Goal: Task Accomplishment & Management: Use online tool/utility

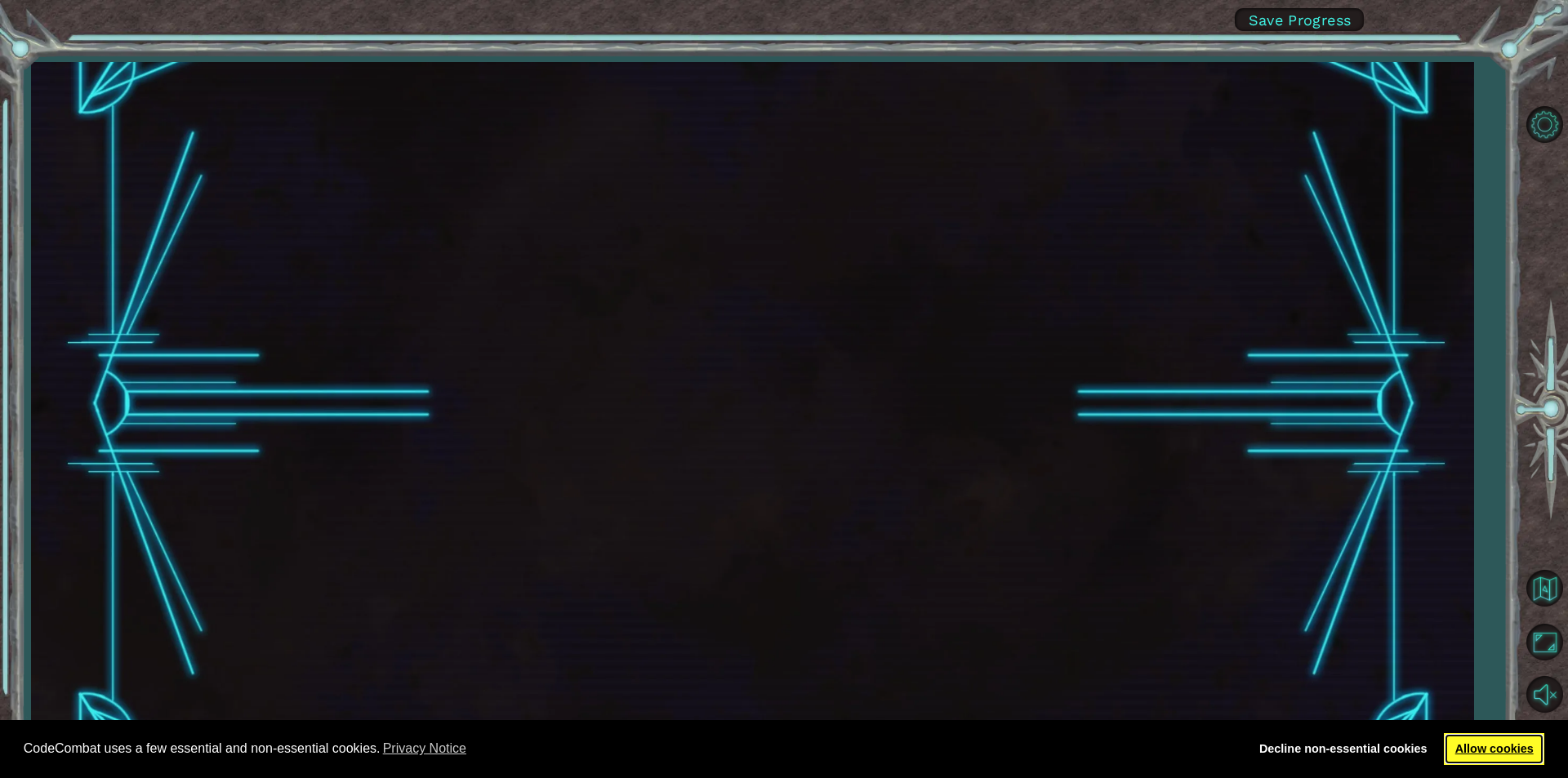
click at [1491, 760] on link "Allow cookies" at bounding box center [1494, 749] width 101 height 33
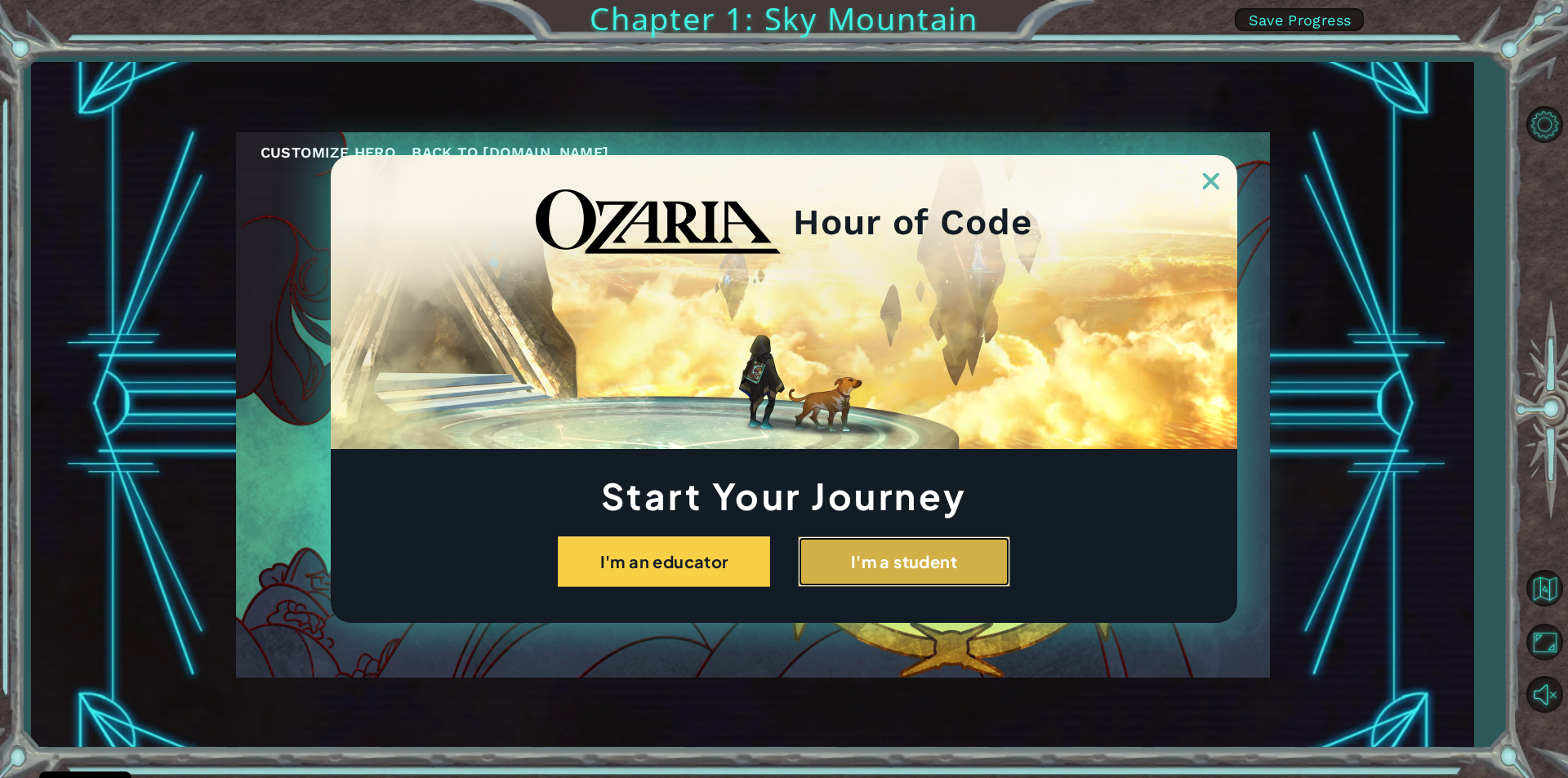
click at [858, 571] on button "I'm a student" at bounding box center [904, 561] width 213 height 51
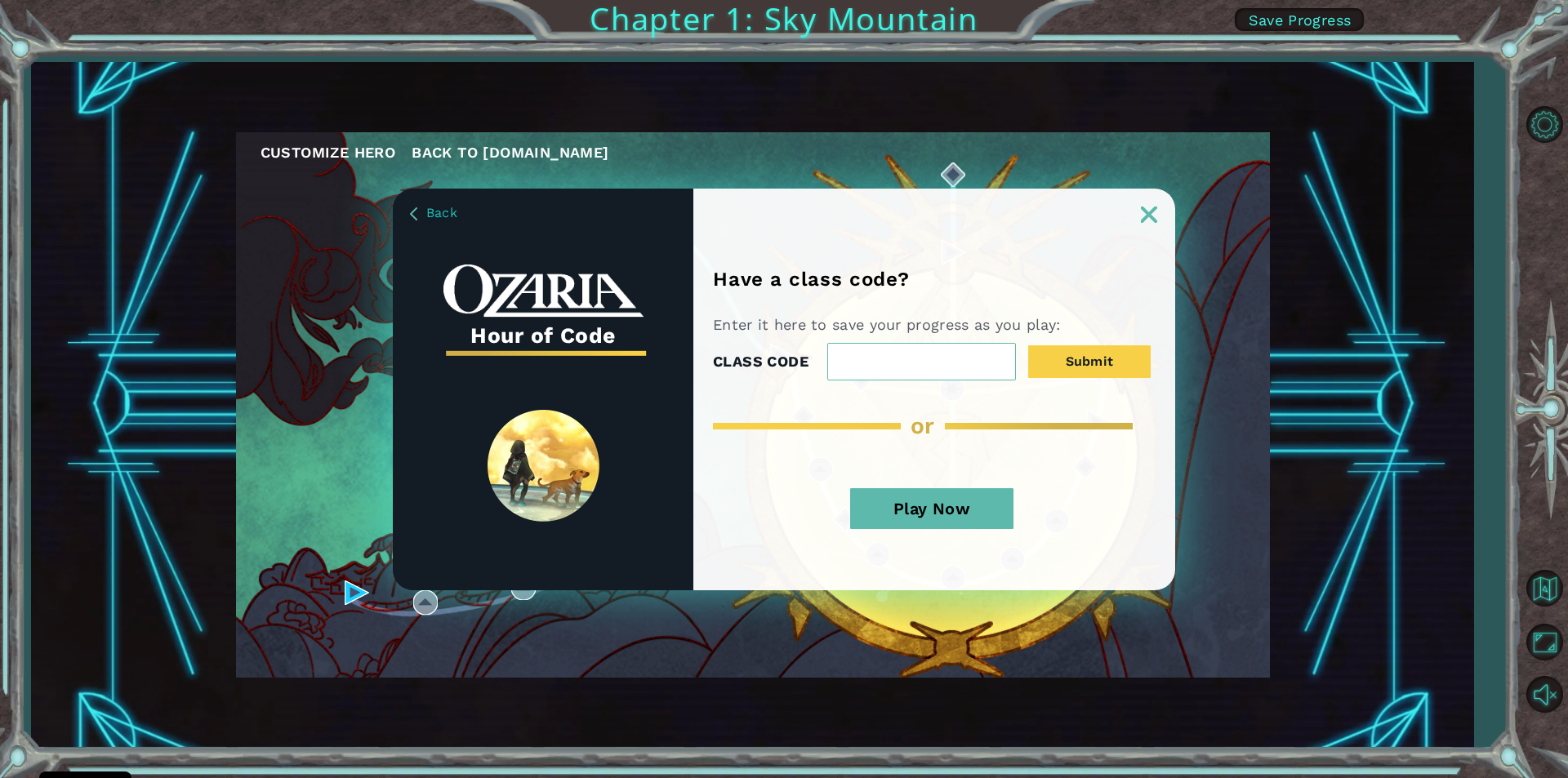
click at [953, 511] on button "Play Now" at bounding box center [932, 508] width 164 height 41
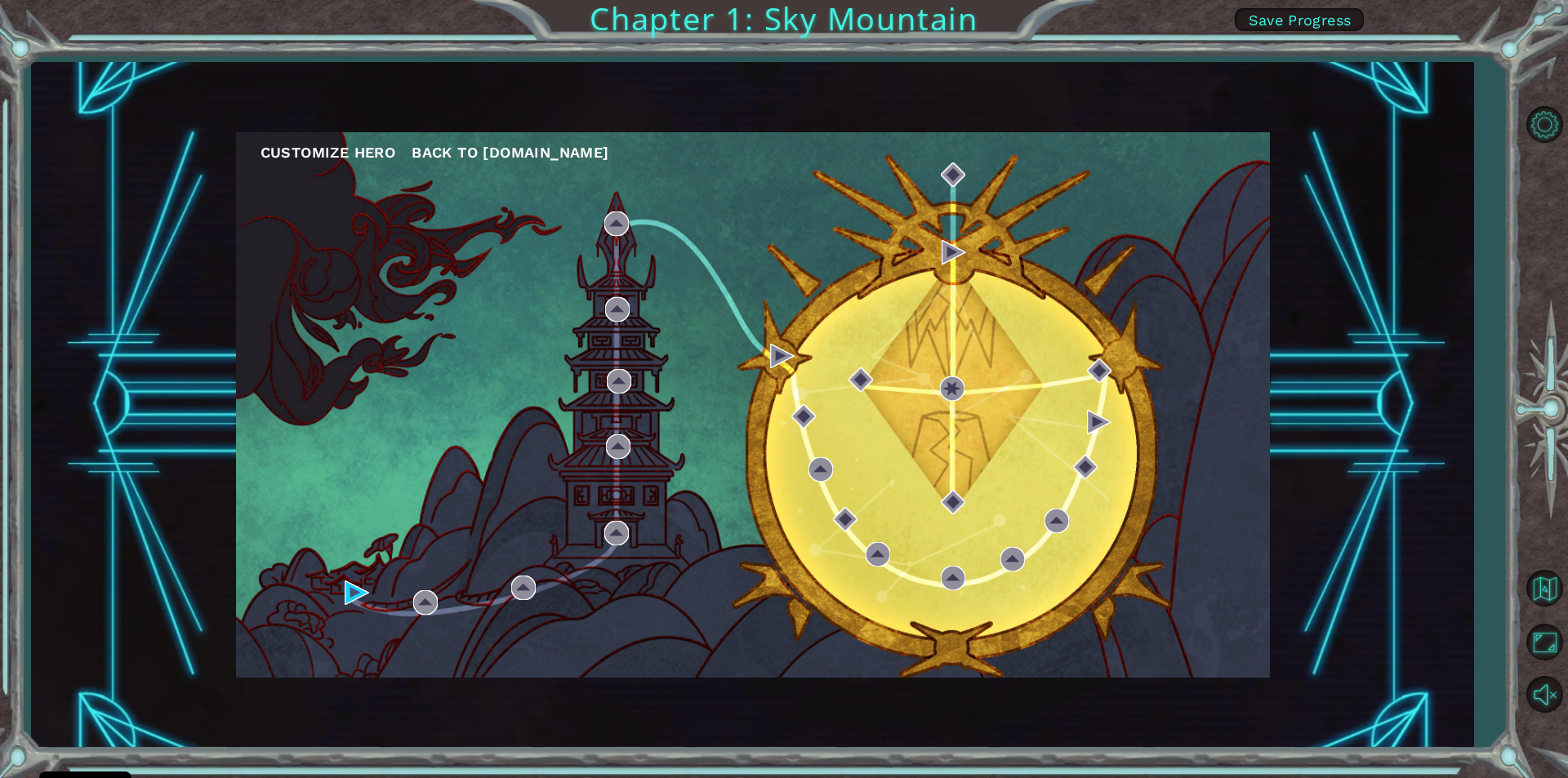
click at [1177, 569] on div "Customize Hero Back to ozaria.com" at bounding box center [753, 405] width 1034 height 545
click at [1017, 510] on div "Customize Hero Back to ozaria.com" at bounding box center [753, 405] width 1034 height 545
click at [233, 23] on div "Customize Hero Back to ozaria.com Chapter 1: Sky Mountain Save Progress" at bounding box center [784, 389] width 1568 height 778
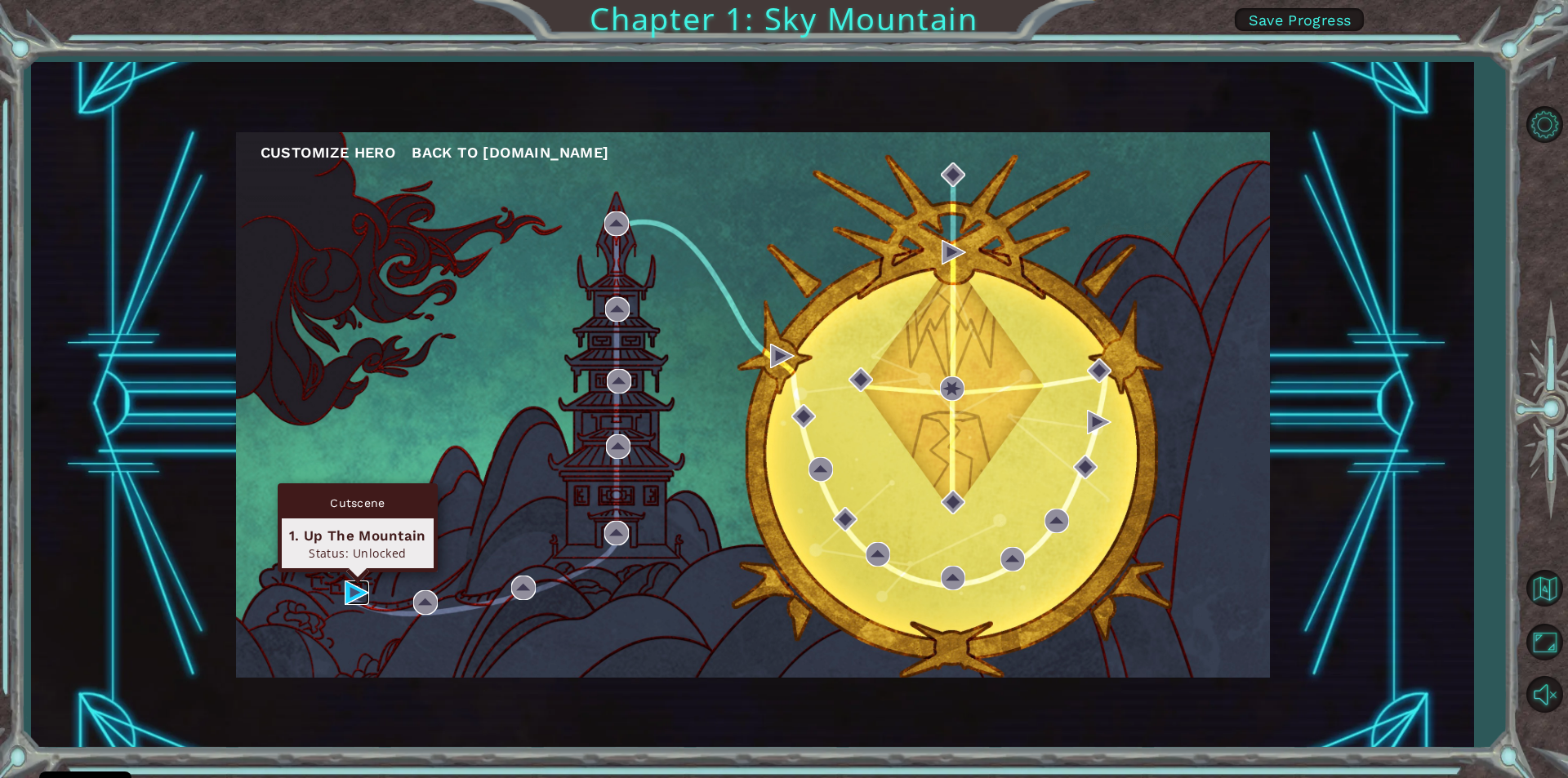
click at [356, 595] on img at bounding box center [357, 592] width 25 height 25
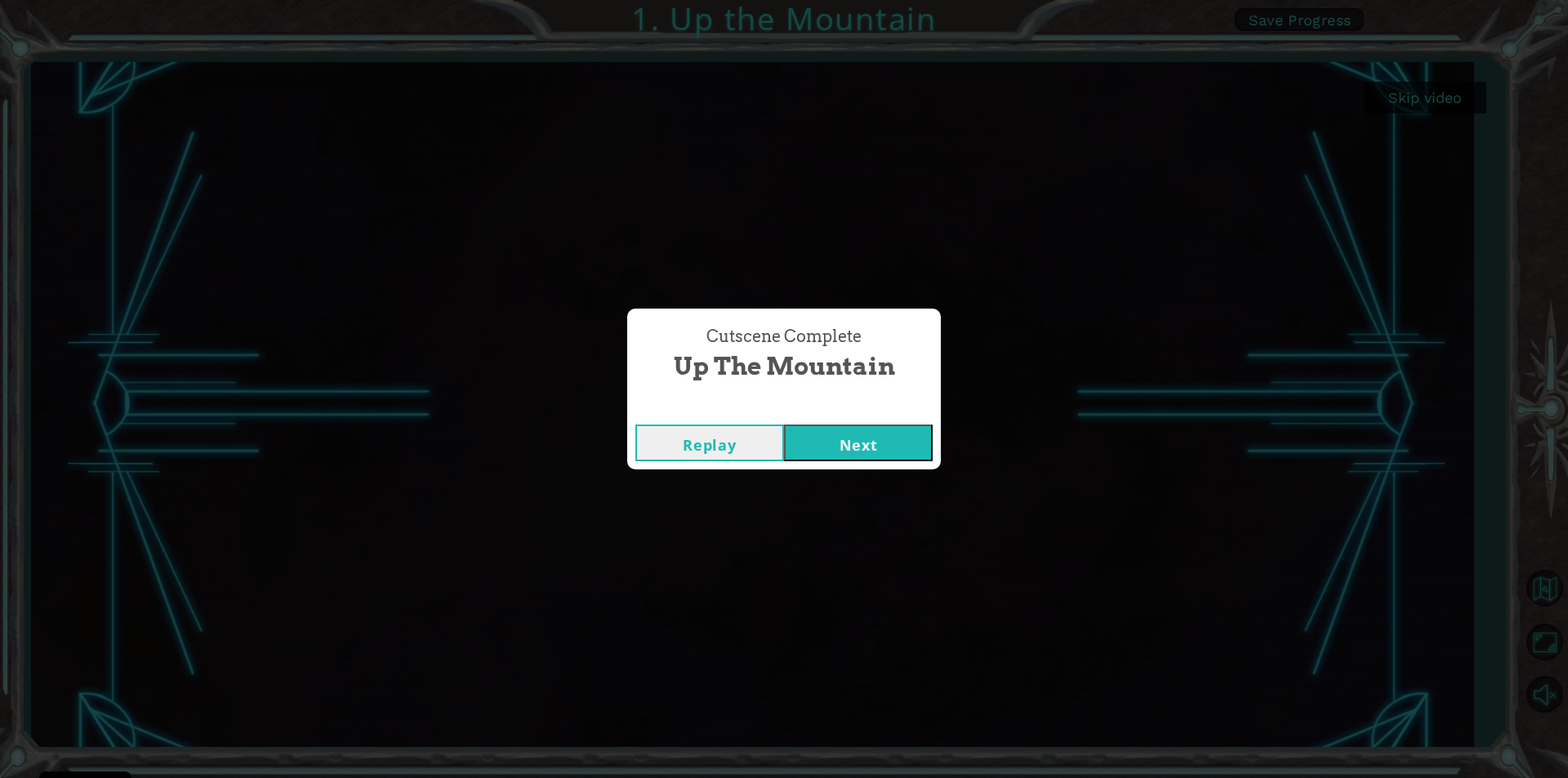
click at [902, 440] on button "Next" at bounding box center [858, 442] width 149 height 37
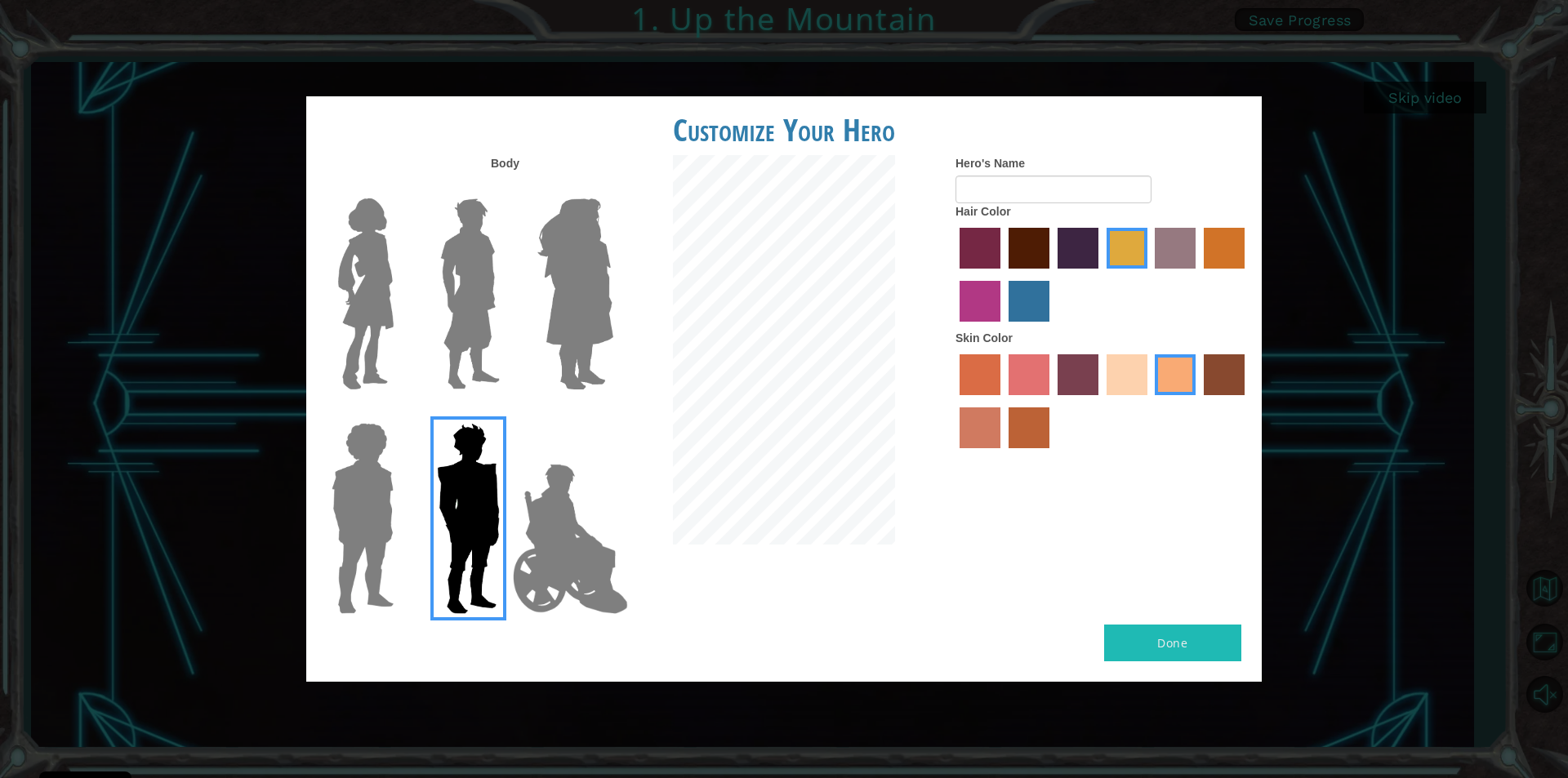
click at [352, 503] on img at bounding box center [363, 518] width 75 height 204
click at [400, 412] on input "Hero Steven" at bounding box center [400, 412] width 0 height 0
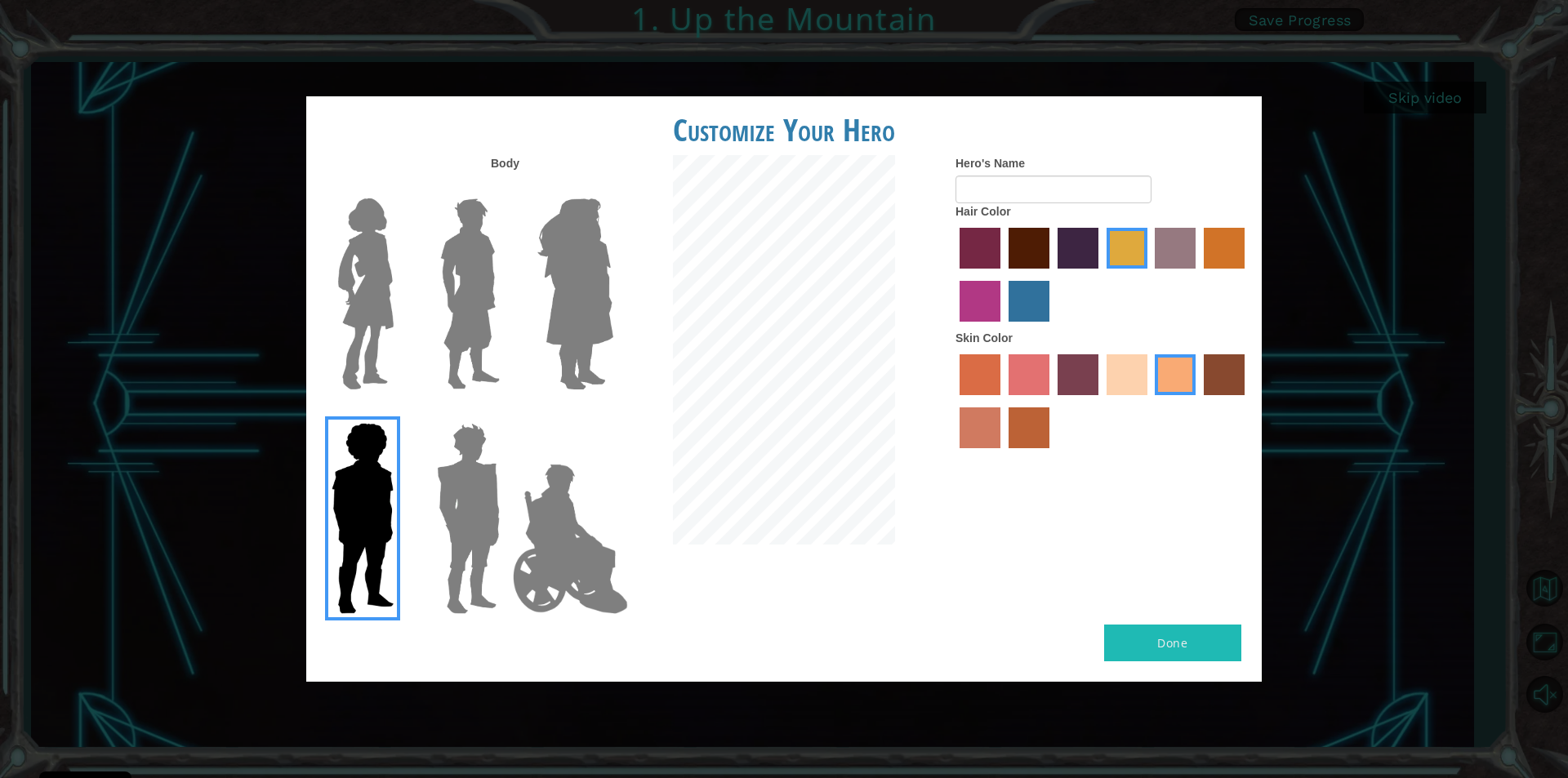
click at [481, 274] on img at bounding box center [469, 294] width 73 height 204
click at [506, 188] on input "Hero Lars" at bounding box center [506, 188] width 0 height 0
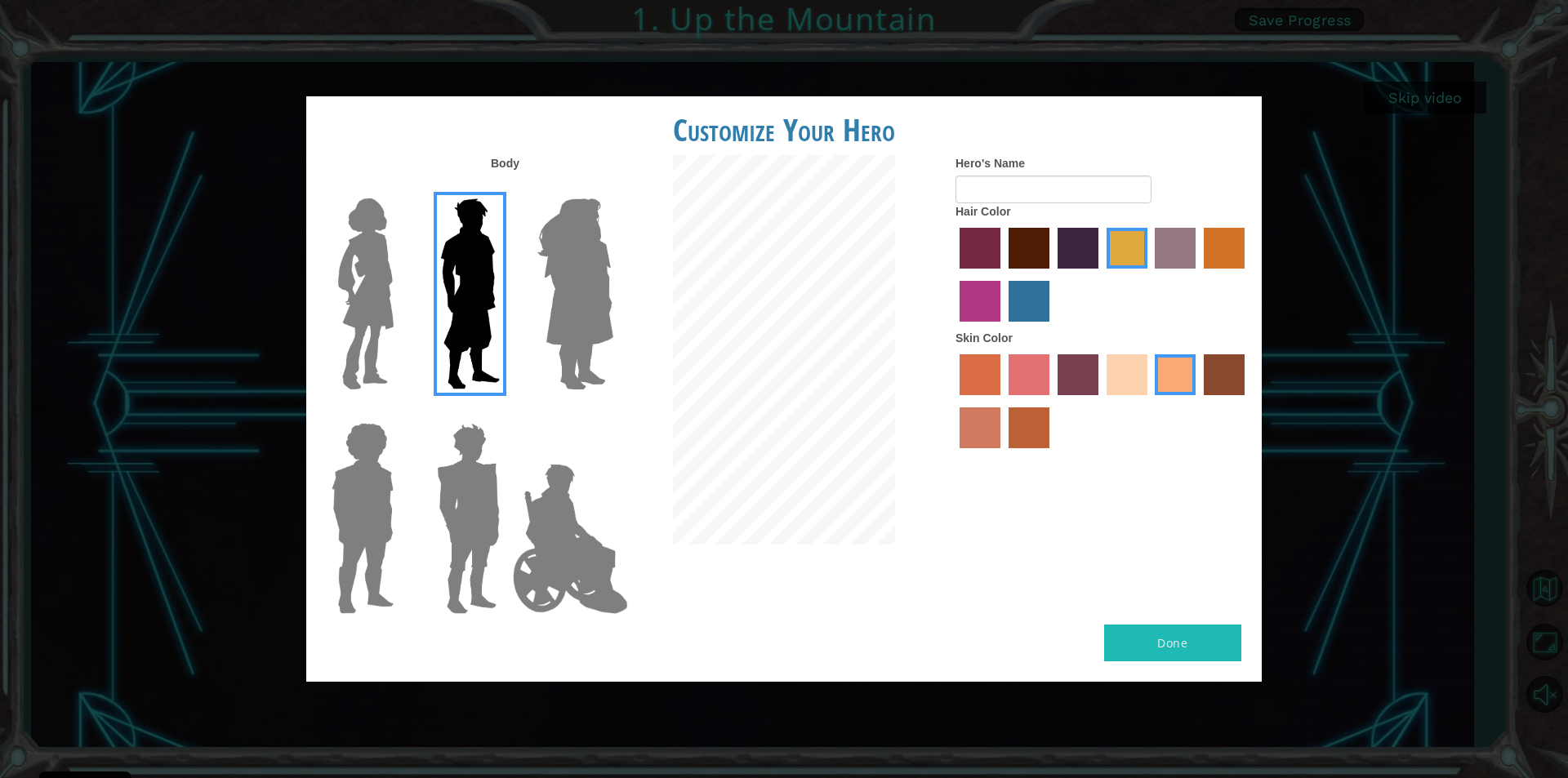
click at [465, 493] on img at bounding box center [468, 518] width 76 height 204
click at [506, 412] on input "Hero Garnet" at bounding box center [506, 412] width 0 height 0
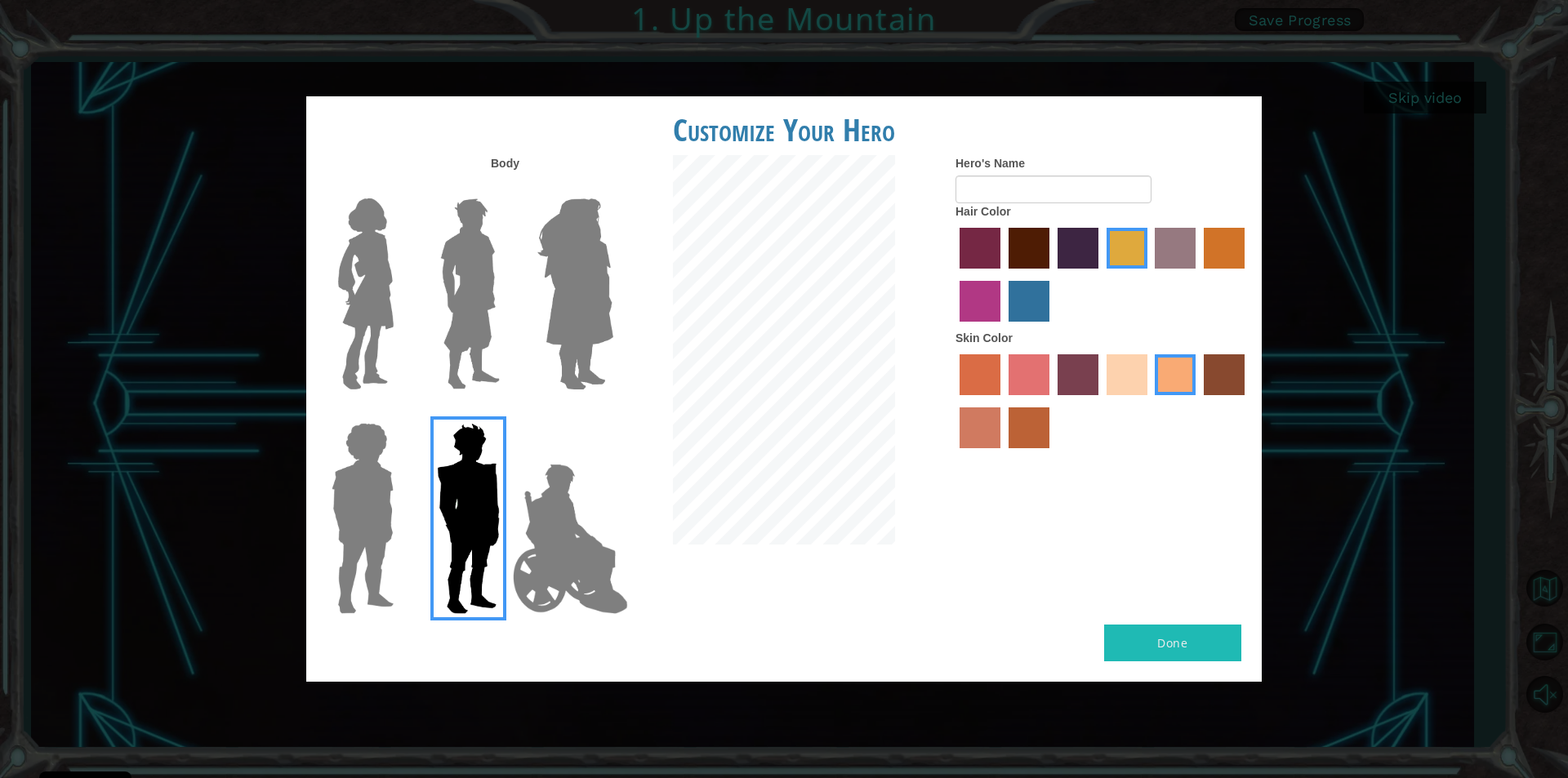
click at [473, 326] on img at bounding box center [469, 294] width 73 height 204
click at [506, 188] on input "Hero Lars" at bounding box center [506, 188] width 0 height 0
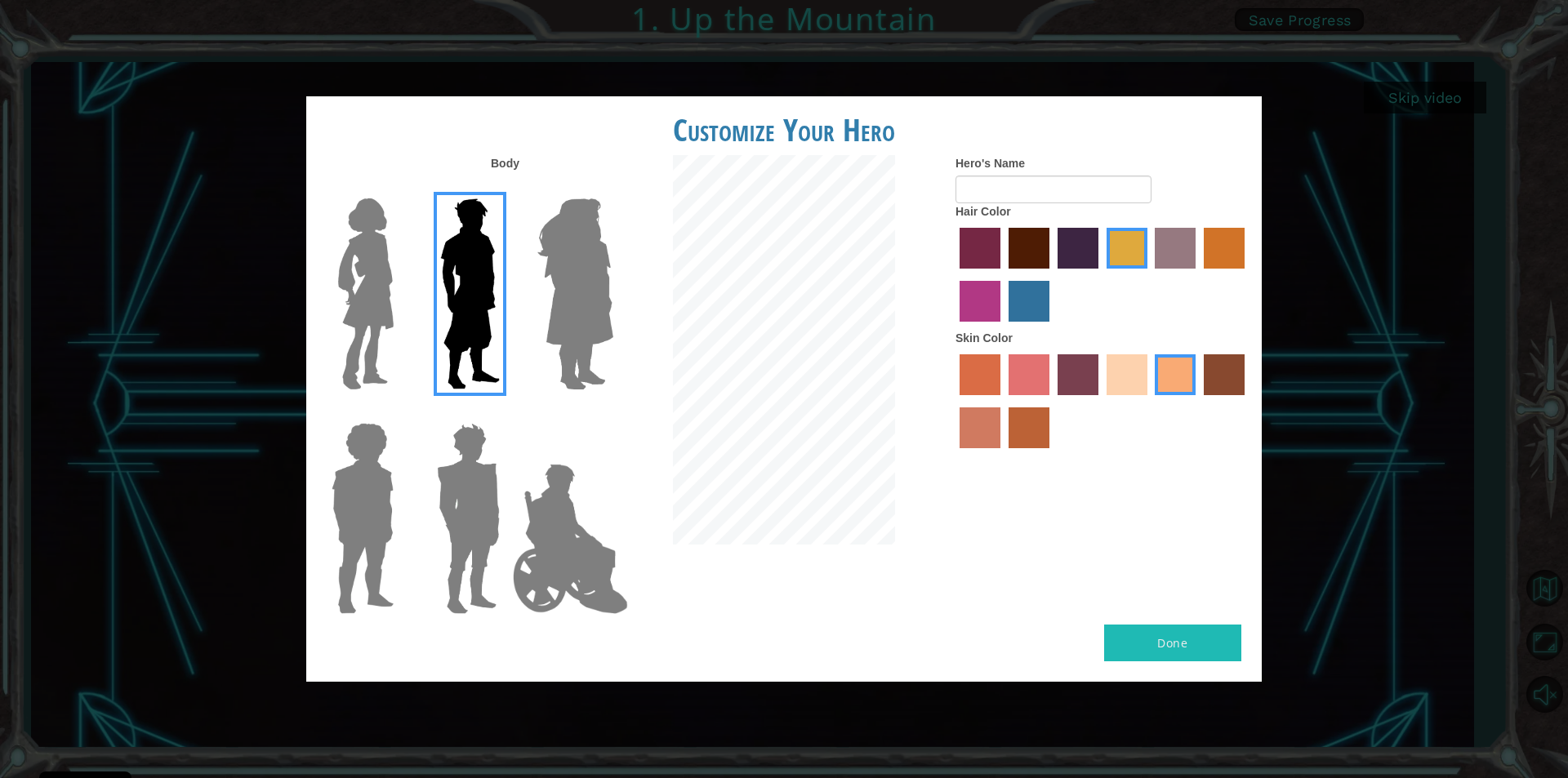
click at [365, 267] on img at bounding box center [366, 294] width 69 height 204
click at [400, 188] on input "Hero Connie" at bounding box center [400, 188] width 0 height 0
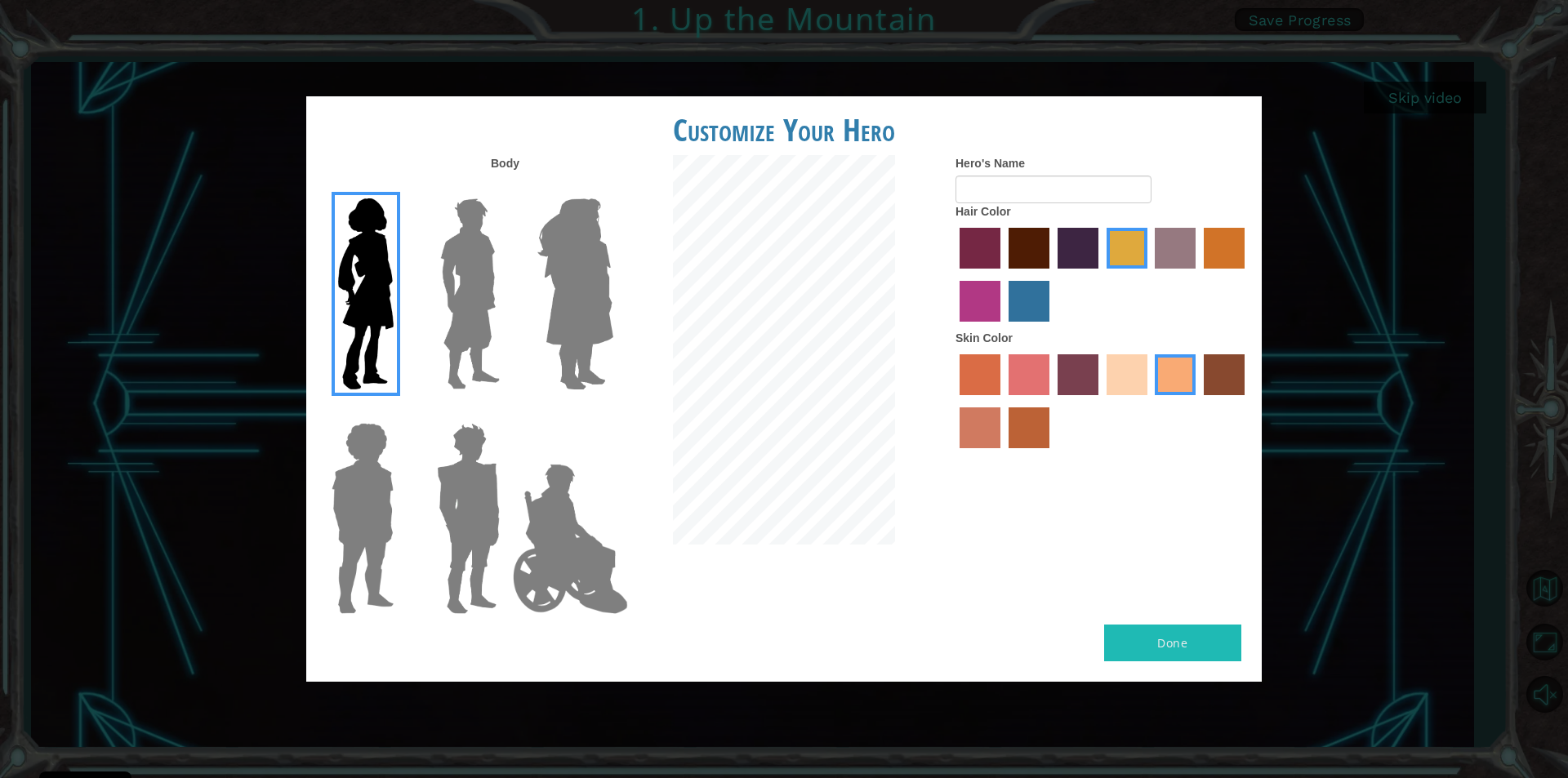
click at [588, 241] on img at bounding box center [575, 294] width 89 height 204
click at [612, 188] on input "Hero Amethyst" at bounding box center [612, 188] width 0 height 0
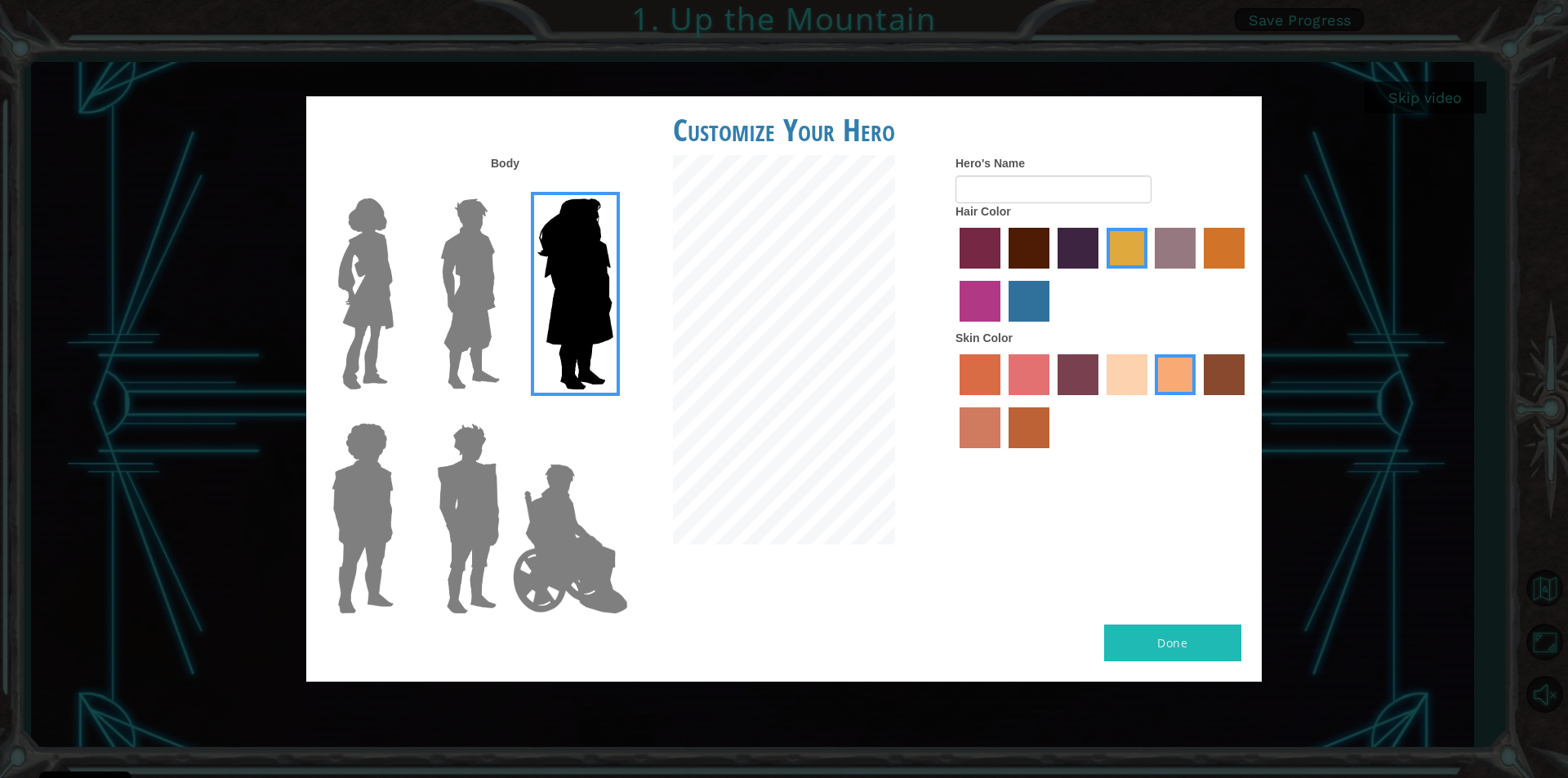
click at [463, 260] on img at bounding box center [469, 294] width 73 height 204
click at [506, 188] on input "Hero Lars" at bounding box center [506, 188] width 0 height 0
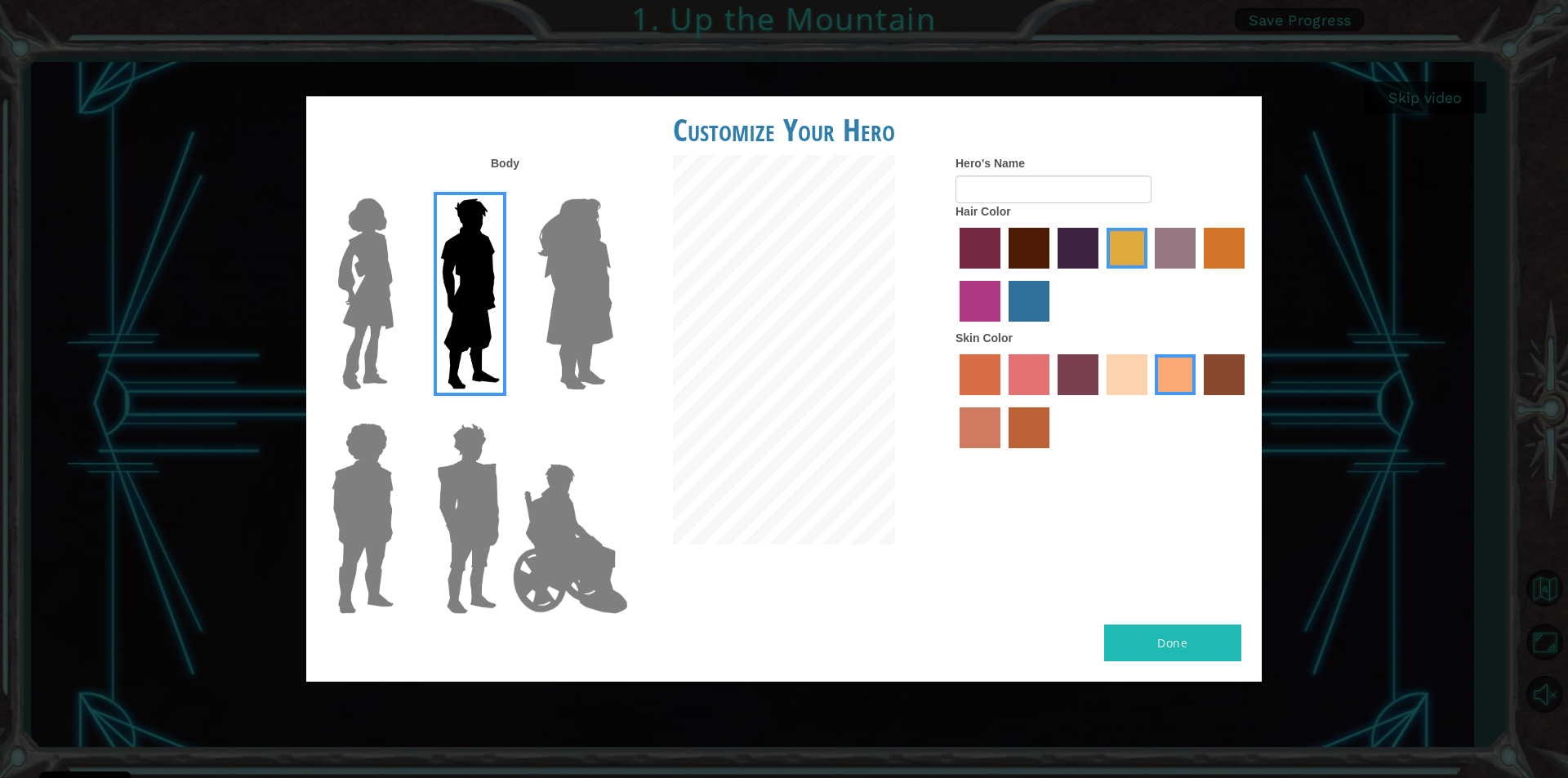
click at [479, 484] on img at bounding box center [468, 518] width 76 height 204
click at [506, 412] on input "Hero Garnet" at bounding box center [506, 412] width 0 height 0
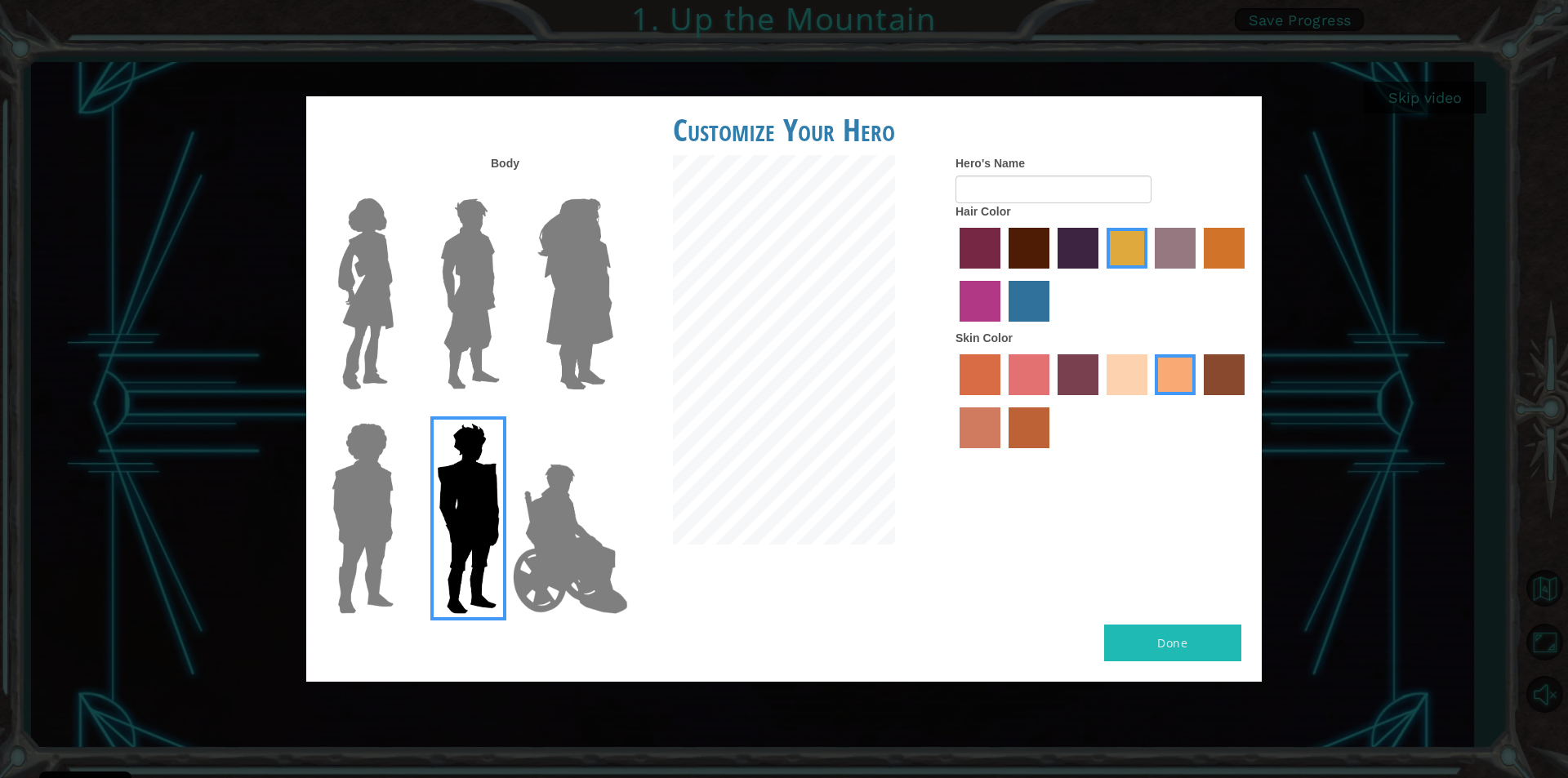
click at [375, 499] on img at bounding box center [363, 518] width 75 height 204
click at [400, 412] on input "Hero Steven" at bounding box center [400, 412] width 0 height 0
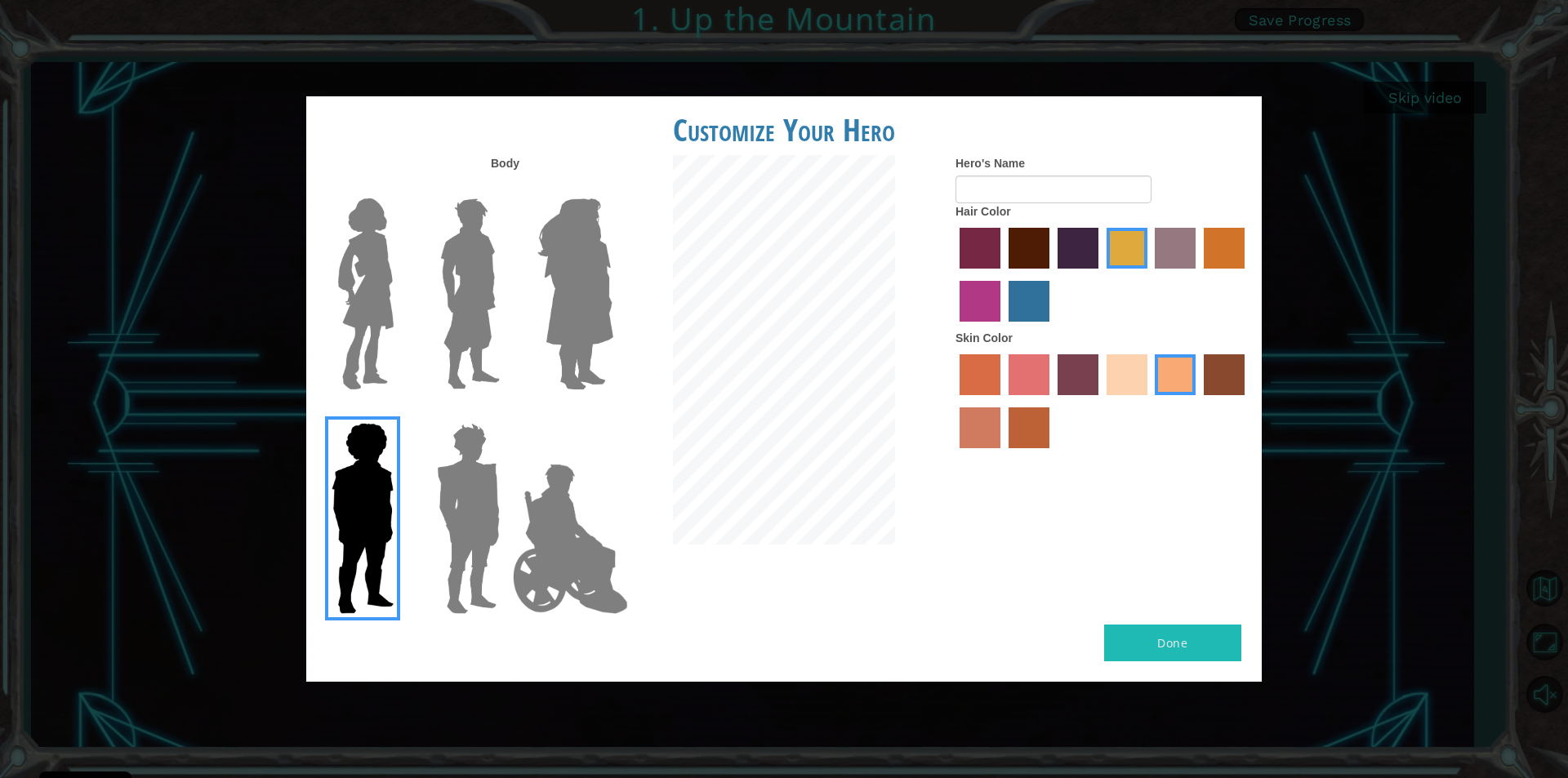
click at [477, 279] on img at bounding box center [469, 294] width 73 height 204
click at [506, 188] on input "Hero Lars" at bounding box center [506, 188] width 0 height 0
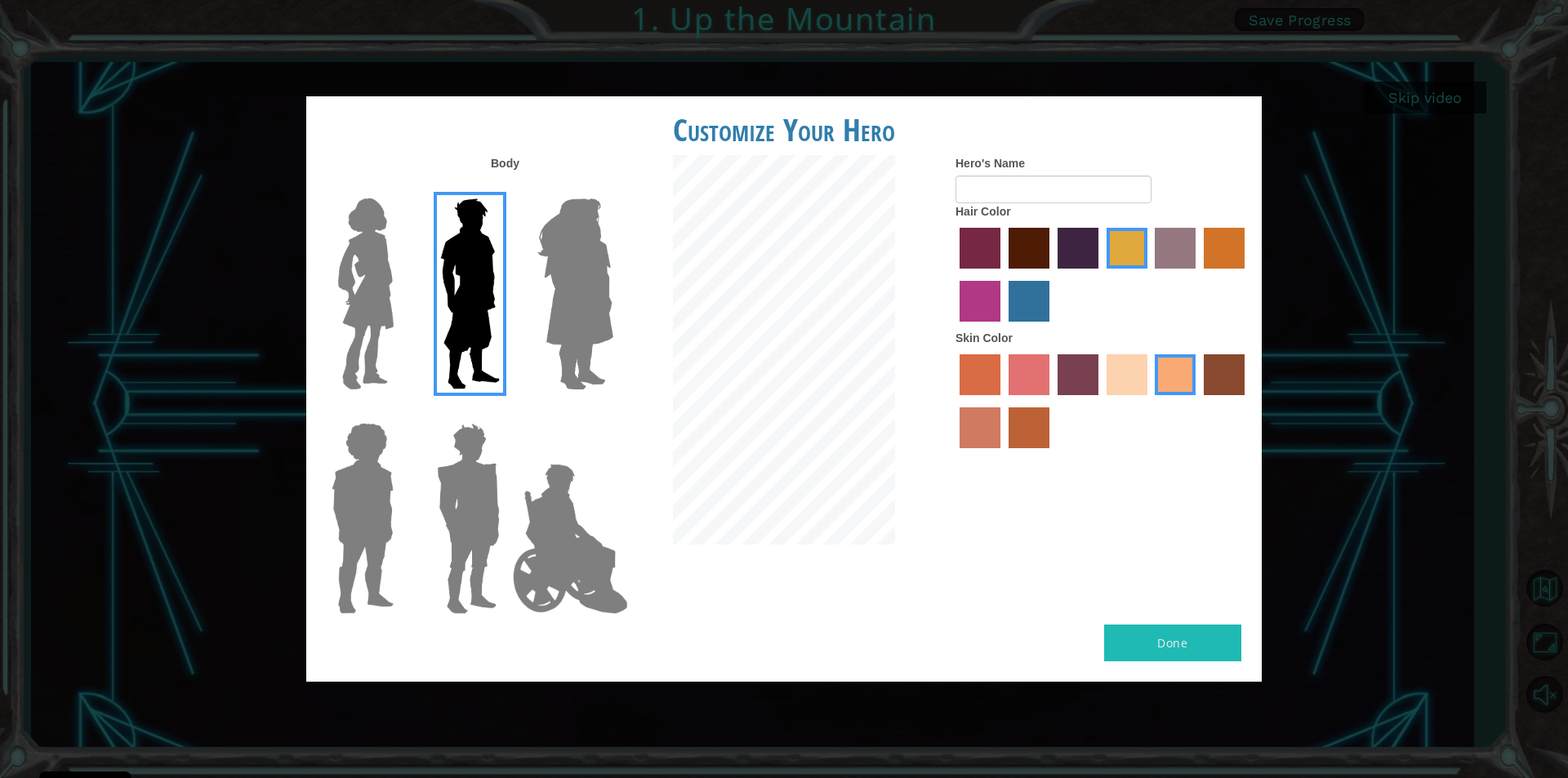
click at [1031, 313] on label "lachmara hair color" at bounding box center [1029, 302] width 41 height 41
click at [1003, 328] on input "lachmara hair color" at bounding box center [1003, 328] width 0 height 0
click at [1235, 371] on label "karma skin color" at bounding box center [1224, 375] width 41 height 41
click at [1198, 400] on input "karma skin color" at bounding box center [1198, 400] width 0 height 0
click at [1131, 364] on label "sandy beach skin color" at bounding box center [1127, 375] width 41 height 41
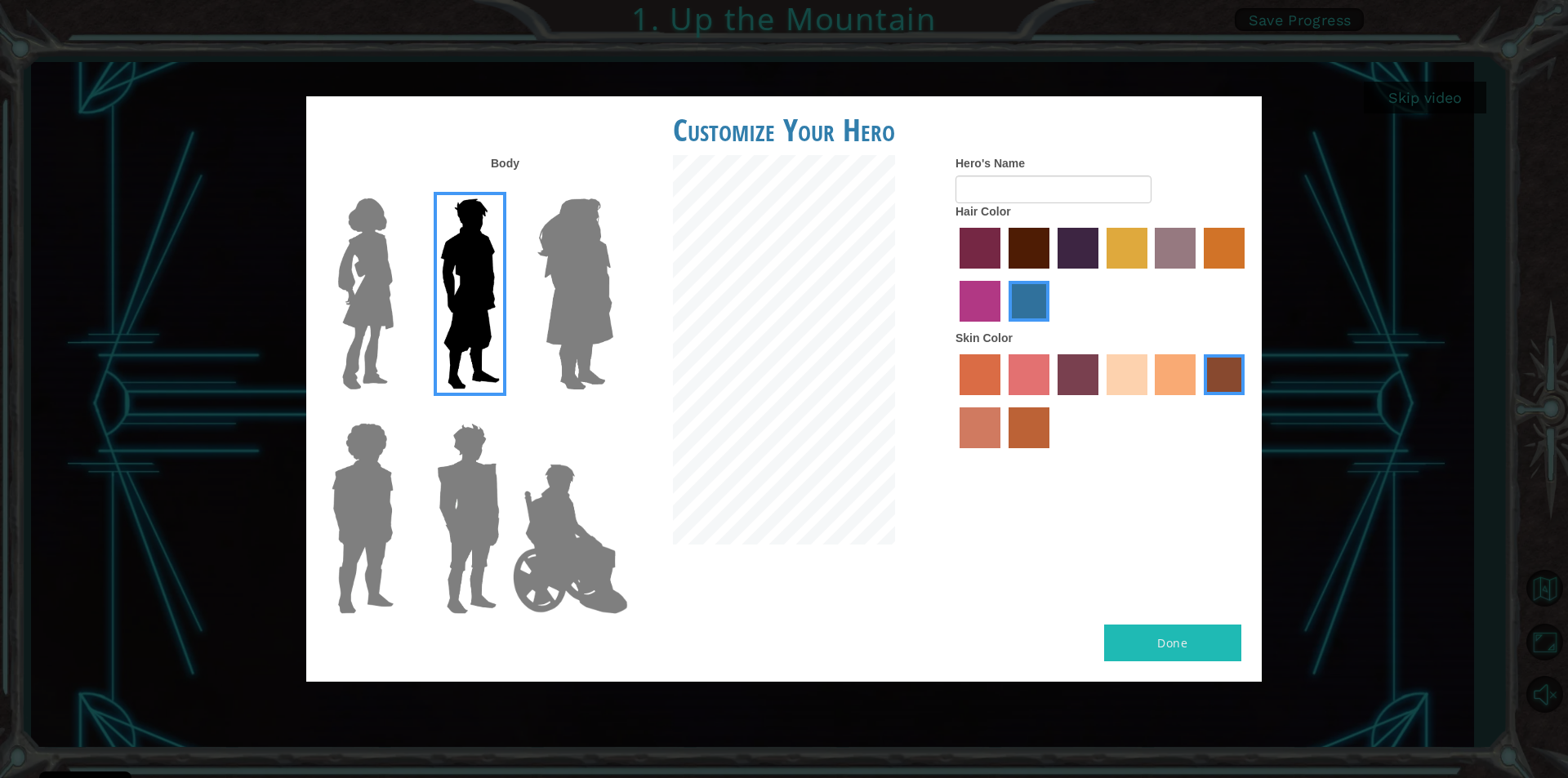
click at [1101, 400] on input "sandy beach skin color" at bounding box center [1101, 400] width 0 height 0
click at [1021, 424] on label "smoke tree skin color" at bounding box center [1029, 427] width 41 height 41
click at [1003, 454] on input "smoke tree skin color" at bounding box center [1003, 454] width 0 height 0
click at [979, 418] on label "burning sand skin color" at bounding box center [980, 427] width 41 height 41
click at [1247, 400] on input "burning sand skin color" at bounding box center [1247, 400] width 0 height 0
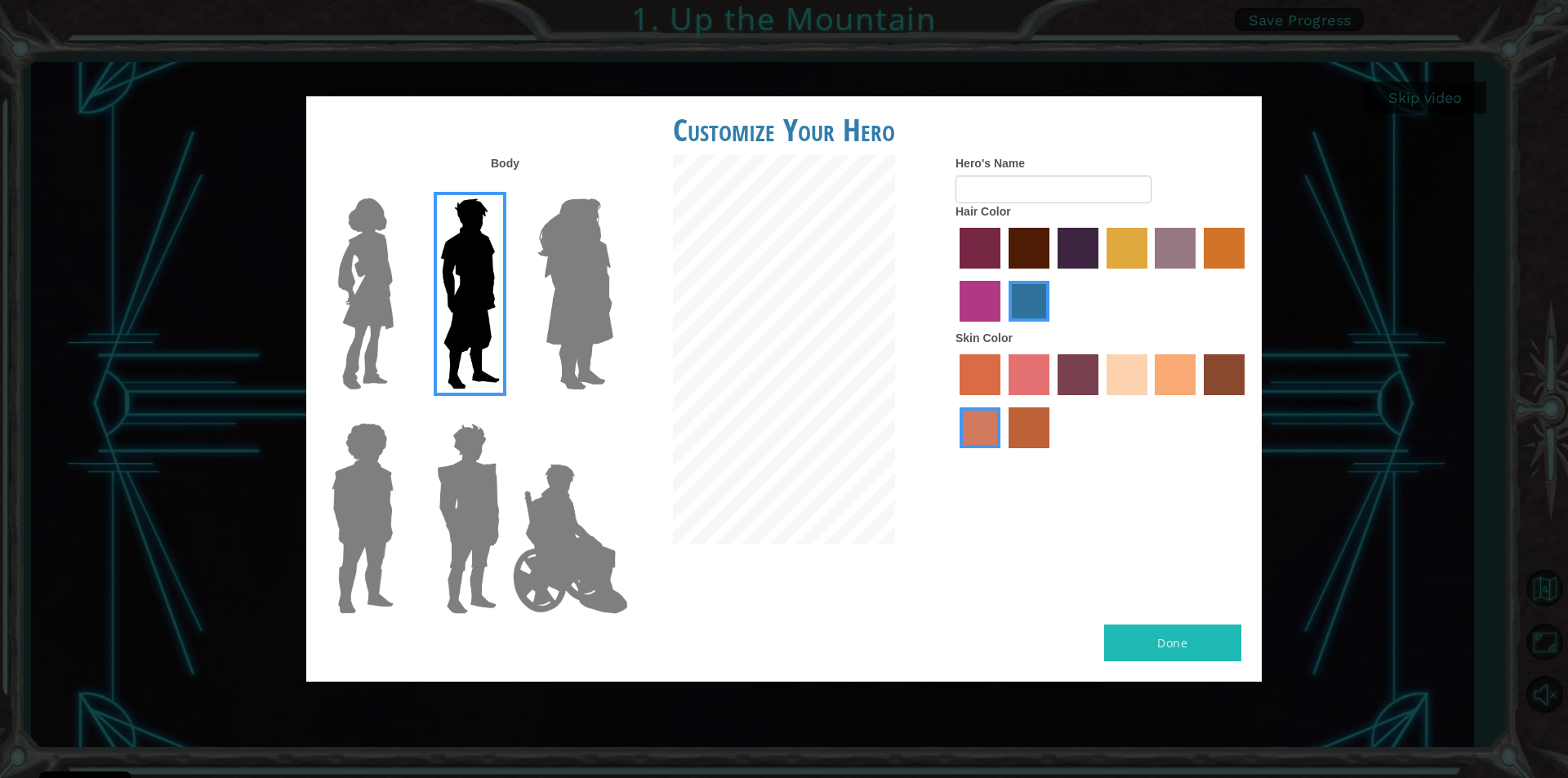
click at [1140, 637] on button "Done" at bounding box center [1173, 642] width 137 height 37
type input "t"
type input "Troll hunter"
click at [1023, 436] on label "smoke tree skin color" at bounding box center [1029, 427] width 41 height 41
click at [1003, 454] on input "smoke tree skin color" at bounding box center [1003, 454] width 0 height 0
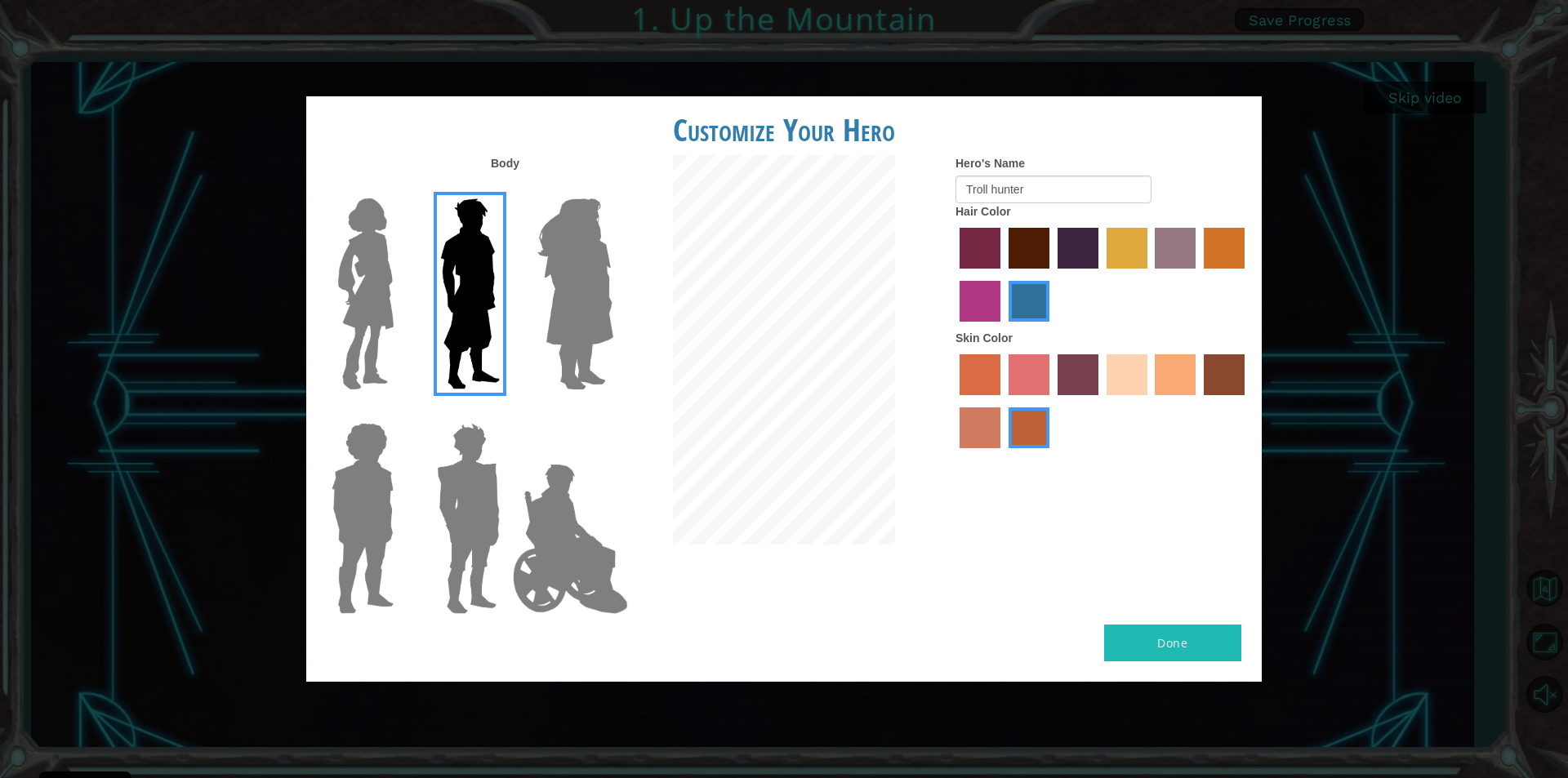
click at [983, 427] on label "burning sand skin color" at bounding box center [980, 427] width 41 height 41
click at [1247, 400] on input "burning sand skin color" at bounding box center [1247, 400] width 0 height 0
click at [1182, 636] on button "Done" at bounding box center [1173, 642] width 137 height 37
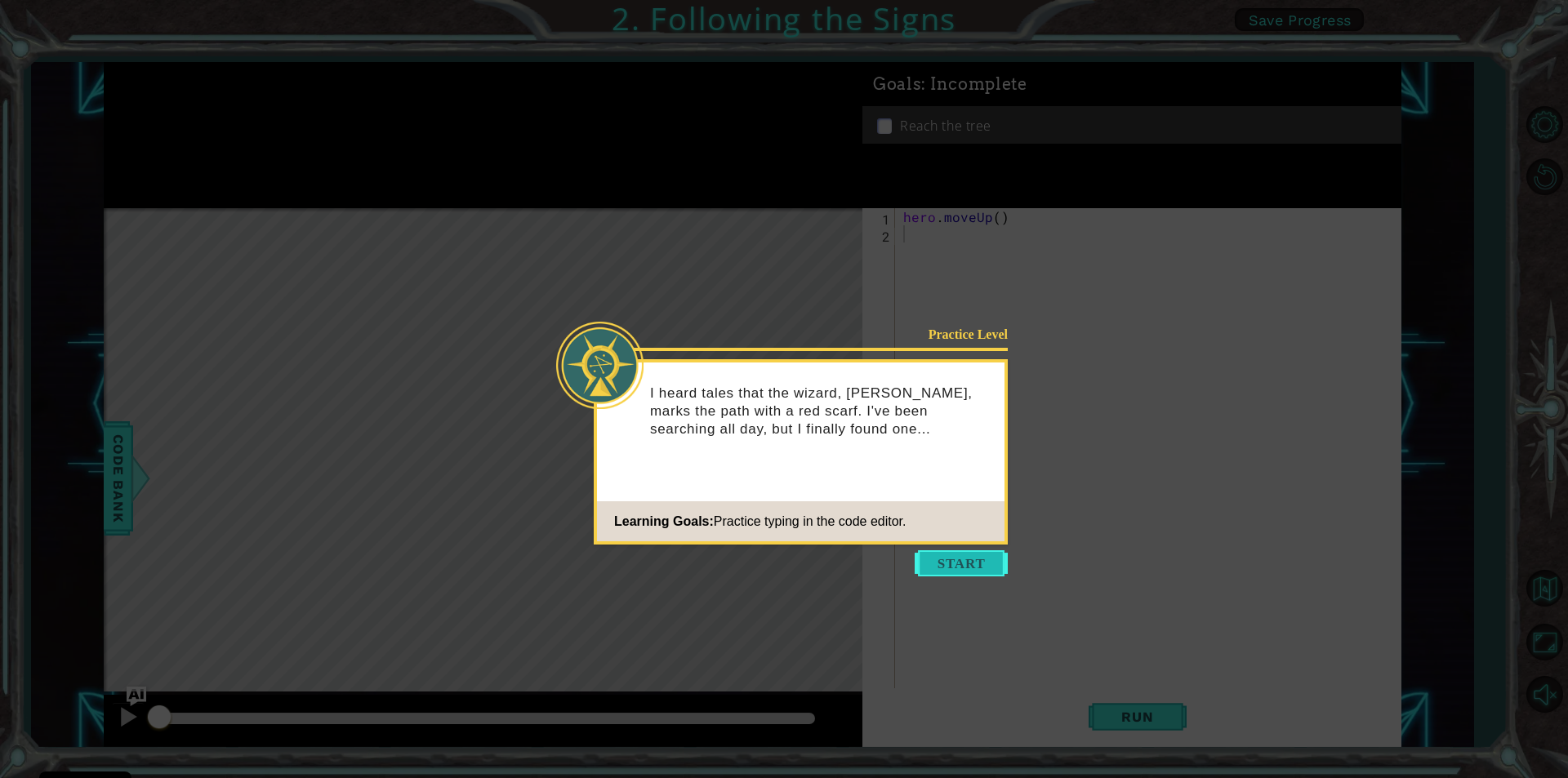
click at [975, 564] on button "Start" at bounding box center [961, 563] width 93 height 26
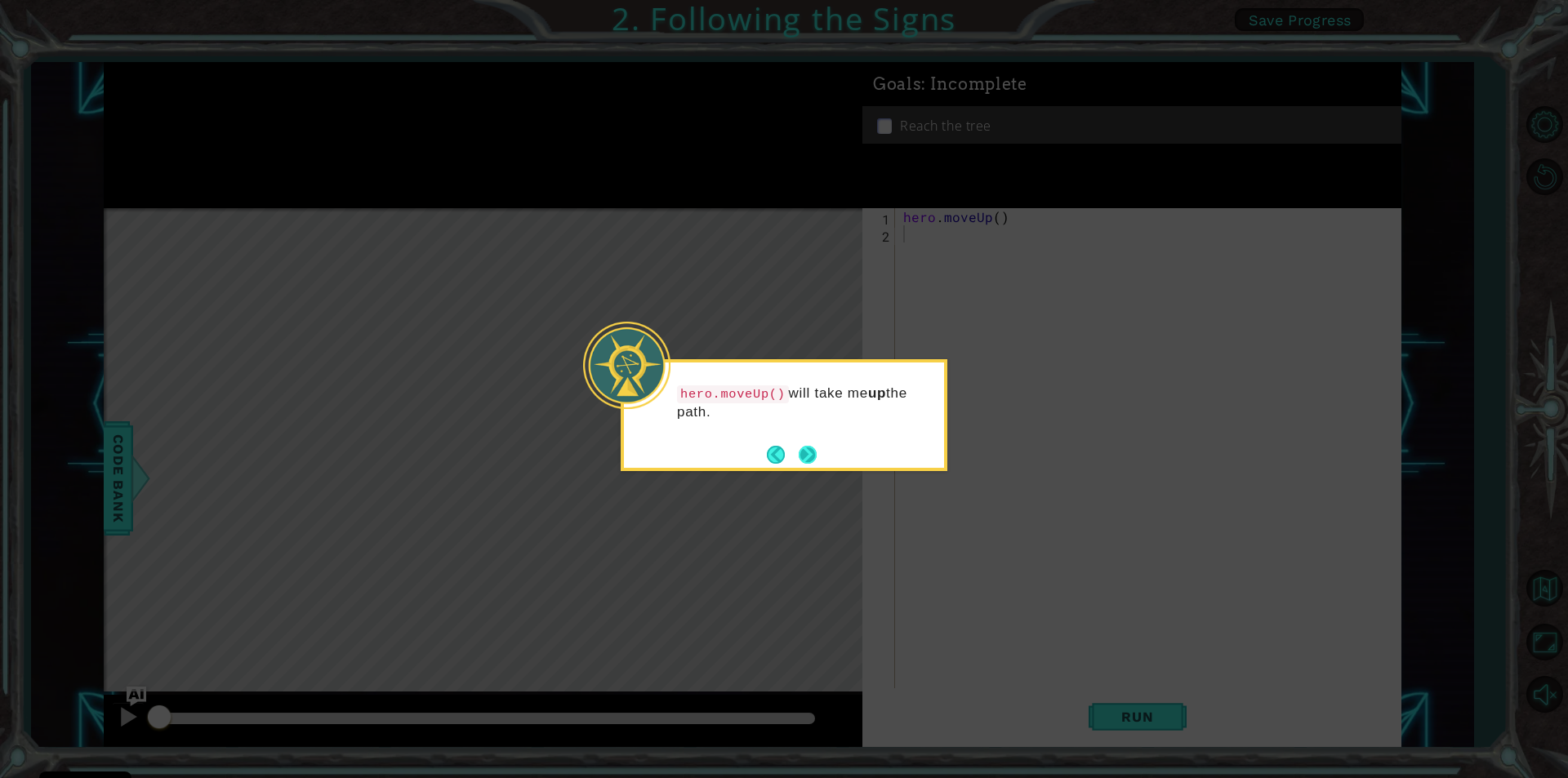
click at [808, 448] on button "Next" at bounding box center [808, 454] width 18 height 18
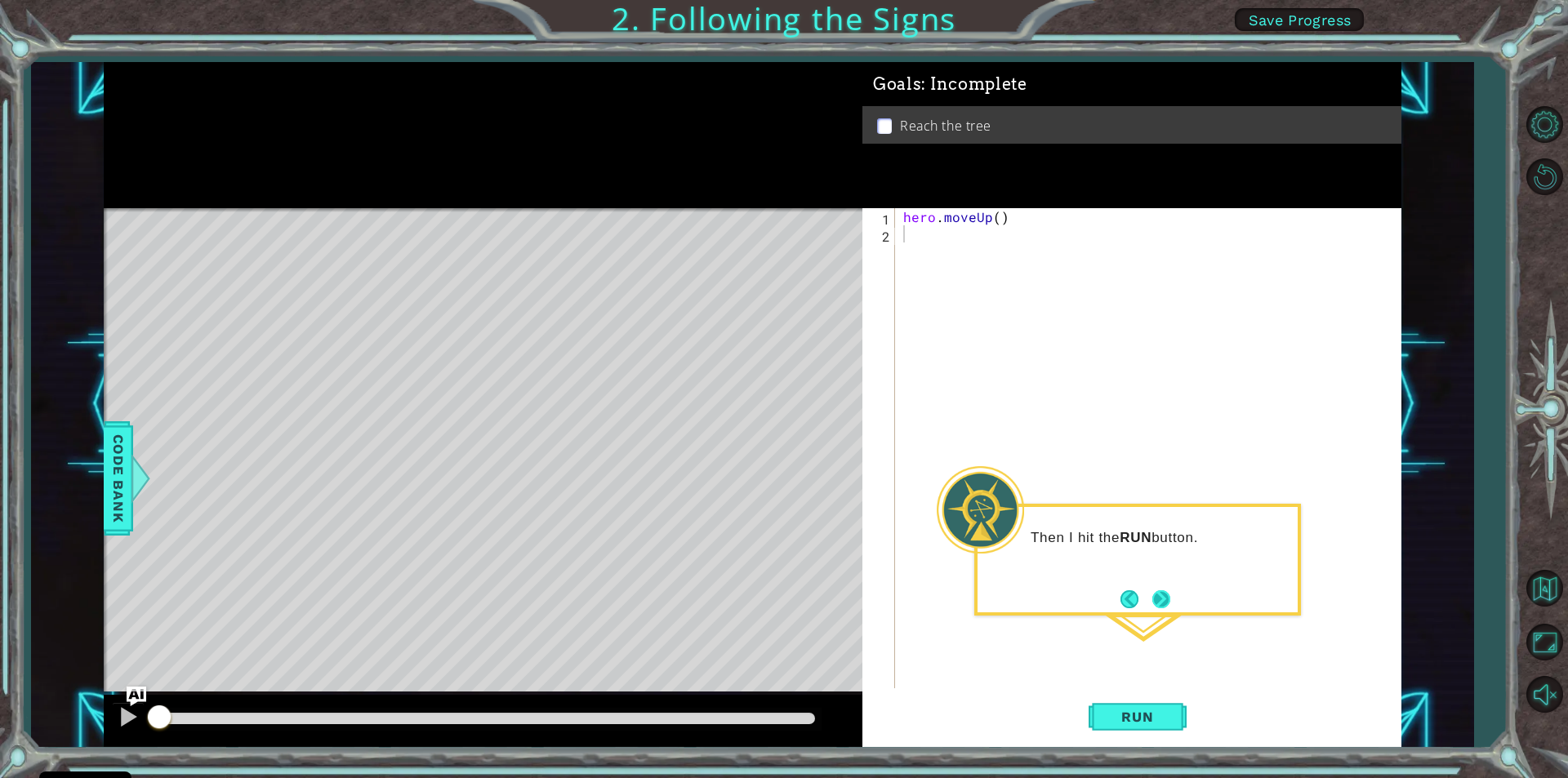
click at [1160, 602] on button "Next" at bounding box center [1161, 599] width 18 height 18
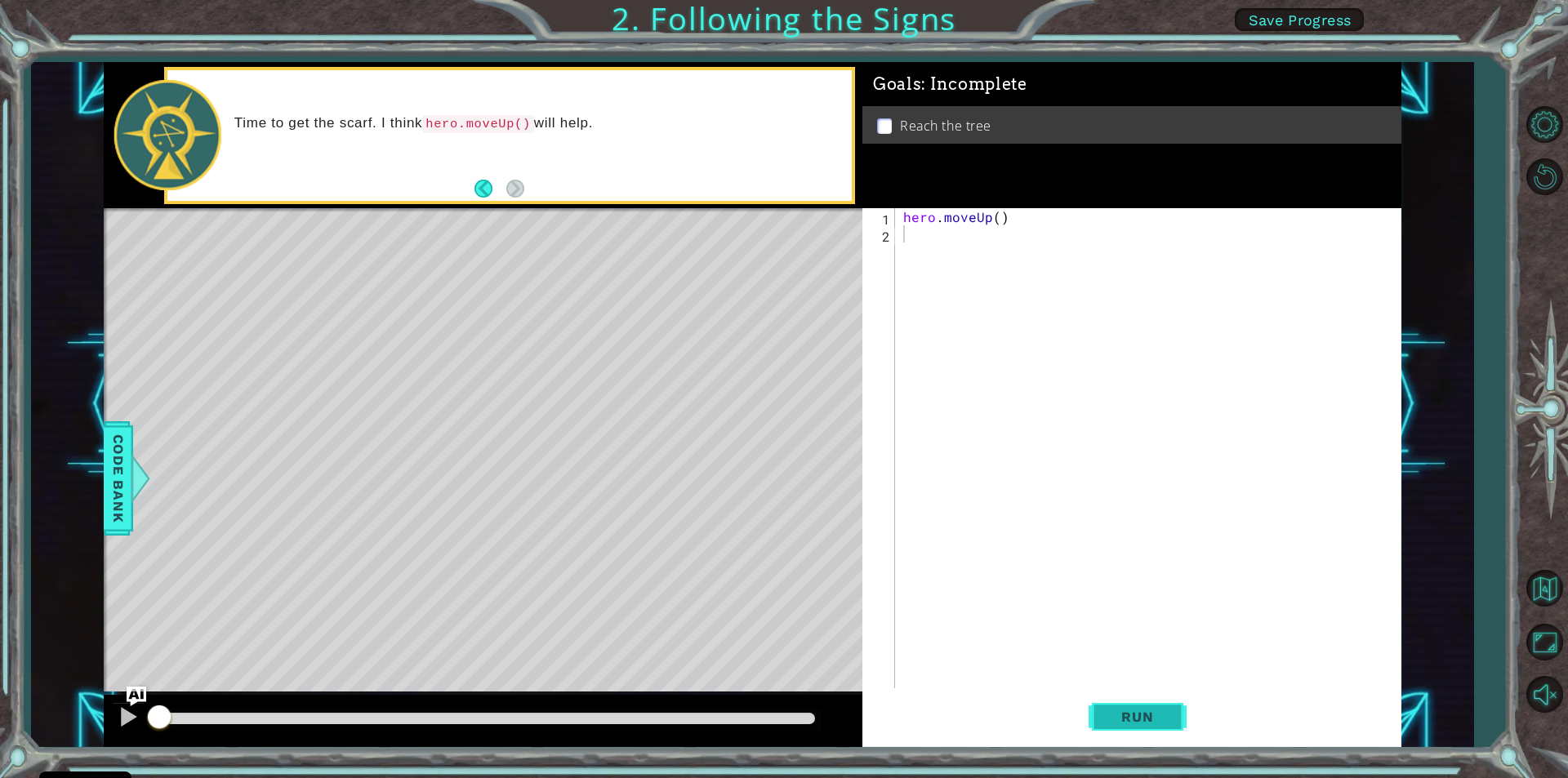
click at [1138, 709] on span "Run" at bounding box center [1137, 717] width 65 height 16
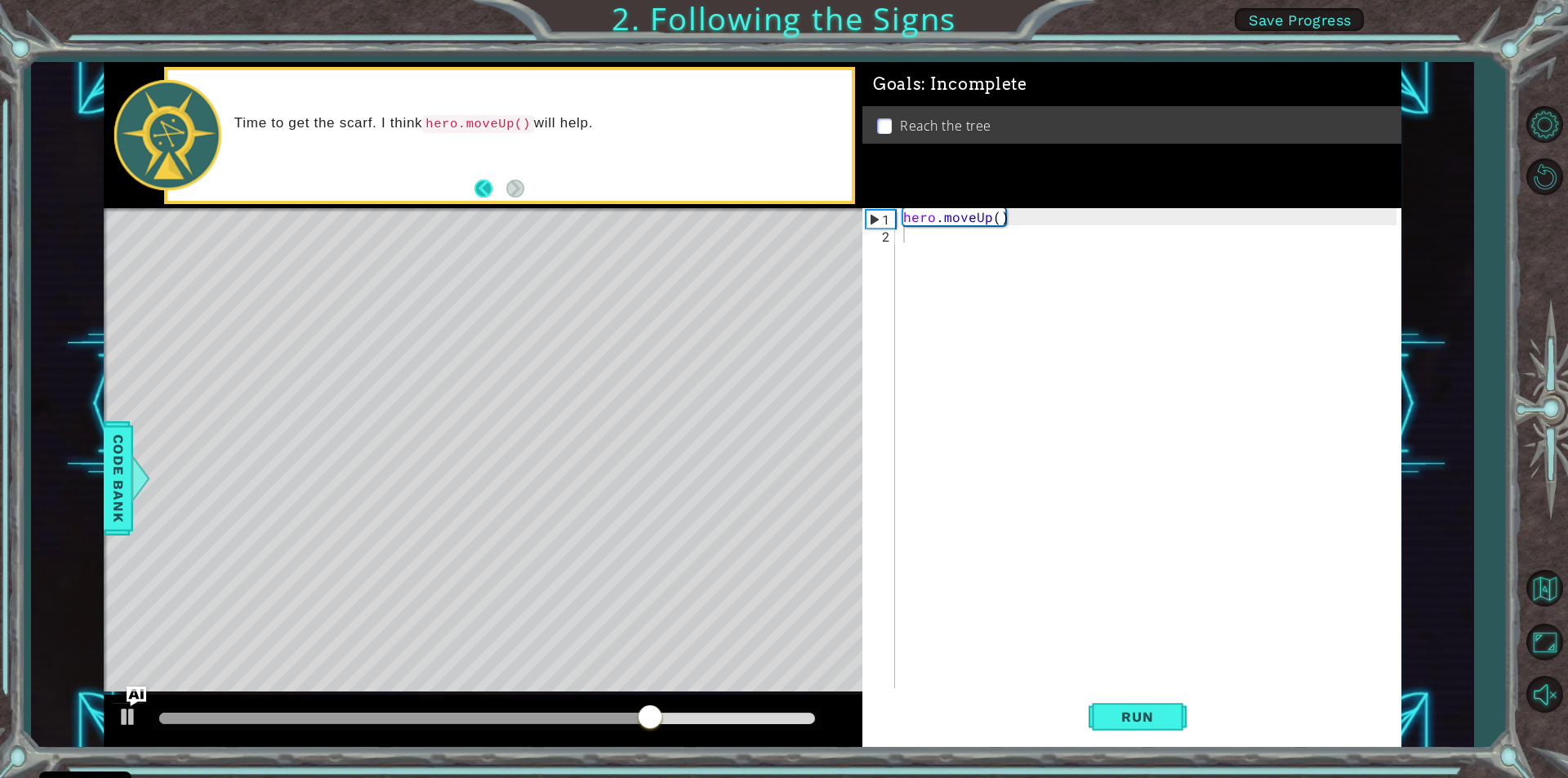
click at [484, 180] on button "Back" at bounding box center [490, 189] width 32 height 18
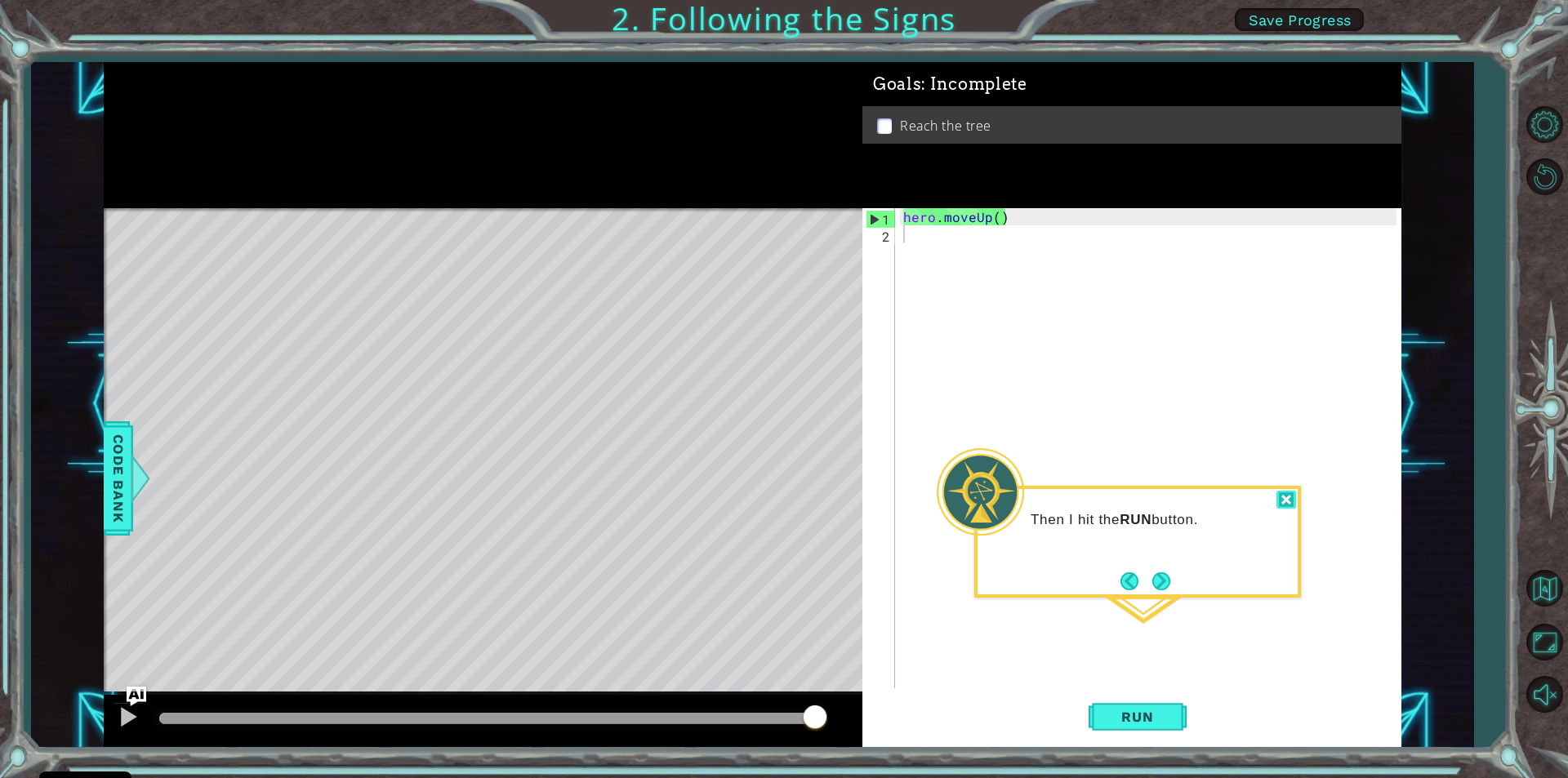
click at [1290, 495] on div at bounding box center [1286, 499] width 20 height 19
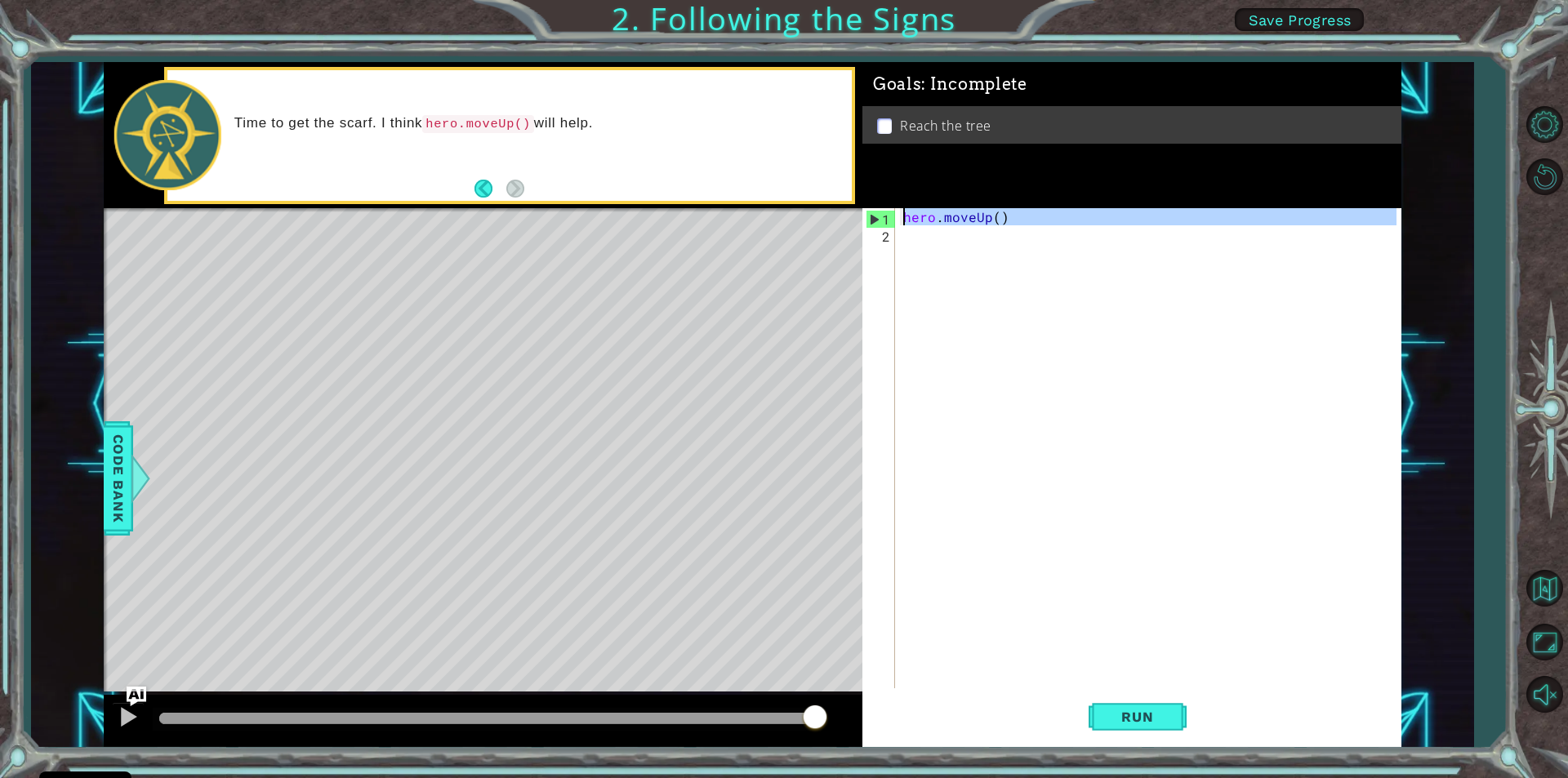
click at [867, 213] on div "1" at bounding box center [880, 219] width 29 height 17
click at [876, 225] on div "1" at bounding box center [880, 219] width 29 height 17
click at [875, 218] on div "1" at bounding box center [880, 219] width 29 height 17
click at [876, 215] on div "1" at bounding box center [880, 219] width 29 height 17
click at [884, 211] on div "1" at bounding box center [880, 219] width 29 height 17
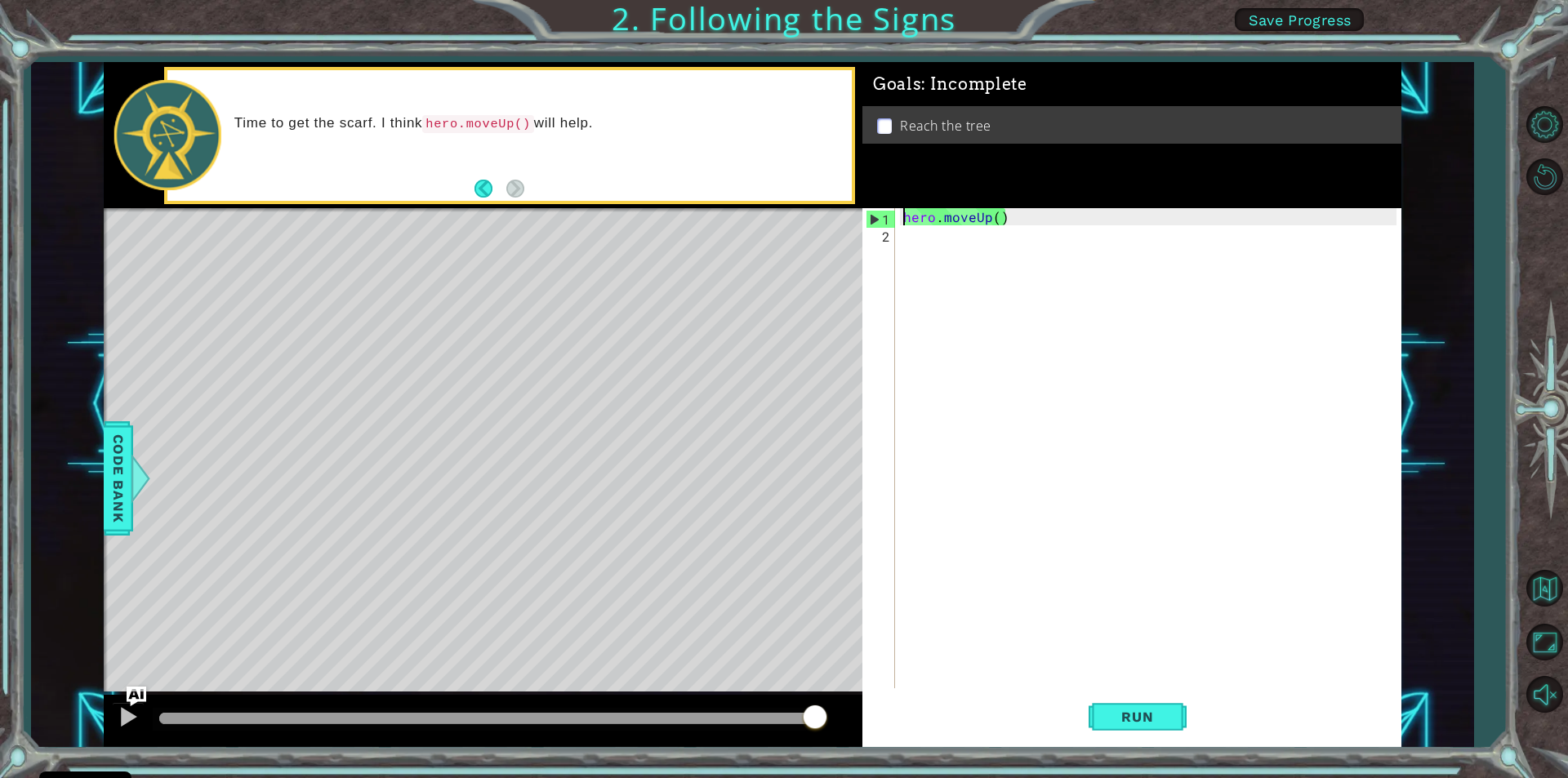
type textarea "hero.moveUp()"
click at [995, 208] on div "hero . moveUp ( )" at bounding box center [1152, 465] width 504 height 514
click at [1005, 215] on div "hero . moveUp ( )" at bounding box center [1152, 465] width 504 height 514
drag, startPoint x: 126, startPoint y: 708, endPoint x: 190, endPoint y: 708, distance: 64.0
click at [192, 710] on div at bounding box center [483, 721] width 759 height 52
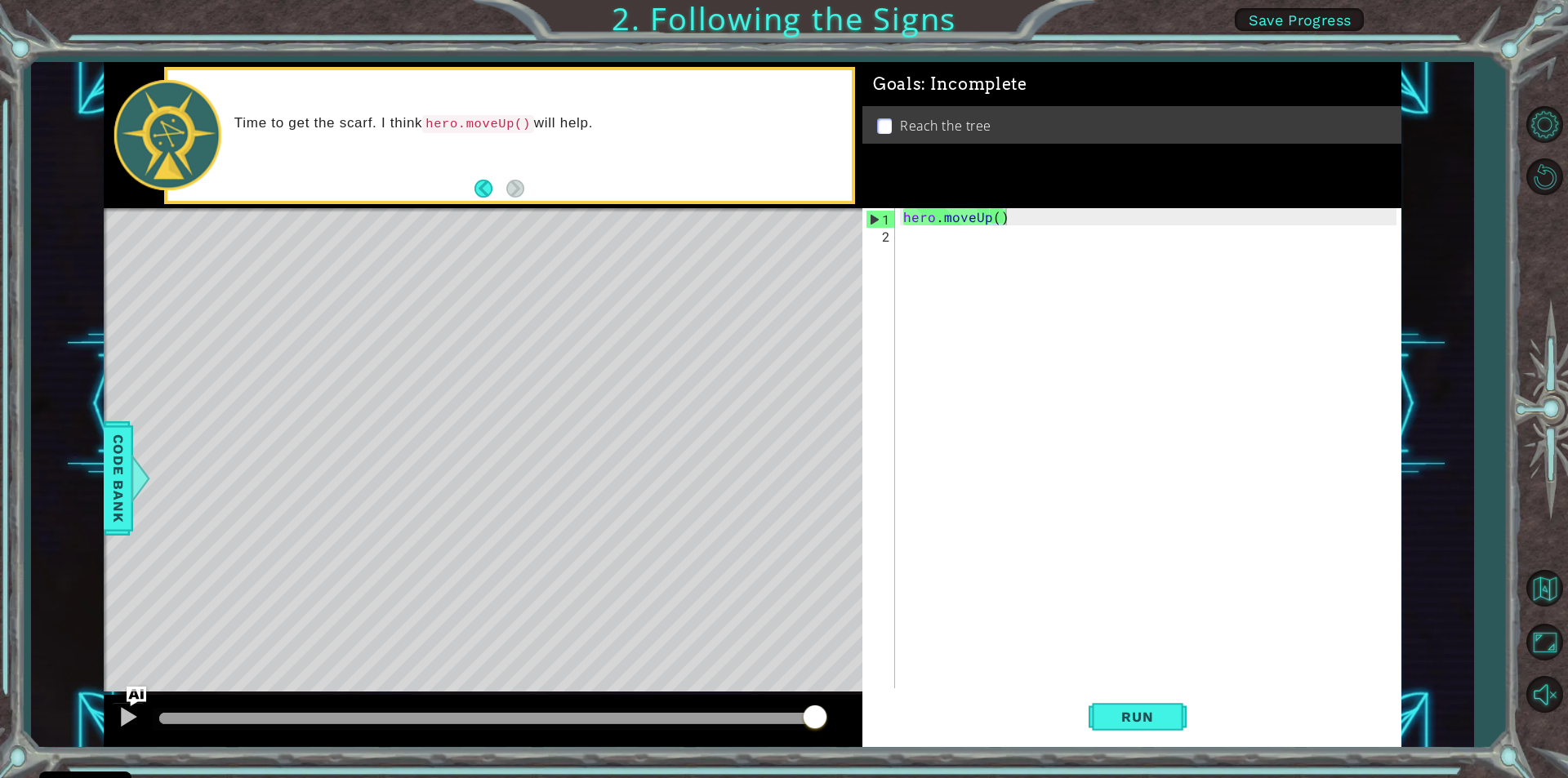
click at [195, 125] on div at bounding box center [168, 135] width 106 height 110
drag, startPoint x: 197, startPoint y: 128, endPoint x: 358, endPoint y: 248, distance: 200.8
click at [363, 266] on div "methods hero moveUp(steps) Code Bank Time to get the scarf. I think hero.moveUp…" at bounding box center [752, 405] width 1297 height 685
click at [479, 181] on button "Back" at bounding box center [490, 189] width 32 height 18
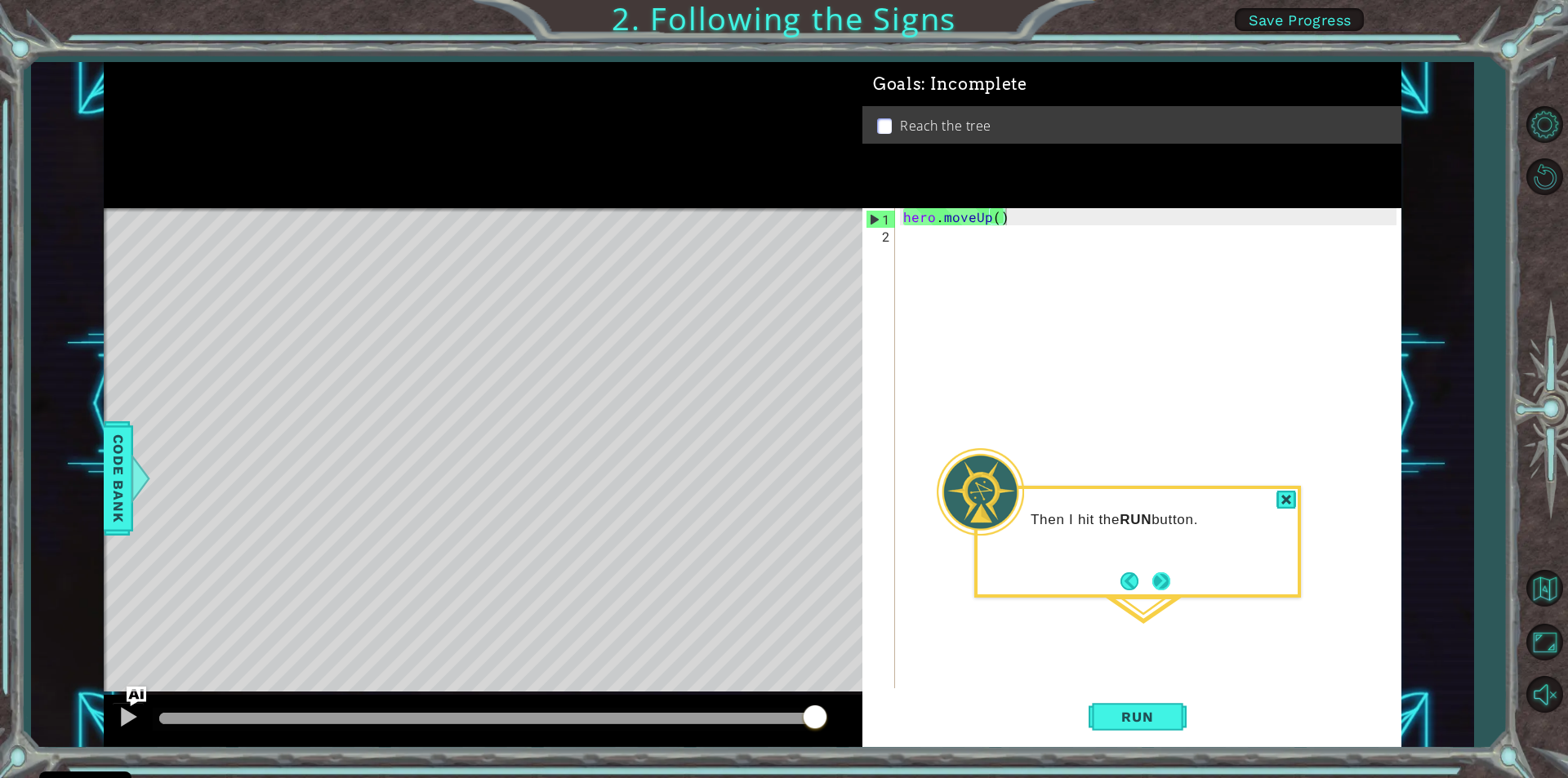
click at [1163, 579] on button "Next" at bounding box center [1161, 581] width 18 height 18
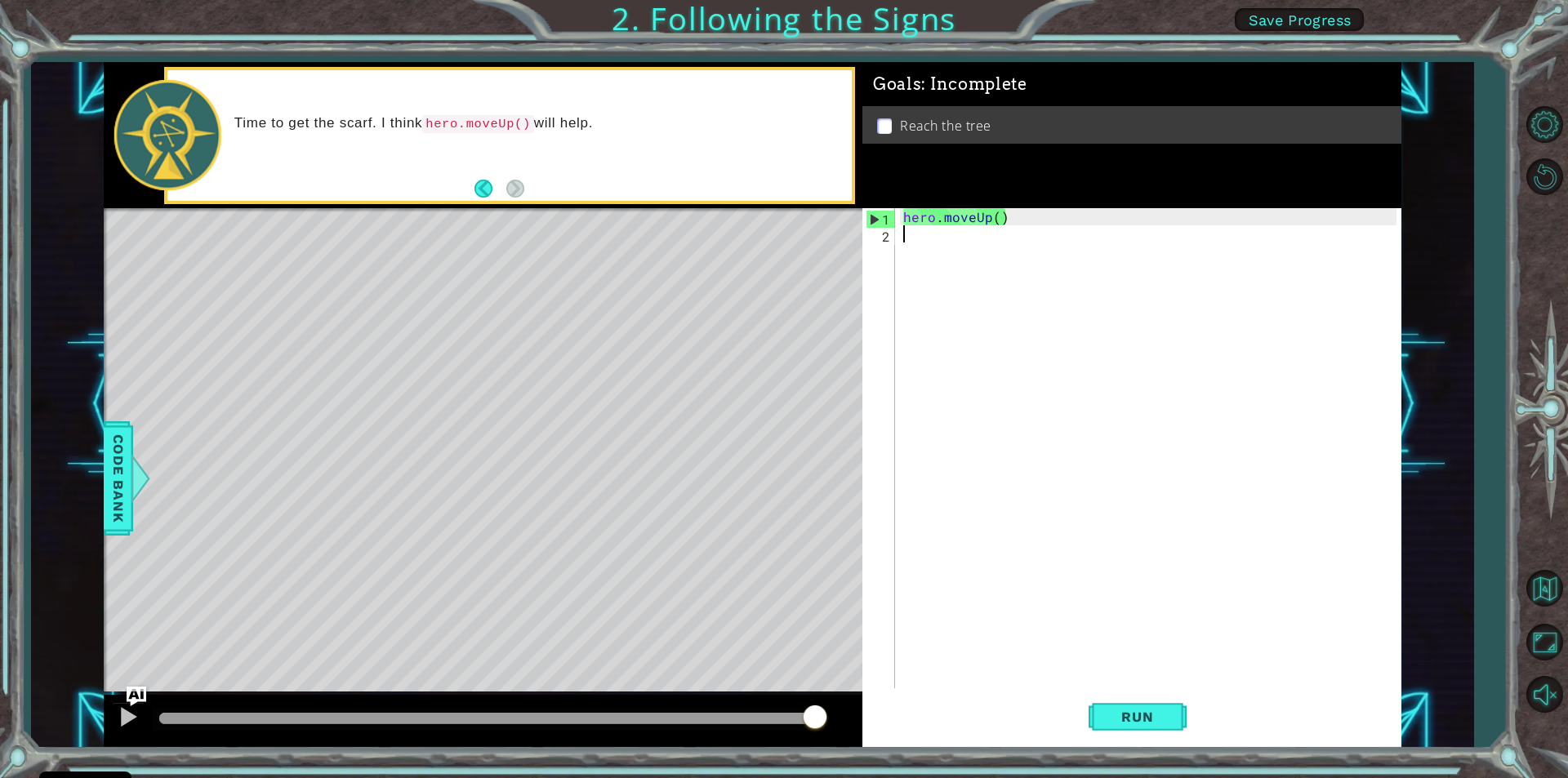
click at [1163, 579] on div "hero . moveUp ( )" at bounding box center [1152, 465] width 504 height 514
click at [491, 184] on button "Back" at bounding box center [490, 189] width 32 height 18
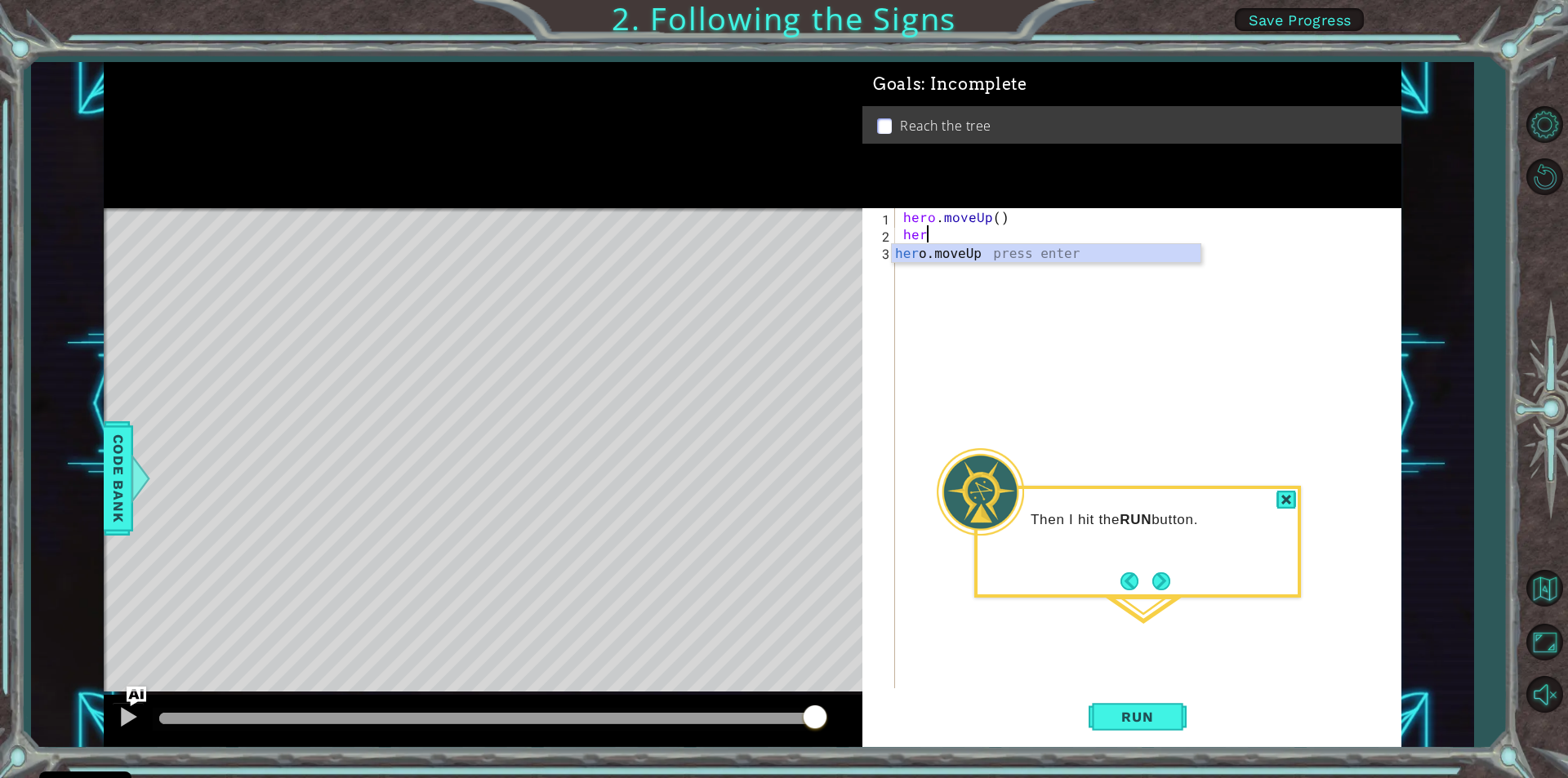
type textarea "hero"
click at [938, 235] on div "hero . moveUp ( ) hero" at bounding box center [1152, 465] width 504 height 514
type textarea "her"
click at [943, 247] on div "her o.moveUp press enter" at bounding box center [1046, 274] width 309 height 59
click at [1163, 704] on button "Run" at bounding box center [1138, 717] width 98 height 54
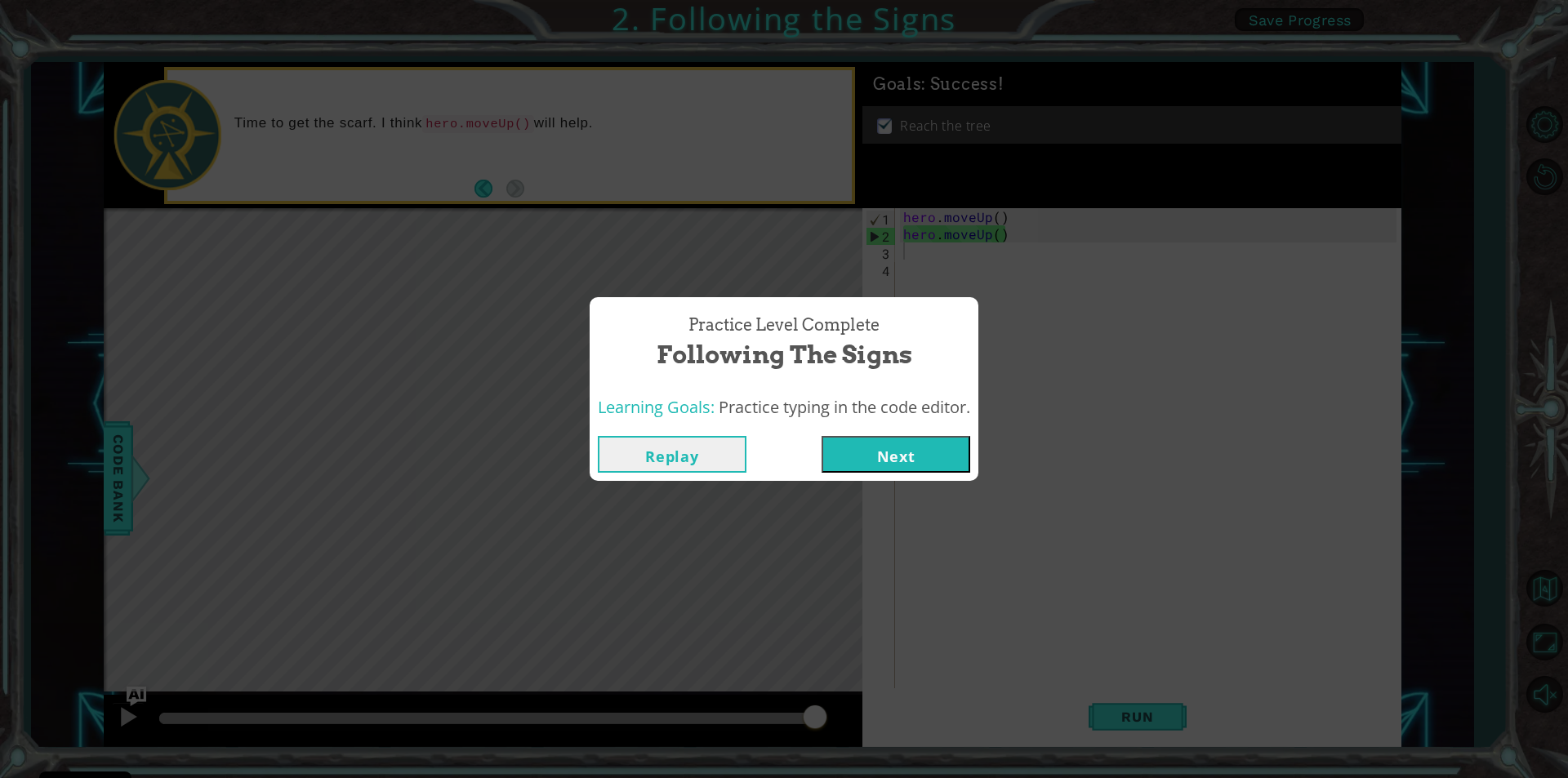
click at [877, 451] on button "Next" at bounding box center [896, 454] width 149 height 37
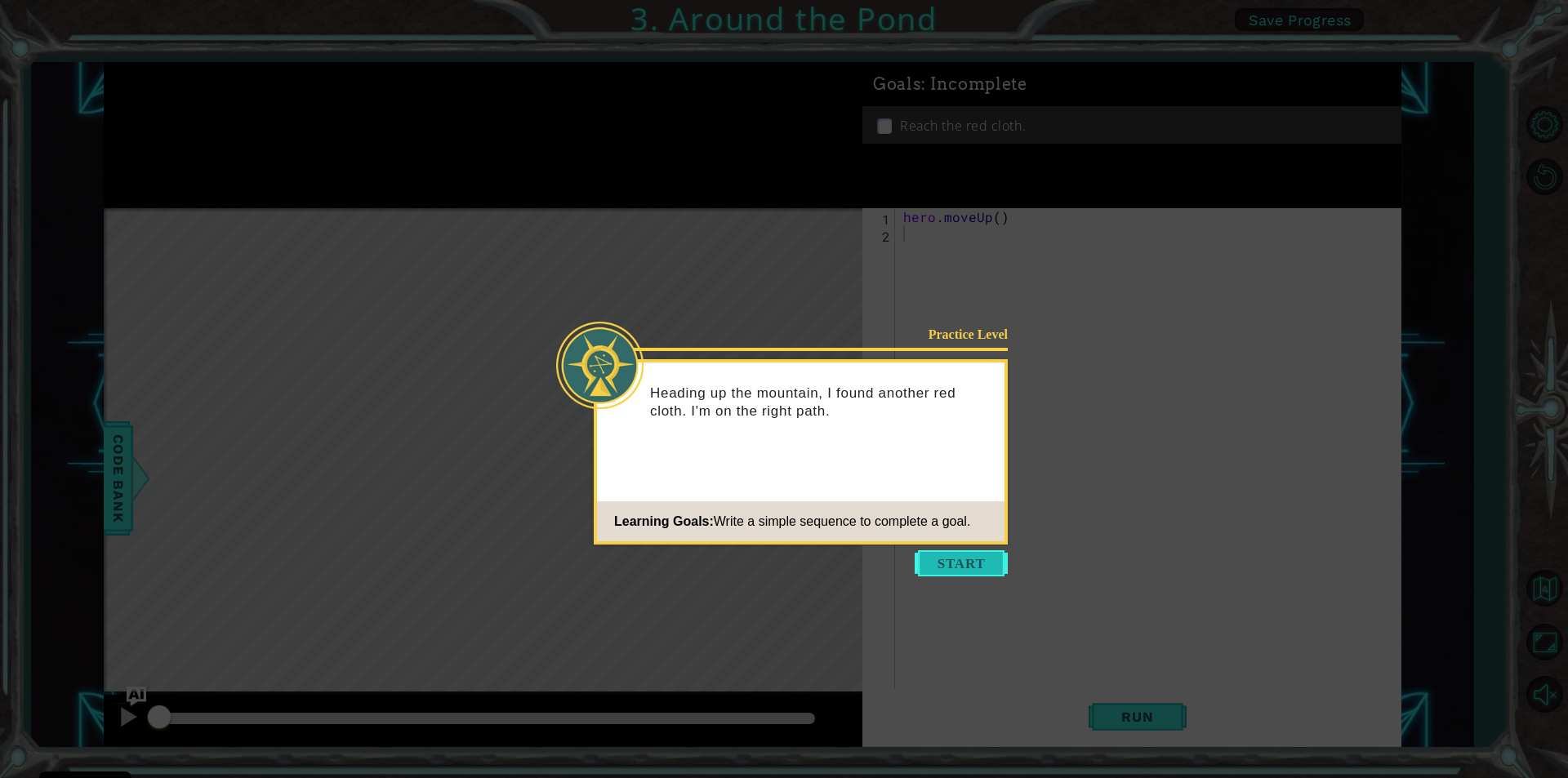
click at [947, 574] on button "Start" at bounding box center [961, 563] width 93 height 26
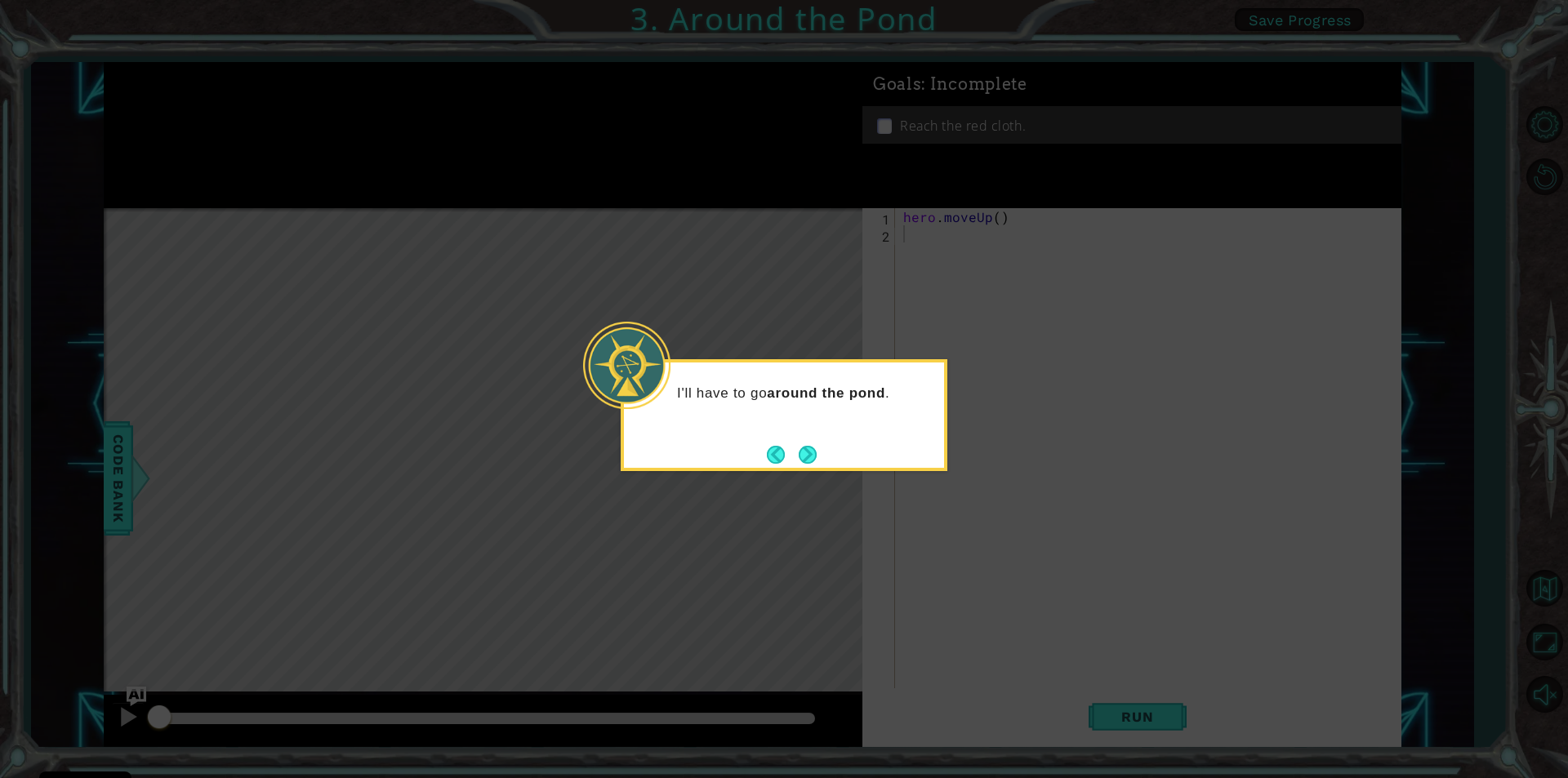
click at [799, 438] on div "I'll have to go around the pond ." at bounding box center [784, 415] width 327 height 112
click at [799, 448] on button "Next" at bounding box center [808, 454] width 19 height 19
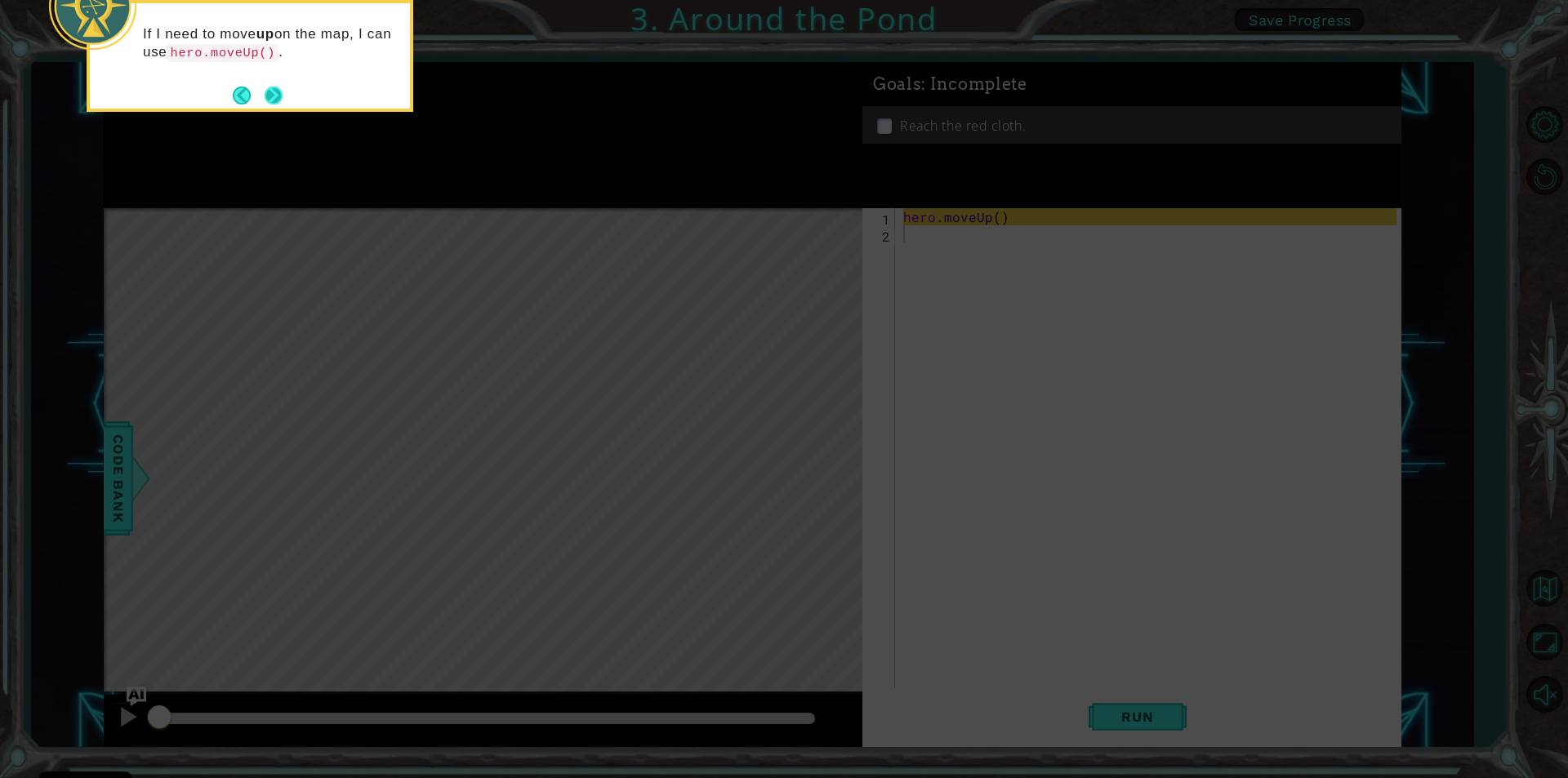
click at [283, 99] on button "Next" at bounding box center [274, 96] width 18 height 18
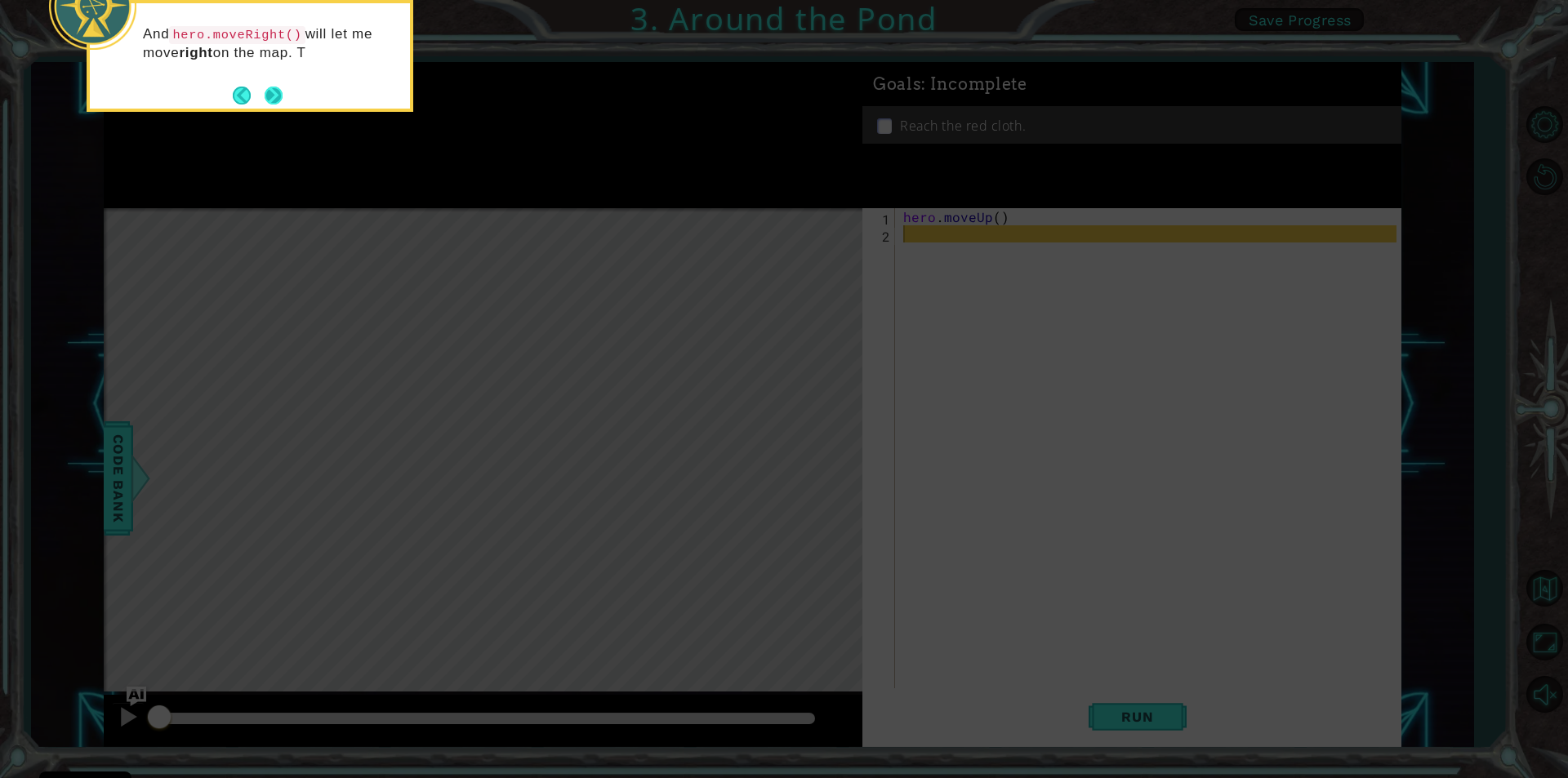
click at [279, 88] on button "Next" at bounding box center [274, 96] width 18 height 18
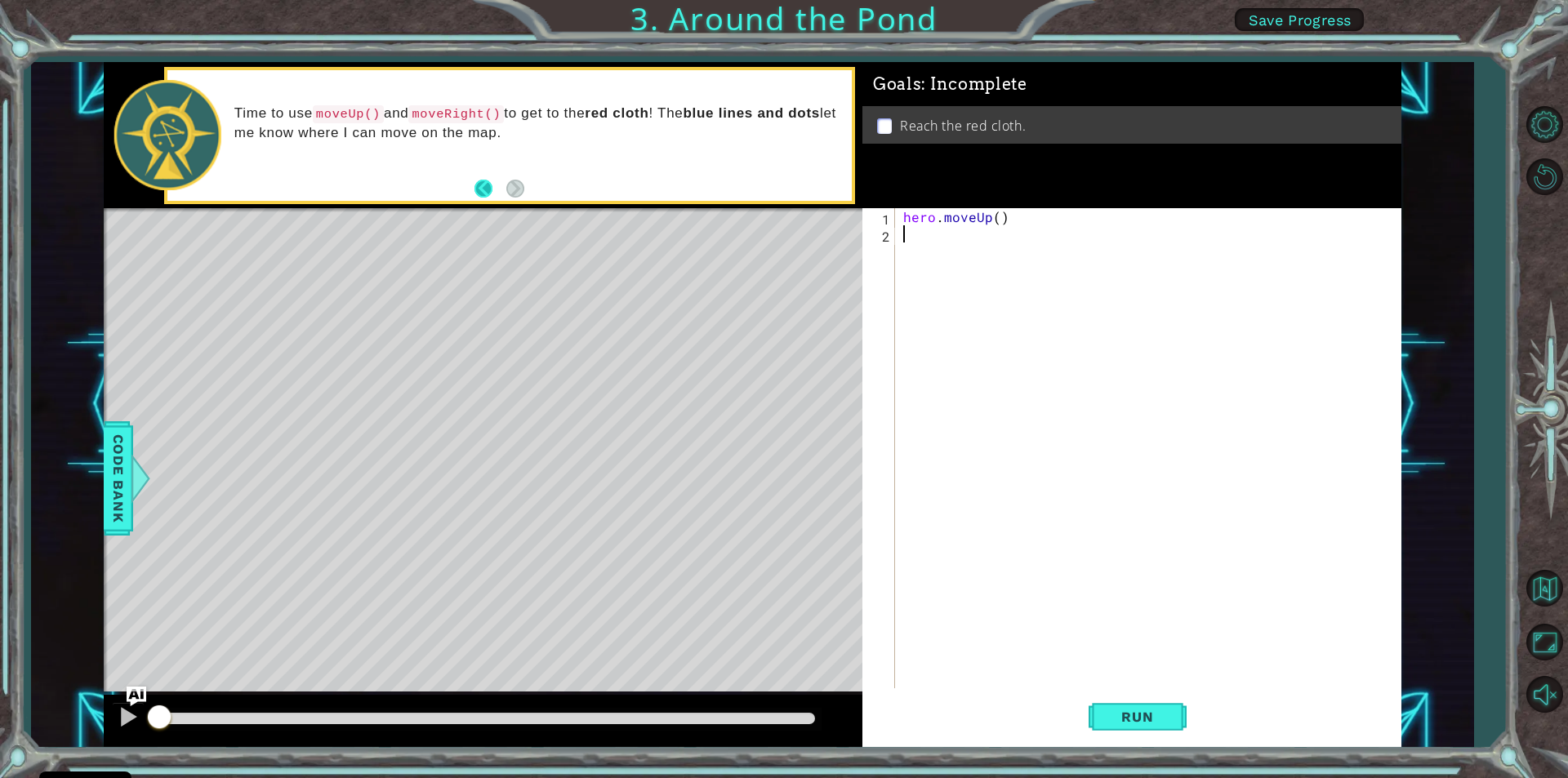
type textarea "h"
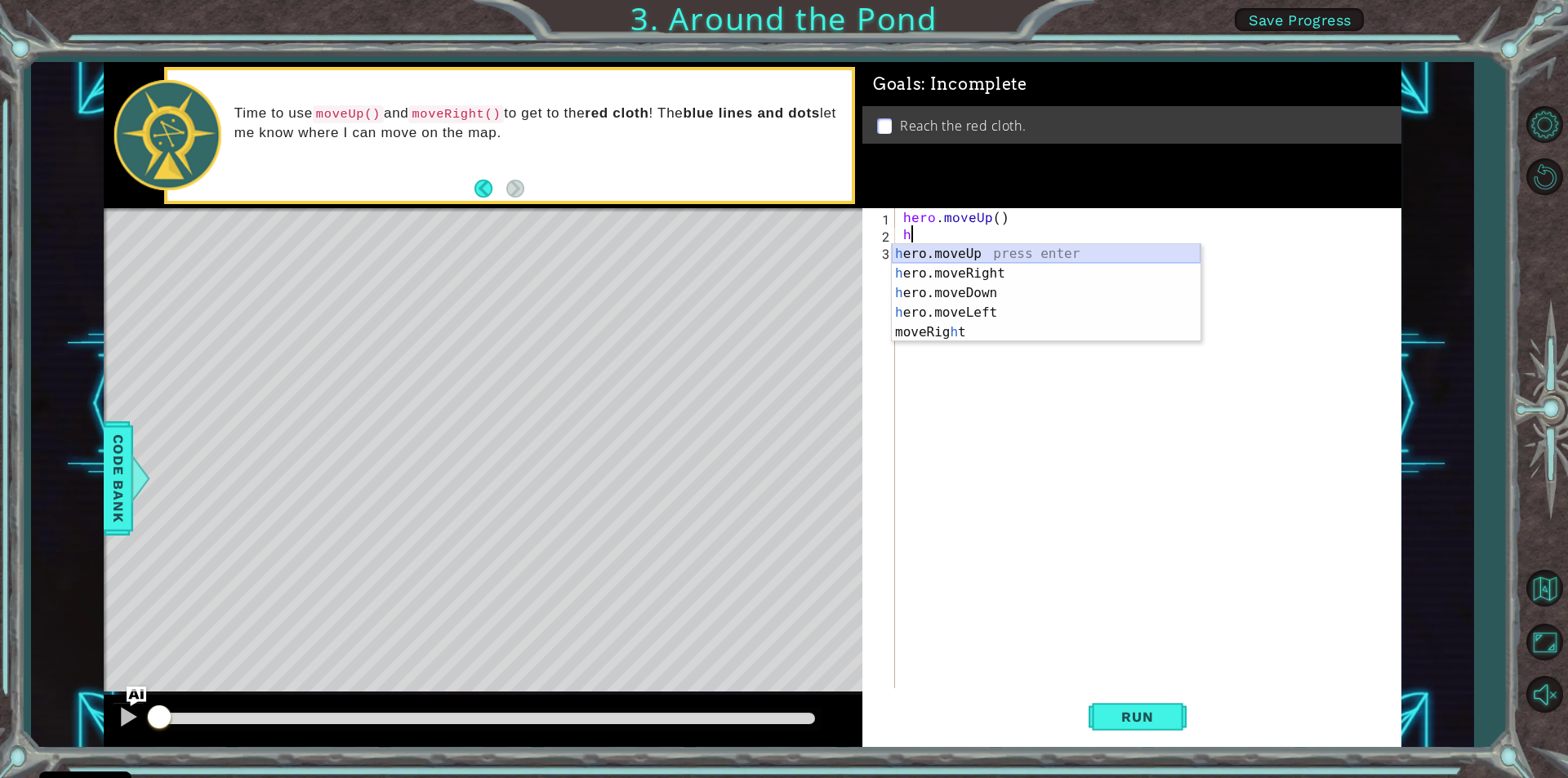
click at [957, 248] on div "h ero.moveUp press enter h ero.moveRight press enter h ero.moveDown press enter…" at bounding box center [1046, 313] width 309 height 137
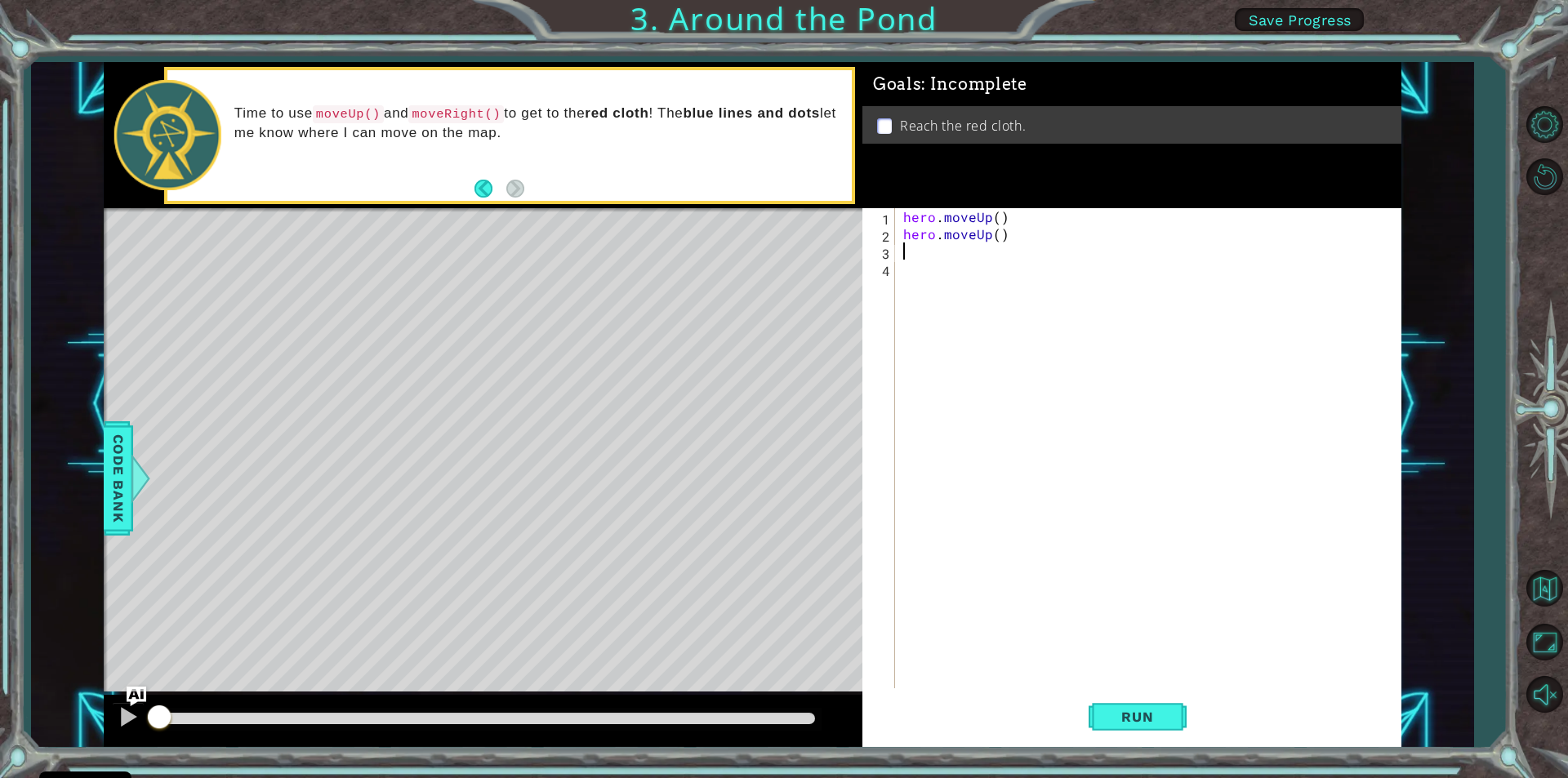
type textarea "h"
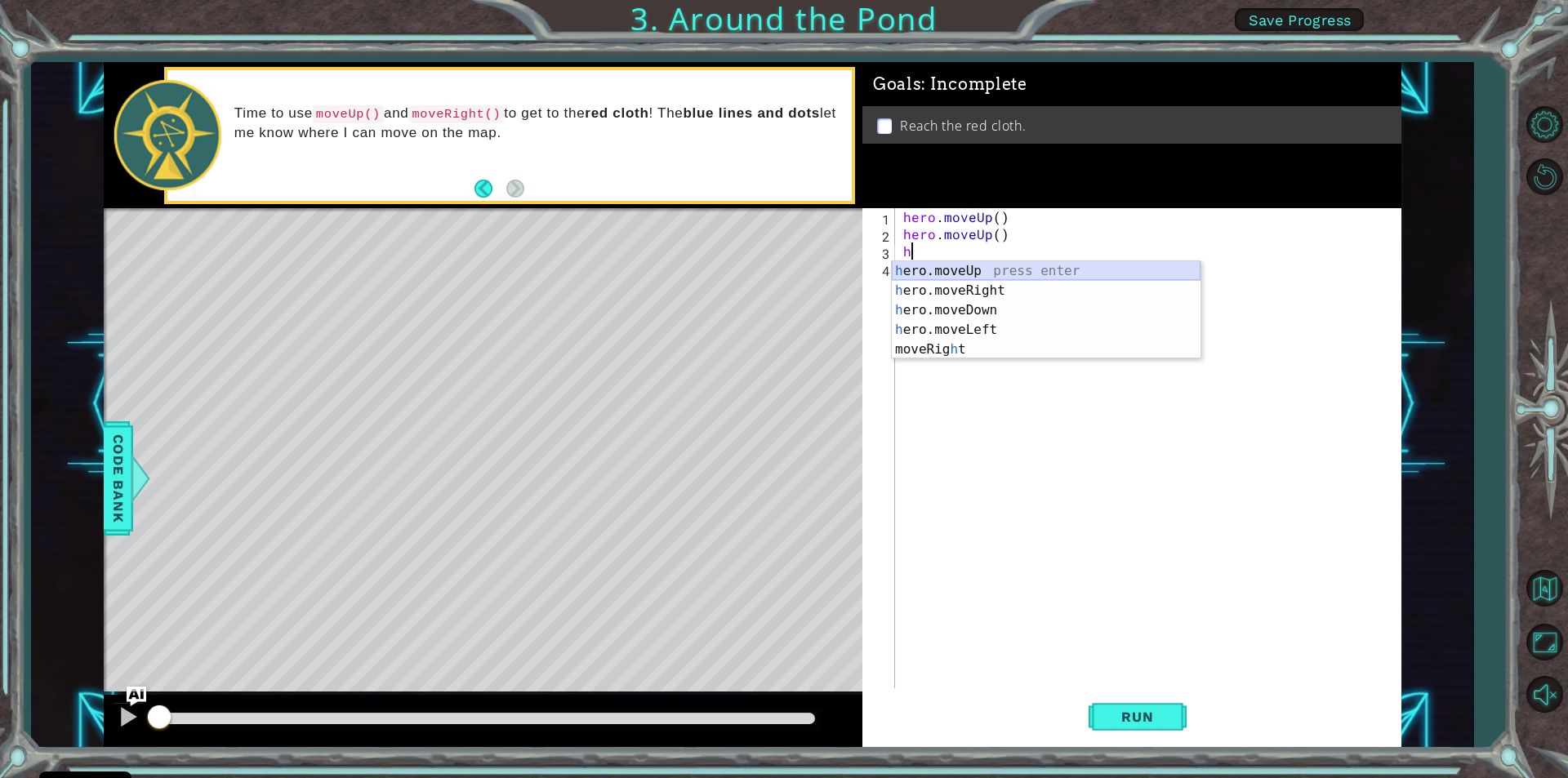
click at [903, 270] on div "h ero.moveUp press enter h ero.moveRight press enter h ero.moveDown press enter…" at bounding box center [1046, 330] width 309 height 137
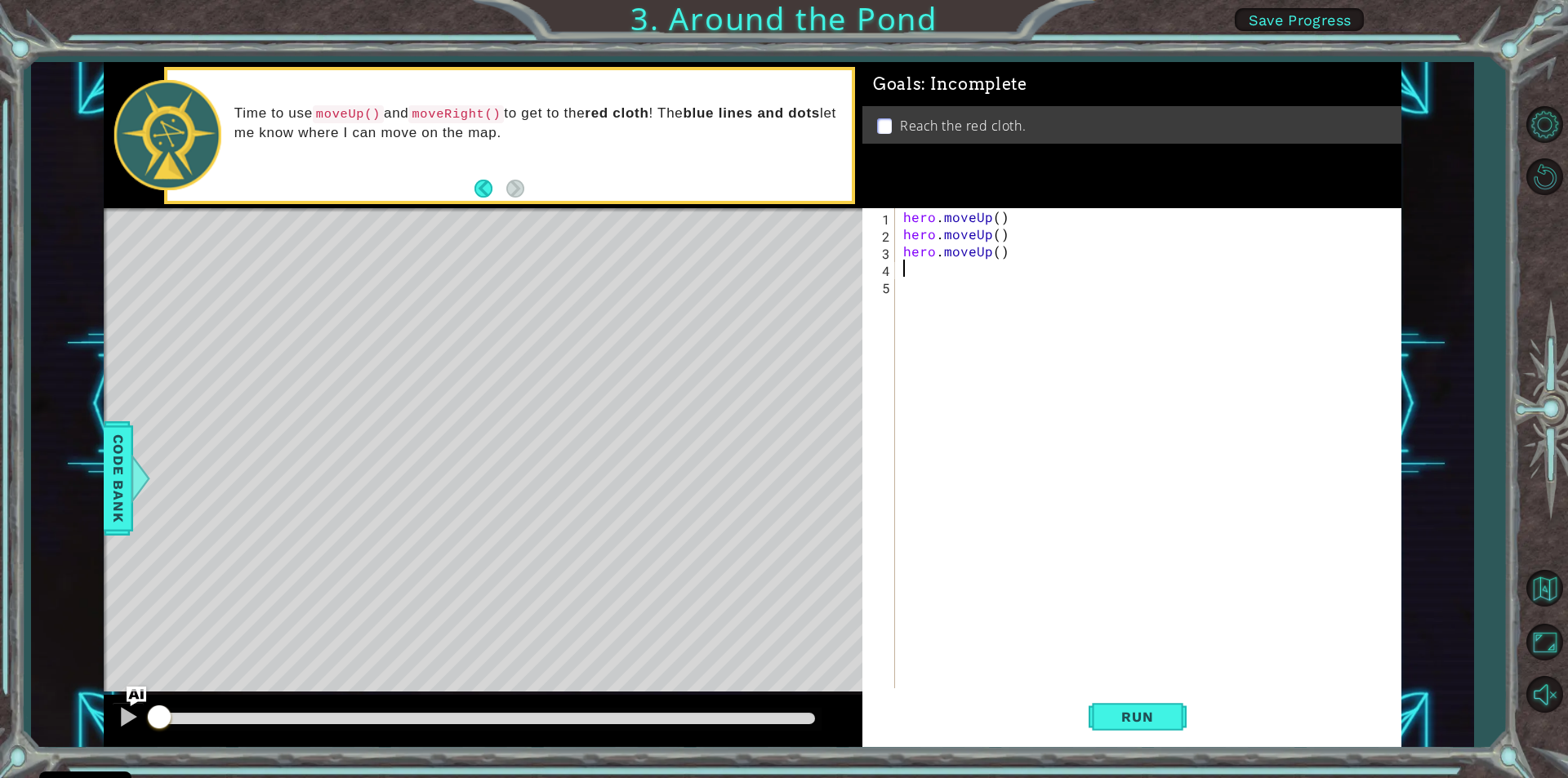
click at [904, 270] on div "hero . moveUp ( ) hero . moveUp ( ) hero . moveUp ( )" at bounding box center [1152, 465] width 504 height 514
type textarea "h"
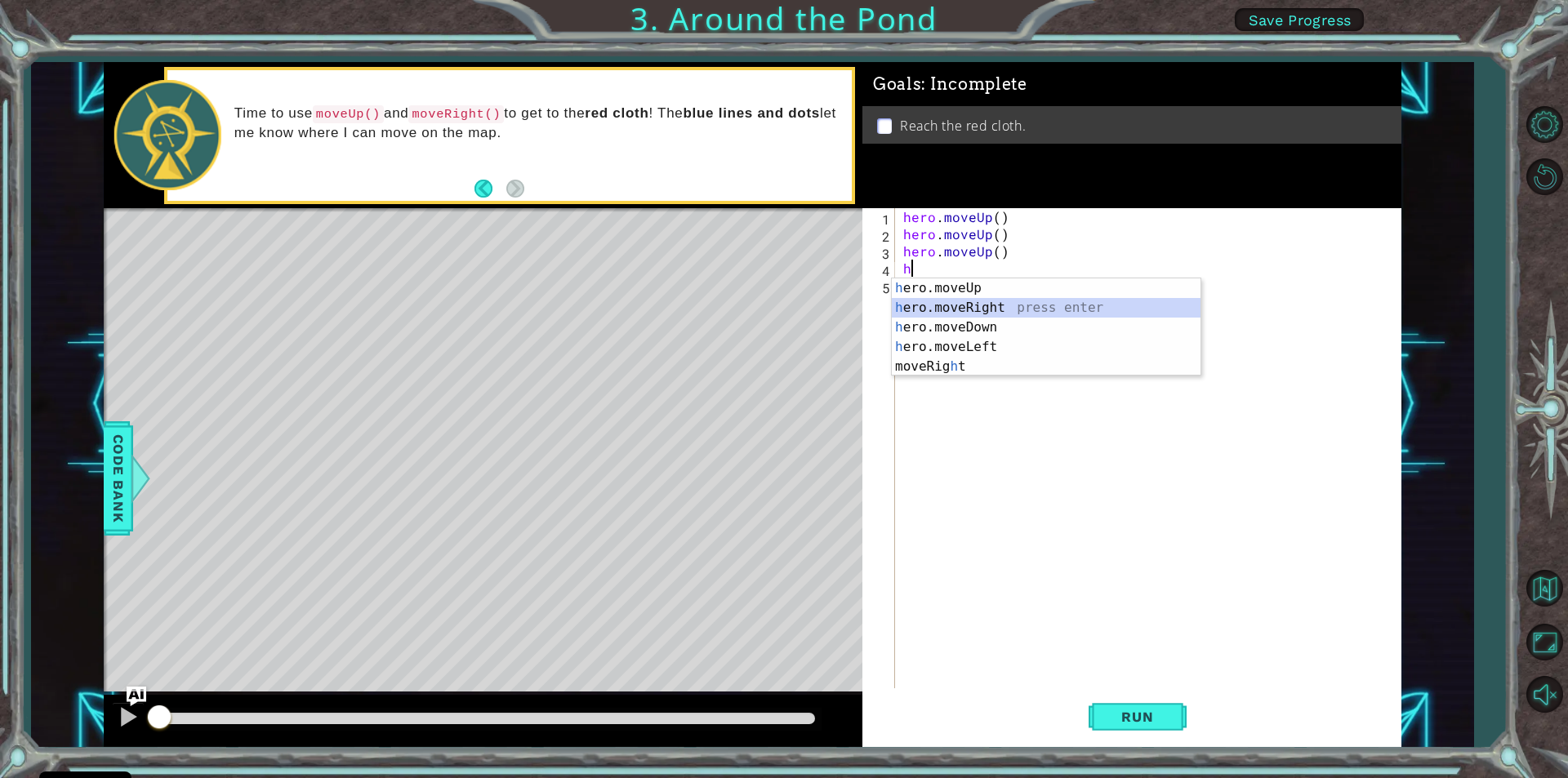
click at [928, 310] on div "h ero.moveUp press enter h ero.moveRight press enter h ero.moveDown press enter…" at bounding box center [1046, 347] width 309 height 137
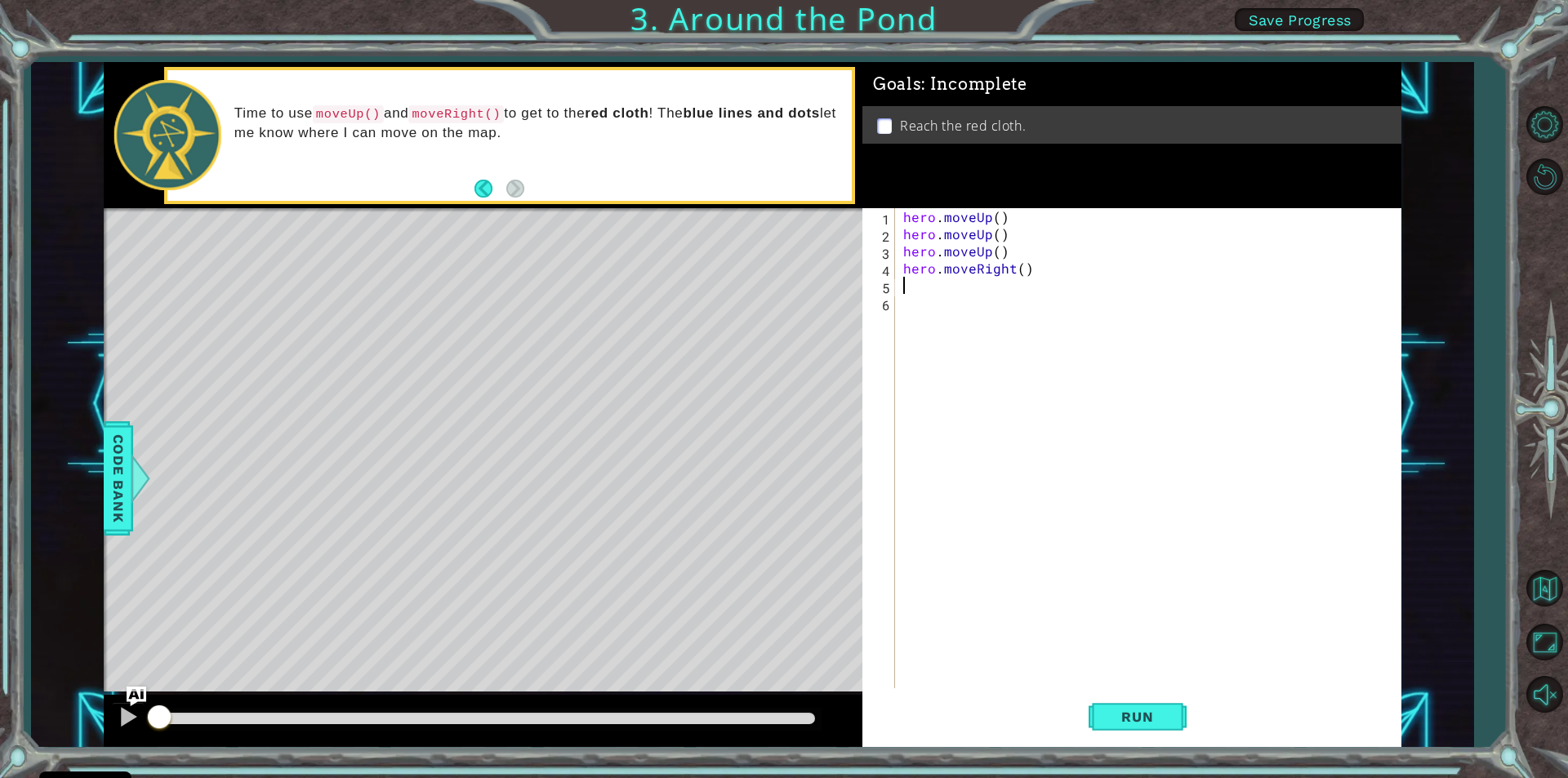
type textarea "h"
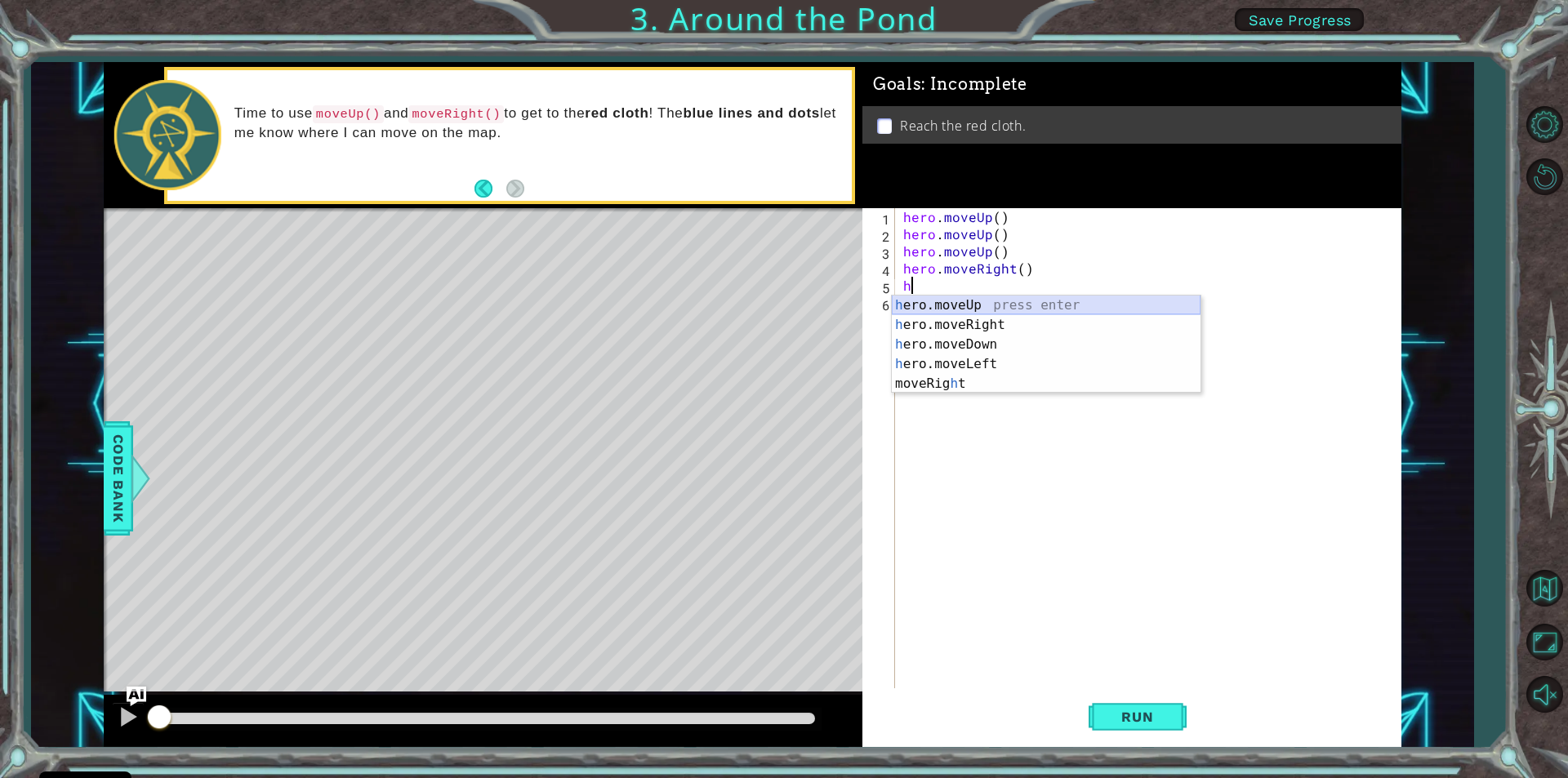
click at [930, 304] on div "h ero.moveUp press enter h ero.moveRight press enter h ero.moveDown press enter…" at bounding box center [1046, 364] width 309 height 137
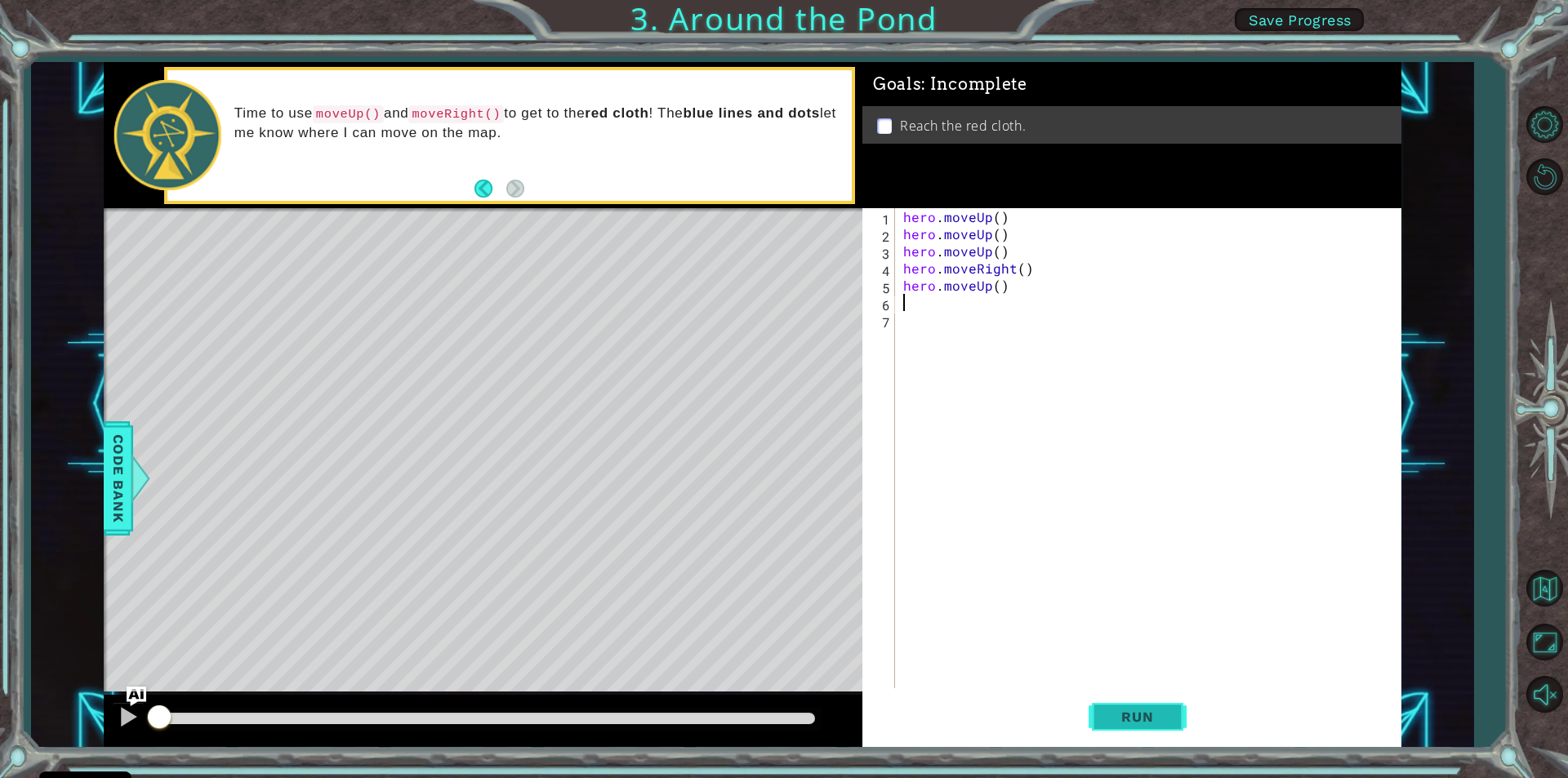
click at [1106, 713] on span "Run" at bounding box center [1137, 717] width 65 height 16
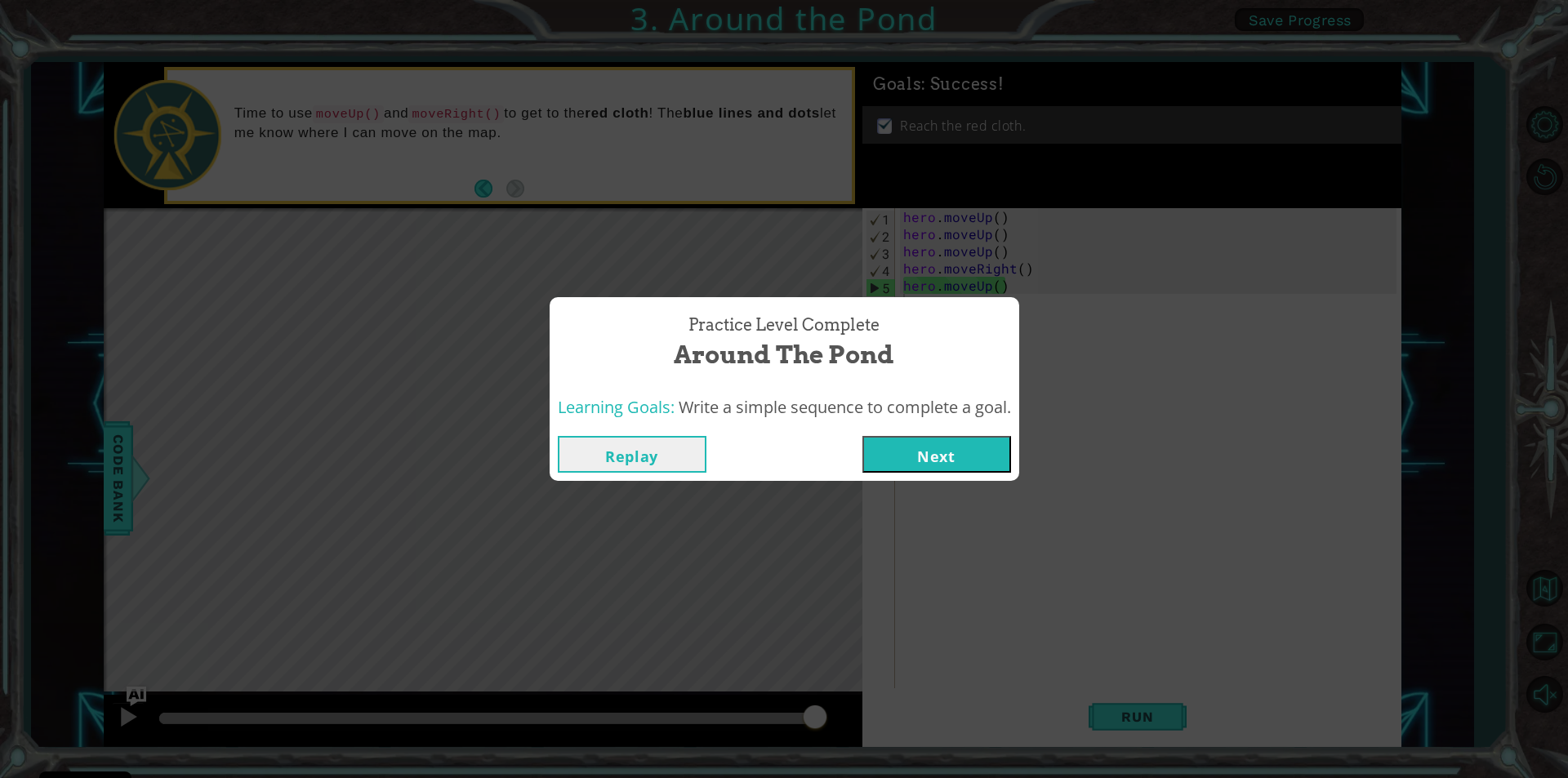
click at [942, 447] on button "Next" at bounding box center [937, 454] width 149 height 37
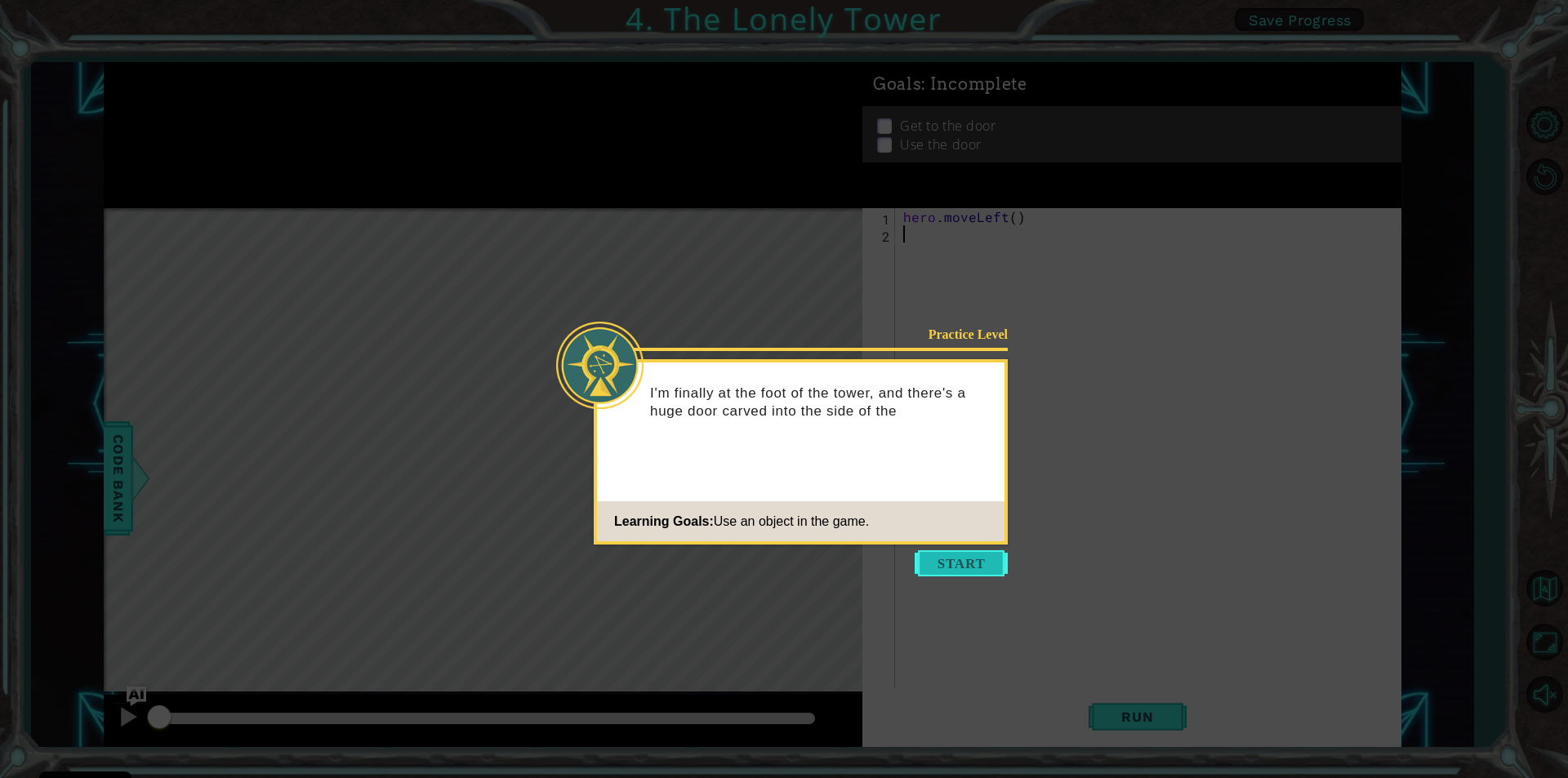
click at [952, 566] on button "Start" at bounding box center [961, 563] width 93 height 26
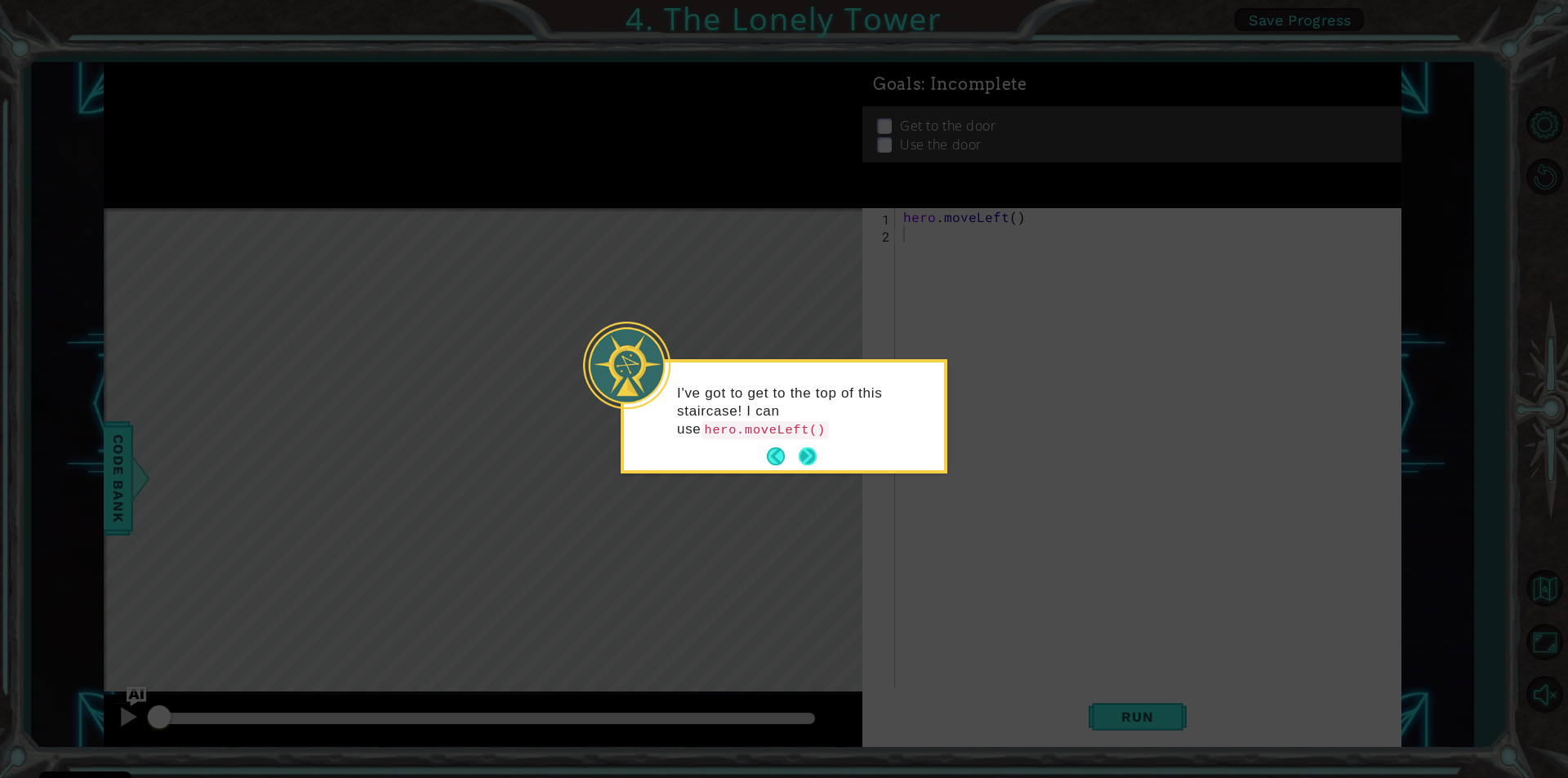
click at [804, 447] on button "Next" at bounding box center [808, 456] width 18 height 18
click at [804, 446] on button "Next" at bounding box center [808, 454] width 18 height 18
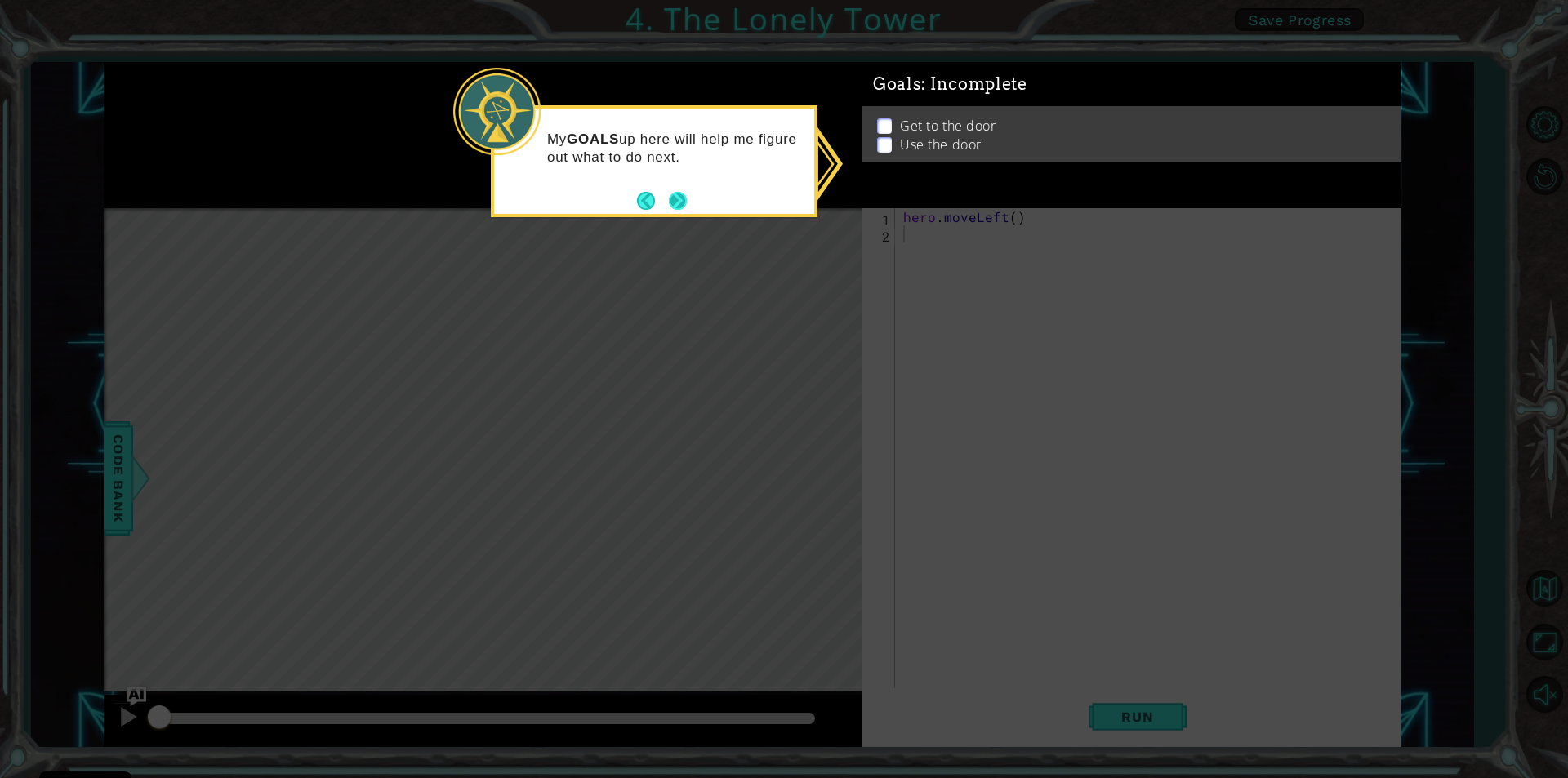
click at [678, 208] on button "Next" at bounding box center [677, 200] width 20 height 20
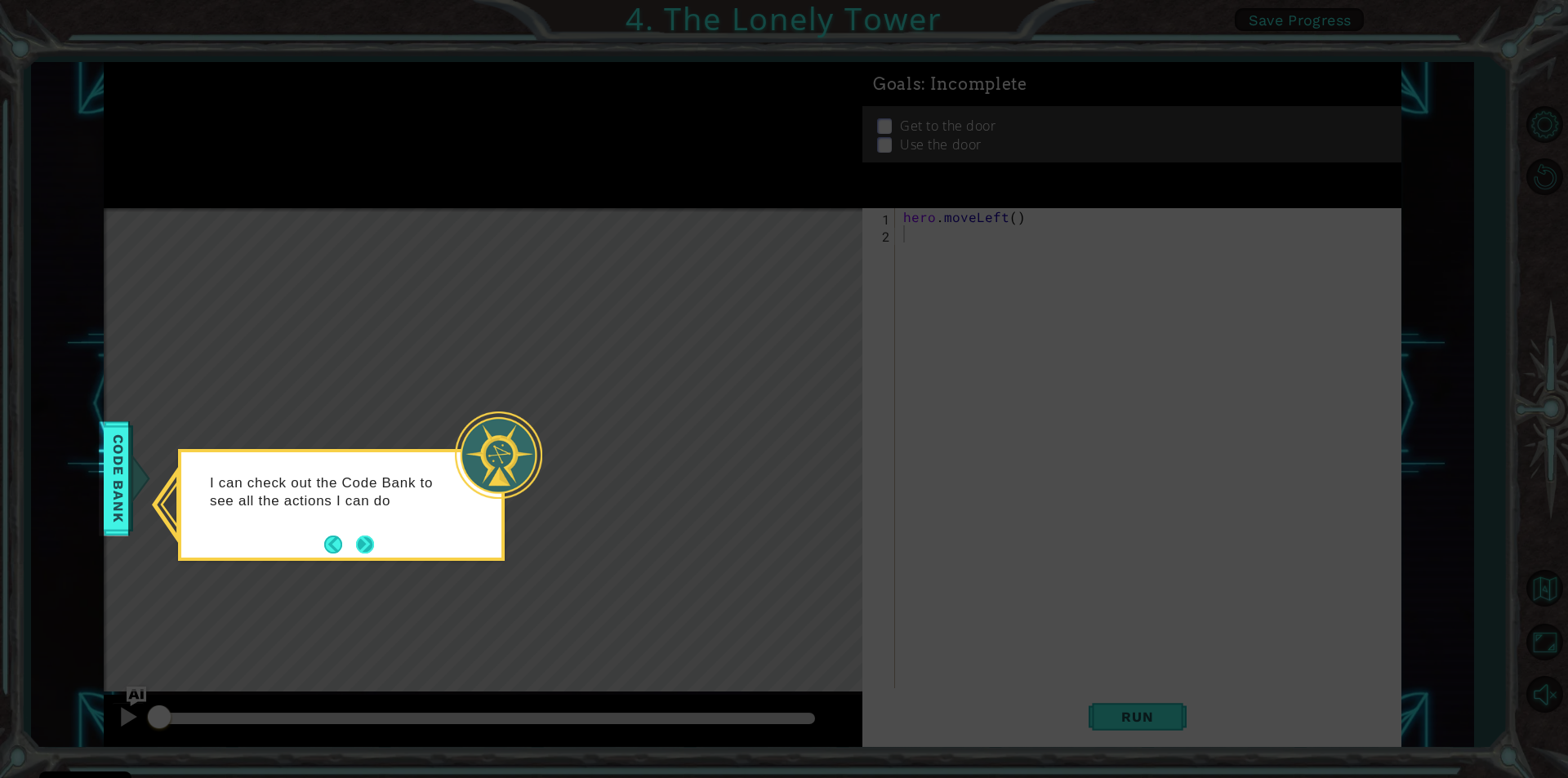
click at [367, 537] on button "Next" at bounding box center [365, 544] width 18 height 18
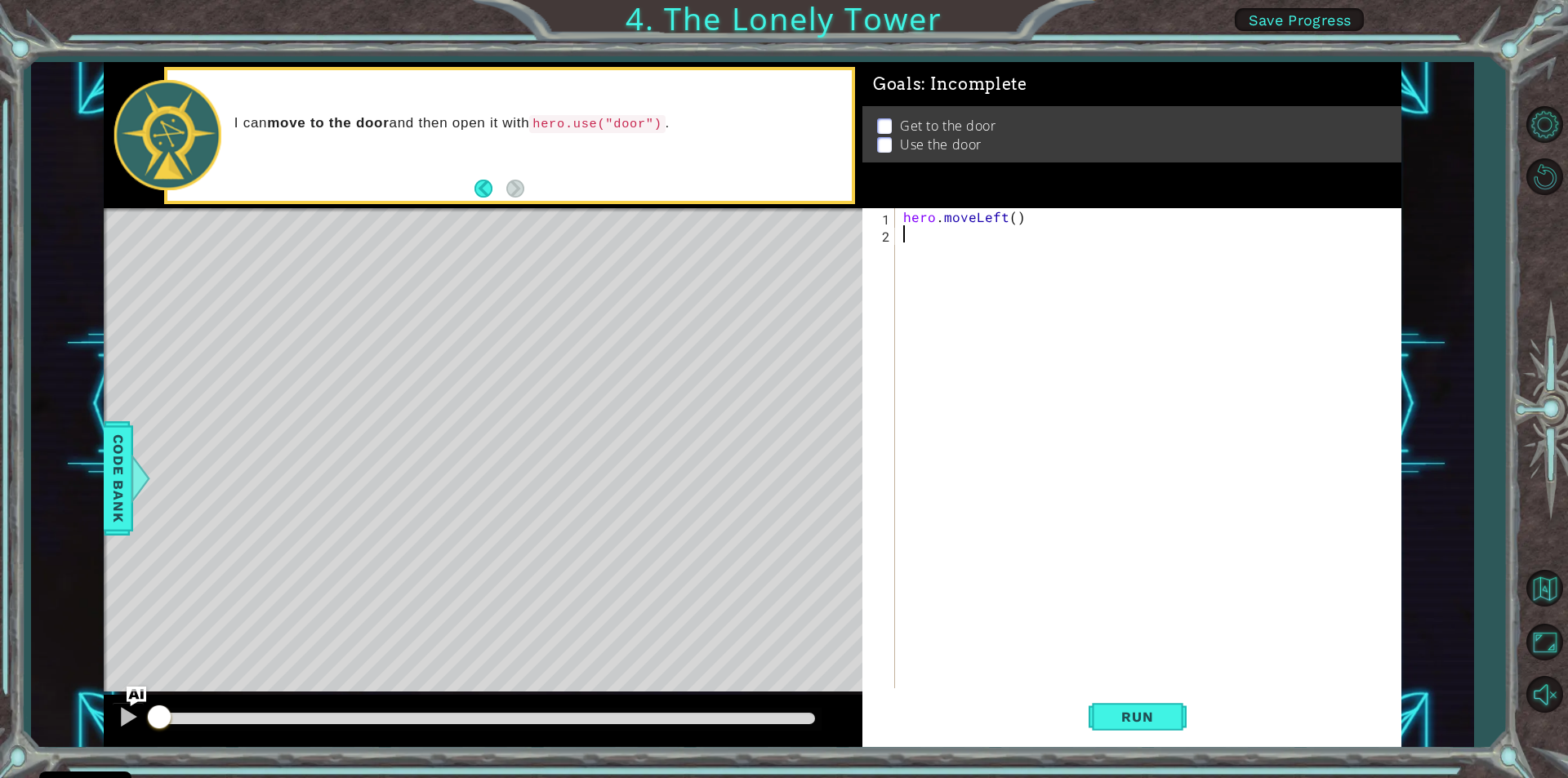
type textarea "h"
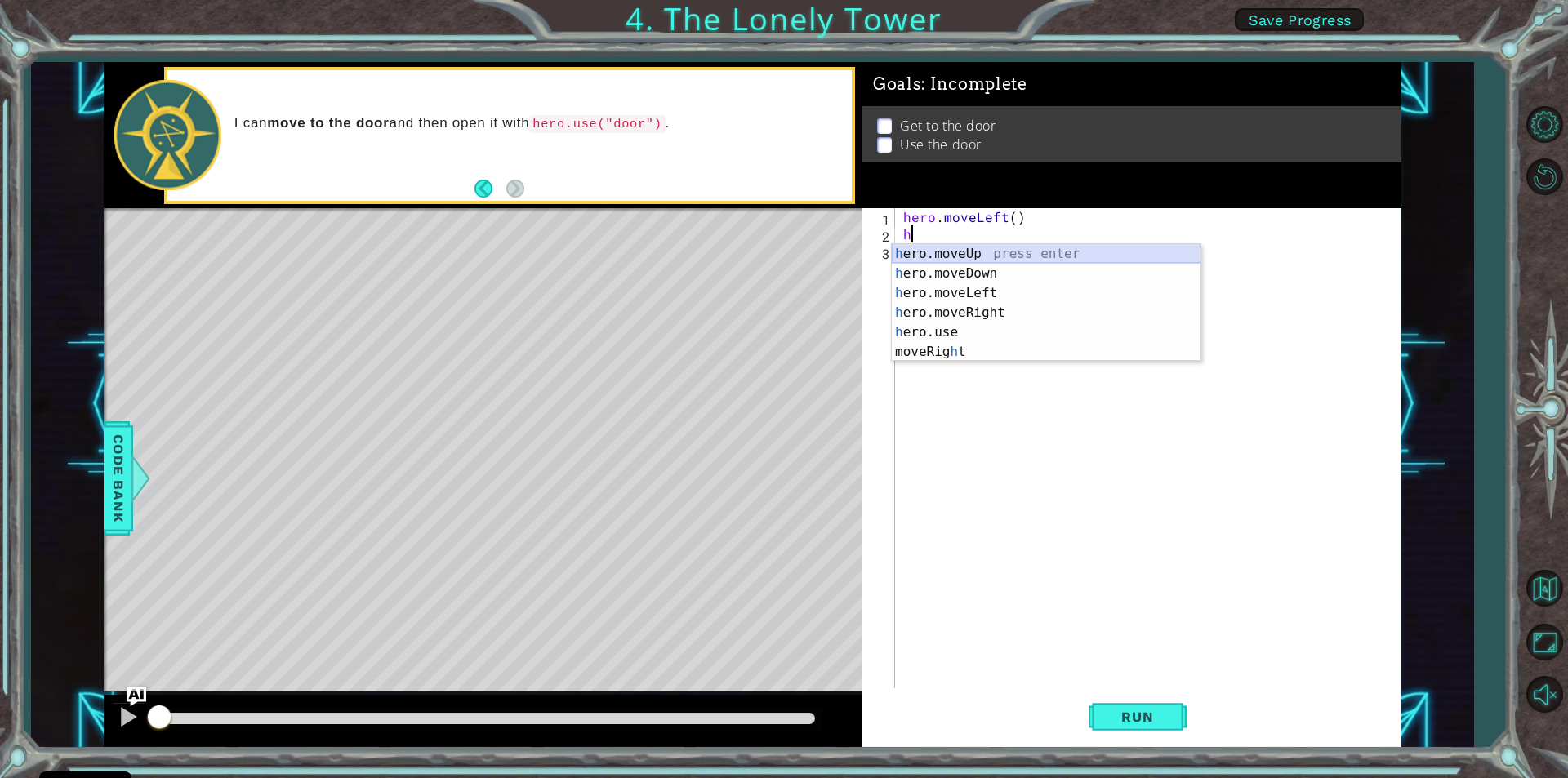
click at [940, 249] on div "h ero.moveUp press enter h ero.moveDown press enter h ero.moveLeft press enter …" at bounding box center [1046, 323] width 309 height 157
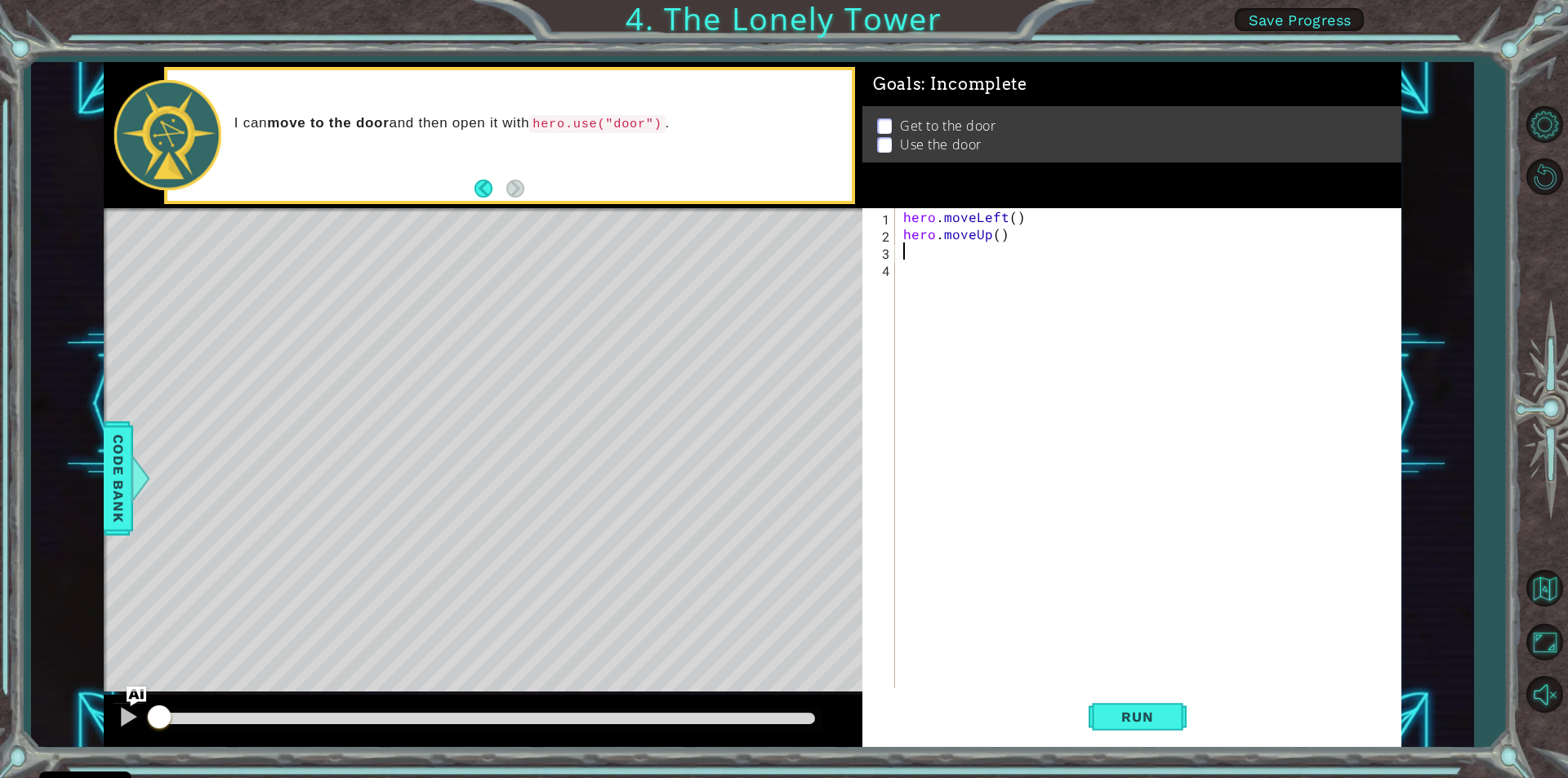
type textarea "h"
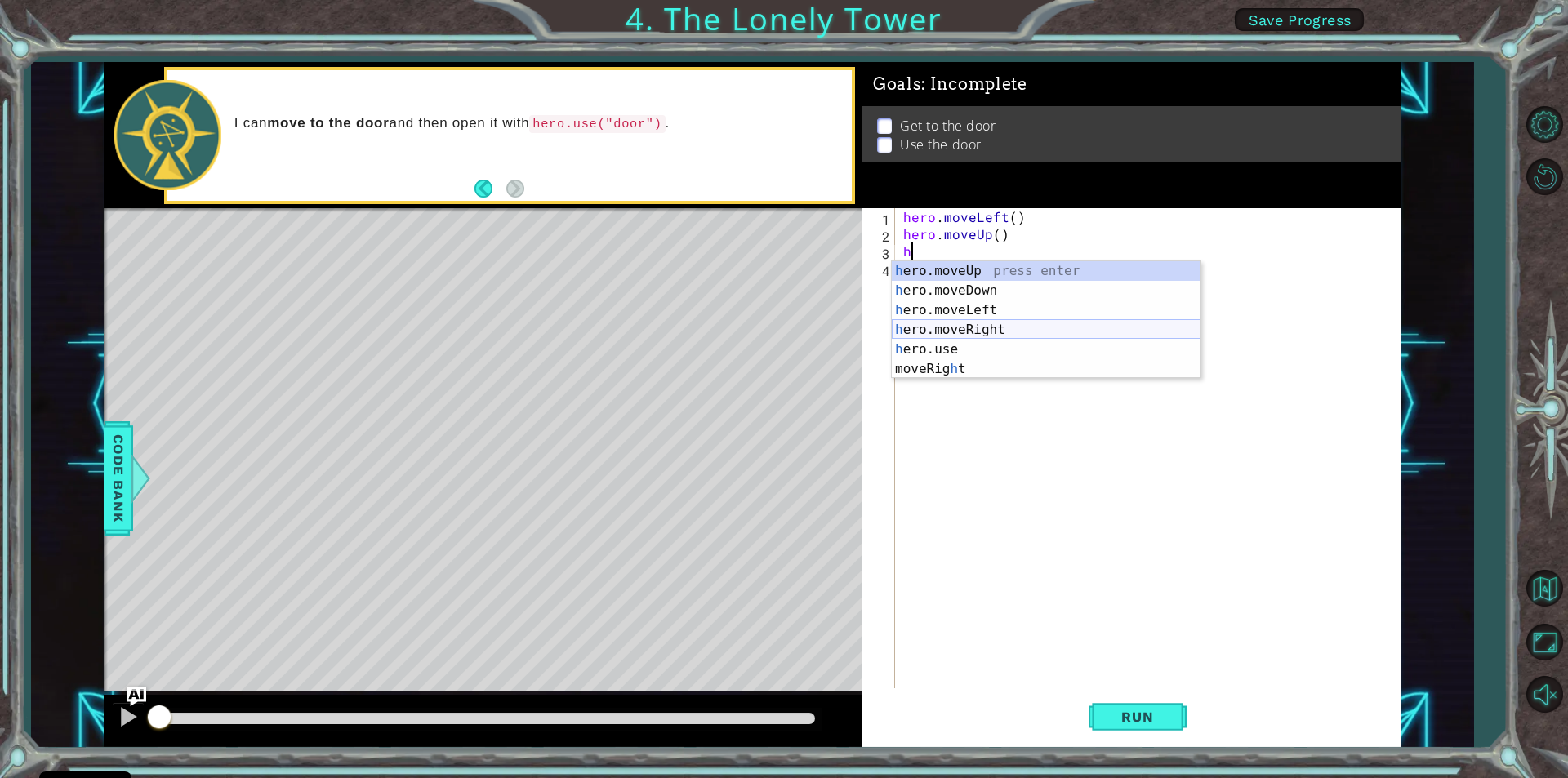
click at [952, 328] on div "h ero.moveUp press enter h ero.moveDown press enter h ero.moveLeft press enter …" at bounding box center [1046, 340] width 309 height 157
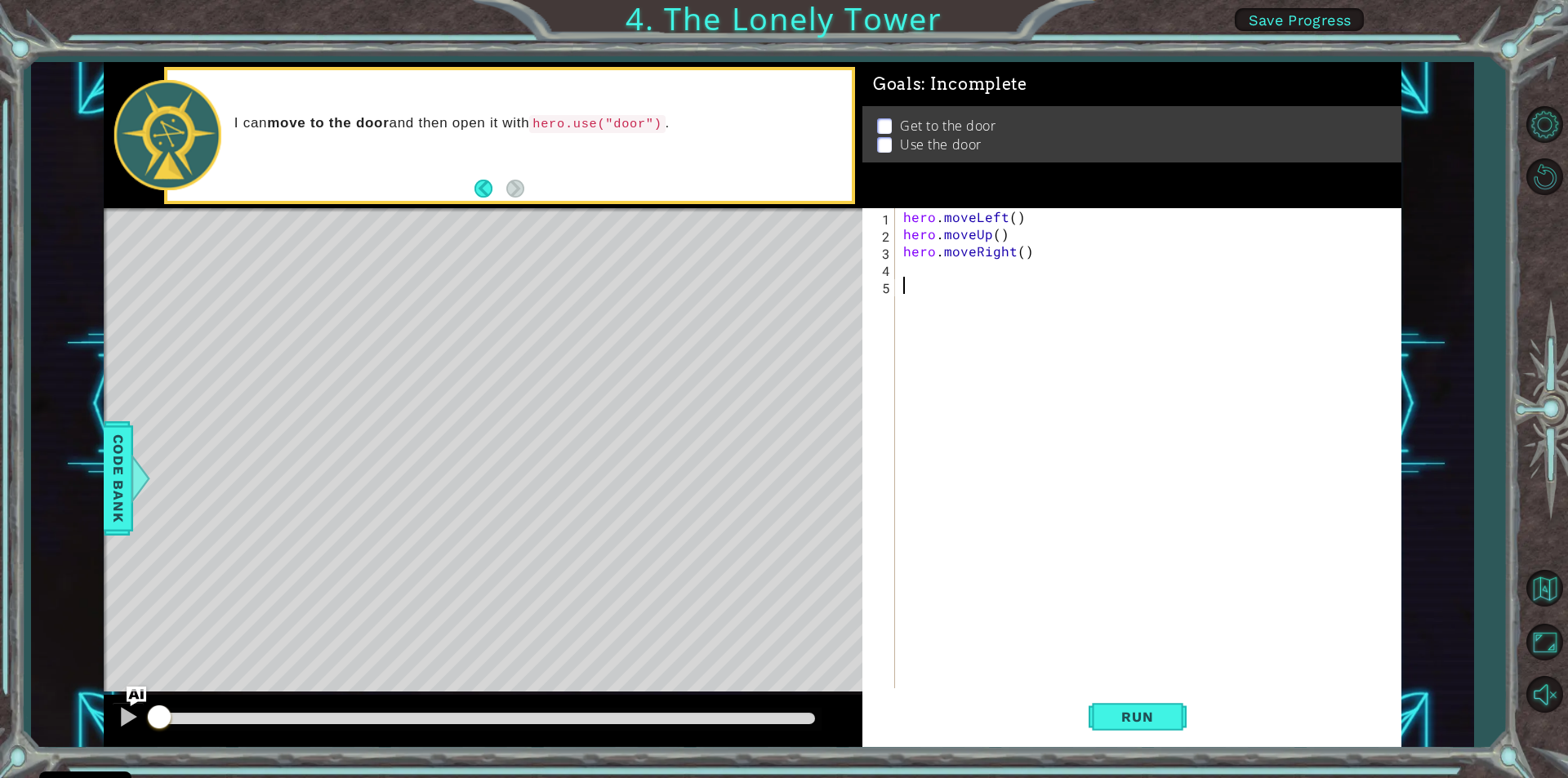
click at [952, 328] on div "hero . moveLeft ( ) hero . moveUp ( ) hero . moveRight ( )" at bounding box center [1152, 465] width 504 height 514
click at [895, 270] on div "1 2 3 4 5 hero . moveLeft ( ) hero . moveUp ( ) hero . moveRight ( ) הההההההההה…" at bounding box center [1129, 448] width 534 height 480
click at [898, 264] on div "1 2 3 4 5 hero . moveLeft ( ) hero . moveUp ( ) hero . moveRight ( ) הההההההההה…" at bounding box center [1129, 448] width 534 height 480
click at [902, 266] on div "1 2 3 4 5 hero . moveLeft ( ) hero . moveUp ( ) hero . moveRight ( ) הההההההההה…" at bounding box center [1129, 448] width 534 height 480
type textarea "h"
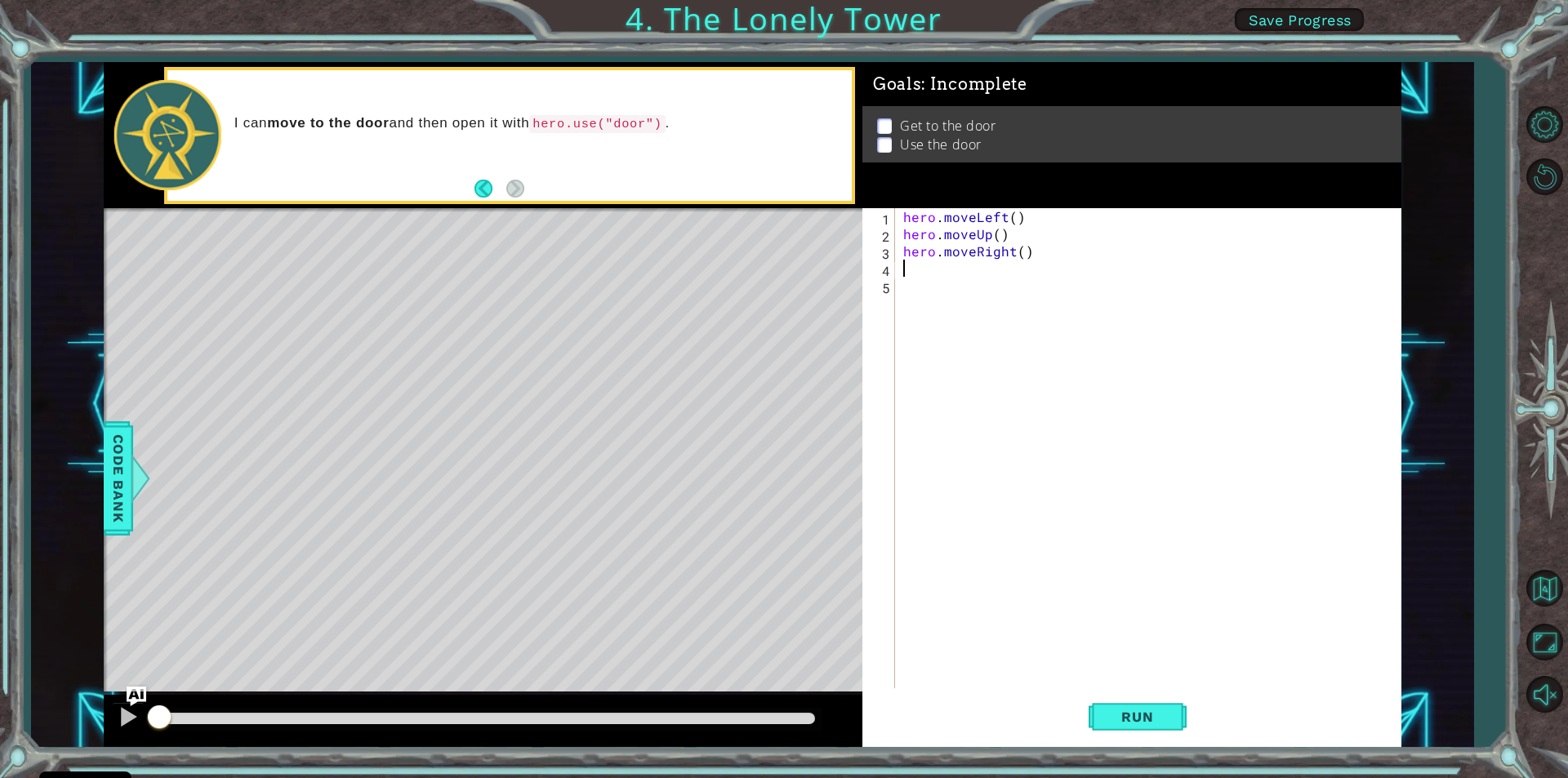
type textarea "h"
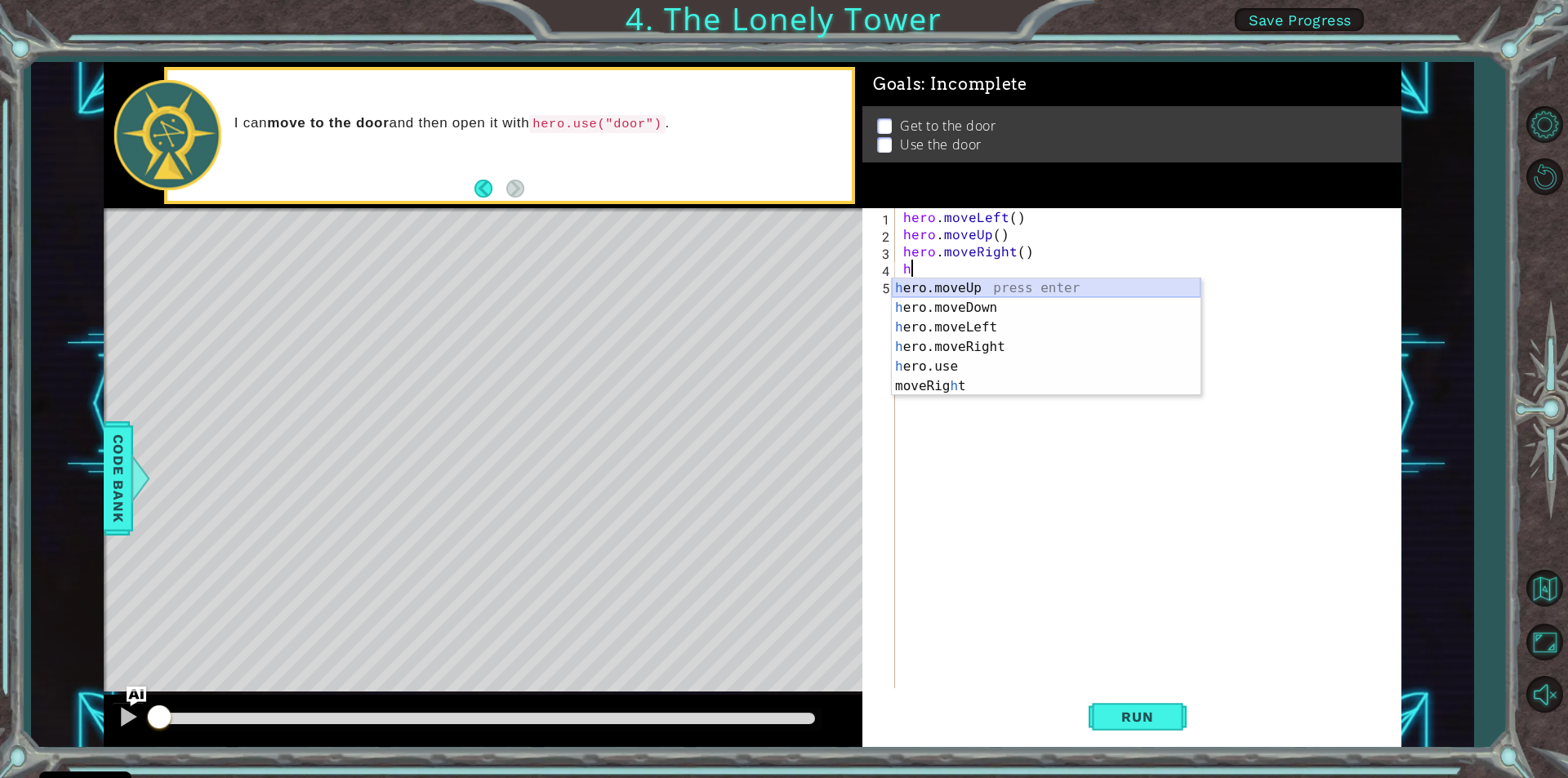
click at [957, 280] on div "h ero.moveUp press enter h ero.moveDown press enter h ero.moveLeft press enter …" at bounding box center [1046, 357] width 309 height 157
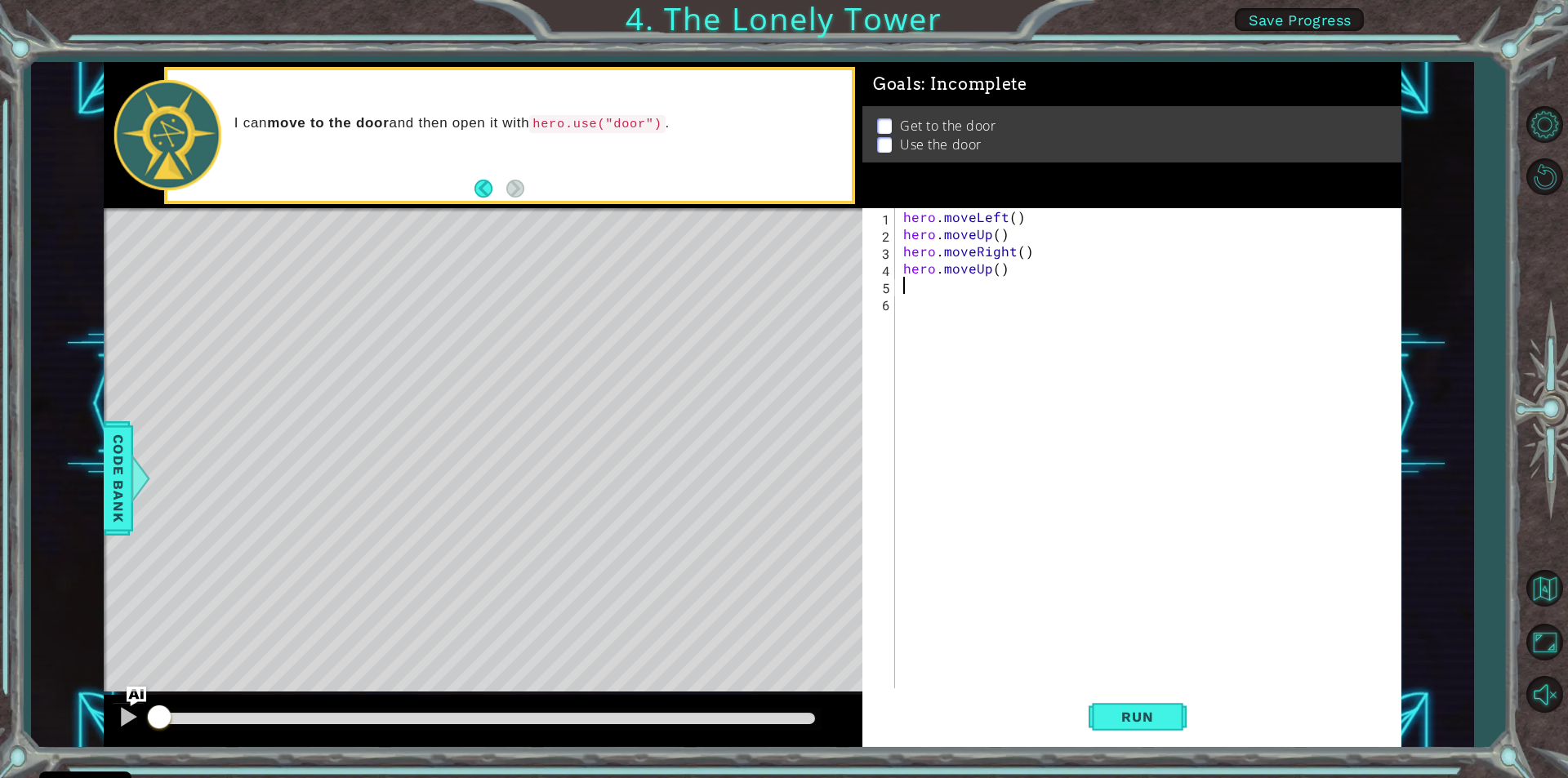
click at [925, 289] on div "hero . moveLeft ( ) hero . moveUp ( ) hero . moveRight ( ) hero . moveUp ( )" at bounding box center [1152, 465] width 504 height 514
type textarea "h"
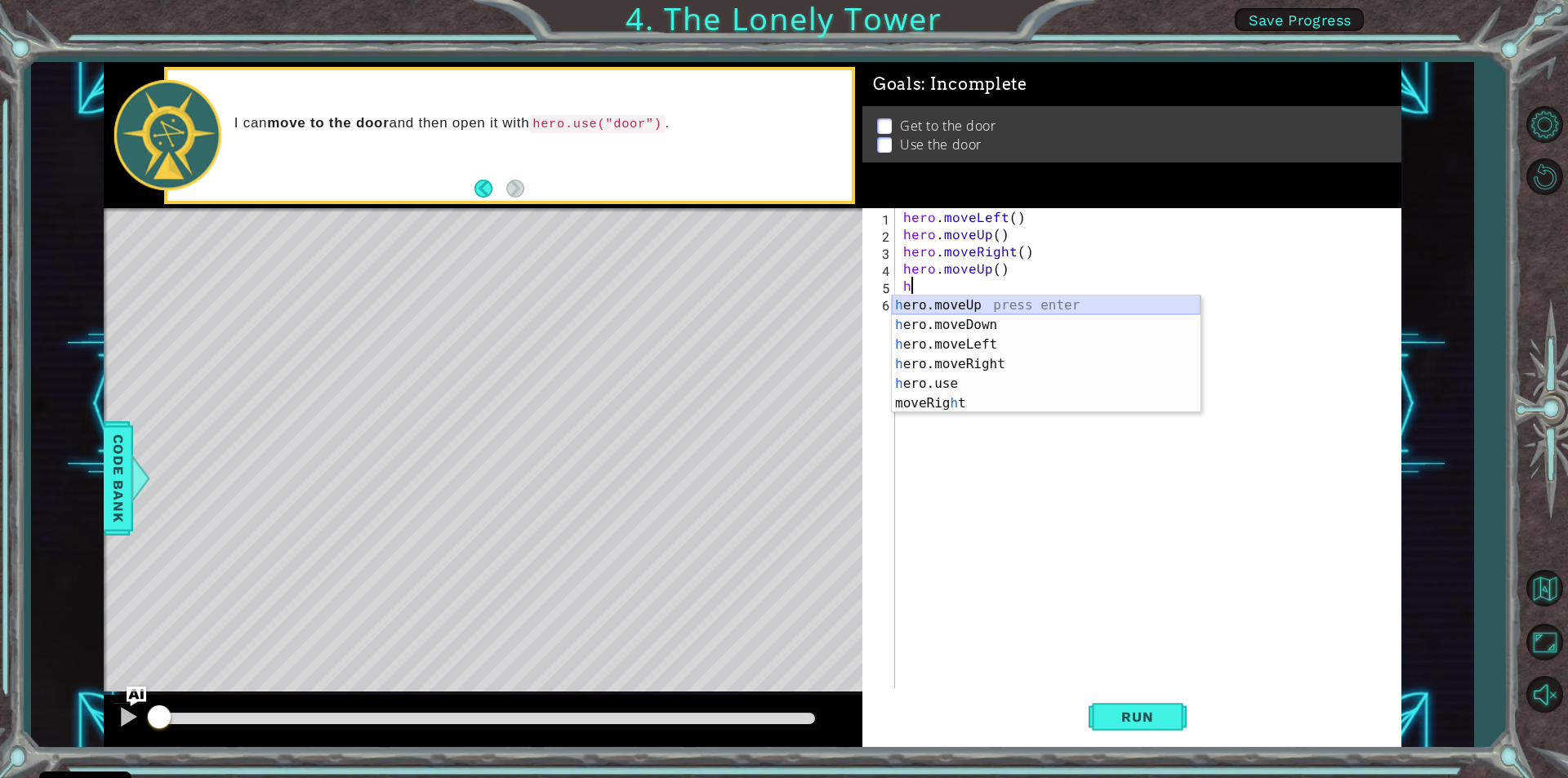
click at [933, 299] on div "h ero.moveUp press enter h ero.moveDown press enter h ero.moveLeft press enter …" at bounding box center [1046, 374] width 309 height 157
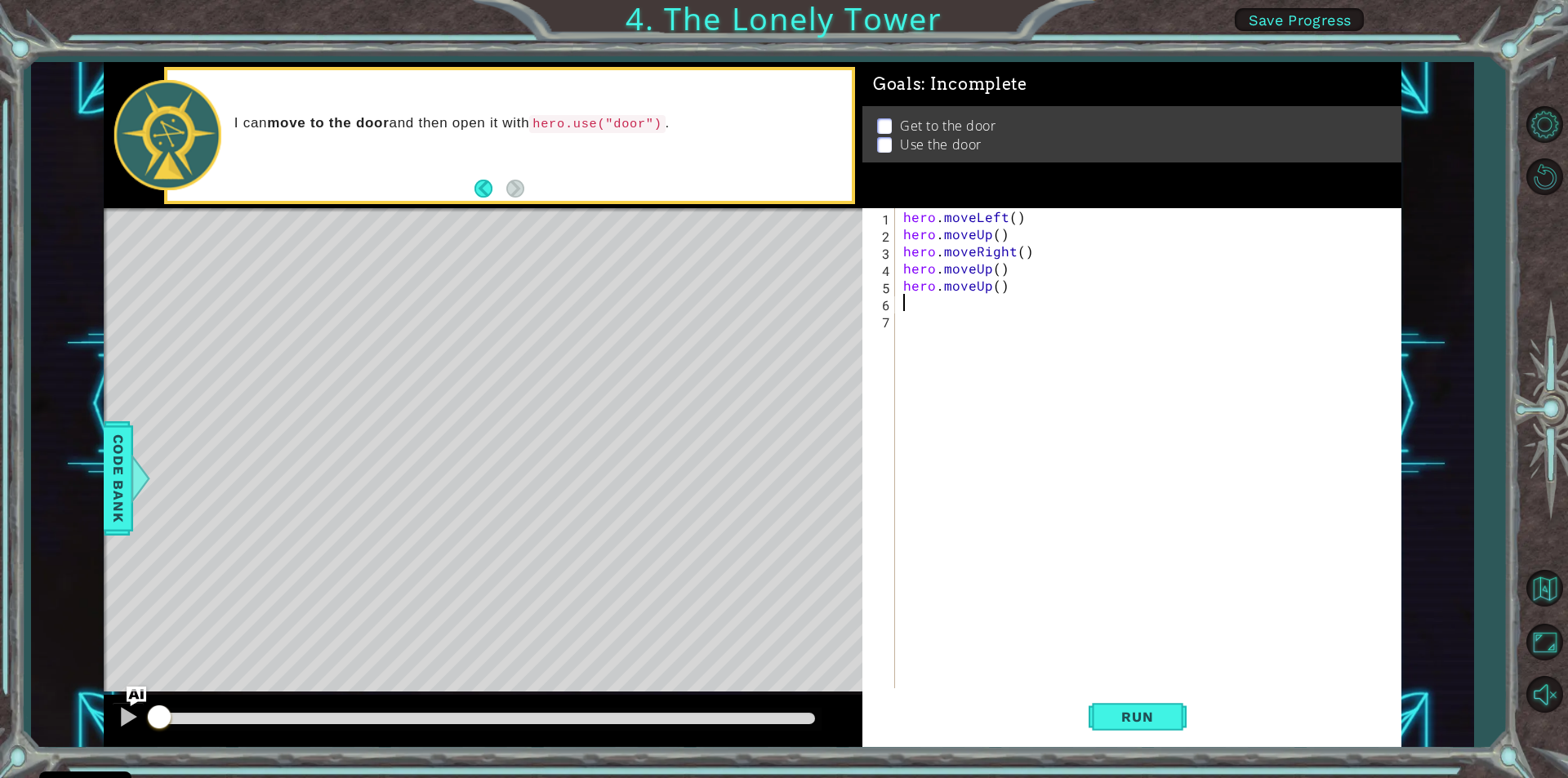
type textarea "h"
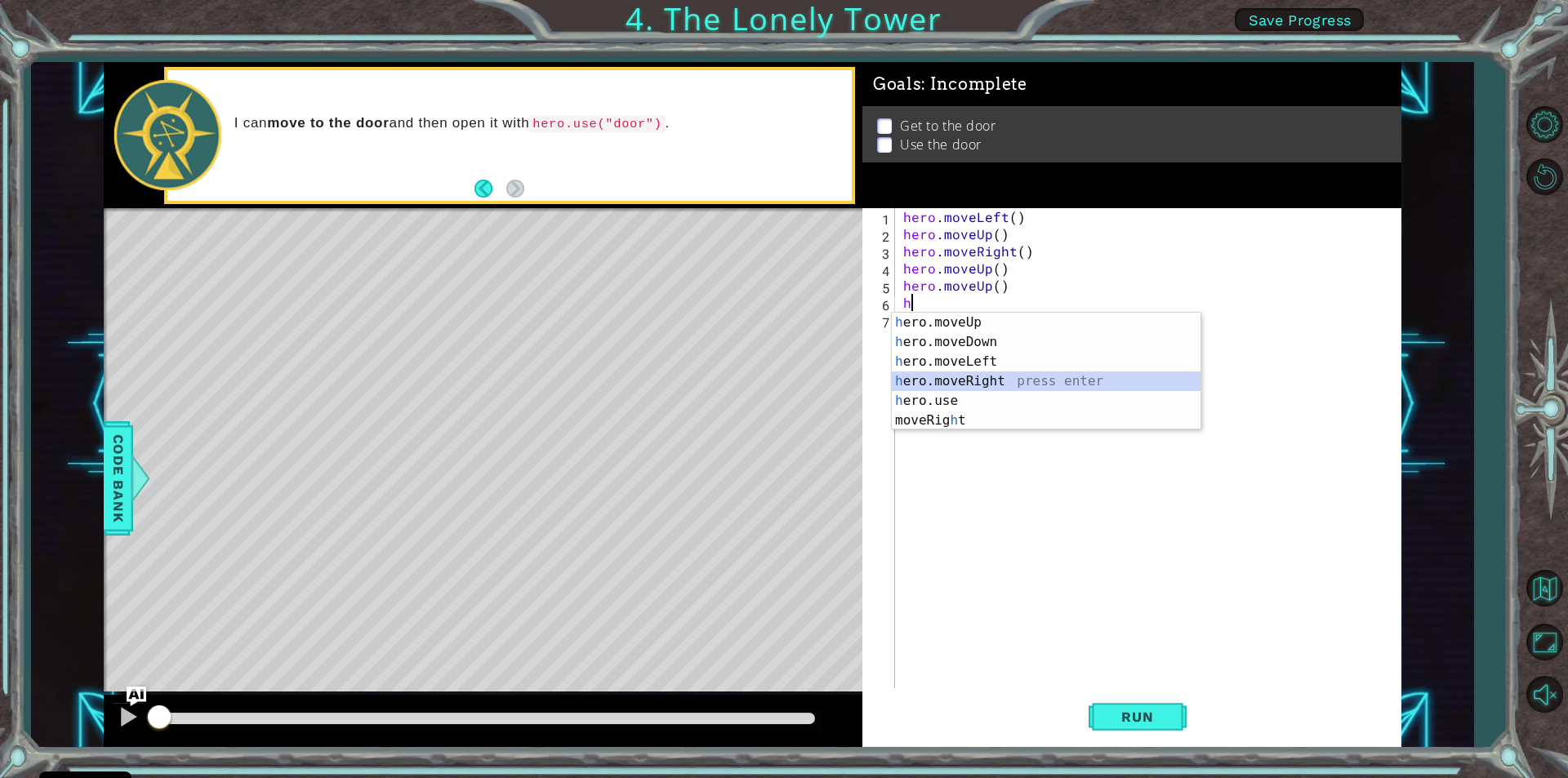
click at [922, 375] on div "h ero.moveUp press enter h ero.moveDown press enter h ero.moveLeft press enter …" at bounding box center [1046, 391] width 309 height 157
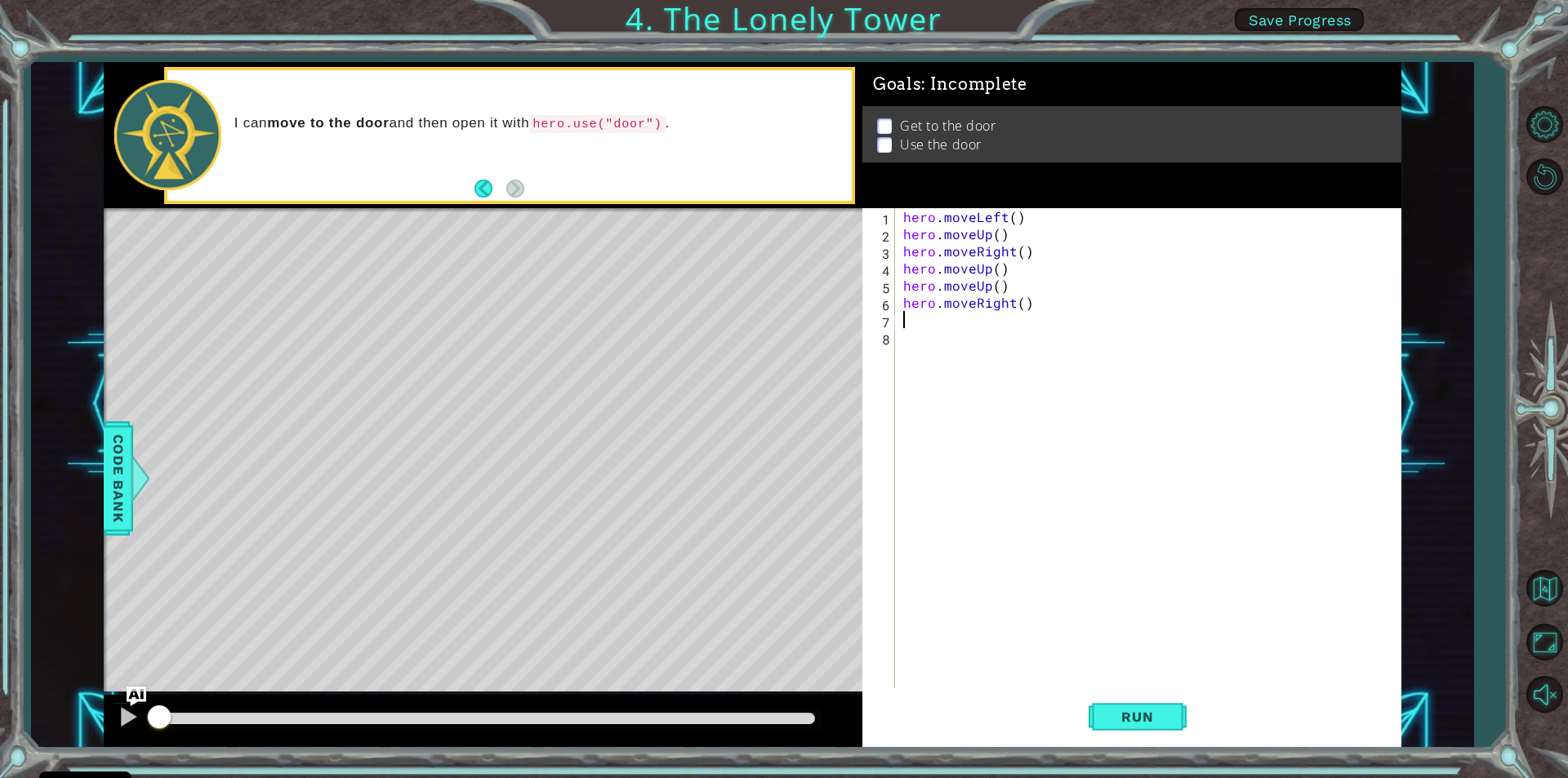
type textarea "m"
type textarea "h"
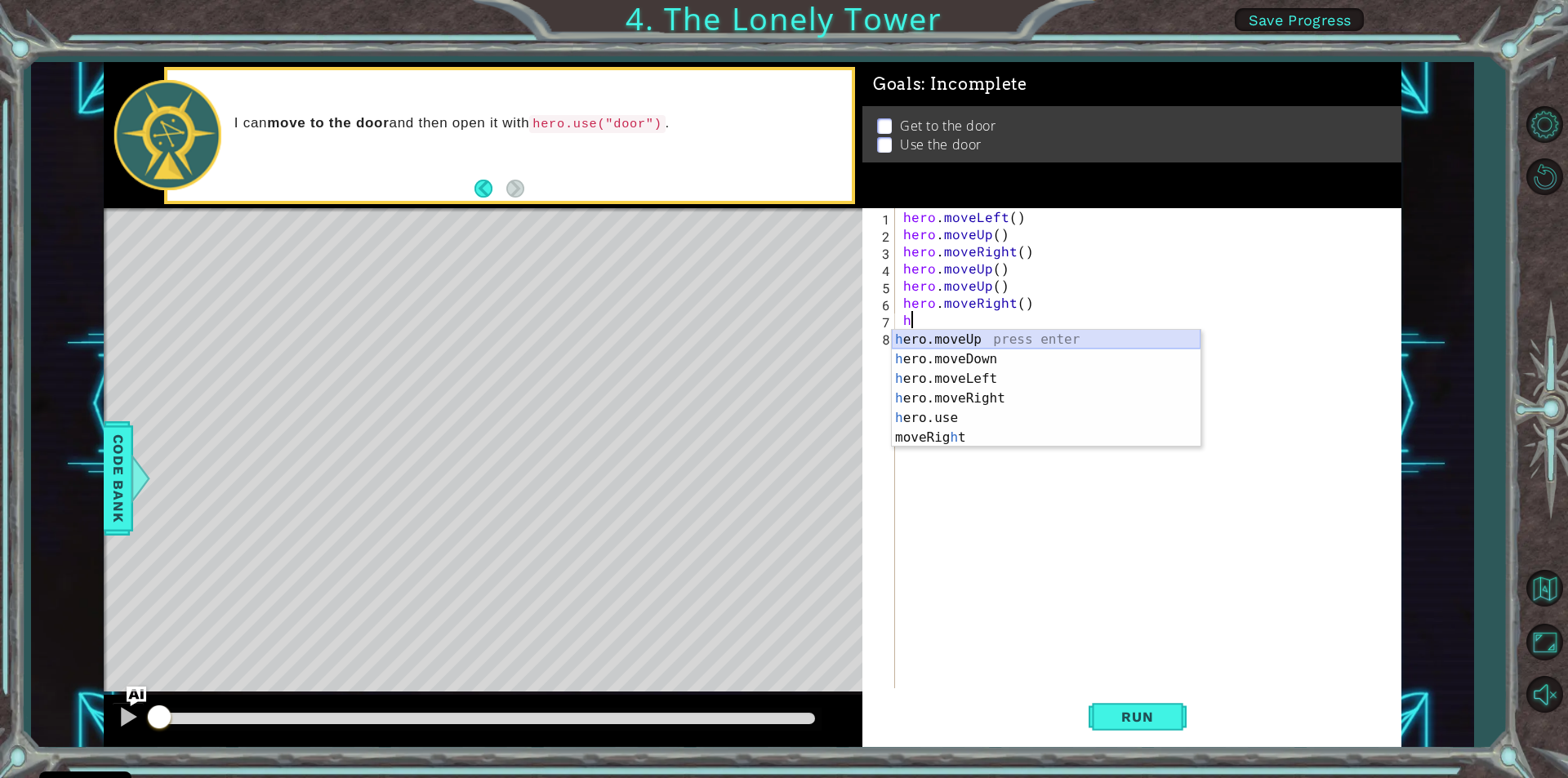
click at [962, 337] on div "h ero.moveUp press enter h ero.moveDown press enter h ero.moveLeft press enter …" at bounding box center [1046, 409] width 309 height 157
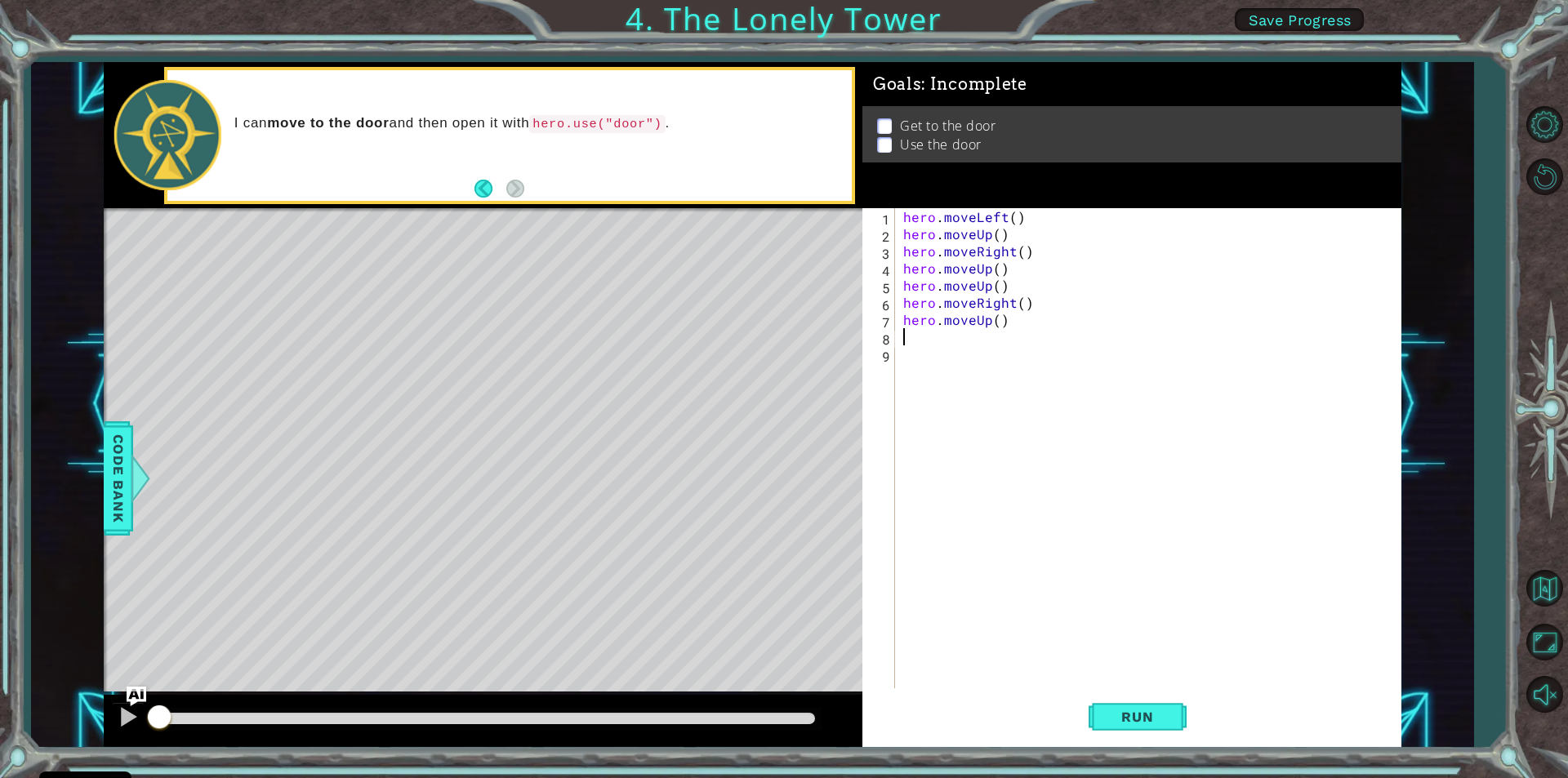
click at [962, 337] on div "hero . moveLeft ( ) hero . moveUp ( ) hero . moveRight ( ) hero . moveUp ( ) he…" at bounding box center [1152, 465] width 504 height 514
type textarea "h"
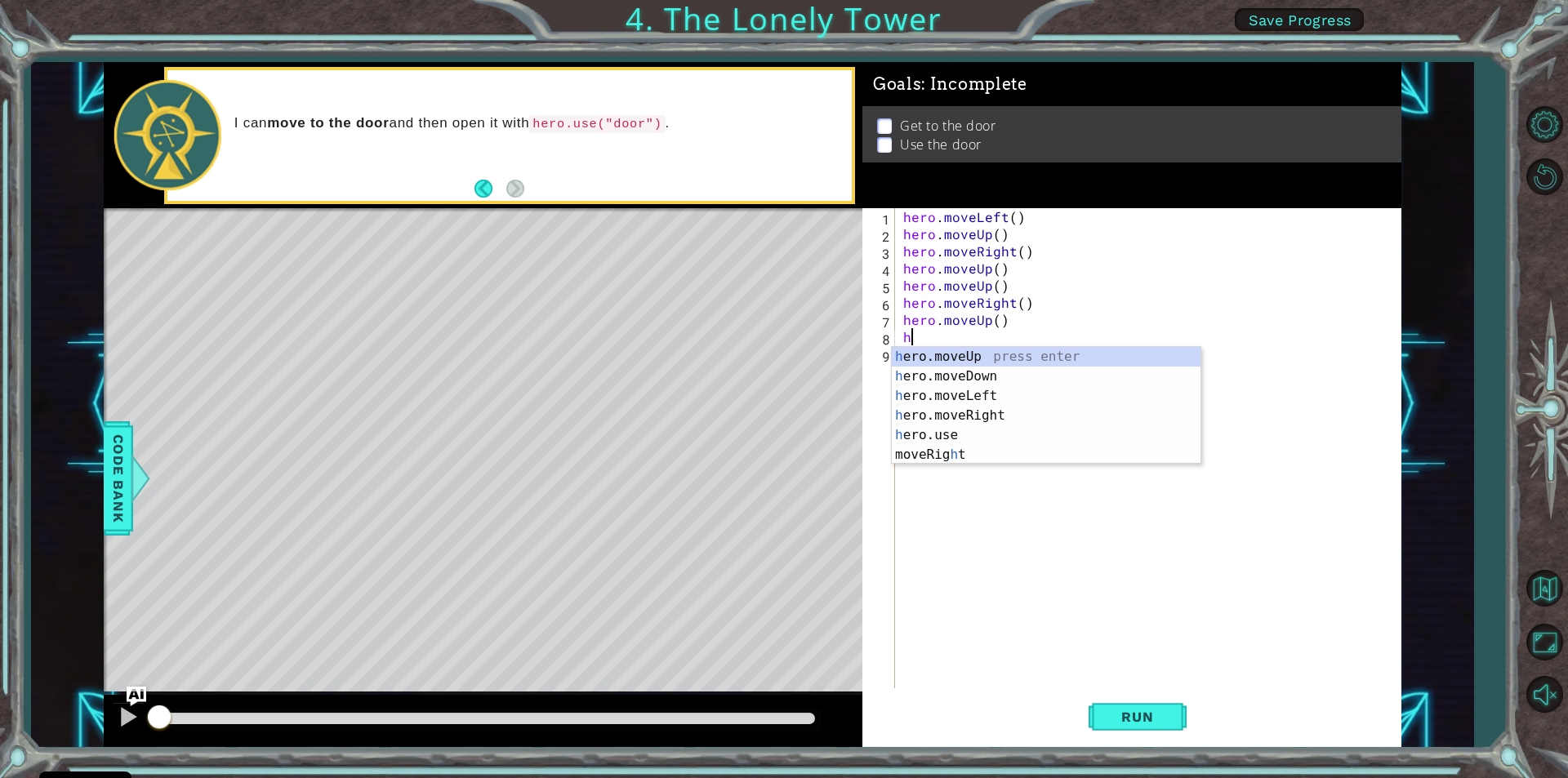
click at [917, 348] on div "h ero.moveUp press enter h ero.moveDown press enter h ero.moveLeft press enter …" at bounding box center [1046, 426] width 309 height 157
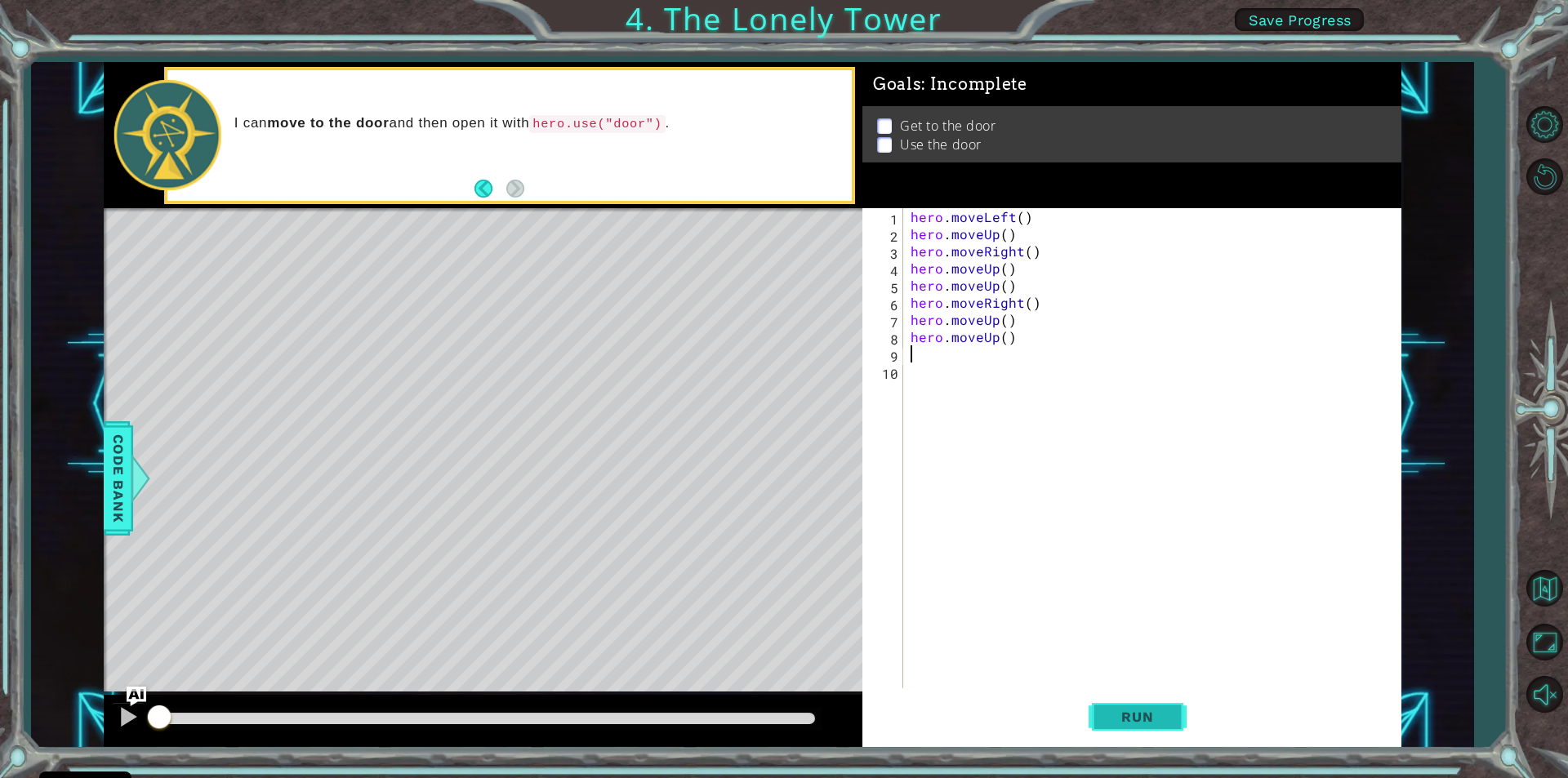
click at [1148, 717] on span "Run" at bounding box center [1137, 717] width 65 height 16
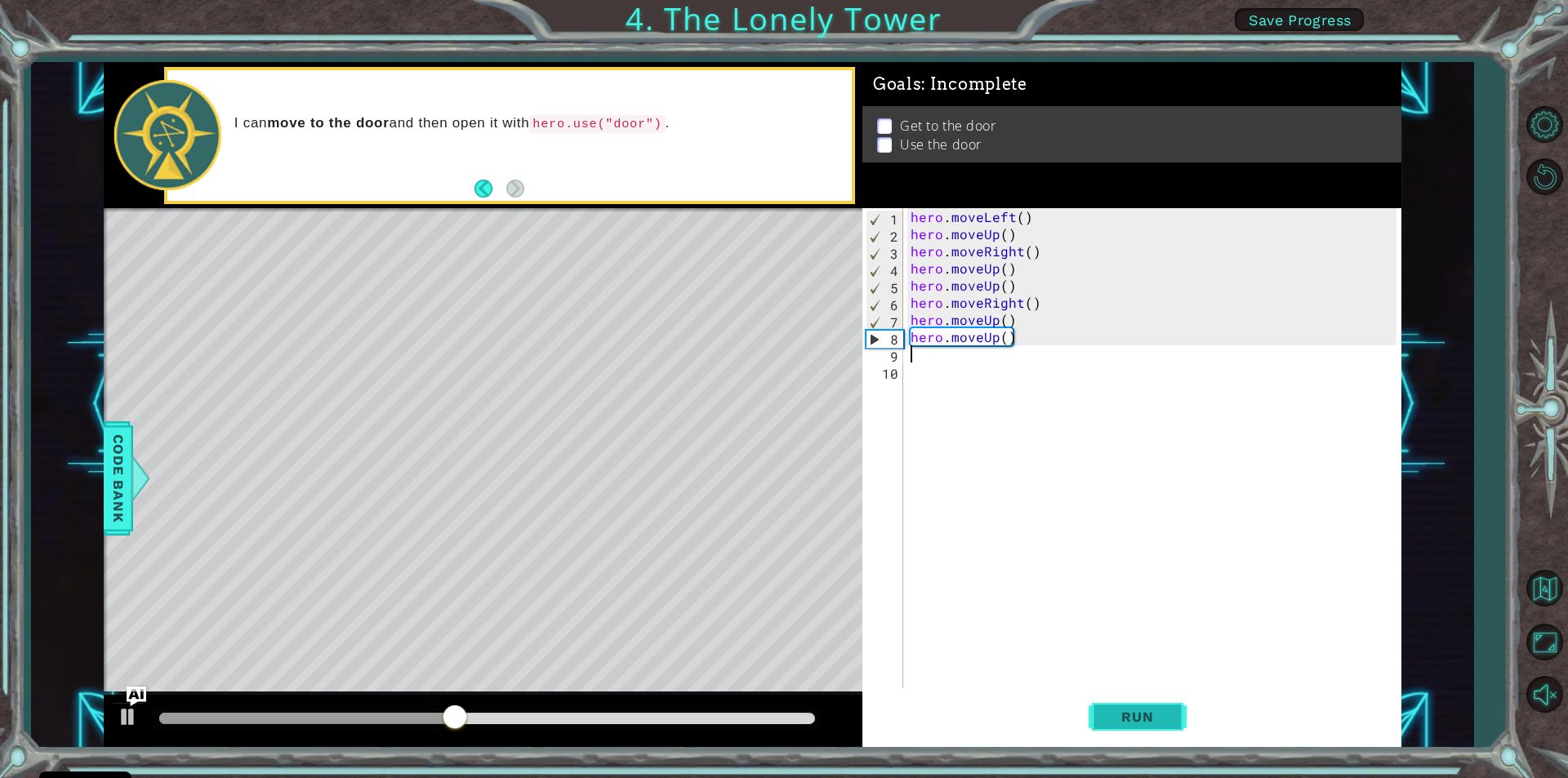
click at [1149, 706] on button "Run" at bounding box center [1138, 717] width 98 height 54
click at [993, 213] on div "hero . moveLeft ( ) hero . moveUp ( ) hero . moveRight ( ) hero . moveUp ( ) he…" at bounding box center [1156, 465] width 497 height 514
click at [915, 217] on div "hero . moveLeft ( ) hero . moveUp ( ) hero . moveRight ( ) hero . moveUp ( ) he…" at bounding box center [1156, 465] width 497 height 514
click at [1021, 215] on div "ero . moveLeft ( ) hero . moveUp ( ) hero . moveRight ( ) hero . moveUp ( ) her…" at bounding box center [1156, 465] width 497 height 514
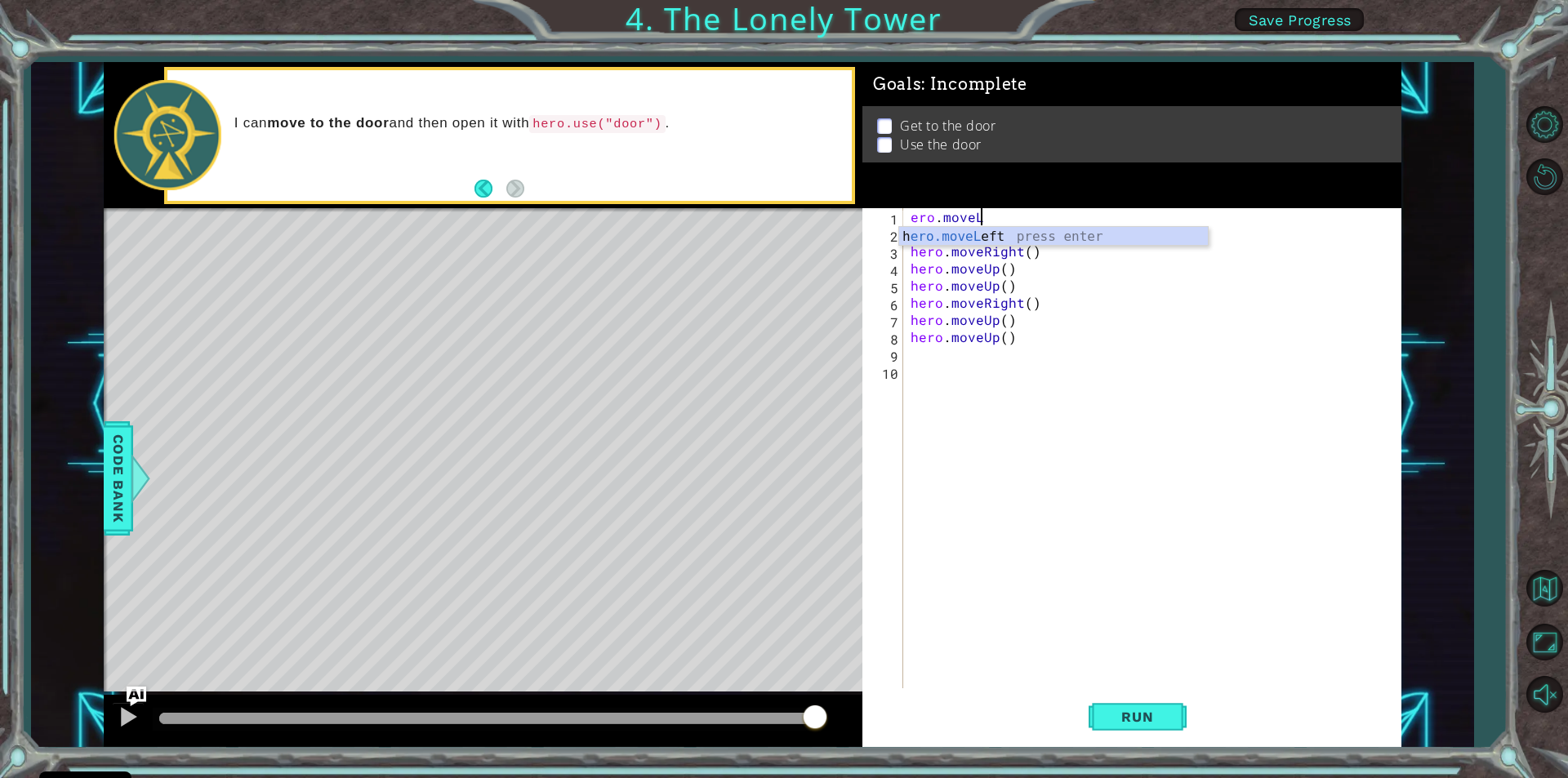
type textarea "ero.move"
click at [1036, 232] on div "h ero.move Up press enter h ero.move Down press enter h ero.move Left press ent…" at bounding box center [1054, 286] width 309 height 118
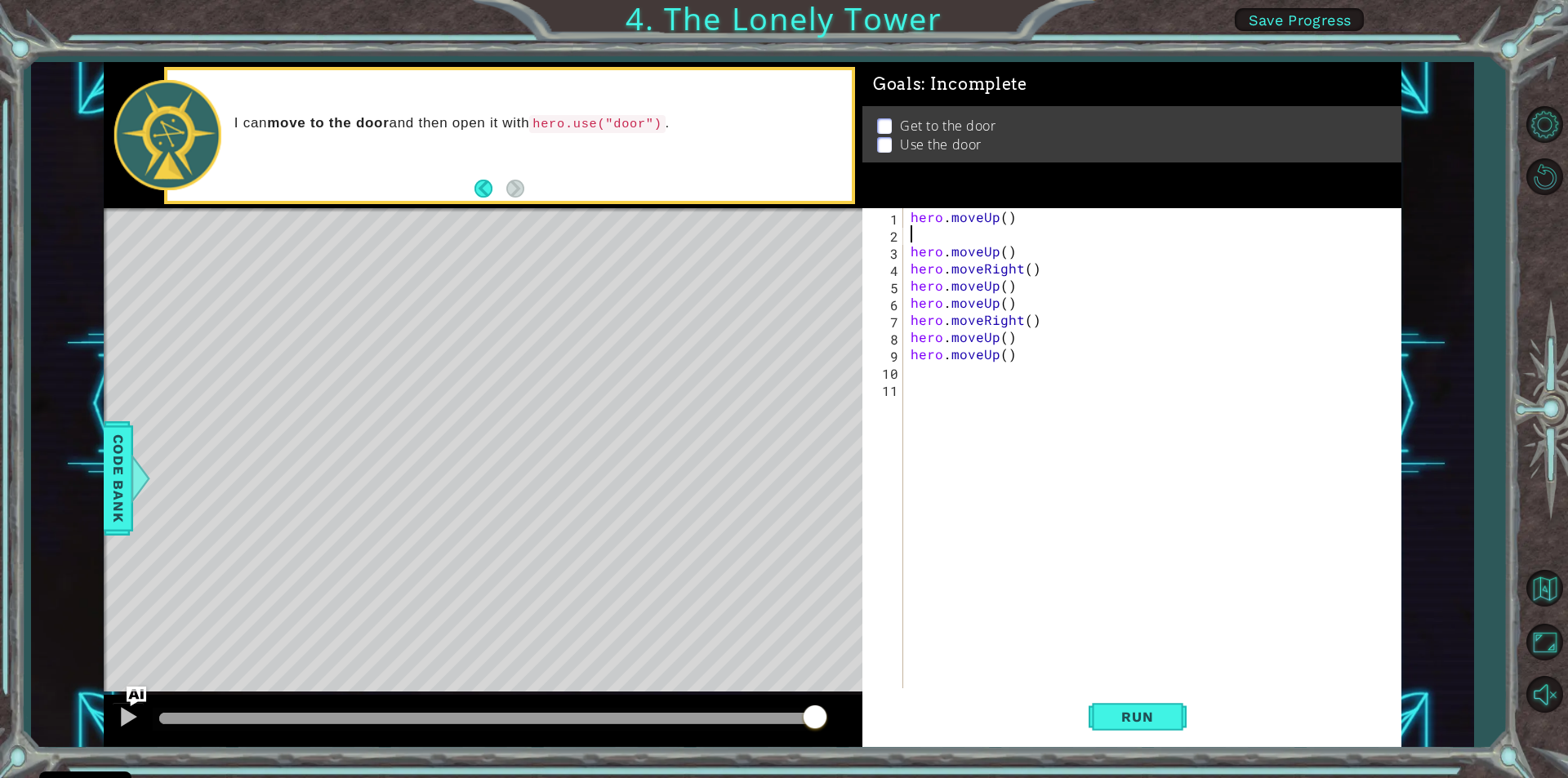
click at [1033, 304] on div "hero . moveUp ( ) hero . moveUp ( ) hero . moveRight ( ) hero . moveUp ( ) hero…" at bounding box center [1156, 465] width 497 height 514
type textarea "hero.moveUp()"
click at [1118, 695] on button "Run" at bounding box center [1138, 717] width 98 height 54
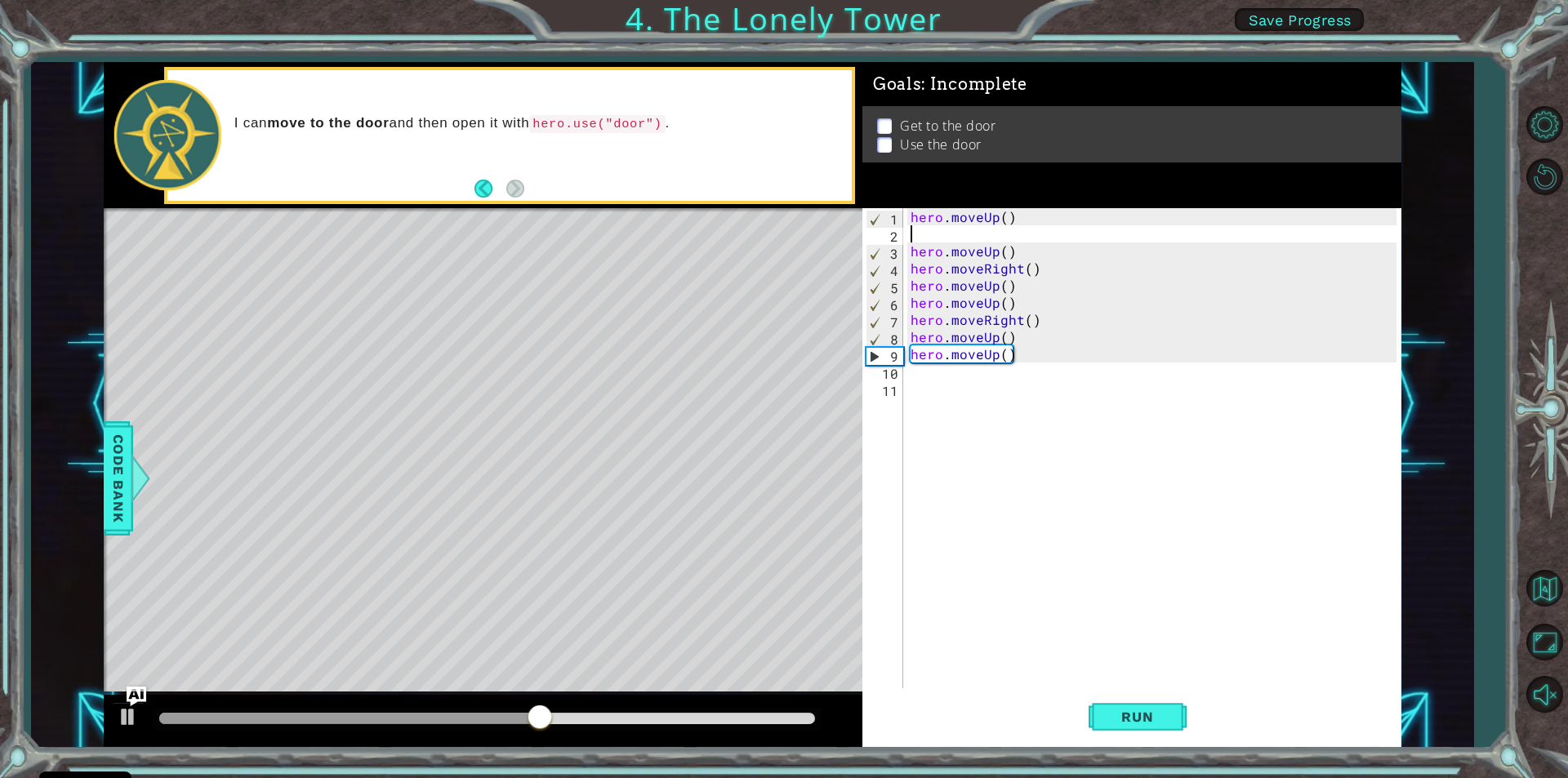
click at [912, 239] on div "hero . moveUp ( ) hero . moveUp ( ) hero . moveRight ( ) hero . moveUp ( ) hero…" at bounding box center [1156, 465] width 497 height 514
type textarea "h"
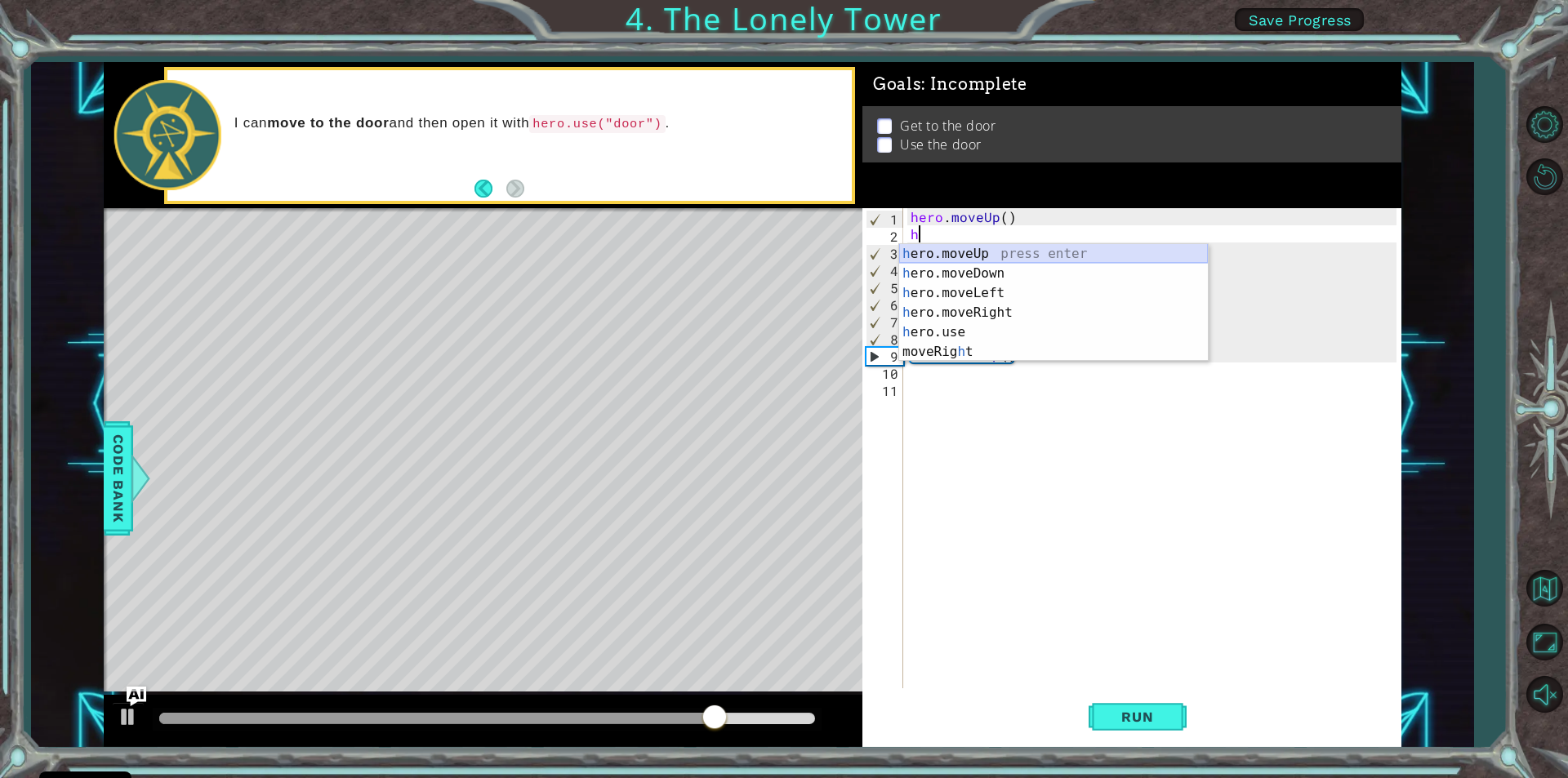
click at [958, 252] on div "h ero.moveUp press enter h ero.moveDown press enter h ero.moveLeft press enter …" at bounding box center [1054, 323] width 309 height 157
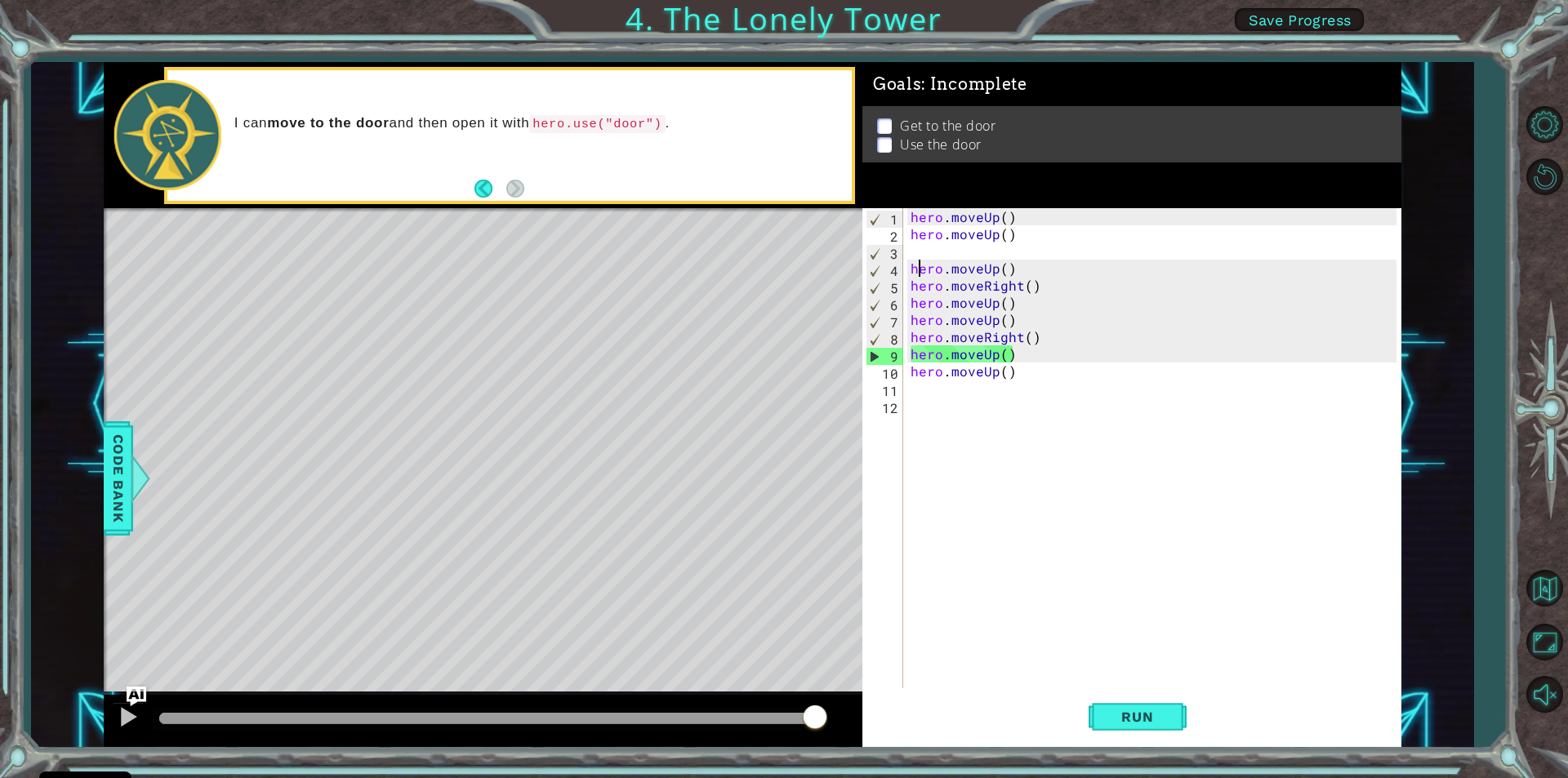
click at [919, 276] on div "hero . moveUp ( ) hero . moveUp ( ) hero . moveUp ( ) hero . moveRight ( ) hero…" at bounding box center [1156, 465] width 497 height 514
click at [1155, 714] on span "Run" at bounding box center [1137, 717] width 65 height 16
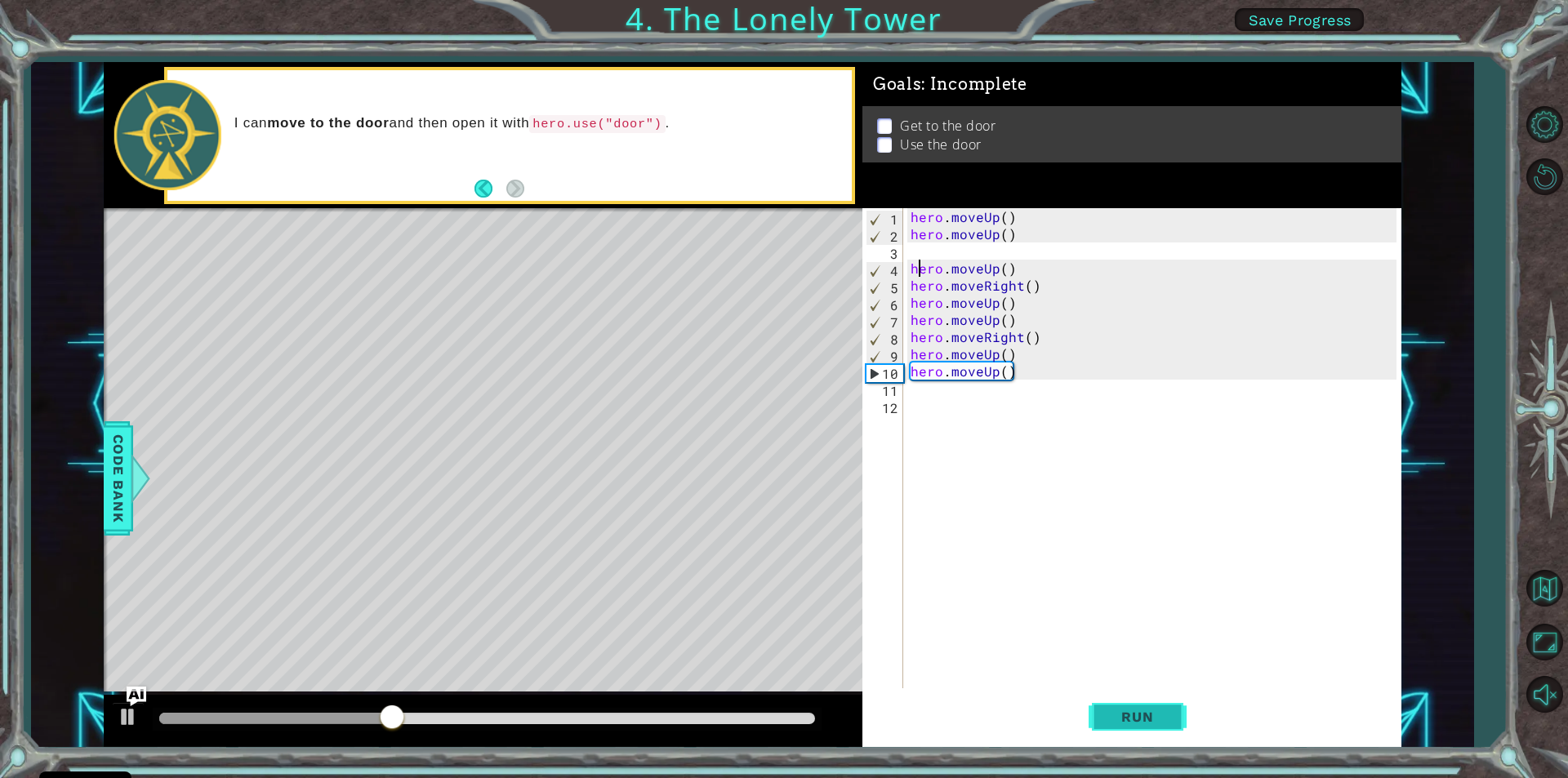
click at [1128, 711] on span "Run" at bounding box center [1137, 717] width 65 height 16
click at [123, 702] on button at bounding box center [128, 718] width 33 height 34
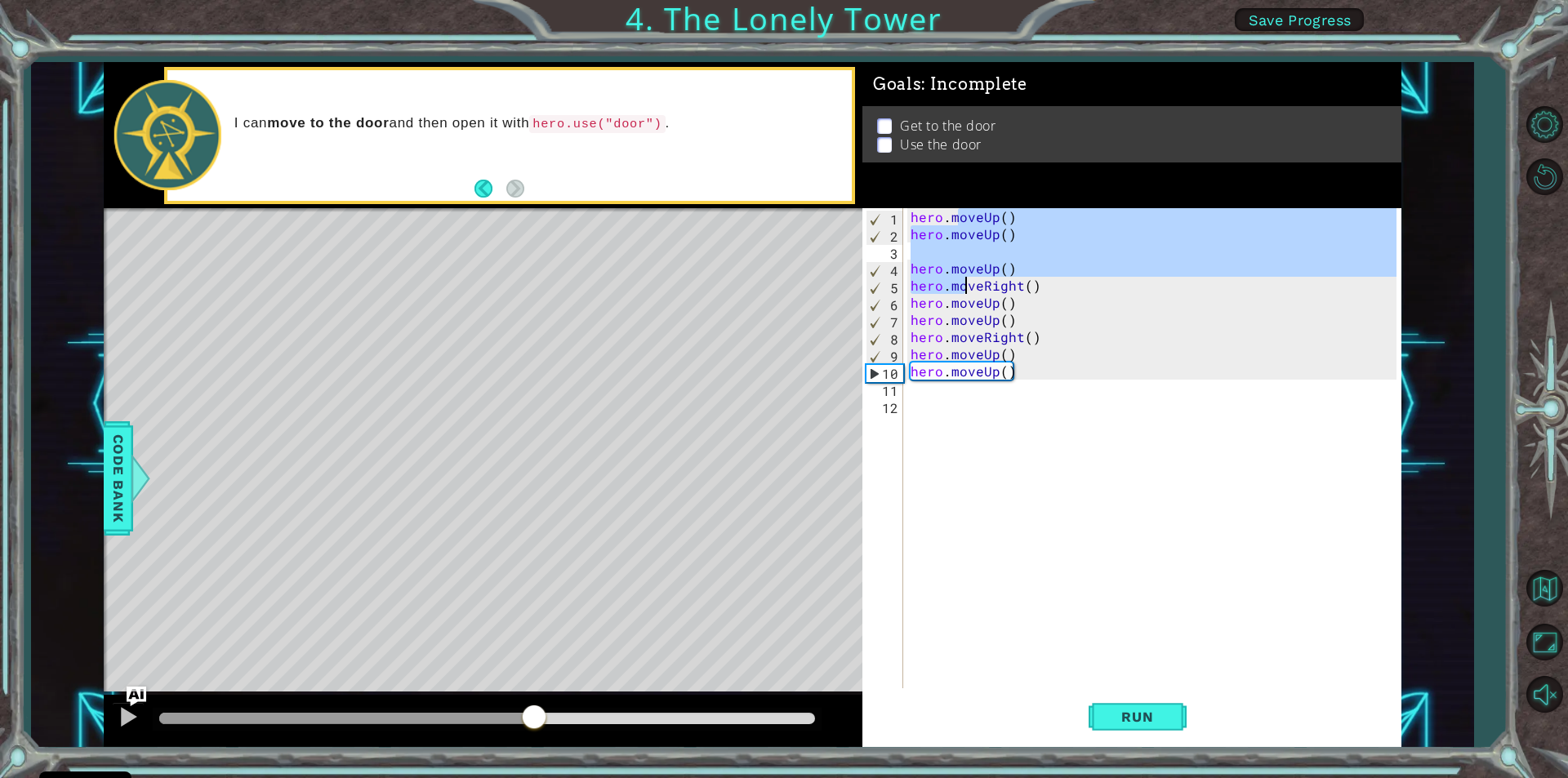
drag, startPoint x: 958, startPoint y: 224, endPoint x: 961, endPoint y: 282, distance: 58.1
click at [963, 284] on div "hero . moveUp ( ) hero . moveUp ( ) hero . moveUp ( ) hero . moveRight ( ) hero…" at bounding box center [1156, 465] width 497 height 514
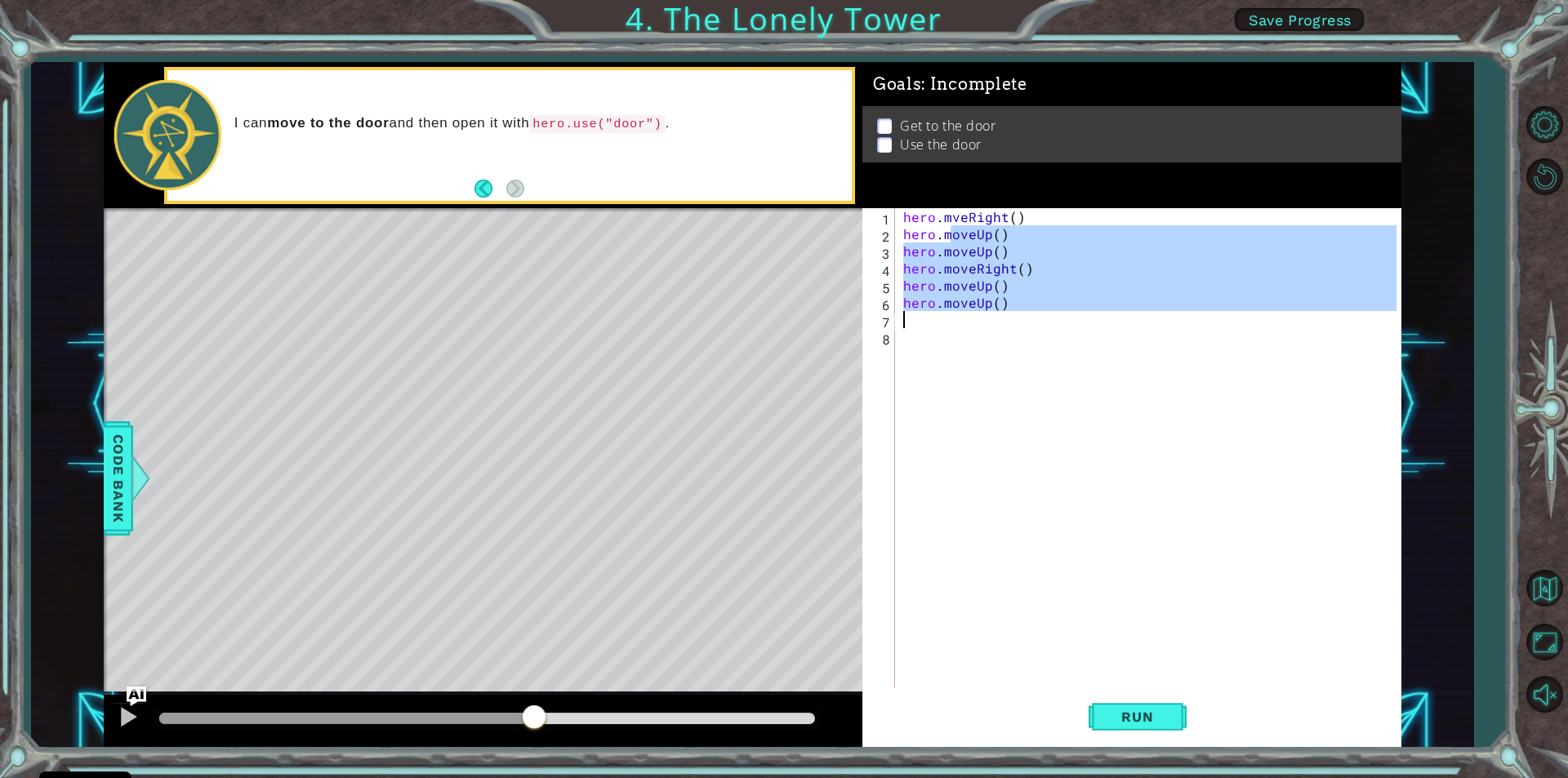
drag, startPoint x: 952, startPoint y: 226, endPoint x: 979, endPoint y: 315, distance: 93.0
click at [979, 315] on div "hero . mveRight ( ) hero . moveUp ( ) hero . moveUp ( ) hero . moveRight ( ) he…" at bounding box center [1152, 465] width 504 height 514
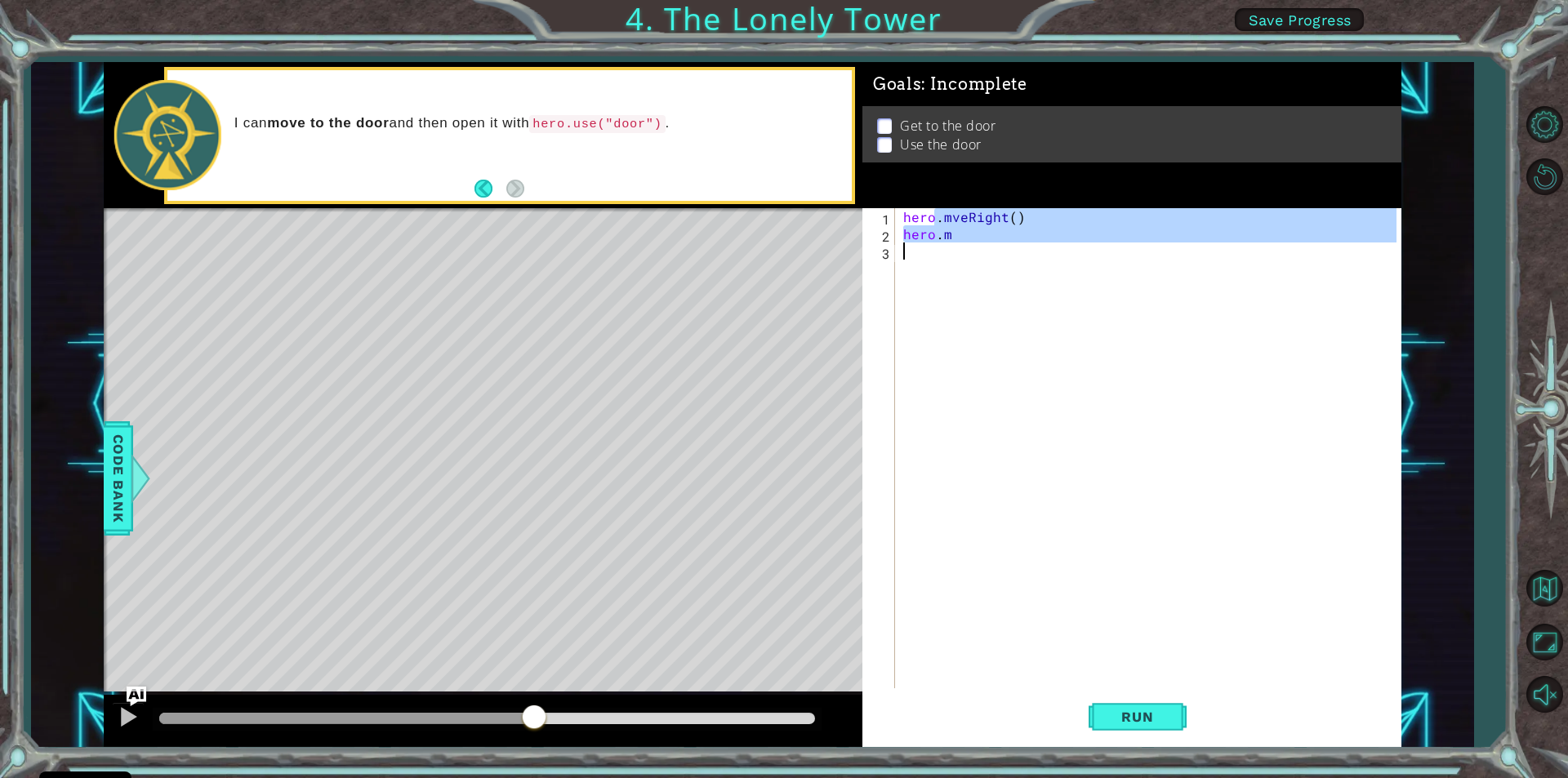
drag, startPoint x: 938, startPoint y: 219, endPoint x: 948, endPoint y: 247, distance: 29.7
click at [948, 247] on div "hero . mveRight ( ) hero . m" at bounding box center [1152, 465] width 504 height 514
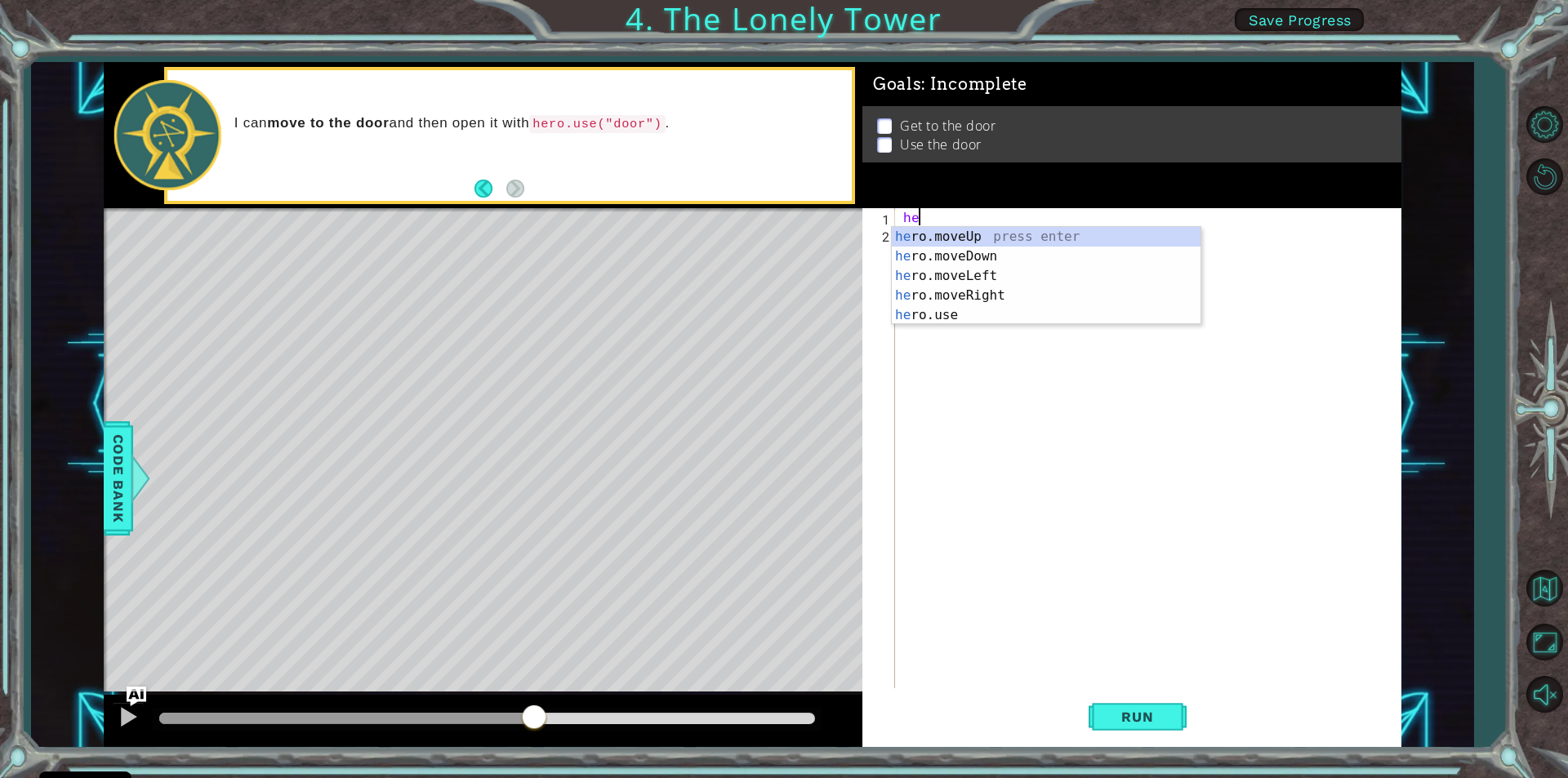
type textarea "h"
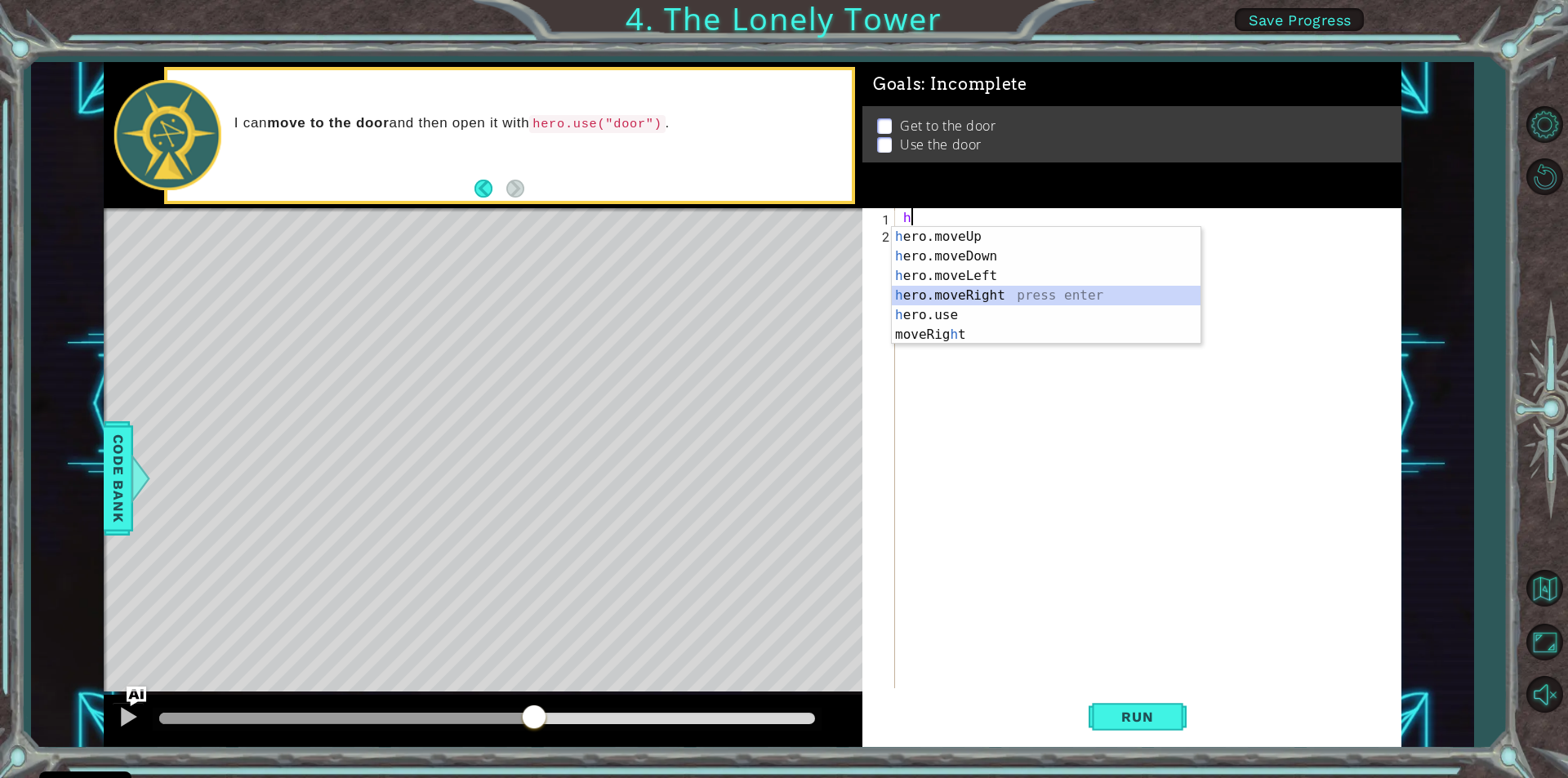
click at [948, 297] on div "h ero.moveUp press enter h ero.moveDown press enter h ero.moveLeft press enter …" at bounding box center [1046, 306] width 309 height 157
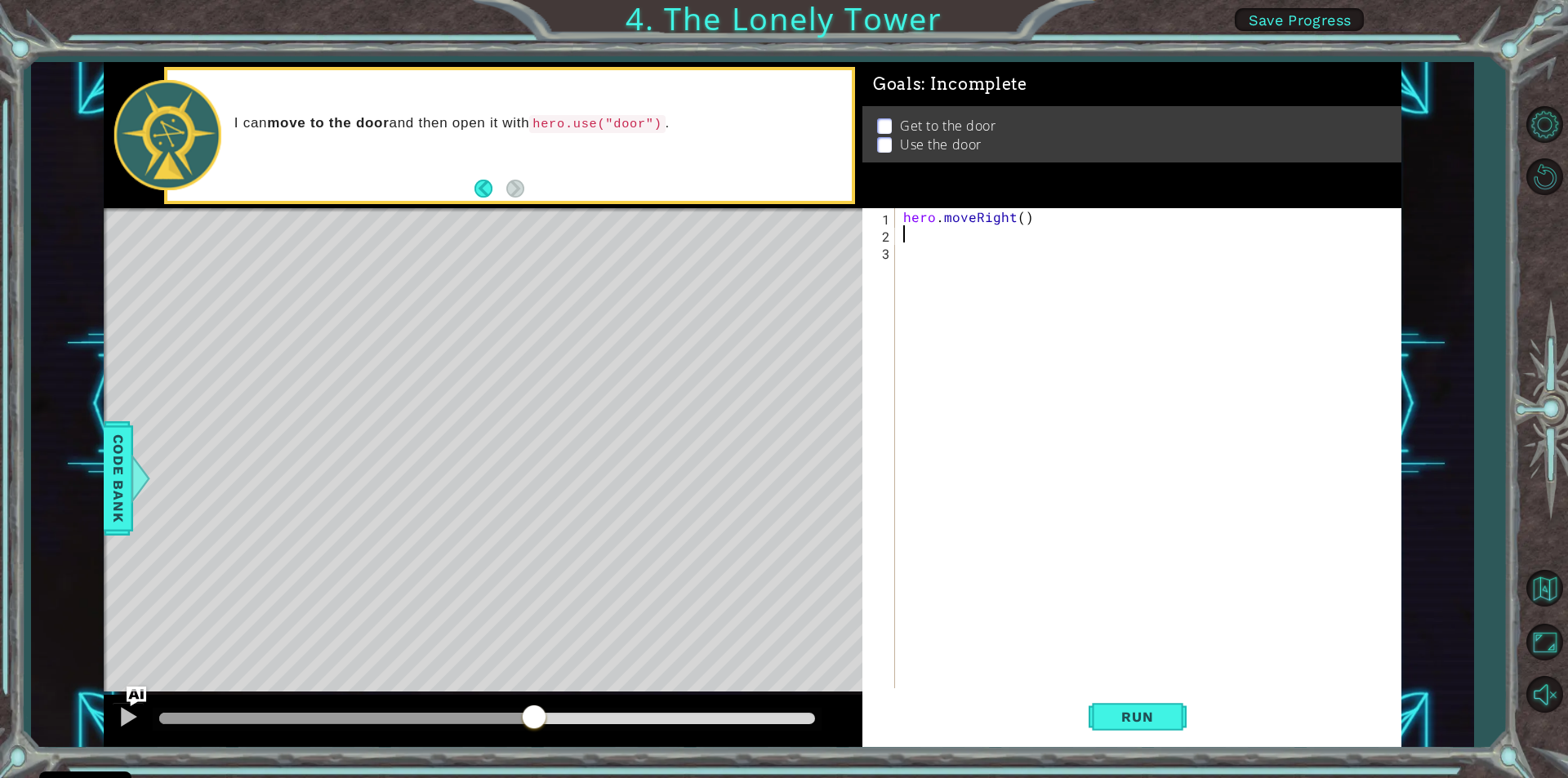
type textarea "h"
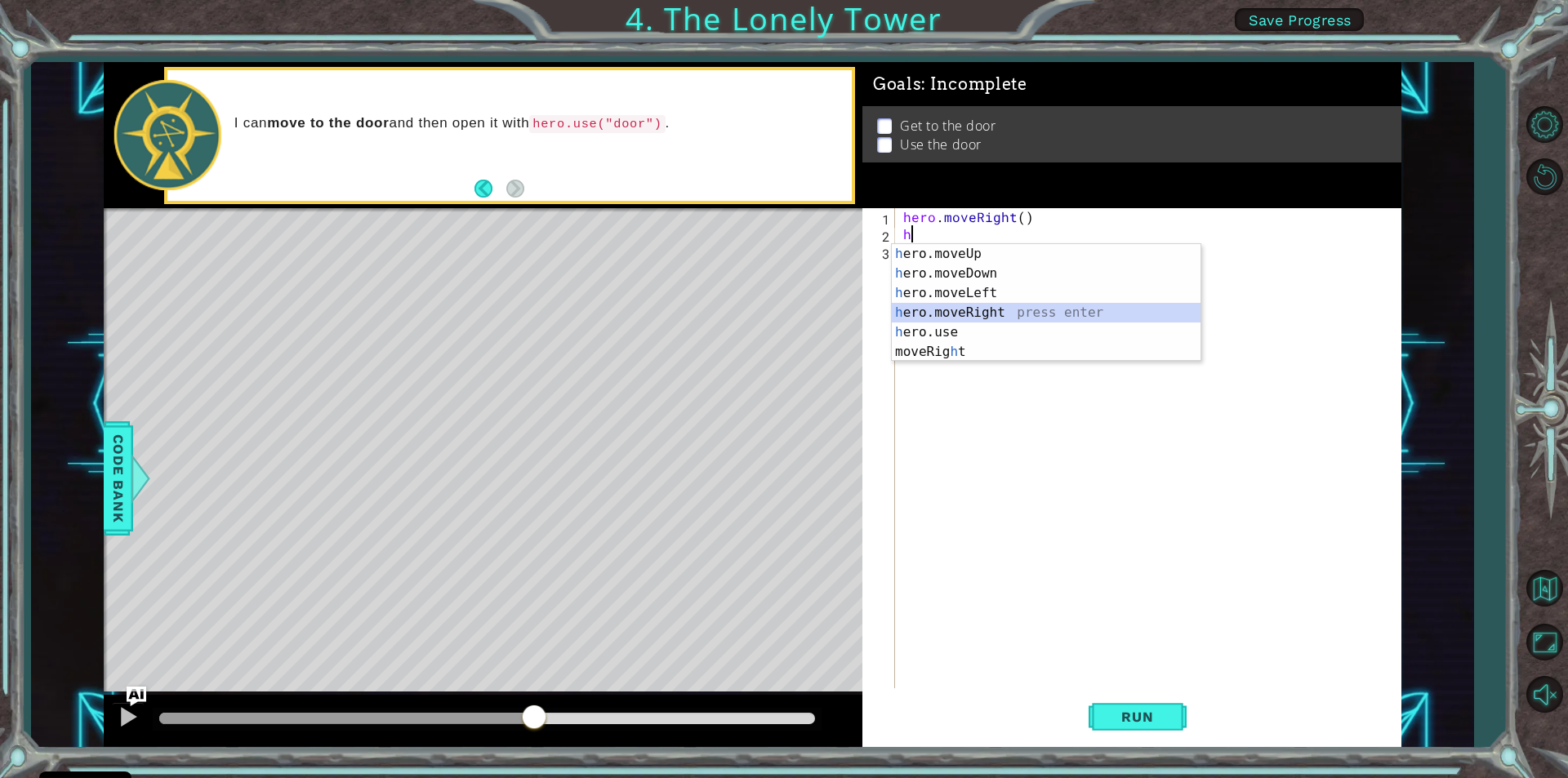
click at [935, 315] on div "h ero.moveUp press enter h ero.moveDown press enter h ero.moveLeft press enter …" at bounding box center [1046, 323] width 309 height 157
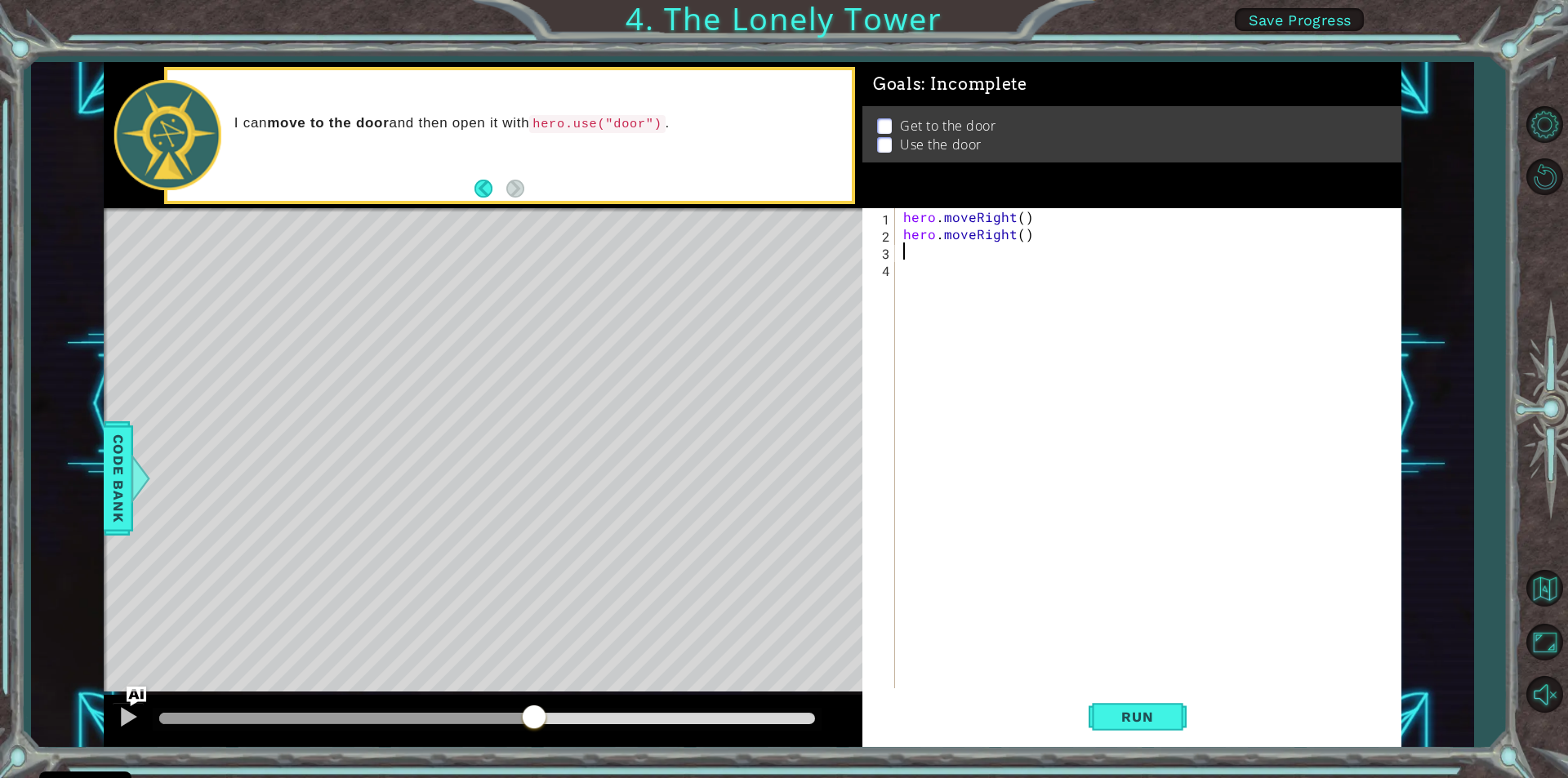
type textarea "h"
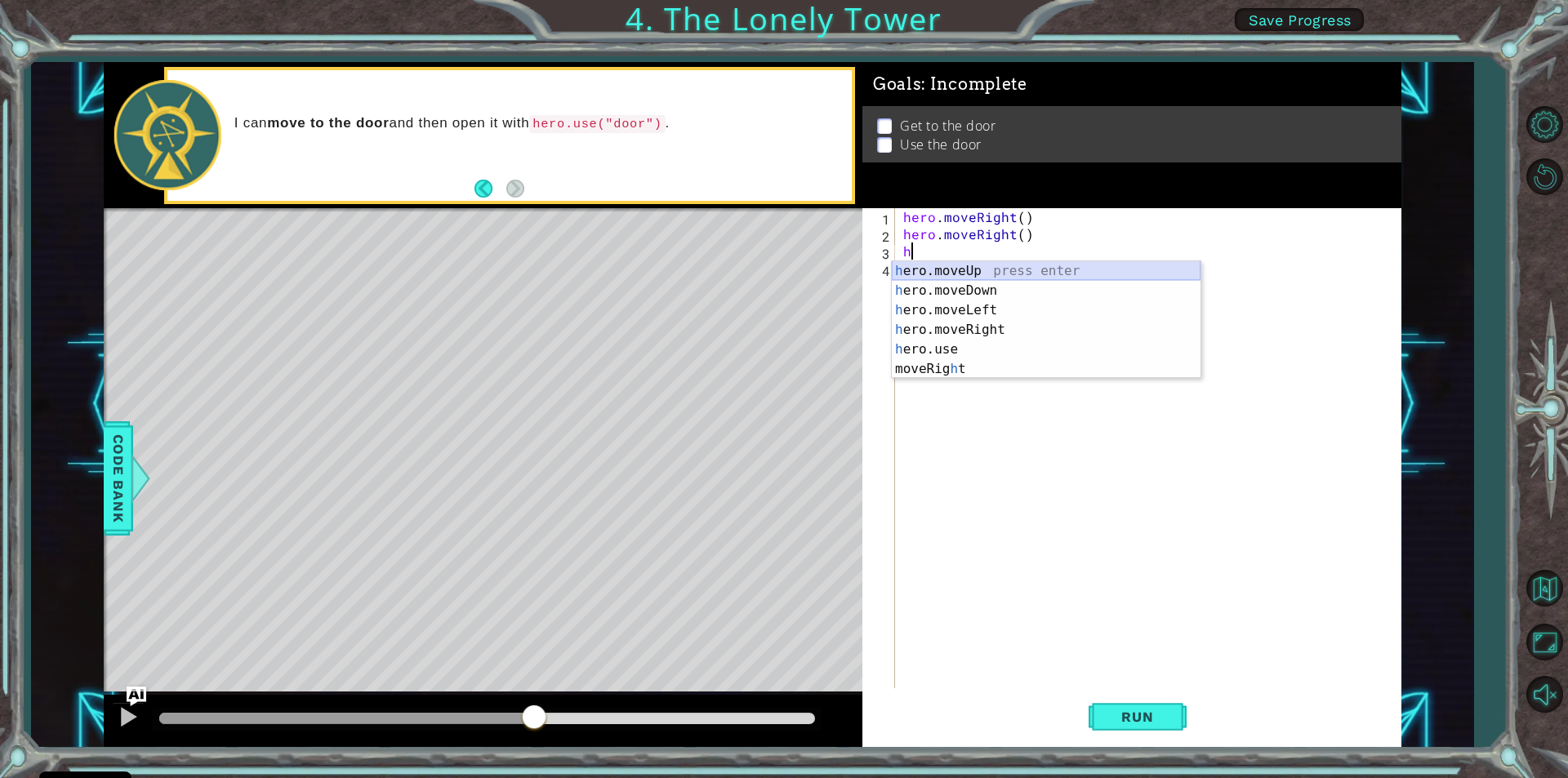
click at [921, 262] on div "h ero.moveUp press enter h ero.moveDown press enter h ero.moveLeft press enter …" at bounding box center [1046, 340] width 309 height 157
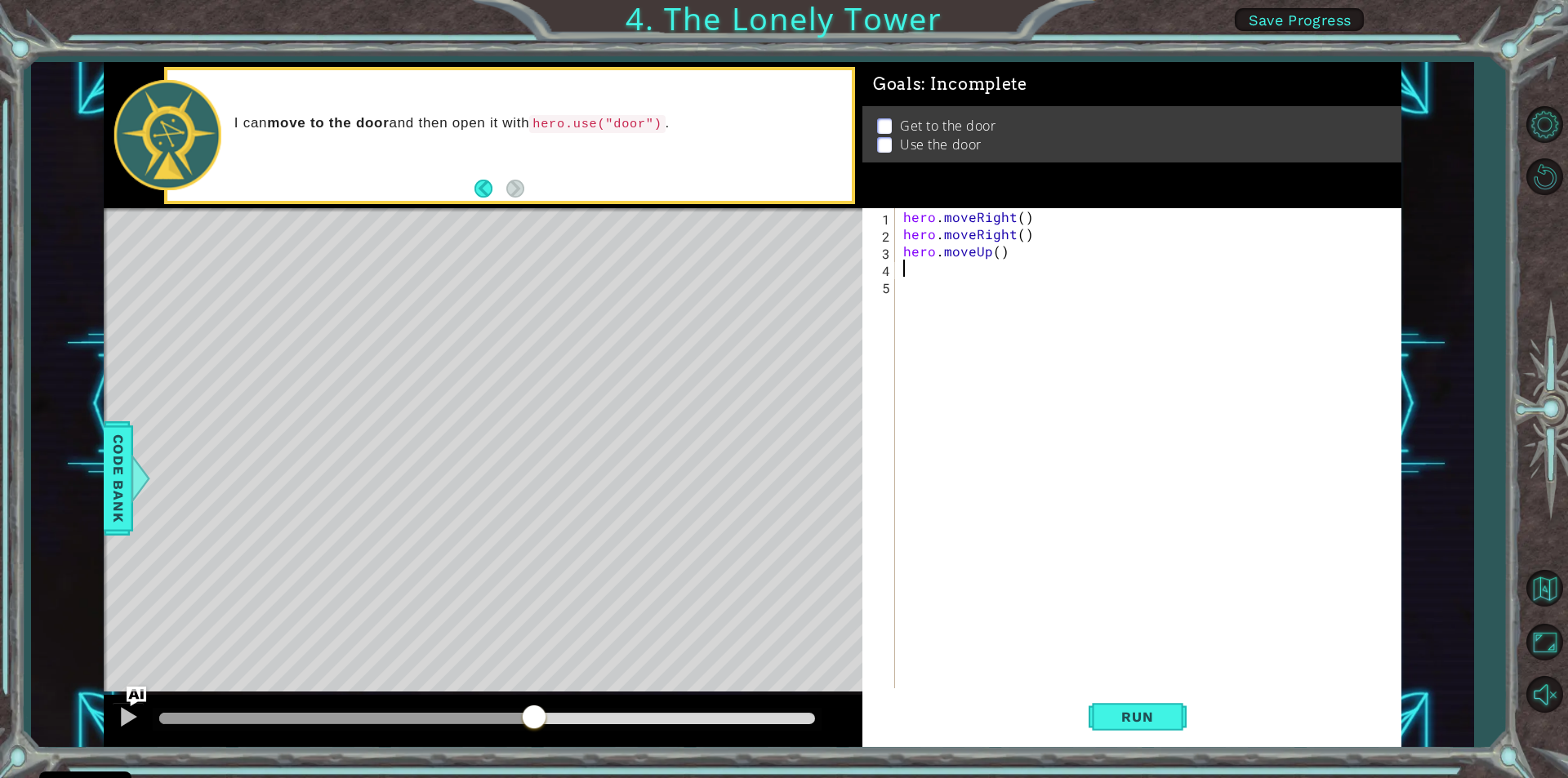
type textarea "h"
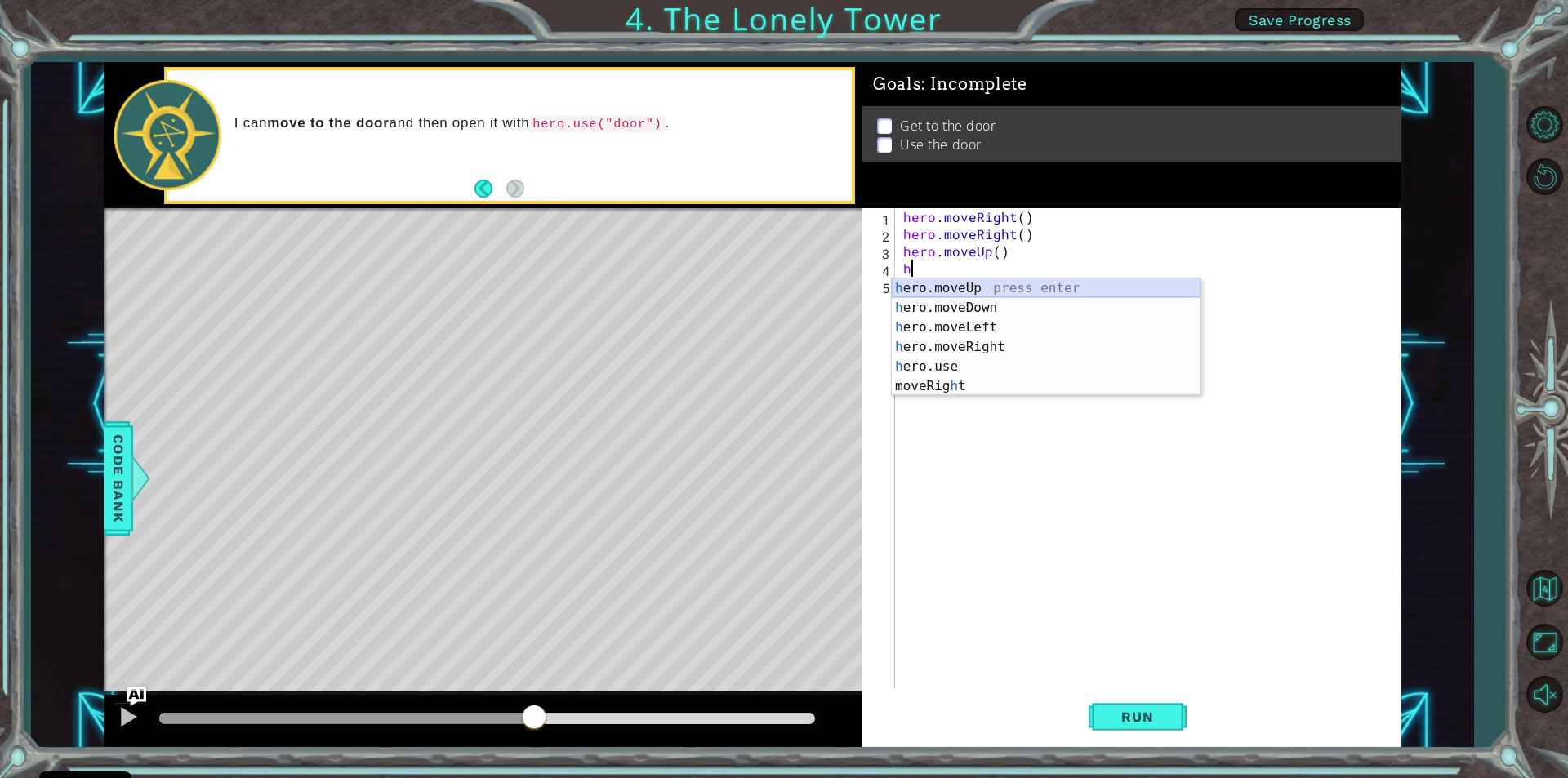
click at [919, 283] on div "h ero.moveUp press enter h ero.moveDown press enter h ero.moveLeft press enter …" at bounding box center [1046, 357] width 309 height 157
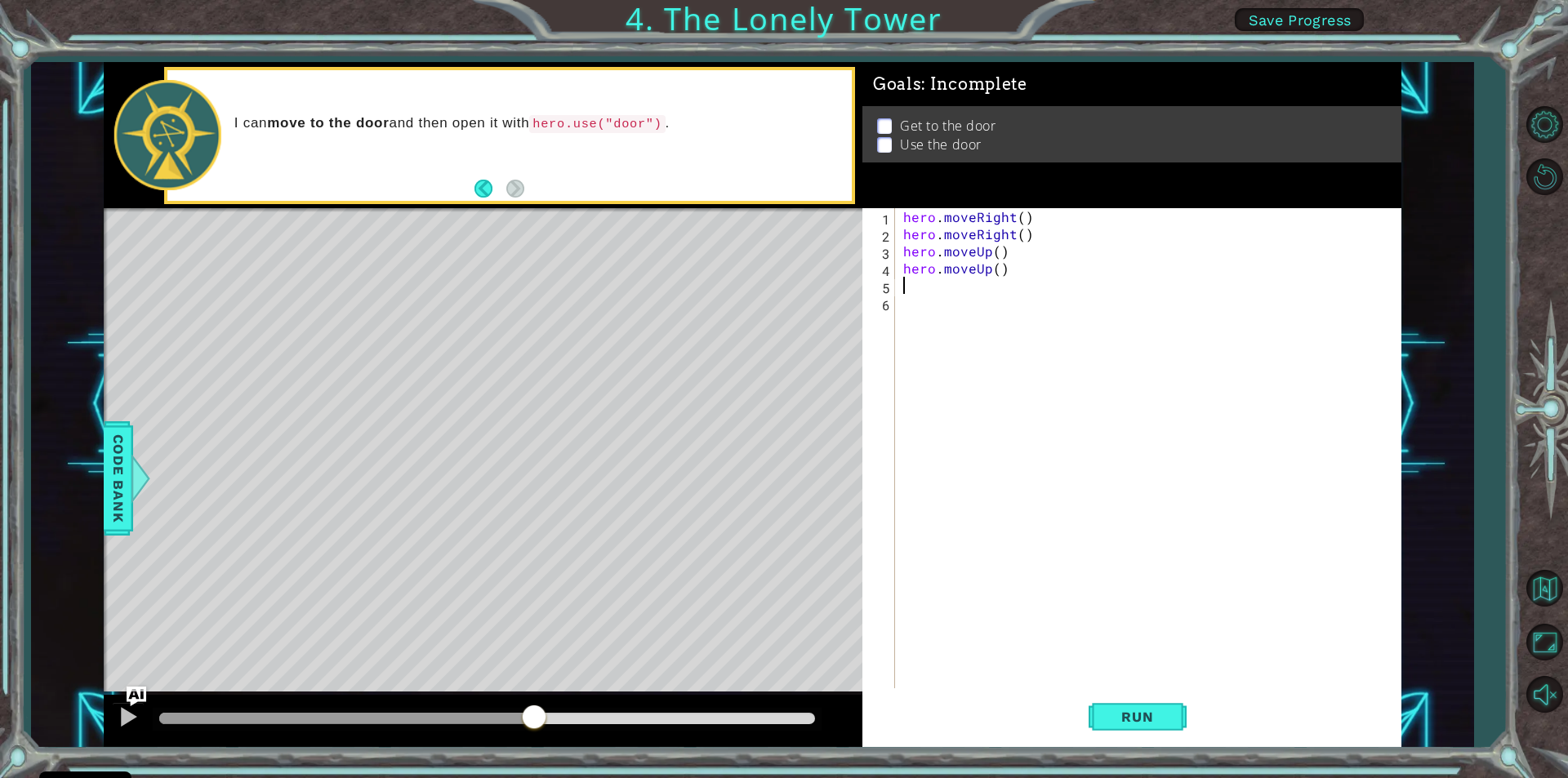
type textarea "h"
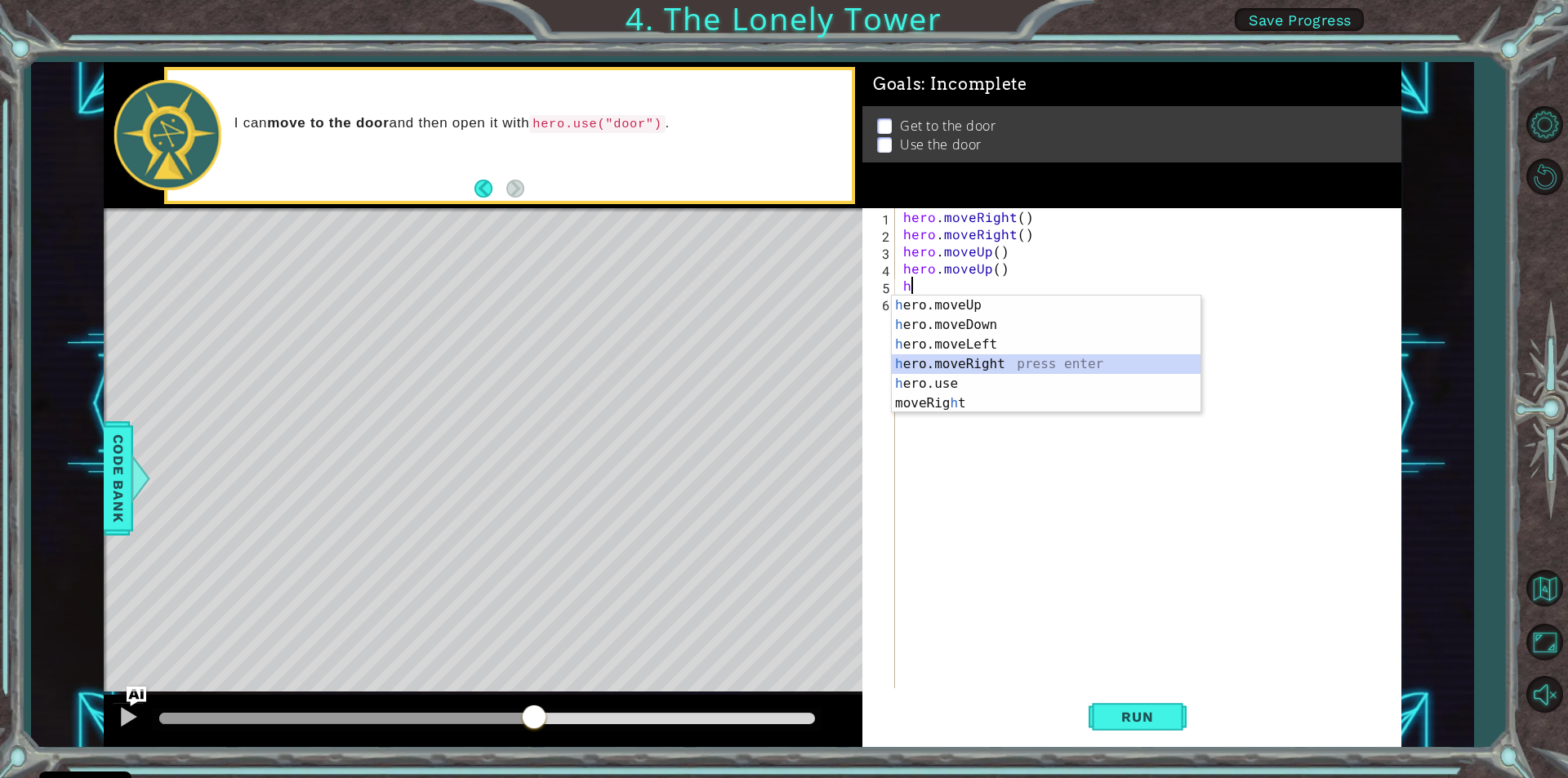
click at [940, 357] on div "h ero.moveUp press enter h ero.moveDown press enter h ero.moveLeft press enter …" at bounding box center [1046, 374] width 309 height 157
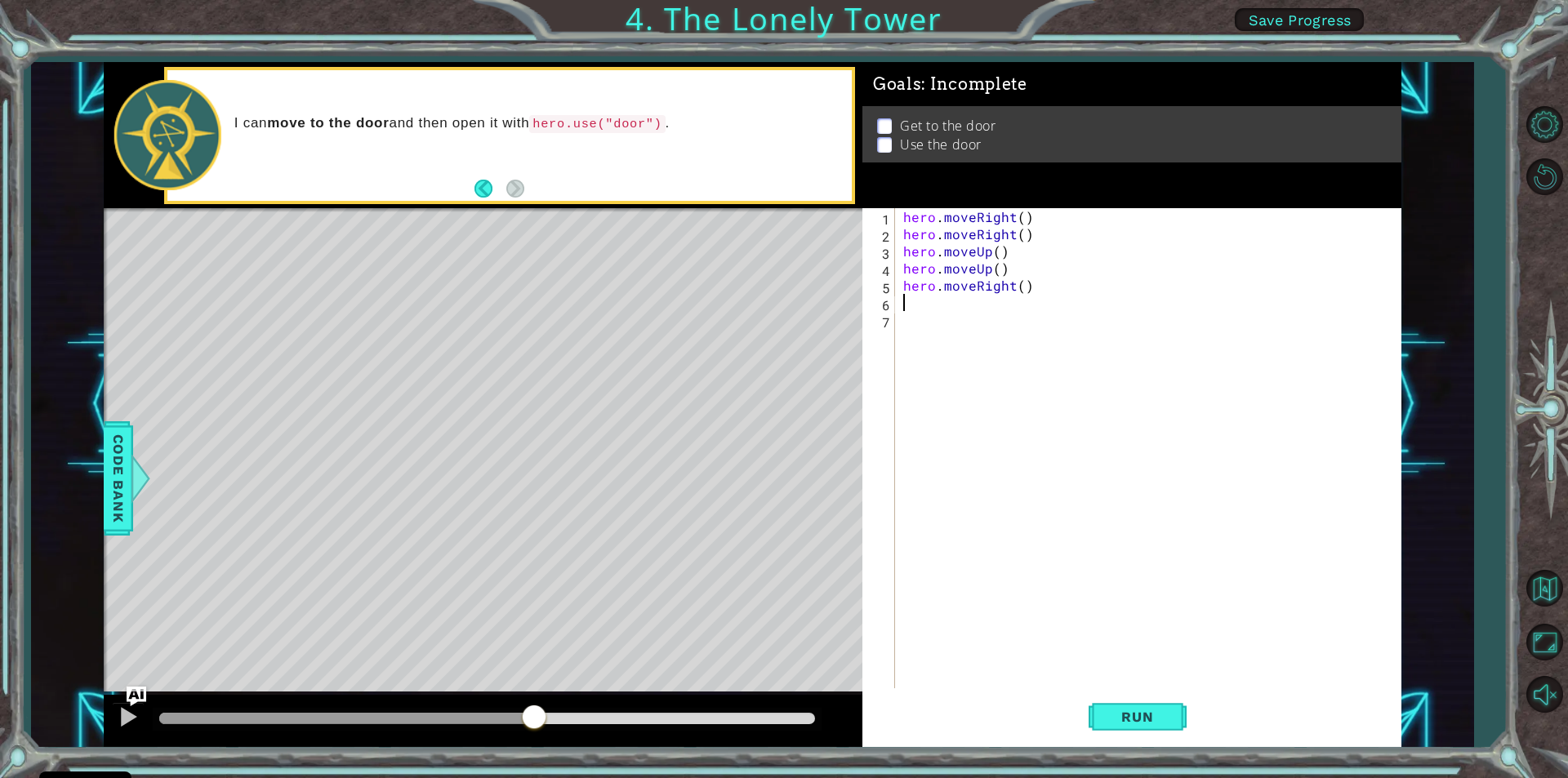
type textarea "h"
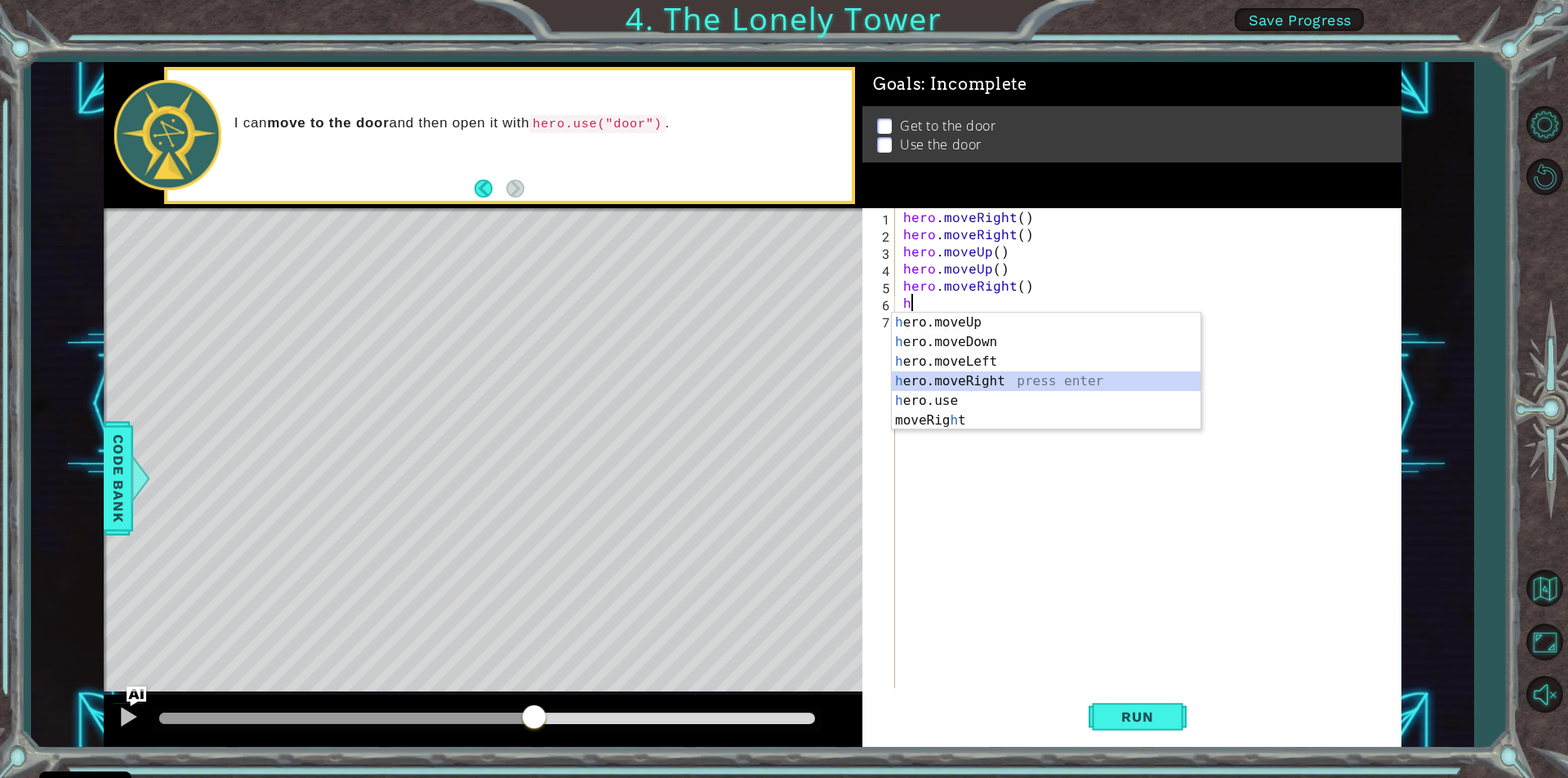
click at [950, 374] on div "h ero.moveUp press enter h ero.moveDown press enter h ero.moveLeft press enter …" at bounding box center [1046, 391] width 309 height 157
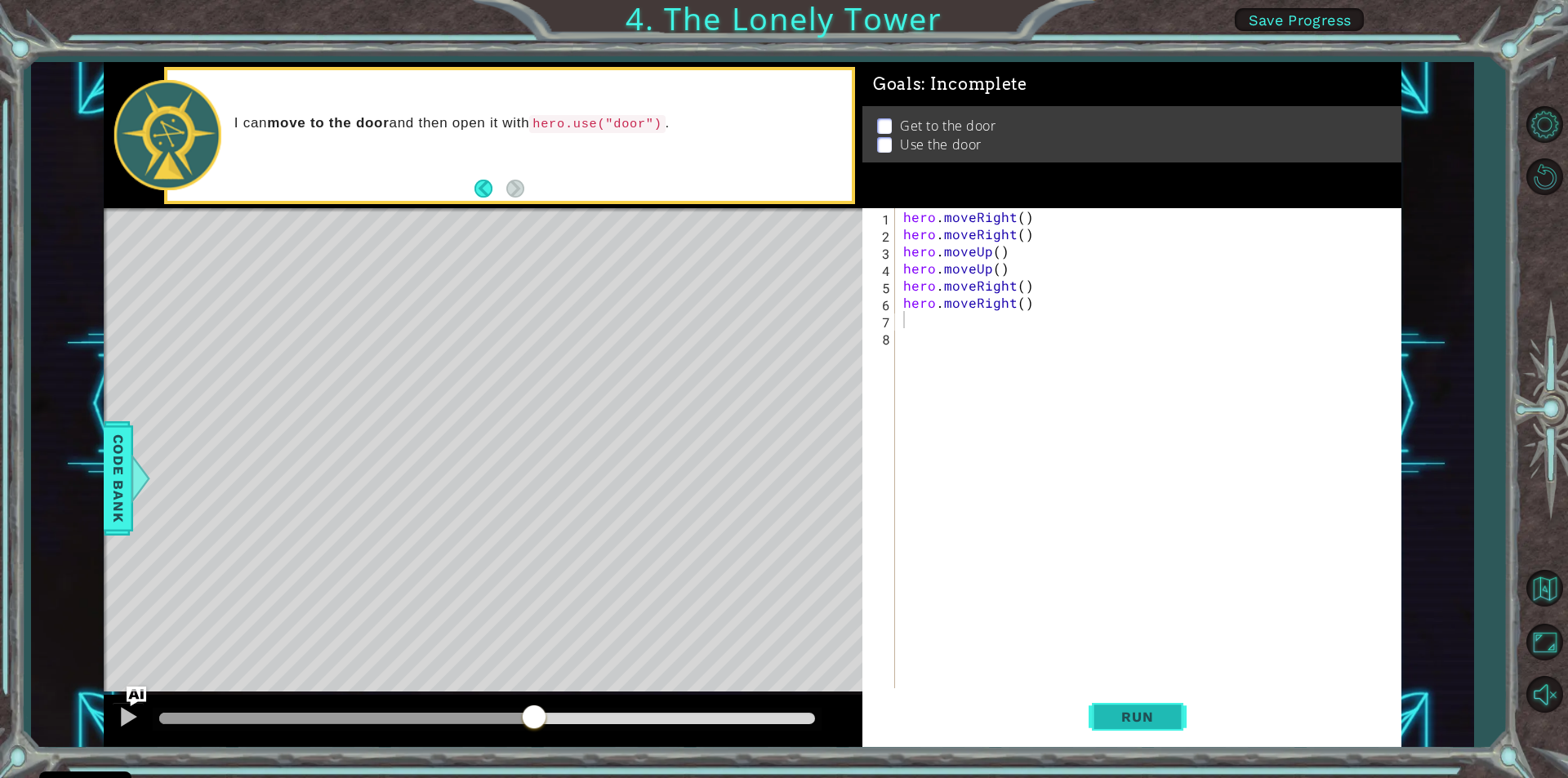
click at [1139, 718] on span "Run" at bounding box center [1137, 717] width 65 height 16
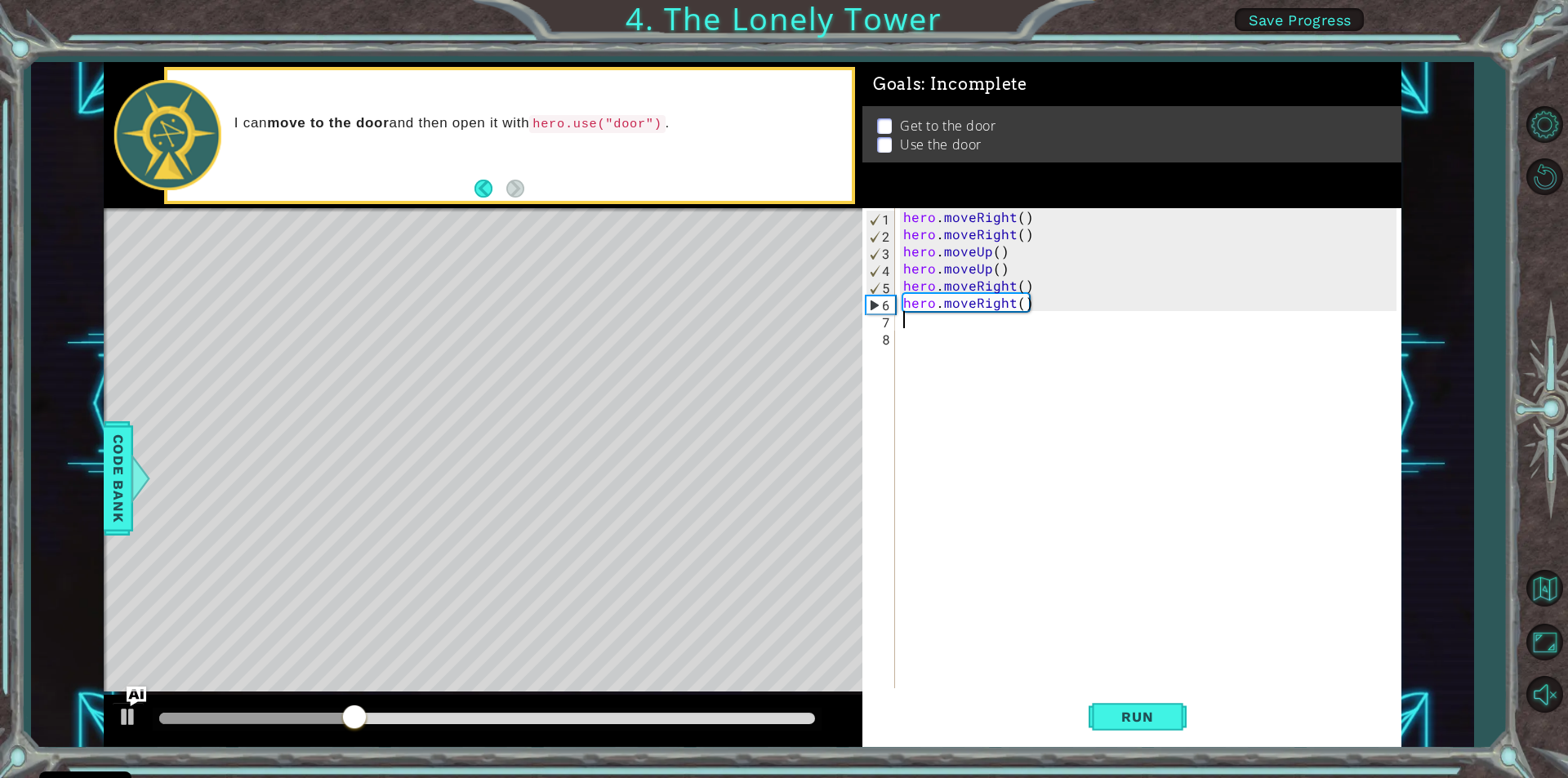
click at [952, 217] on div "hero . moveRight ( ) hero . moveRight ( ) hero . moveUp ( ) hero . moveUp ( ) h…" at bounding box center [1152, 465] width 504 height 514
click at [1028, 215] on div "hero . moveRight ( ) hero . moveRight ( ) hero . moveUp ( ) hero . moveUp ( ) h…" at bounding box center [1152, 465] width 504 height 514
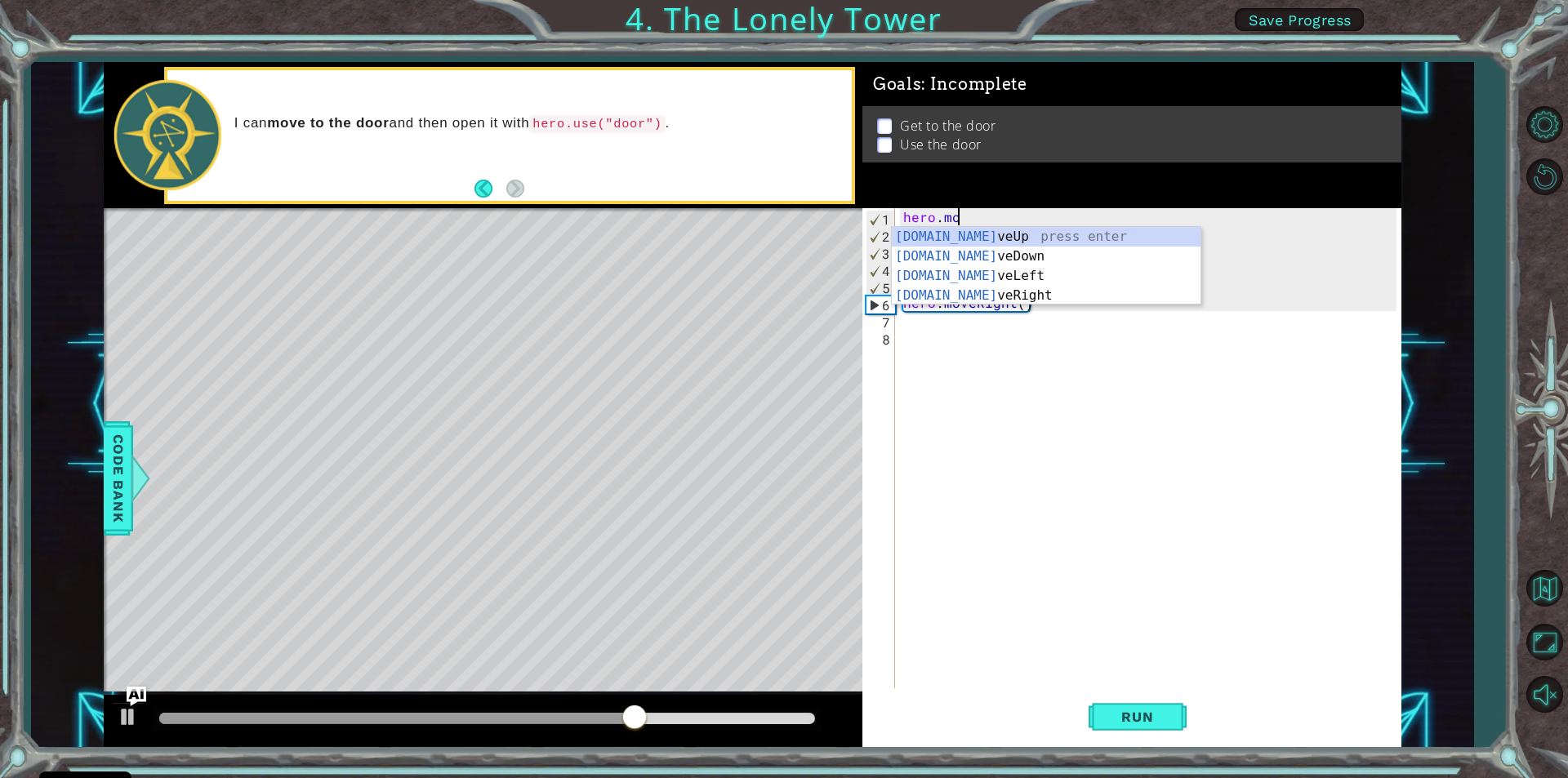
type textarea "hero.m"
click at [995, 271] on div "hero.m oveUp press enter hero.m oveDown press enter hero.m oveLeft press enter …" at bounding box center [1046, 286] width 309 height 118
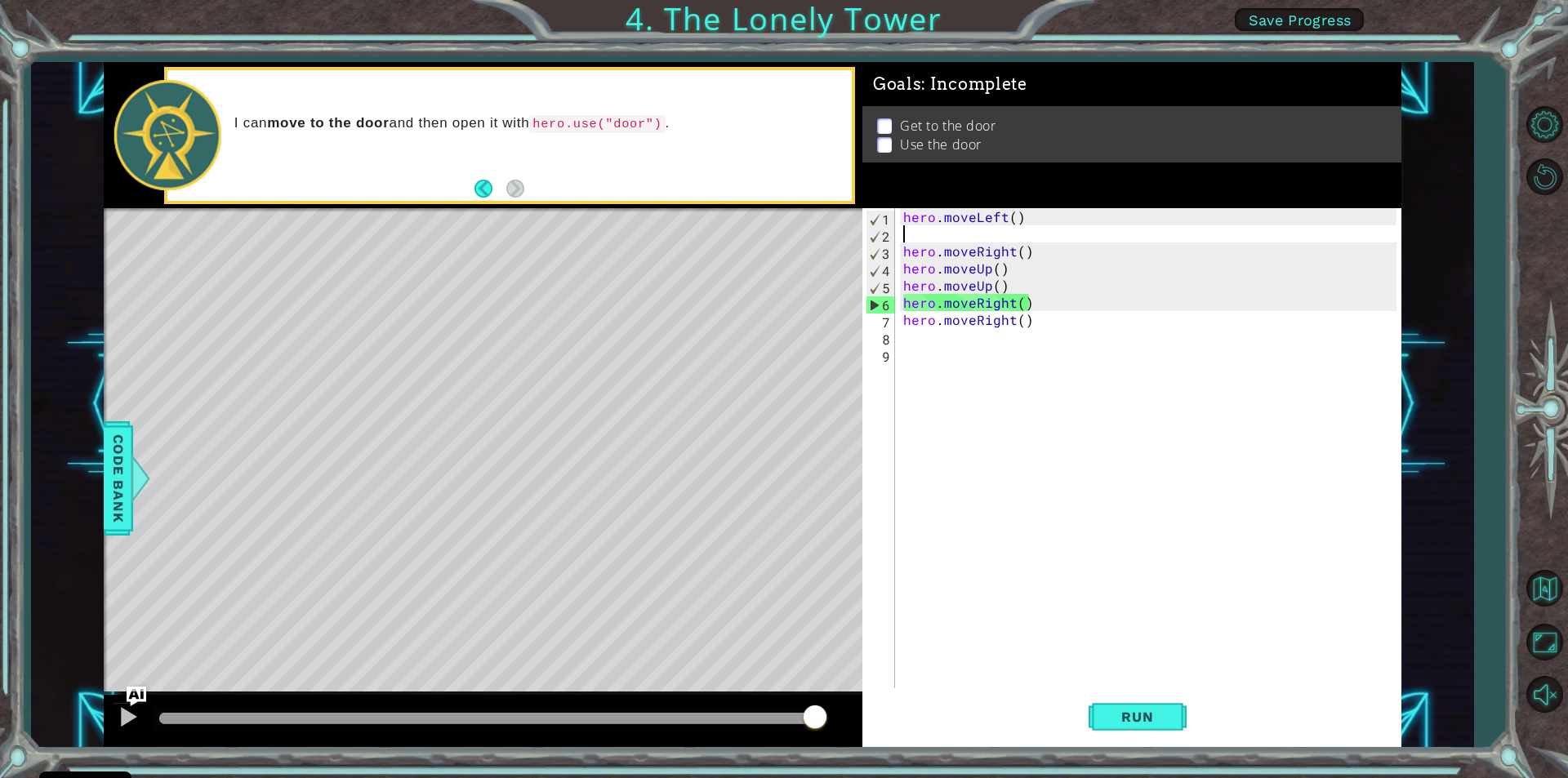
type textarea "h"
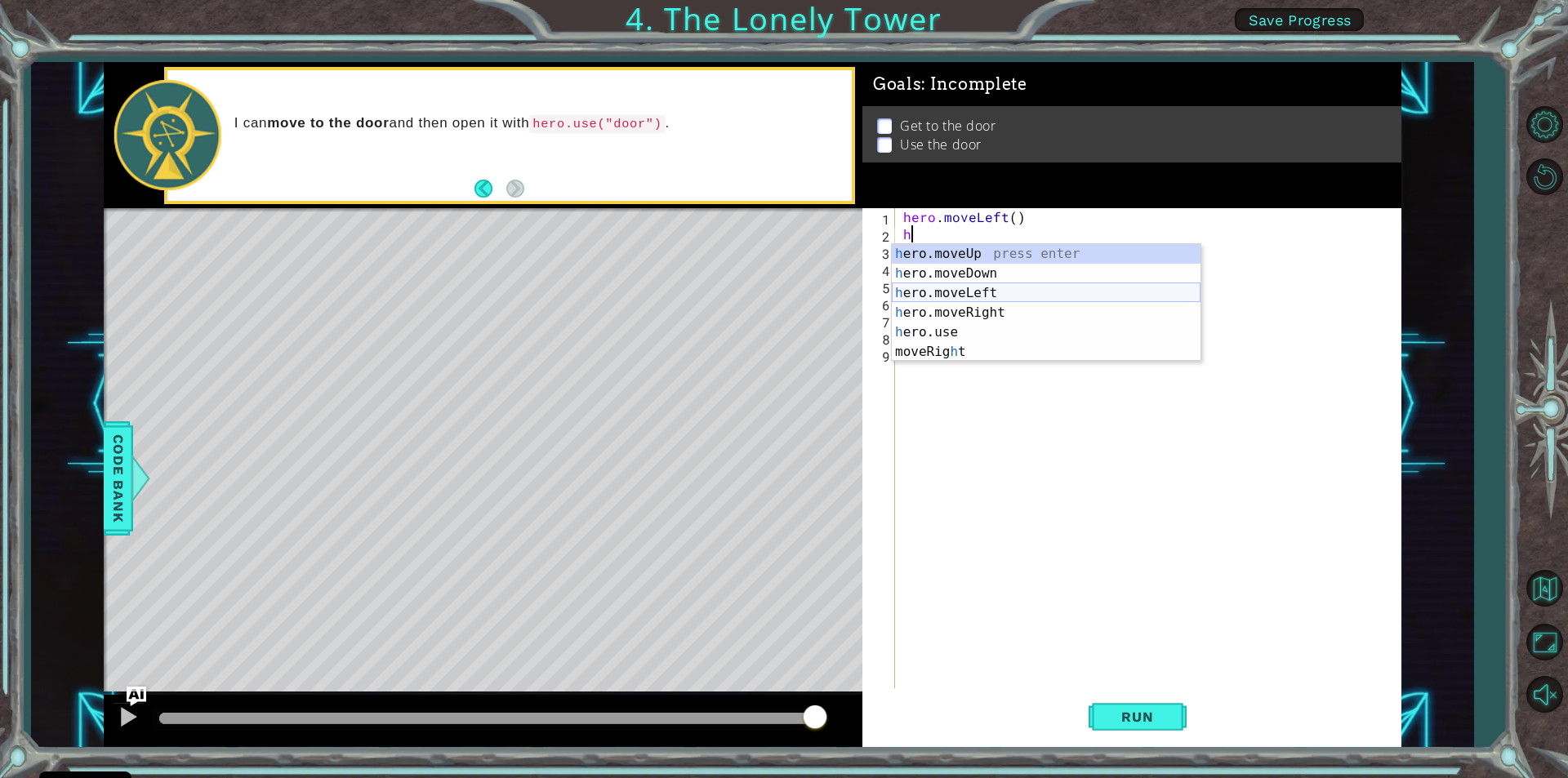
click at [992, 297] on div "h ero.moveUp press enter h ero.moveDown press enter h ero.moveLeft press enter …" at bounding box center [1046, 323] width 309 height 157
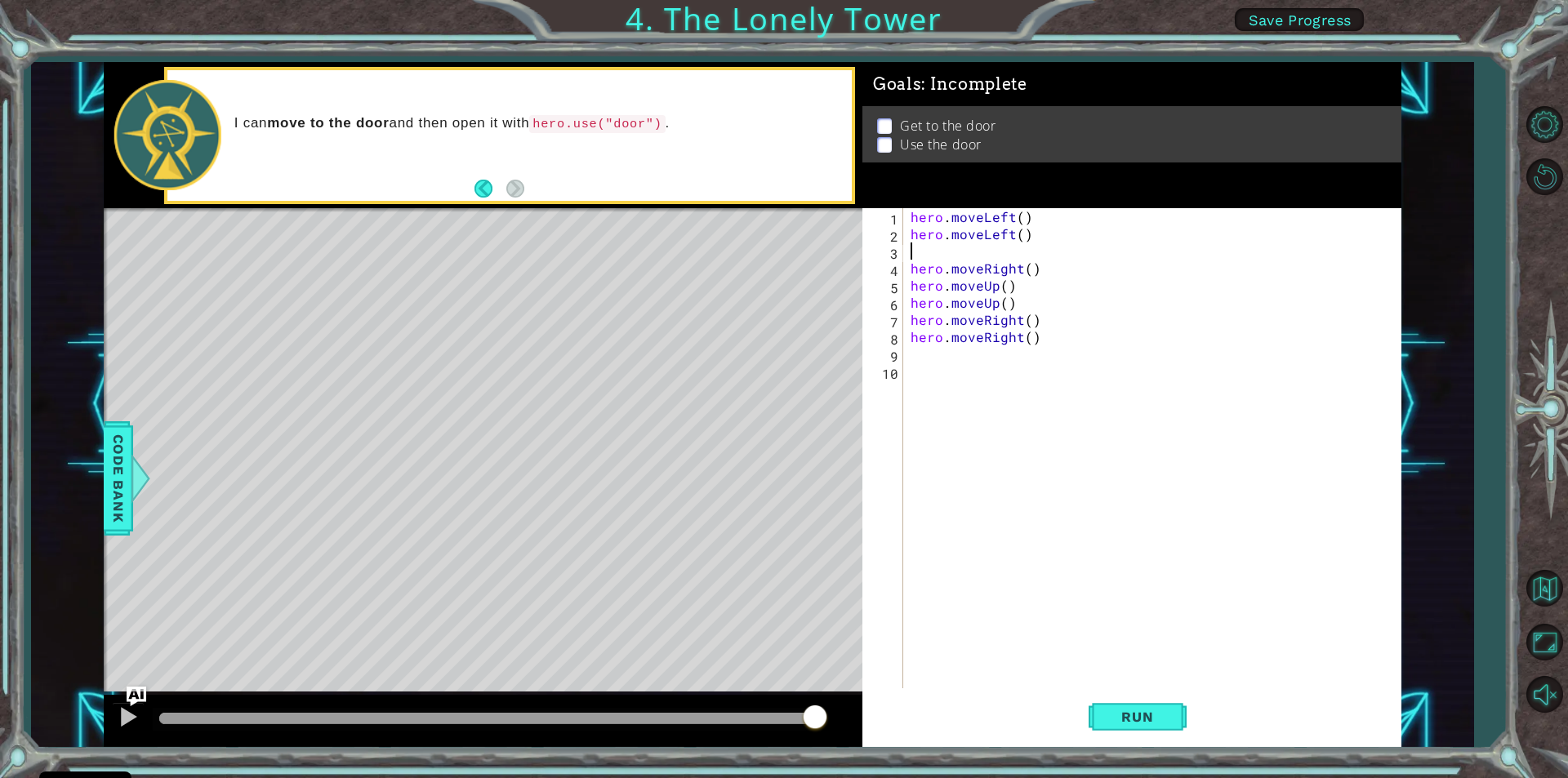
type textarea "n"
type textarea "h"
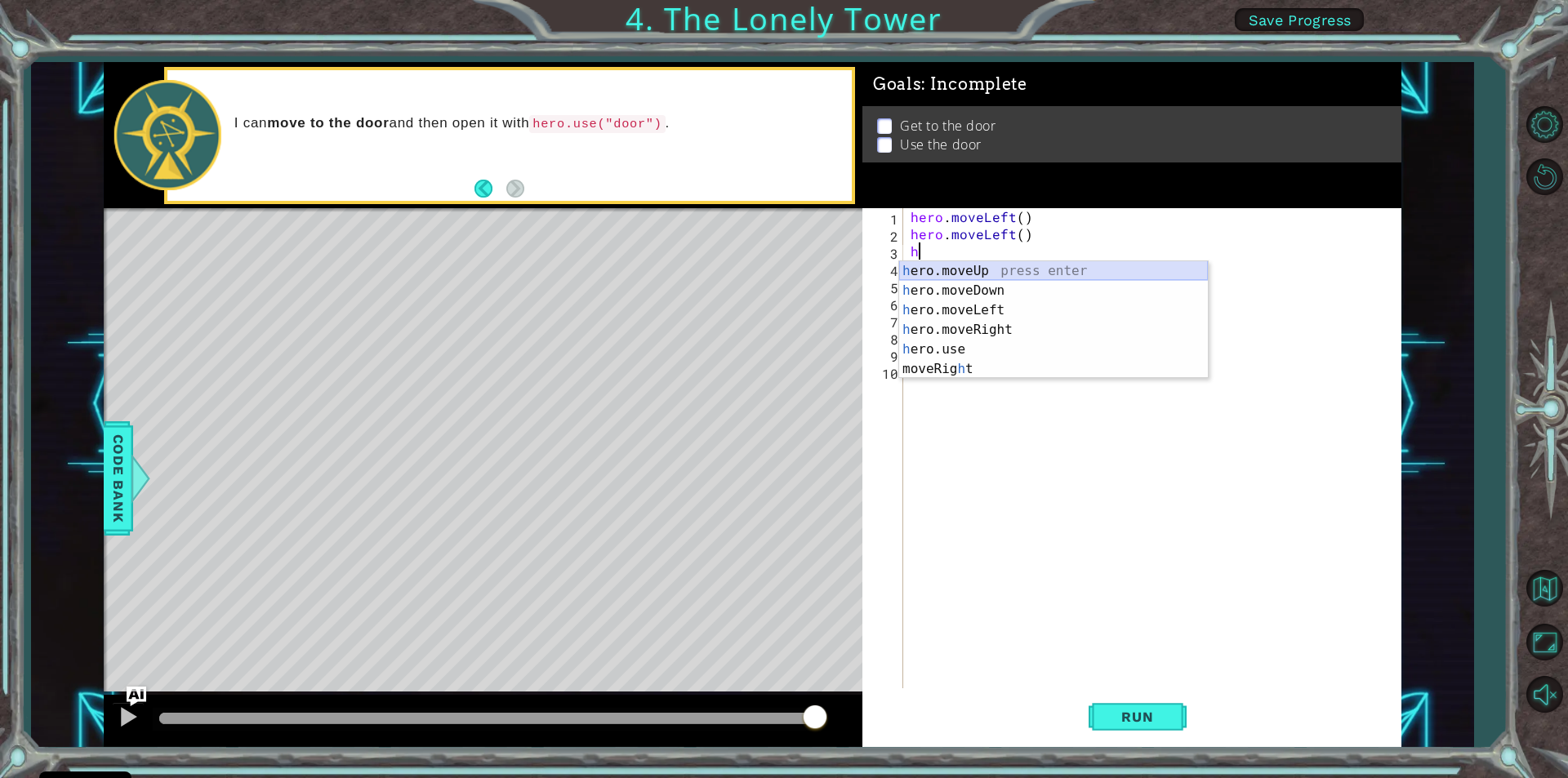
click at [946, 271] on div "h ero.moveUp press enter h ero.moveDown press enter h ero.moveLeft press enter …" at bounding box center [1054, 340] width 309 height 157
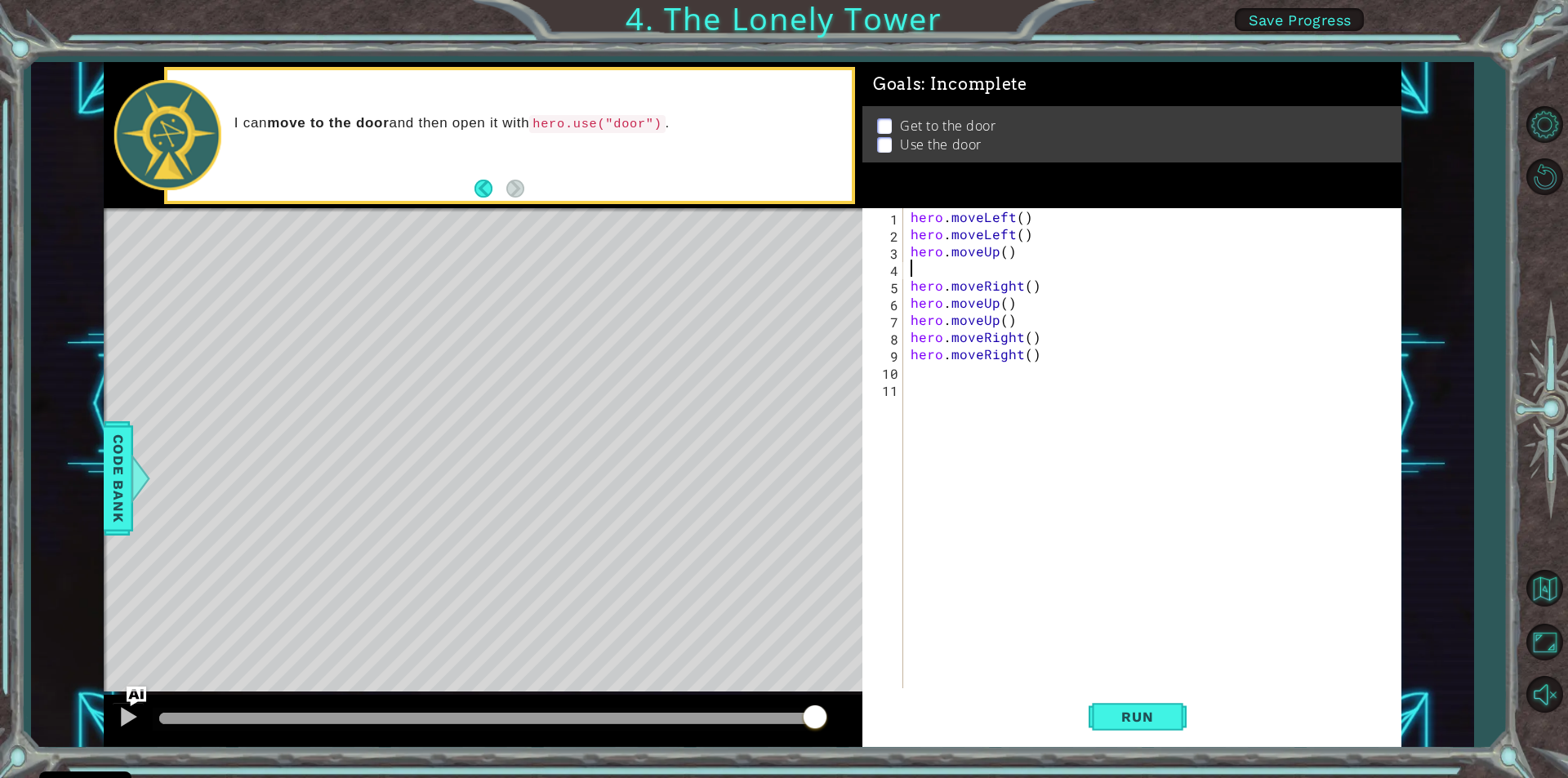
type textarea "h"
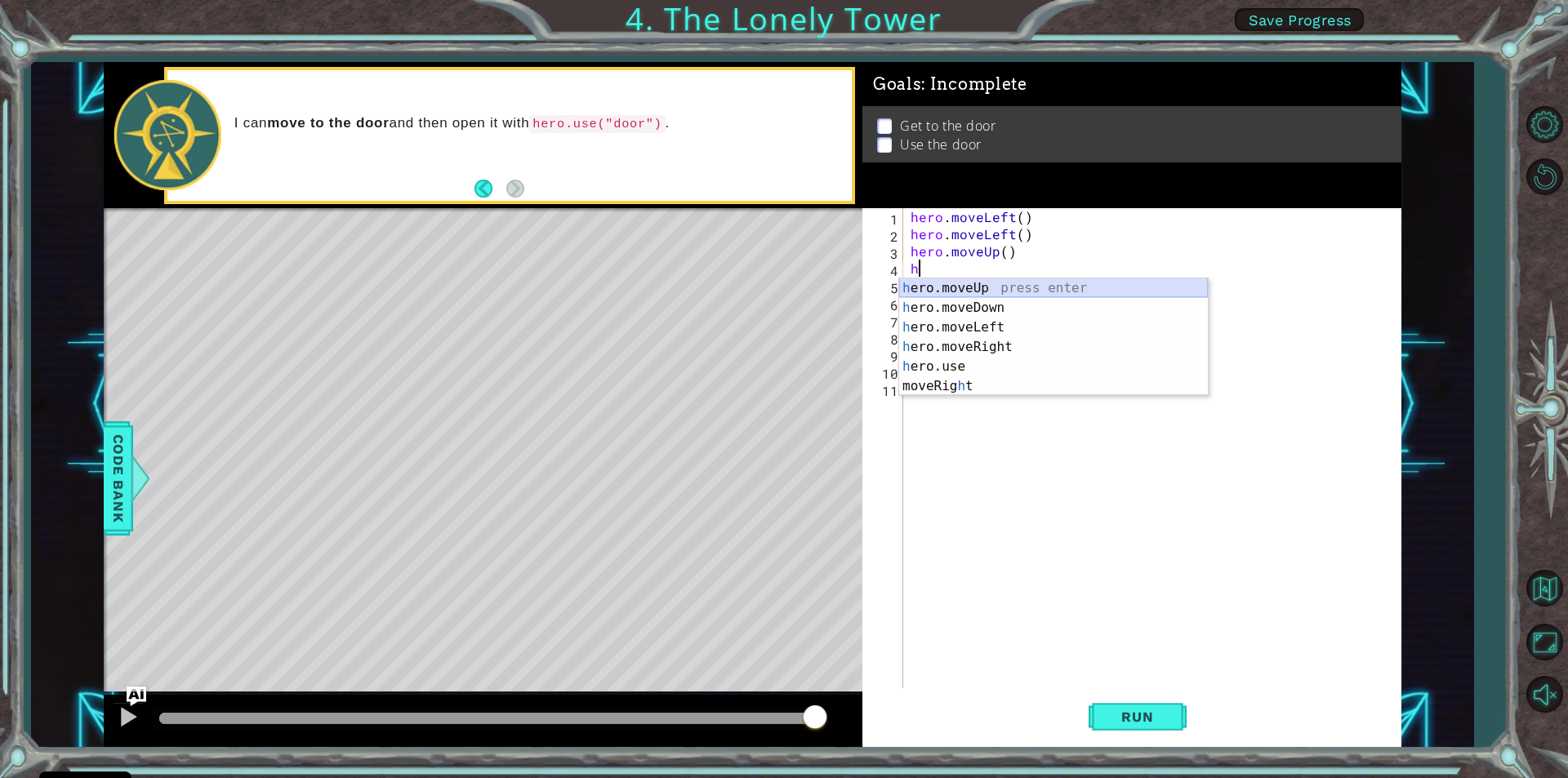
click at [943, 284] on div "h ero.moveUp press enter h ero.moveDown press enter h ero.moveLeft press enter …" at bounding box center [1054, 357] width 309 height 157
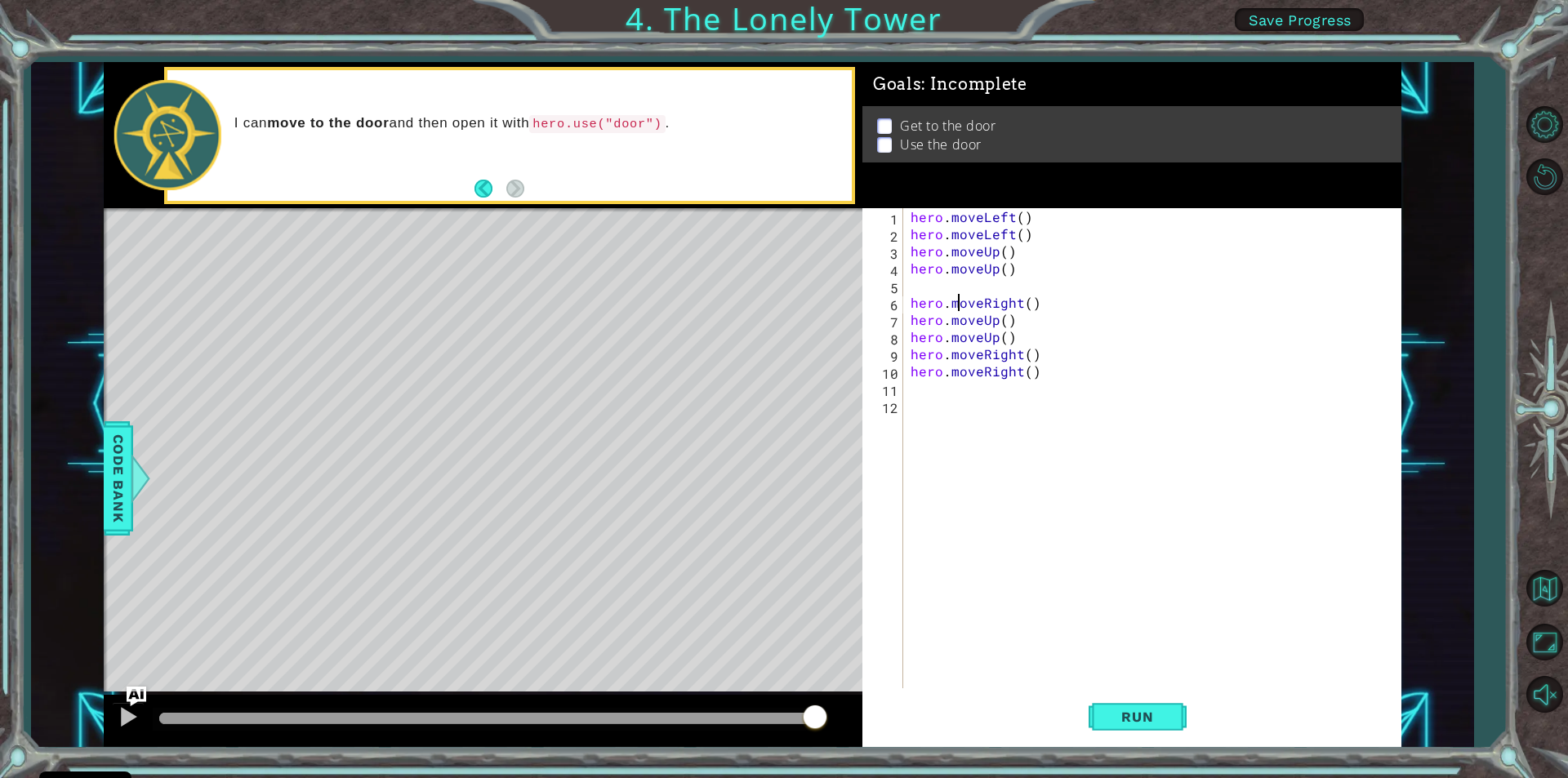
click at [956, 306] on div "hero . moveLeft ( ) hero . moveLeft ( ) hero . moveUp ( ) hero . moveUp ( ) her…" at bounding box center [1156, 465] width 497 height 514
type textarea "hero.moveRight()"
click at [918, 282] on div "hero . moveLeft ( ) hero . moveLeft ( ) hero . moveUp ( ) hero . moveUp ( ) her…" at bounding box center [1156, 465] width 497 height 514
type textarea "h"
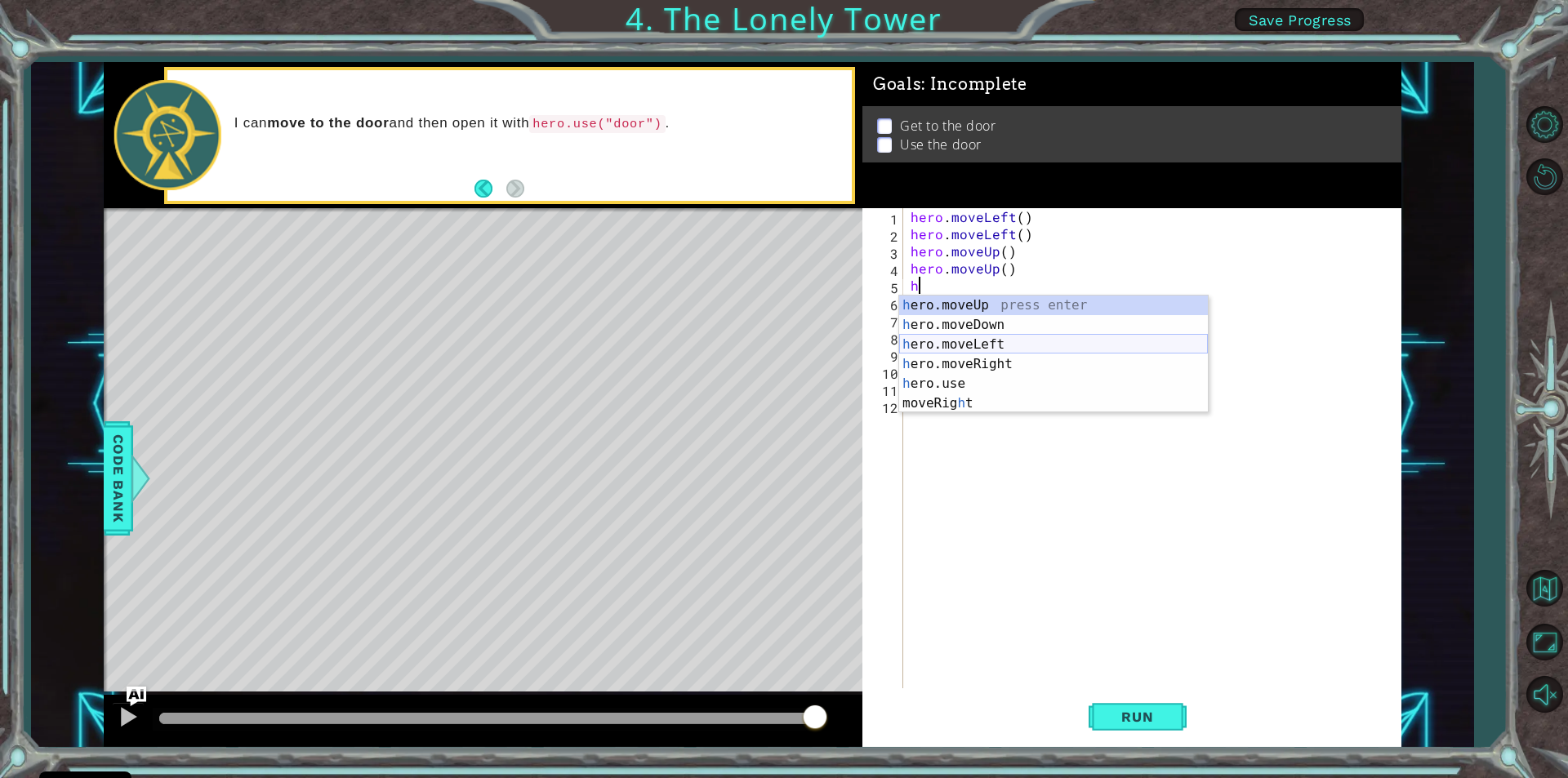
click at [952, 351] on div "h ero.moveUp press enter h ero.moveDown press enter h ero.moveLeft press enter …" at bounding box center [1054, 374] width 309 height 157
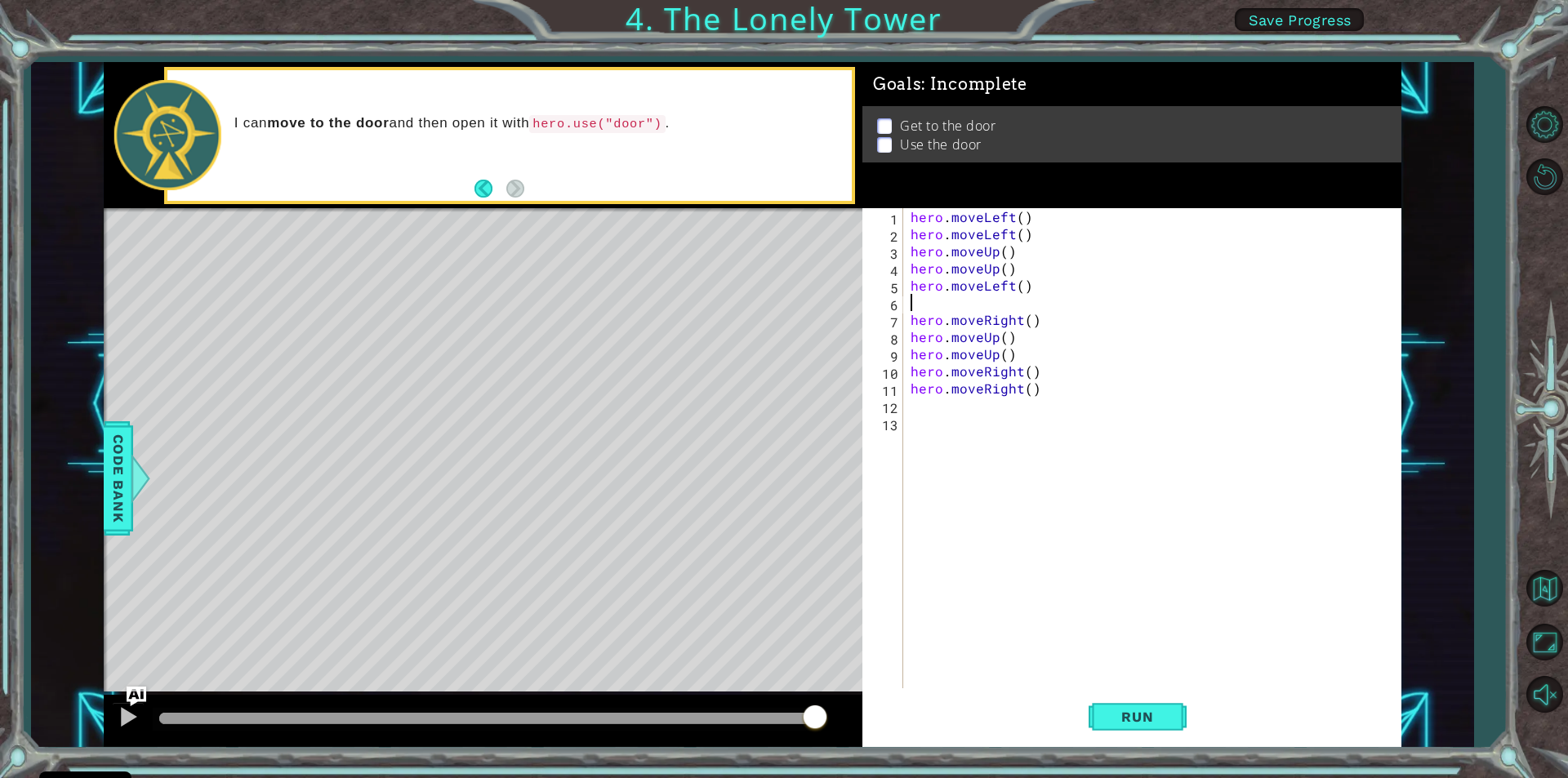
click at [908, 307] on div "hero . moveLeft ( ) hero . moveLeft ( ) hero . moveUp ( ) hero . moveUp ( ) her…" at bounding box center [1156, 465] width 497 height 514
type textarea "h"
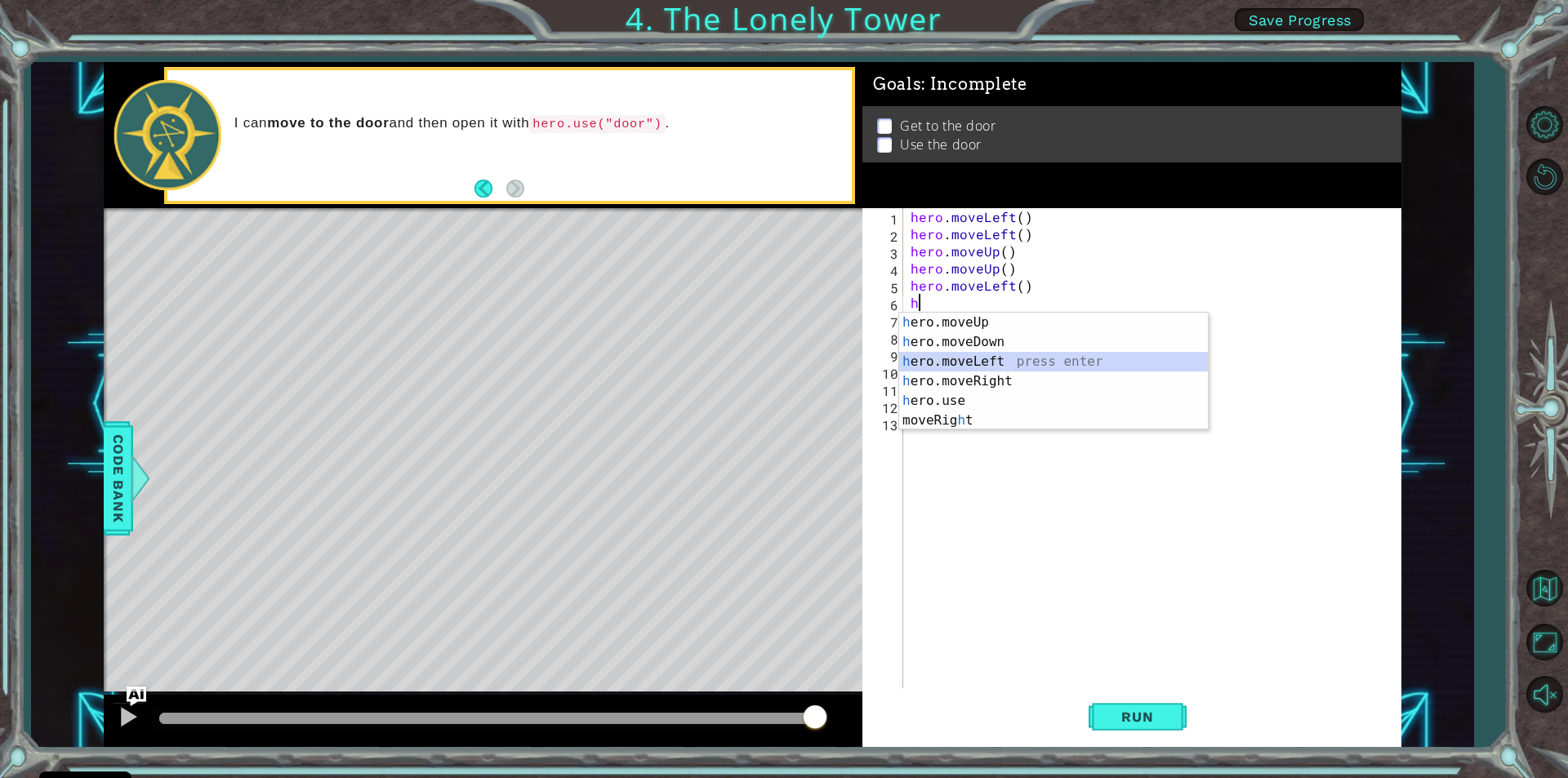
click at [932, 357] on div "h ero.moveUp press enter h ero.moveDown press enter h ero.moveLeft press enter …" at bounding box center [1054, 391] width 309 height 157
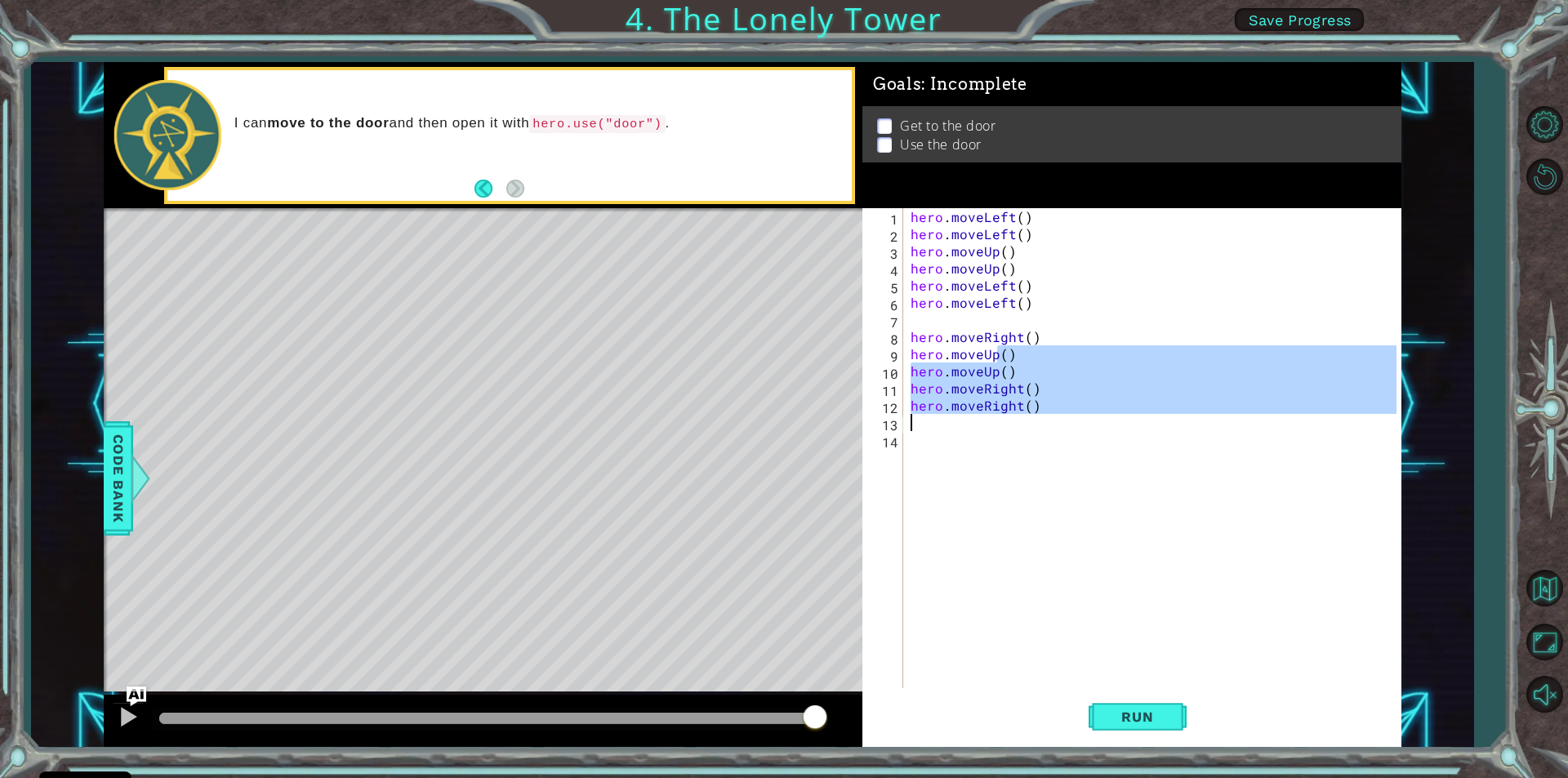
drag, startPoint x: 994, startPoint y: 347, endPoint x: 952, endPoint y: 414, distance: 79.1
click at [952, 416] on div "hero . moveLeft ( ) hero . moveLeft ( ) hero . moveUp ( ) hero . moveUp ( ) her…" at bounding box center [1156, 465] width 497 height 514
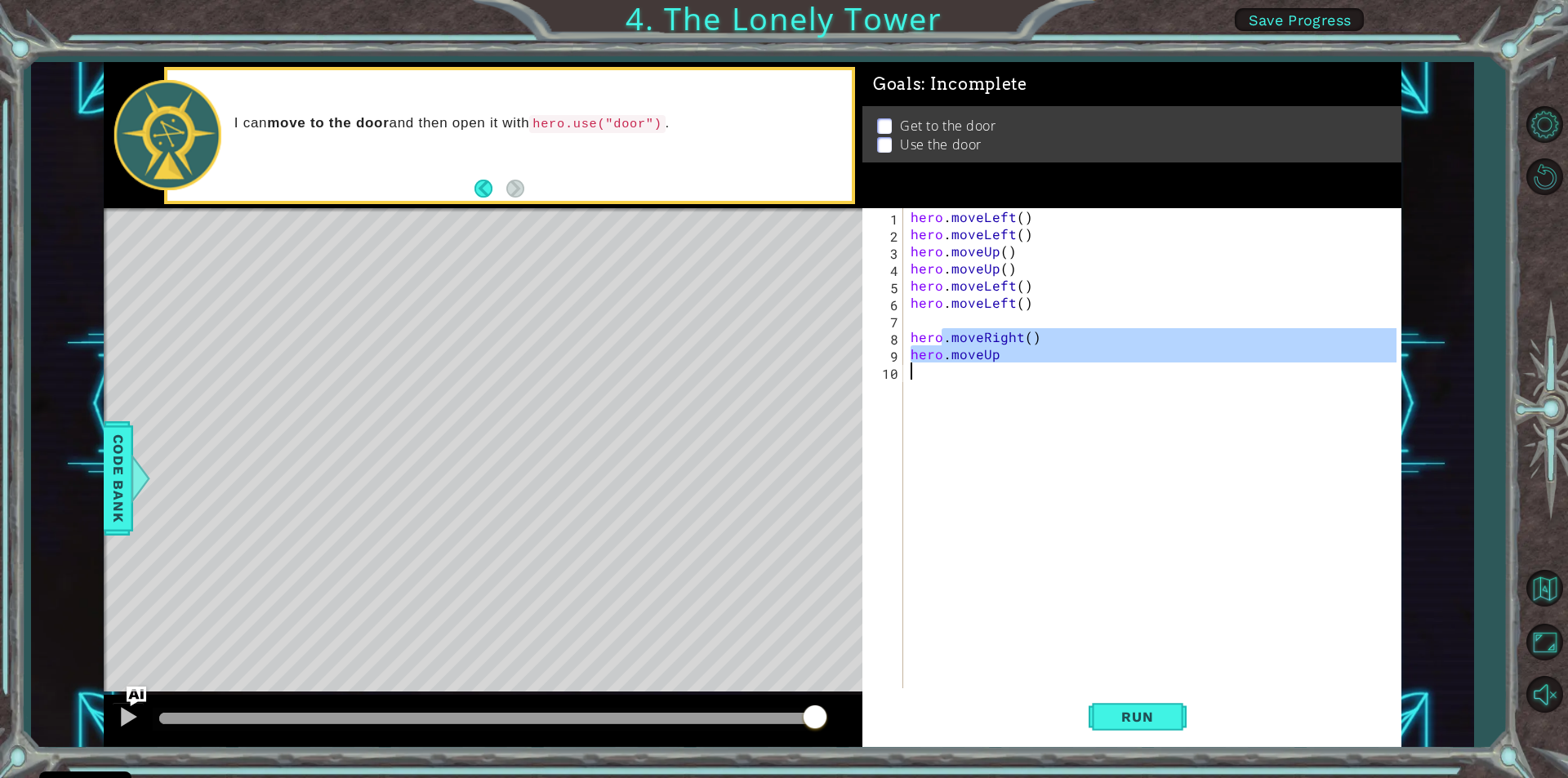
drag, startPoint x: 939, startPoint y: 340, endPoint x: 950, endPoint y: 369, distance: 31.0
click at [950, 369] on div "hero . moveLeft ( ) hero . moveLeft ( ) hero . moveUp ( ) hero . moveUp ( ) her…" at bounding box center [1156, 465] width 497 height 514
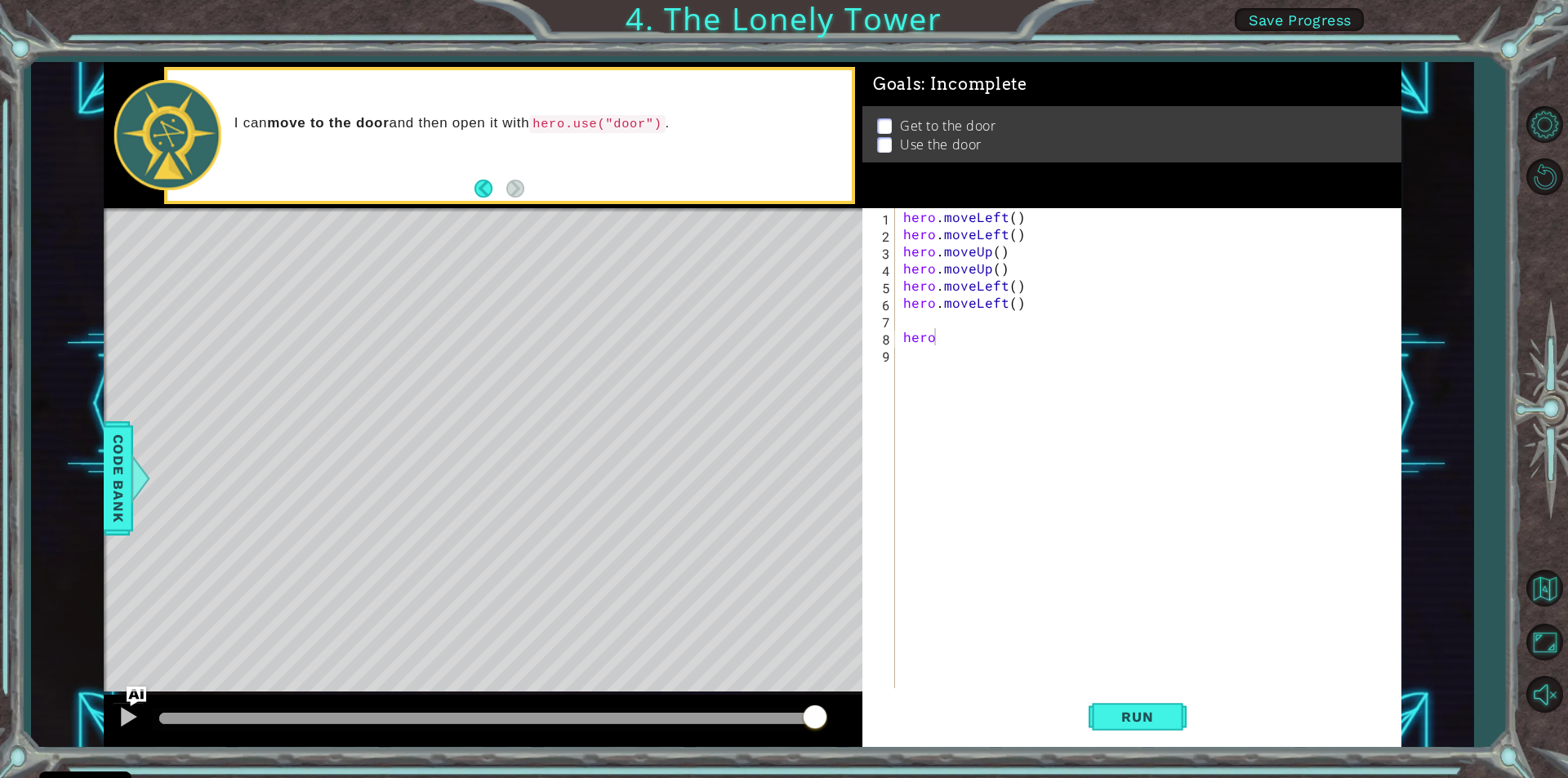
drag, startPoint x: 896, startPoint y: 327, endPoint x: 909, endPoint y: 338, distance: 17.0
click at [909, 338] on div "hero 1 2 3 4 5 6 7 8 9 hero . moveLeft ( ) hero . moveLeft ( ) hero . moveUp ( …" at bounding box center [1129, 448] width 534 height 480
drag, startPoint x: 908, startPoint y: 338, endPoint x: 924, endPoint y: 355, distance: 23.3
click at [924, 355] on div "hero . moveLeft ( ) hero . moveLeft ( ) hero . moveUp ( ) hero . moveUp ( ) her…" at bounding box center [1152, 465] width 504 height 514
type textarea "h"
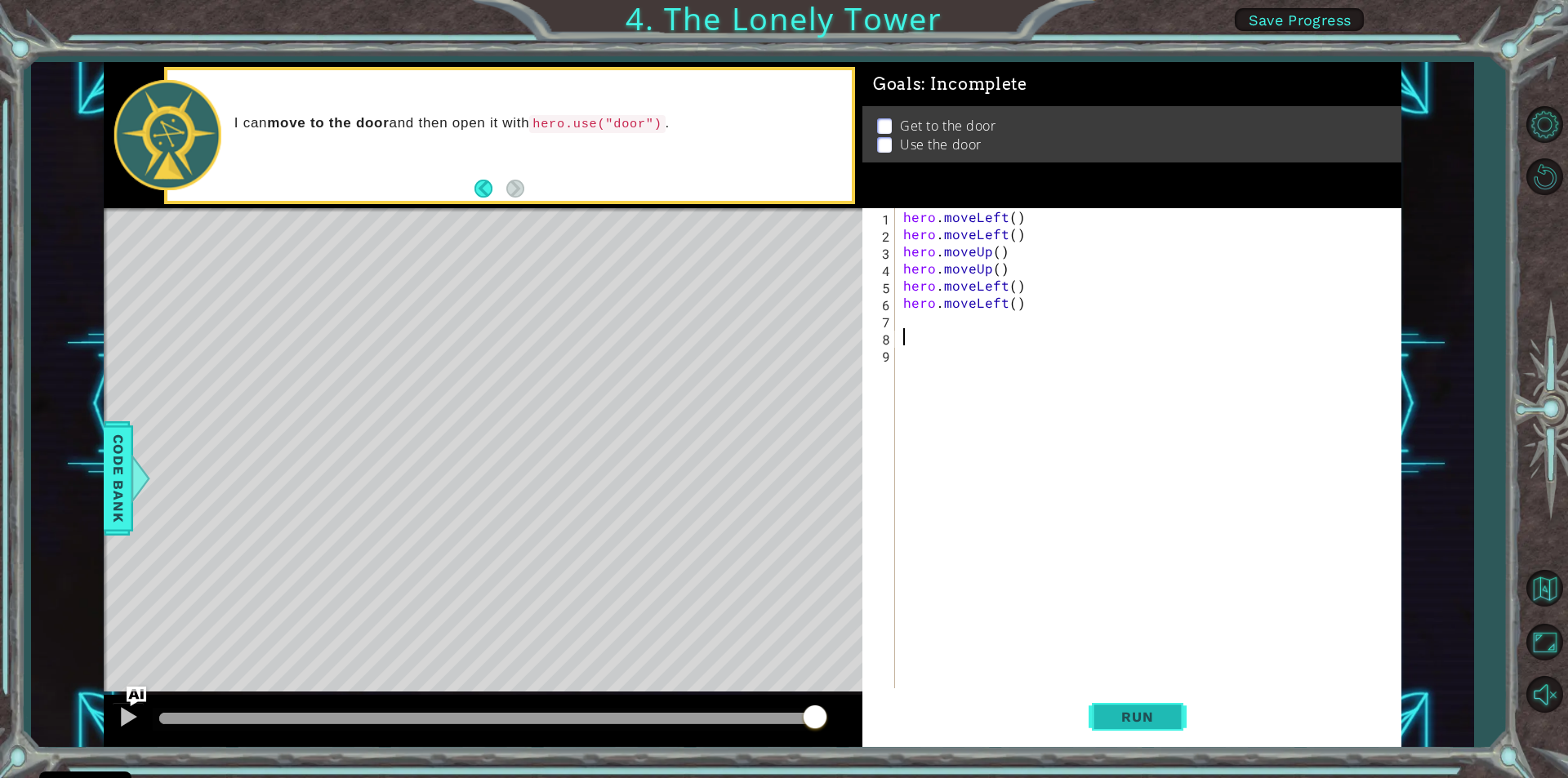
click at [1094, 718] on button "Run" at bounding box center [1138, 717] width 98 height 54
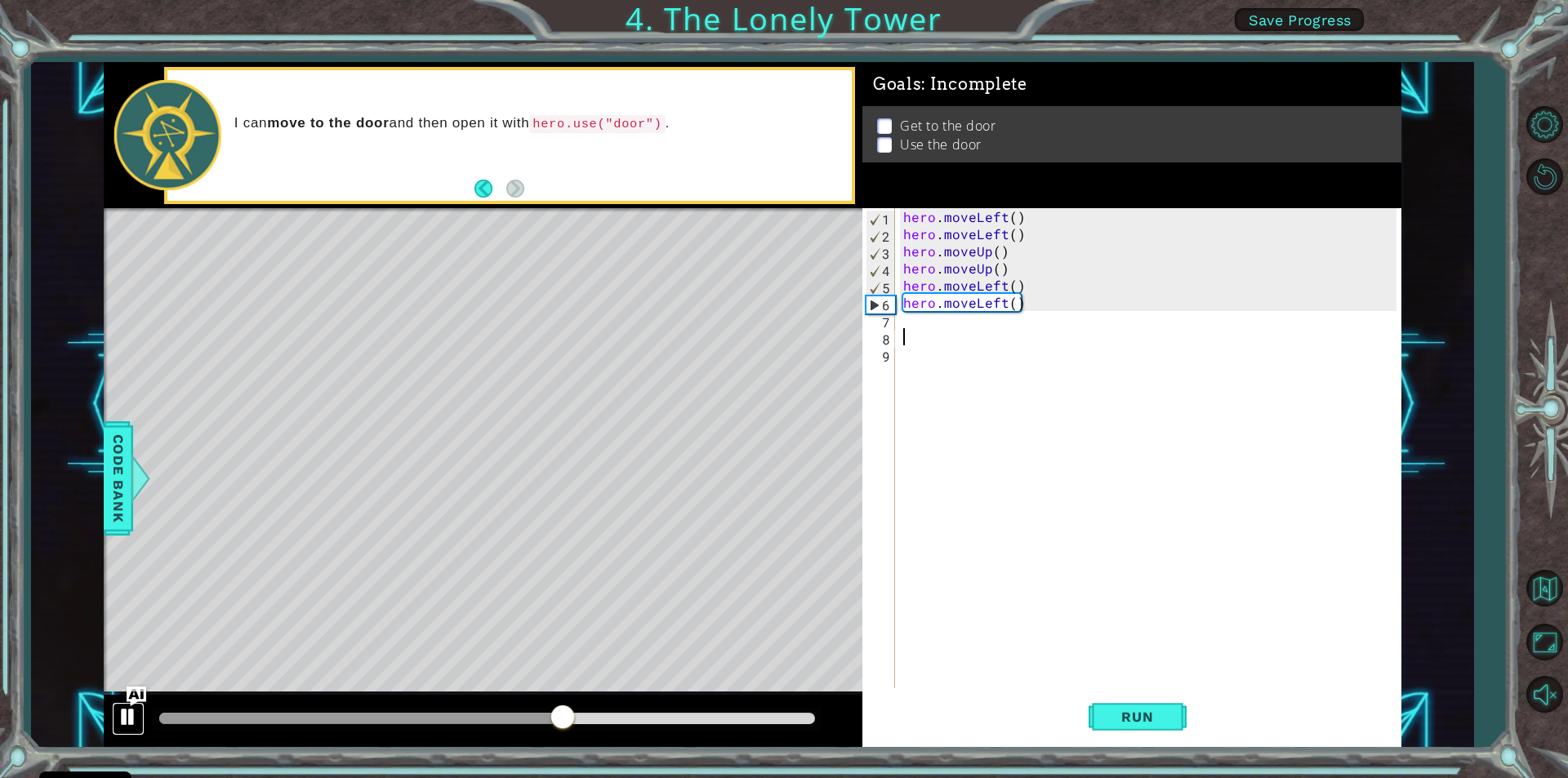
click at [131, 709] on div at bounding box center [128, 717] width 21 height 21
click at [1006, 284] on div "hero . moveLeft ( ) hero . moveLeft ( ) hero . moveUp ( ) hero . moveUp ( ) her…" at bounding box center [1152, 465] width 504 height 514
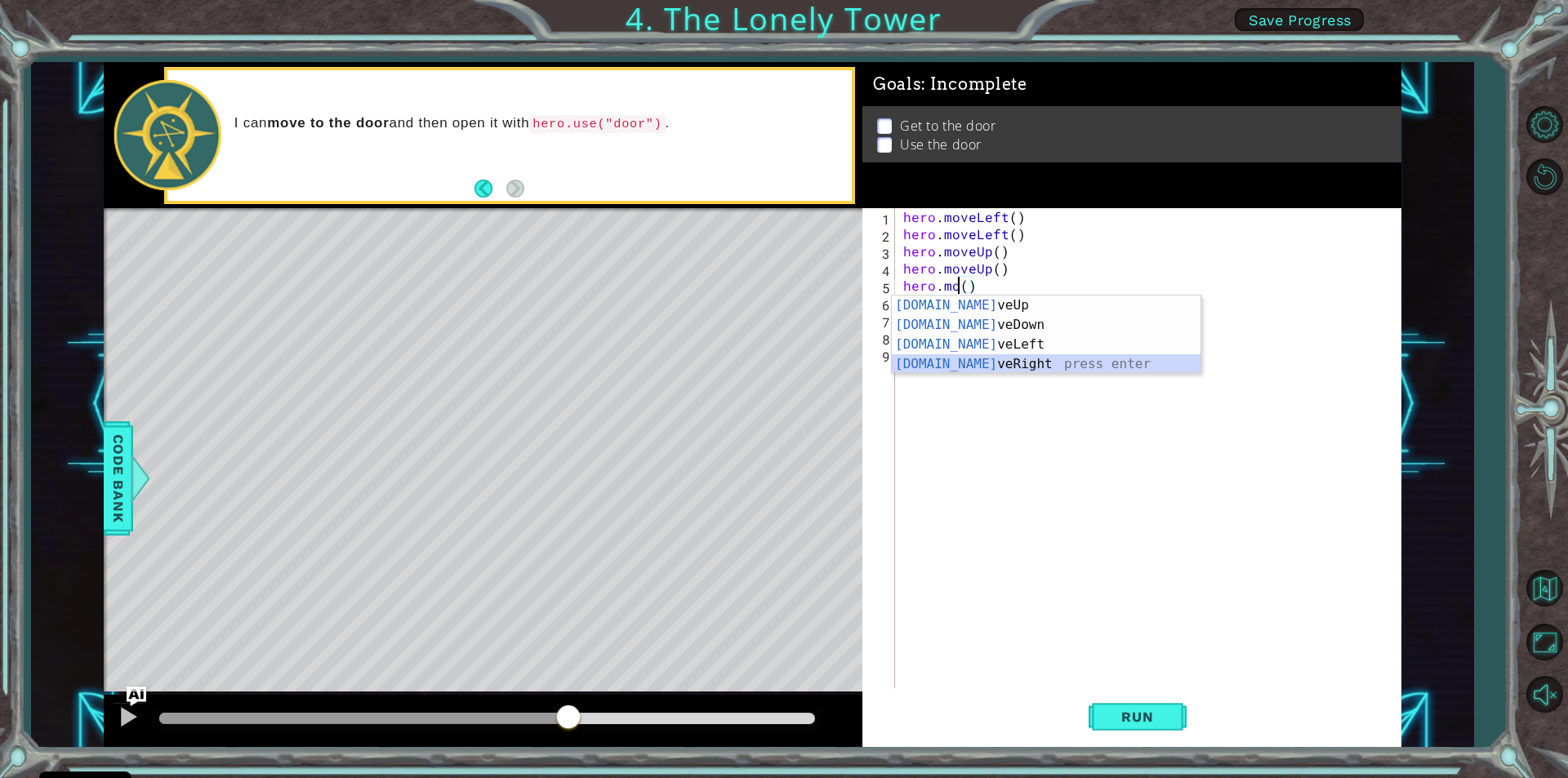
click at [1003, 359] on div "[DOMAIN_NAME] veUp press enter [DOMAIN_NAME] veDown press enter [DOMAIN_NAME] v…" at bounding box center [1046, 355] width 309 height 118
type textarea "hero.moveRight"
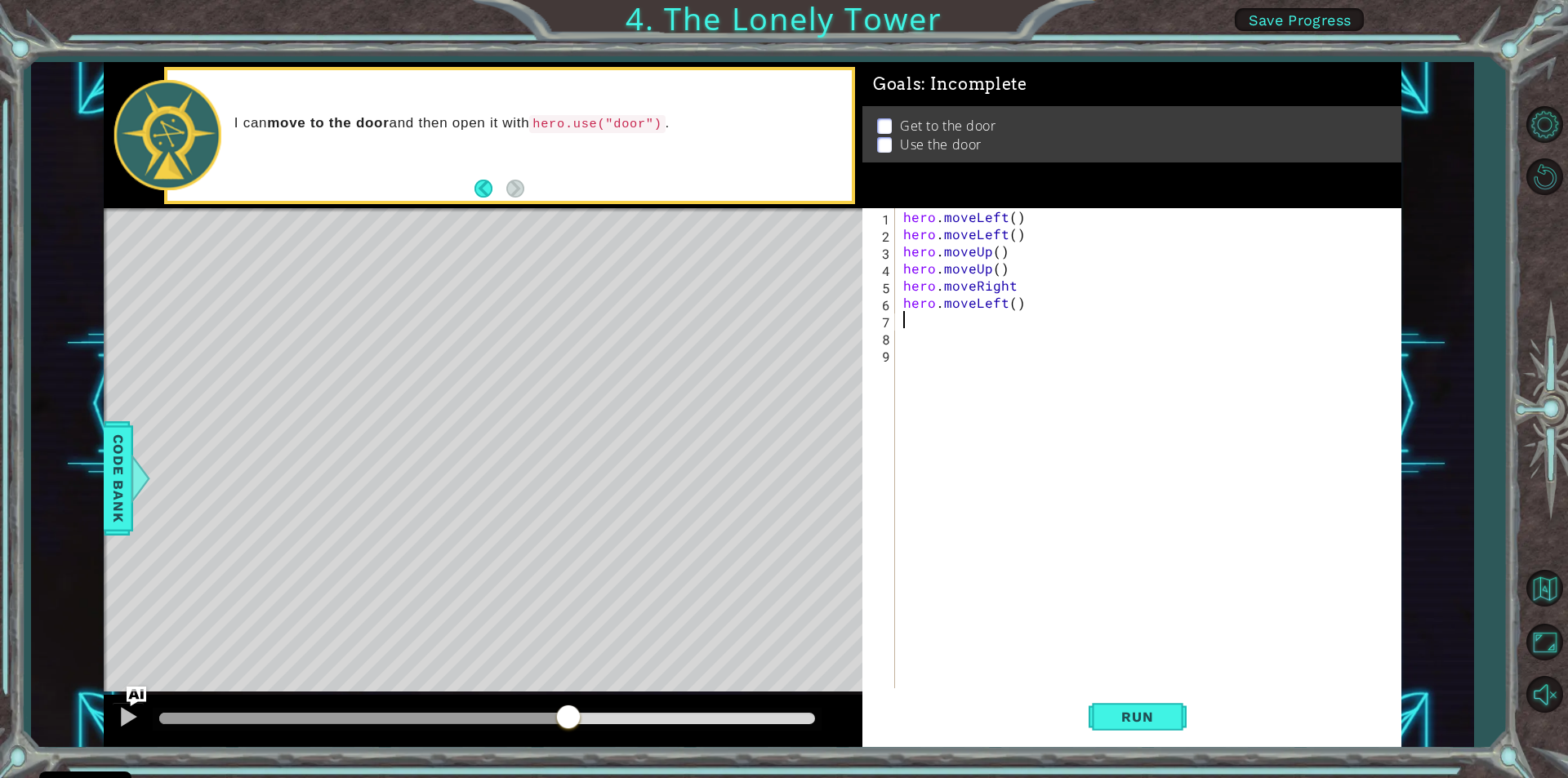
click at [965, 312] on div "hero . moveLeft ( ) hero . moveLeft ( ) hero . moveUp ( ) hero . moveUp ( ) her…" at bounding box center [1152, 465] width 504 height 514
click at [1018, 310] on div "hero . moveLeft ( ) hero . moveLeft ( ) hero . moveUp ( ) hero . moveUp ( ) her…" at bounding box center [1152, 465] width 504 height 514
type textarea "hero.move"
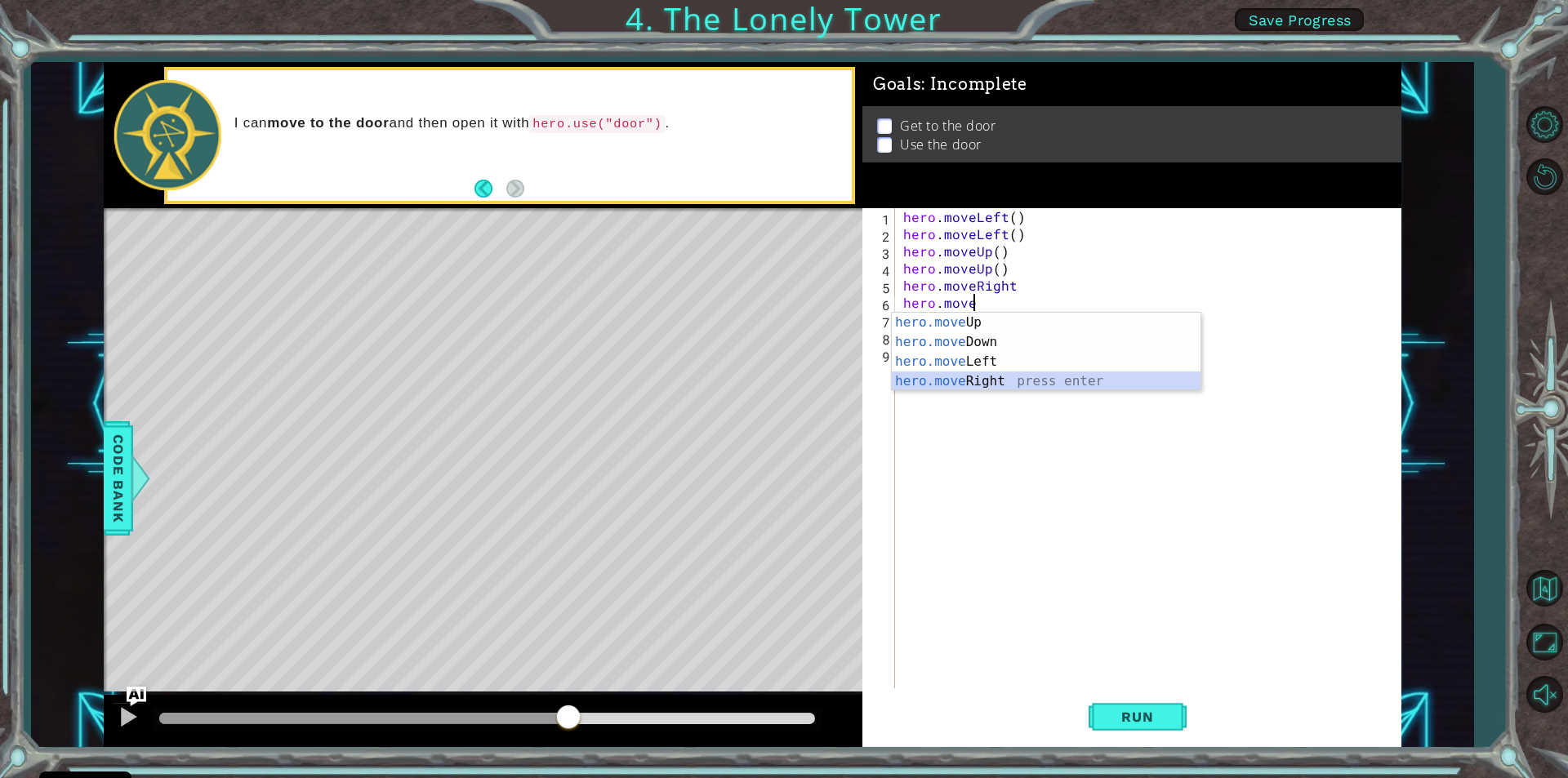
click at [988, 383] on div "hero.move Up press enter hero.move Down press enter hero.move Left press enter …" at bounding box center [1046, 372] width 309 height 118
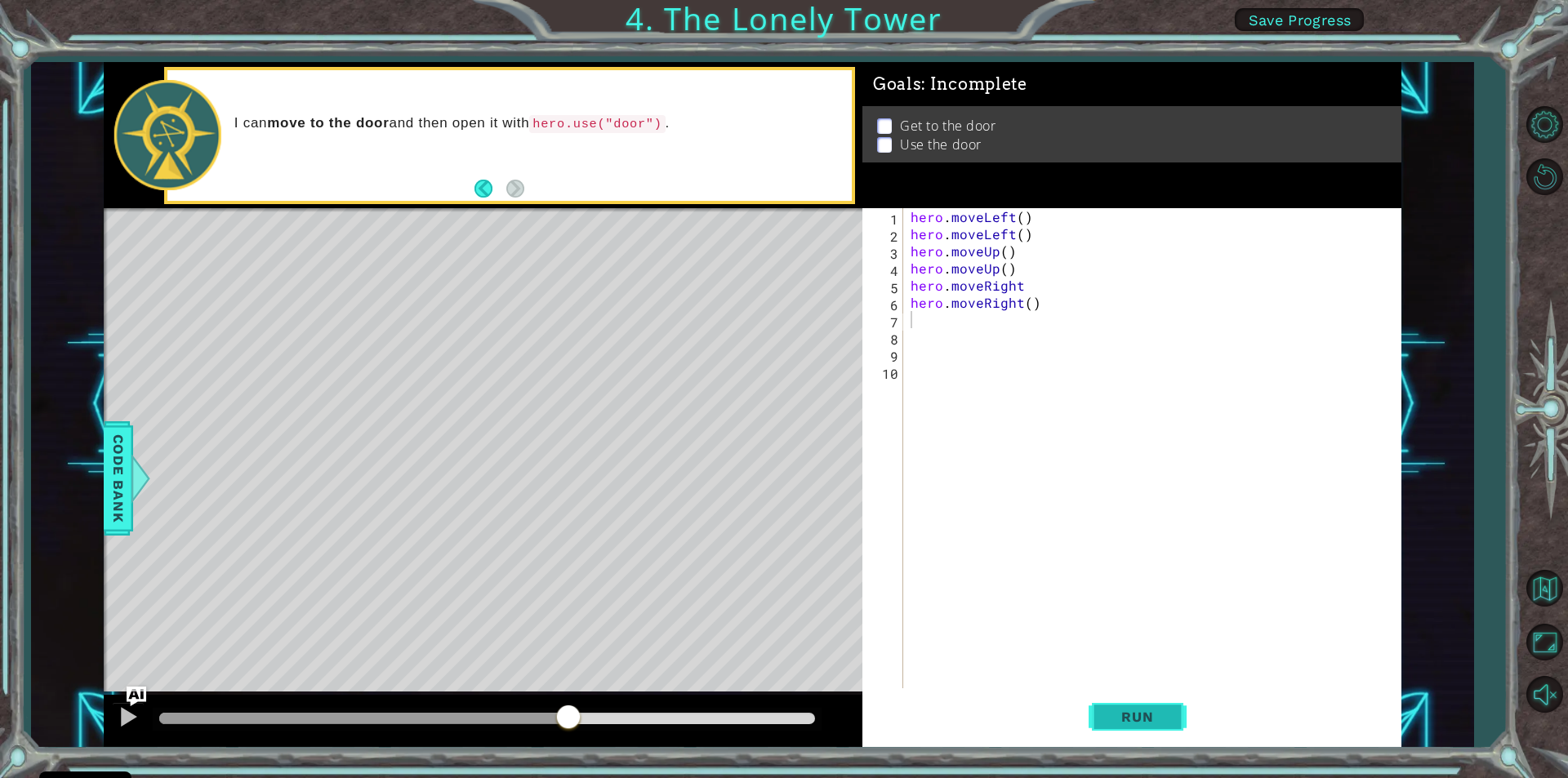
click at [1156, 706] on button "Run" at bounding box center [1138, 717] width 98 height 54
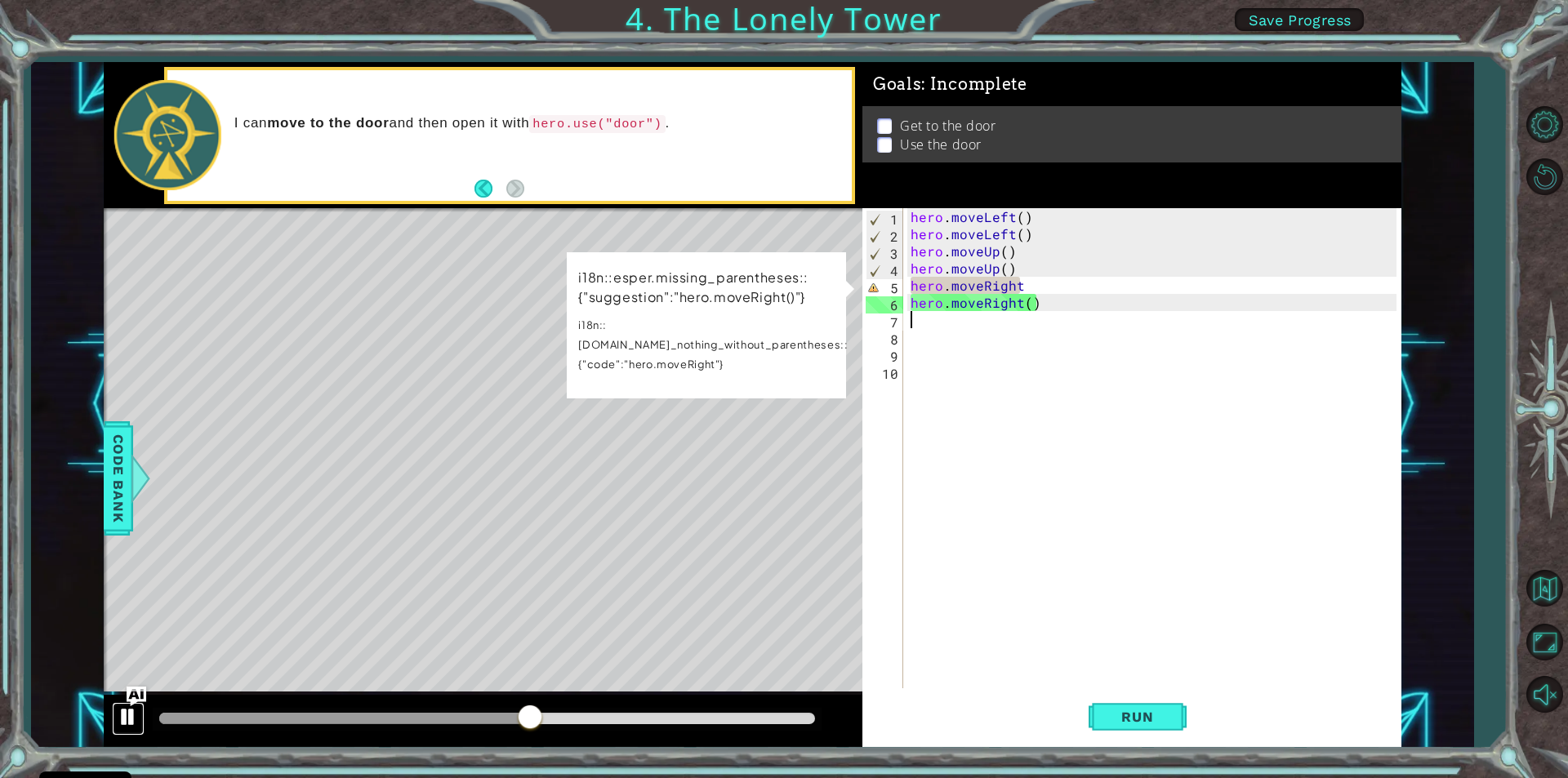
click at [123, 718] on div at bounding box center [128, 717] width 21 height 21
click at [1009, 400] on div "hero . moveLeft ( ) hero . moveLeft ( ) hero . moveUp ( ) hero . moveUp ( ) her…" at bounding box center [1156, 465] width 497 height 514
click at [1009, 404] on div "hero . moveLeft ( ) hero . moveLeft ( ) hero . moveUp ( ) hero . moveUp ( ) her…" at bounding box center [1156, 465] width 497 height 514
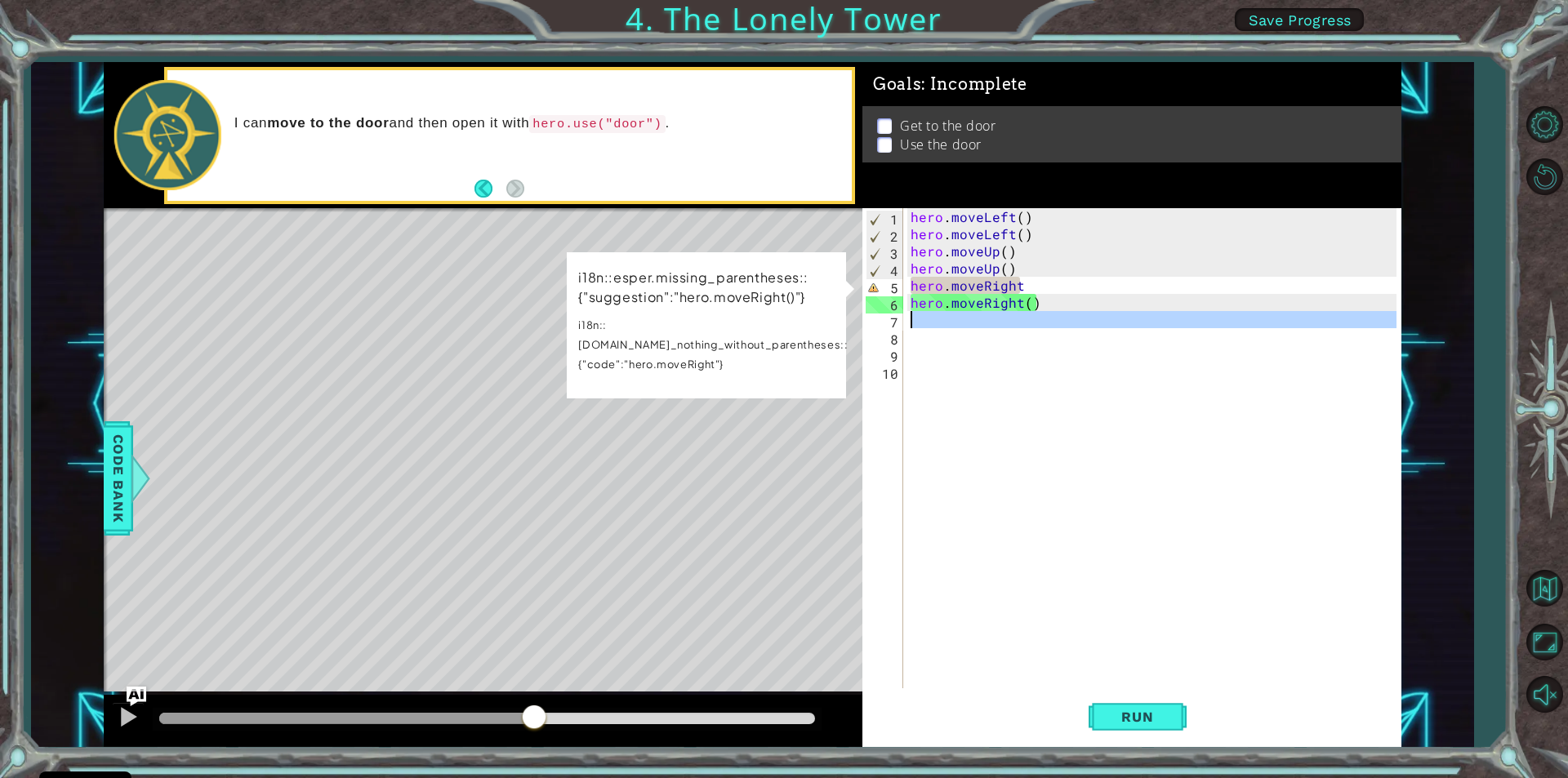
click at [900, 322] on div "7" at bounding box center [885, 322] width 38 height 17
click at [907, 324] on div "1 2 3 4 5 6 7 8 9 10 hero . moveLeft ( ) hero . moveLeft ( ) hero . moveUp ( ) …" at bounding box center [1129, 448] width 534 height 480
type textarea "h"
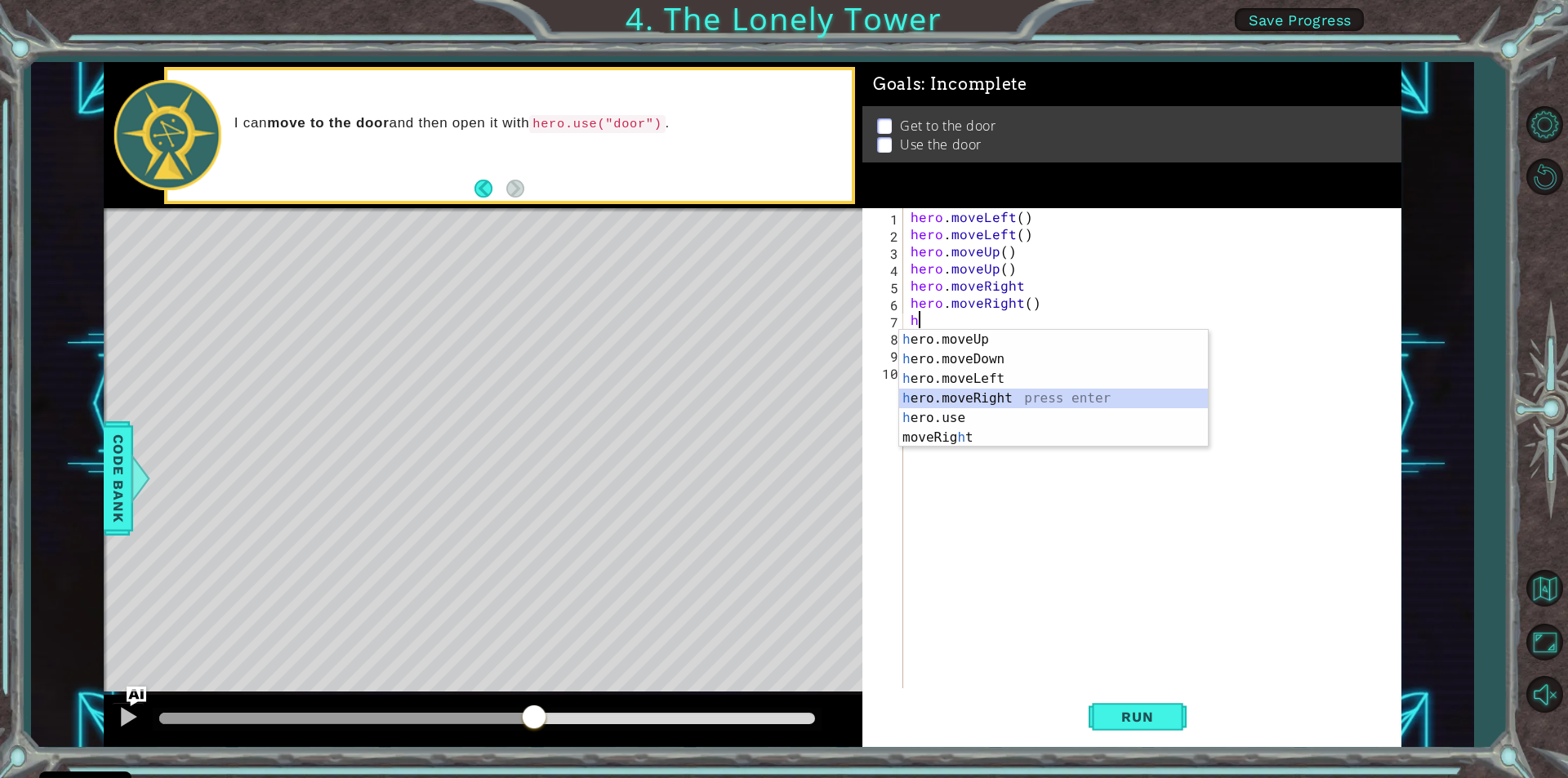
click at [933, 397] on div "h ero.moveUp press enter h ero.moveDown press enter h ero.moveLeft press enter …" at bounding box center [1054, 409] width 309 height 157
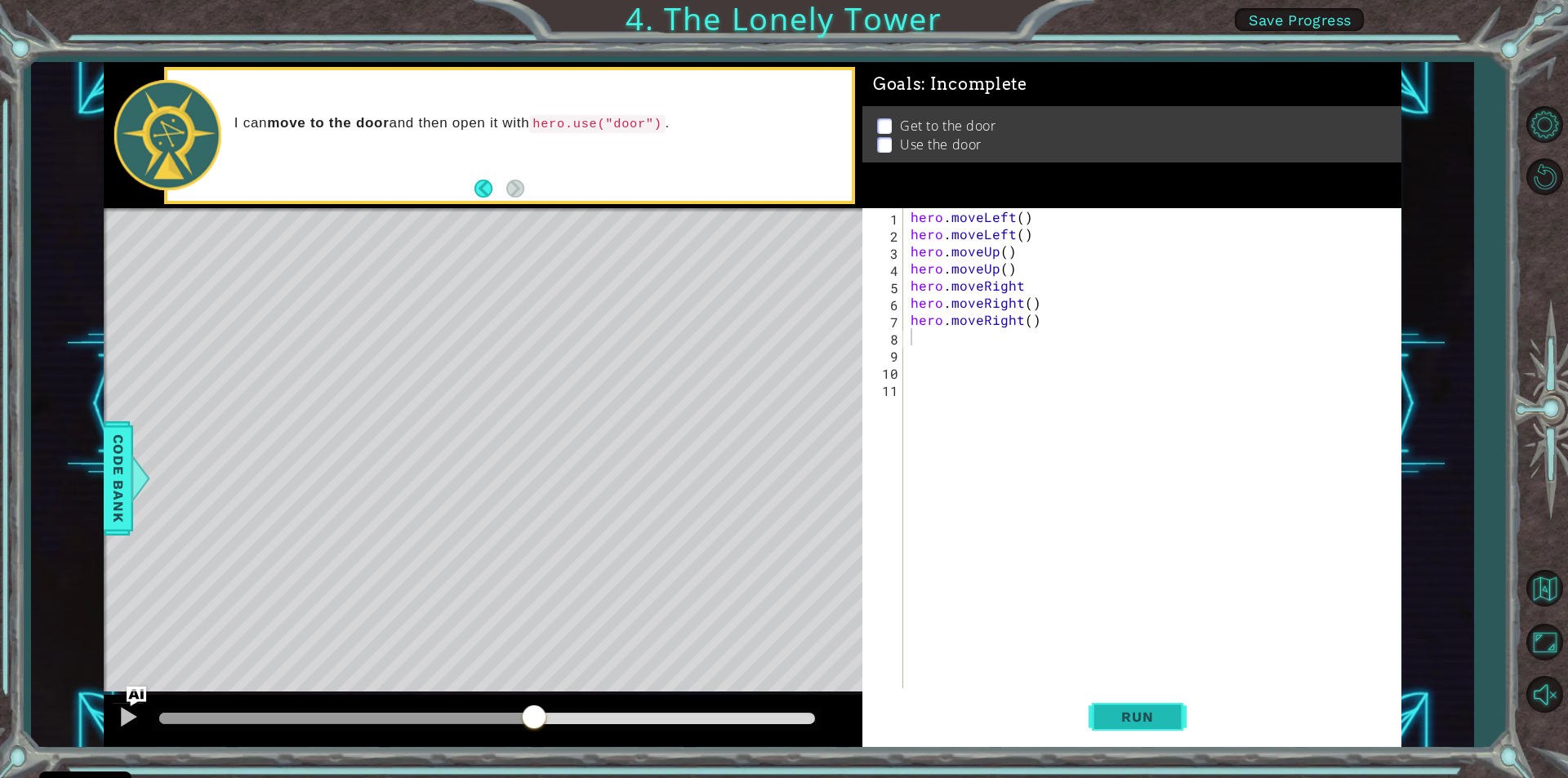
click at [1094, 709] on button "Run" at bounding box center [1138, 717] width 98 height 54
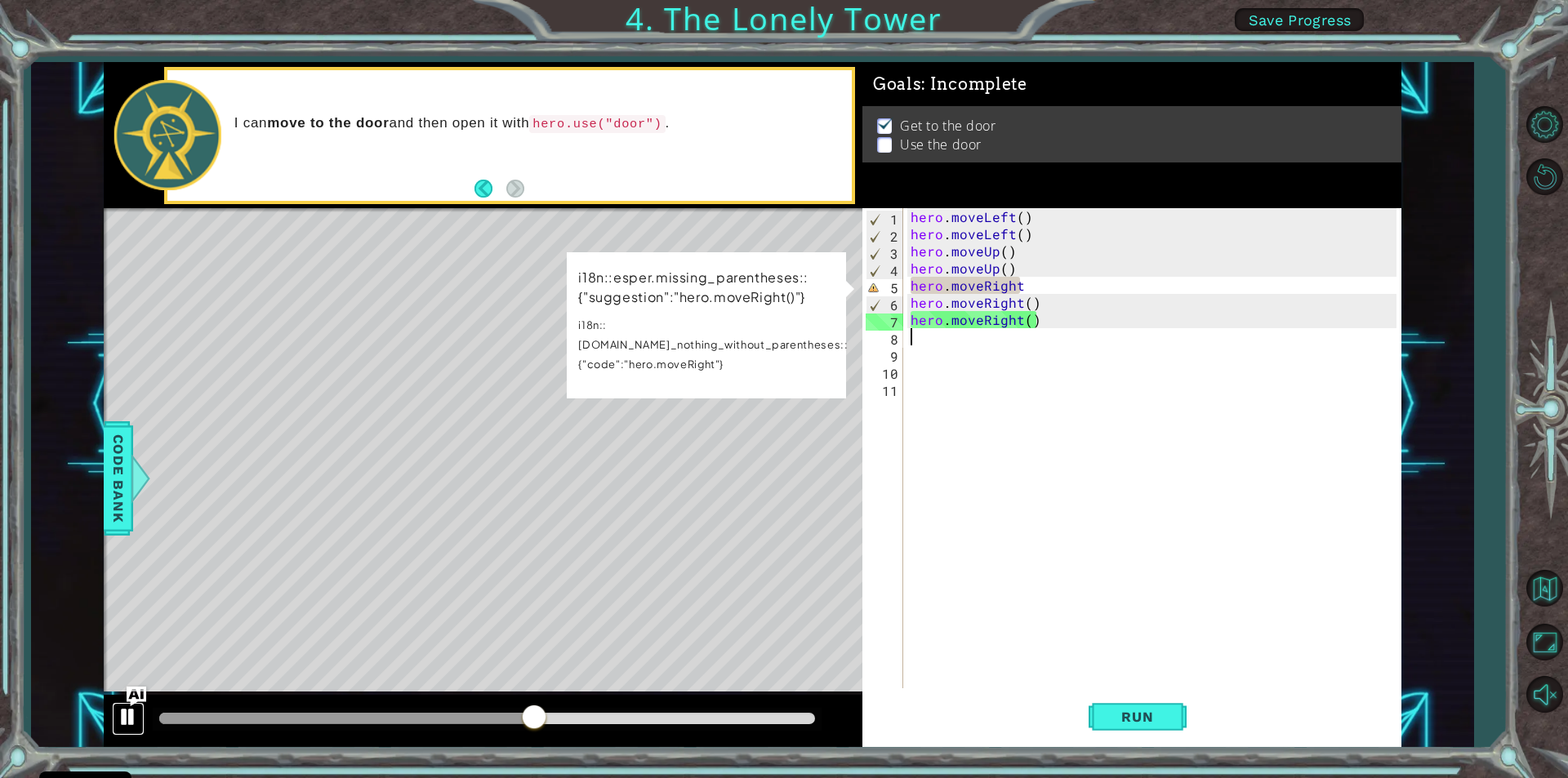
click at [128, 709] on div at bounding box center [128, 717] width 21 height 21
type textarea "h"
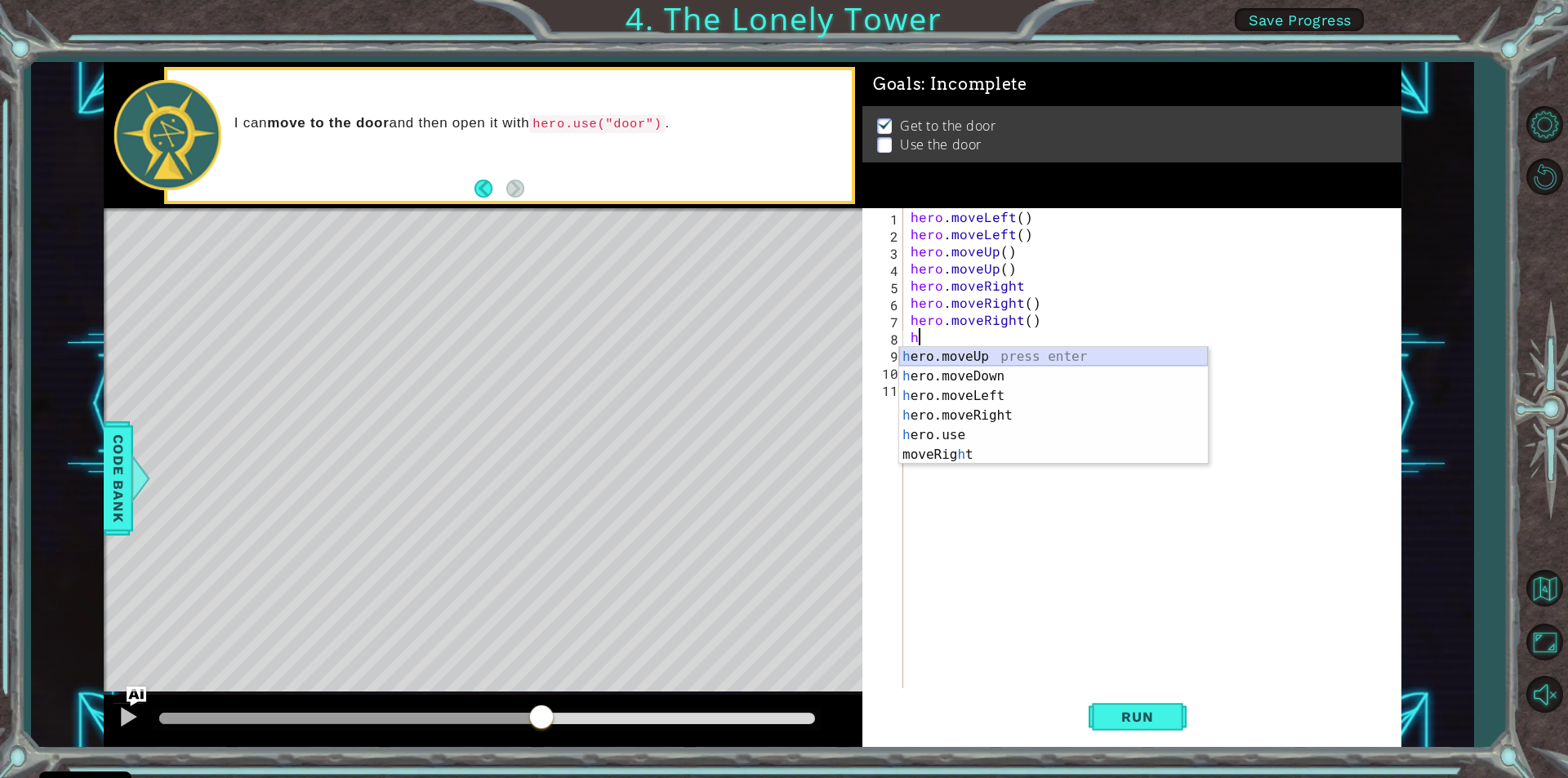
click at [939, 352] on div "h ero.moveUp press enter h ero.moveDown press enter h ero.moveLeft press enter …" at bounding box center [1054, 426] width 309 height 157
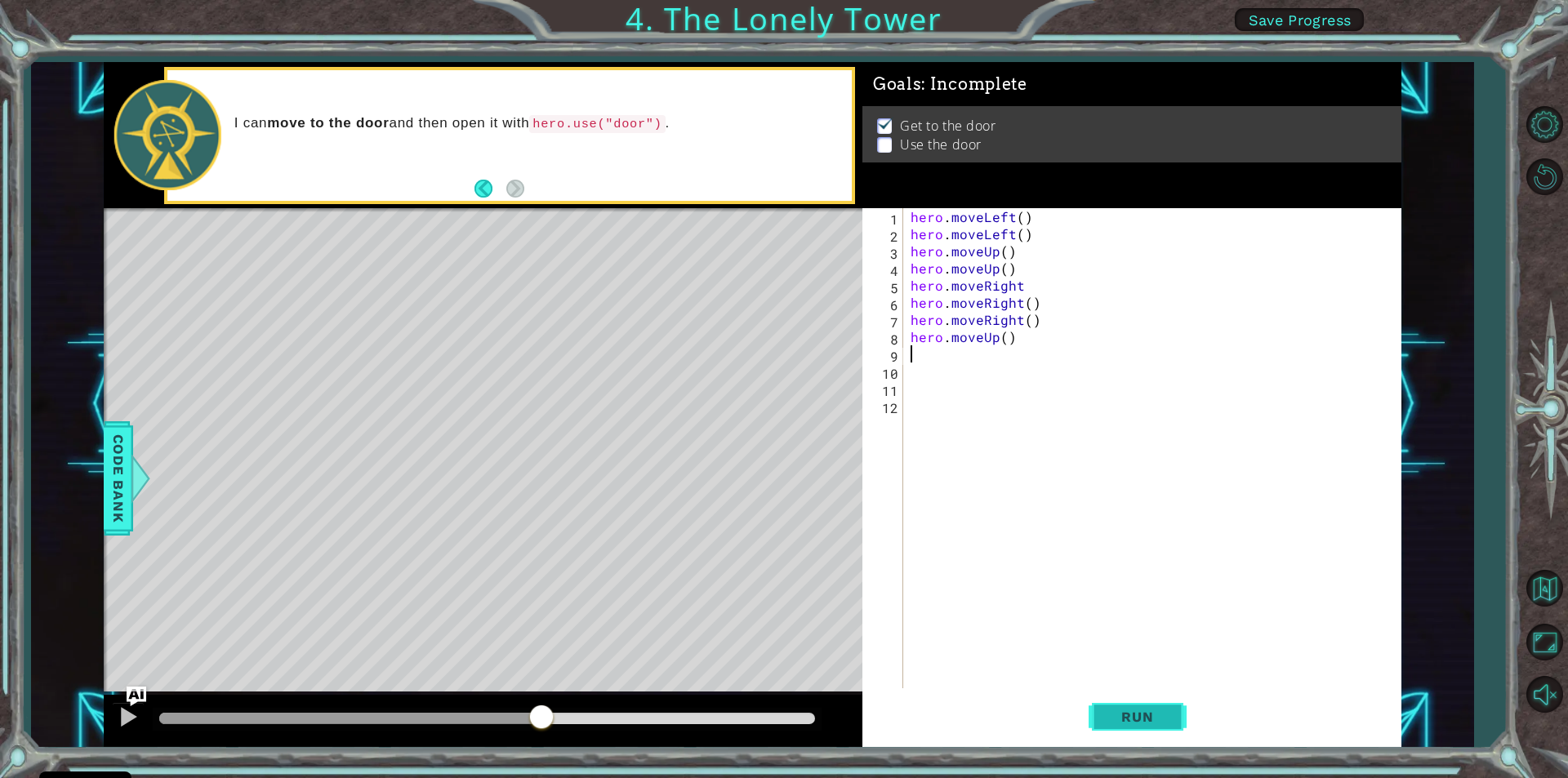
click at [1131, 713] on span "Run" at bounding box center [1137, 717] width 65 height 16
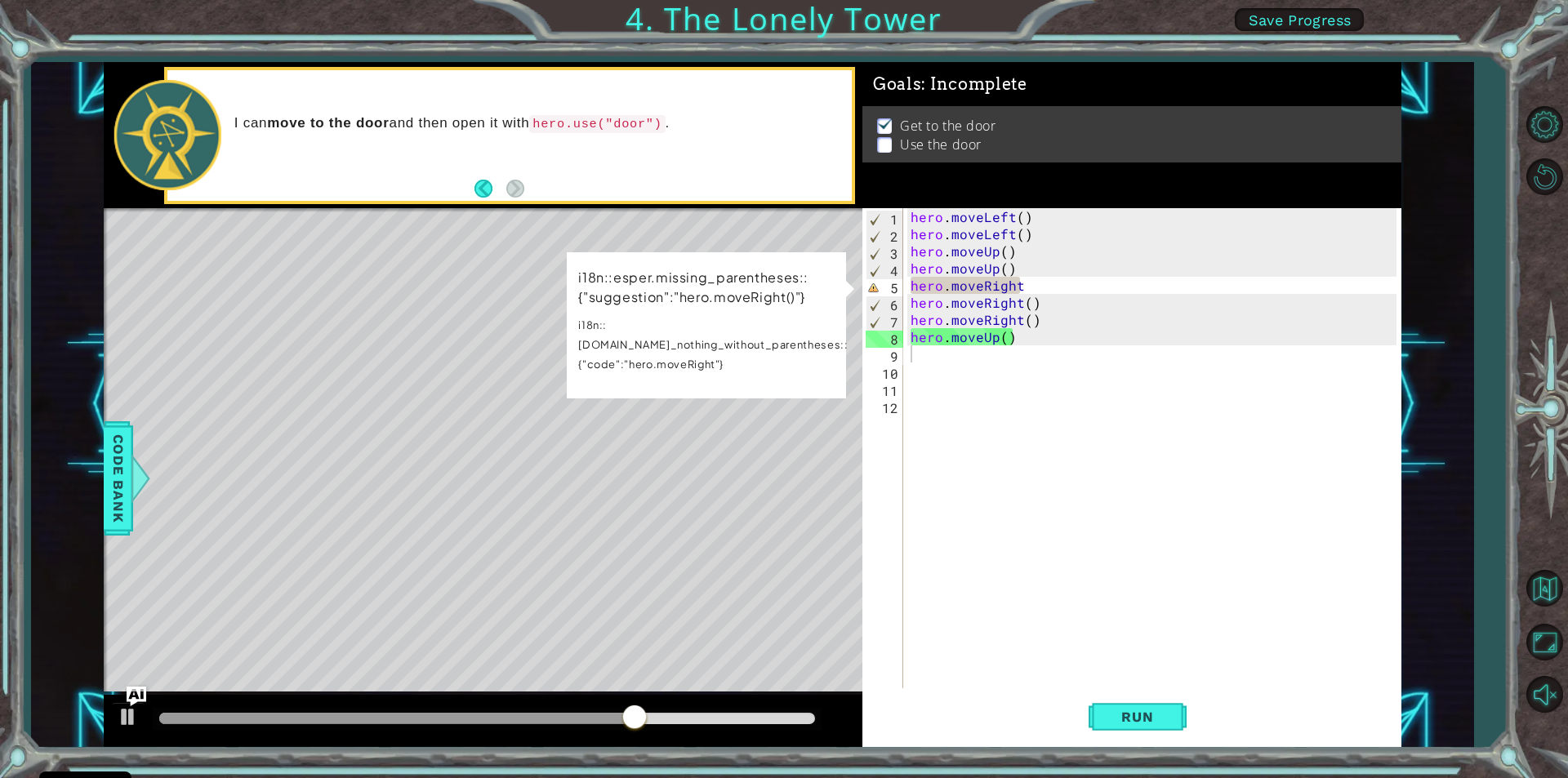
click at [632, 592] on div "Level Map" at bounding box center [481, 449] width 755 height 481
click at [125, 714] on div at bounding box center [128, 717] width 21 height 21
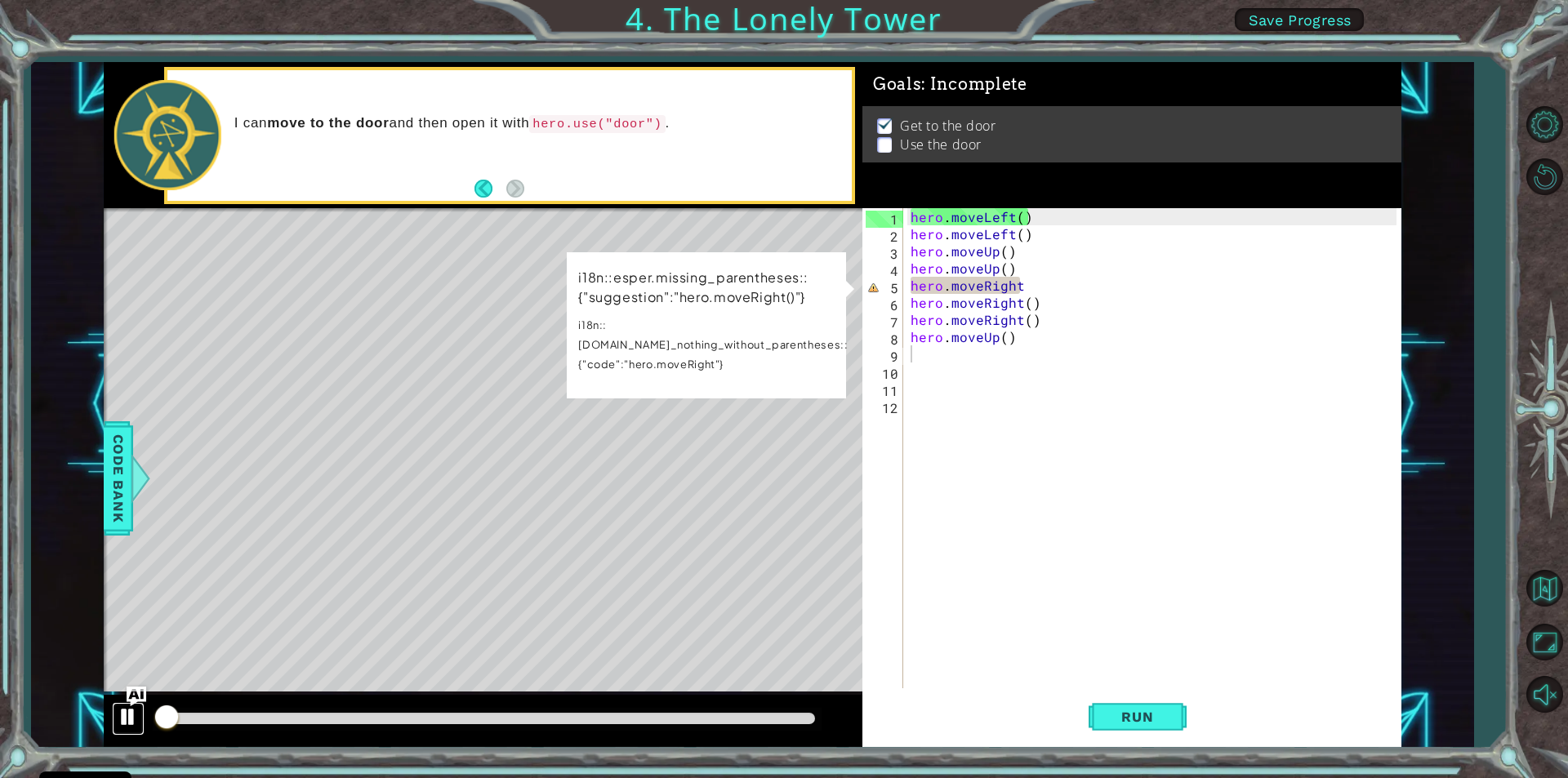
click at [116, 714] on button at bounding box center [128, 718] width 33 height 34
click at [119, 714] on div at bounding box center [128, 717] width 21 height 21
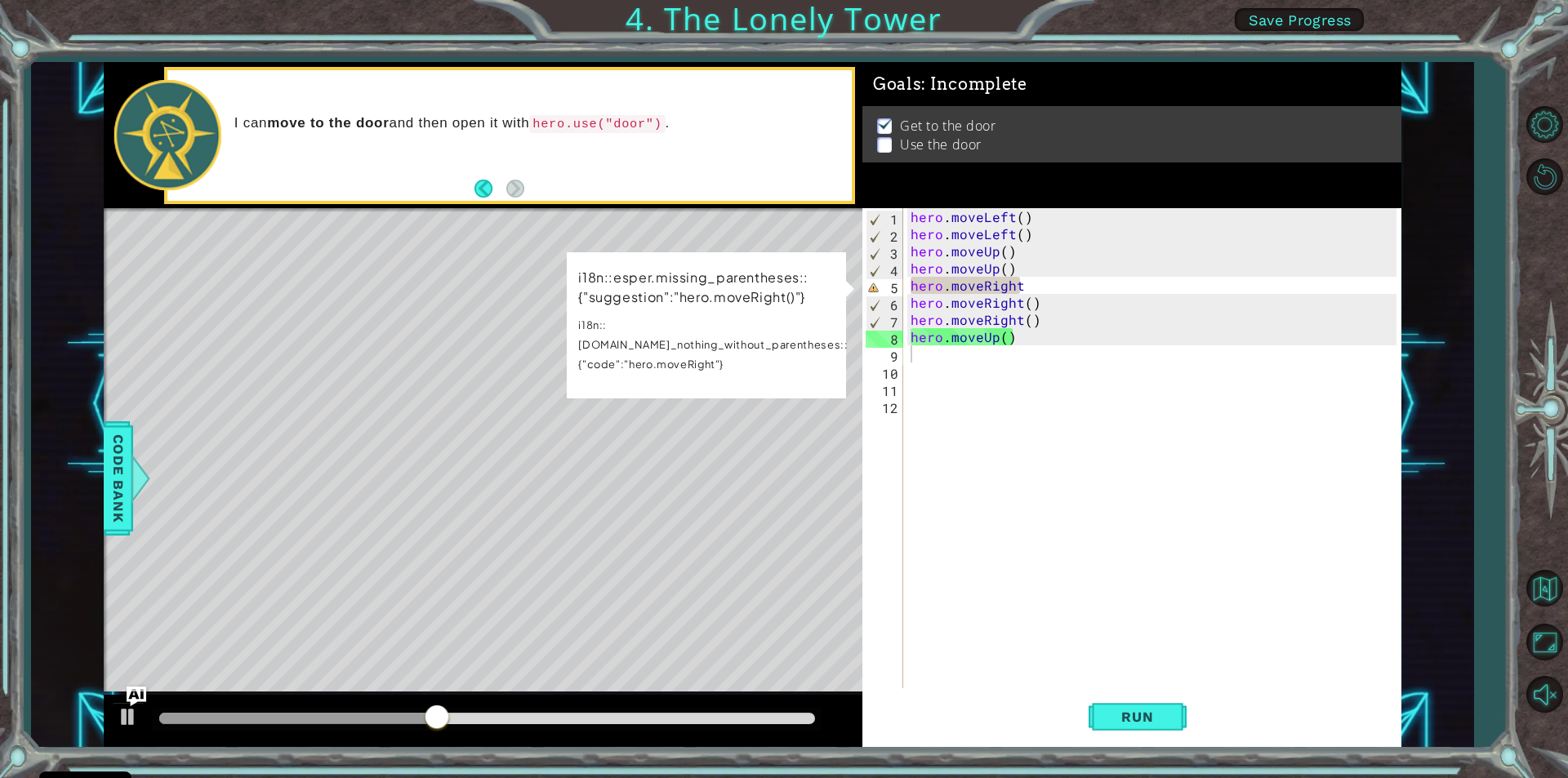
drag, startPoint x: 791, startPoint y: 507, endPoint x: 775, endPoint y: 419, distance: 89.4
click at [775, 419] on div "Level Map" at bounding box center [481, 449] width 755 height 481
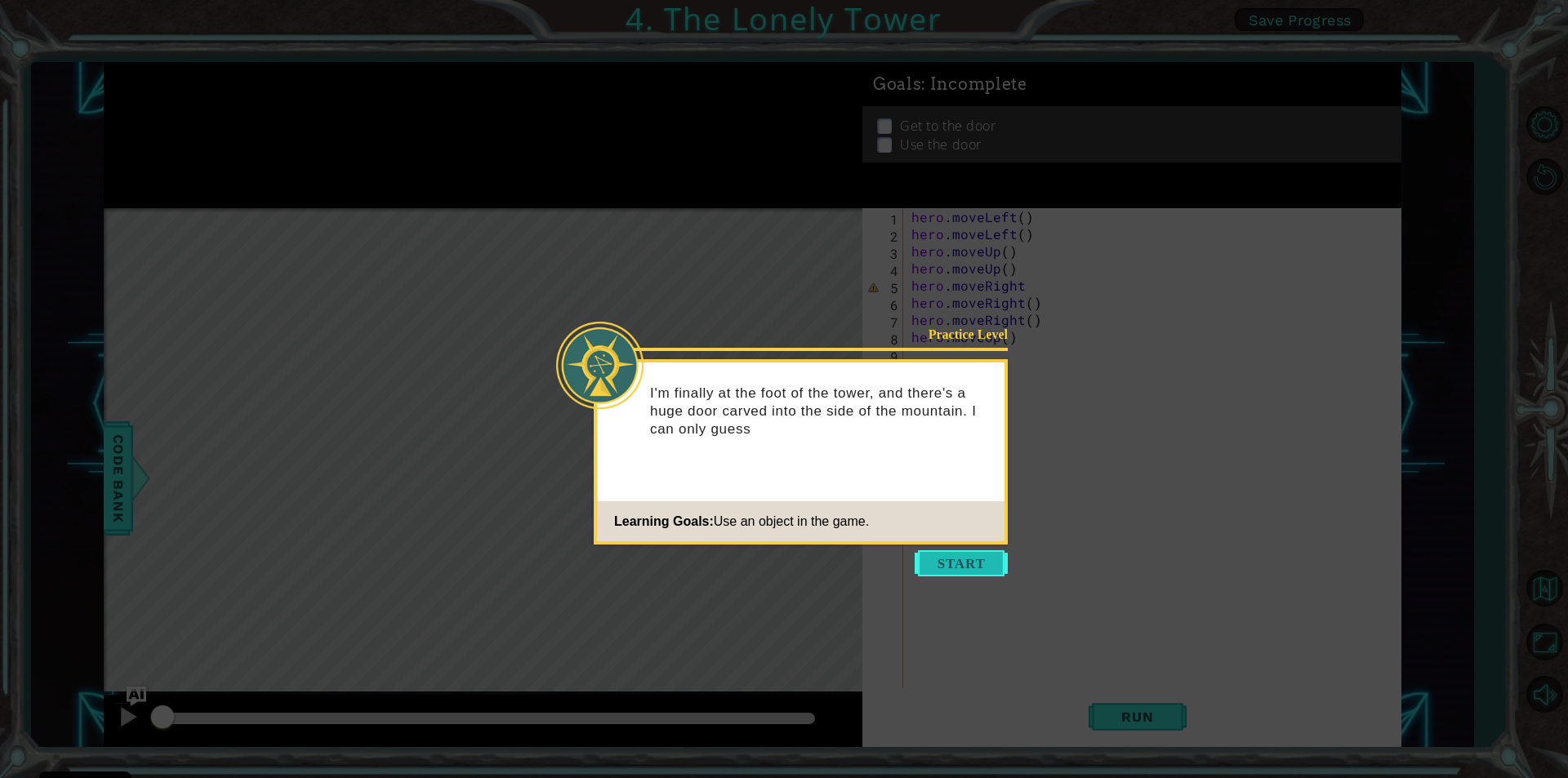
click at [968, 559] on button "Start" at bounding box center [961, 563] width 93 height 26
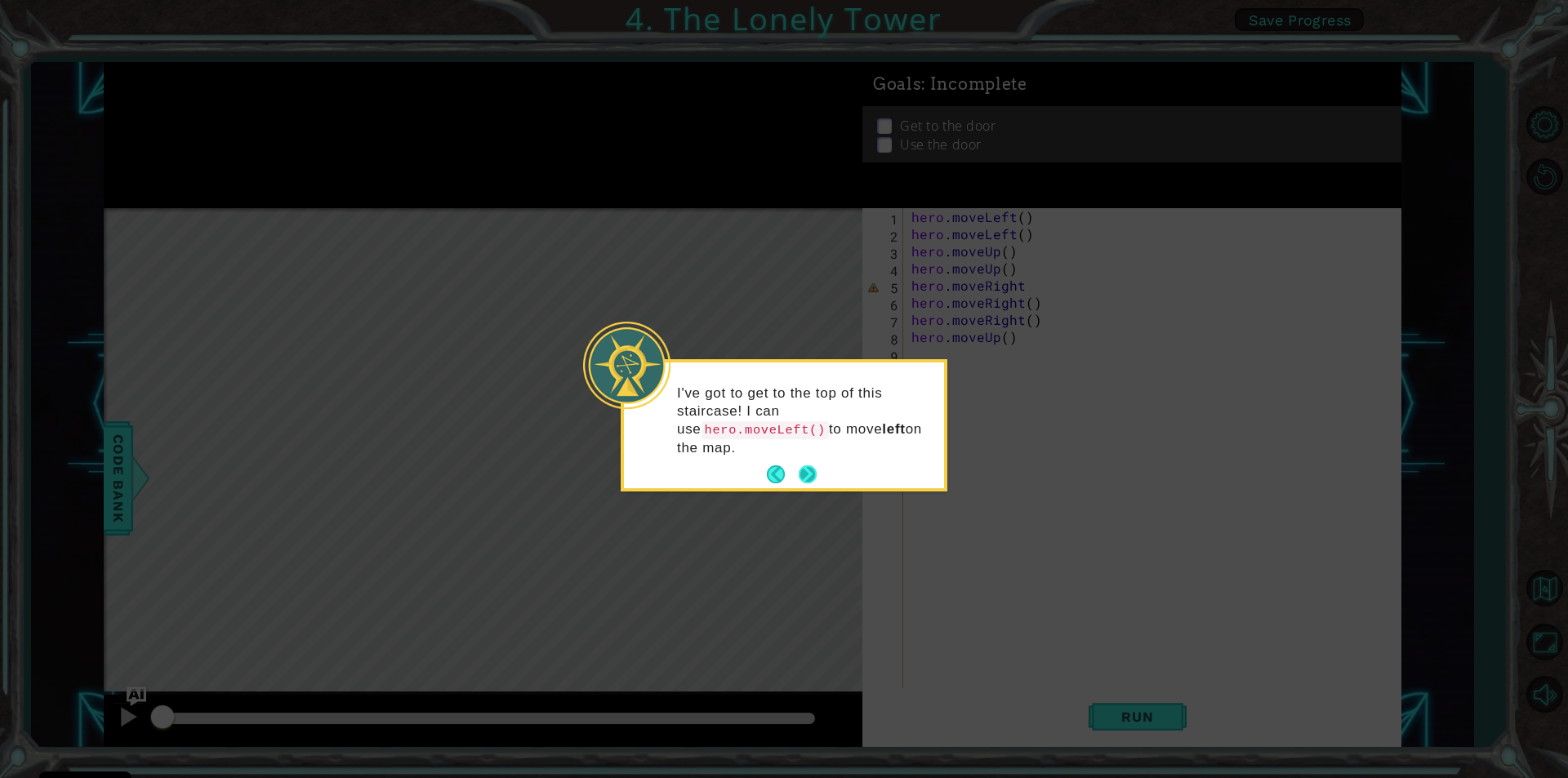
click at [799, 465] on button "Next" at bounding box center [808, 474] width 18 height 18
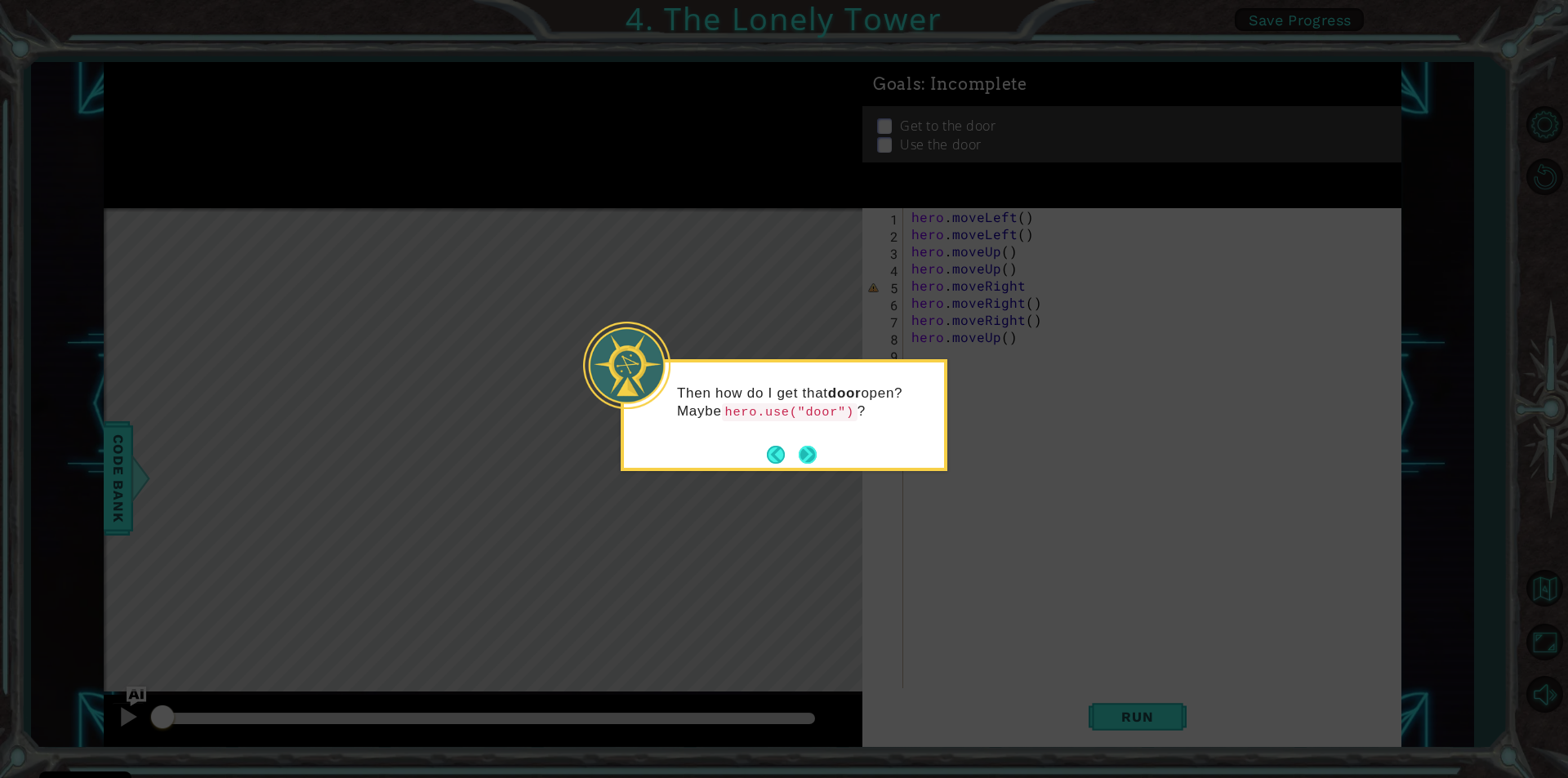
click at [804, 451] on button "Next" at bounding box center [807, 454] width 19 height 19
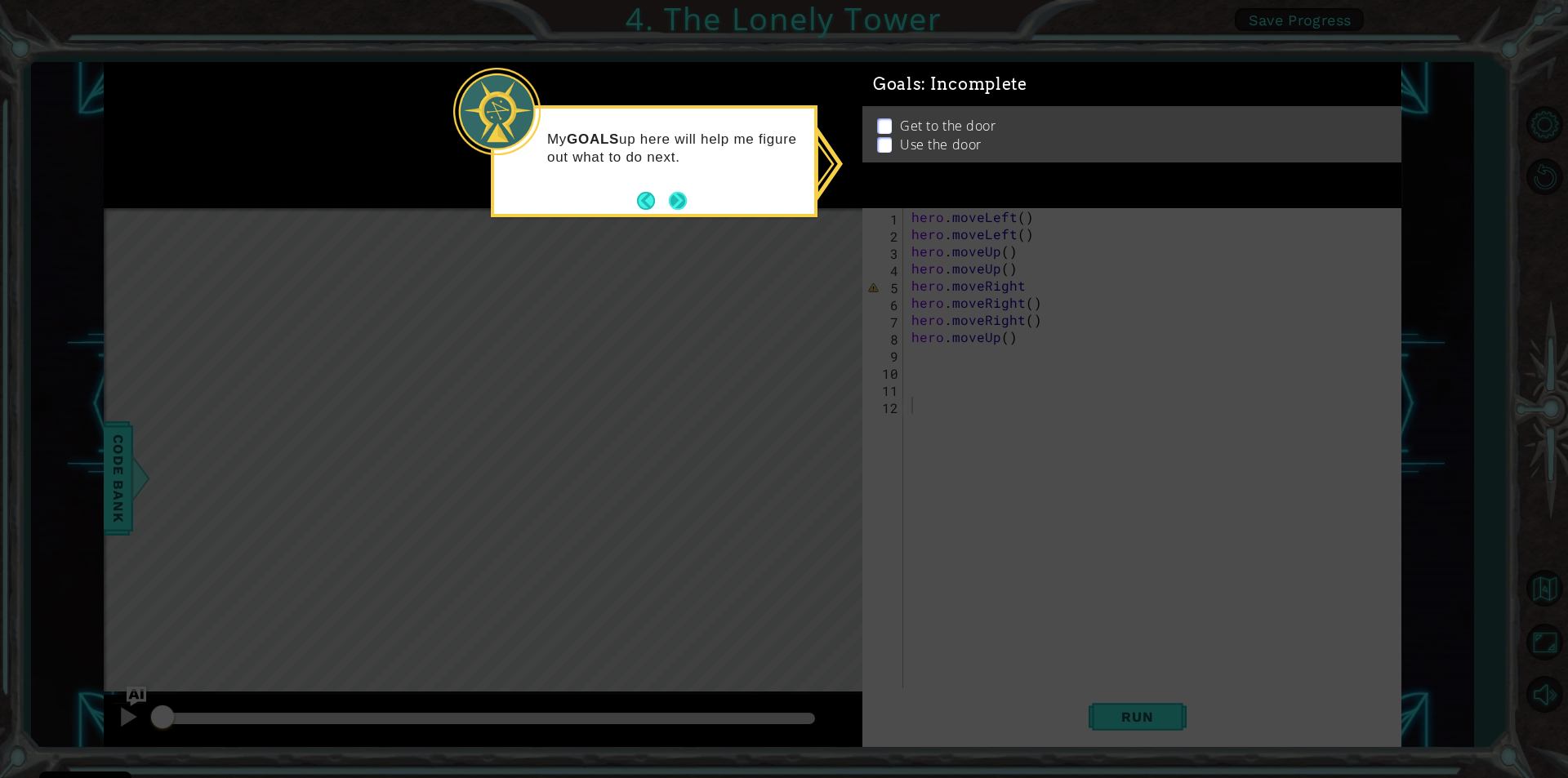
click at [679, 200] on button "Next" at bounding box center [678, 200] width 19 height 19
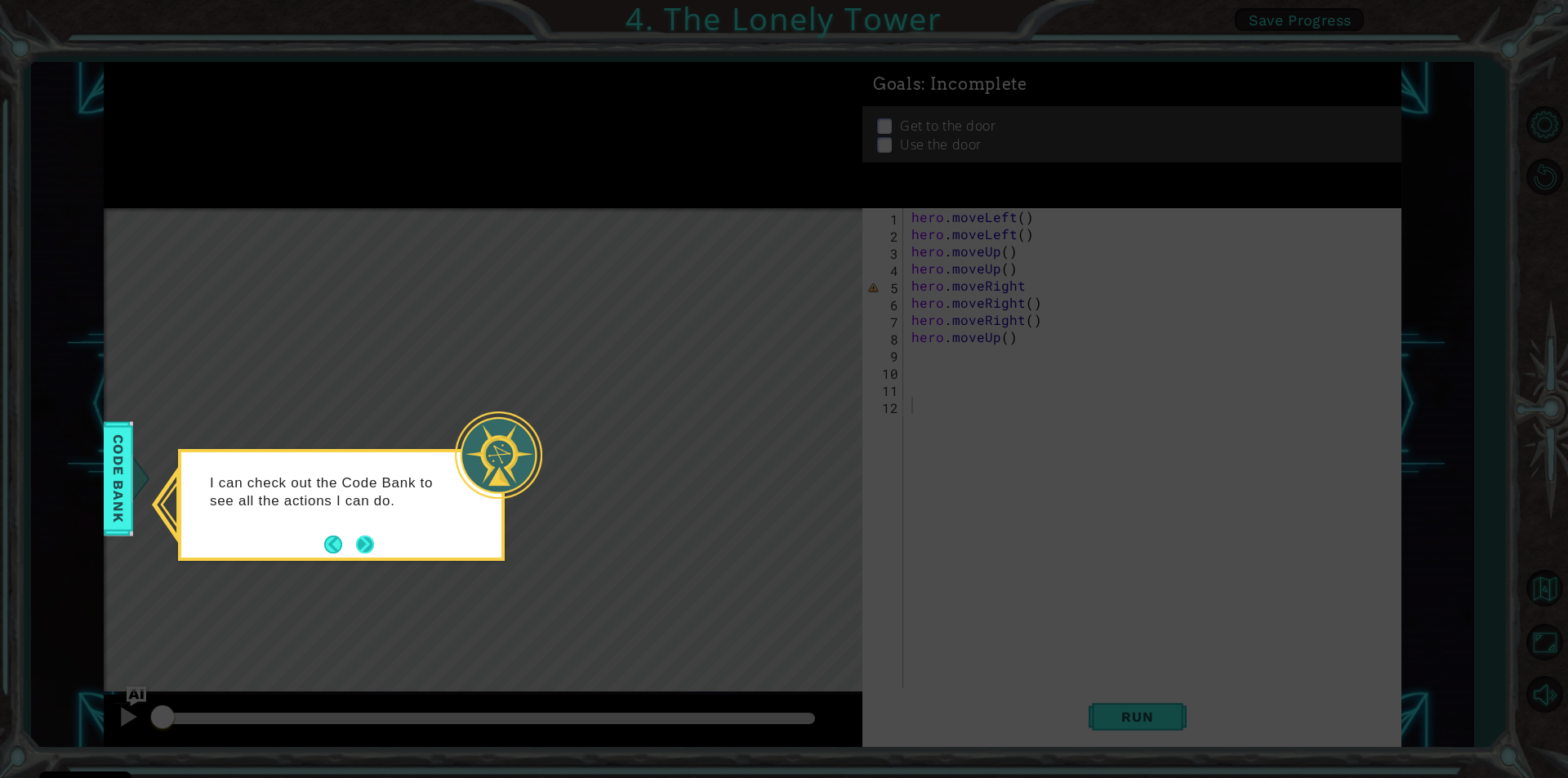
click at [363, 539] on button "Next" at bounding box center [365, 543] width 19 height 19
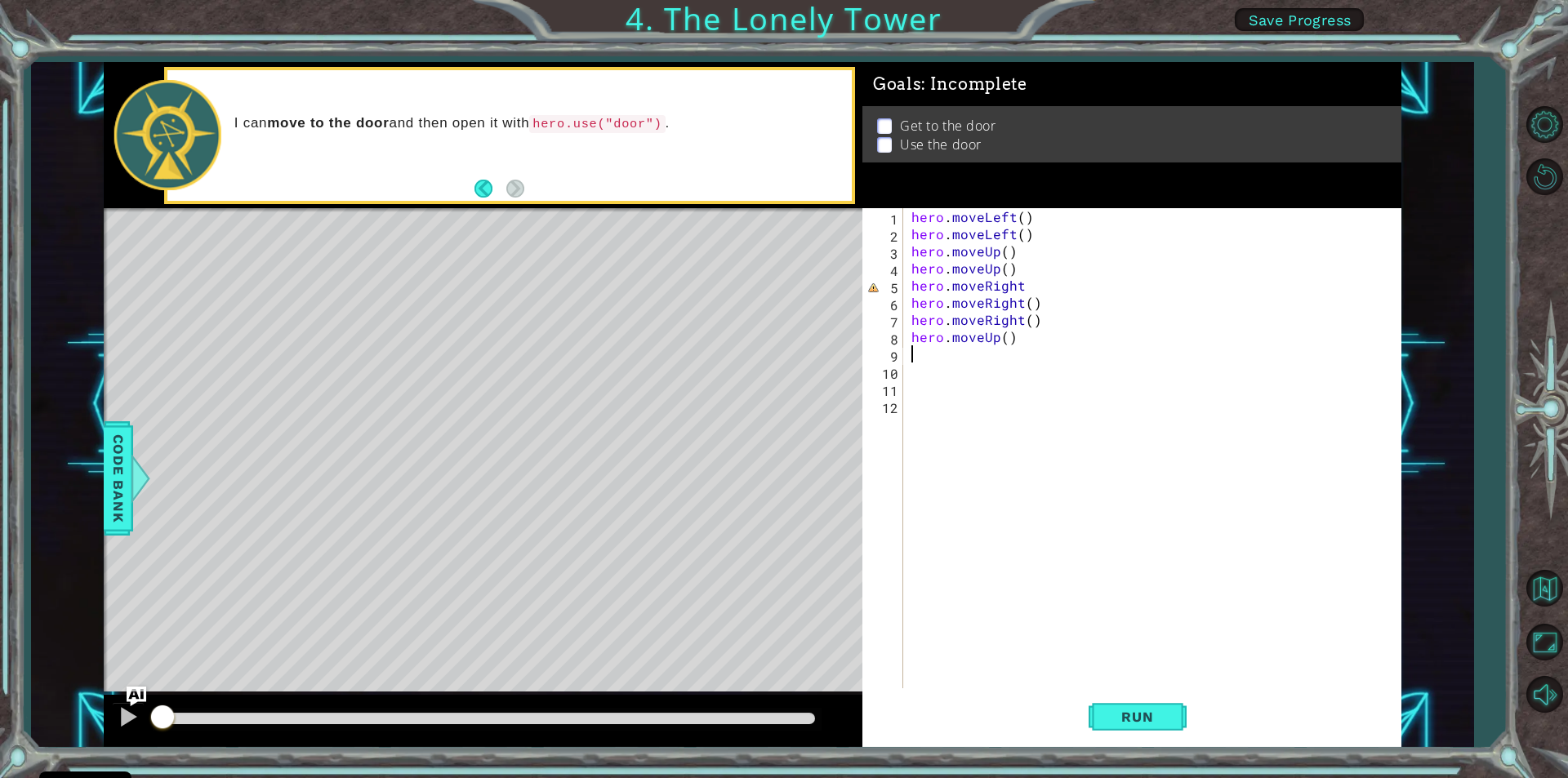
click at [914, 355] on div "hero . moveLeft ( ) hero . moveLeft ( ) hero . moveUp ( ) hero . moveUp ( ) her…" at bounding box center [1156, 465] width 496 height 514
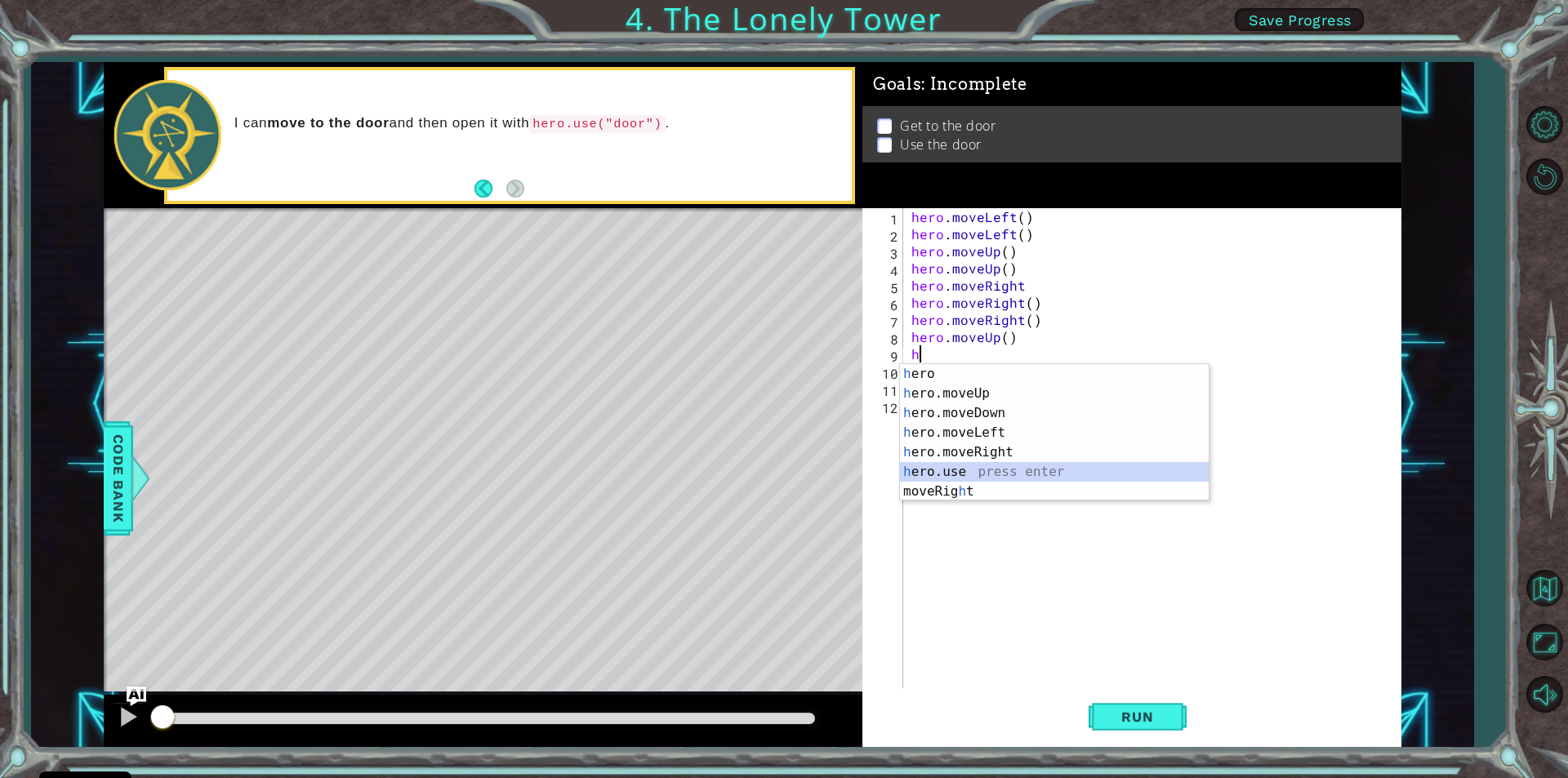
click at [974, 470] on div "h ero press enter h ero.moveUp press enter h ero.moveDown press enter h ero.mov…" at bounding box center [1055, 453] width 309 height 177
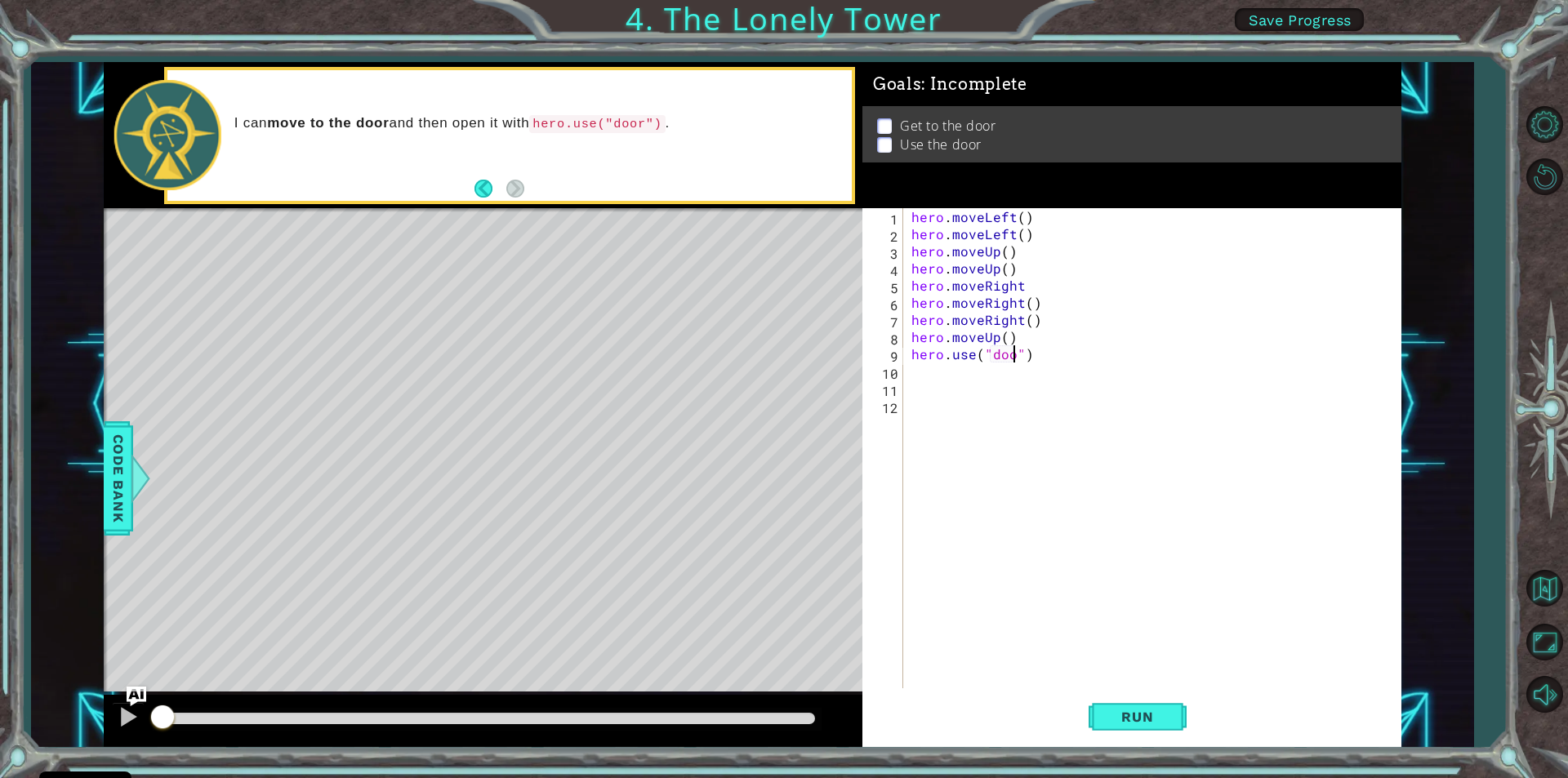
scroll to position [0, 7]
click at [1147, 716] on span "Run" at bounding box center [1137, 717] width 65 height 16
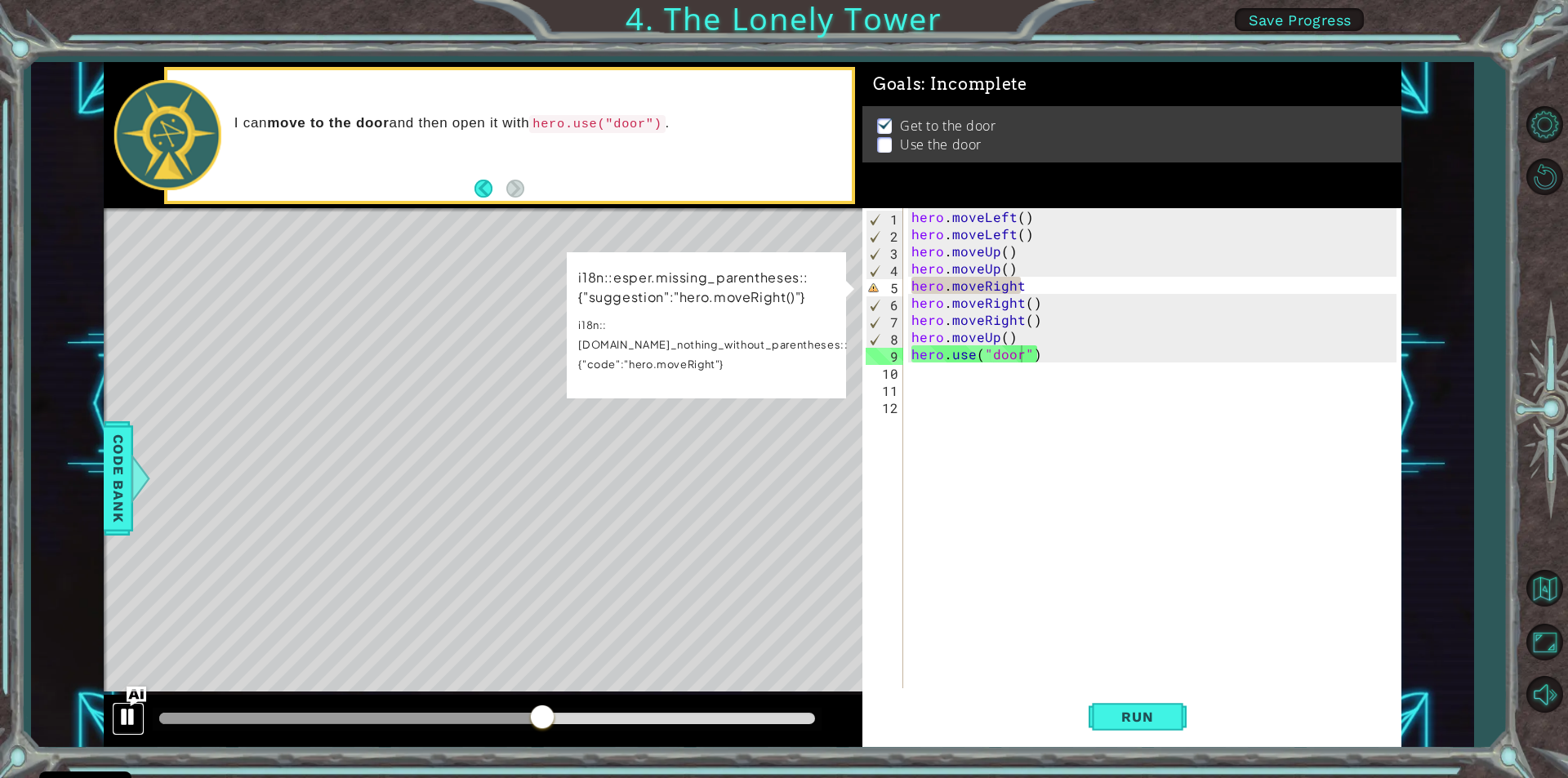
click at [120, 714] on div at bounding box center [128, 717] width 21 height 21
click at [990, 341] on div "hero . moveLeft ( ) hero . moveLeft ( ) hero . moveUp ( ) hero . moveUp ( ) her…" at bounding box center [1156, 465] width 496 height 514
click at [1004, 336] on div "hero . moveLeft ( ) hero . moveLeft ( ) hero . moveUp ( ) hero . moveUp ( ) her…" at bounding box center [1156, 465] width 496 height 514
click at [1012, 338] on div "hero . moveLeft ( ) hero . moveLeft ( ) hero . moveUp ( ) hero . moveUp ( ) her…" at bounding box center [1156, 465] width 496 height 514
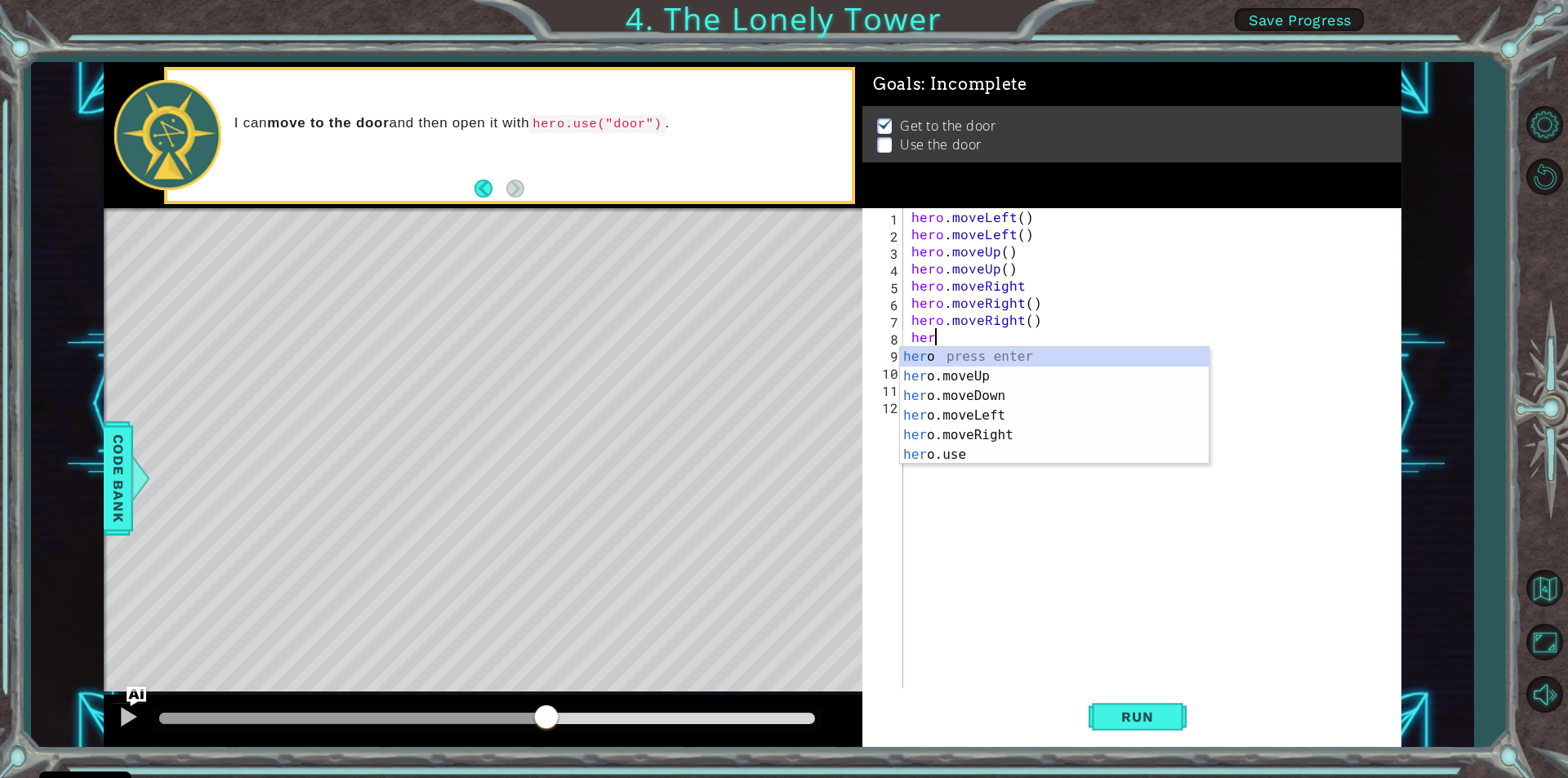
scroll to position [0, 0]
type textarea "h"
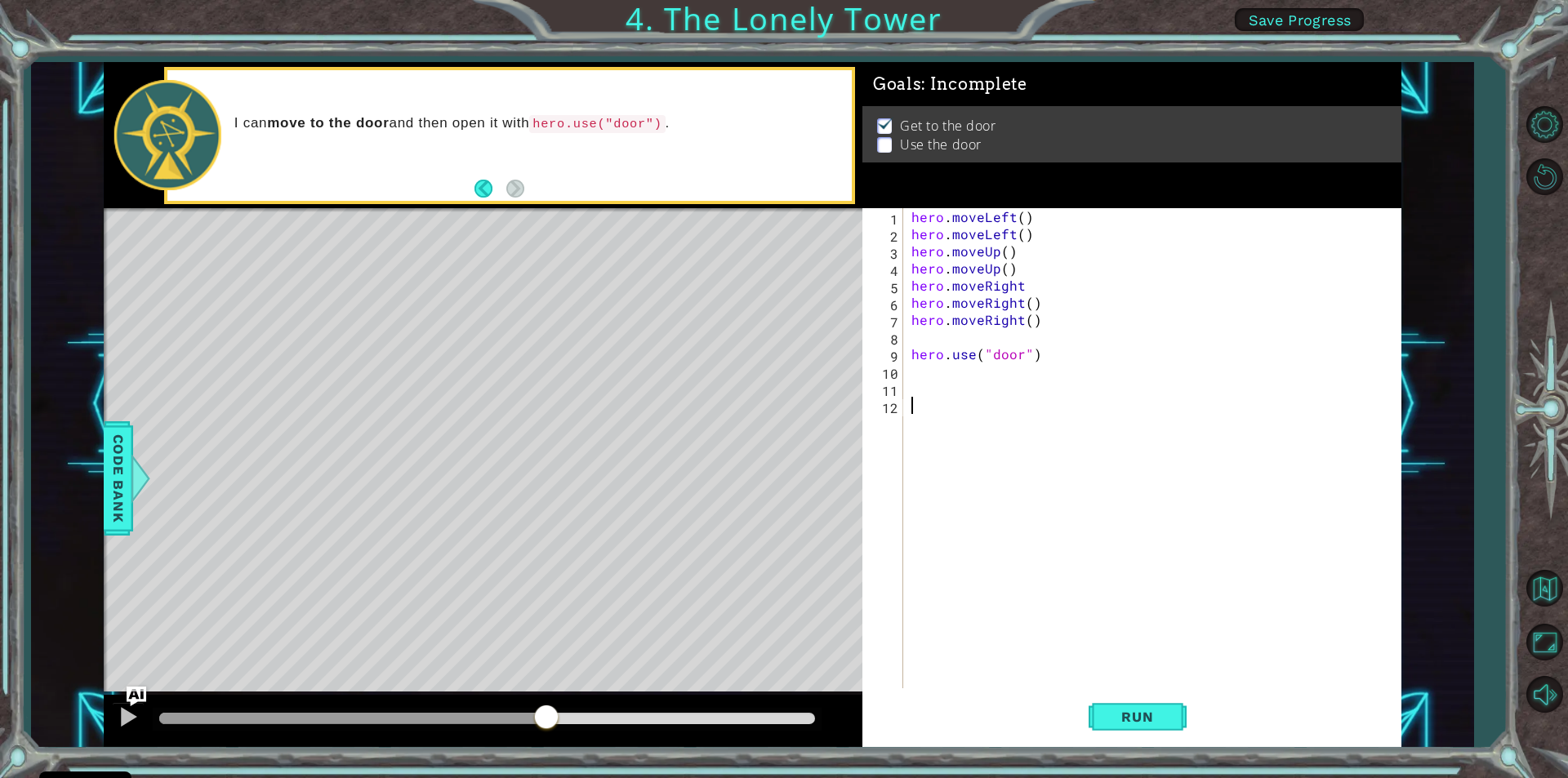
click at [943, 496] on div "hero . moveLeft ( ) hero . moveLeft ( ) hero . moveUp ( ) hero . moveUp ( ) her…" at bounding box center [1156, 465] width 496 height 514
click at [915, 342] on div "hero . moveLeft ( ) hero . moveLeft ( ) hero . moveUp ( ) hero . moveUp ( ) her…" at bounding box center [1156, 465] width 496 height 514
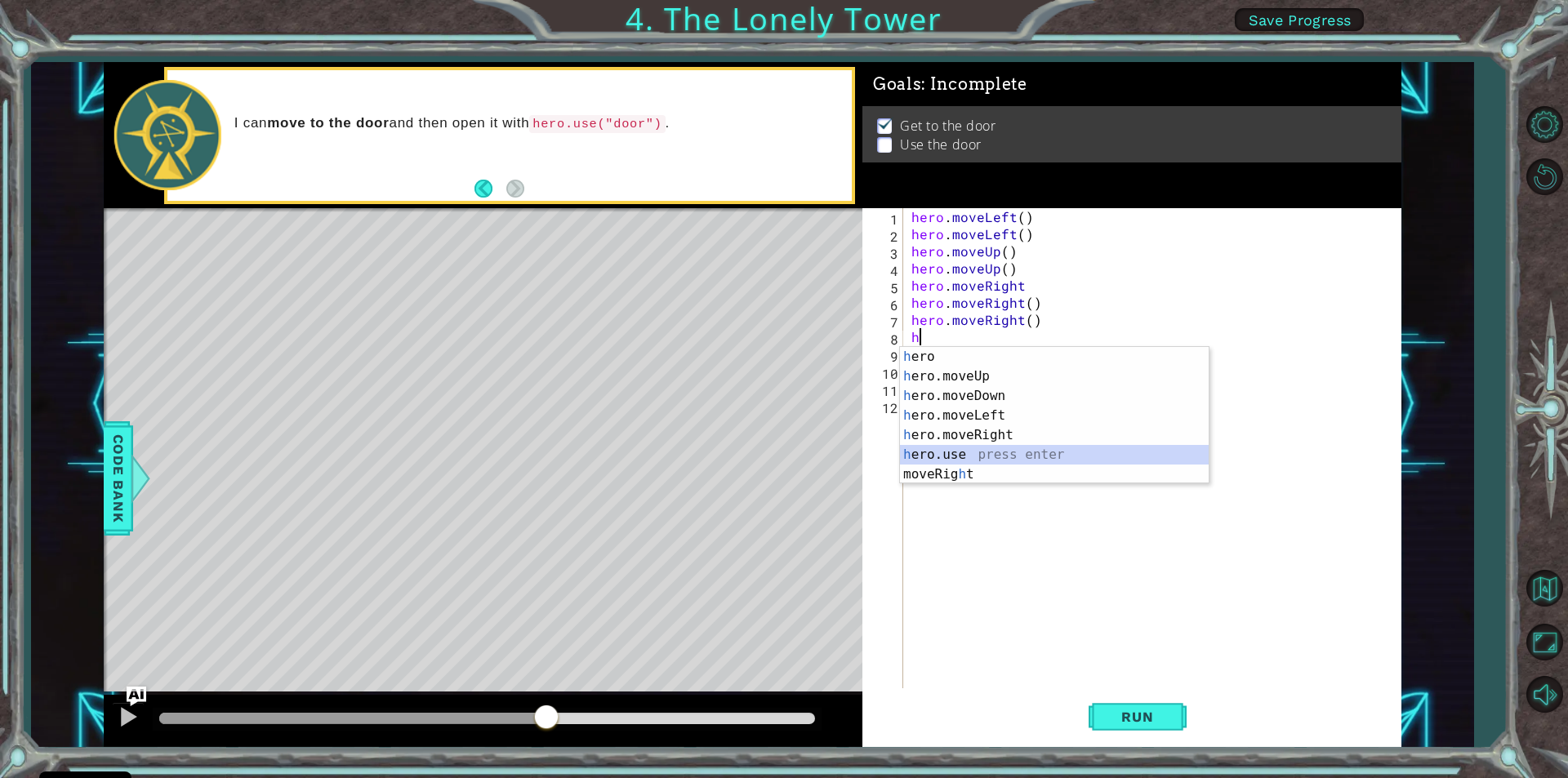
click at [952, 454] on div "h ero press enter h ero.moveUp press enter h ero.moveDown press enter h ero.mov…" at bounding box center [1055, 436] width 309 height 177
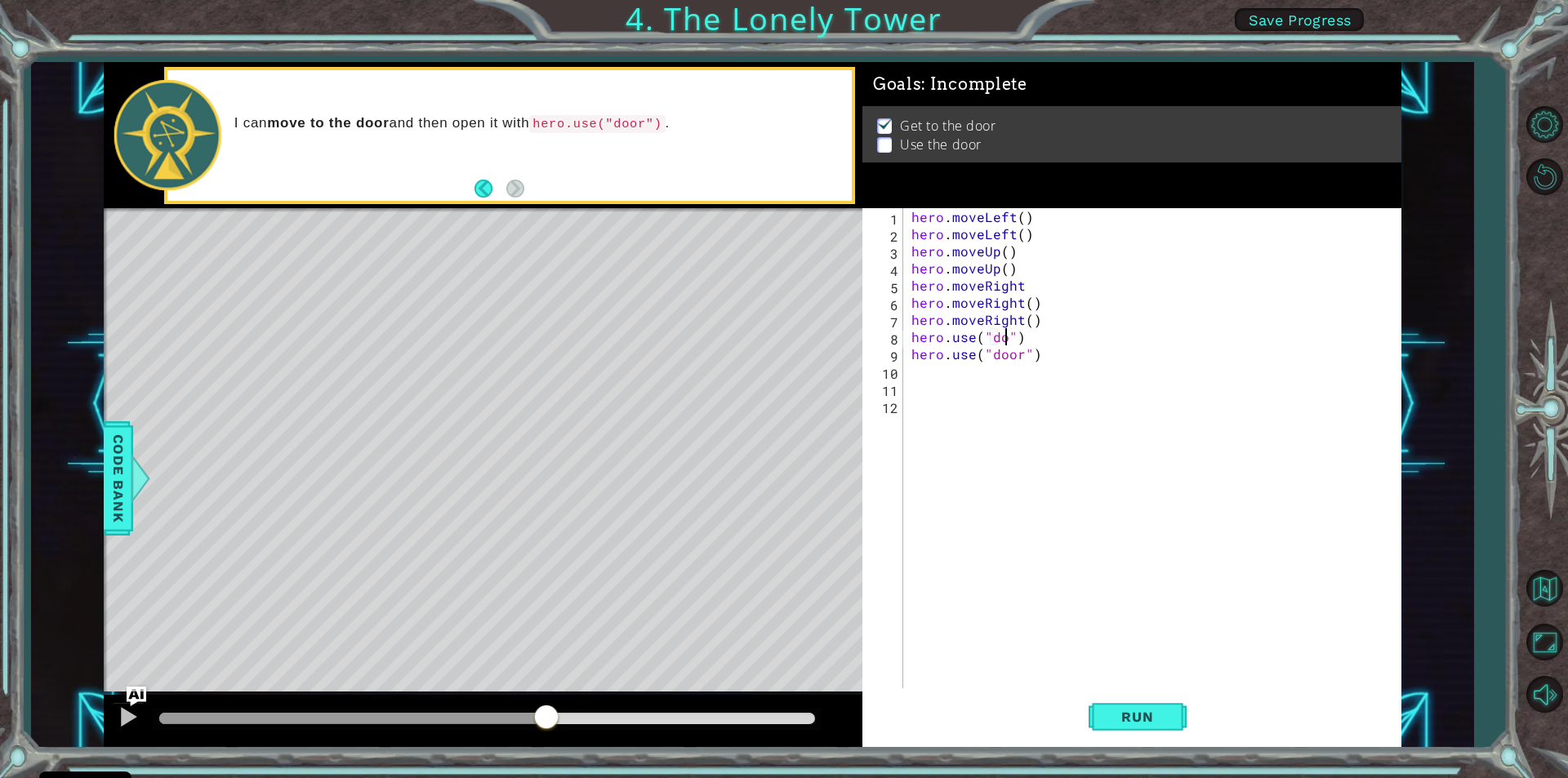
scroll to position [0, 6]
type textarea "hero.use("door")"
click at [1027, 366] on div "hero . moveLeft ( ) hero . moveLeft ( ) hero . moveUp ( ) hero . moveUp ( ) her…" at bounding box center [1156, 465] width 496 height 514
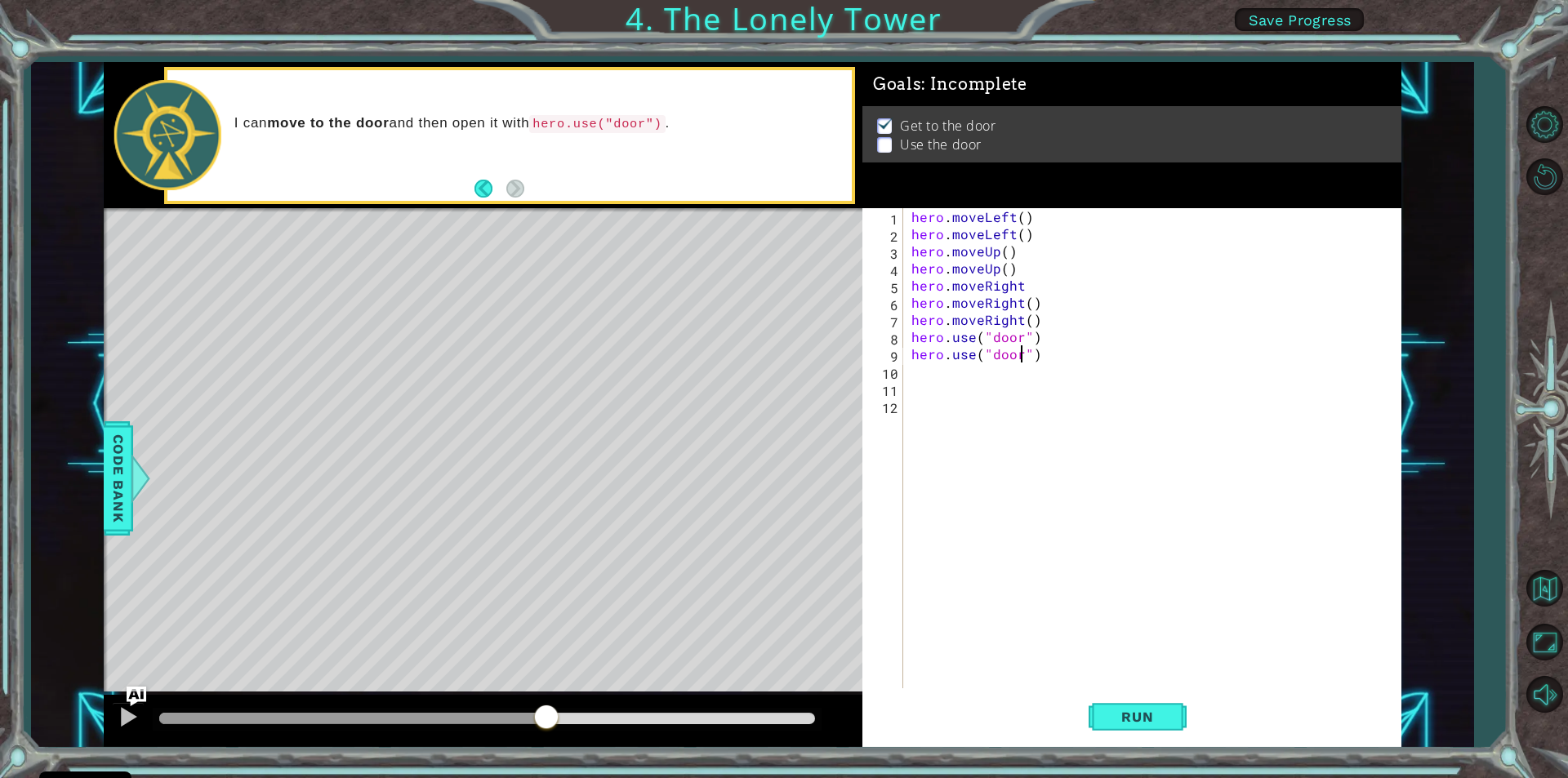
click at [1020, 356] on div "hero . moveLeft ( ) hero . moveLeft ( ) hero . moveUp ( ) hero . moveUp ( ) her…" at bounding box center [1156, 465] width 496 height 514
click at [1038, 357] on div "hero . moveLeft ( ) hero . moveLeft ( ) hero . moveUp ( ) hero . moveUp ( ) her…" at bounding box center [1156, 465] width 496 height 514
type textarea "hero.use("door")"
click at [1144, 717] on span "Run" at bounding box center [1137, 717] width 65 height 16
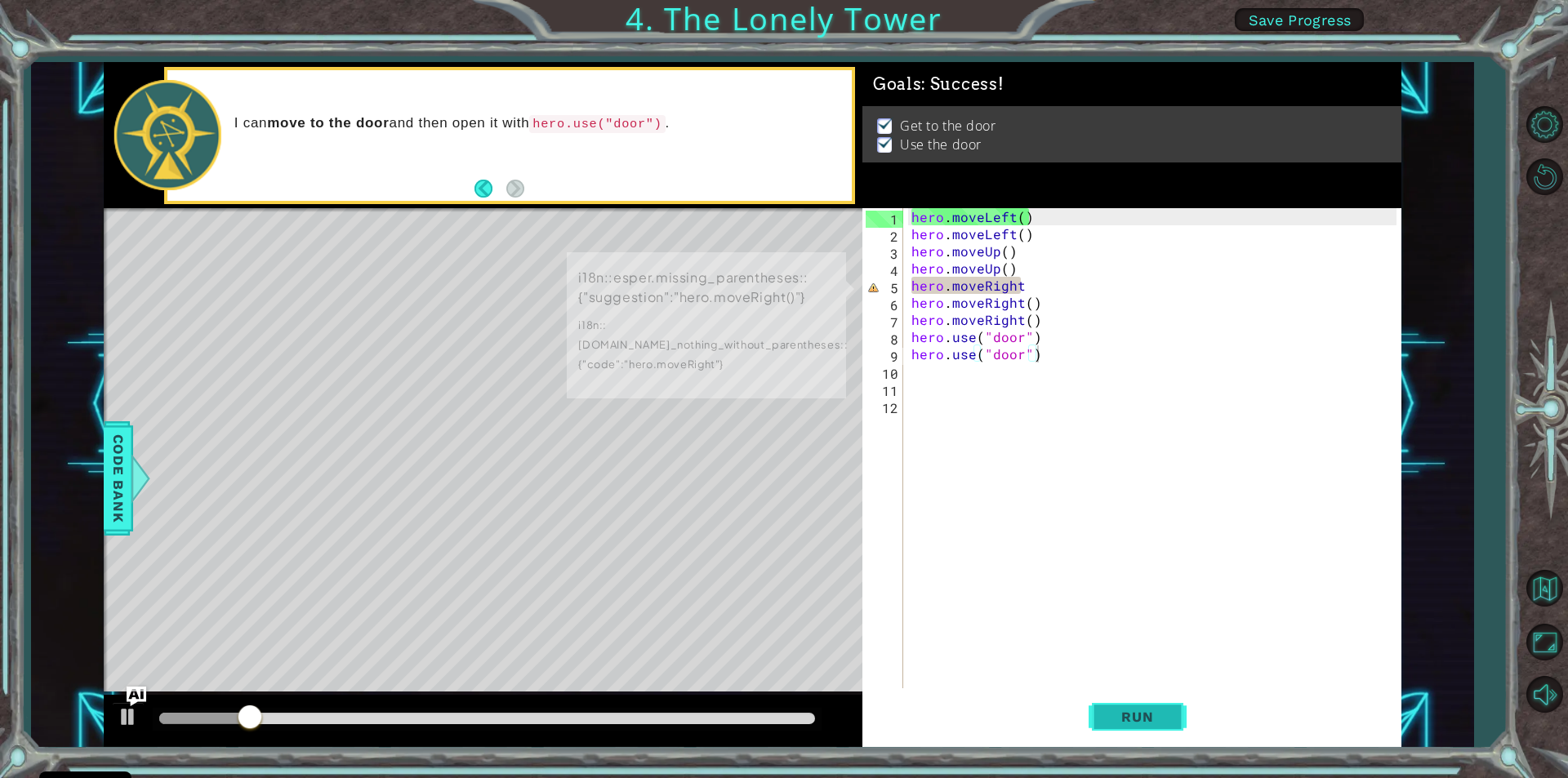
click at [1144, 717] on span "Run" at bounding box center [1137, 717] width 65 height 16
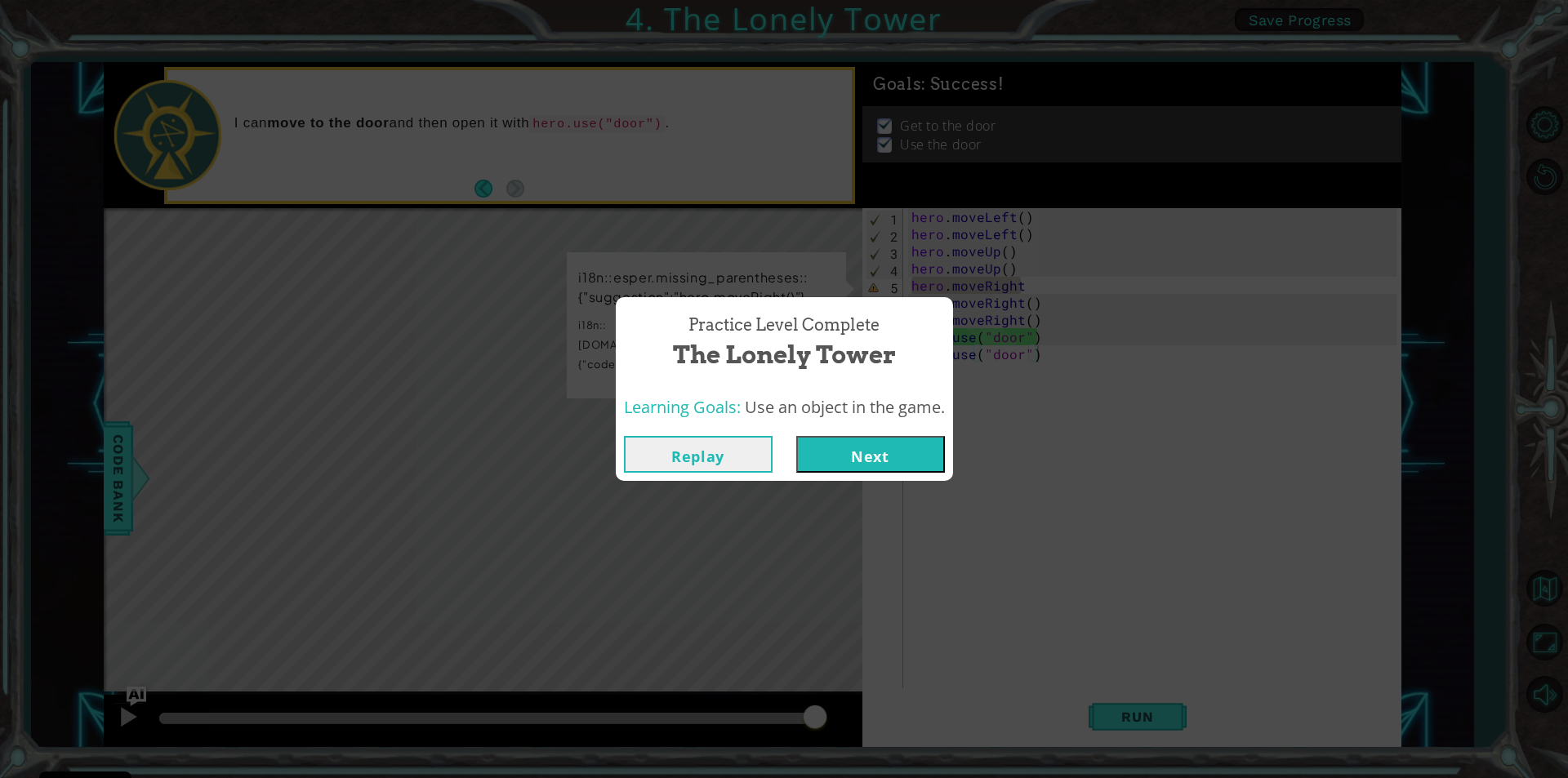
click at [834, 465] on button "Next" at bounding box center [871, 454] width 149 height 37
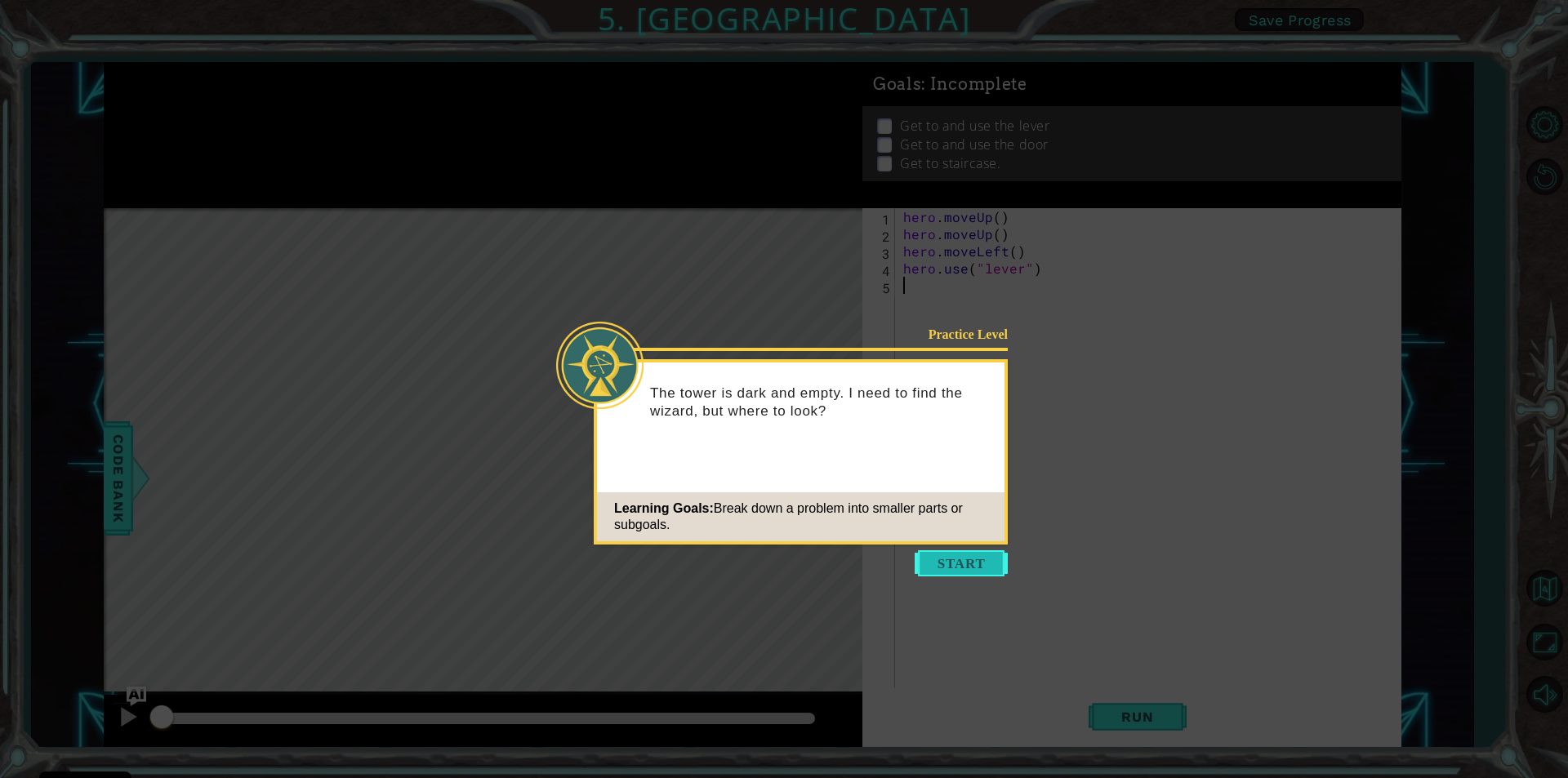
click at [957, 570] on button "Start" at bounding box center [961, 563] width 93 height 26
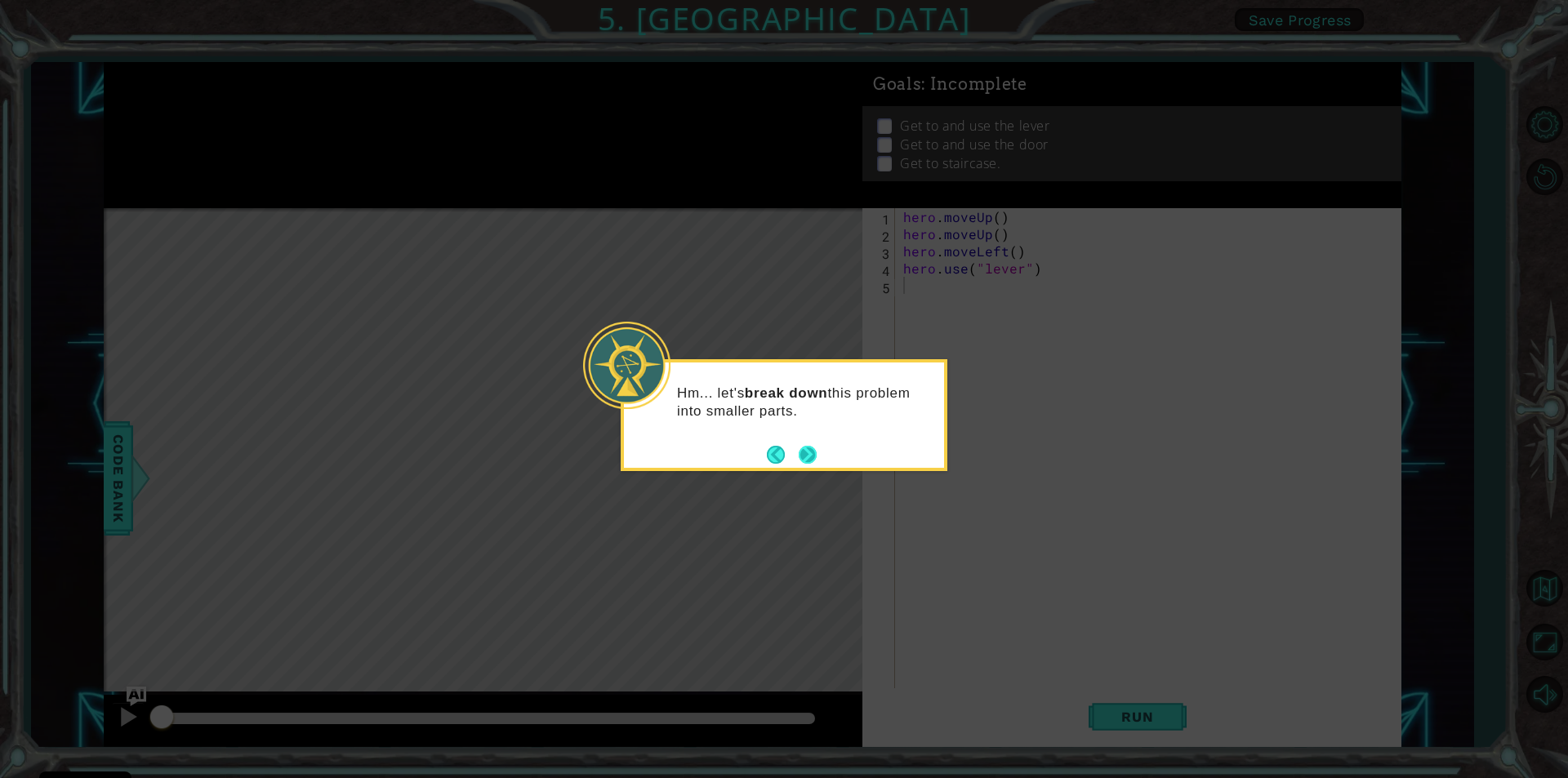
click at [803, 445] on button "Next" at bounding box center [808, 454] width 20 height 20
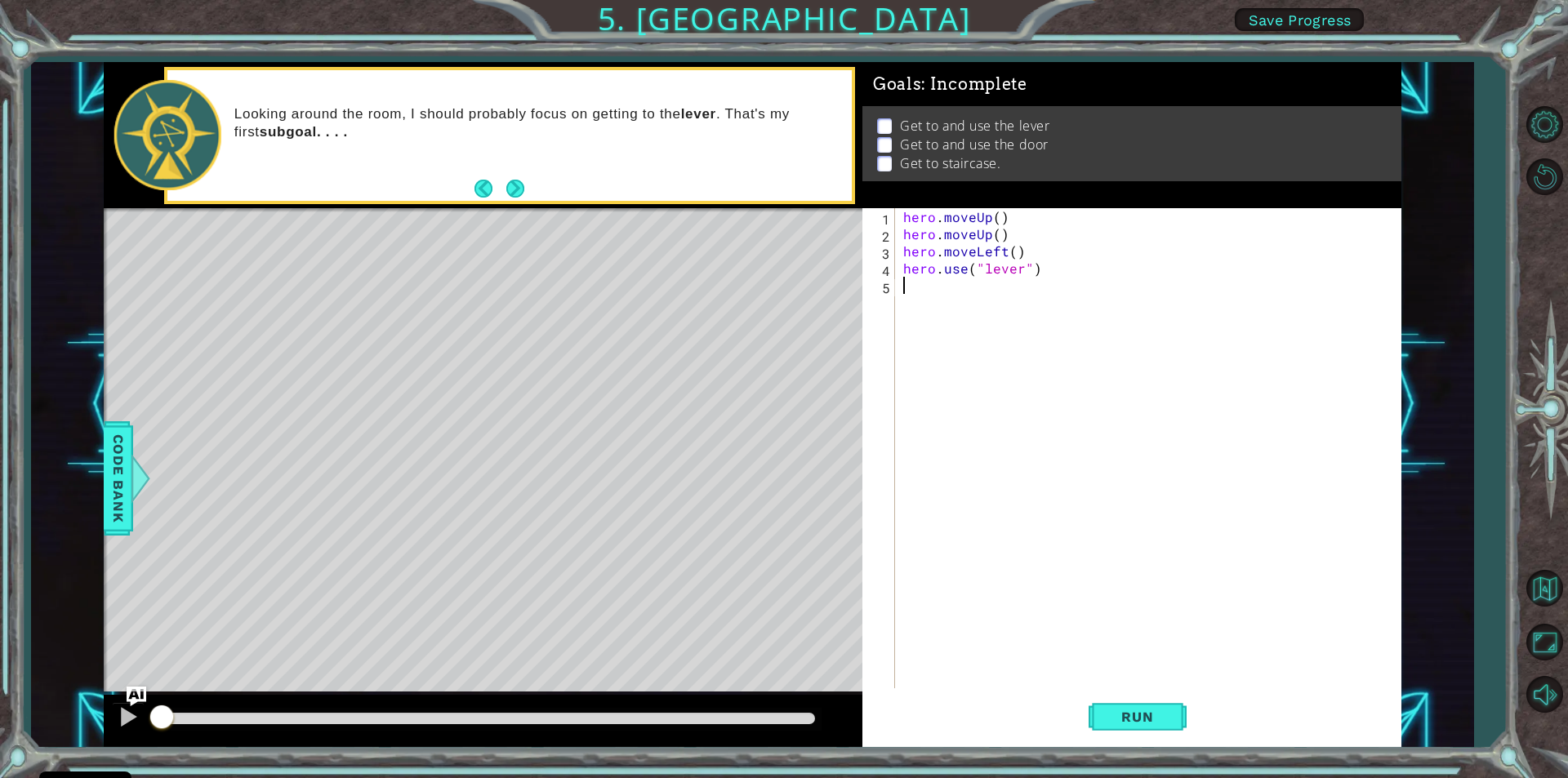
click at [512, 171] on div "Looking around the room, I should probably focus on getting to the lever . That…" at bounding box center [537, 135] width 629 height 76
click at [508, 183] on button "Next" at bounding box center [515, 189] width 18 height 18
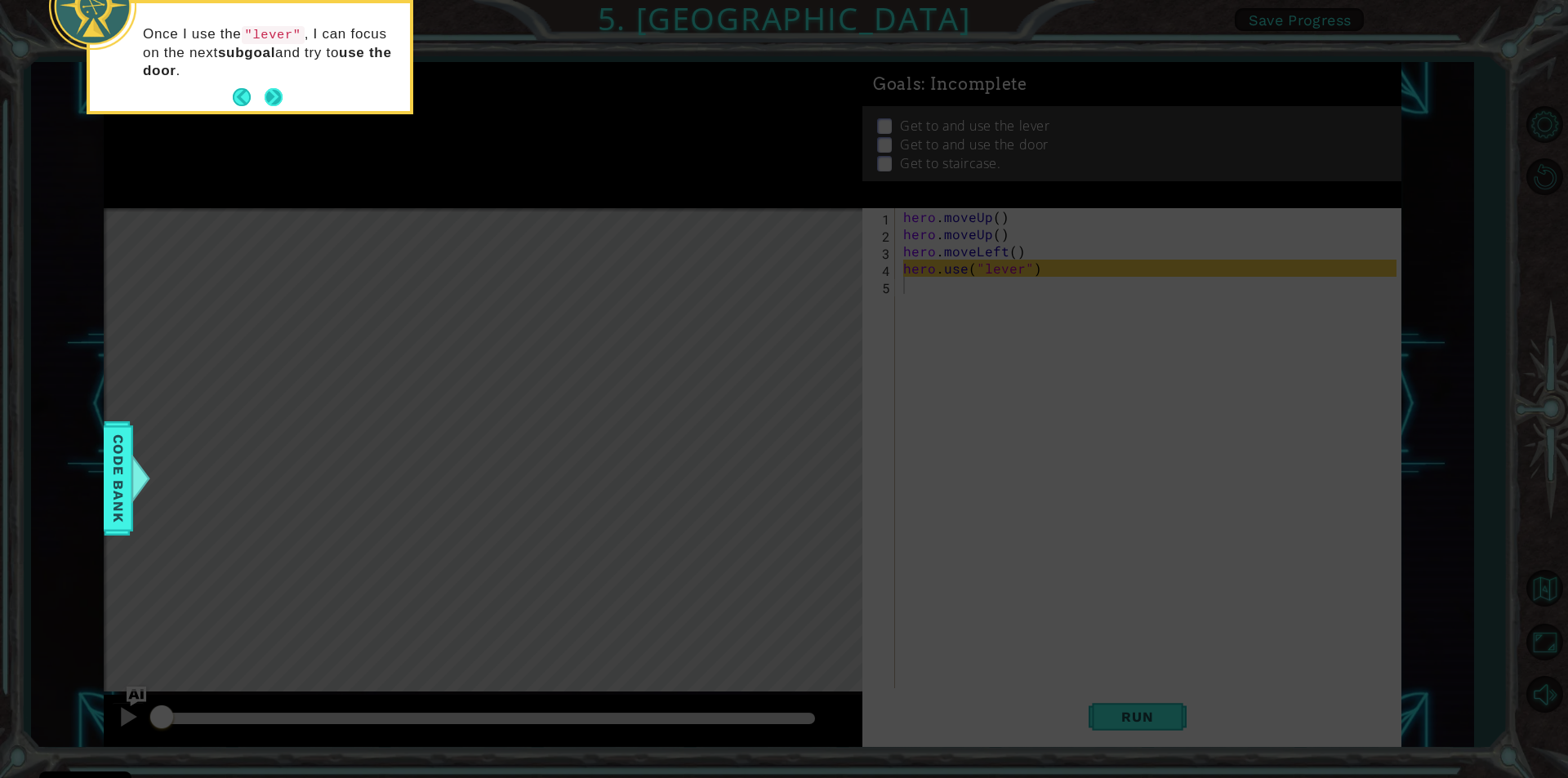
click at [275, 93] on button "Next" at bounding box center [274, 97] width 19 height 19
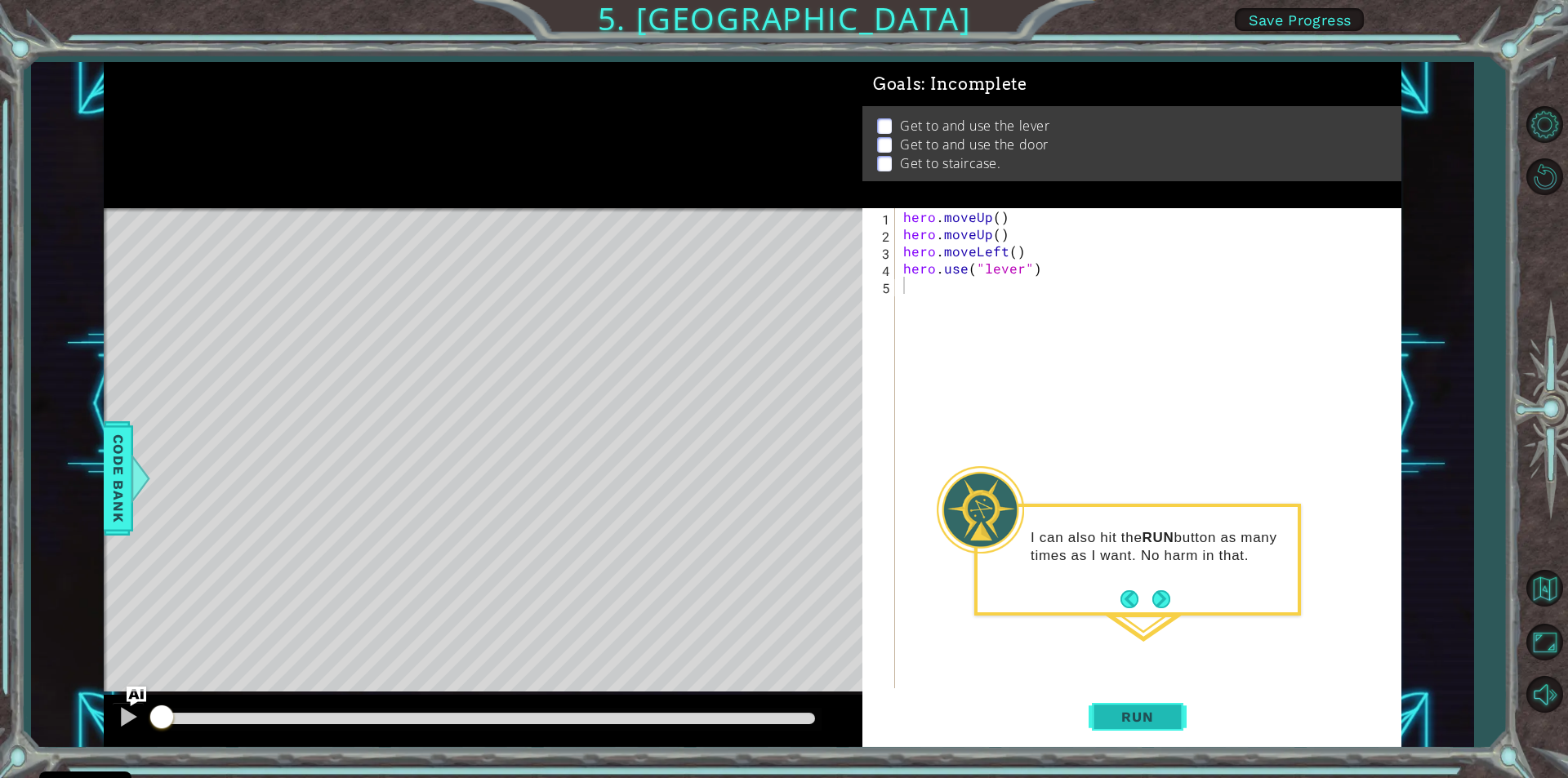
click at [1109, 718] on span "Run" at bounding box center [1137, 717] width 65 height 16
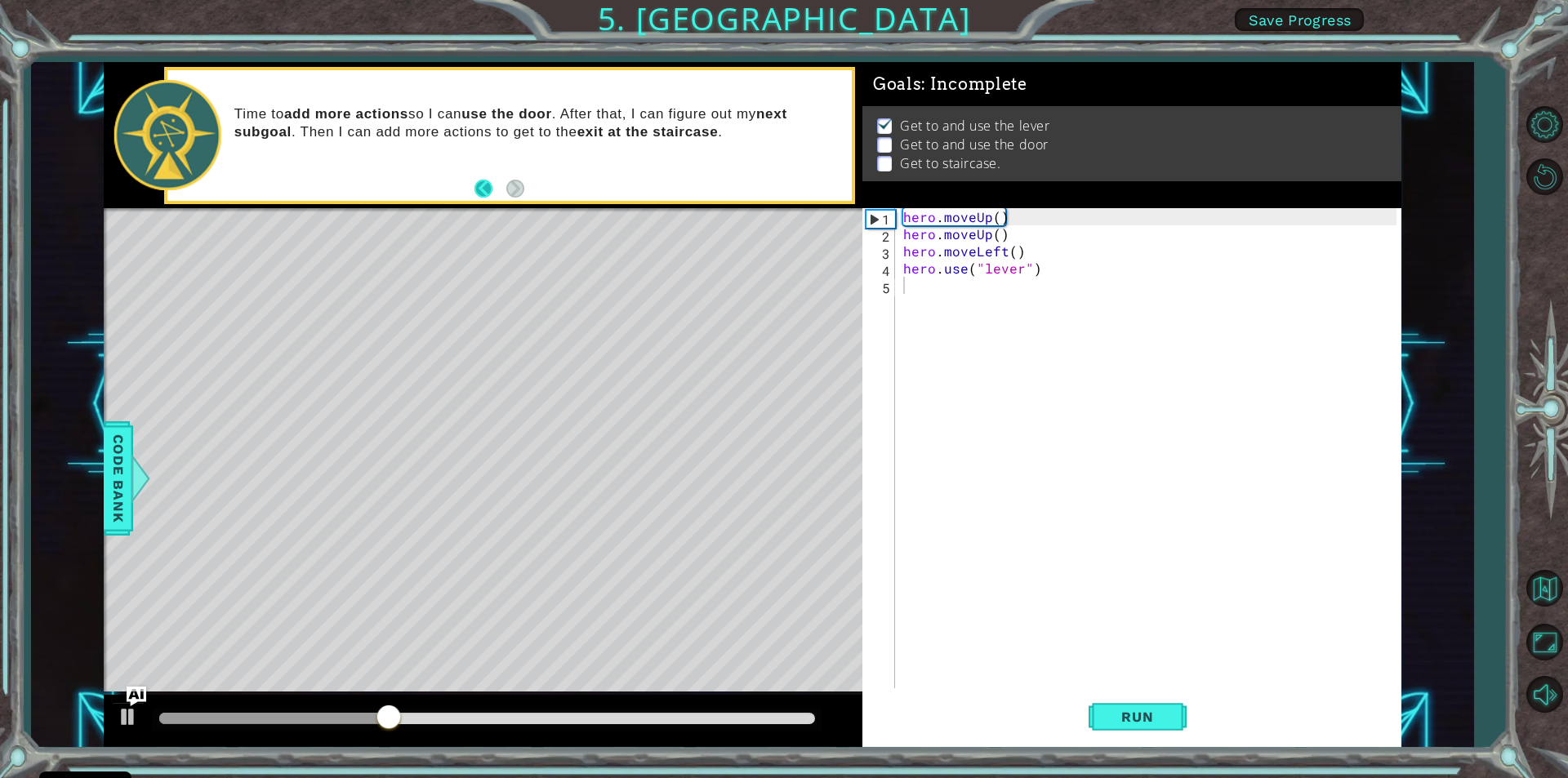
click at [505, 184] on button "Back" at bounding box center [490, 189] width 32 height 18
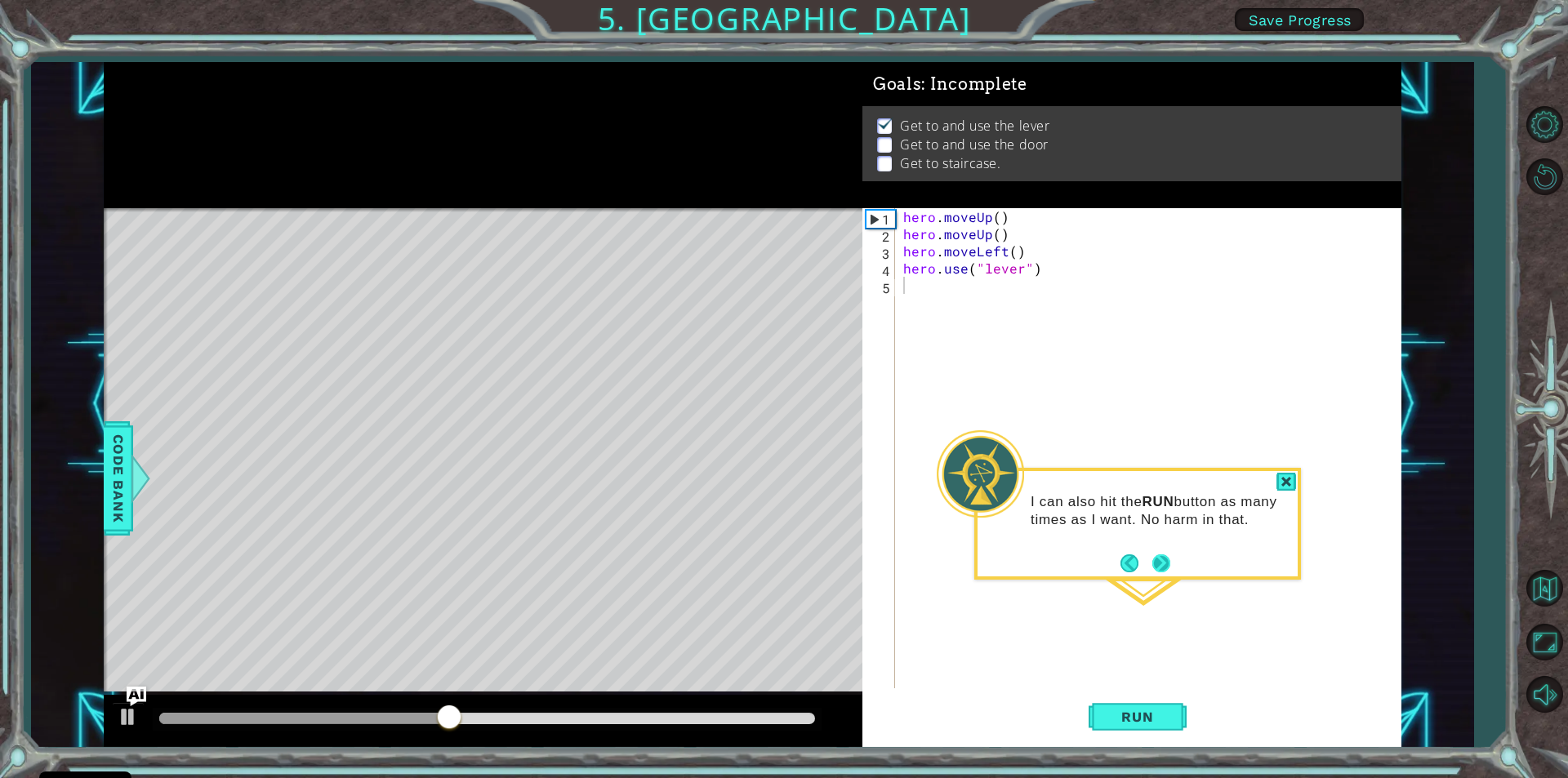
click at [1169, 562] on button "Next" at bounding box center [1161, 562] width 19 height 19
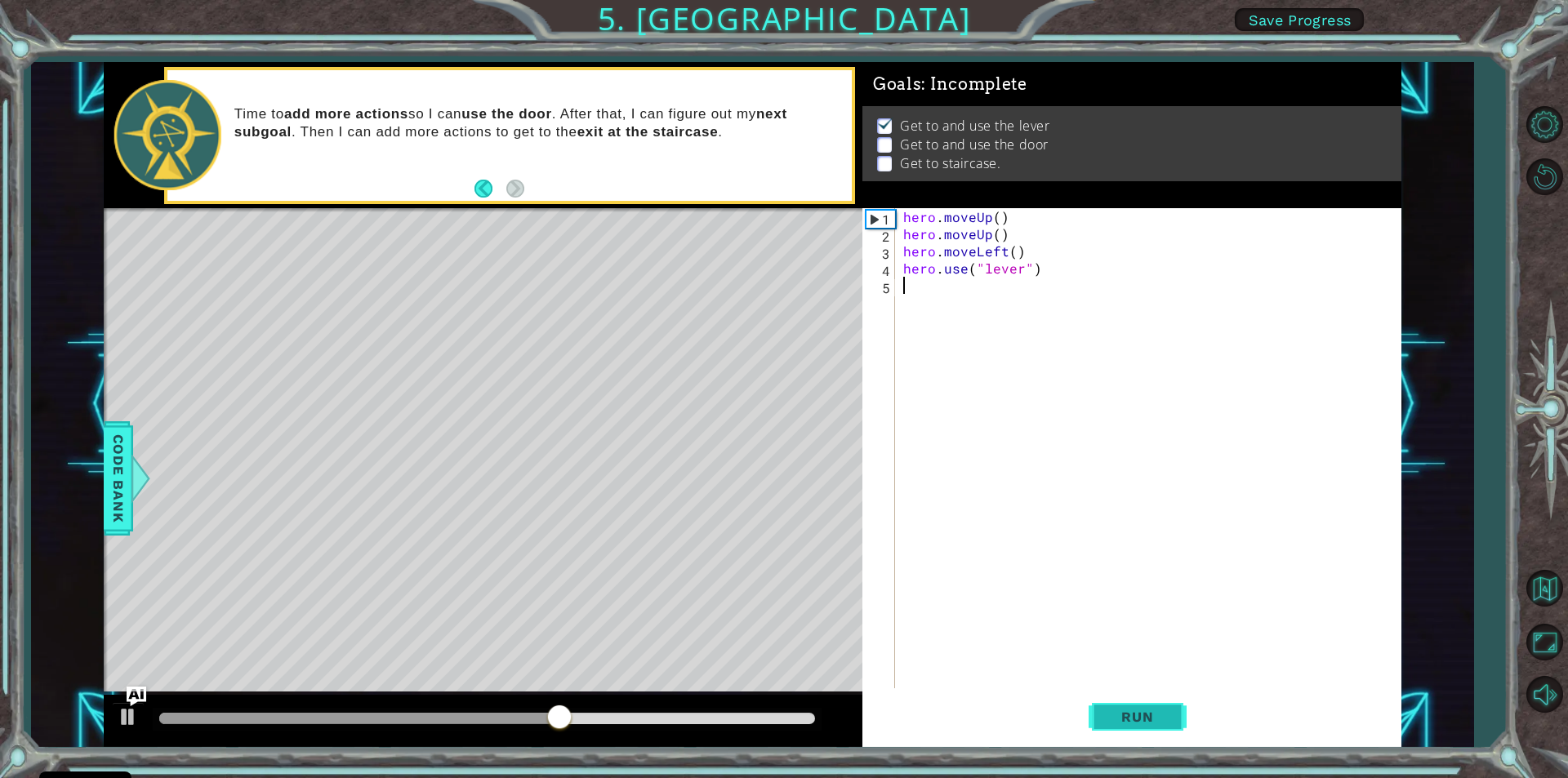
click at [1111, 719] on span "Run" at bounding box center [1137, 717] width 65 height 16
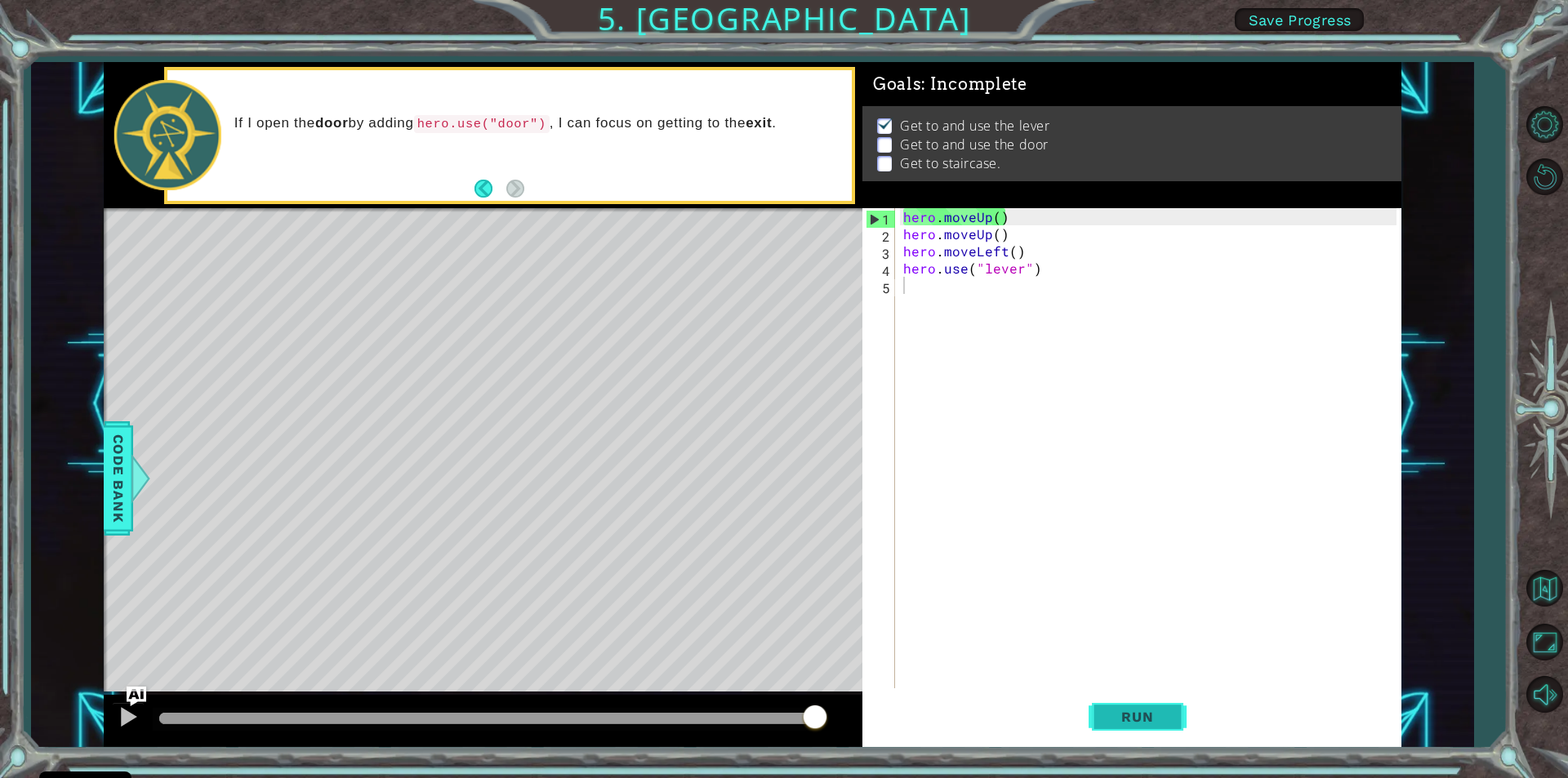
click at [1127, 712] on span "Run" at bounding box center [1137, 717] width 65 height 16
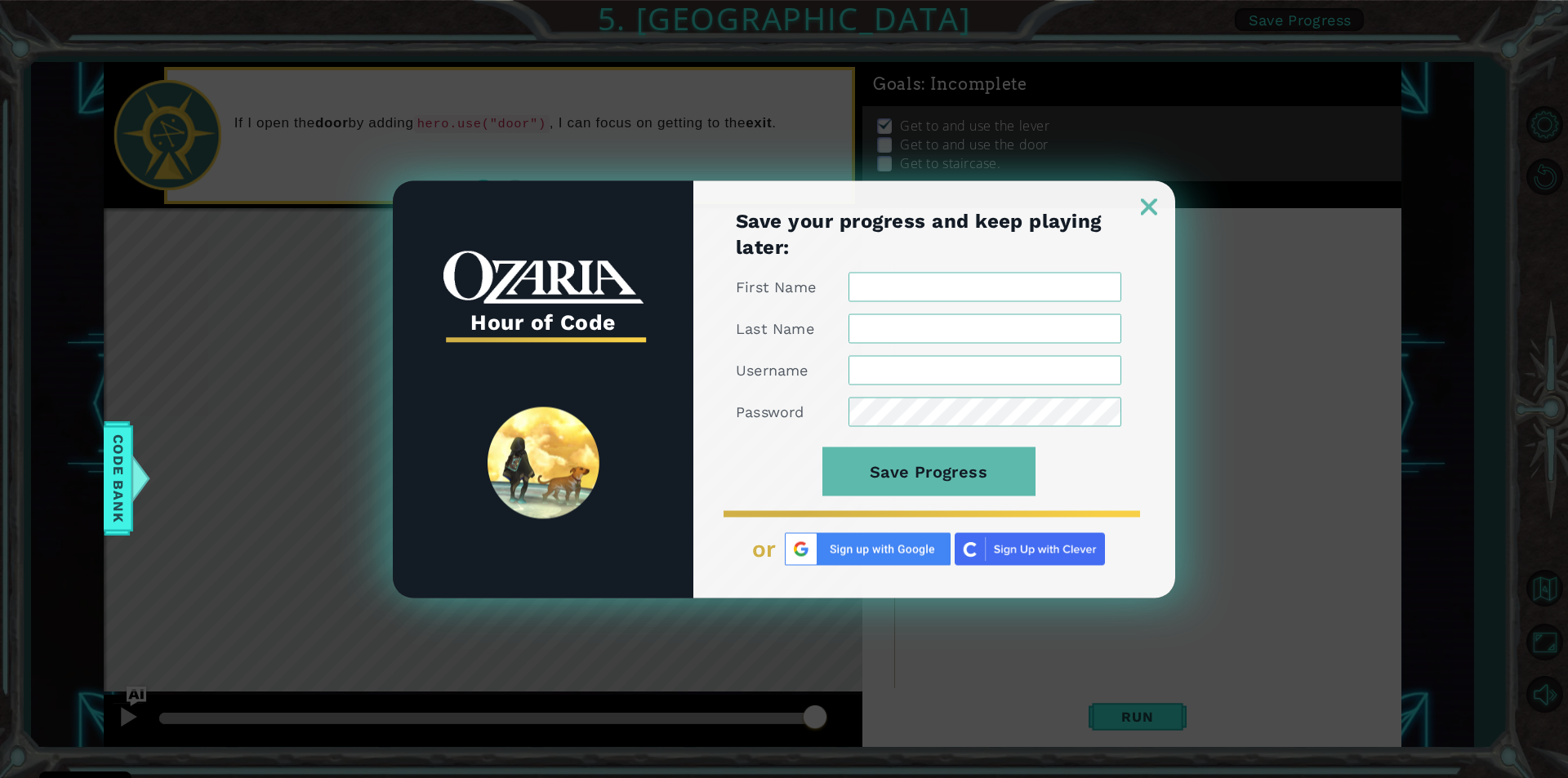
click at [1154, 208] on img at bounding box center [1149, 207] width 16 height 16
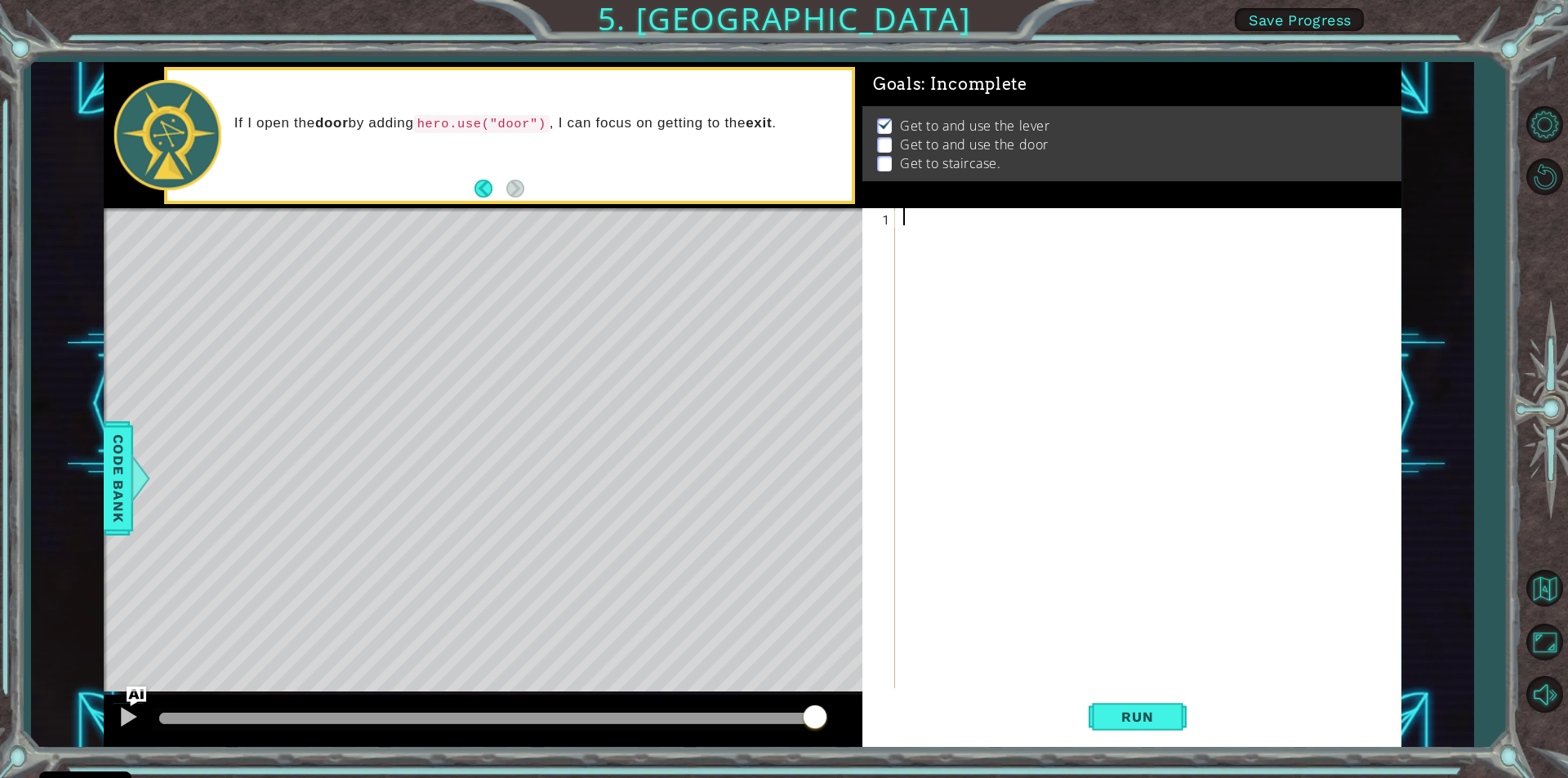
type textarea "h"
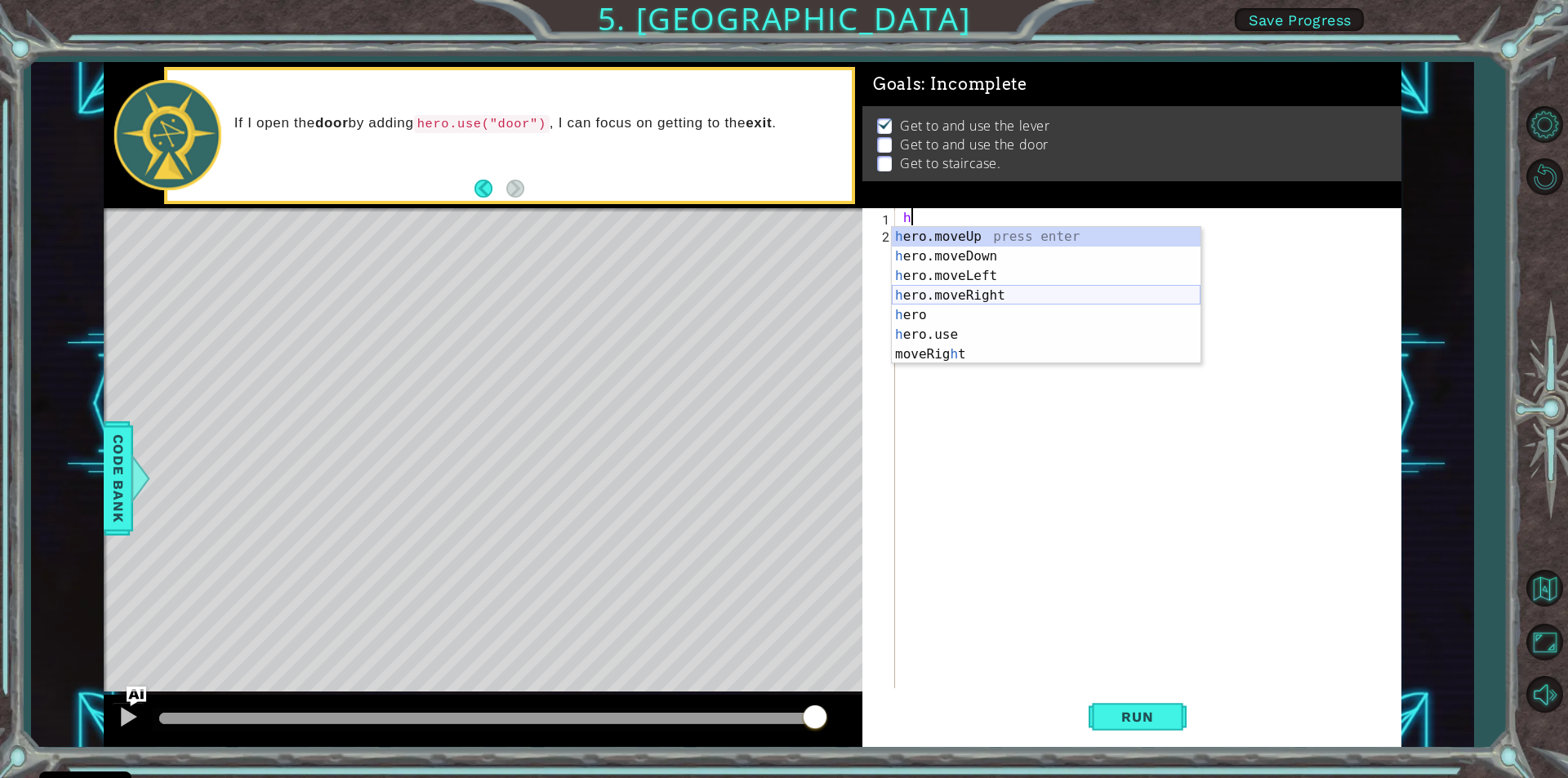
click at [979, 293] on div "h ero.moveUp press enter h ero.moveDown press enter h ero.moveLeft press enter …" at bounding box center [1046, 315] width 309 height 177
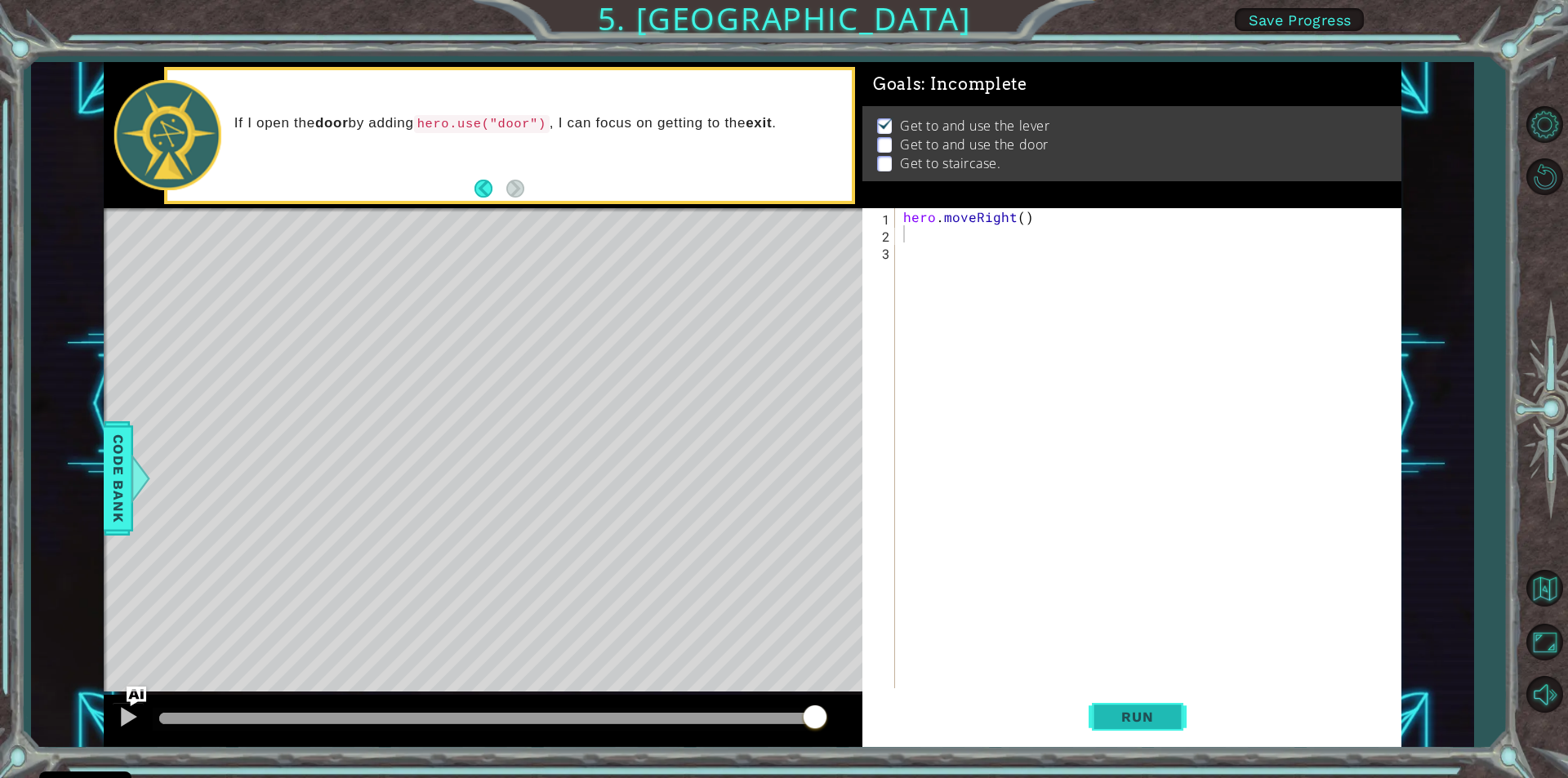
click at [1170, 709] on button "Run" at bounding box center [1138, 717] width 98 height 54
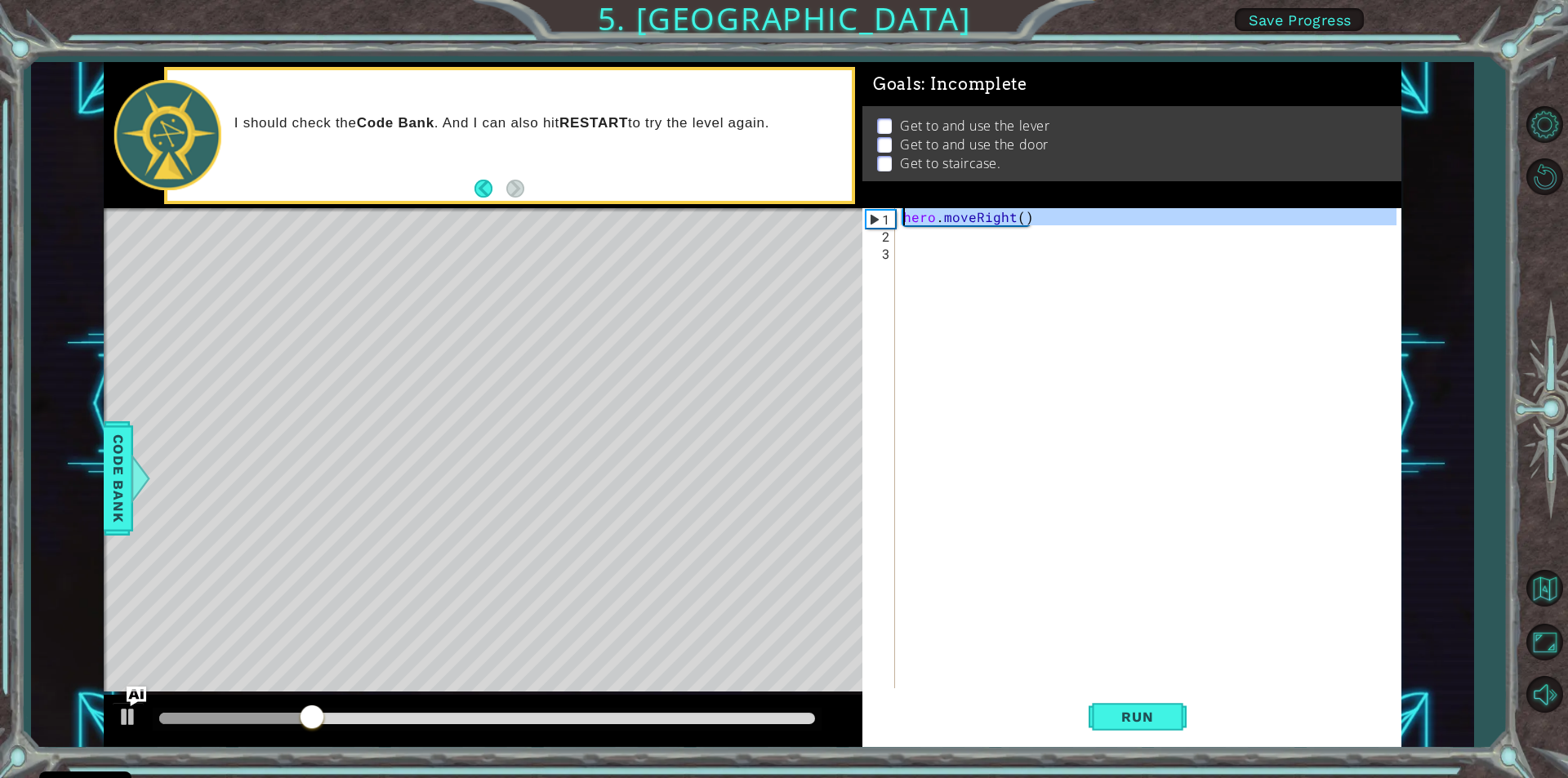
click at [870, 208] on div "1 2 3" at bounding box center [880, 448] width 29 height 480
type textarea "hero.moveRight()"
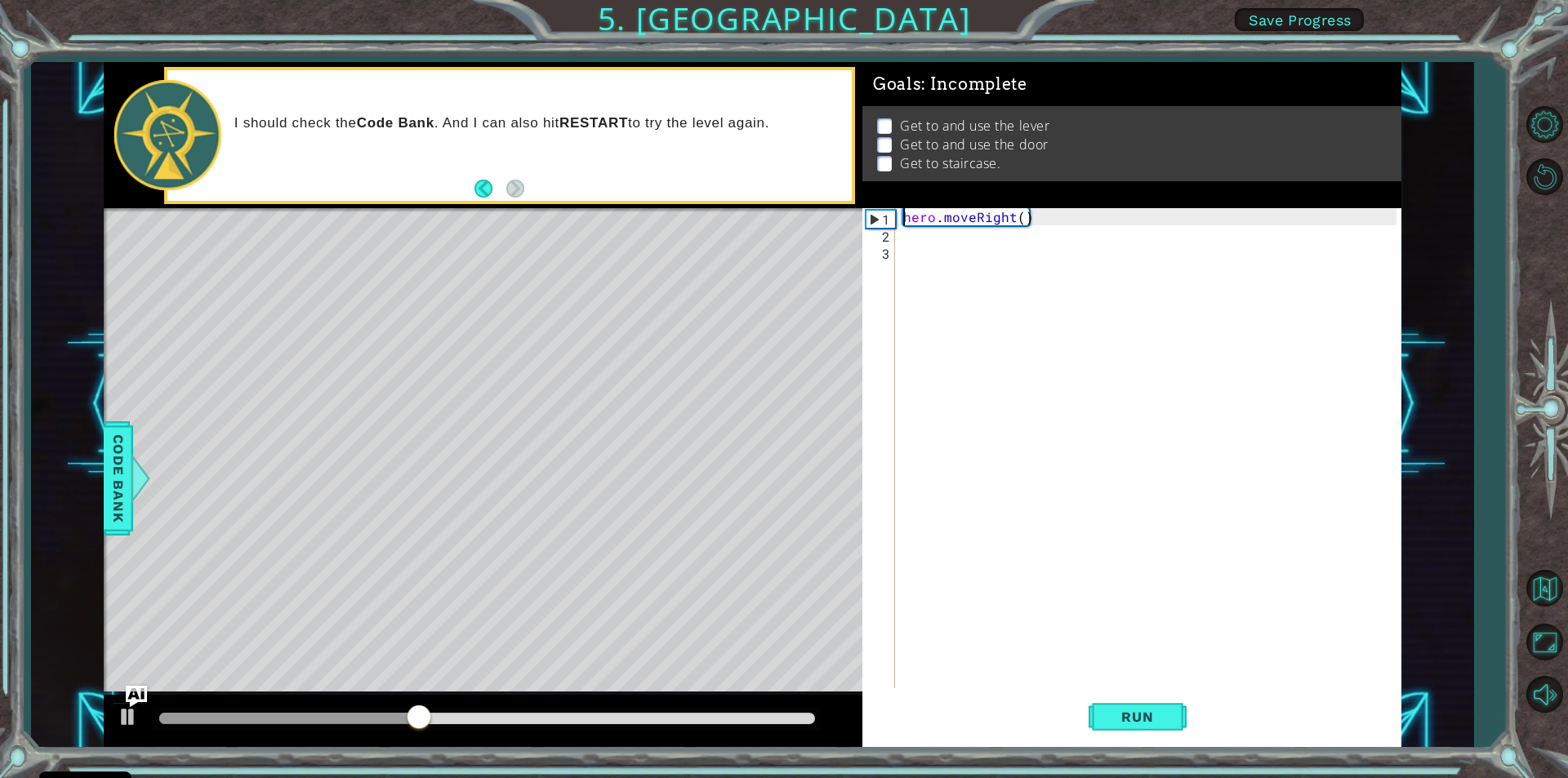
click at [134, 705] on img "Ask AI" at bounding box center [137, 696] width 21 height 21
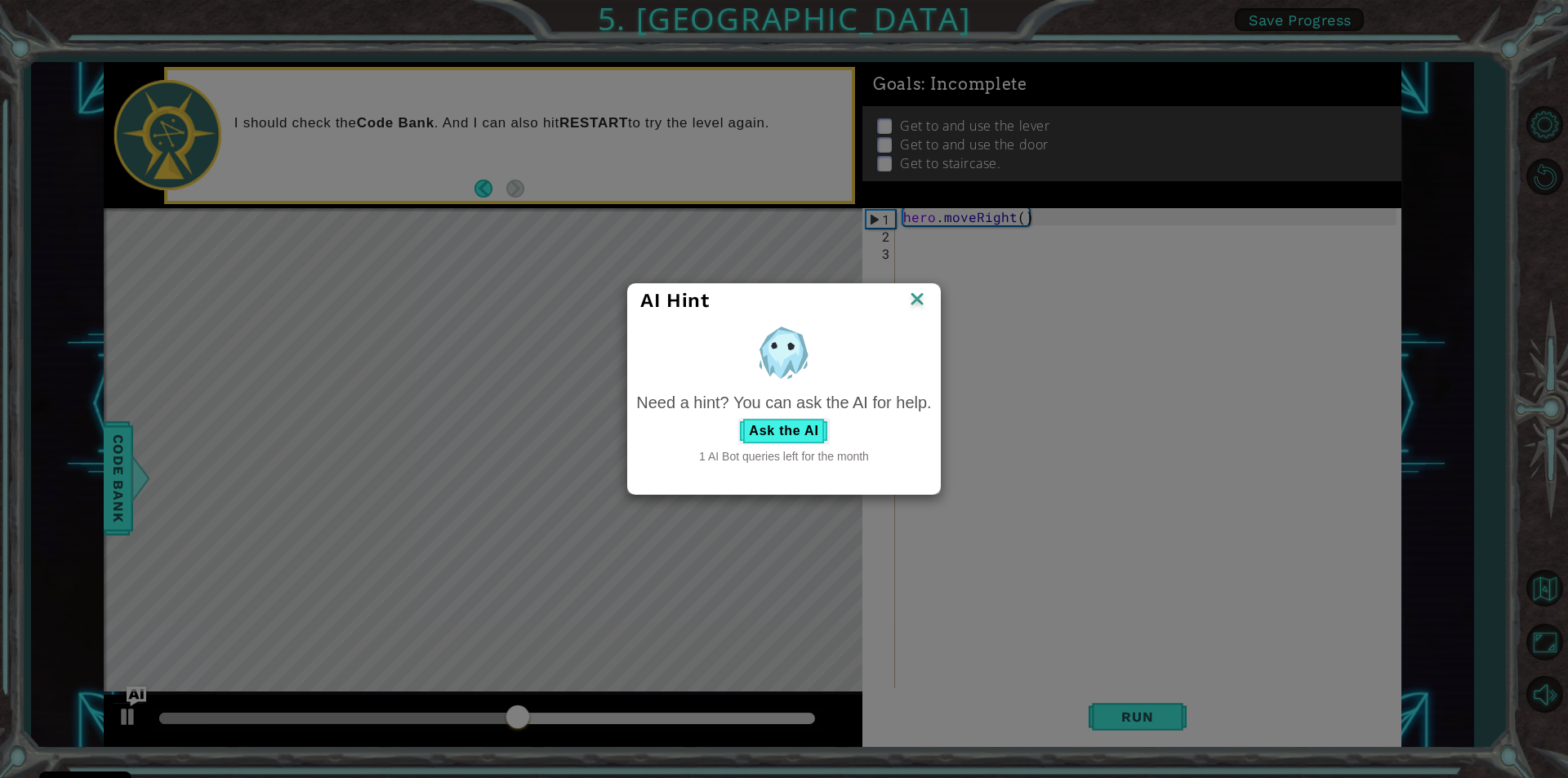
click at [914, 299] on img at bounding box center [917, 301] width 21 height 25
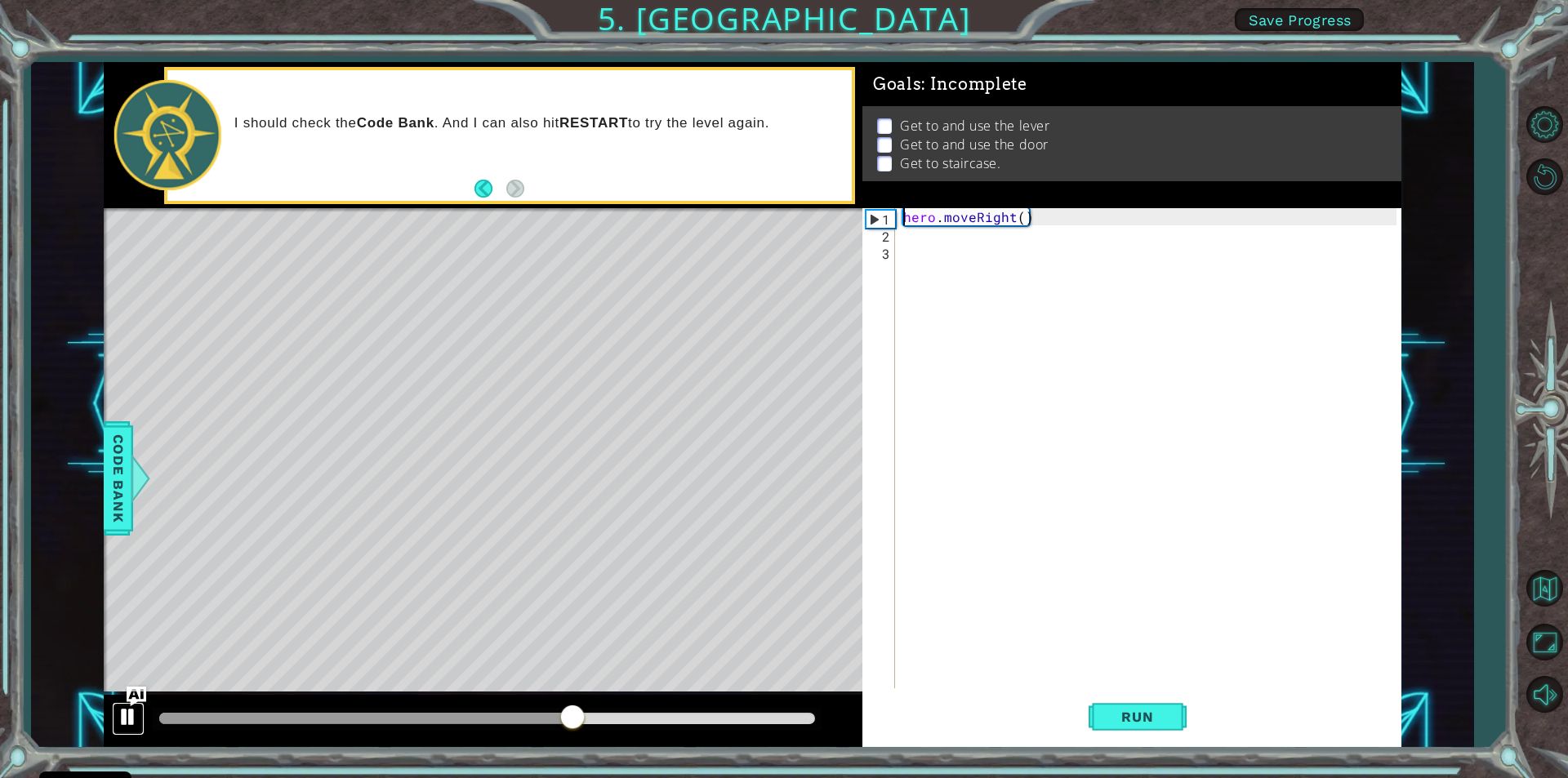
click at [128, 711] on div at bounding box center [128, 717] width 21 height 21
click at [1174, 704] on button "Run" at bounding box center [1138, 717] width 98 height 54
click at [120, 706] on div at bounding box center [128, 717] width 21 height 21
click at [1028, 226] on div "hero . moveRight ( )" at bounding box center [1152, 465] width 504 height 514
click at [1028, 218] on div "hero . moveRight ( )" at bounding box center [1152, 465] width 504 height 514
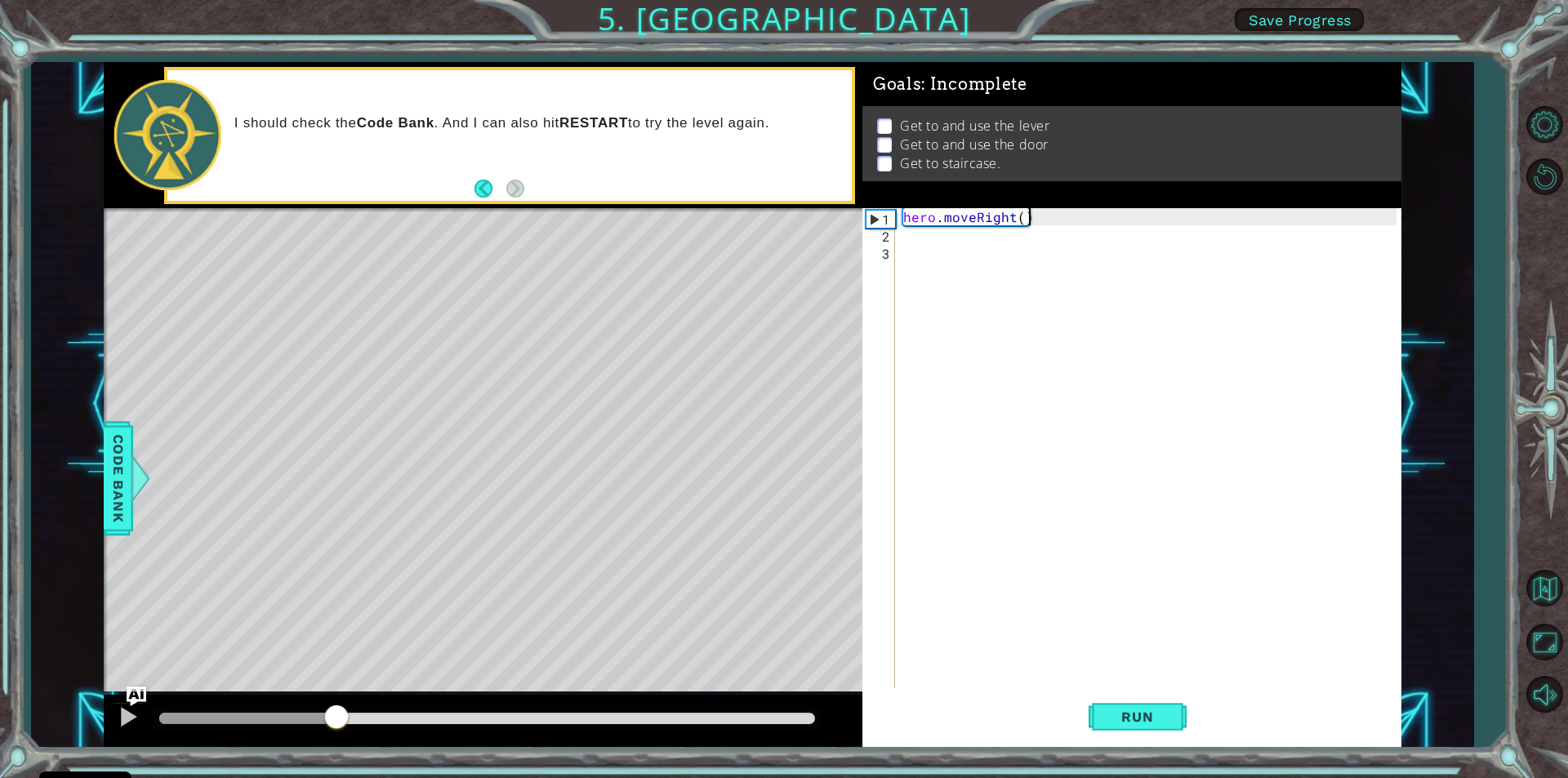
click at [1033, 218] on div "hero . moveRight ( )" at bounding box center [1152, 465] width 504 height 514
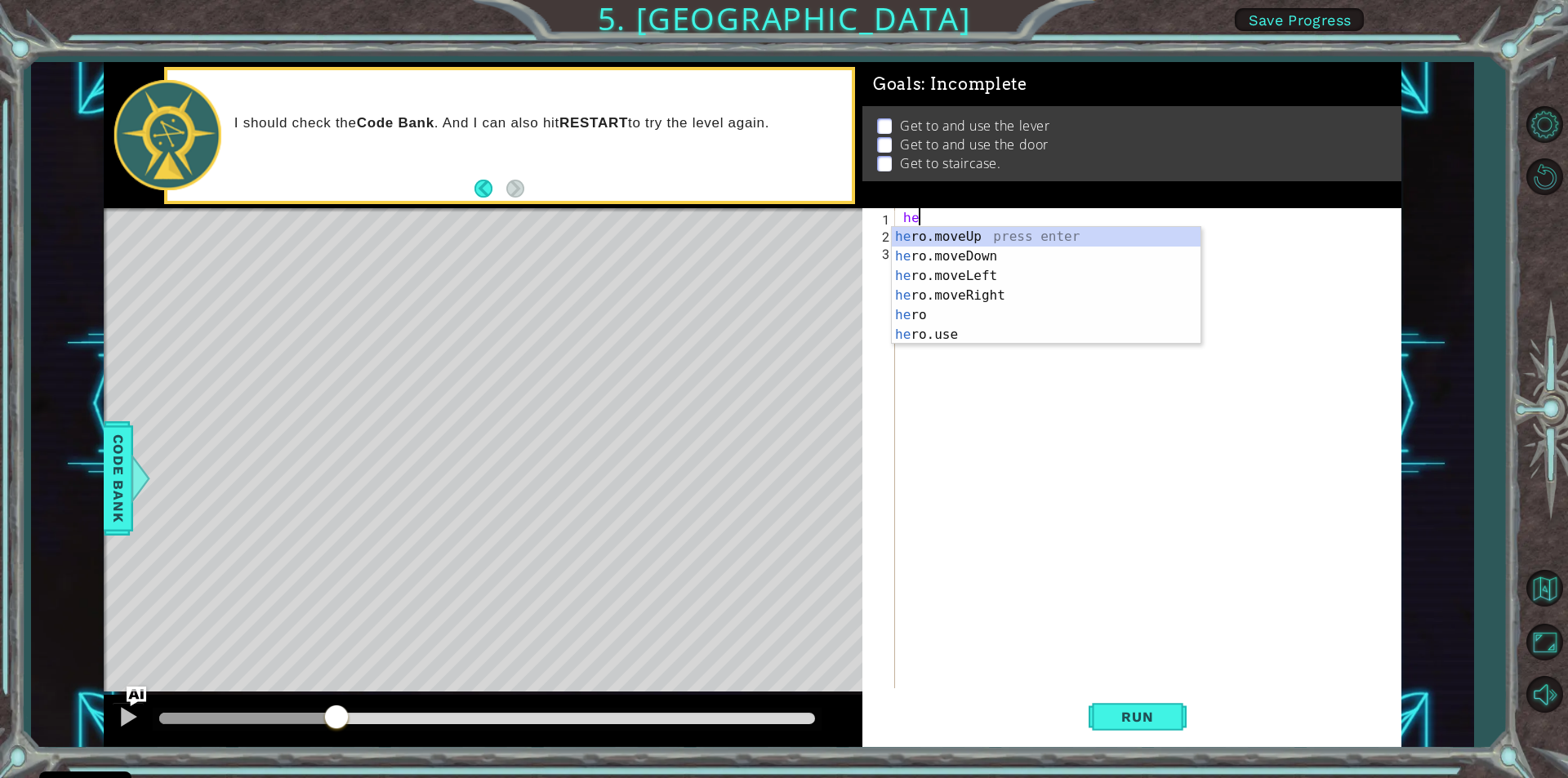
type textarea "h"
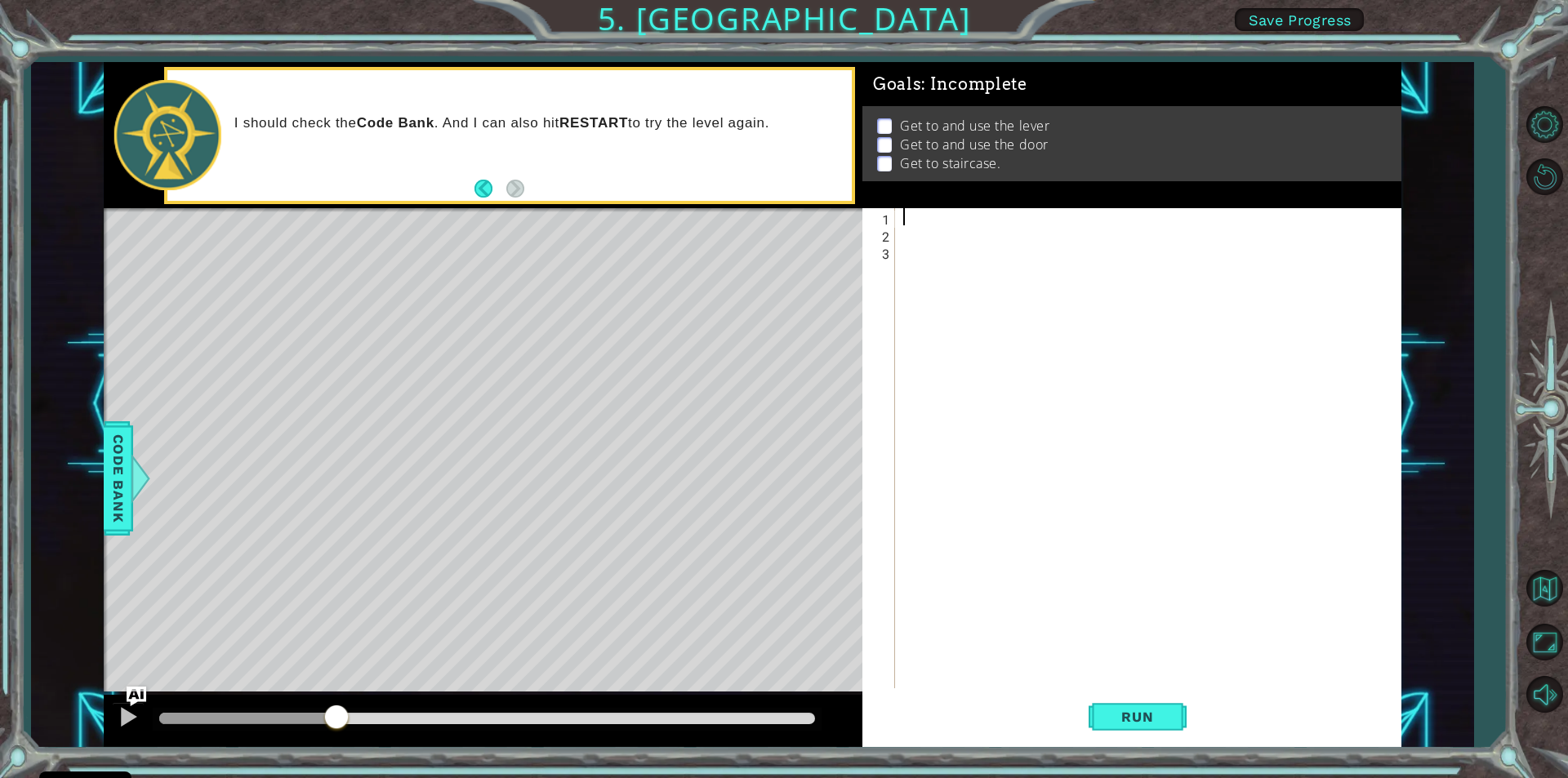
type textarea "h"
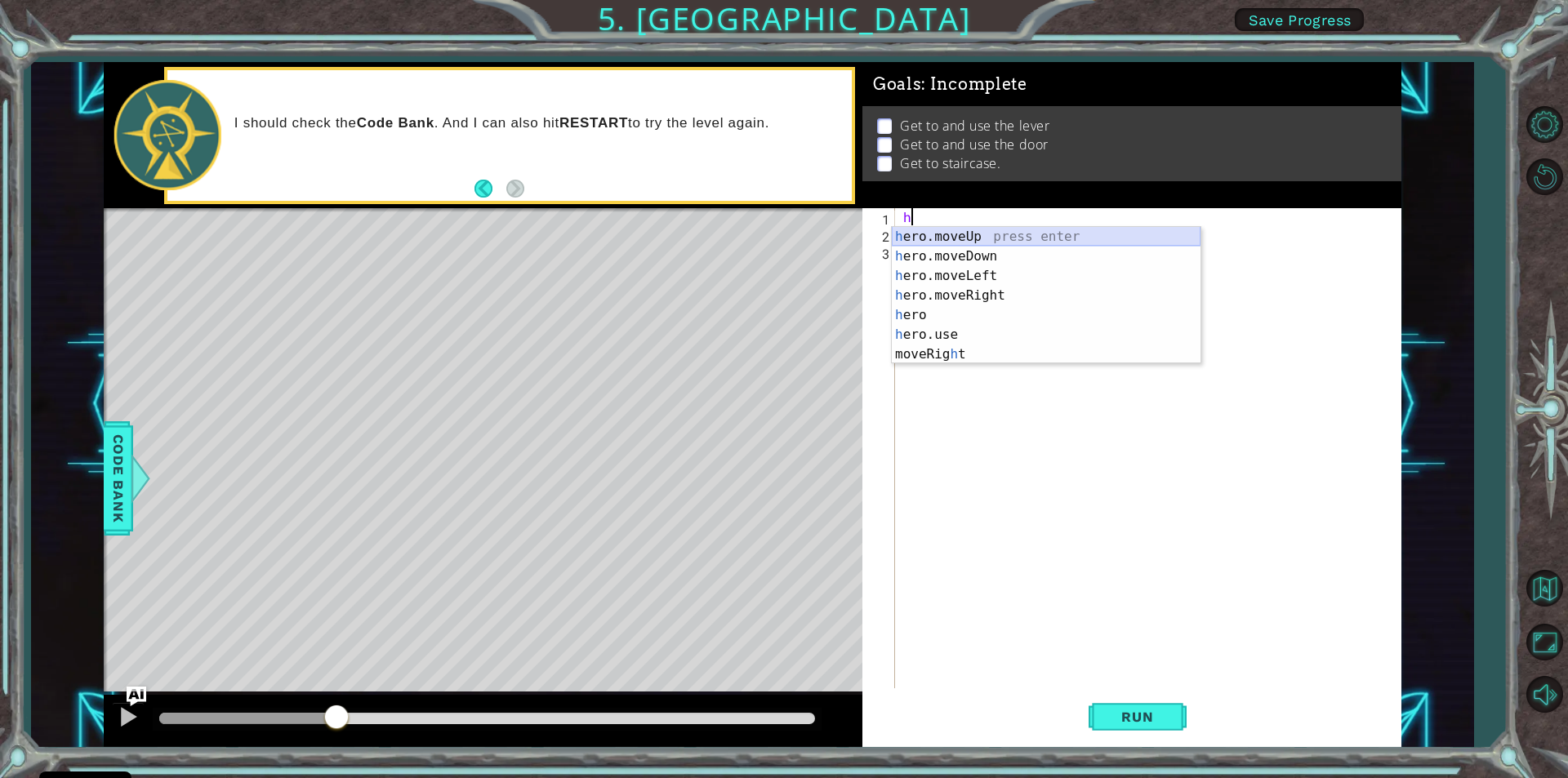
click at [1060, 228] on div "h ero.moveUp press enter h ero.moveDown press enter h ero.moveLeft press enter …" at bounding box center [1046, 315] width 309 height 177
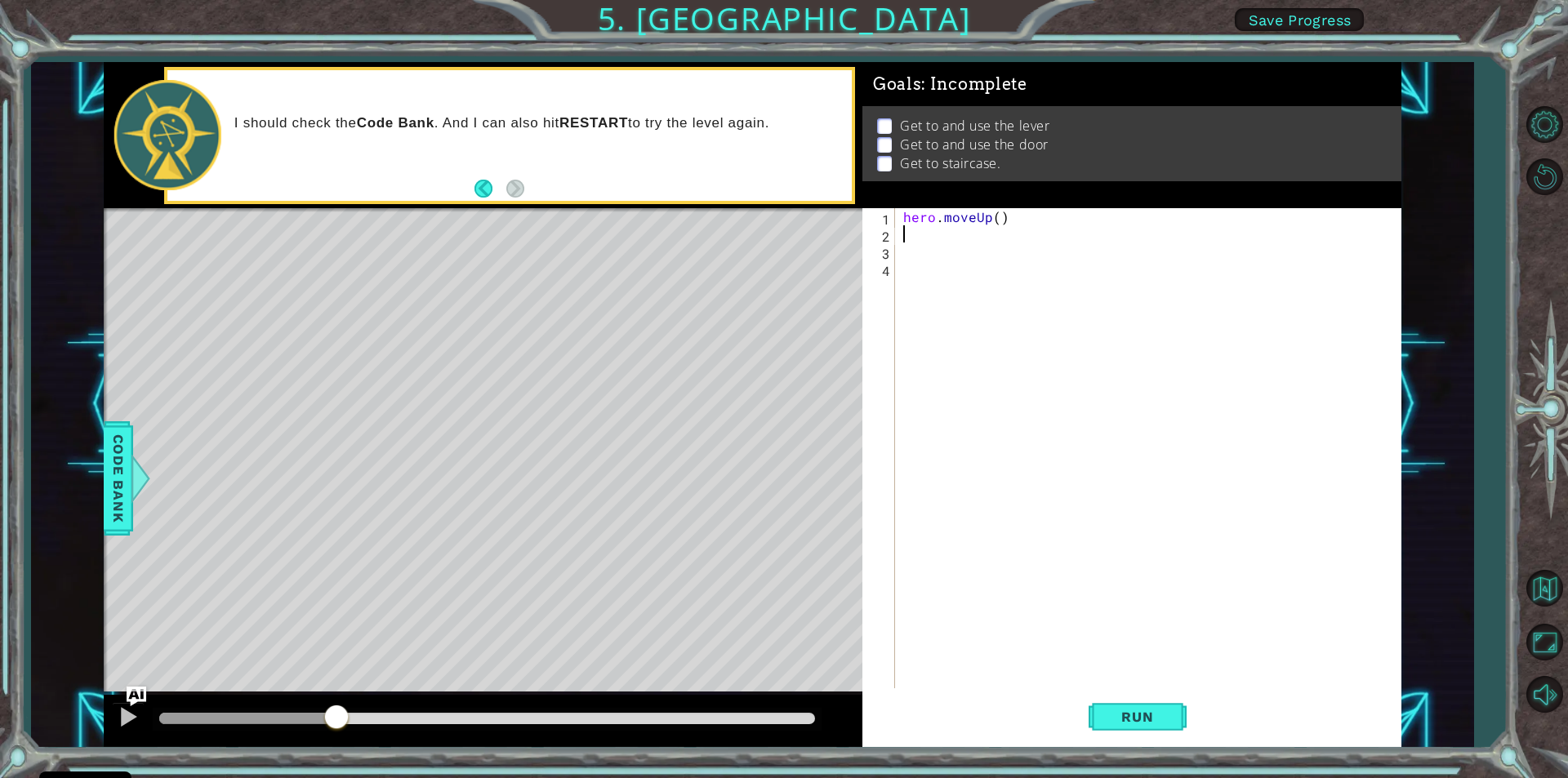
type textarea "h"
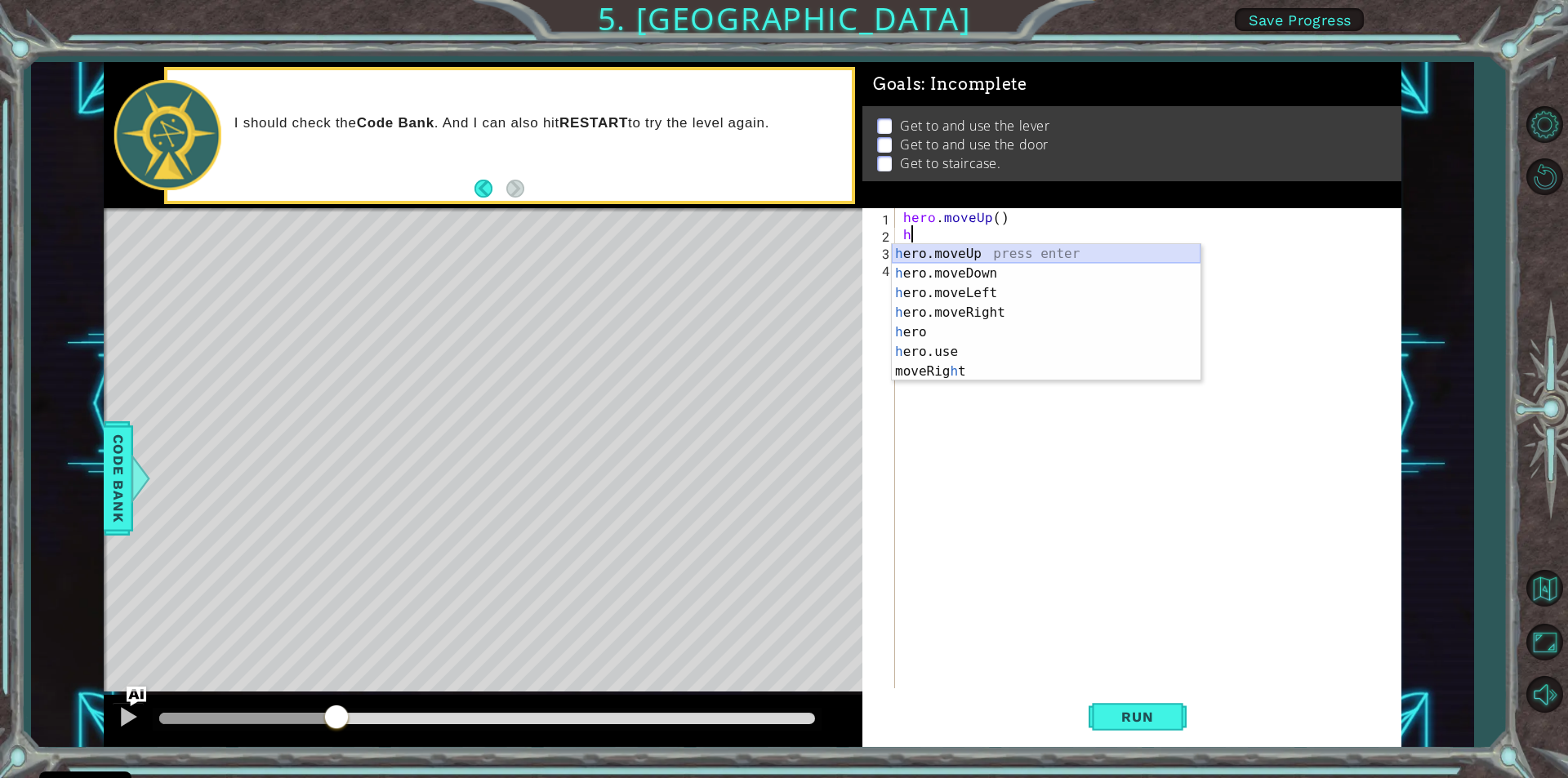
click at [985, 246] on div "h ero.moveUp press enter h ero.moveDown press enter h ero.moveLeft press enter …" at bounding box center [1046, 333] width 309 height 177
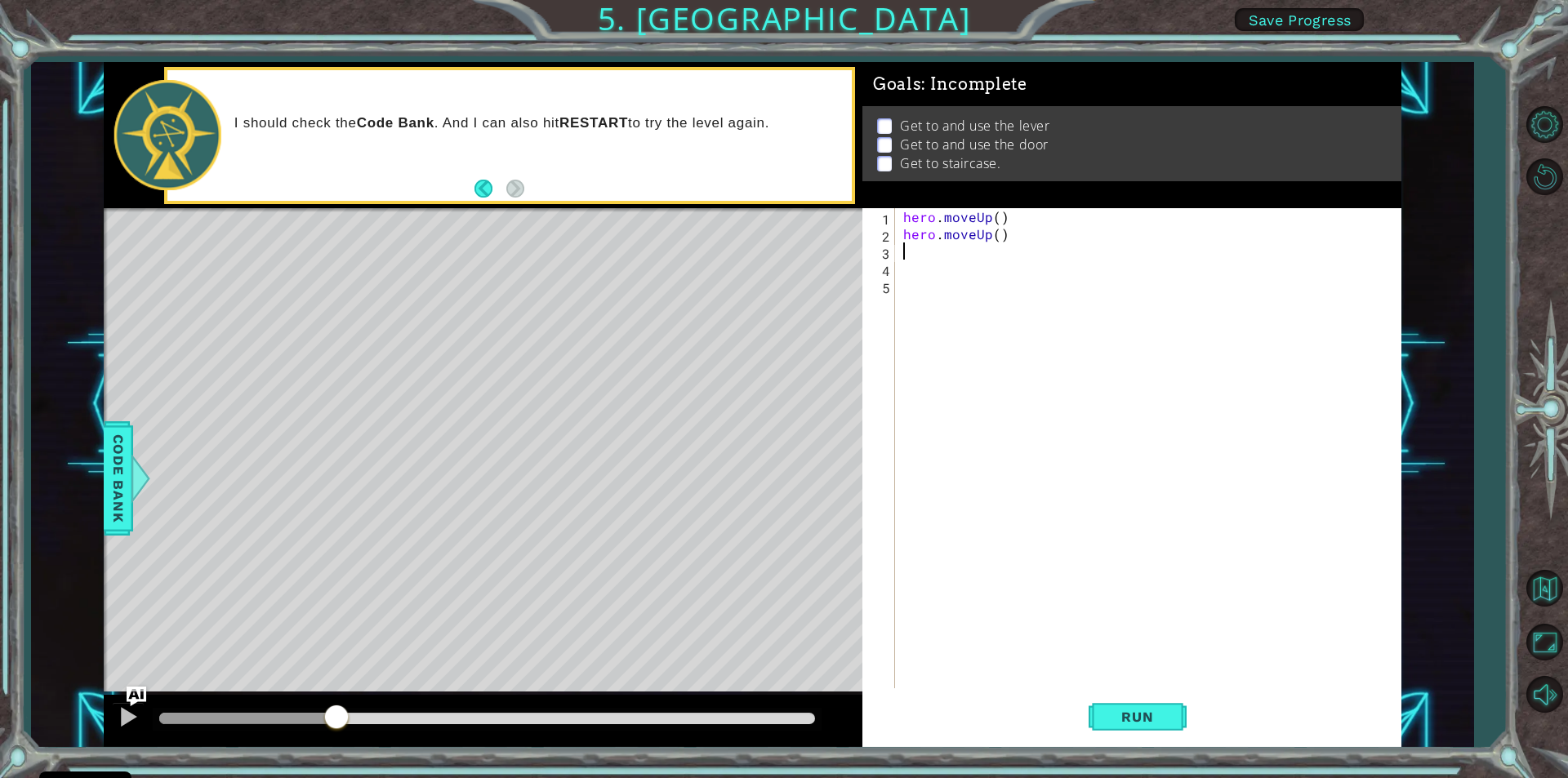
type textarea "h"
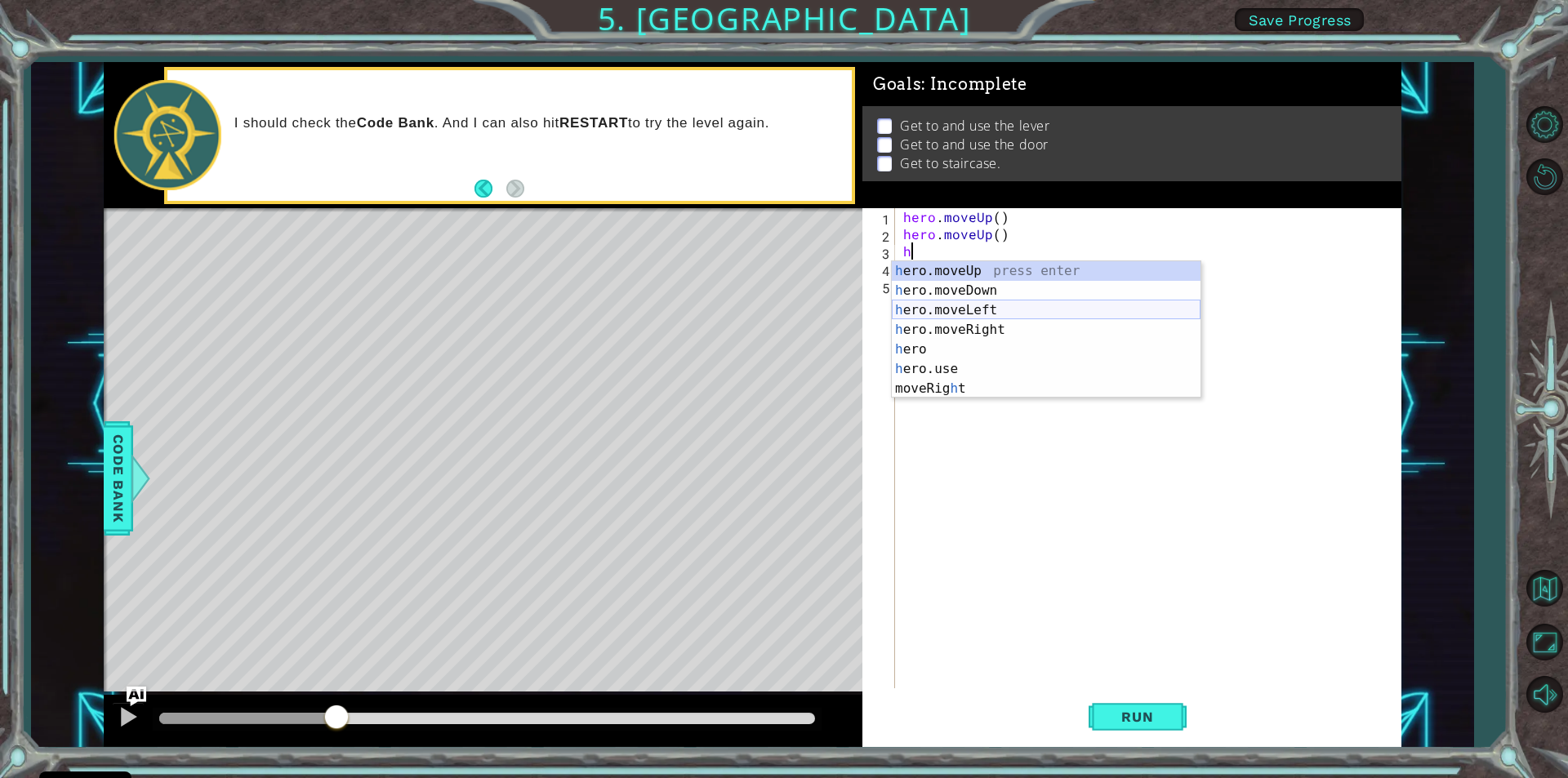
click at [970, 302] on div "h ero.moveUp press enter h ero.moveDown press enter h ero.moveLeft press enter …" at bounding box center [1046, 350] width 309 height 177
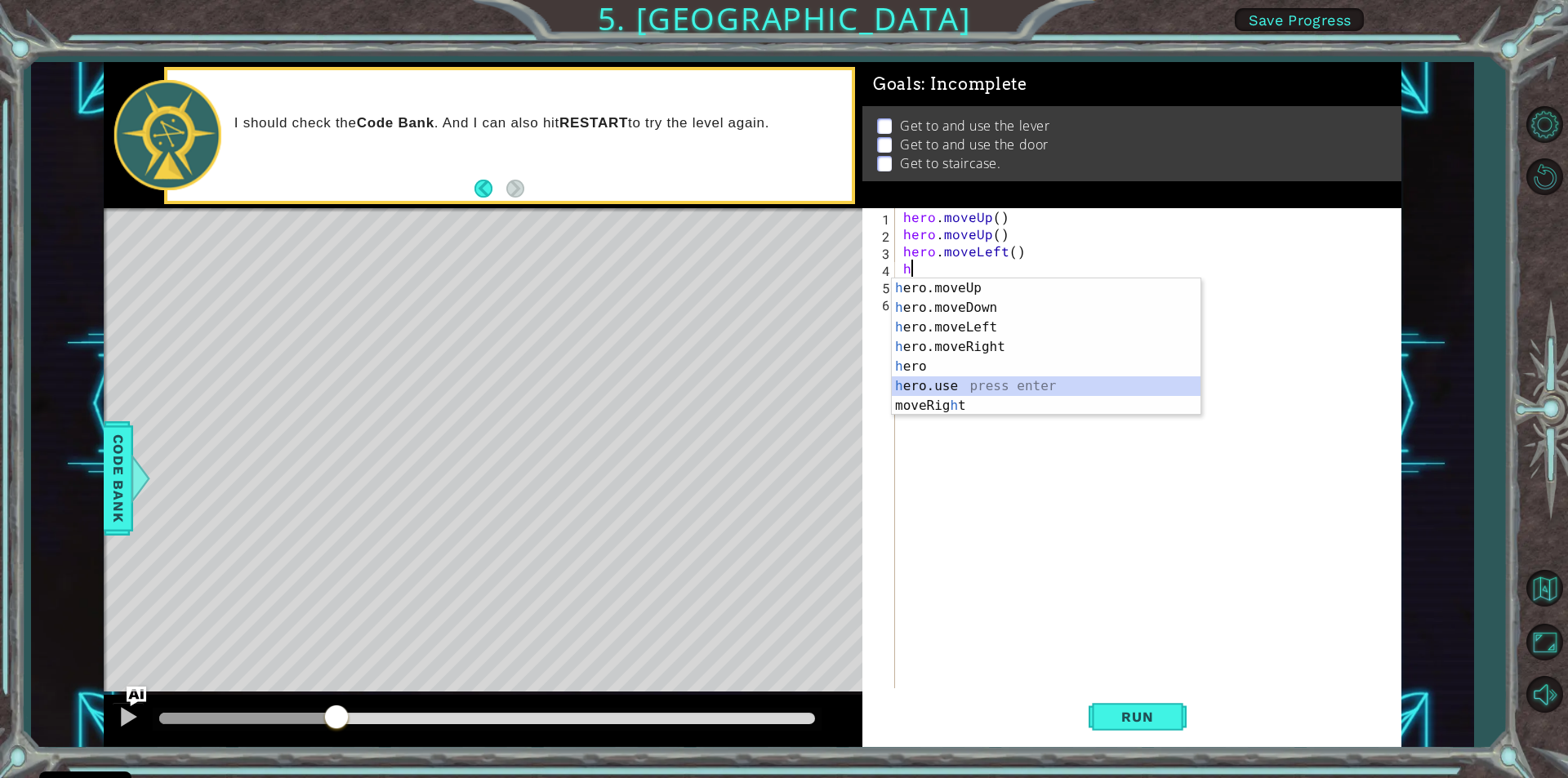
click at [956, 388] on div "h ero.moveUp press enter h ero.moveDown press enter h ero.moveLeft press enter …" at bounding box center [1046, 367] width 309 height 177
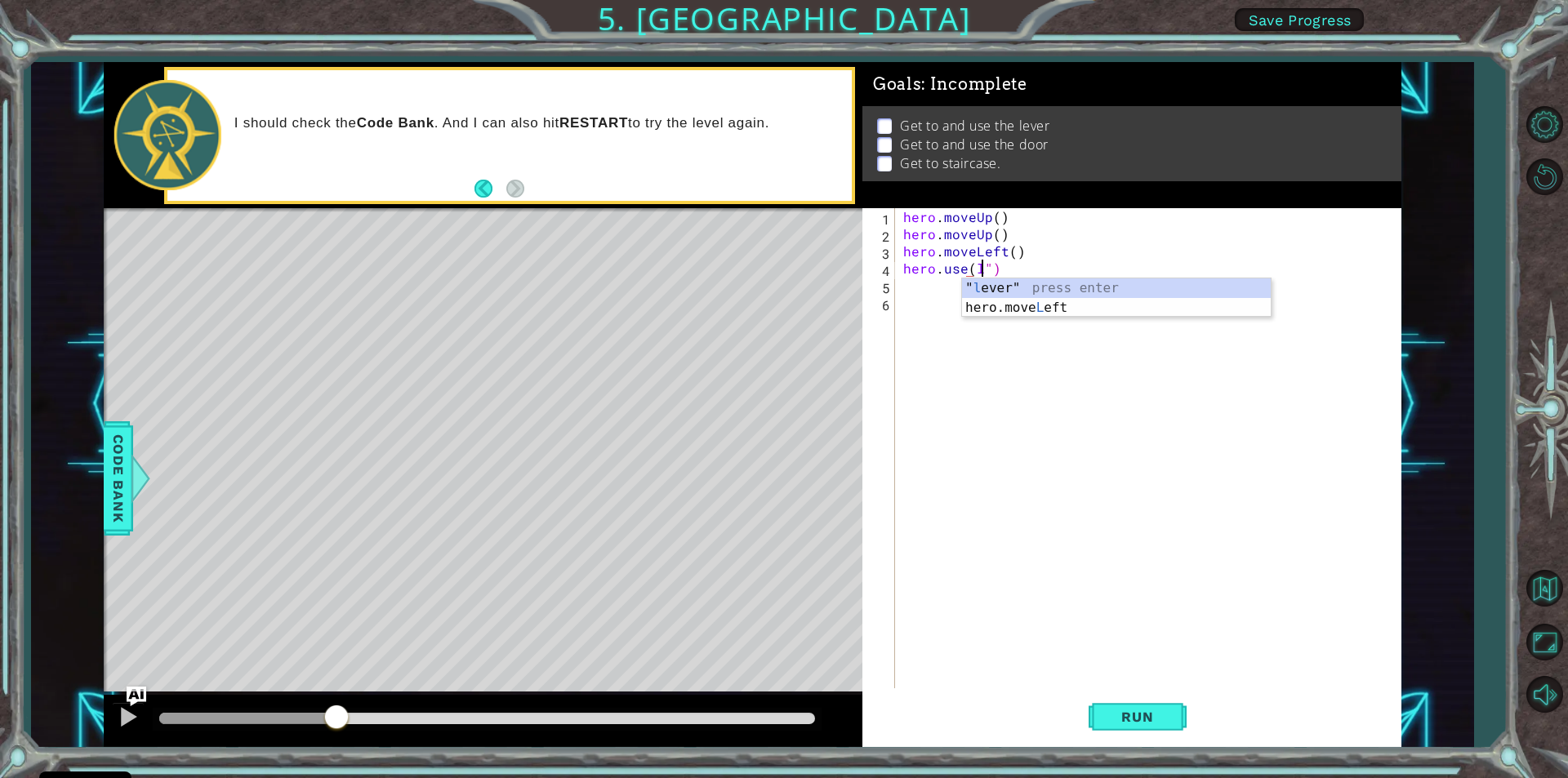
scroll to position [0, 5]
click at [1003, 301] on div "hero.move Le ft press enter " le ver" press enter move Le ft press enter" at bounding box center [1117, 328] width 309 height 98
type textarea "hero.use("lever"")"
click at [1019, 351] on div "hero . moveUp ( ) hero . moveUp ( ) hero . moveLeft ( ) hero . use ( "lever"")" at bounding box center [1152, 465] width 504 height 514
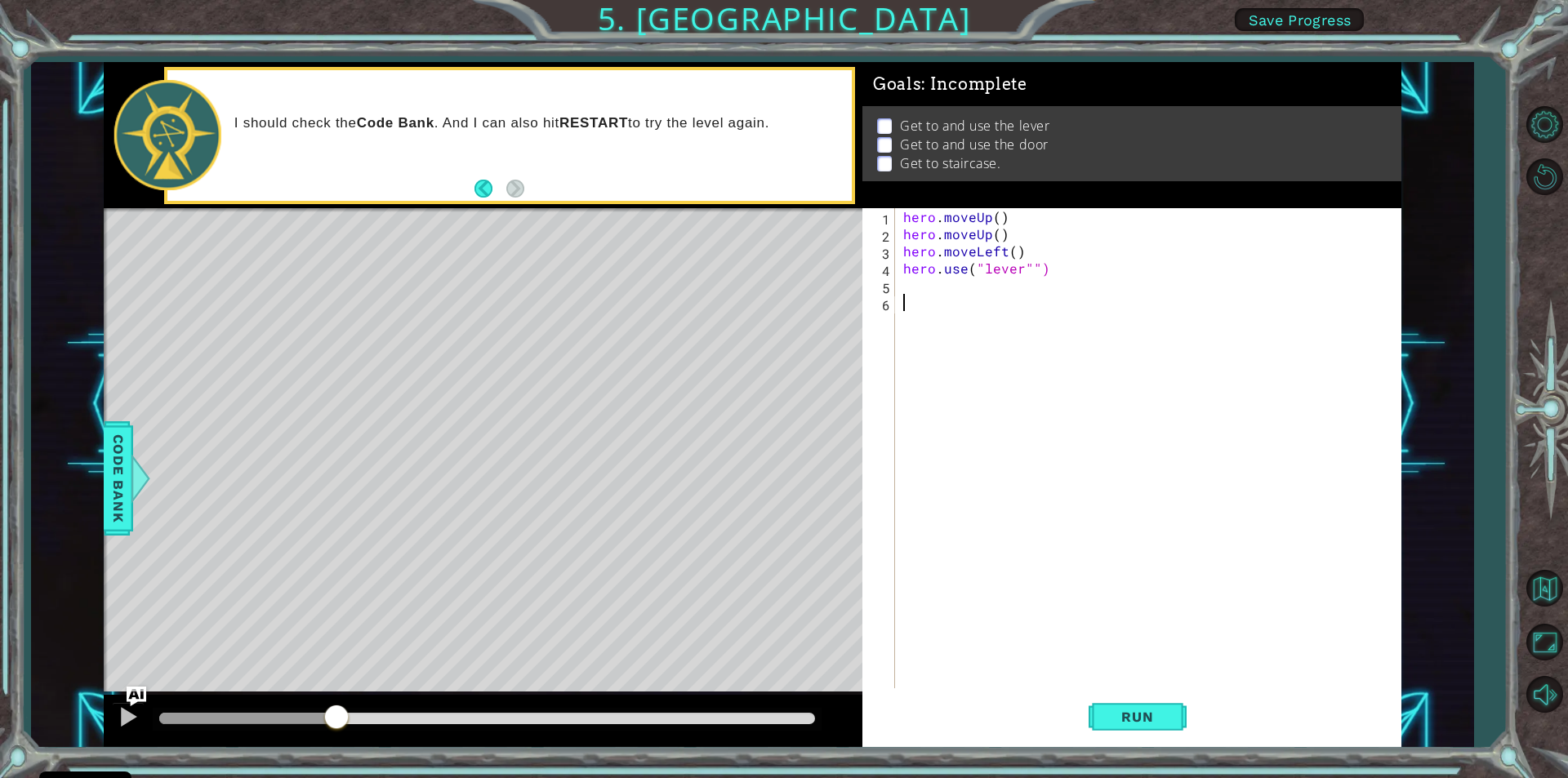
click at [900, 289] on div "hero . moveUp ( ) hero . moveUp ( ) hero . moveLeft ( ) hero . use ( "lever"")" at bounding box center [1148, 448] width 496 height 480
type textarea "h"
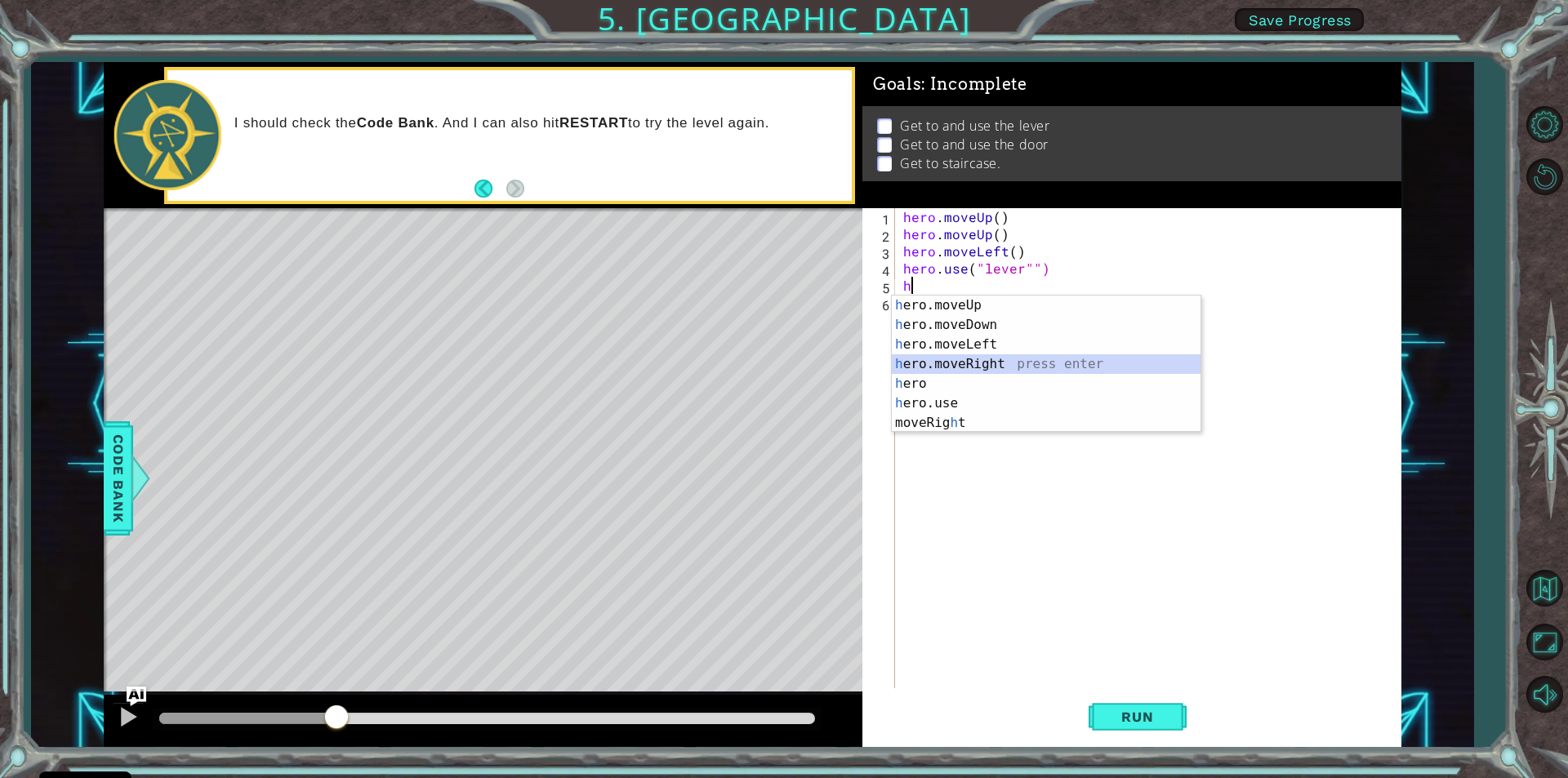
click at [968, 360] on div "h ero.moveUp press enter h ero.moveDown press enter h ero.moveLeft press enter …" at bounding box center [1046, 384] width 309 height 177
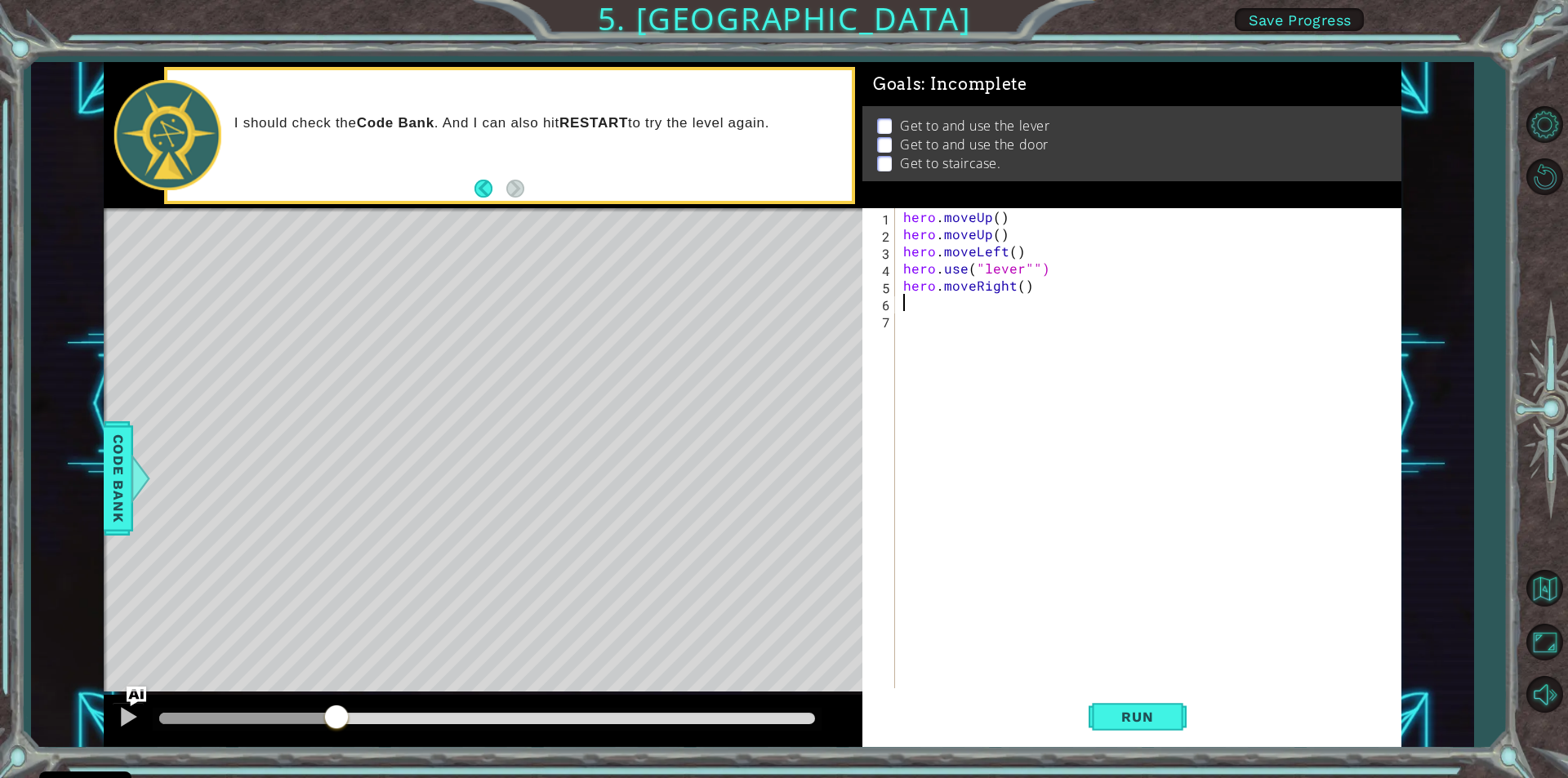
type textarea "h"
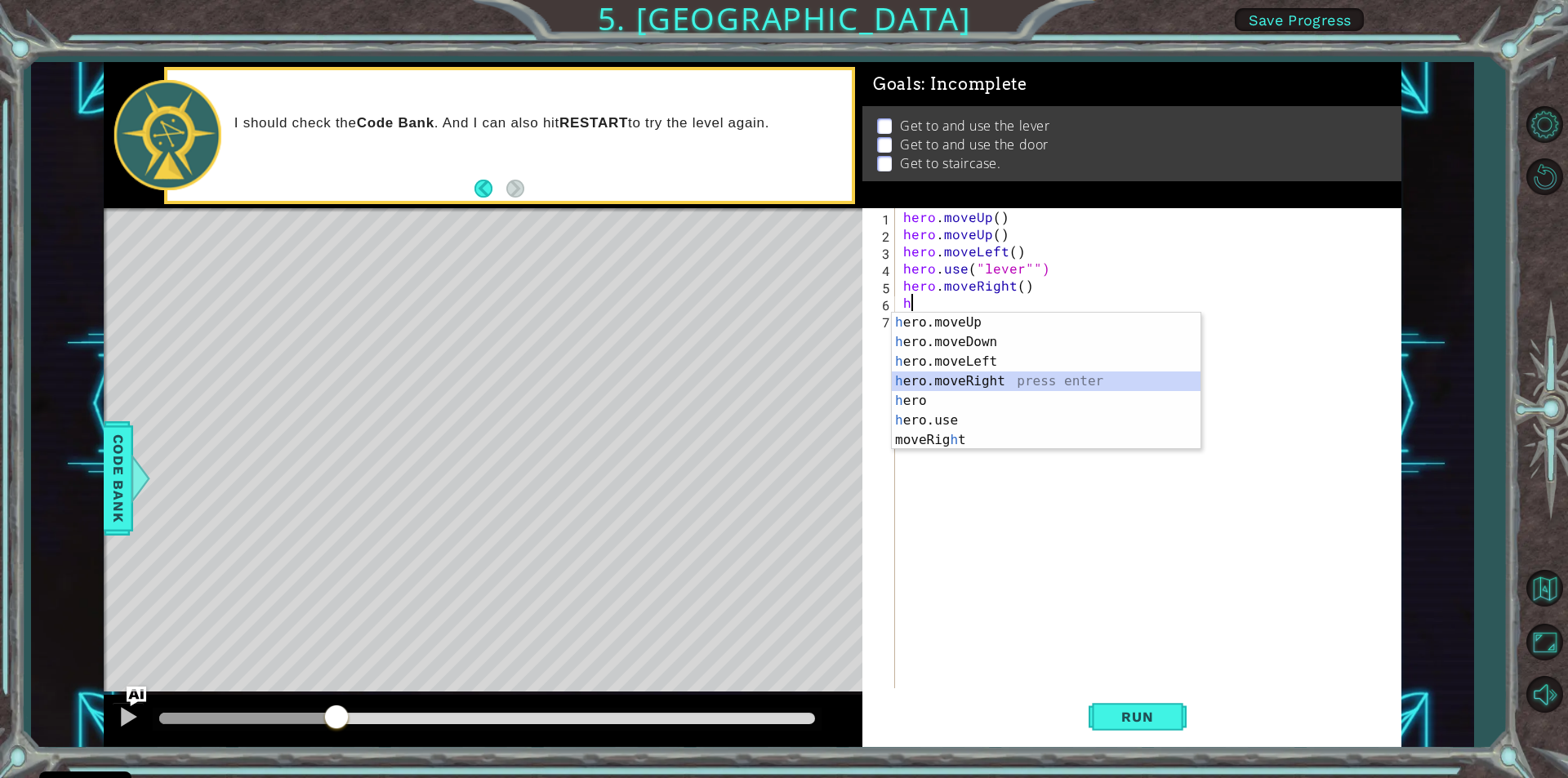
click at [917, 381] on div "h ero.moveUp press enter h ero.moveDown press enter h ero.moveLeft press enter …" at bounding box center [1046, 401] width 309 height 177
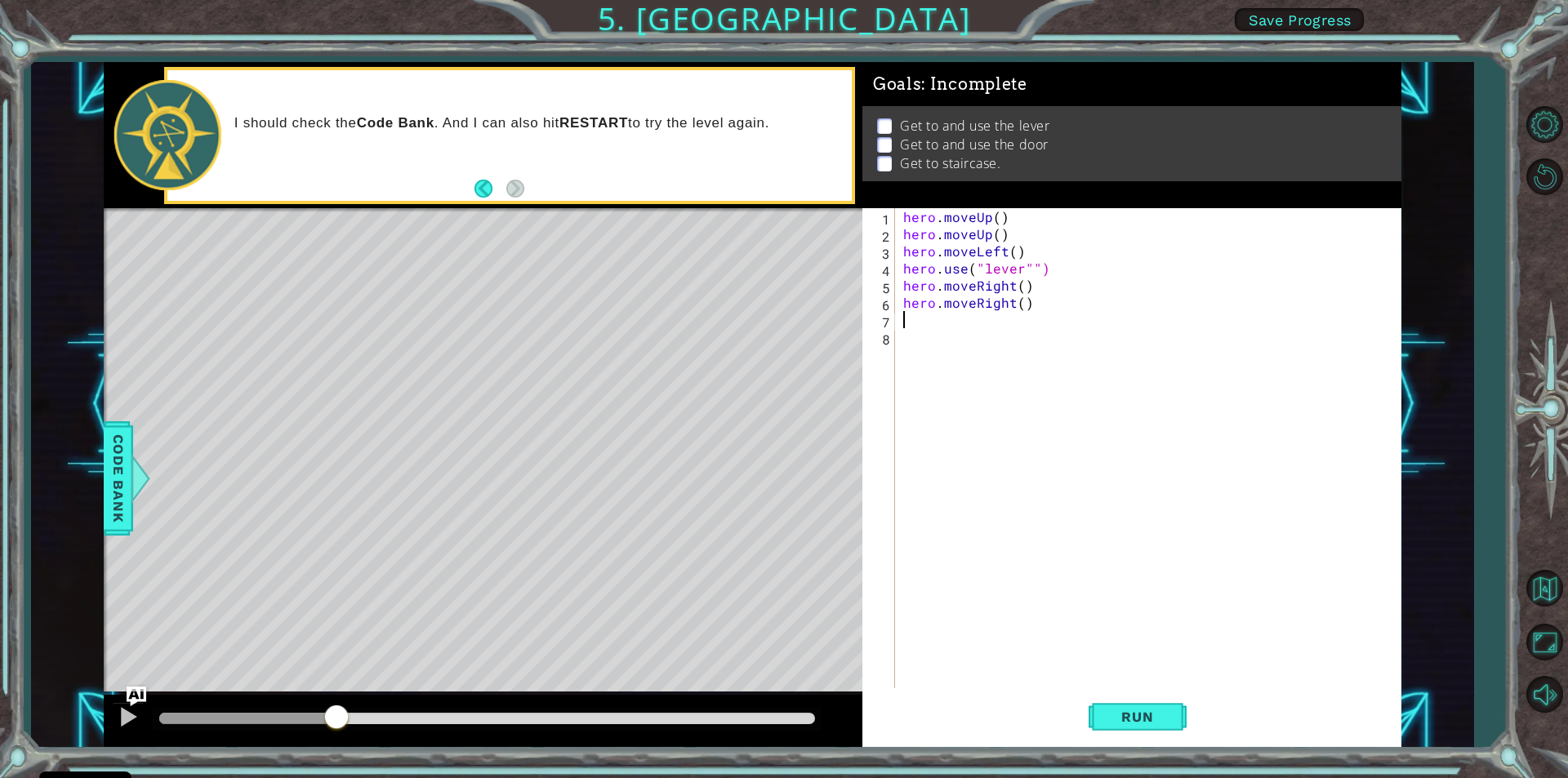
type textarea "h"
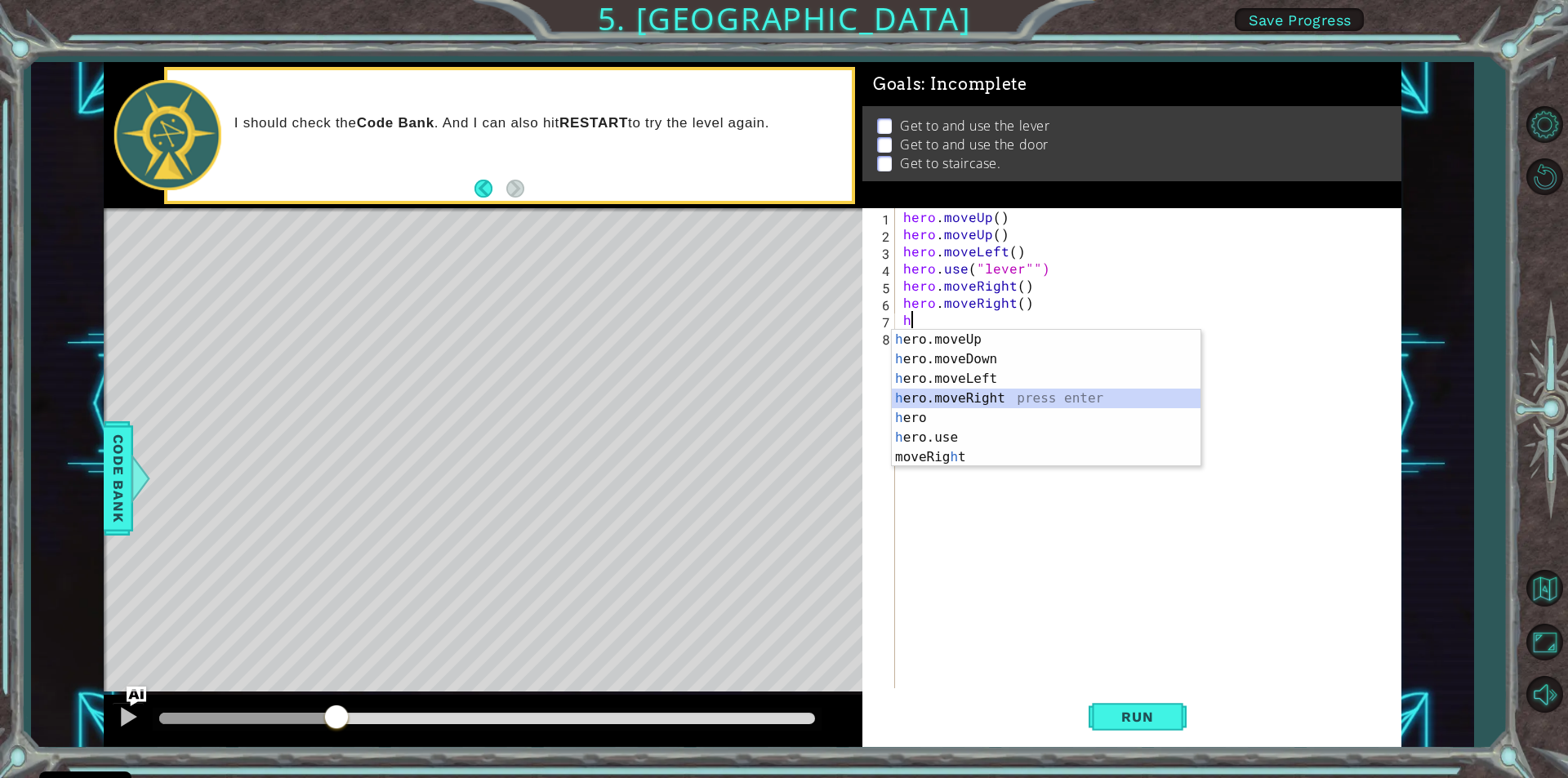
click at [942, 402] on div "h ero.moveUp press enter h ero.moveDown press enter h ero.moveLeft press enter …" at bounding box center [1046, 418] width 309 height 177
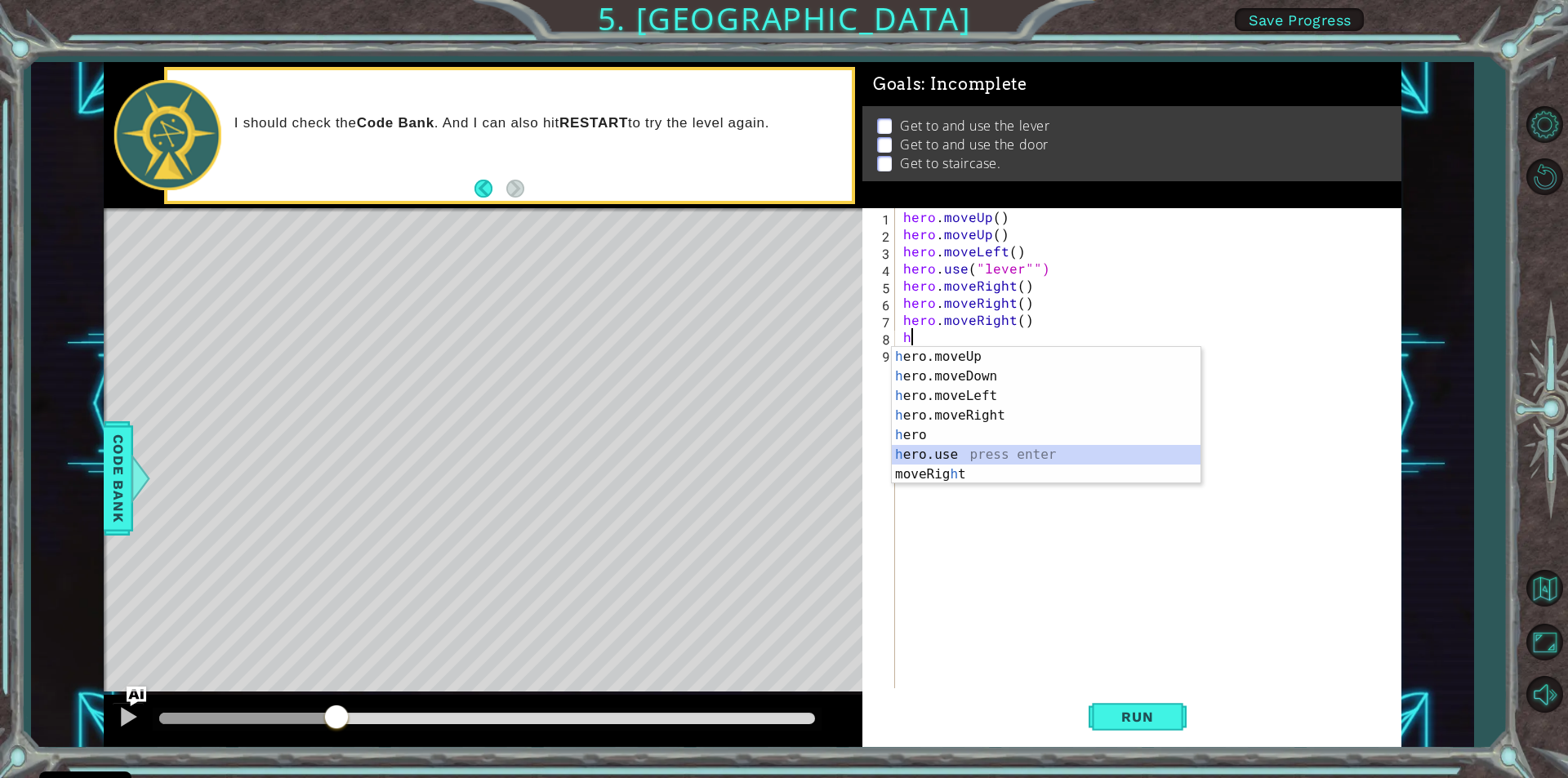
click at [932, 461] on div "h ero.moveUp press enter h ero.moveDown press enter h ero.moveLeft press enter …" at bounding box center [1046, 436] width 309 height 177
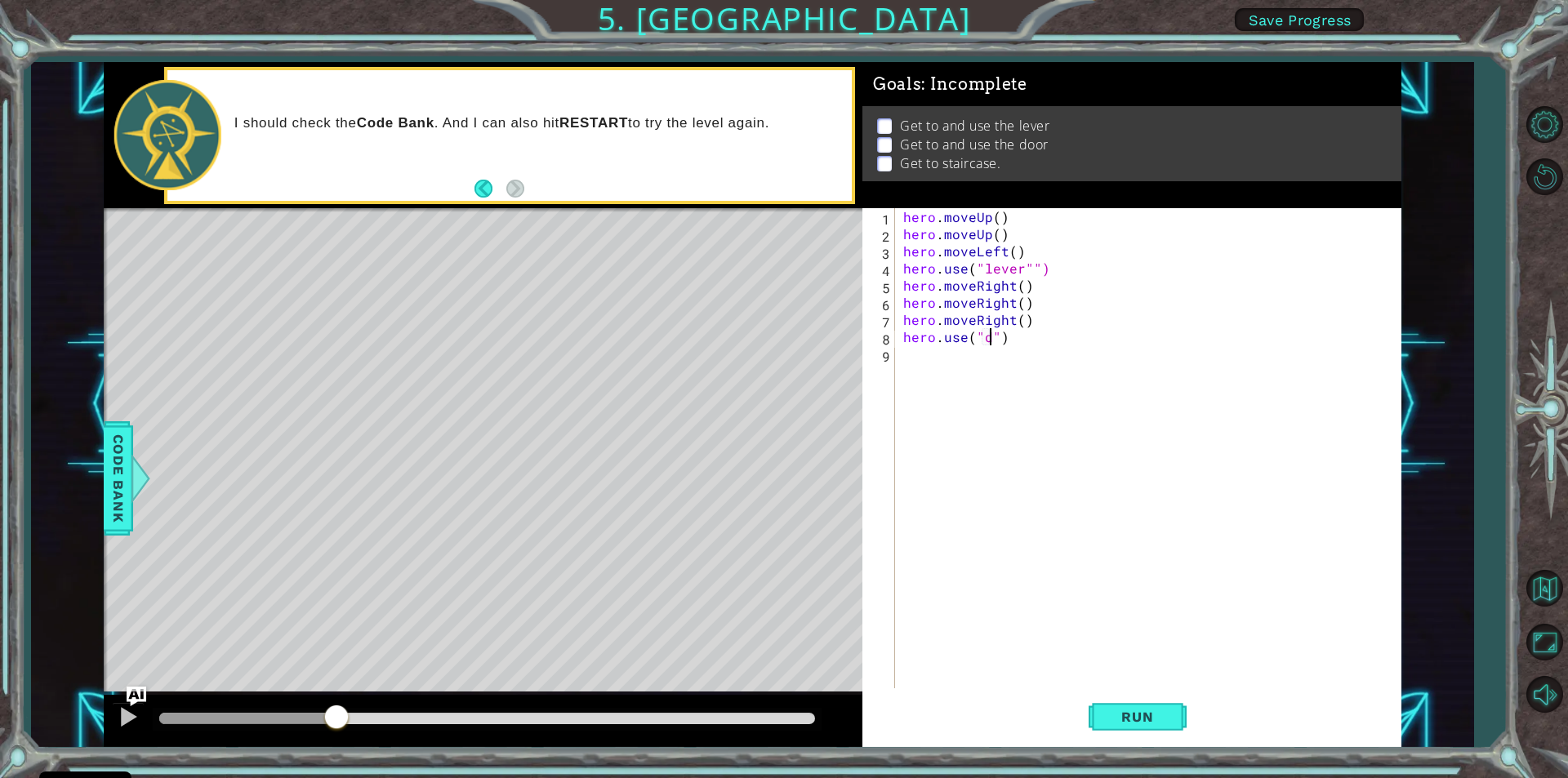
scroll to position [0, 6]
type textarea "hero.use("door")"
click at [906, 356] on div "hero . moveUp ( ) hero . moveUp ( ) hero . moveLeft ( ) hero . use ( "lever"") …" at bounding box center [1152, 465] width 504 height 514
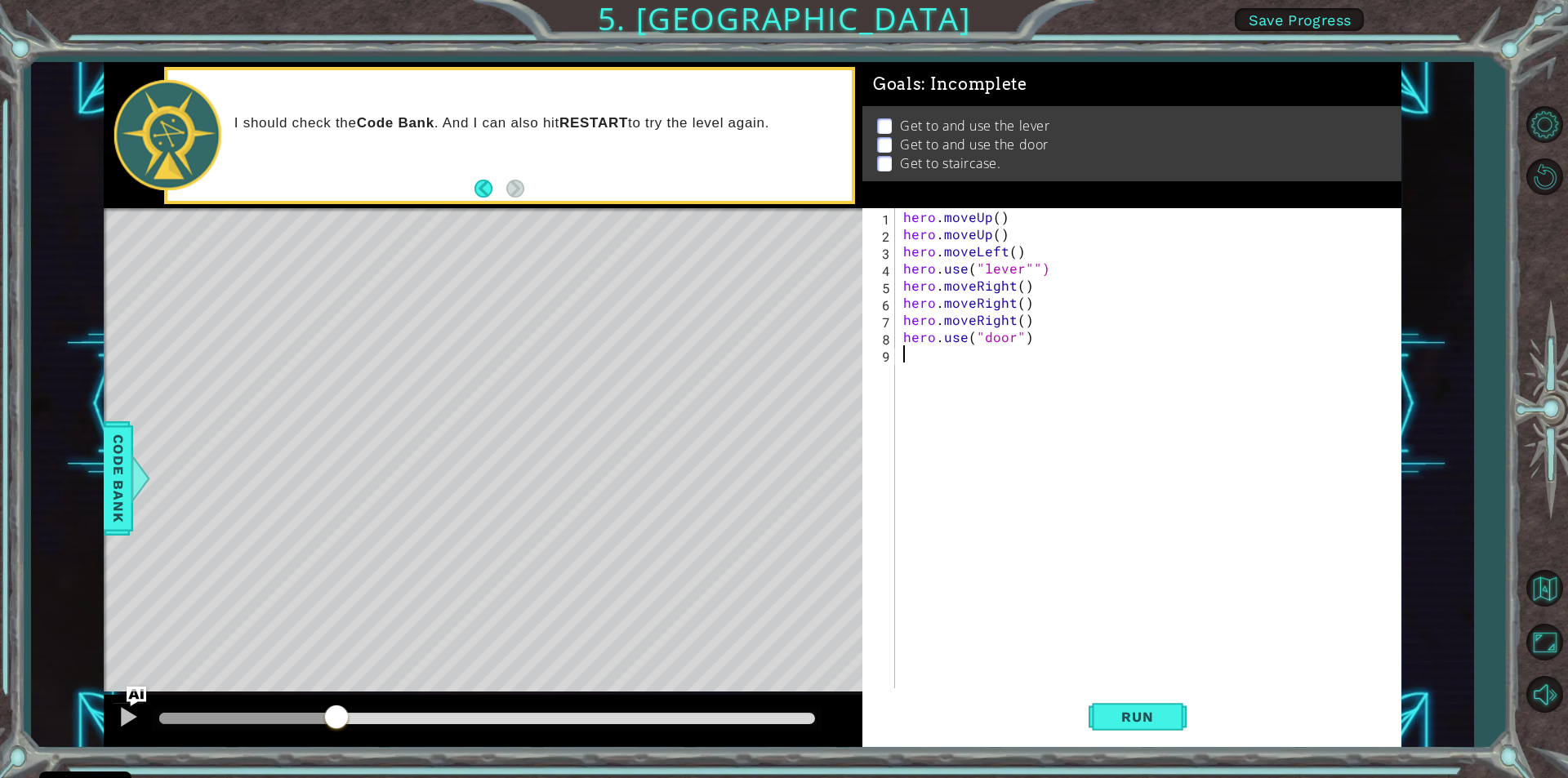
type textarea "h"
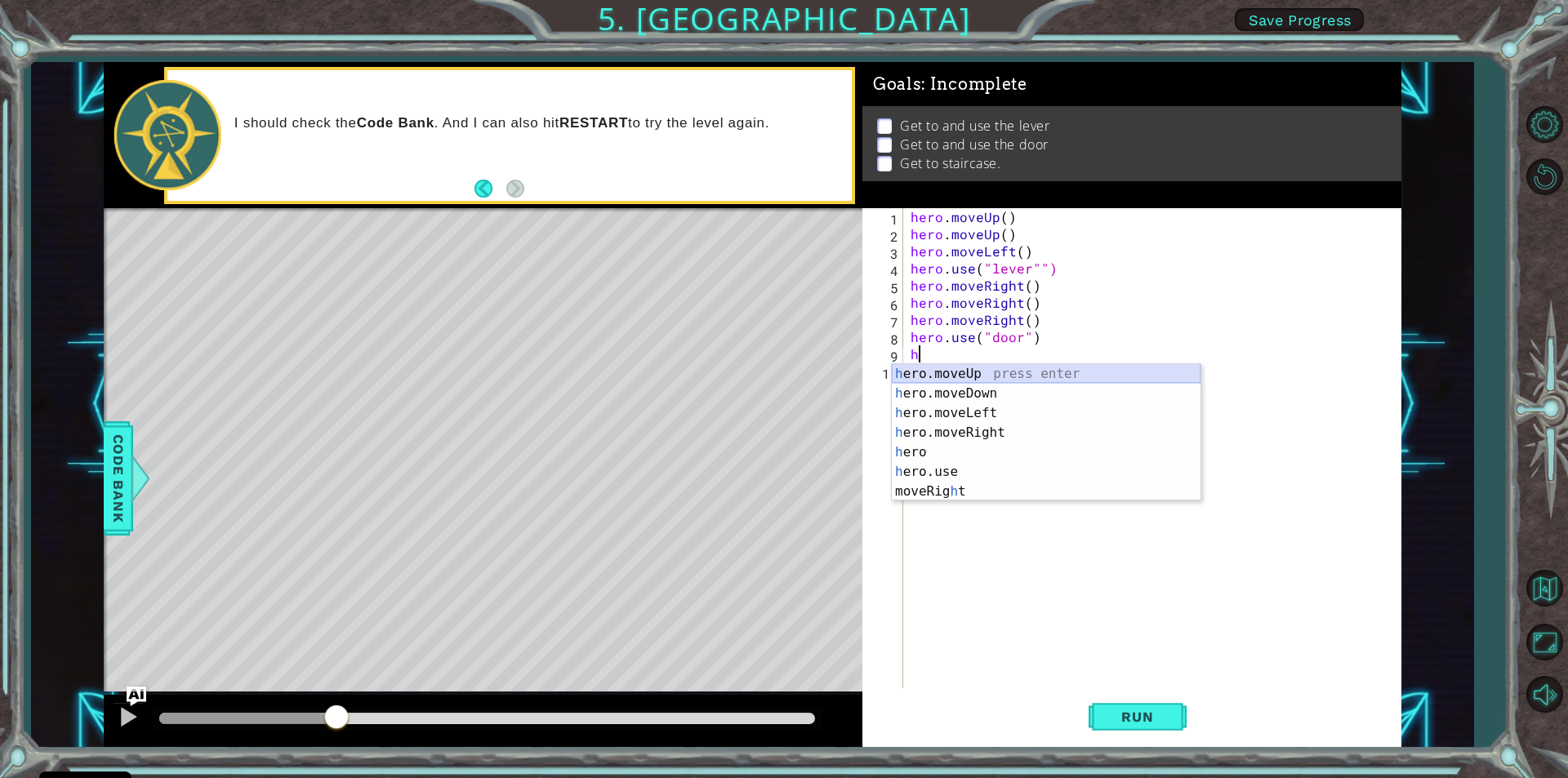
click at [937, 371] on div "h ero.moveUp press enter h ero.moveDown press enter h ero.moveLeft press enter …" at bounding box center [1046, 453] width 309 height 177
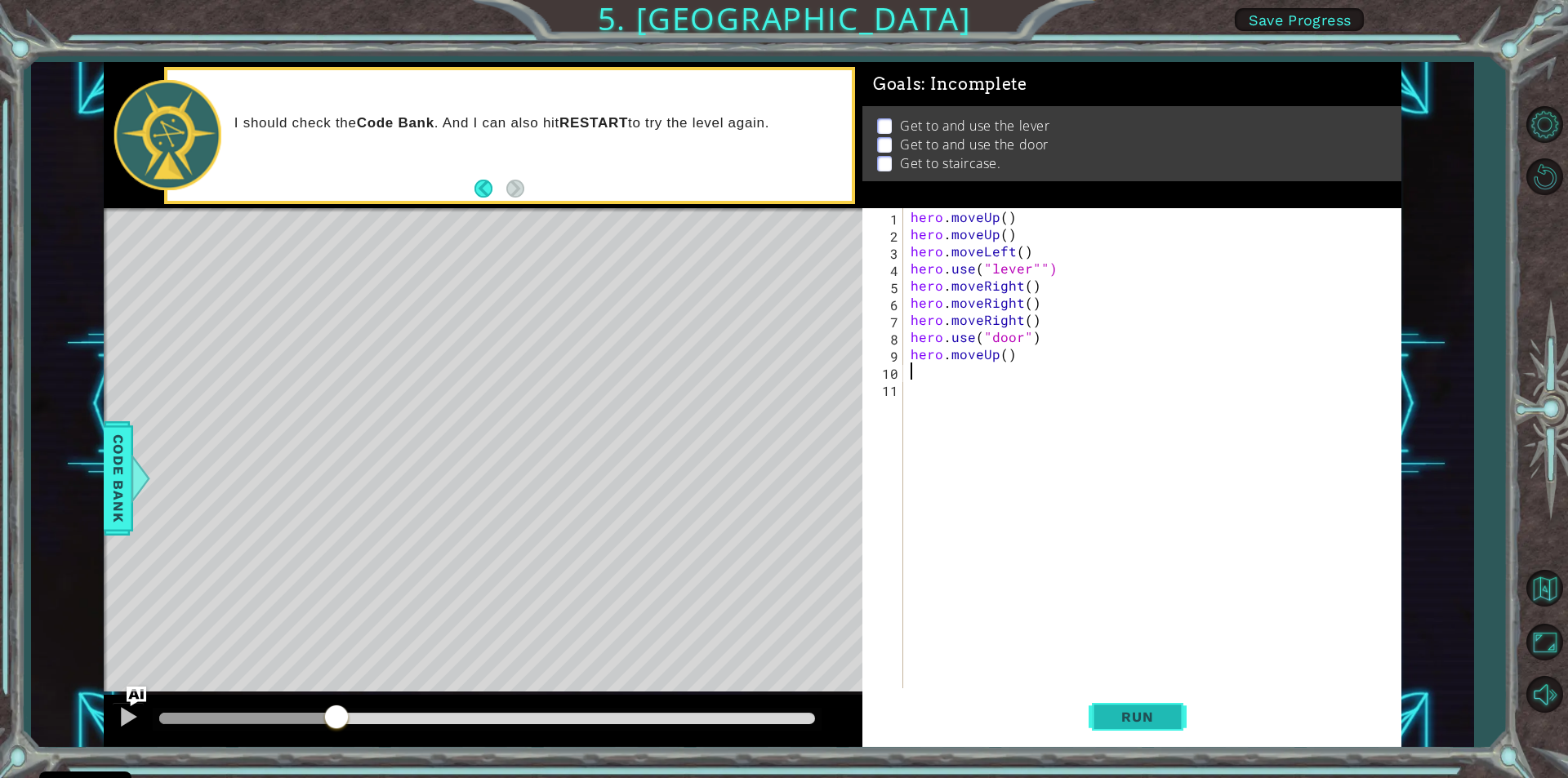
click at [1107, 724] on span "Run" at bounding box center [1137, 717] width 65 height 16
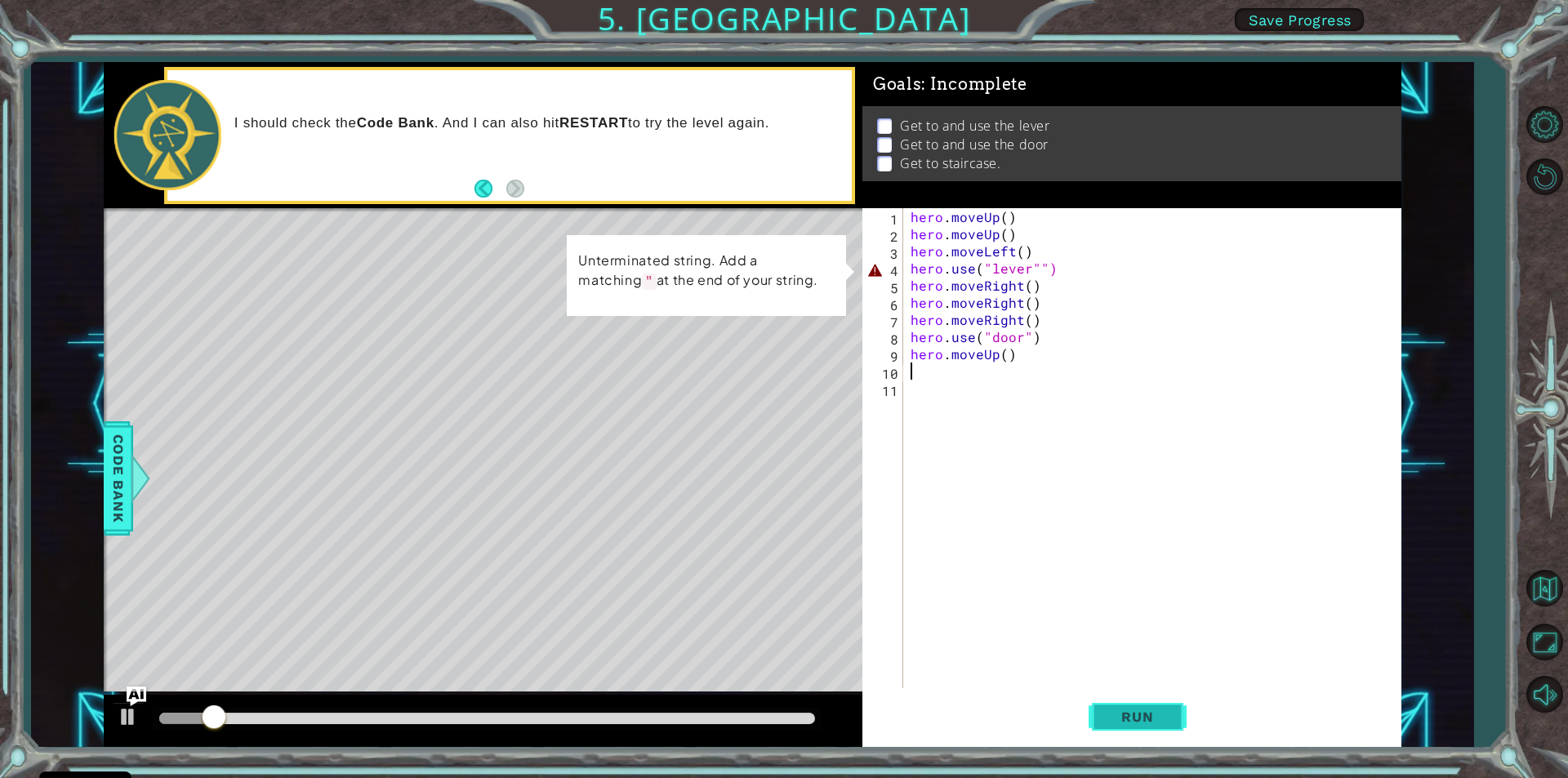
click at [1105, 718] on span "Run" at bounding box center [1137, 717] width 65 height 16
click at [1112, 713] on span "Run" at bounding box center [1137, 717] width 65 height 16
click at [124, 700] on div at bounding box center [483, 721] width 759 height 52
click at [126, 710] on div at bounding box center [128, 717] width 21 height 21
click at [916, 217] on div "hero . moveUp ( ) hero . moveUp ( ) hero . moveLeft ( ) hero . use ( "lever"") …" at bounding box center [1156, 465] width 497 height 514
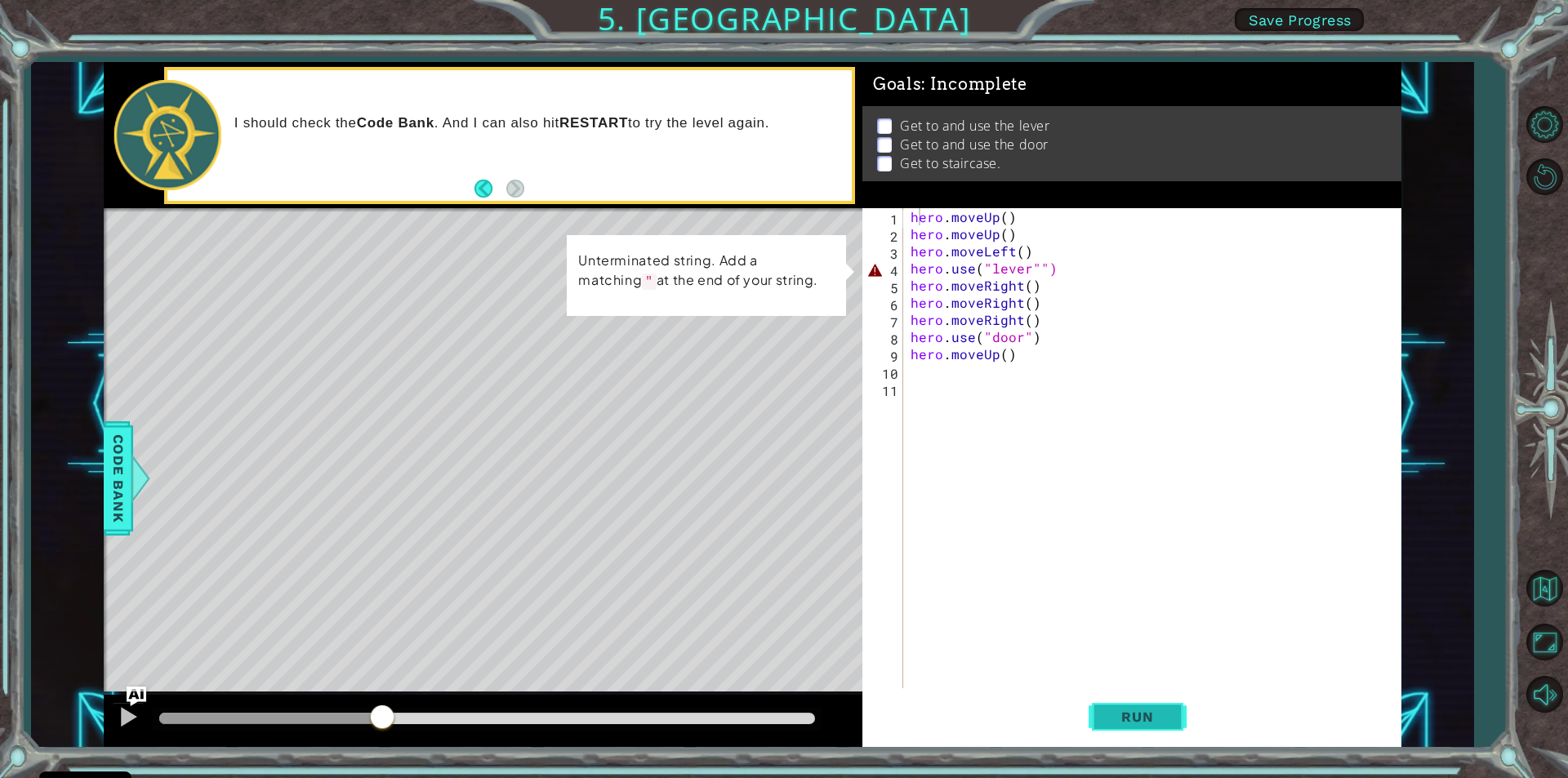
click at [1148, 709] on span "Run" at bounding box center [1137, 717] width 65 height 16
click at [1165, 724] on span "Run" at bounding box center [1137, 717] width 65 height 16
click at [1068, 271] on div "hero . moveUp ( ) hero . moveUp ( ) hero . moveLeft ( ) hero . use ( "lever"") …" at bounding box center [1156, 465] width 497 height 514
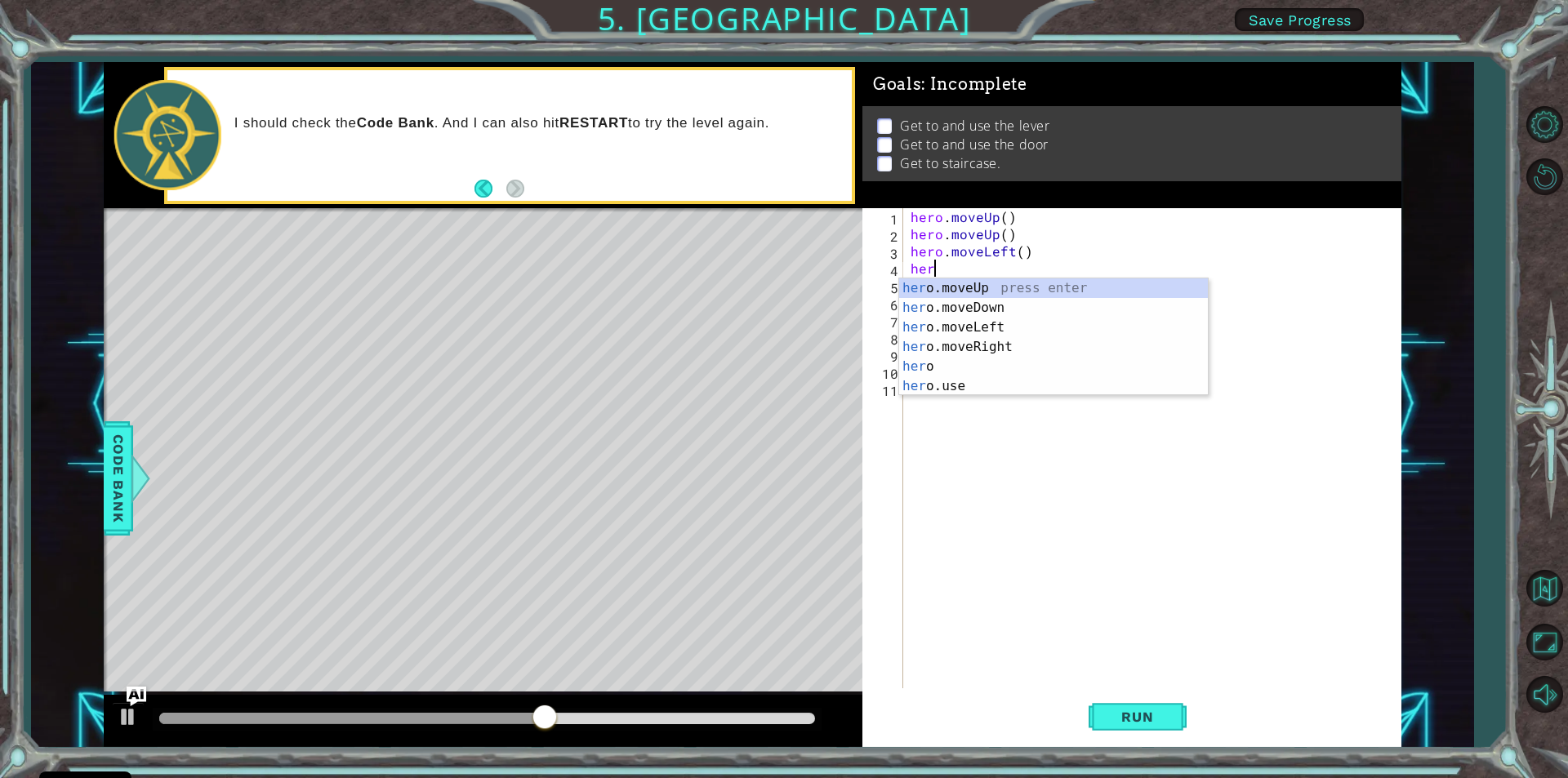
type textarea "h"
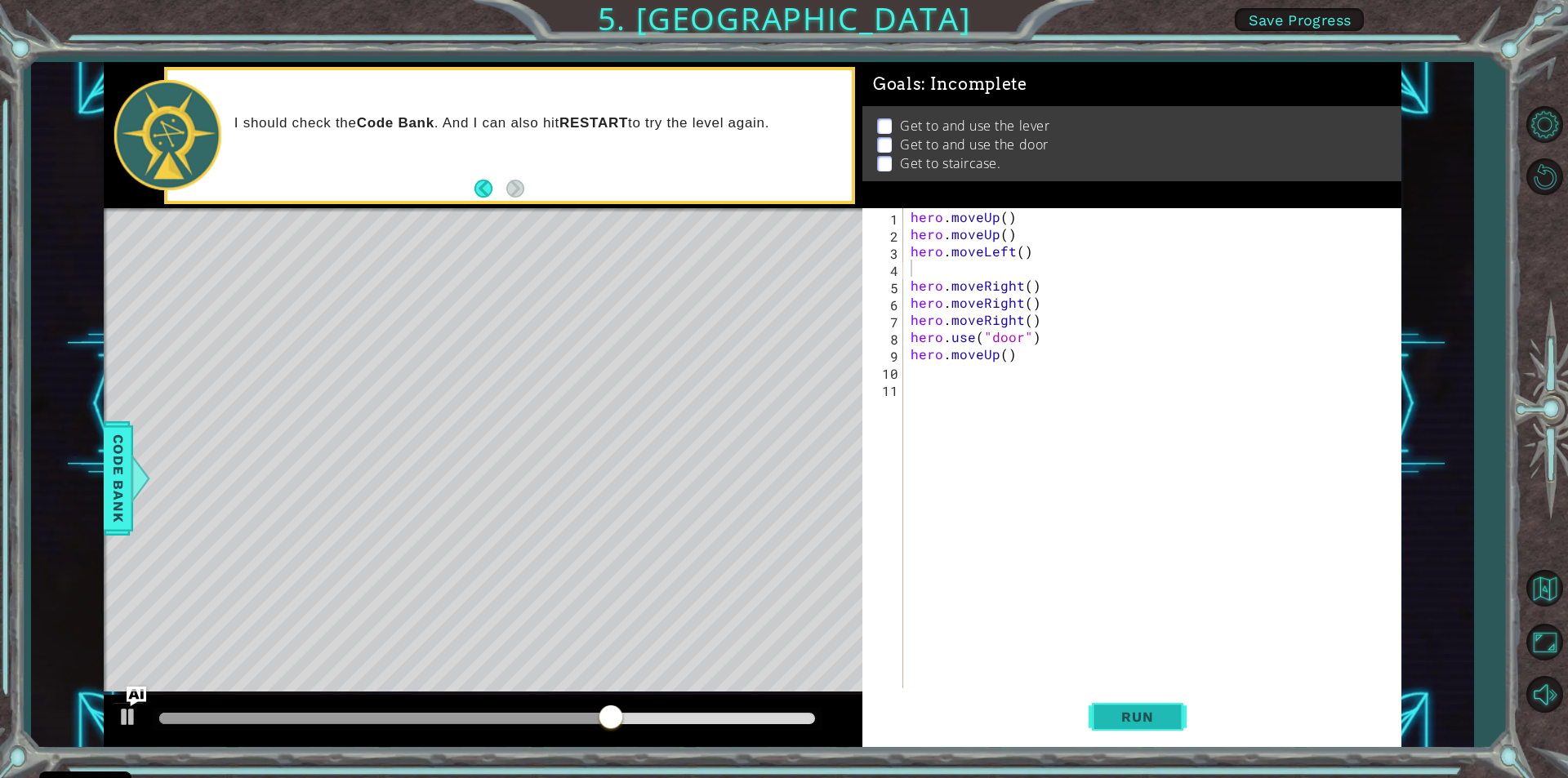
click at [1118, 709] on span "Run" at bounding box center [1137, 717] width 65 height 16
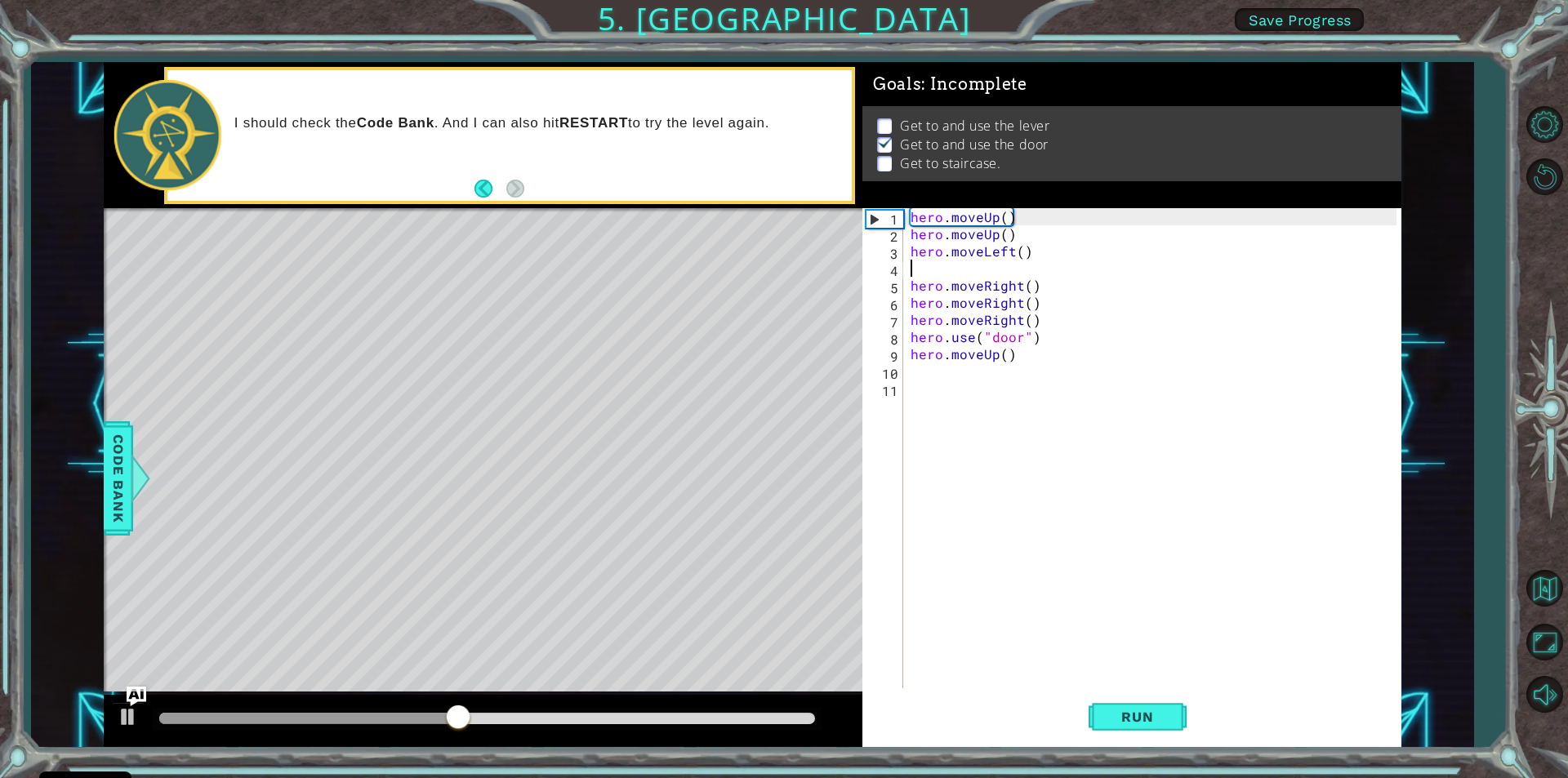
click at [922, 264] on div "hero . moveUp ( ) hero . moveUp ( ) hero . moveLeft ( ) hero . moveRight ( ) he…" at bounding box center [1156, 465] width 497 height 514
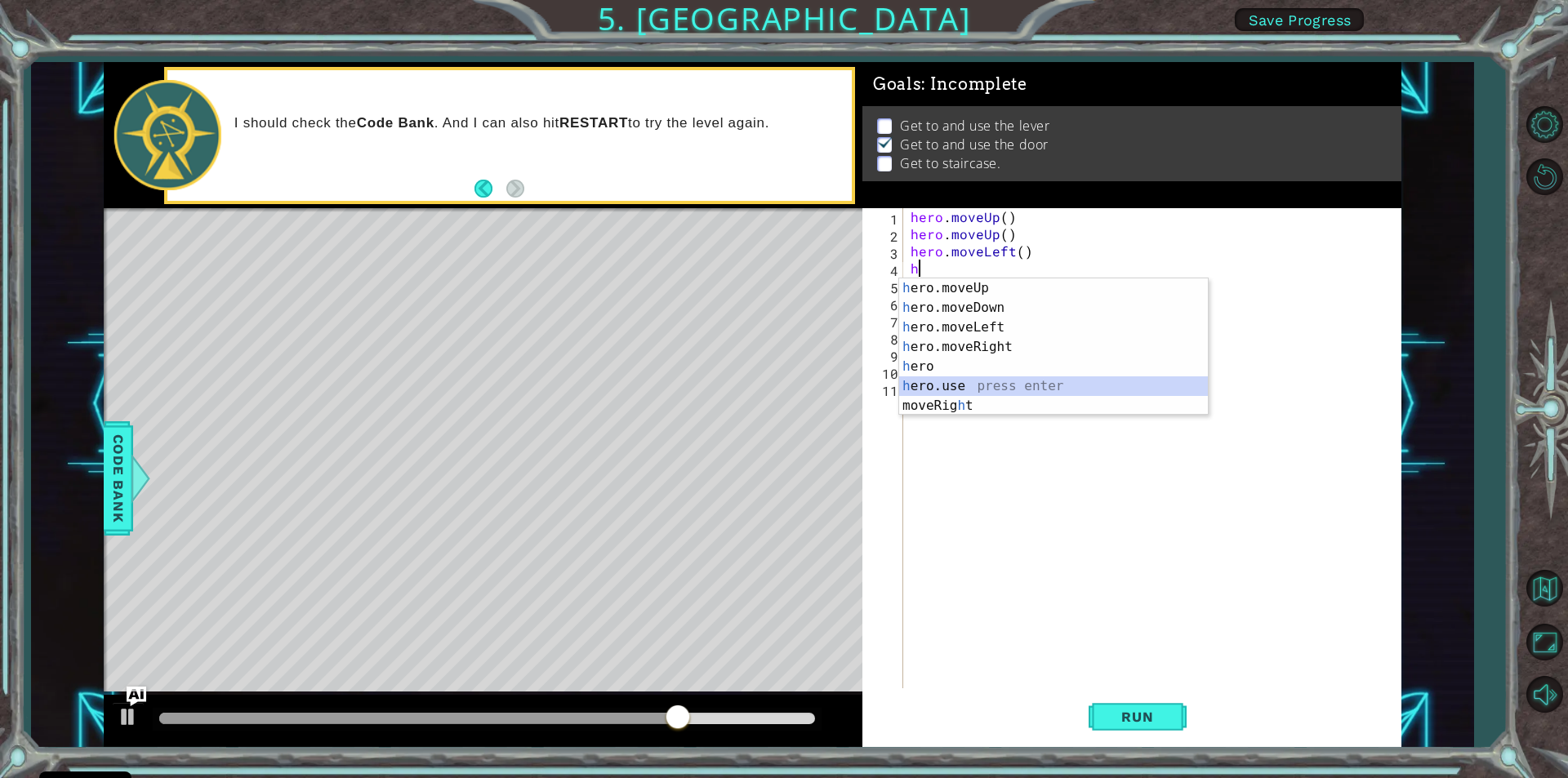
click at [931, 383] on div "h ero.moveUp press enter h ero.moveDown press enter h ero.moveLeft press enter …" at bounding box center [1054, 367] width 309 height 177
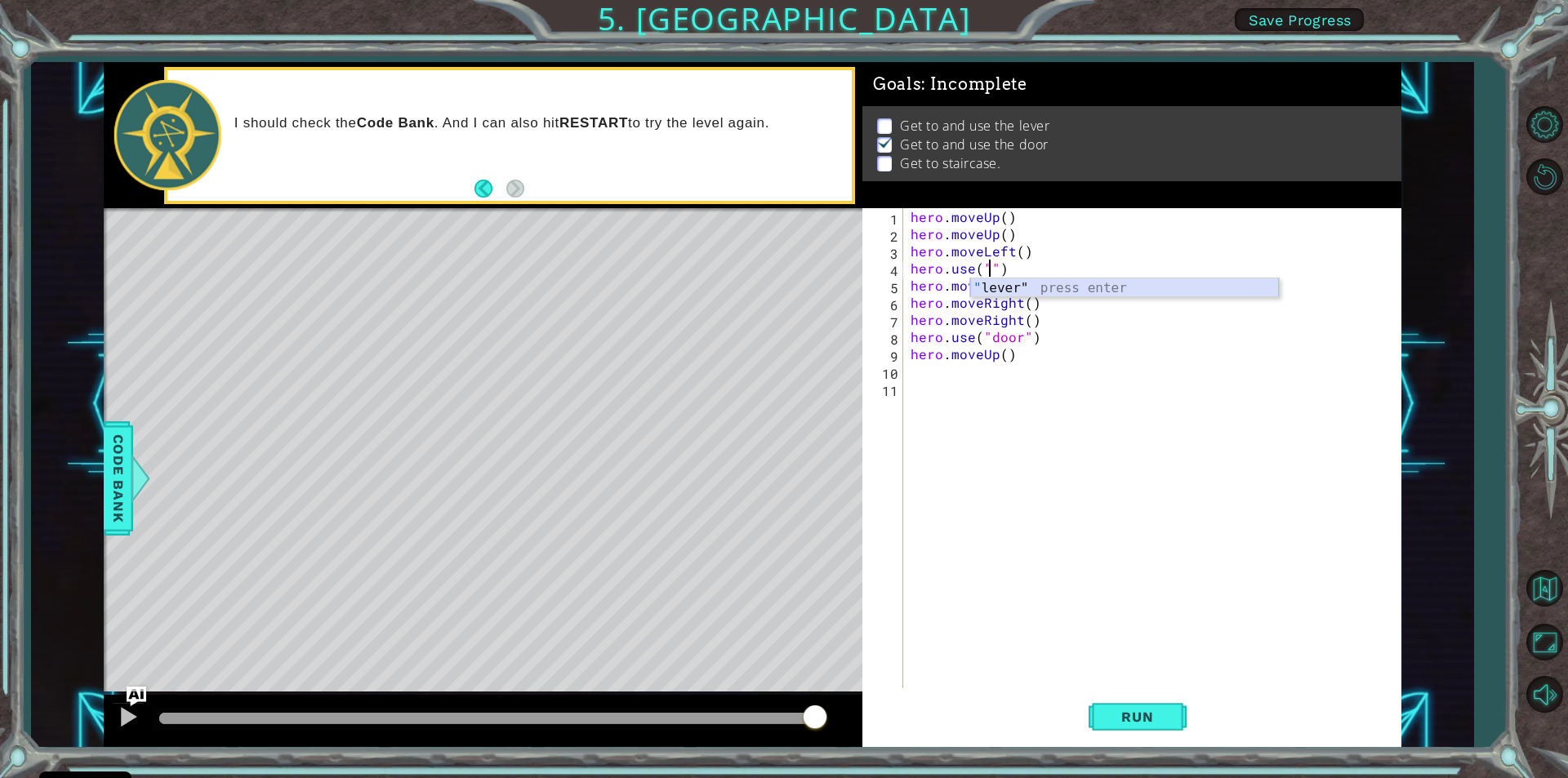
click at [1000, 293] on div "" lever" press enter" at bounding box center [1125, 308] width 309 height 59
type textarea "hero.use("lever")"
click at [1169, 710] on span "Run" at bounding box center [1137, 717] width 65 height 16
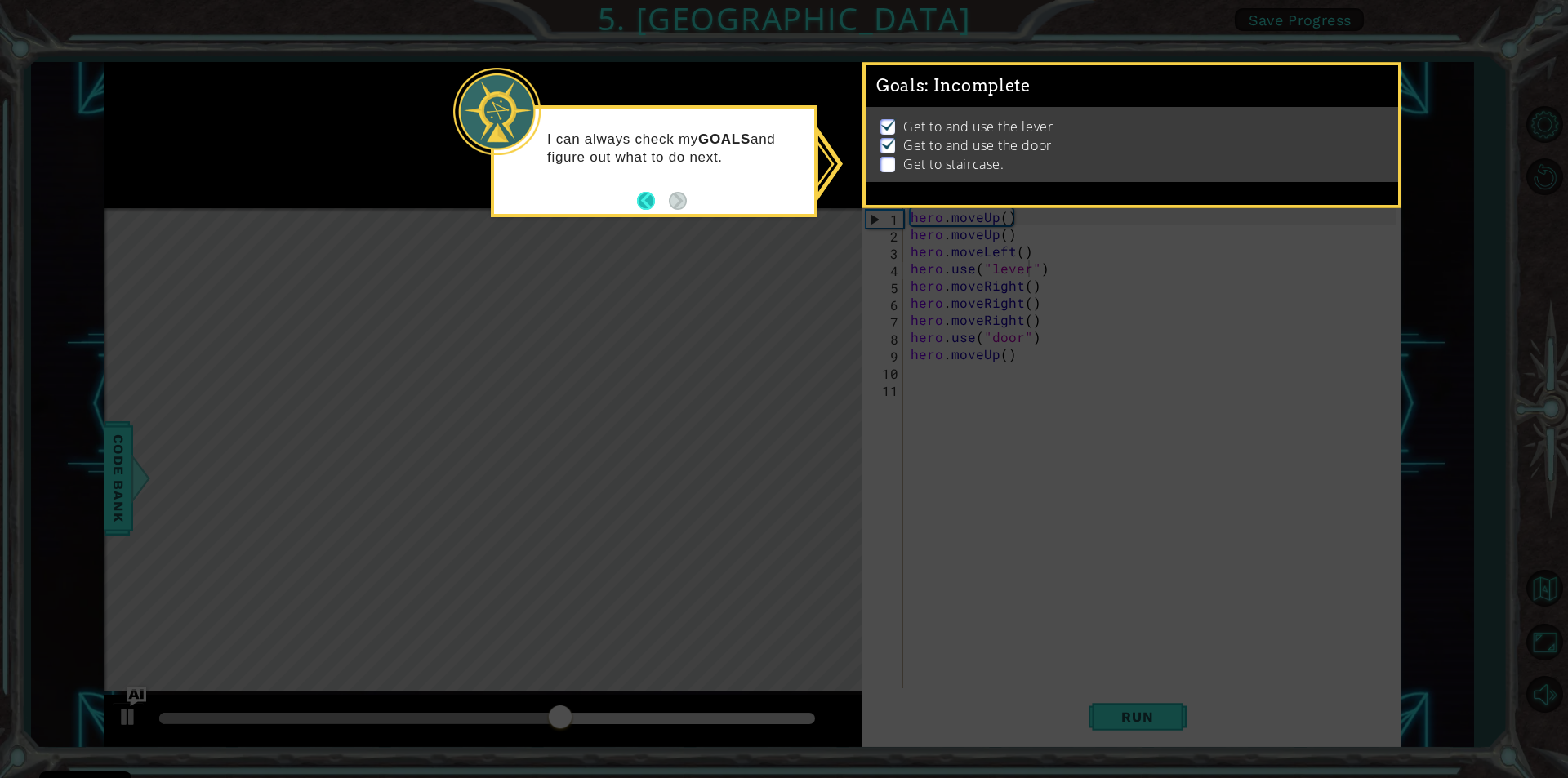
click at [651, 192] on button "Back" at bounding box center [652, 201] width 32 height 18
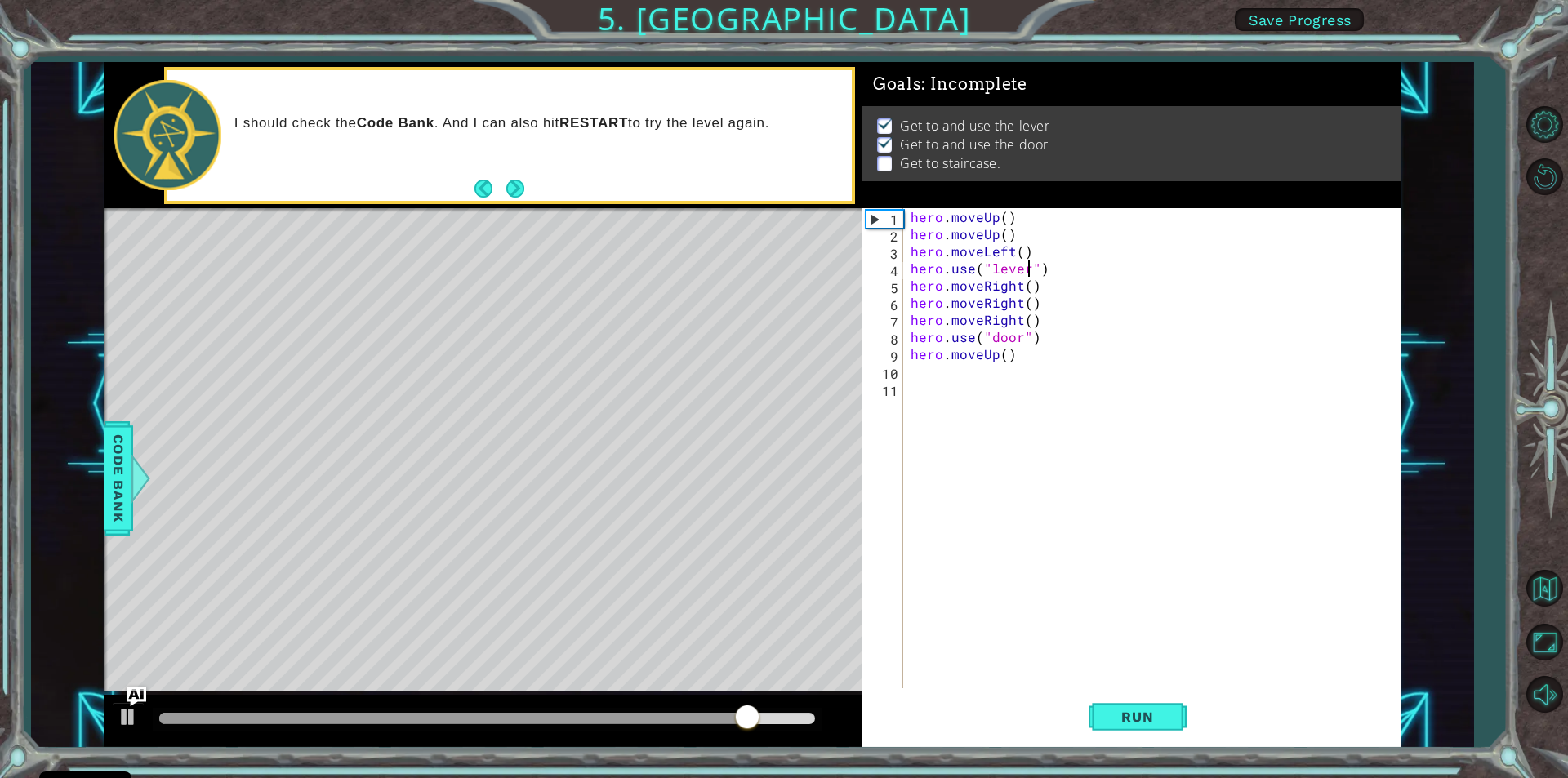
click at [909, 382] on div "hero . moveUp ( ) hero . moveUp ( ) hero . moveLeft ( ) hero . use ( "lever" ) …" at bounding box center [1156, 465] width 497 height 514
click at [907, 378] on div "1 2 3 4 5 6 7 8 9 10 11 hero . moveUp ( ) hero . moveUp ( ) hero . moveLeft ( )…" at bounding box center [1129, 448] width 534 height 480
click at [906, 364] on div "1 2 3 4 5 6 7 8 9 10 11 hero . moveUp ( ) hero . moveUp ( ) hero . moveLeft ( )…" at bounding box center [1129, 448] width 534 height 480
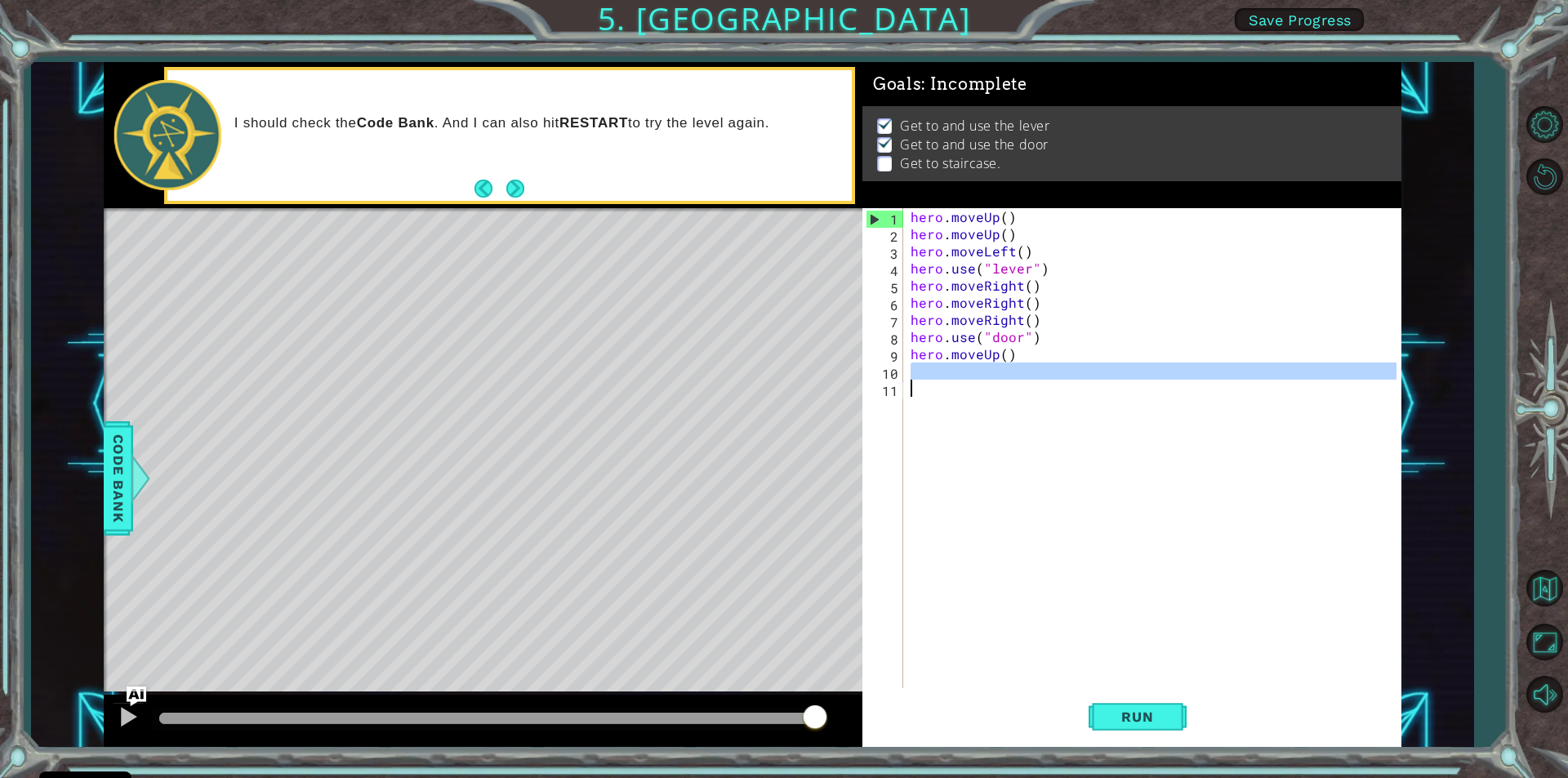
click at [913, 380] on div "hero . moveUp ( ) hero . moveUp ( ) hero . moveLeft ( ) hero . use ( "lever" ) …" at bounding box center [1156, 465] width 497 height 514
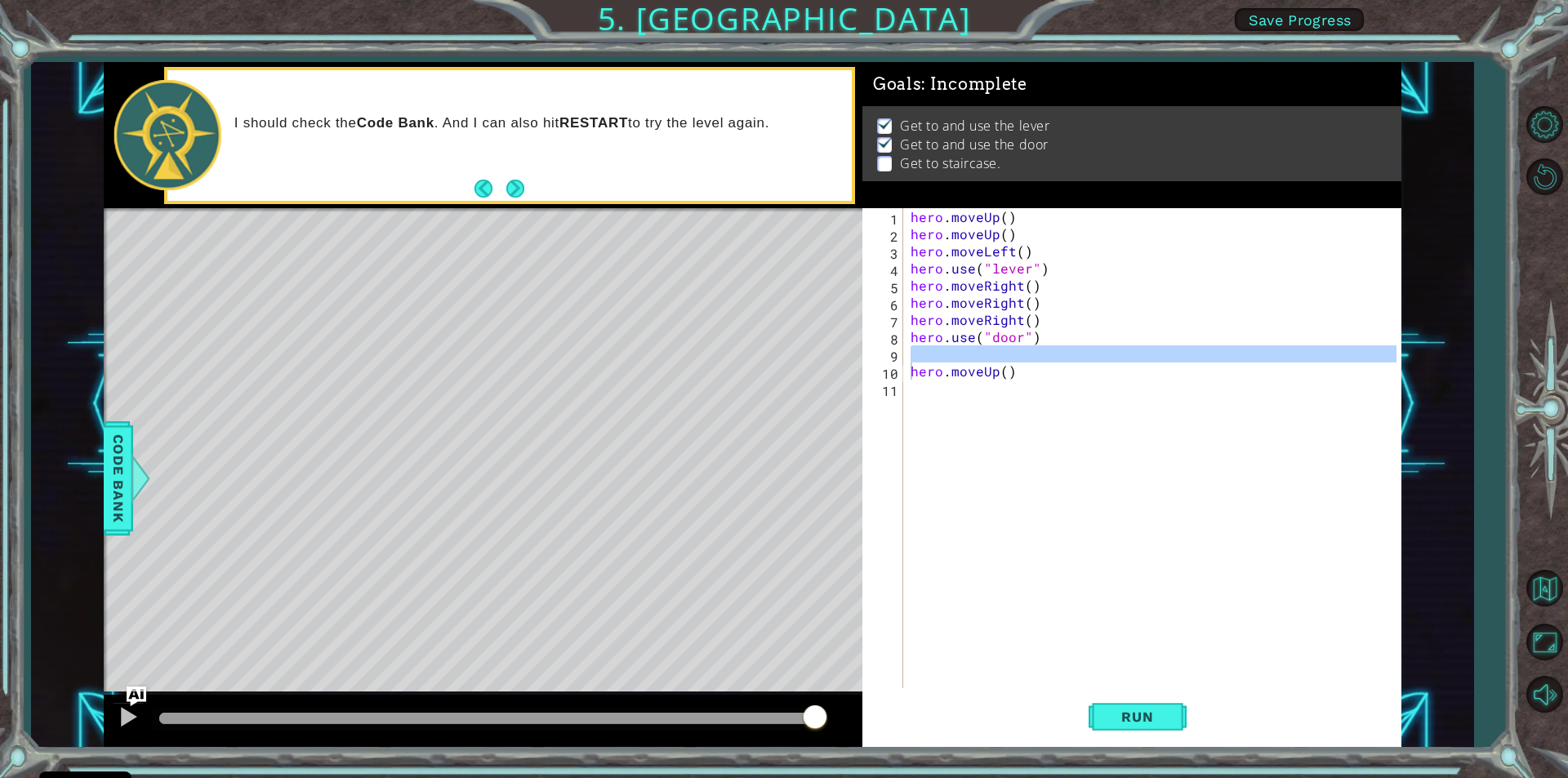
drag, startPoint x: 907, startPoint y: 367, endPoint x: 904, endPoint y: 358, distance: 9.5
click at [904, 358] on div "hero.moveUp() 1 2 3 4 5 6 7 8 9 10 11 hero . moveUp ( ) hero . moveUp ( ) hero …" at bounding box center [1129, 448] width 534 height 480
type textarea "hero.moveUp()"
click at [922, 367] on div "hero . moveUp ( ) hero . moveUp ( ) hero . moveLeft ( ) hero . use ( "lever" ) …" at bounding box center [1156, 465] width 497 height 514
click at [912, 357] on div "hero . moveUp ( ) hero . moveUp ( ) hero . moveLeft ( ) hero . use ( "lever" ) …" at bounding box center [1156, 465] width 497 height 514
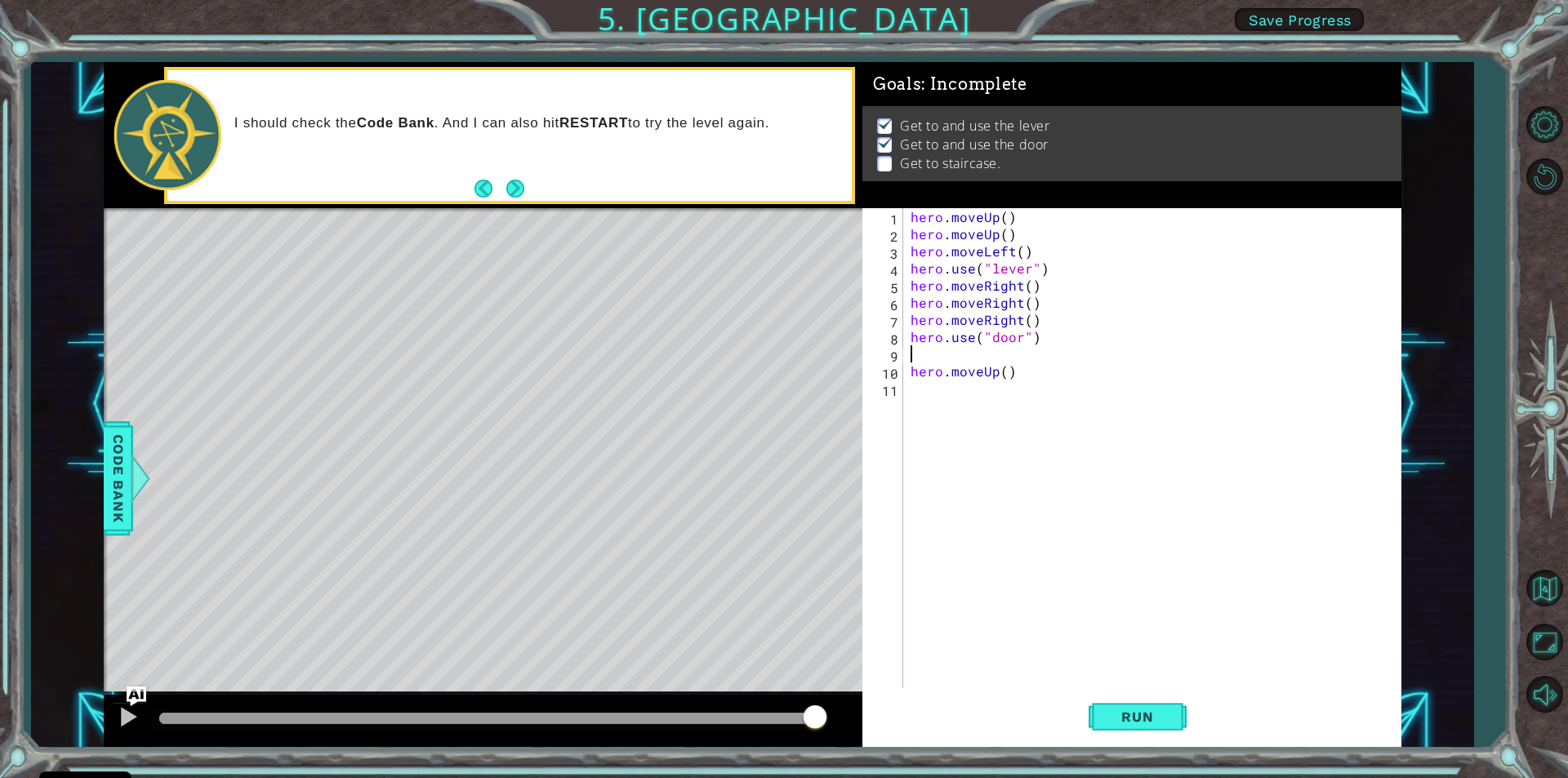
type textarea "h"
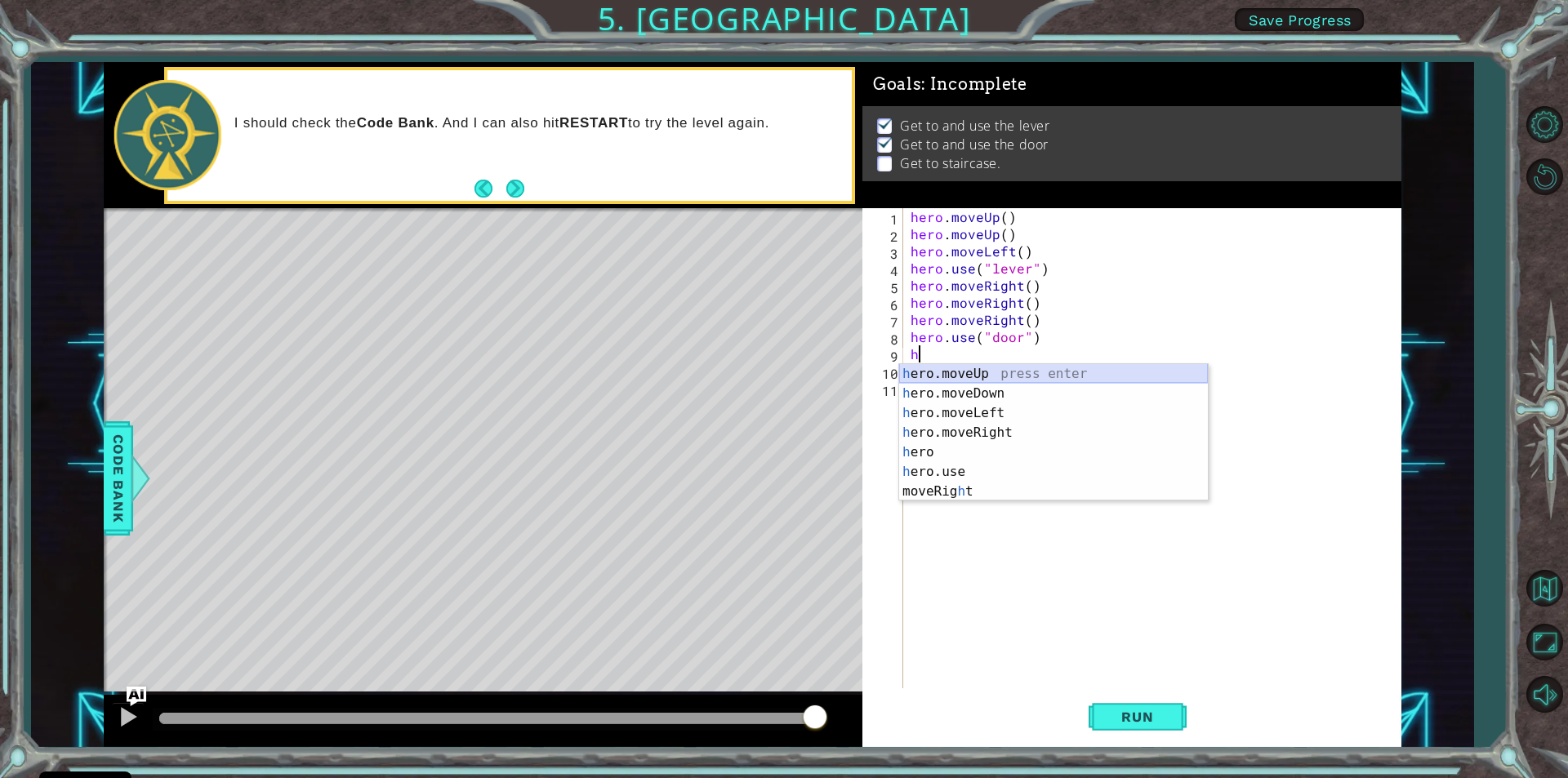
click at [974, 373] on div "h ero.moveUp press enter h ero.moveDown press enter h ero.moveLeft press enter …" at bounding box center [1054, 453] width 309 height 177
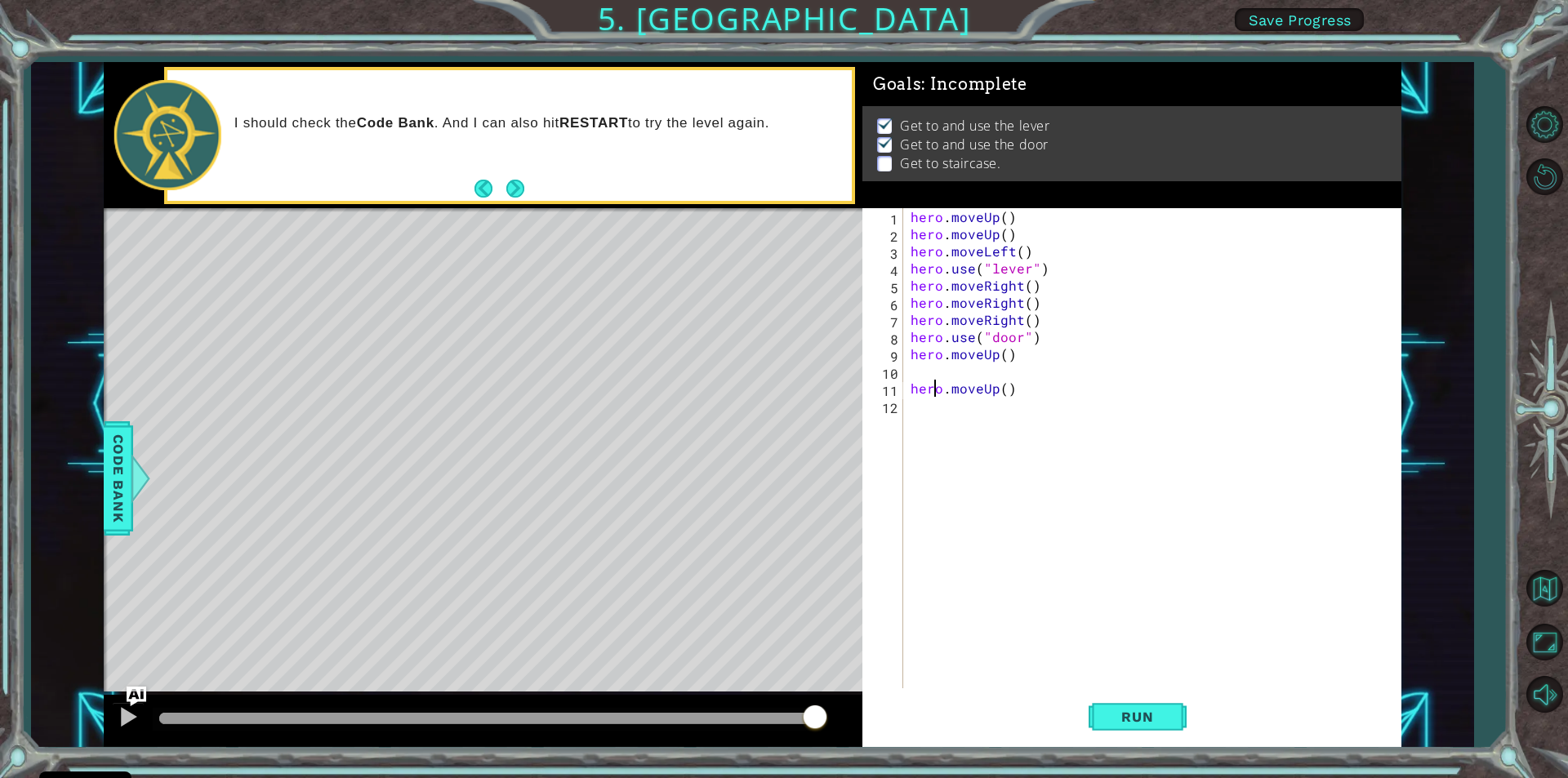
click at [935, 392] on div "hero . moveUp ( ) hero . moveUp ( ) hero . moveLeft ( ) hero . use ( "lever" ) …" at bounding box center [1156, 465] width 497 height 514
type textarea "hero.moveUp()"
click at [921, 371] on div "hero . moveUp ( ) hero . moveUp ( ) hero . moveLeft ( ) hero . use ( "lever" ) …" at bounding box center [1156, 465] width 497 height 514
click at [1012, 391] on div "hero . moveUp ( ) hero . moveUp ( ) hero . moveLeft ( ) hero . use ( "lever" ) …" at bounding box center [1156, 465] width 497 height 514
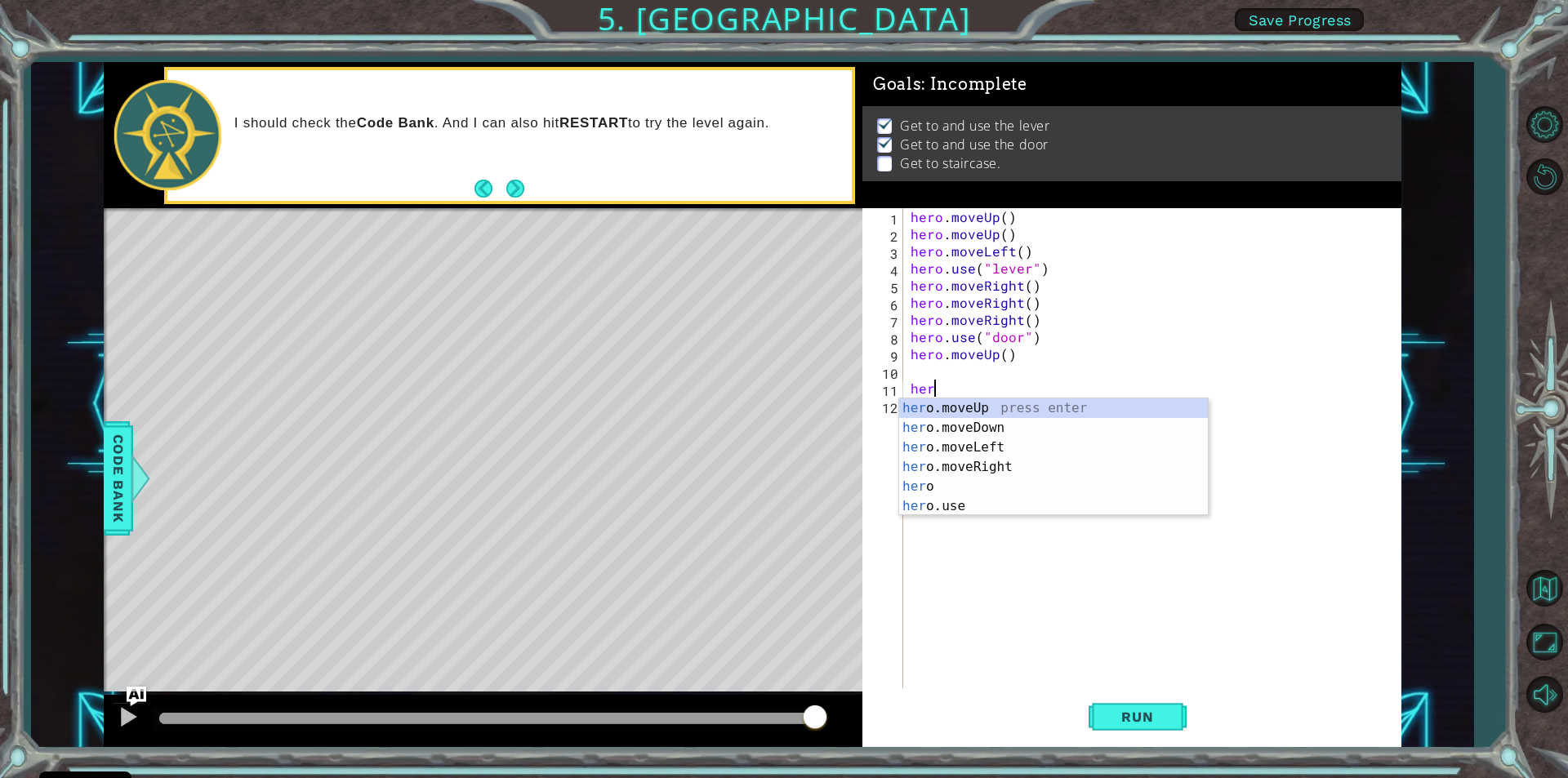
type textarea "h"
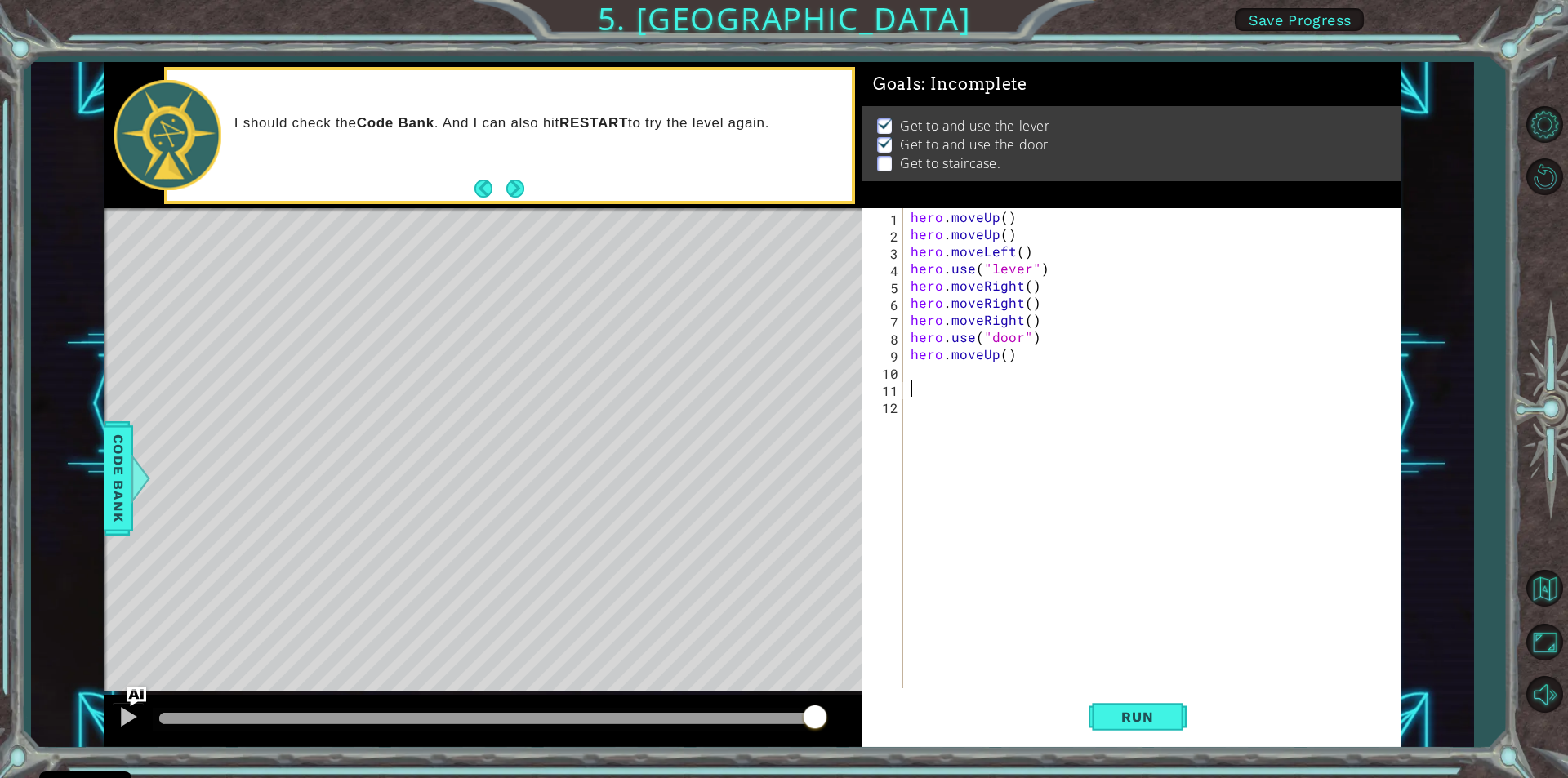
click at [910, 374] on div "hero . moveUp ( ) hero . moveUp ( ) hero . moveLeft ( ) hero . use ( "lever" ) …" at bounding box center [1156, 465] width 497 height 514
type textarea "h"
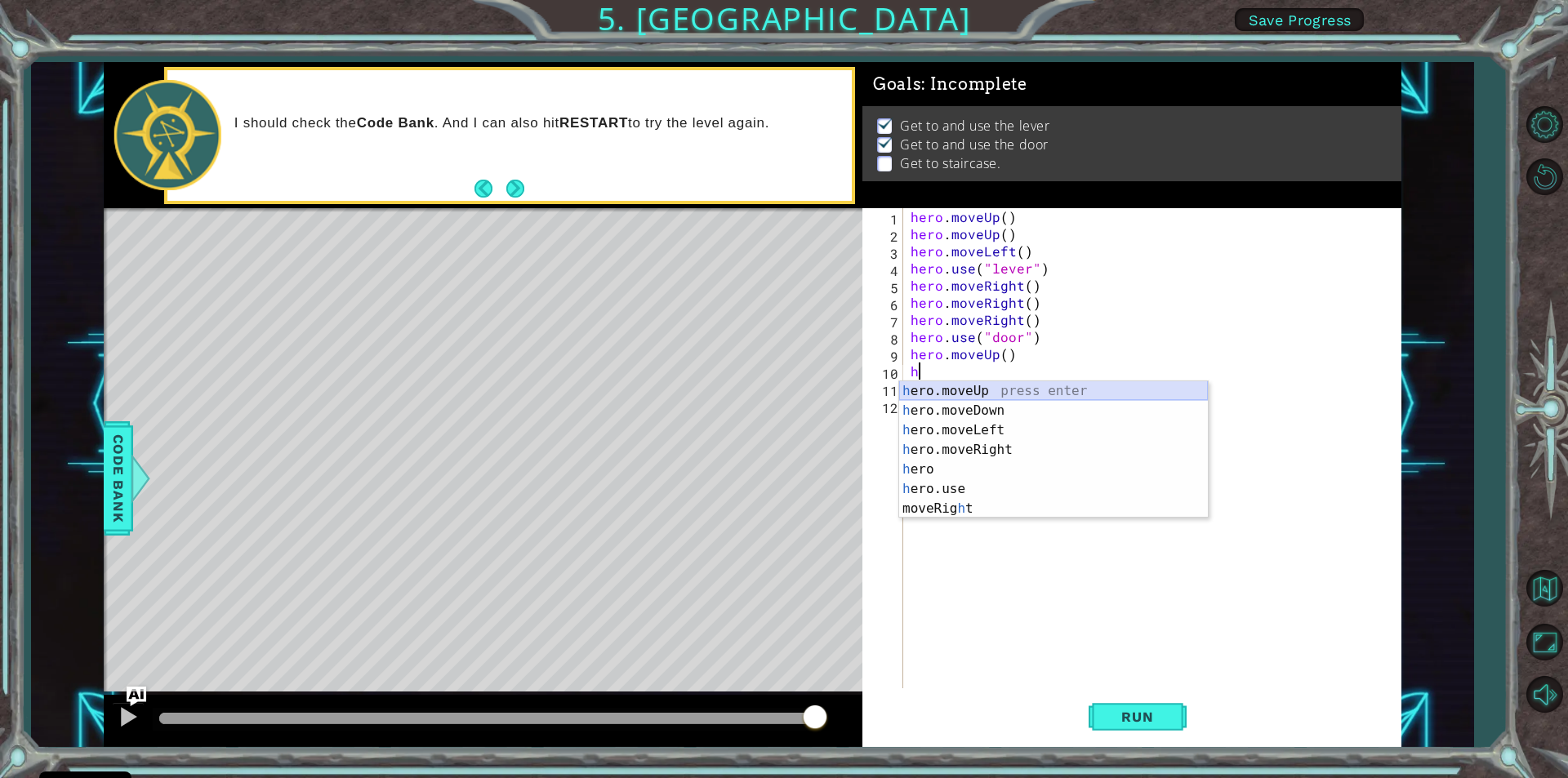
click at [957, 385] on div "h ero.moveUp press enter h ero.moveDown press enter h ero.moveLeft press enter …" at bounding box center [1054, 469] width 309 height 177
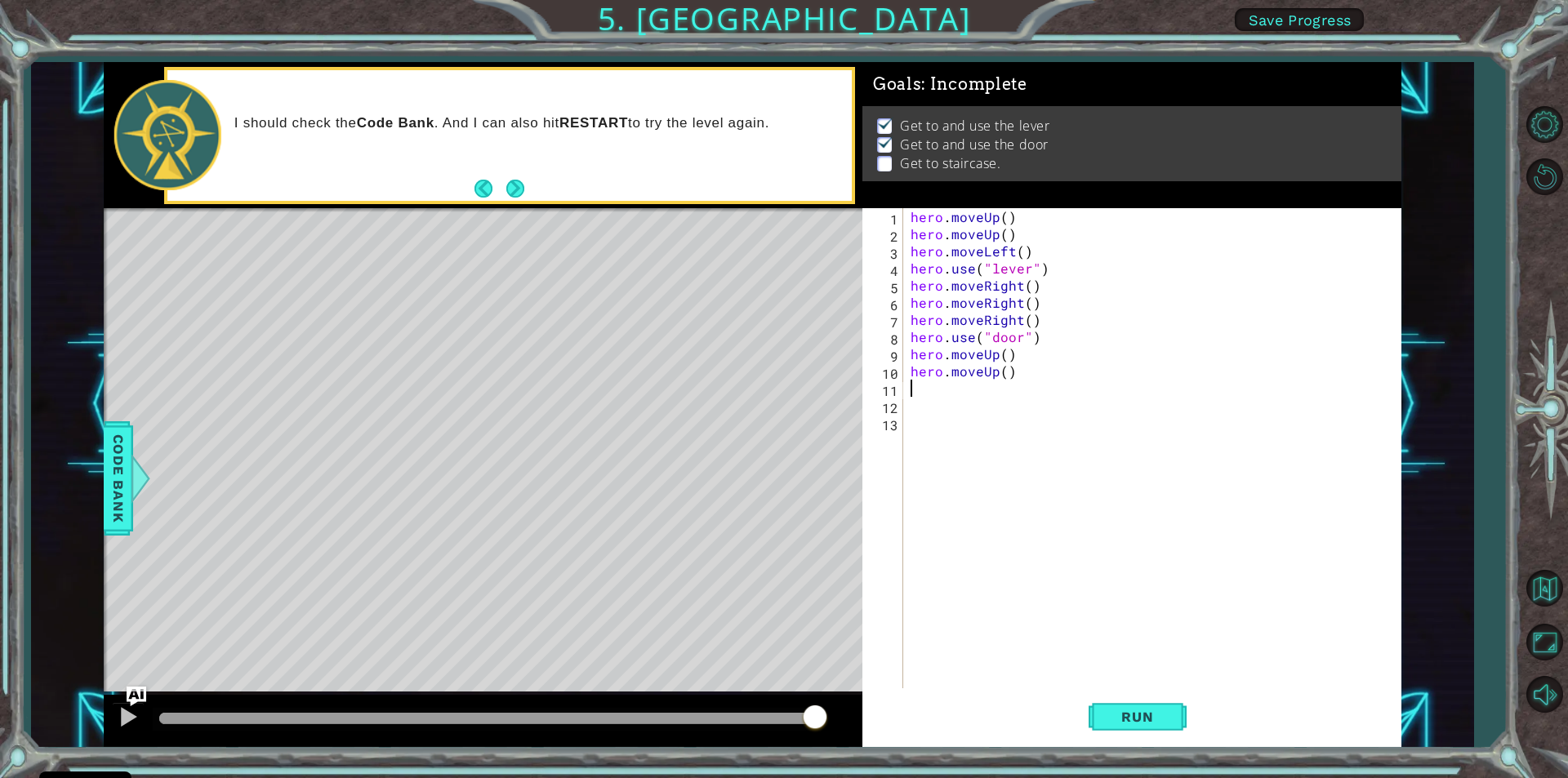
type textarea "h"
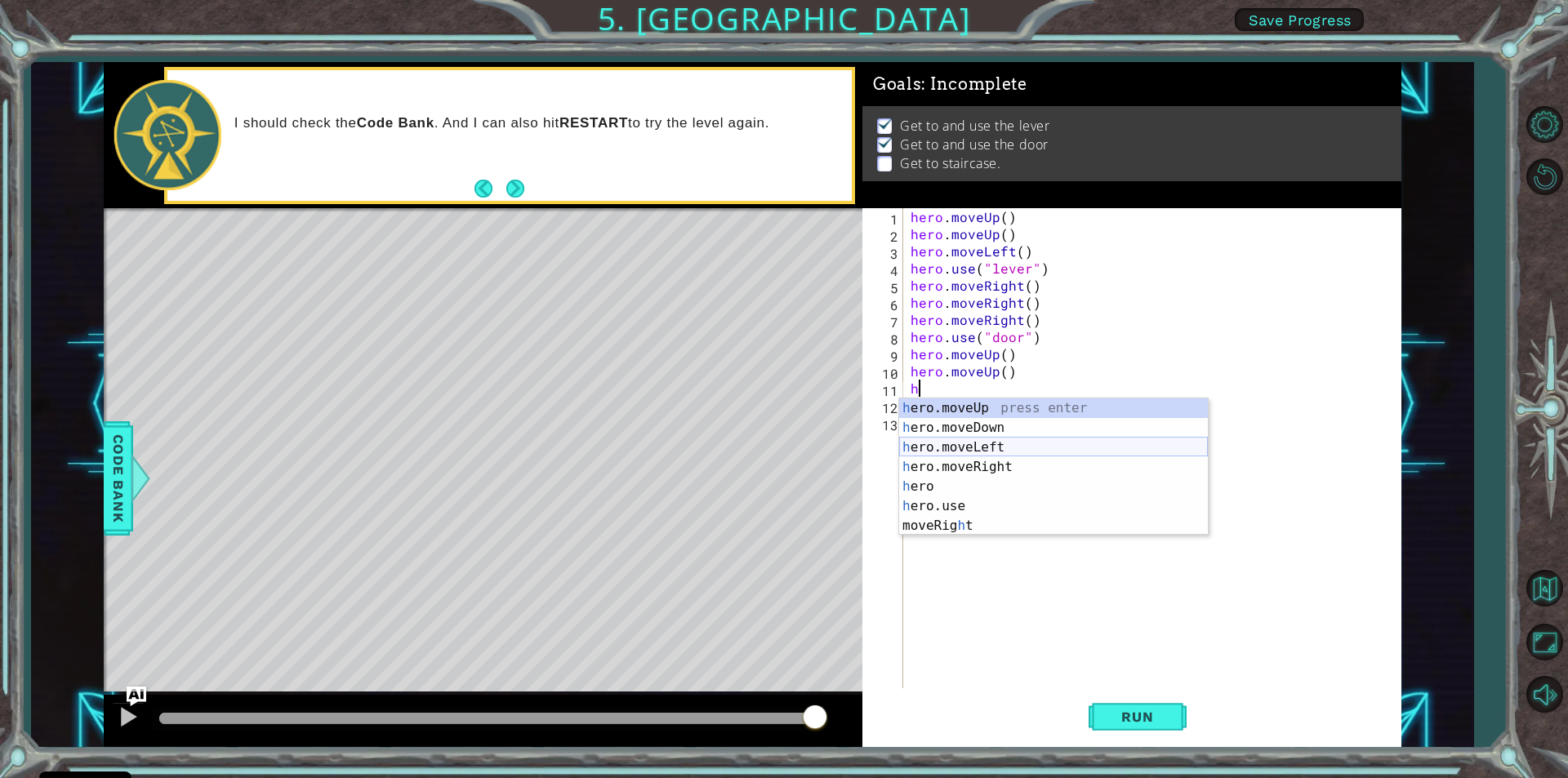
click at [932, 440] on div "h ero.moveUp press enter h ero.moveDown press enter h ero.moveLeft press enter …" at bounding box center [1054, 486] width 309 height 177
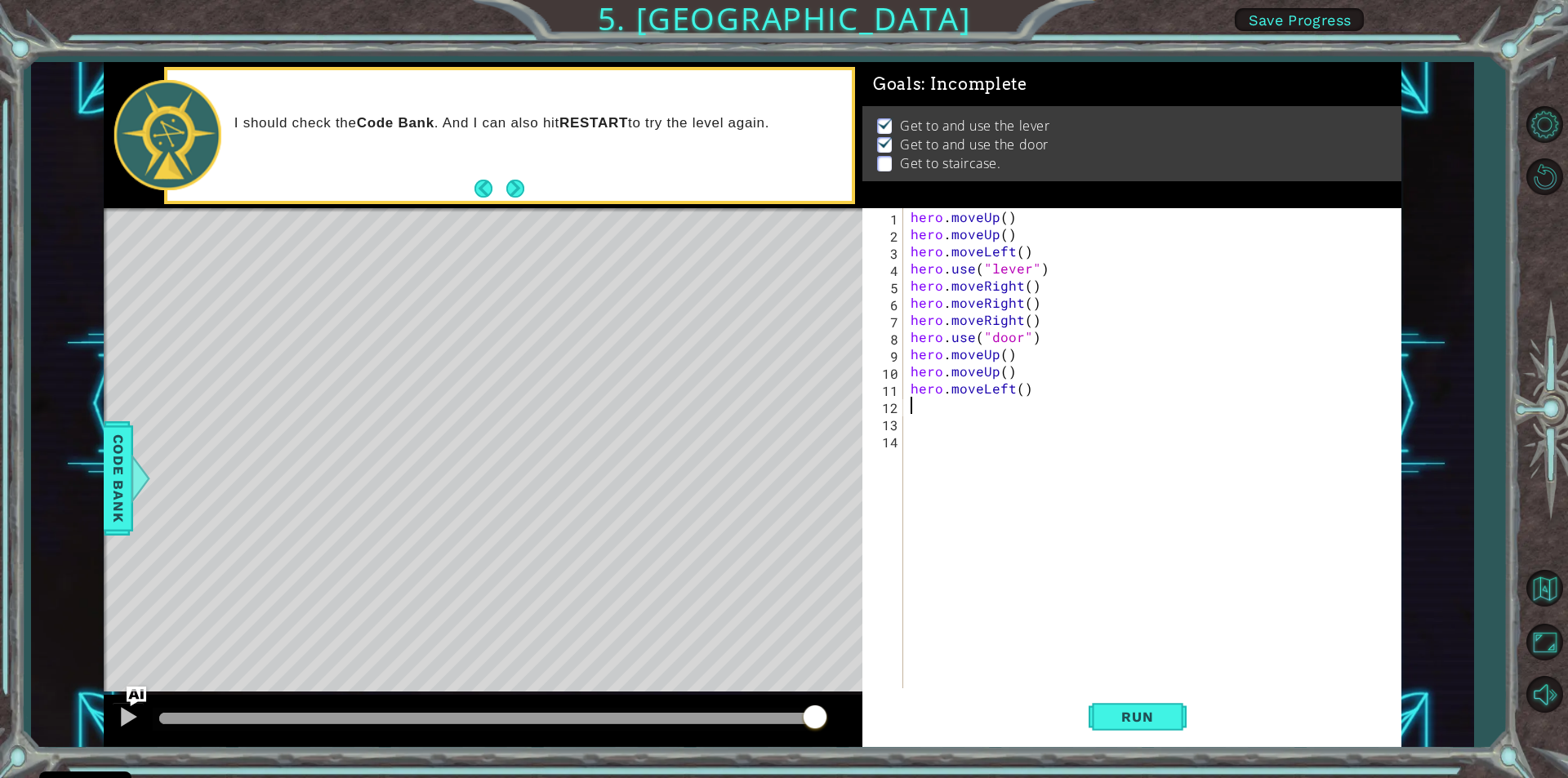
type textarea "h"
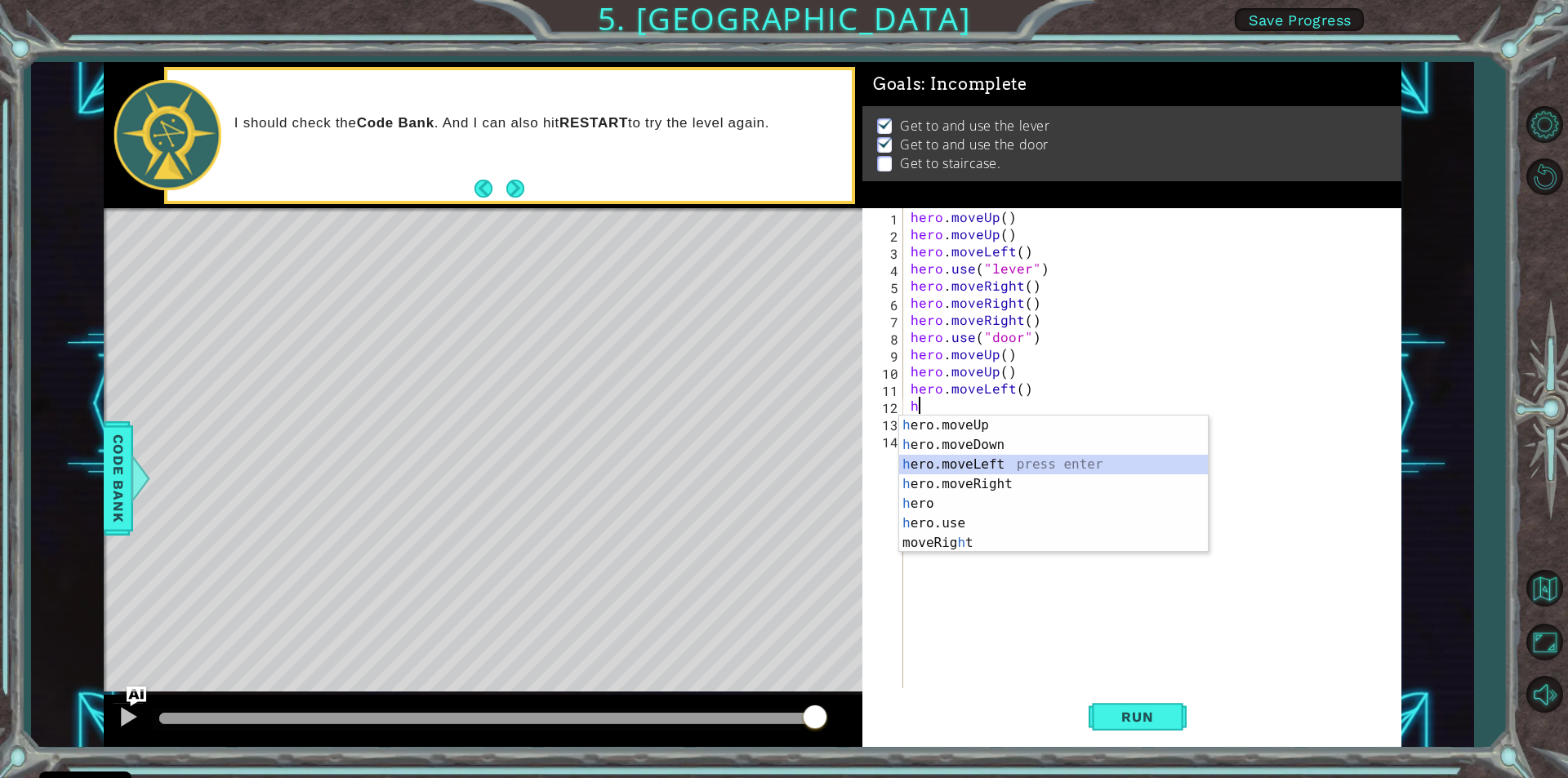
click at [970, 458] on div "h ero.moveUp press enter h ero.moveDown press enter h ero.moveLeft press enter …" at bounding box center [1054, 503] width 309 height 177
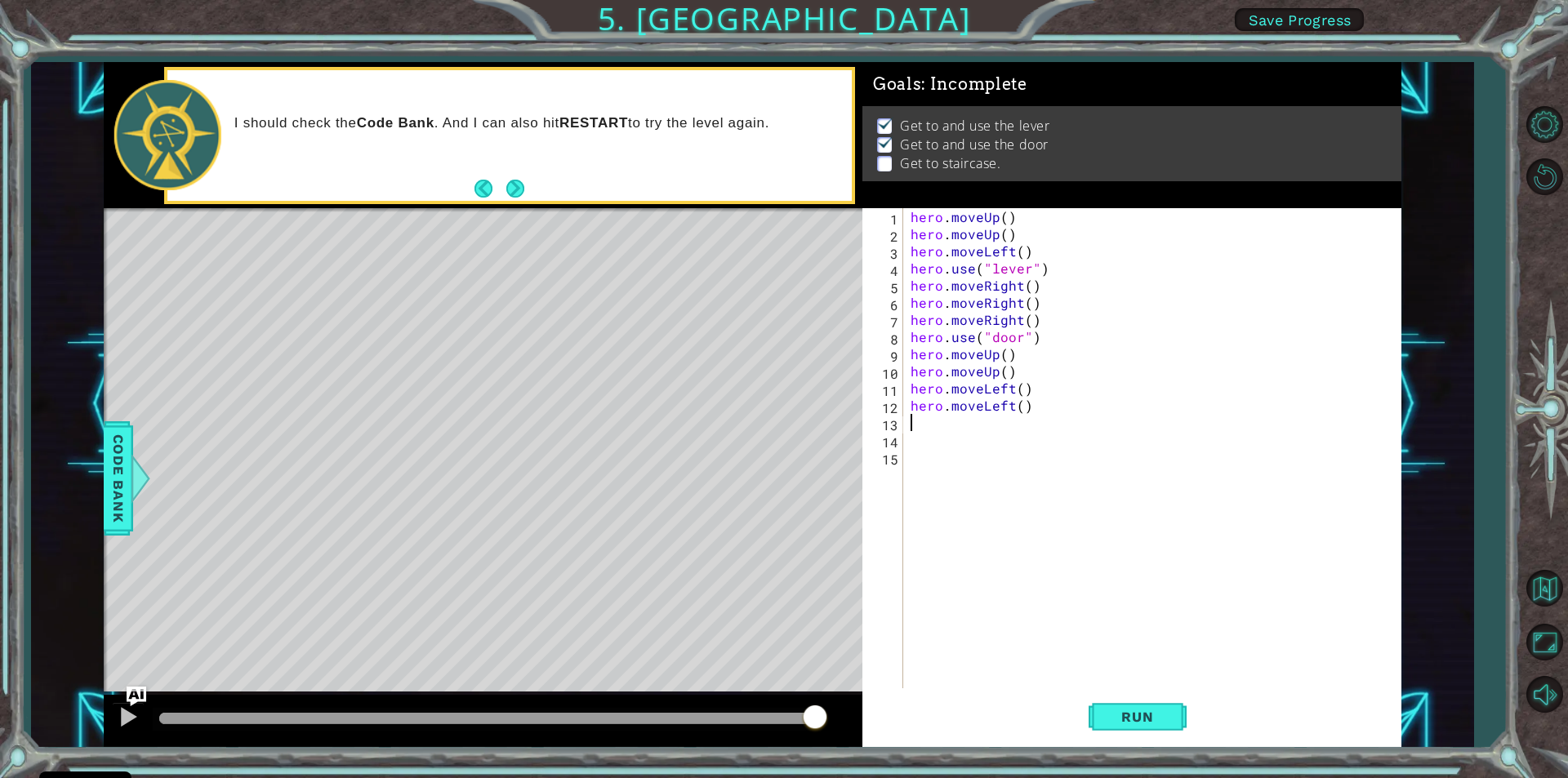
type textarea "h"
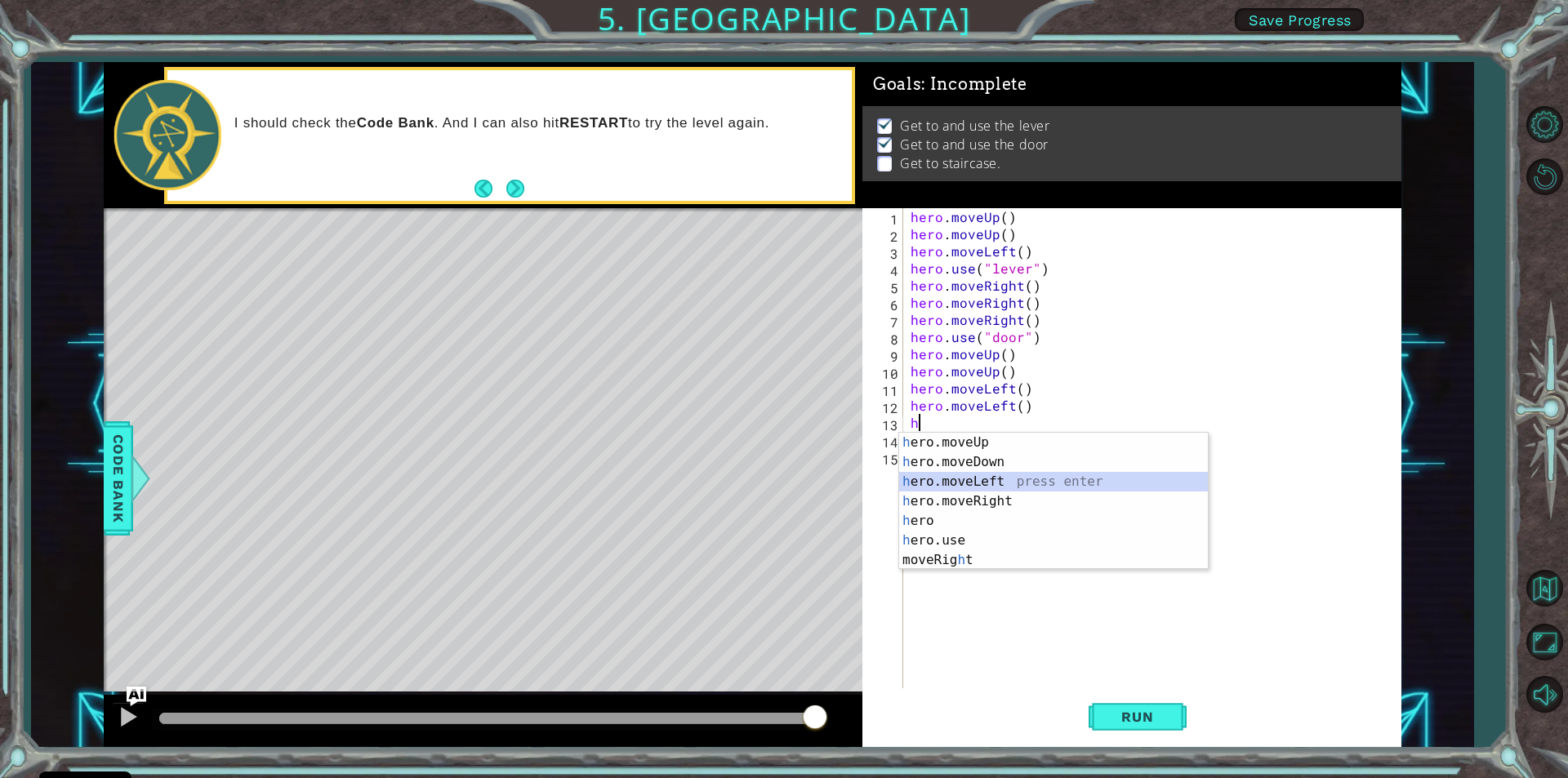
click at [999, 477] on div "h ero.moveUp press enter h ero.moveDown press enter h ero.moveLeft press enter …" at bounding box center [1054, 521] width 309 height 177
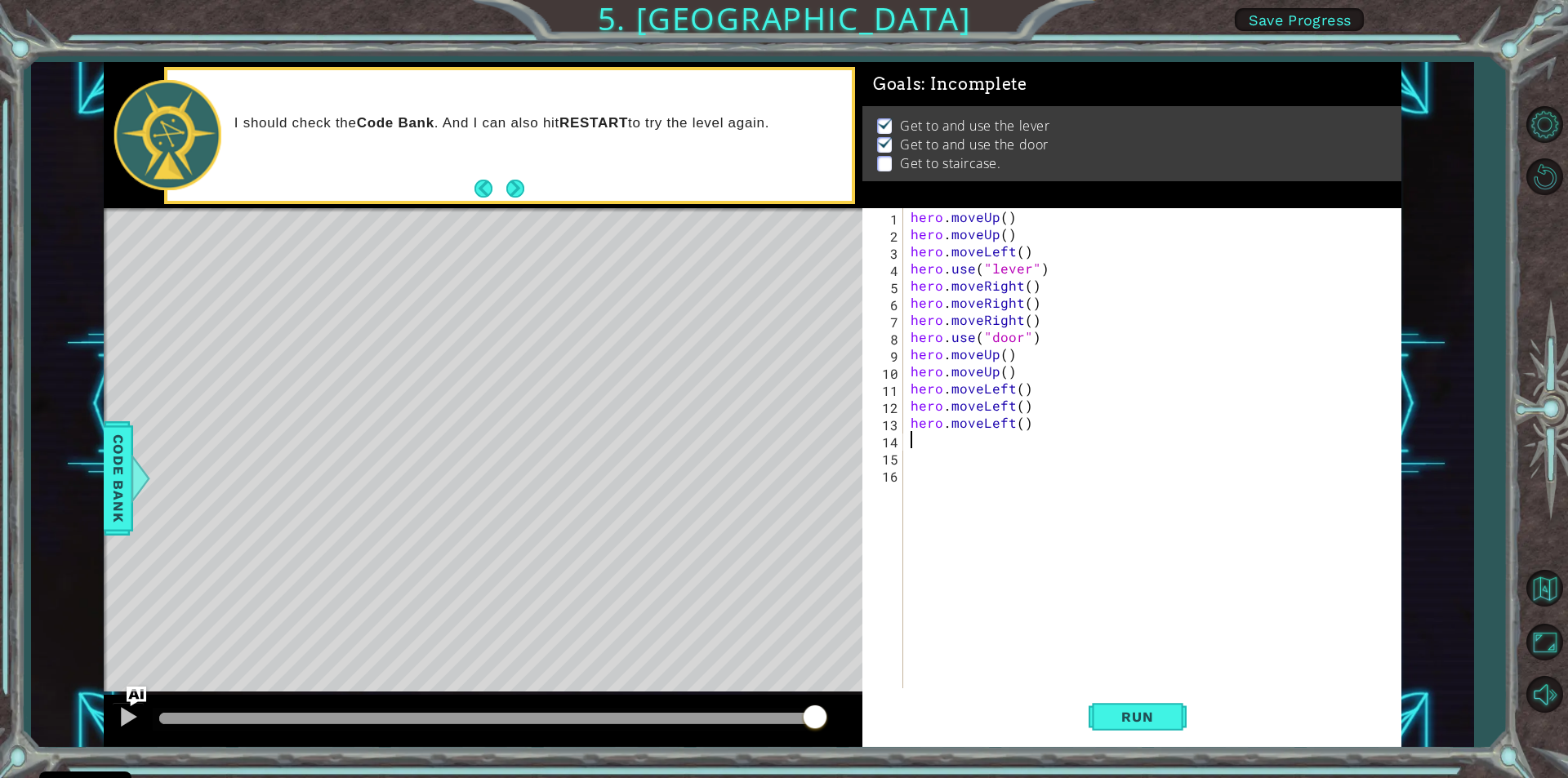
type textarea "h"
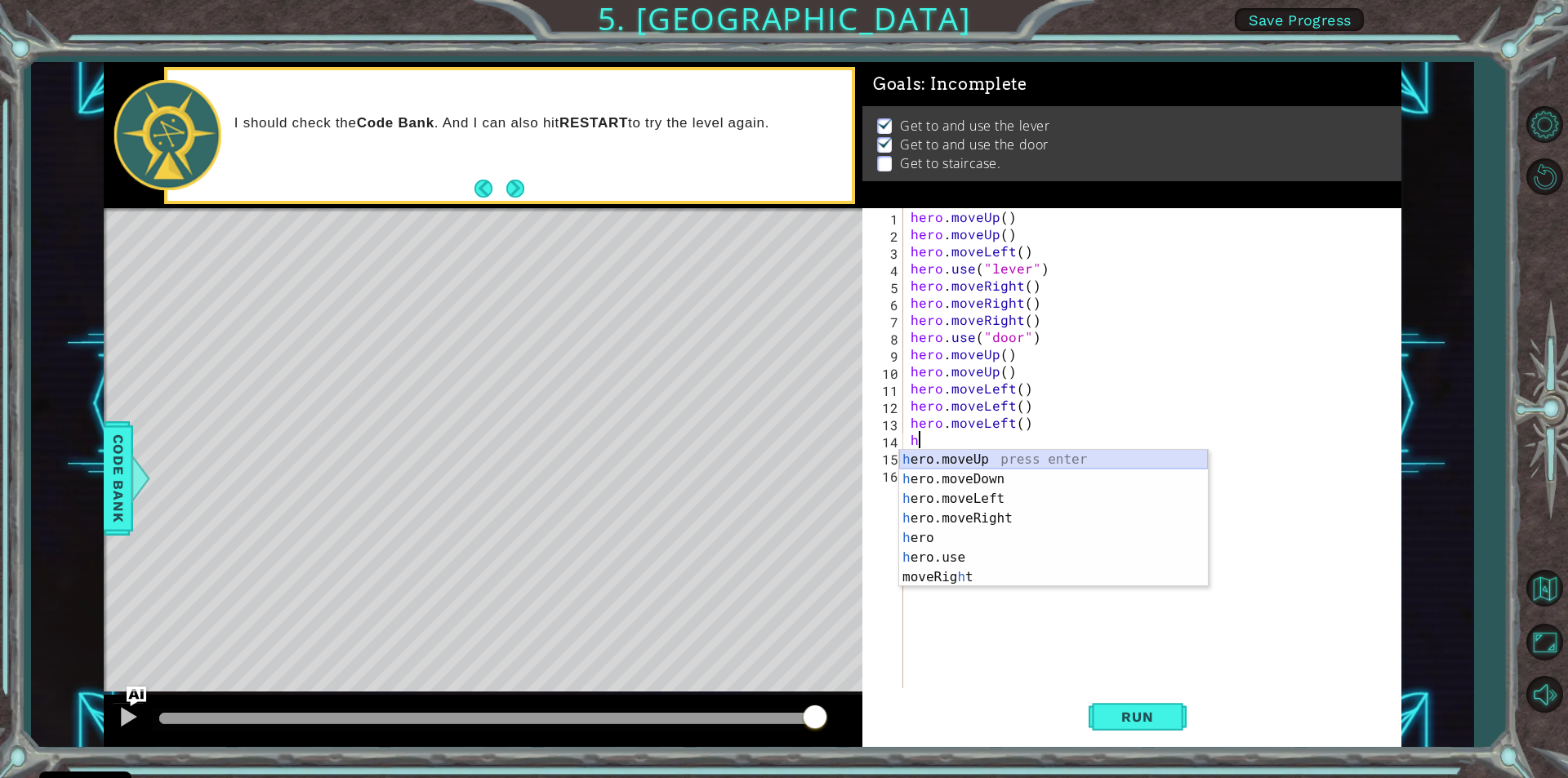
click at [1004, 458] on div "h ero.moveUp press enter h ero.moveDown press enter h ero.moveLeft press enter …" at bounding box center [1054, 538] width 309 height 177
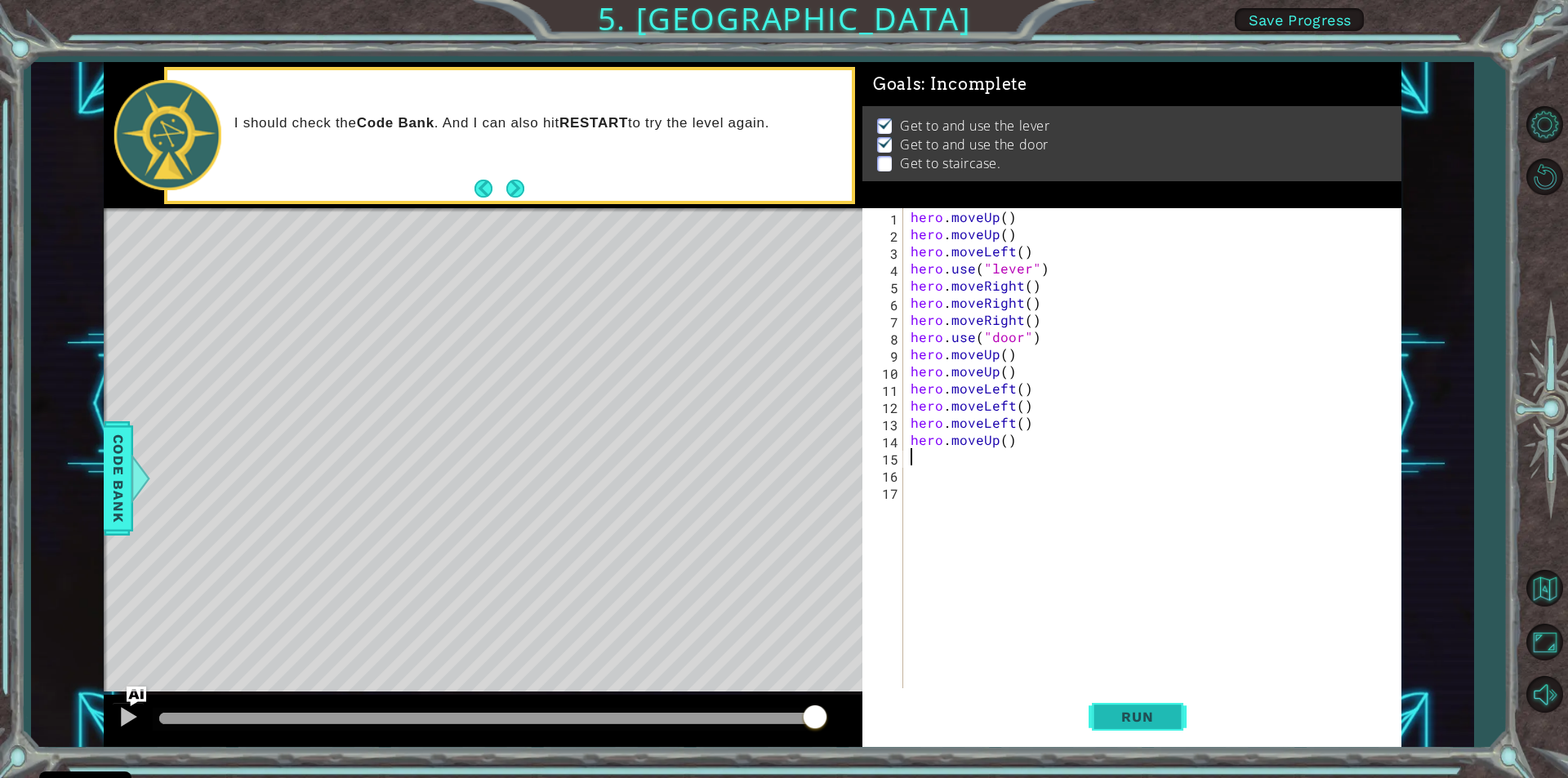
click at [1095, 706] on button "Run" at bounding box center [1138, 717] width 98 height 54
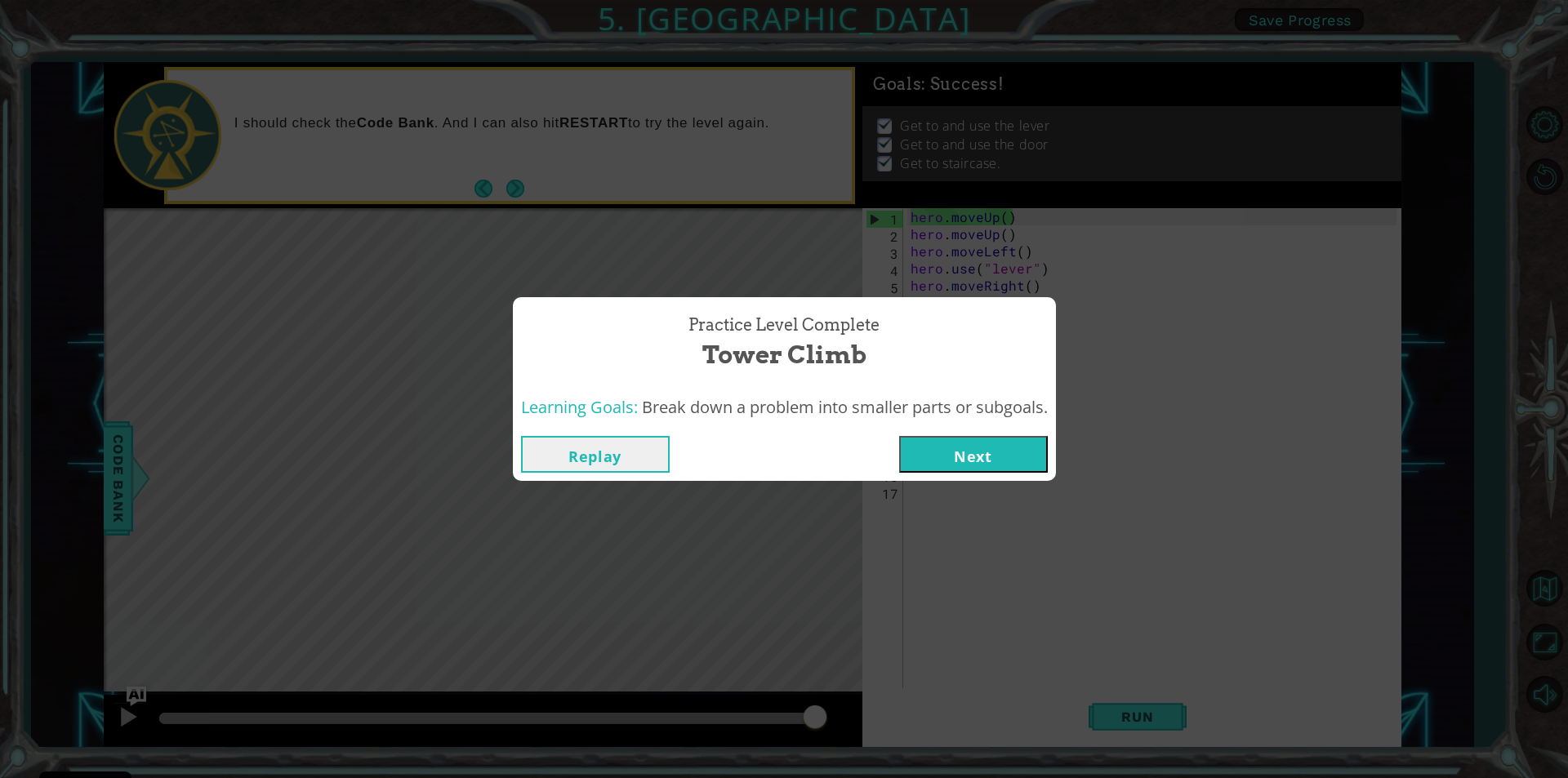
click at [1005, 457] on button "Next" at bounding box center [974, 454] width 149 height 37
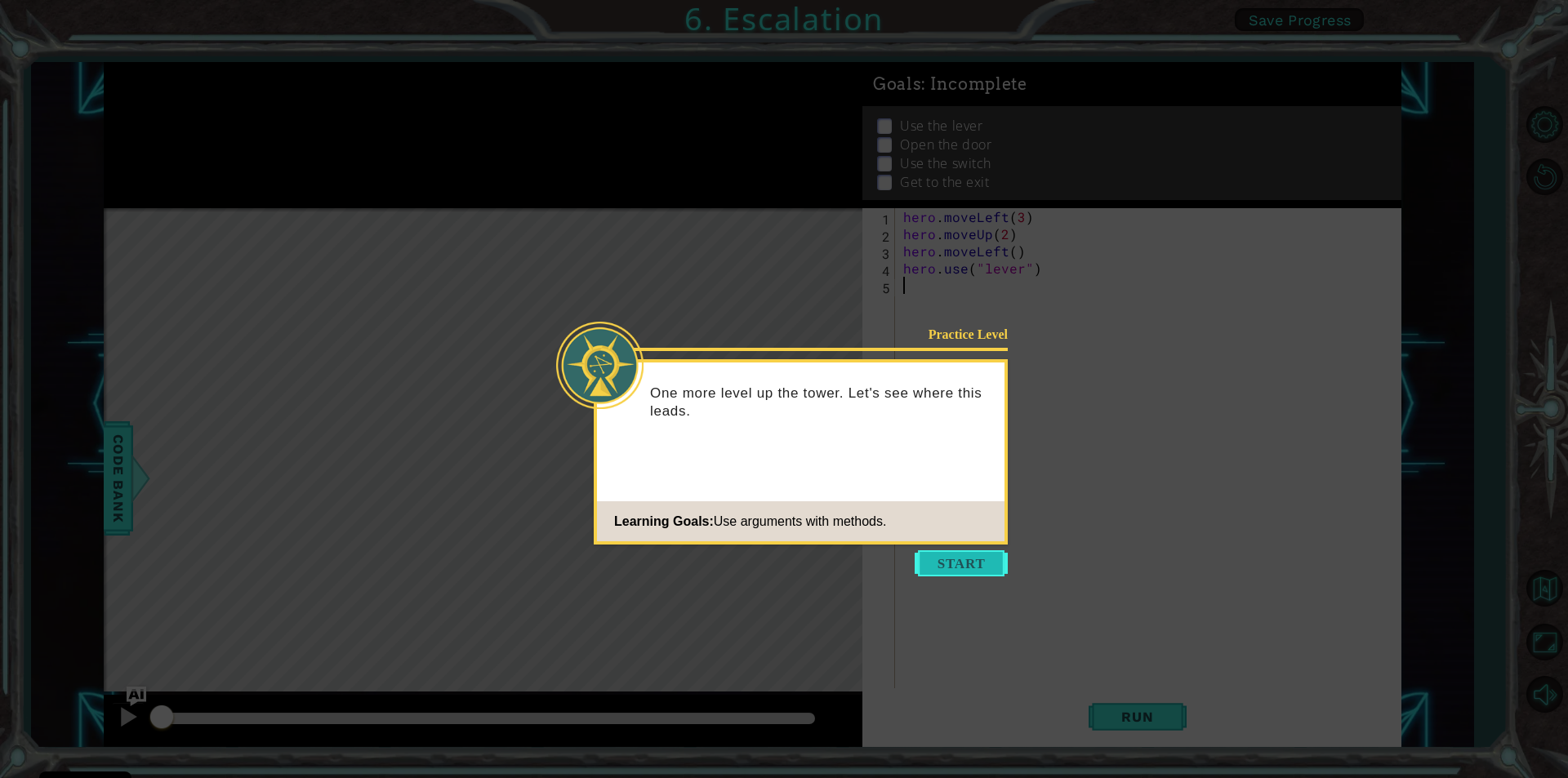
click at [997, 553] on button "Start" at bounding box center [961, 563] width 93 height 26
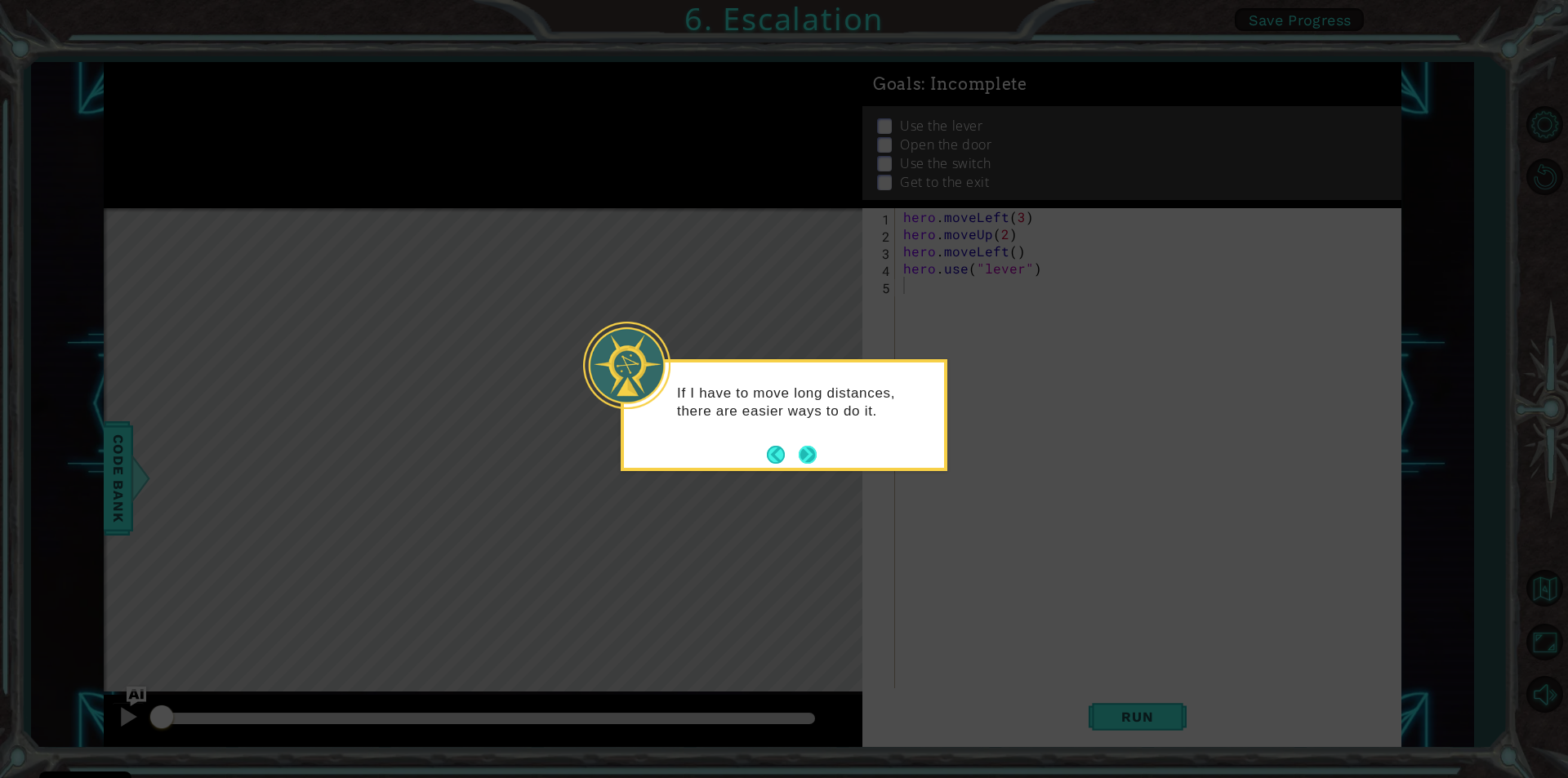
click at [809, 449] on button "Next" at bounding box center [807, 454] width 30 height 30
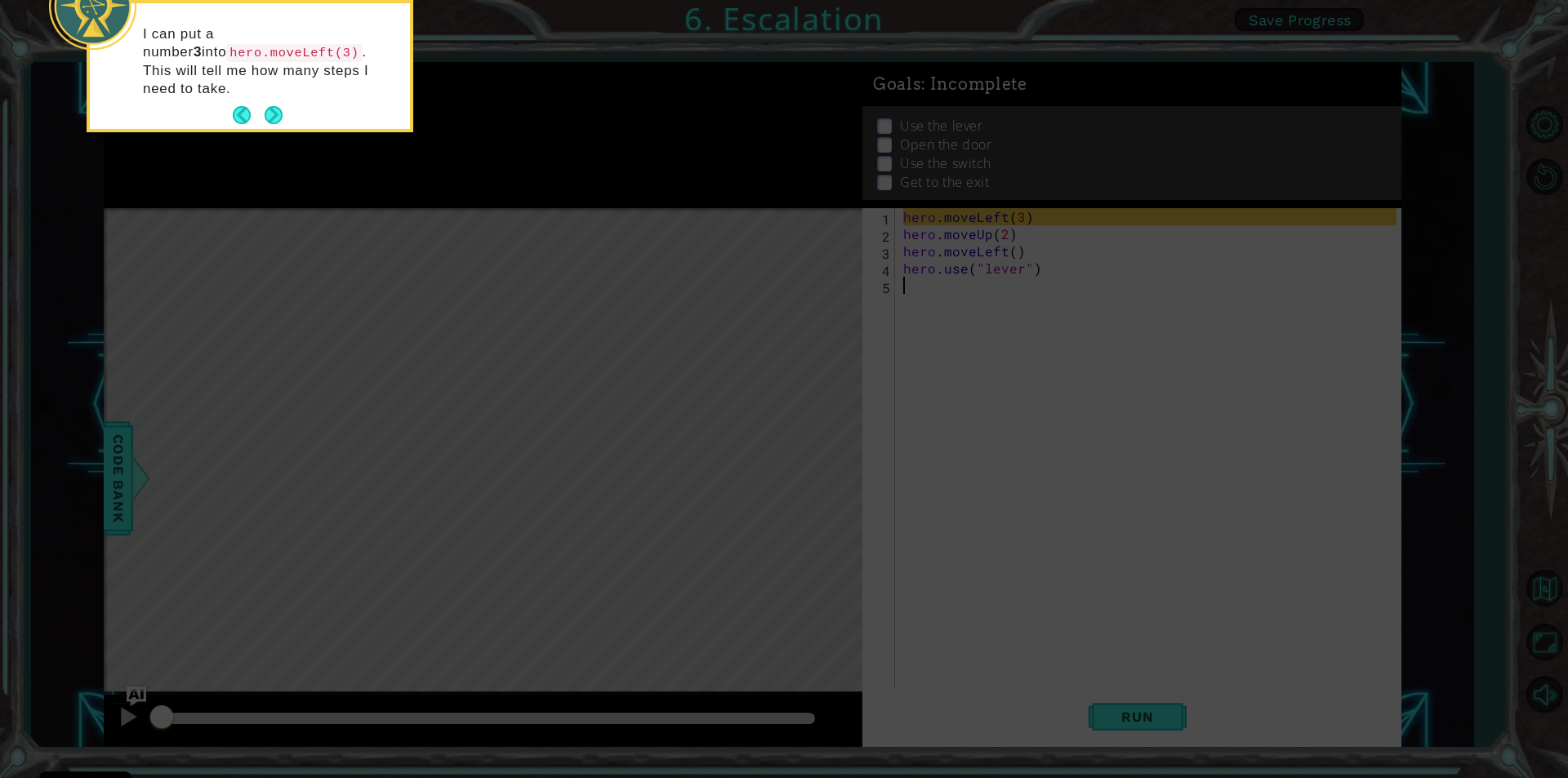
click at [264, 83] on div "I can put a number 3 into hero.moveLeft(3) . This will tell me how many steps I…" at bounding box center [250, 69] width 320 height 119
click at [267, 103] on button "Next" at bounding box center [274, 115] width 25 height 25
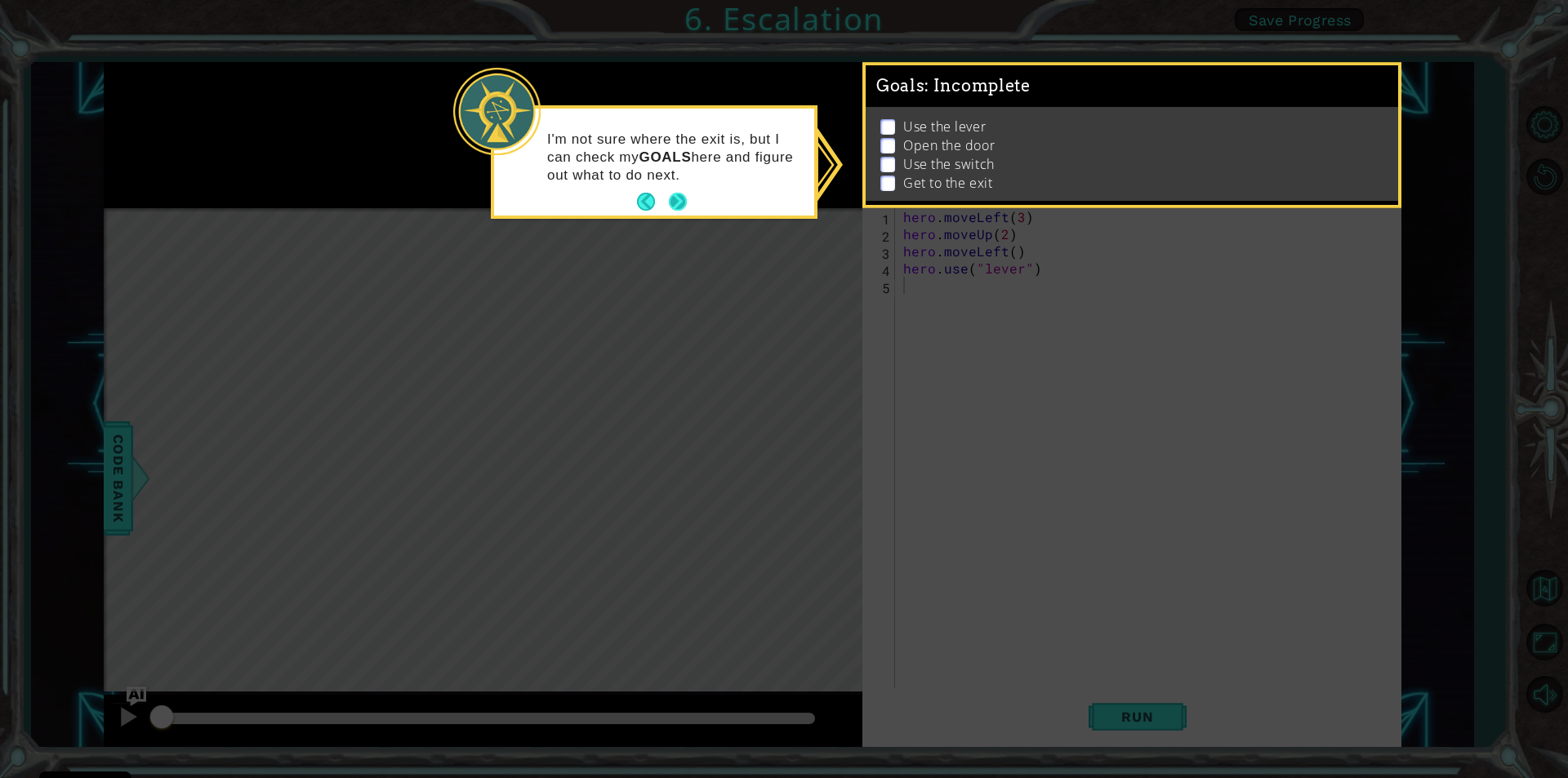
click at [681, 201] on button "Next" at bounding box center [677, 202] width 29 height 29
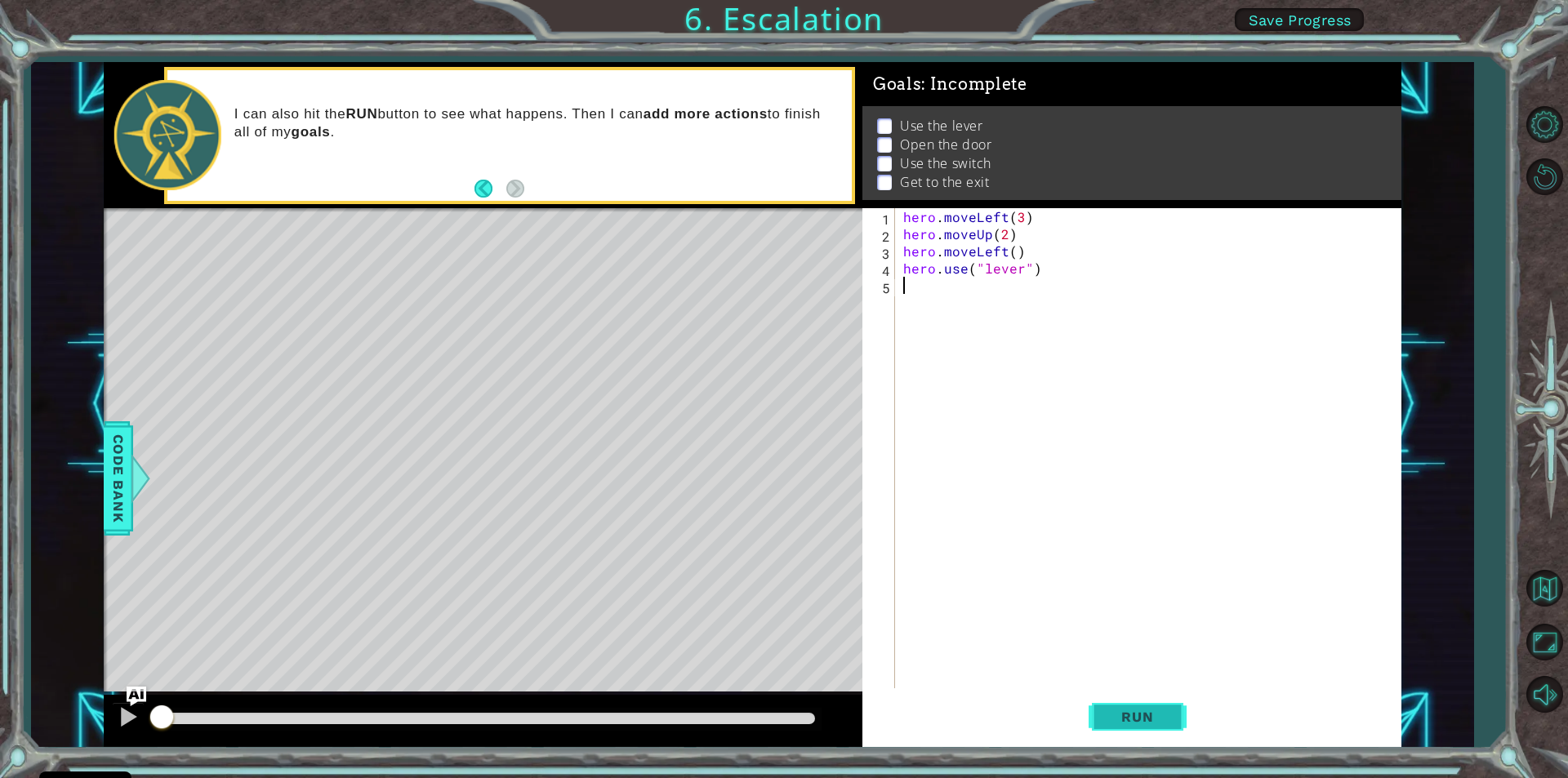
click at [1109, 724] on span "Run" at bounding box center [1137, 717] width 65 height 16
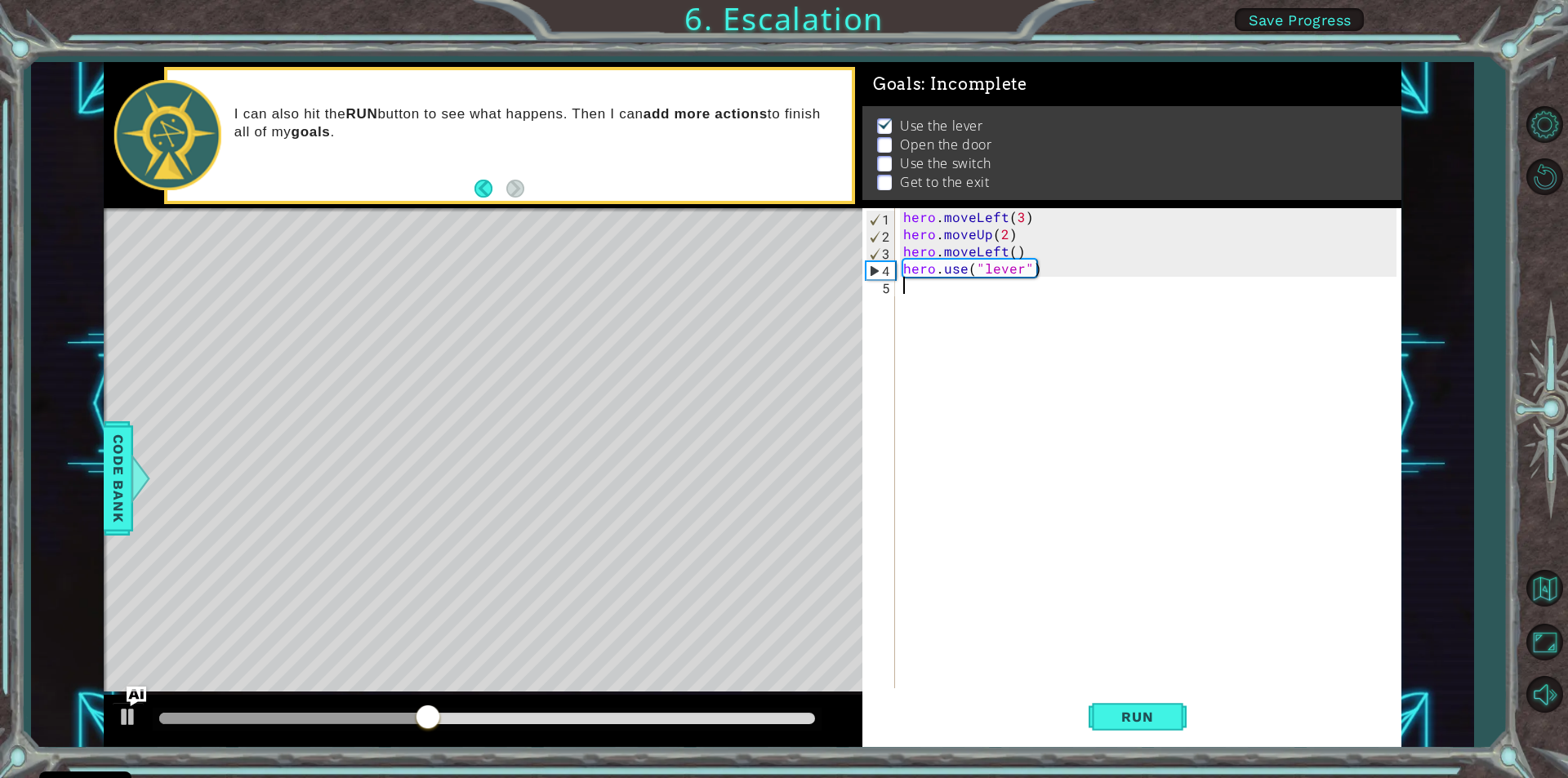
click at [914, 294] on div "hero . moveLeft ( 3 ) hero . moveUp ( 2 ) hero . moveLeft ( ) hero . use ( "lev…" at bounding box center [1152, 465] width 504 height 514
click at [908, 290] on div "hero . moveLeft ( 3 ) hero . moveUp ( 2 ) hero . moveLeft ( ) hero . use ( "lev…" at bounding box center [1152, 465] width 504 height 514
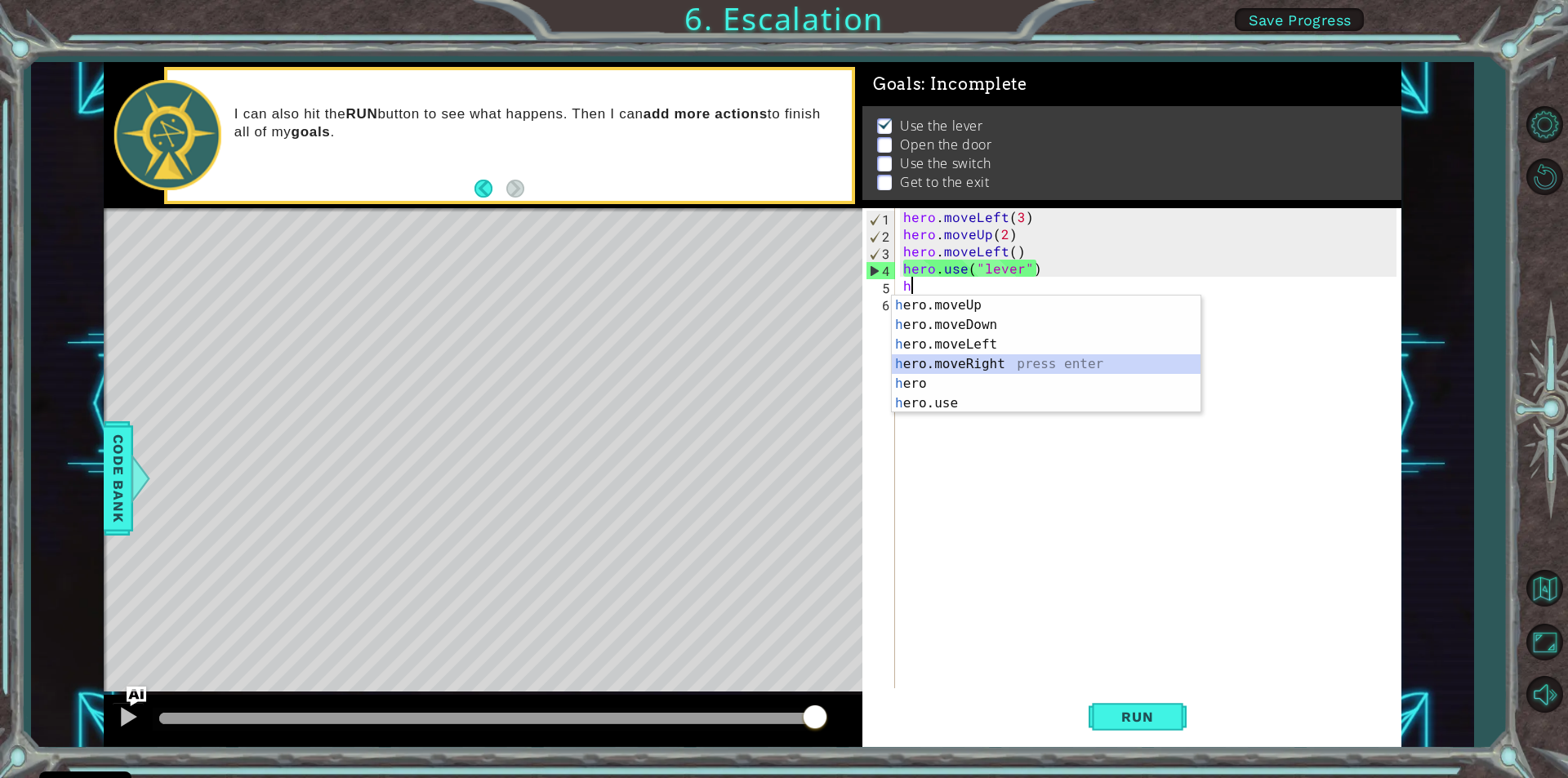
click at [914, 357] on div "h ero.moveUp press enter h ero.moveDown press enter h ero.moveLeft press enter …" at bounding box center [1046, 374] width 309 height 157
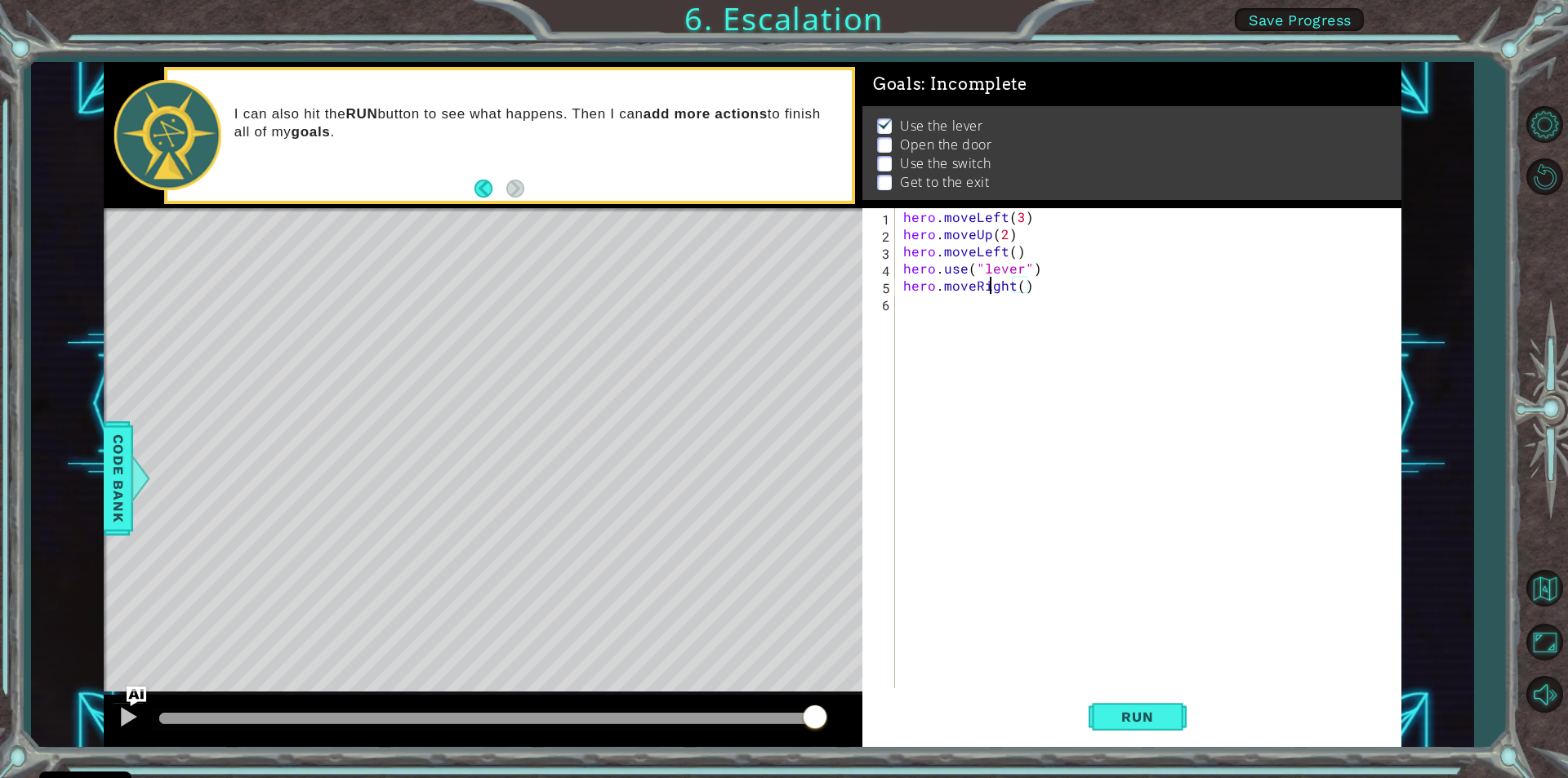
click at [992, 289] on div "hero . moveLeft ( 3 ) hero . moveUp ( 2 ) hero . moveLeft ( ) hero . use ( "lev…" at bounding box center [1152, 465] width 504 height 514
click at [1033, 288] on div "hero . moveLeft ( 3 ) hero . moveUp ( 2 ) hero . moveLeft ( ) hero . use ( "lev…" at bounding box center [1152, 465] width 504 height 514
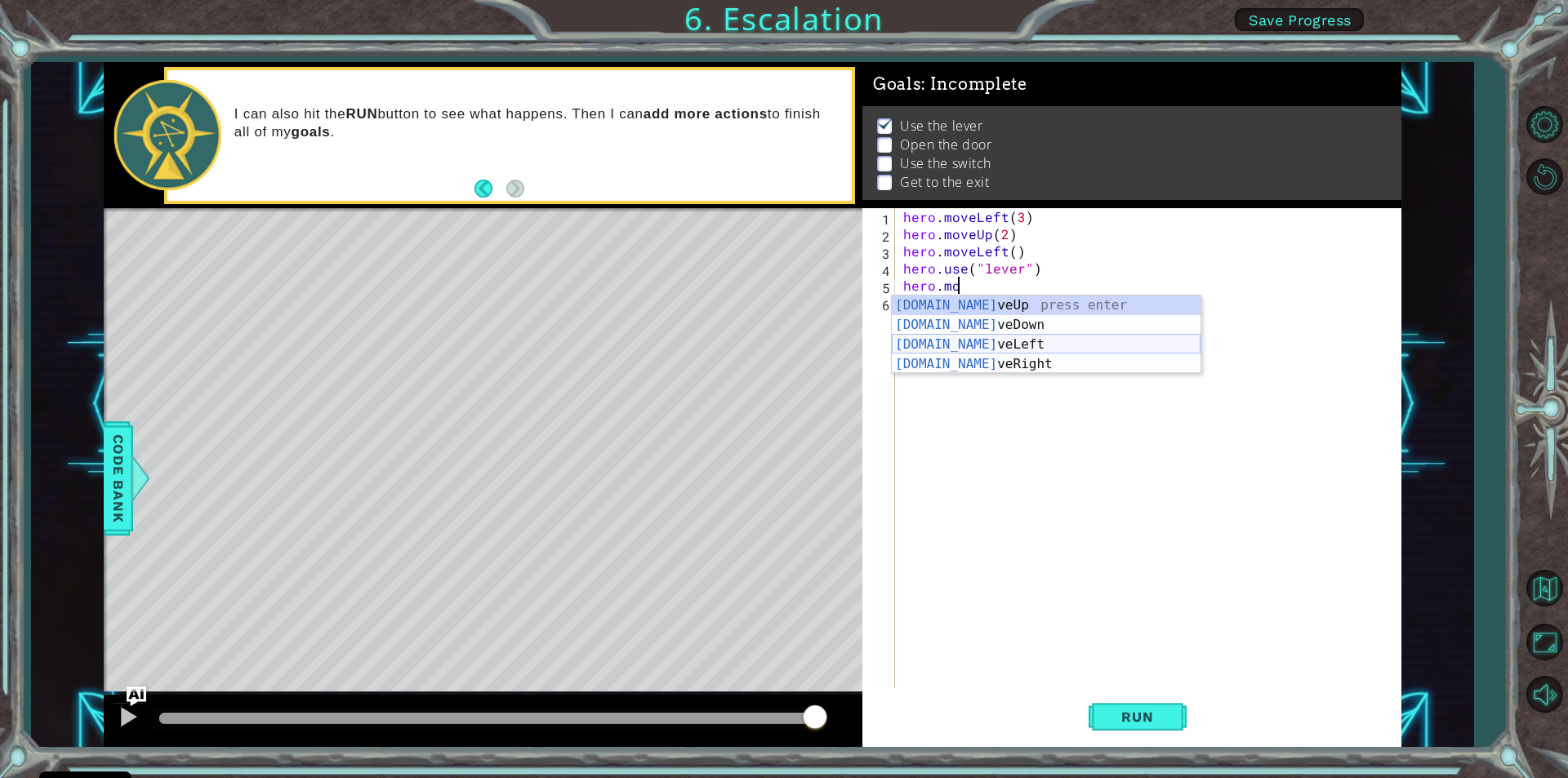
click at [928, 347] on div "[DOMAIN_NAME] veUp press enter [DOMAIN_NAME] veDown press enter [DOMAIN_NAME] v…" at bounding box center [1046, 355] width 309 height 118
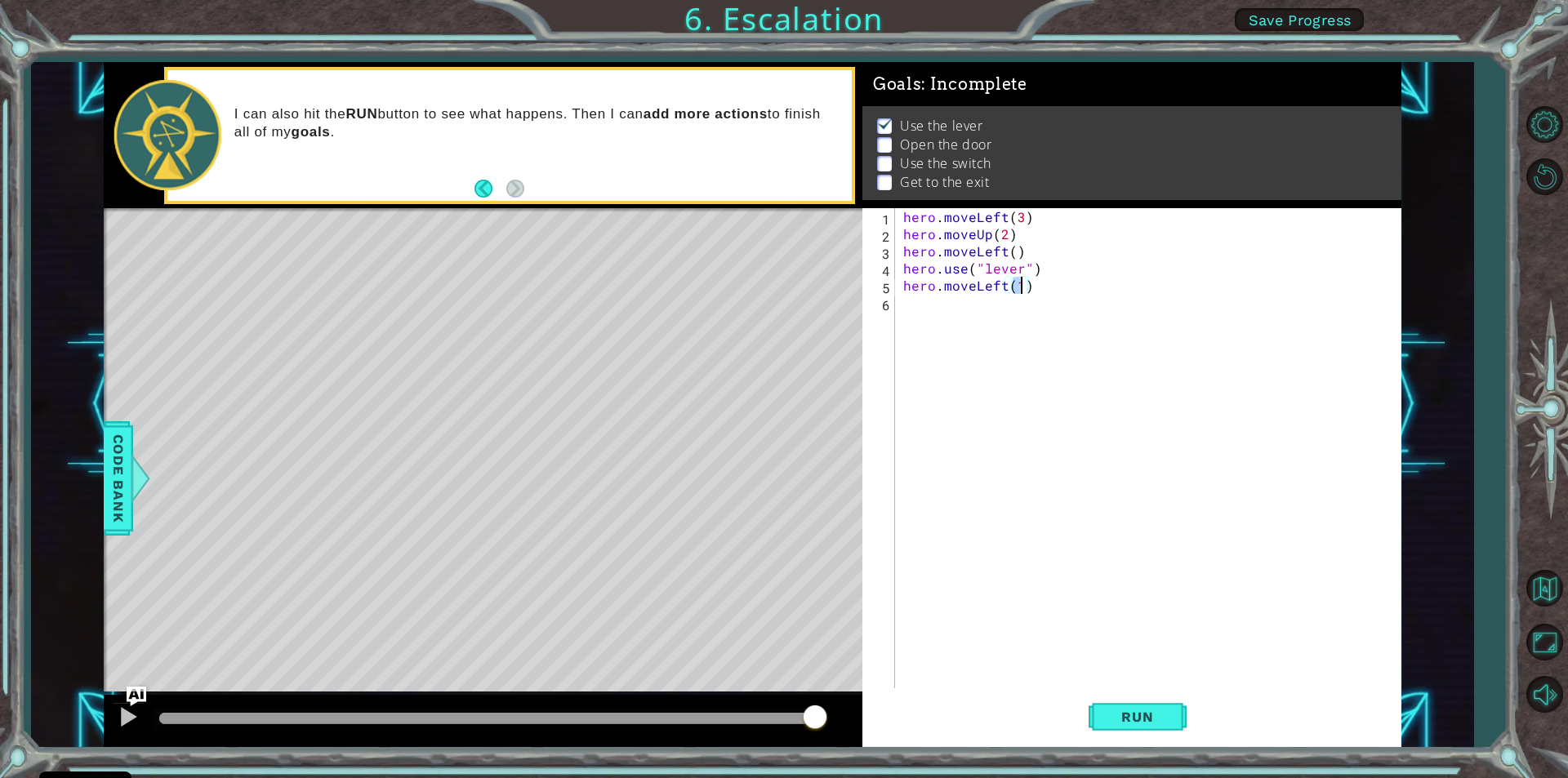
type textarea "hero.moveLeft(1)"
click at [1018, 282] on div "hero . moveLeft ( 3 ) hero . moveUp ( 2 ) hero . moveLeft ( ) hero . use ( "lev…" at bounding box center [1148, 448] width 496 height 480
click at [1018, 282] on div "hero . moveLeft ( 3 ) hero . moveUp ( 2 ) hero . moveLeft ( ) hero . use ( "lev…" at bounding box center [1152, 465] width 504 height 514
click at [1019, 364] on div "hero . moveLeft ( 3 ) hero . moveUp ( 2 ) hero . moveLeft ( ) hero . use ( "lev…" at bounding box center [1152, 465] width 504 height 514
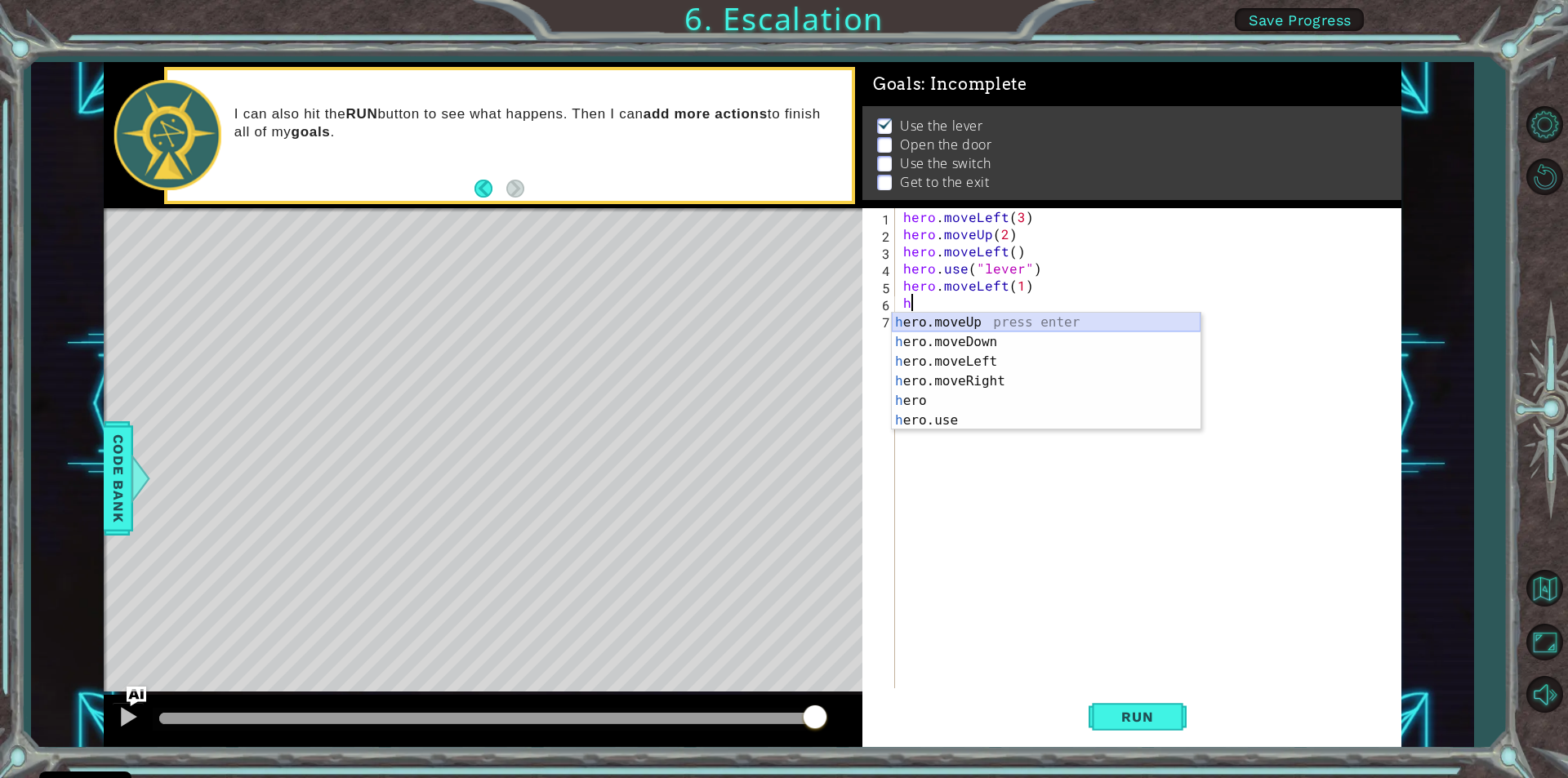
click at [909, 316] on div "h ero.moveUp press enter h ero.moveDown press enter h ero.moveLeft press enter …" at bounding box center [1046, 391] width 309 height 157
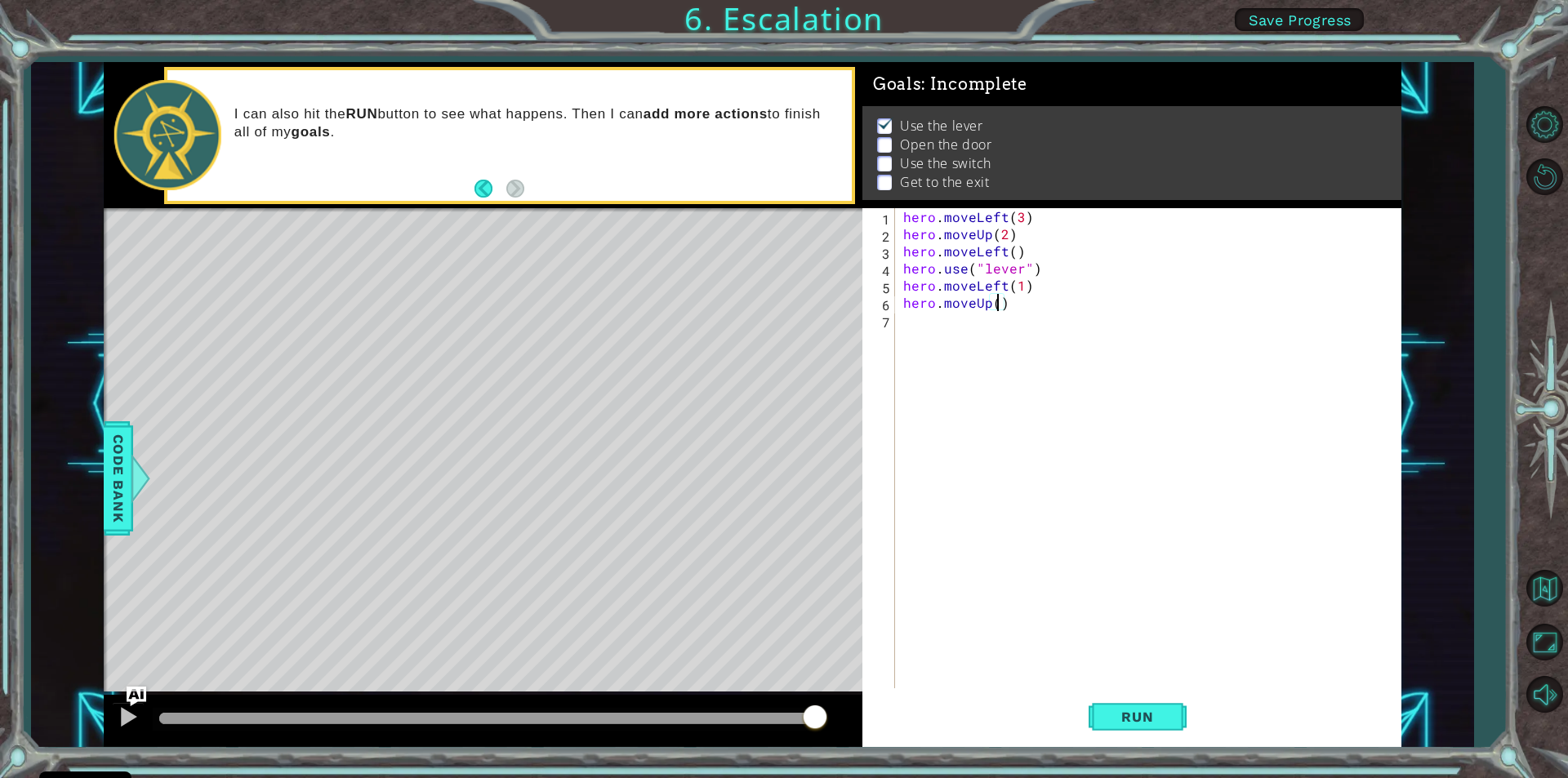
type textarea "hero.moveUp(2)"
click at [1070, 344] on div "hero . moveLeft ( 3 ) hero . moveUp ( 2 ) hero . moveLeft ( ) hero . use ( "lev…" at bounding box center [1152, 465] width 504 height 514
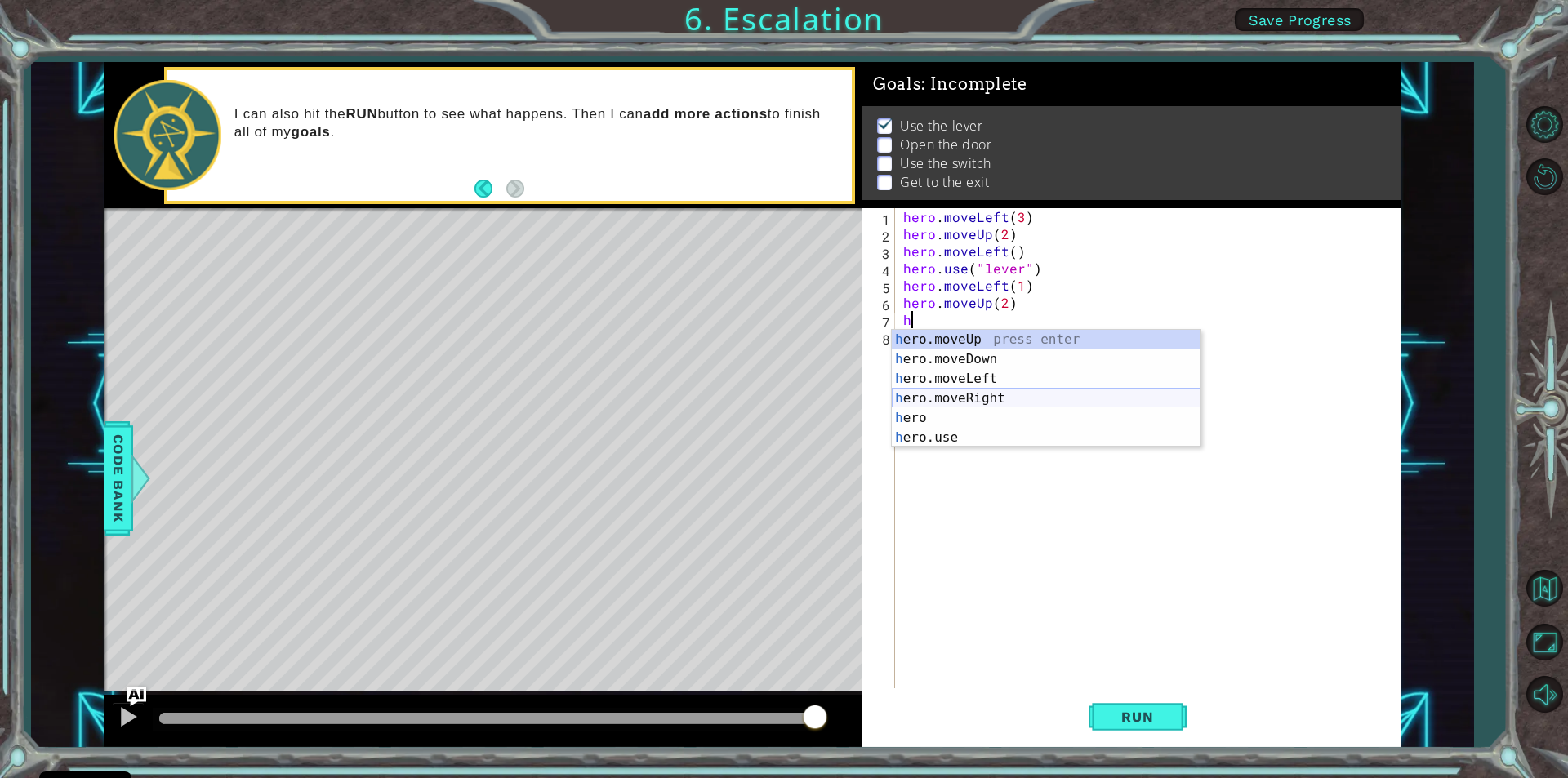
click at [951, 398] on div "h ero.moveUp press enter h ero.moveDown press enter h ero.moveLeft press enter …" at bounding box center [1046, 409] width 309 height 157
type textarea "hero.moveRight(1)"
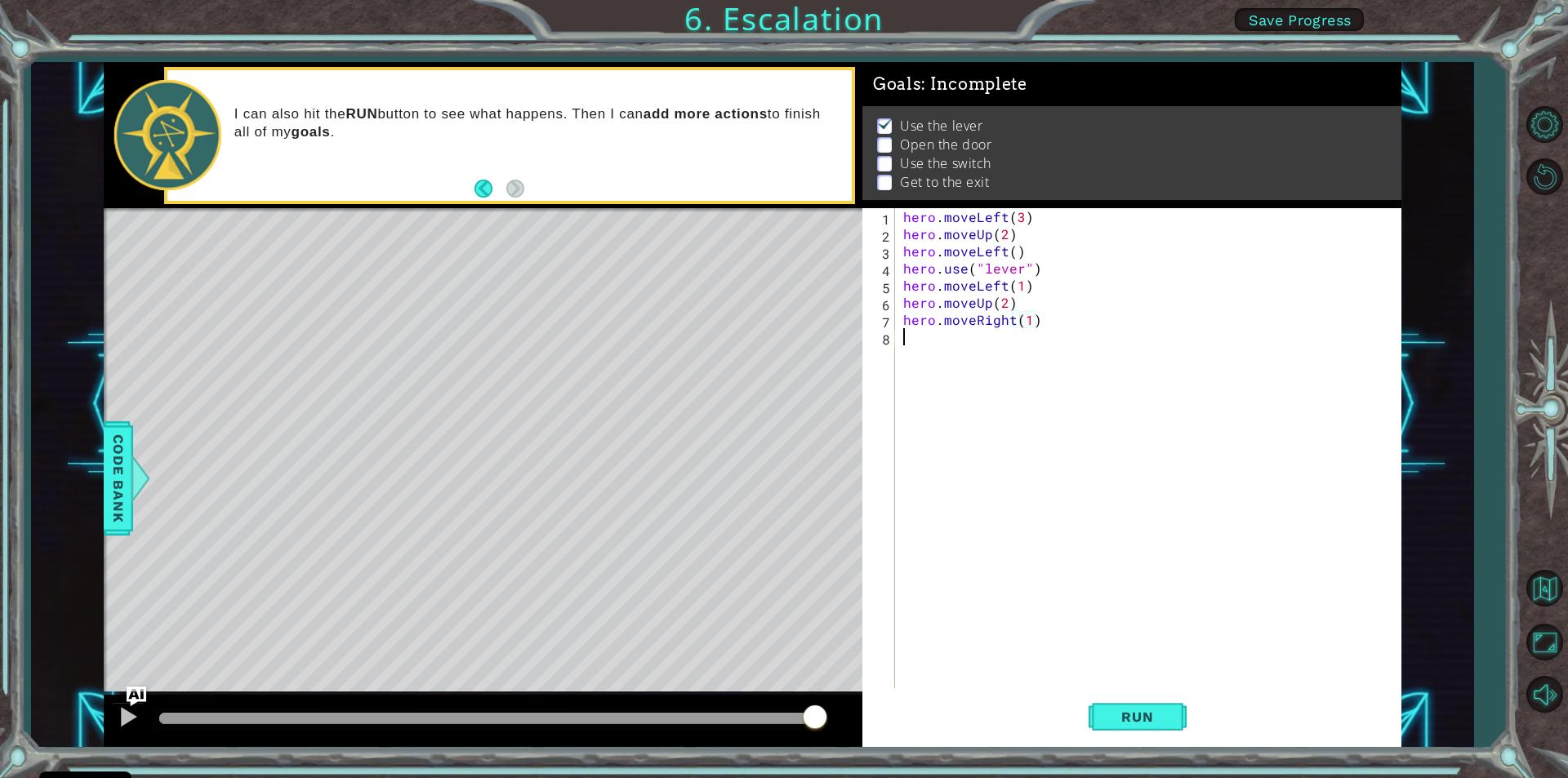
click at [908, 340] on div "hero . moveLeft ( 3 ) hero . moveUp ( 2 ) hero . moveLeft ( ) hero . use ( "lev…" at bounding box center [1152, 465] width 504 height 514
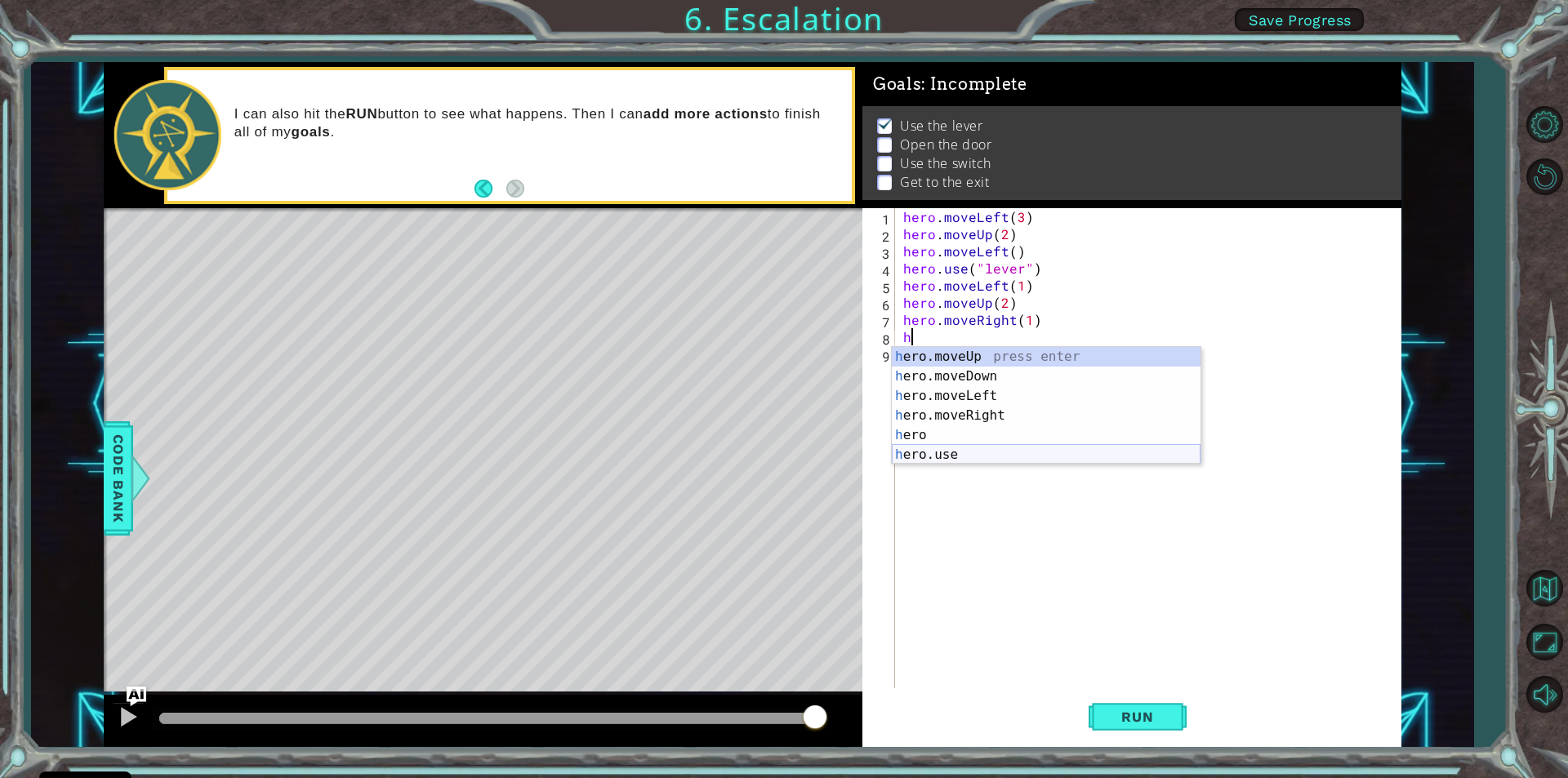
click at [925, 445] on div "h ero.moveUp press enter h ero.moveDown press enter h ero.moveLeft press enter …" at bounding box center [1046, 426] width 309 height 157
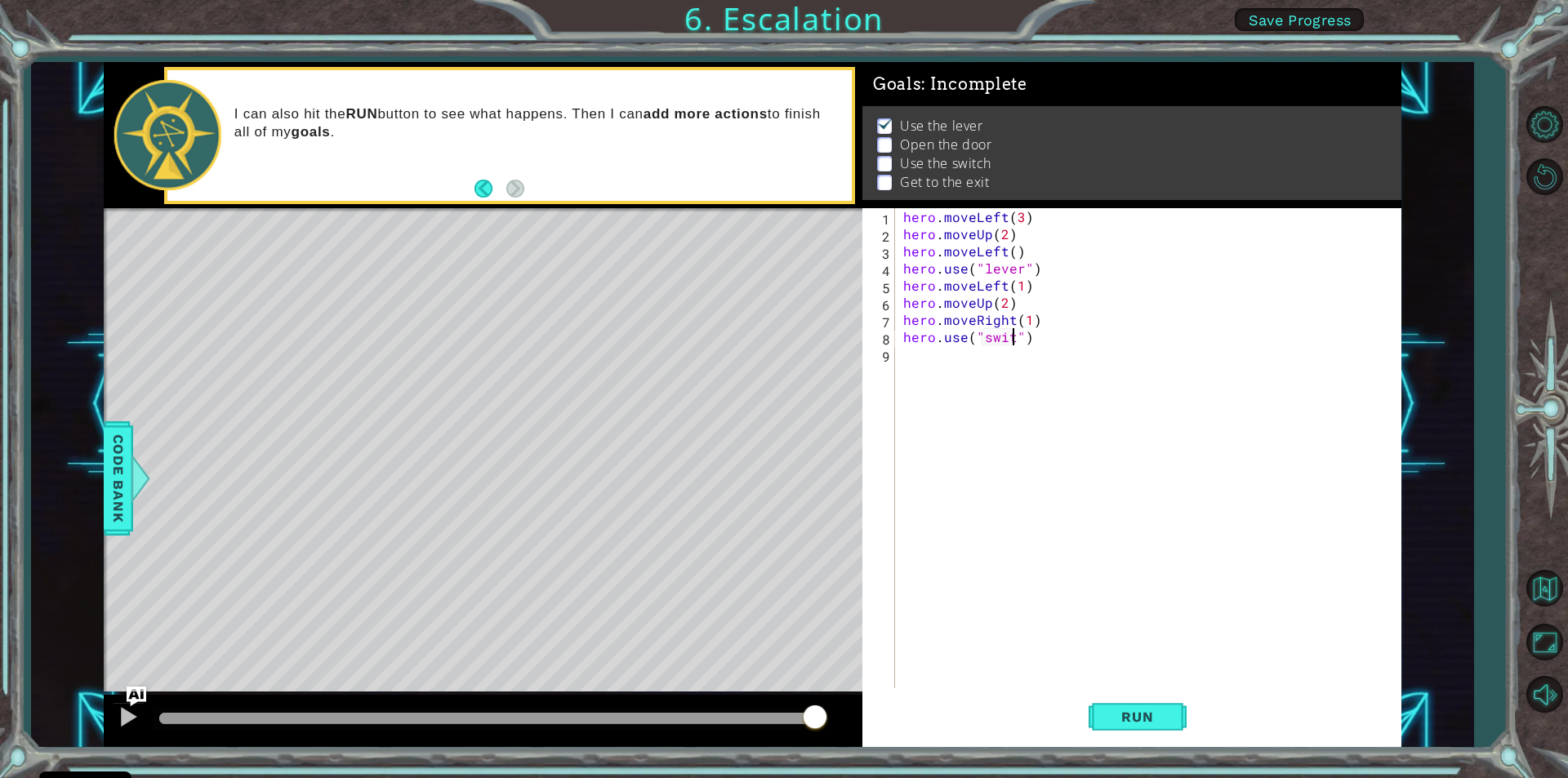
scroll to position [0, 7]
type textarea "hero.use("switct")"
click at [991, 440] on div "hero . moveLeft ( 3 ) hero . moveUp ( 2 ) hero . moveLeft ( ) hero . use ( "lev…" at bounding box center [1152, 465] width 504 height 514
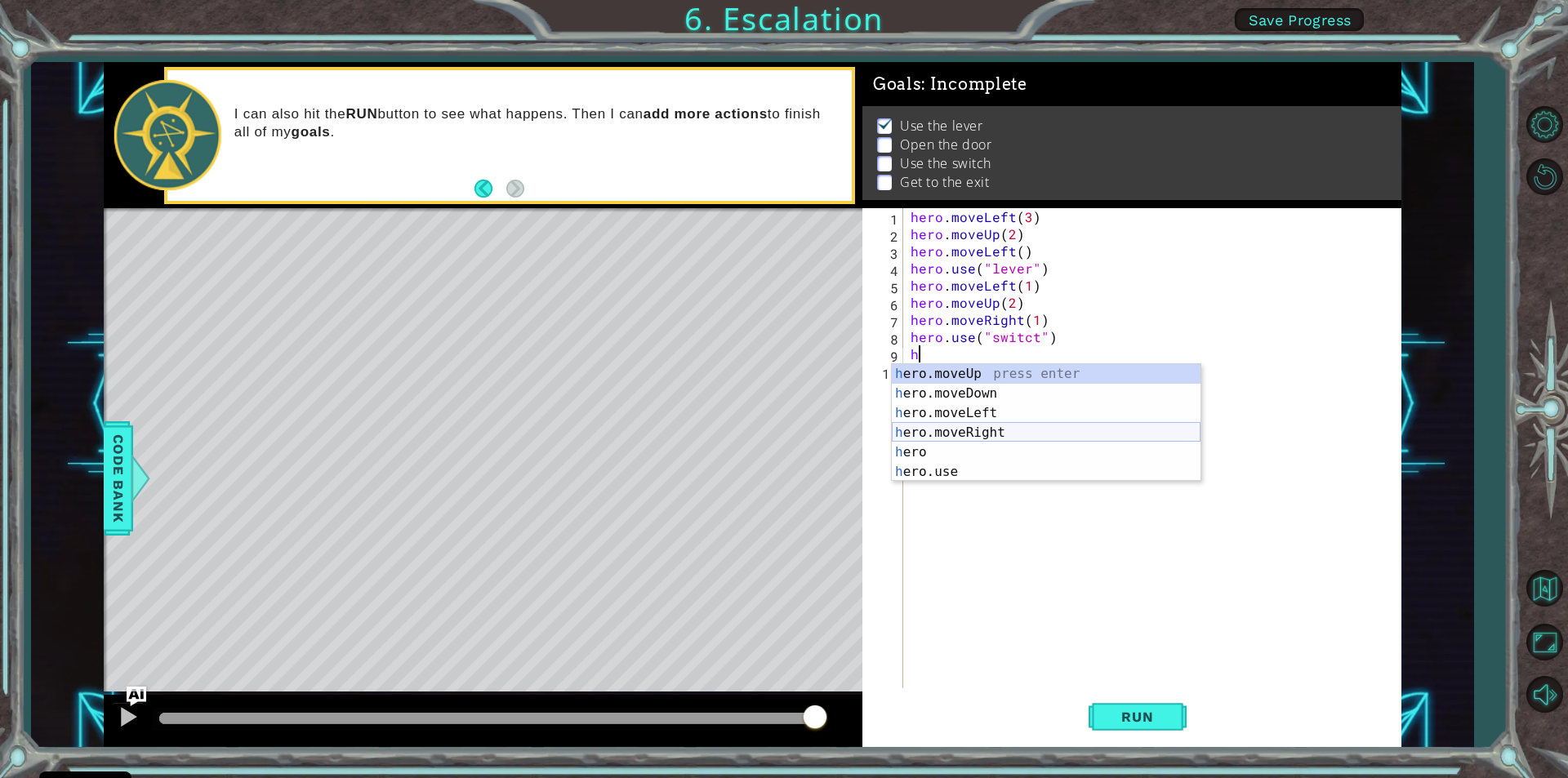
click at [956, 436] on div "h ero.moveUp press enter h ero.moveDown press enter h ero.moveLeft press enter …" at bounding box center [1046, 443] width 309 height 157
type textarea "hero.moveRight(1)"
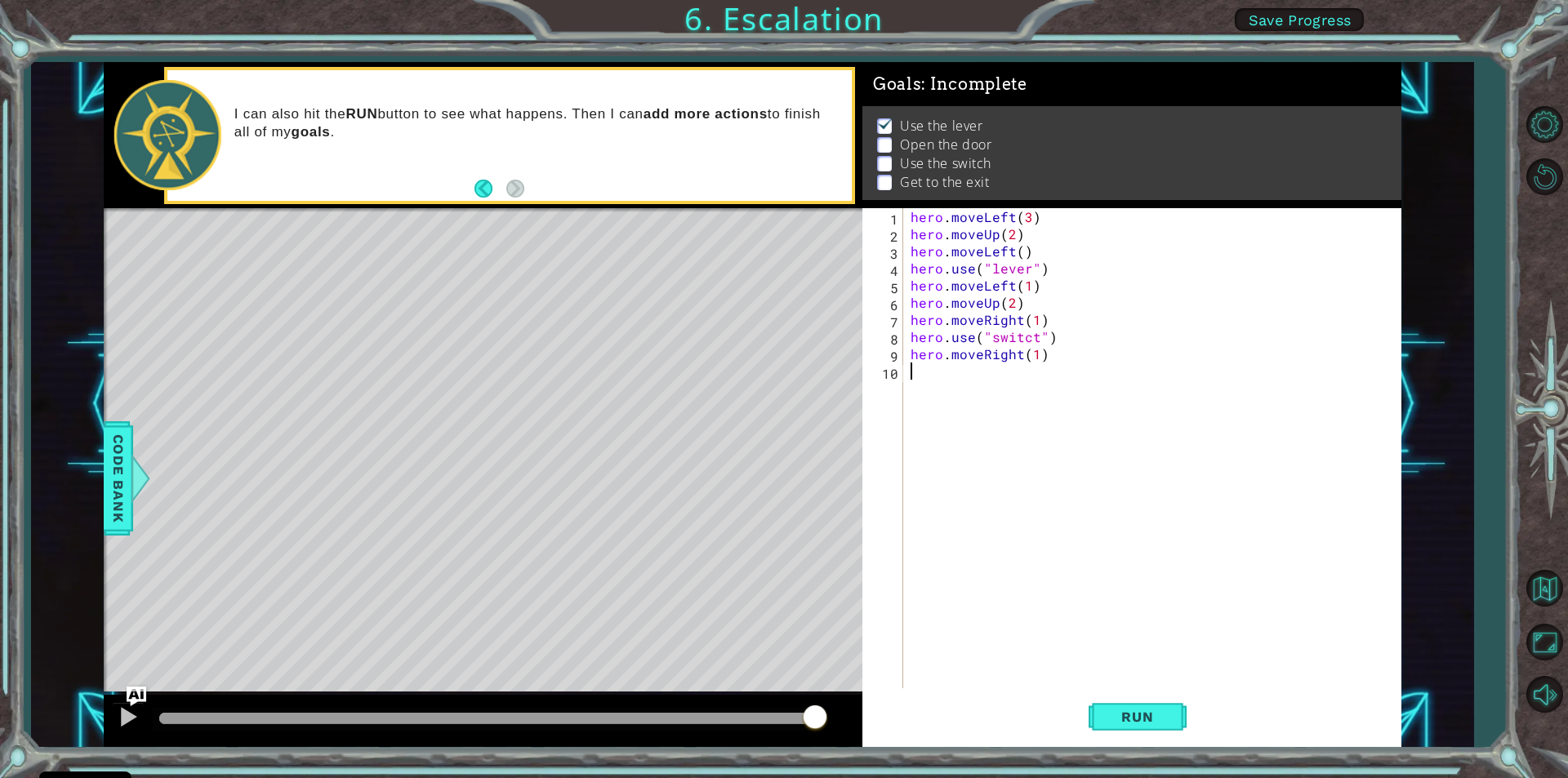
drag, startPoint x: 935, startPoint y: 409, endPoint x: 952, endPoint y: 427, distance: 24.8
click at [952, 427] on div "hero . moveLeft ( 3 ) hero . moveUp ( 2 ) hero . moveLeft ( ) hero . use ( "lev…" at bounding box center [1156, 465] width 497 height 514
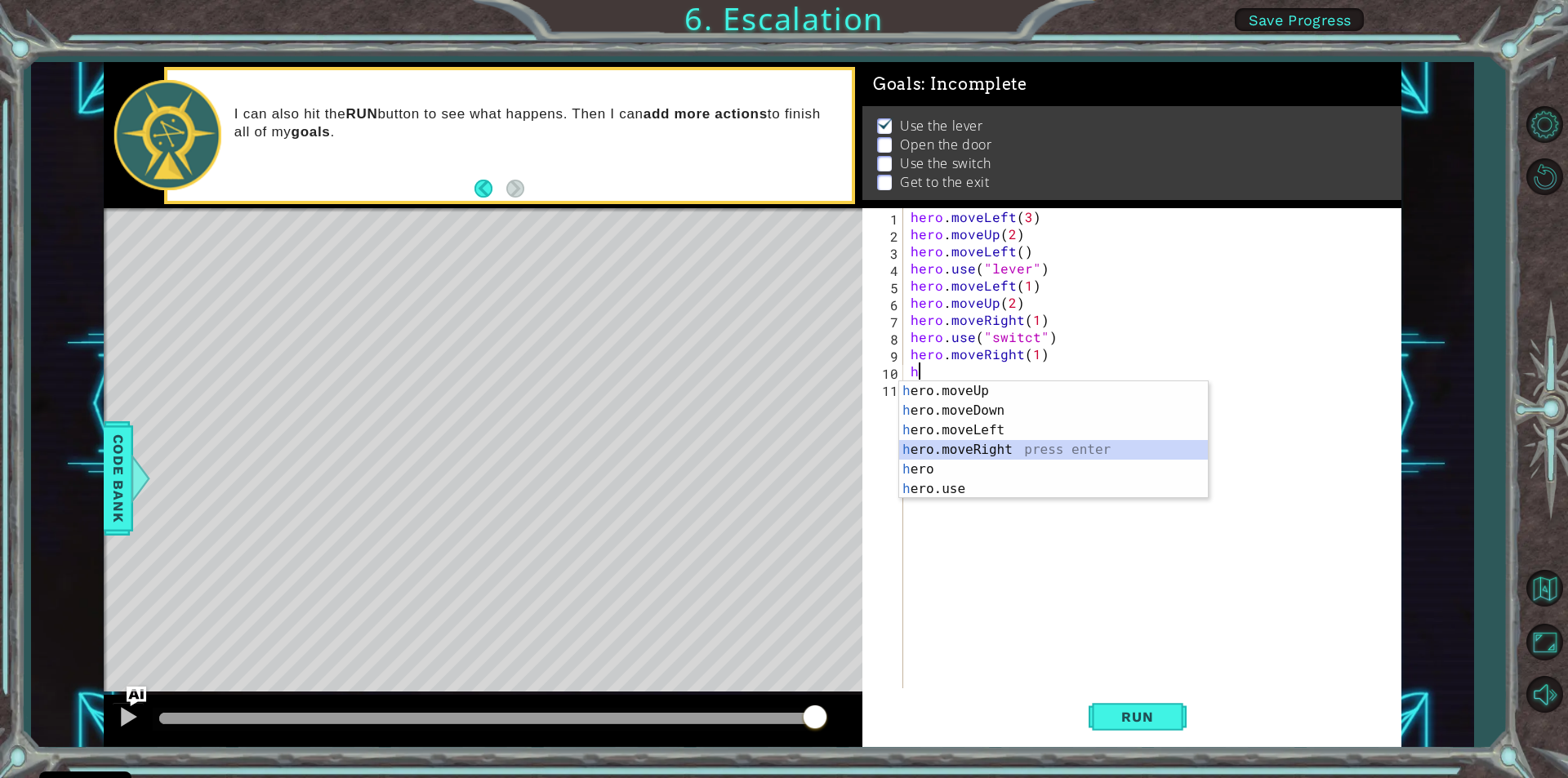
click at [926, 444] on div "h ero.moveUp press enter h ero.moveDown press enter h ero.moveLeft press enter …" at bounding box center [1054, 459] width 309 height 157
type textarea "hero.moveRight(1)"
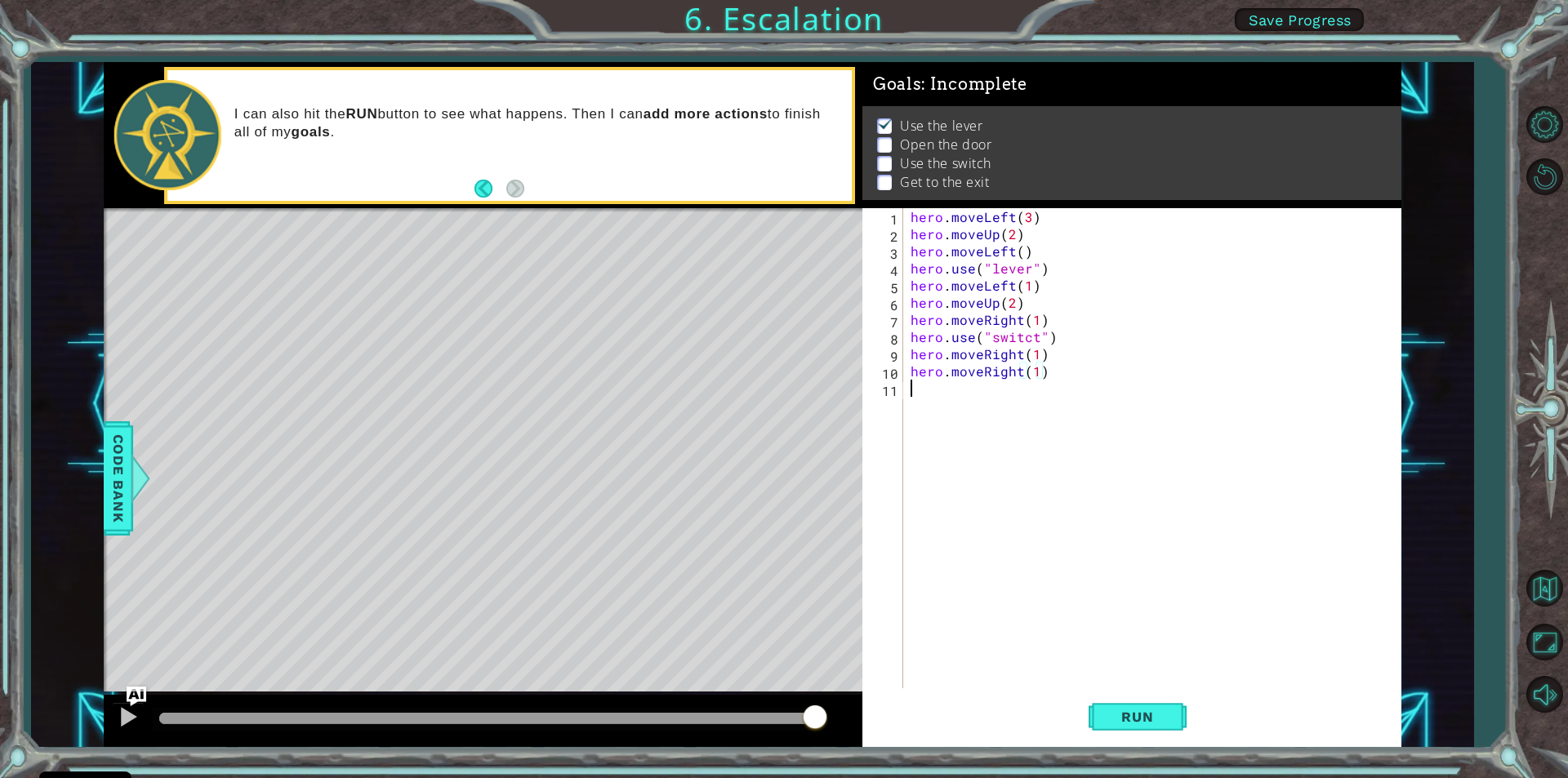
click at [917, 397] on div "hero . moveLeft ( 3 ) hero . moveUp ( 2 ) hero . moveLeft ( ) hero . use ( "lev…" at bounding box center [1156, 465] width 497 height 514
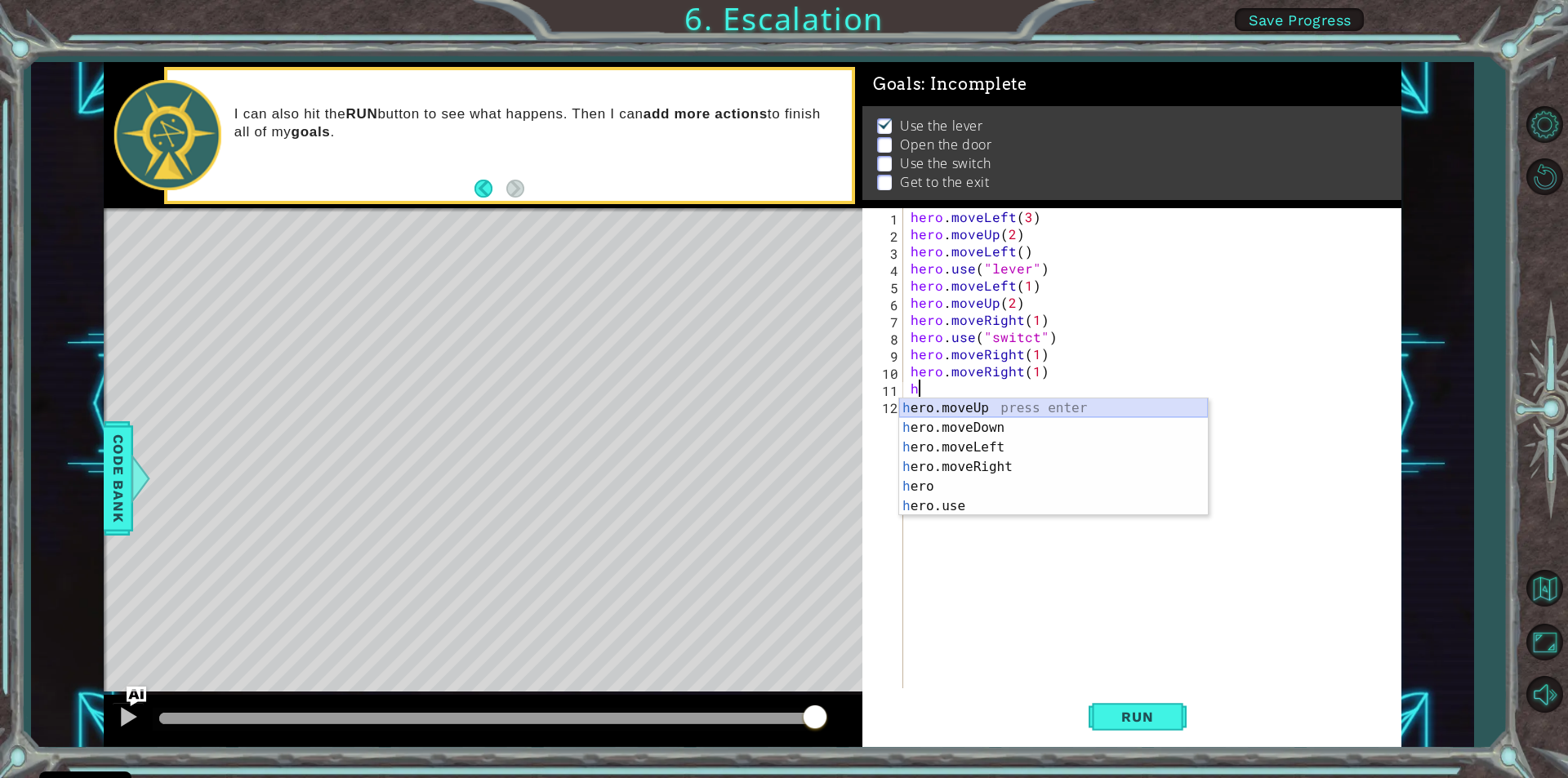
click at [937, 404] on div "h ero.moveUp press enter h ero.moveDown press enter h ero.moveLeft press enter …" at bounding box center [1054, 476] width 309 height 157
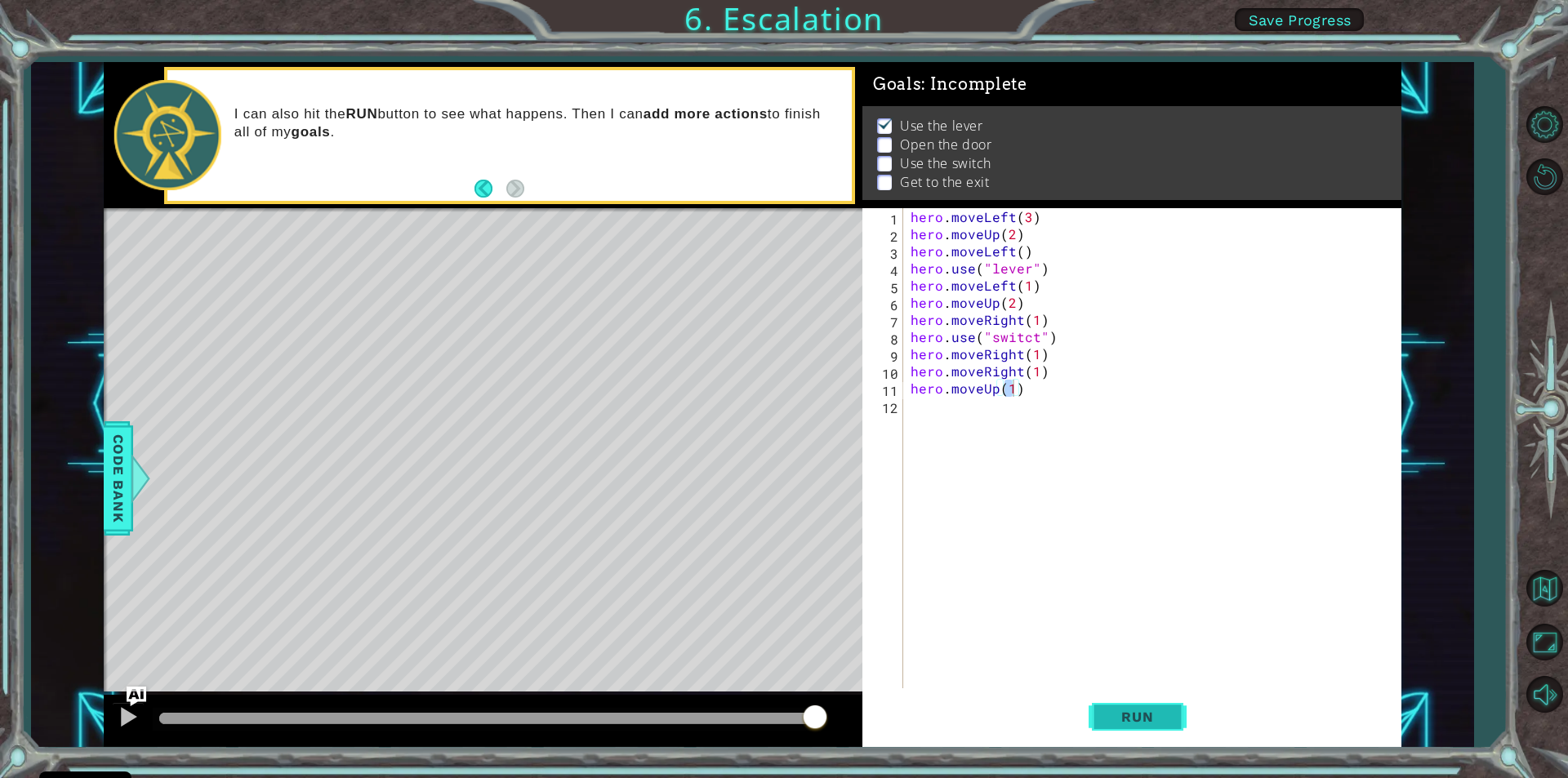
click at [1162, 727] on button "Run" at bounding box center [1138, 717] width 98 height 54
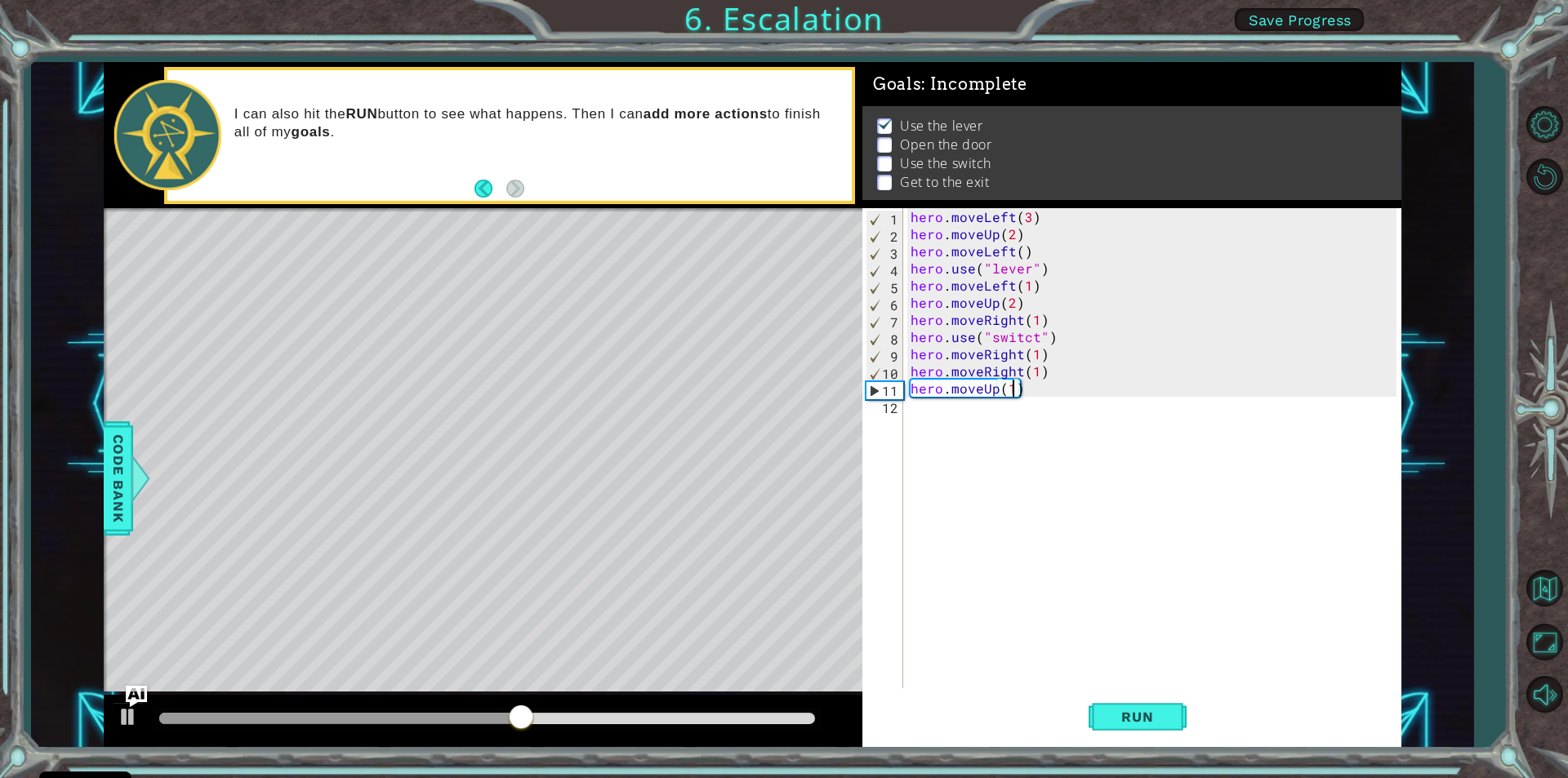
click at [138, 703] on img "Ask AI" at bounding box center [137, 696] width 21 height 21
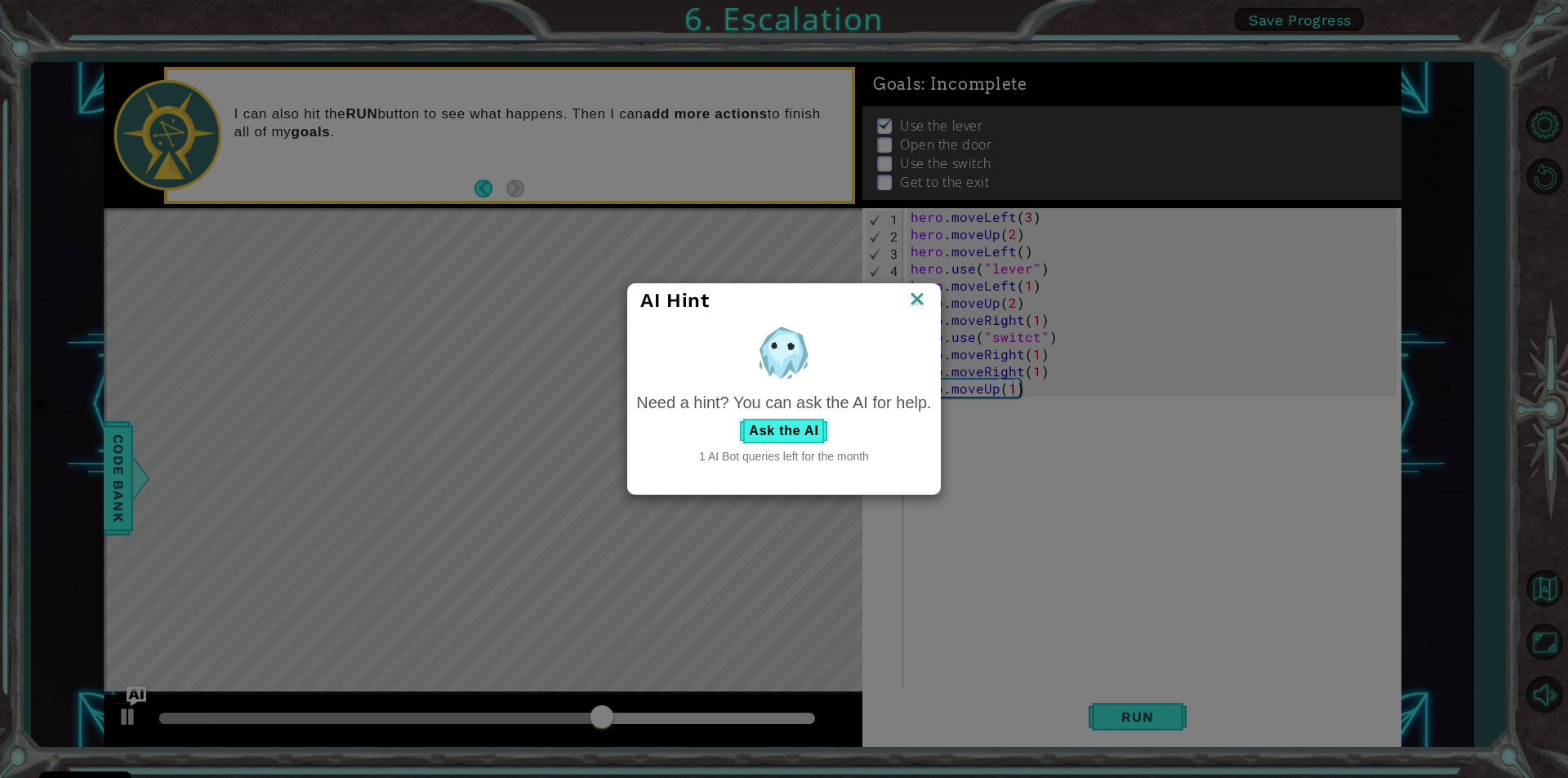
click at [915, 287] on div "AI Hint" at bounding box center [783, 301] width 311 height 34
click at [917, 297] on img at bounding box center [917, 301] width 21 height 25
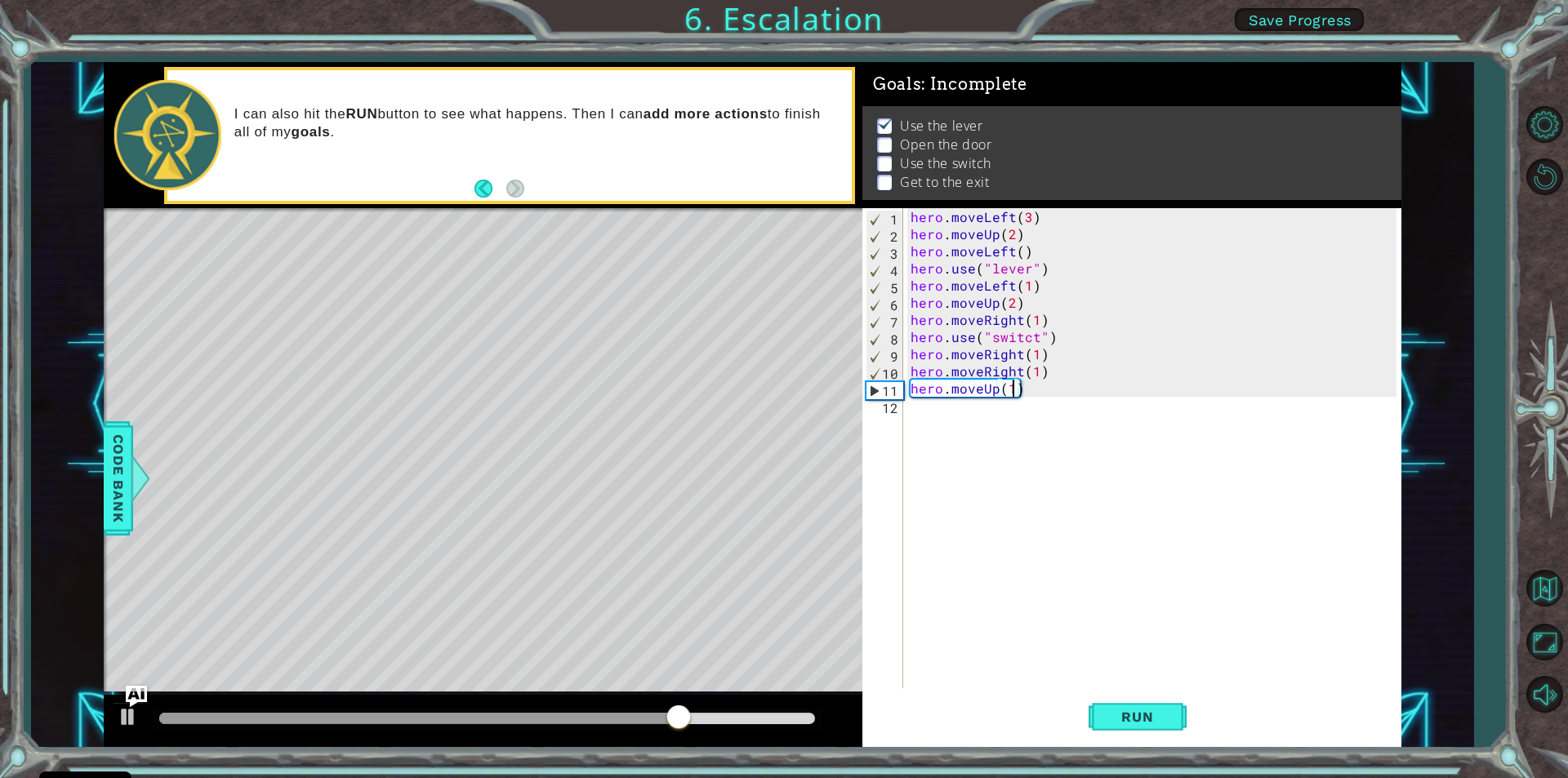
click at [128, 702] on img "Ask AI" at bounding box center [137, 696] width 21 height 21
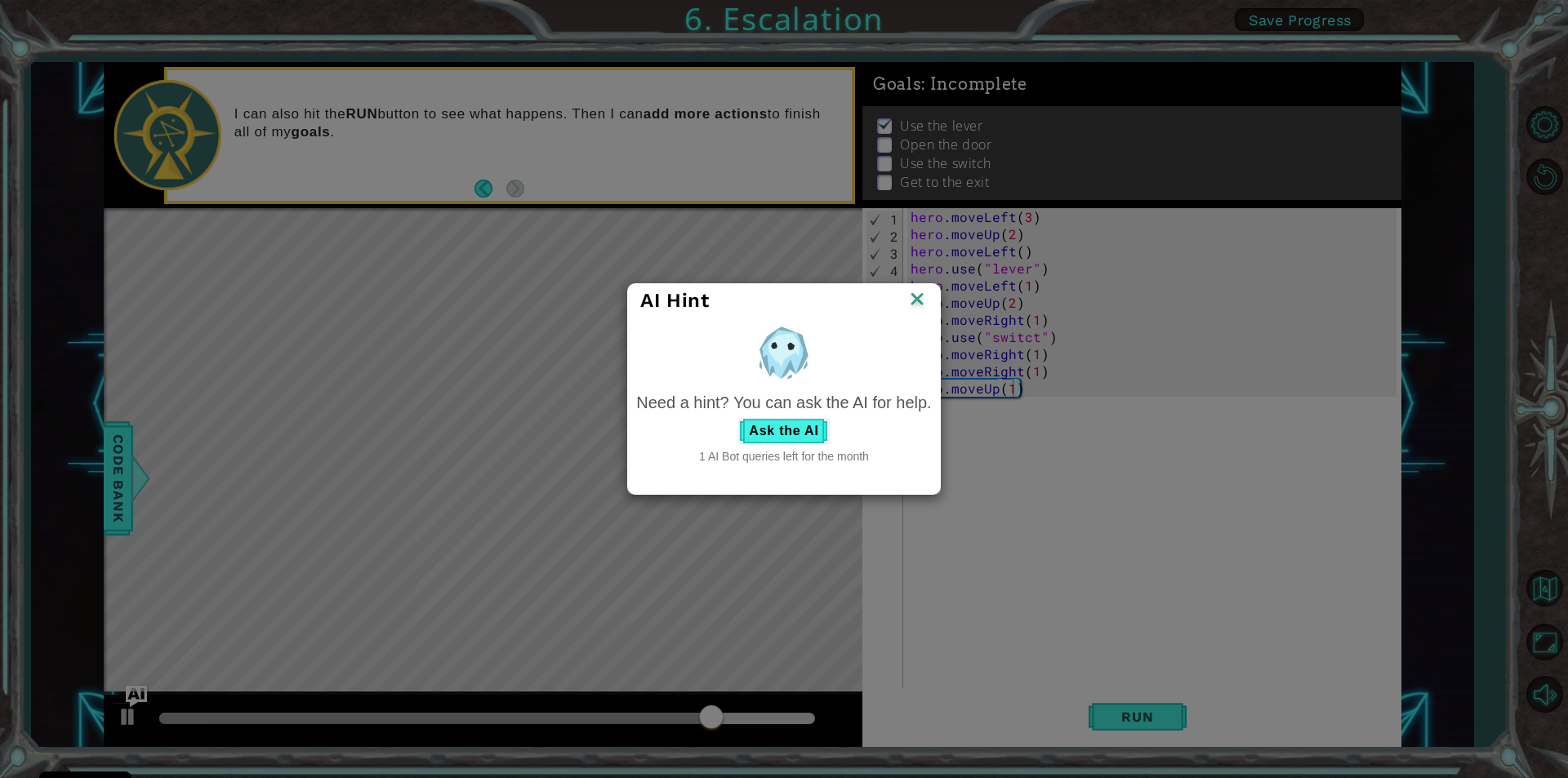
click at [128, 702] on div "AI Hint Need a hint? You can ask the AI for help. Ask the AI 1 AI Bot queries l…" at bounding box center [784, 389] width 1568 height 778
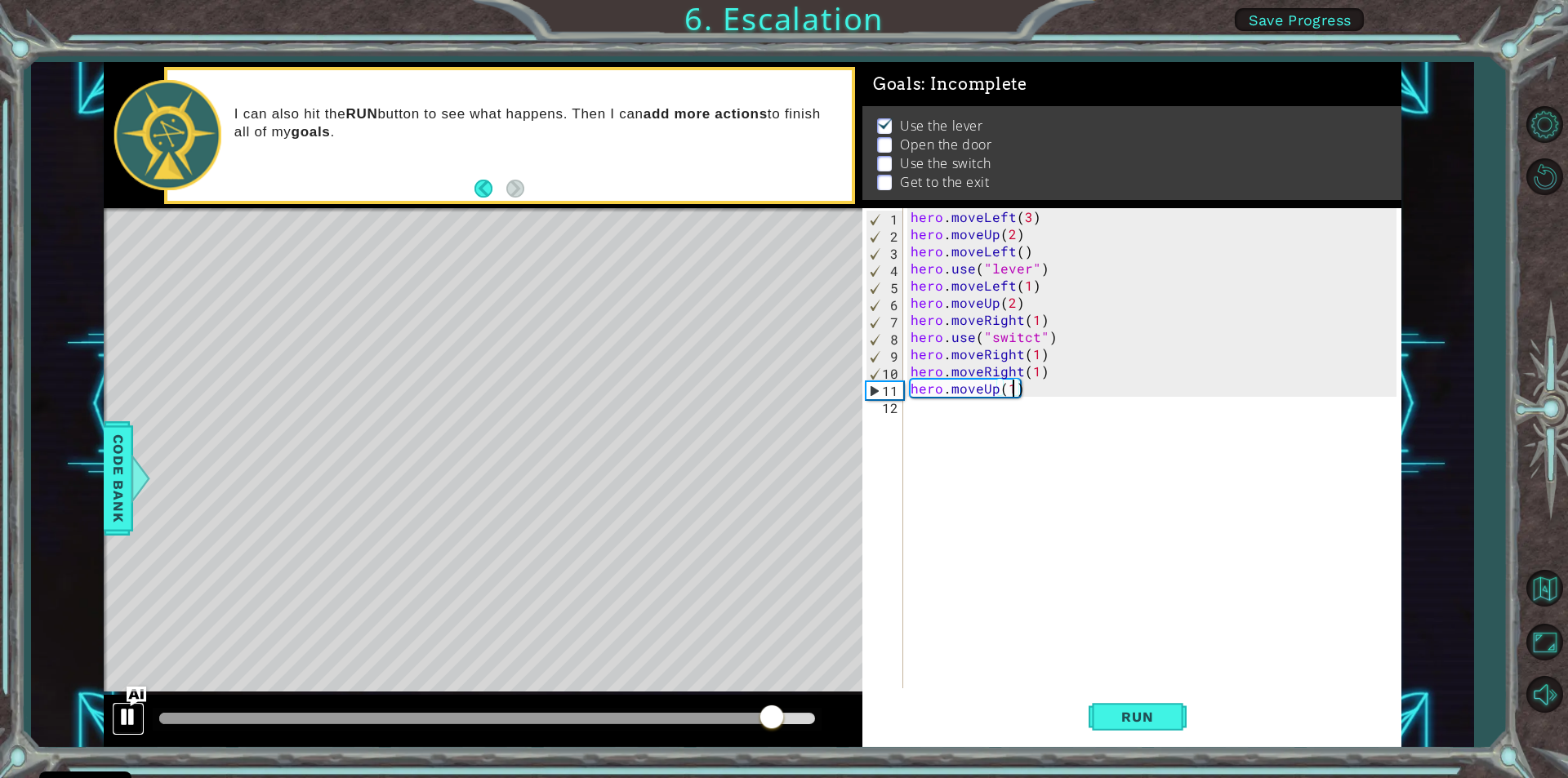
click at [129, 718] on div at bounding box center [128, 717] width 21 height 21
click at [1170, 723] on button "Run" at bounding box center [1138, 717] width 98 height 54
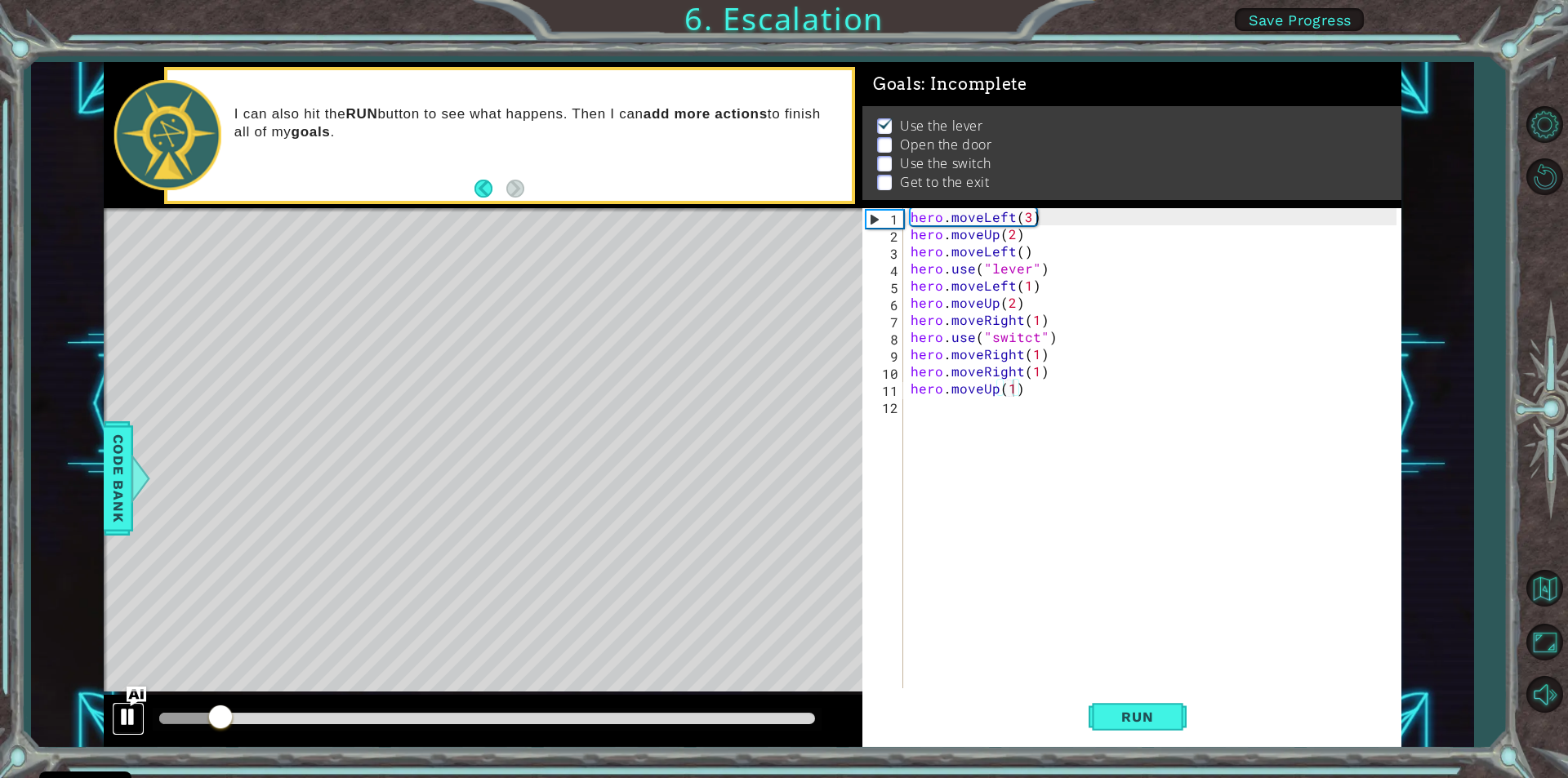
click at [124, 703] on button at bounding box center [128, 718] width 33 height 34
click at [907, 293] on div "hero . moveLeft ( 3 ) hero . moveUp ( 2 ) hero . moveLeft ( ) hero . use ( "lev…" at bounding box center [1156, 465] width 497 height 514
type textarea "hero.moveLeft(1)"
drag, startPoint x: 917, startPoint y: 396, endPoint x: 924, endPoint y: 422, distance: 26.9
click at [924, 422] on div "hero . moveLeft ( 3 ) hero . moveUp ( 2 ) hero . moveLeft ( ) hero . use ( "lev…" at bounding box center [1156, 465] width 497 height 514
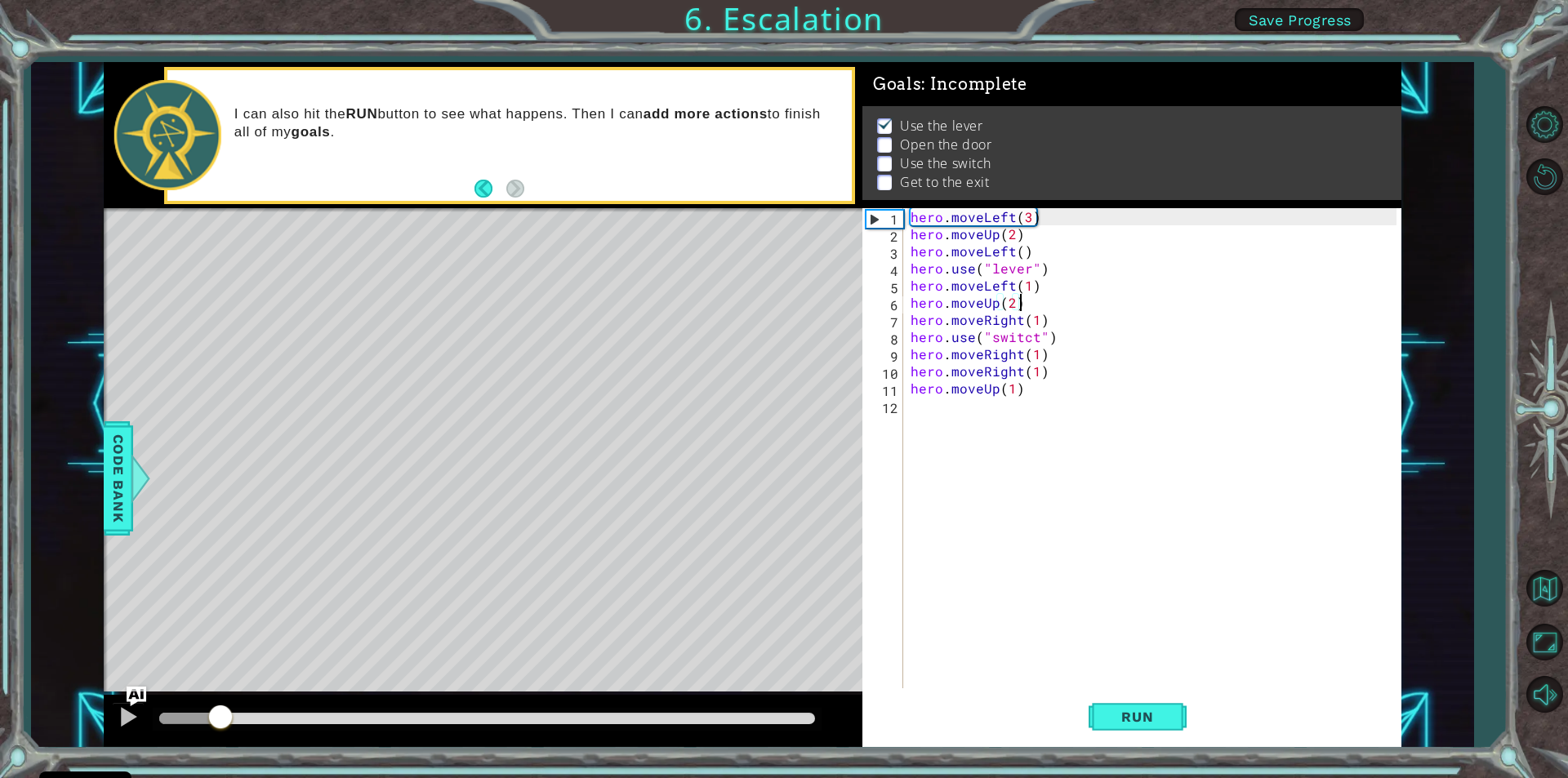
click at [1021, 300] on div "hero . moveLeft ( 3 ) hero . moveUp ( 2 ) hero . moveLeft ( ) hero . use ( "lev…" at bounding box center [1156, 465] width 497 height 514
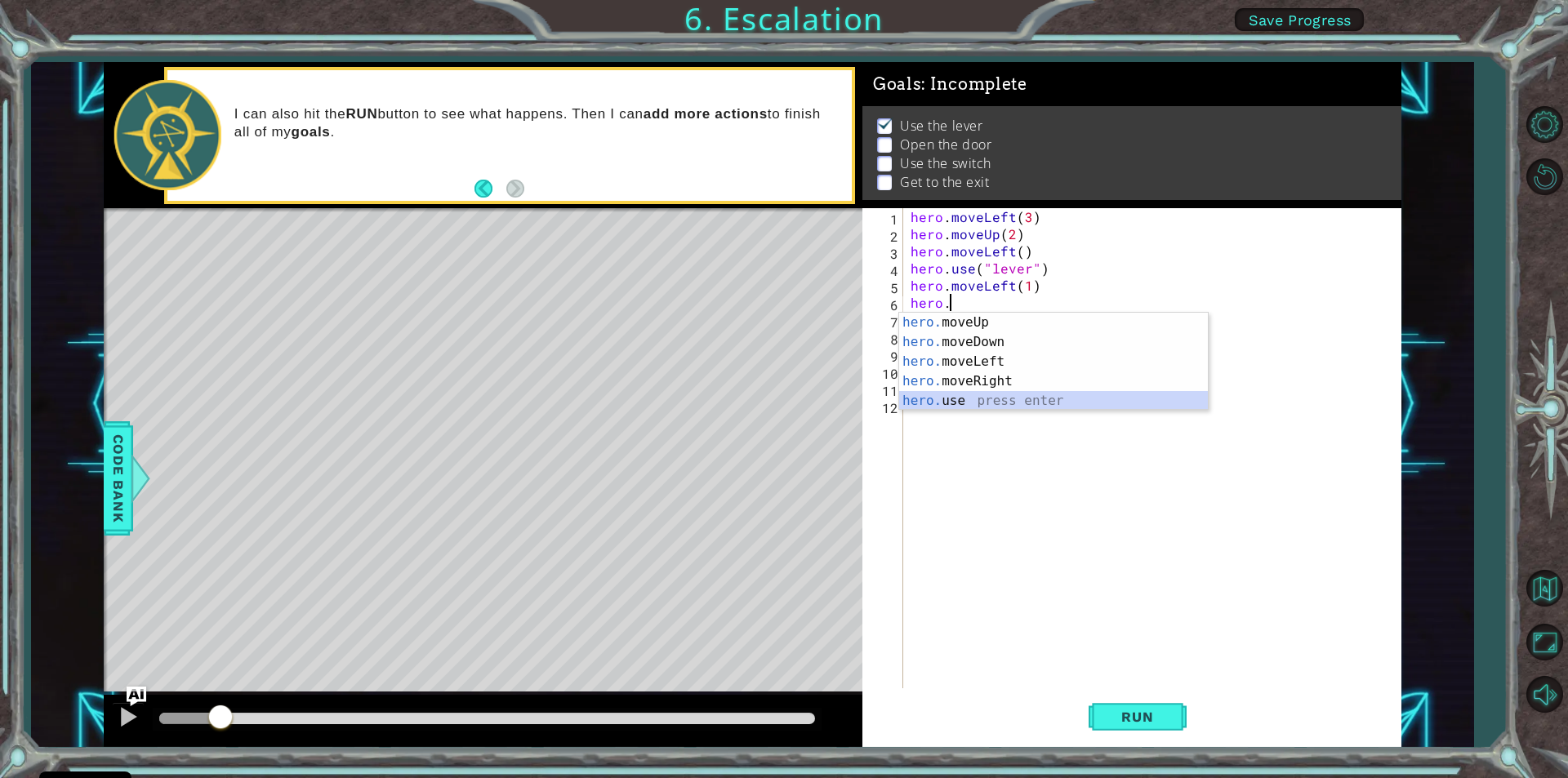
click at [991, 403] on div "hero. moveUp press enter hero. moveDown press enter hero. moveLeft press enter …" at bounding box center [1054, 382] width 309 height 137
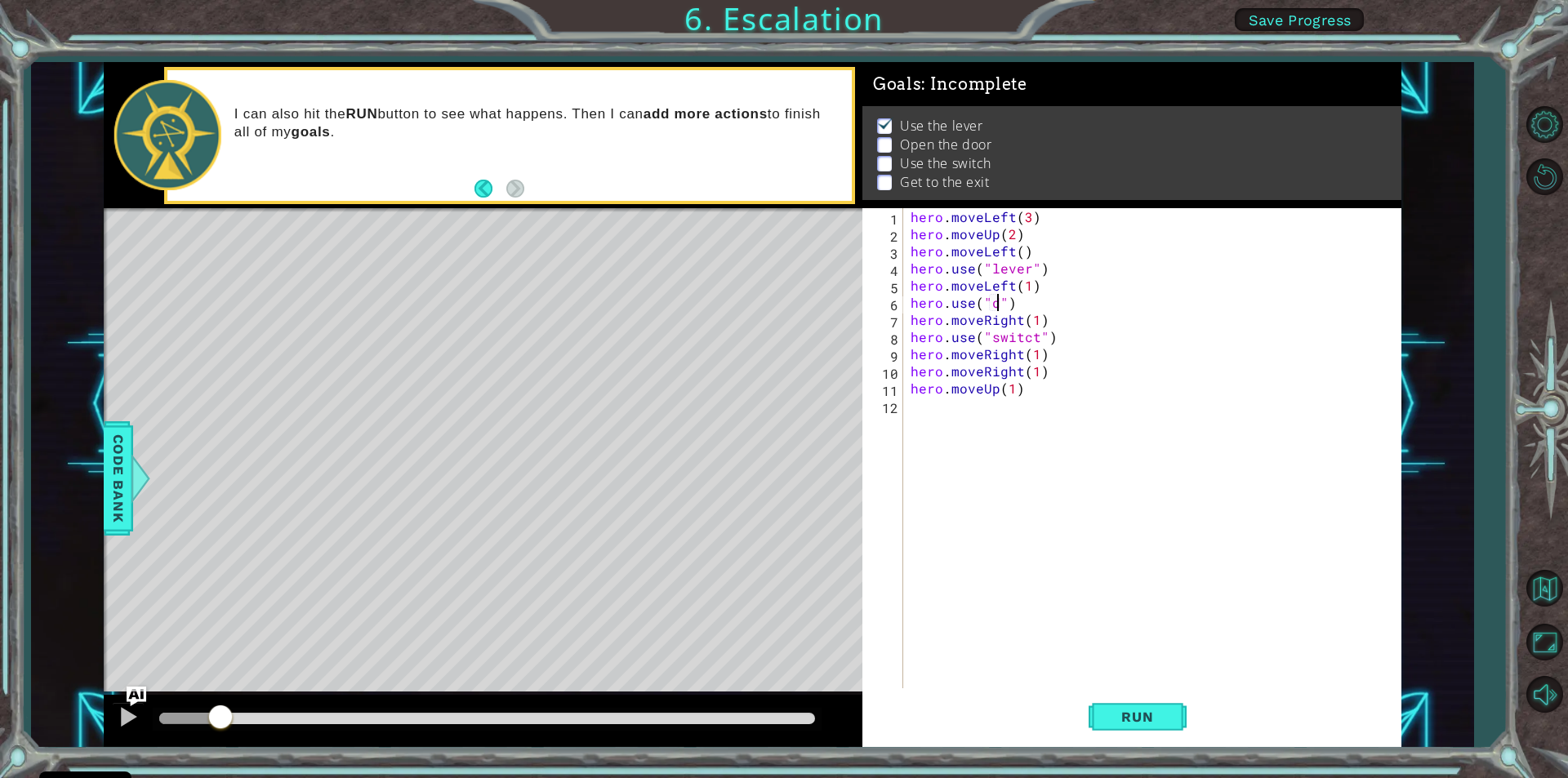
scroll to position [0, 6]
type textarea "hero.use("door")"
click at [1033, 519] on div "hero . moveLeft ( 3 ) hero . moveUp ( 2 ) hero . moveLeft ( ) hero . use ( "lev…" at bounding box center [1156, 465] width 497 height 514
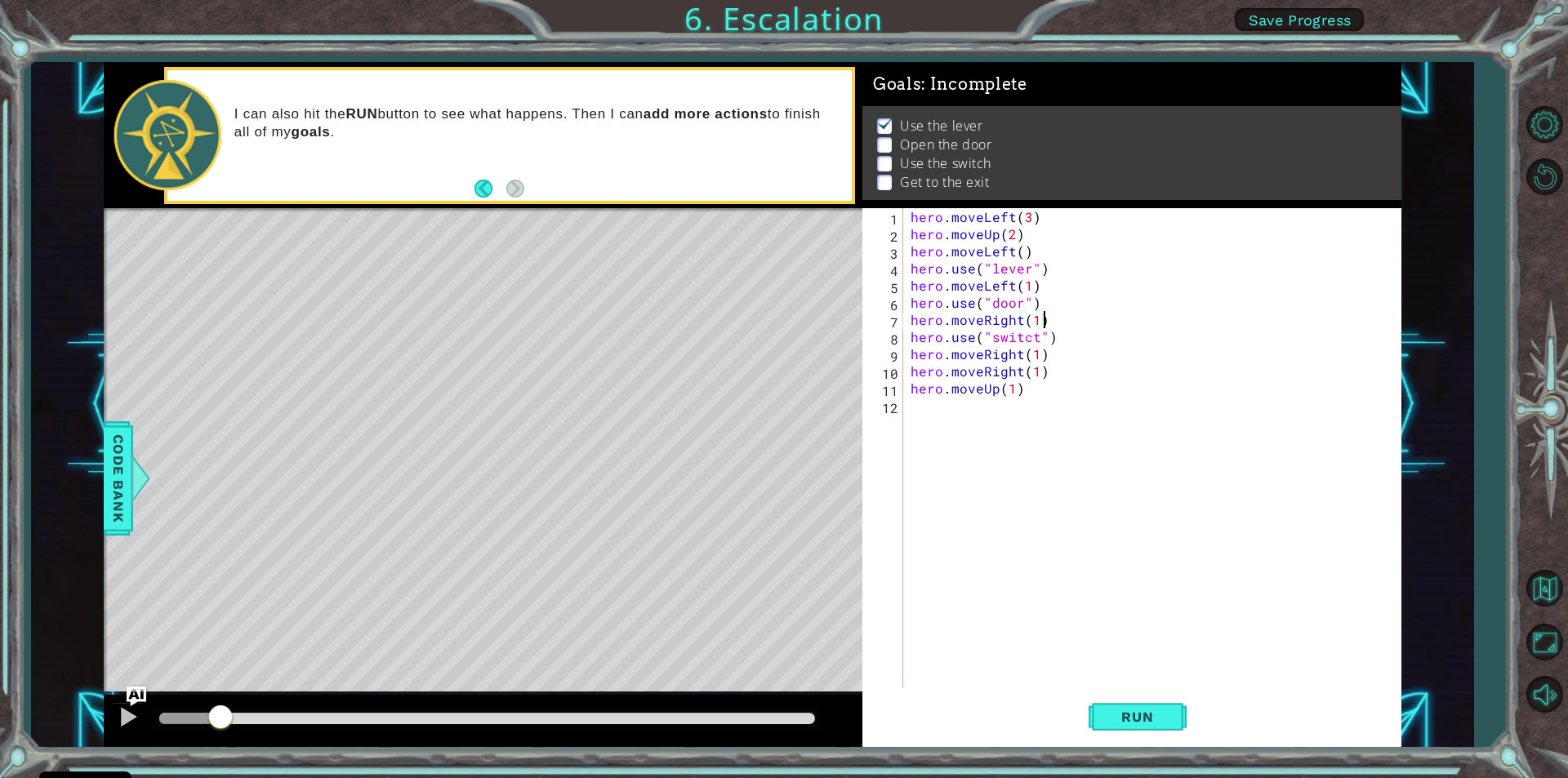
click at [1051, 324] on div "hero . moveLeft ( 3 ) hero . moveUp ( 2 ) hero . moveLeft ( ) hero . use ( "lev…" at bounding box center [1156, 465] width 497 height 514
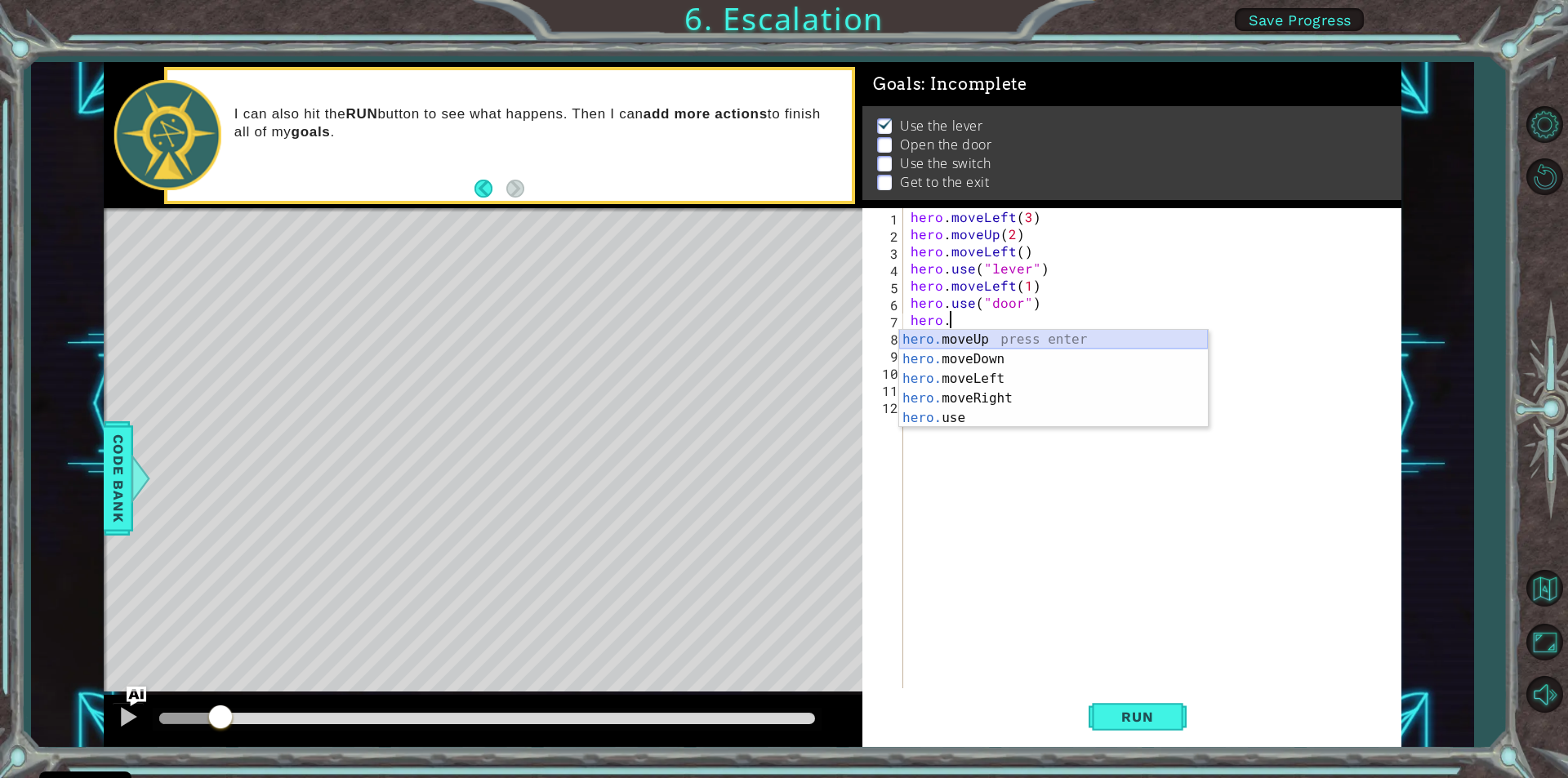
click at [958, 333] on div "hero. moveUp press enter hero. moveDown press enter hero. moveLeft press enter …" at bounding box center [1054, 399] width 309 height 137
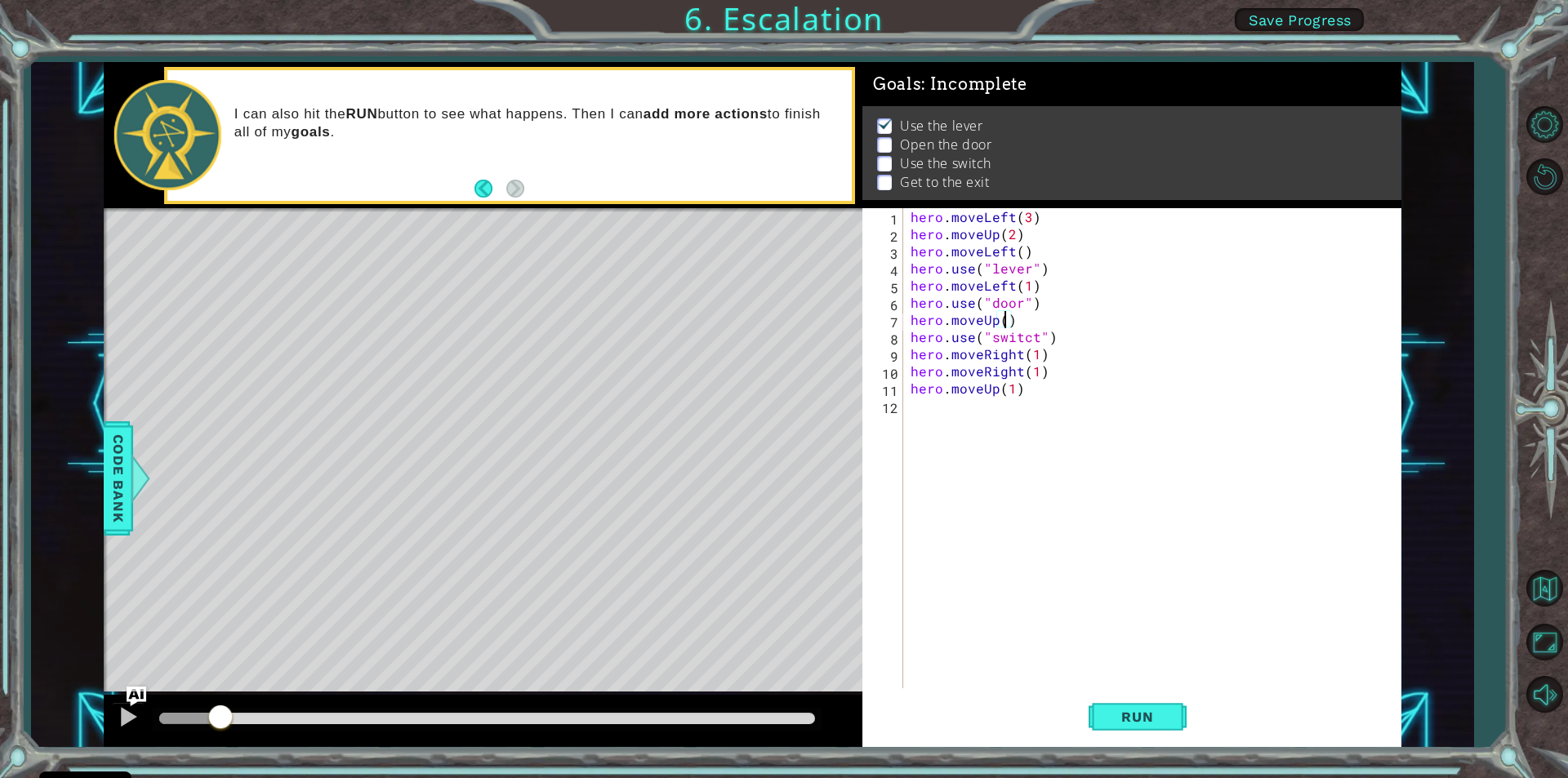
scroll to position [0, 6]
click at [1058, 337] on div "hero . moveLeft ( 3 ) hero . moveUp ( 2 ) hero . moveLeft ( ) hero . use ( "lev…" at bounding box center [1156, 465] width 497 height 514
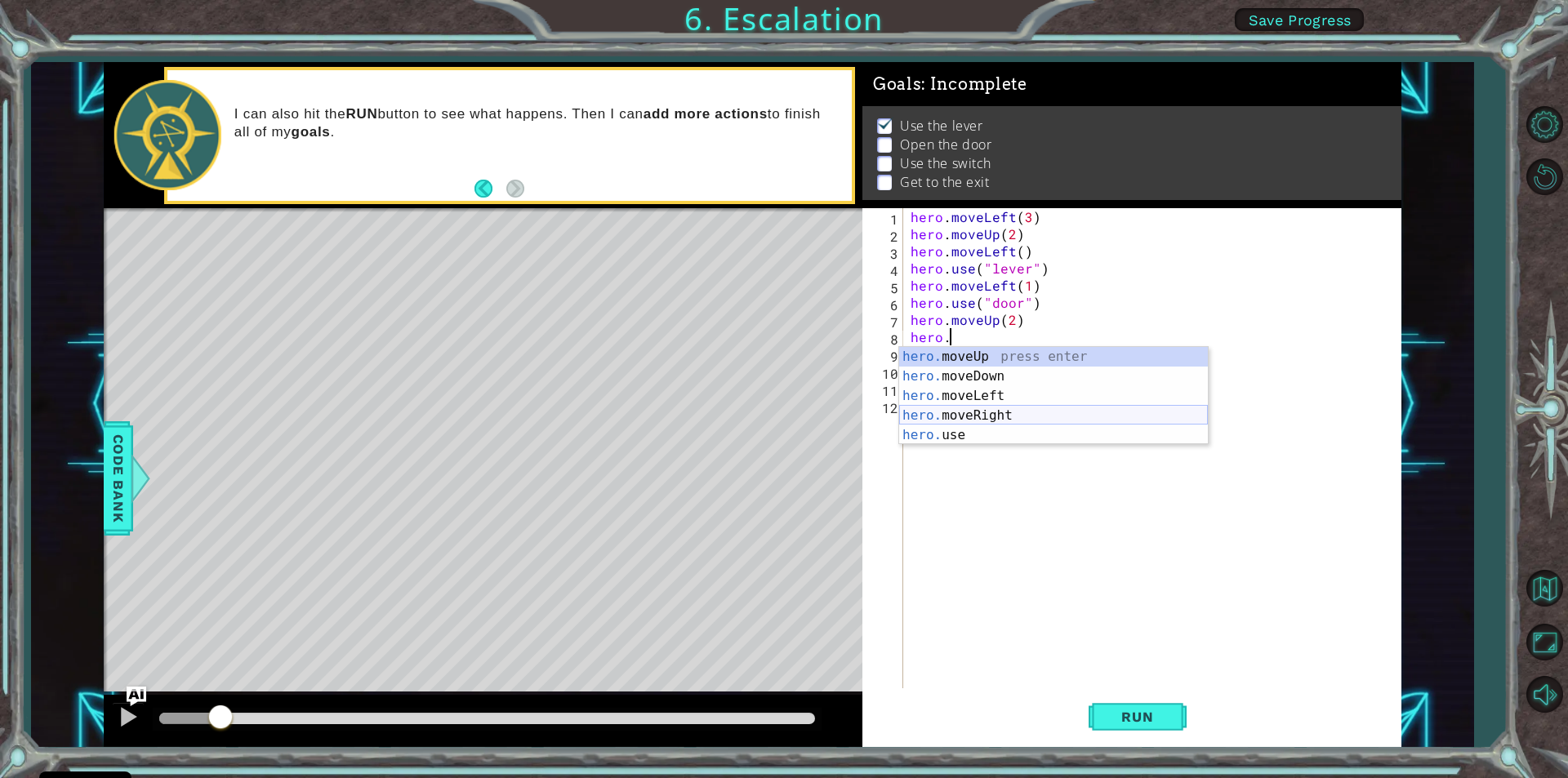
click at [1009, 411] on div "hero. moveUp press enter hero. moveDown press enter hero. moveLeft press enter …" at bounding box center [1054, 416] width 309 height 137
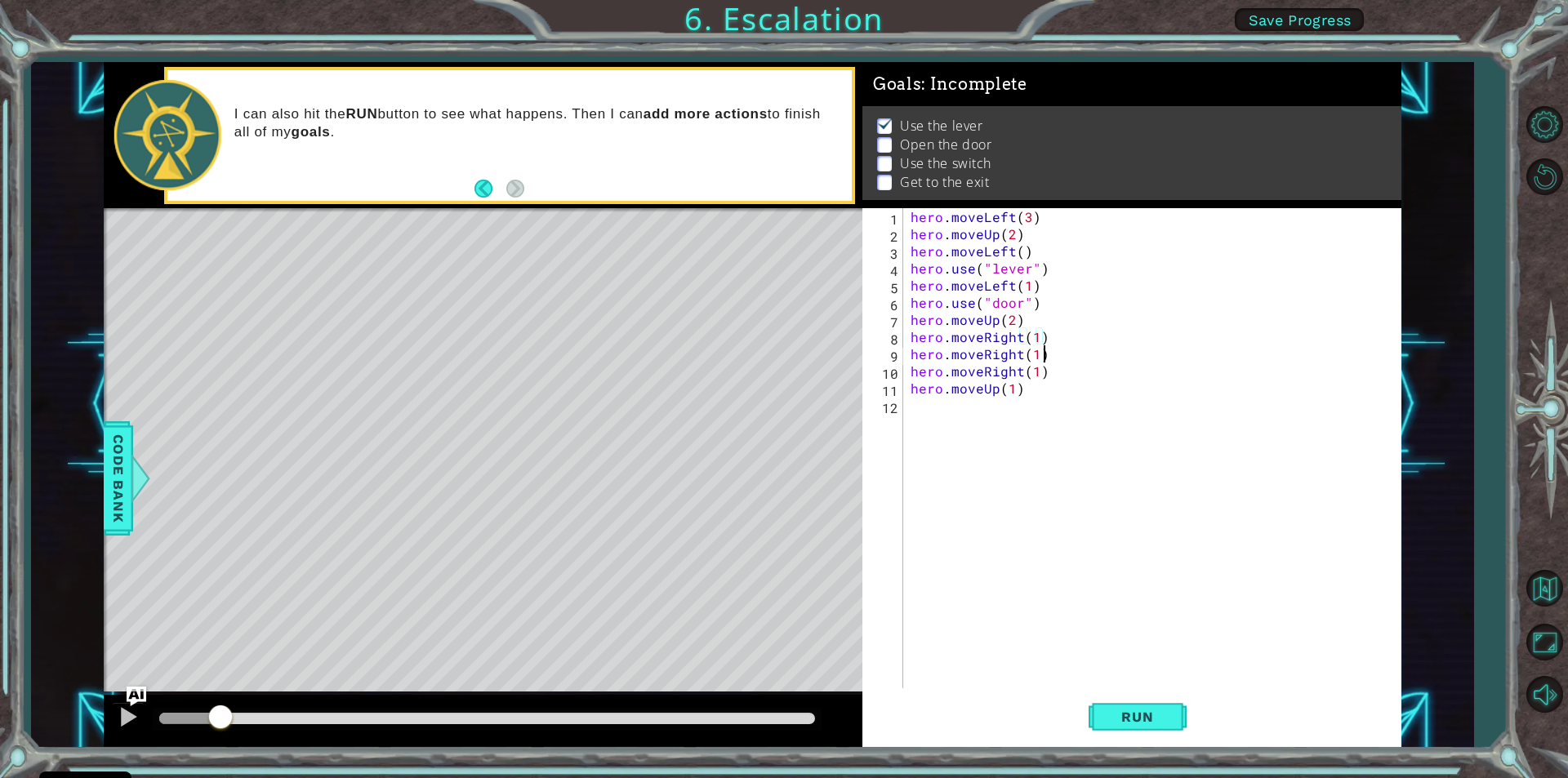
click at [1049, 359] on div "hero . moveLeft ( 3 ) hero . moveUp ( 2 ) hero . moveLeft ( ) hero . use ( "lev…" at bounding box center [1156, 465] width 497 height 514
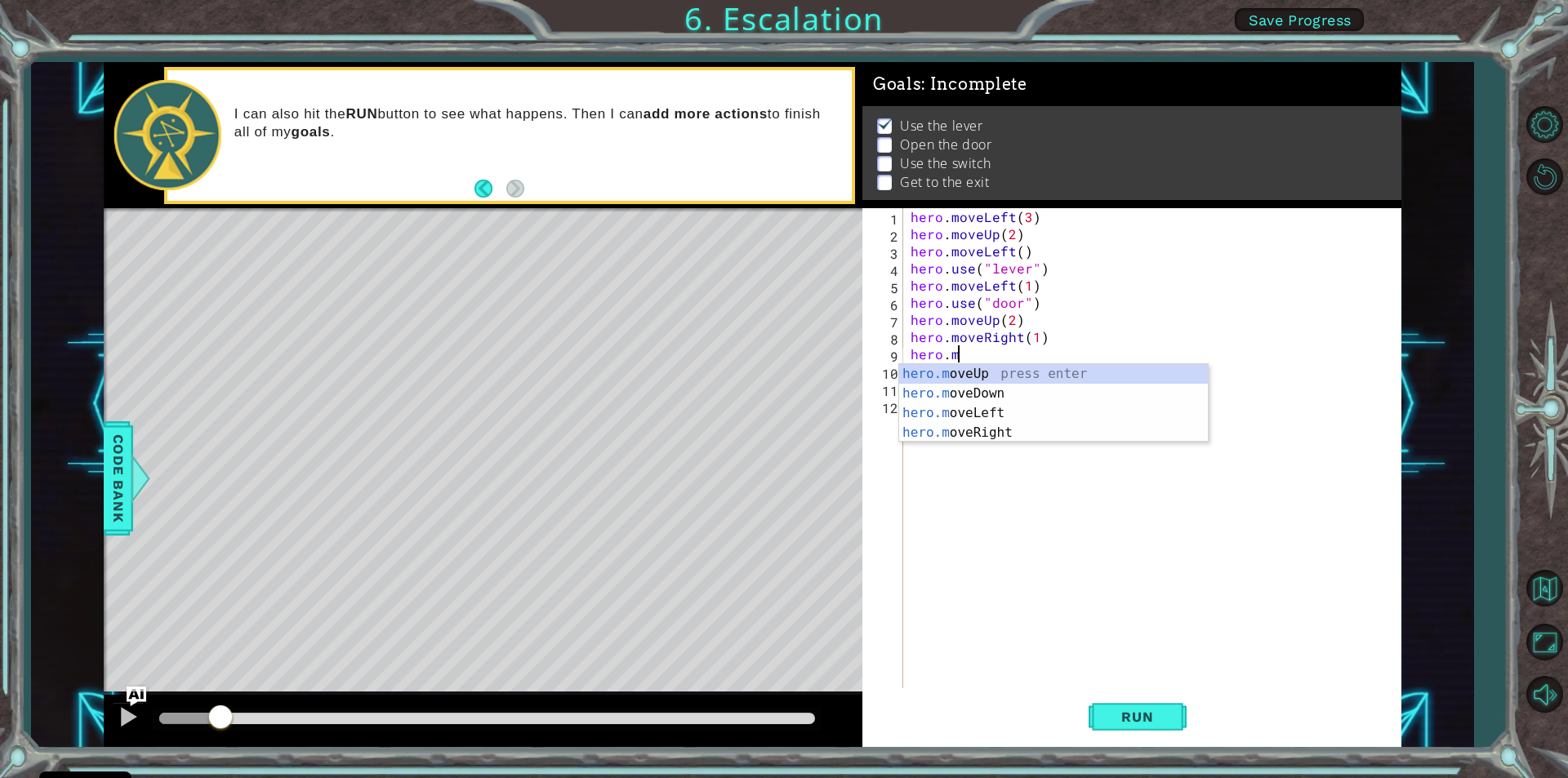
type textarea "hero."
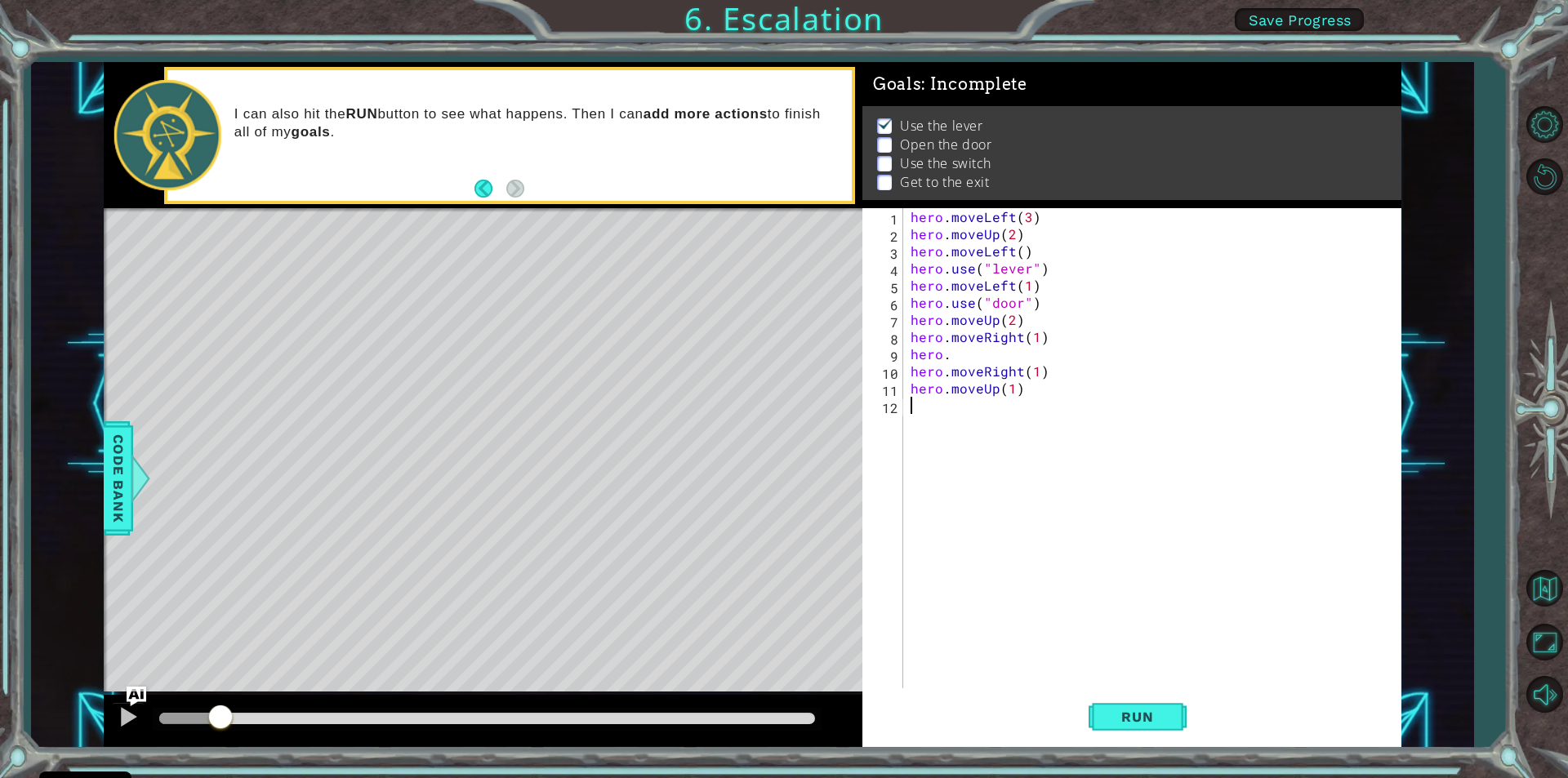
click at [957, 464] on div "hero . moveLeft ( 3 ) hero . moveUp ( 2 ) hero . moveLeft ( ) hero . use ( "lev…" at bounding box center [1156, 465] width 497 height 514
click at [956, 354] on div "hero . moveLeft ( 3 ) hero . moveUp ( 2 ) hero . moveLeft ( ) hero . use ( "lev…" at bounding box center [1156, 465] width 497 height 514
click at [948, 369] on div "hero.u se press enter hero. move U p press enter" at bounding box center [1054, 404] width 309 height 78
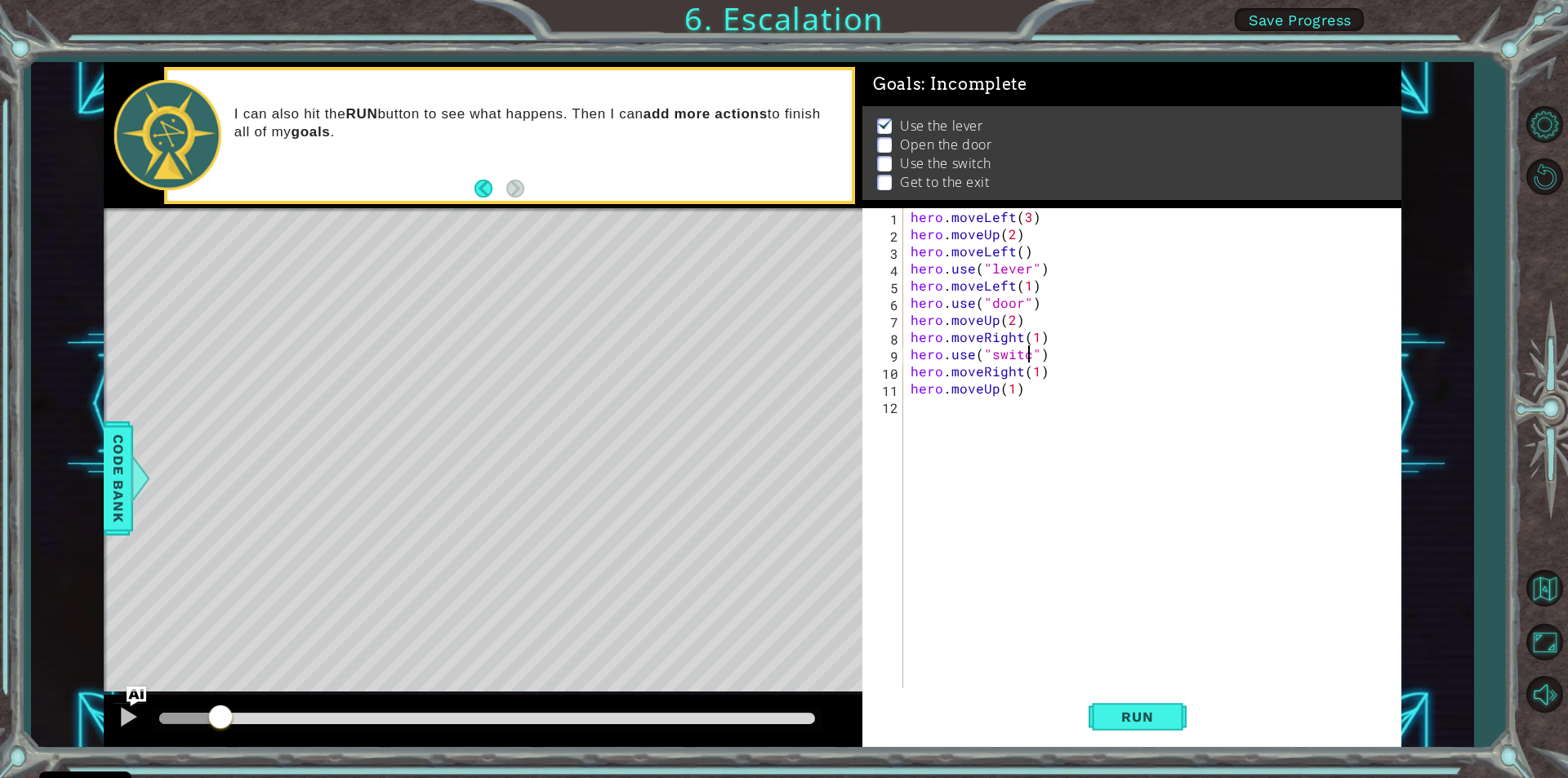
scroll to position [0, 7]
type textarea "hero.use("switch")"
click at [1028, 519] on div "hero . moveLeft ( 3 ) hero . moveUp ( 2 ) hero . moveLeft ( ) hero . use ( "lev…" at bounding box center [1156, 465] width 497 height 514
click at [1026, 393] on div "hero . moveLeft ( 3 ) hero . moveUp ( 2 ) hero . moveLeft ( ) hero . use ( "lev…" at bounding box center [1156, 465] width 497 height 514
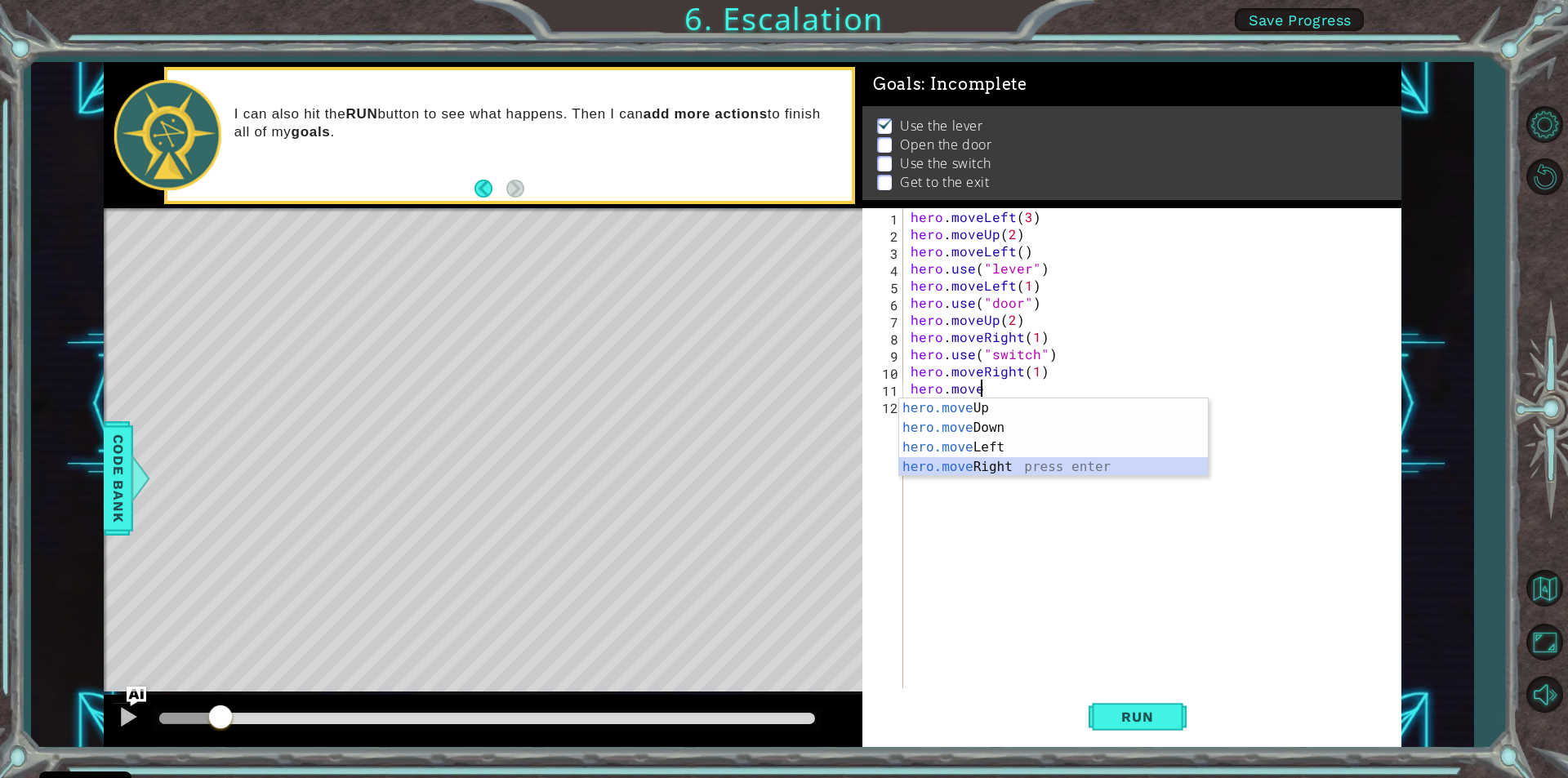
click at [983, 461] on div "hero.move Up press enter hero.move Down press enter hero.move Left press enter …" at bounding box center [1054, 457] width 309 height 118
type textarea "hero.moveRight(1)"
click at [915, 411] on div "hero . moveLeft ( 3 ) hero . moveUp ( 2 ) hero . moveLeft ( ) hero . use ( "lev…" at bounding box center [1156, 465] width 497 height 514
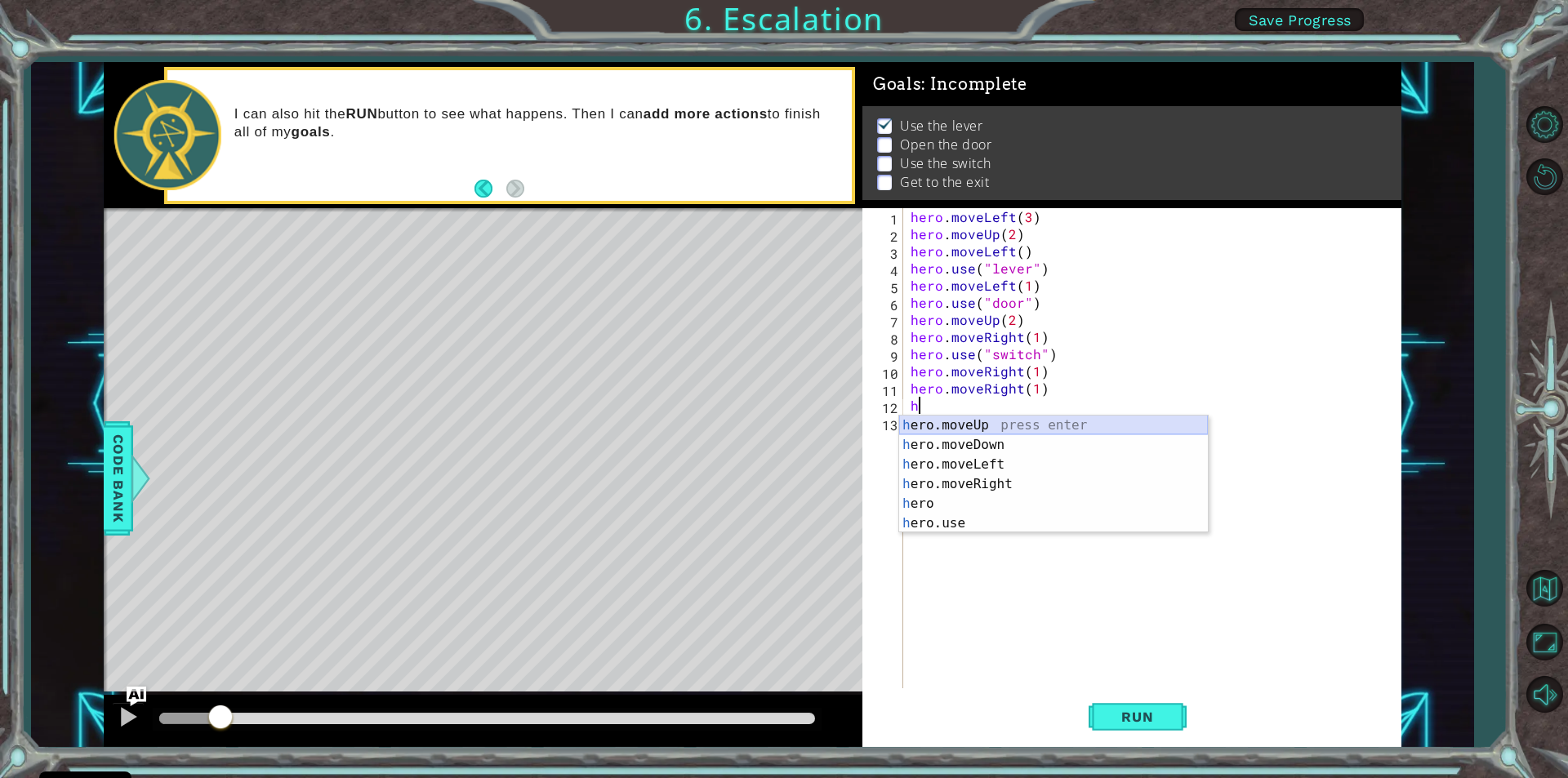
click at [928, 422] on div "h ero.moveUp press enter h ero.moveDown press enter h ero.moveLeft press enter …" at bounding box center [1054, 494] width 309 height 157
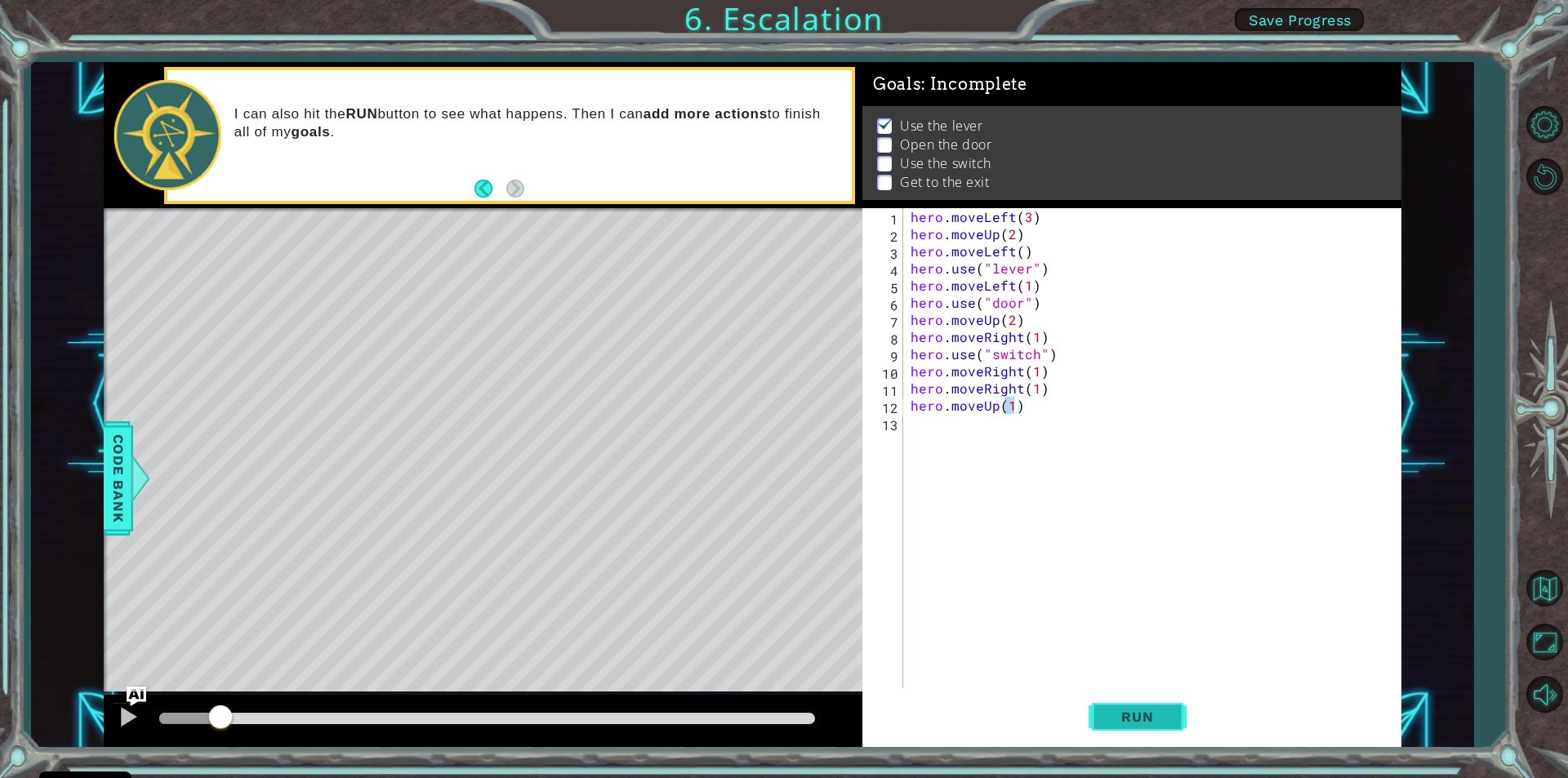
click at [1141, 701] on button "Run" at bounding box center [1138, 717] width 98 height 54
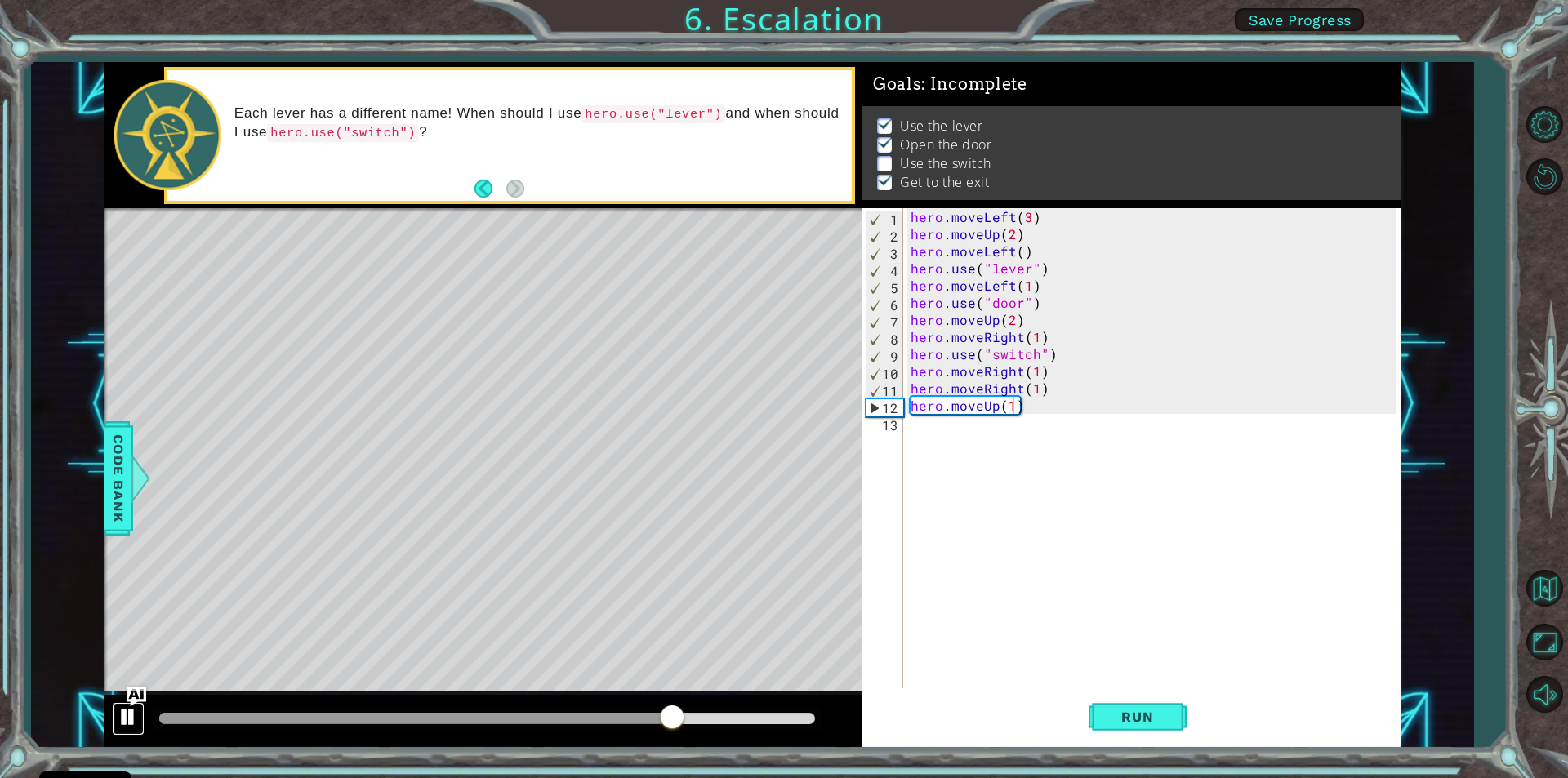
click at [123, 715] on div at bounding box center [128, 717] width 21 height 21
click at [1035, 373] on div "hero . moveLeft ( 3 ) hero . moveUp ( 2 ) hero . moveLeft ( ) hero . use ( "lev…" at bounding box center [1156, 465] width 497 height 514
click at [1044, 374] on div "hero . moveLeft ( 3 ) hero . moveUp ( 2 ) hero . moveLeft ( ) hero . use ( "lev…" at bounding box center [1156, 465] width 497 height 514
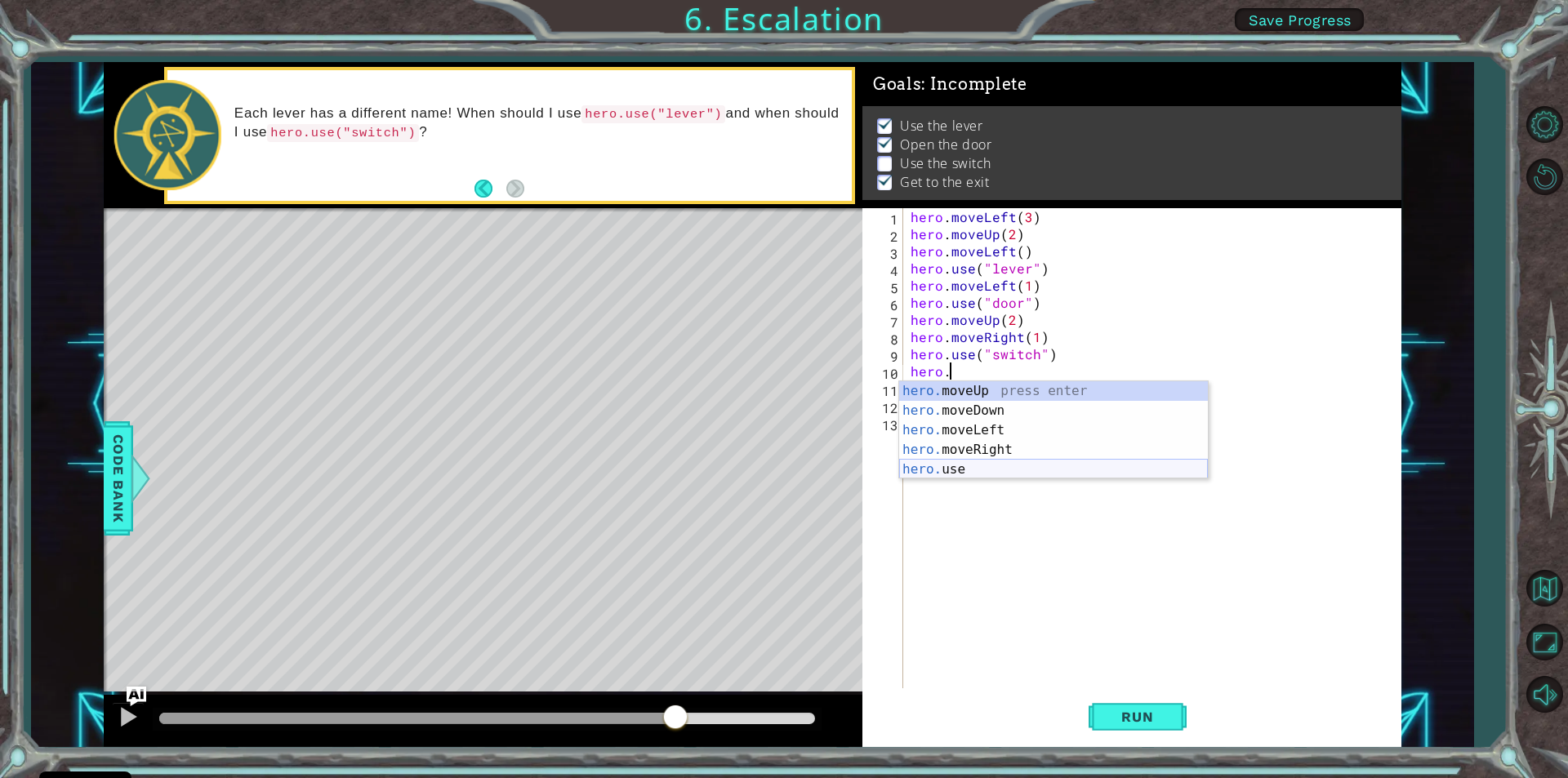
click at [994, 469] on div "hero. moveUp press enter hero. moveDown press enter hero. moveLeft press enter …" at bounding box center [1054, 449] width 309 height 137
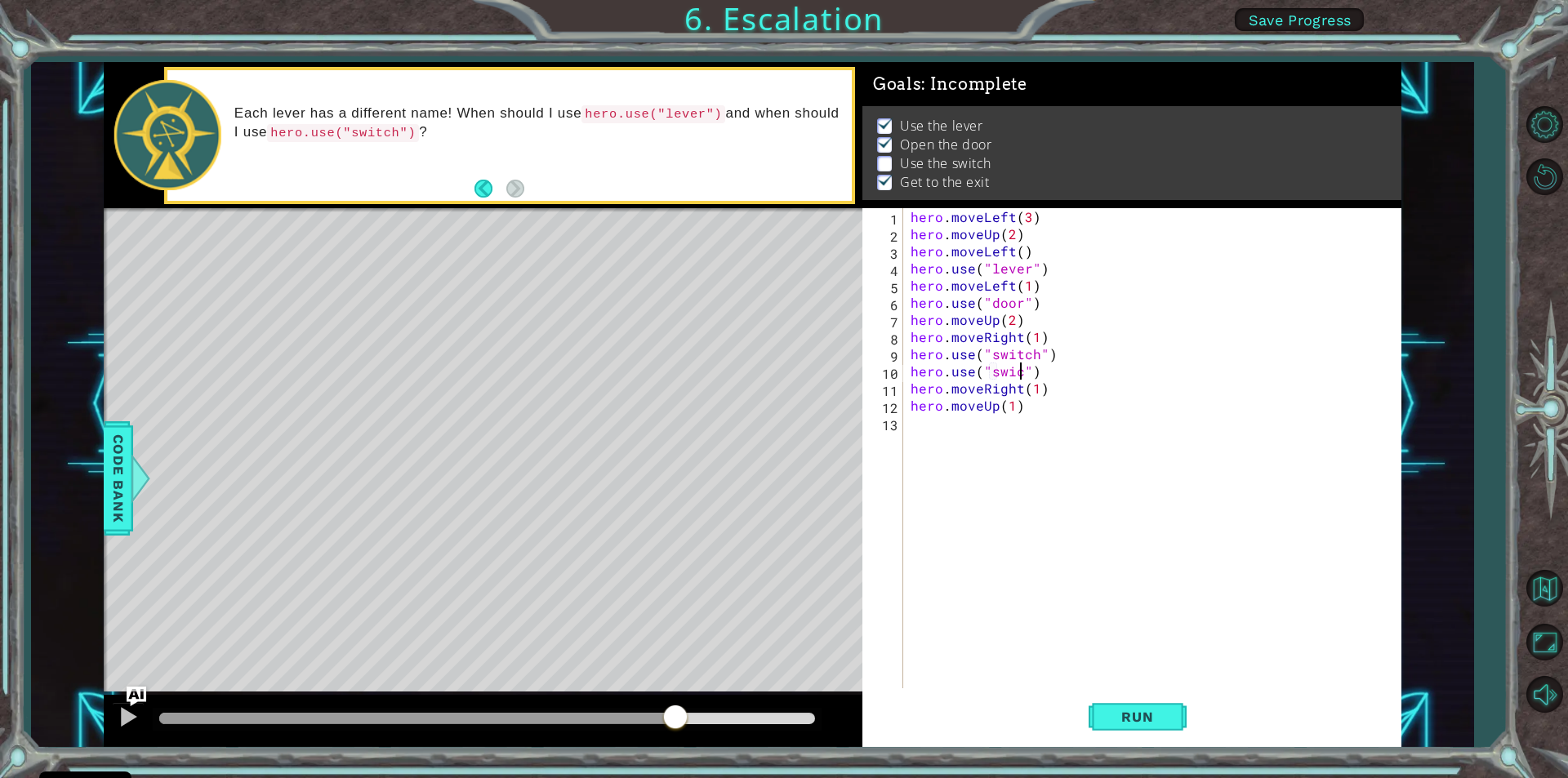
scroll to position [0, 7]
click at [1042, 356] on div "hero . moveLeft ( 3 ) hero . moveUp ( 2 ) hero . moveLeft ( ) hero . use ( "lev…" at bounding box center [1156, 465] width 497 height 514
click at [1012, 373] on div "hero . moveLeft ( 3 ) hero . moveUp ( 2 ) hero . moveLeft ( ) hero . use ( "lev…" at bounding box center [1156, 465] width 497 height 514
click at [1080, 407] on div "hero . moveLeft ( 3 ) hero . moveUp ( 2 ) hero . moveLeft ( ) hero . use ( "lev…" at bounding box center [1156, 465] width 497 height 514
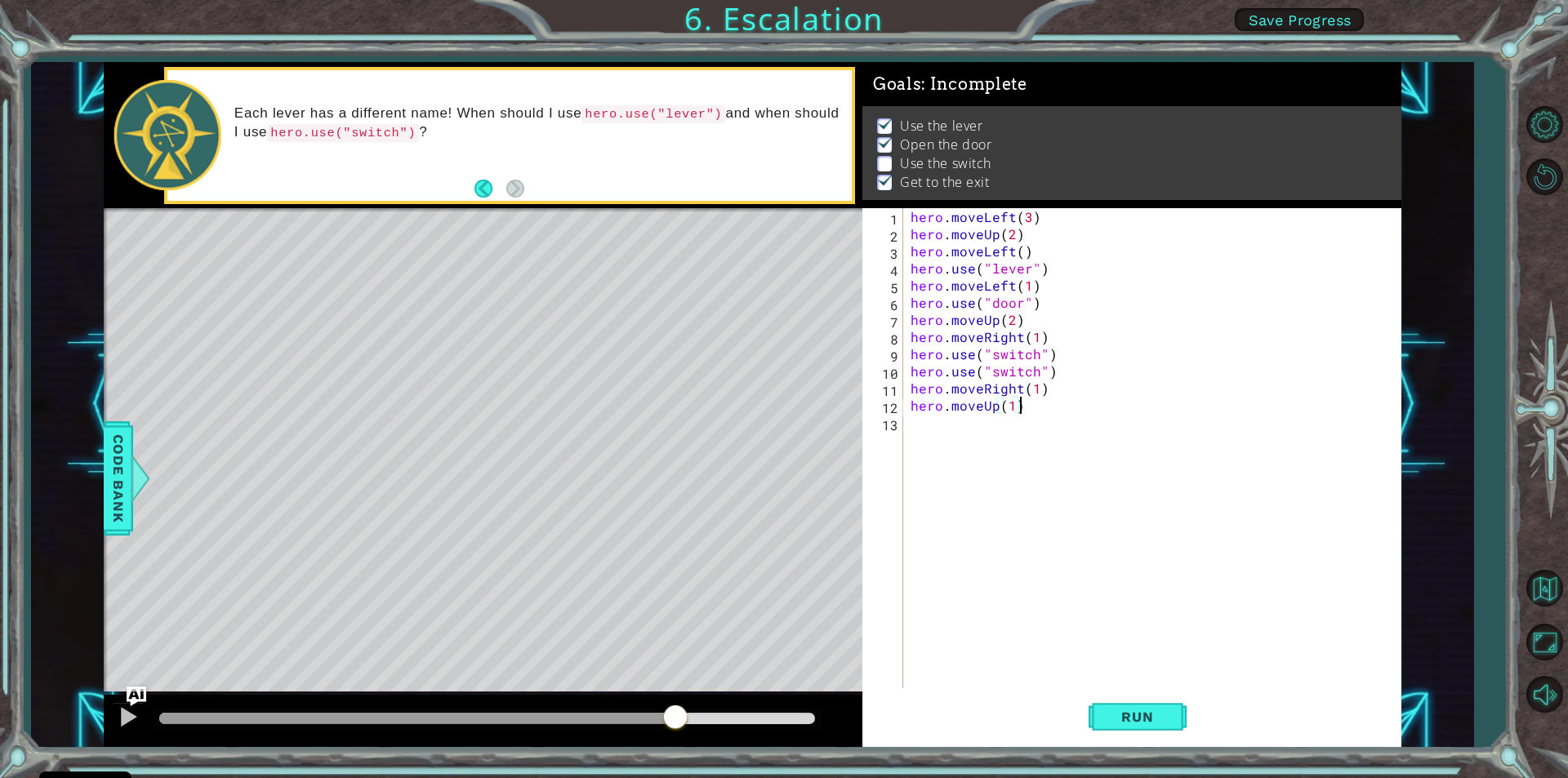
scroll to position [0, 6]
click at [1060, 355] on div "hero . moveLeft ( 3 ) hero . moveUp ( 2 ) hero . moveLeft ( ) hero . use ( "lev…" at bounding box center [1156, 465] width 497 height 514
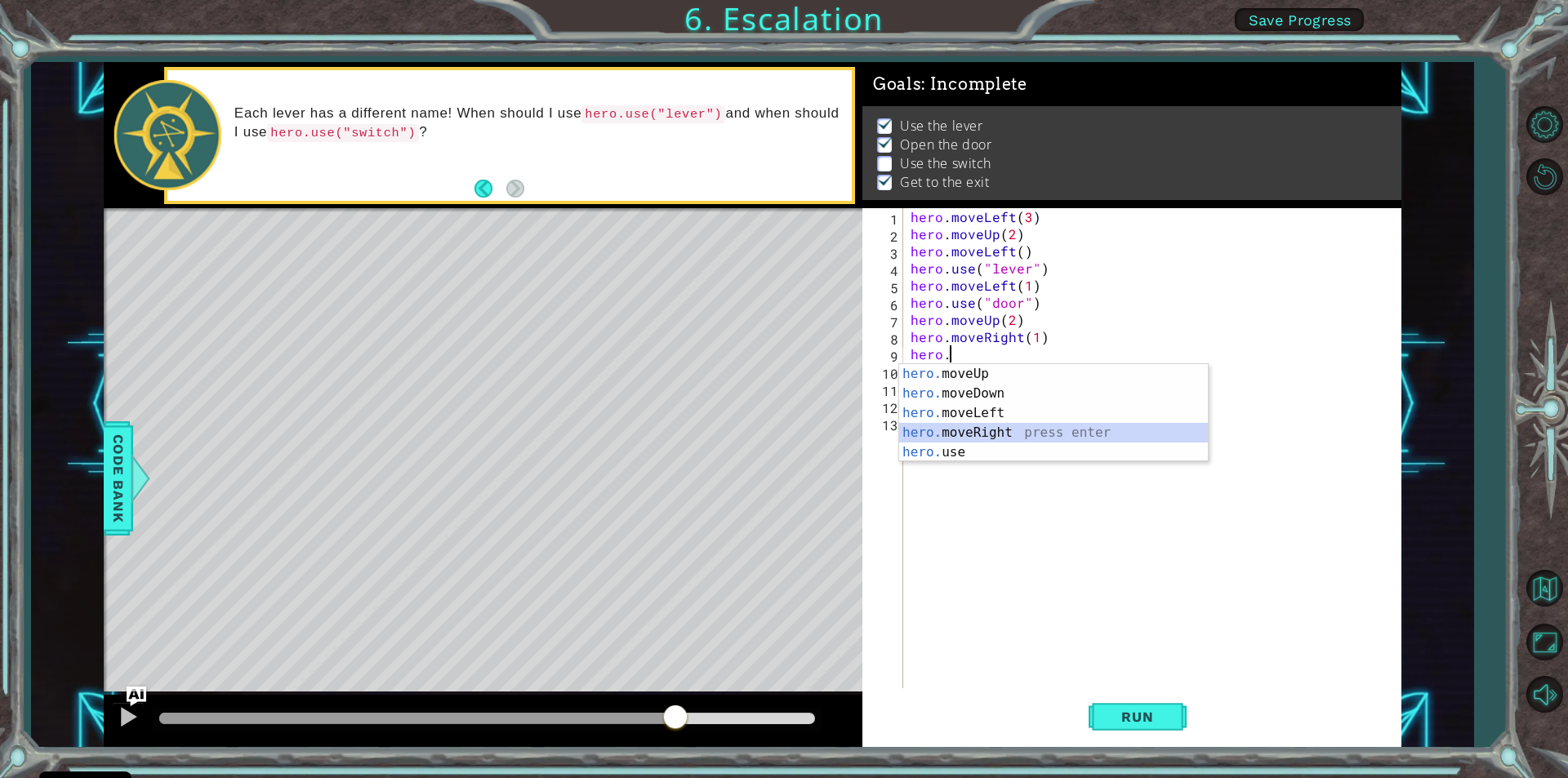
click at [1091, 424] on div "hero. moveUp press enter hero. moveDown press enter hero. moveLeft press enter …" at bounding box center [1054, 433] width 309 height 137
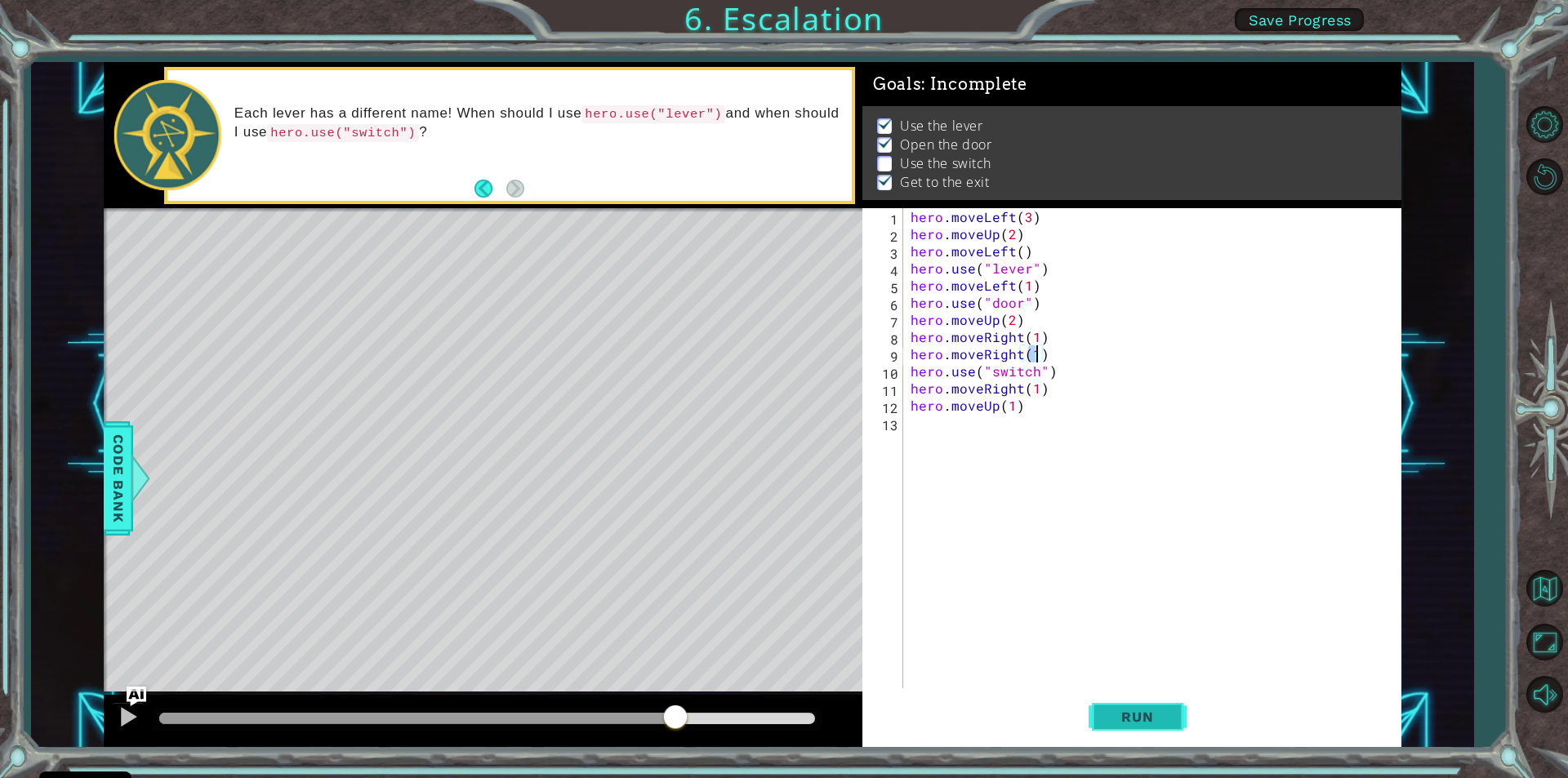
type textarea "hero.moveRight(1)"
click at [1172, 716] on button "Run" at bounding box center [1138, 717] width 98 height 54
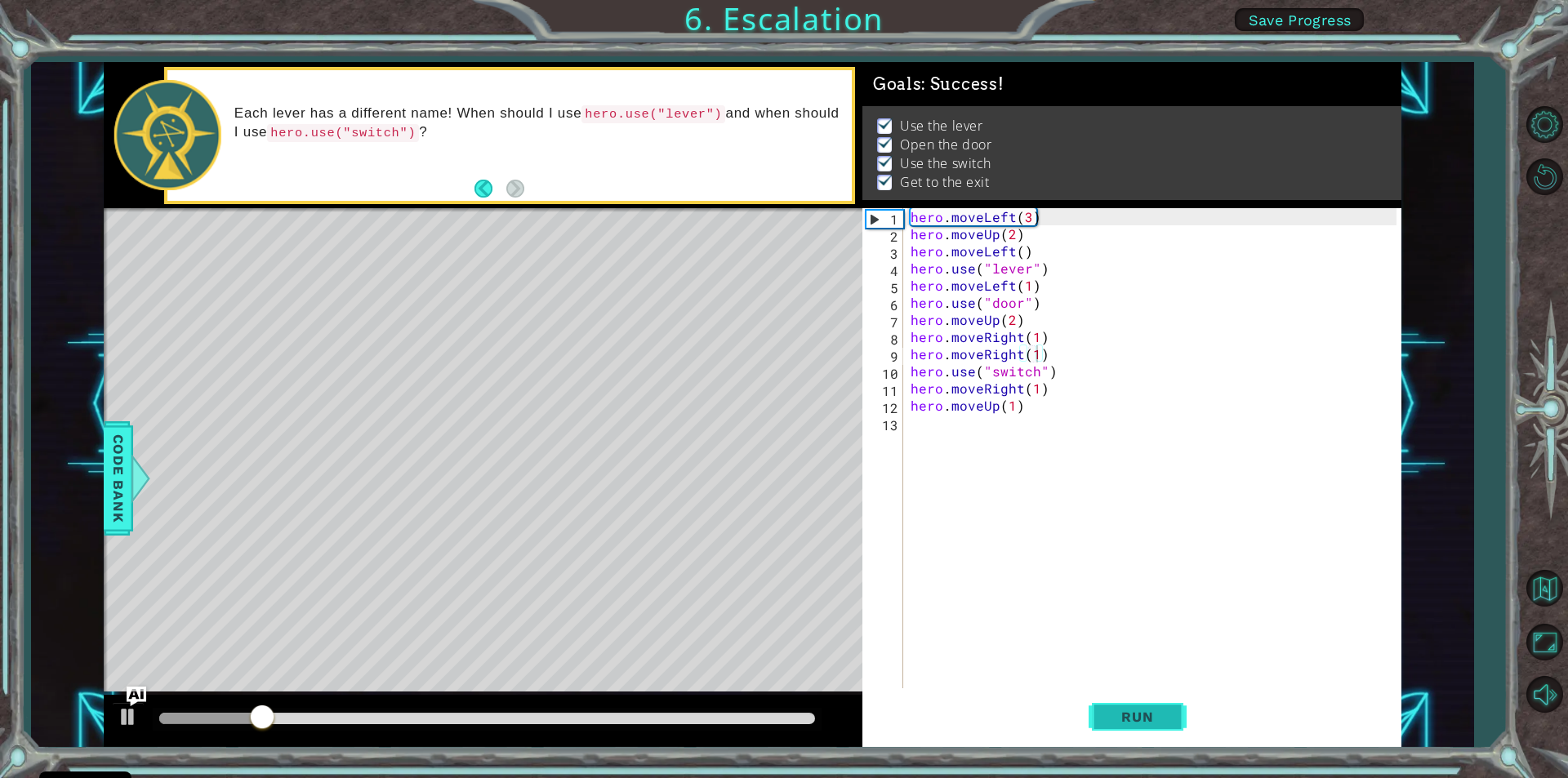
click at [1172, 716] on button "Run" at bounding box center [1138, 717] width 98 height 54
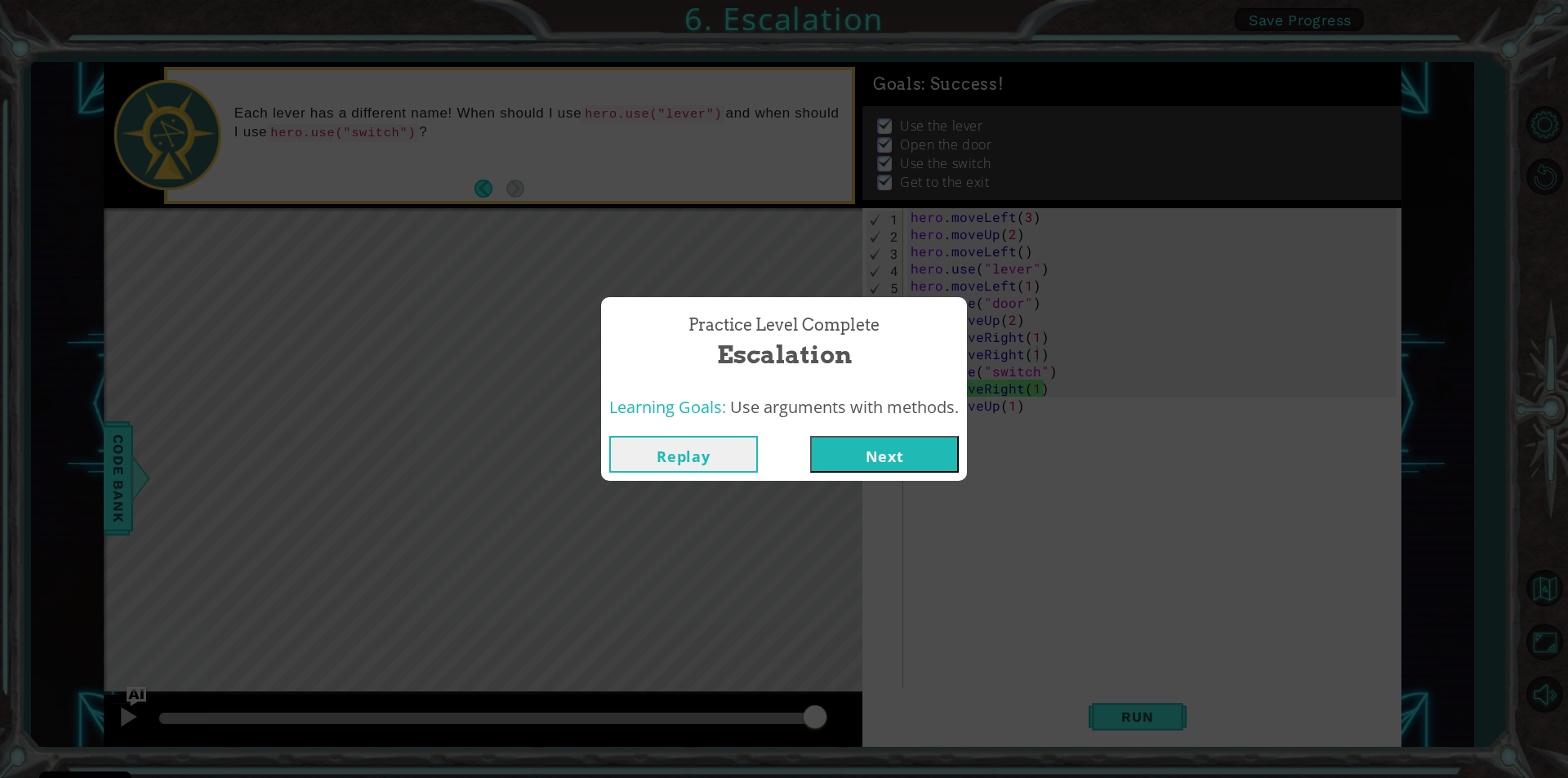
click at [954, 450] on button "Next" at bounding box center [885, 454] width 149 height 37
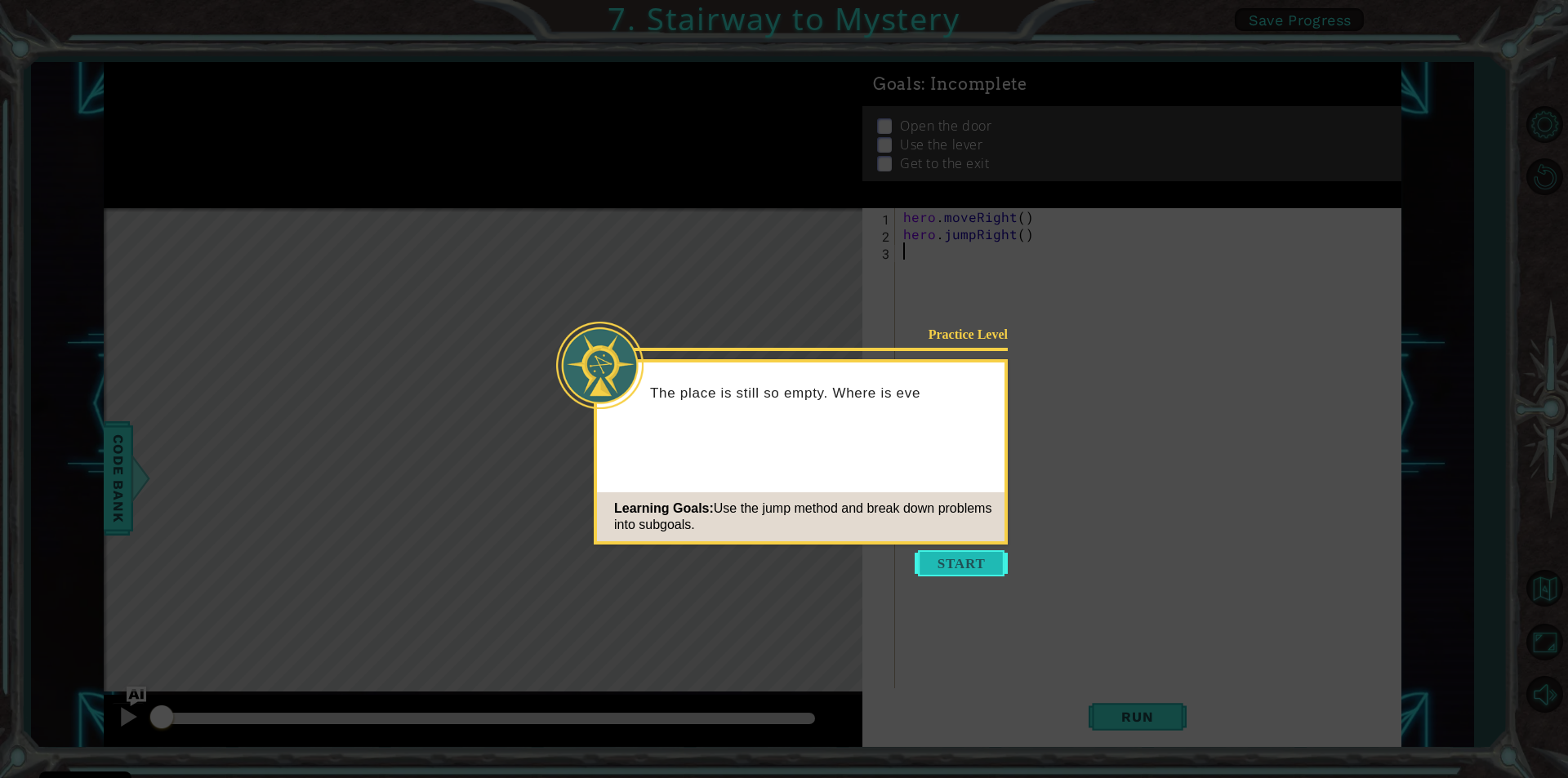
click at [961, 566] on button "Start" at bounding box center [961, 563] width 93 height 26
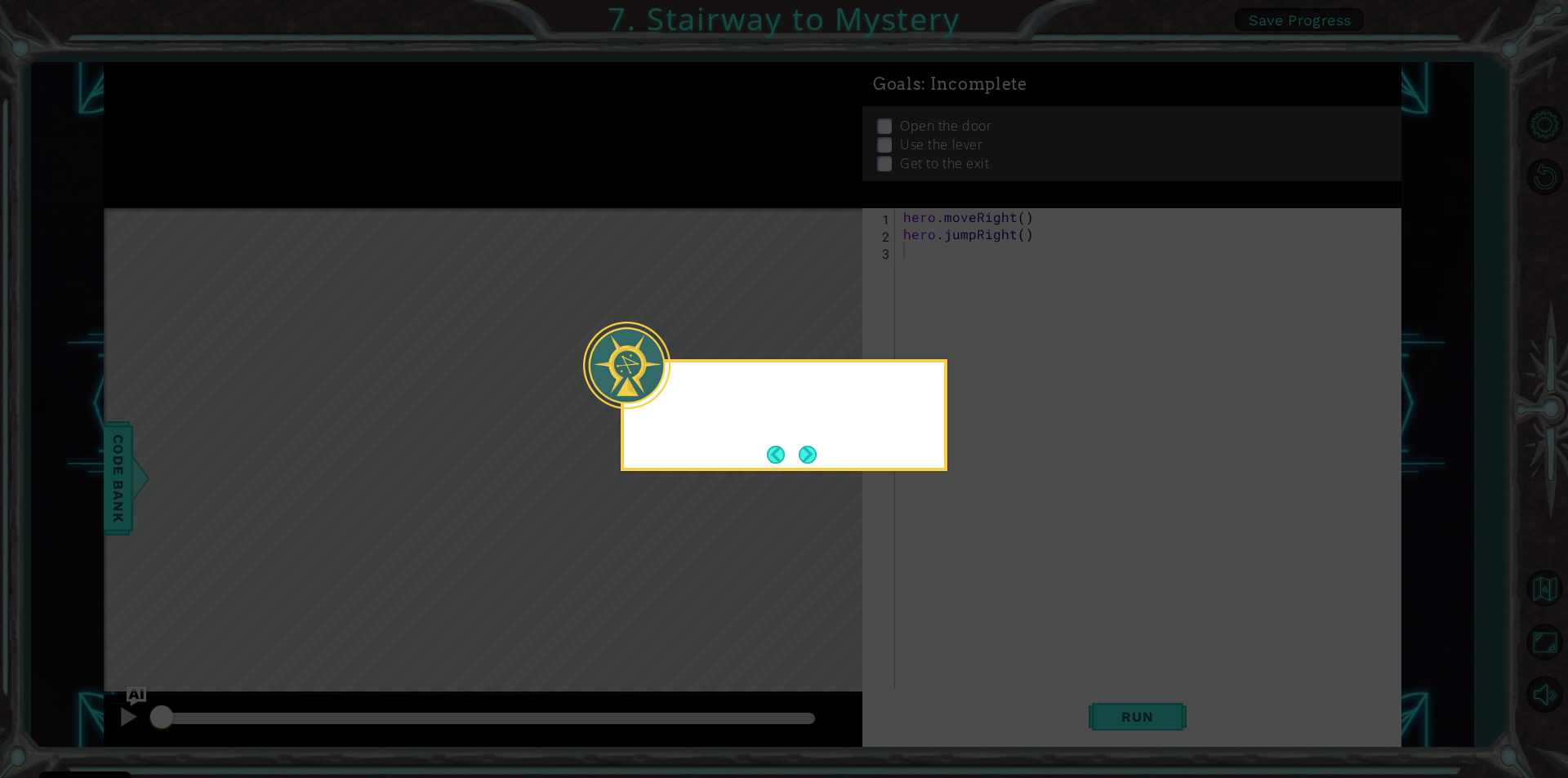
click at [961, 566] on icon at bounding box center [784, 389] width 1568 height 778
click at [805, 444] on footer at bounding box center [791, 454] width 50 height 25
click at [805, 445] on button "Next" at bounding box center [808, 454] width 20 height 20
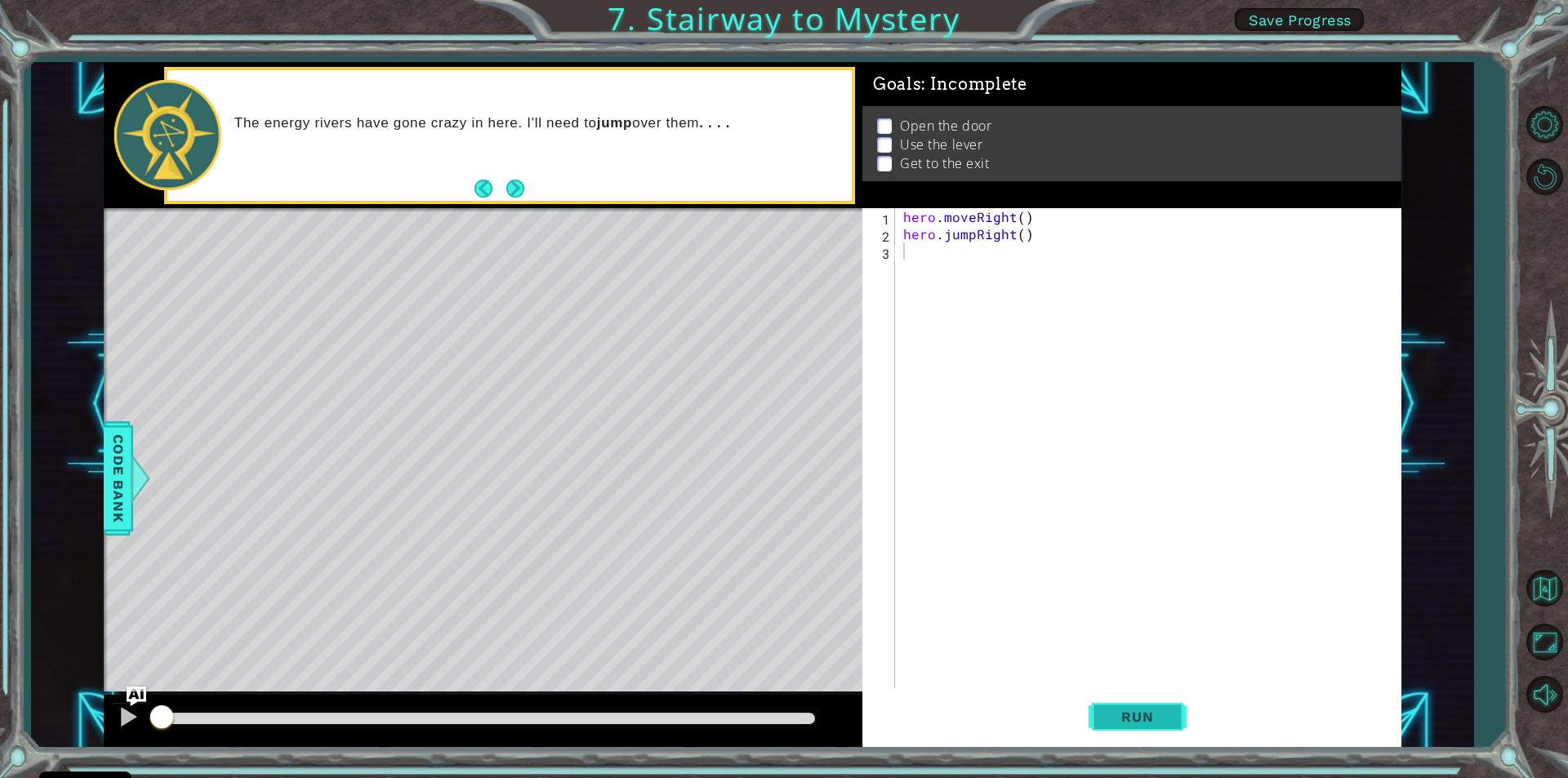
click at [1143, 720] on span "Run" at bounding box center [1137, 717] width 65 height 16
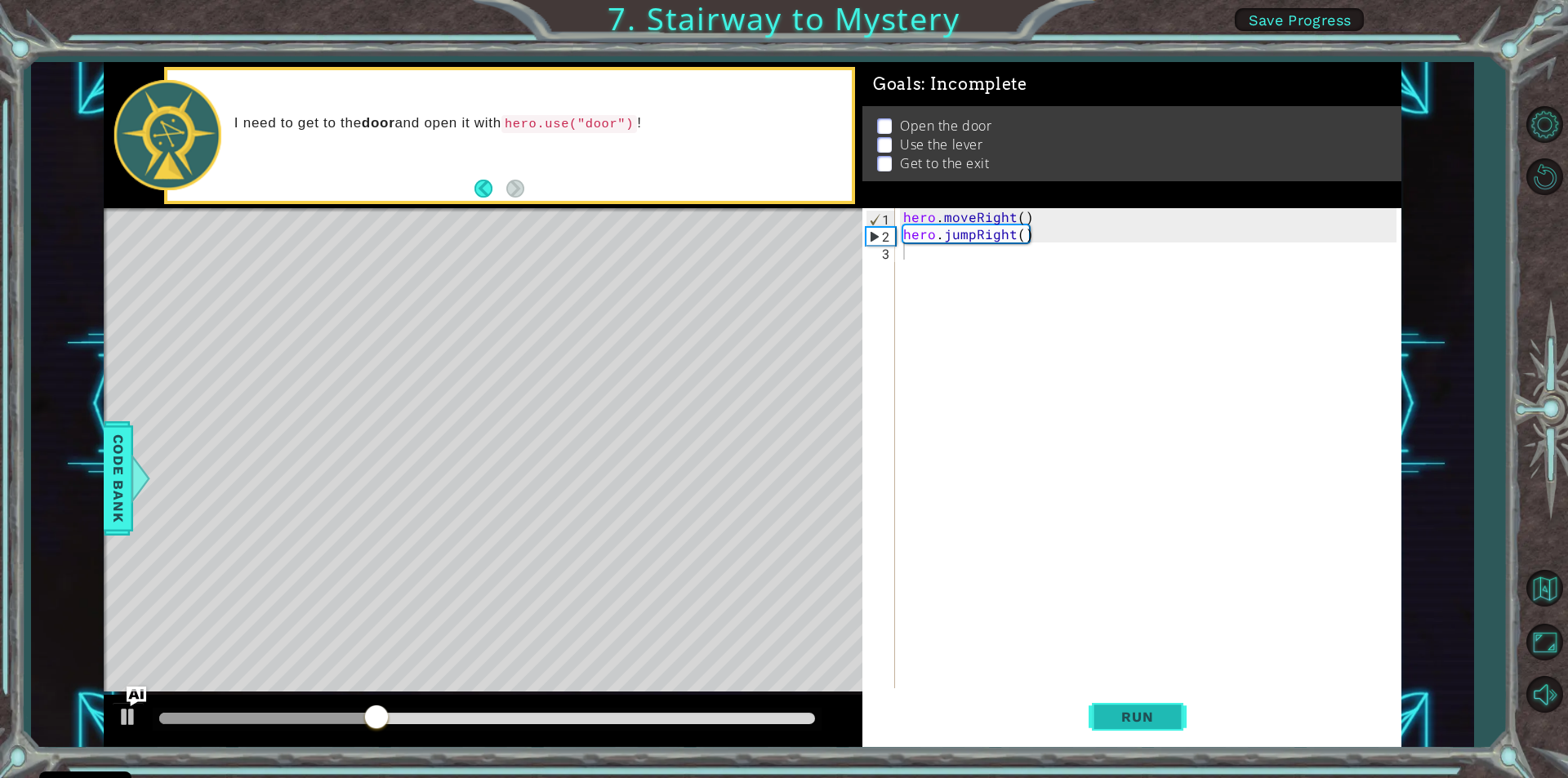
click at [1148, 714] on span "Run" at bounding box center [1137, 717] width 65 height 16
click at [907, 274] on div "hero . moveRight ( ) hero . jumpRight ( )" at bounding box center [1152, 465] width 504 height 514
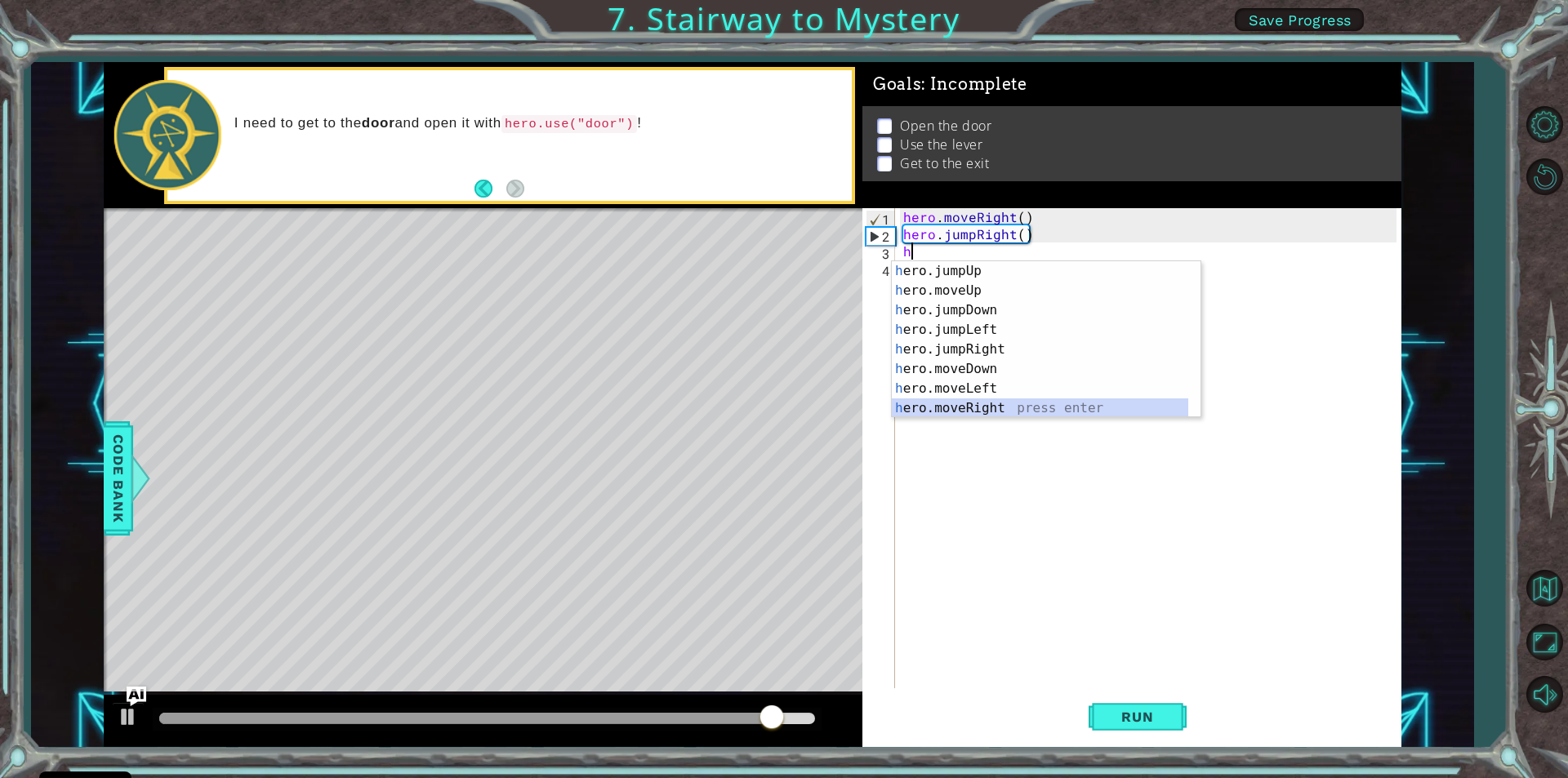
click at [985, 407] on div "h ero.jumpUp press enter h ero.moveUp press enter h ero.jumpDown press enter h …" at bounding box center [1040, 360] width 297 height 196
type textarea "hero.moveRight(1)"
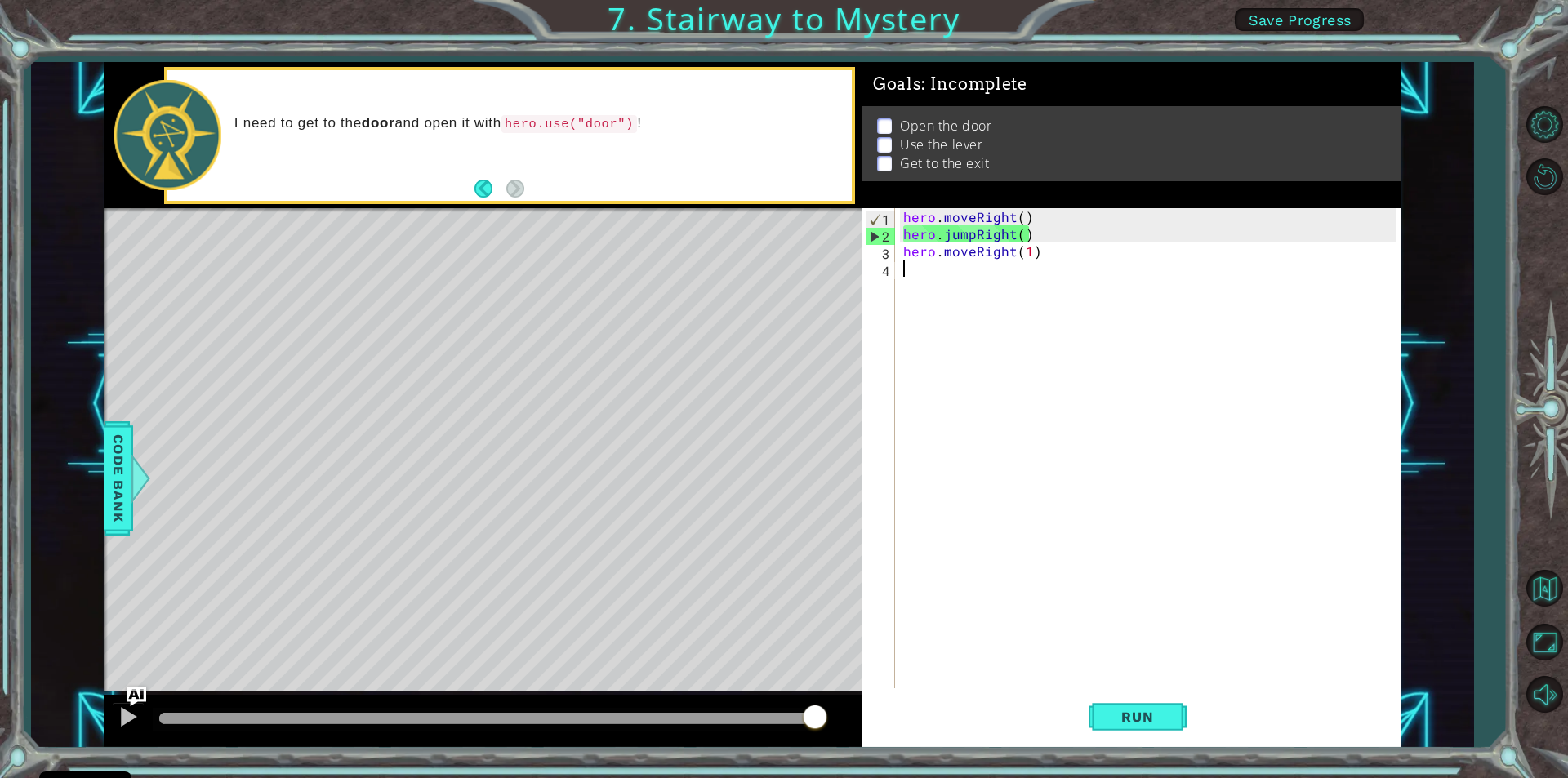
click at [1048, 553] on div "hero . moveRight ( ) hero . jumpRight ( ) hero . moveRight ( 1 )" at bounding box center [1152, 465] width 504 height 514
click at [1028, 249] on div "hero . moveRight ( ) hero . jumpRight ( ) hero . moveRight ( 1 )" at bounding box center [1152, 465] width 504 height 514
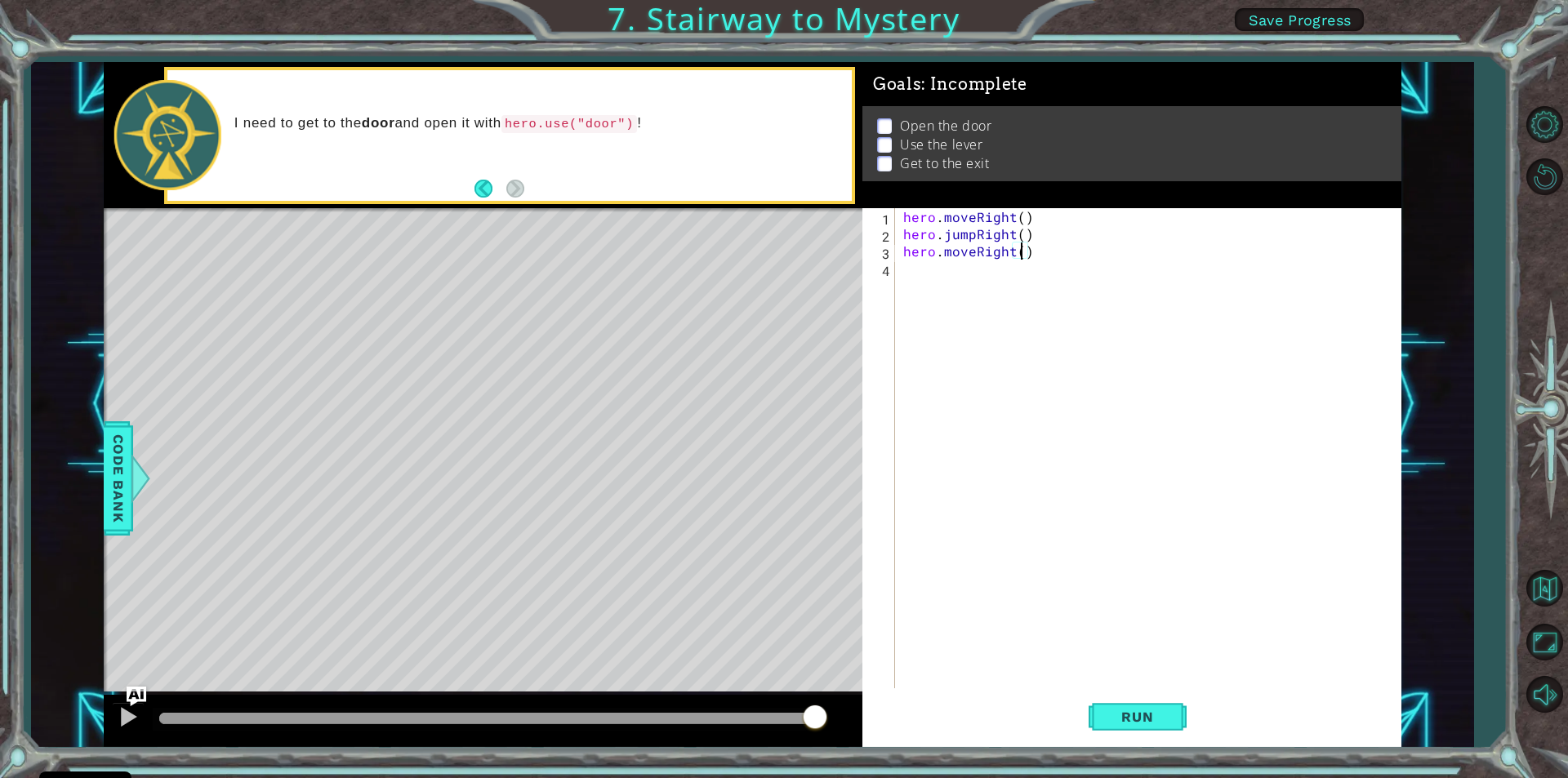
type textarea "hero.moveRight(2)"
click at [909, 272] on div "hero . moveRight ( ) hero . jumpRight ( ) hero . moveRight ( 2 )" at bounding box center [1152, 465] width 504 height 514
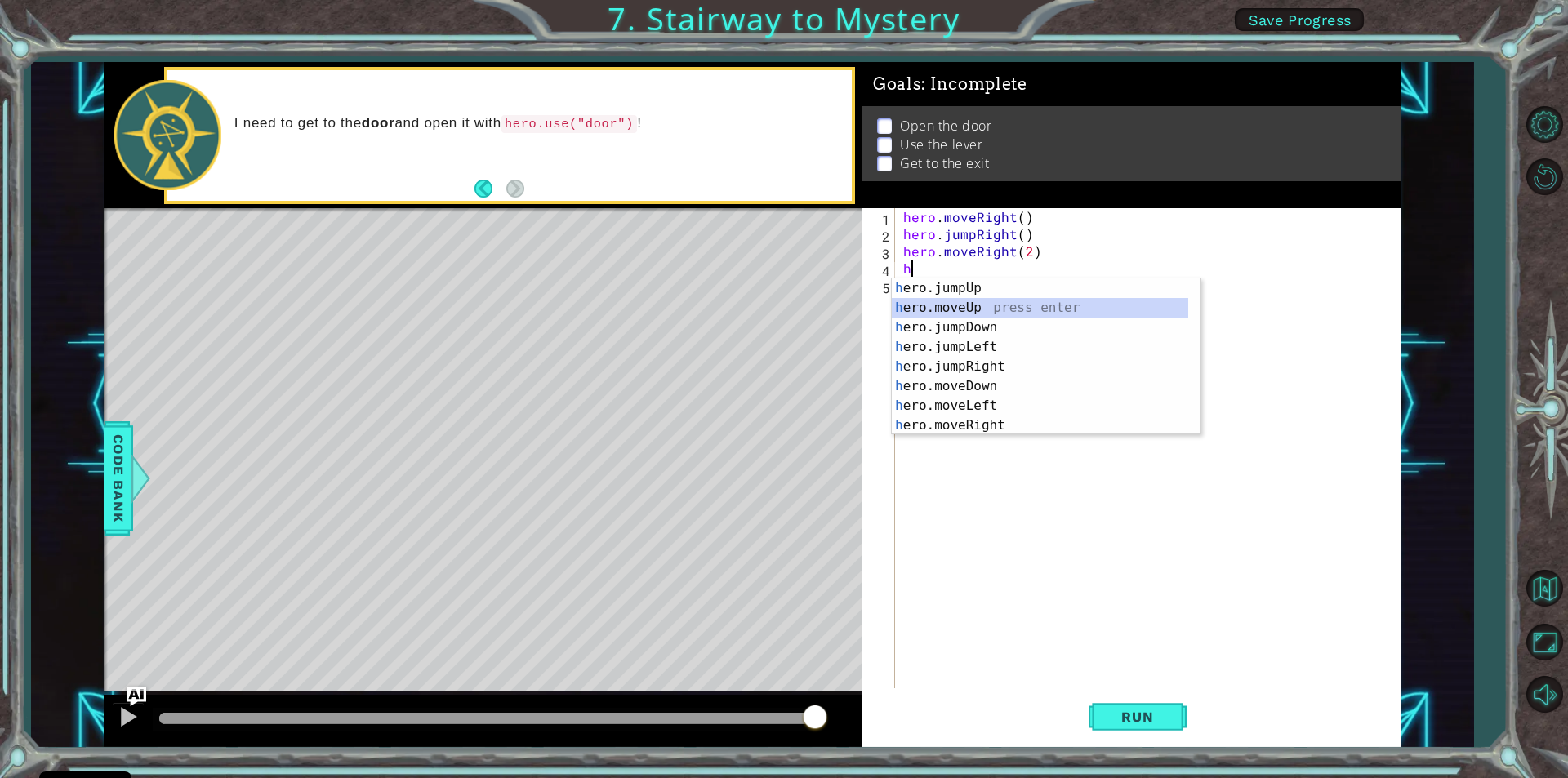
click at [936, 305] on div "h ero.jumpUp press enter h ero.moveUp press enter h ero.jumpDown press enter h …" at bounding box center [1040, 377] width 297 height 196
type textarea "hero.moveUp(1)"
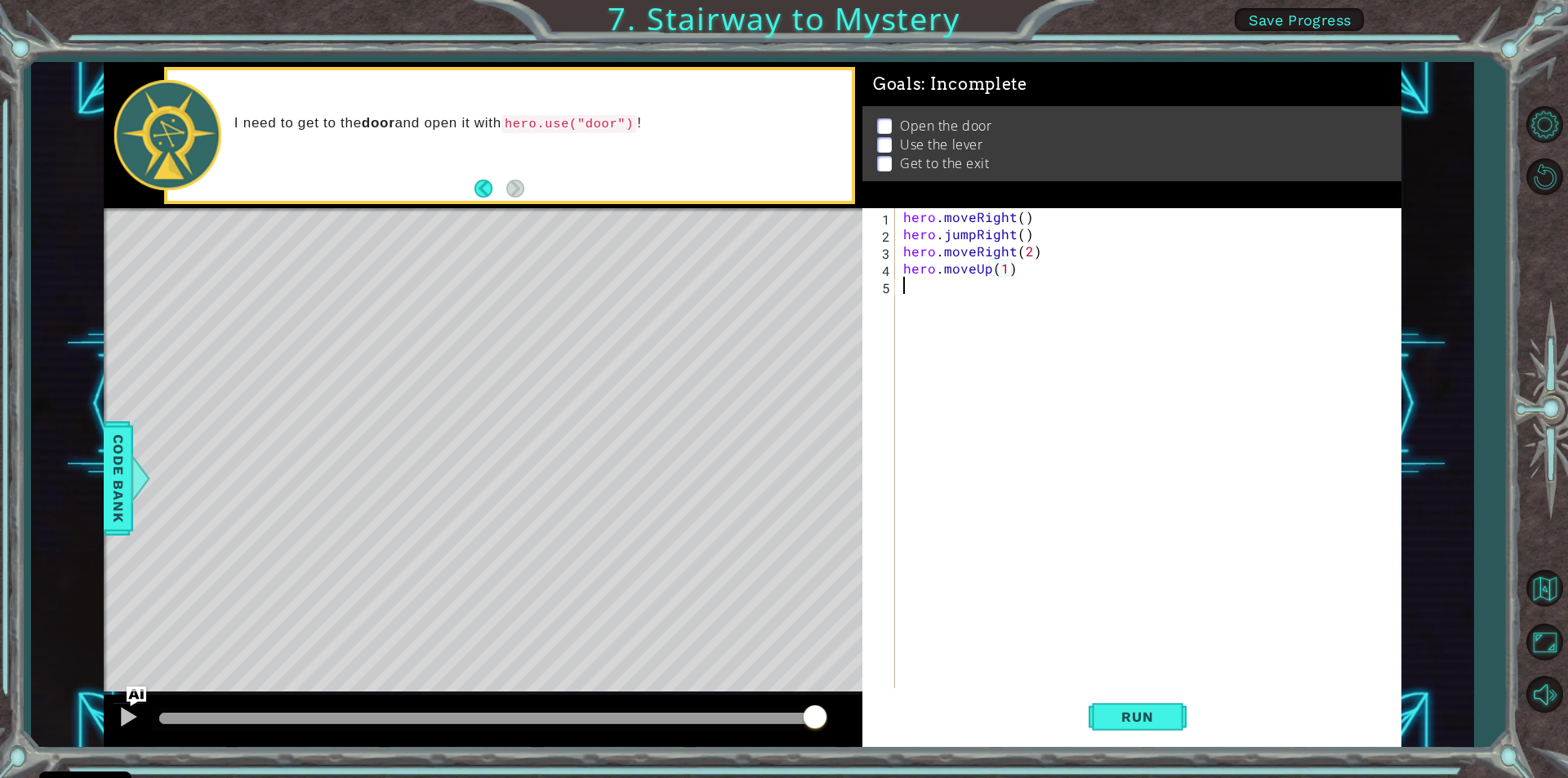
click at [903, 296] on div "hero . moveRight ( ) hero . jumpRight ( ) hero . moveRight ( 2 ) hero . moveUp …" at bounding box center [1152, 465] width 504 height 514
type textarea "h"
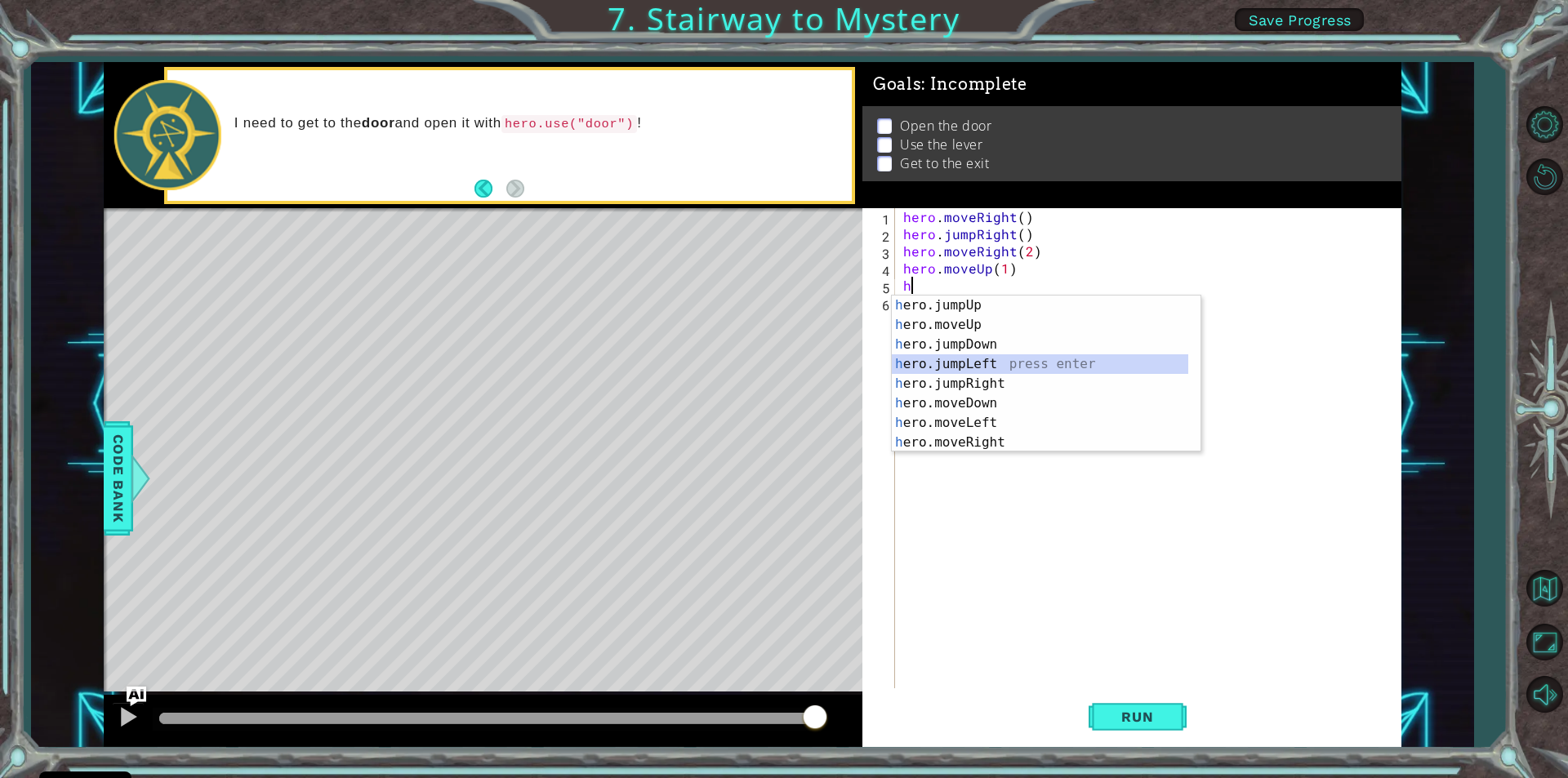
click at [976, 367] on div "h ero.jumpUp press enter h ero.moveUp press enter h ero.jumpDown press enter h …" at bounding box center [1040, 394] width 297 height 196
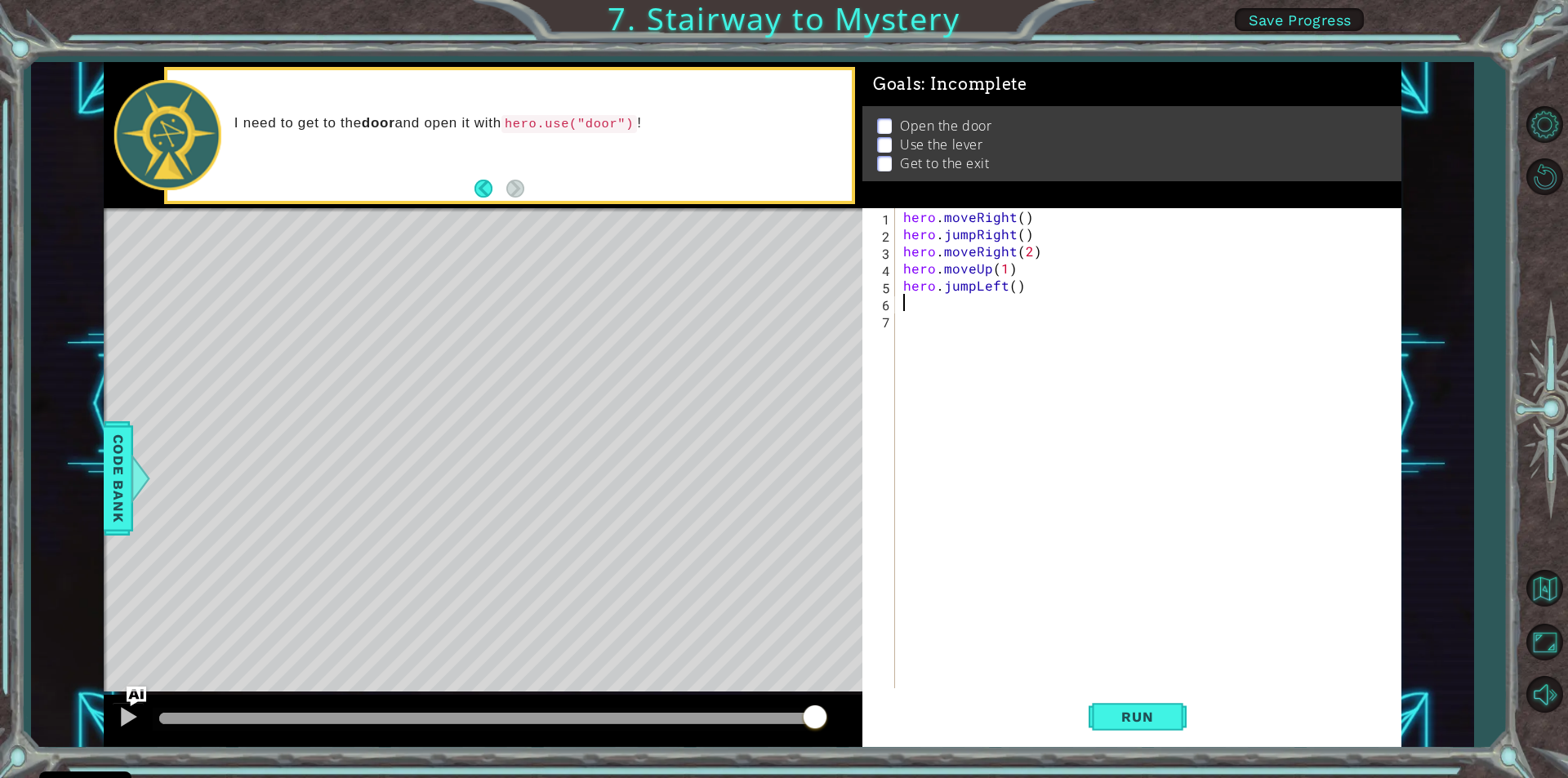
click at [1011, 288] on div "hero . moveRight ( ) hero . jumpRight ( ) hero . moveRight ( 2 ) hero . moveUp …" at bounding box center [1152, 465] width 504 height 514
type textarea "hero.jumpLeft(2)"
click at [1032, 347] on div "hero . moveRight ( ) hero . jumpRight ( ) hero . moveRight ( 2 ) hero . moveUp …" at bounding box center [1152, 465] width 504 height 514
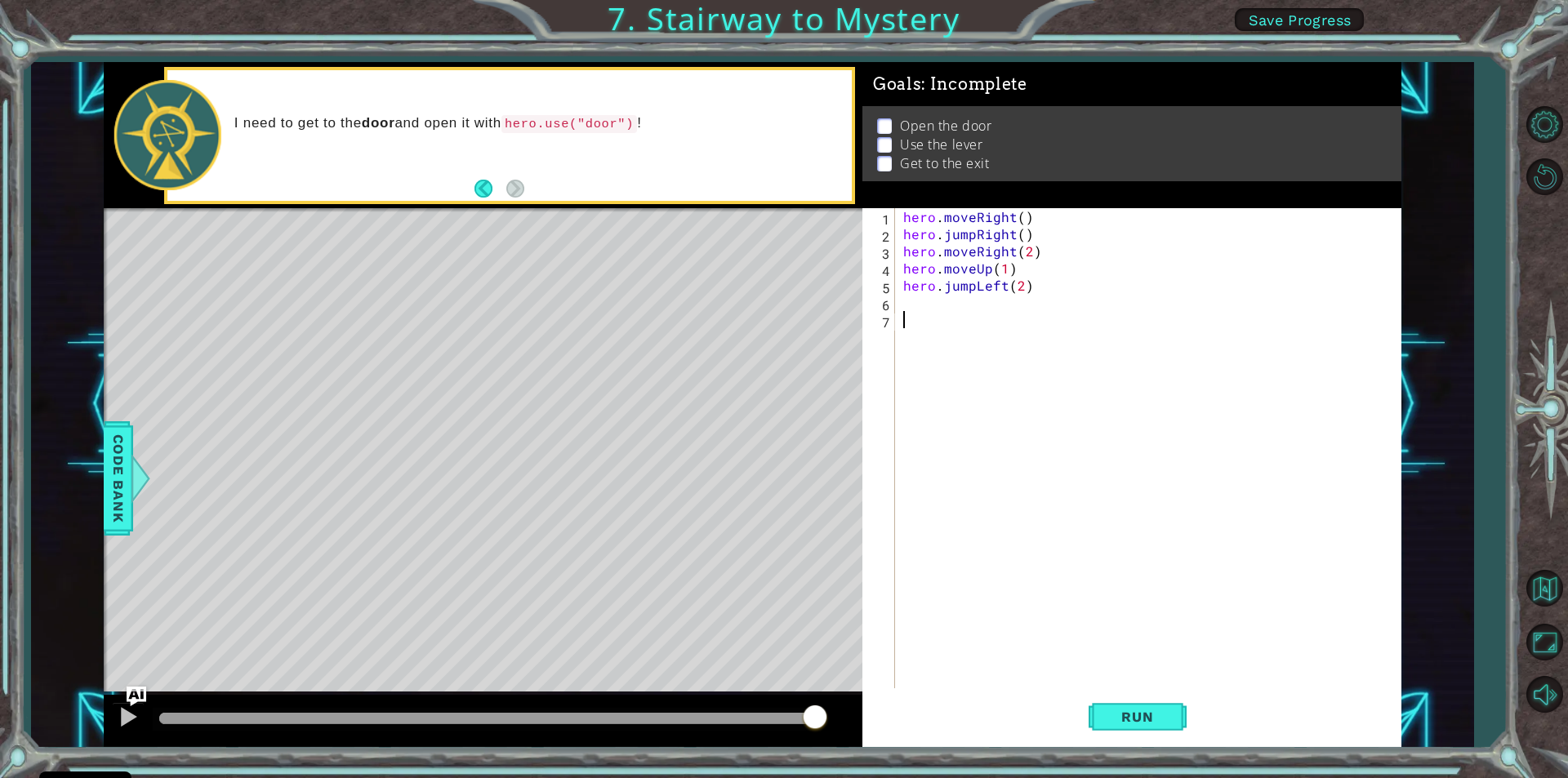
click at [1034, 293] on div "hero . moveRight ( ) hero . jumpRight ( ) hero . moveRight ( 2 ) hero . moveUp …" at bounding box center [1152, 465] width 504 height 514
type textarea "hero."
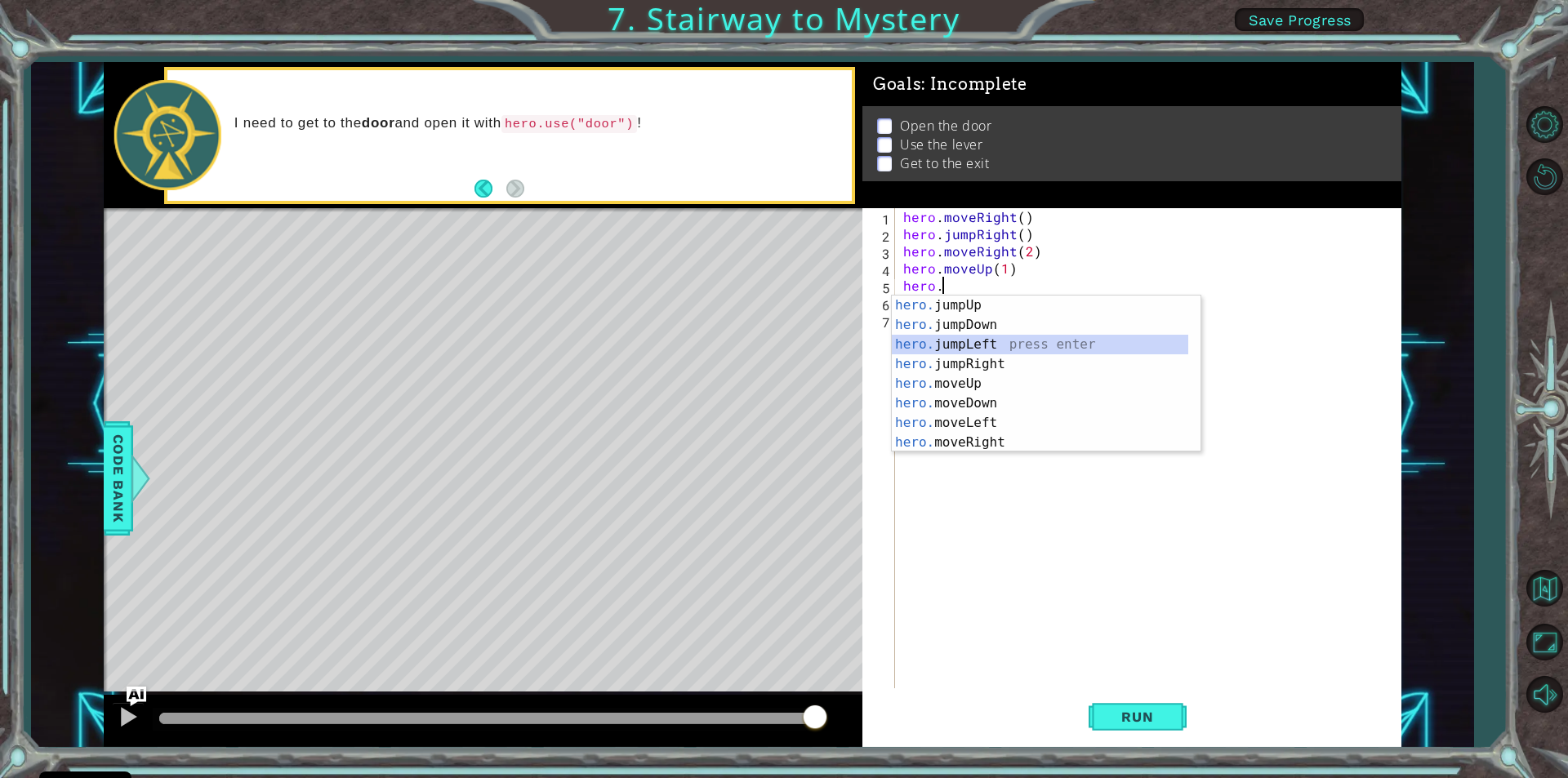
click at [992, 343] on div "hero. jumpUp press enter hero. jumpDown press enter hero. jumpLeft press enter …" at bounding box center [1040, 394] width 297 height 196
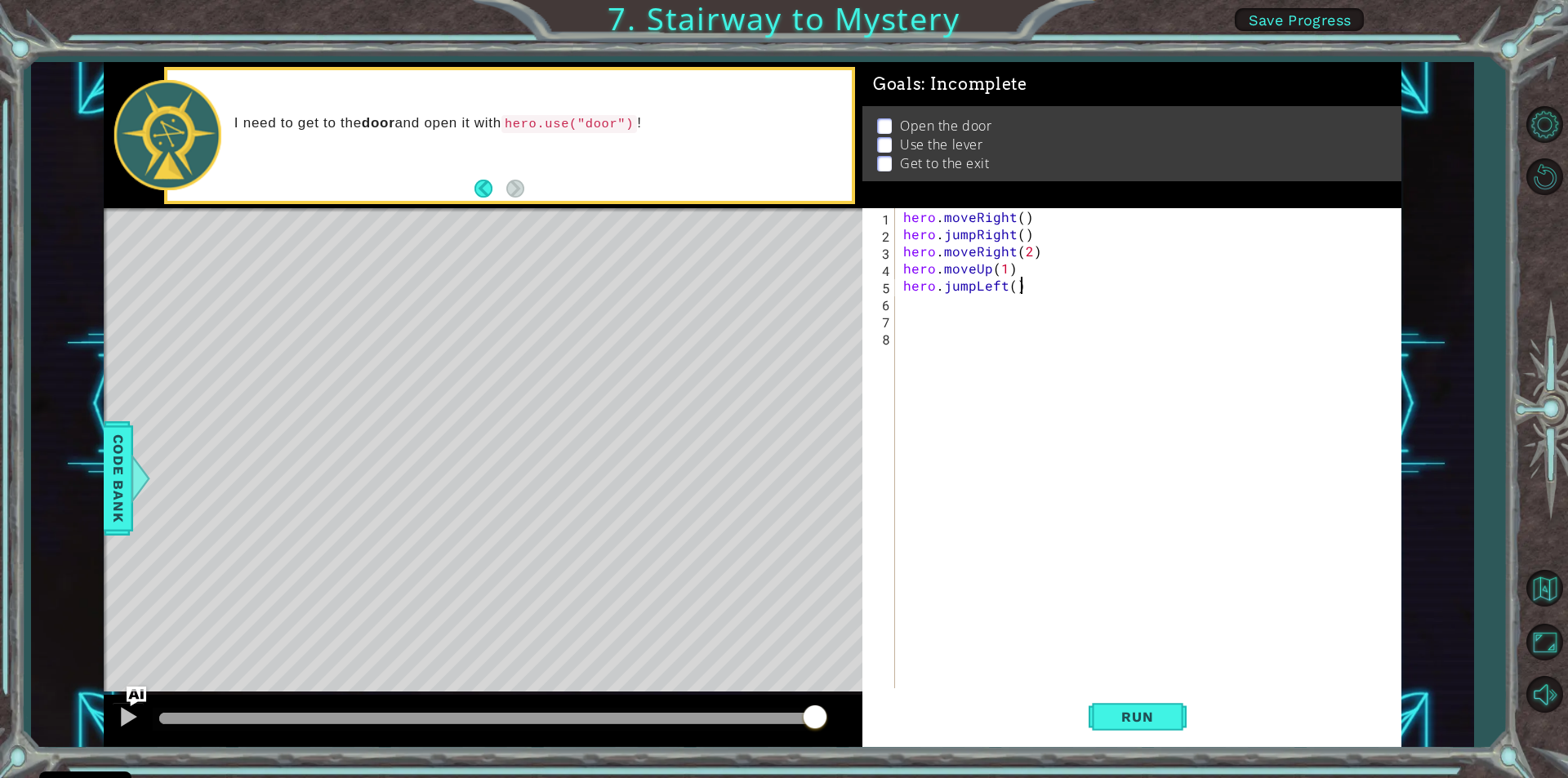
click at [1021, 286] on div "hero . moveRight ( ) hero . jumpRight ( ) hero . moveRight ( 2 ) hero . moveUp …" at bounding box center [1152, 465] width 504 height 514
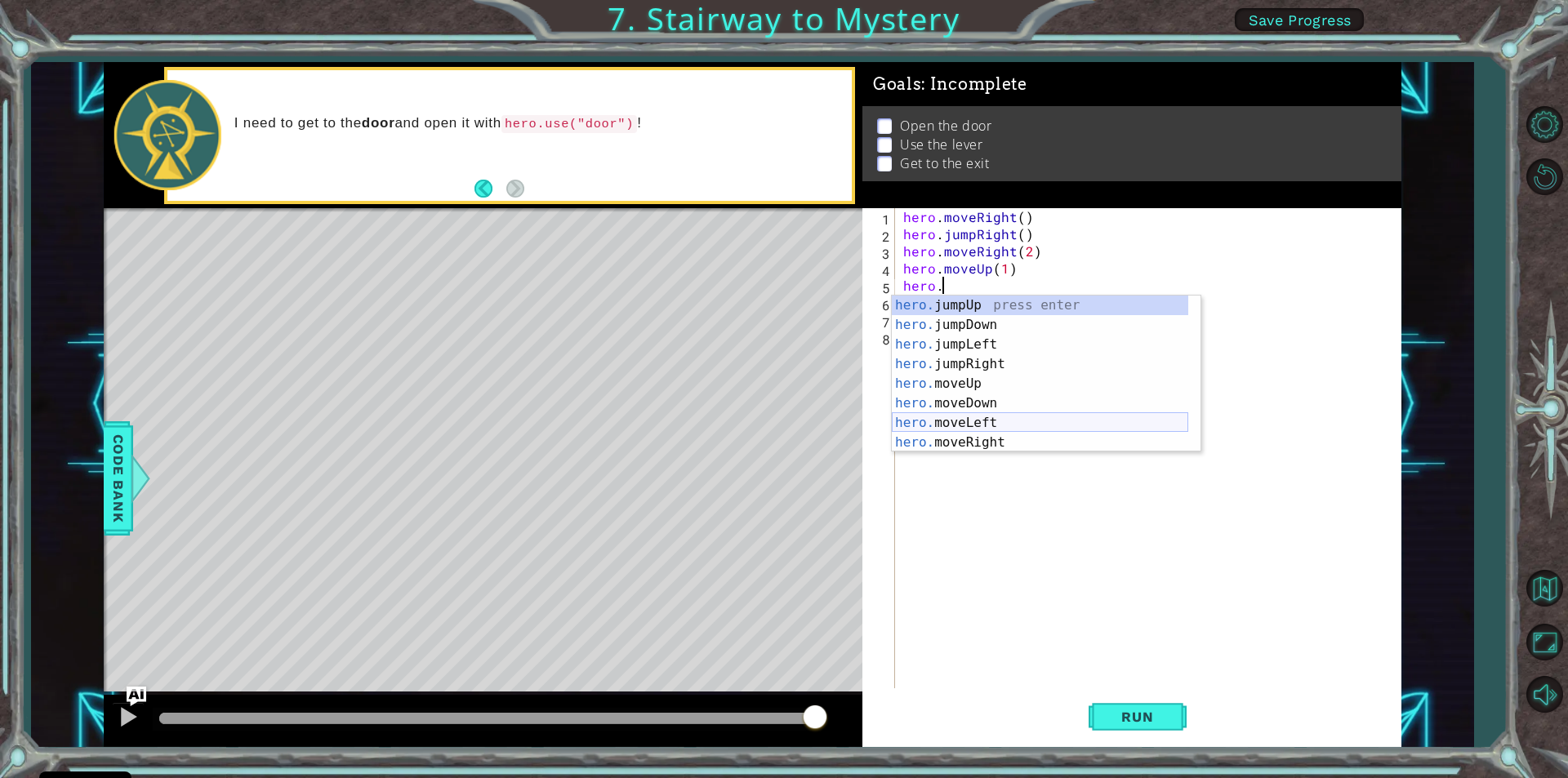
click at [967, 423] on div "hero. jumpUp press enter hero. jumpDown press enter hero. jumpLeft press enter …" at bounding box center [1040, 394] width 297 height 196
type textarea "hero.moveLeft(1)"
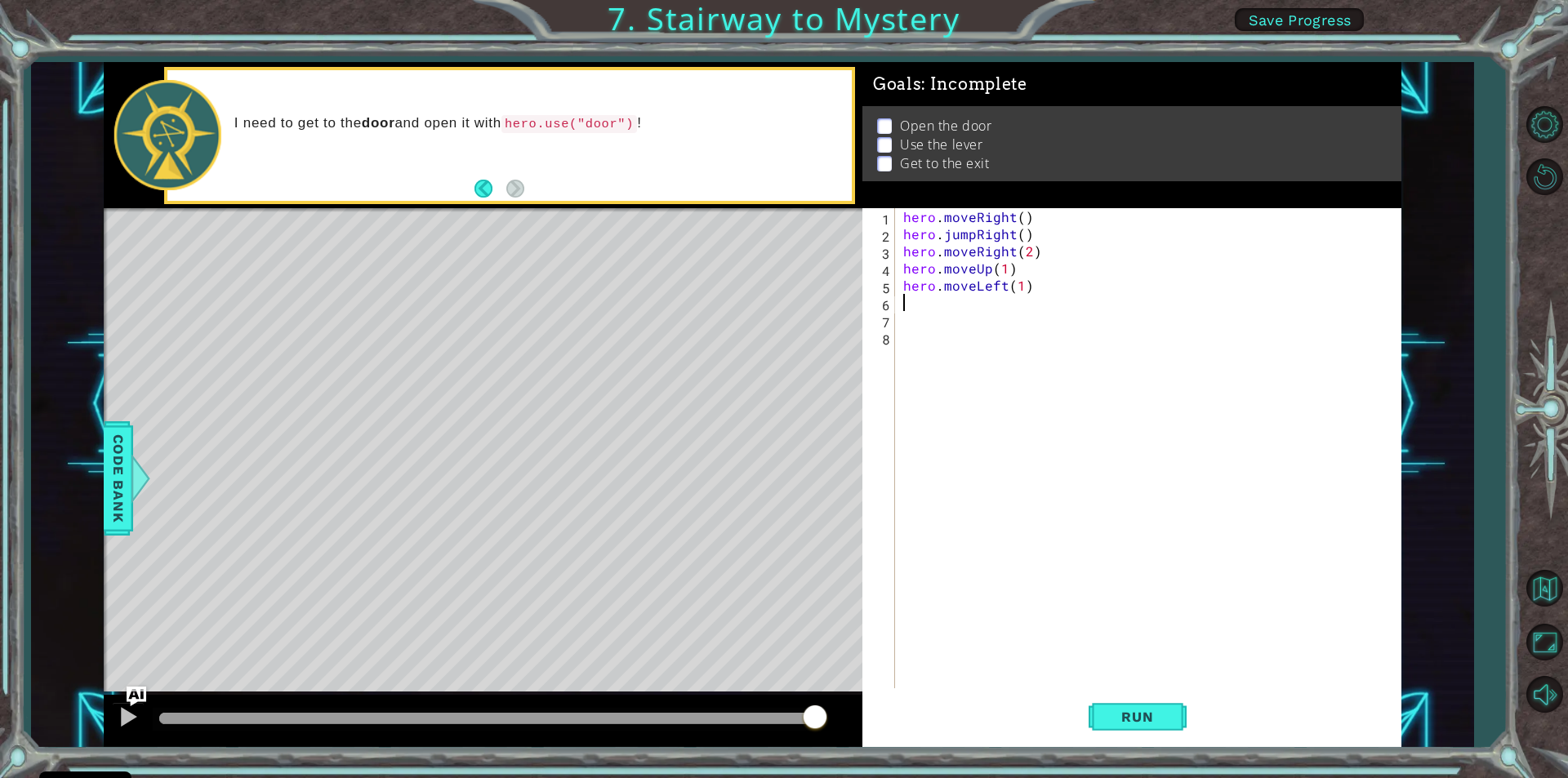
click at [907, 303] on div "hero . moveRight ( ) hero . jumpRight ( ) hero . moveRight ( 2 ) hero . moveUp …" at bounding box center [1152, 465] width 504 height 514
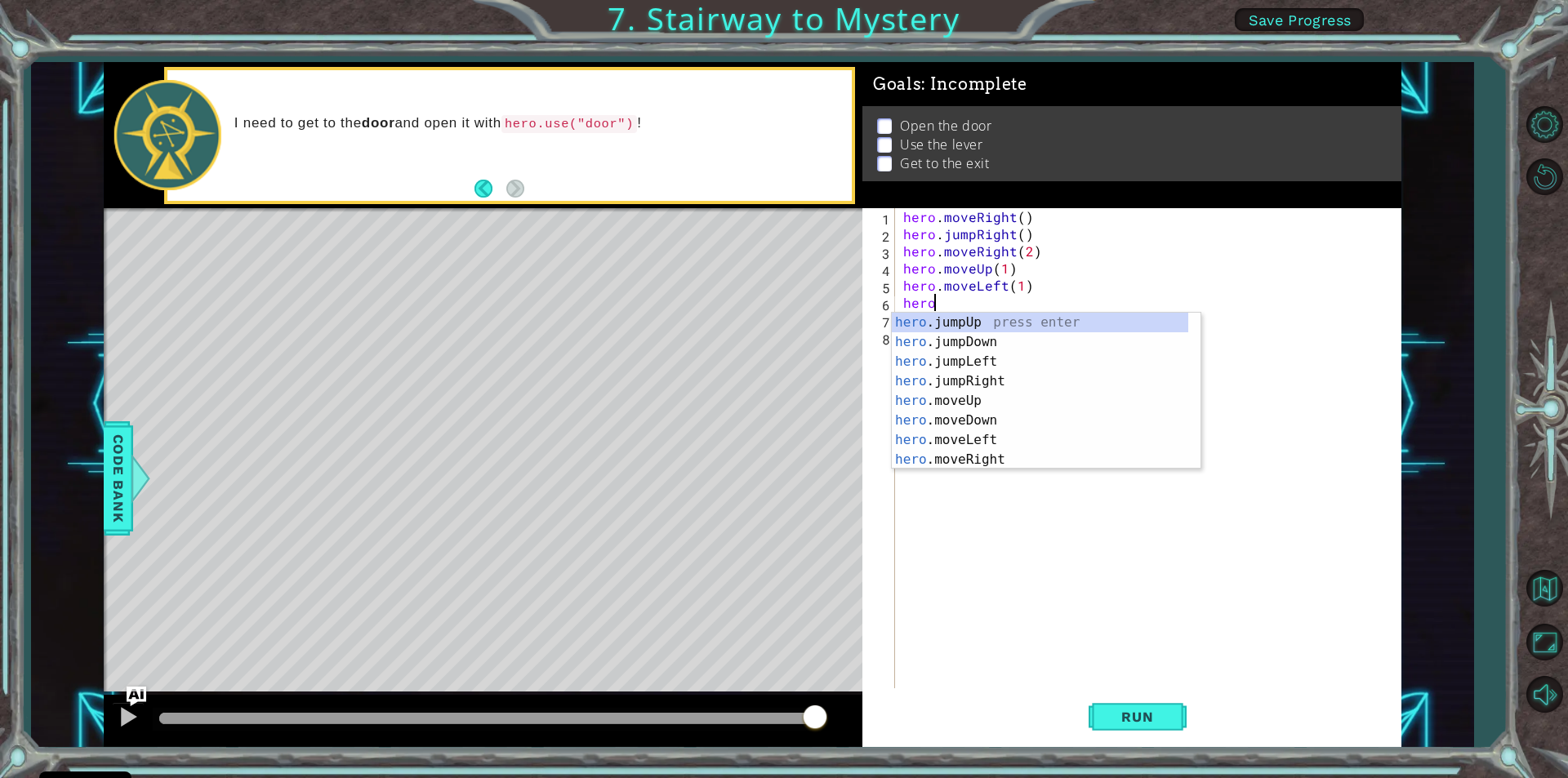
scroll to position [0, 2]
click at [1007, 320] on div "hero.u se press enter hero. j u mpUp press enter hero. j u mpDown press enter h…" at bounding box center [1046, 391] width 309 height 157
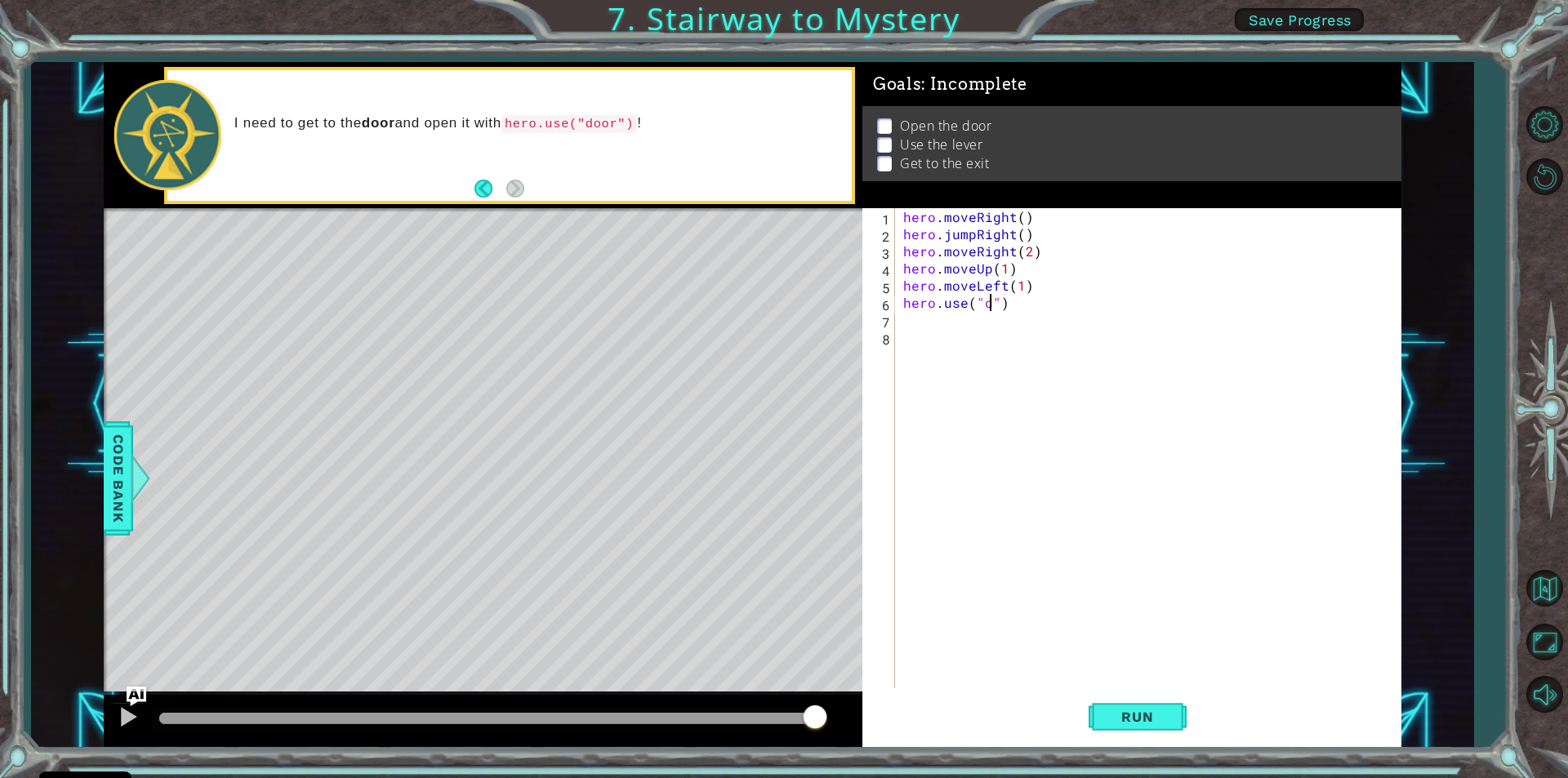
scroll to position [0, 6]
type textarea "hero.use("door")"
click at [909, 317] on div "hero . moveRight ( ) hero . jumpRight ( ) hero . moveRight ( 2 ) hero . moveUp …" at bounding box center [1152, 465] width 504 height 514
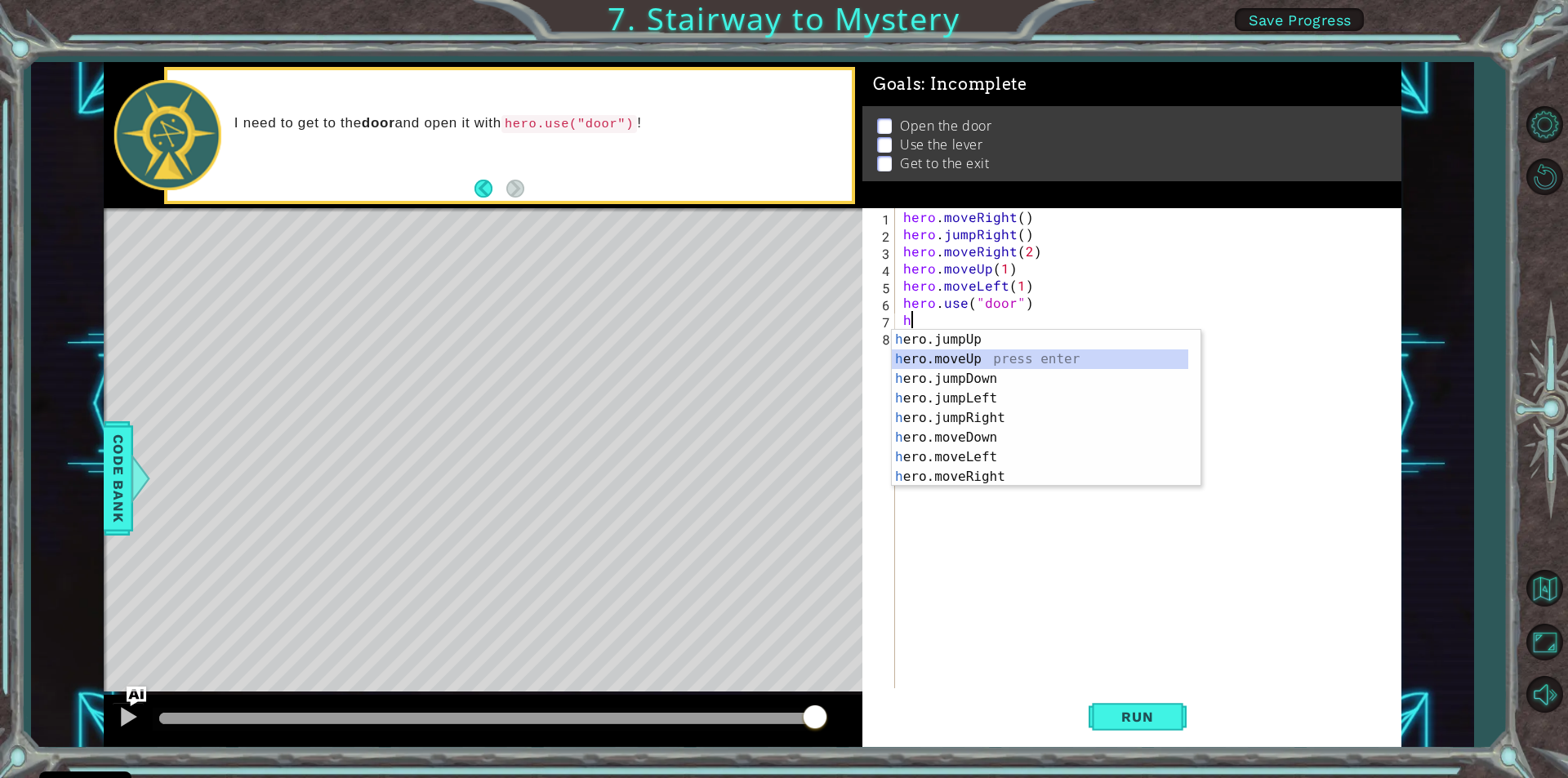
click at [995, 357] on div "h ero.jumpUp press enter h ero.moveUp press enter h ero.jumpDown press enter h …" at bounding box center [1040, 428] width 297 height 196
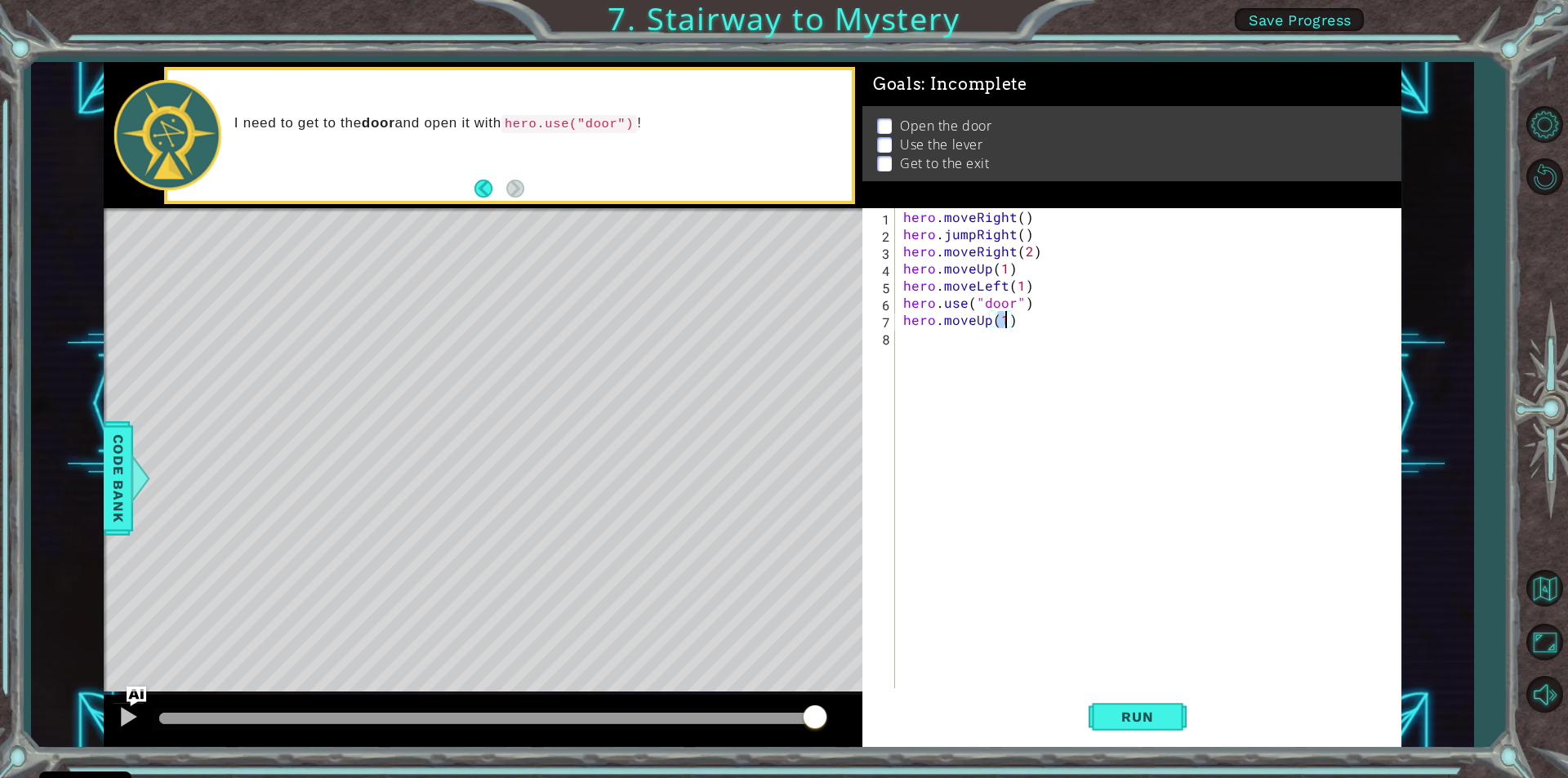
type textarea "hero.moveUp(2)"
click at [1037, 481] on div "hero . moveRight ( ) hero . jumpRight ( ) hero . moveRight ( 2 ) hero . moveUp …" at bounding box center [1152, 465] width 504 height 514
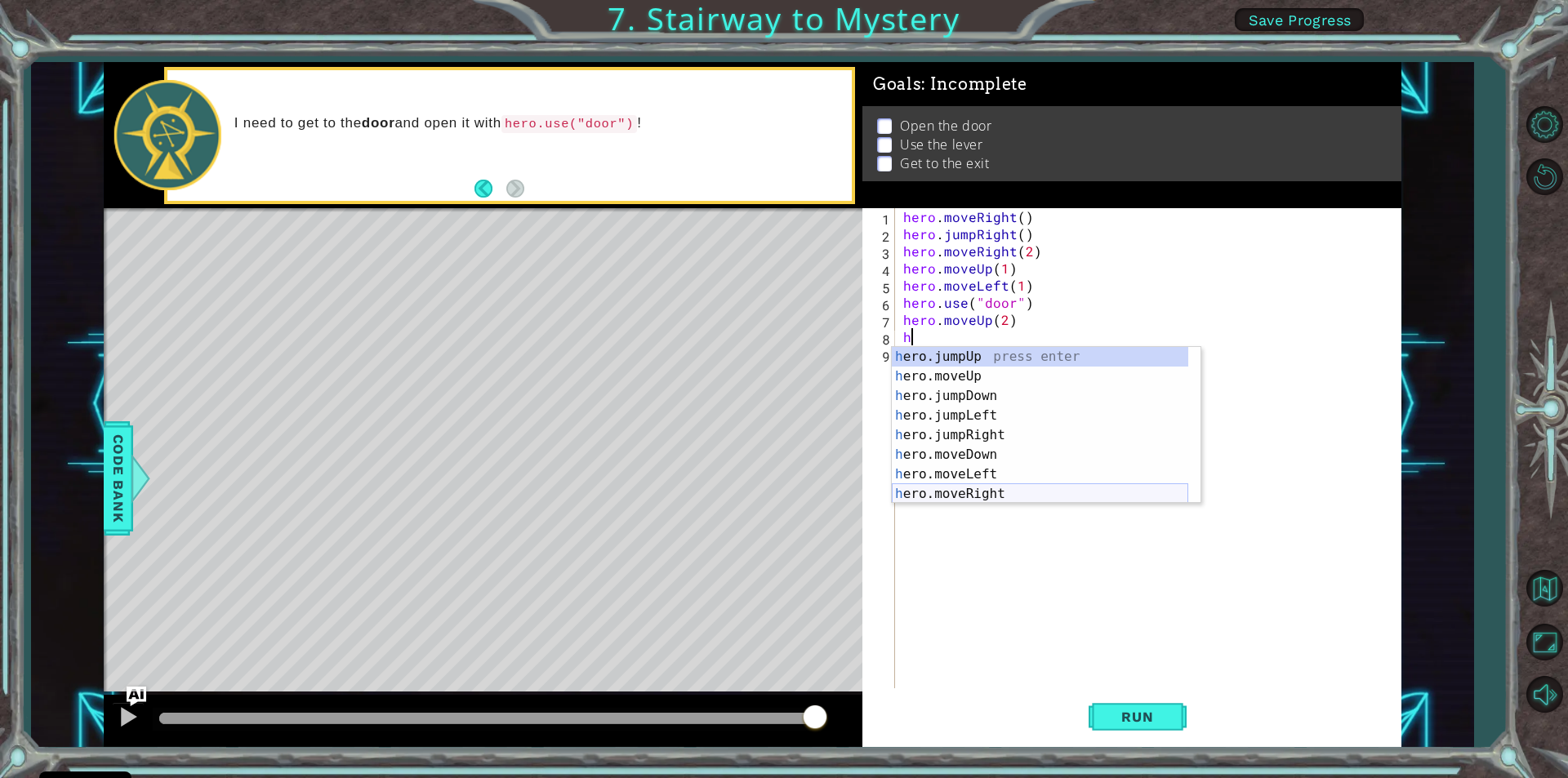
click at [935, 484] on div "h ero.jumpUp press enter h ero.moveUp press enter h ero.jumpDown press enter h …" at bounding box center [1040, 445] width 297 height 196
type textarea "hero.moveRight(1)"
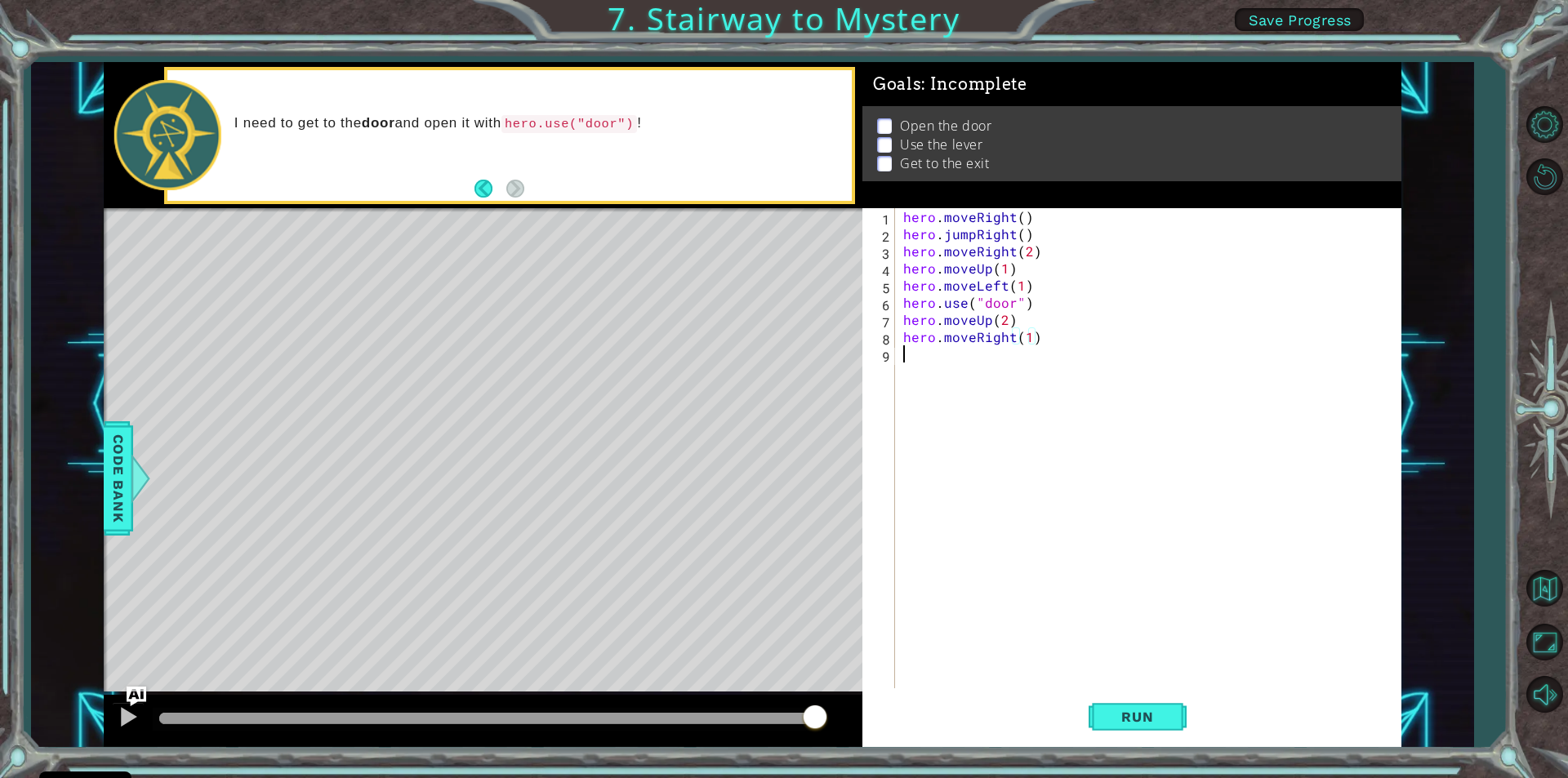
click at [908, 354] on div "hero . moveRight ( ) hero . jumpRight ( ) hero . moveRight ( 2 ) hero . moveUp …" at bounding box center [1152, 465] width 504 height 514
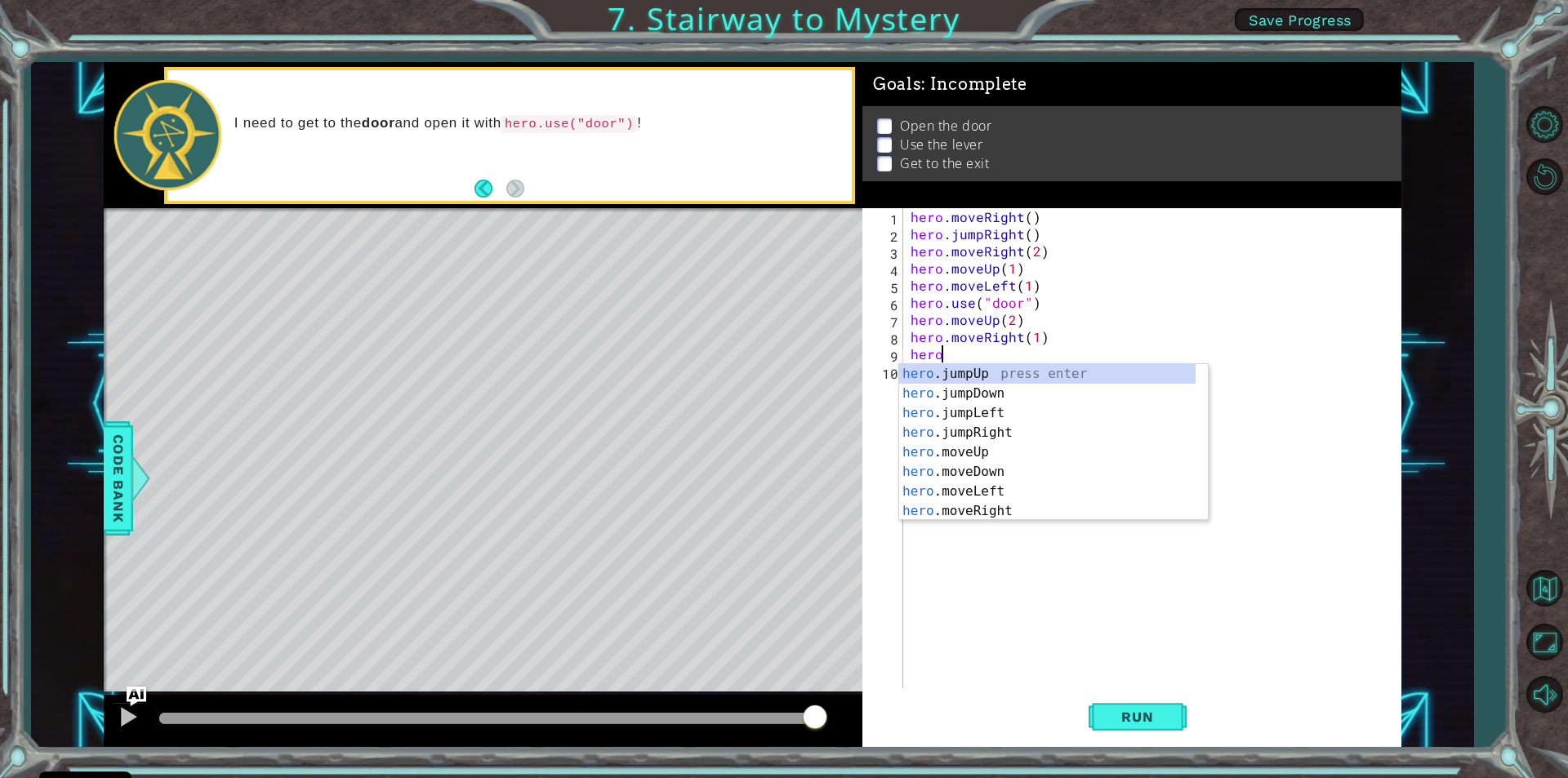
scroll to position [0, 2]
click at [1019, 372] on div "hero.u se press enter hero. j u mpUp press enter hero. j u mpDown press enter h…" at bounding box center [1054, 443] width 309 height 157
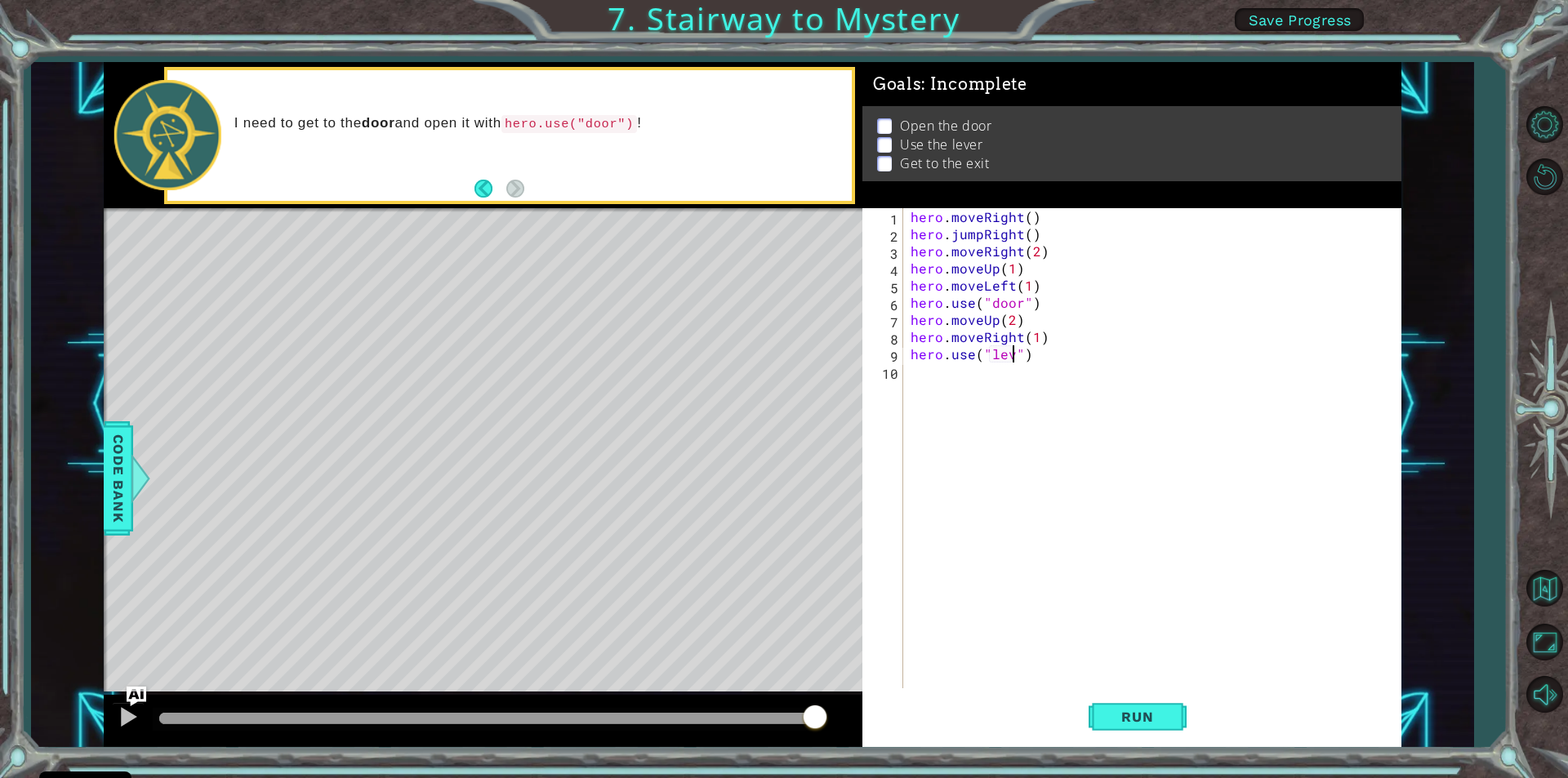
scroll to position [0, 7]
type textarea "hero.use("lever")"
click at [918, 376] on div "hero . moveRight ( ) hero . jumpRight ( ) hero . moveRight ( 2 ) hero . moveUp …" at bounding box center [1156, 465] width 497 height 514
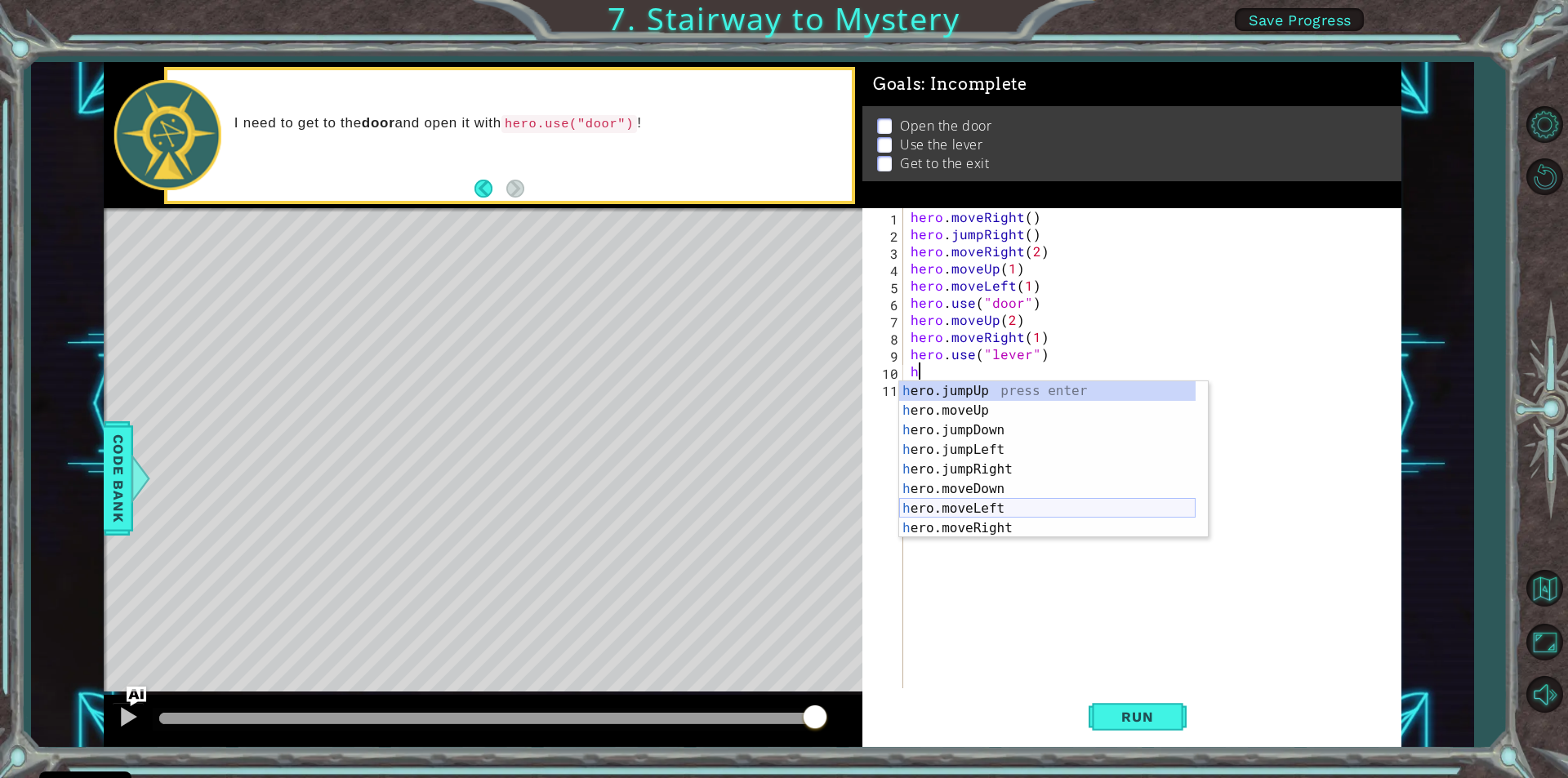
click at [968, 510] on div "h ero.jumpUp press enter h ero.moveUp press enter h ero.jumpDown press enter h …" at bounding box center [1047, 479] width 297 height 196
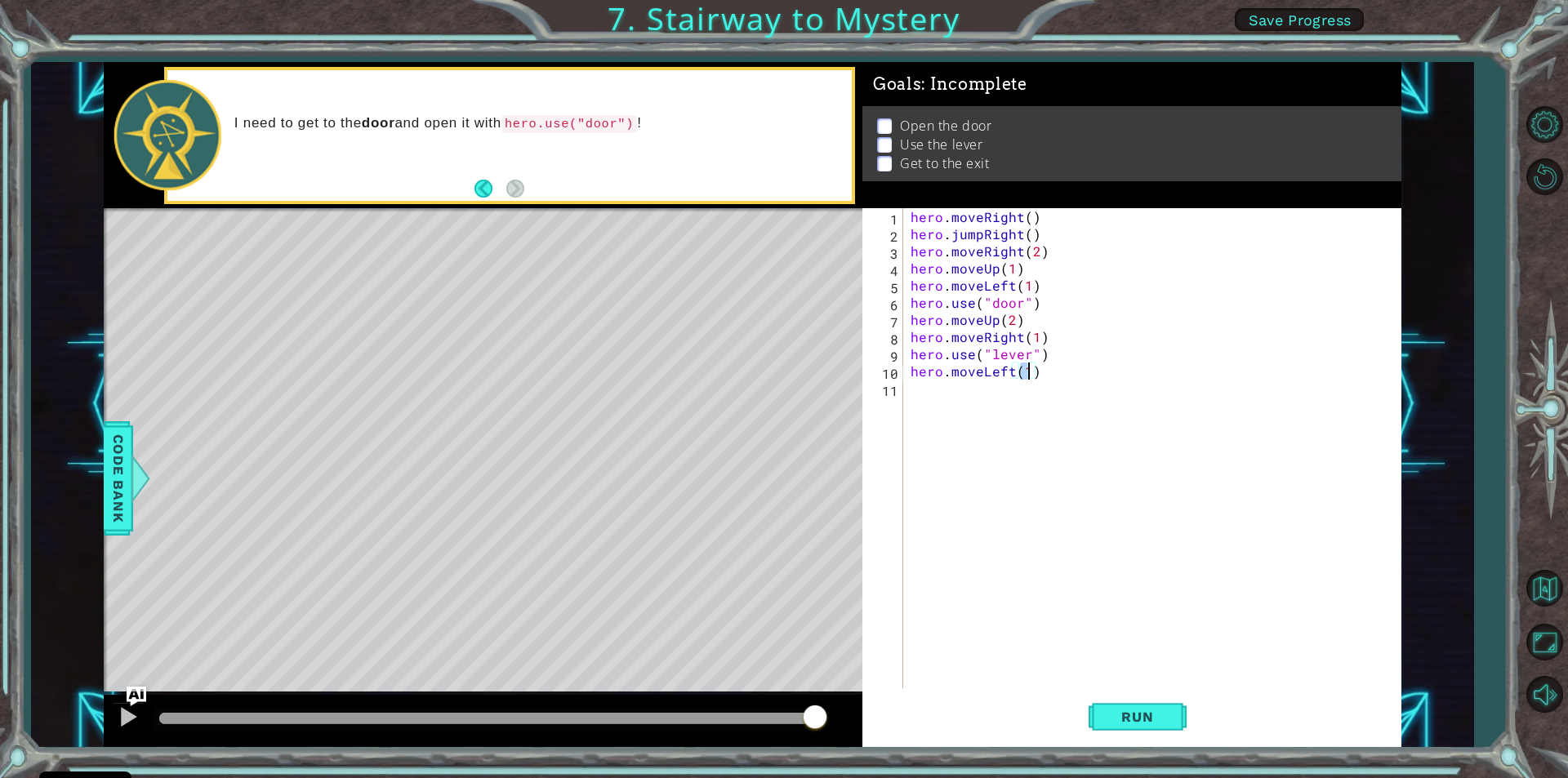
type textarea "hero.moveLeft(2)"
click at [913, 389] on div "hero . moveRight ( ) hero . jumpRight ( ) hero . moveRight ( 2 ) hero . moveUp …" at bounding box center [1156, 465] width 497 height 514
type textarea "h"
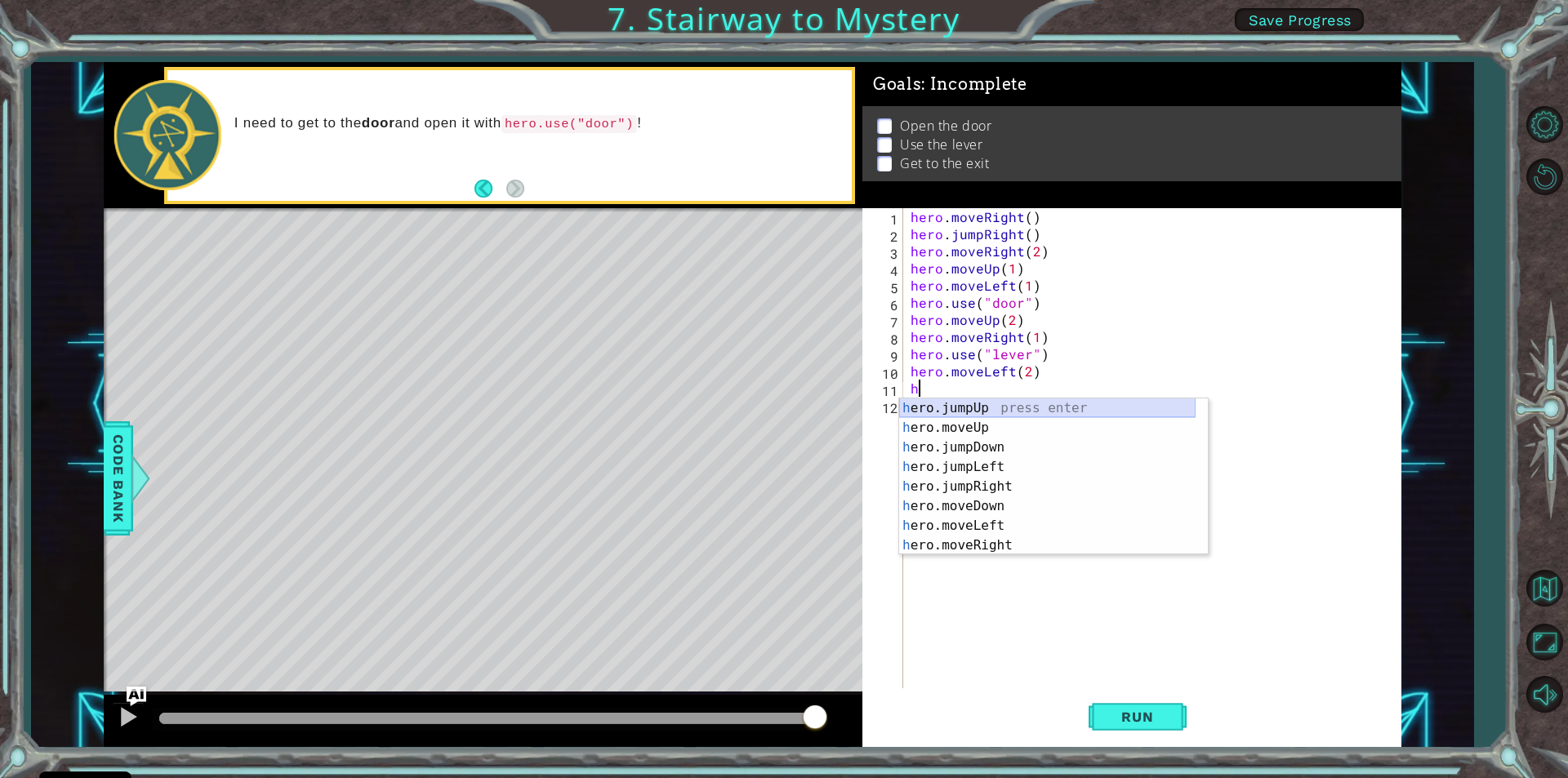
click at [979, 401] on div "h ero.jumpUp press enter h ero.moveUp press enter h ero.jumpDown press enter h …" at bounding box center [1047, 496] width 297 height 196
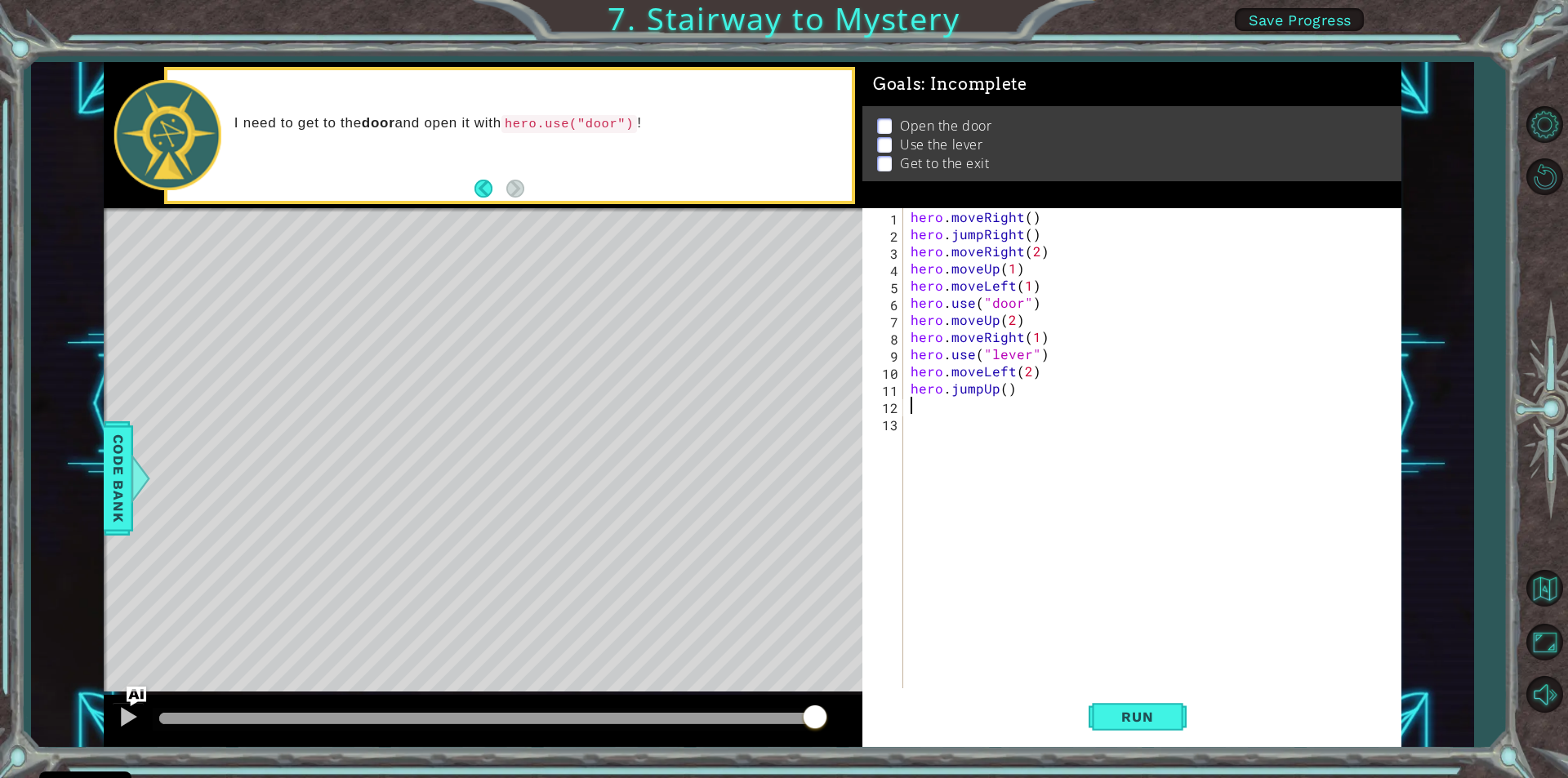
type textarea "h"
click at [940, 572] on div "hero . moveRight ( ) hero . jumpRight ( ) hero . moveRight ( 2 ) hero . moveUp …" at bounding box center [1156, 465] width 497 height 514
click at [930, 405] on div "hero . moveRight ( ) hero . jumpRight ( ) hero . moveRight ( 2 ) hero . moveUp …" at bounding box center [1156, 465] width 497 height 514
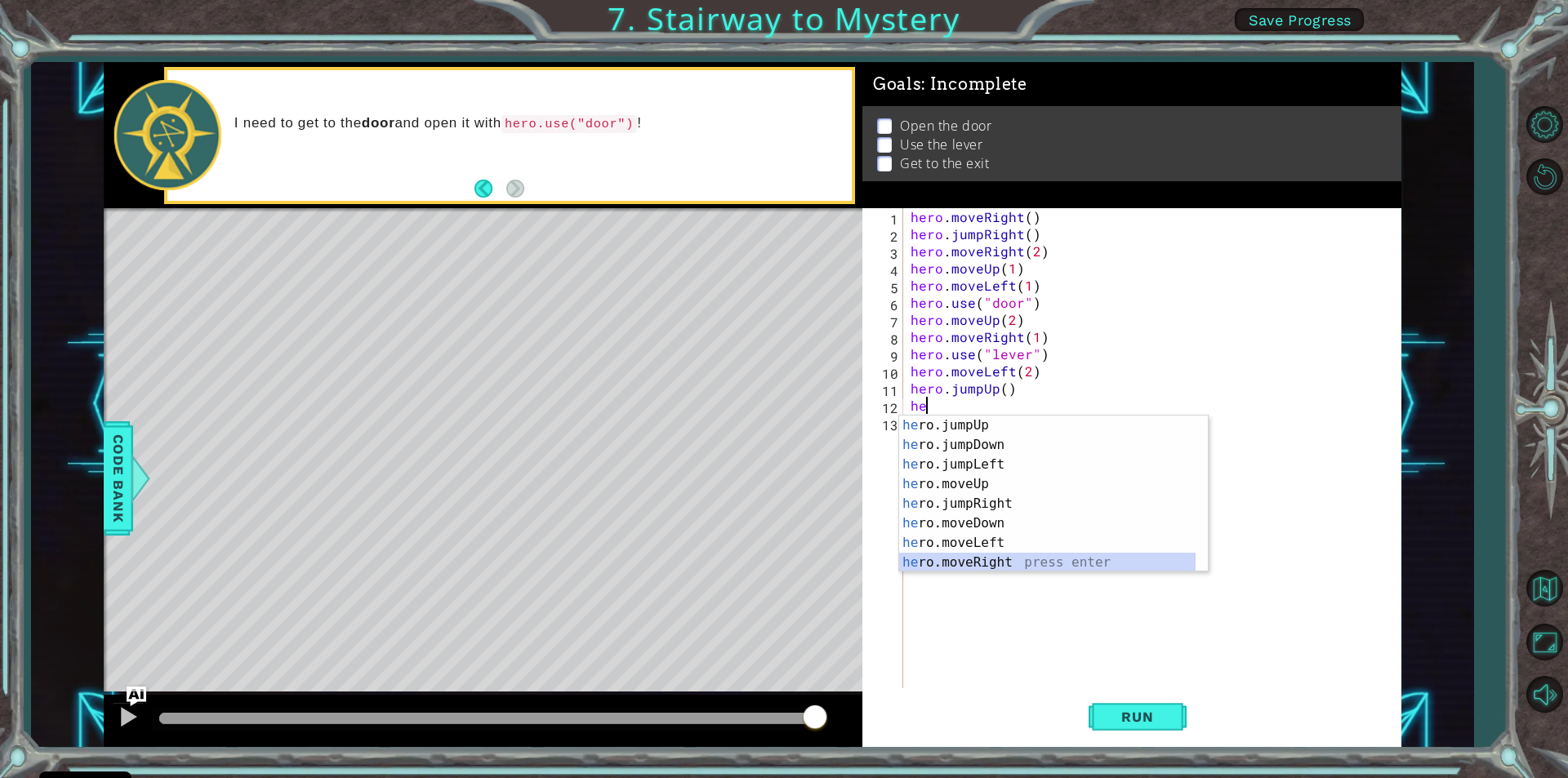
click at [995, 560] on div "he ro.jumpUp press enter he ro.jumpDown press enter he ro.jumpLeft press enter …" at bounding box center [1047, 513] width 297 height 196
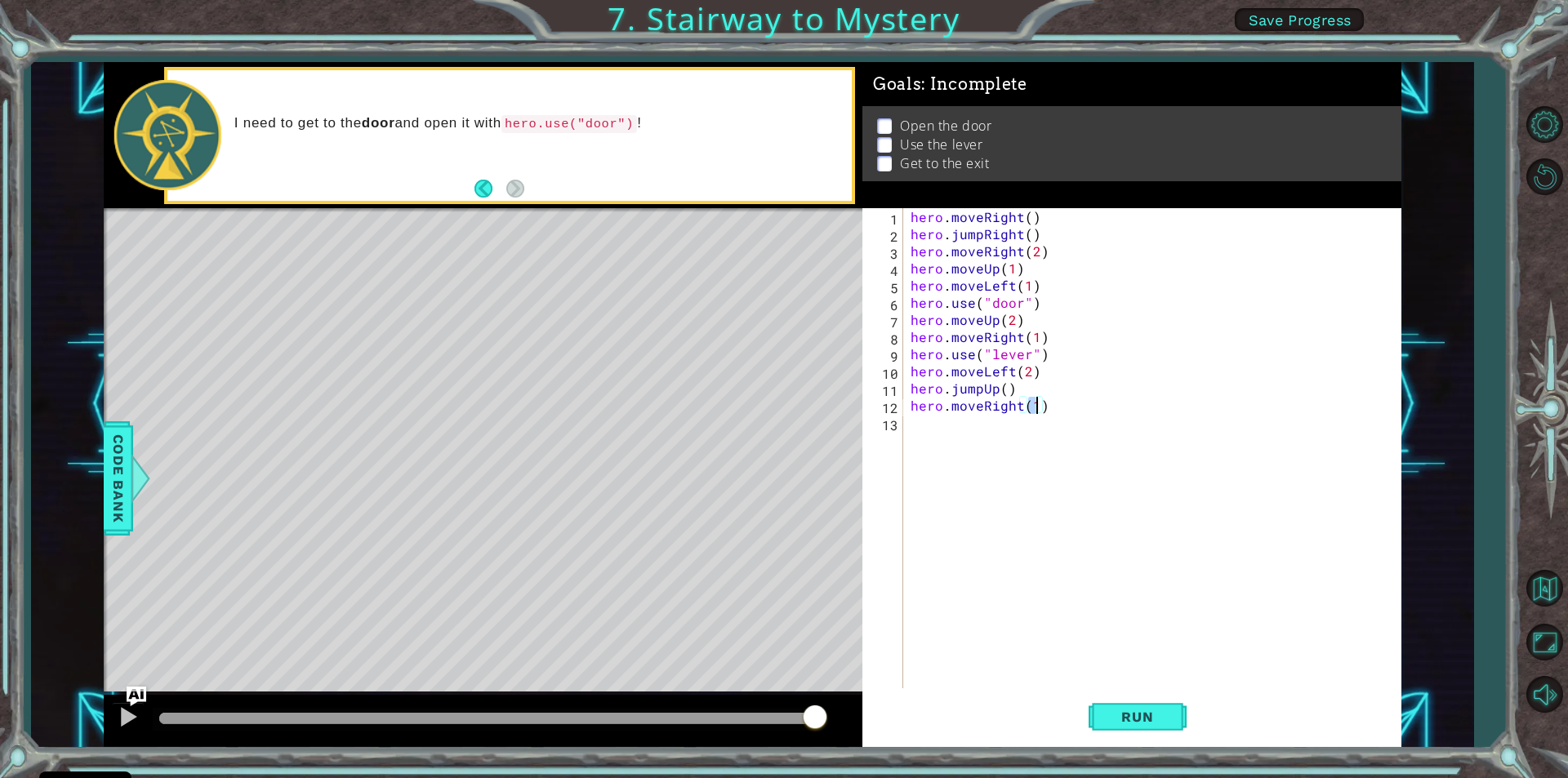
scroll to position [0, 7]
click at [1139, 722] on span "Run" at bounding box center [1137, 717] width 65 height 16
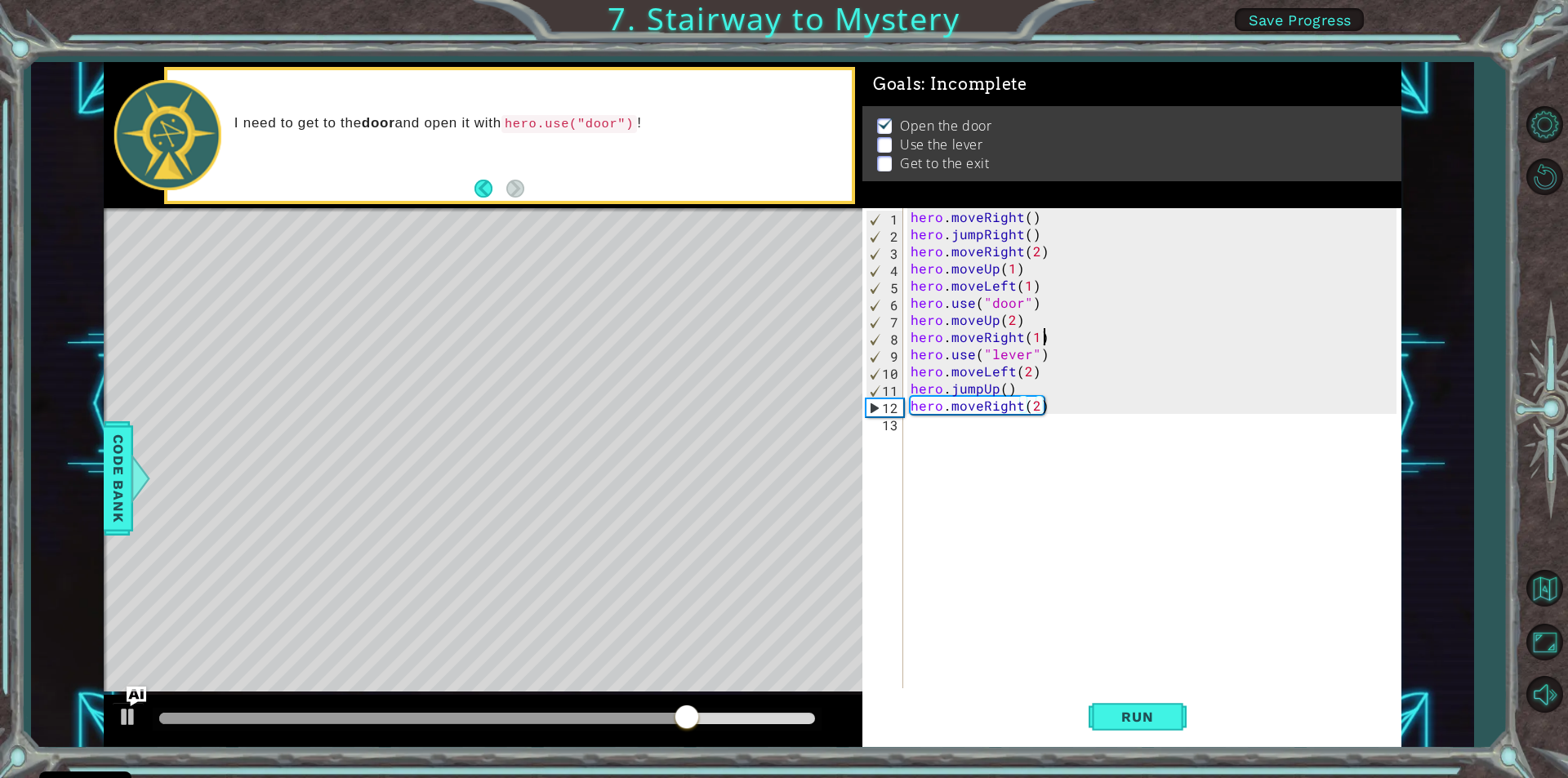
click at [1048, 336] on div "hero . moveRight ( ) hero . jumpRight ( ) hero . moveRight ( 2 ) hero . moveUp …" at bounding box center [1156, 465] width 497 height 514
click at [130, 707] on img "Ask AI" at bounding box center [137, 696] width 21 height 21
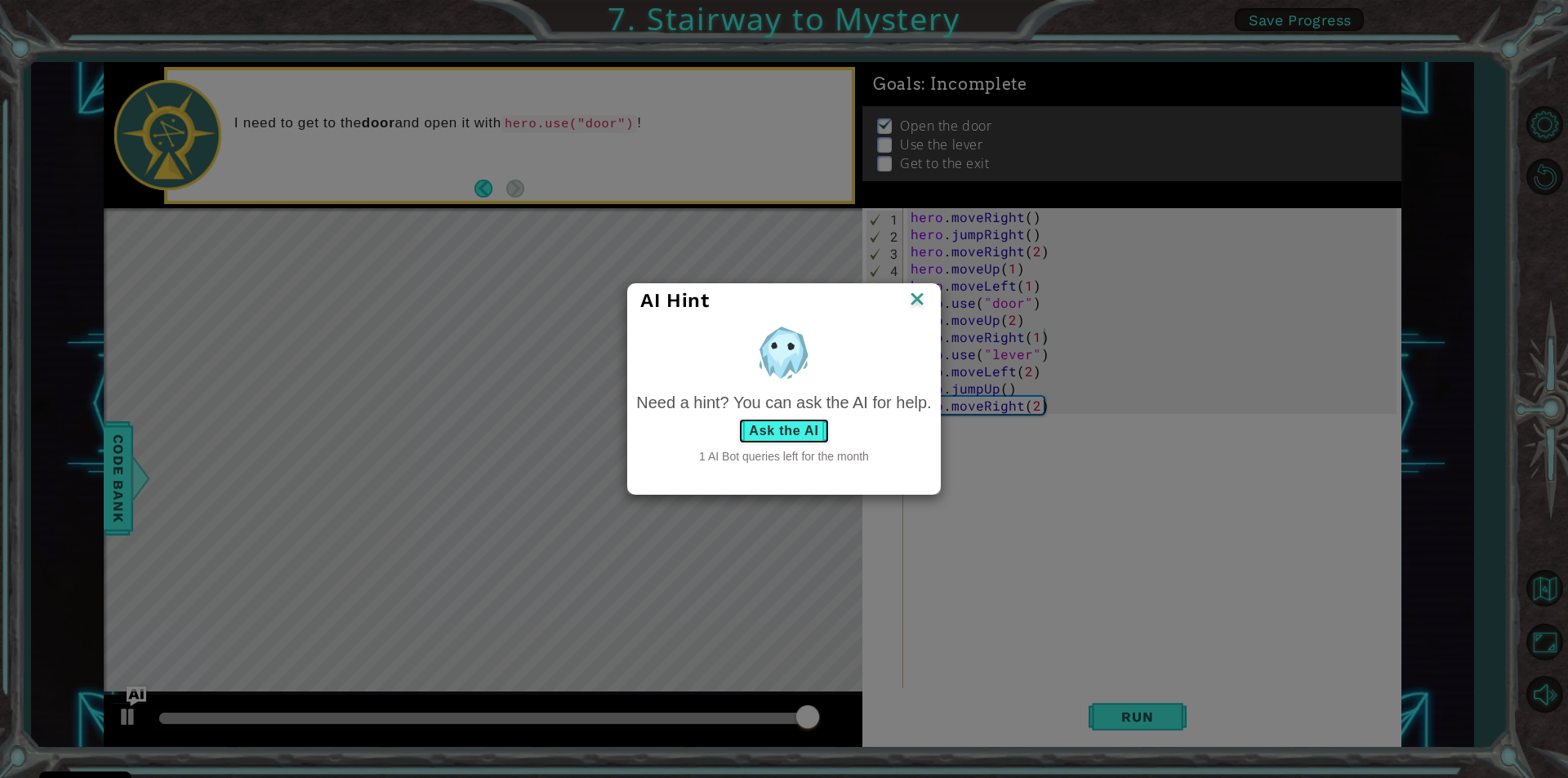
click at [808, 422] on button "Ask the AI" at bounding box center [783, 431] width 91 height 26
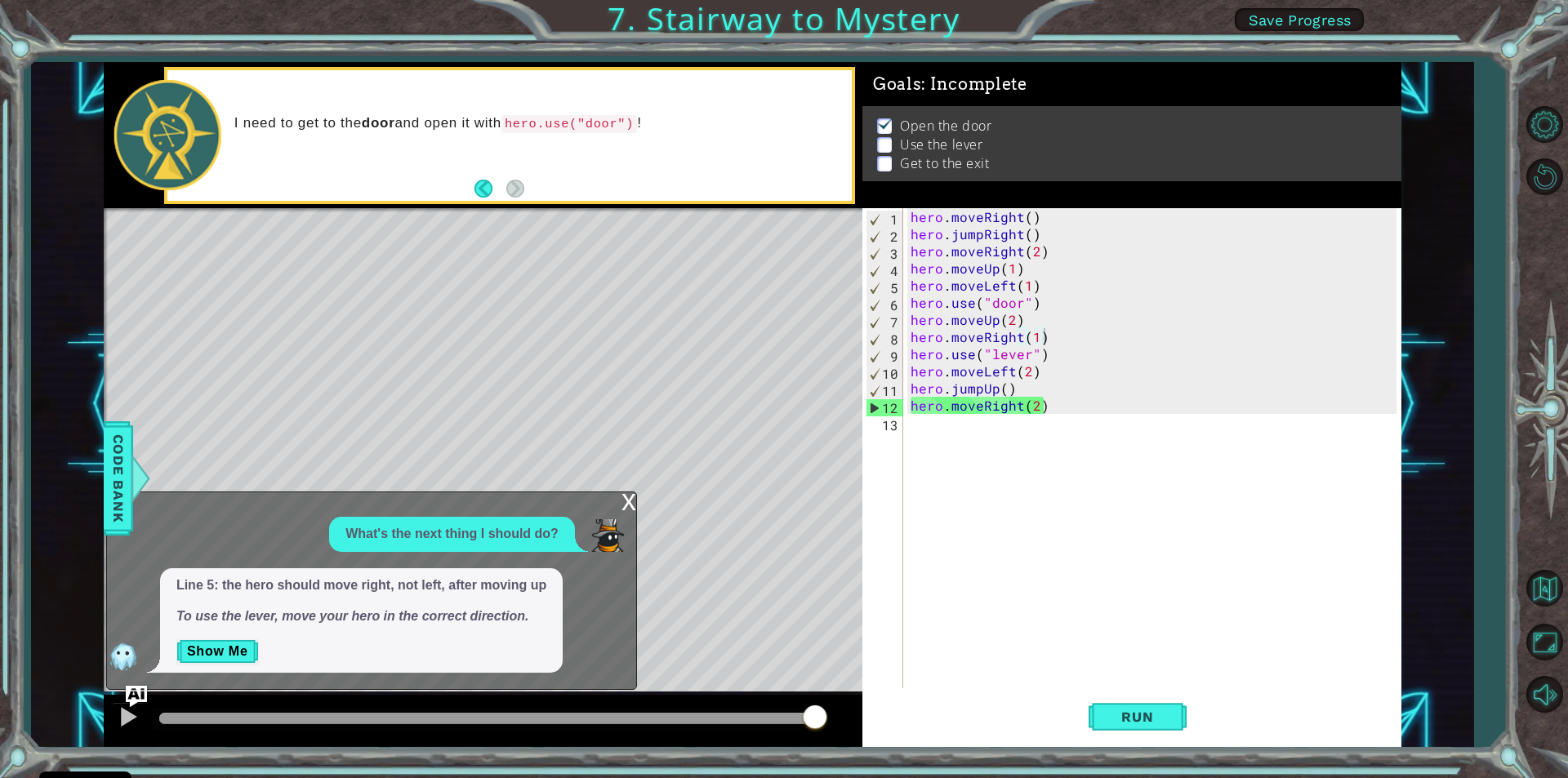
click at [136, 706] on img "Ask AI" at bounding box center [137, 696] width 21 height 21
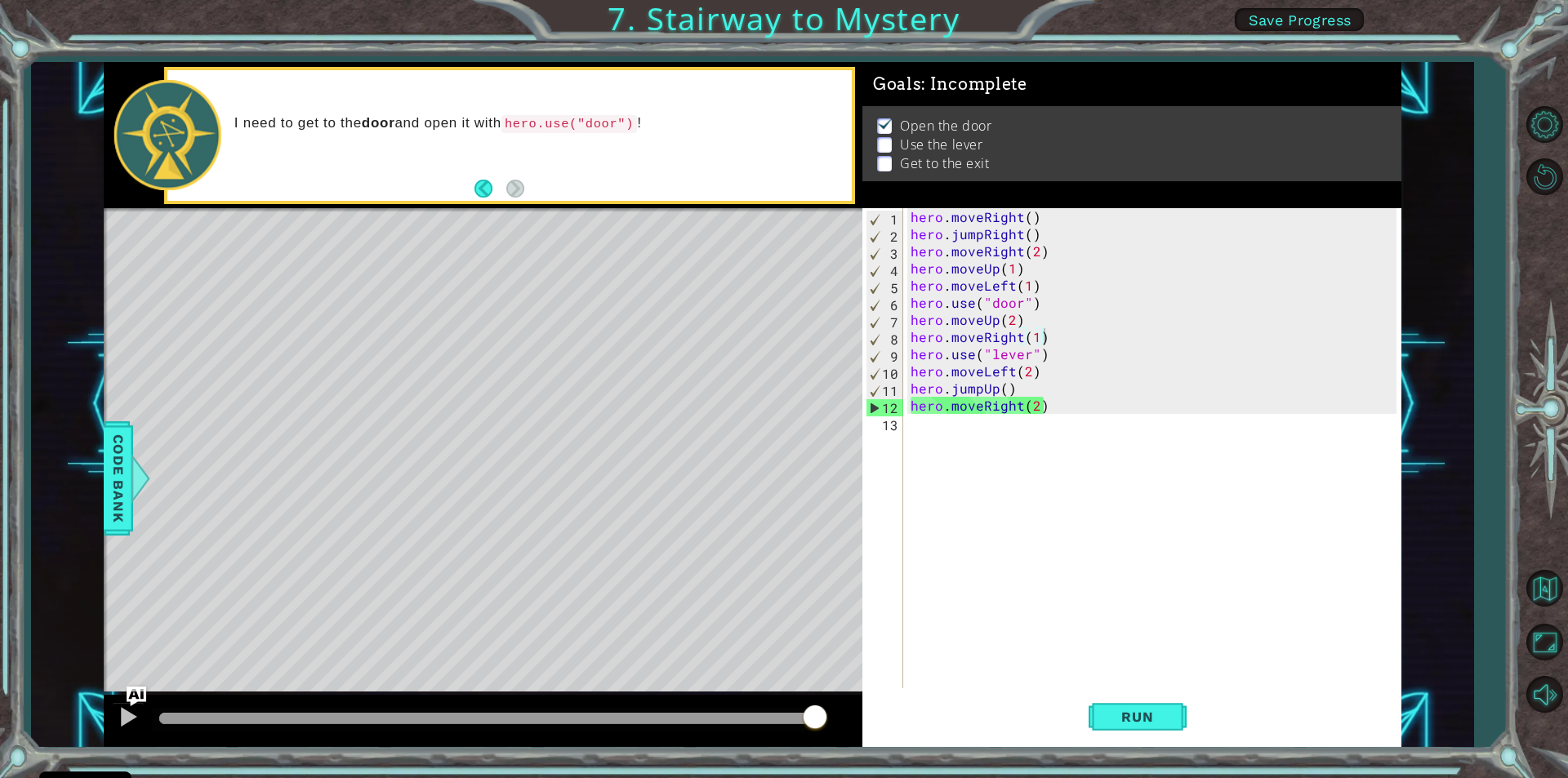
click at [1044, 341] on div "hero . moveRight ( ) hero . jumpRight ( ) hero . moveRight ( 2 ) hero . moveUp …" at bounding box center [1156, 465] width 497 height 514
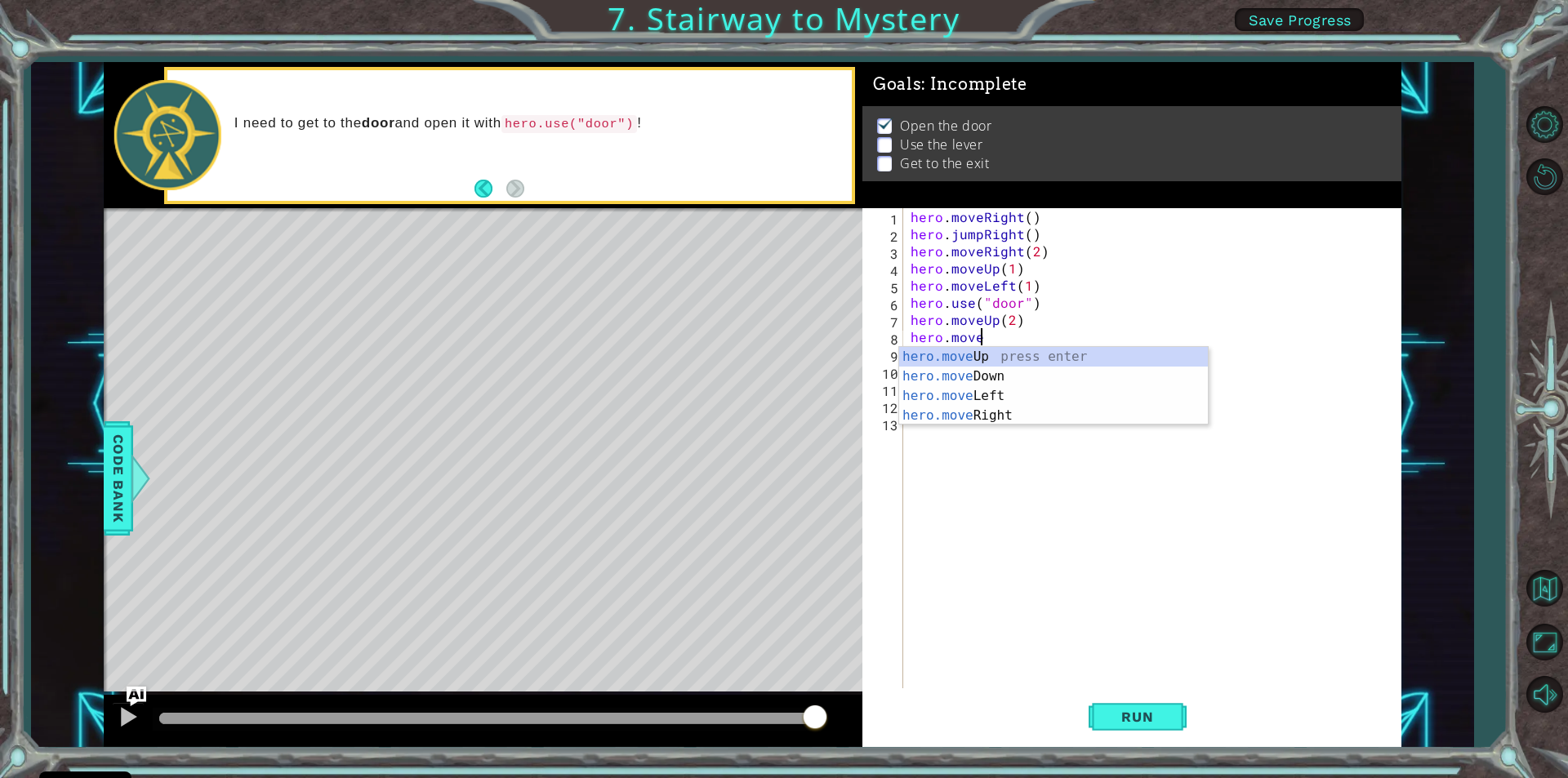
scroll to position [0, 3]
click at [1037, 387] on div "hero.move Up press enter hero.move Down press enter hero.move Left press enter …" at bounding box center [1054, 406] width 309 height 118
type textarea "hero.moveLeft(1)"
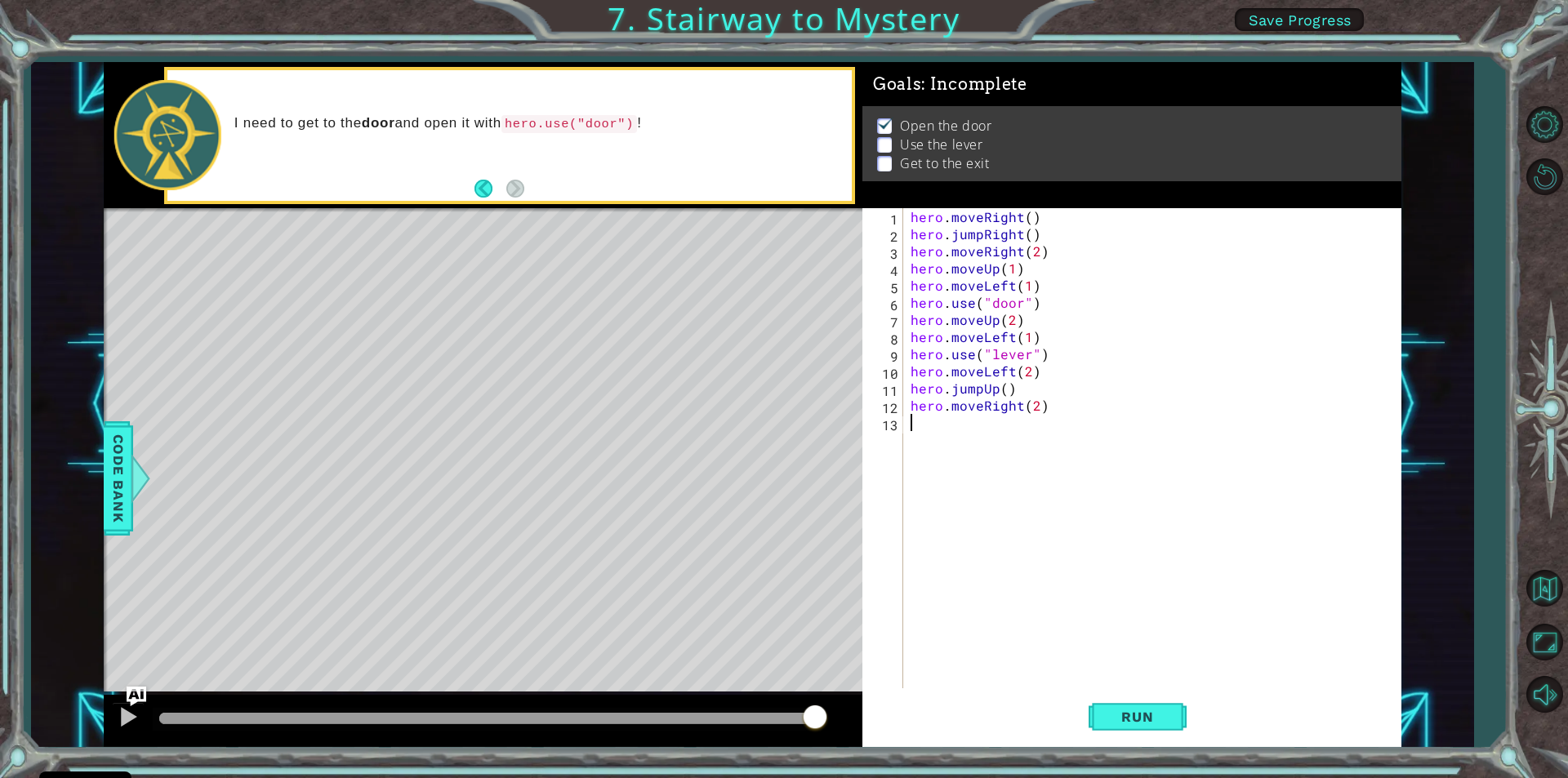
click at [1051, 491] on div "hero . moveRight ( ) hero . jumpRight ( ) hero . moveRight ( 2 ) hero . moveUp …" at bounding box center [1156, 465] width 497 height 514
click at [1116, 722] on span "Run" at bounding box center [1137, 717] width 65 height 16
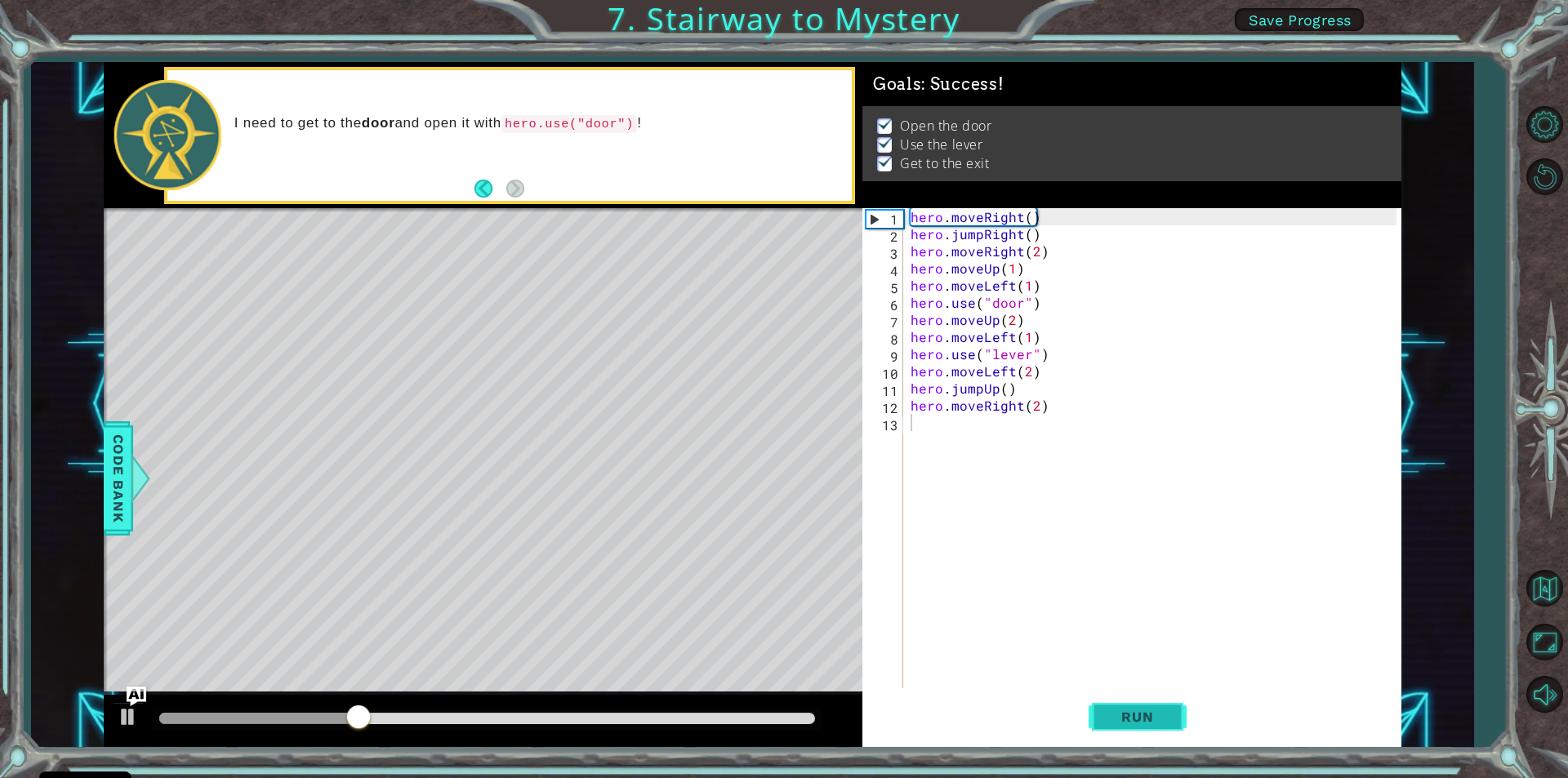
click at [1116, 722] on span "Run" at bounding box center [1137, 717] width 65 height 16
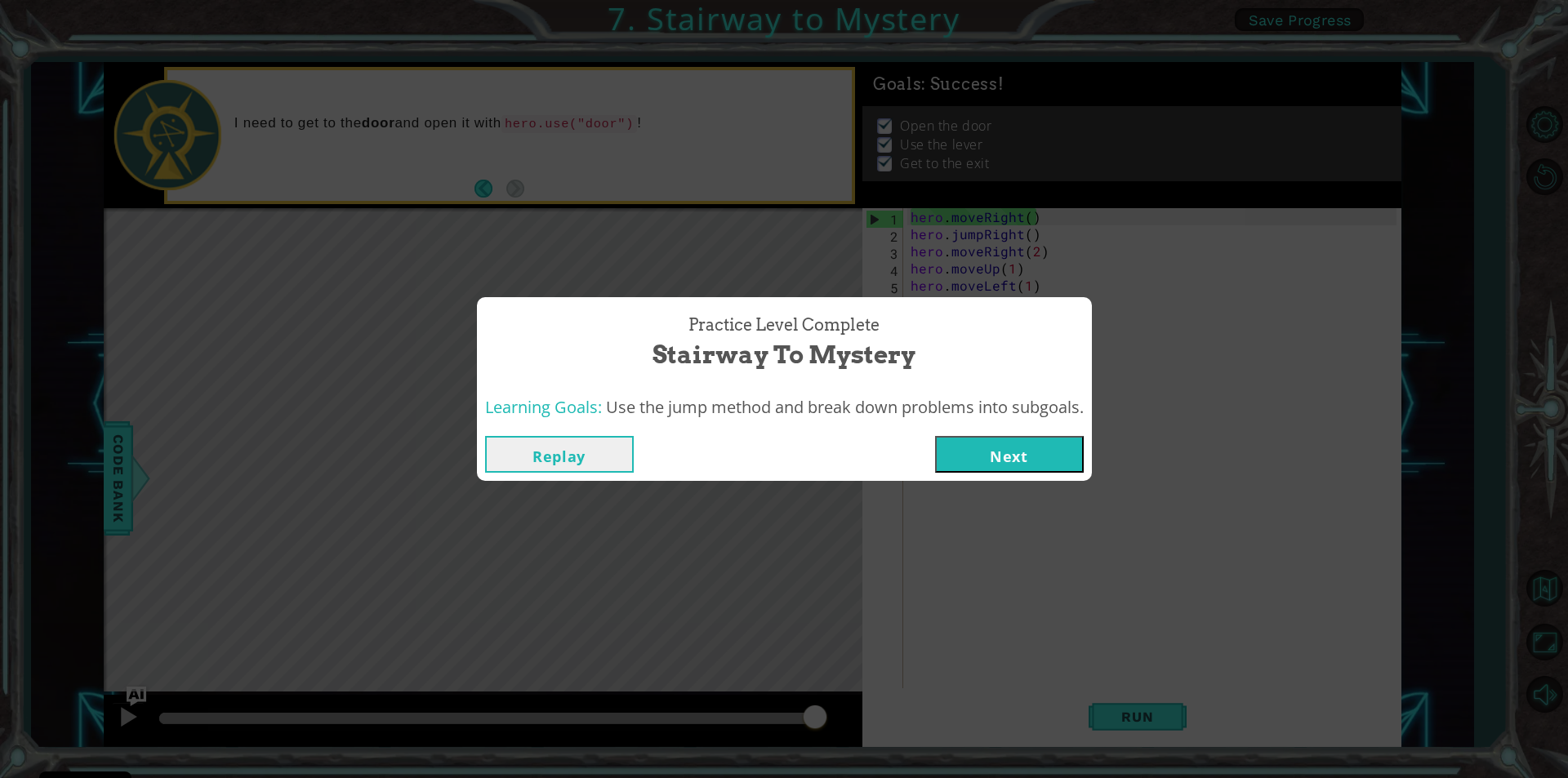
click at [1010, 444] on button "Next" at bounding box center [1010, 454] width 149 height 37
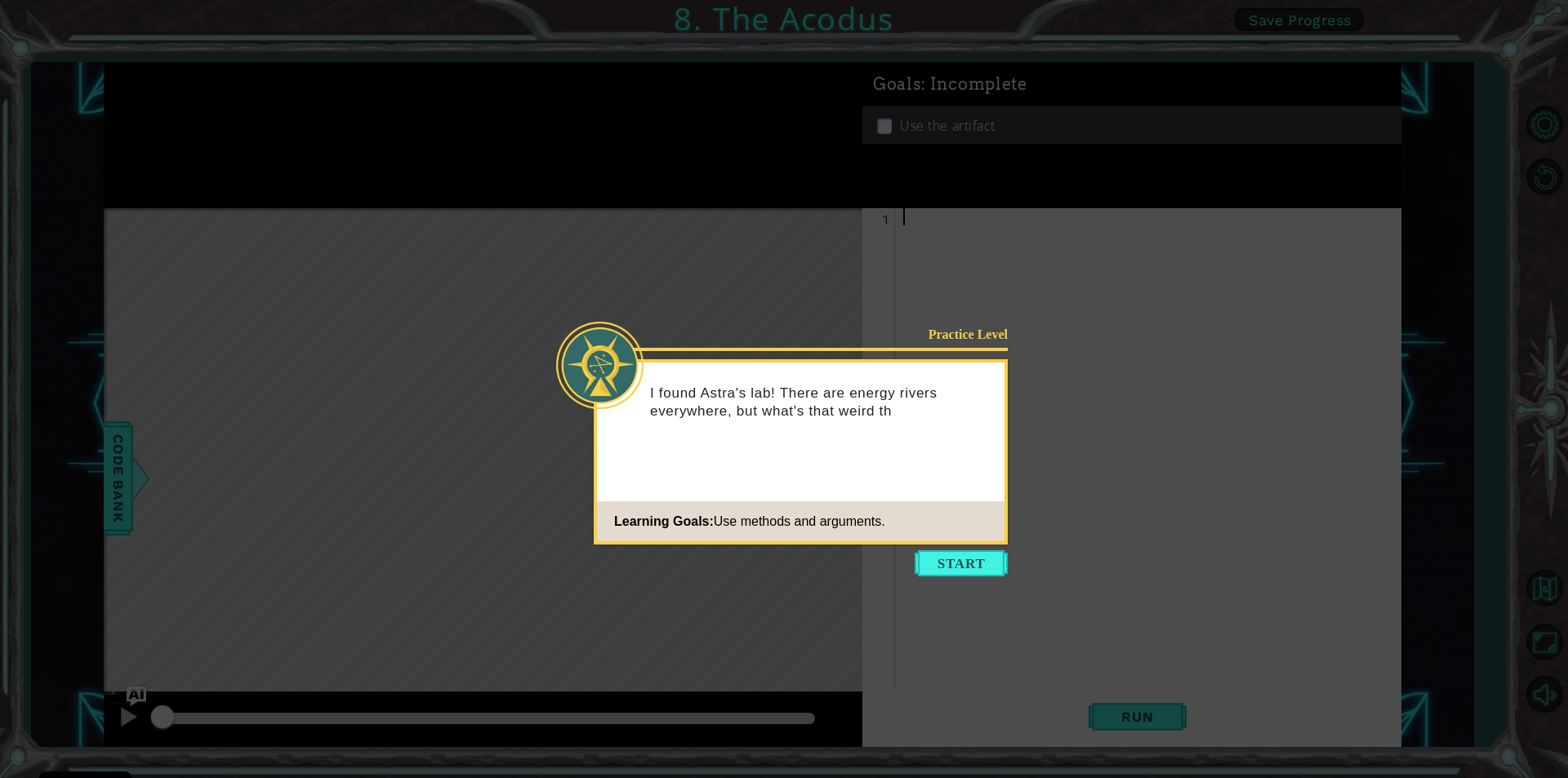
click at [976, 586] on icon at bounding box center [784, 389] width 1568 height 778
click at [960, 566] on button "Start" at bounding box center [961, 563] width 93 height 26
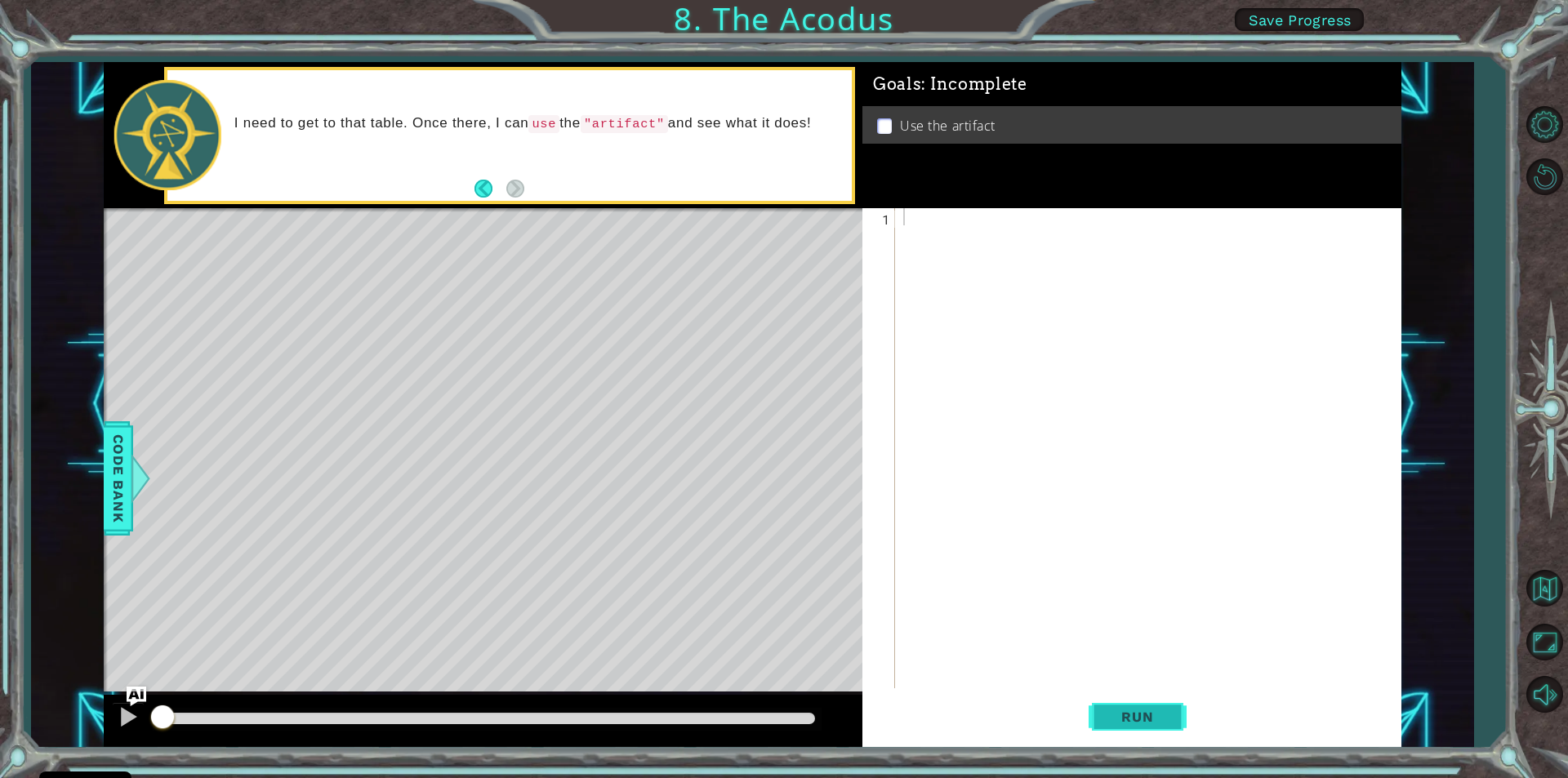
click at [1102, 715] on button "Run" at bounding box center [1138, 717] width 98 height 54
click at [123, 707] on div at bounding box center [128, 717] width 21 height 21
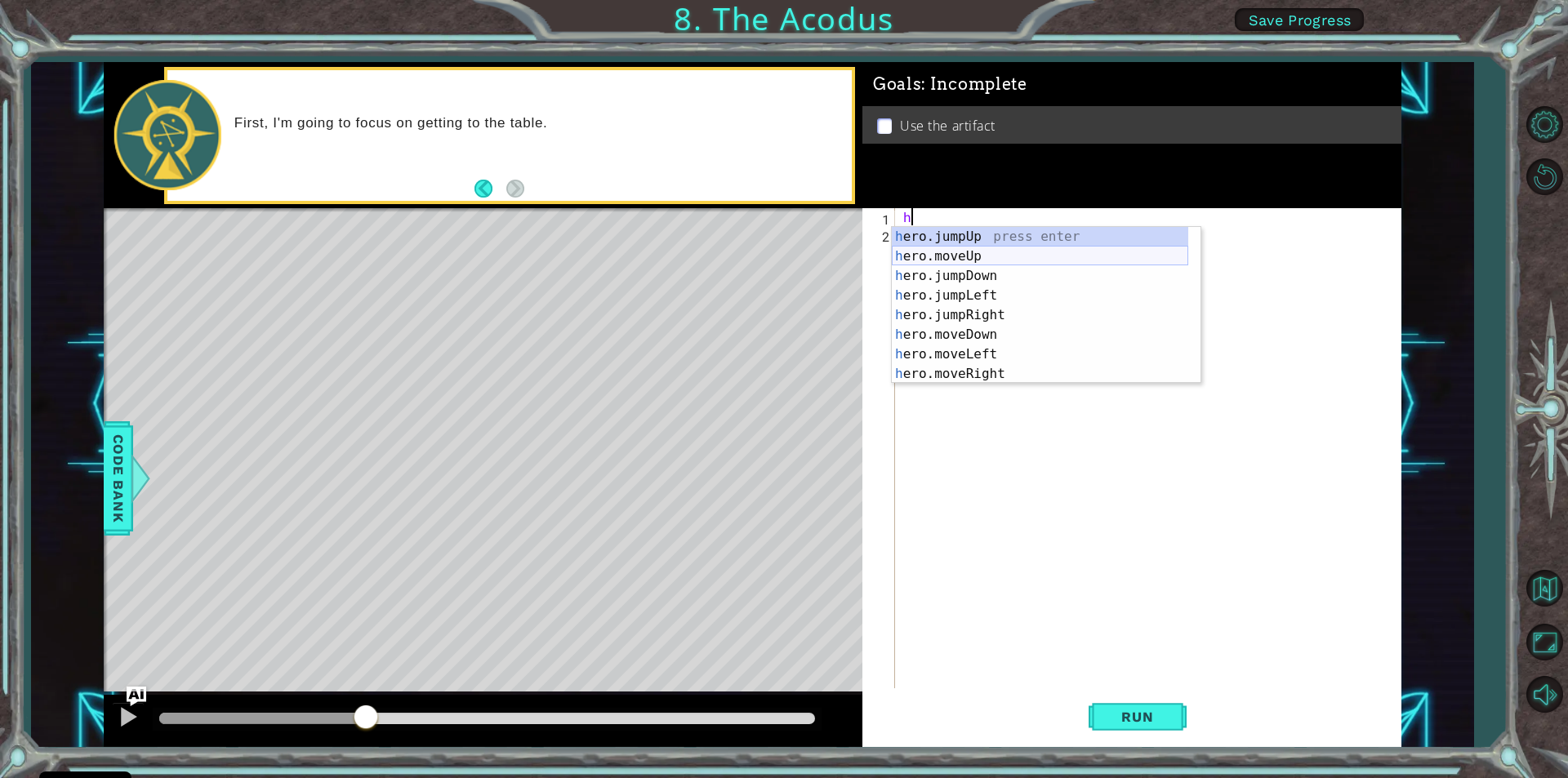
click at [973, 252] on div "h ero.jumpUp press enter h ero.moveUp press enter h ero.jumpDown press enter h …" at bounding box center [1040, 325] width 297 height 196
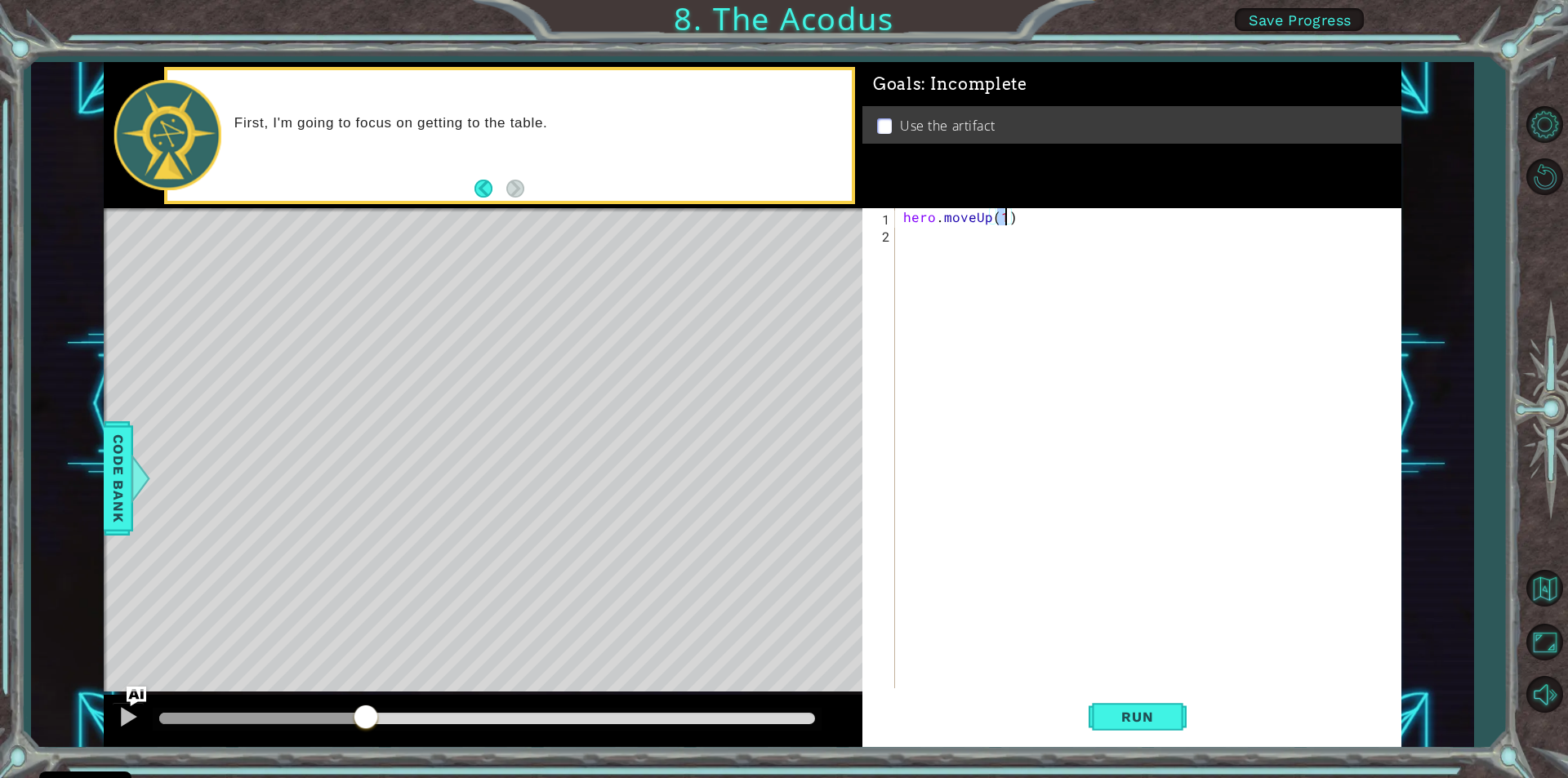
type textarea "hero.moveUp(2)"
click at [907, 236] on div "hero . moveUp ( 2 )" at bounding box center [1152, 465] width 504 height 514
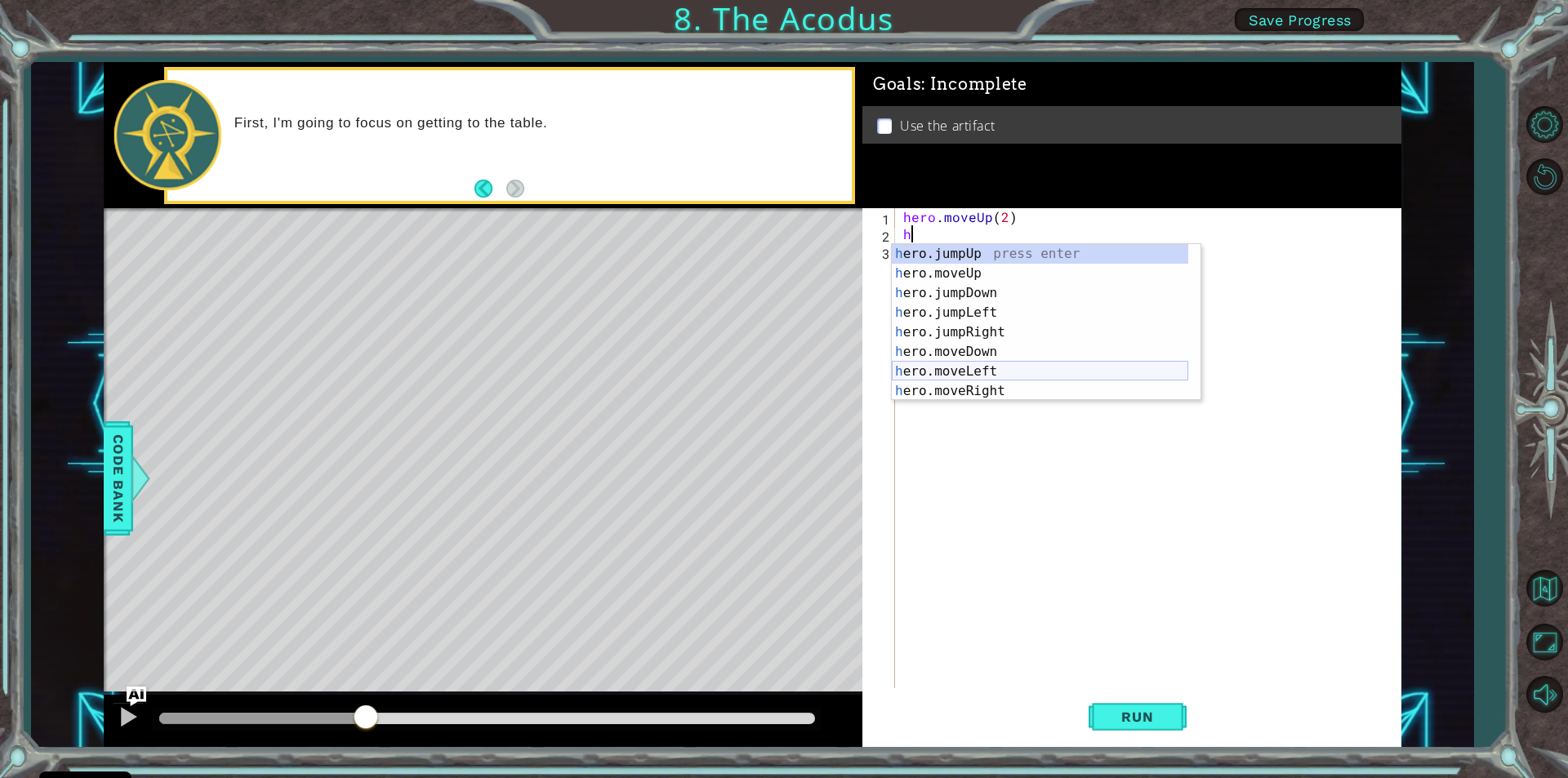
click at [941, 369] on div "h ero.jumpUp press enter h ero.moveUp press enter h ero.jumpDown press enter h …" at bounding box center [1040, 342] width 297 height 196
type textarea "hero.moveLeft(1)"
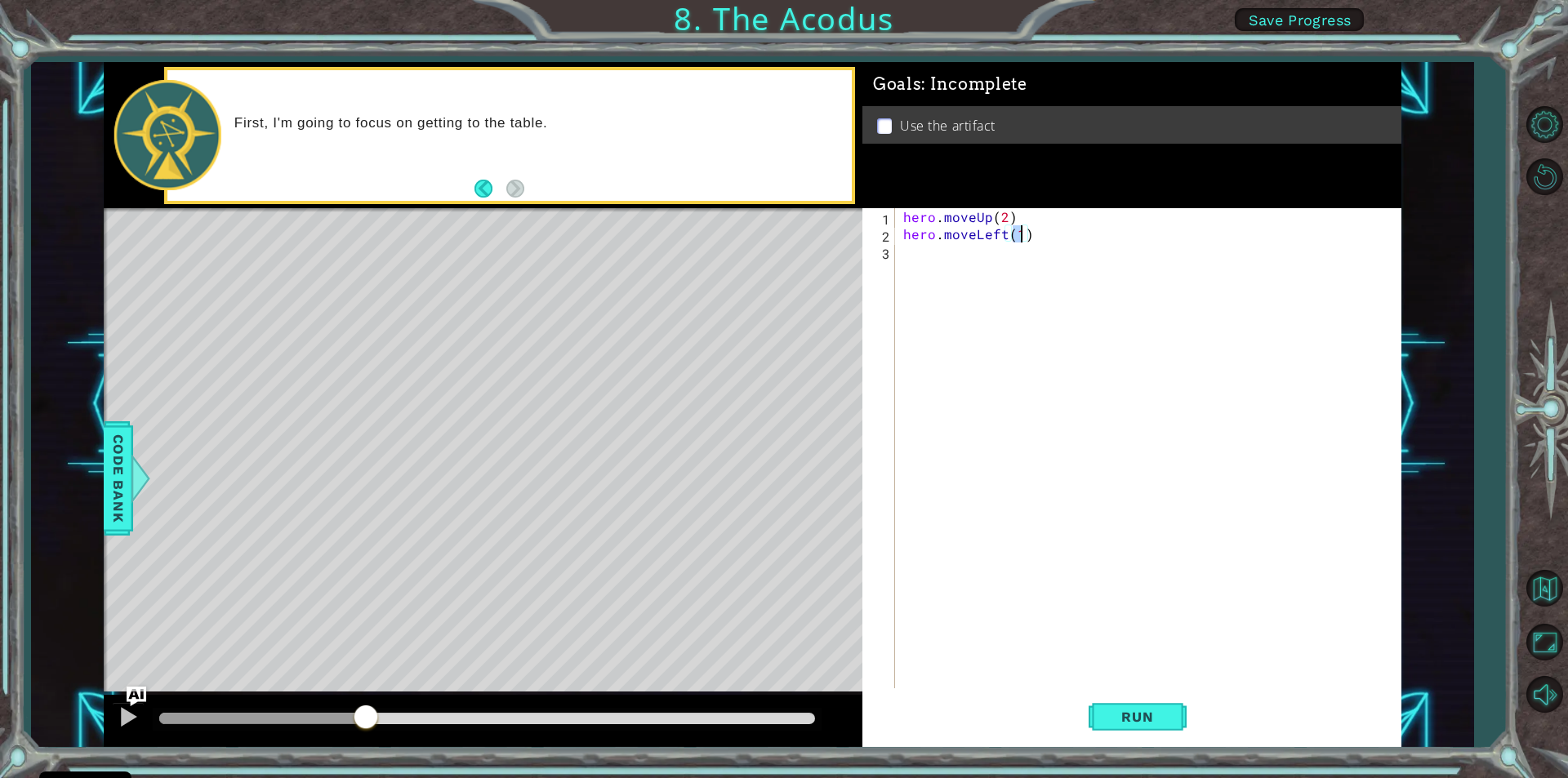
click at [905, 255] on div "hero . moveUp ( 2 ) hero . moveLeft ( 1 )" at bounding box center [1152, 465] width 504 height 514
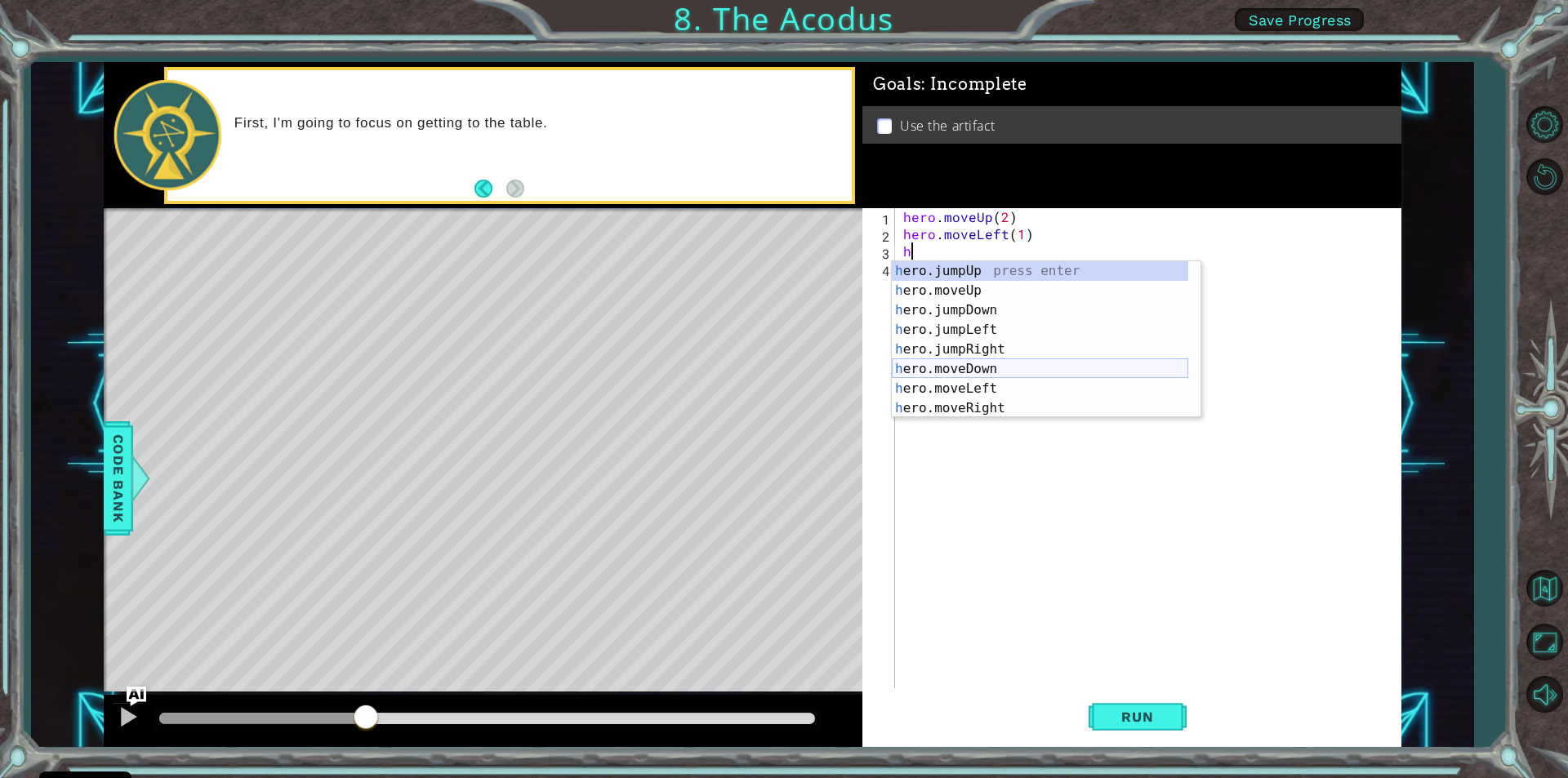
click at [964, 368] on div "h ero.jumpUp press enter h ero.moveUp press enter h ero.jumpDown press enter h …" at bounding box center [1040, 360] width 297 height 196
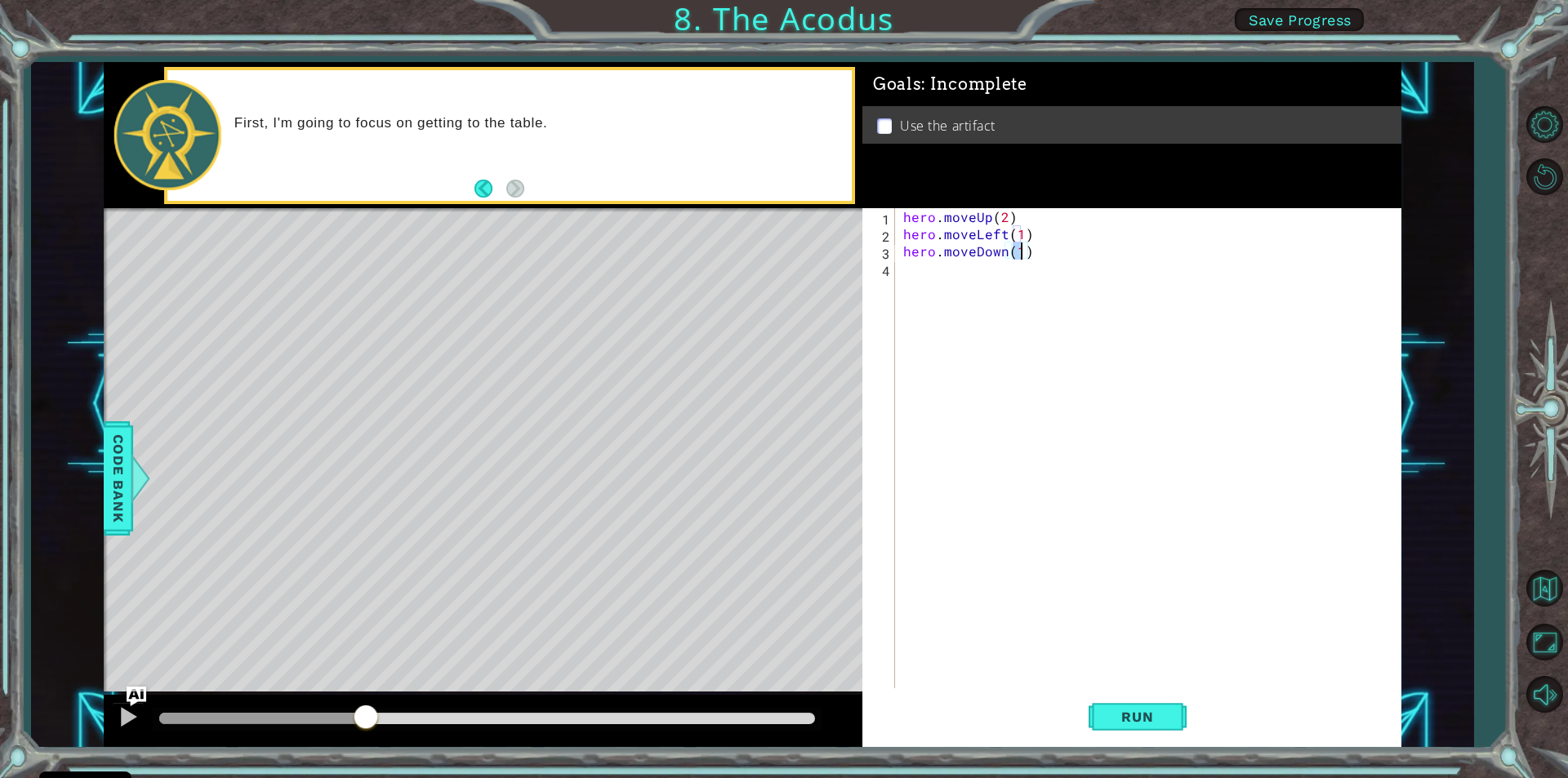
type textarea "hero.moveDown(2)"
click at [903, 277] on div "hero . moveUp ( 2 ) hero . moveLeft ( 1 ) hero . moveDown ( 2 )" at bounding box center [1152, 465] width 504 height 514
type textarea "h"
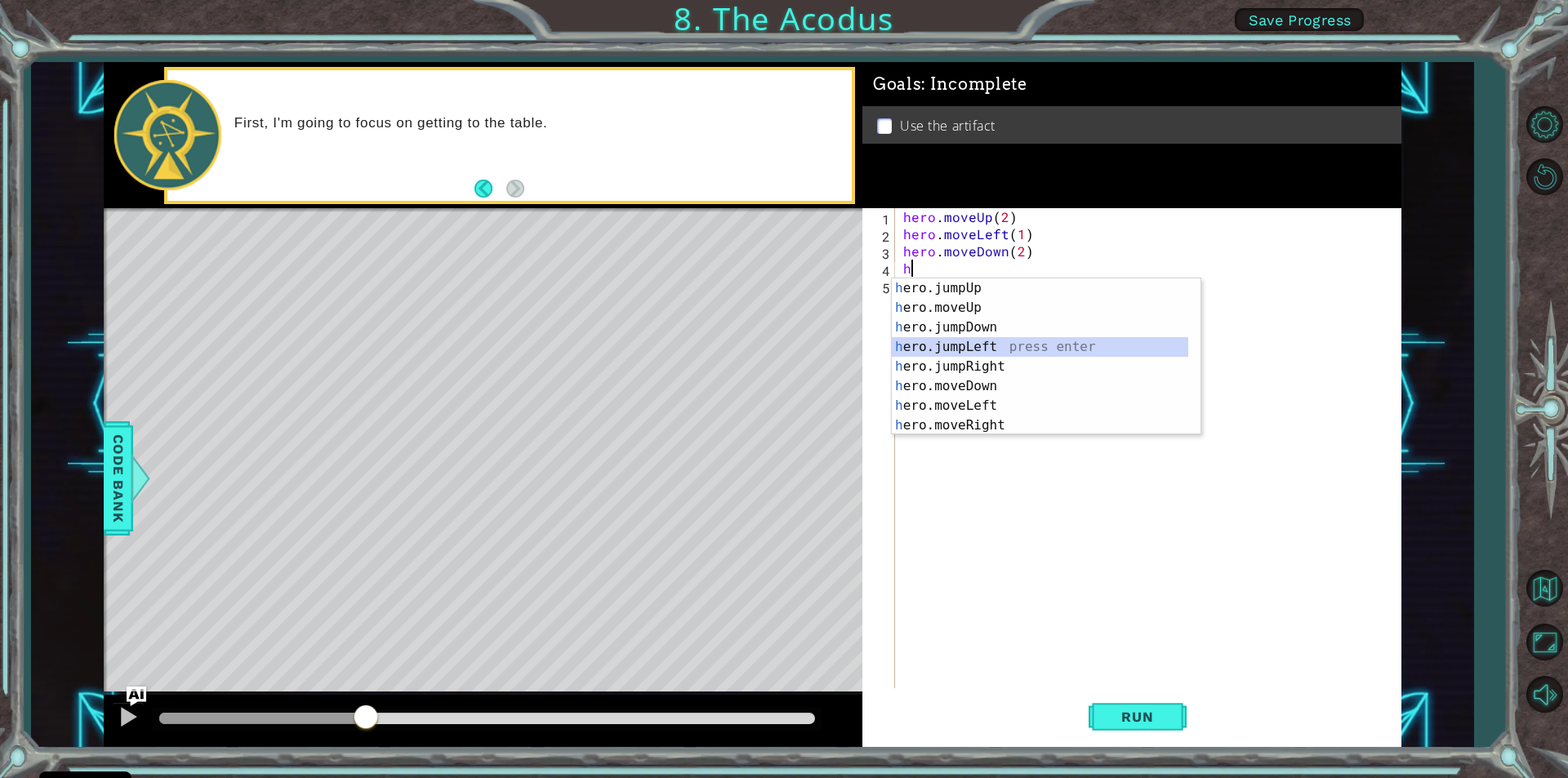
click at [967, 341] on div "h ero.jumpUp press enter h ero.moveUp press enter h ero.jumpDown press enter h …" at bounding box center [1040, 377] width 297 height 196
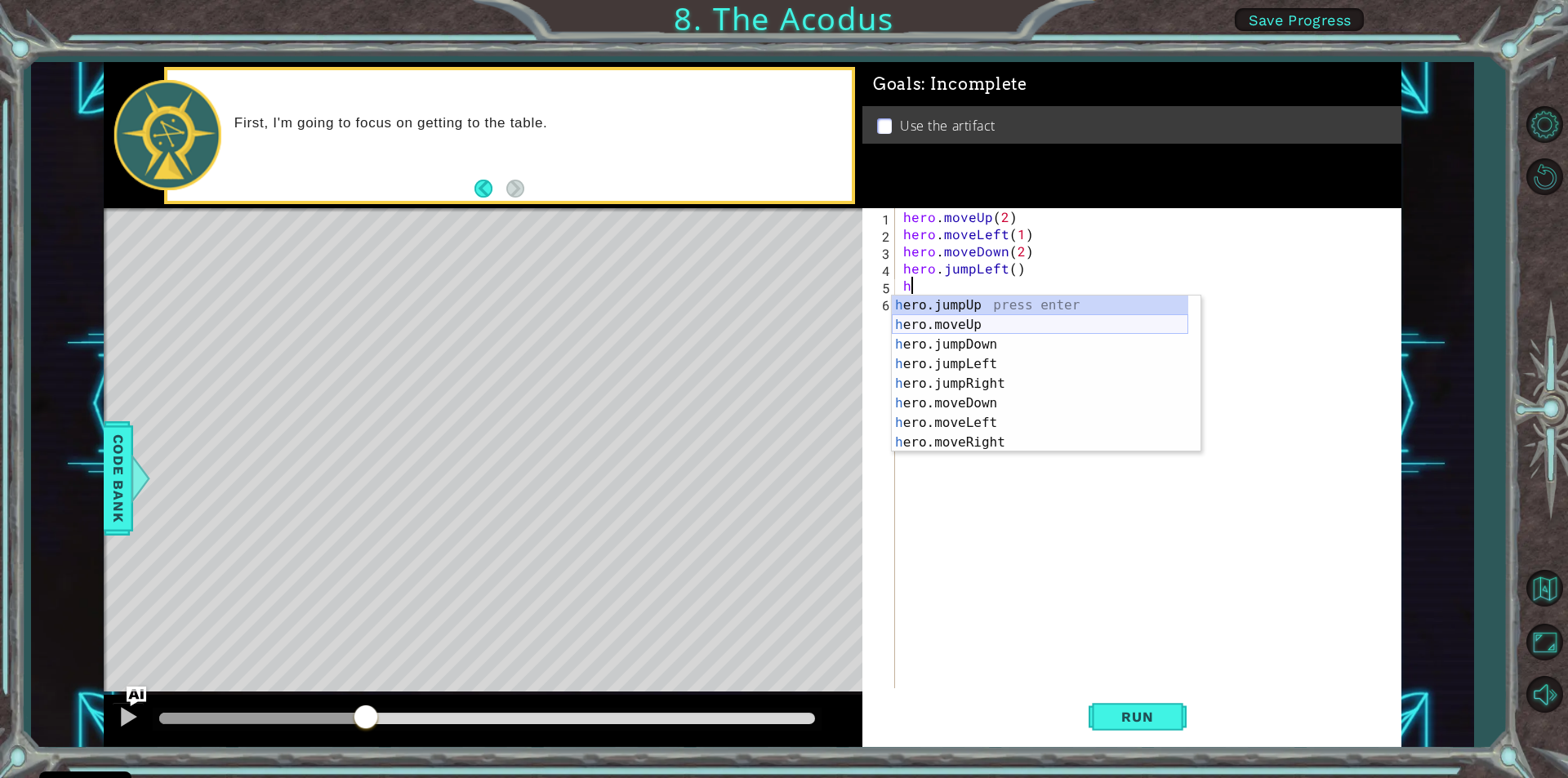
click at [983, 318] on div "h ero.jumpUp press enter h ero.moveUp press enter h ero.jumpDown press enter h …" at bounding box center [1040, 394] width 297 height 196
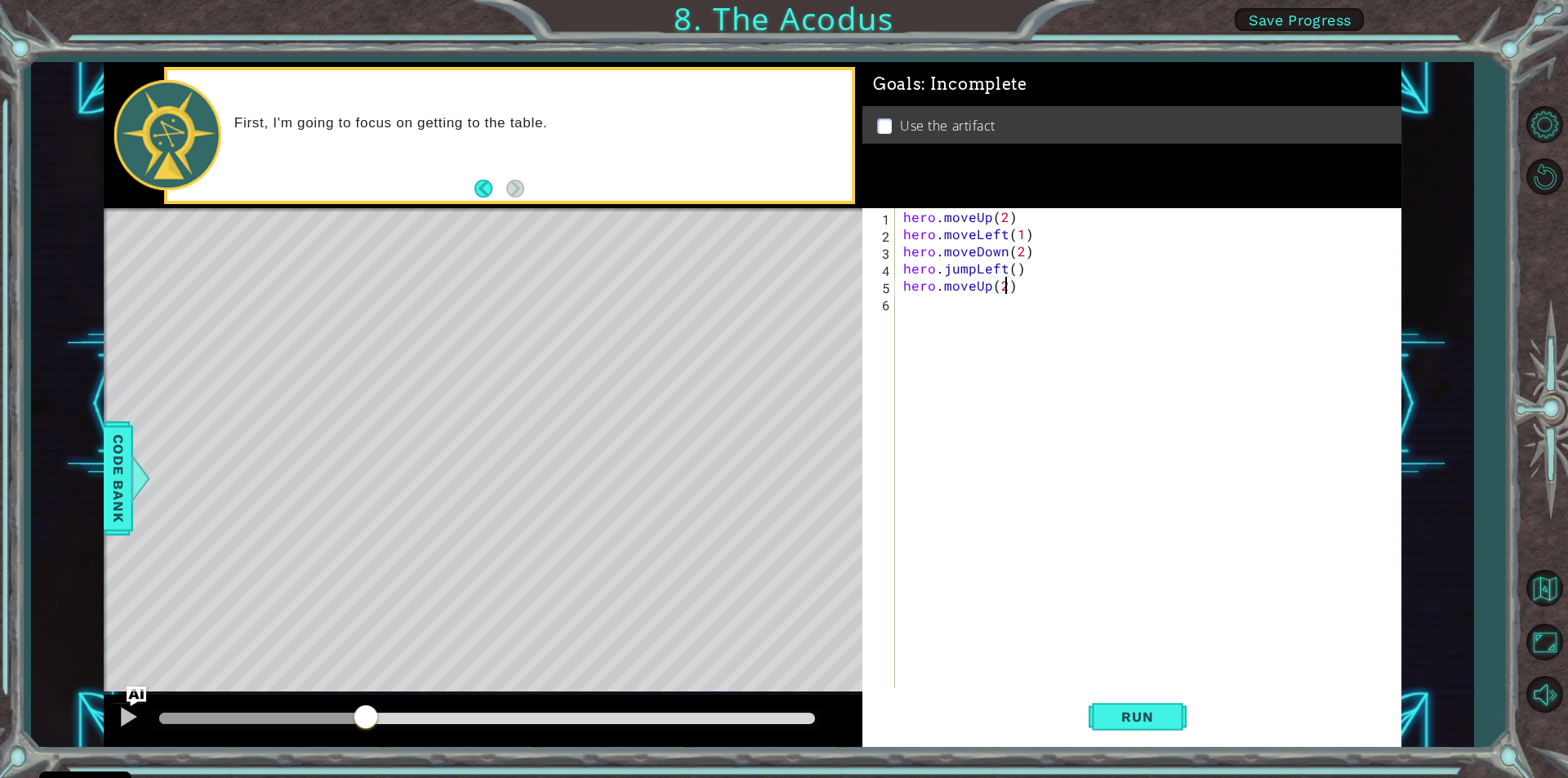
scroll to position [0, 6]
type textarea "hero.moveUp(2)"
click at [898, 300] on div "hero.moveUp(2) 1 2 3 4 5 6 hero . moveUp ( 2 ) hero . moveLeft ( 1 ) hero . mov…" at bounding box center [1129, 448] width 534 height 480
click at [899, 304] on div "hero.moveUp(2) 1 2 3 4 5 6 hero . moveUp ( 2 ) hero . moveLeft ( 1 ) hero . mov…" at bounding box center [1129, 448] width 534 height 480
click at [903, 306] on div "hero . moveUp ( 2 ) hero . moveLeft ( 1 ) hero . moveDown ( 2 ) hero . jumpLeft…" at bounding box center [1152, 465] width 504 height 514
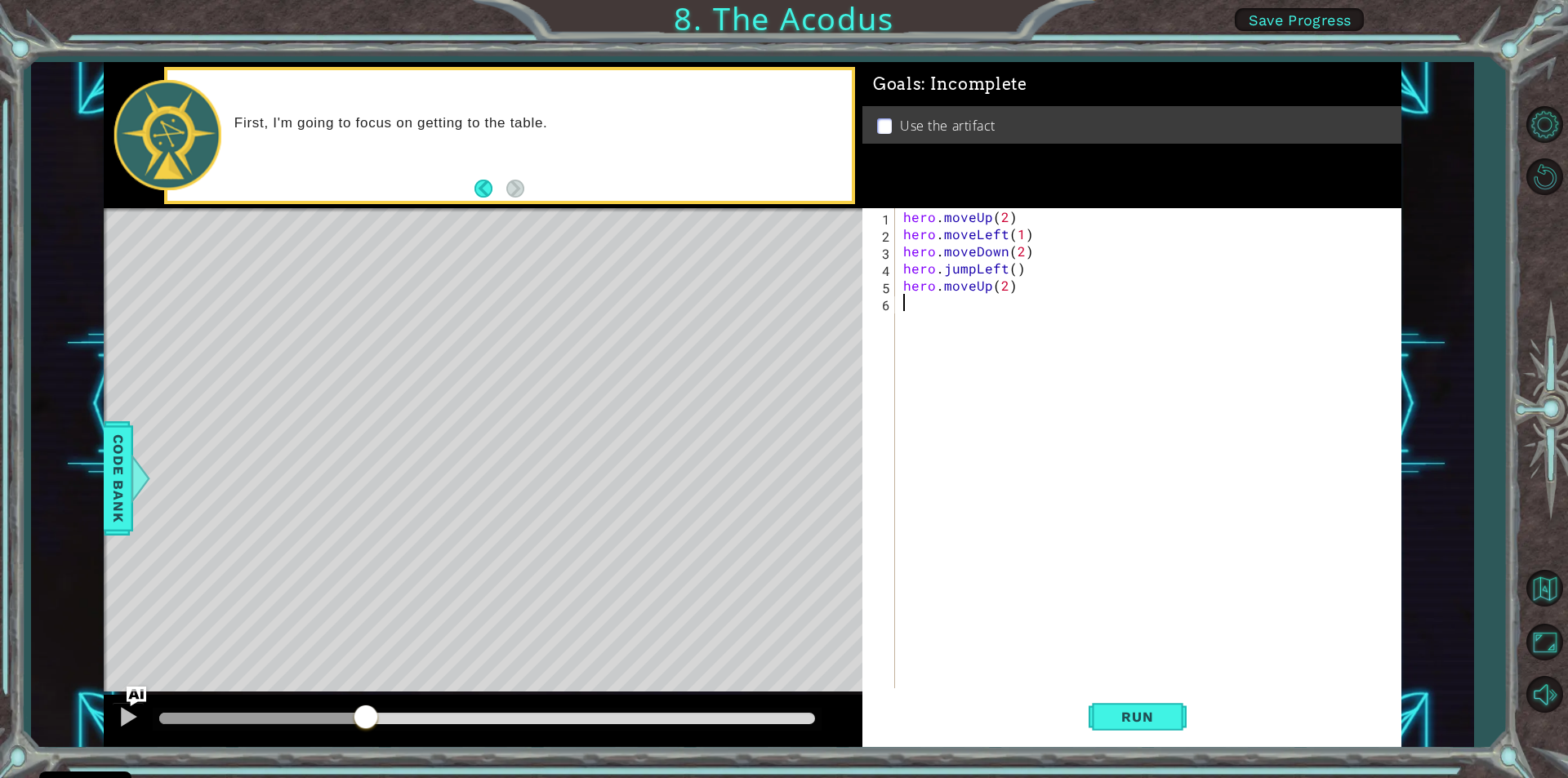
scroll to position [0, 0]
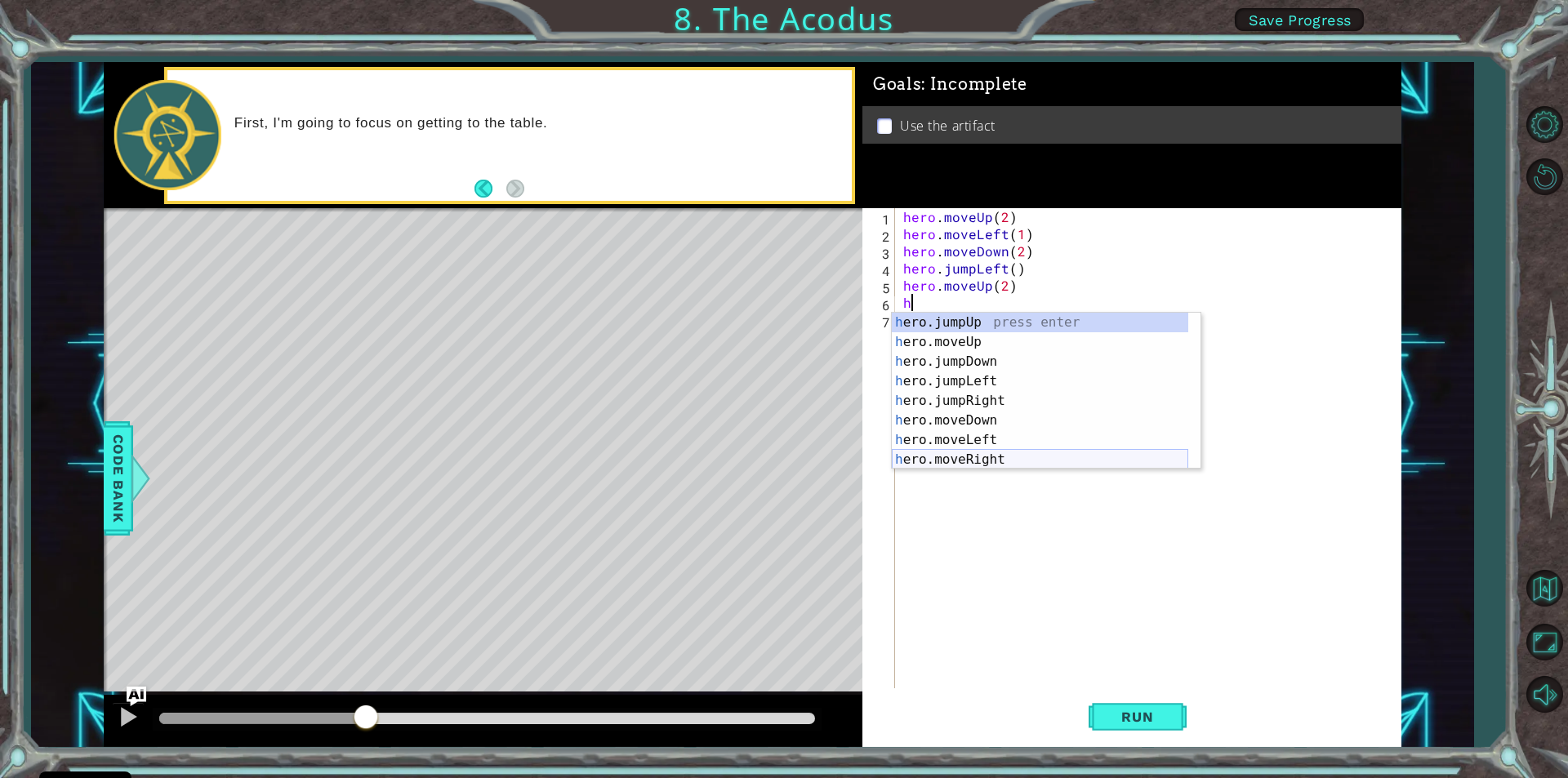
click at [1056, 460] on div "h ero.jumpUp press enter h ero.moveUp press enter h ero.jumpDown press enter h …" at bounding box center [1040, 411] width 297 height 196
type textarea "hero.moveRight(1)"
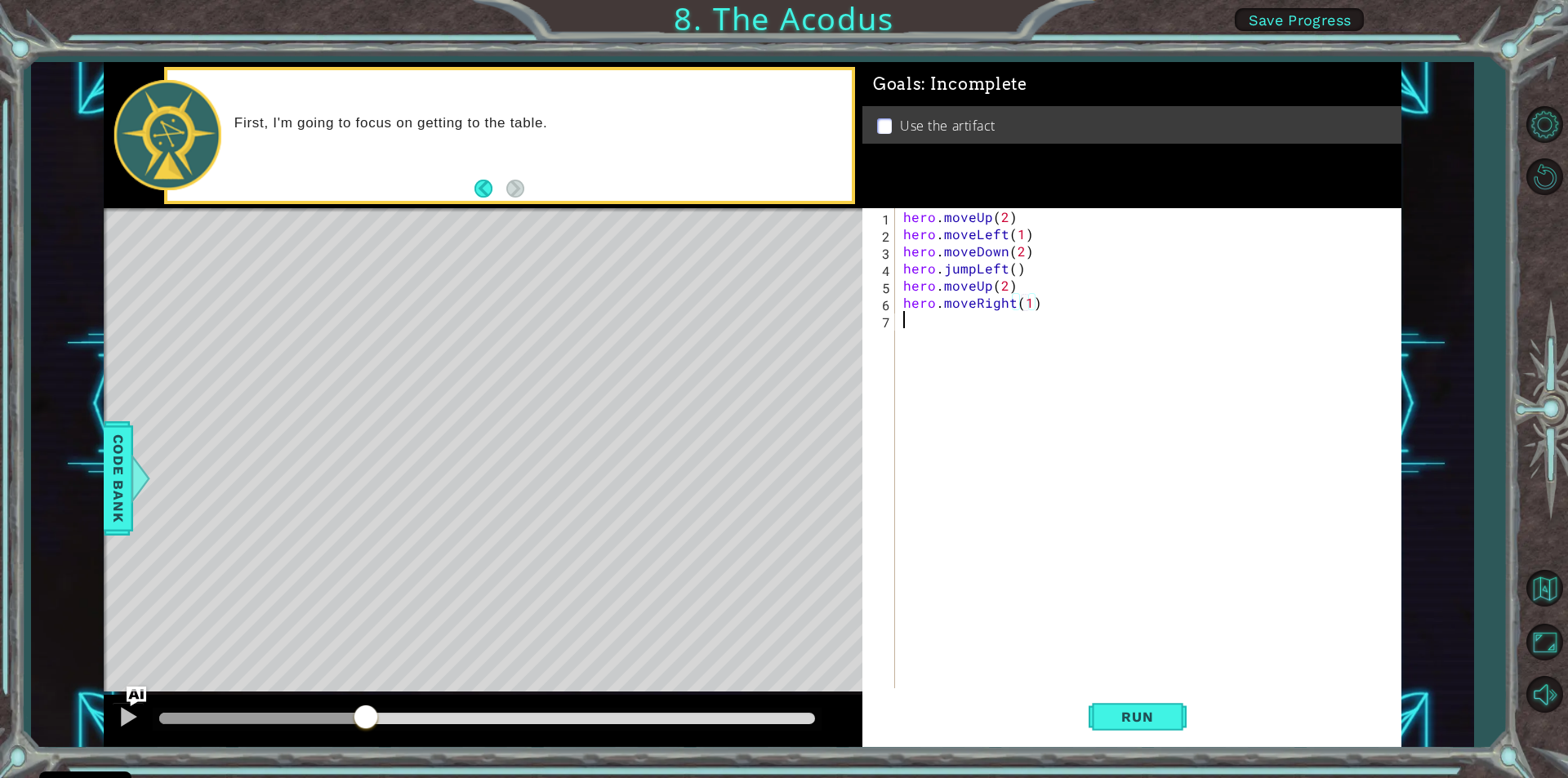
click at [922, 320] on div "hero . moveUp ( 2 ) hero . moveLeft ( 1 ) hero . moveDown ( 2 ) hero . jumpLeft…" at bounding box center [1152, 465] width 504 height 514
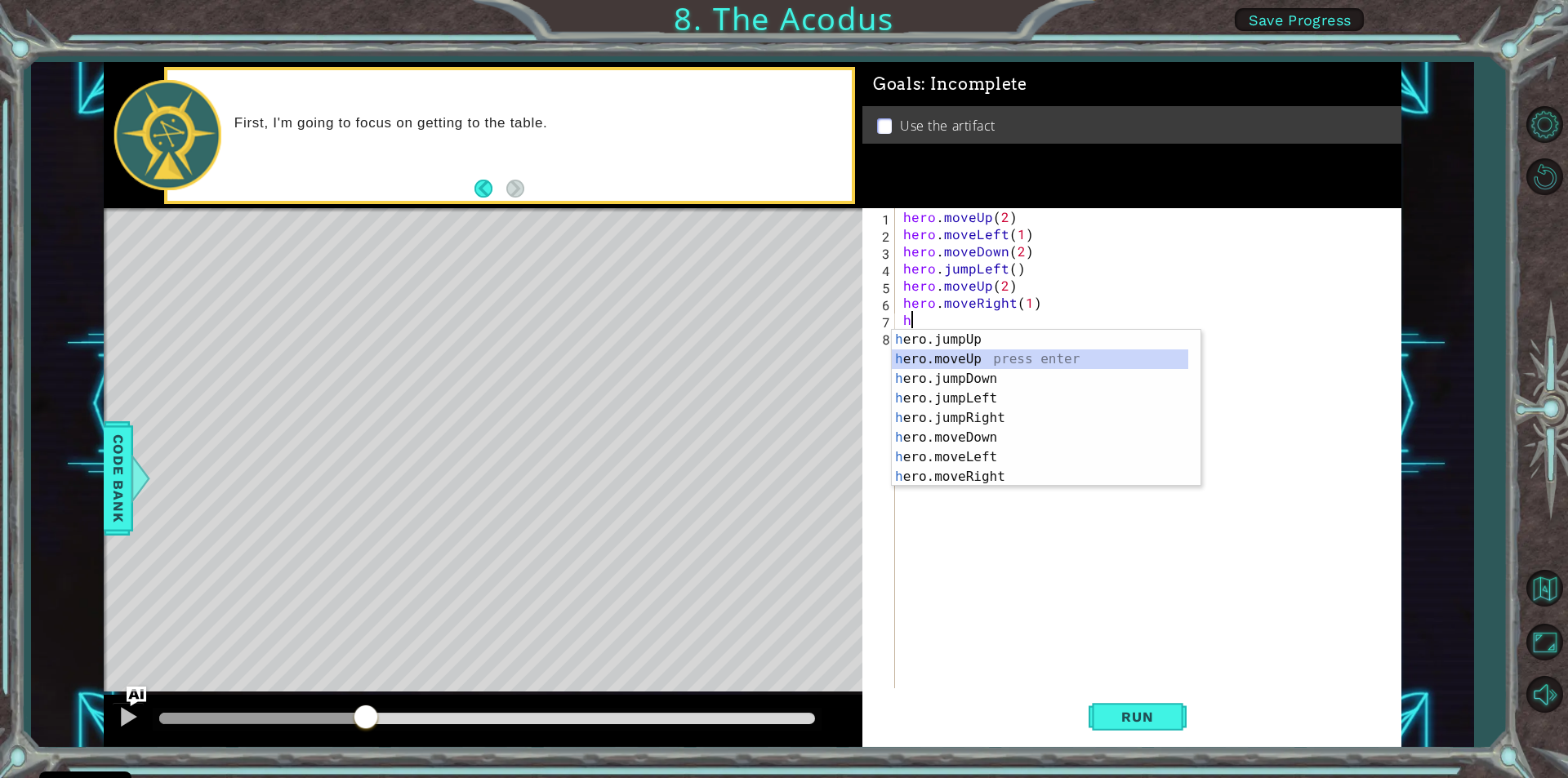
click at [957, 360] on div "h ero.jumpUp press enter h ero.moveUp press enter h ero.jumpDown press enter h …" at bounding box center [1040, 428] width 297 height 196
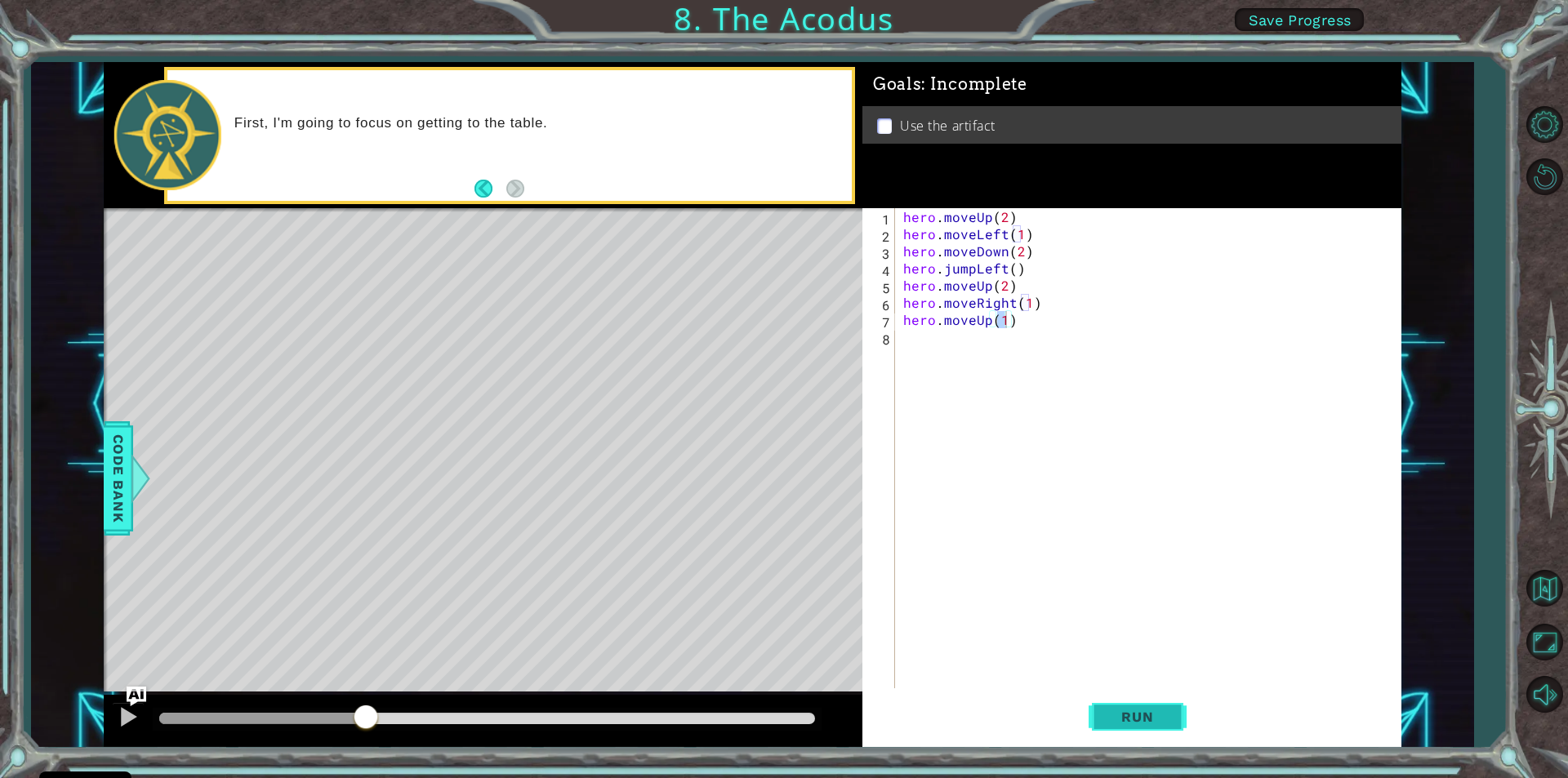
click at [1100, 709] on button "Run" at bounding box center [1138, 717] width 98 height 54
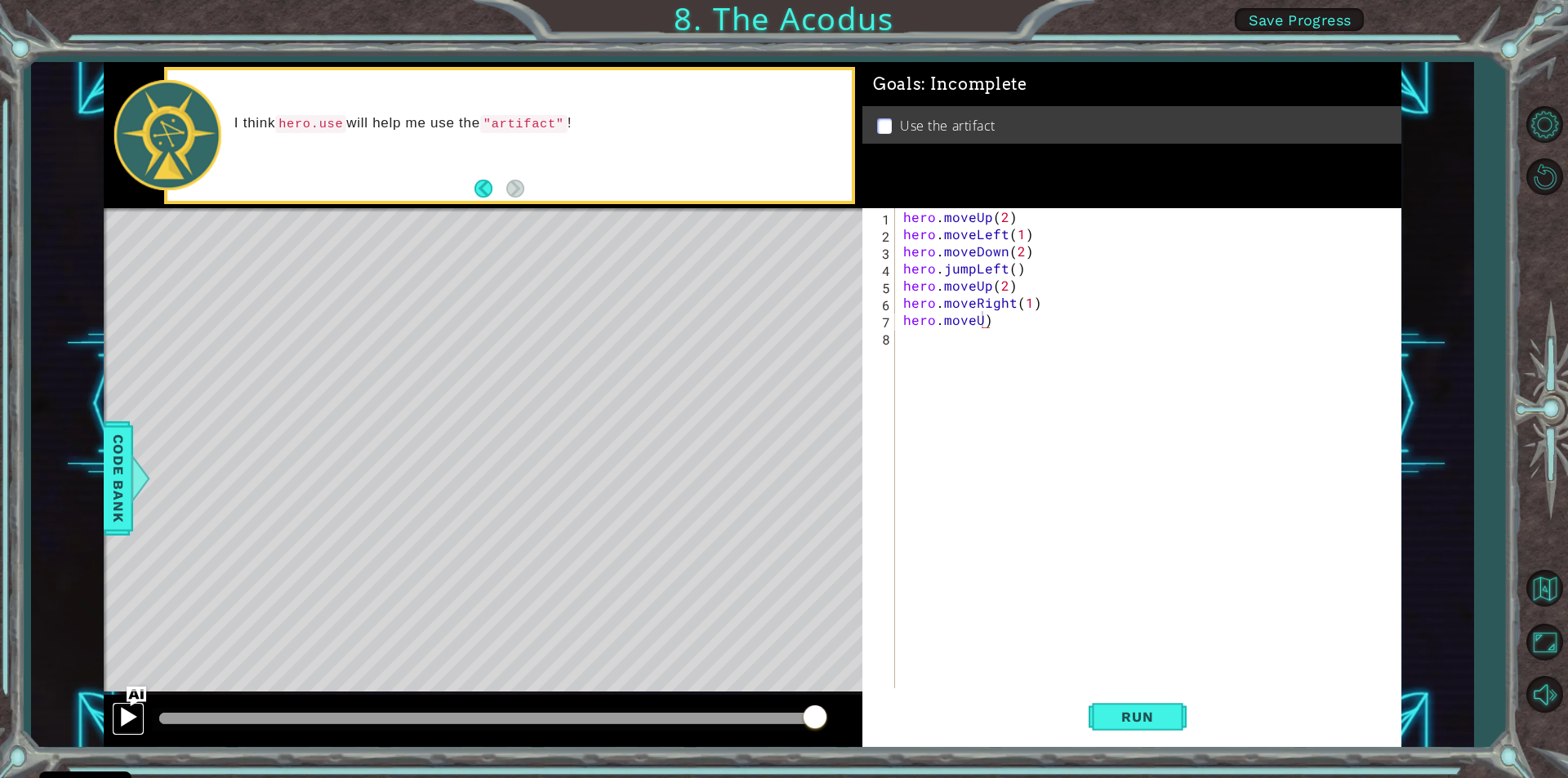
click at [130, 706] on div at bounding box center [128, 717] width 21 height 21
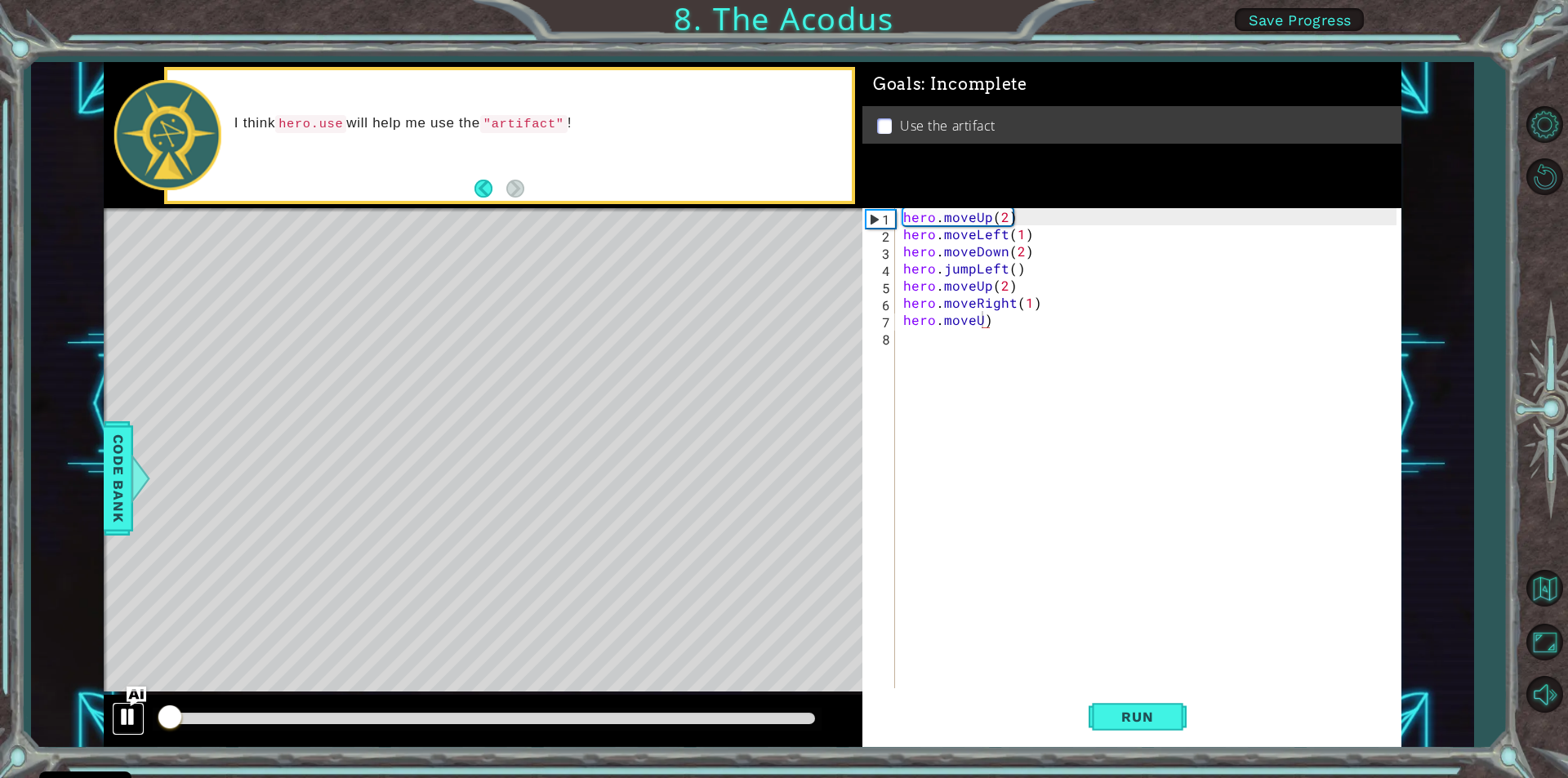
click at [130, 706] on div at bounding box center [128, 717] width 21 height 21
click at [124, 709] on div at bounding box center [128, 717] width 21 height 21
drag, startPoint x: 124, startPoint y: 709, endPoint x: 625, endPoint y: 581, distance: 517.1
click at [625, 581] on div "methods hero moveDown(steps) moveUp(steps) moveLeft(steps) moveRight(steps) use…" at bounding box center [752, 405] width 1297 height 685
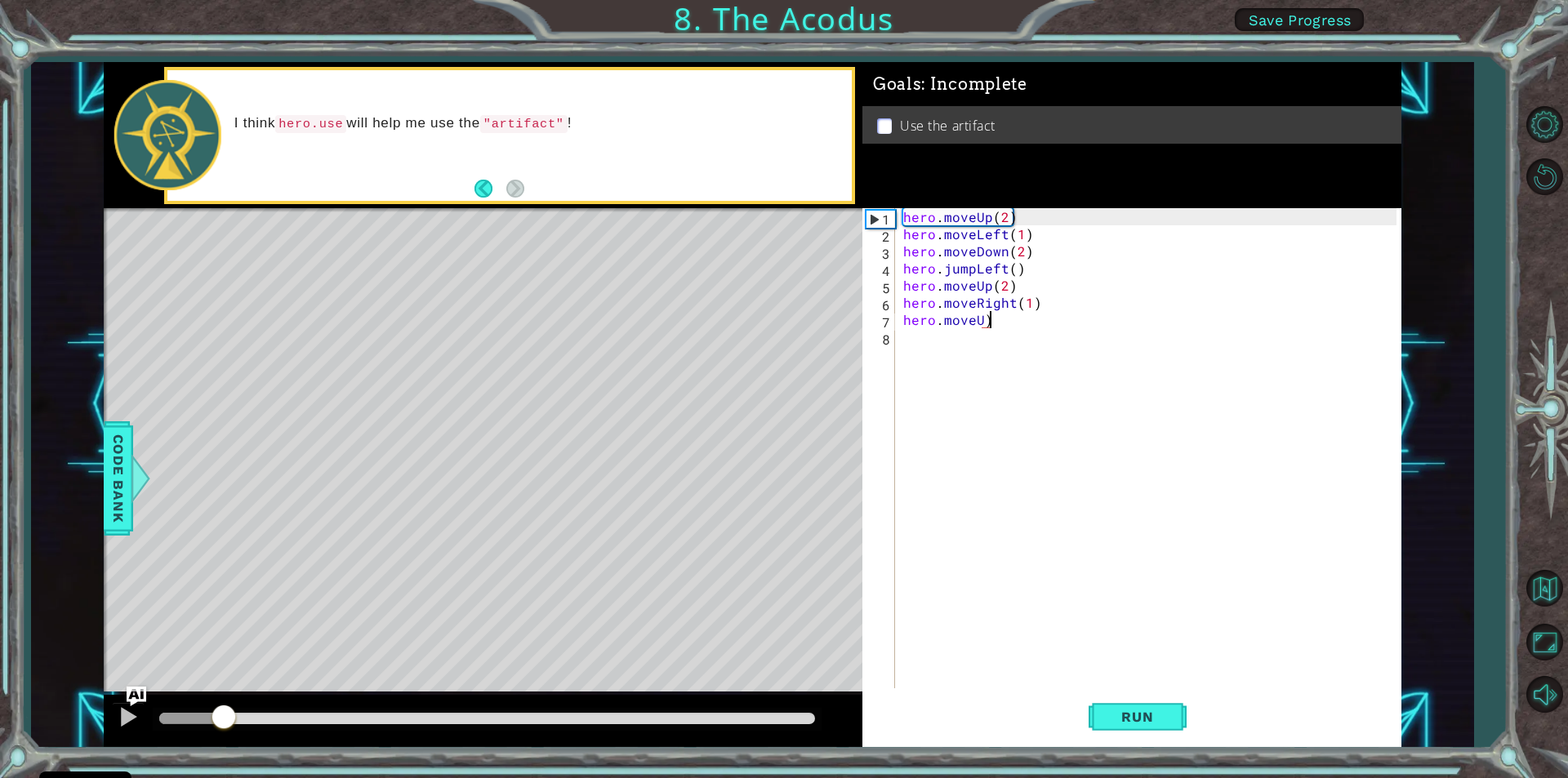
click at [992, 321] on div "hero . moveUp ( 2 ) hero . moveLeft ( 1 ) hero . moveDown ( 2 ) hero . jumpLeft…" at bounding box center [1152, 465] width 504 height 514
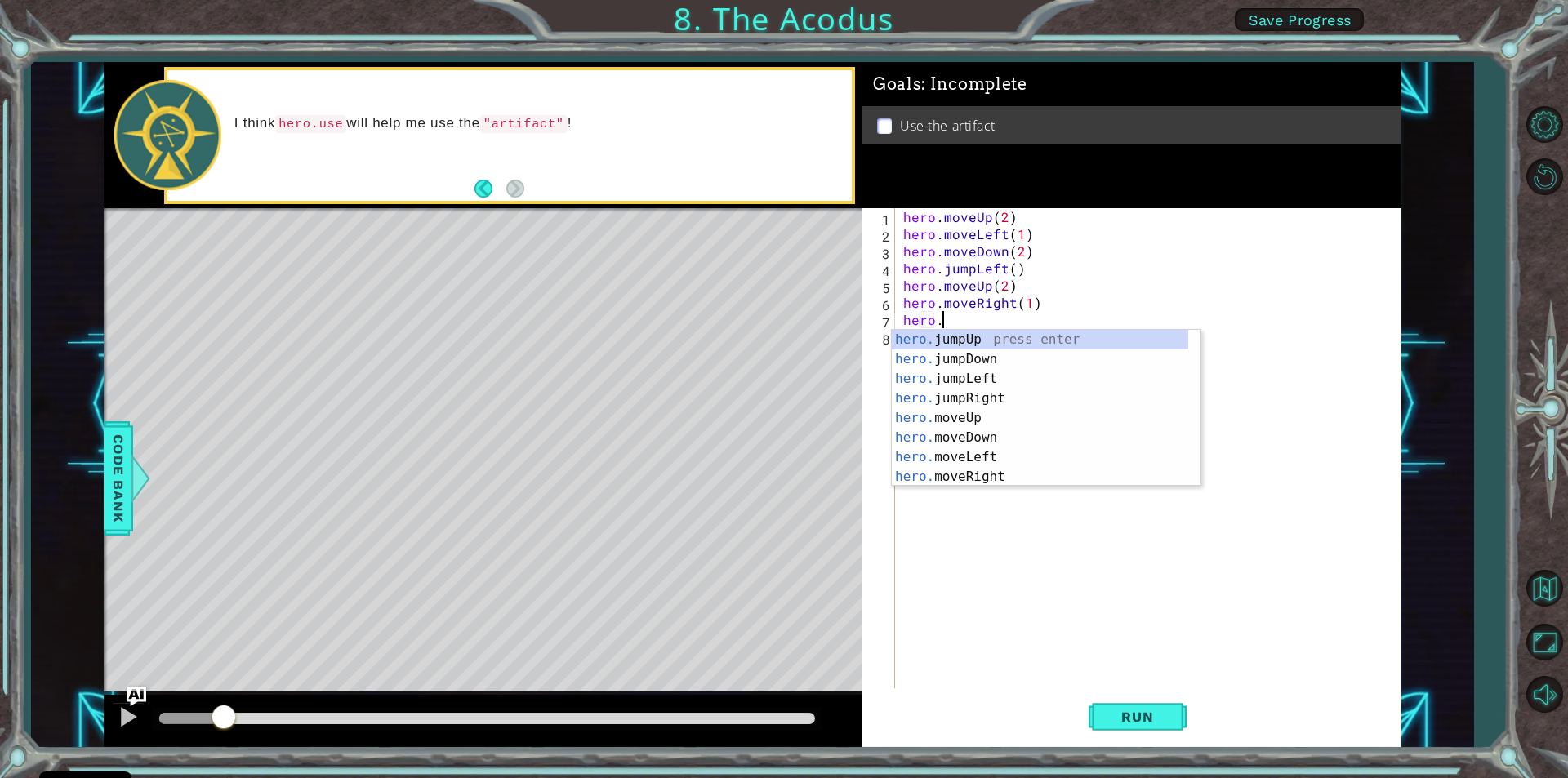
scroll to position [0, 2]
click at [985, 339] on div "hero.u se press enter hero. j u mpUp press enter hero. j u mpDown press enter h…" at bounding box center [1046, 409] width 309 height 157
type textarea "hero.use("name")"
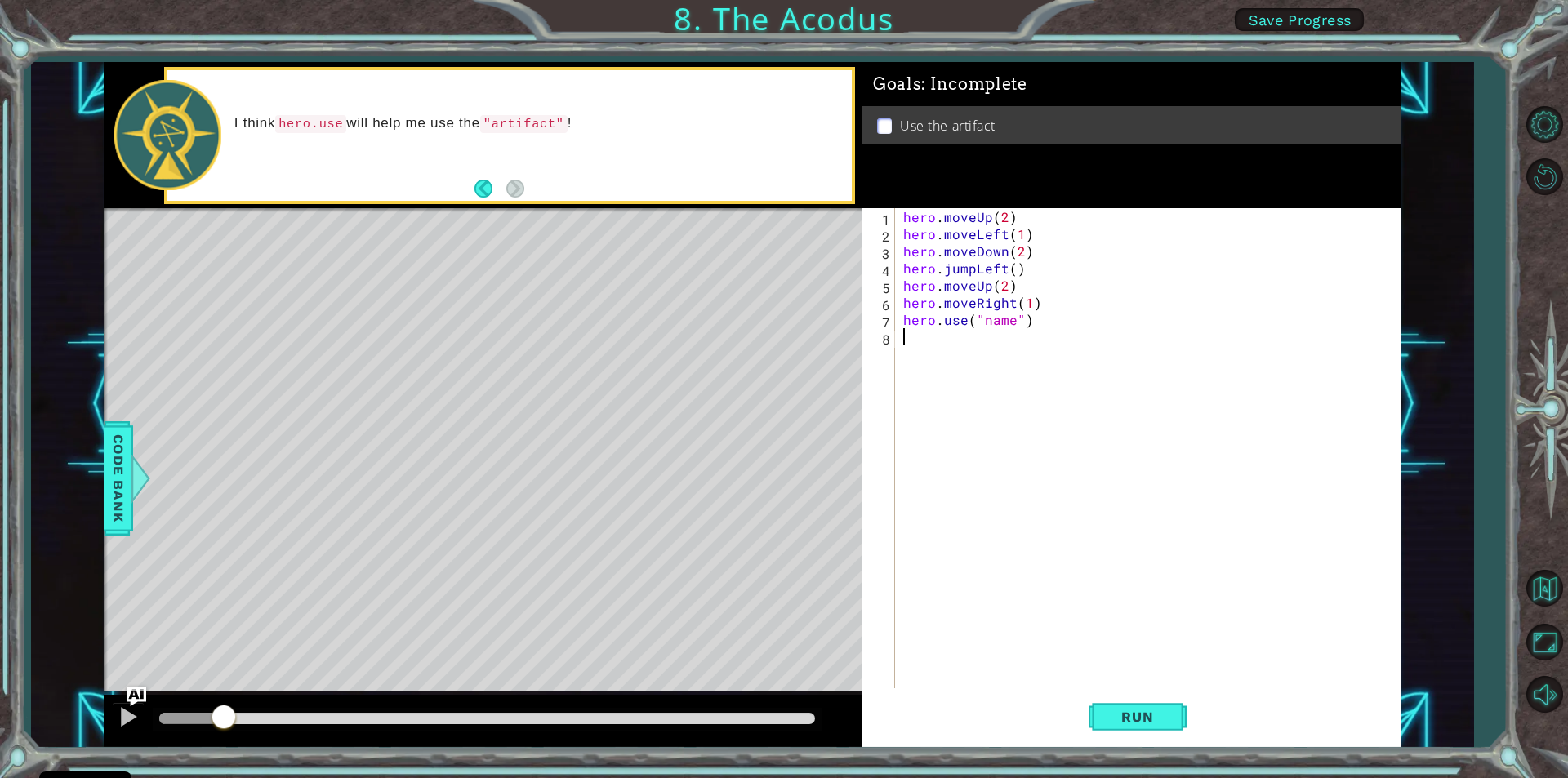
click at [999, 342] on div "hero . moveUp ( 2 ) hero . moveLeft ( 1 ) hero . moveDown ( 2 ) hero . jumpLeft…" at bounding box center [1152, 465] width 504 height 514
click at [1013, 323] on div "hero . moveUp ( 2 ) hero . moveLeft ( 1 ) hero . moveDown ( 2 ) hero . jumpLeft…" at bounding box center [1152, 465] width 504 height 514
click at [917, 337] on div "hero . moveUp ( 2 ) hero . moveLeft ( 1 ) hero . moveDown ( 2 ) hero . jumpLeft…" at bounding box center [1152, 465] width 504 height 514
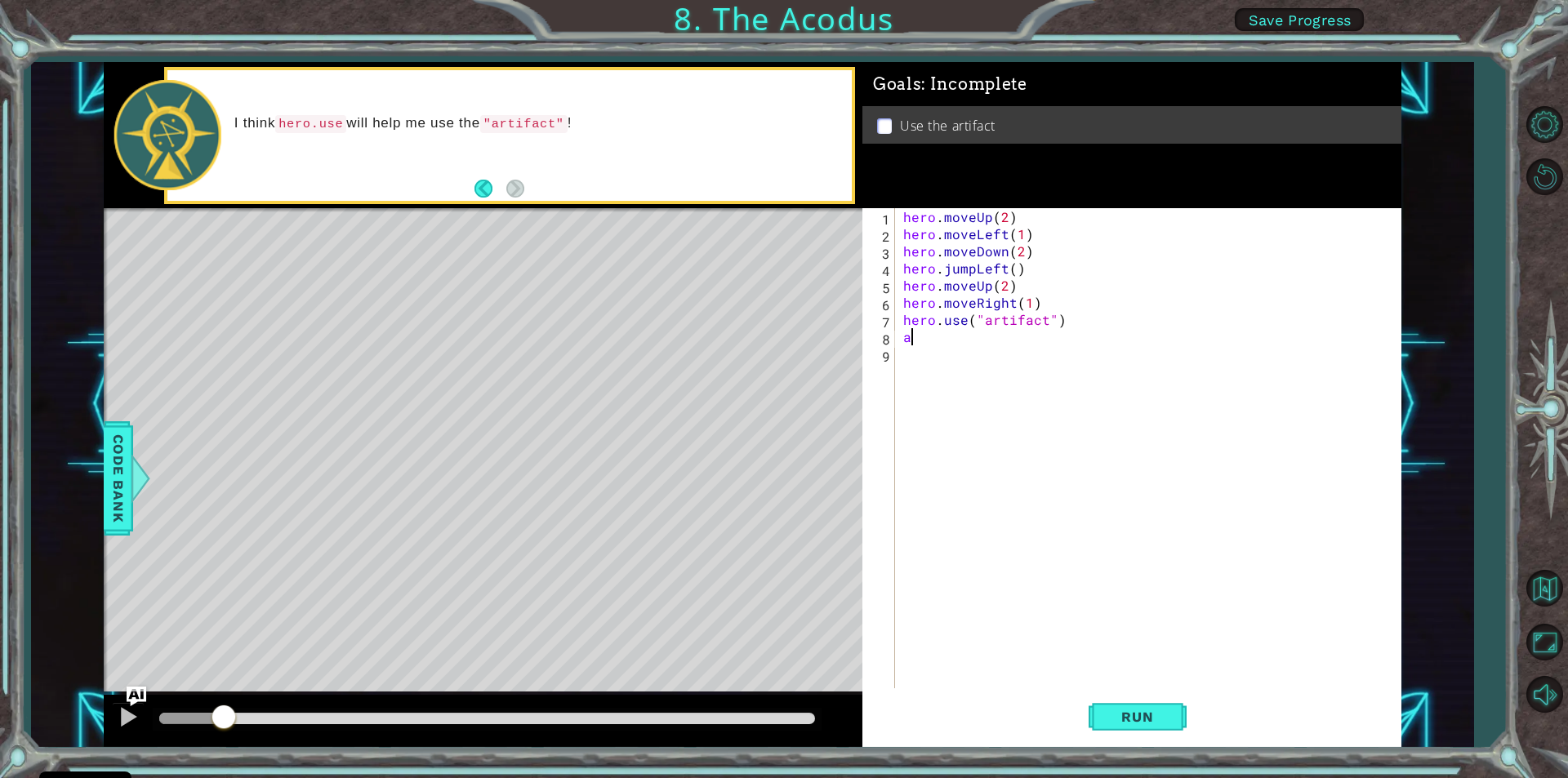
type textarea "a"
click at [1140, 711] on span "Run" at bounding box center [1137, 717] width 65 height 16
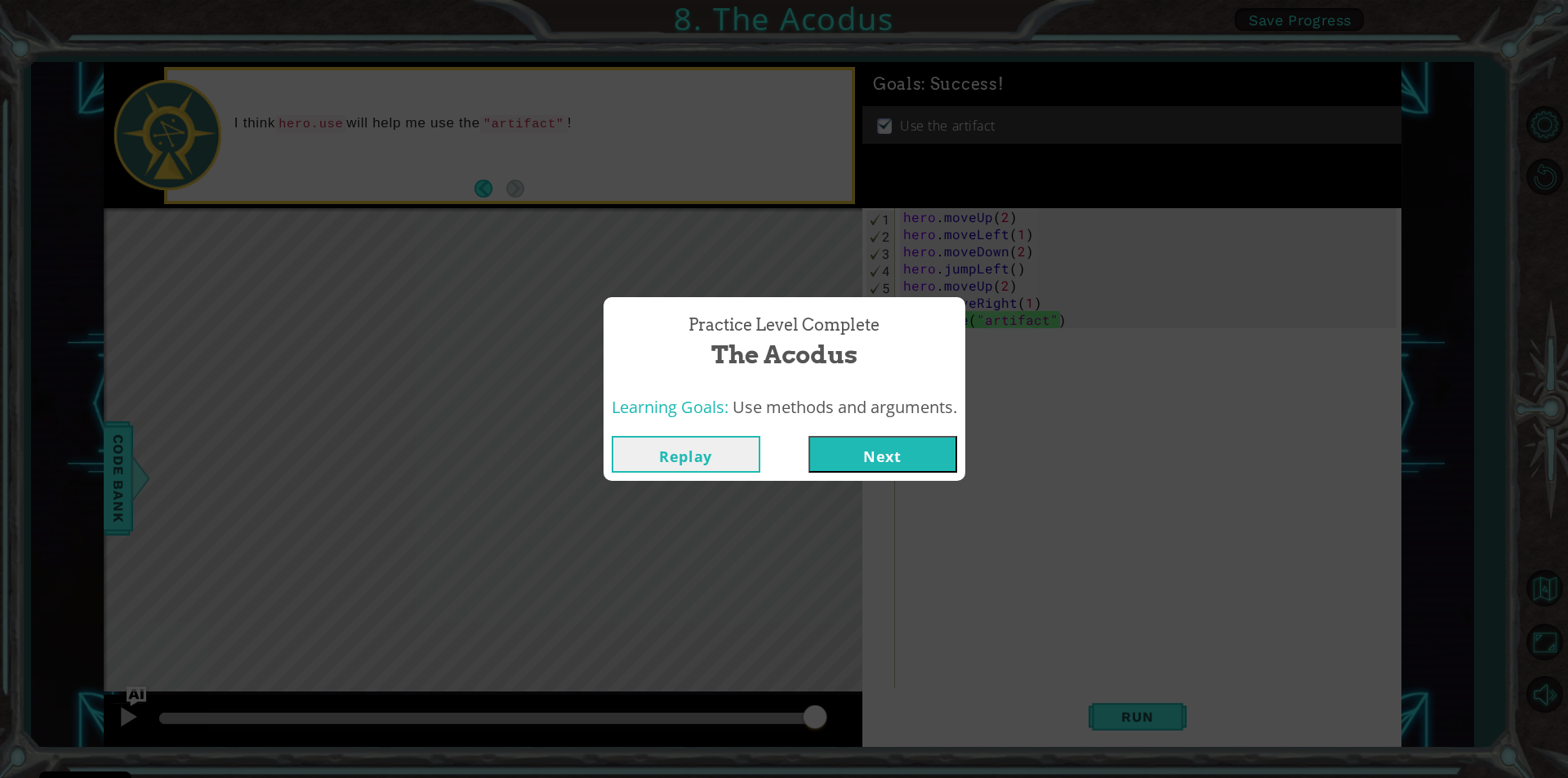
click at [946, 442] on button "Next" at bounding box center [883, 454] width 149 height 37
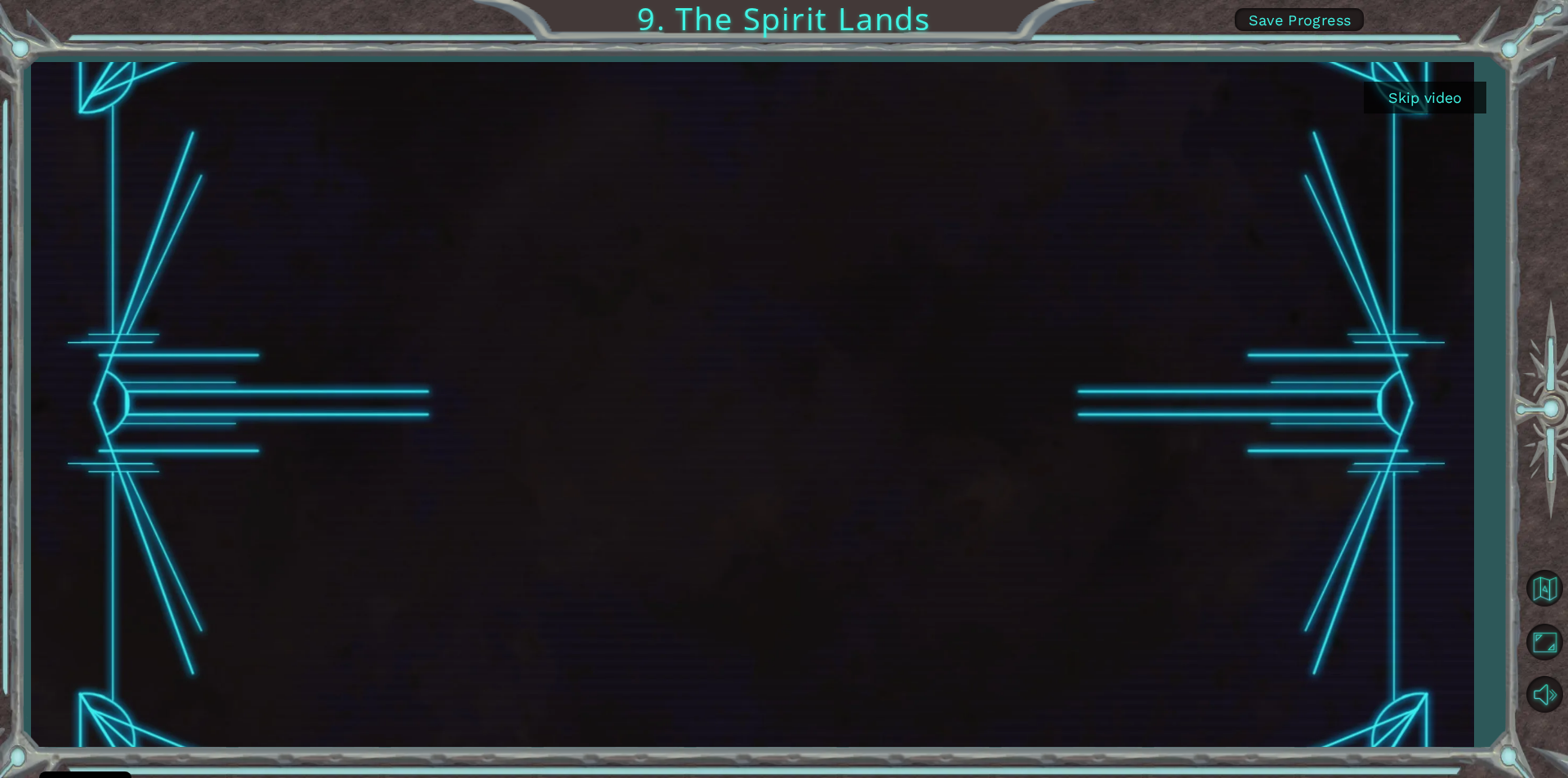
click at [1422, 275] on div at bounding box center [752, 405] width 1442 height 685
click at [1408, 95] on button "Skip video" at bounding box center [1425, 97] width 123 height 32
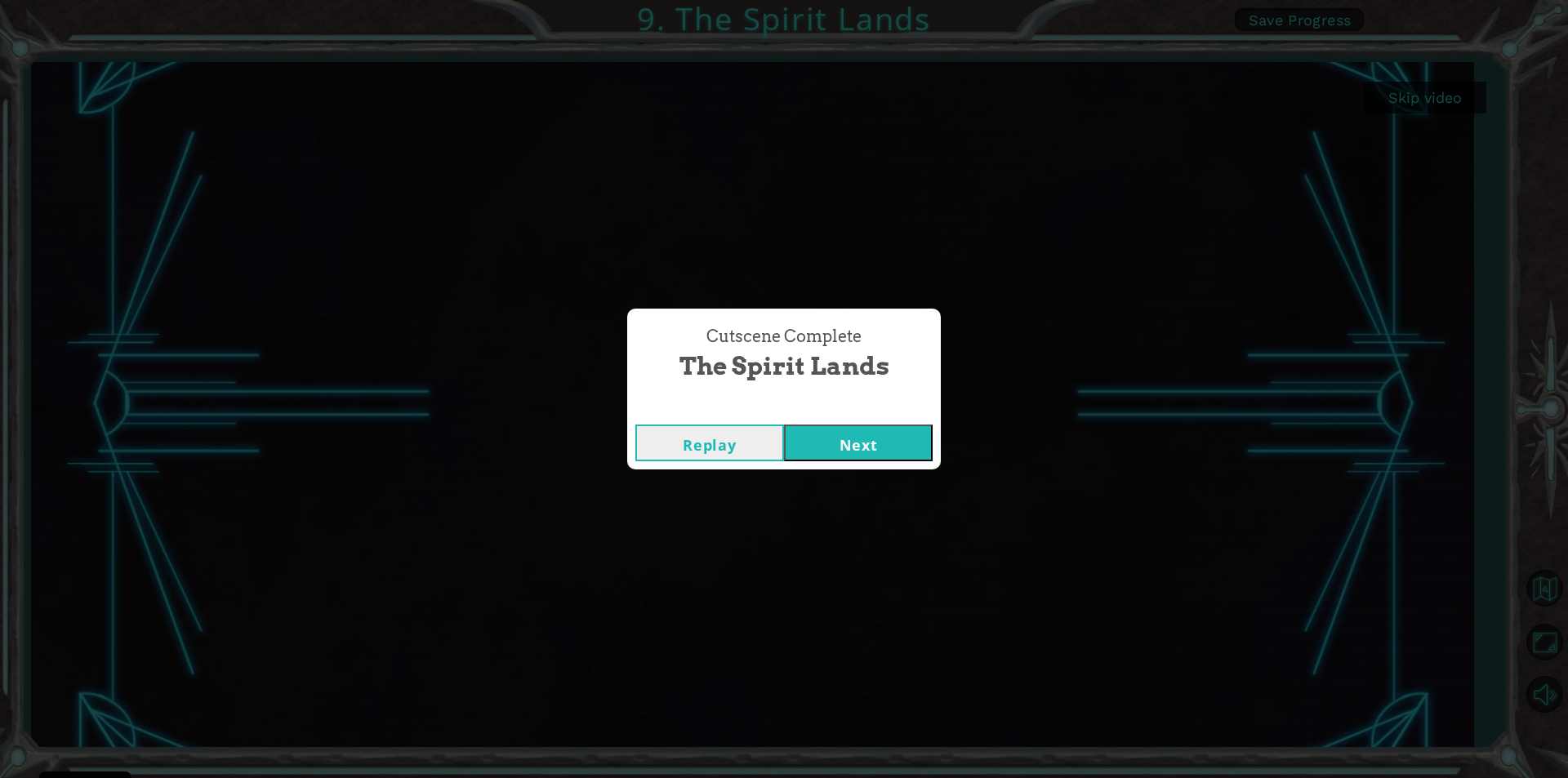
click at [1408, 95] on div "Cutscene Complete The Spirit Lands Replay Next" at bounding box center [784, 389] width 1568 height 778
click at [926, 446] on button "Next" at bounding box center [858, 442] width 149 height 37
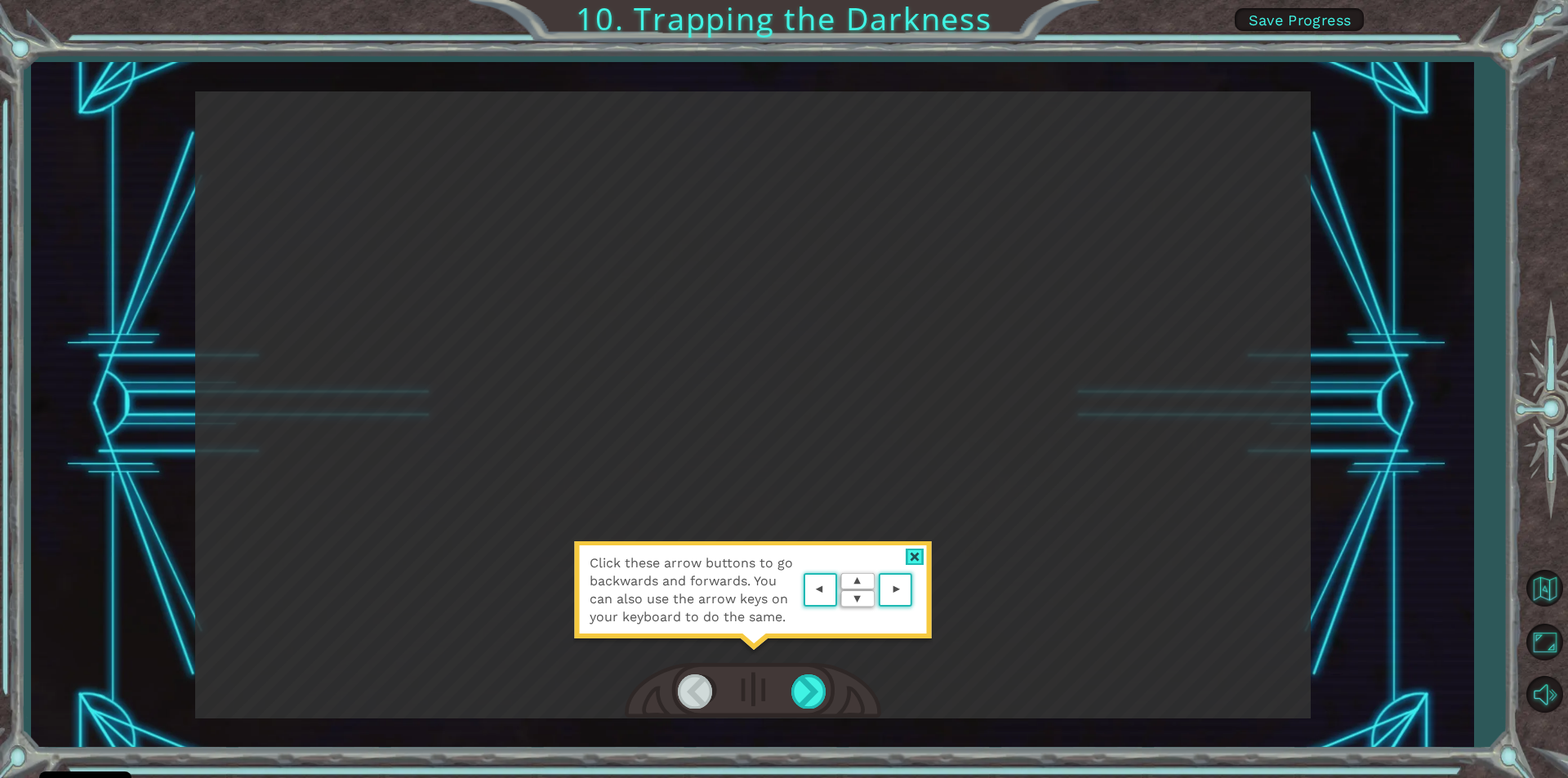
click at [914, 543] on div "Click these arrow buttons to go backwards and forwards. You can also use the ar…" at bounding box center [753, 598] width 360 height 114
click at [914, 549] on div at bounding box center [915, 557] width 19 height 17
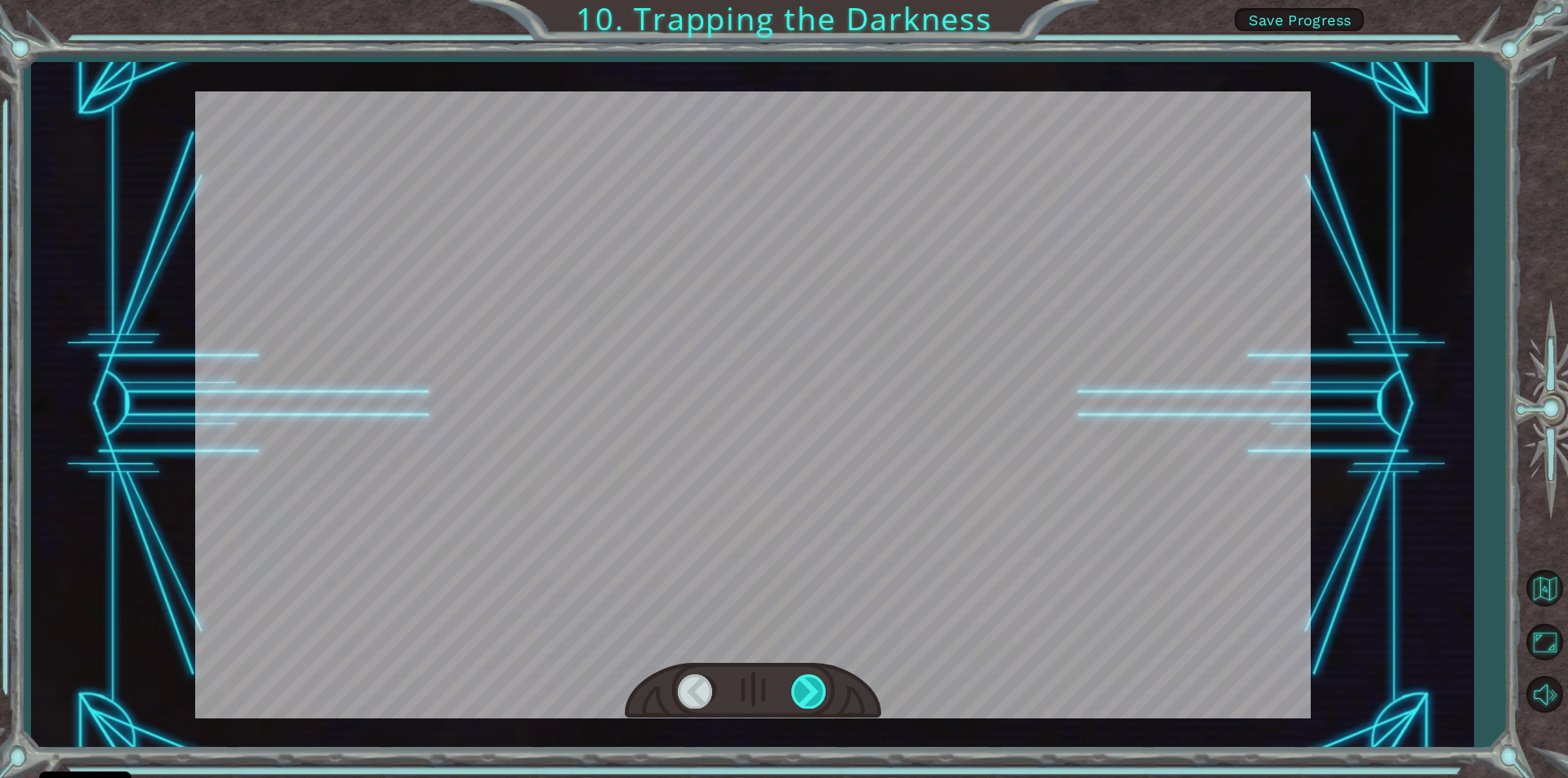
click at [809, 683] on div at bounding box center [809, 691] width 37 height 34
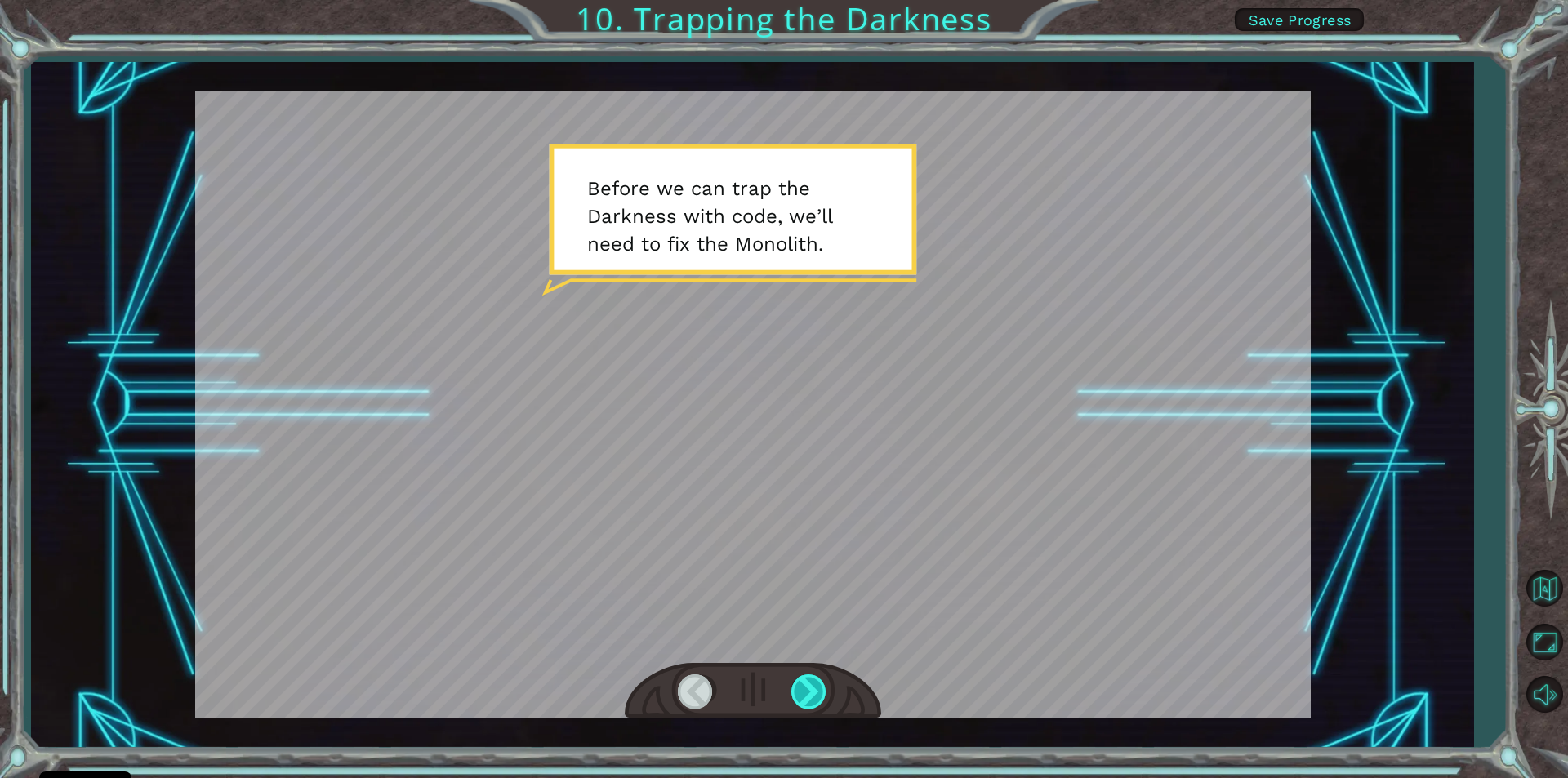
click at [809, 683] on div at bounding box center [809, 691] width 37 height 34
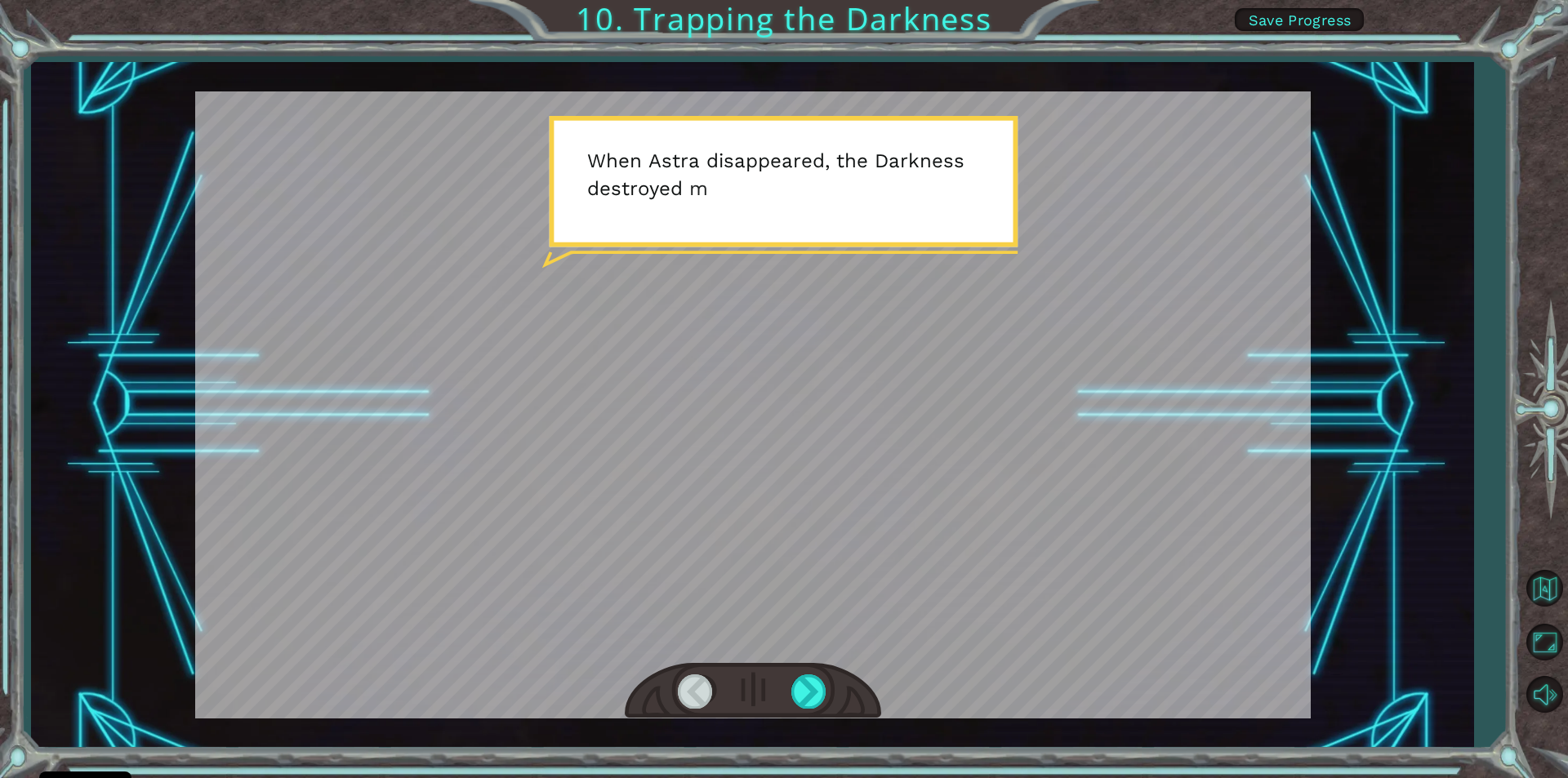
click at [700, 690] on div at bounding box center [696, 691] width 37 height 34
click at [691, 686] on div at bounding box center [696, 691] width 37 height 34
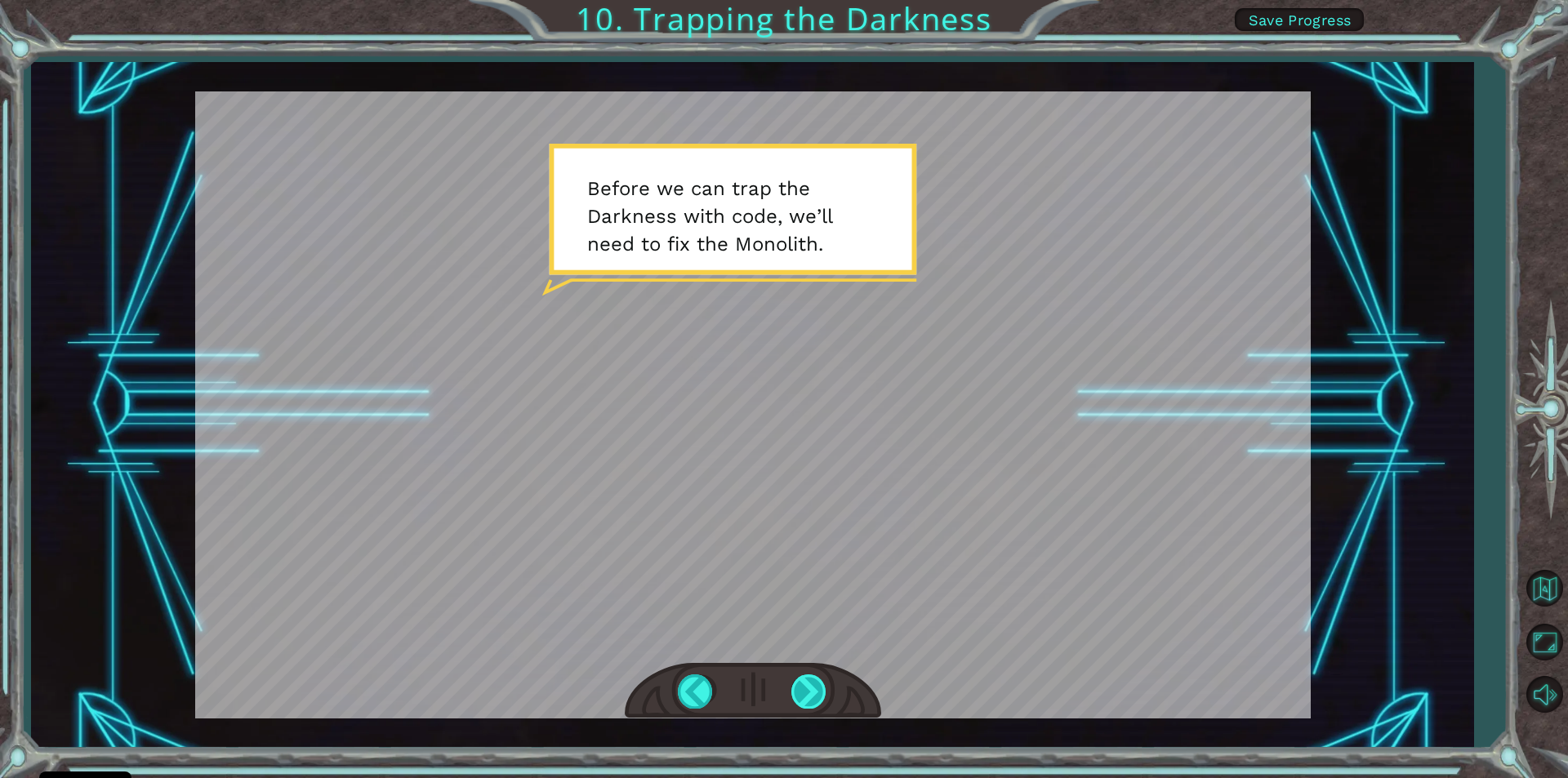
click at [809, 690] on div at bounding box center [809, 691] width 37 height 34
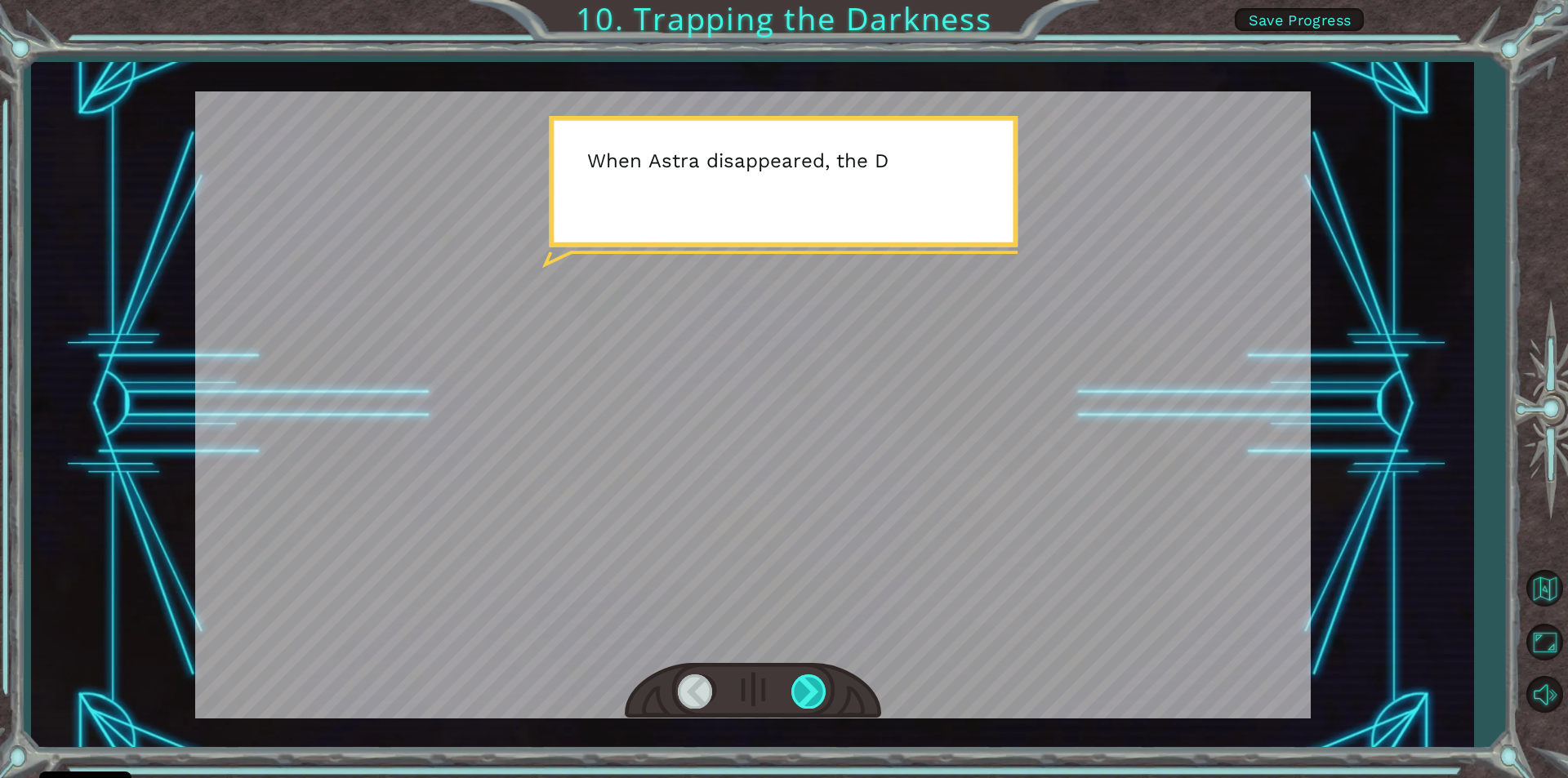
click at [809, 690] on div at bounding box center [809, 691] width 37 height 34
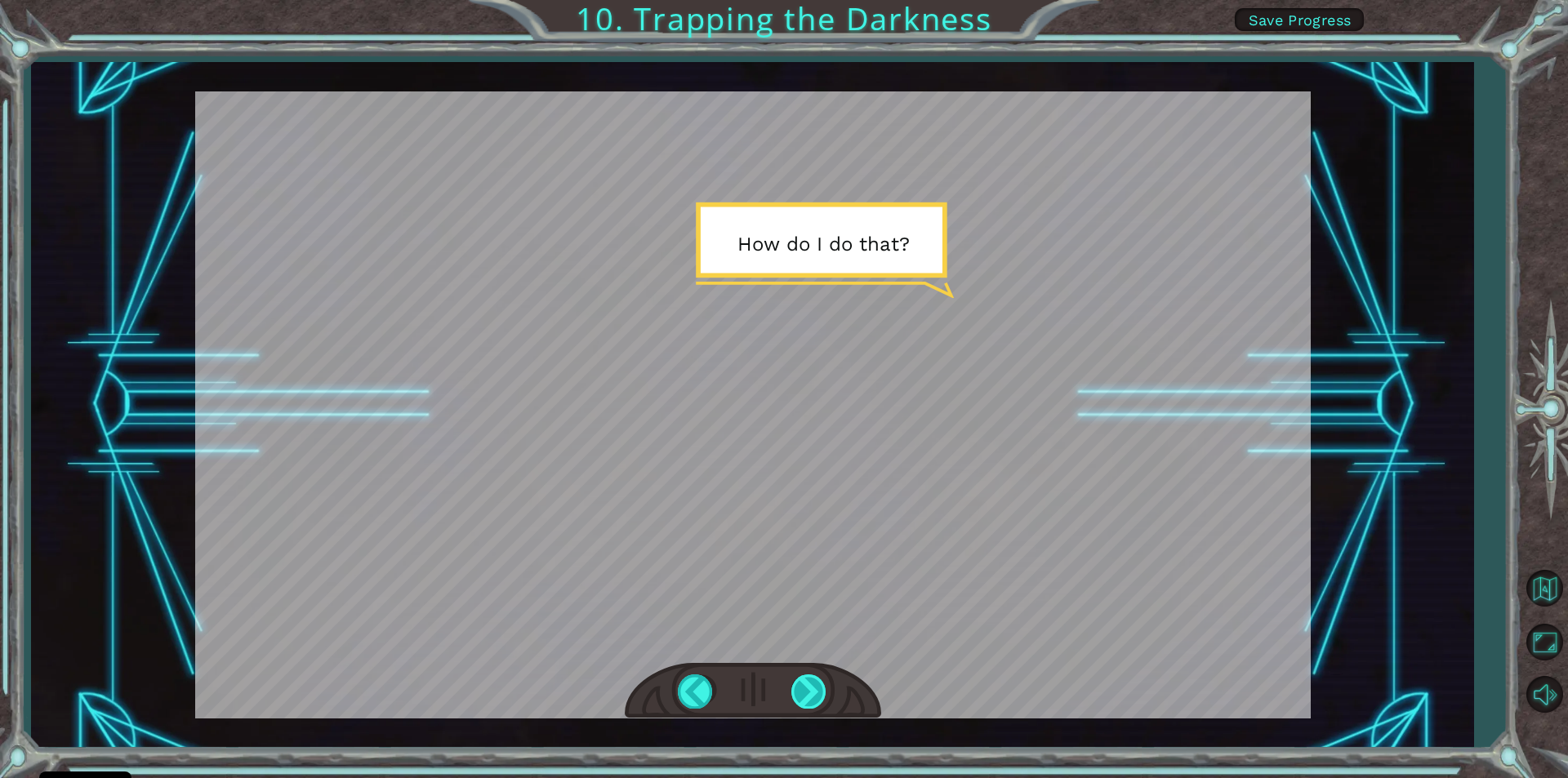
click at [809, 690] on div at bounding box center [809, 691] width 37 height 34
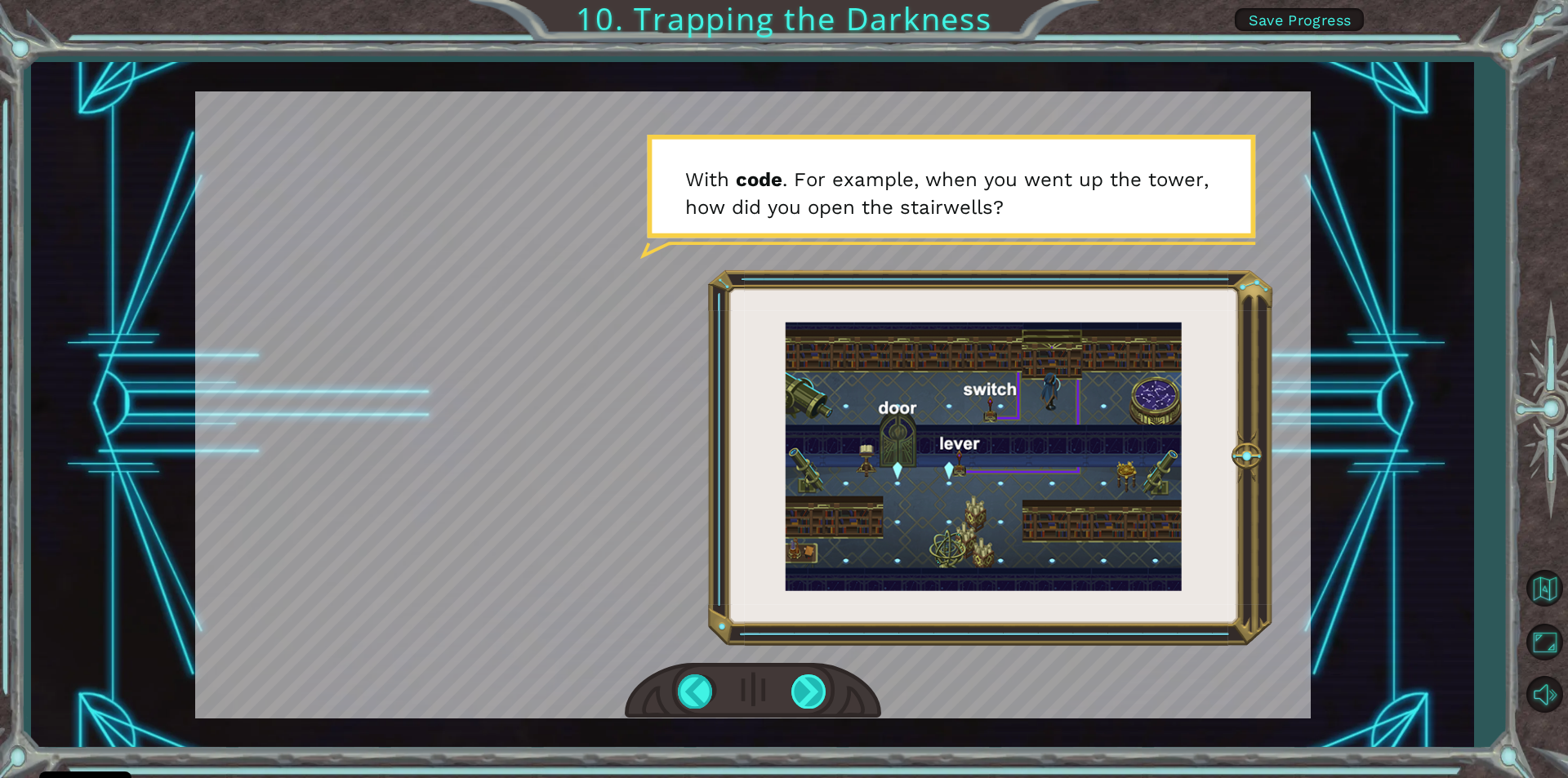
click at [809, 690] on div at bounding box center [809, 691] width 37 height 34
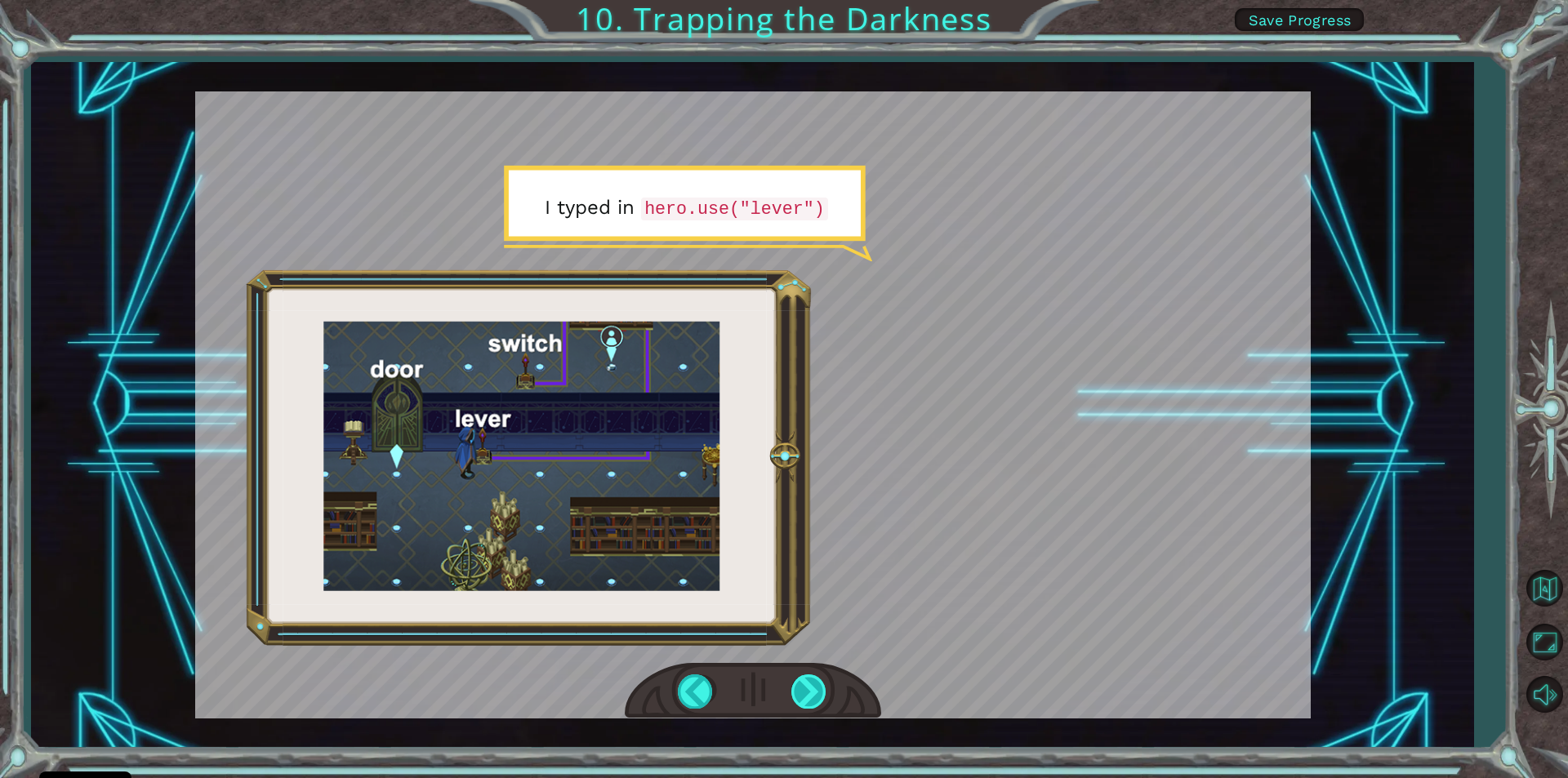
click at [809, 690] on div at bounding box center [809, 691] width 37 height 34
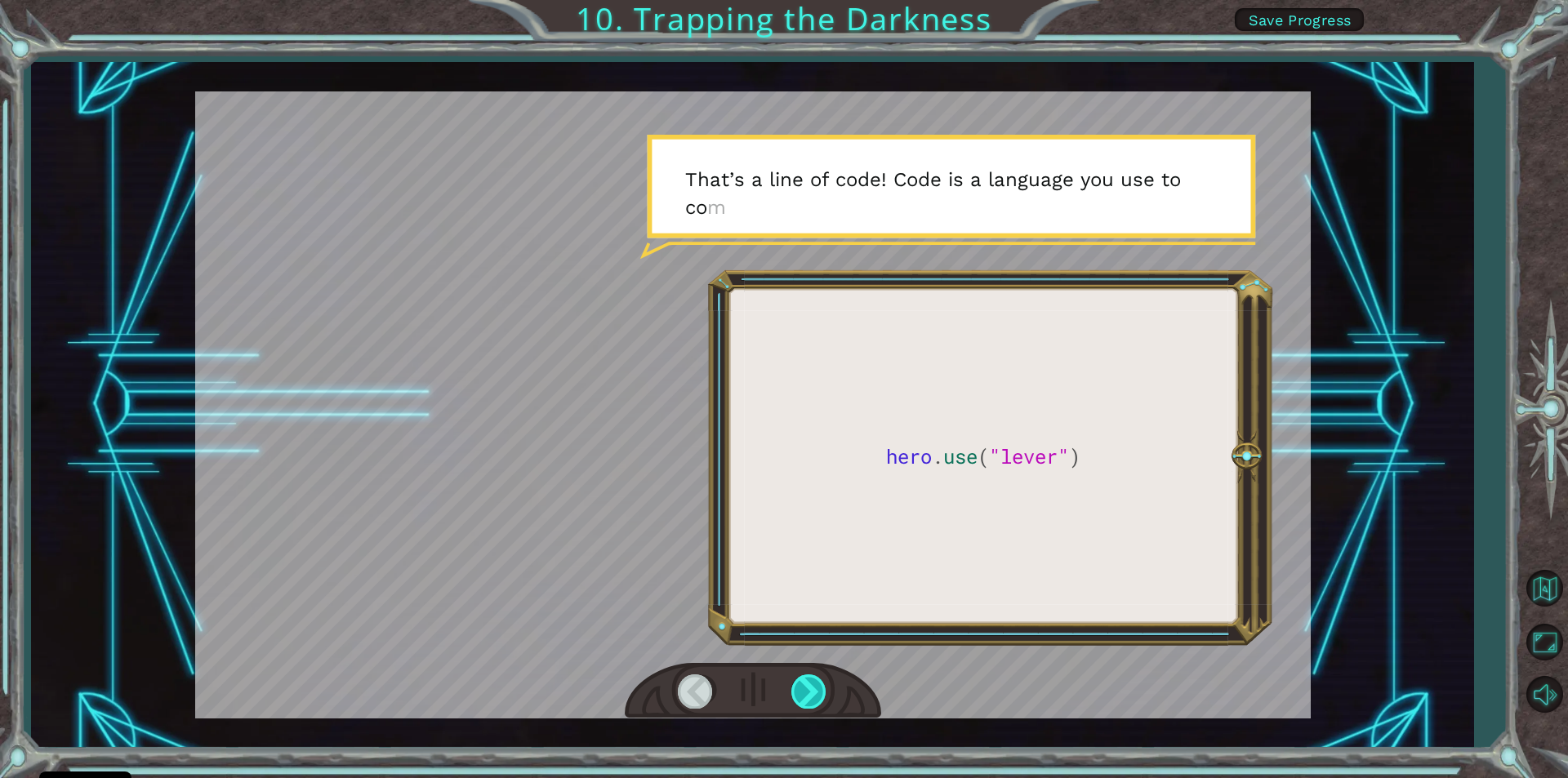
click at [809, 690] on div at bounding box center [809, 691] width 37 height 34
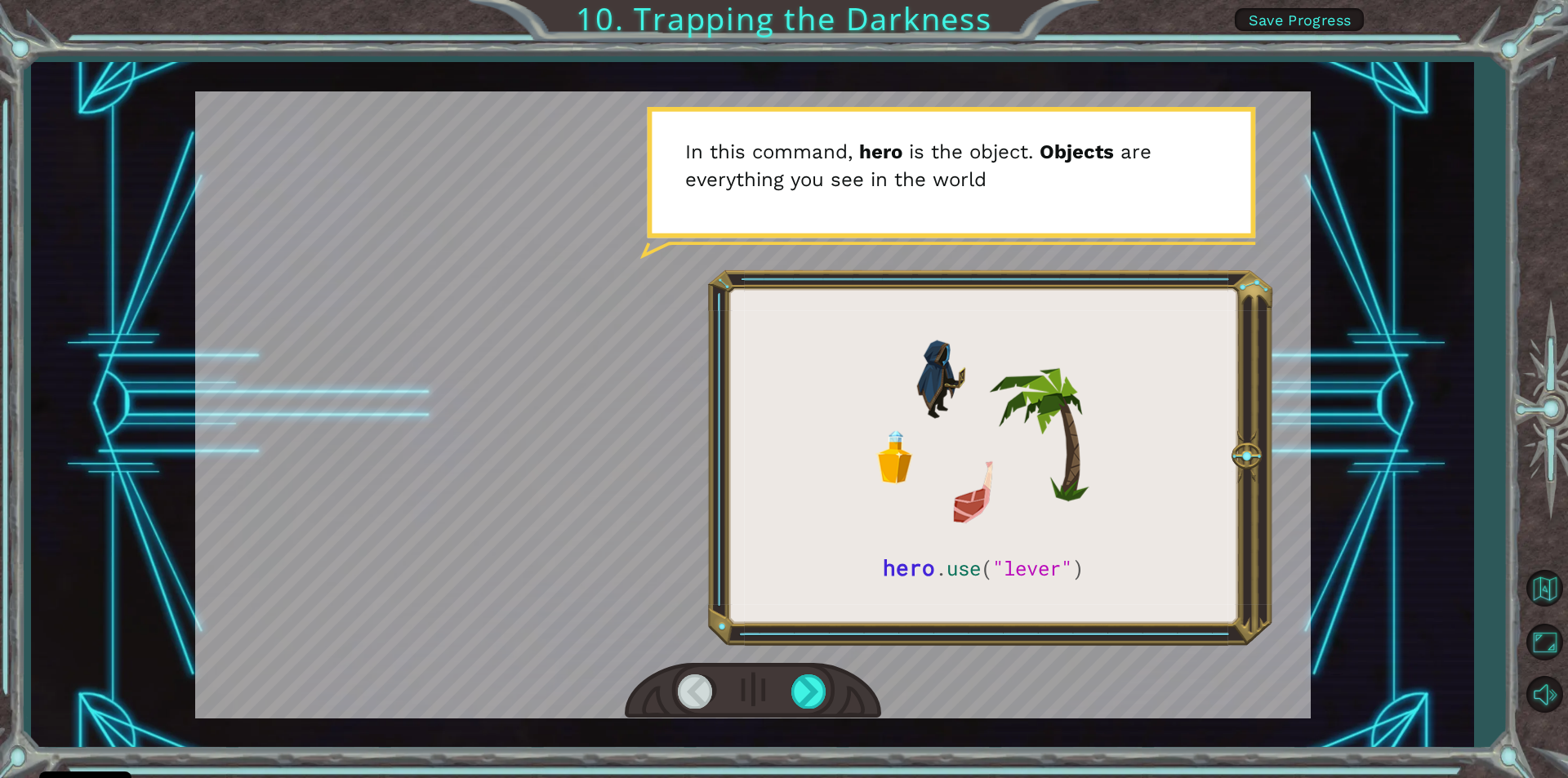
click at [693, 691] on div at bounding box center [696, 691] width 37 height 34
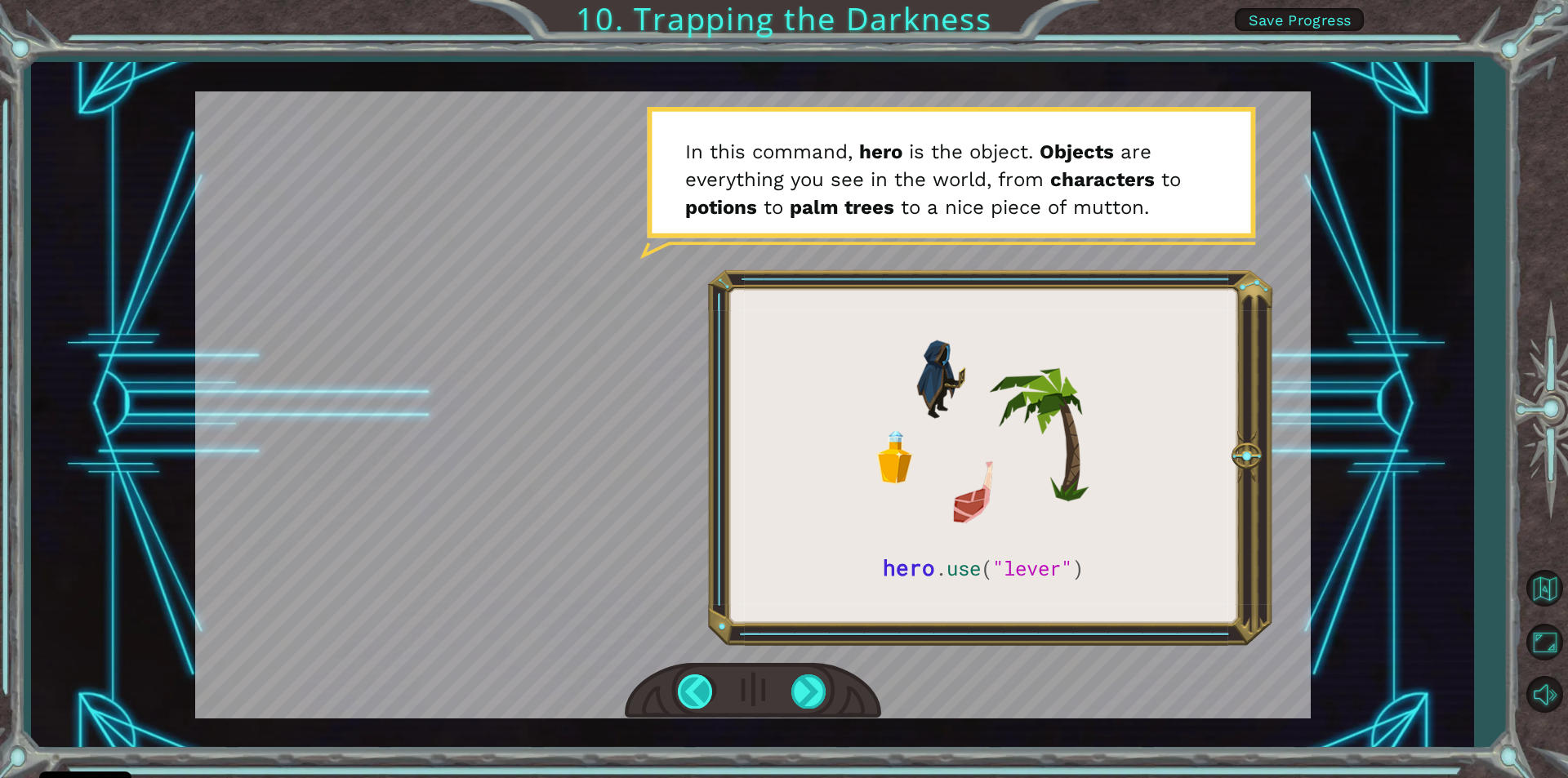
click at [704, 688] on div at bounding box center [696, 691] width 37 height 34
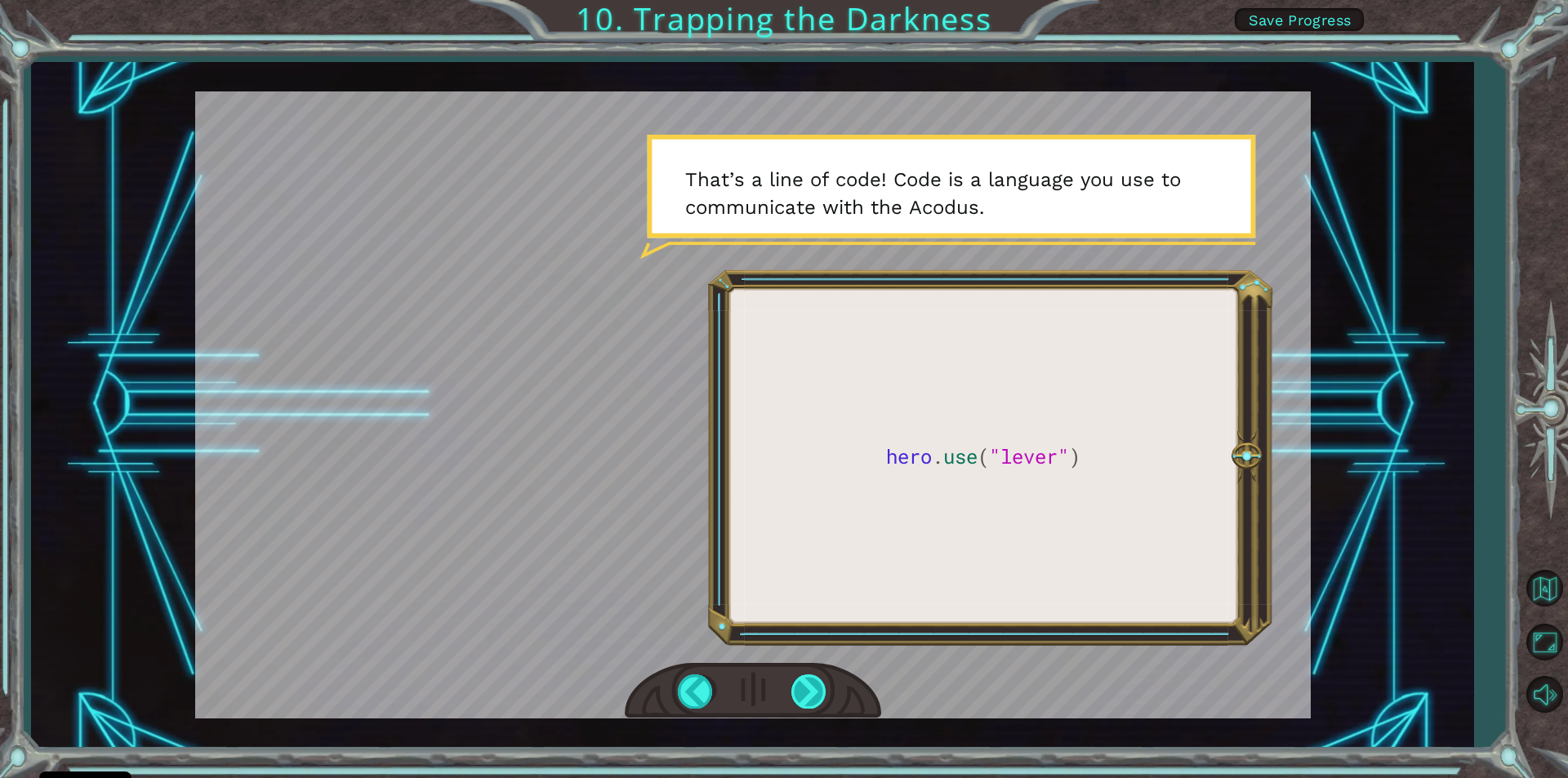
click at [795, 678] on div at bounding box center [809, 691] width 37 height 34
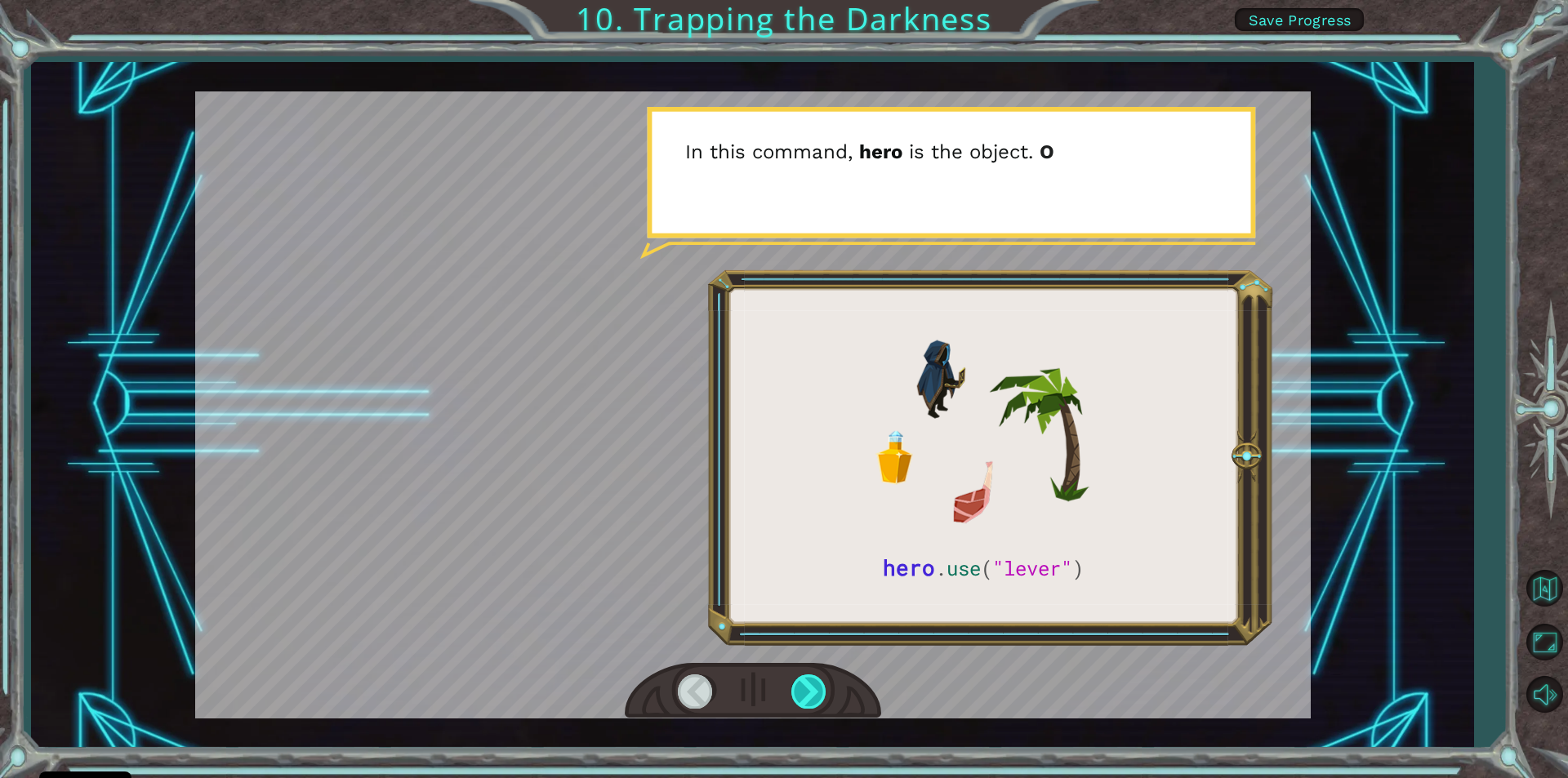
click at [795, 678] on div at bounding box center [809, 691] width 37 height 34
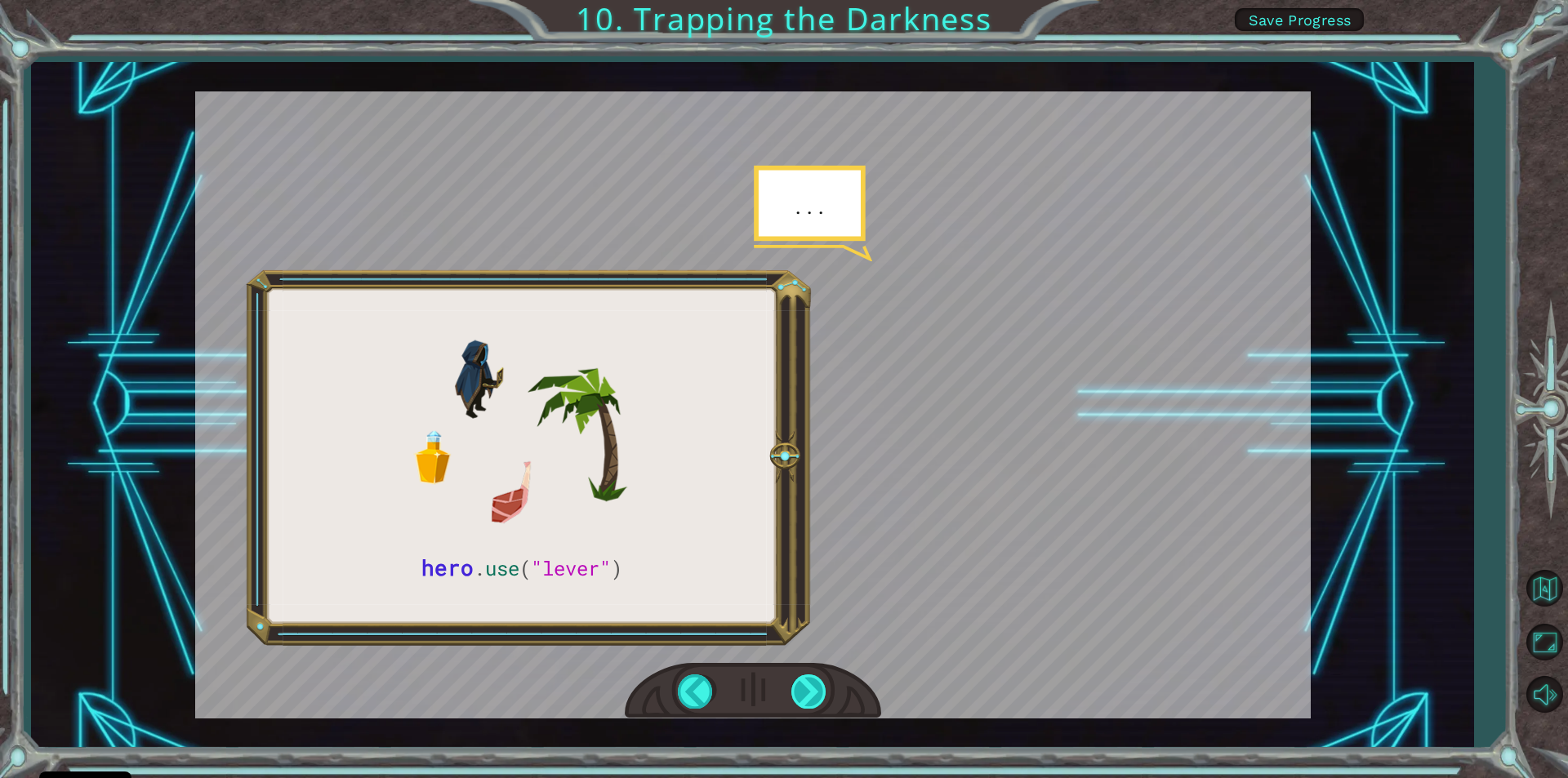
click at [798, 694] on div at bounding box center [809, 691] width 37 height 34
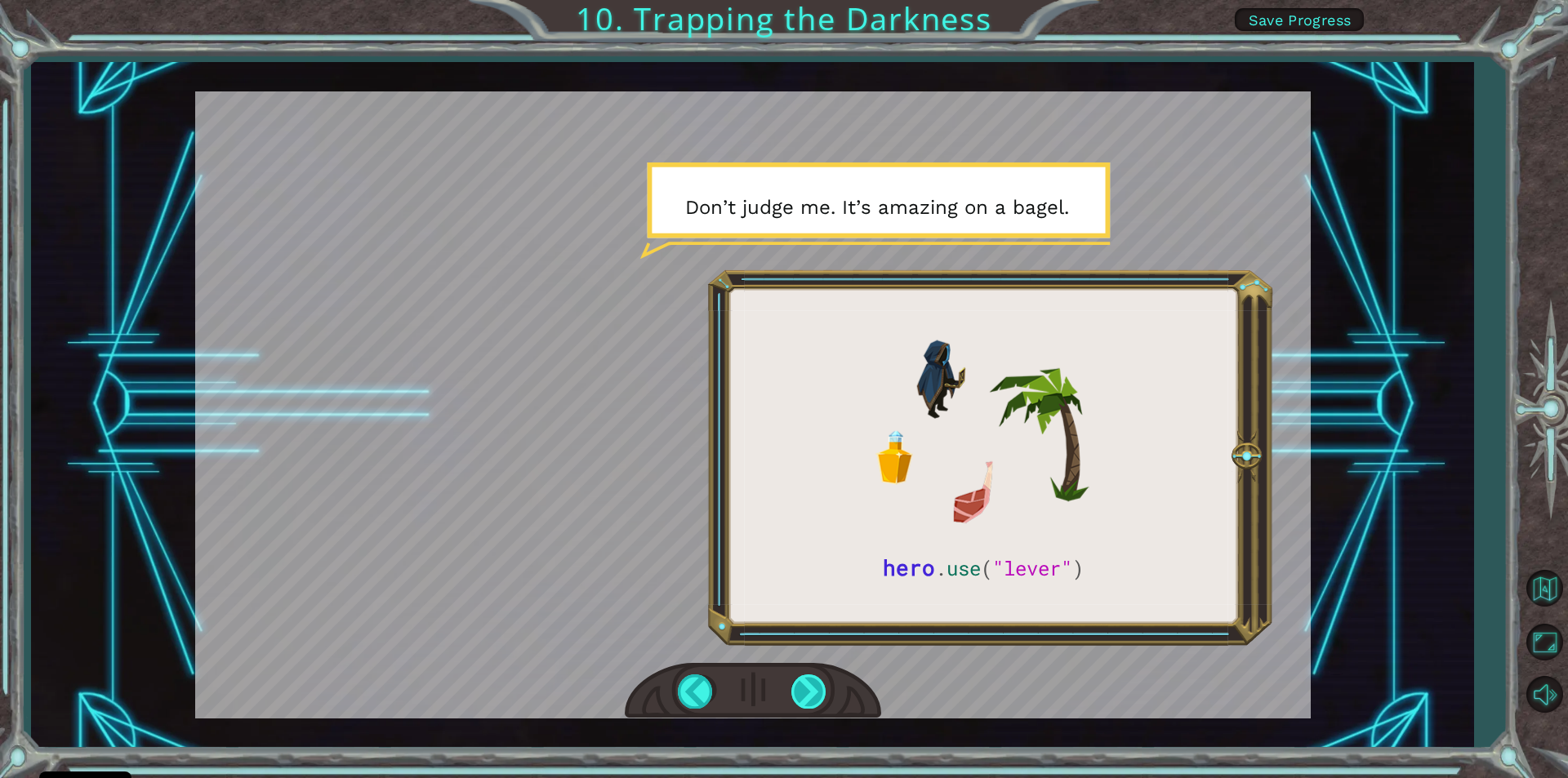
click at [802, 684] on div at bounding box center [809, 691] width 37 height 34
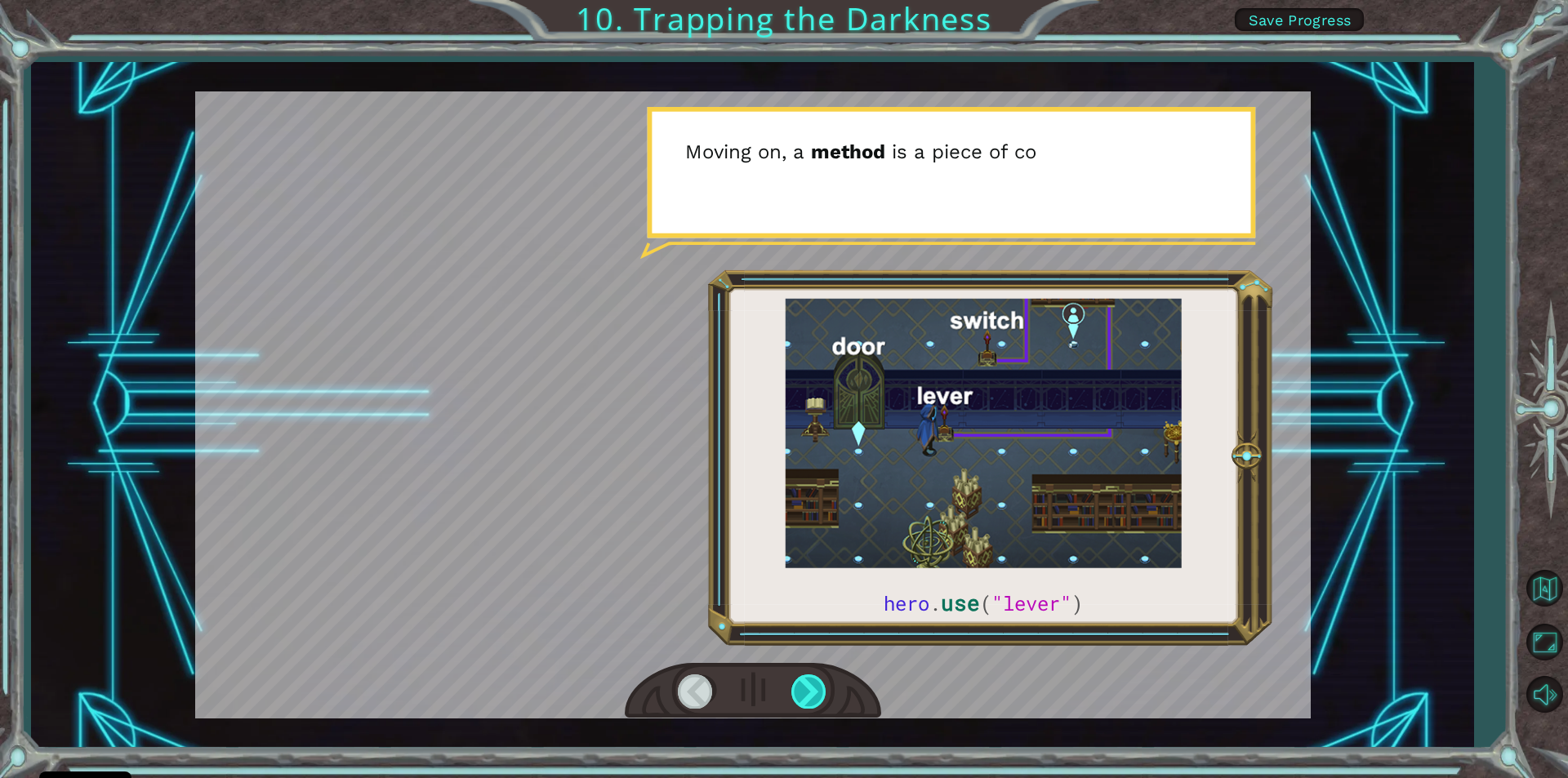
click at [802, 684] on div at bounding box center [809, 691] width 37 height 34
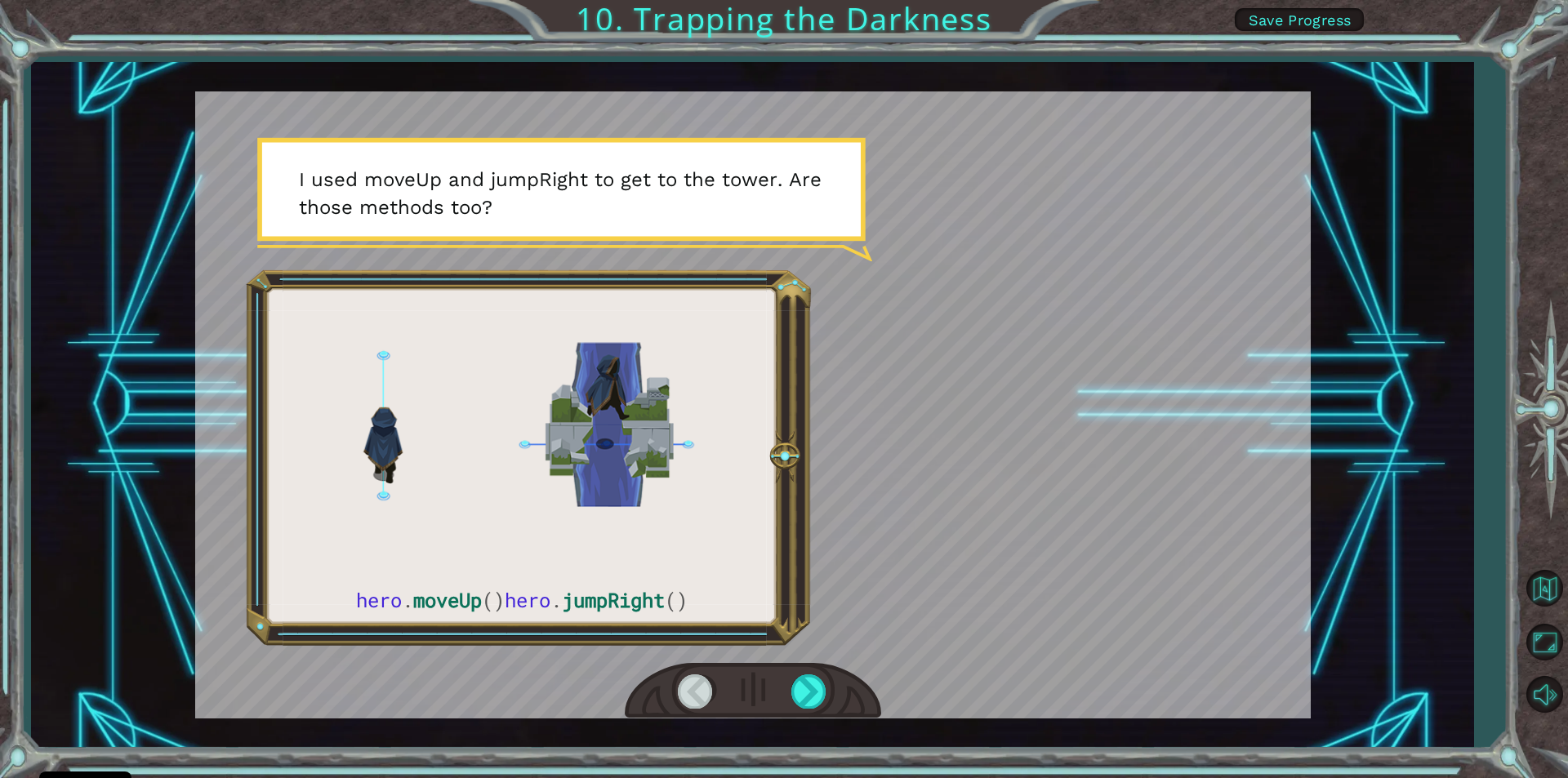
click at [686, 699] on div at bounding box center [696, 691] width 37 height 34
click at [692, 689] on div at bounding box center [696, 691] width 37 height 34
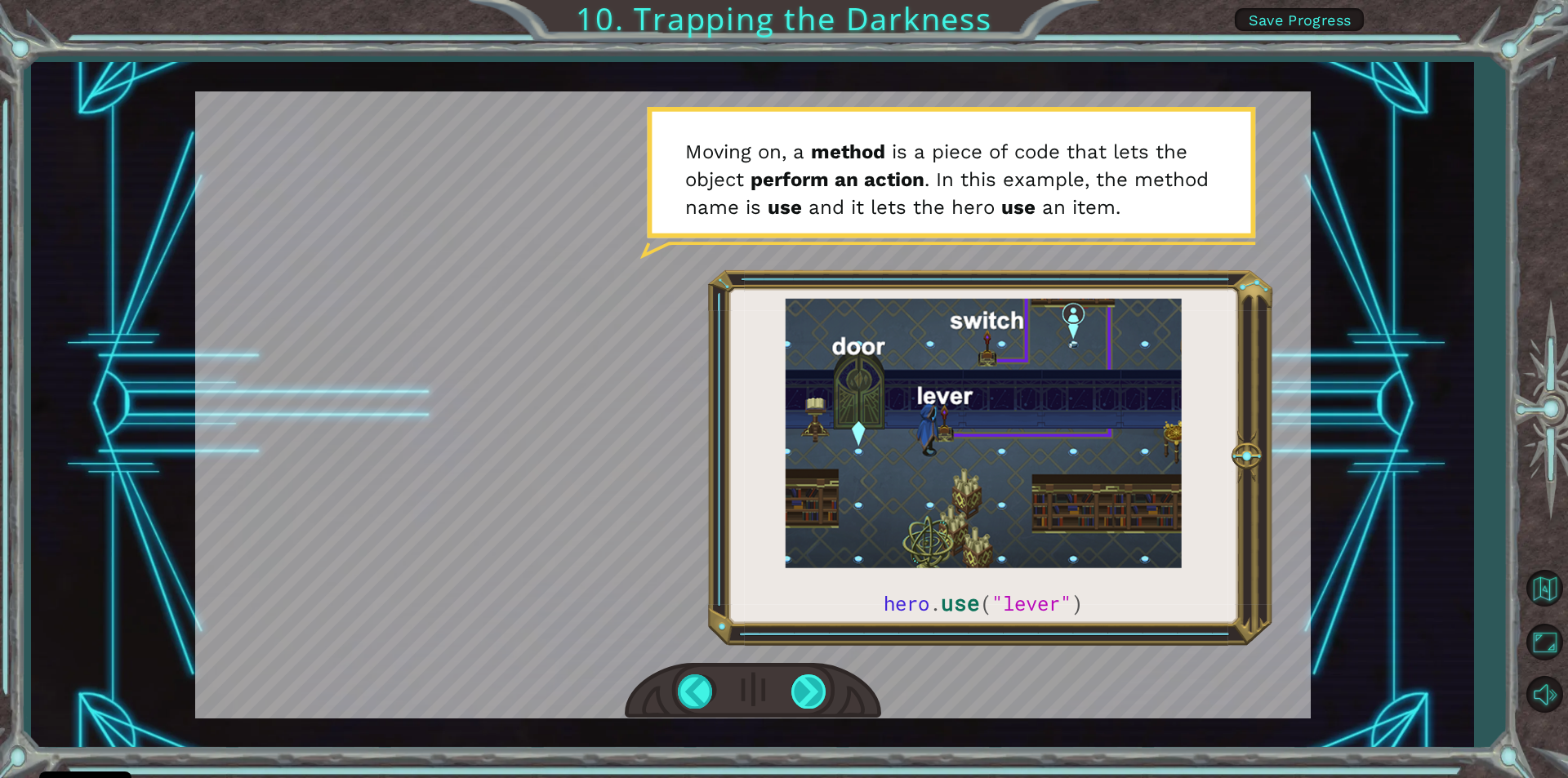
click at [816, 688] on div at bounding box center [809, 691] width 37 height 34
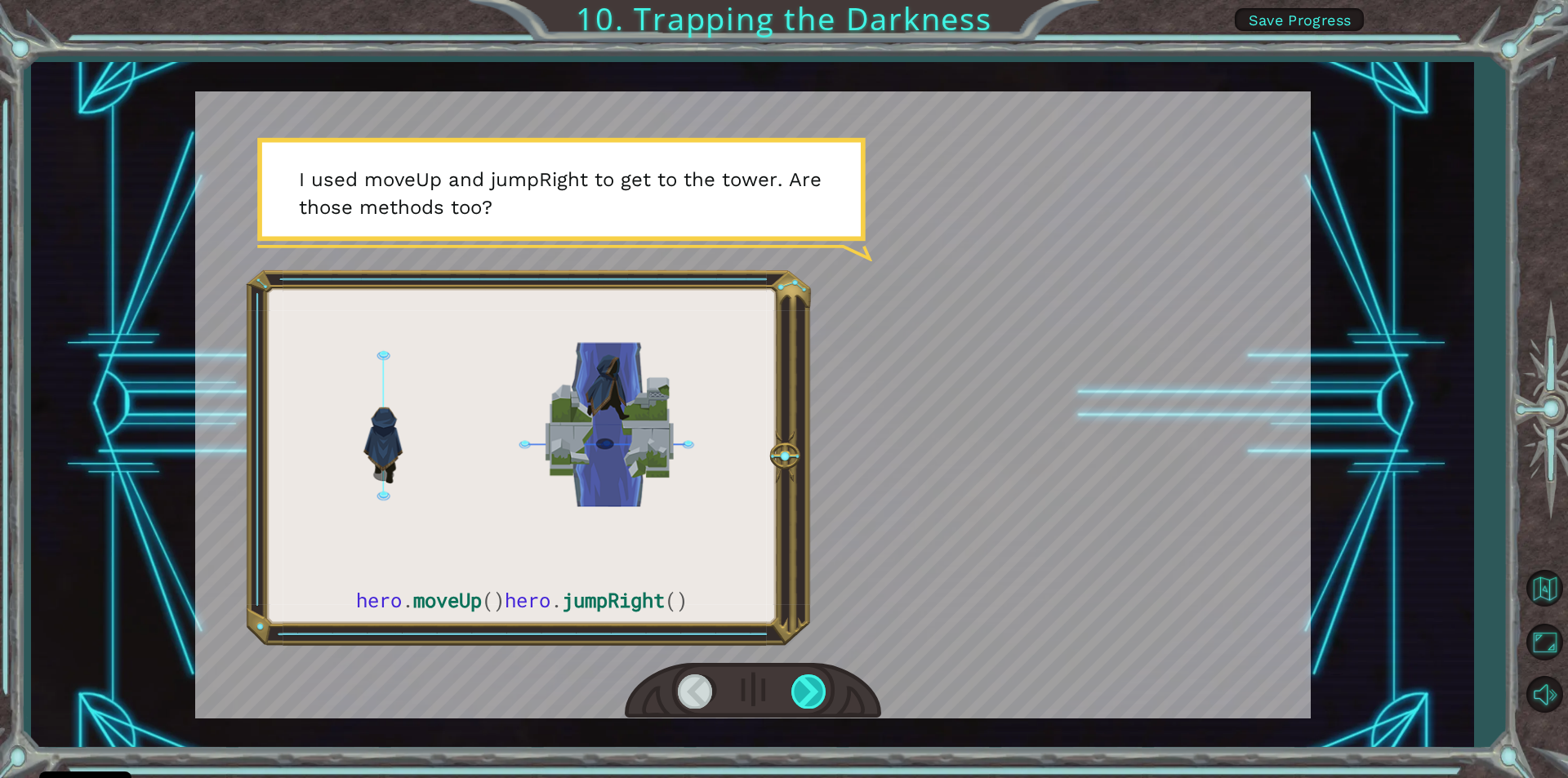
click at [816, 688] on div at bounding box center [809, 691] width 37 height 34
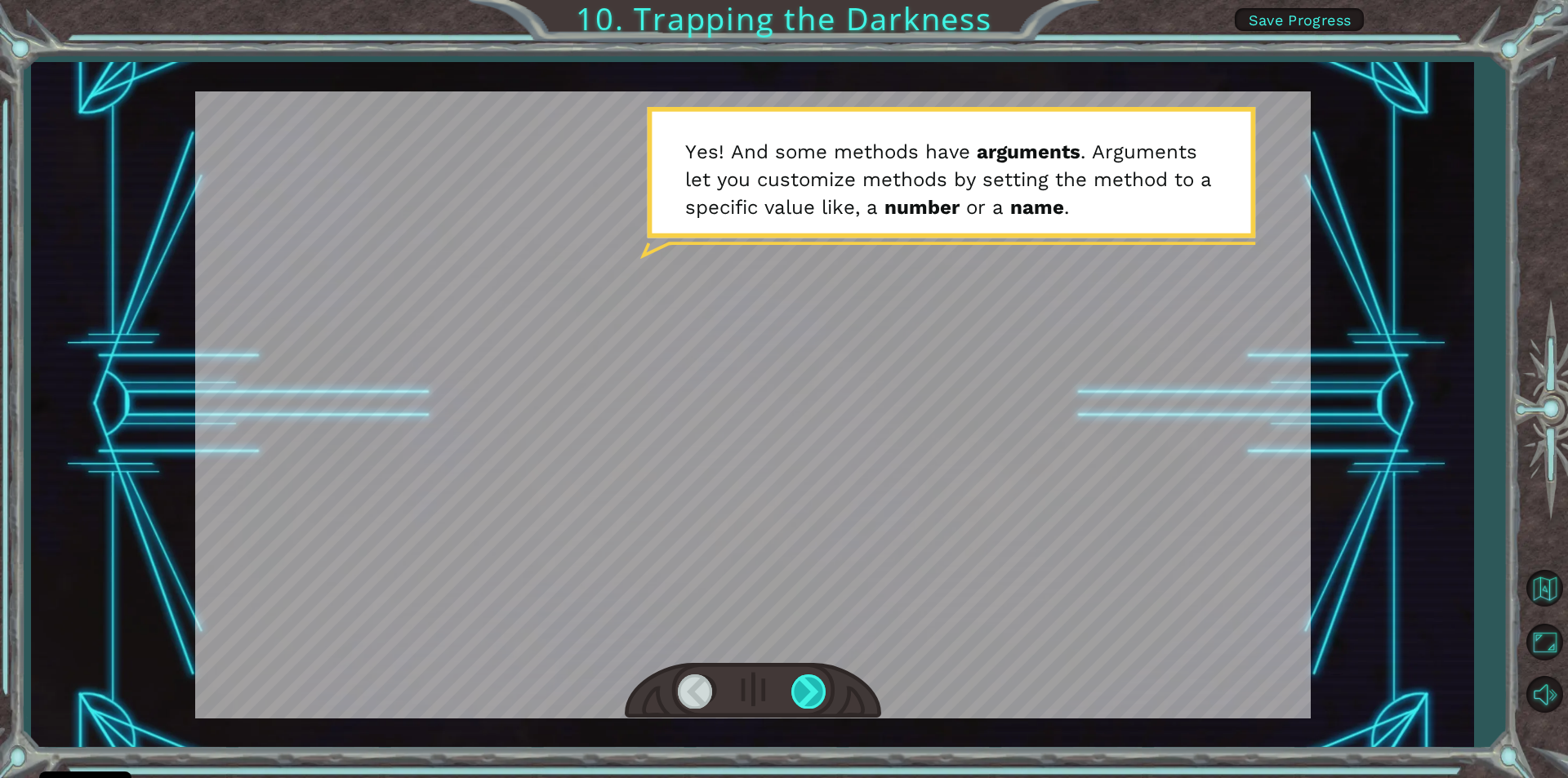
click at [804, 687] on div at bounding box center [809, 691] width 37 height 34
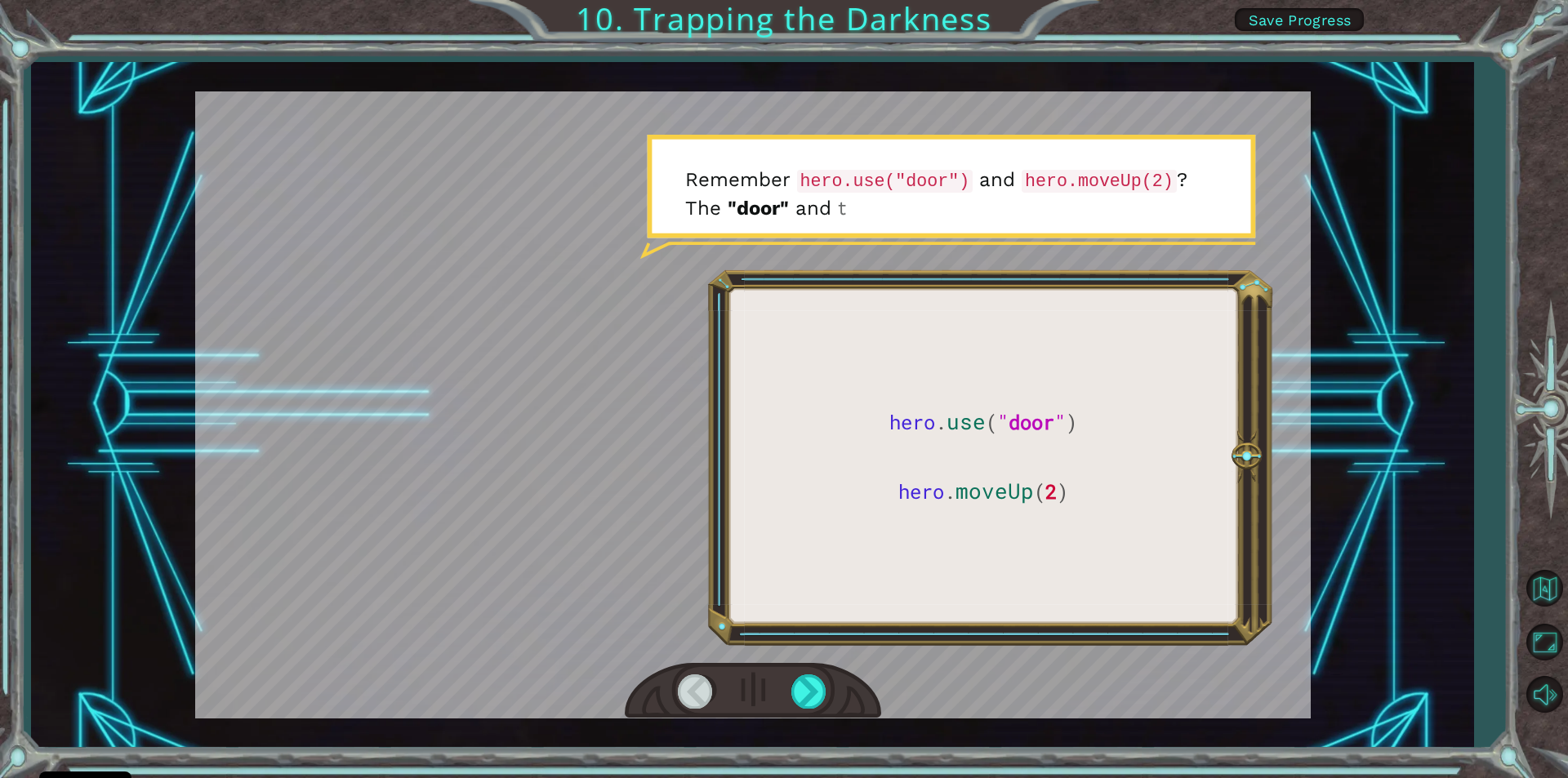
click at [693, 678] on div at bounding box center [696, 691] width 37 height 34
click at [697, 683] on div at bounding box center [696, 691] width 37 height 34
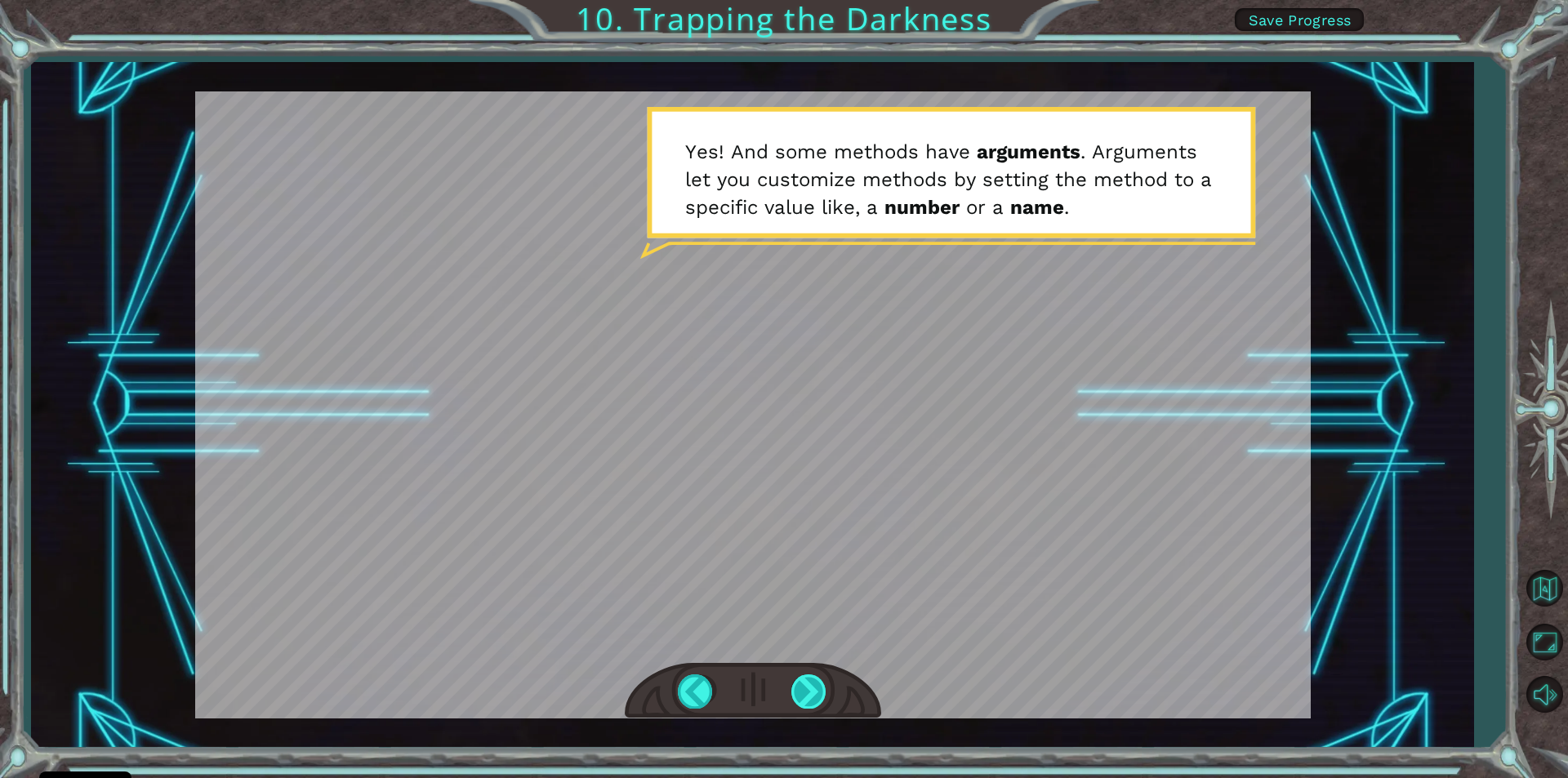
click at [807, 698] on div at bounding box center [809, 691] width 37 height 34
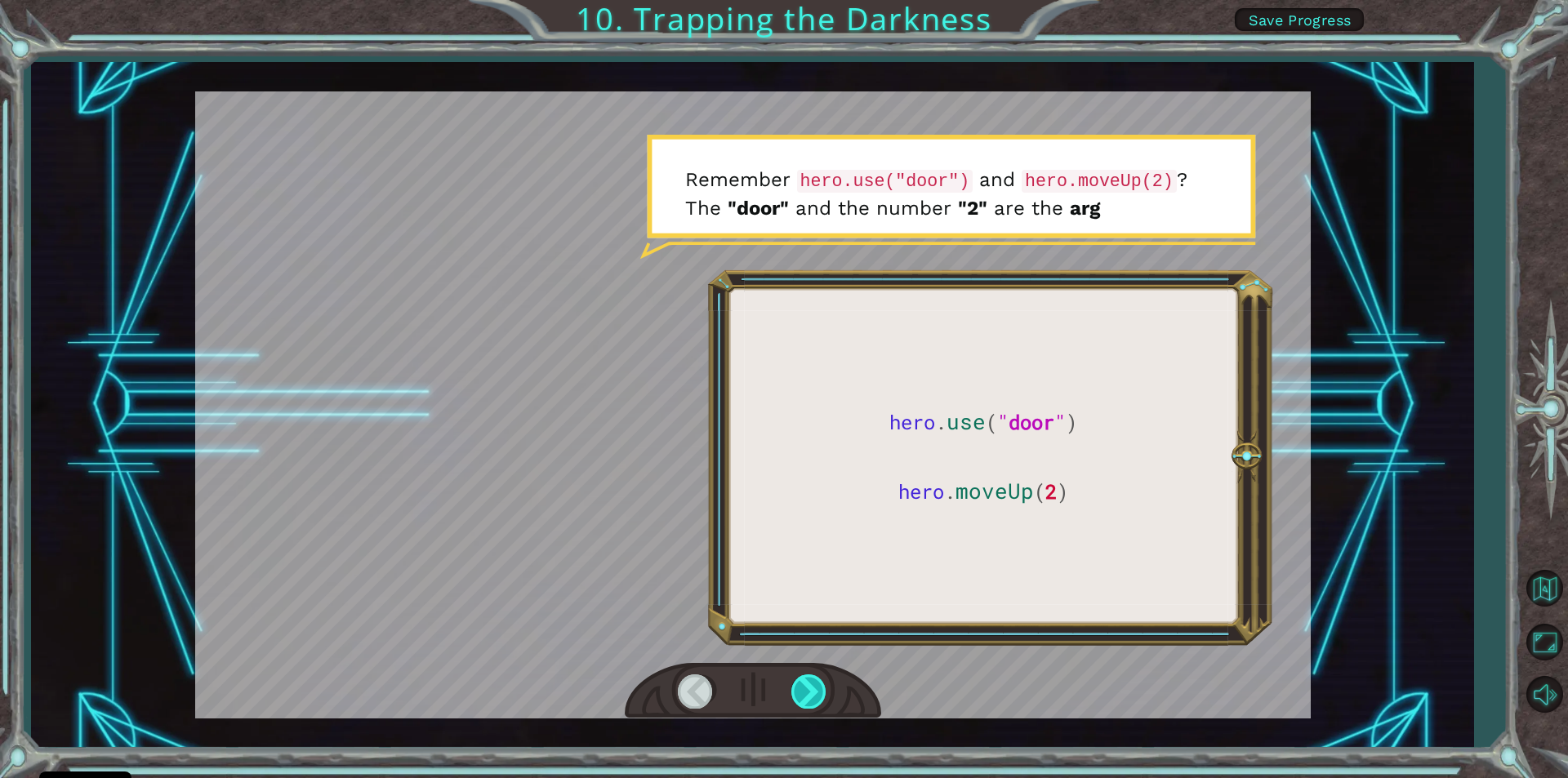
click at [807, 698] on div at bounding box center [809, 691] width 37 height 34
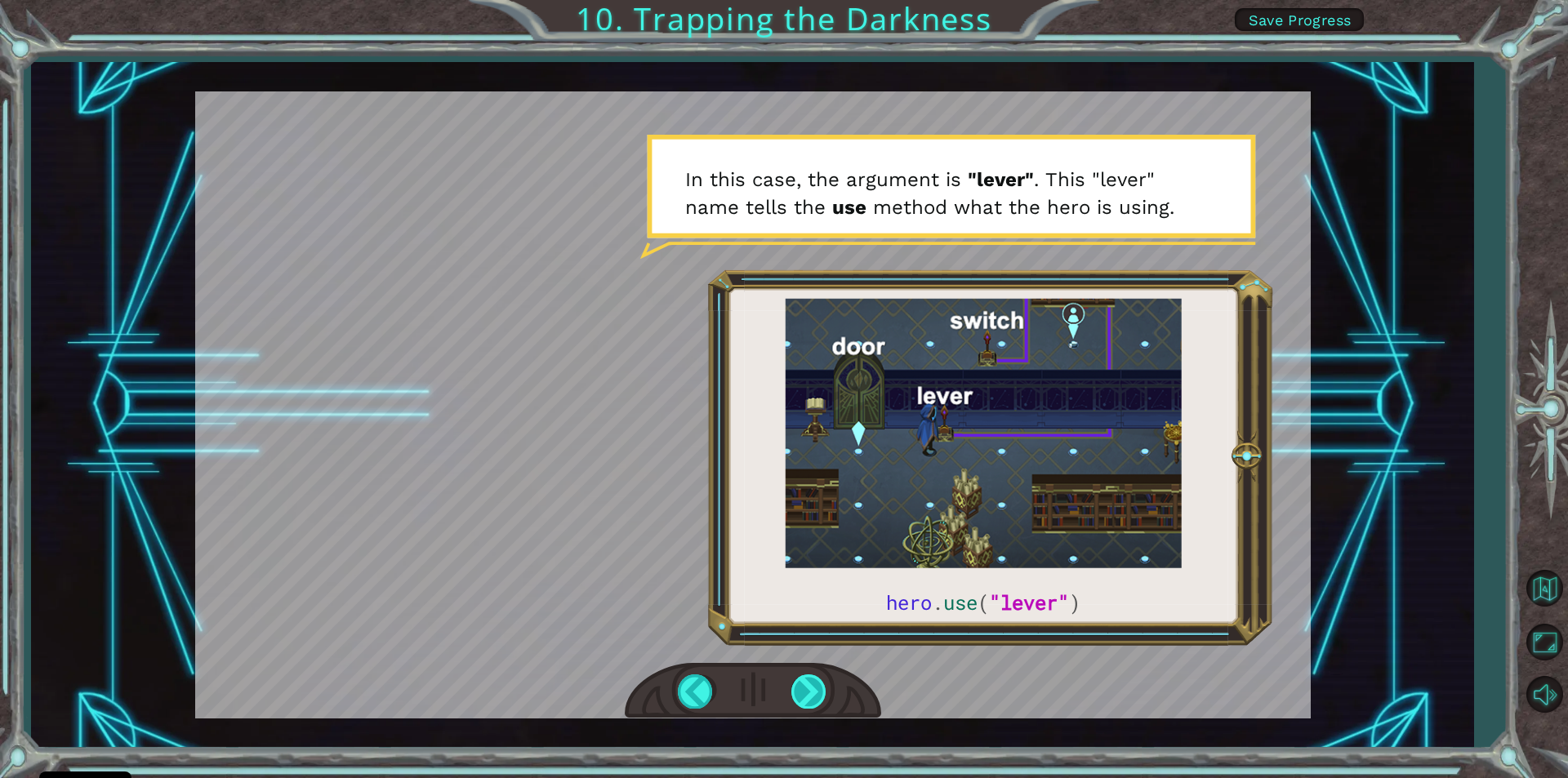
click at [813, 686] on div at bounding box center [809, 691] width 37 height 34
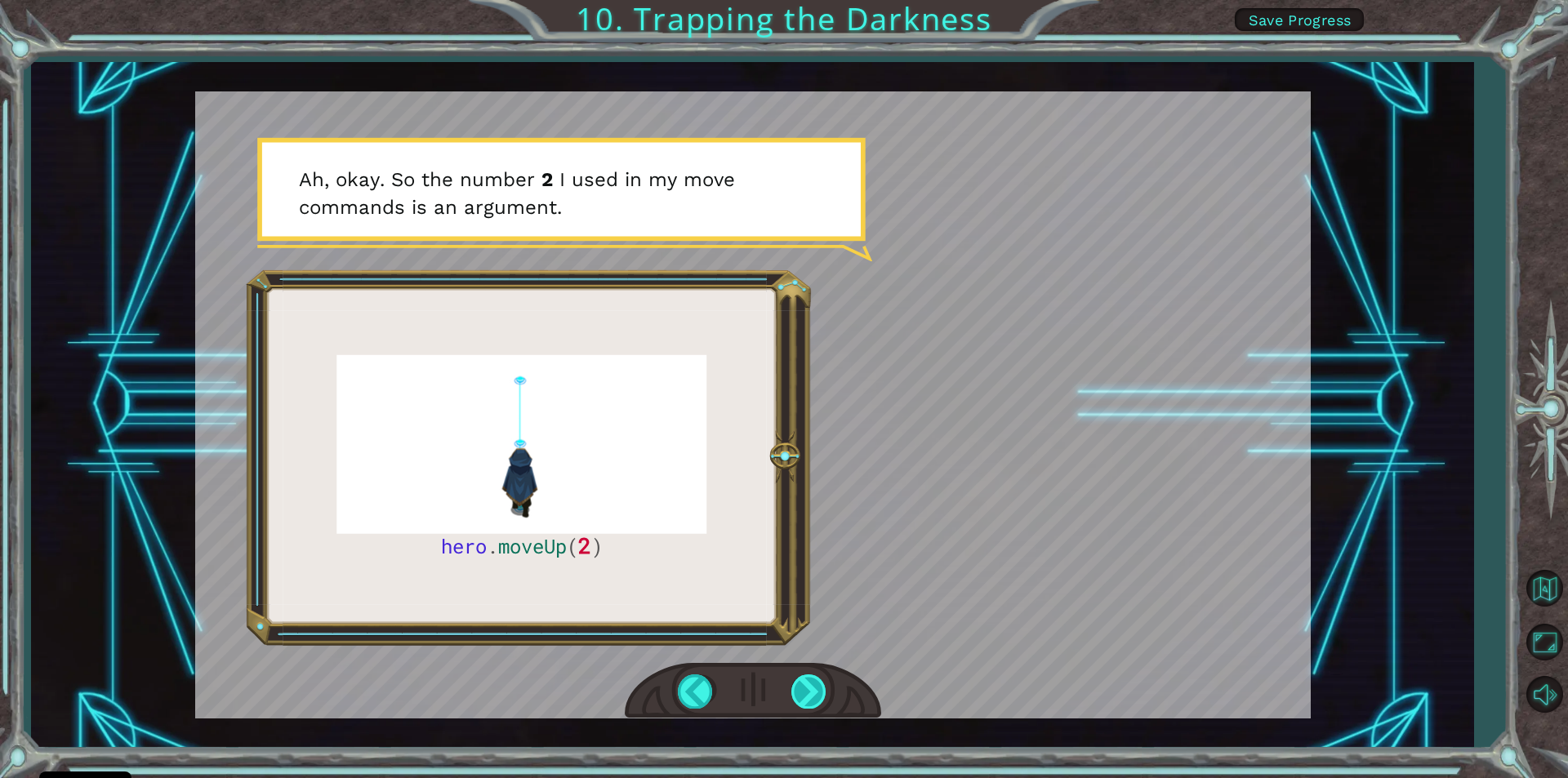
click at [813, 686] on div at bounding box center [809, 691] width 37 height 34
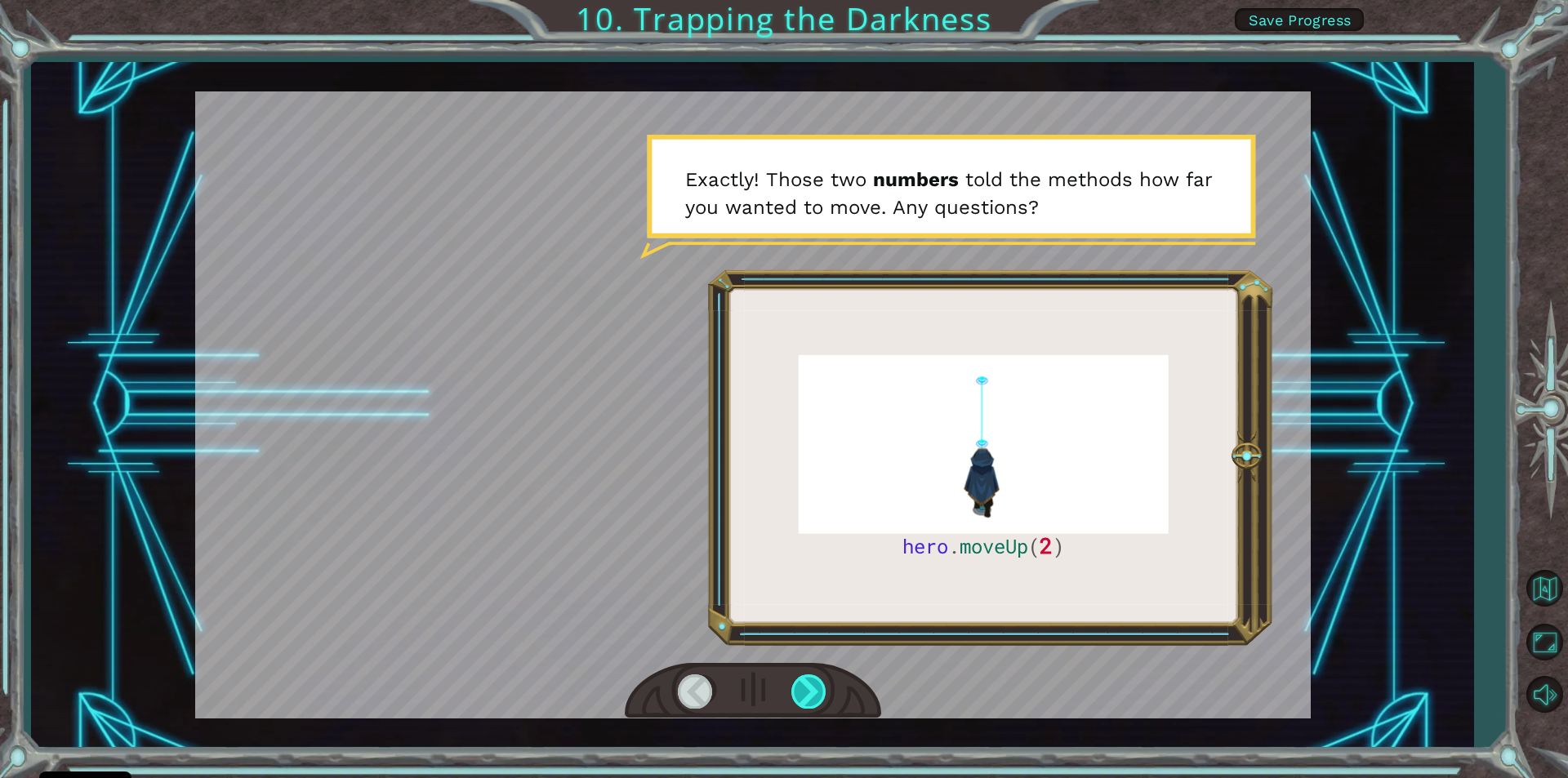
click at [813, 686] on div at bounding box center [809, 691] width 37 height 34
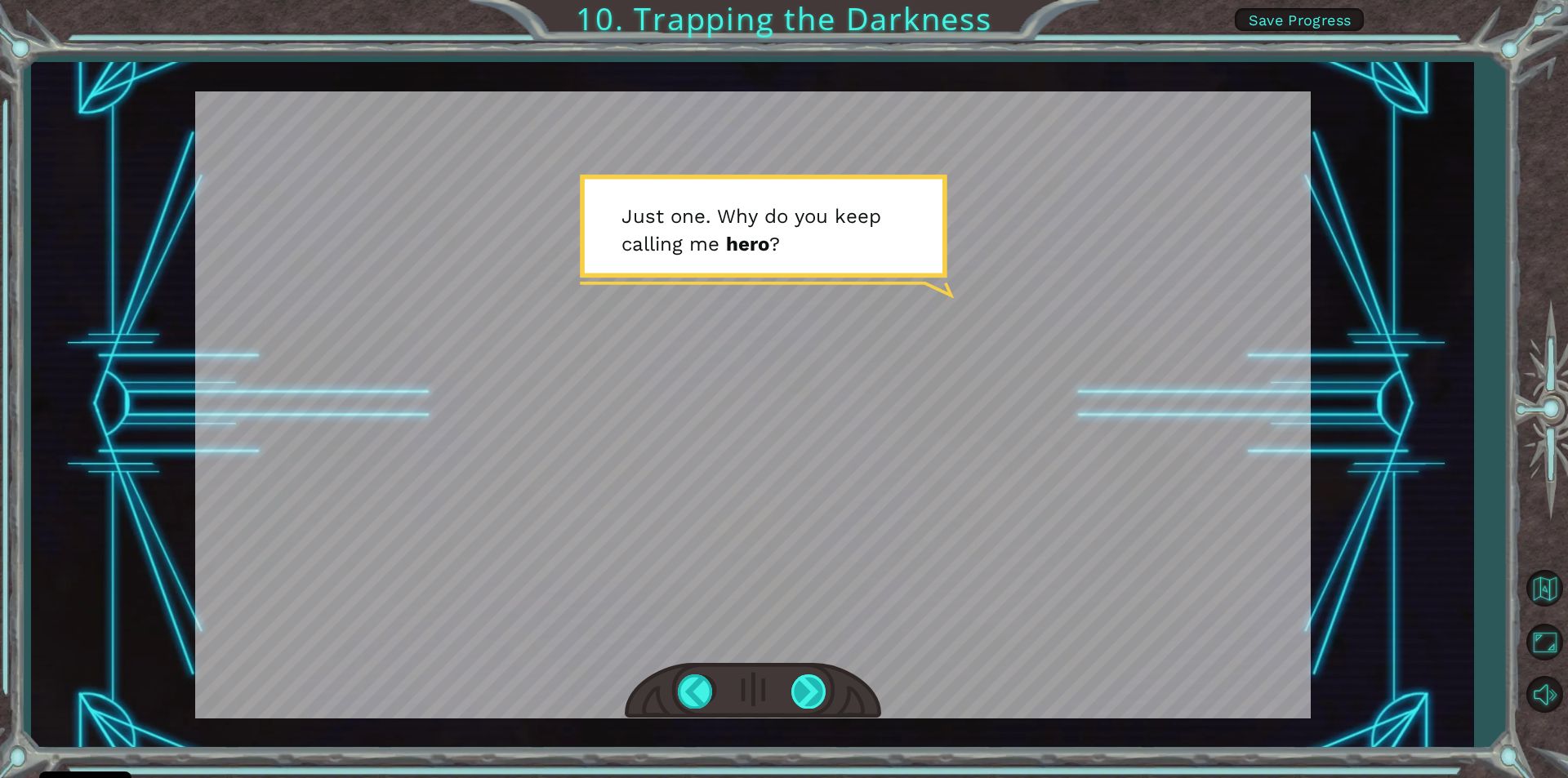
click at [813, 686] on div at bounding box center [809, 691] width 37 height 34
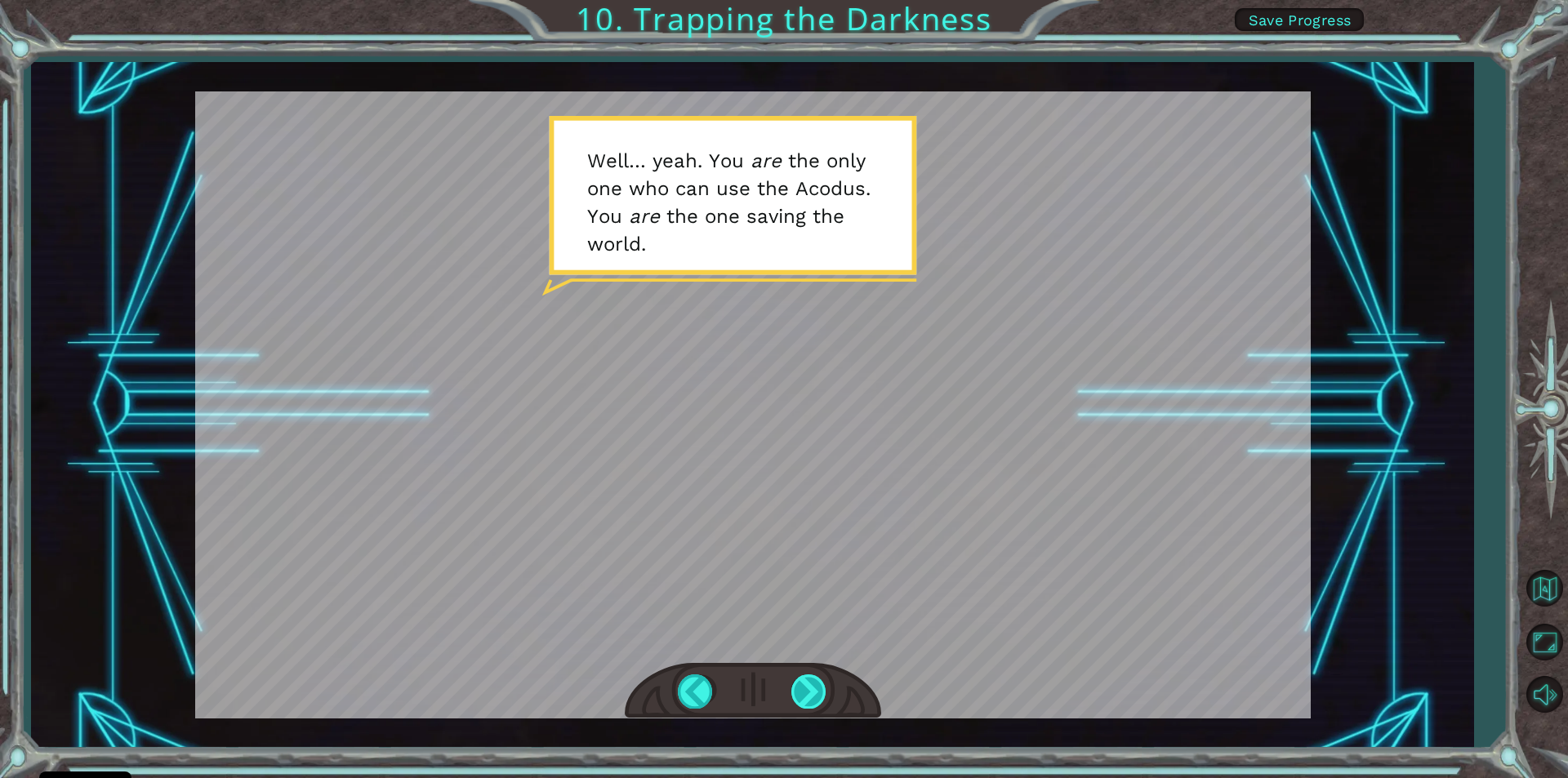
click at [813, 686] on div at bounding box center [809, 691] width 37 height 34
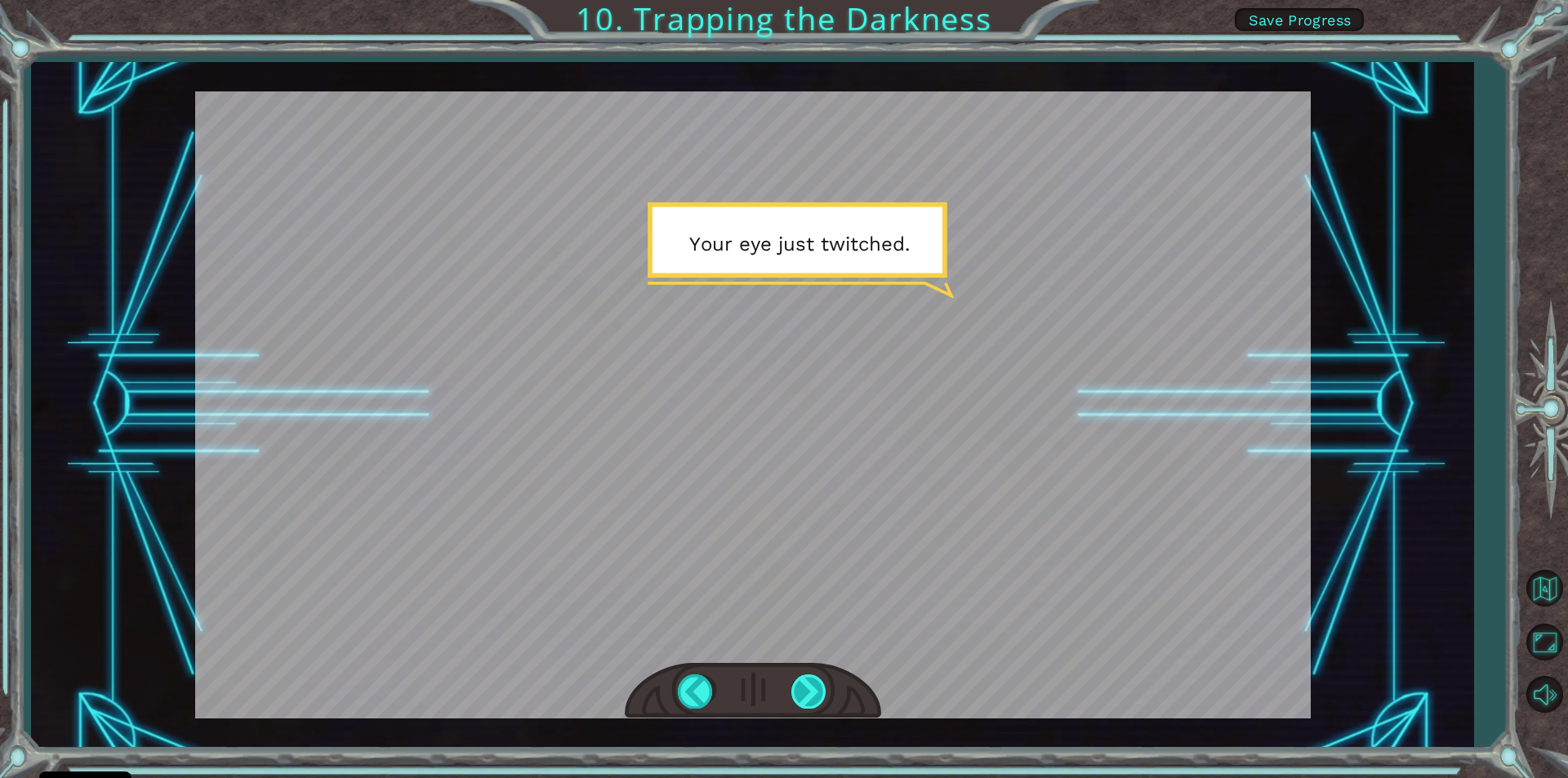
click at [813, 686] on div at bounding box center [809, 691] width 37 height 34
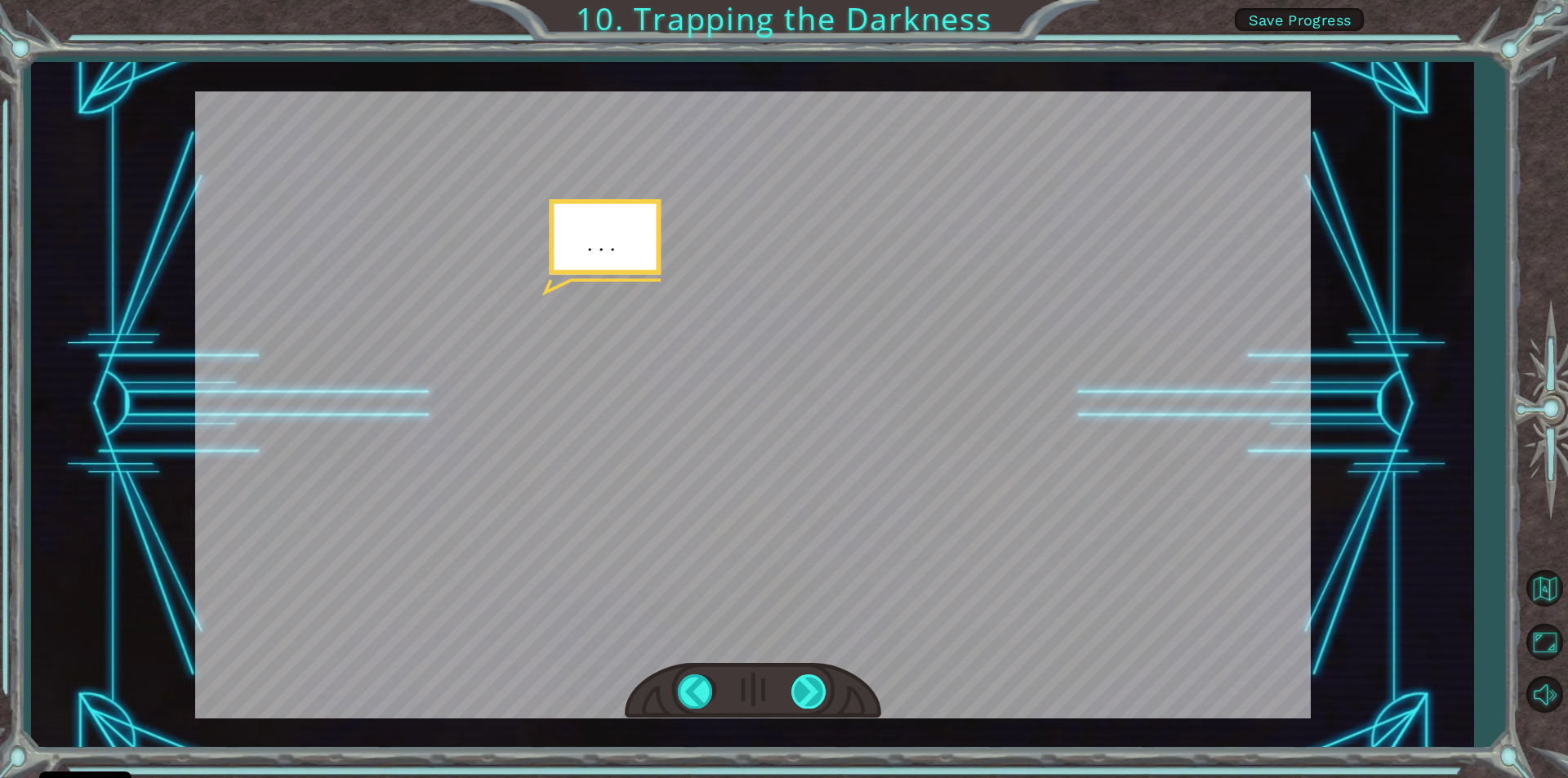
click at [813, 686] on div at bounding box center [809, 691] width 37 height 34
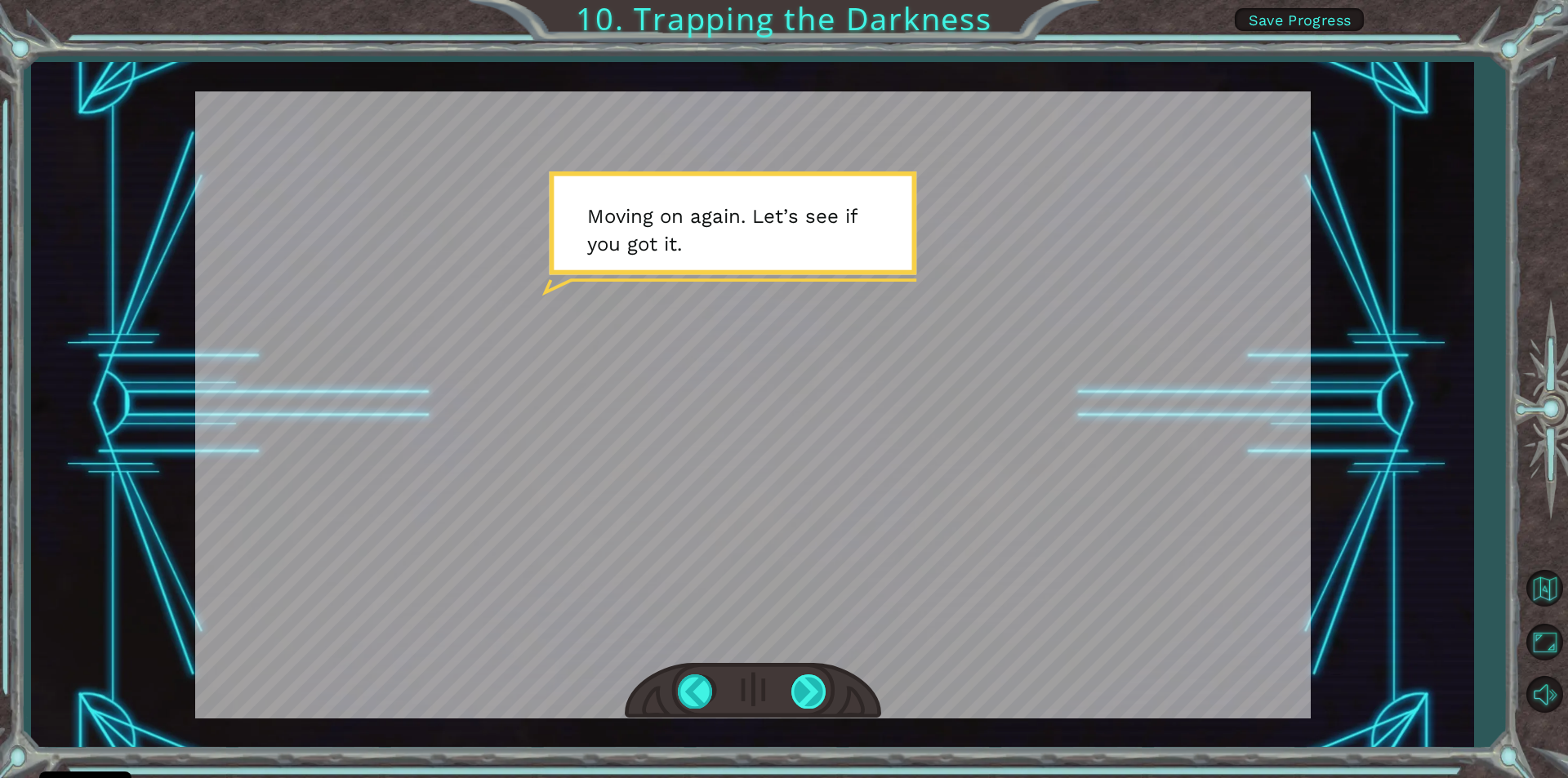
click at [813, 686] on div at bounding box center [809, 691] width 37 height 34
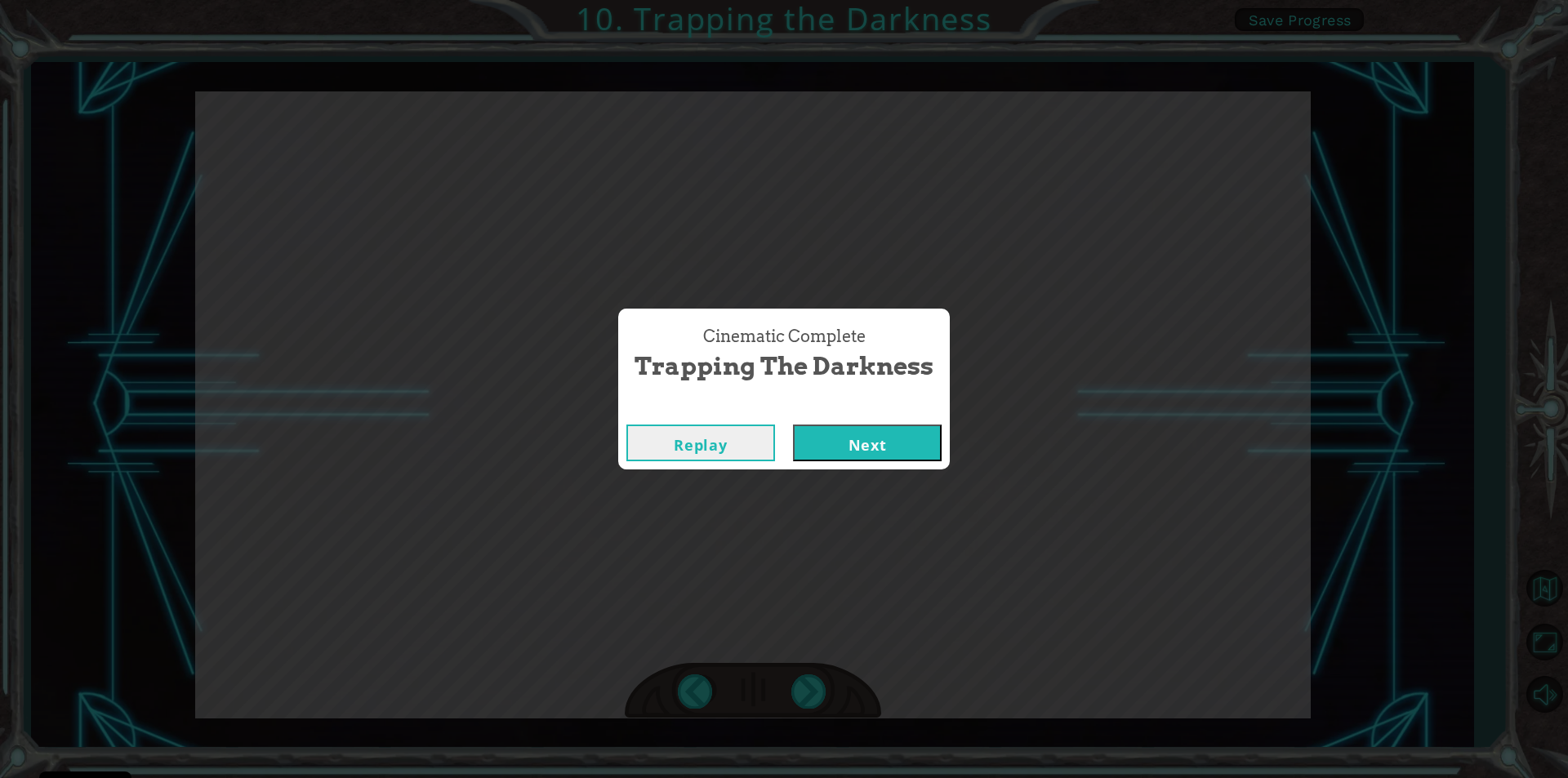
click at [896, 437] on button "Next" at bounding box center [867, 442] width 149 height 37
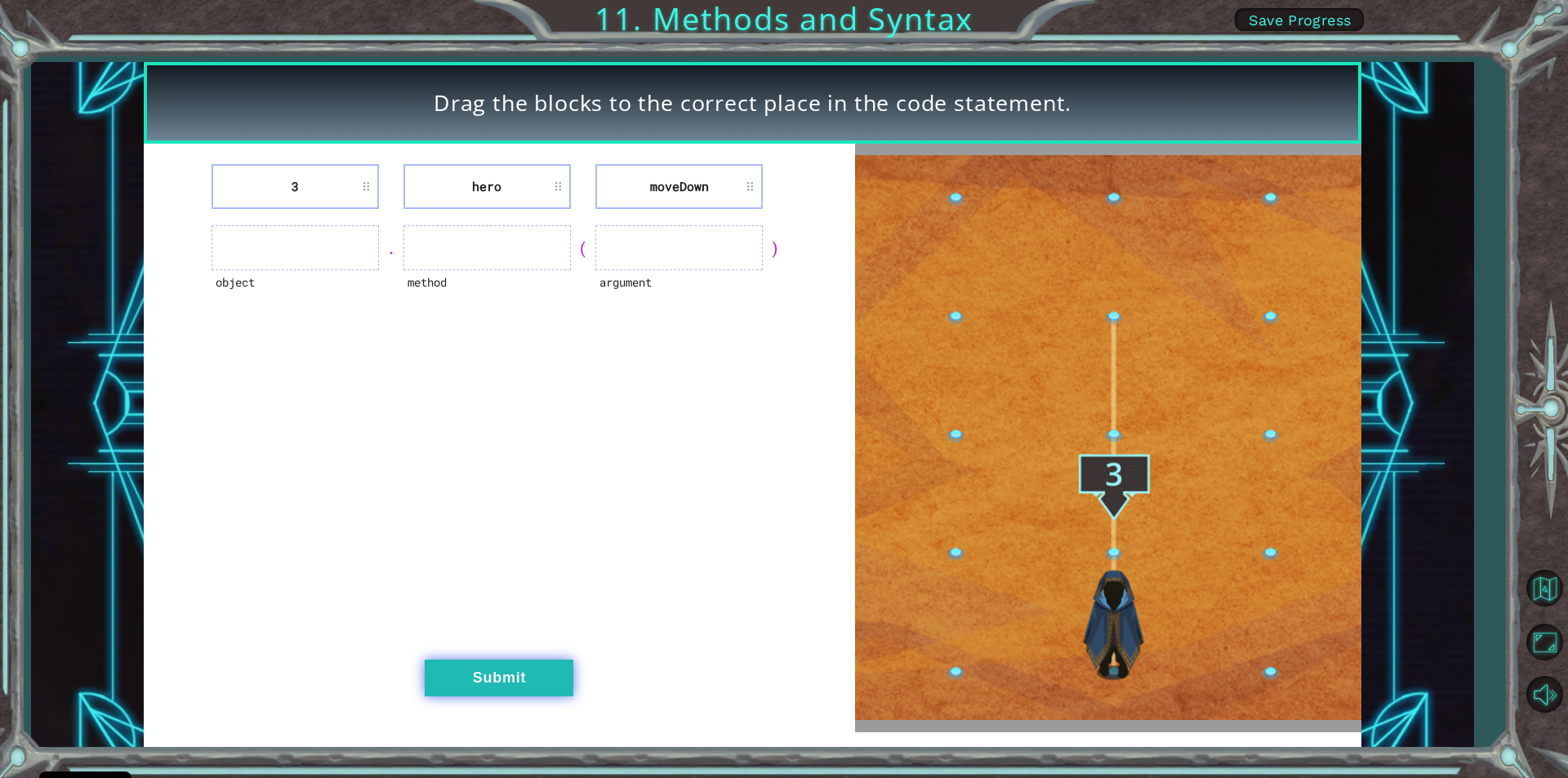
click at [524, 673] on button "Submit" at bounding box center [499, 677] width 149 height 37
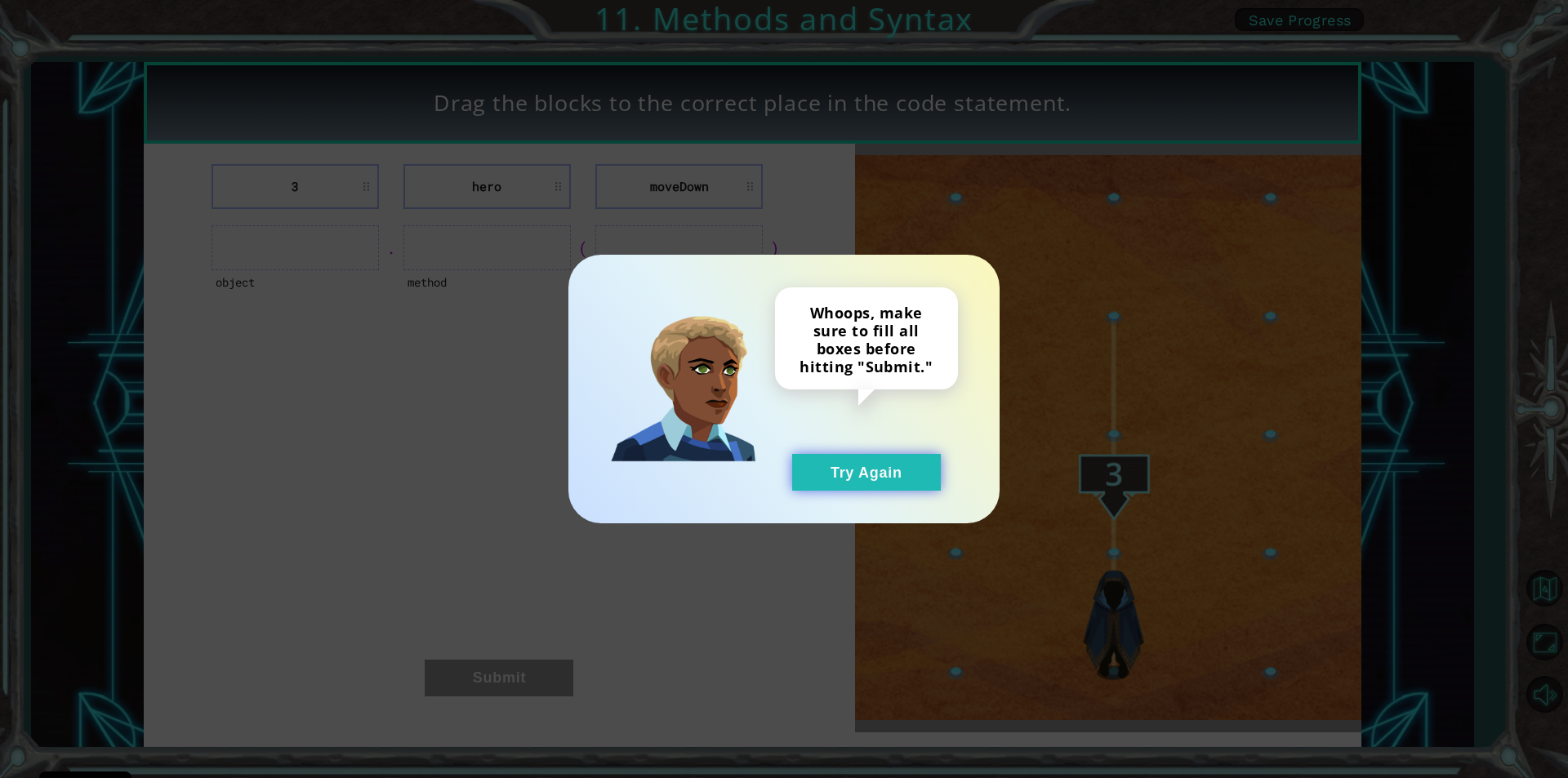
click at [879, 472] on button "Try Again" at bounding box center [867, 472] width 149 height 37
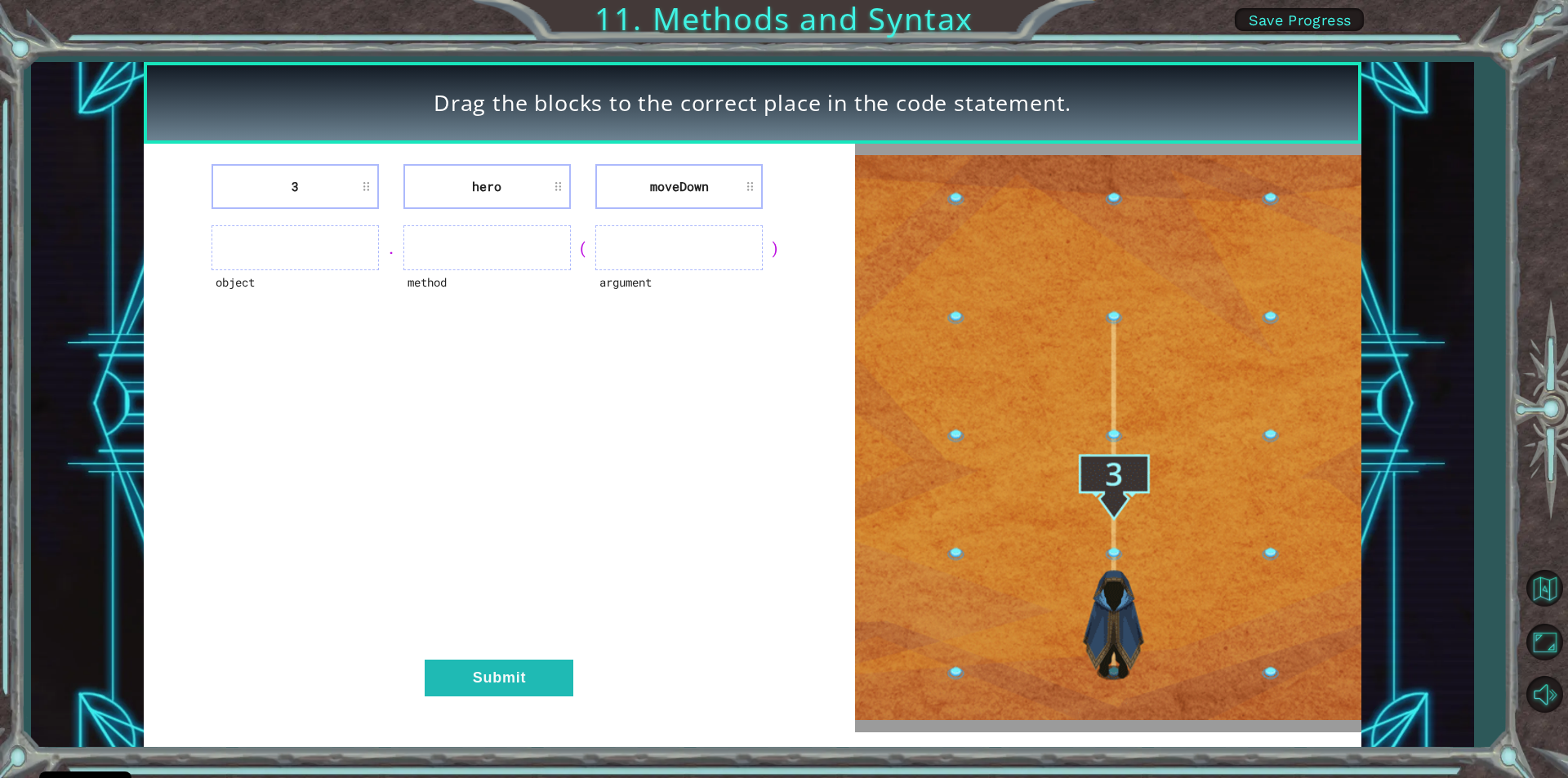
click at [293, 195] on li "3" at bounding box center [295, 186] width 168 height 45
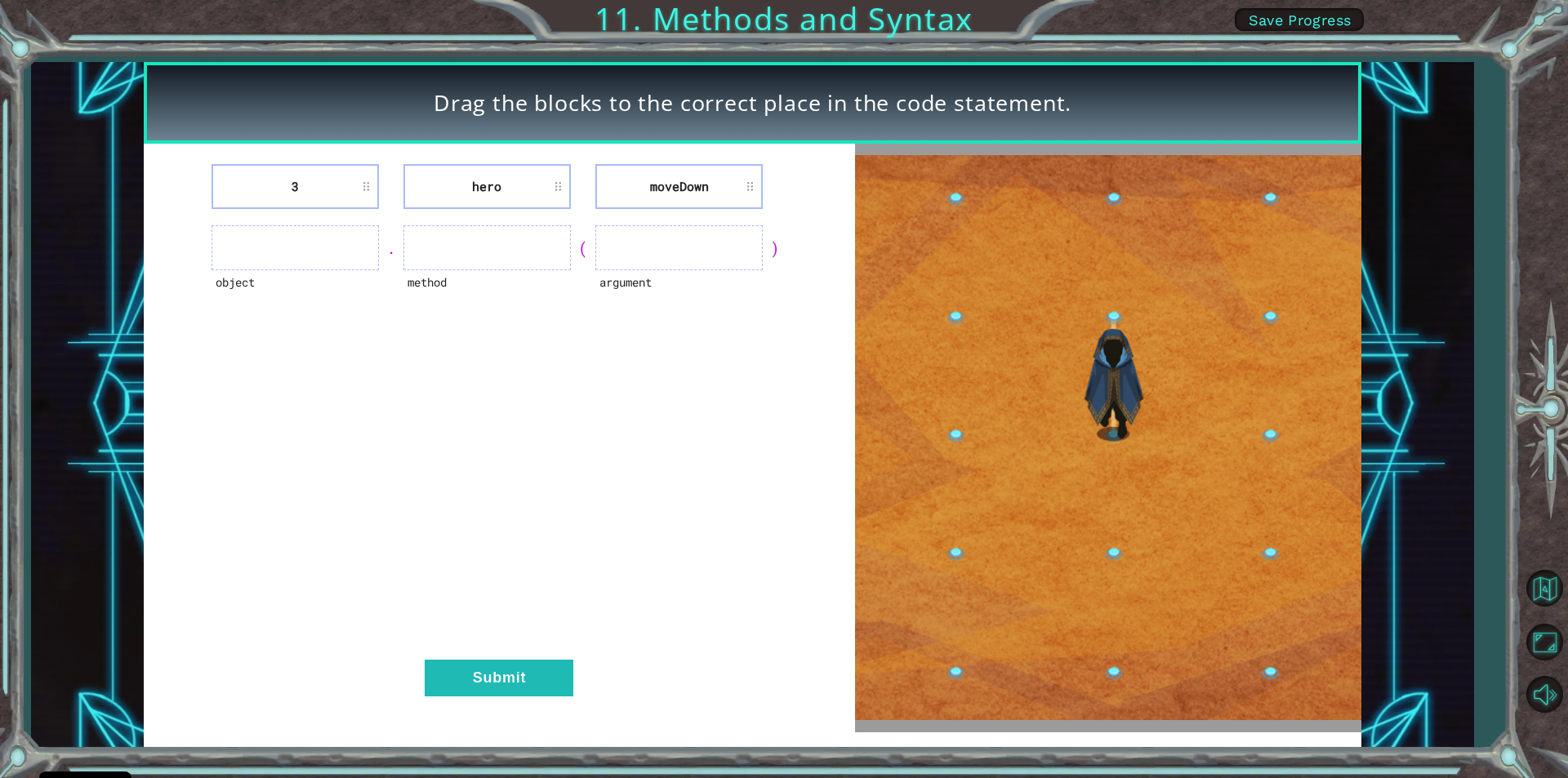
click at [312, 192] on li "3" at bounding box center [295, 186] width 168 height 45
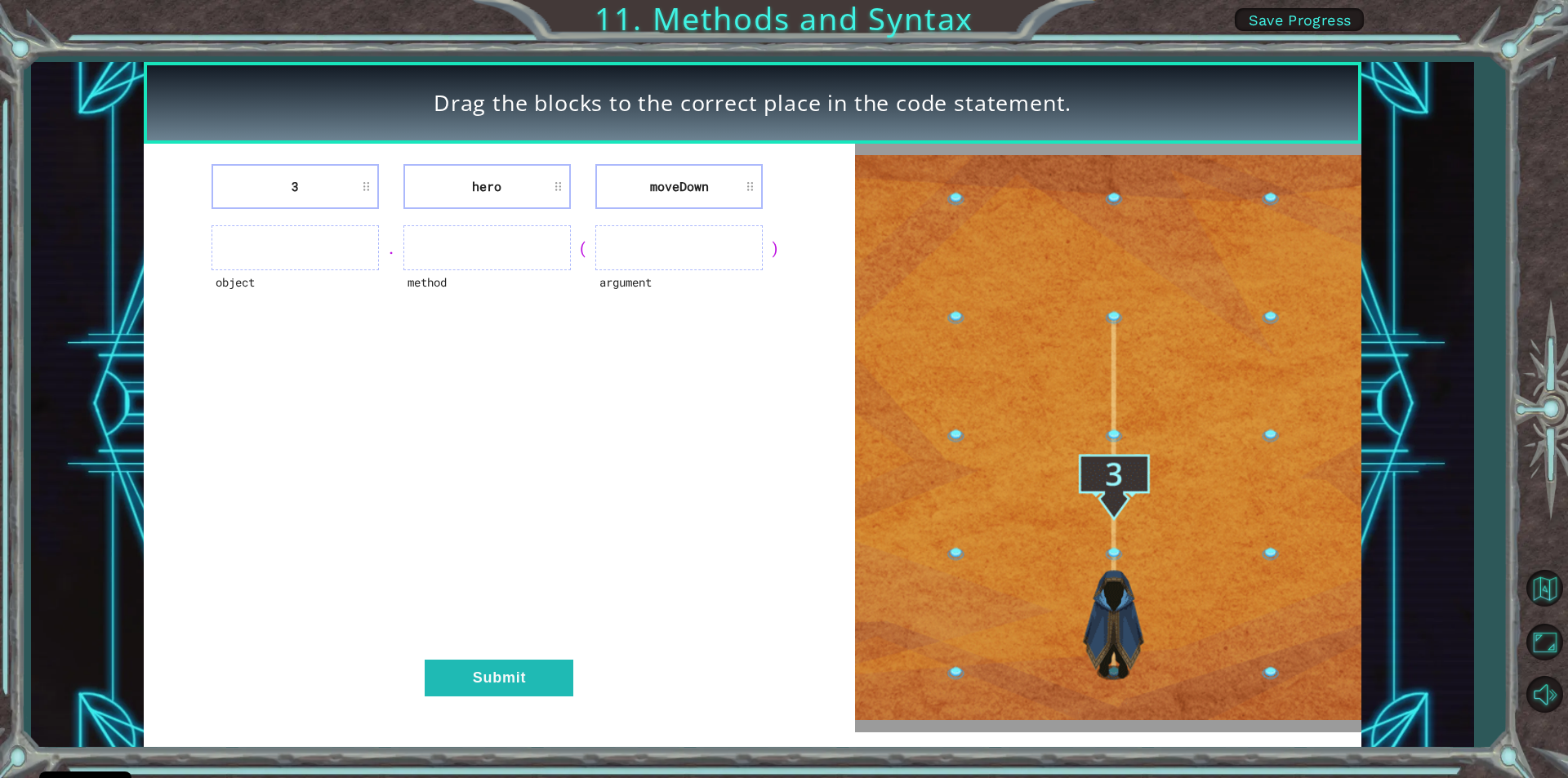
drag, startPoint x: 744, startPoint y: 251, endPoint x: 771, endPoint y: 248, distance: 27.2
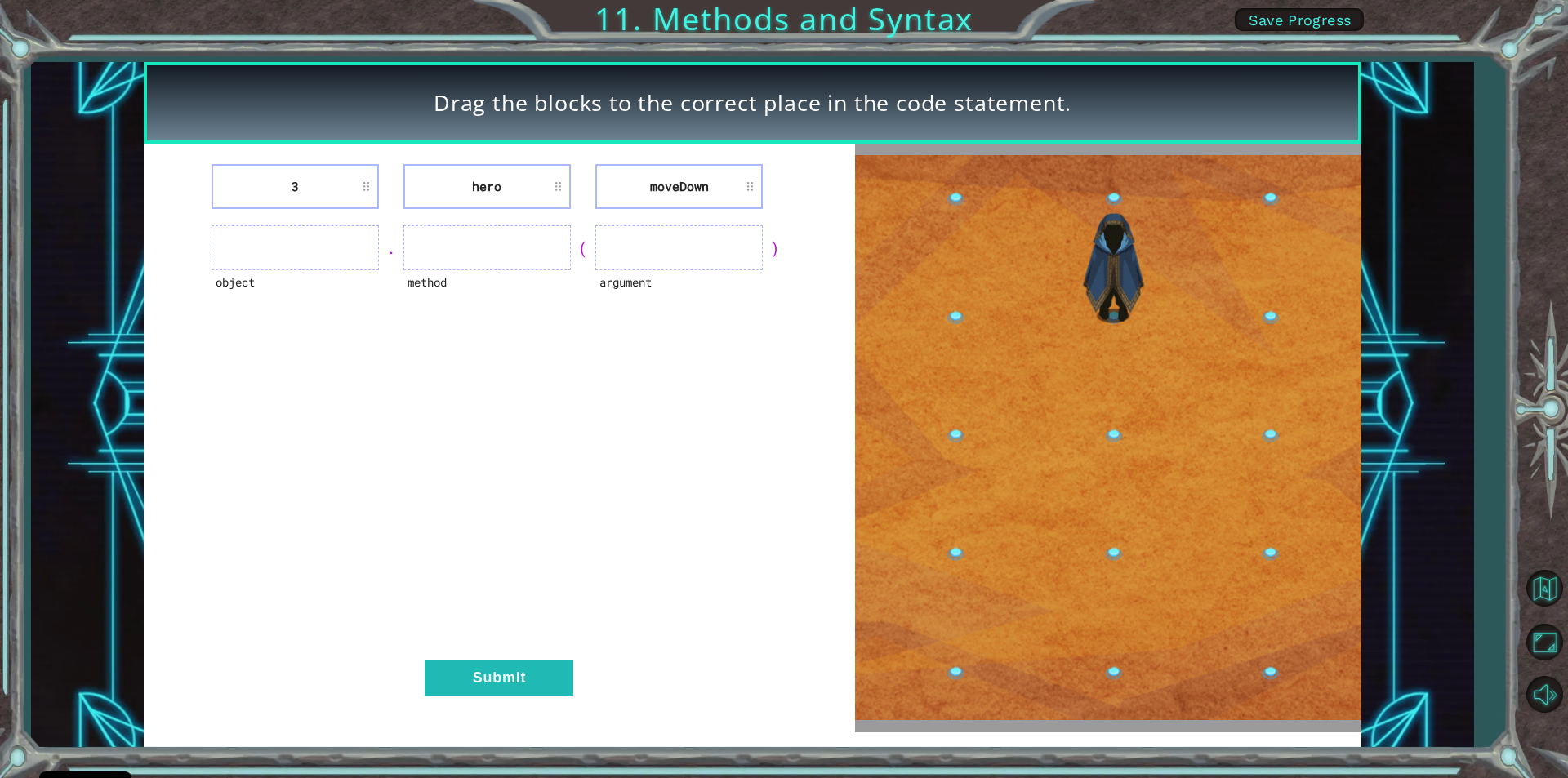
click at [771, 248] on div "object . method ( argument )" at bounding box center [500, 248] width 670 height 45
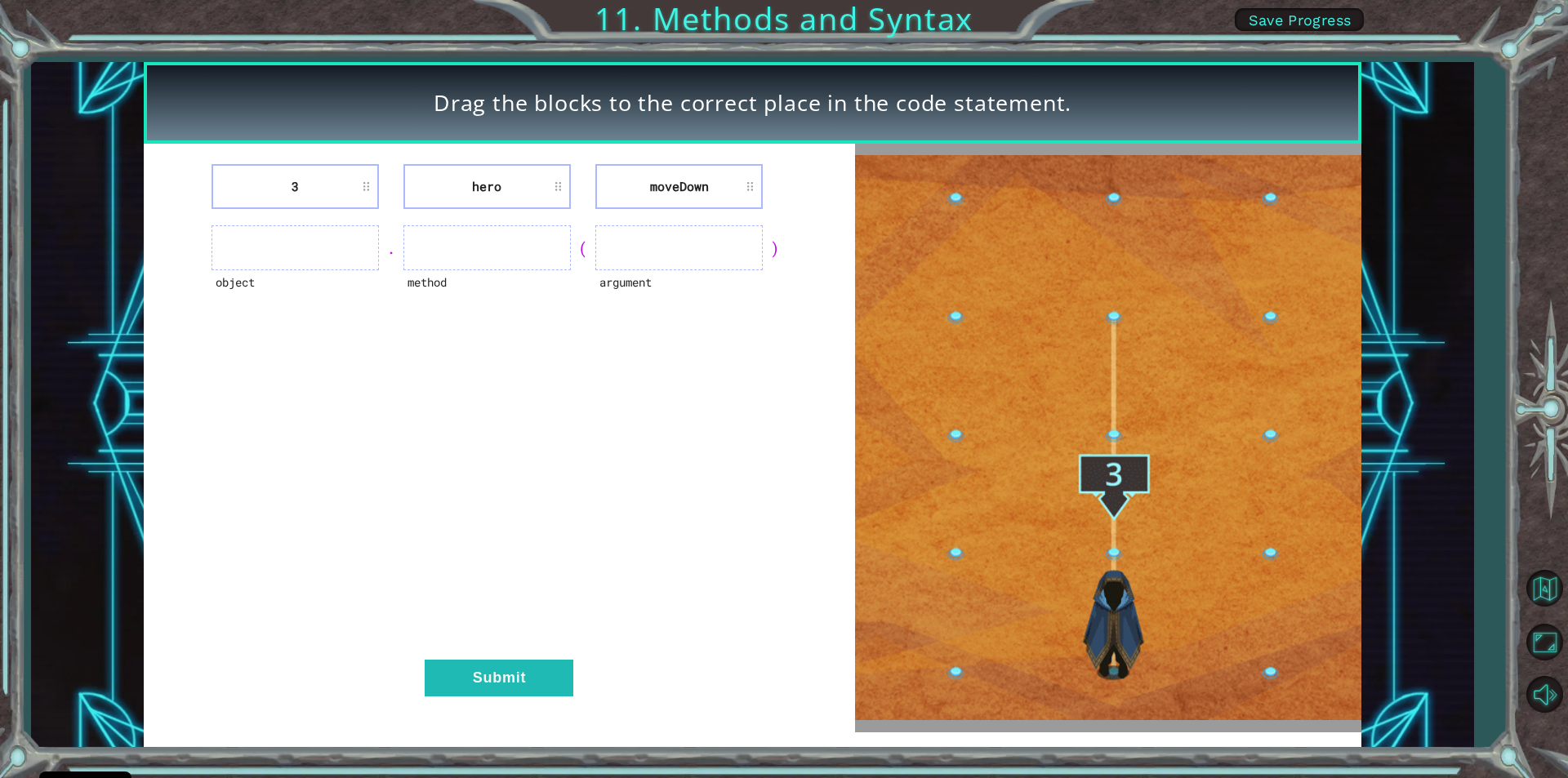
click at [179, 262] on div "object . method ( argument )" at bounding box center [500, 248] width 670 height 45
click at [253, 248] on ul at bounding box center [295, 248] width 168 height 45
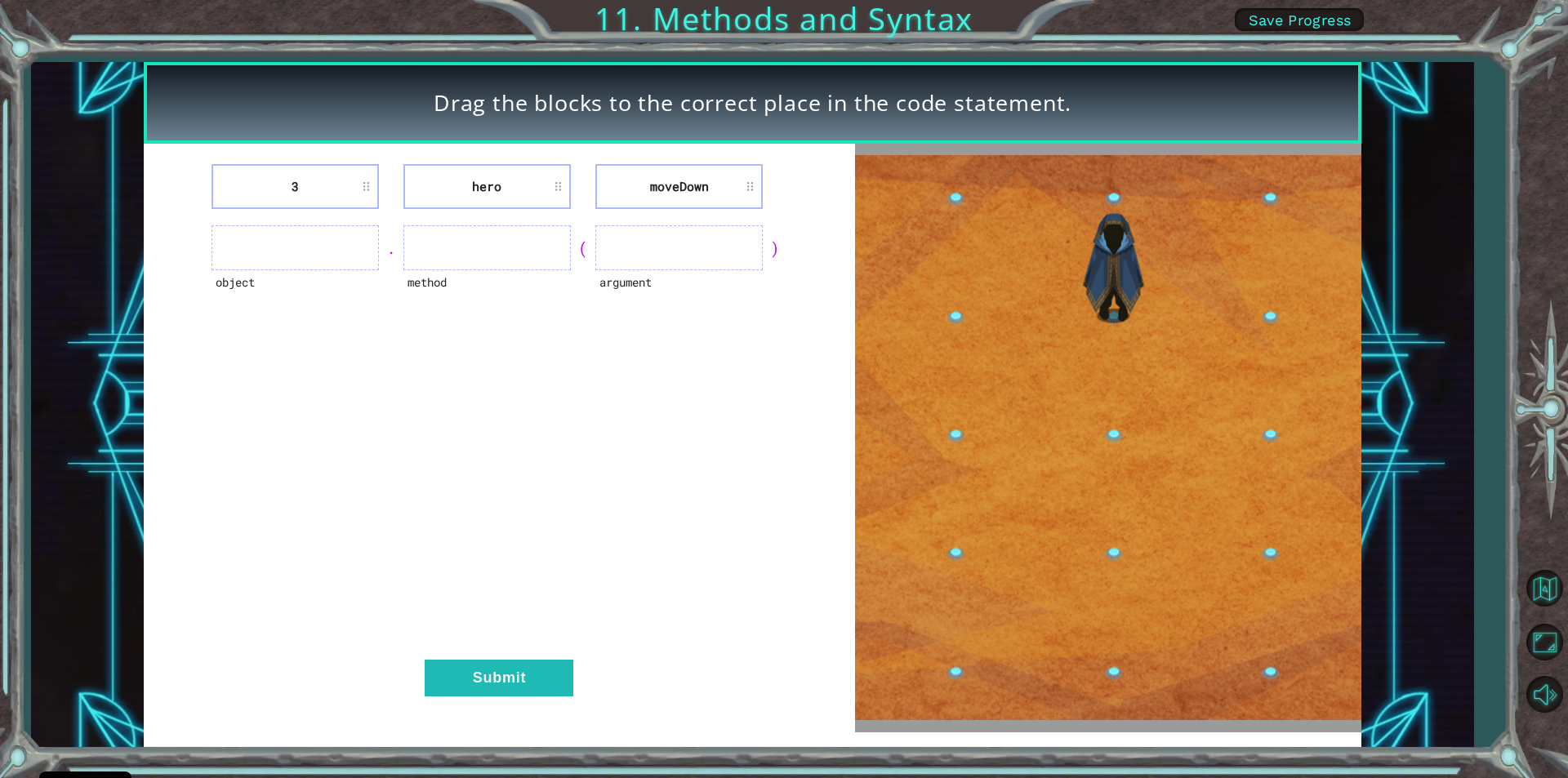
click at [251, 246] on ul at bounding box center [295, 248] width 168 height 45
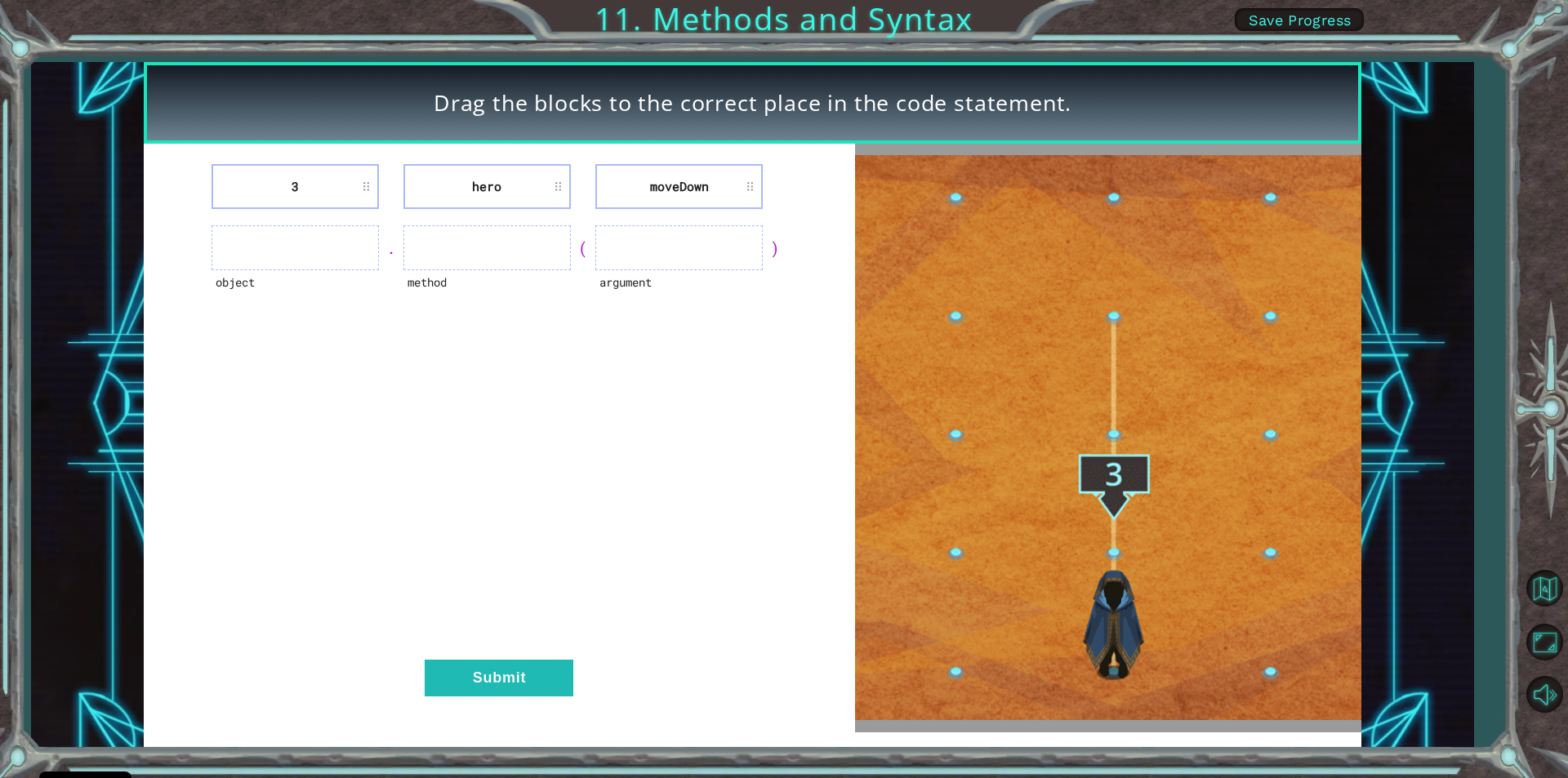
click at [251, 249] on ul at bounding box center [295, 248] width 168 height 45
click at [1131, 488] on img at bounding box center [1108, 437] width 506 height 565
click at [1123, 468] on img at bounding box center [1108, 437] width 506 height 565
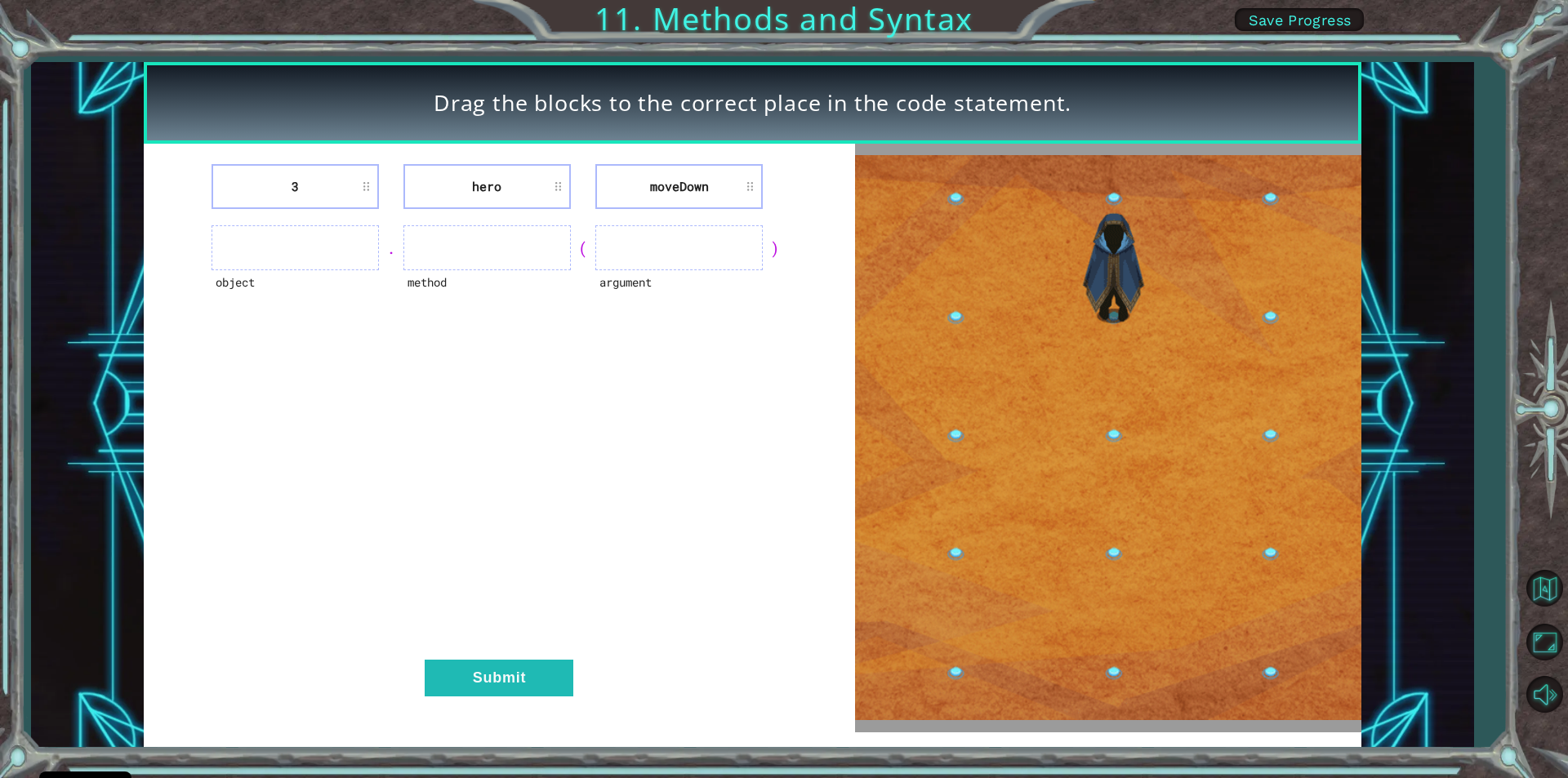
click at [1123, 468] on img at bounding box center [1108, 437] width 506 height 565
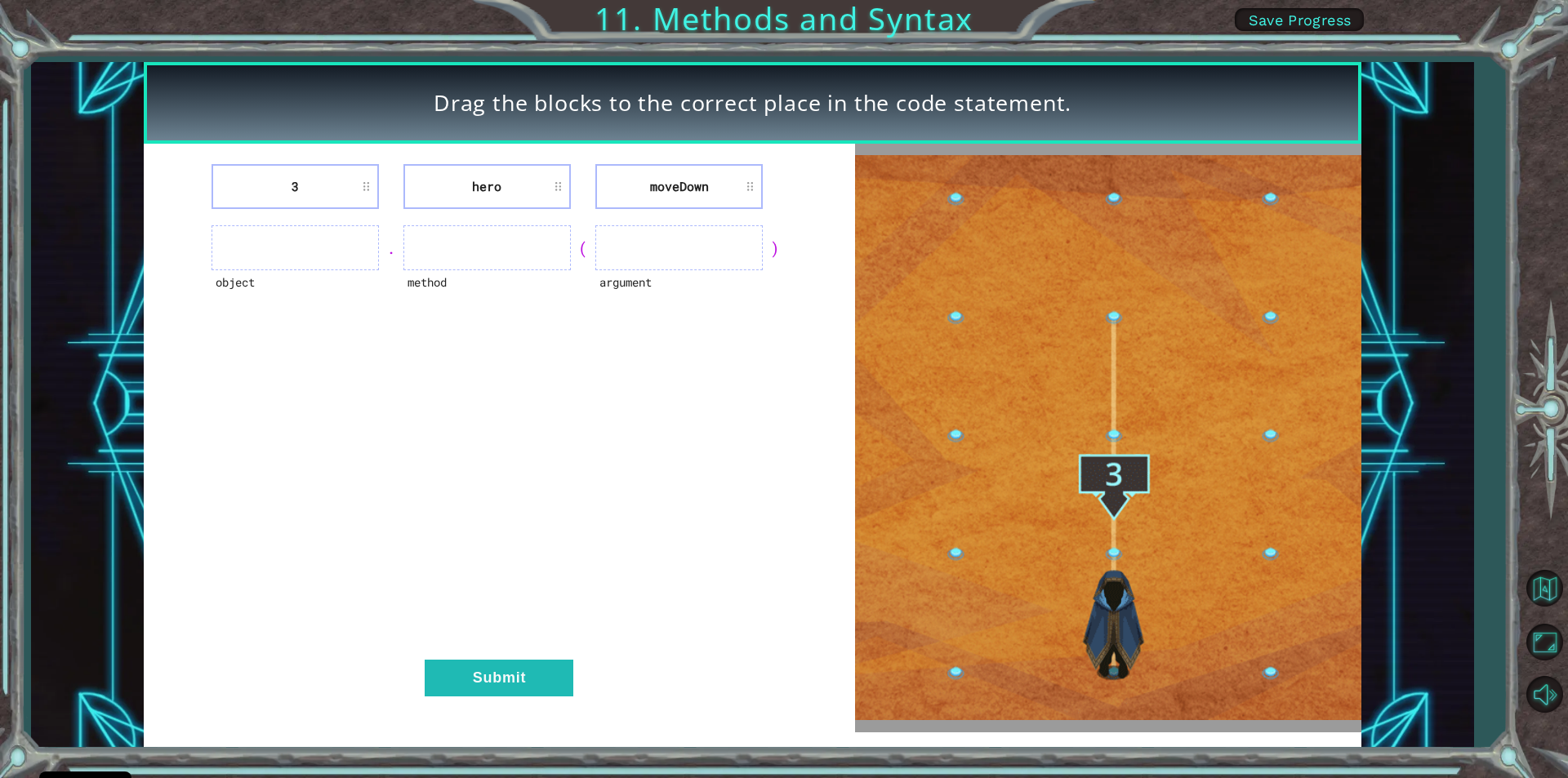
click at [1123, 468] on img at bounding box center [1108, 437] width 506 height 565
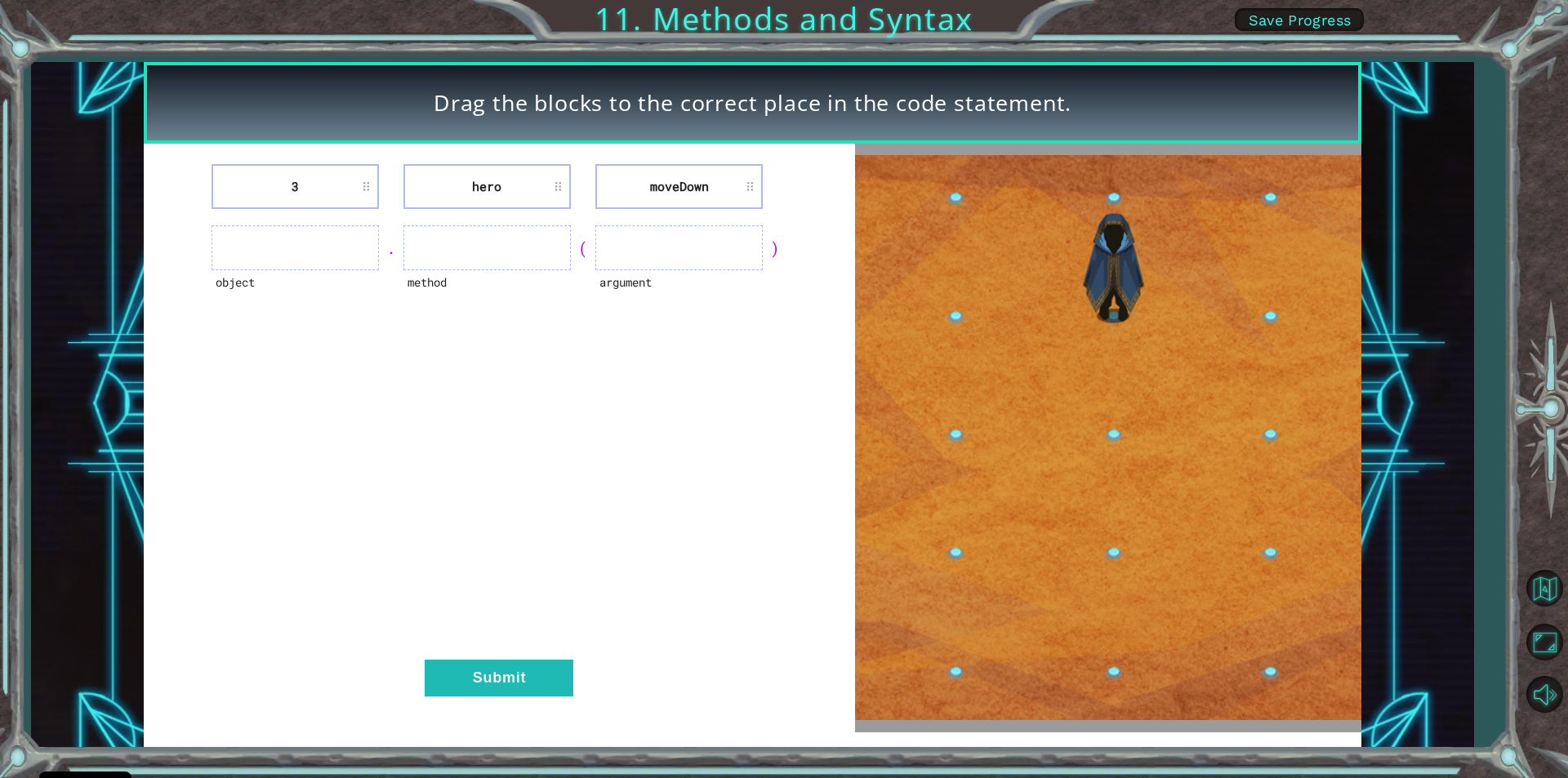
click at [759, 285] on div "argument" at bounding box center [679, 293] width 168 height 45
click at [732, 262] on ul at bounding box center [679, 248] width 168 height 45
click at [733, 264] on ul at bounding box center [679, 248] width 168 height 45
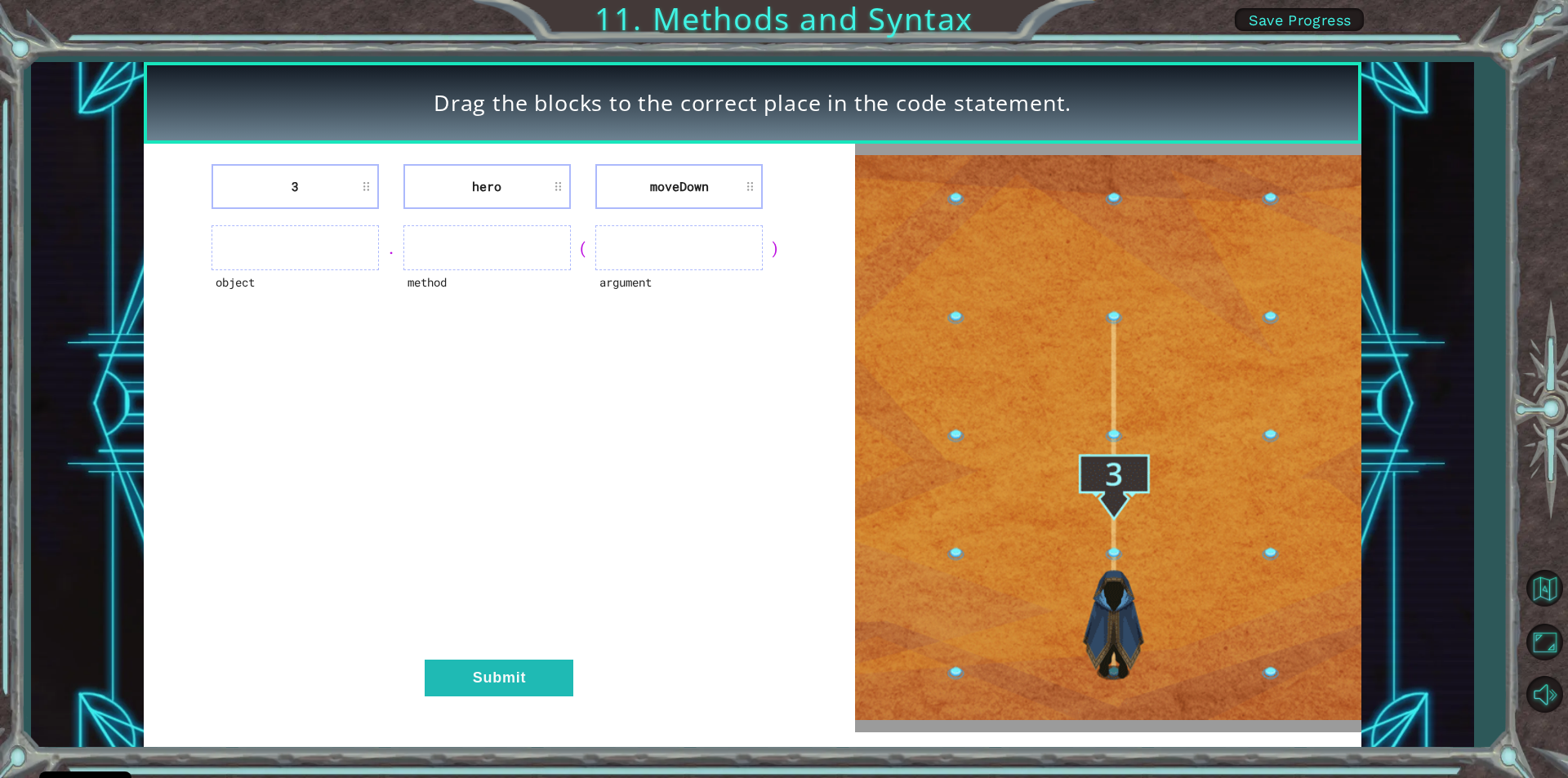
click at [728, 266] on ul at bounding box center [679, 248] width 168 height 45
click at [728, 265] on ul at bounding box center [679, 248] width 168 height 45
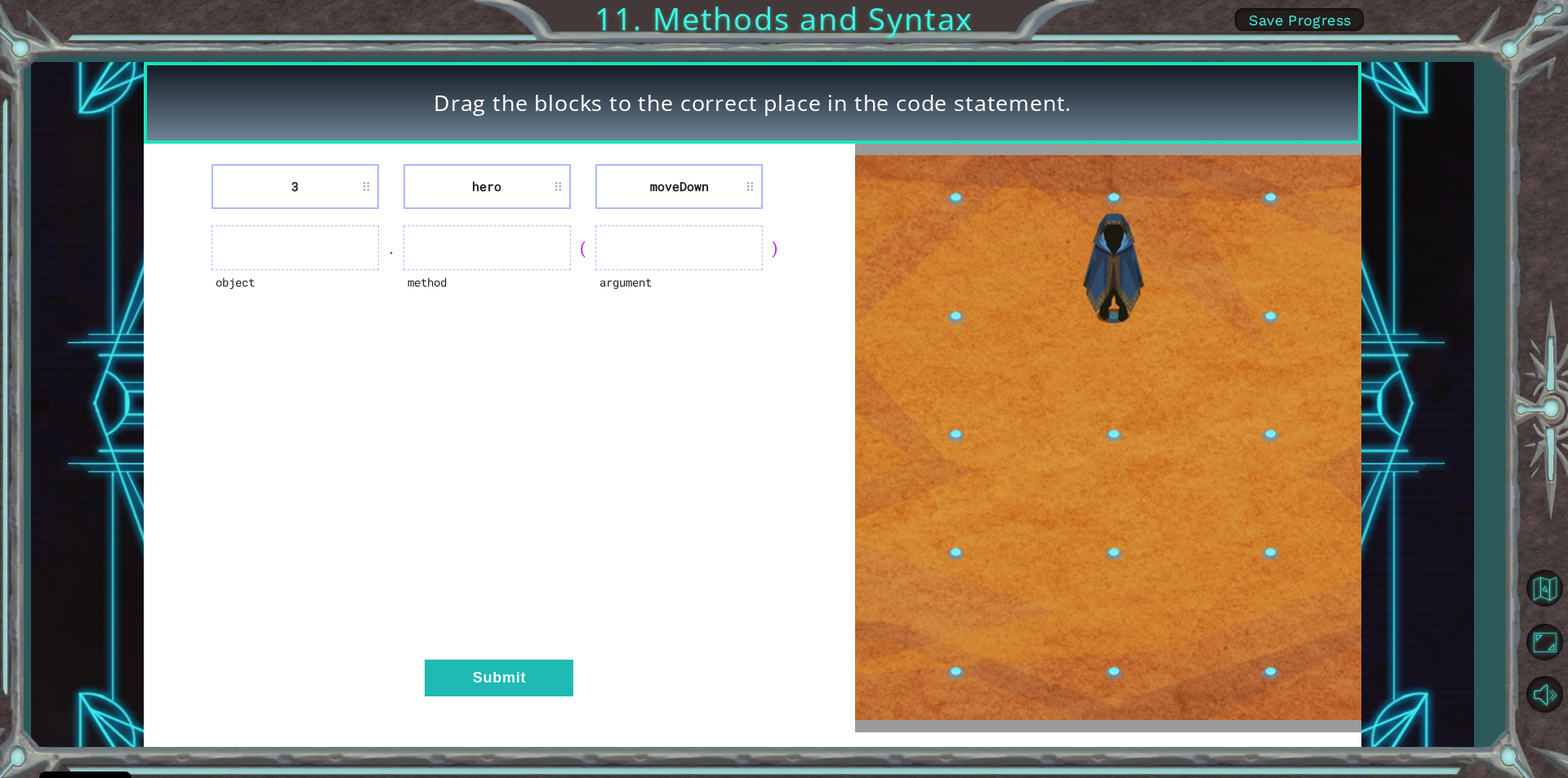
click at [730, 266] on ul at bounding box center [679, 248] width 168 height 45
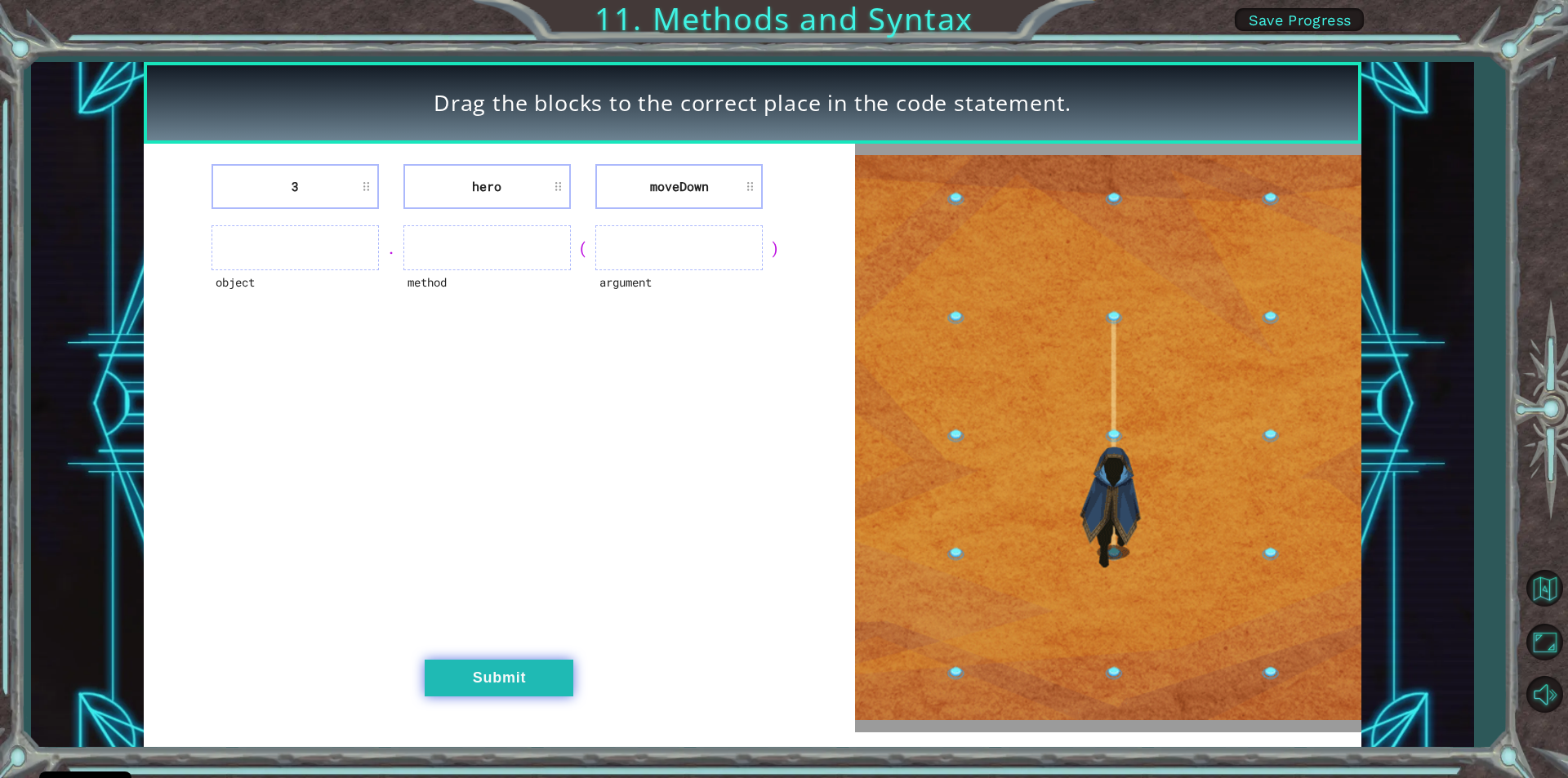
click at [553, 673] on button "Submit" at bounding box center [499, 677] width 149 height 37
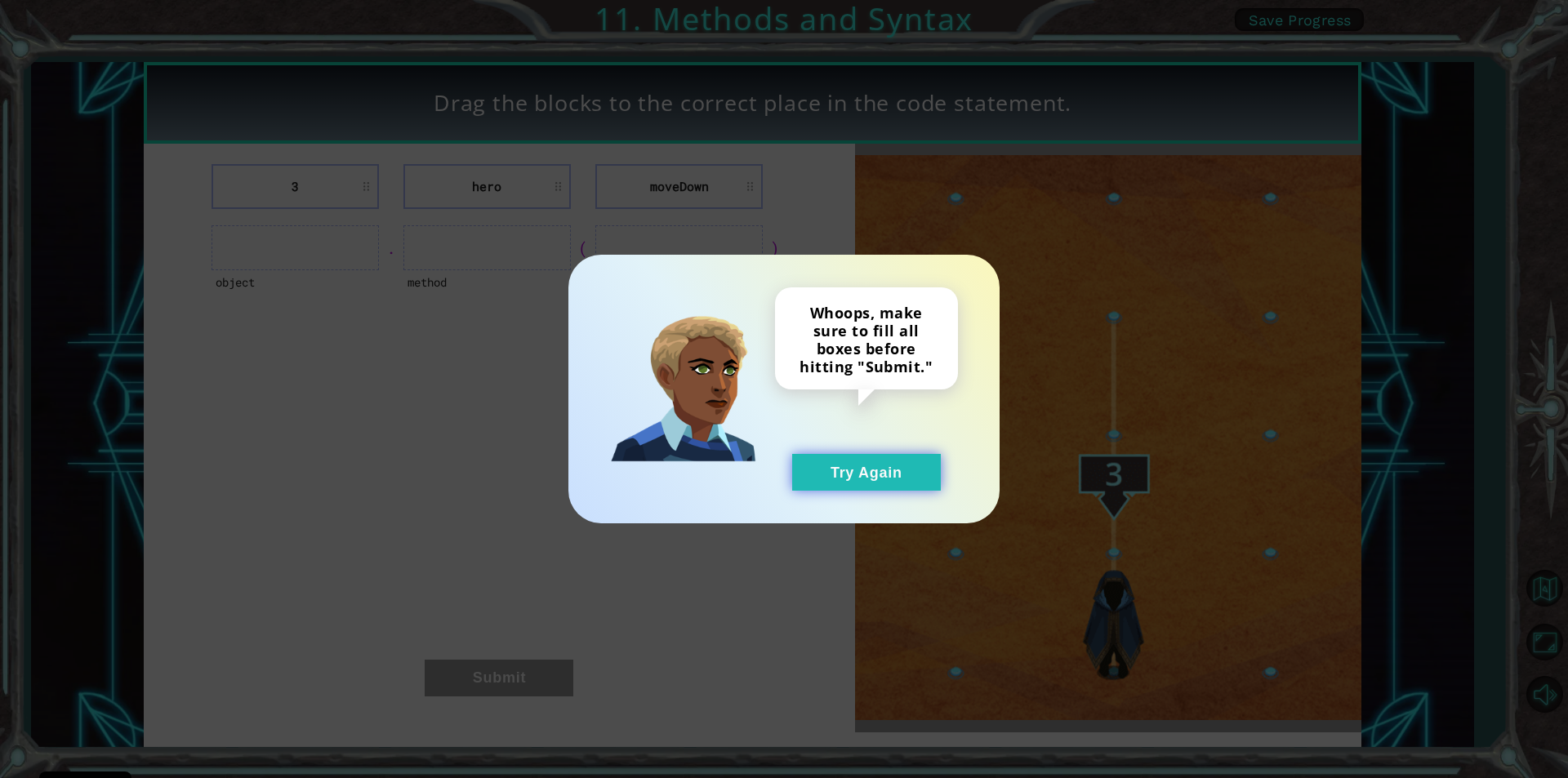
click at [807, 477] on button "Try Again" at bounding box center [867, 472] width 149 height 37
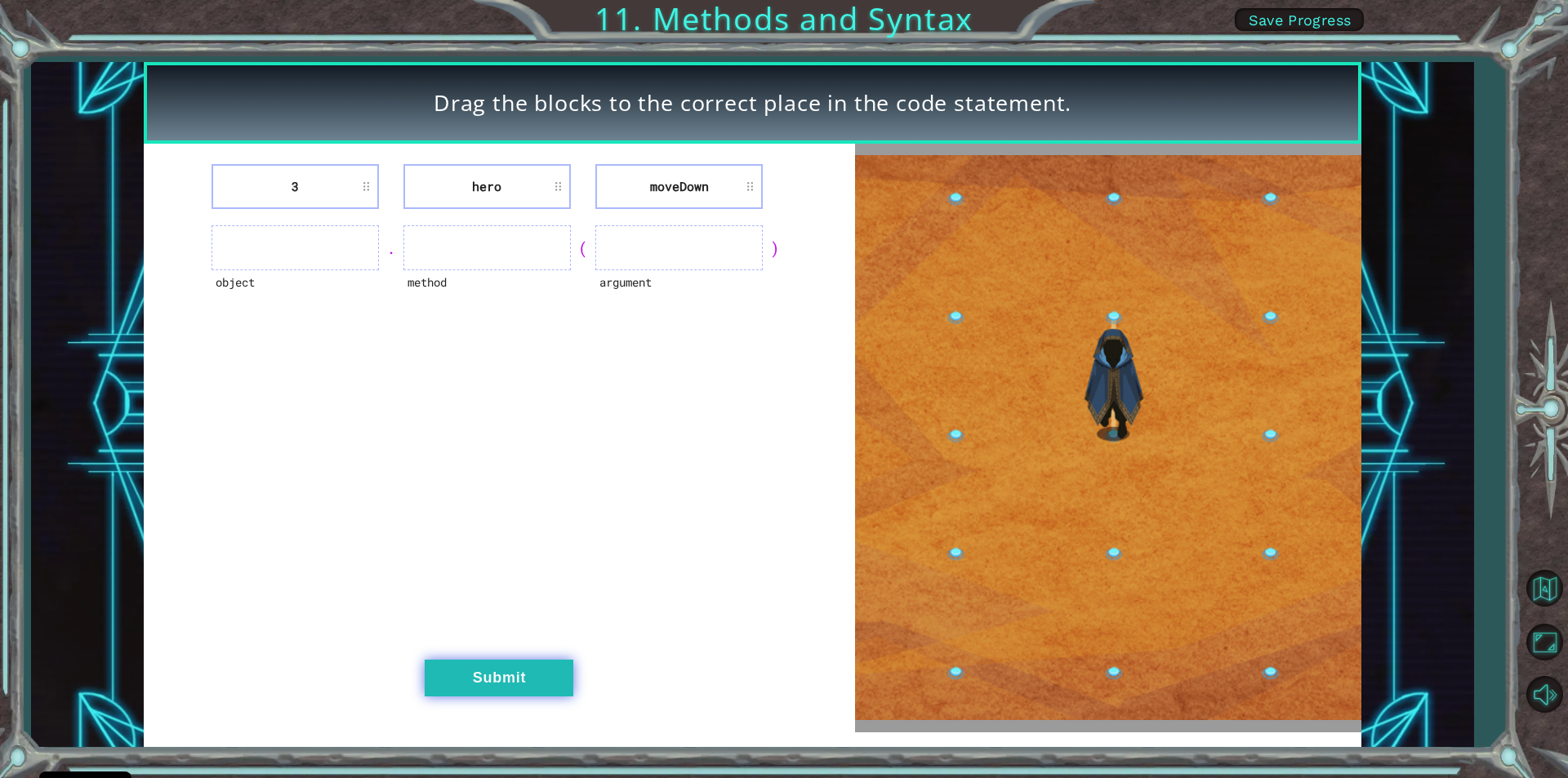
click at [556, 678] on button "Submit" at bounding box center [499, 677] width 149 height 37
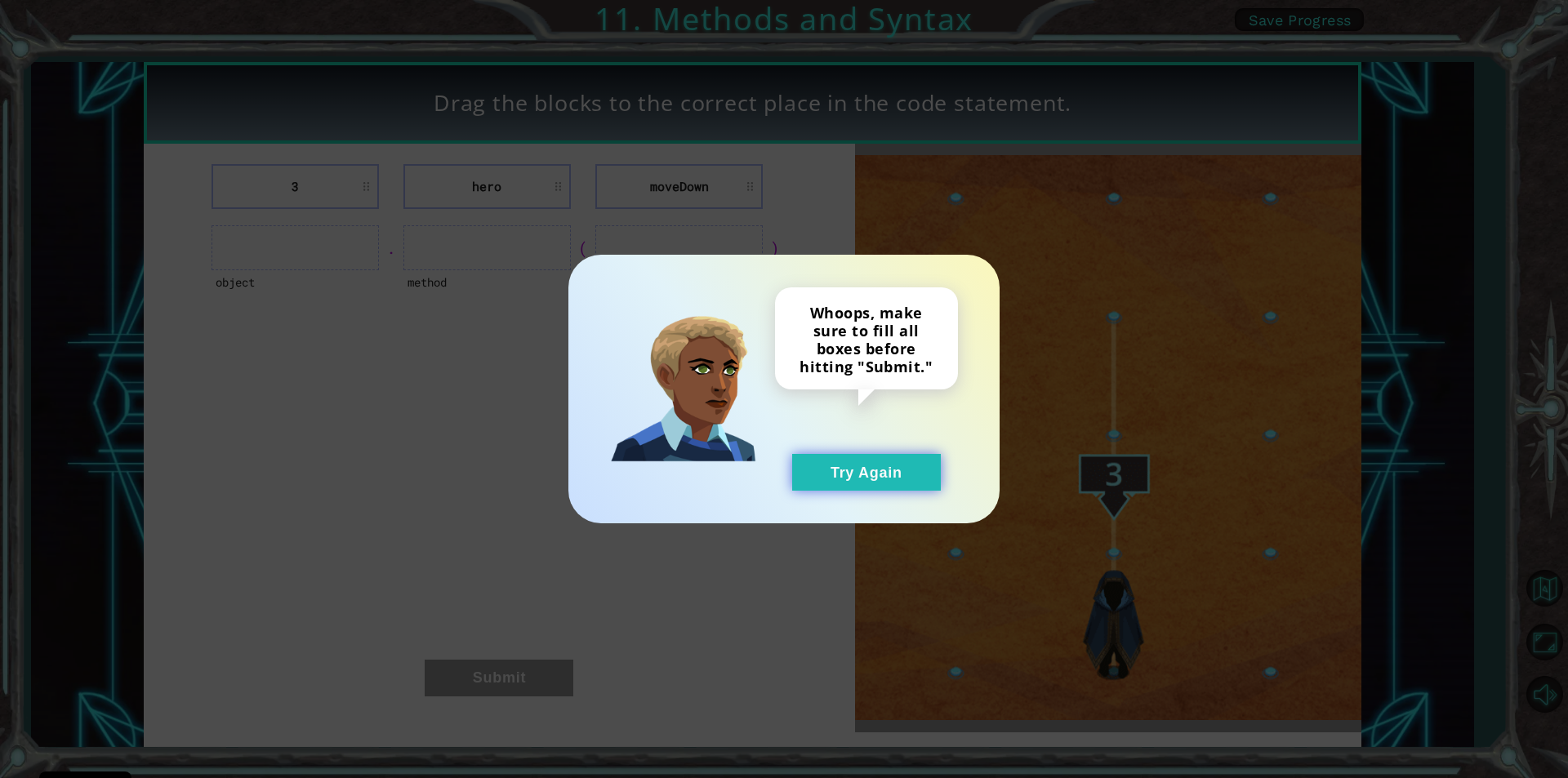
click at [820, 486] on button "Try Again" at bounding box center [867, 472] width 149 height 37
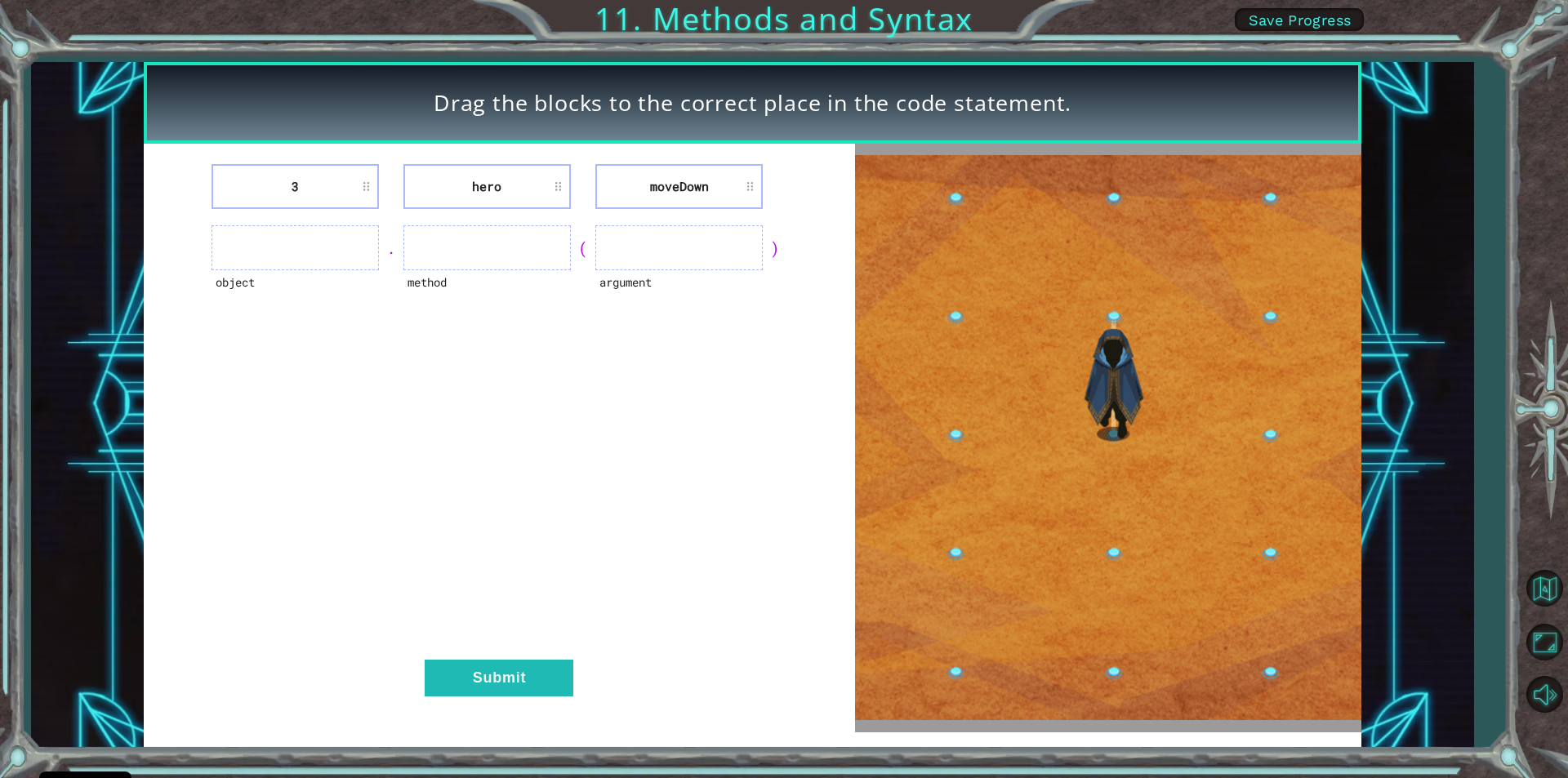
click at [284, 235] on ul at bounding box center [295, 248] width 168 height 45
drag, startPoint x: 284, startPoint y: 235, endPoint x: 284, endPoint y: 262, distance: 27.0
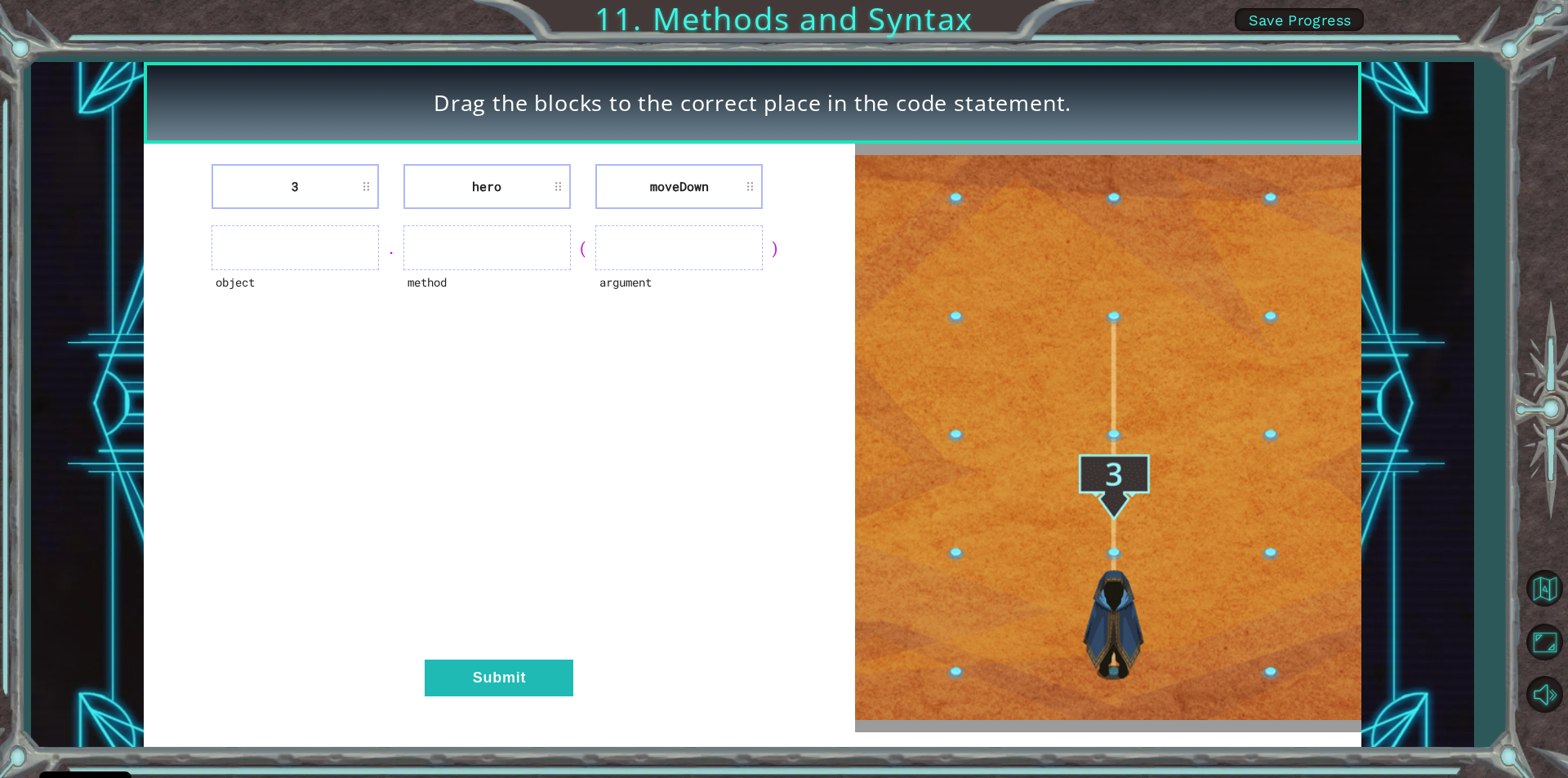
click at [345, 271] on div "object" at bounding box center [295, 248] width 168 height 45
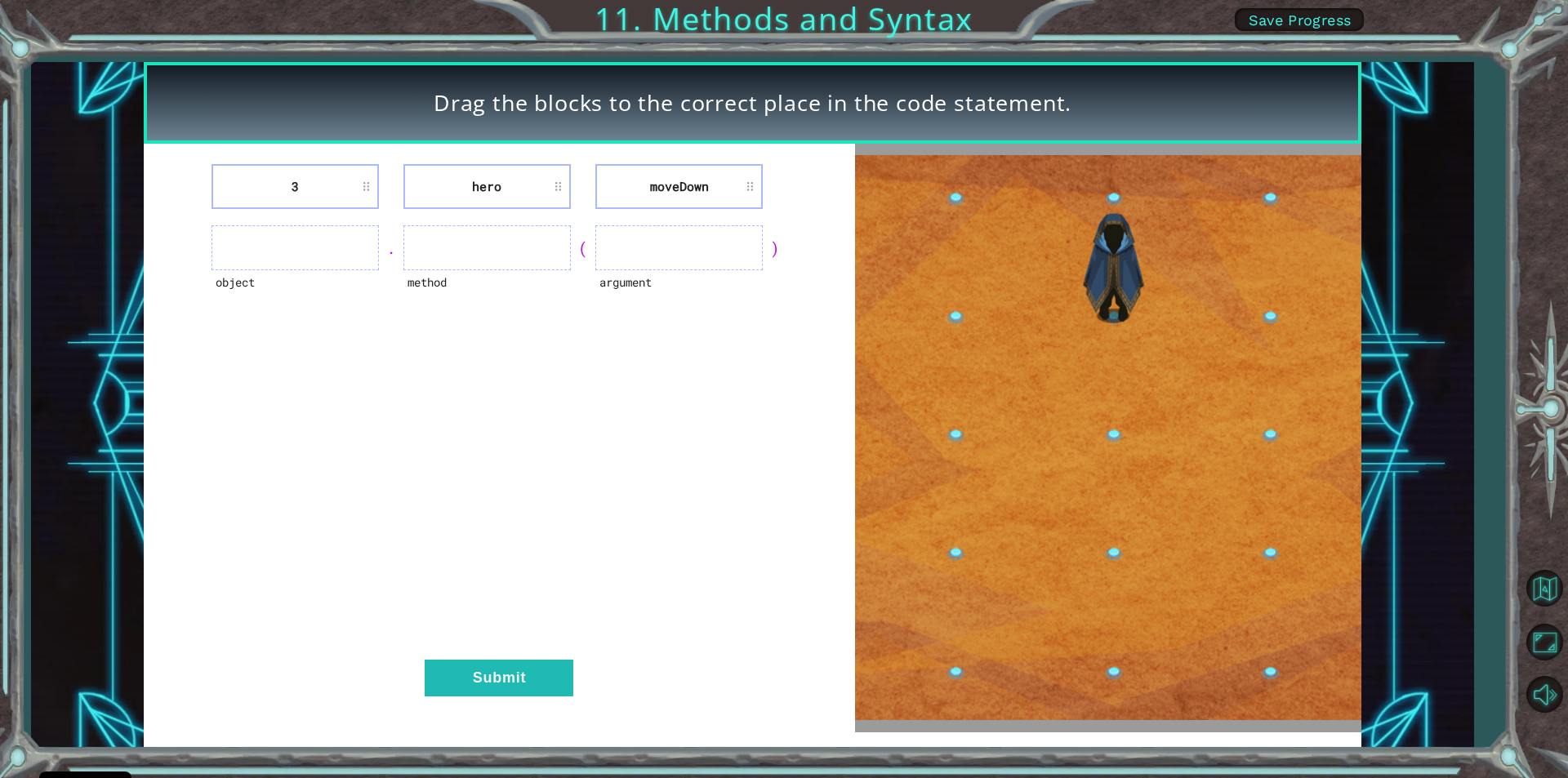
drag, startPoint x: 524, startPoint y: 290, endPoint x: 517, endPoint y: 149, distance: 141.2
click at [517, 262] on div "method" at bounding box center [486, 248] width 168 height 45
click at [519, 143] on div "Drag the blocks to the correct place in the code statement." at bounding box center [752, 103] width 1217 height 82
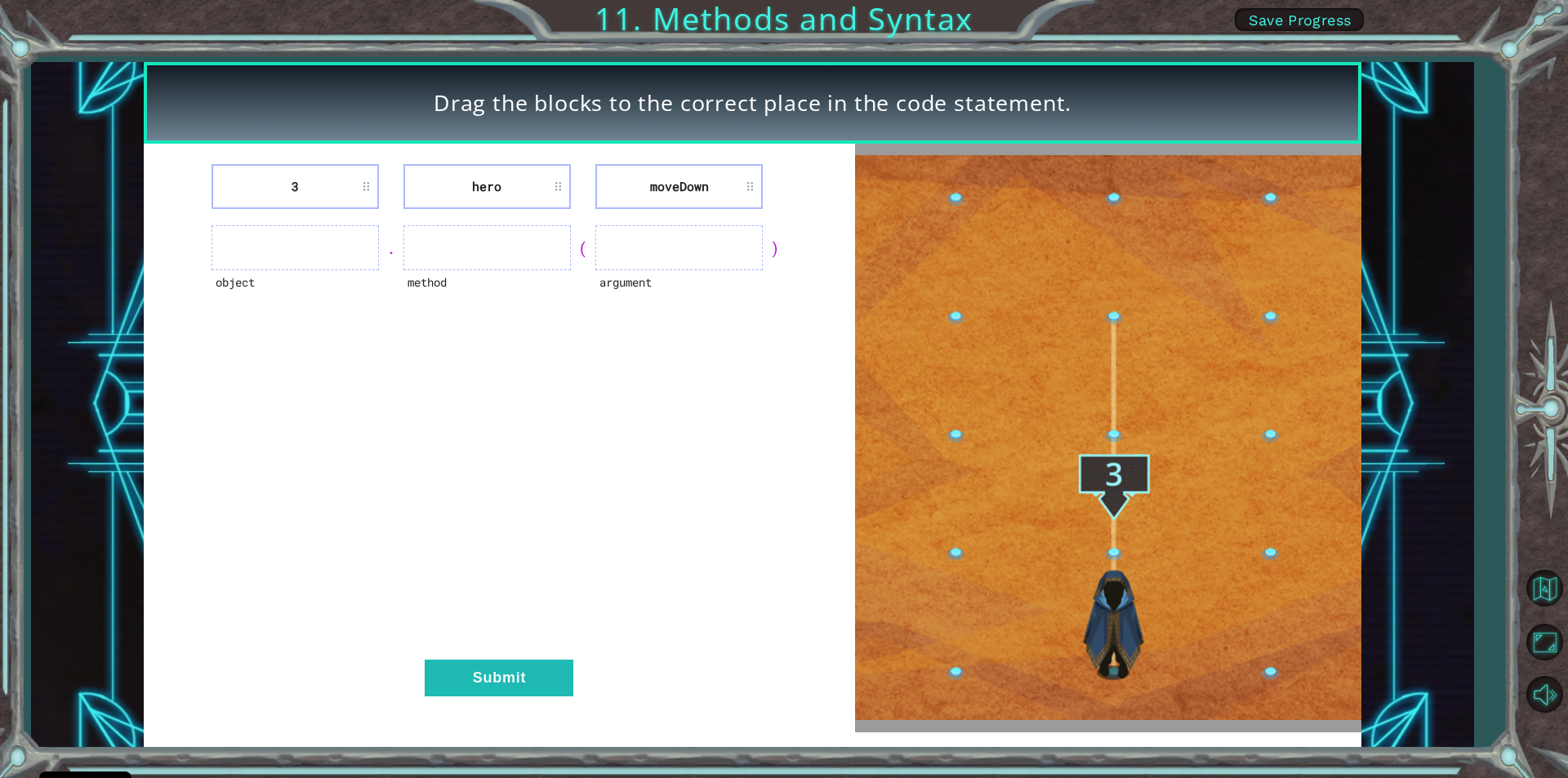
click at [519, 142] on div "Drag the blocks to the correct place in the code statement." at bounding box center [752, 103] width 1217 height 82
drag, startPoint x: 589, startPoint y: 160, endPoint x: 496, endPoint y: 41, distance: 151.0
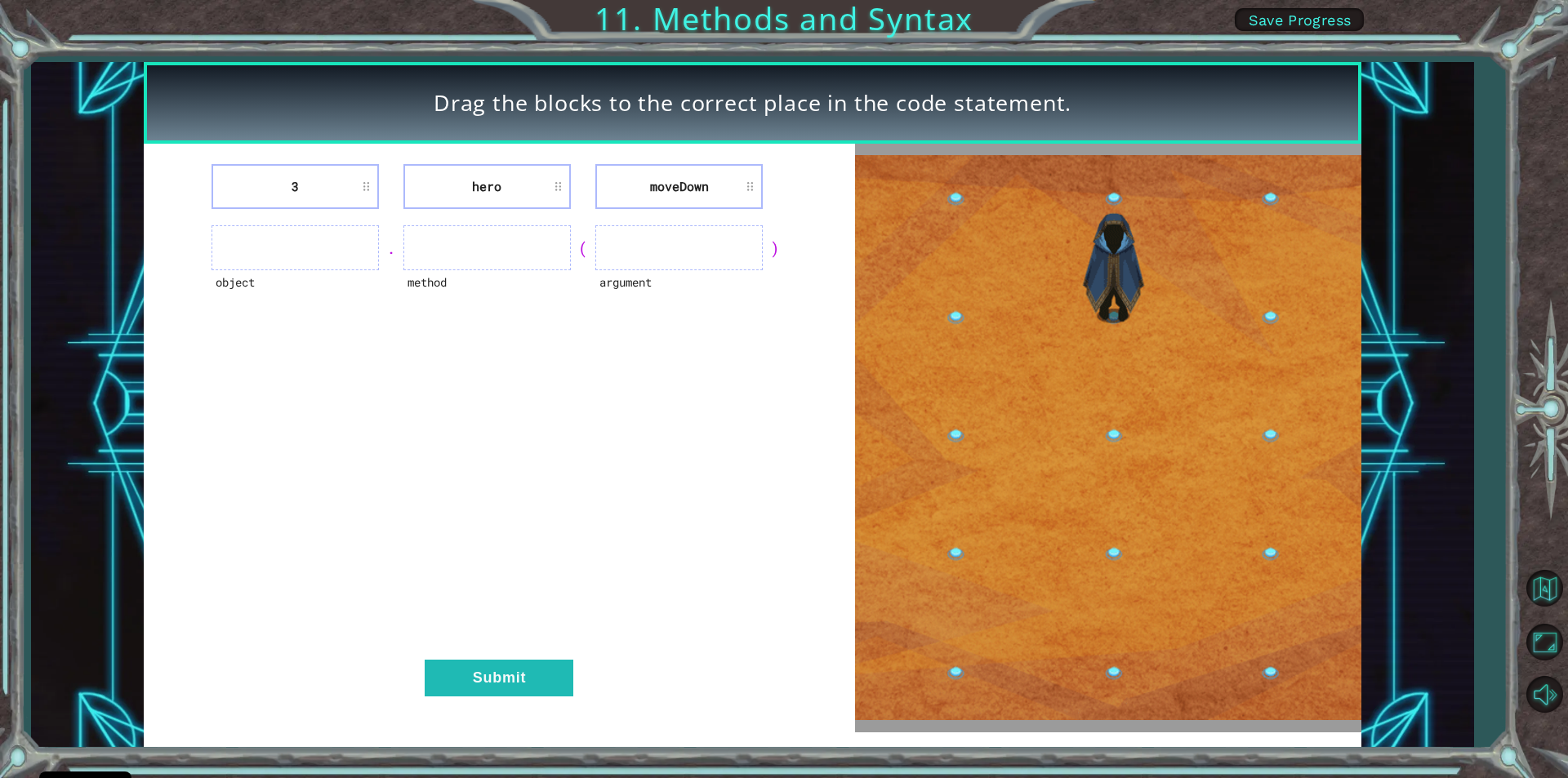
click at [586, 156] on div "3 hero [GEOGRAPHIC_DATA] object . method ( argument ) Submit" at bounding box center [500, 437] width 711 height 588
click at [497, 45] on div "Drag the blocks to the correct place in the code statement. 3 hero [GEOGRAPHIC_…" at bounding box center [784, 389] width 1568 height 778
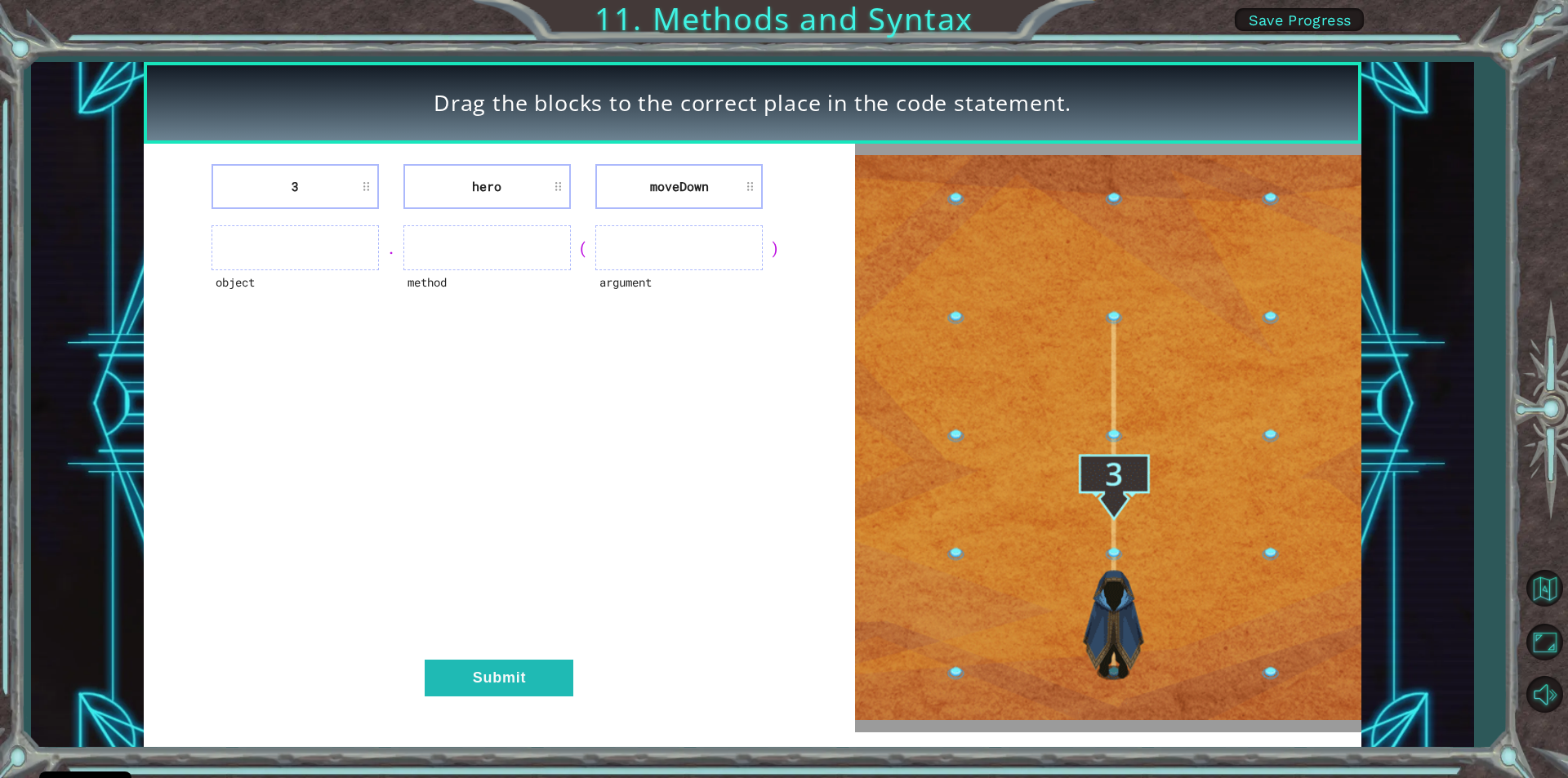
drag, startPoint x: 497, startPoint y: 45, endPoint x: 489, endPoint y: 48, distance: 8.5
click at [489, 48] on div "Drag the blocks to the correct place in the code statement. 3 hero [GEOGRAPHIC_…" at bounding box center [784, 389] width 1568 height 778
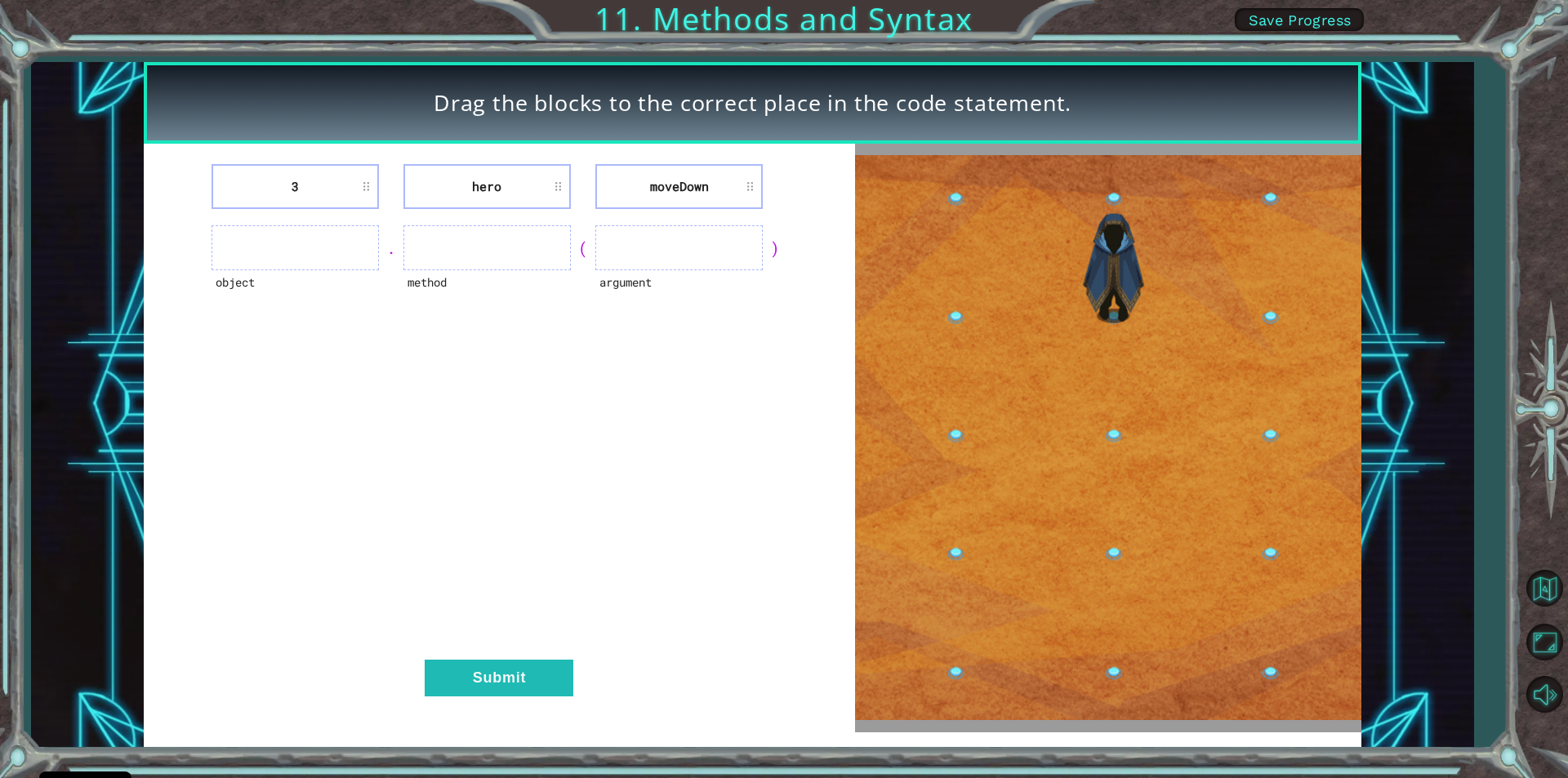
drag, startPoint x: 489, startPoint y: 48, endPoint x: 213, endPoint y: 101, distance: 281.0
click at [242, 54] on div "Drag the blocks to the correct place in the code statement. 3 hero [GEOGRAPHIC_…" at bounding box center [784, 389] width 1568 height 778
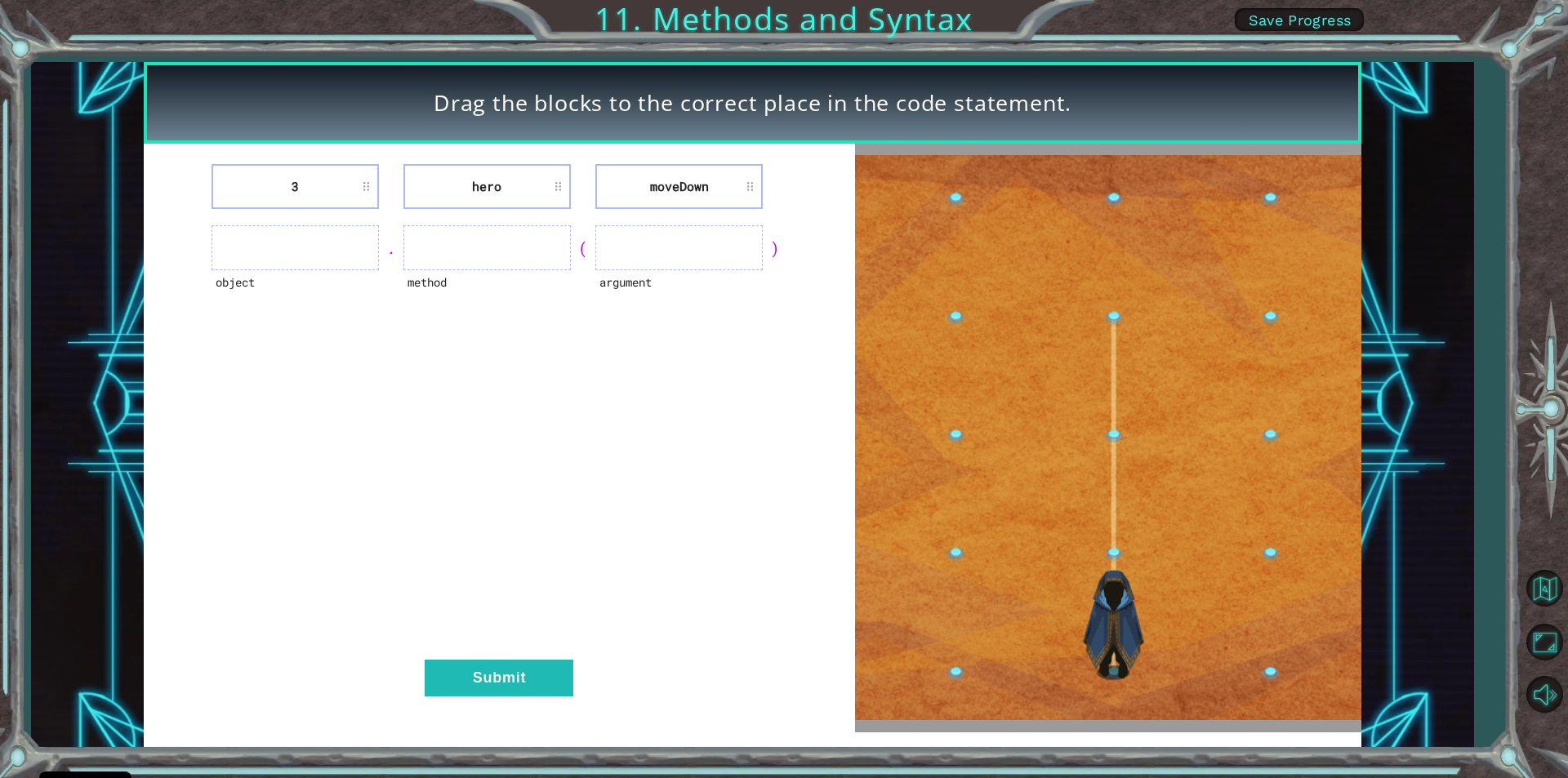
drag, startPoint x: 241, startPoint y: 83, endPoint x: 263, endPoint y: 72, distance: 24.6
click at [226, 87] on div "Drag the blocks to the correct place in the code statement." at bounding box center [752, 103] width 1217 height 82
drag, startPoint x: 263, startPoint y: 72, endPoint x: 360, endPoint y: 34, distance: 104.2
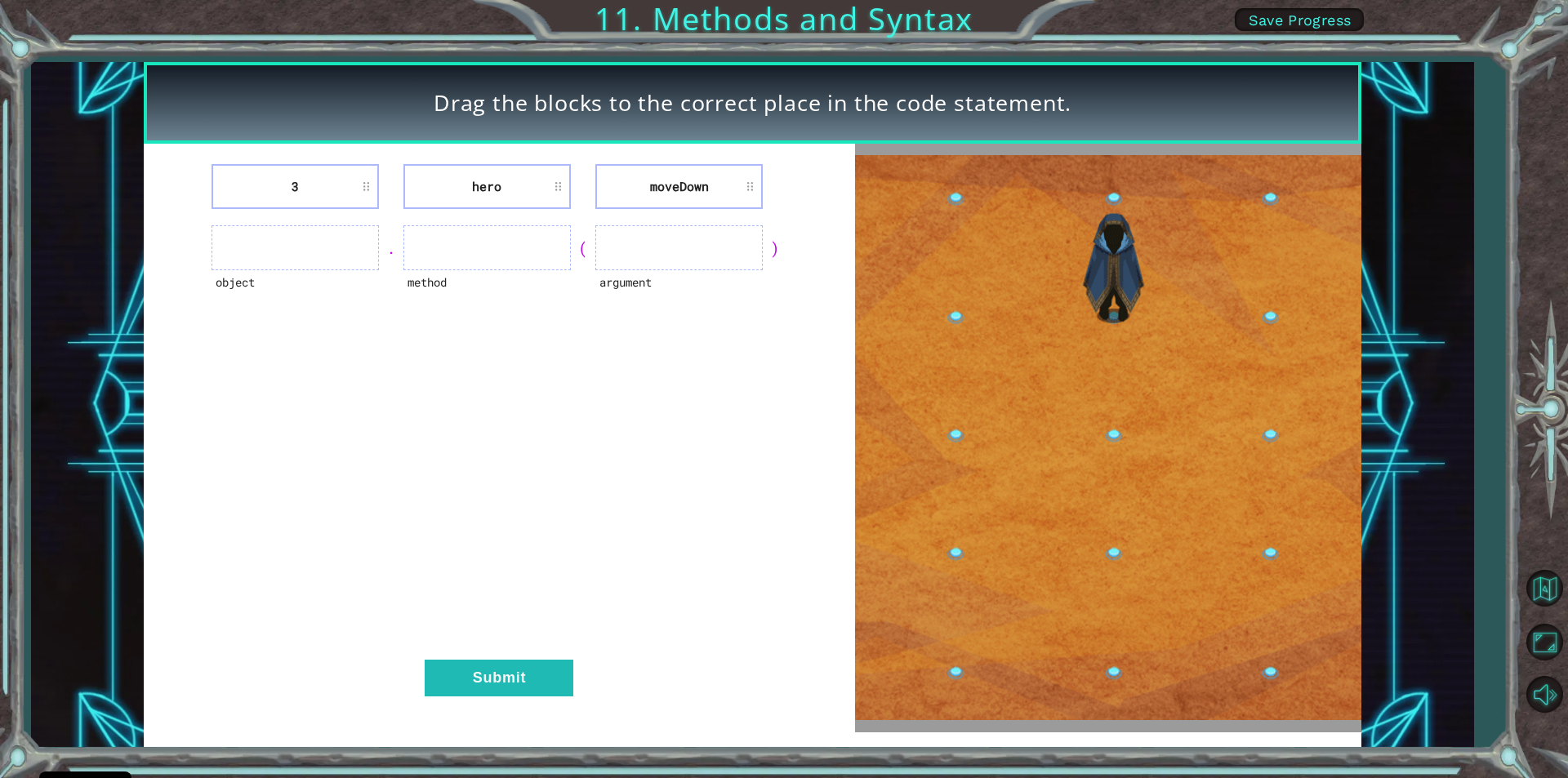
click at [239, 78] on div "Drag the blocks to the correct place in the code statement." at bounding box center [752, 103] width 1217 height 82
drag, startPoint x: 0, startPoint y: 575, endPoint x: 138, endPoint y: 360, distance: 255.5
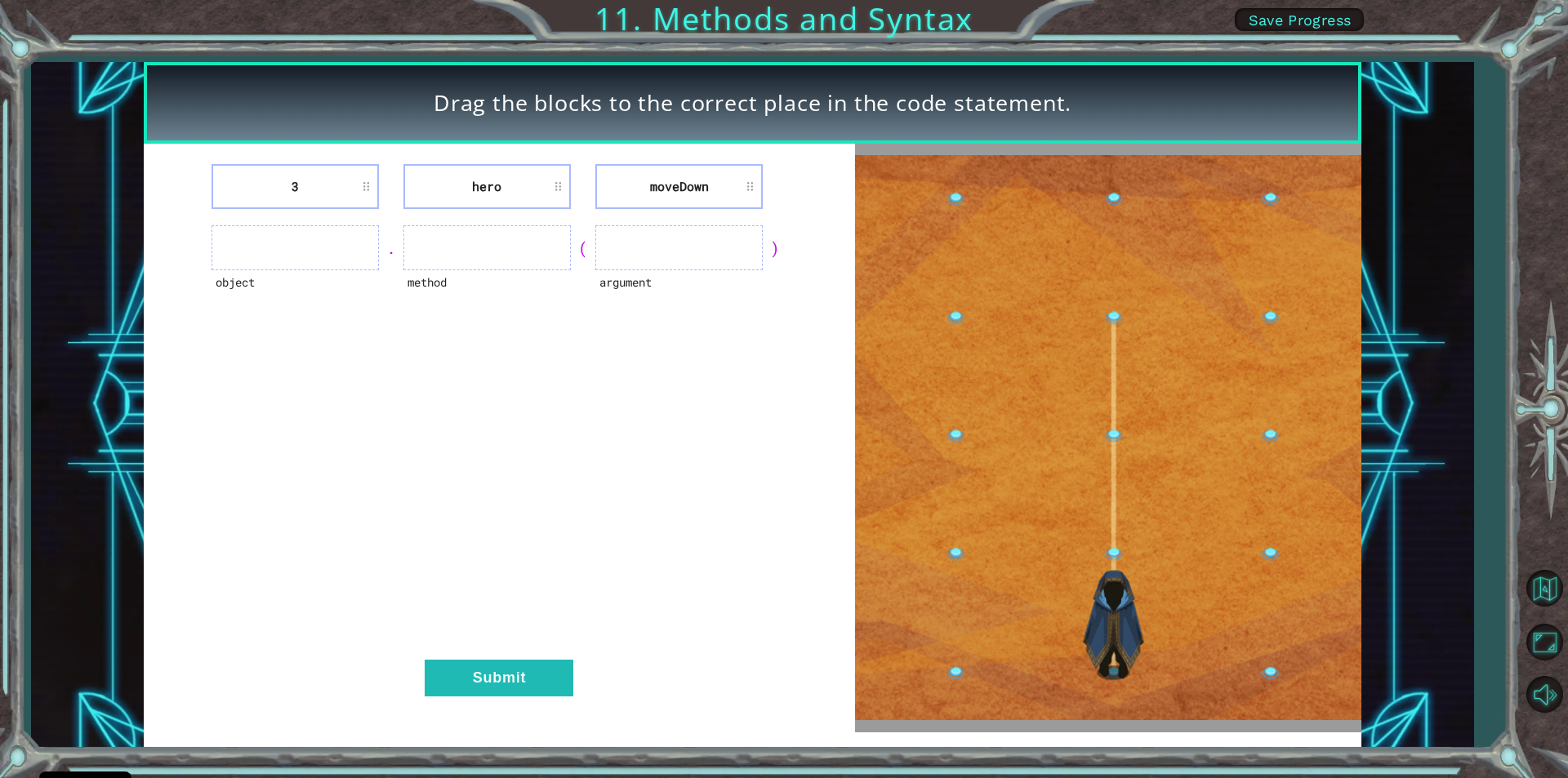
click at [386, 371] on div "3 hero [GEOGRAPHIC_DATA] object . method ( argument ) Submit" at bounding box center [500, 437] width 711 height 588
click at [396, 373] on div "3 hero [GEOGRAPHIC_DATA] object . method ( argument ) Submit" at bounding box center [500, 437] width 711 height 588
click at [407, 382] on div "3 hero [GEOGRAPHIC_DATA] object . method ( argument ) Submit" at bounding box center [500, 437] width 711 height 588
drag, startPoint x: 420, startPoint y: 399, endPoint x: 831, endPoint y: 697, distance: 507.7
click at [824, 694] on div "3 hero [GEOGRAPHIC_DATA] object . method ( argument ) Submit" at bounding box center [500, 437] width 711 height 588
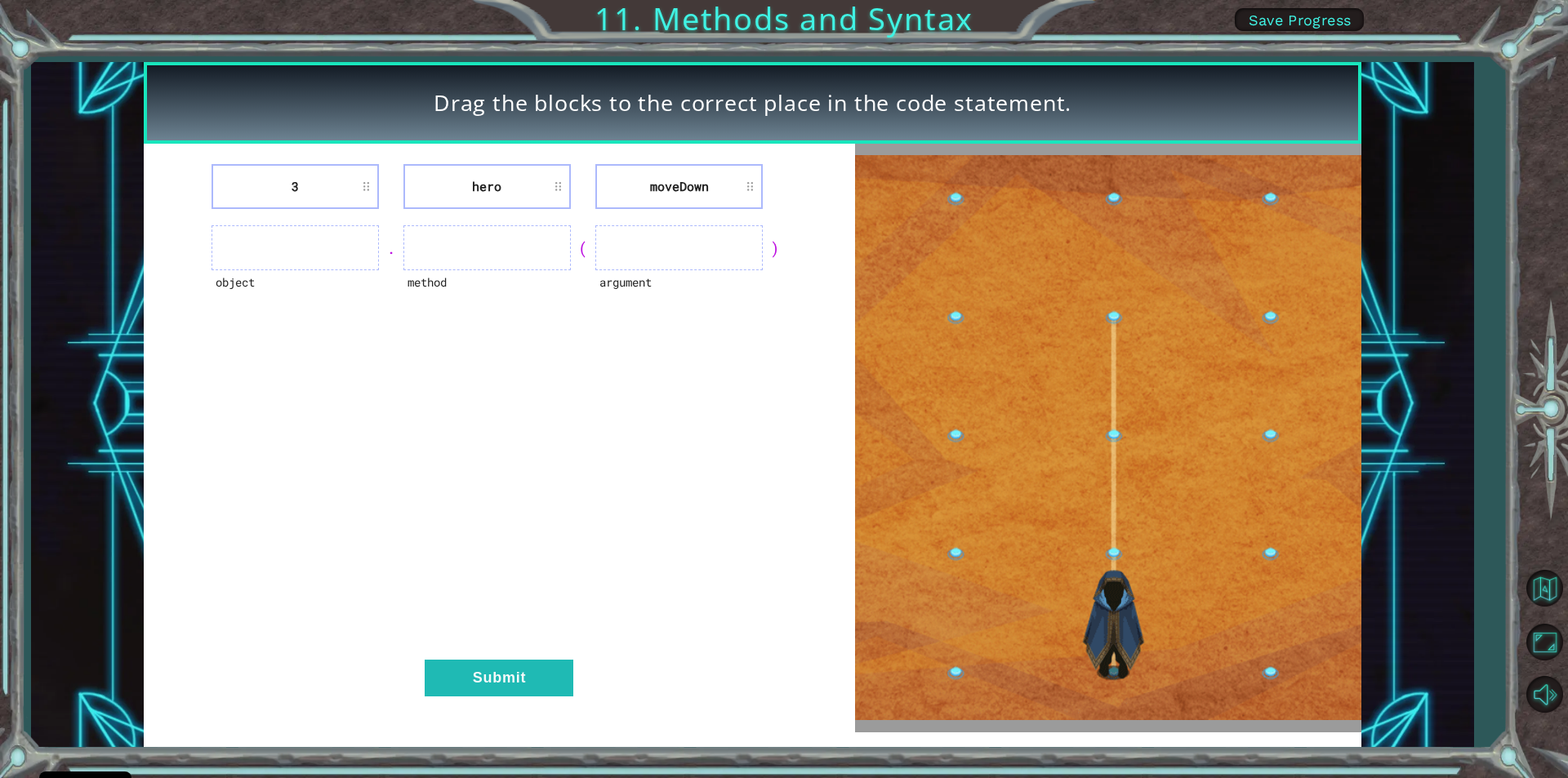
click at [609, 244] on ul at bounding box center [679, 248] width 168 height 45
click at [628, 257] on ul at bounding box center [679, 248] width 168 height 45
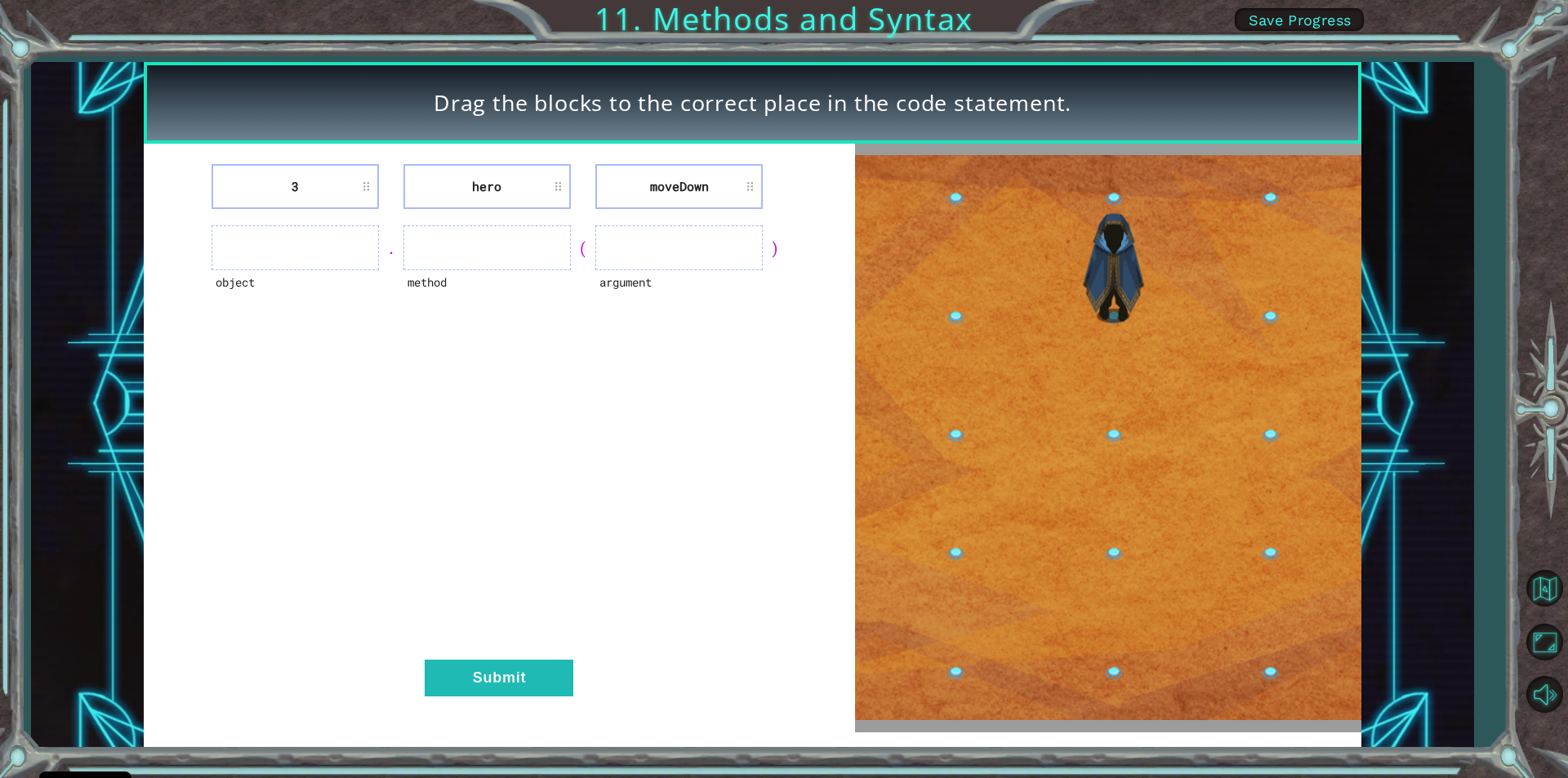
click at [683, 298] on div "argument" at bounding box center [679, 293] width 168 height 45
click at [756, 257] on ul at bounding box center [679, 248] width 168 height 45
click at [769, 261] on div "object . method ( argument )" at bounding box center [500, 248] width 670 height 45
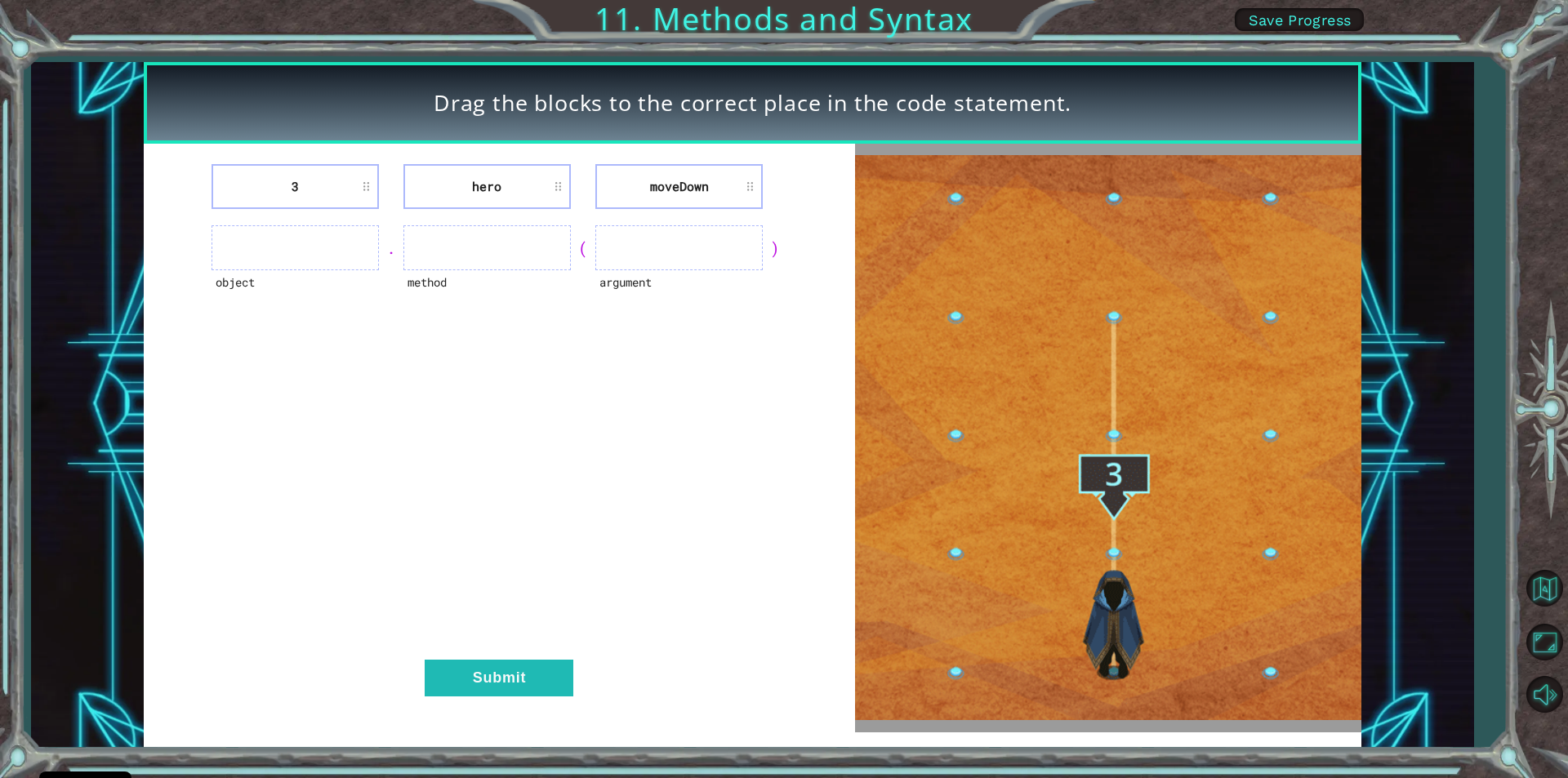
click at [770, 255] on div ")" at bounding box center [775, 248] width 25 height 23
click at [773, 250] on div ")" at bounding box center [775, 248] width 25 height 23
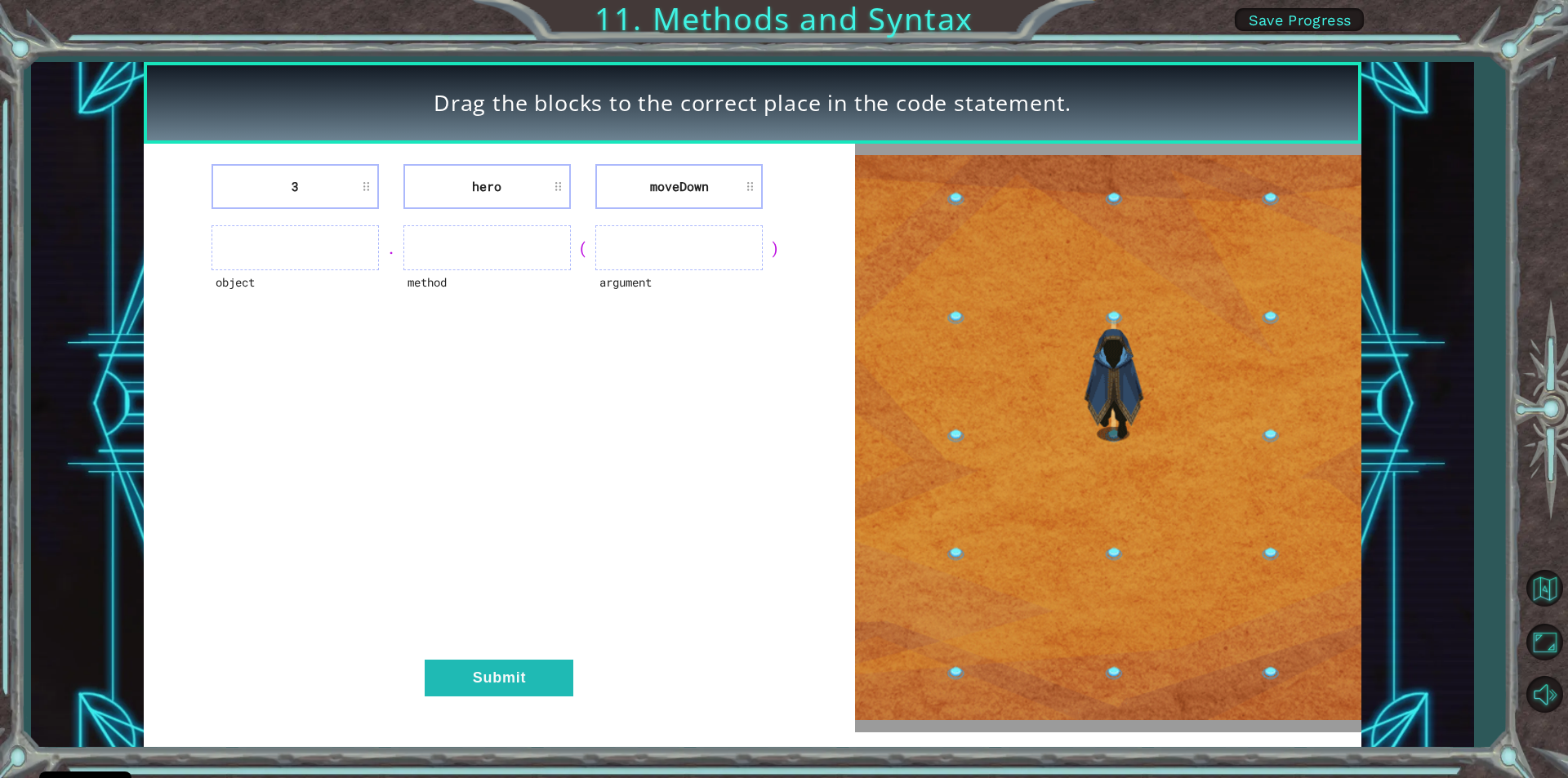
drag, startPoint x: 705, startPoint y: 164, endPoint x: 647, endPoint y: 92, distance: 92.5
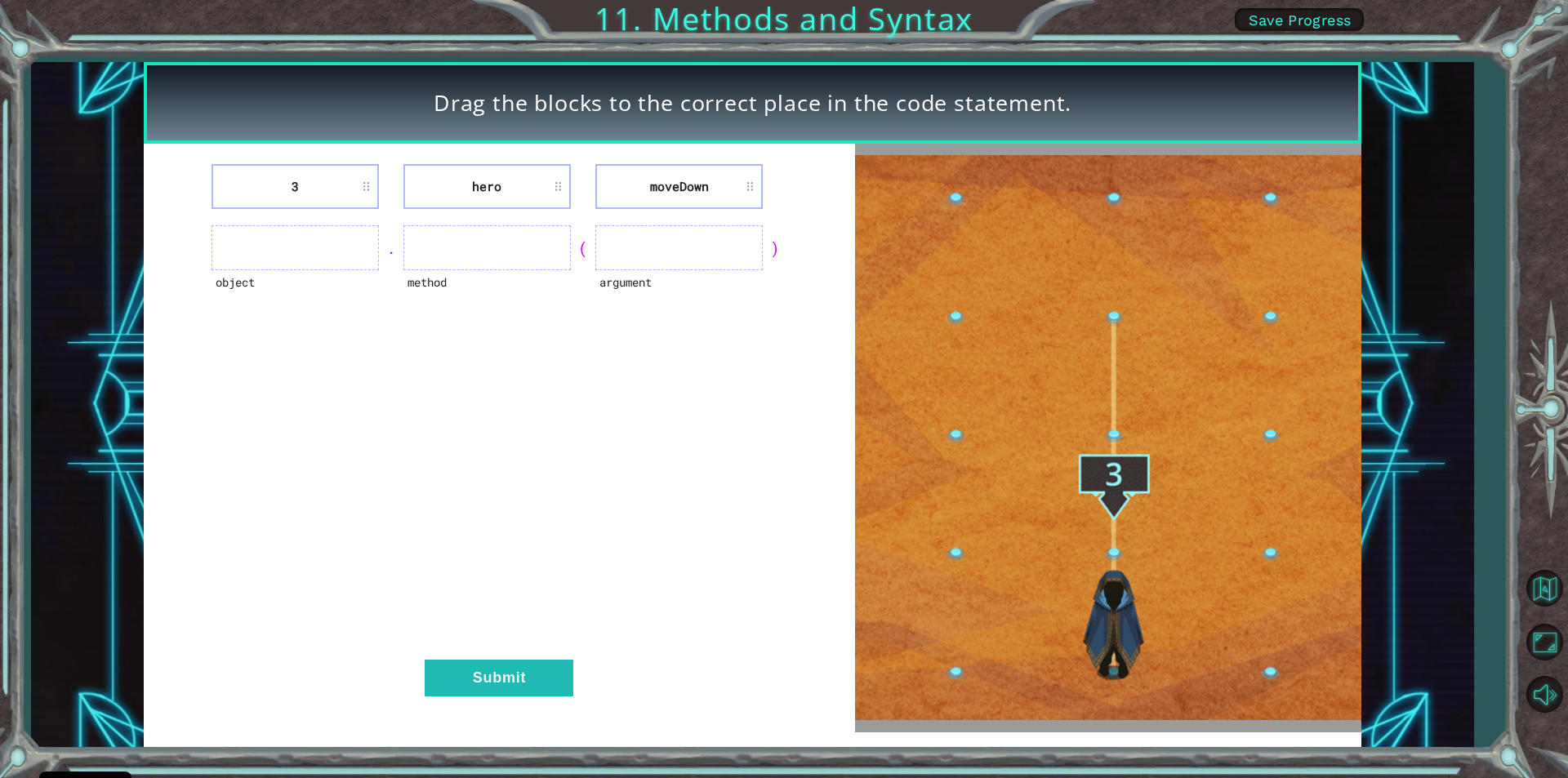
click at [664, 124] on div "Drag the blocks to the correct place in the code statement. 3 hero [GEOGRAPHIC_…" at bounding box center [752, 405] width 1217 height 685
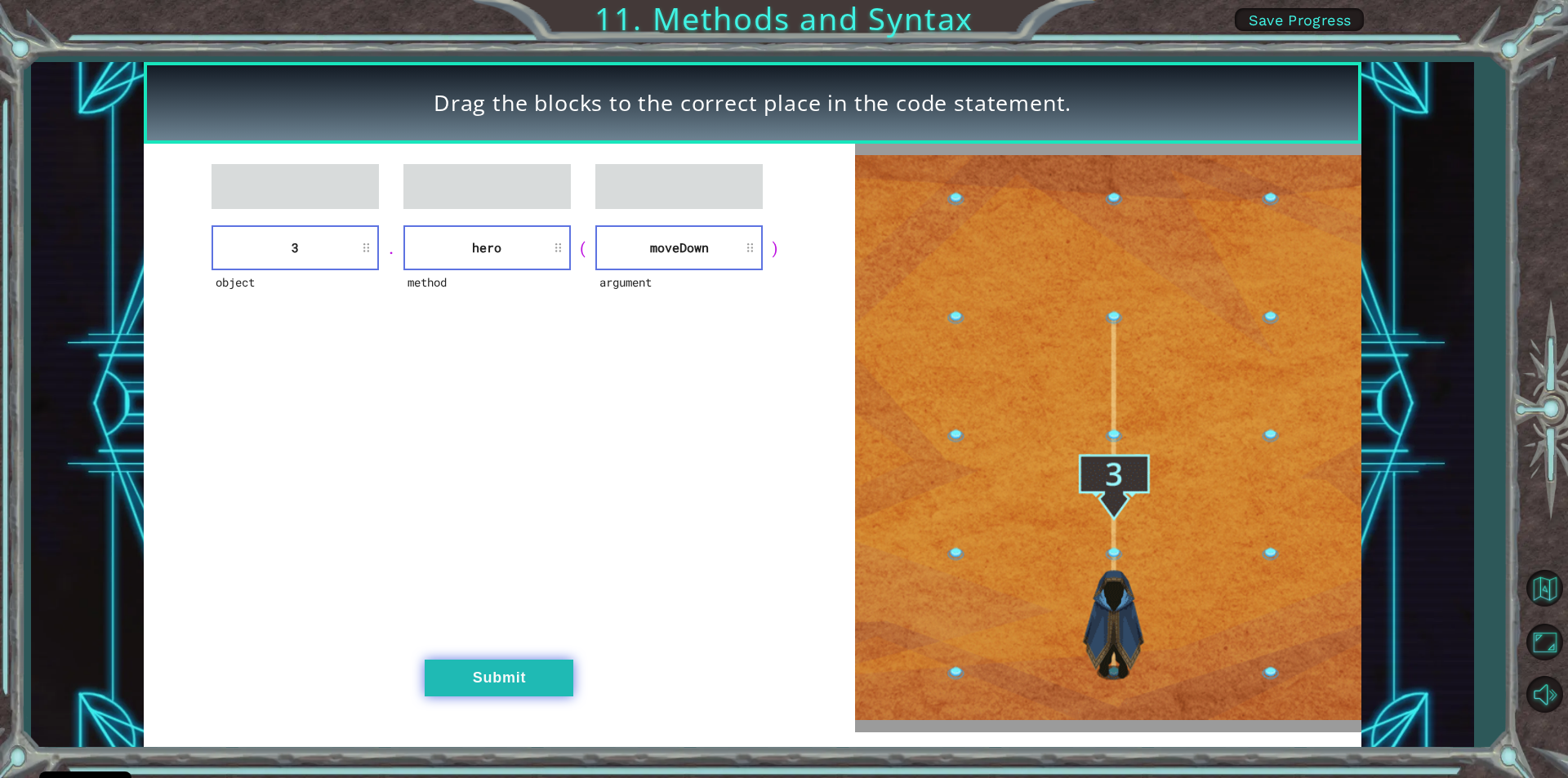
click at [470, 668] on button "Submit" at bounding box center [499, 677] width 149 height 37
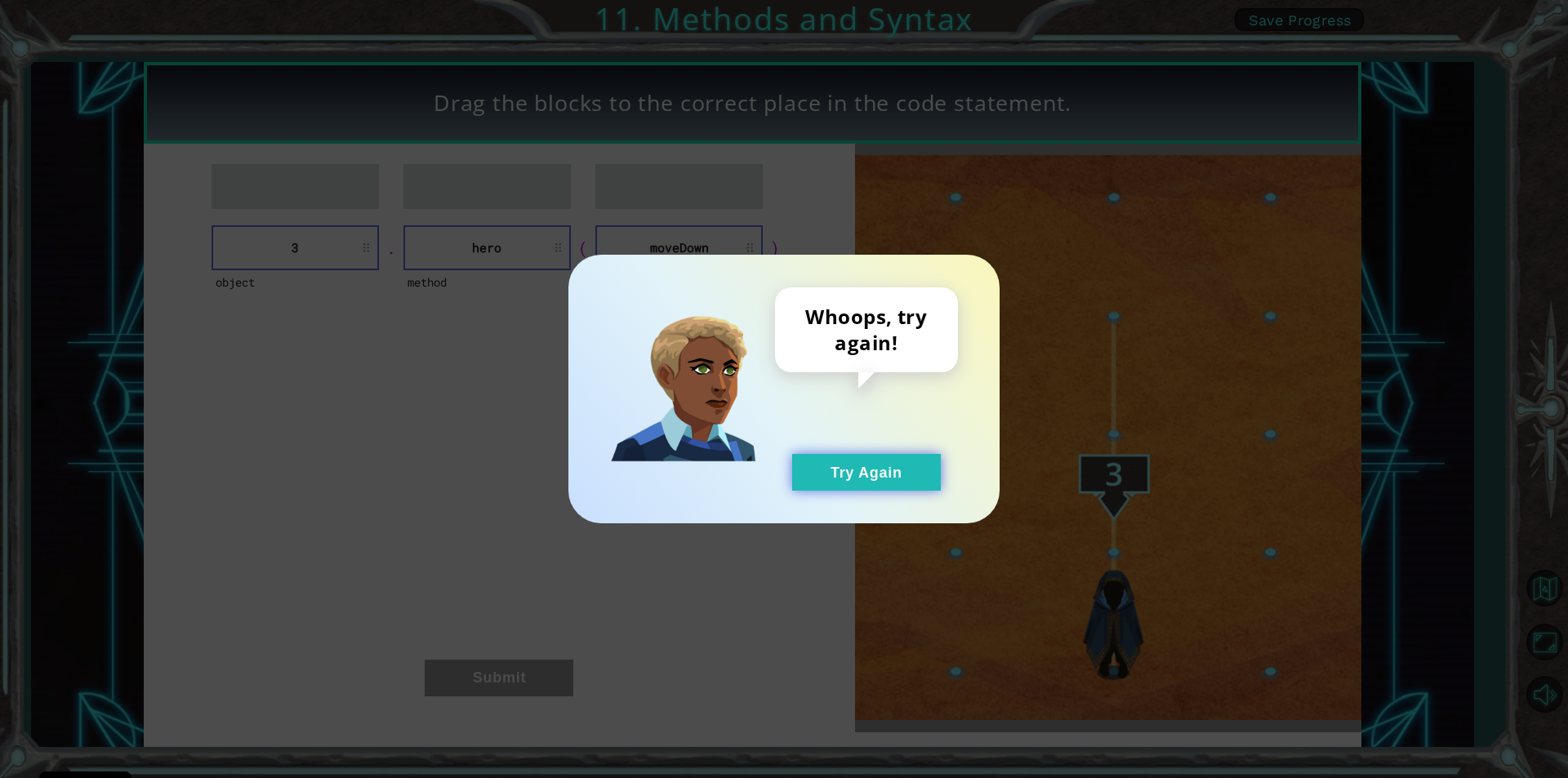
click at [874, 478] on button "Try Again" at bounding box center [867, 472] width 149 height 37
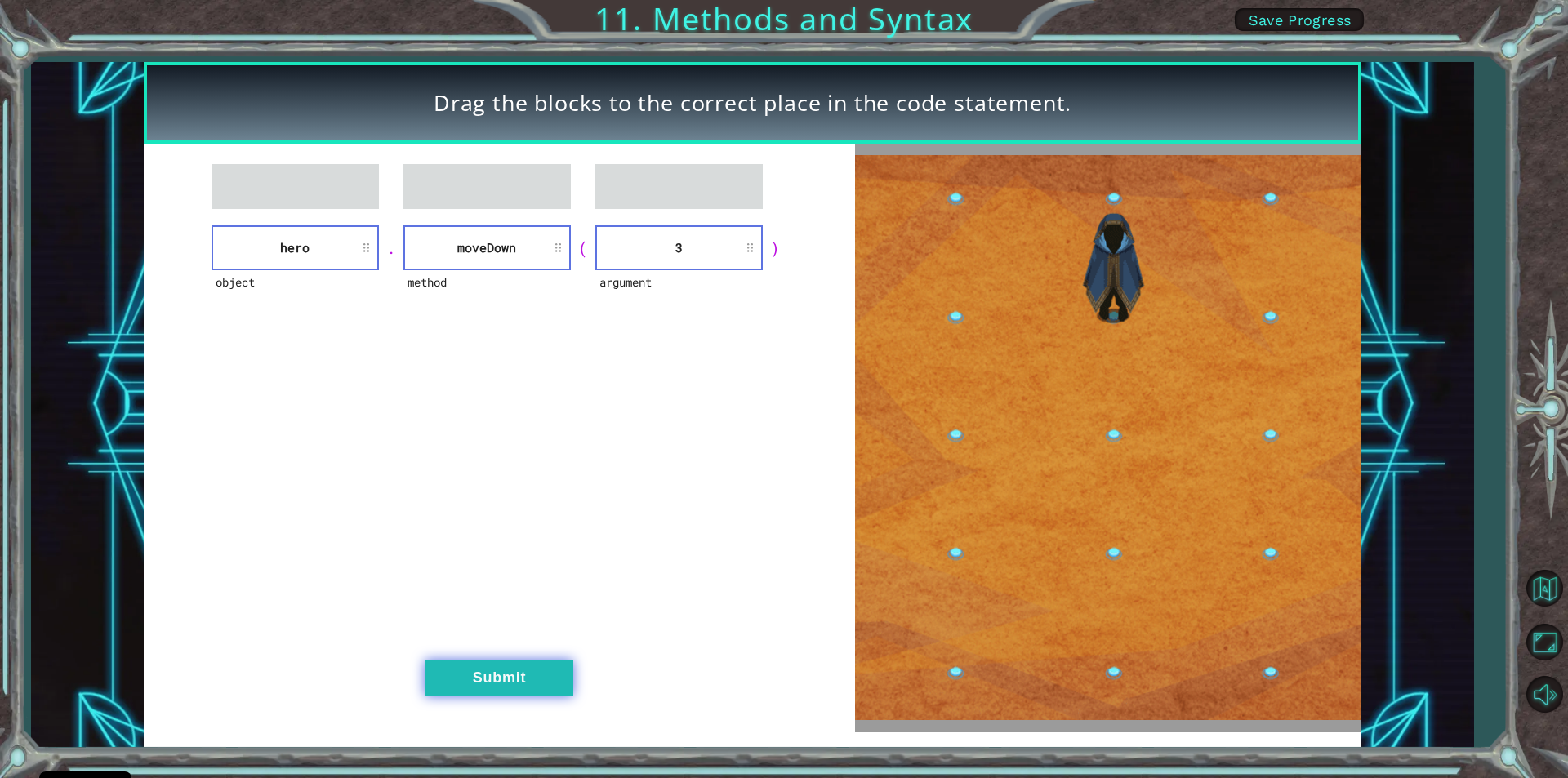
click at [522, 661] on button "Submit" at bounding box center [499, 677] width 149 height 37
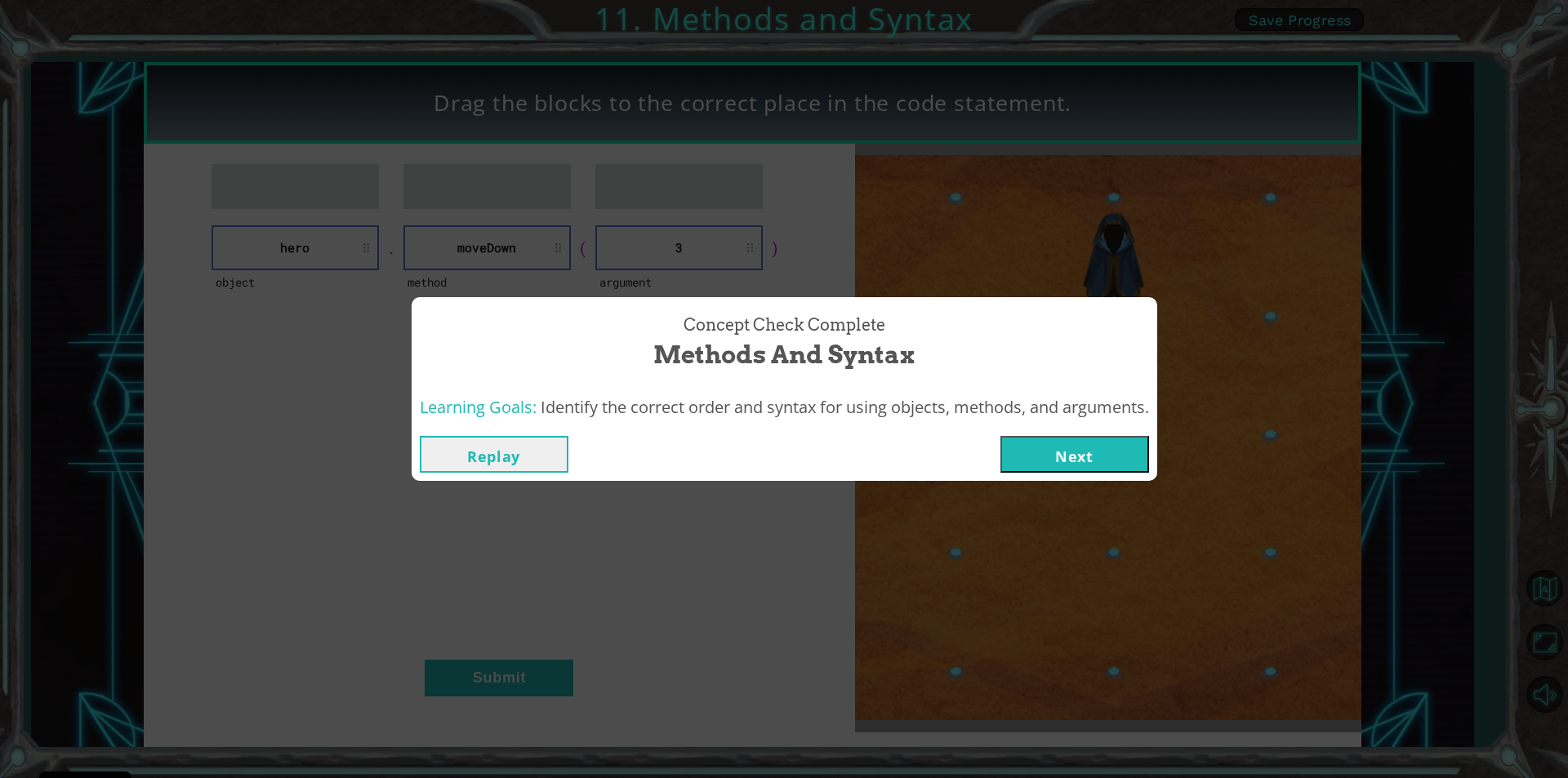
click at [1085, 445] on button "Next" at bounding box center [1075, 454] width 149 height 37
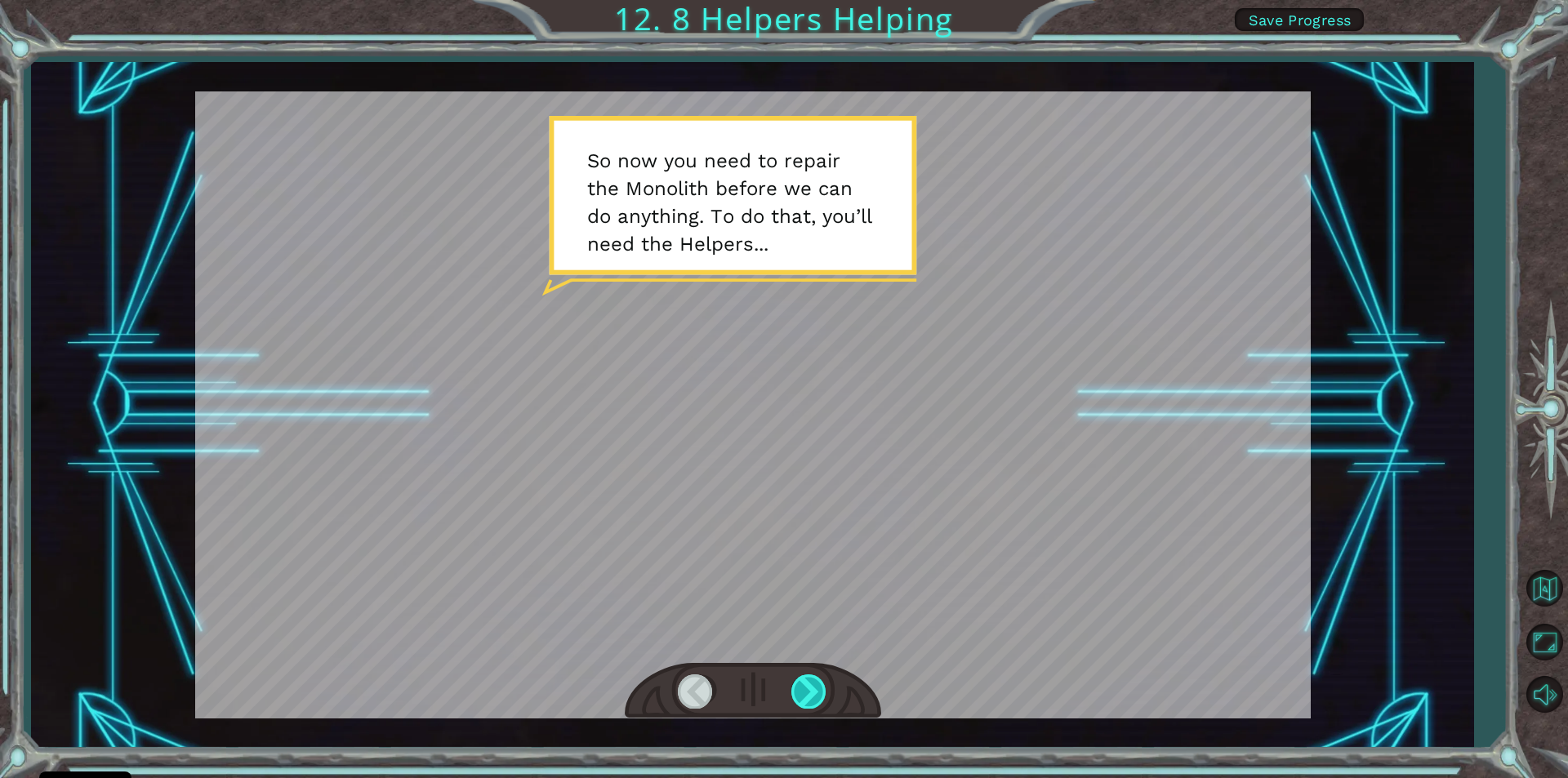
click at [822, 686] on div at bounding box center [809, 691] width 37 height 34
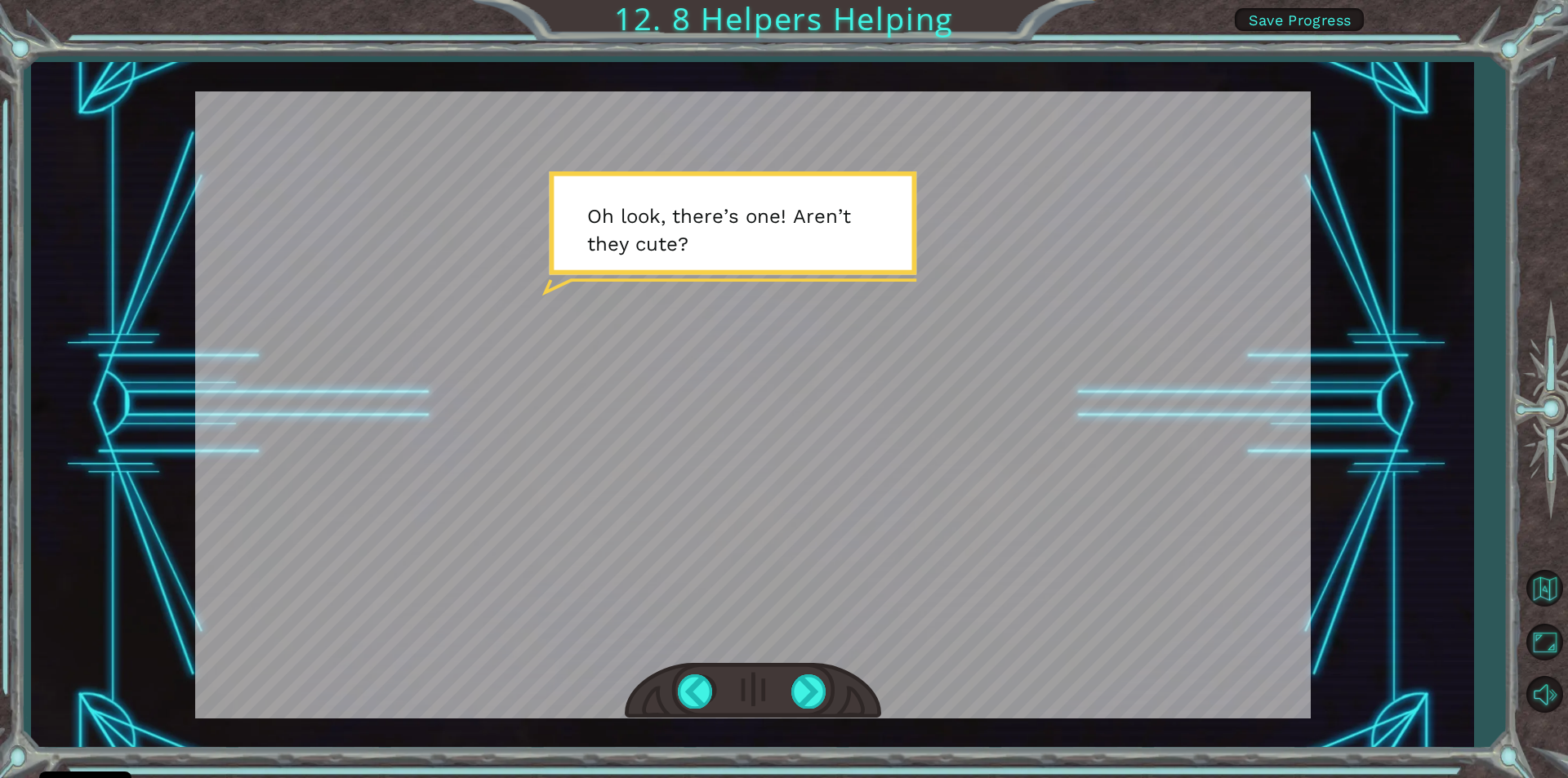
click at [806, 673] on div at bounding box center [753, 691] width 257 height 56
click at [806, 684] on div at bounding box center [809, 691] width 37 height 34
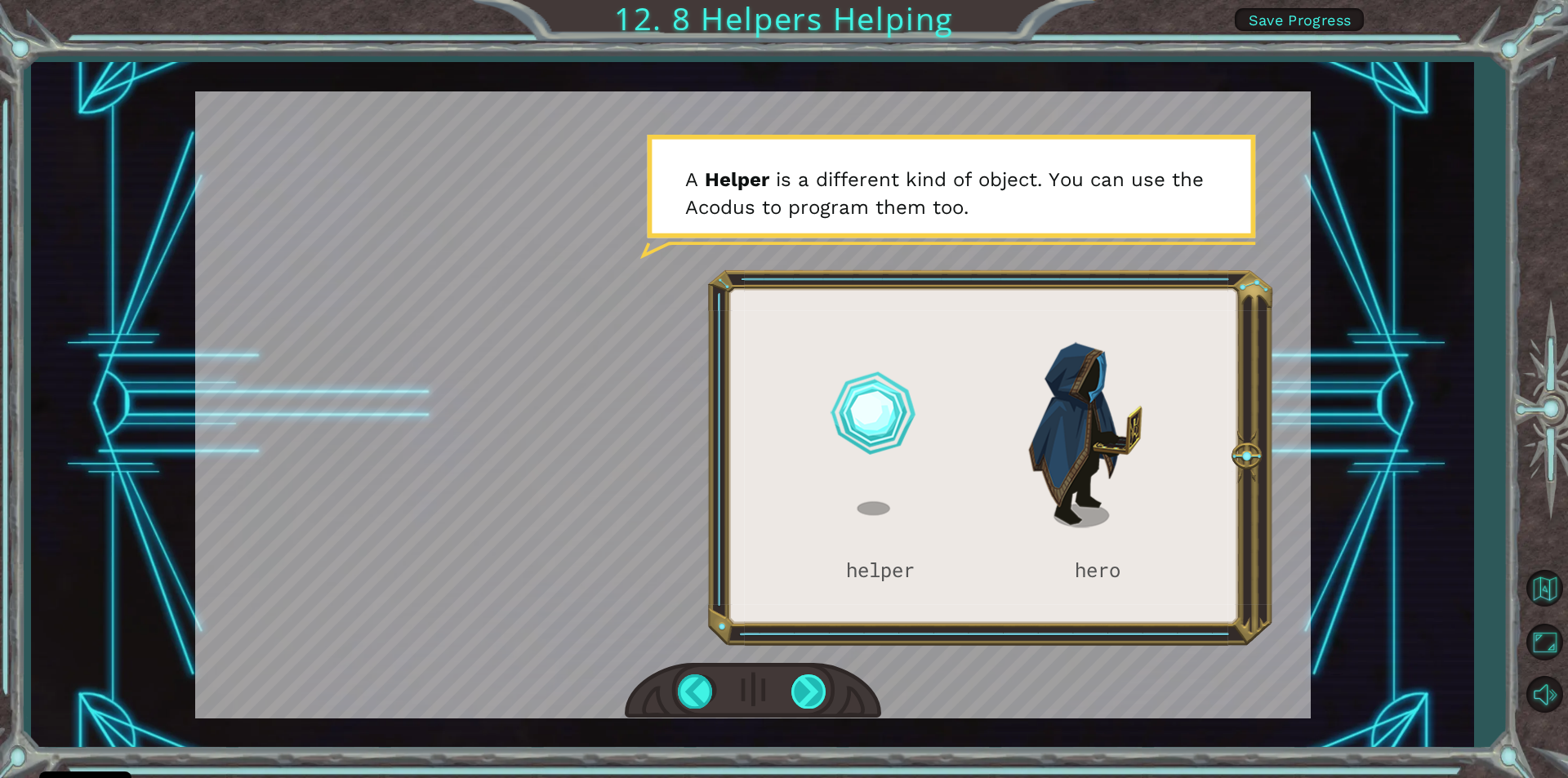
click at [817, 688] on div at bounding box center [809, 691] width 37 height 34
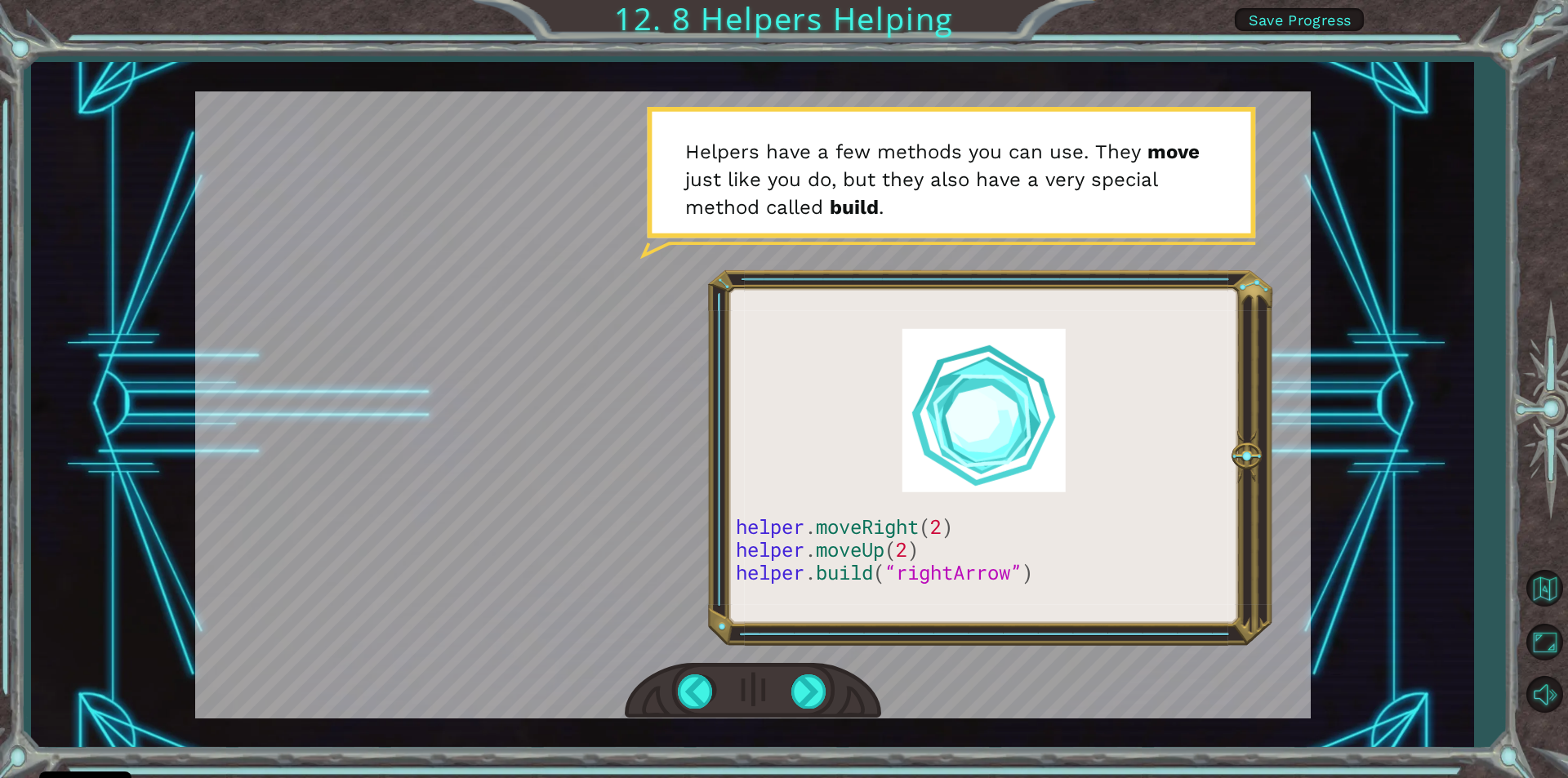
click at [821, 640] on div at bounding box center [753, 405] width 1116 height 627
click at [807, 675] on div at bounding box center [809, 691] width 37 height 34
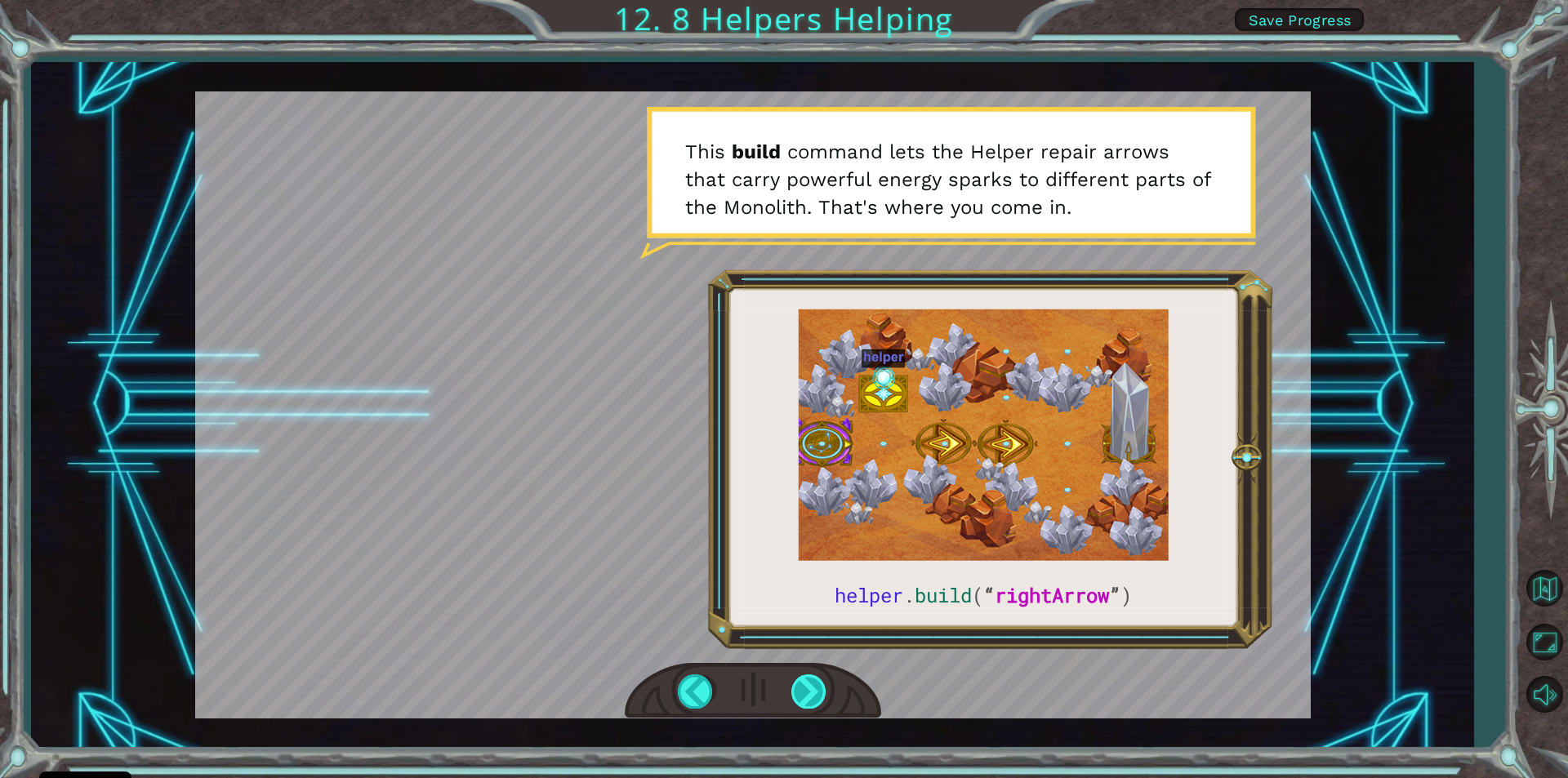
click at [811, 689] on div at bounding box center [809, 691] width 37 height 34
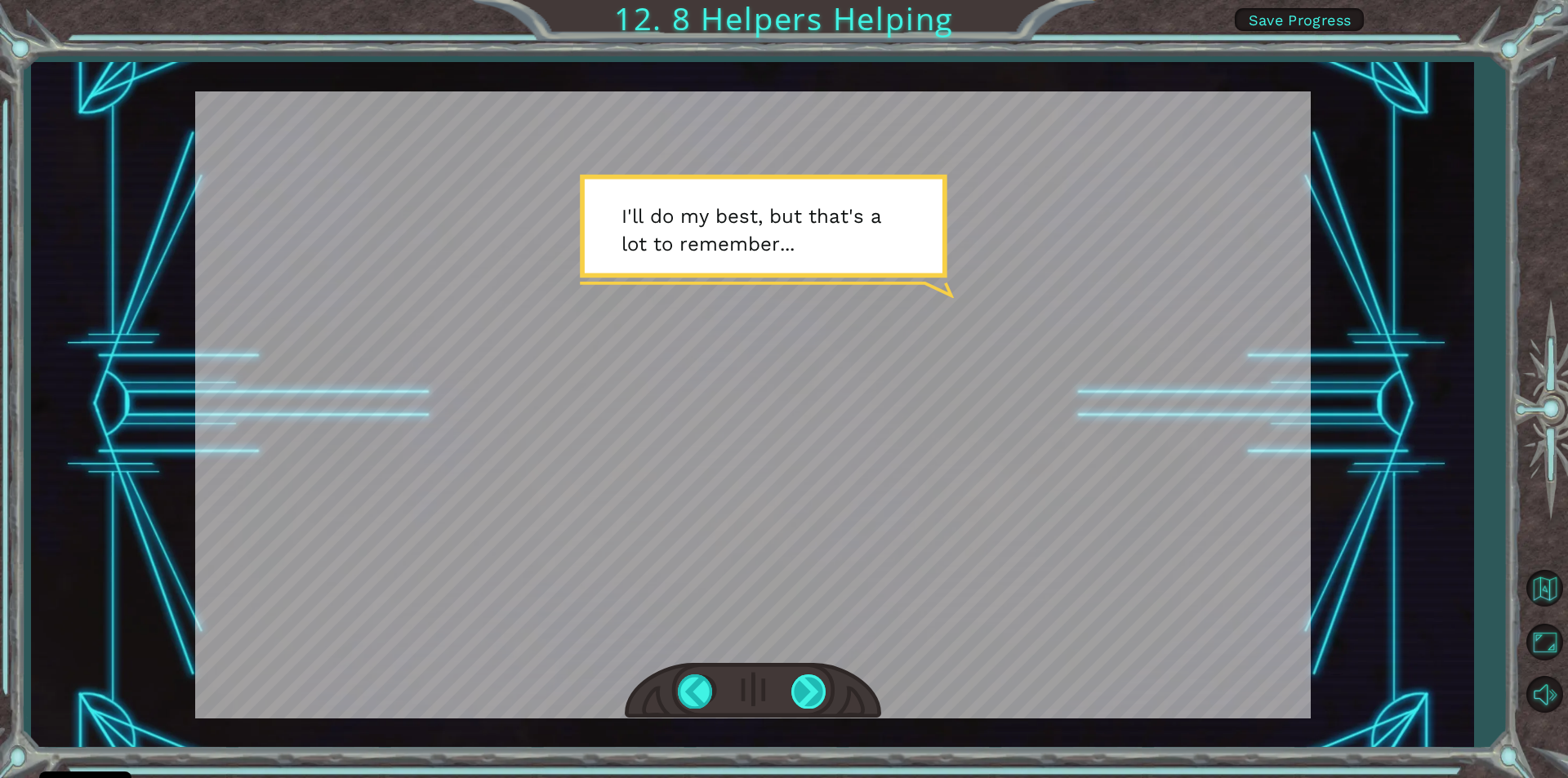
click at [810, 697] on div at bounding box center [809, 691] width 37 height 34
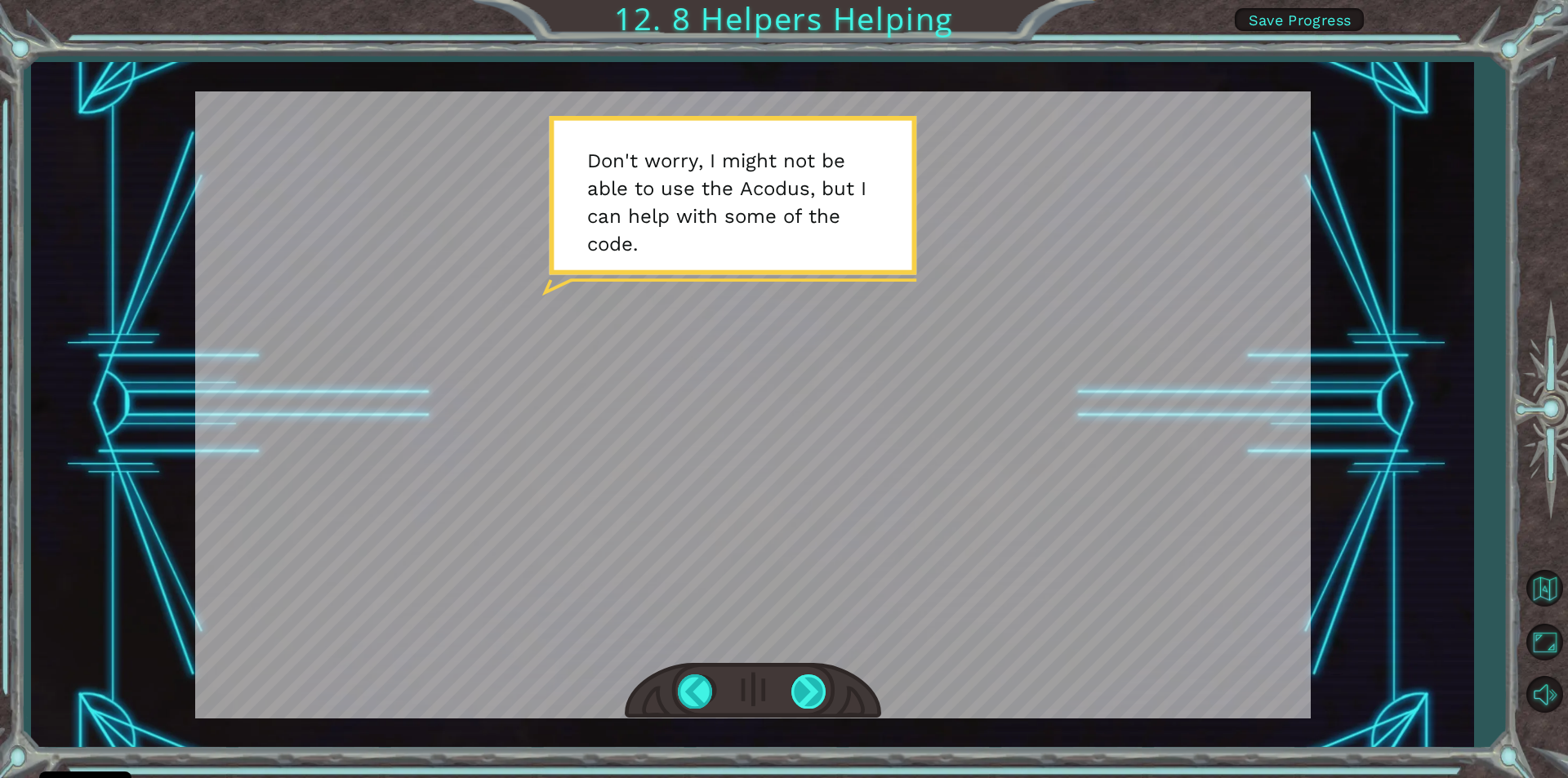
click at [810, 697] on div at bounding box center [809, 691] width 37 height 34
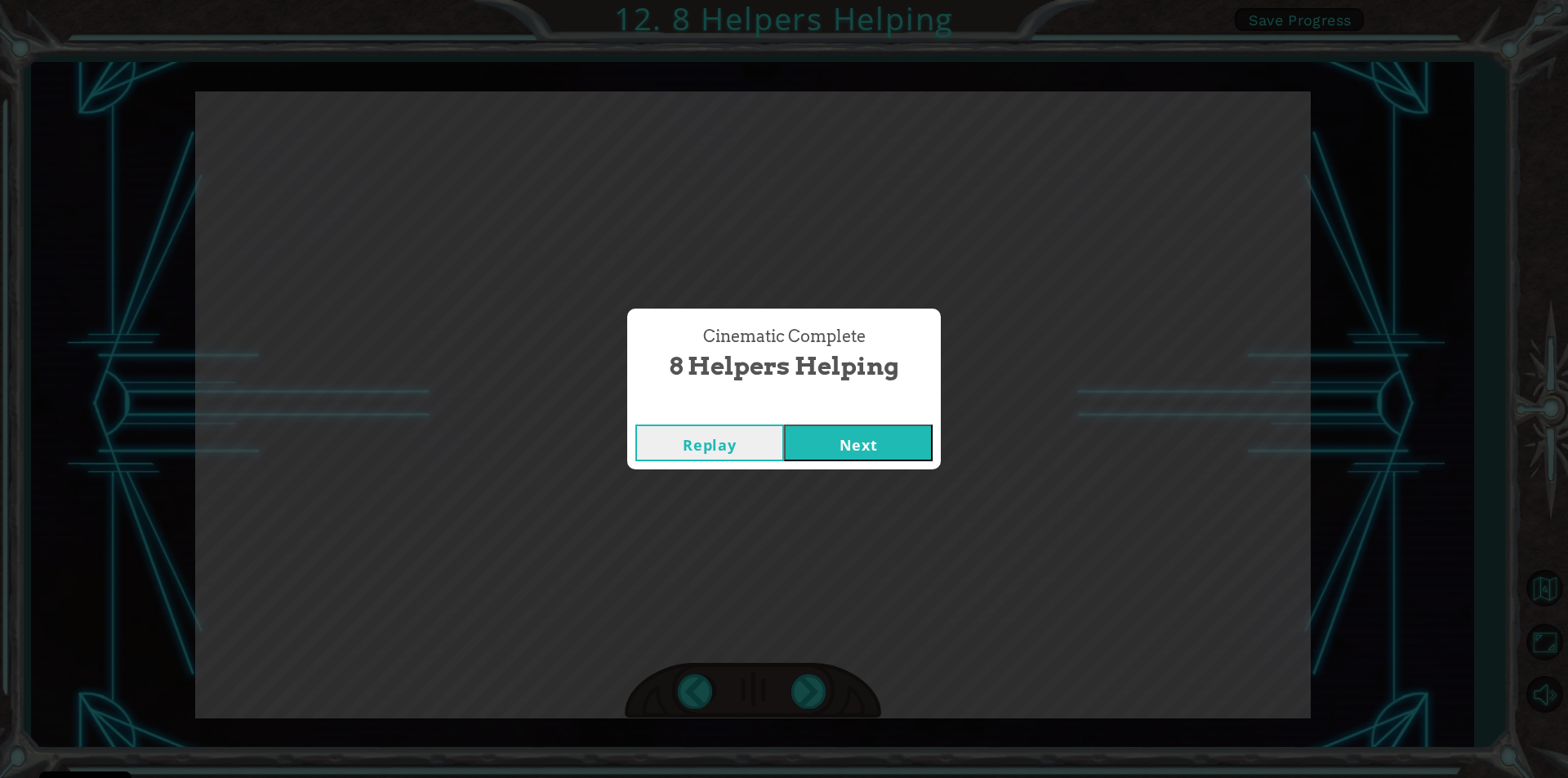
click at [848, 456] on button "Next" at bounding box center [858, 442] width 149 height 37
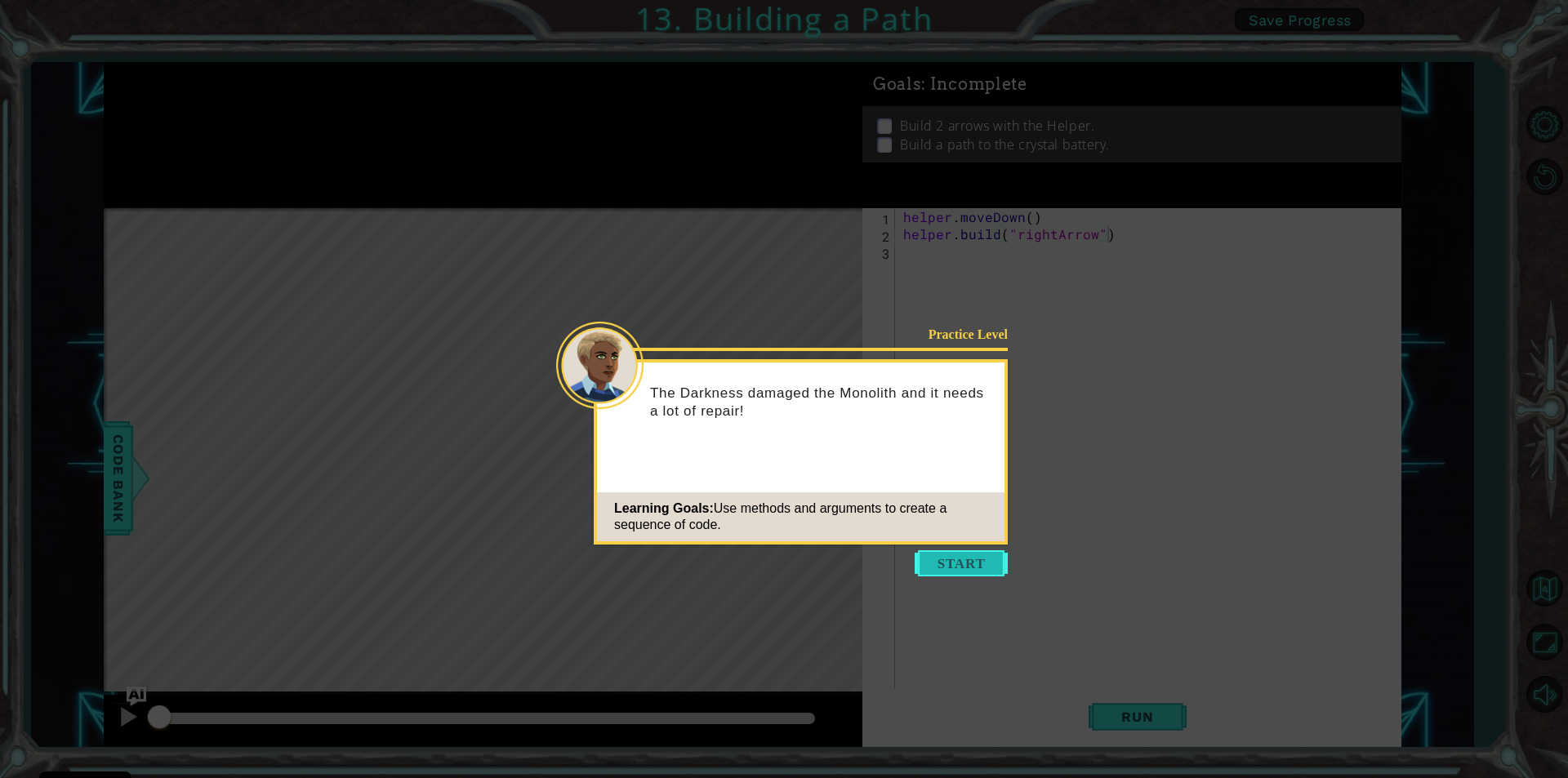
click at [973, 564] on button "Start" at bounding box center [961, 563] width 93 height 26
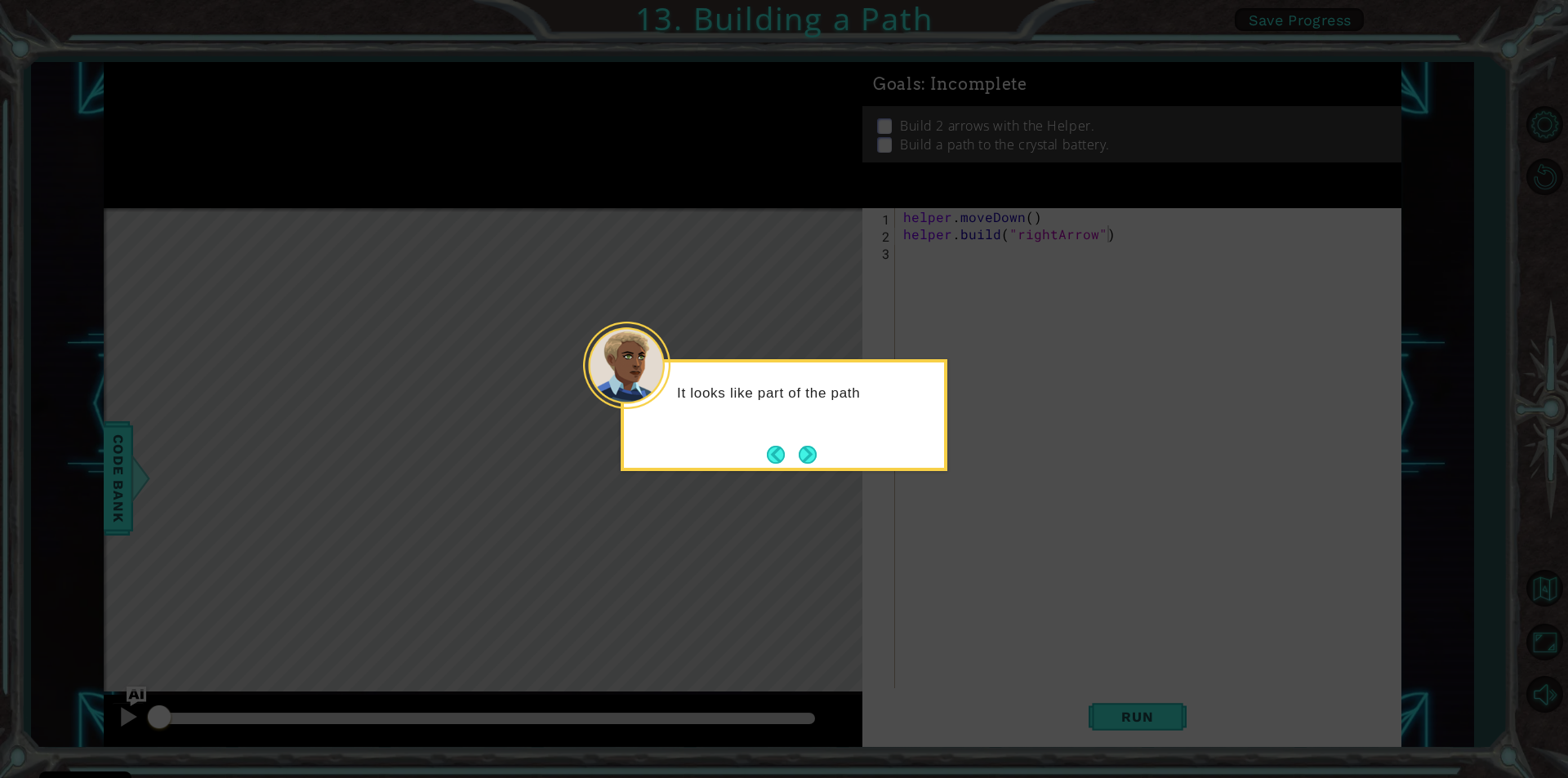
drag, startPoint x: 973, startPoint y: 457, endPoint x: 891, endPoint y: 447, distance: 82.6
click at [891, 447] on body "Cookie Policy CodeCombat uses a few essential and non-essential cookies. Privac…" at bounding box center [784, 389] width 1568 height 778
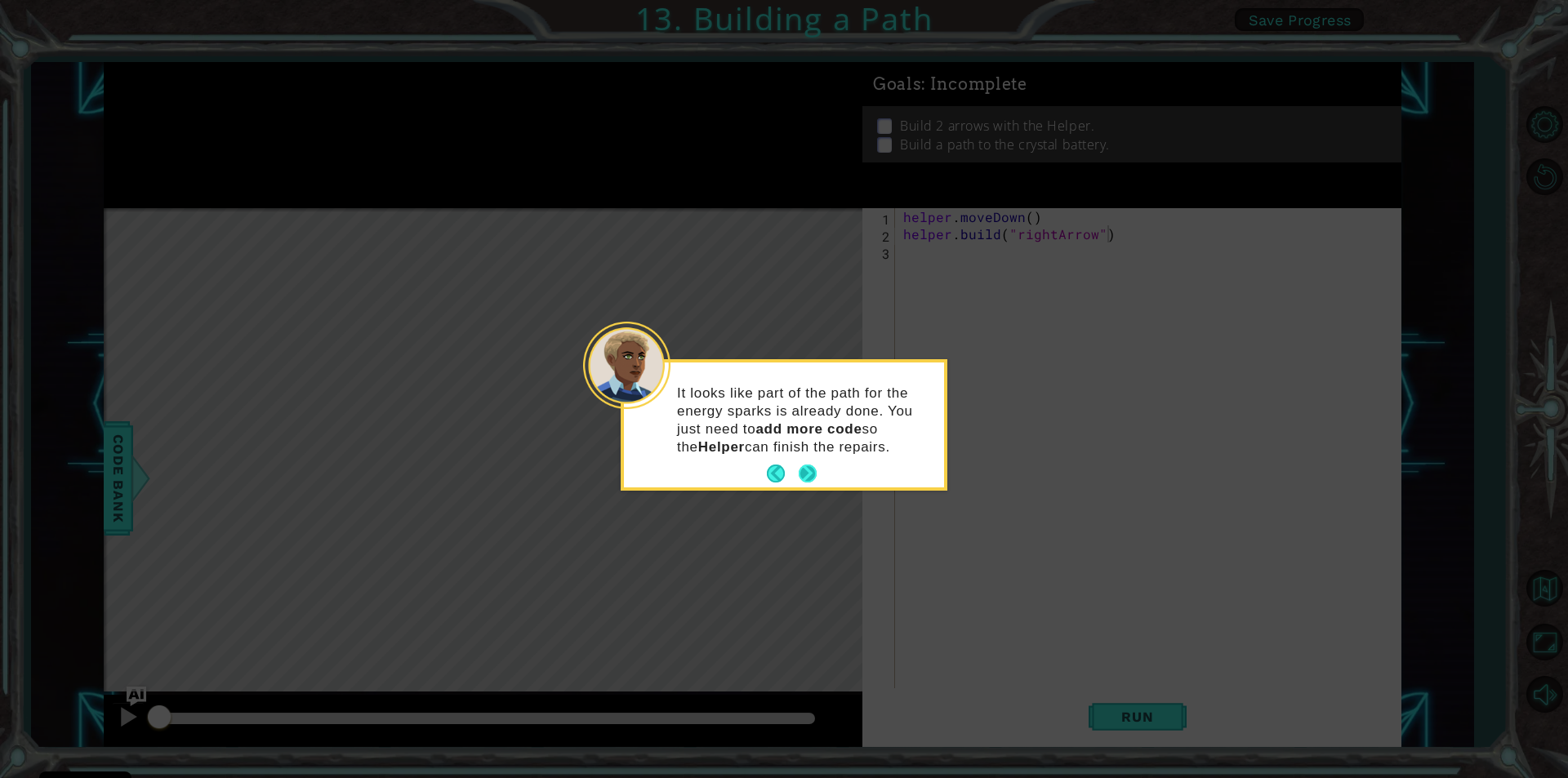
click at [808, 470] on button "Next" at bounding box center [808, 473] width 18 height 18
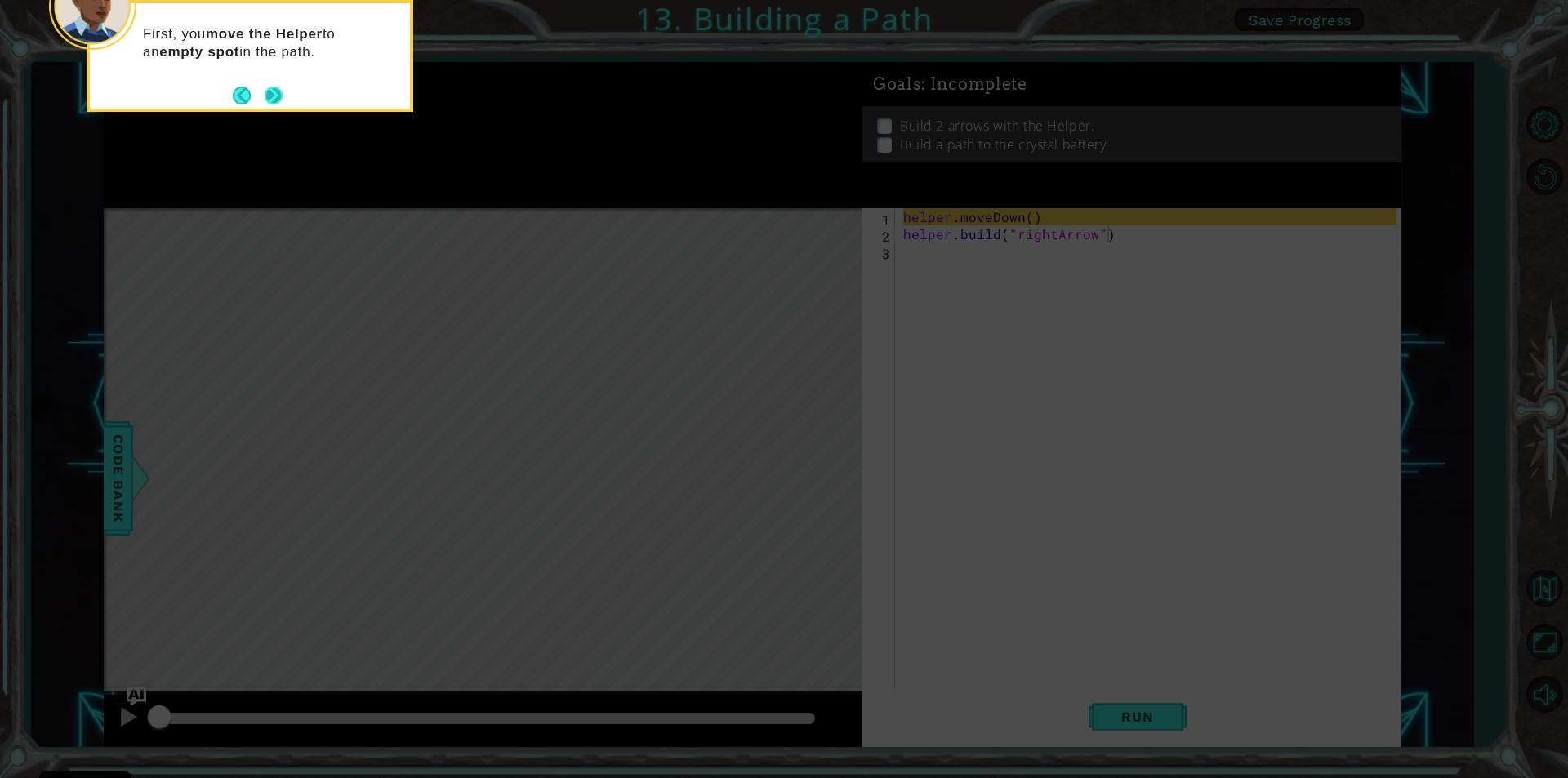
click at [275, 91] on button "Next" at bounding box center [274, 96] width 18 height 18
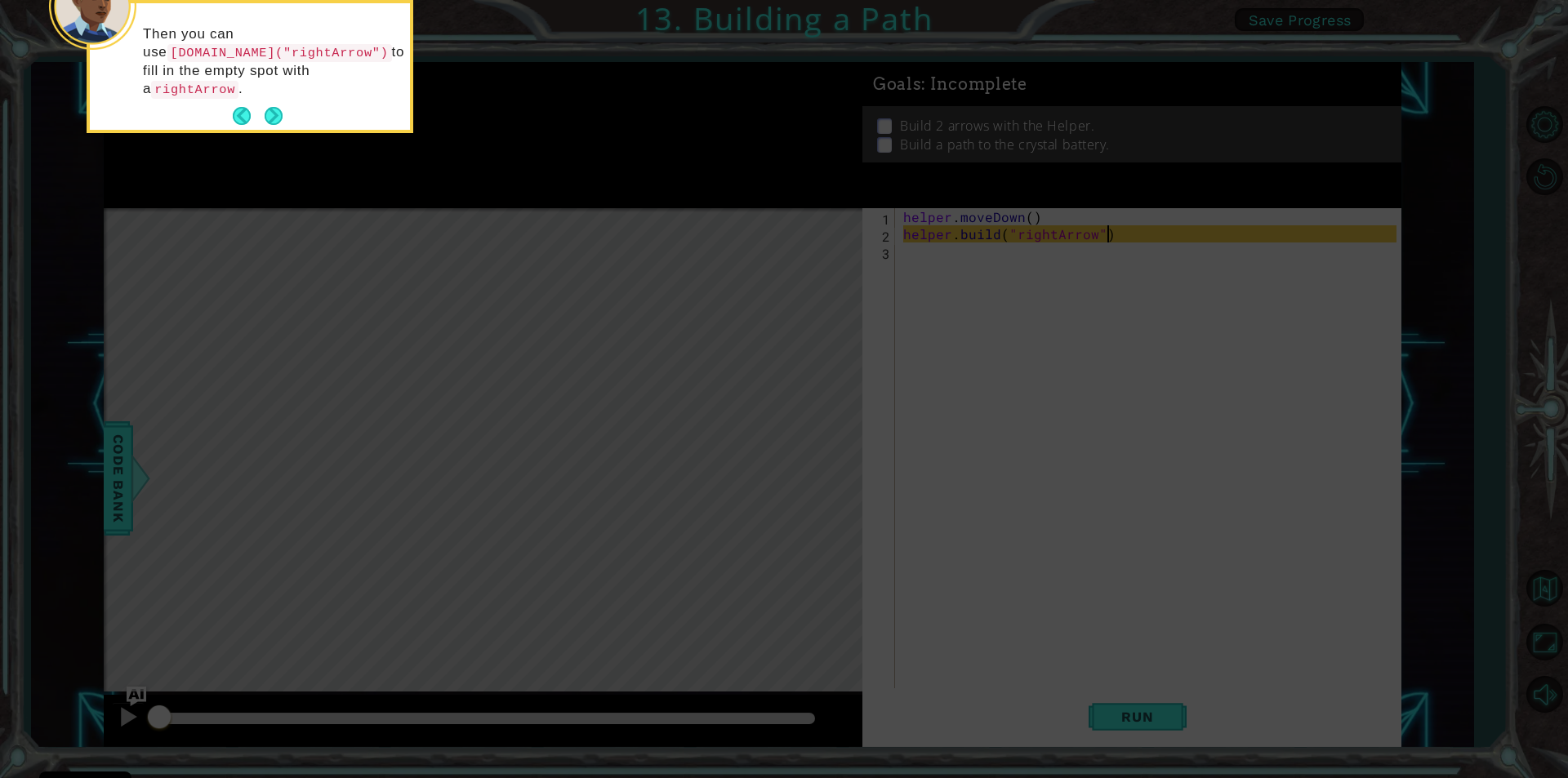
click at [275, 107] on button "Next" at bounding box center [274, 116] width 18 height 18
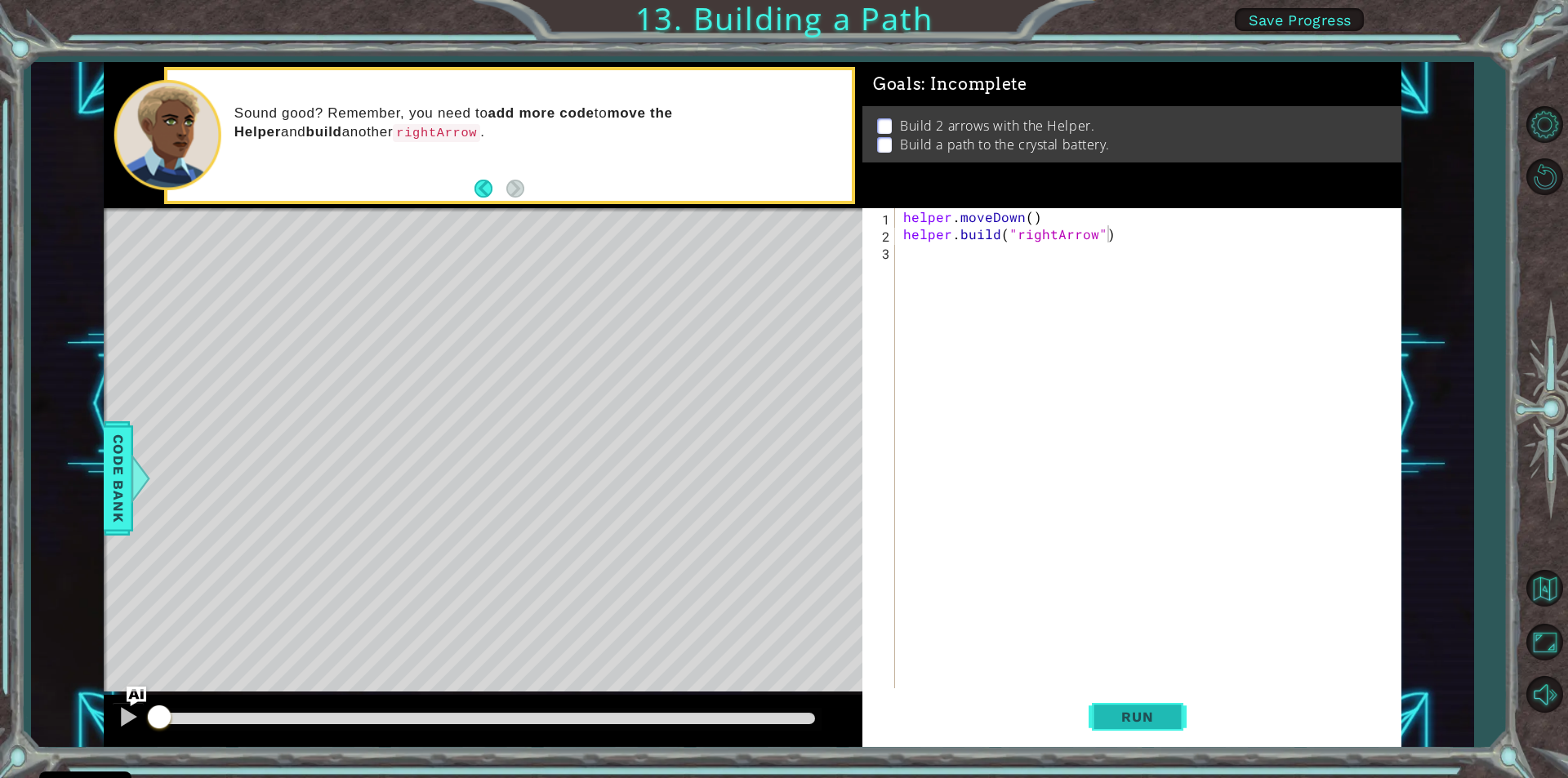
click at [1102, 707] on button "Run" at bounding box center [1138, 717] width 98 height 54
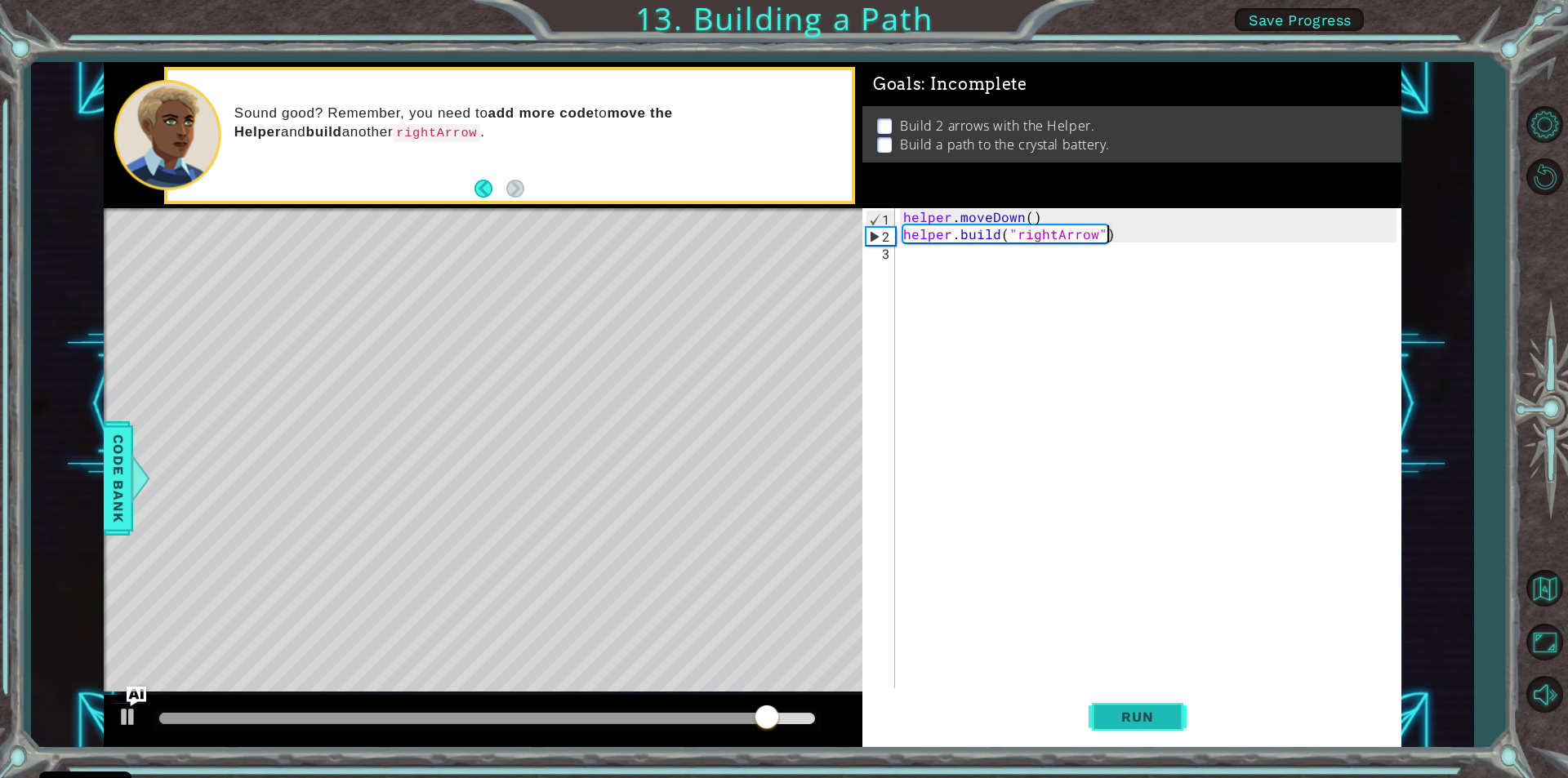
click at [1115, 710] on span "Run" at bounding box center [1137, 717] width 65 height 16
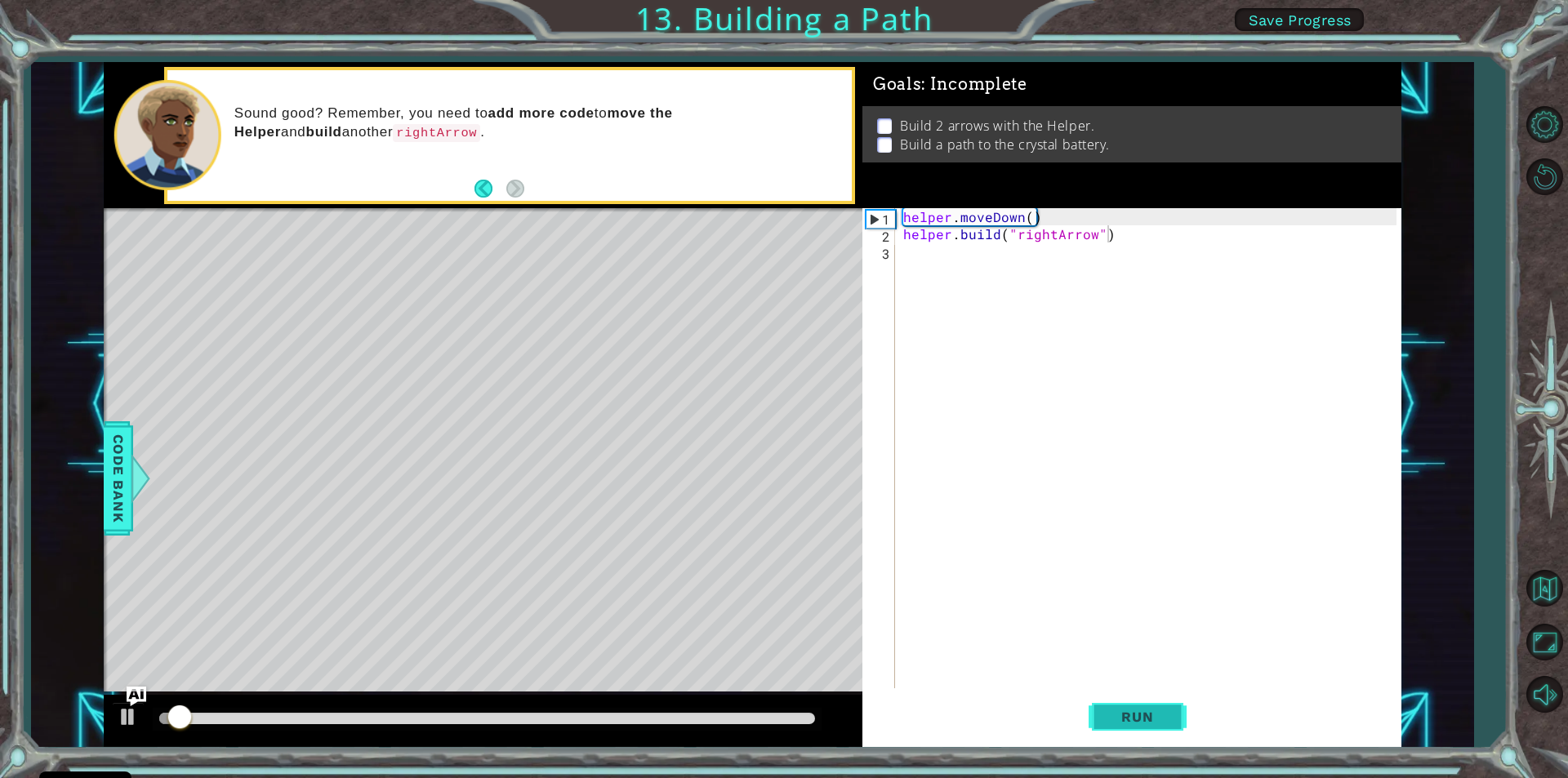
click at [1115, 710] on span "Run" at bounding box center [1137, 717] width 65 height 16
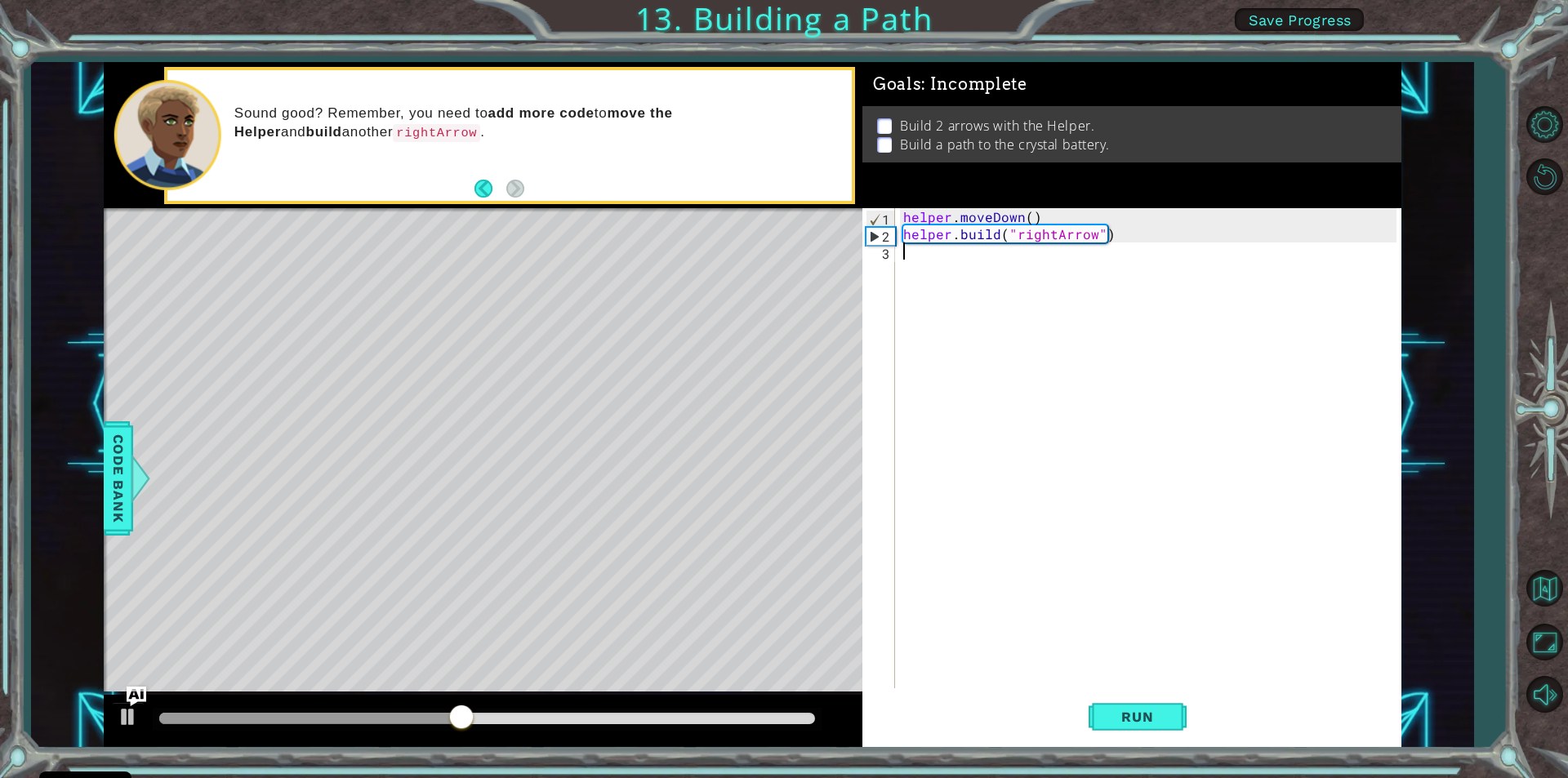
click at [907, 255] on div "helper . moveDown ( ) helper . build ( "rightArrow" )" at bounding box center [1152, 465] width 504 height 514
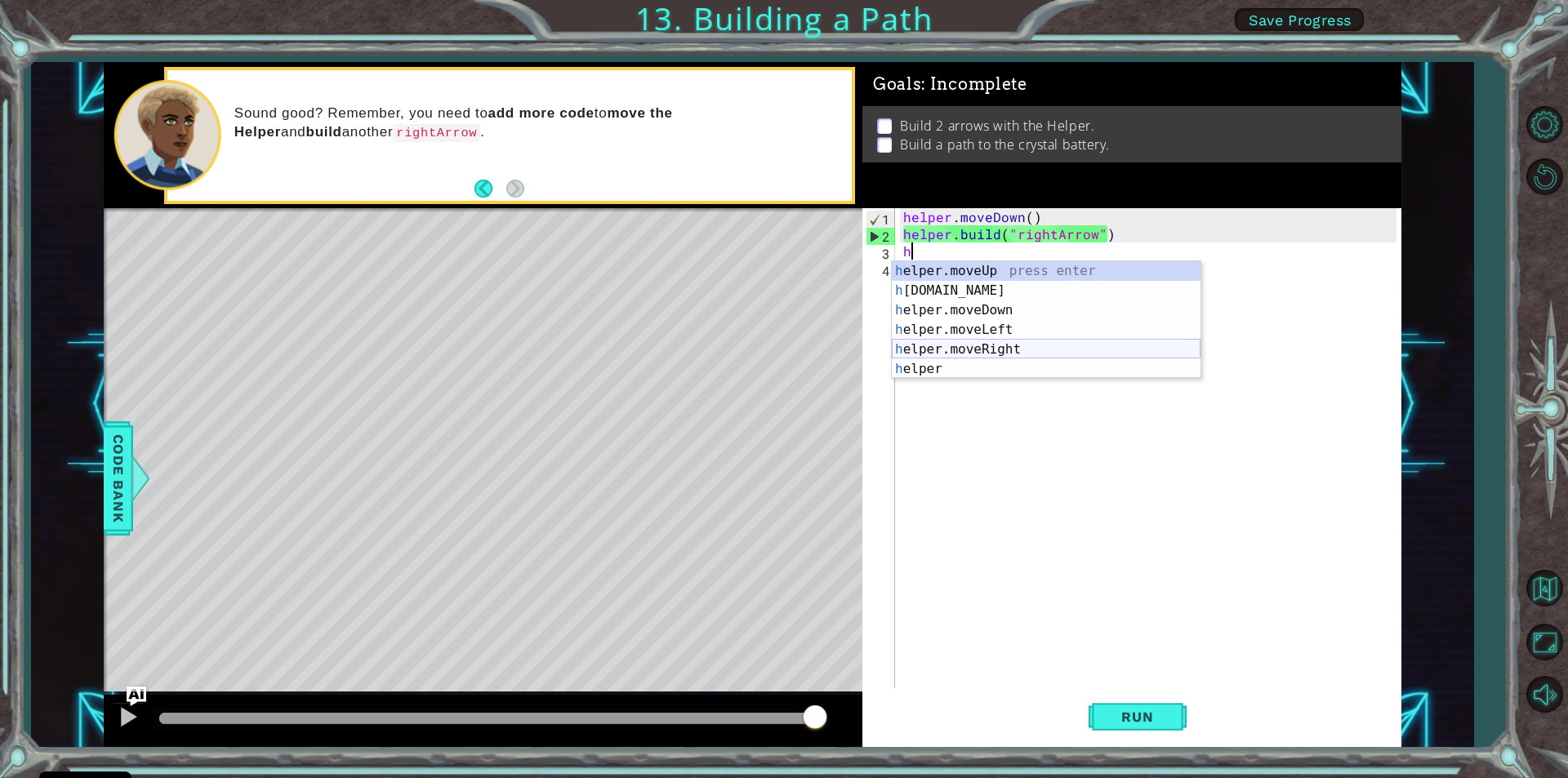
click at [977, 354] on div "h elper.moveUp press enter h [DOMAIN_NAME] press enter h elper.moveDown press e…" at bounding box center [1046, 340] width 309 height 157
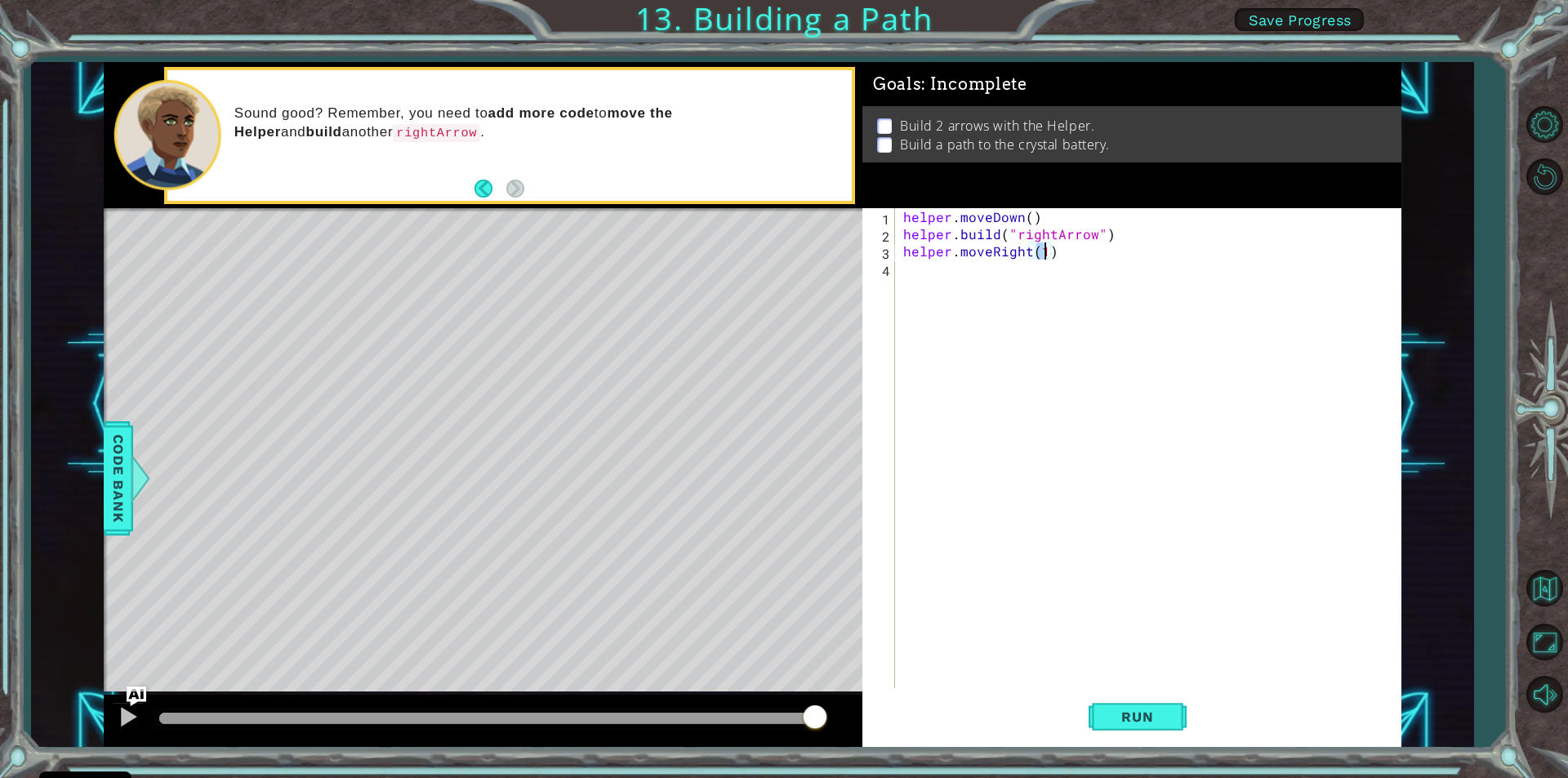
scroll to position [0, 8]
click at [1161, 705] on button "Run" at bounding box center [1138, 717] width 98 height 54
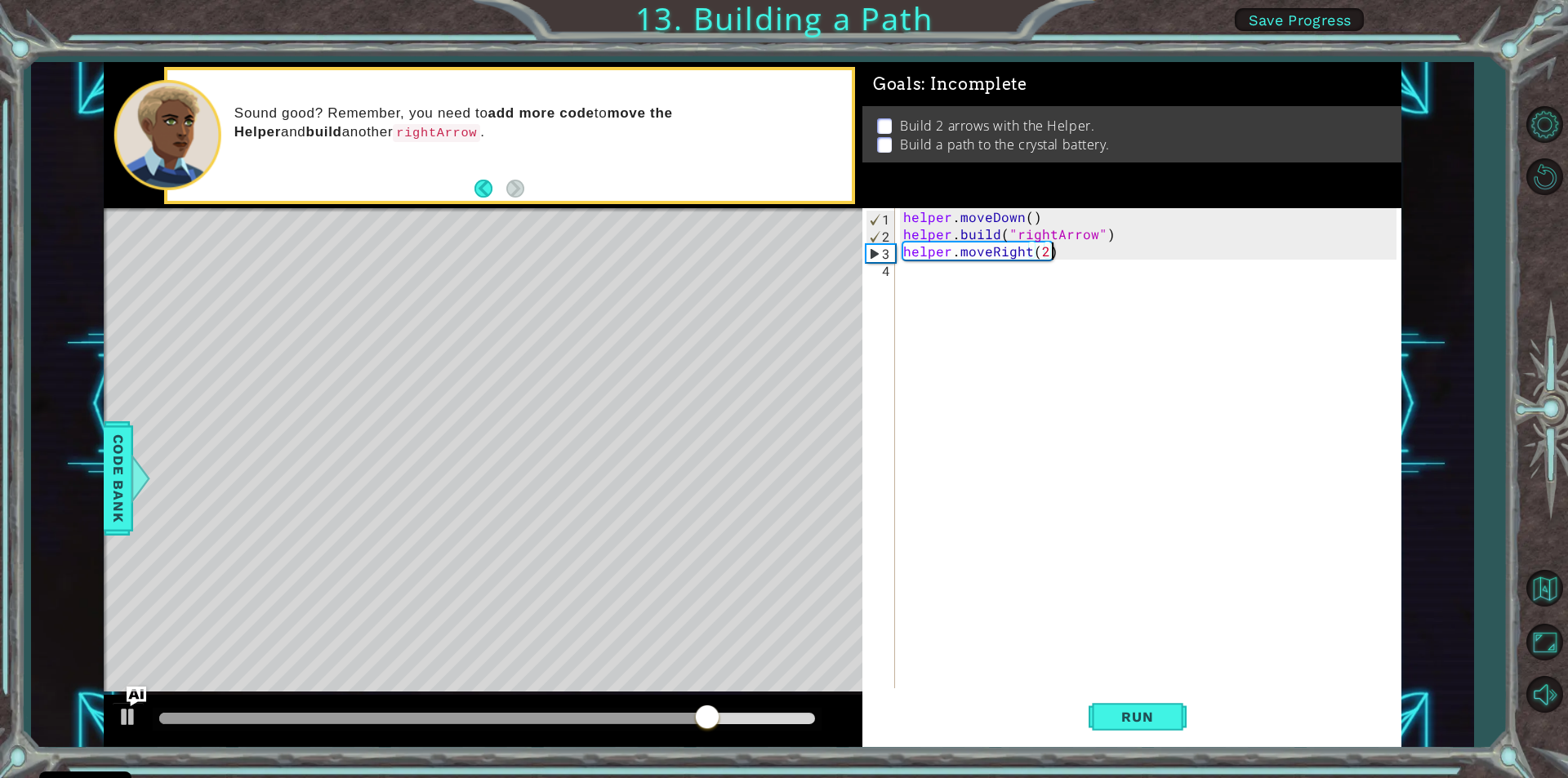
click at [1051, 253] on div "helper . moveDown ( ) helper . build ( "rightArrow" ) helper . moveRight ( 2 )" at bounding box center [1152, 465] width 504 height 514
click at [1046, 248] on div "helper . moveDown ( ) helper . build ( "rightArrow" ) helper . moveRight ( 2 )" at bounding box center [1152, 465] width 504 height 514
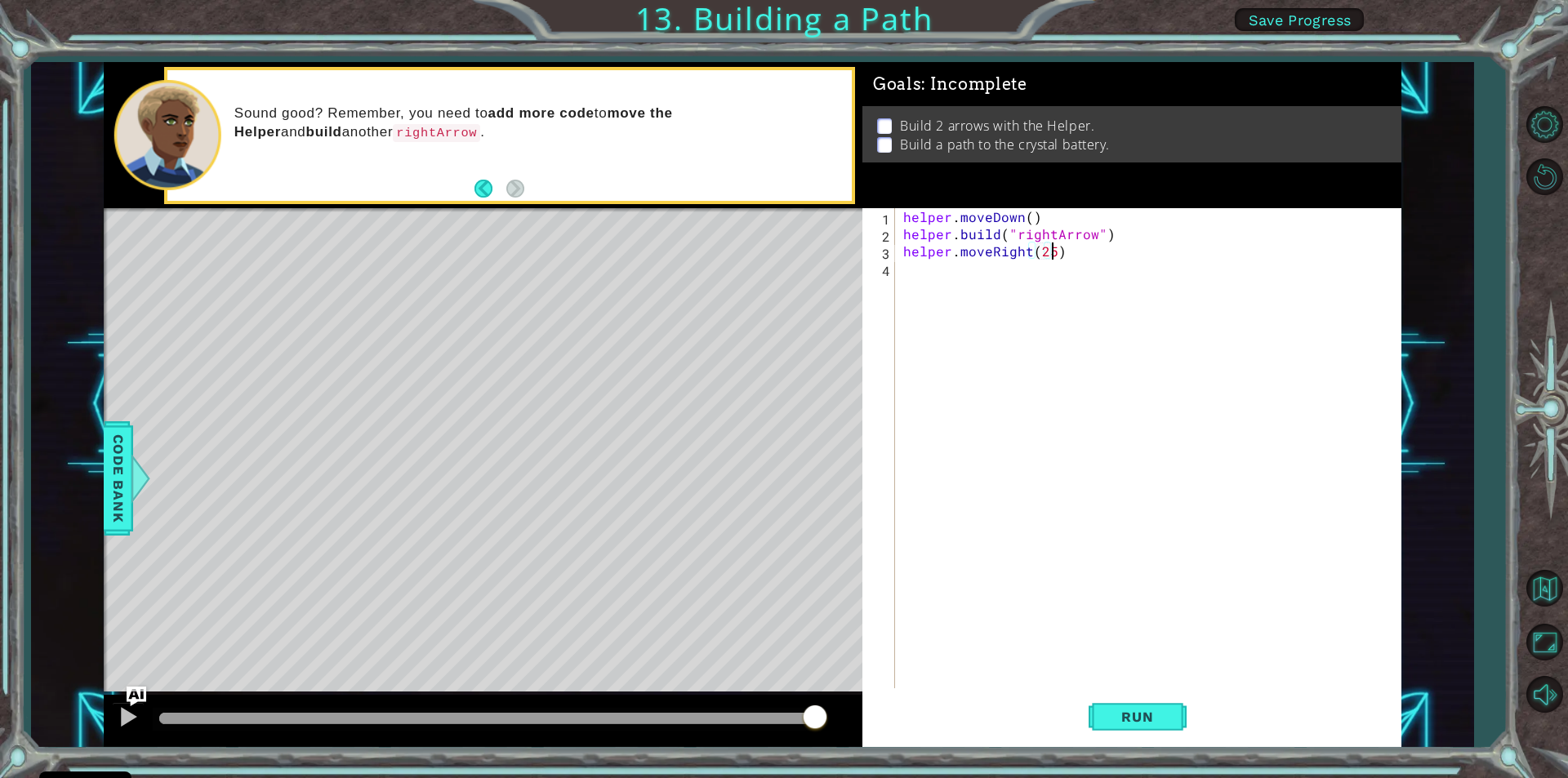
scroll to position [0, 9]
type textarea "helper.moveRight(25)"
click at [1160, 709] on span "Run" at bounding box center [1137, 717] width 65 height 16
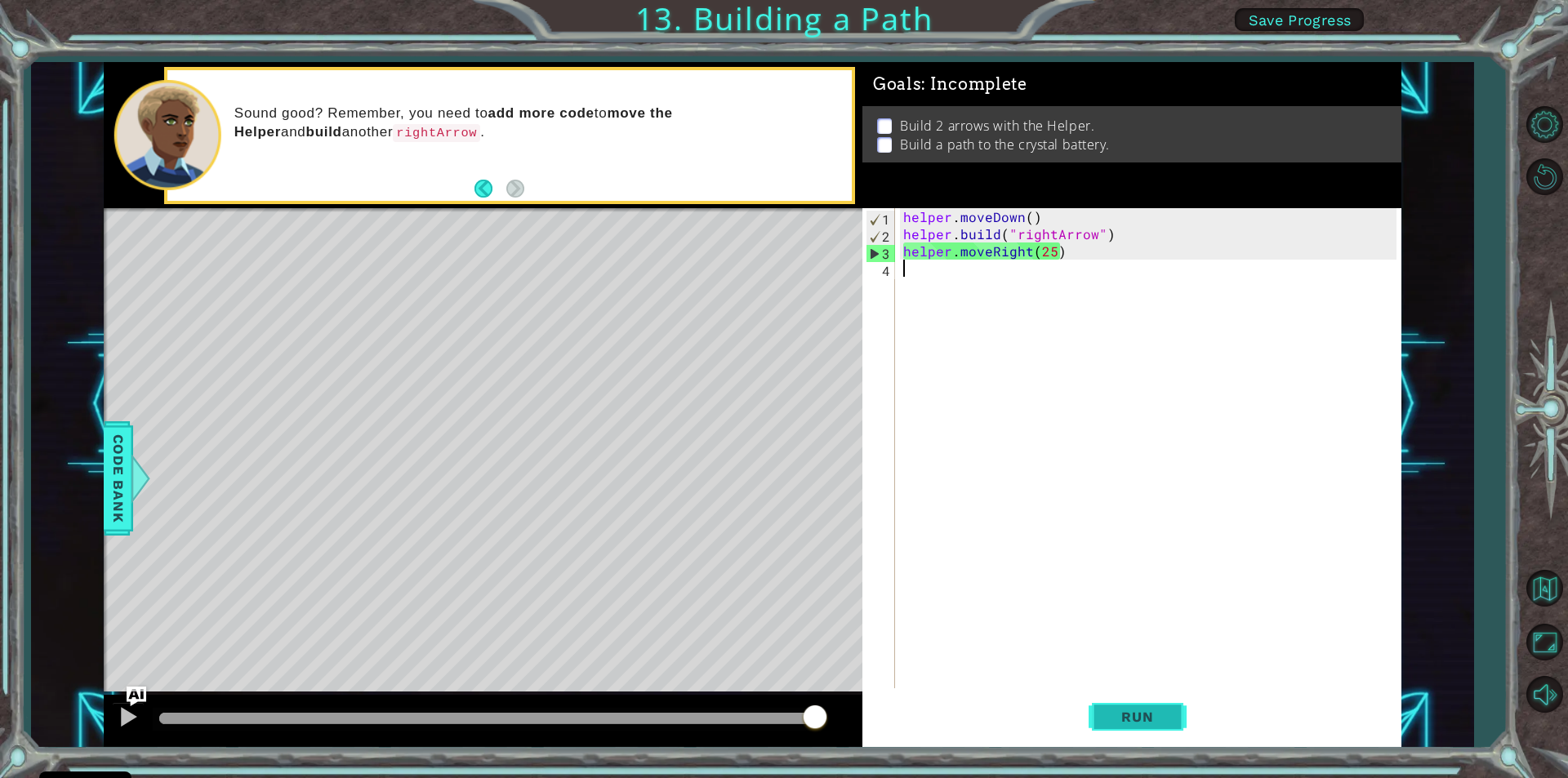
drag, startPoint x: 1215, startPoint y: 657, endPoint x: 1179, endPoint y: 731, distance: 82.3
click at [1179, 731] on div "helper.moveRight(25) 1 2 3 4 helper . moveDown ( ) helper . build ( "rightArrow…" at bounding box center [1131, 477] width 539 height 539
click at [1163, 709] on span "Run" at bounding box center [1137, 717] width 65 height 16
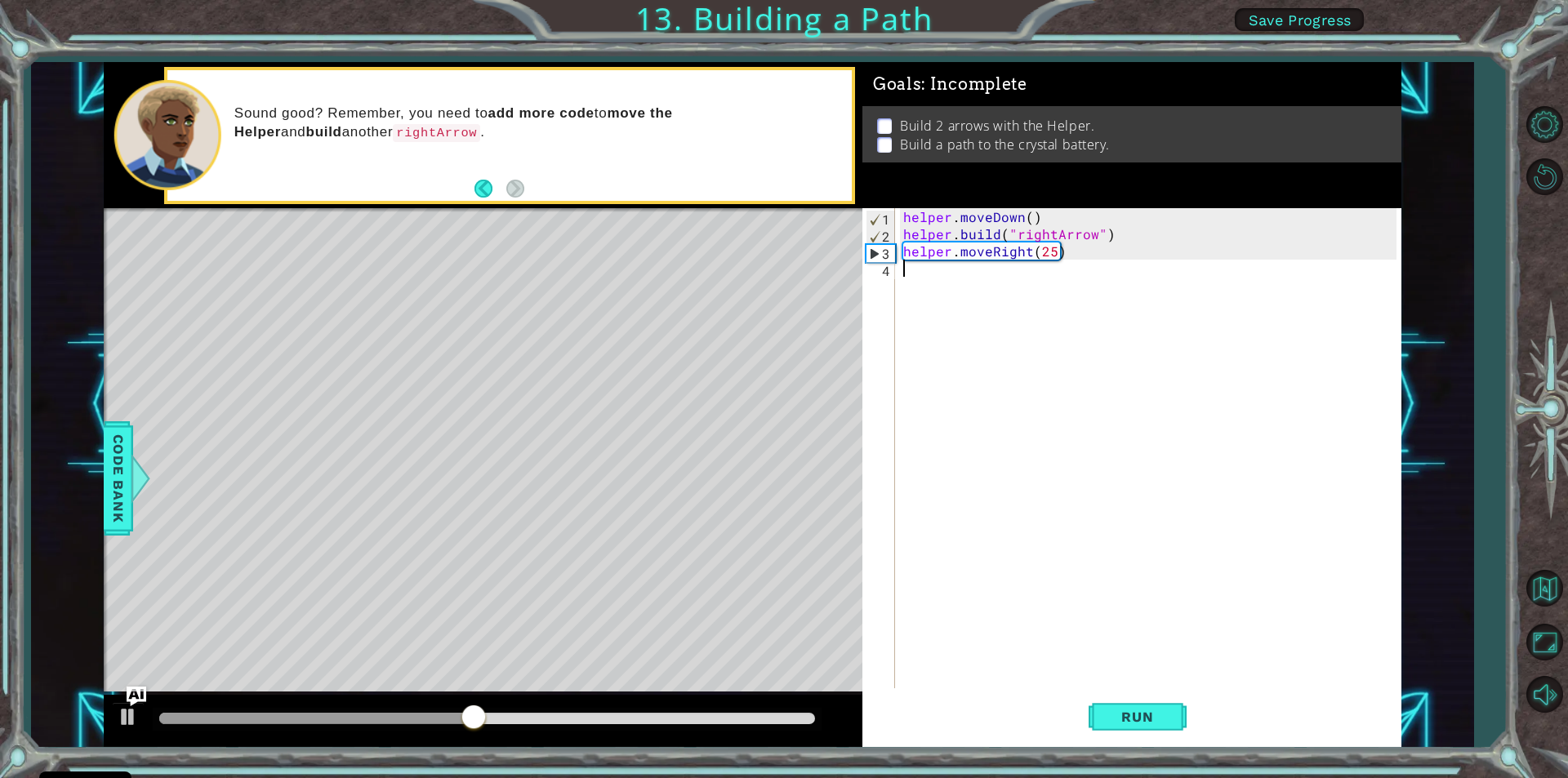
click at [1055, 254] on div "helper . moveDown ( ) helper . build ( "rightArrow" ) helper . moveRight ( 25 )" at bounding box center [1152, 465] width 504 height 514
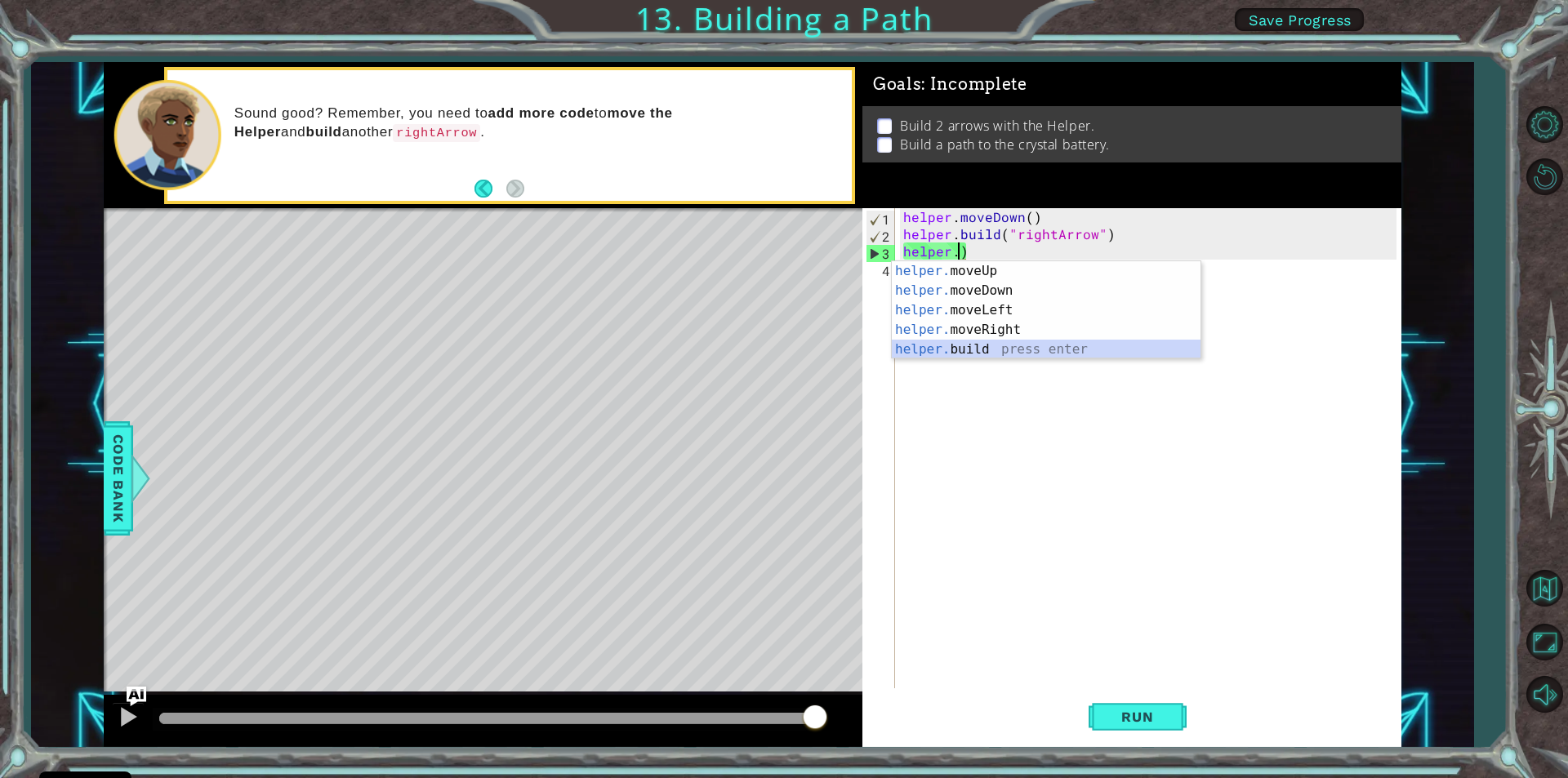
click at [999, 352] on div "helper. moveUp press enter helper. moveDown press enter helper. moveLeft press …" at bounding box center [1046, 330] width 309 height 137
type textarea "[DOMAIN_NAME]("rightArrow")"
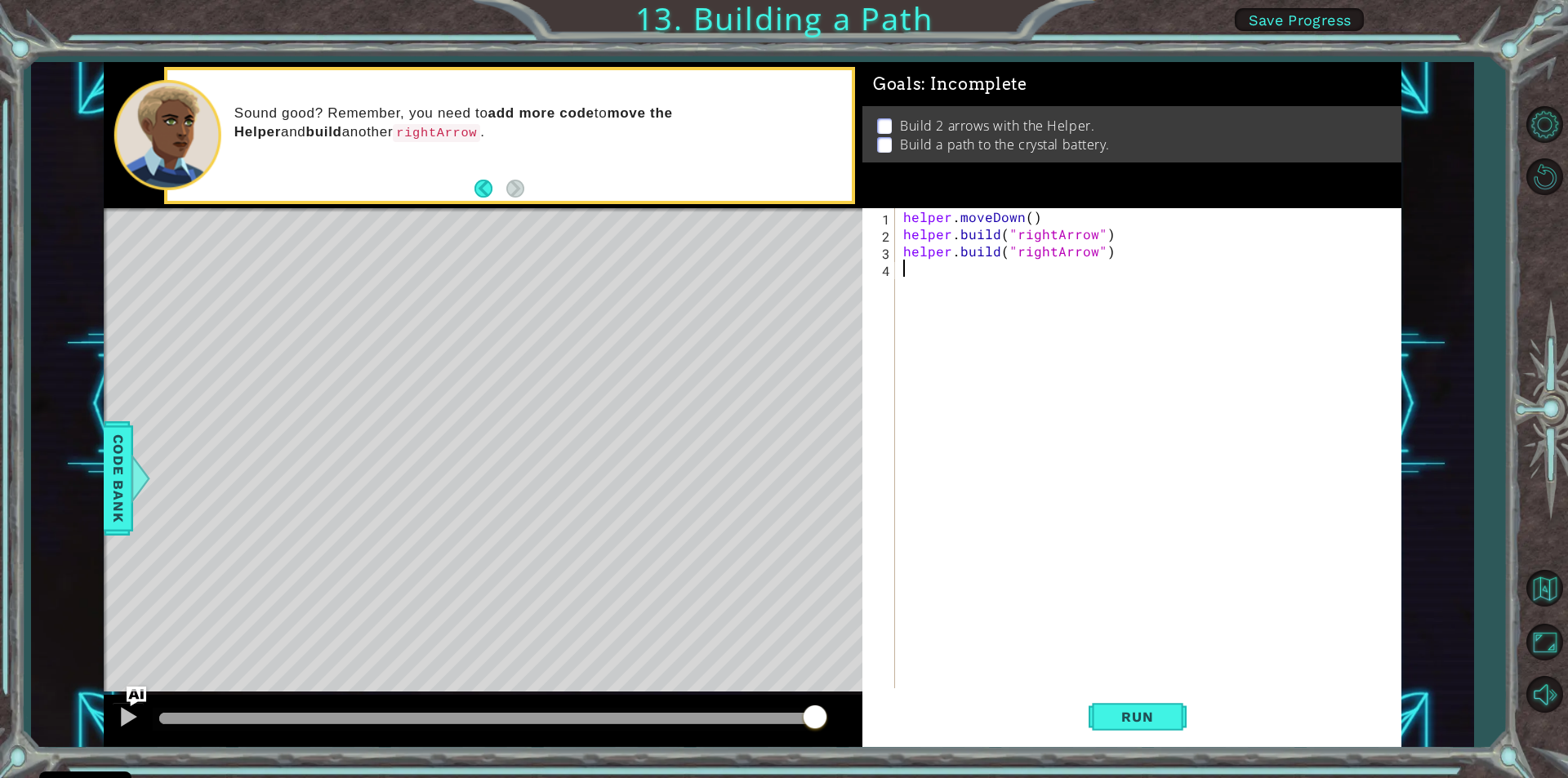
click at [977, 376] on div "helper . moveDown ( ) helper . build ( "rightArrow" ) helper . build ( "rightAr…" at bounding box center [1152, 465] width 504 height 514
click at [1172, 705] on button "Run" at bounding box center [1138, 717] width 98 height 54
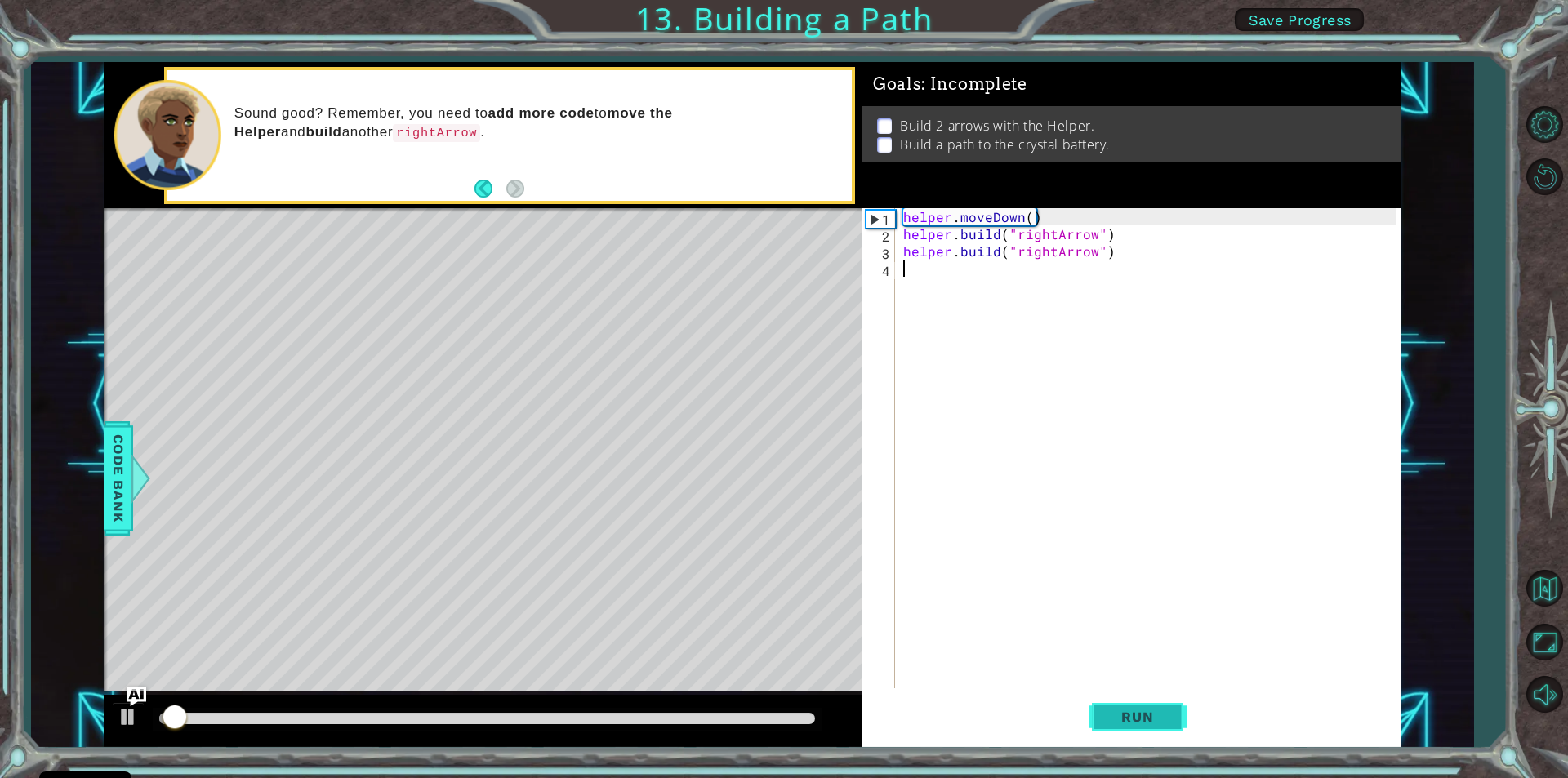
click at [1172, 705] on button "Run" at bounding box center [1138, 717] width 98 height 54
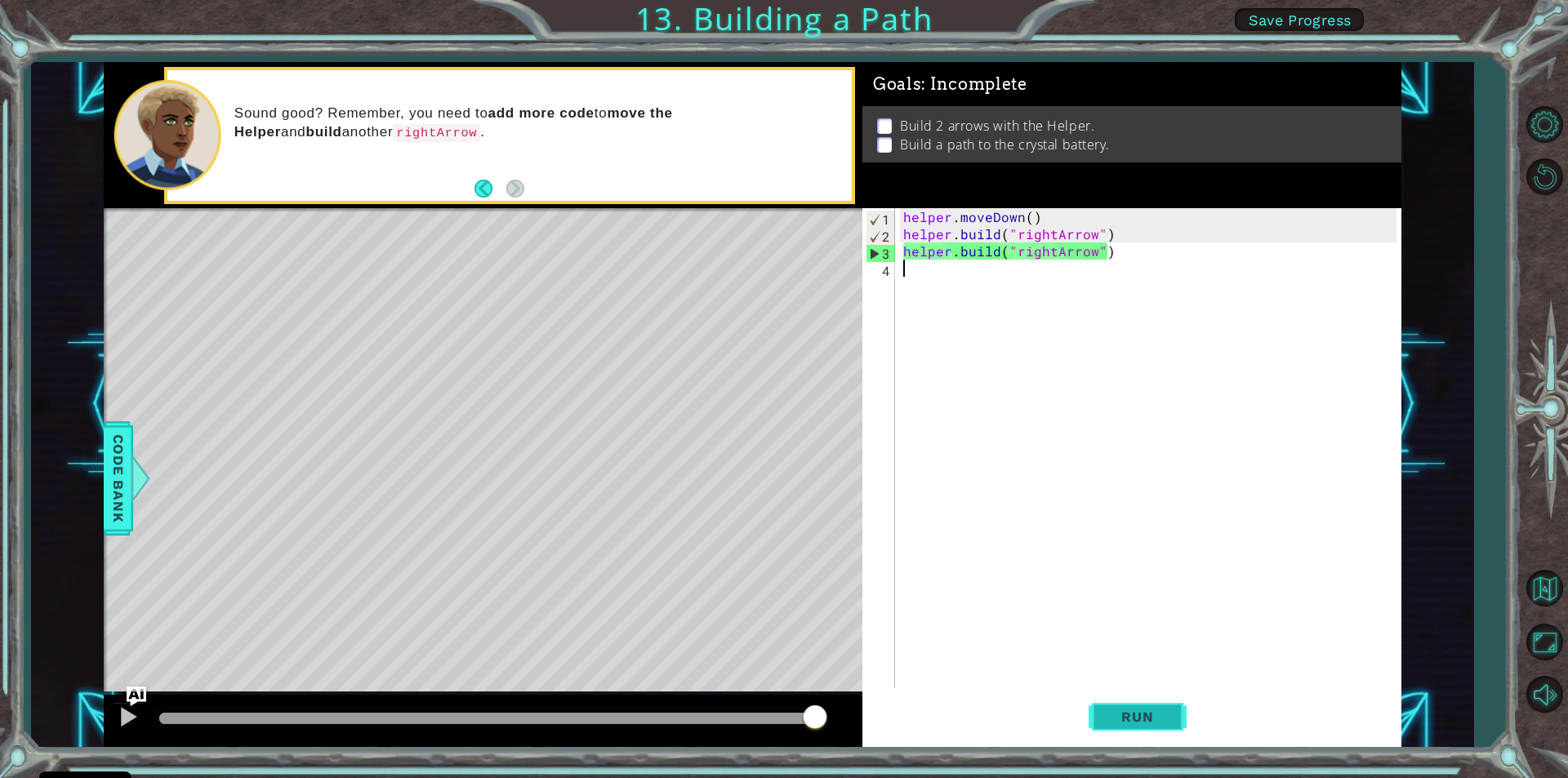
click at [1115, 707] on button "Run" at bounding box center [1138, 717] width 98 height 54
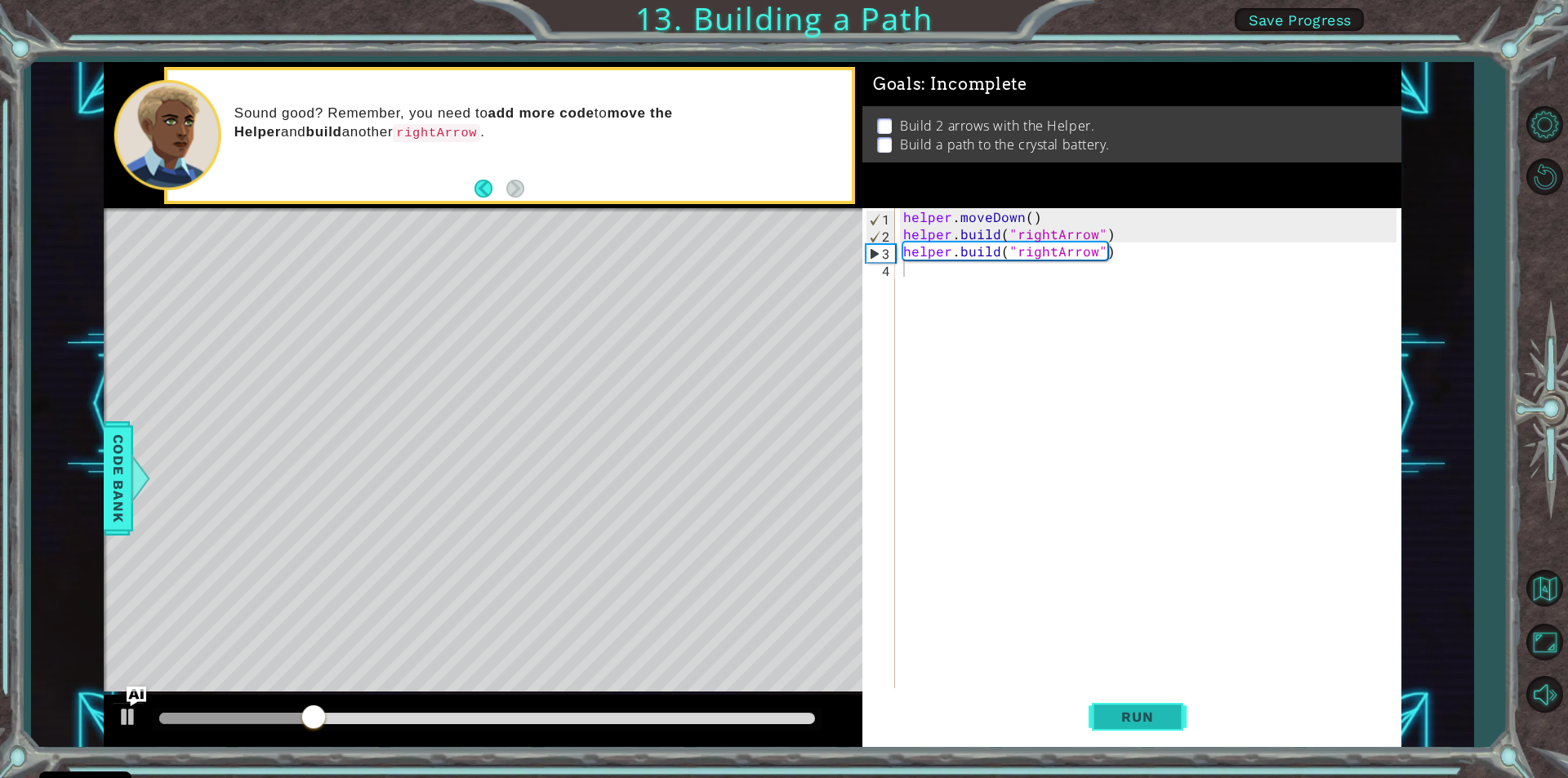
click at [1153, 719] on span "Run" at bounding box center [1137, 717] width 65 height 16
click at [910, 264] on div "helper . moveDown ( ) helper . build ( "rightArrow" ) helper . build ( "rightAr…" at bounding box center [1152, 465] width 504 height 514
click at [903, 276] on div "helper . moveDown ( ) helper . build ( "rightArrow" ) helper . build ( "rightAr…" at bounding box center [1152, 465] width 504 height 514
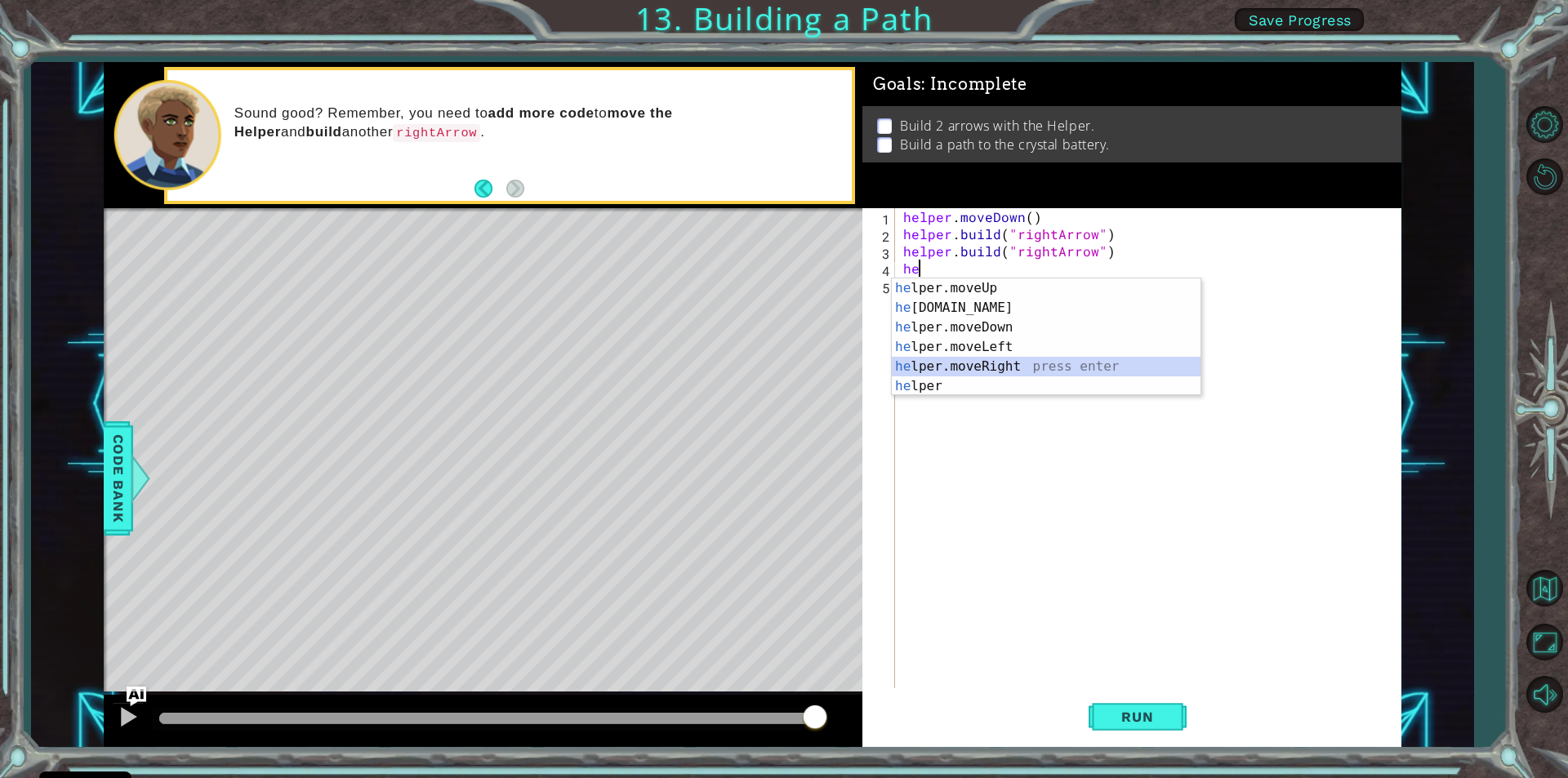
click at [995, 360] on div "he lper.moveUp press enter he [DOMAIN_NAME] press enter he lper.moveDown press …" at bounding box center [1046, 357] width 309 height 157
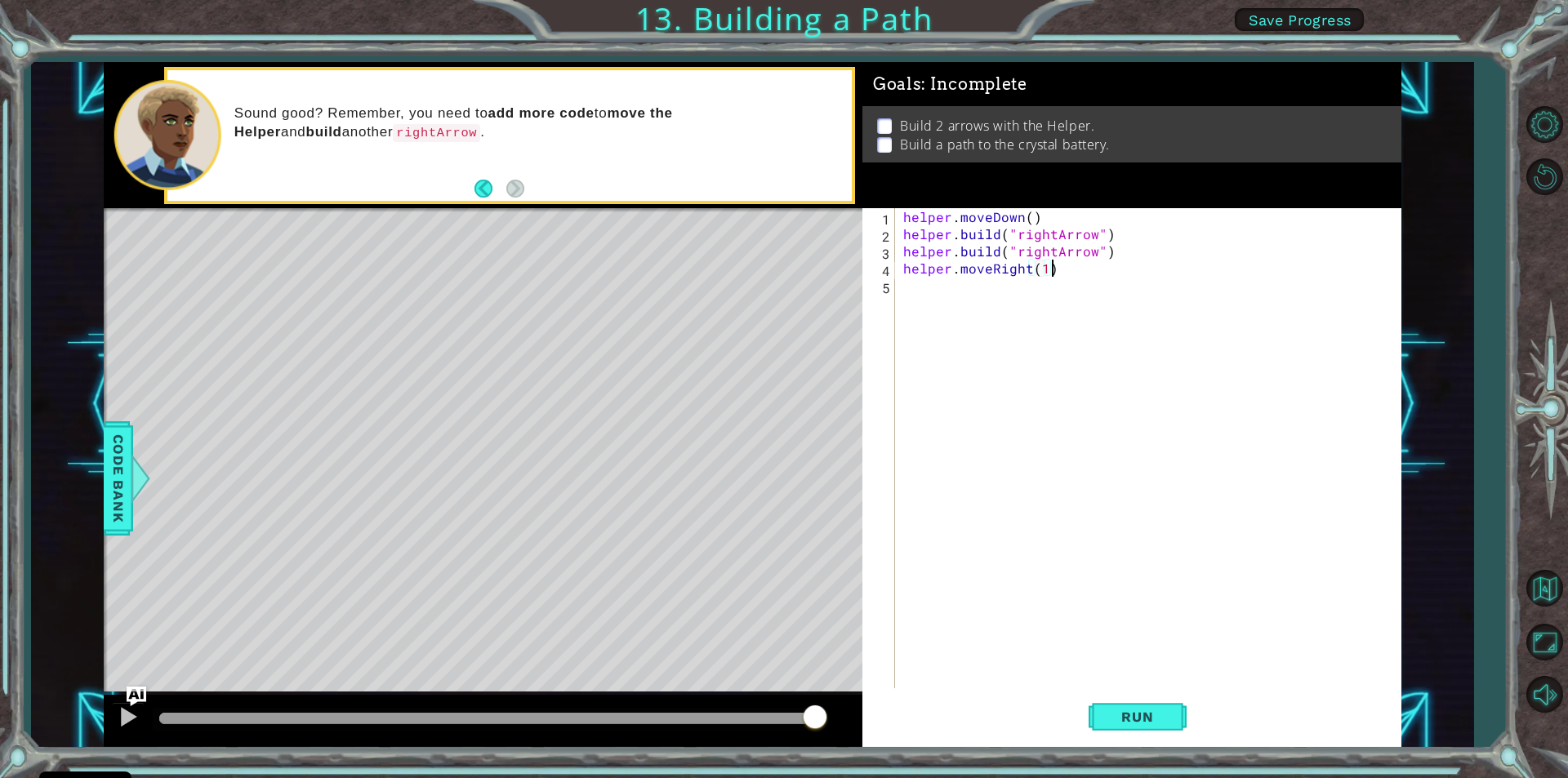
click at [1069, 271] on div "helper . moveDown ( ) helper . build ( "rightArrow" ) helper . build ( "rightAr…" at bounding box center [1152, 465] width 504 height 514
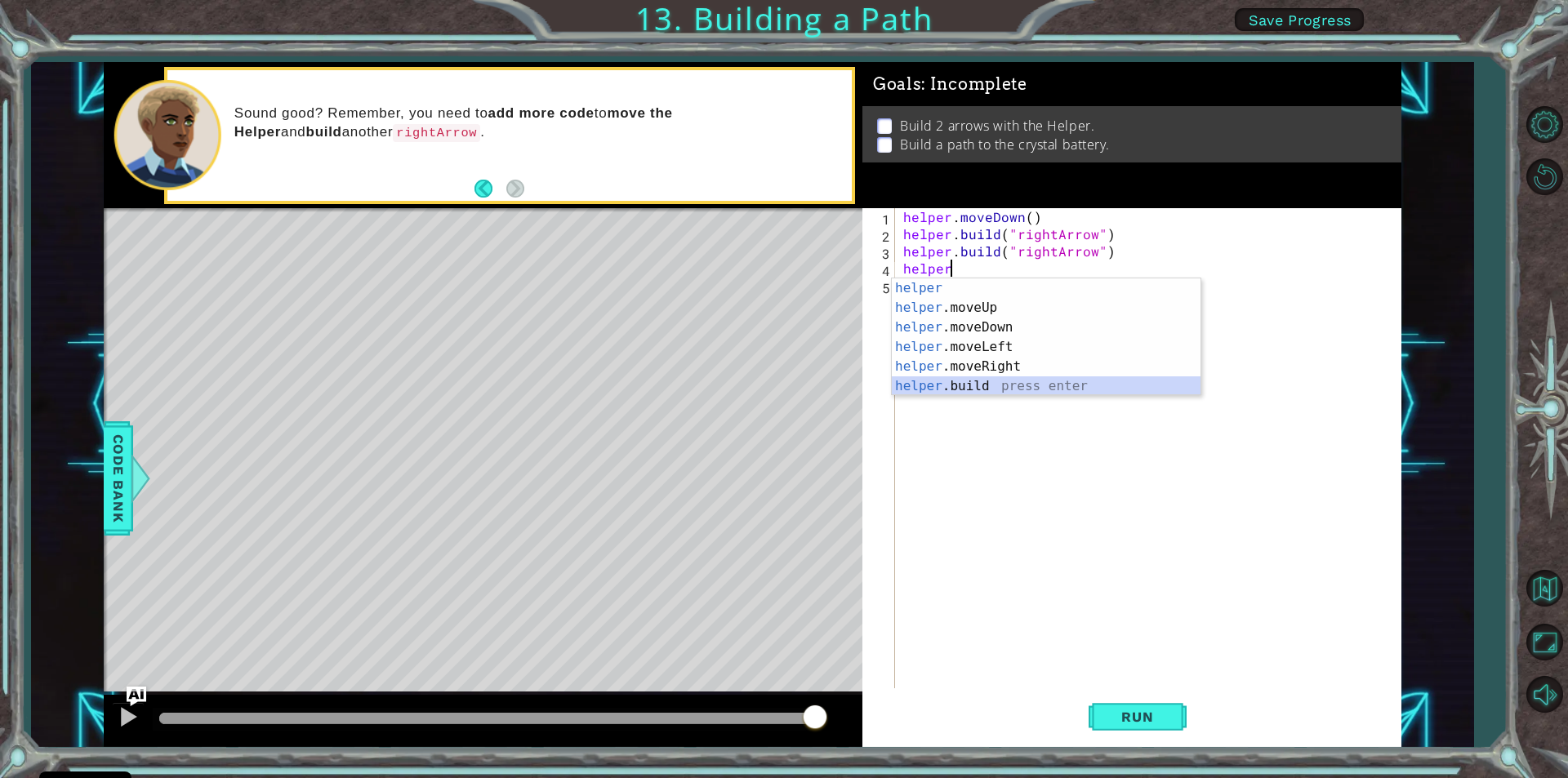
click at [1028, 379] on div "helper press enter helper .moveUp press enter helper .moveDown press enter help…" at bounding box center [1046, 357] width 309 height 157
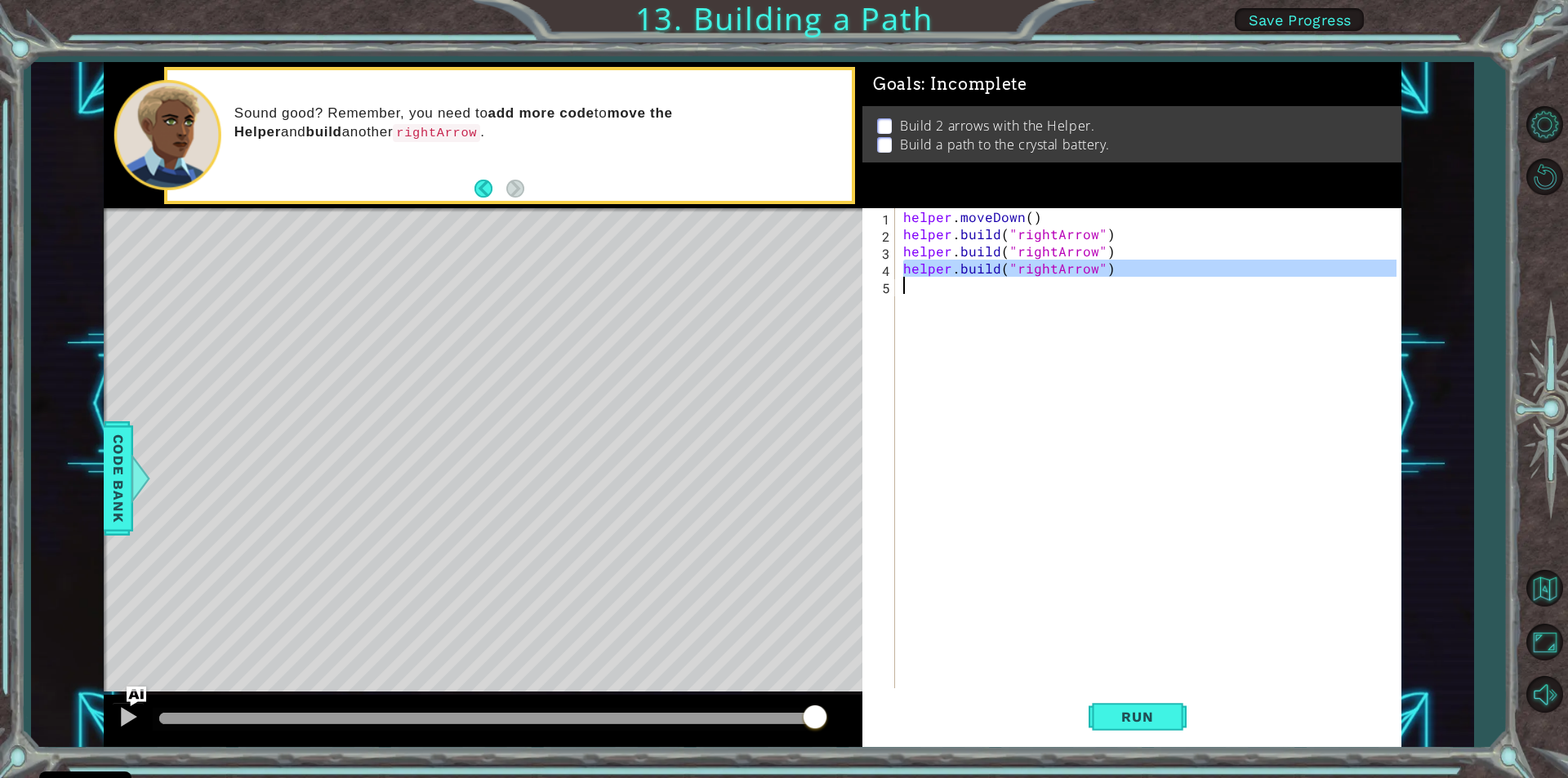
drag, startPoint x: 902, startPoint y: 276, endPoint x: 904, endPoint y: 287, distance: 11.2
click at [904, 287] on div "helper . moveDown ( ) helper . build ( "rightArrow" ) helper . build ( "rightAr…" at bounding box center [1152, 465] width 504 height 514
type textarea "[DOMAIN_NAME]("rightArrow")"
click at [904, 287] on div "helper . moveDown ( ) helper . build ( "rightArrow" ) helper . build ( "rightAr…" at bounding box center [1148, 448] width 496 height 480
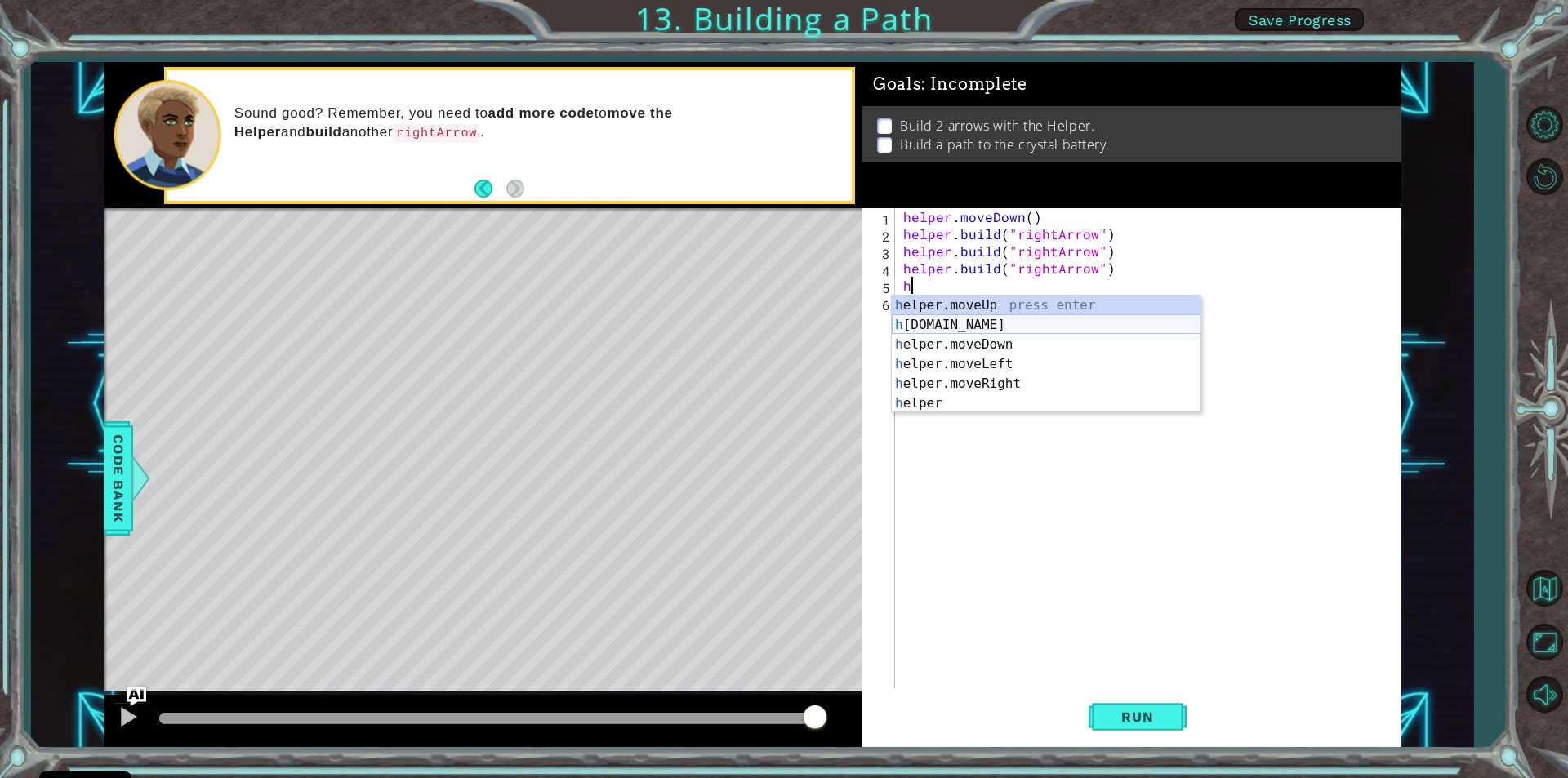
click at [987, 321] on div "h elper.moveUp press enter h [DOMAIN_NAME] press enter h elper.moveDown press e…" at bounding box center [1046, 374] width 309 height 157
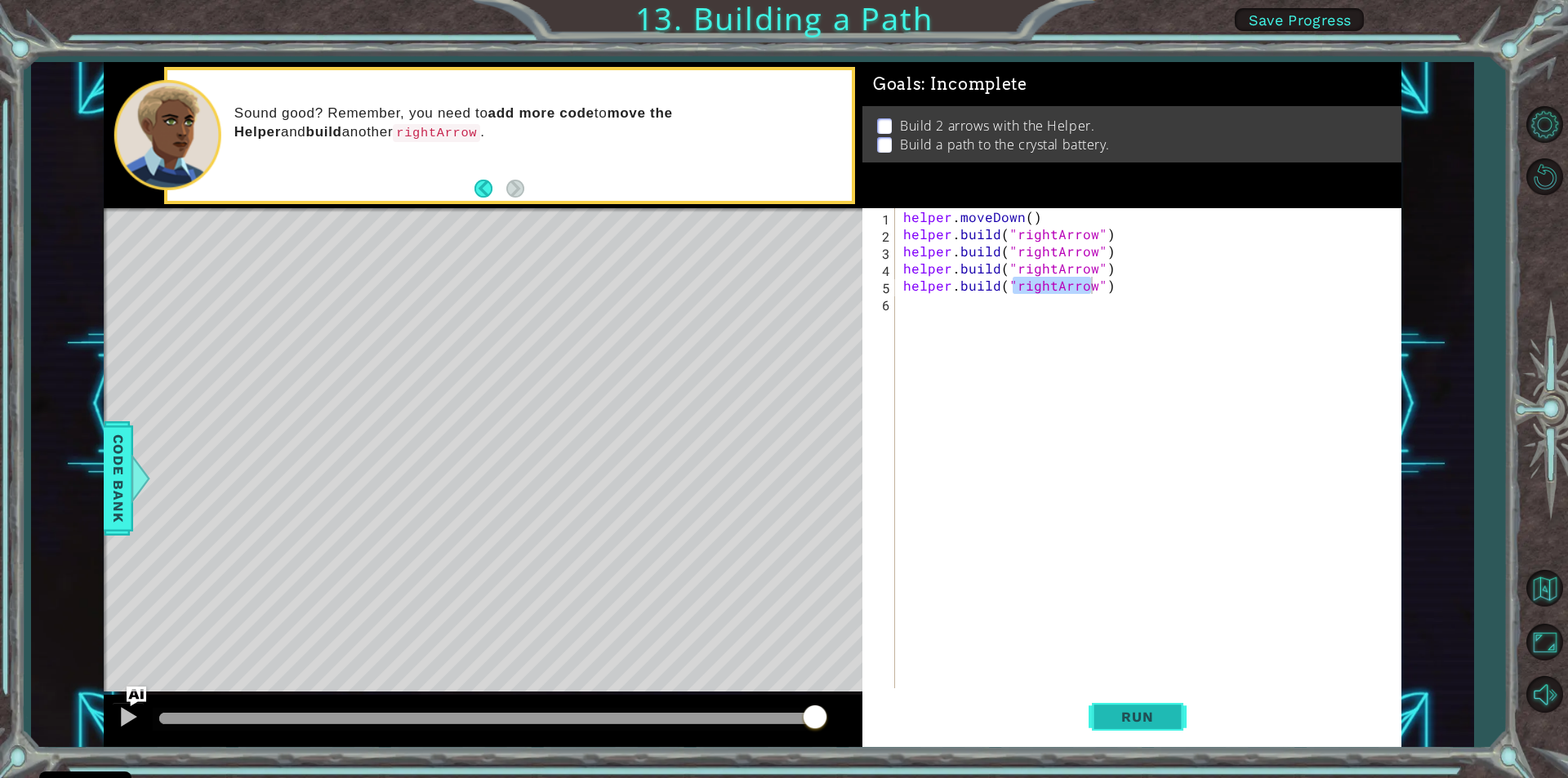
click at [1132, 707] on button "Run" at bounding box center [1138, 717] width 98 height 54
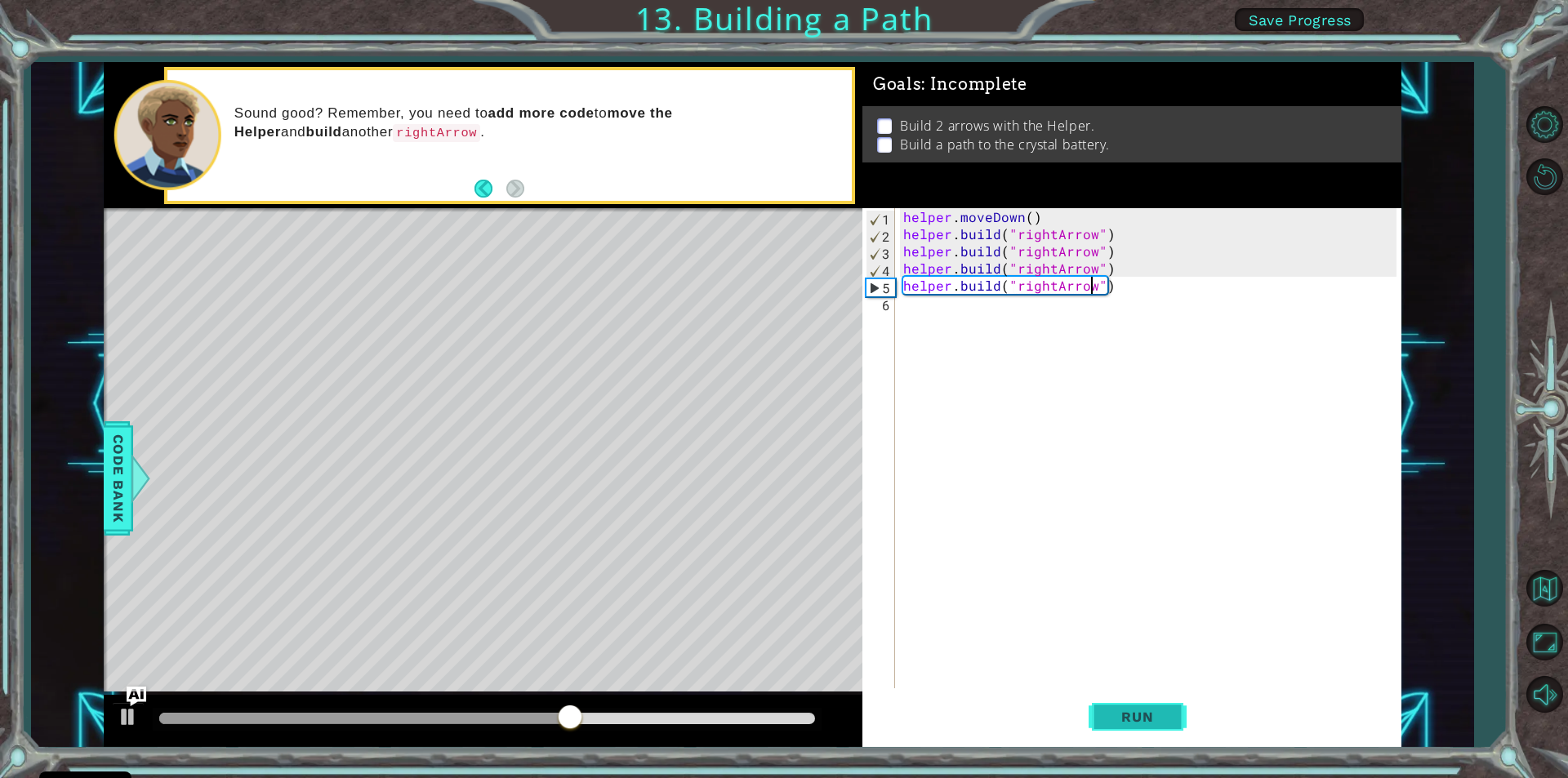
click at [1113, 699] on button "Run" at bounding box center [1138, 717] width 98 height 54
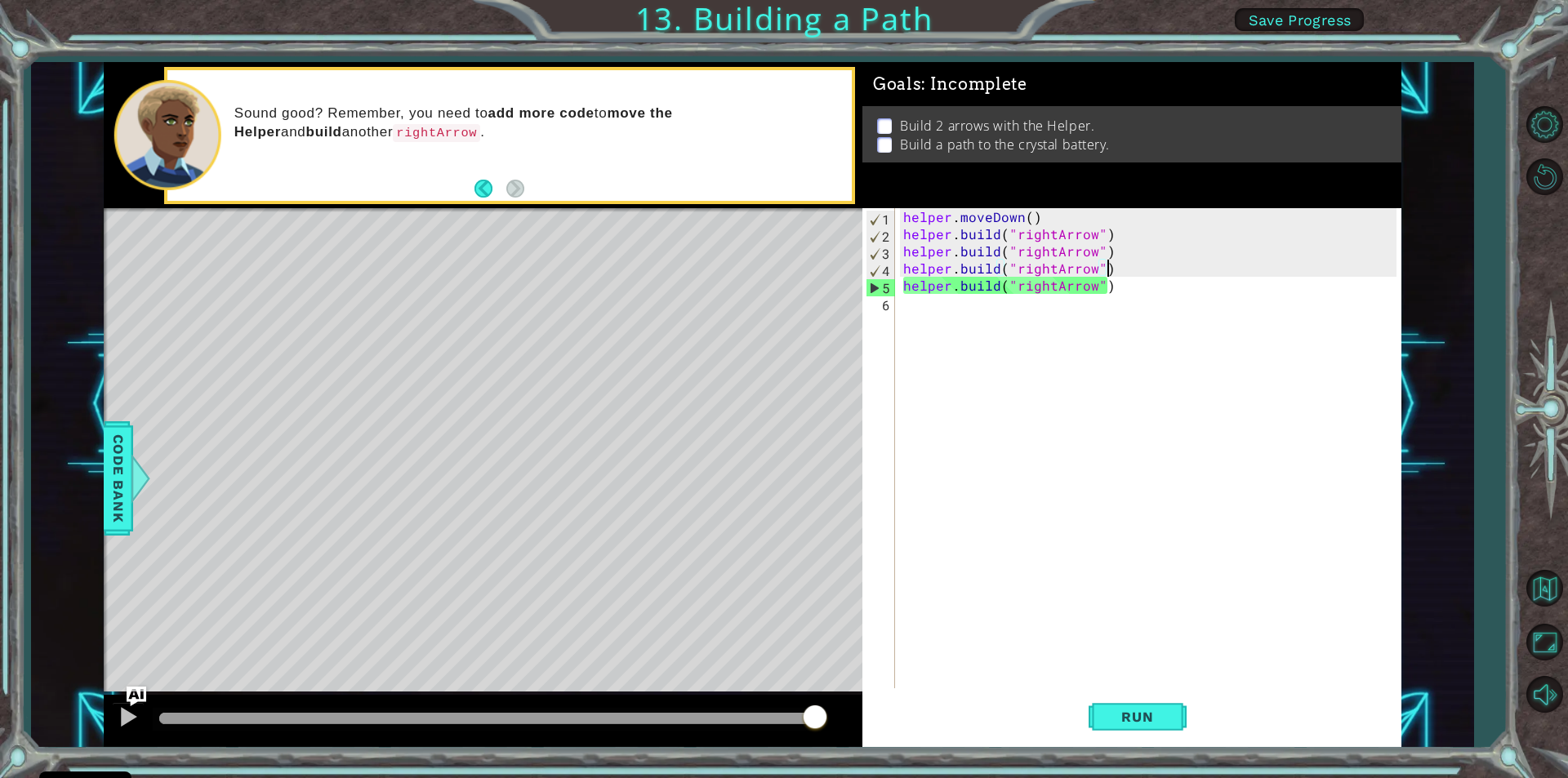
click at [1148, 260] on div "helper . moveDown ( ) helper . build ( "rightArrow" ) helper . build ( "rightAr…" at bounding box center [1152, 465] width 504 height 514
click at [1108, 251] on div "helper . moveDown ( ) helper . build ( "rightArrow" ) helper . build ( "rightAr…" at bounding box center [1152, 465] width 504 height 514
click at [1110, 257] on div "helper . moveDown ( ) helper . build ( "rightArrow" ) helper . build ( "rightAr…" at bounding box center [1152, 465] width 504 height 514
click at [1119, 234] on div "helper . moveDown ( ) helper . build ( "rightArrow" ) helper . build ( "rightAr…" at bounding box center [1152, 465] width 504 height 514
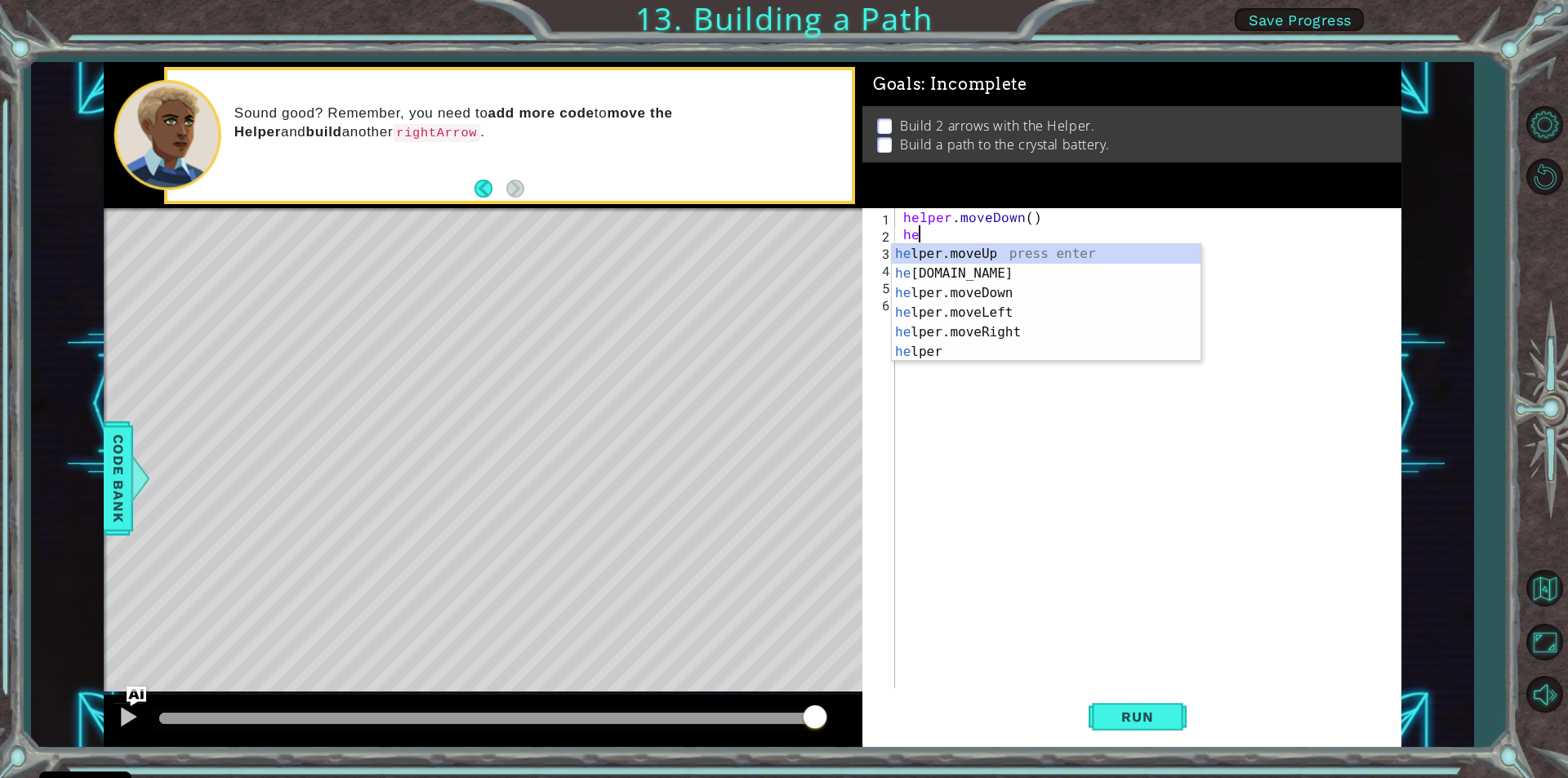
type textarea "h"
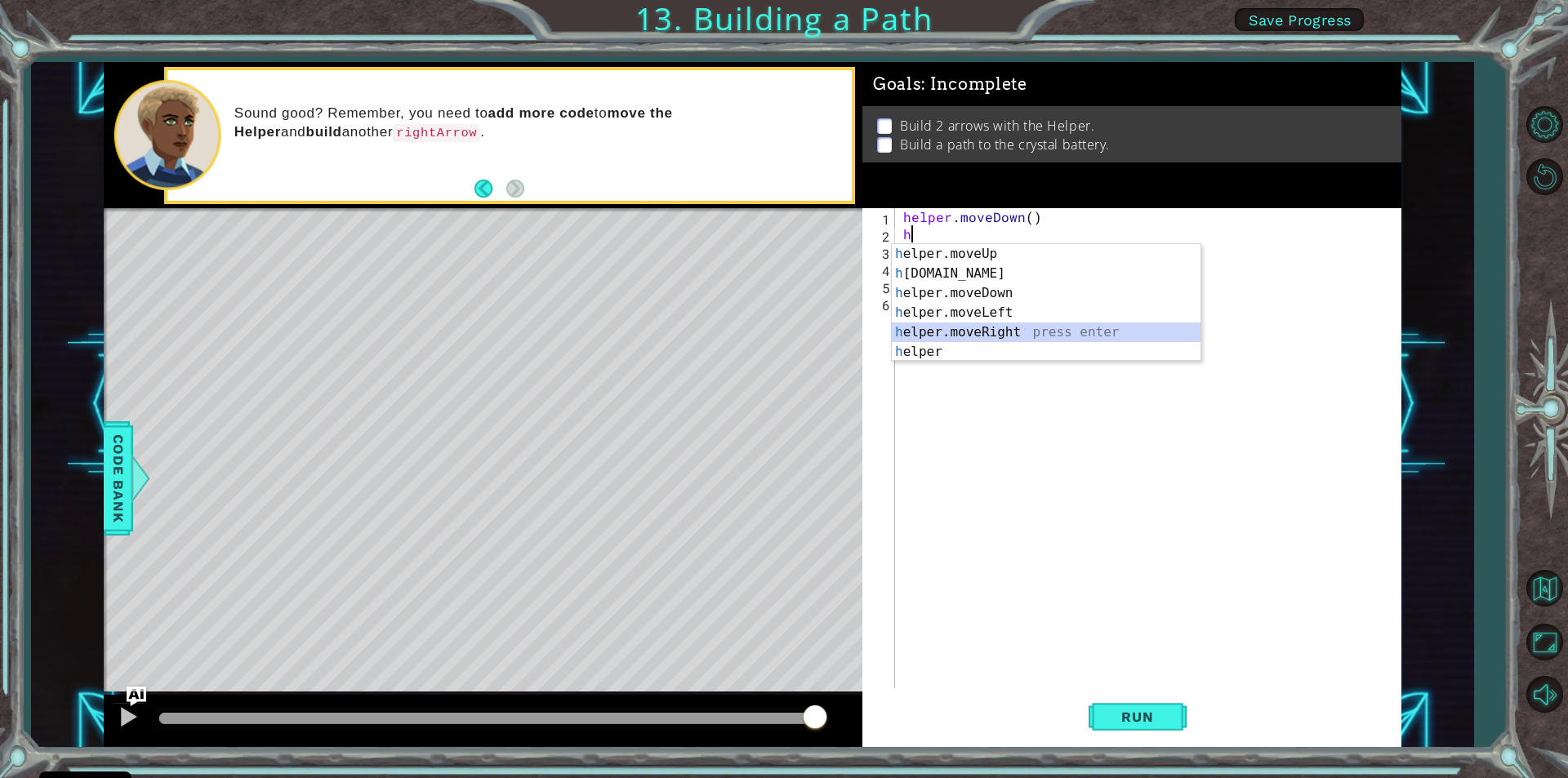
click at [1191, 329] on div "h elper.moveUp press enter h [DOMAIN_NAME] press enter h elper.moveDown press e…" at bounding box center [1046, 323] width 309 height 157
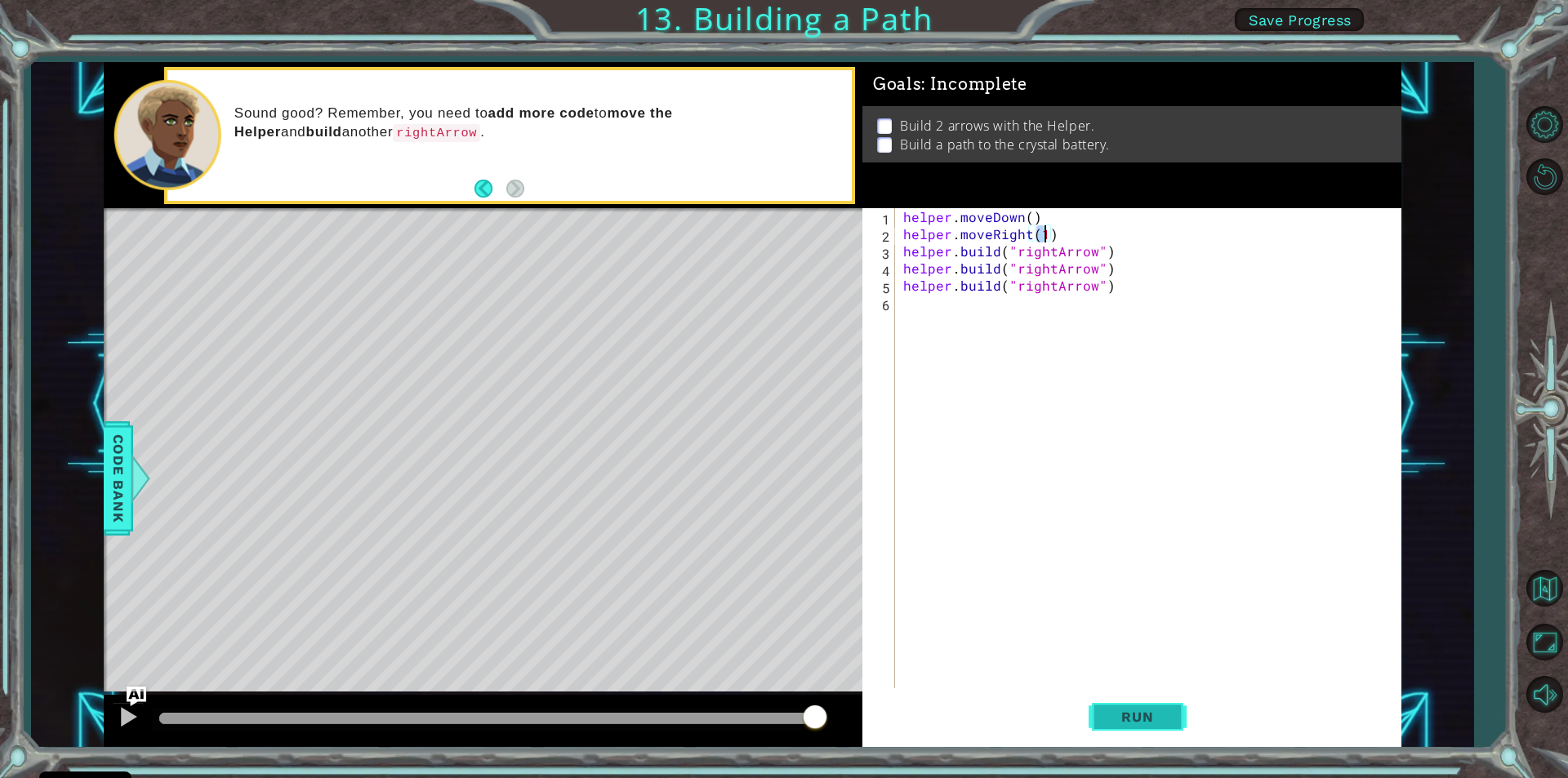
click at [1177, 716] on button "Run" at bounding box center [1138, 717] width 98 height 54
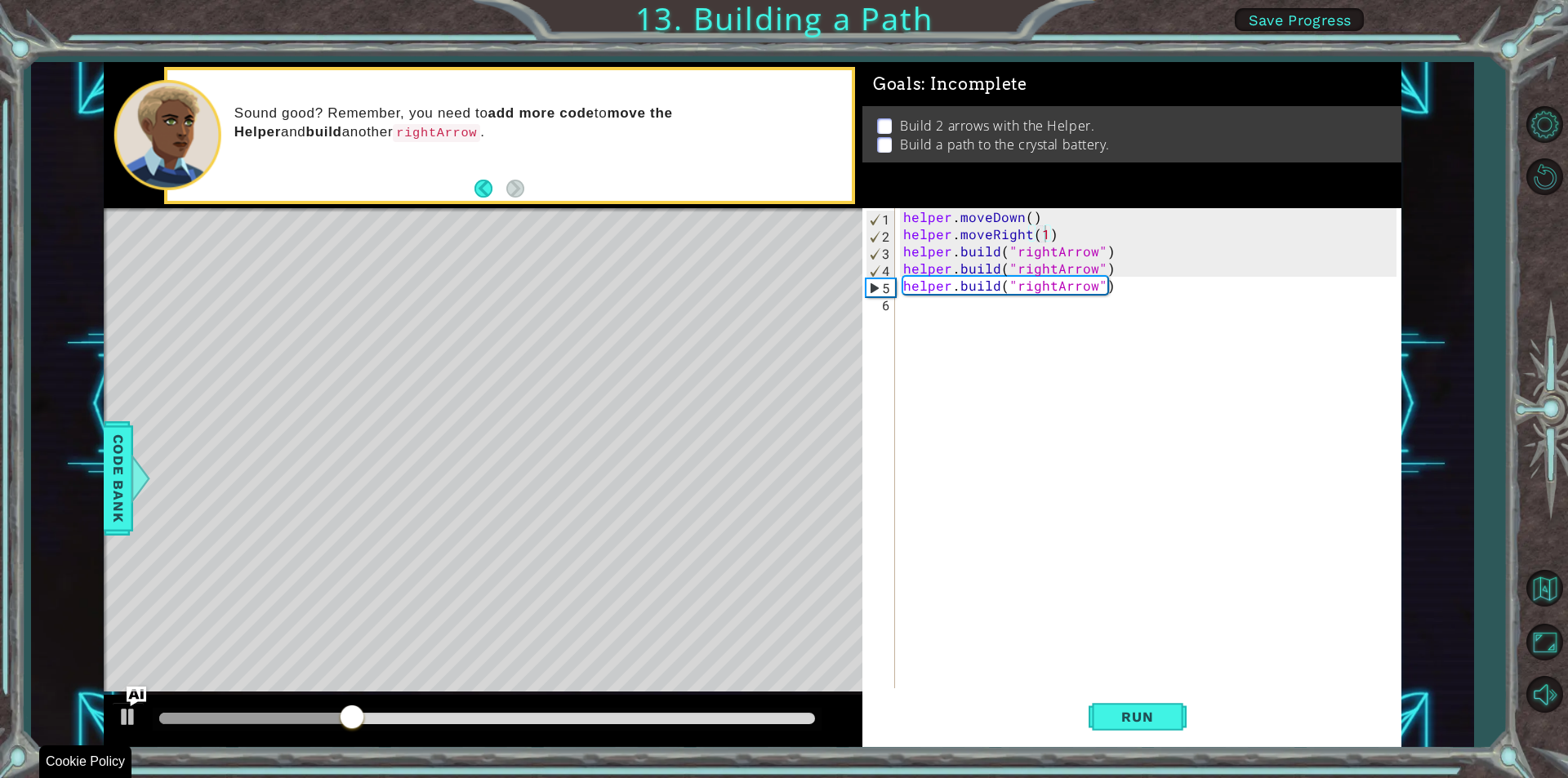
drag, startPoint x: 1138, startPoint y: 763, endPoint x: 1152, endPoint y: 810, distance: 49.0
click at [1152, 777] on html "Cookie Policy CodeCombat uses a few essential and non-essential cookies. Privac…" at bounding box center [784, 389] width 1568 height 778
click at [1110, 257] on div "helper . moveDown ( ) helper . moveRight ( 1 ) helper . build ( "rightArrow" ) …" at bounding box center [1152, 465] width 504 height 514
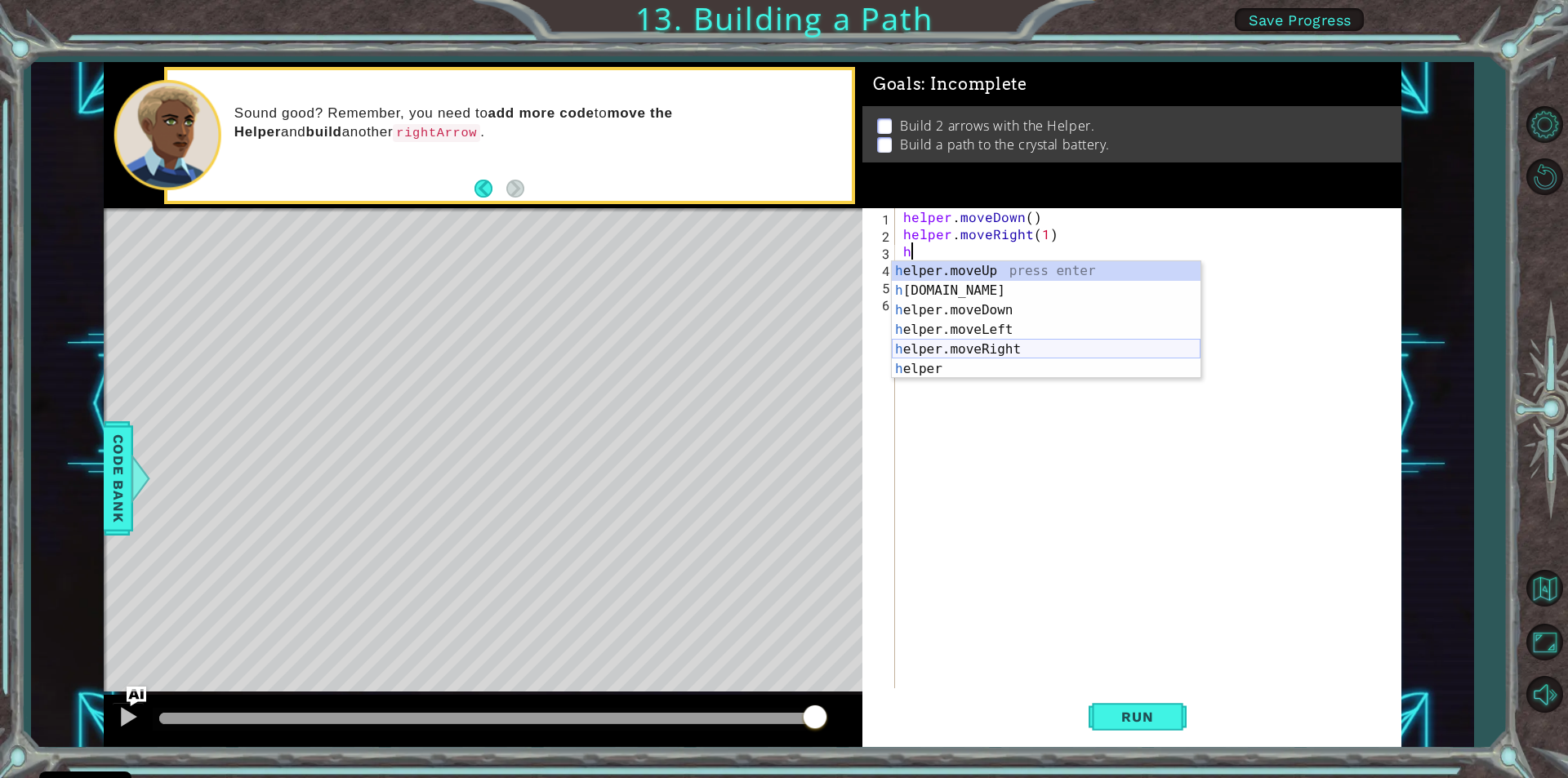
click at [1089, 351] on div "h elper.moveUp press enter h [DOMAIN_NAME] press enter h elper.moveDown press e…" at bounding box center [1046, 340] width 309 height 157
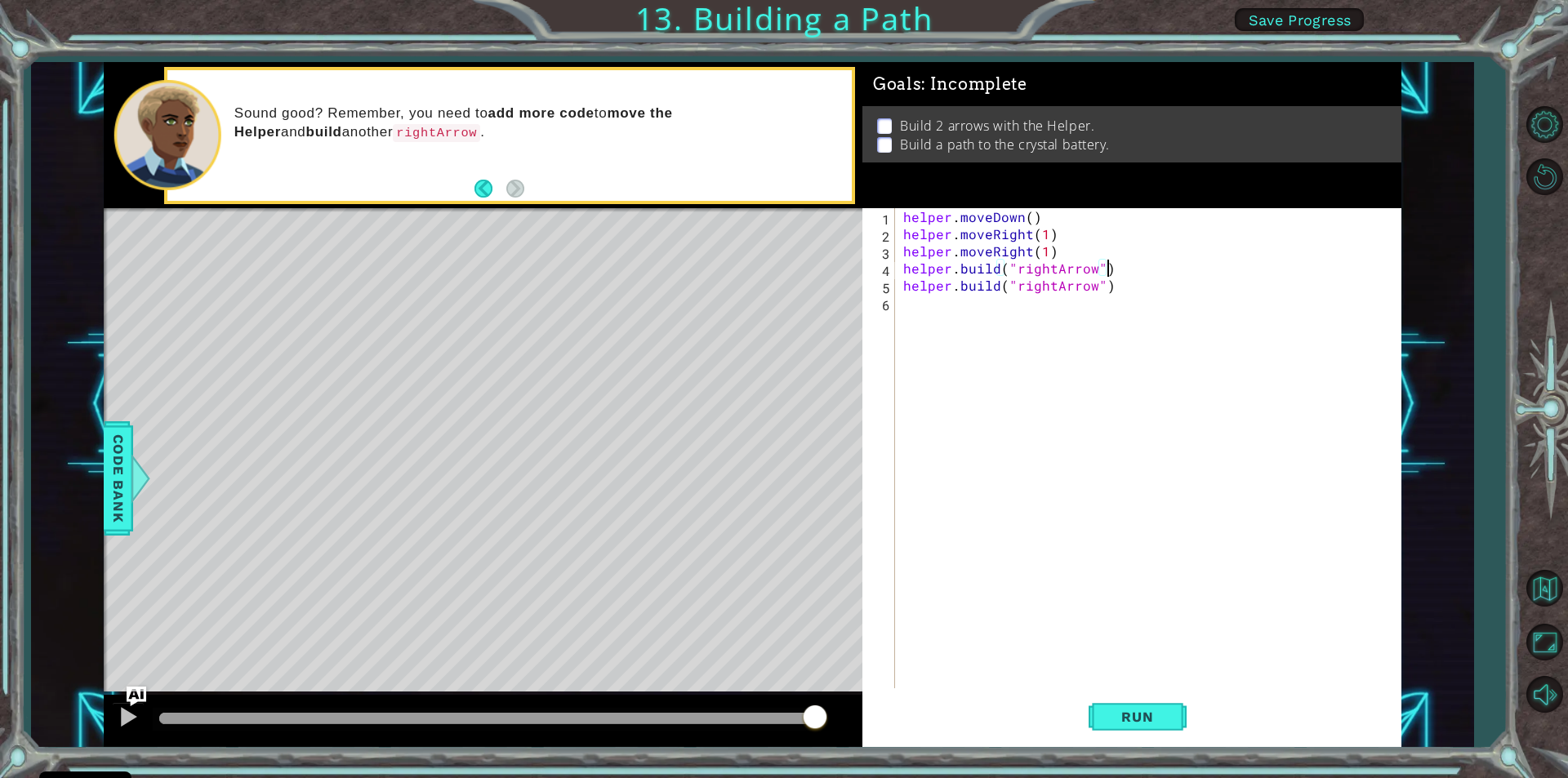
click at [1121, 275] on div "helper . moveDown ( ) helper . moveRight ( 1 ) helper . moveRight ( 1 ) helper …" at bounding box center [1152, 465] width 504 height 514
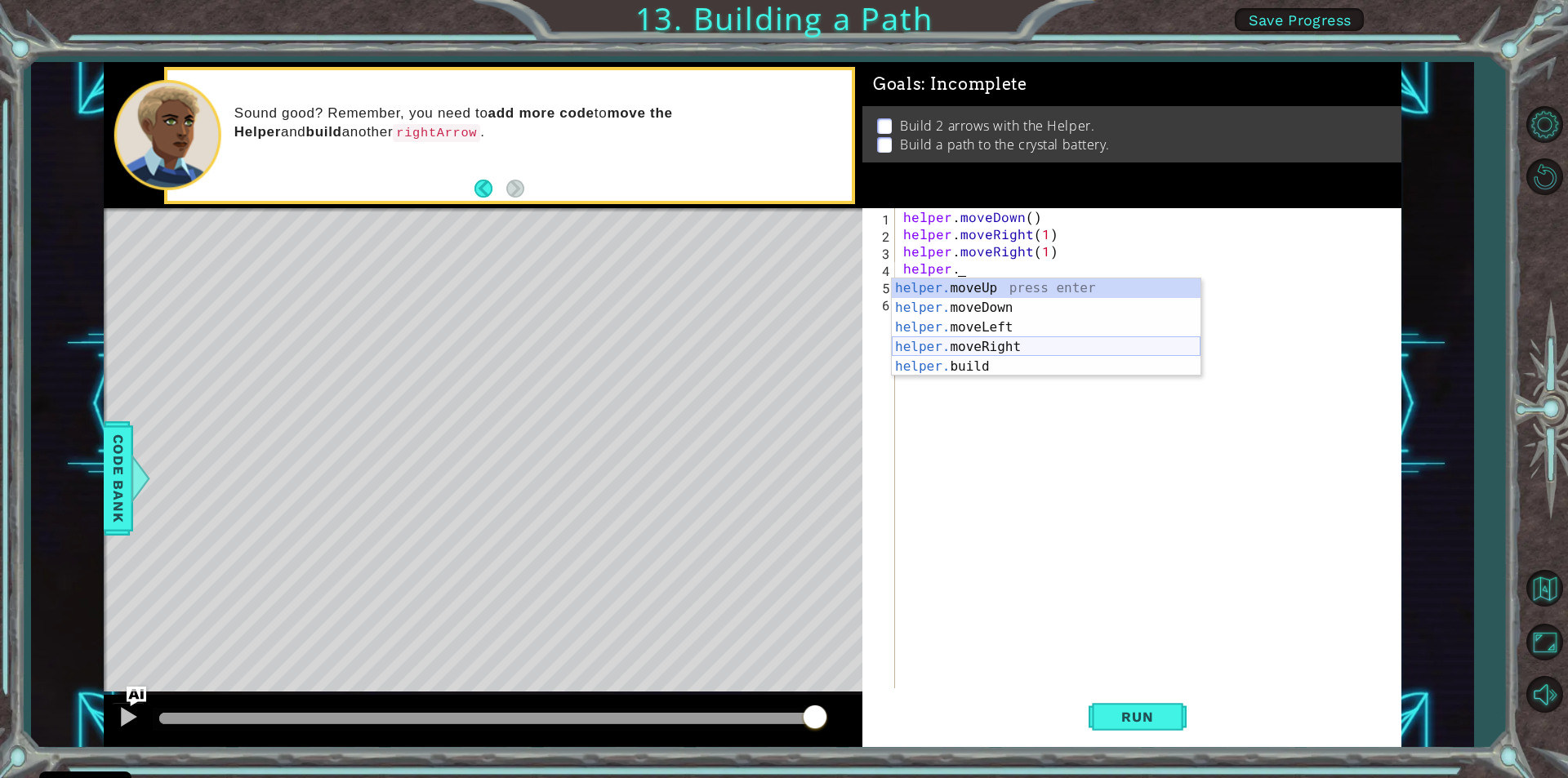
click at [945, 342] on div "helper. moveUp press enter helper. moveDown press enter helper. moveLeft press …" at bounding box center [1046, 347] width 309 height 137
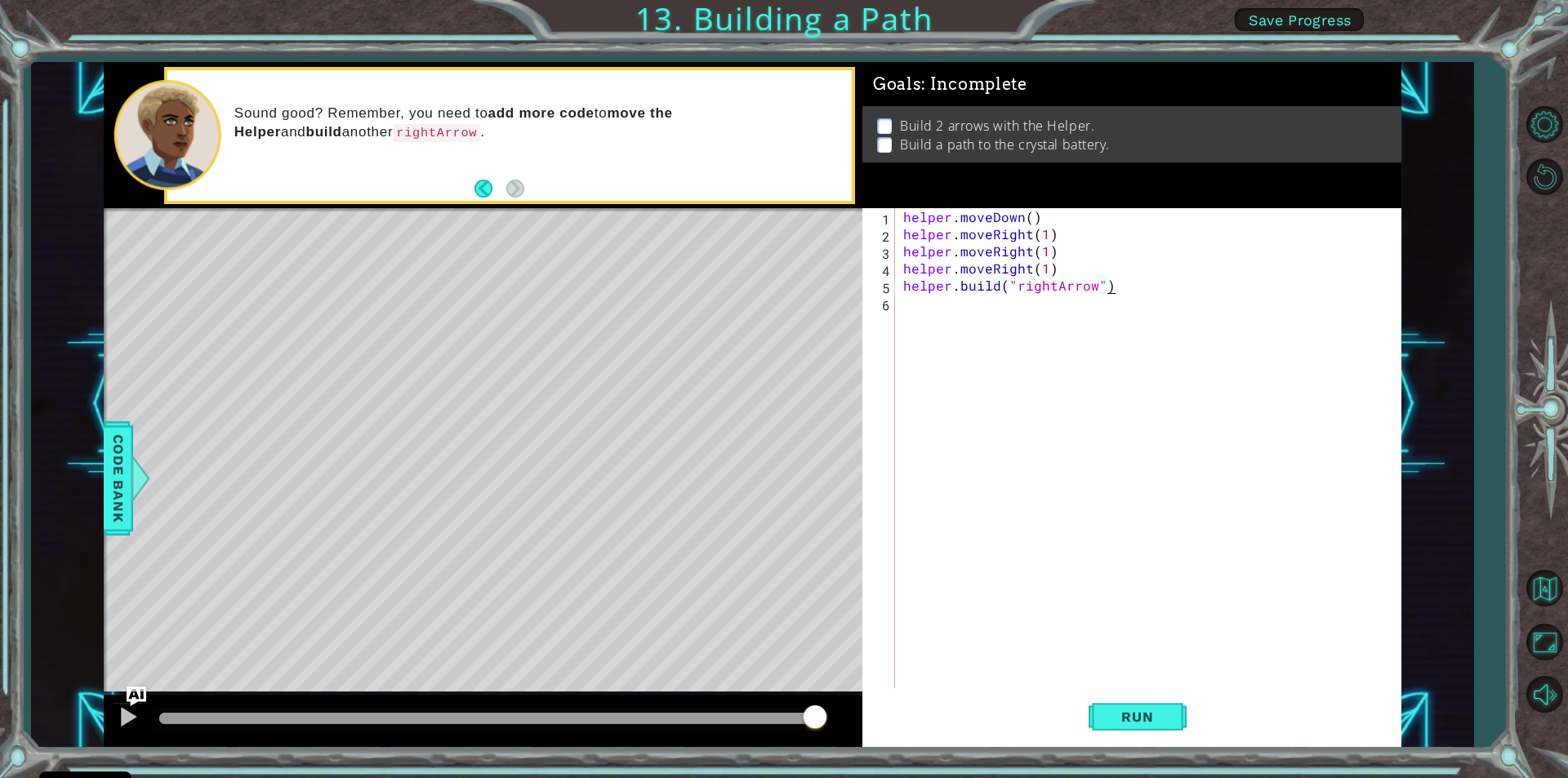
click at [1112, 287] on div "helper . moveDown ( ) helper . moveRight ( 1 ) helper . moveRight ( 1 ) helper …" at bounding box center [1152, 465] width 504 height 514
click at [1109, 293] on div "helper . moveDown ( ) helper . moveRight ( 1 ) helper . moveRight ( 1 ) helper …" at bounding box center [1152, 465] width 504 height 514
click at [1109, 287] on div "helper . moveDown ( ) helper . moveRight ( 1 ) helper . moveRight ( 1 ) helper …" at bounding box center [1152, 465] width 504 height 514
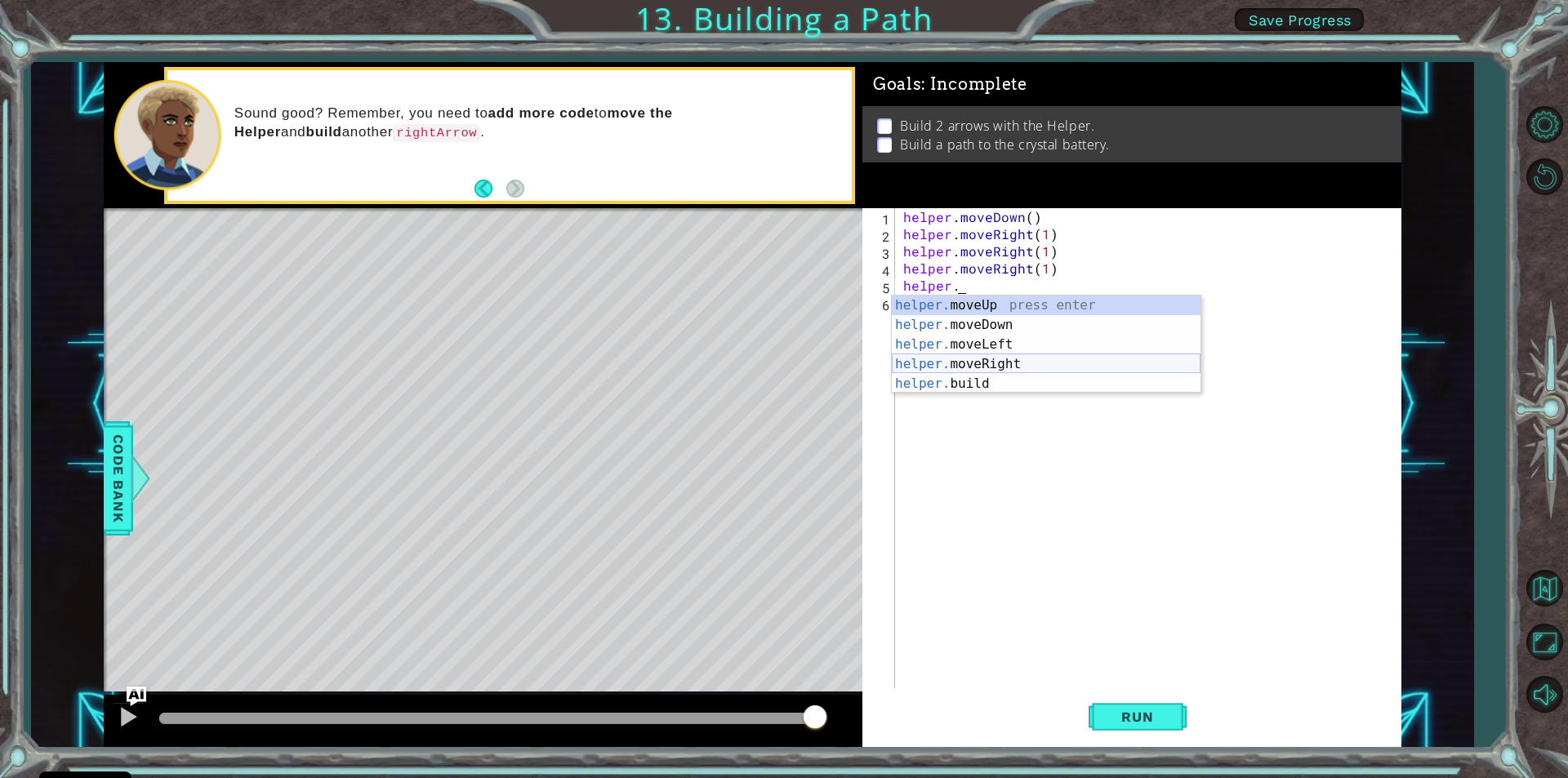
click at [1018, 372] on div "helper. moveUp press enter helper. moveDown press enter helper. moveLeft press …" at bounding box center [1046, 364] width 309 height 137
type textarea "helper.moveRight(1)"
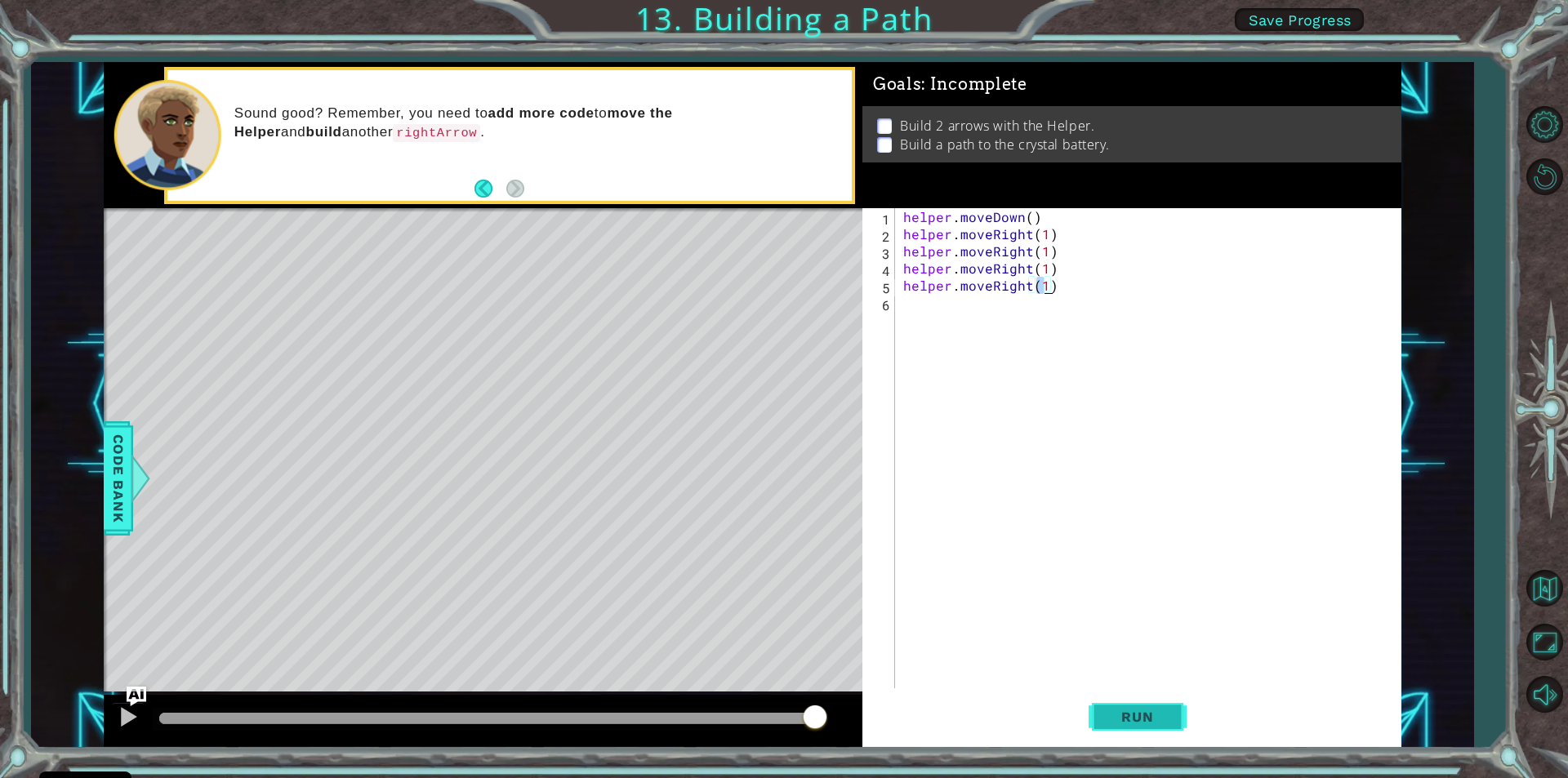
click at [1163, 730] on button "Run" at bounding box center [1138, 717] width 98 height 54
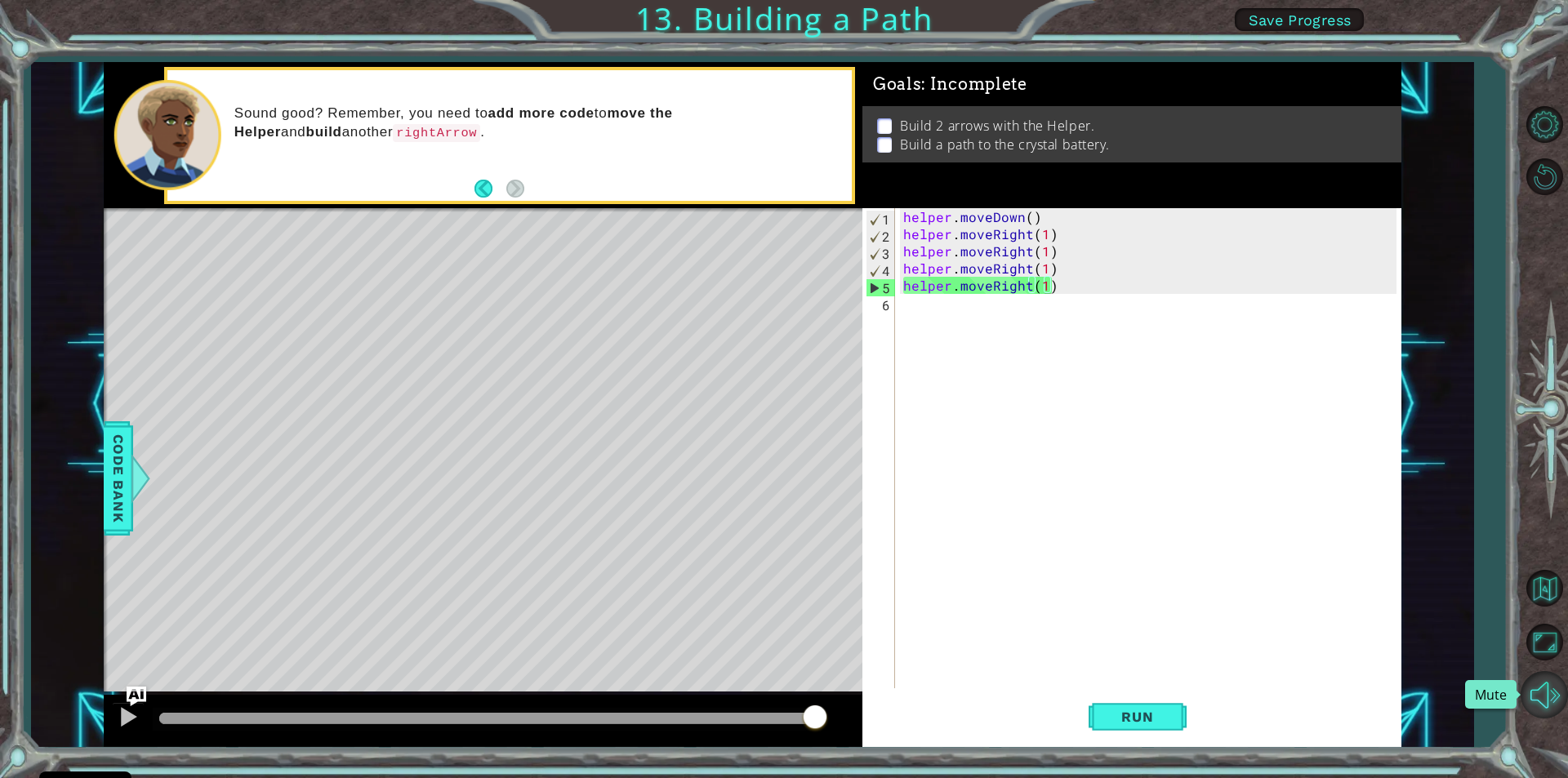
click at [1552, 693] on button "Mute" at bounding box center [1544, 695] width 47 height 47
click at [1550, 695] on button "Unmute" at bounding box center [1544, 695] width 47 height 47
click at [120, 512] on span "Code Bank" at bounding box center [119, 478] width 26 height 100
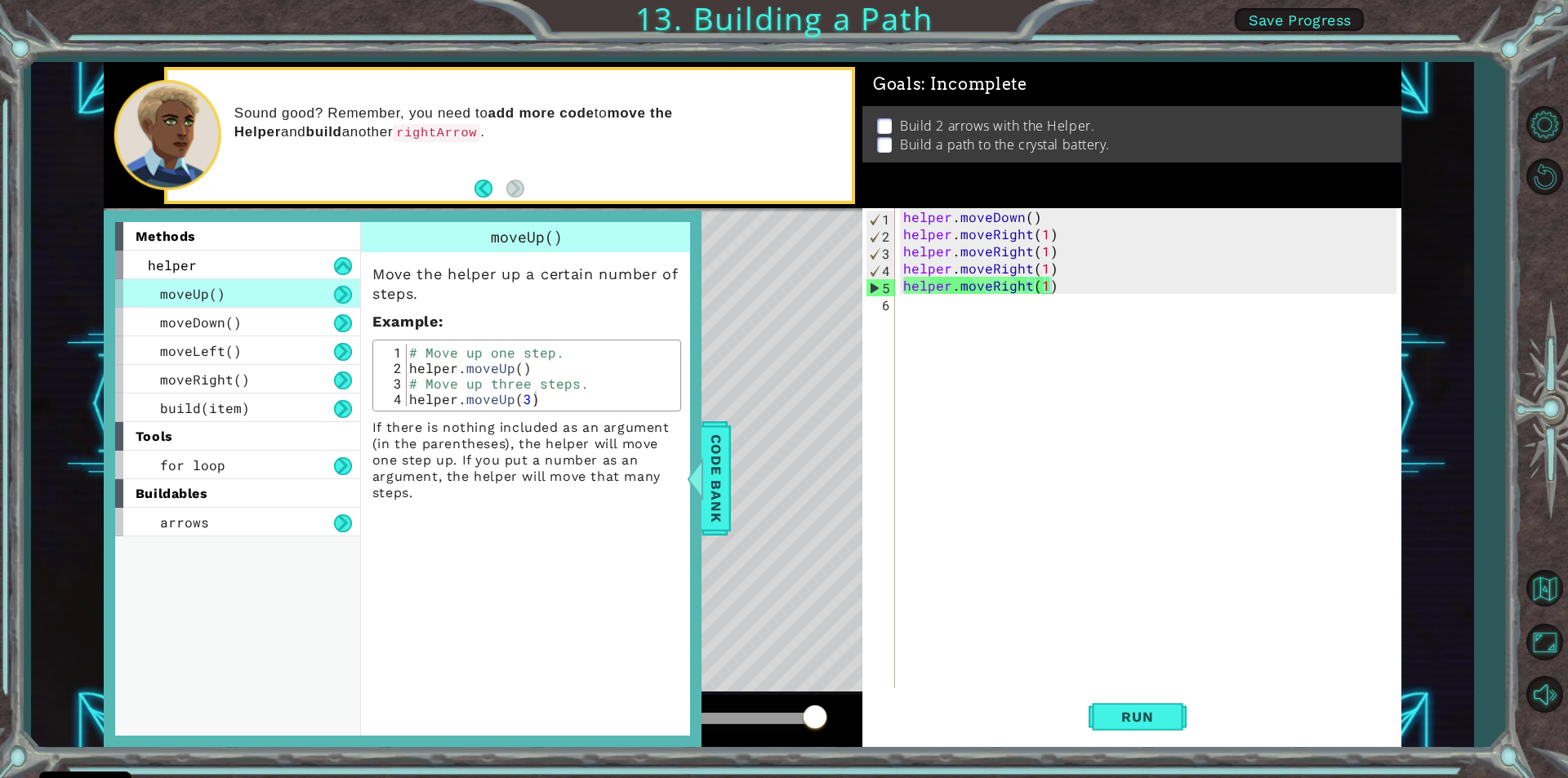
drag, startPoint x: 120, startPoint y: 512, endPoint x: 56, endPoint y: 521, distance: 64.6
click at [56, 521] on div "1 ההההההההההההההההההההההההההההההההההההההההההההההההההההההההההההההההההההההההההההה…" at bounding box center [752, 405] width 1442 height 685
click at [260, 253] on div "helper" at bounding box center [238, 265] width 245 height 29
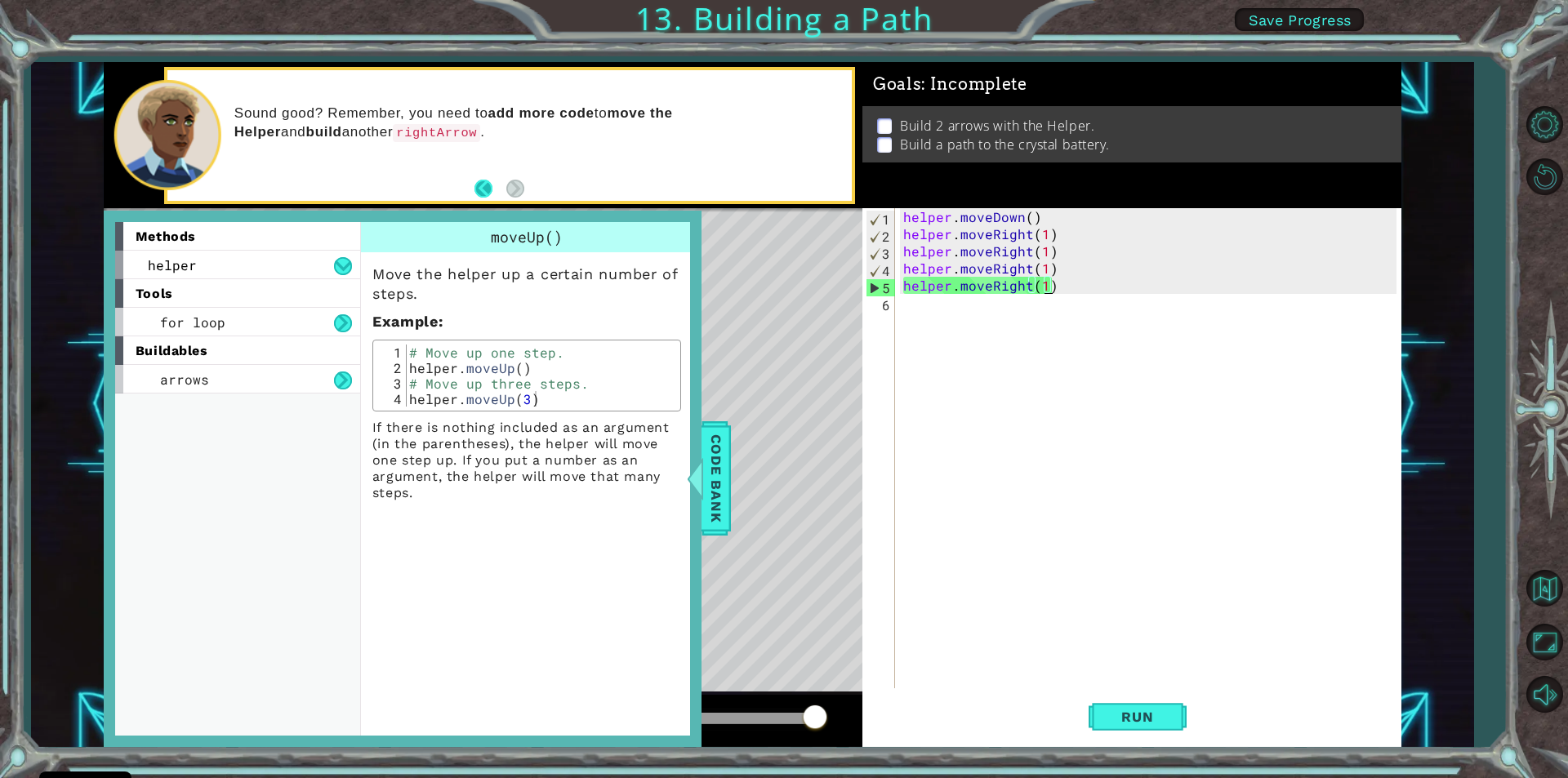
click at [481, 186] on button "Back" at bounding box center [490, 189] width 32 height 18
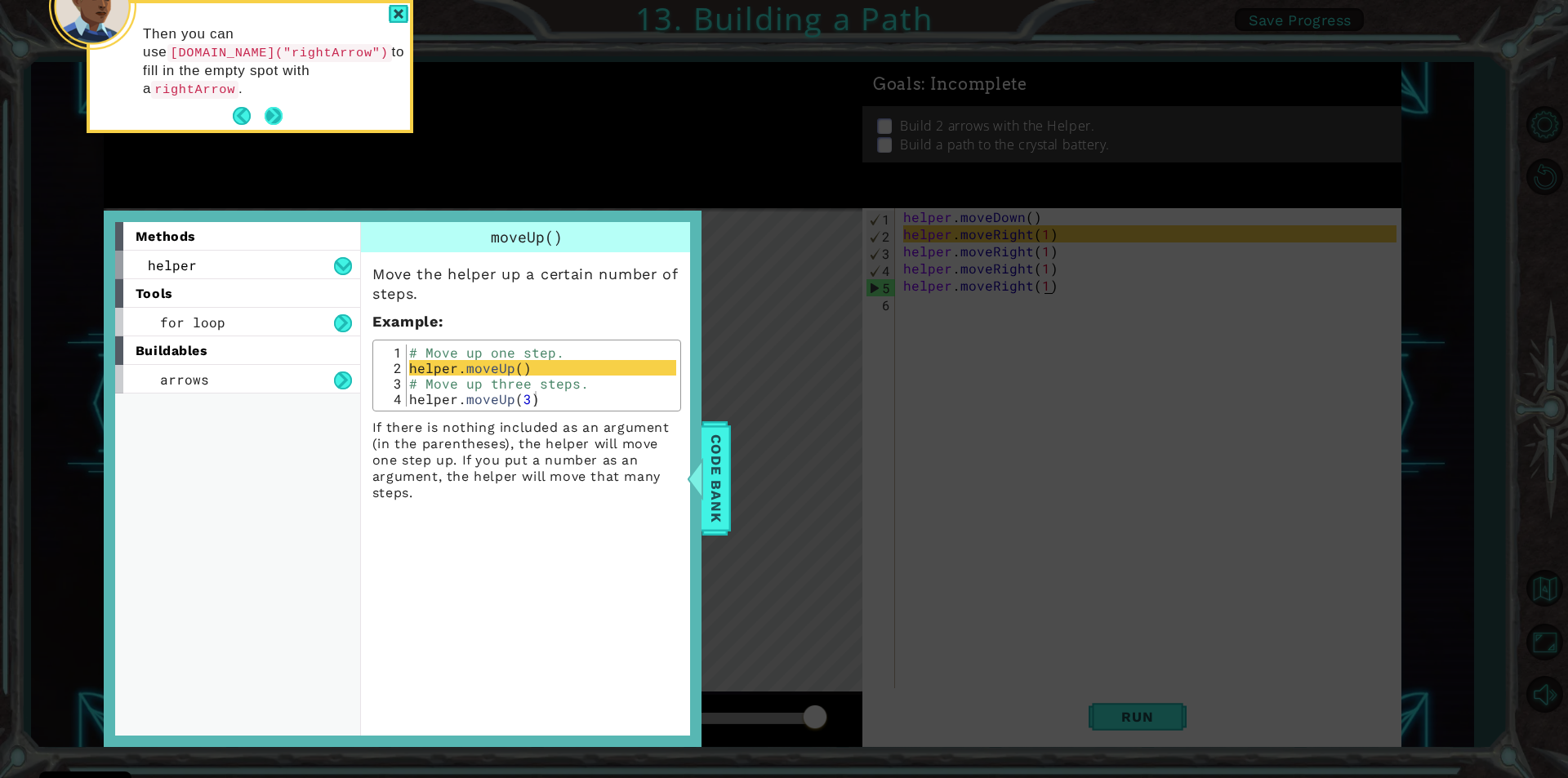
click at [283, 107] on button "Next" at bounding box center [274, 116] width 18 height 18
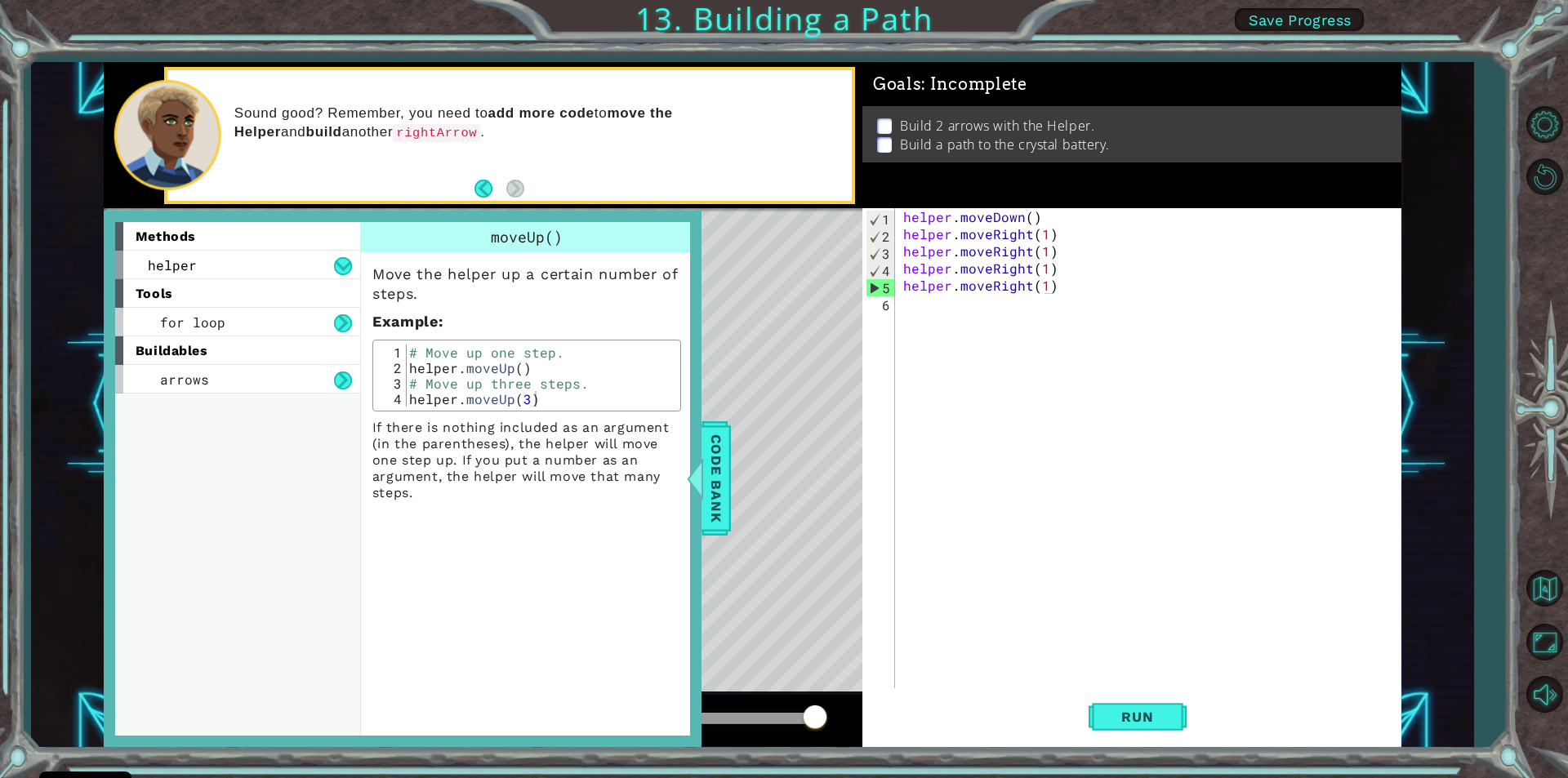
drag, startPoint x: 638, startPoint y: 285, endPoint x: 528, endPoint y: 495, distance: 237.1
click at [529, 495] on div "Move the helper up a certain number of steps. Example : 1 2 3 4 # Move up one s…" at bounding box center [527, 377] width 332 height 249
drag, startPoint x: 491, startPoint y: 508, endPoint x: 436, endPoint y: 626, distance: 130.2
click at [436, 665] on div "moveUp() Move the helper up a certain number of steps. Example : 1 2 3 4 # Move…" at bounding box center [529, 479] width 337 height 513
click at [334, 257] on div "helper" at bounding box center [238, 265] width 245 height 29
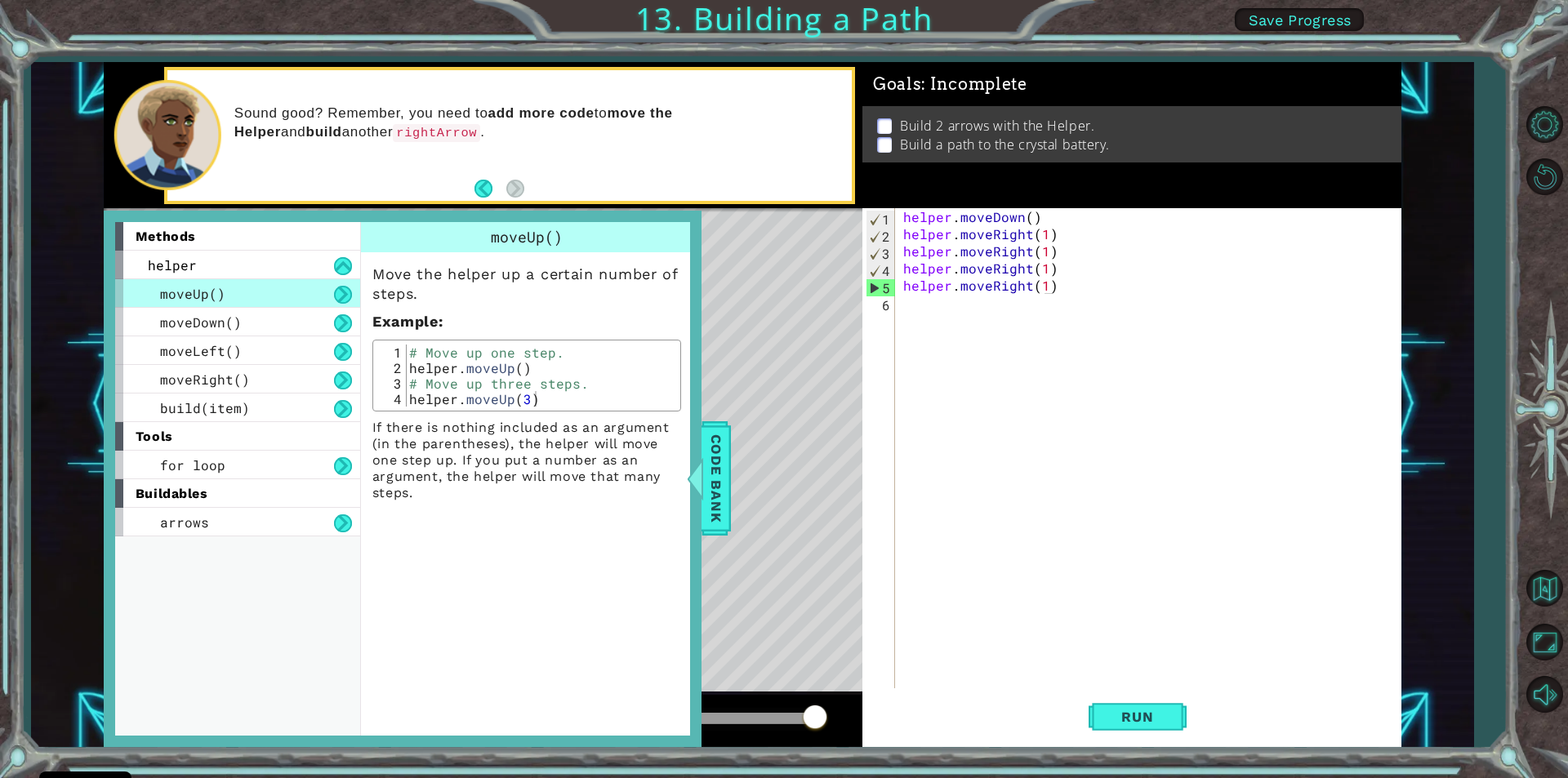
drag, startPoint x: 240, startPoint y: 670, endPoint x: 383, endPoint y: 629, distance: 148.8
click at [375, 635] on div "methods helper moveUp() moveDown() moveLeft() moveRight() build(item) tools for…" at bounding box center [402, 479] width 575 height 513
drag, startPoint x: 451, startPoint y: 362, endPoint x: 498, endPoint y: 439, distance: 90.2
click at [498, 439] on div "Move the helper up a certain number of steps. Example : helper.moveUp() 1 2 3 4…" at bounding box center [527, 377] width 332 height 249
type textarea "# Move up three steps. helper.moveUp(3)"
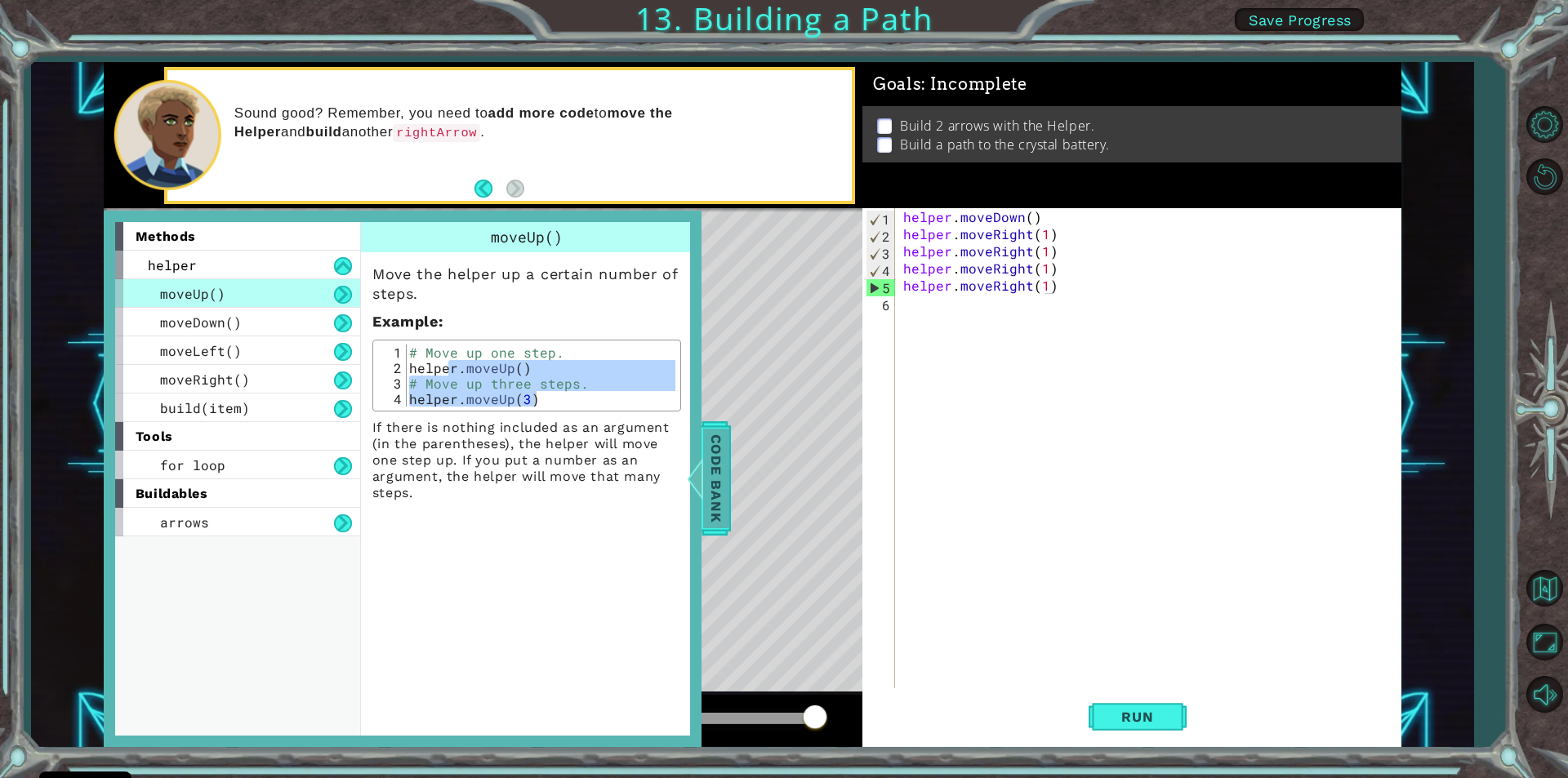
click at [714, 470] on span "Code Bank" at bounding box center [716, 478] width 26 height 100
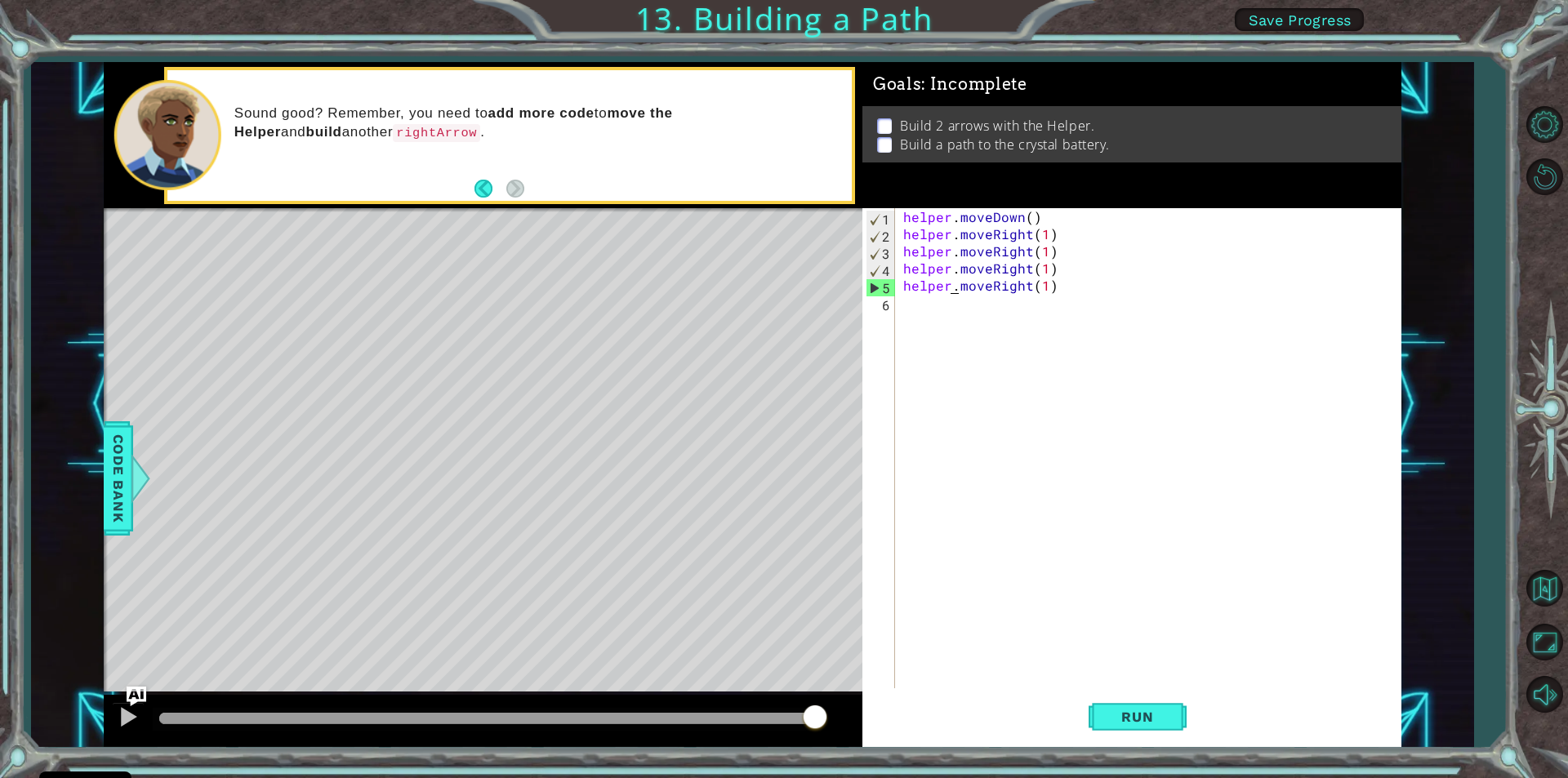
click at [949, 289] on div "helper . moveDown ( ) helper . moveRight ( 1 ) helper . moveRight ( 1 ) helper …" at bounding box center [1152, 465] width 504 height 514
click at [949, 293] on div "helper . moveDown ( ) helper . moveRight ( 1 ) helper . moveRight ( 1 ) helper …" at bounding box center [1152, 465] width 504 height 514
click at [1005, 217] on div ". moveRight ( 1 )" at bounding box center [1152, 465] width 504 height 514
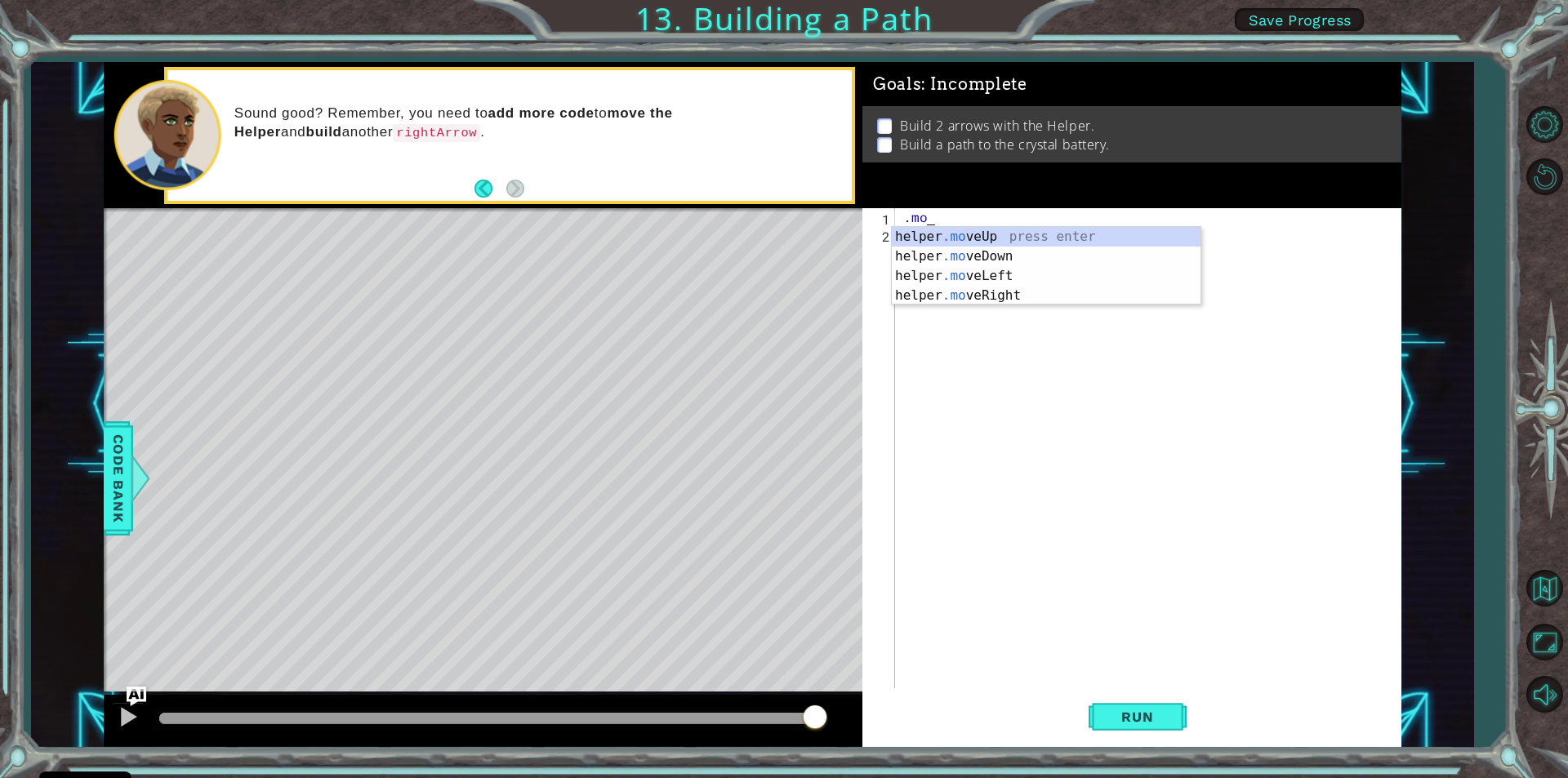
type textarea "."
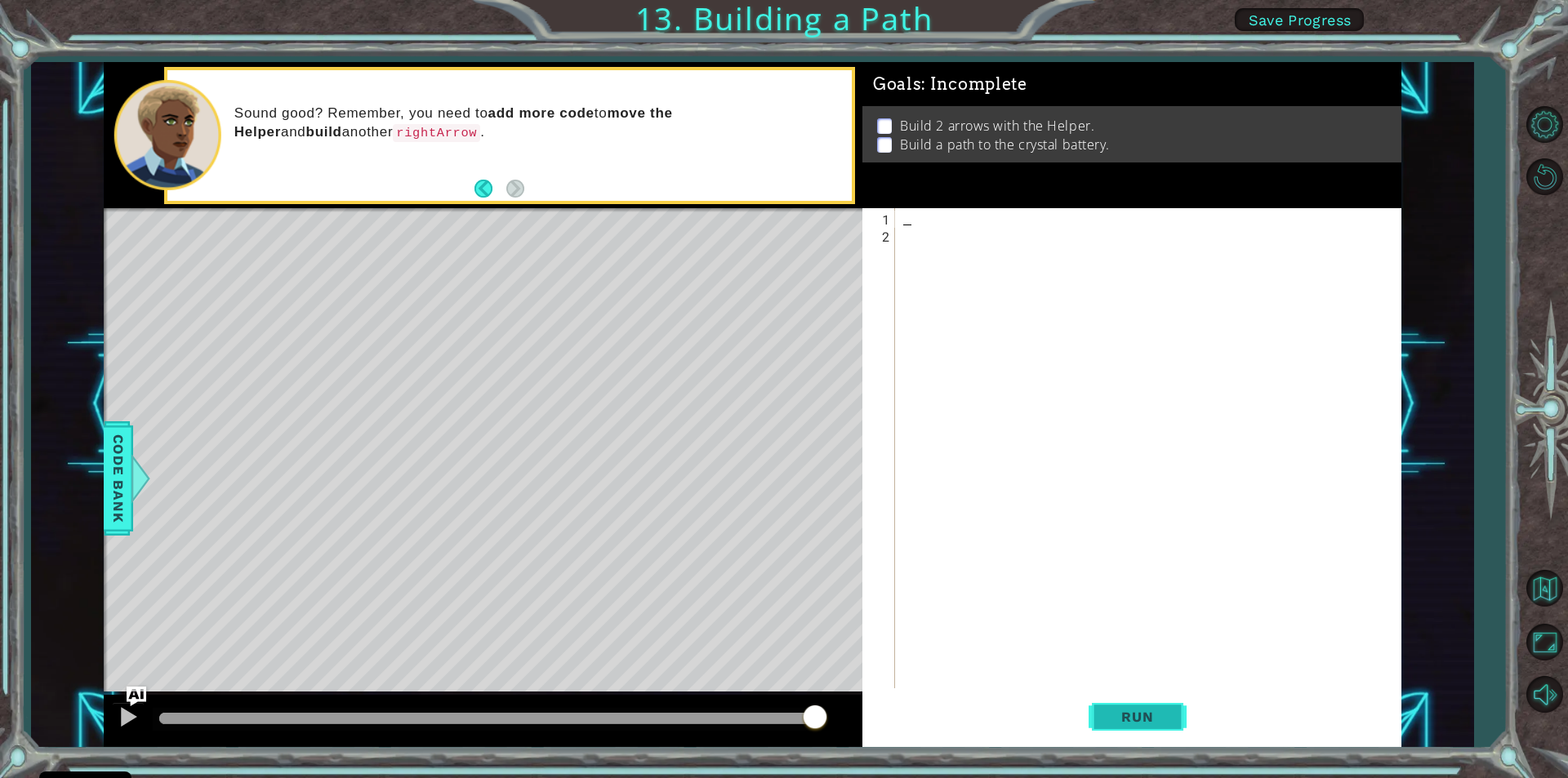
click at [1130, 702] on button "Run" at bounding box center [1138, 717] width 98 height 54
click at [1117, 726] on button "Run" at bounding box center [1138, 717] width 98 height 54
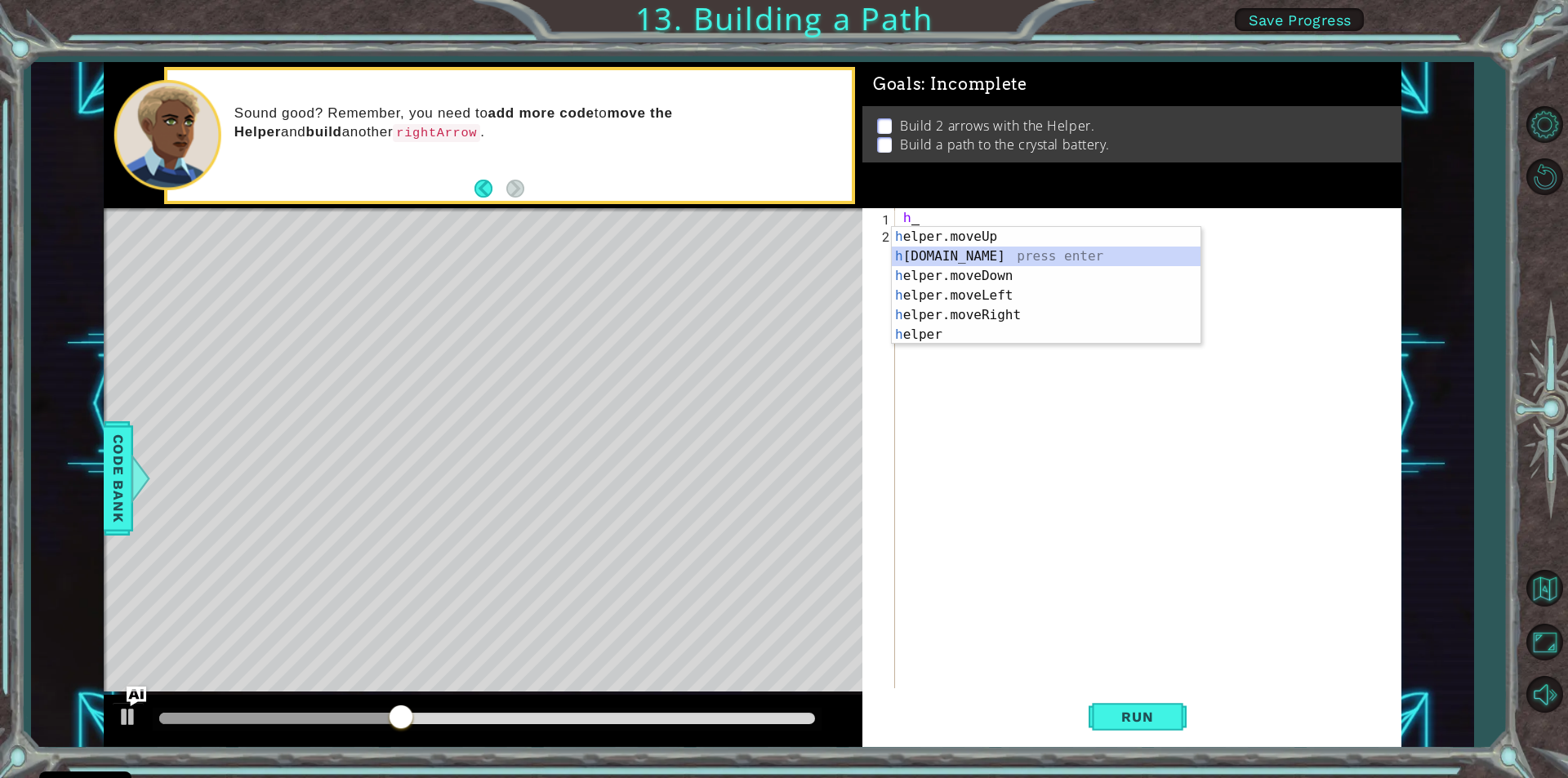
click at [1001, 253] on div "h elper.moveUp press enter h [DOMAIN_NAME] press enter h elper.moveDown press e…" at bounding box center [1046, 306] width 309 height 157
type textarea "[DOMAIN_NAME]("rightArrow")"
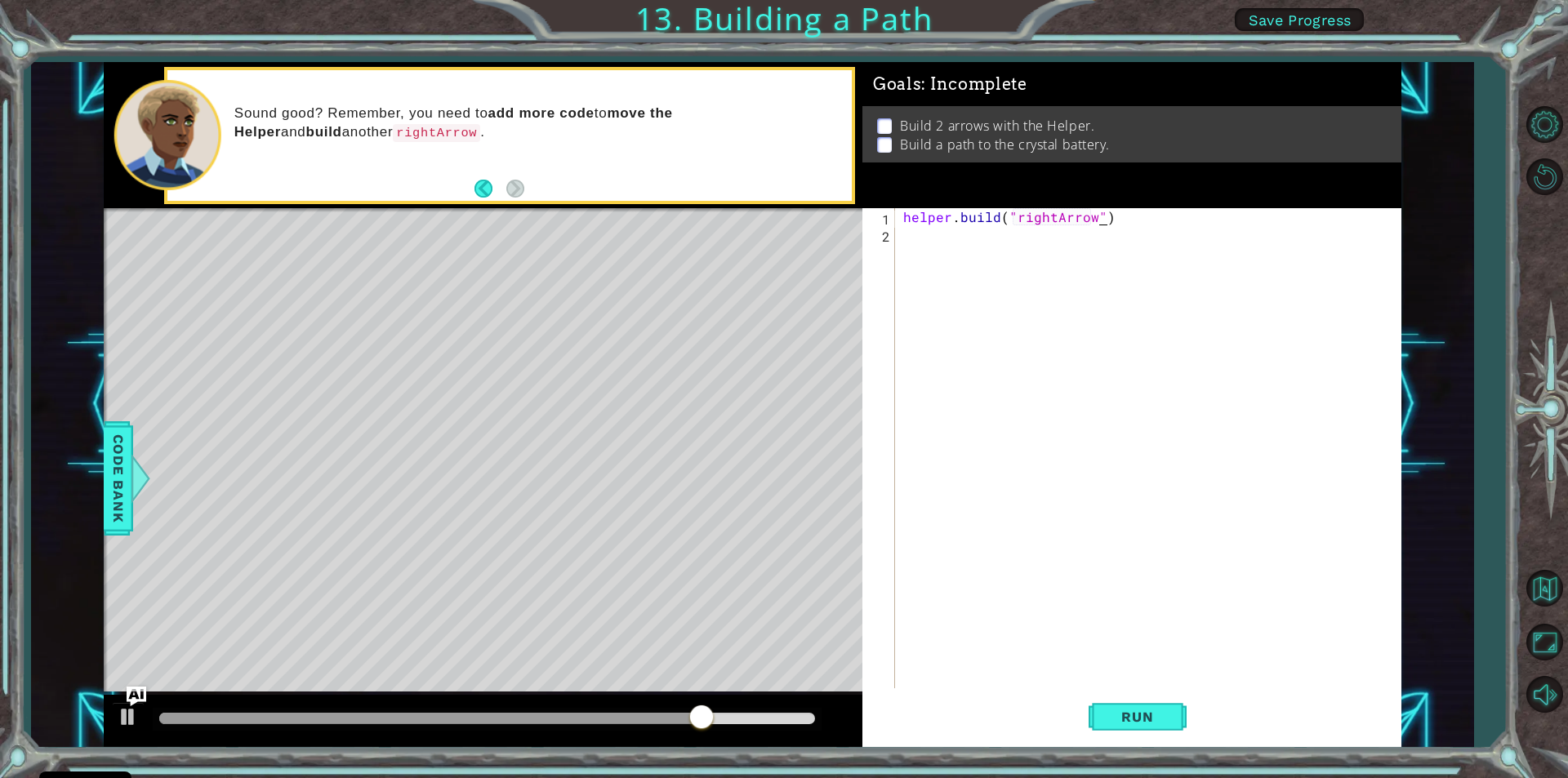
click at [1100, 219] on div "helper . build ( "rightArrow" )" at bounding box center [1152, 465] width 504 height 514
click at [907, 245] on div "helper . build ( "rightArrow" )" at bounding box center [1152, 465] width 504 height 514
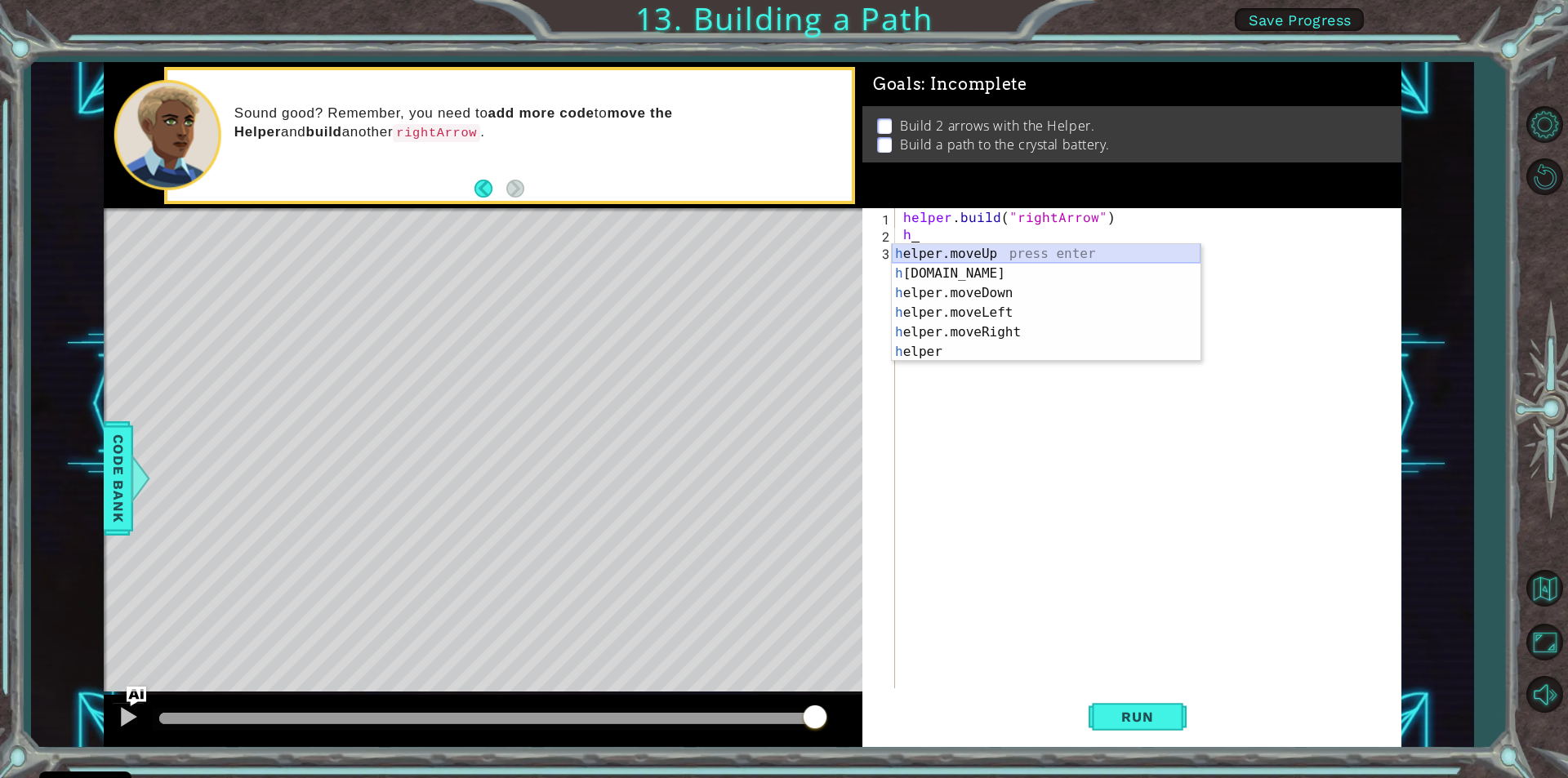
click at [953, 263] on div "h elper.moveUp press enter h [DOMAIN_NAME] press enter h elper.moveDown press e…" at bounding box center [1046, 323] width 309 height 157
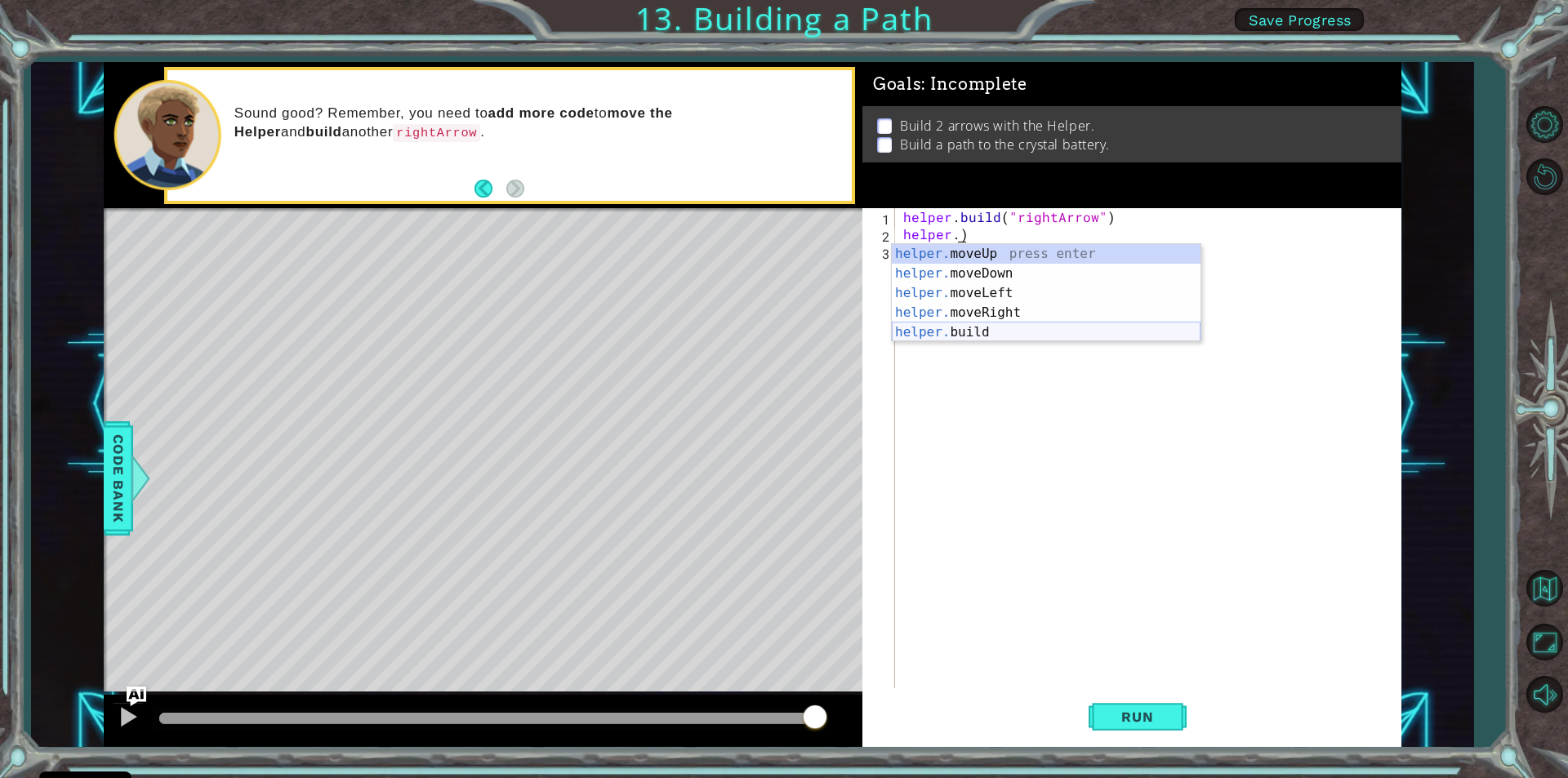
click at [992, 326] on div "helper. moveUp press enter helper. moveDown press enter helper. moveLeft press …" at bounding box center [1046, 313] width 309 height 137
type textarea "[DOMAIN_NAME]("rightArrow")"
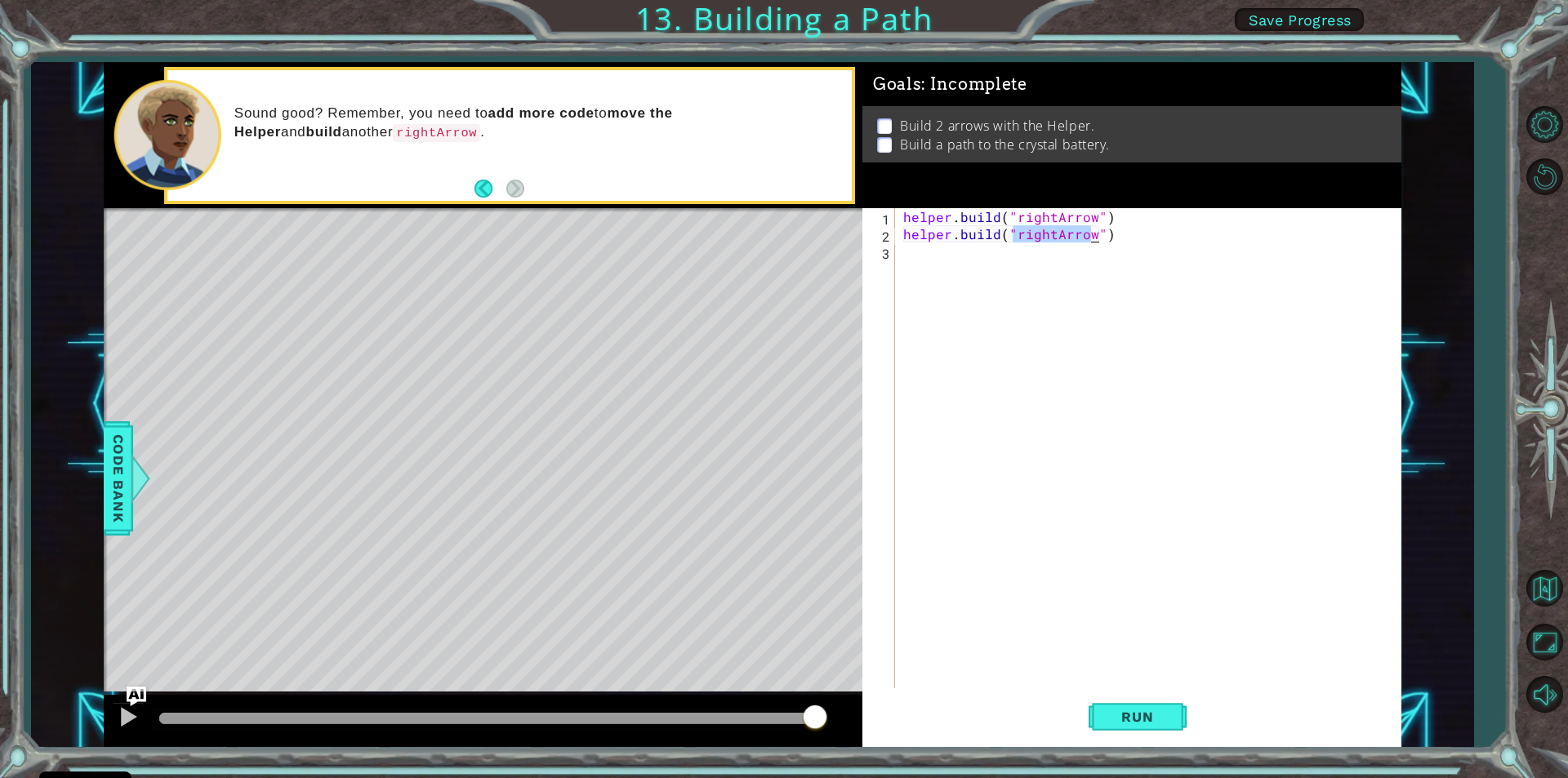
click at [1127, 574] on div "helper . build ( "rightArrow" ) helper . build ( "rightArrow" )" at bounding box center [1152, 465] width 504 height 514
click at [1145, 712] on span "Run" at bounding box center [1137, 717] width 65 height 16
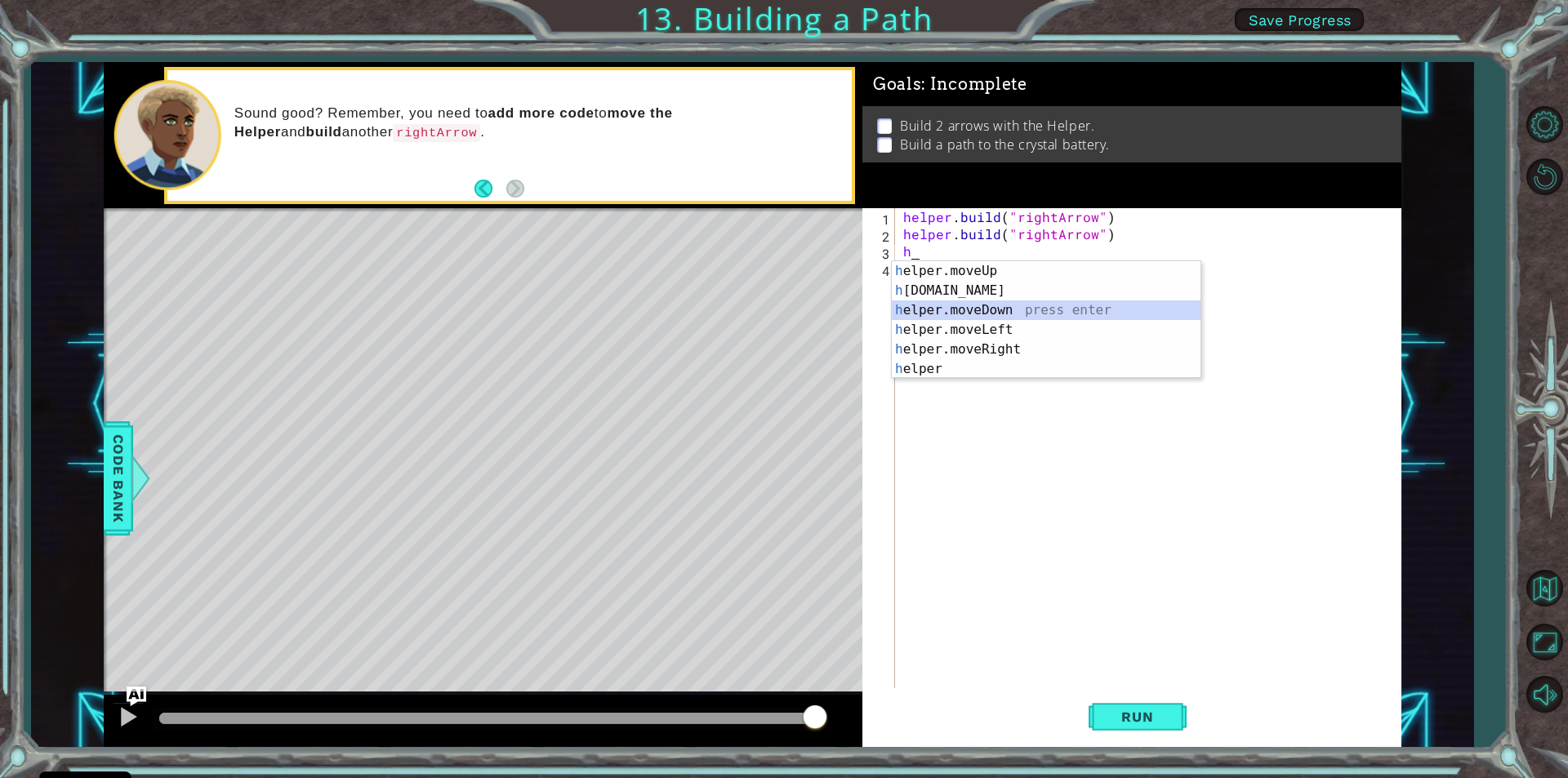
click at [974, 311] on div "h elper.moveUp press enter h [DOMAIN_NAME] press enter h elper.moveDown press e…" at bounding box center [1046, 340] width 309 height 157
type textarea "helper.moveDown(1)"
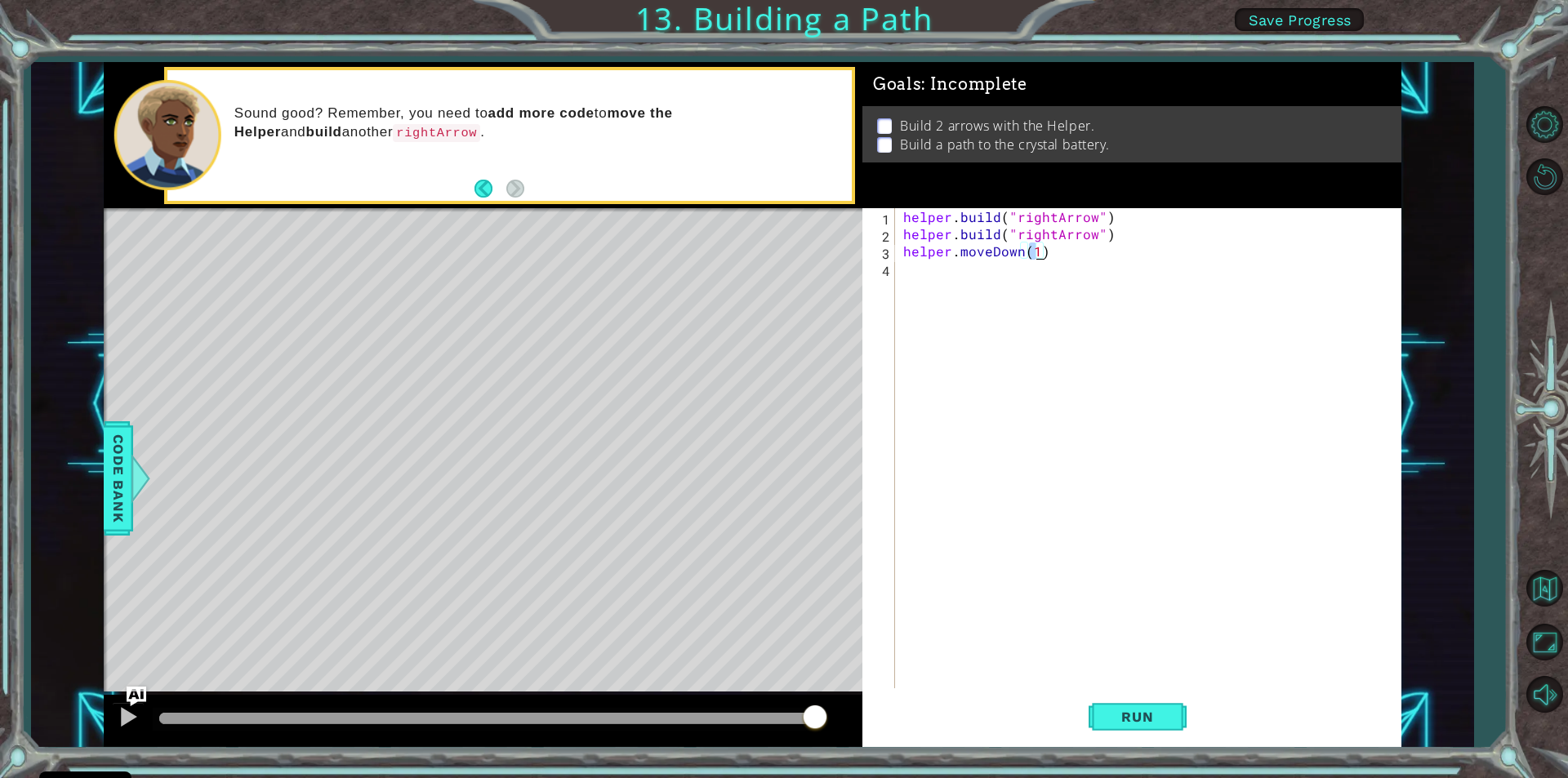
click at [919, 281] on div "helper . build ( "rightArrow" ) helper . build ( "rightArrow" ) helper . moveDo…" at bounding box center [1152, 465] width 504 height 514
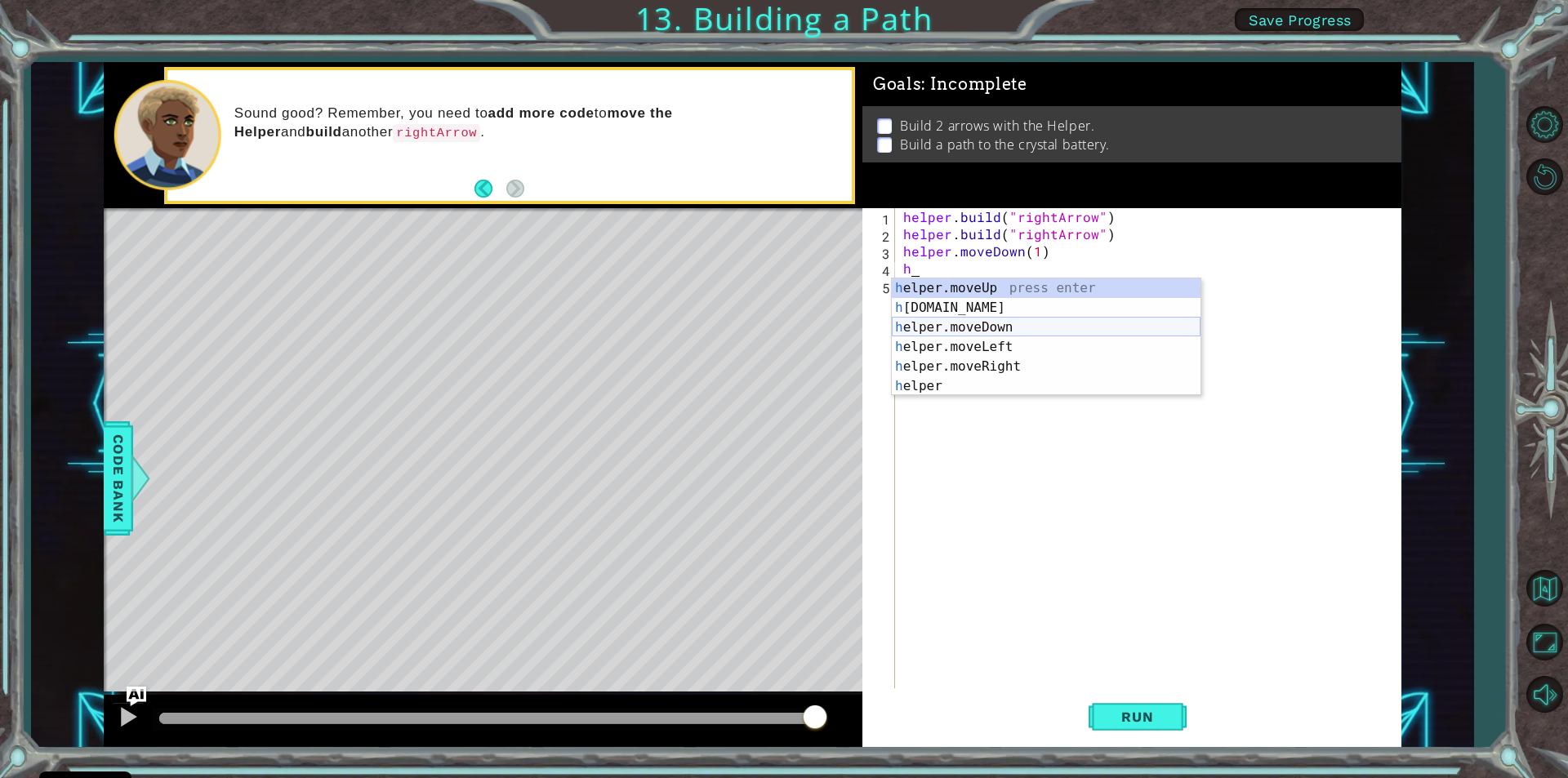
click at [955, 328] on div "h elper.moveUp press enter h [DOMAIN_NAME] press enter h elper.moveDown press e…" at bounding box center [1046, 357] width 309 height 157
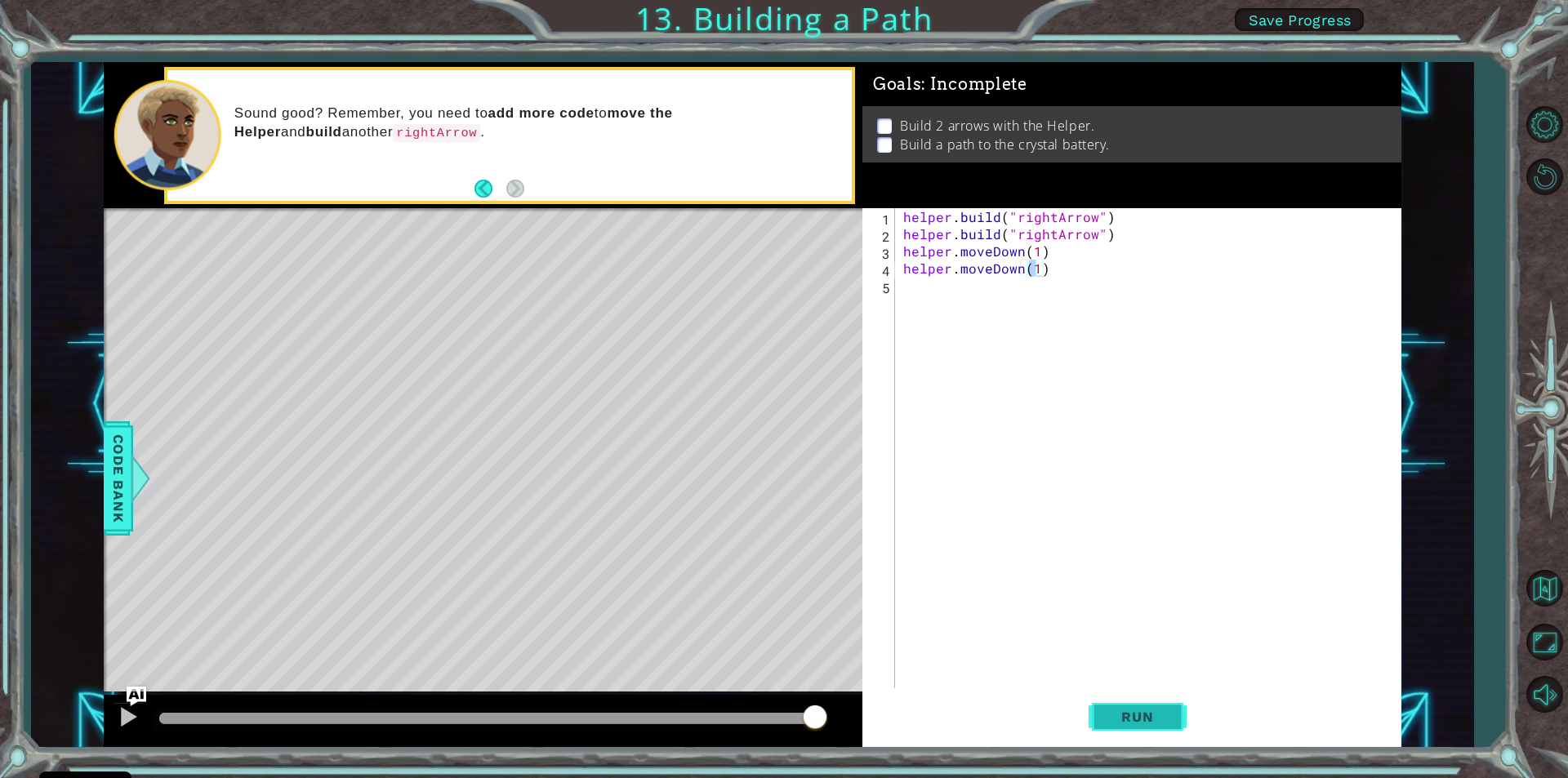
click at [1156, 709] on span "Run" at bounding box center [1137, 717] width 65 height 16
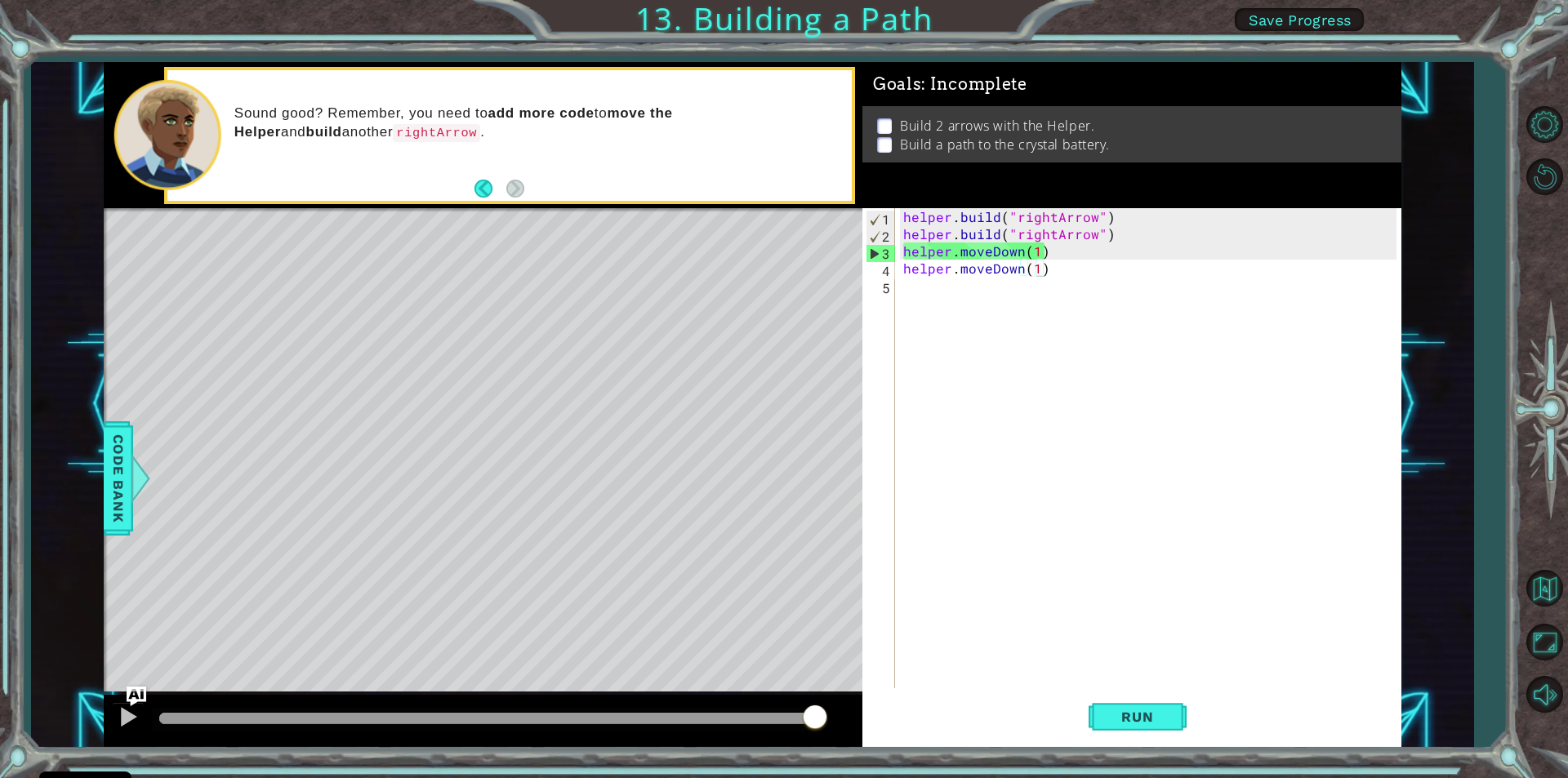
click at [1114, 214] on div "helper . build ( "rightArrow" ) helper . build ( "rightArrow" ) helper . moveDo…" at bounding box center [1152, 465] width 504 height 514
click at [874, 110] on div "Build 2 arrows with the Helper. Build a path to the crystal battery." at bounding box center [1131, 134] width 539 height 56
click at [876, 113] on div "Build 2 arrows with the Helper. Build a path to the crystal battery." at bounding box center [1131, 134] width 539 height 56
click at [1110, 227] on div "helper . build ( "rightArrow" ) helper . build ( "rightArrow" ) helper . moveDo…" at bounding box center [1152, 465] width 504 height 514
click at [1112, 221] on div "helper . build ( "rightArrow" ) helper . build ( "rightArrow" ) helper . moveDo…" at bounding box center [1152, 465] width 504 height 514
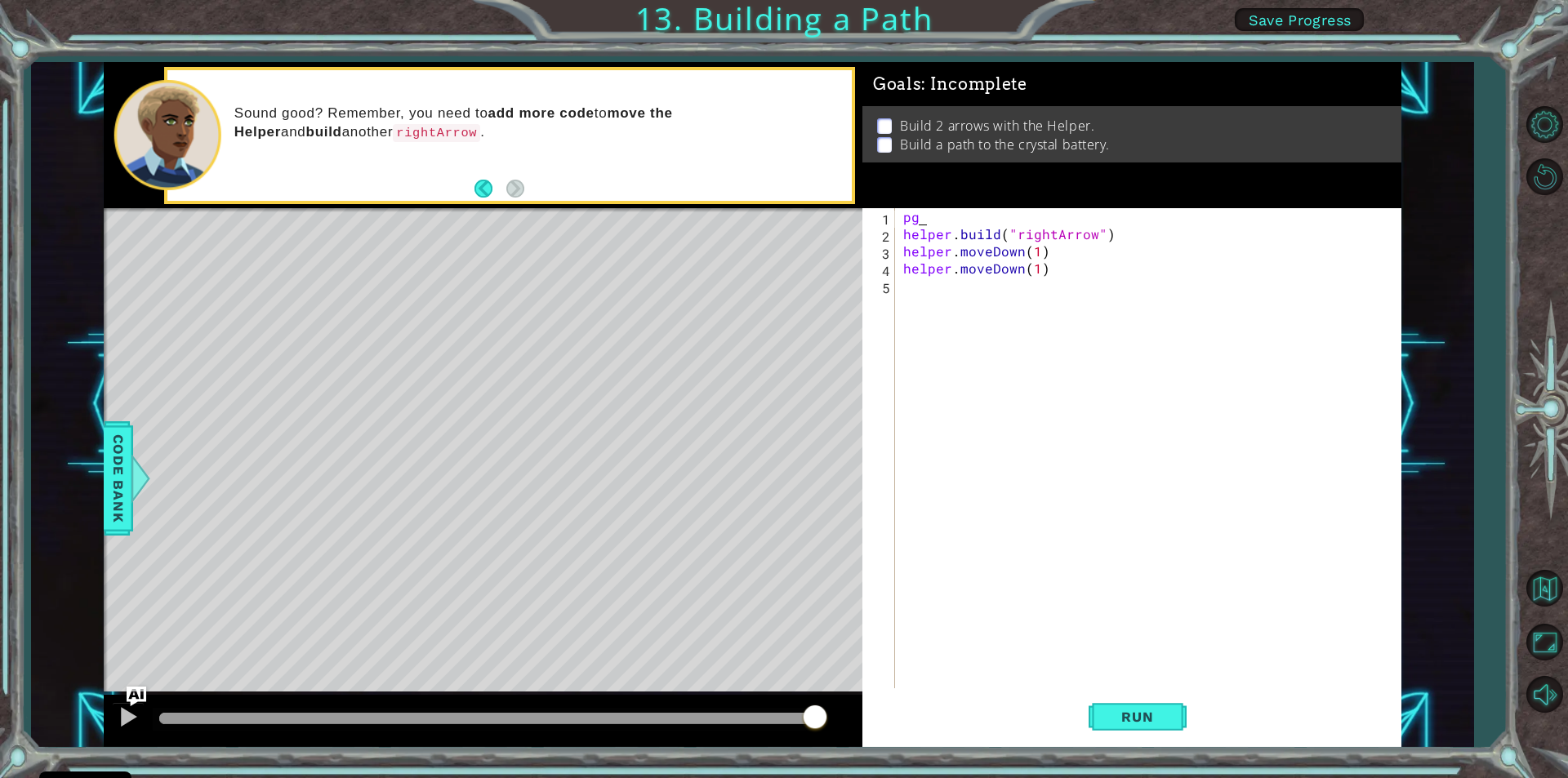
click at [925, 221] on div "pg helper . build ( "rightArrow" ) helper . moveDown ( 1 ) helper . moveDown ( …" at bounding box center [1152, 465] width 504 height 514
type textarea "p"
click at [1176, 719] on button "Run" at bounding box center [1138, 717] width 98 height 54
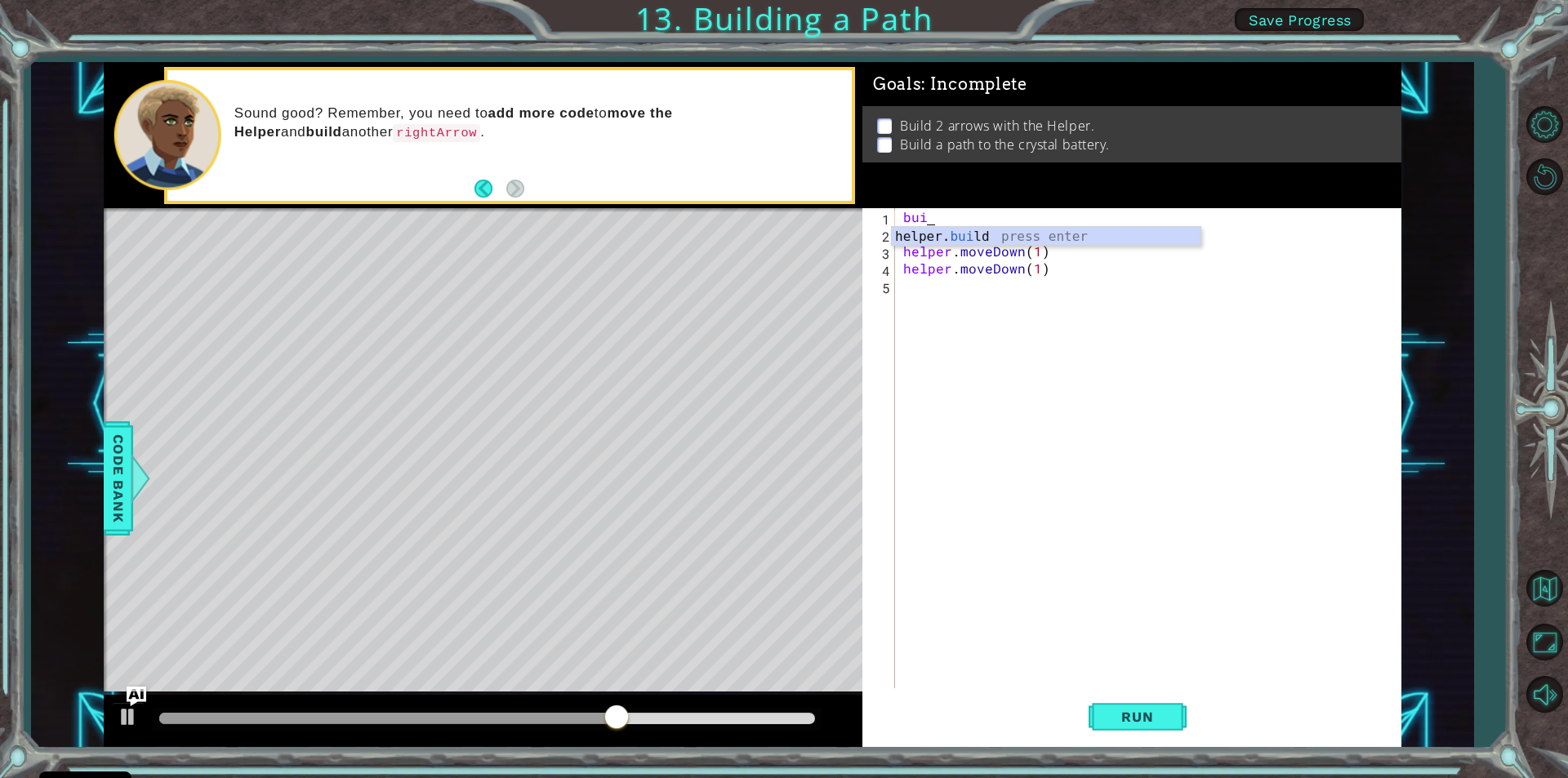
scroll to position [0, 0]
type textarea "b"
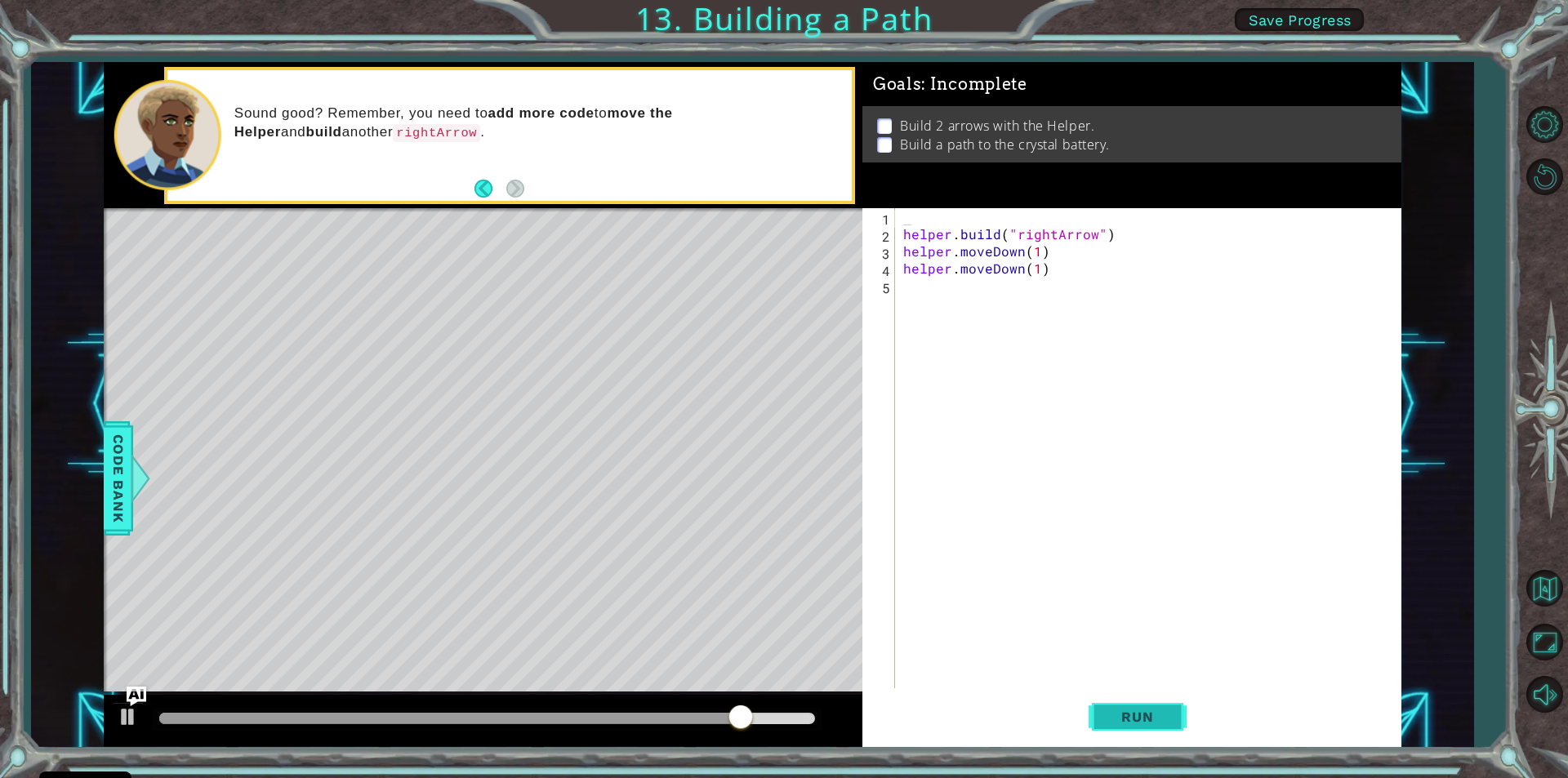
click at [1124, 703] on button "Run" at bounding box center [1138, 717] width 98 height 54
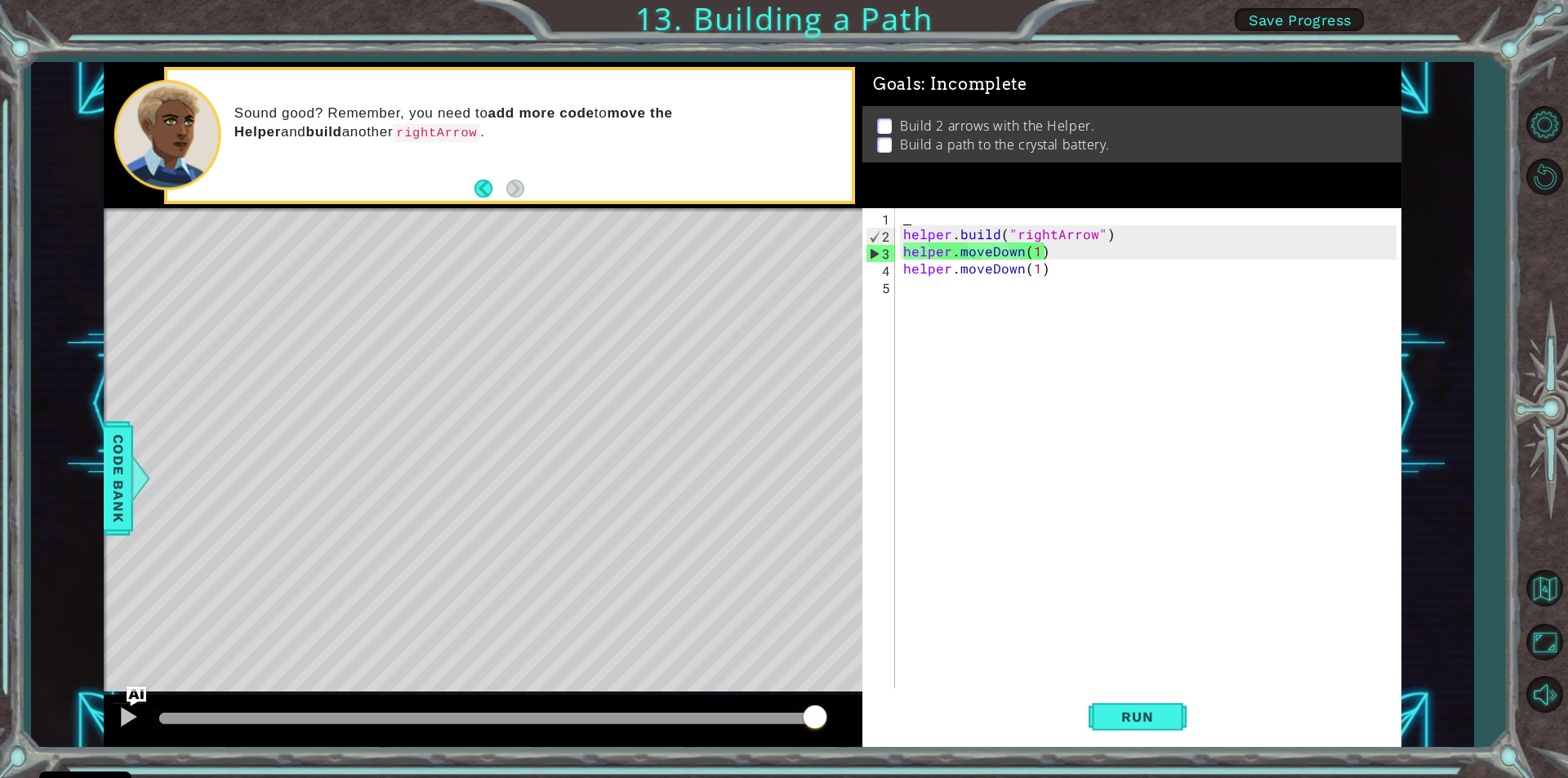
click at [913, 212] on div "helper . build ( "rightArrow" ) helper . moveDown ( 1 ) helper . moveDown ( 1 )" at bounding box center [1152, 465] width 504 height 514
click at [907, 282] on div "helper . build ( "rightArrow" ) helper . moveDown ( 1 ) helper . moveDown ( 1 )" at bounding box center [1152, 465] width 504 height 514
type textarea "h"
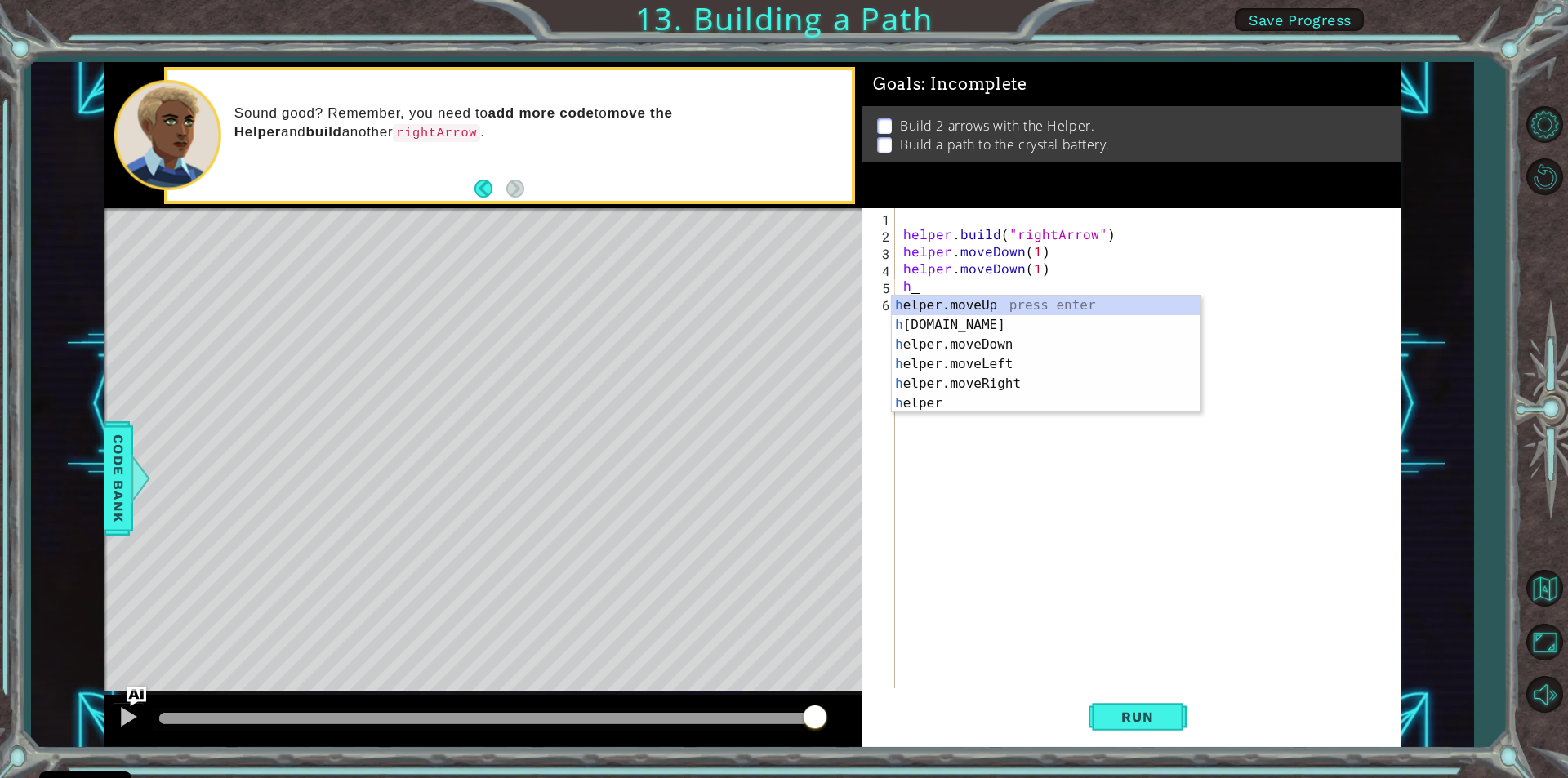
click at [1004, 445] on div "helper . build ( "rightArrow" ) helper . moveDown ( 1 ) helper . moveDown ( 1 )…" at bounding box center [1152, 465] width 504 height 514
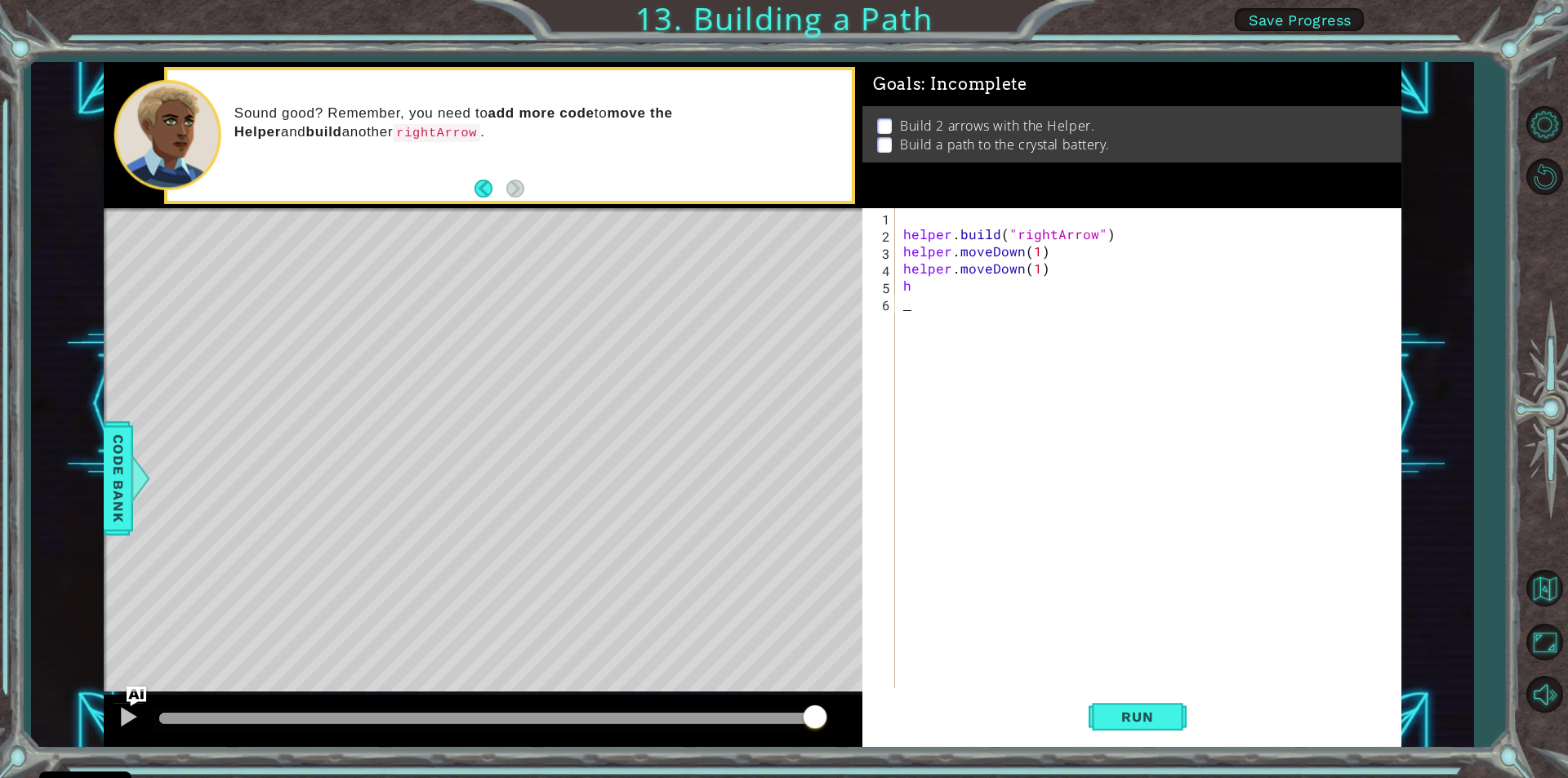
click at [1051, 273] on div "helper . build ( "rightArrow" ) helper . moveDown ( 1 ) helper . moveDown ( 1 )…" at bounding box center [1152, 465] width 504 height 514
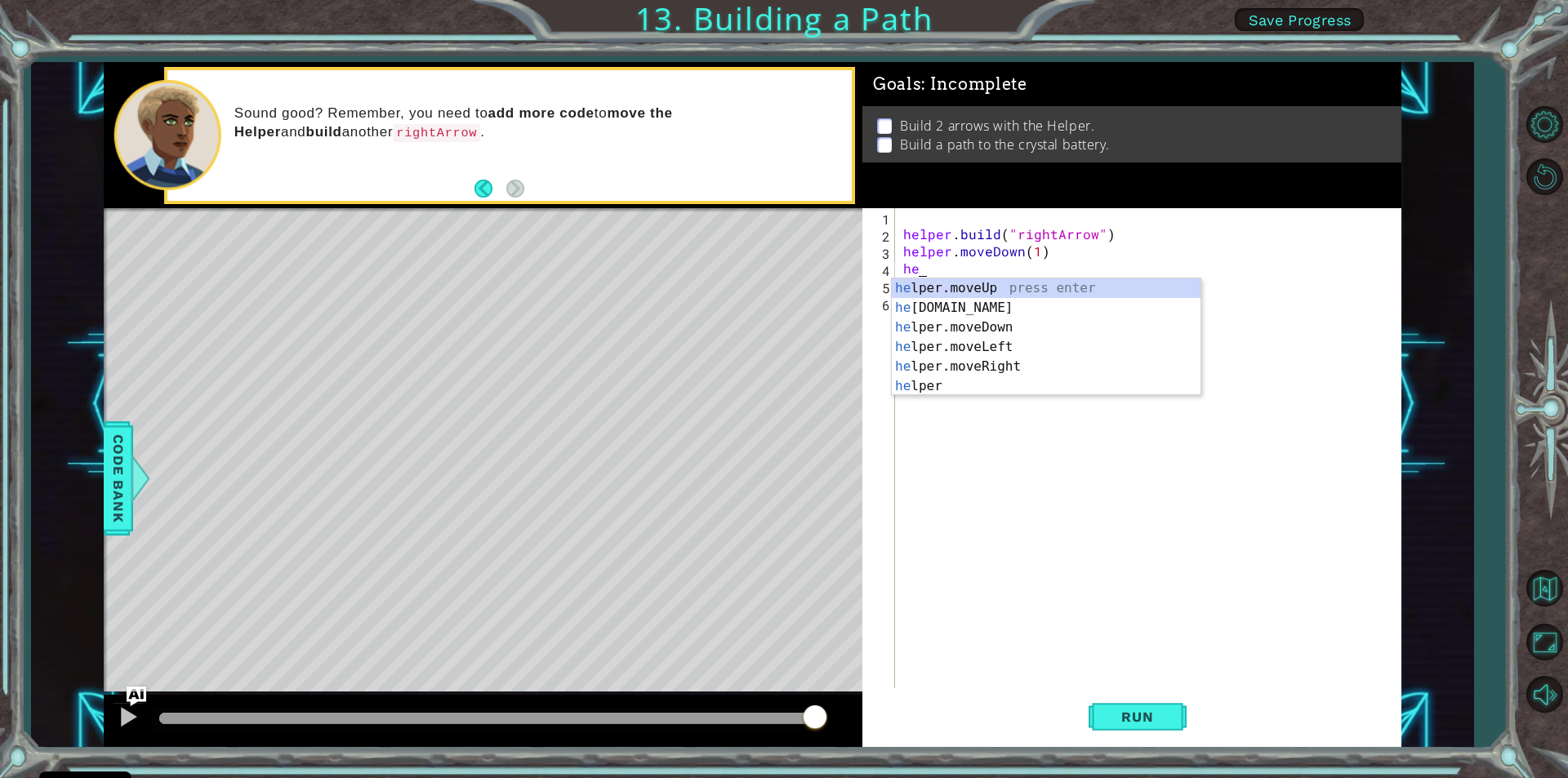
type textarea "h"
click at [992, 306] on div "h elper.moveUp press enter h [DOMAIN_NAME] press enter h elper.moveDown press e…" at bounding box center [1046, 357] width 309 height 157
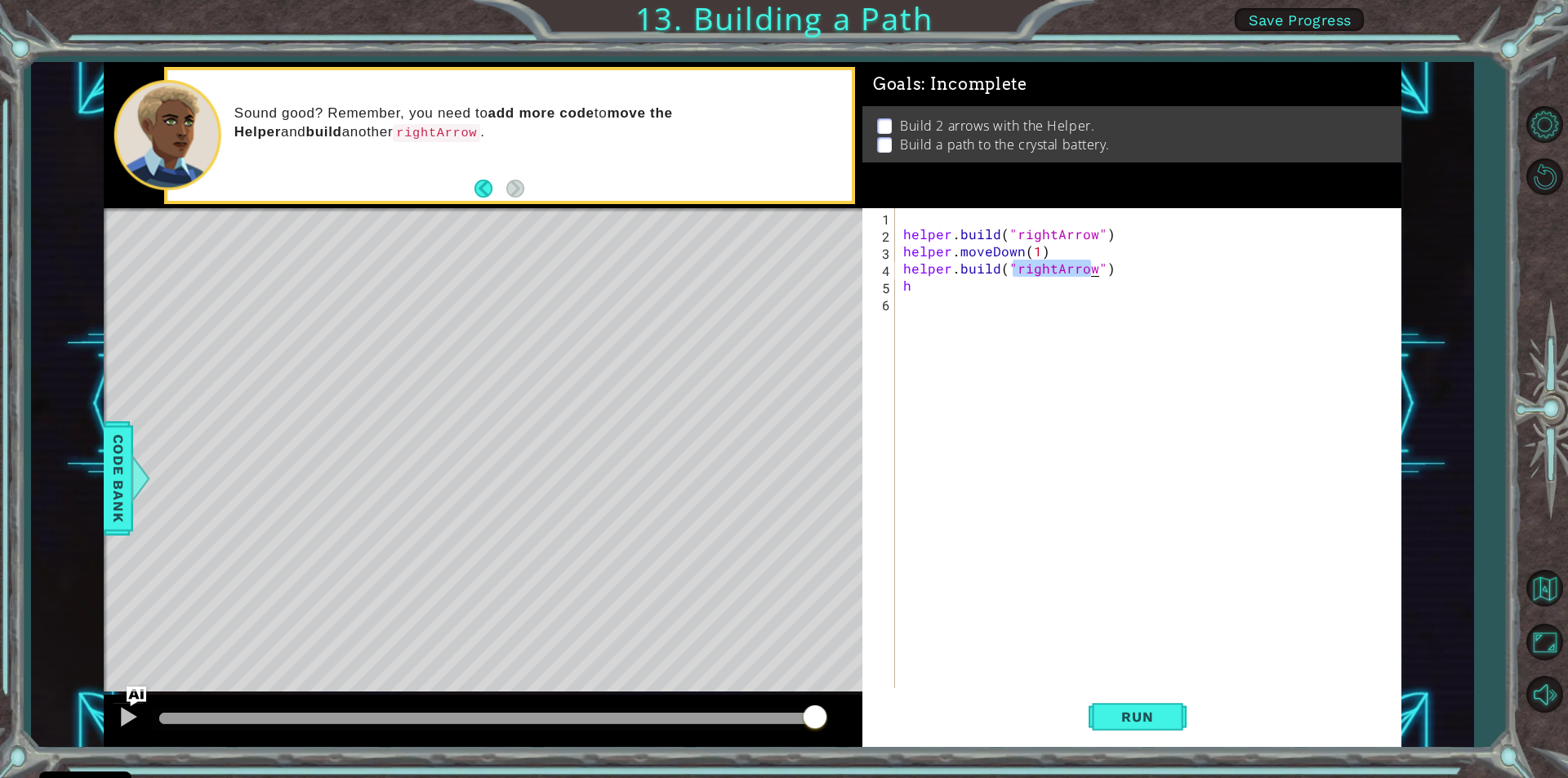
click at [1040, 271] on div "helper . build ( "rightArrow" ) helper . moveDown ( 1 ) helper . build ( "right…" at bounding box center [1148, 448] width 496 height 480
click at [1139, 716] on span "Run" at bounding box center [1137, 717] width 65 height 16
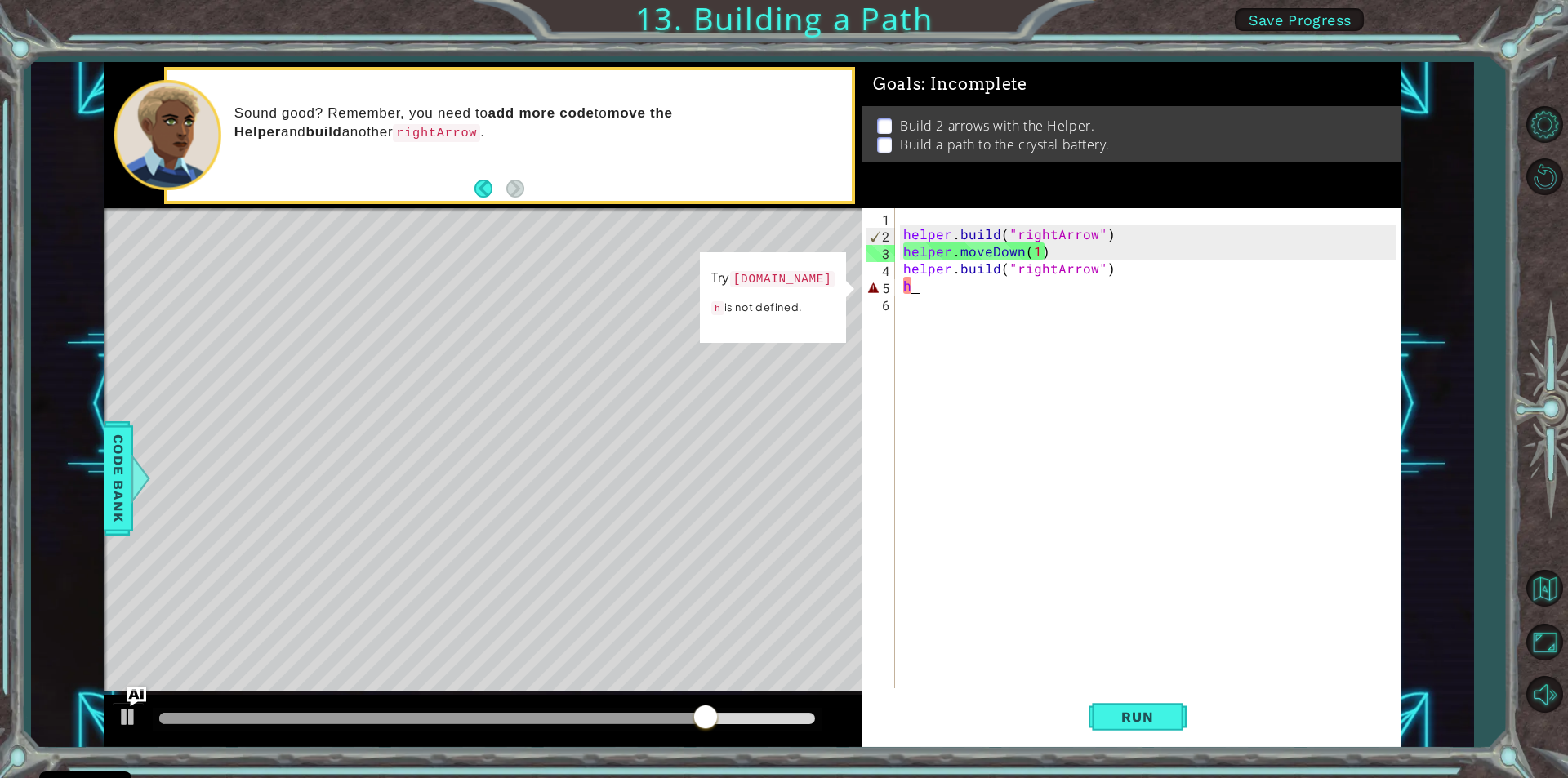
click at [909, 286] on div "helper . build ( "rightArrow" ) helper . moveDown ( 1 ) helper . build ( "right…" at bounding box center [1152, 465] width 504 height 514
type textarea "h"
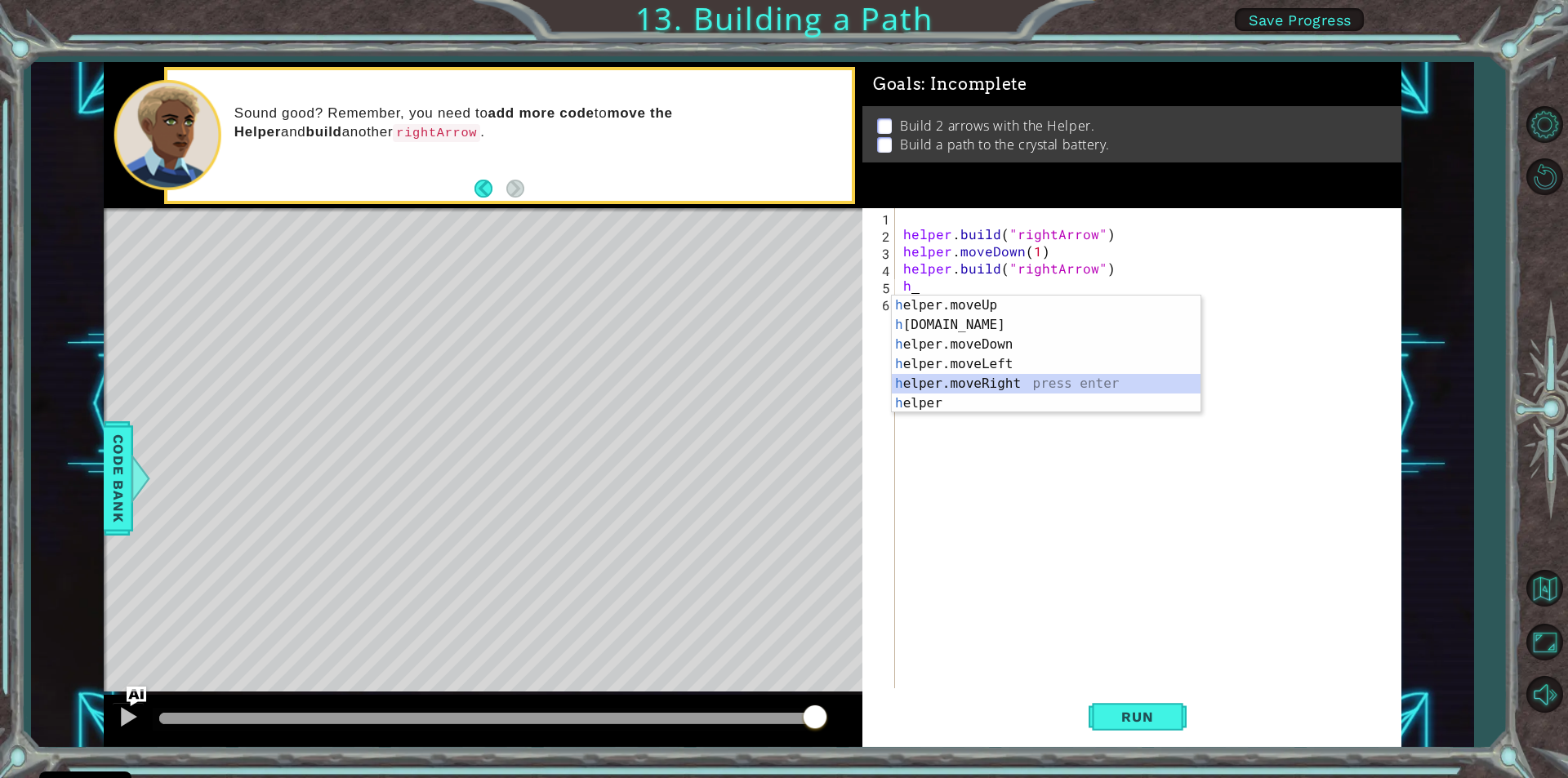
click at [962, 382] on div "h elper.moveUp press enter h [DOMAIN_NAME] press enter h elper.moveDown press e…" at bounding box center [1046, 374] width 309 height 157
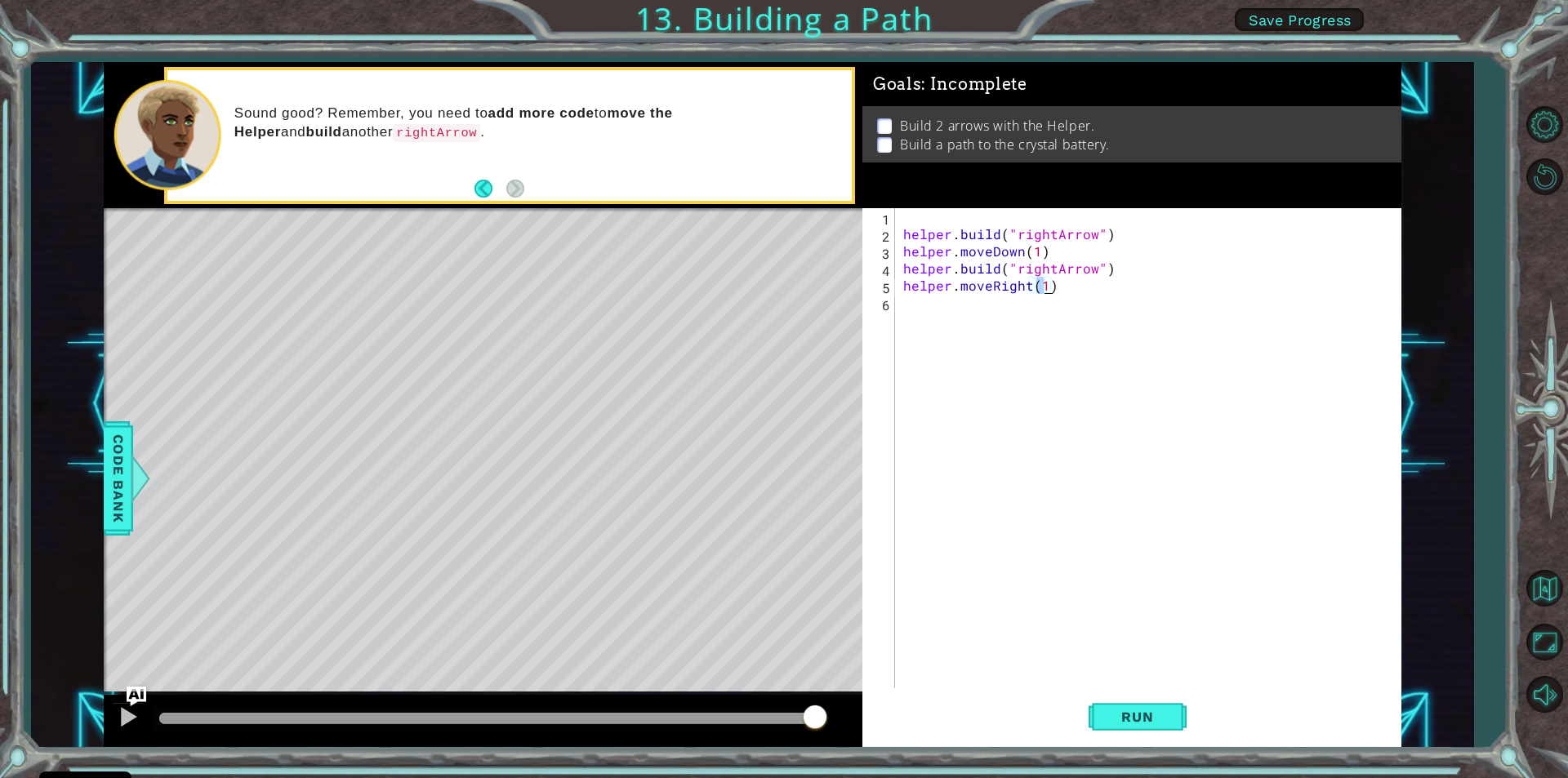
click at [1047, 286] on div "helper . build ( "rightArrow" ) helper . moveDown ( 1 ) helper . build ( "right…" at bounding box center [1148, 448] width 496 height 480
click at [1041, 287] on div "helper . build ( "rightArrow" ) helper . moveDown ( 1 ) helper . build ( "right…" at bounding box center [1152, 465] width 504 height 514
type textarea "helper.moveRight(3)"
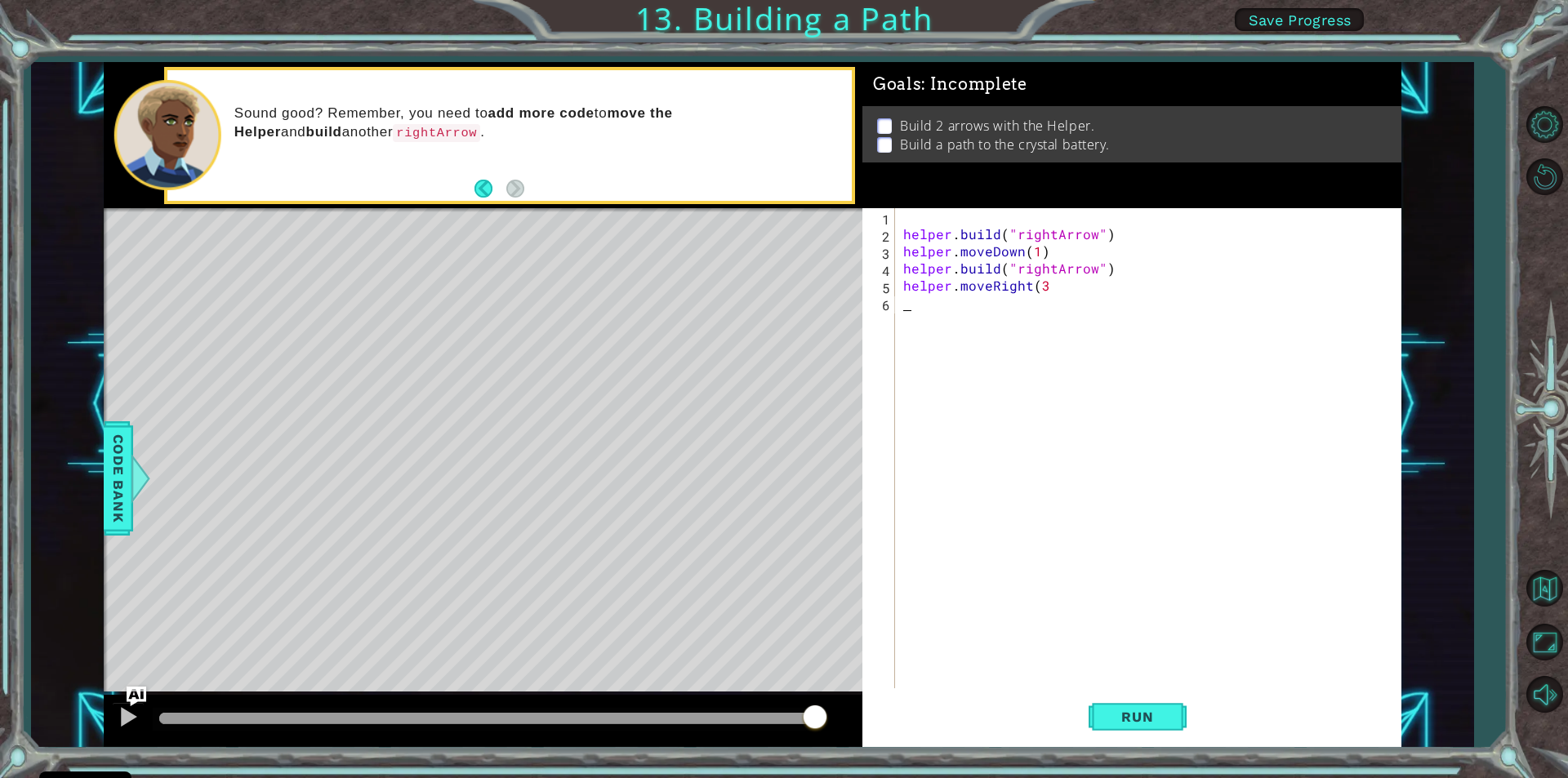
click at [1126, 476] on div "helper . build ( "rightArrow" ) helper . moveDown ( 1 ) helper . build ( "right…" at bounding box center [1152, 465] width 504 height 514
click at [1049, 285] on div "helper . build ( "rightArrow" ) helper . moveDown ( 1 ) helper . build ( "right…" at bounding box center [1152, 465] width 504 height 514
click at [862, 564] on div "helper.moveRight(3] 1 2 3 4 5 6 helper . build ( "rightArrow" ) helper . moveDo…" at bounding box center [1129, 448] width 534 height 480
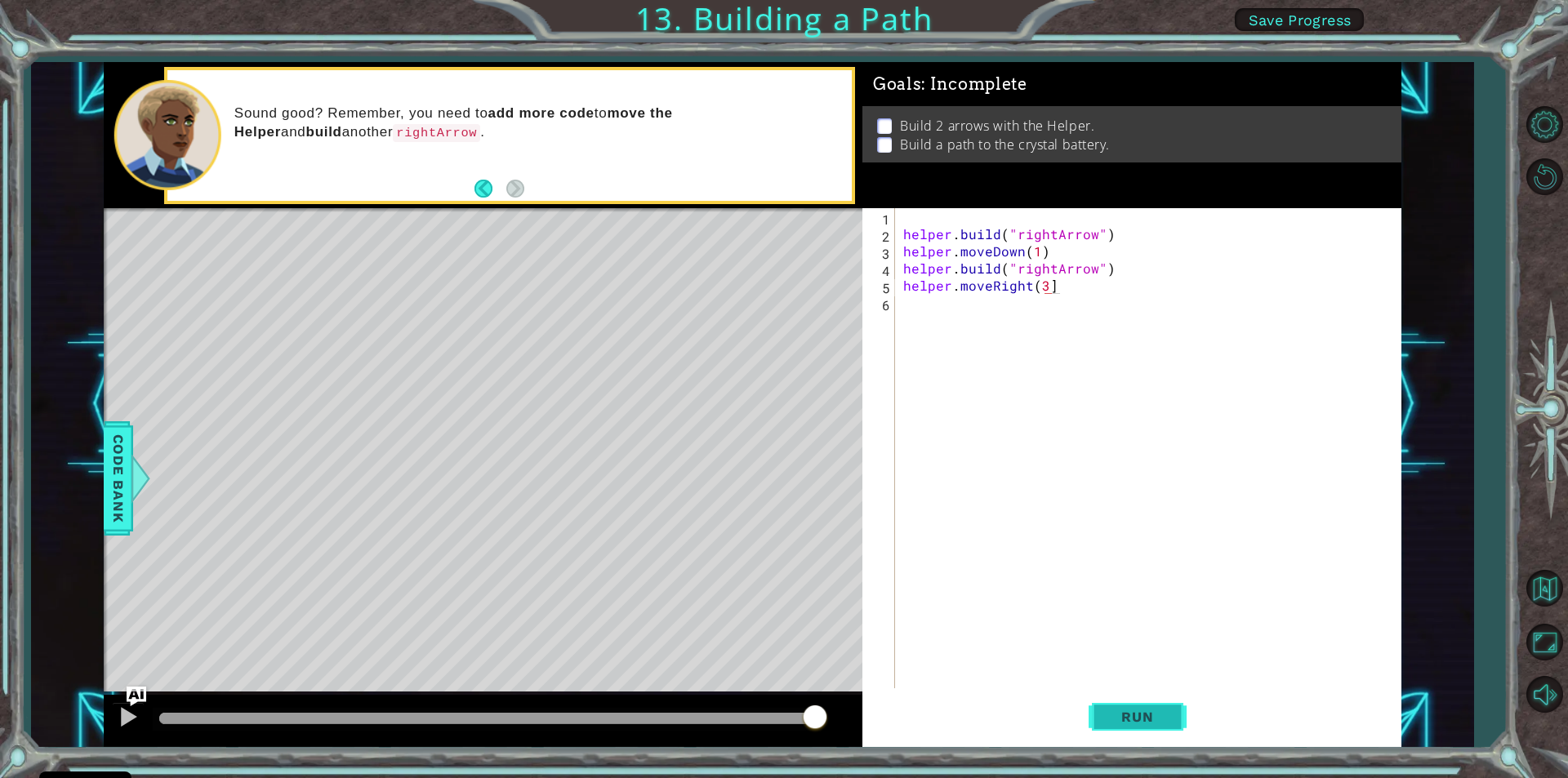
click at [1124, 719] on span "Run" at bounding box center [1137, 717] width 65 height 16
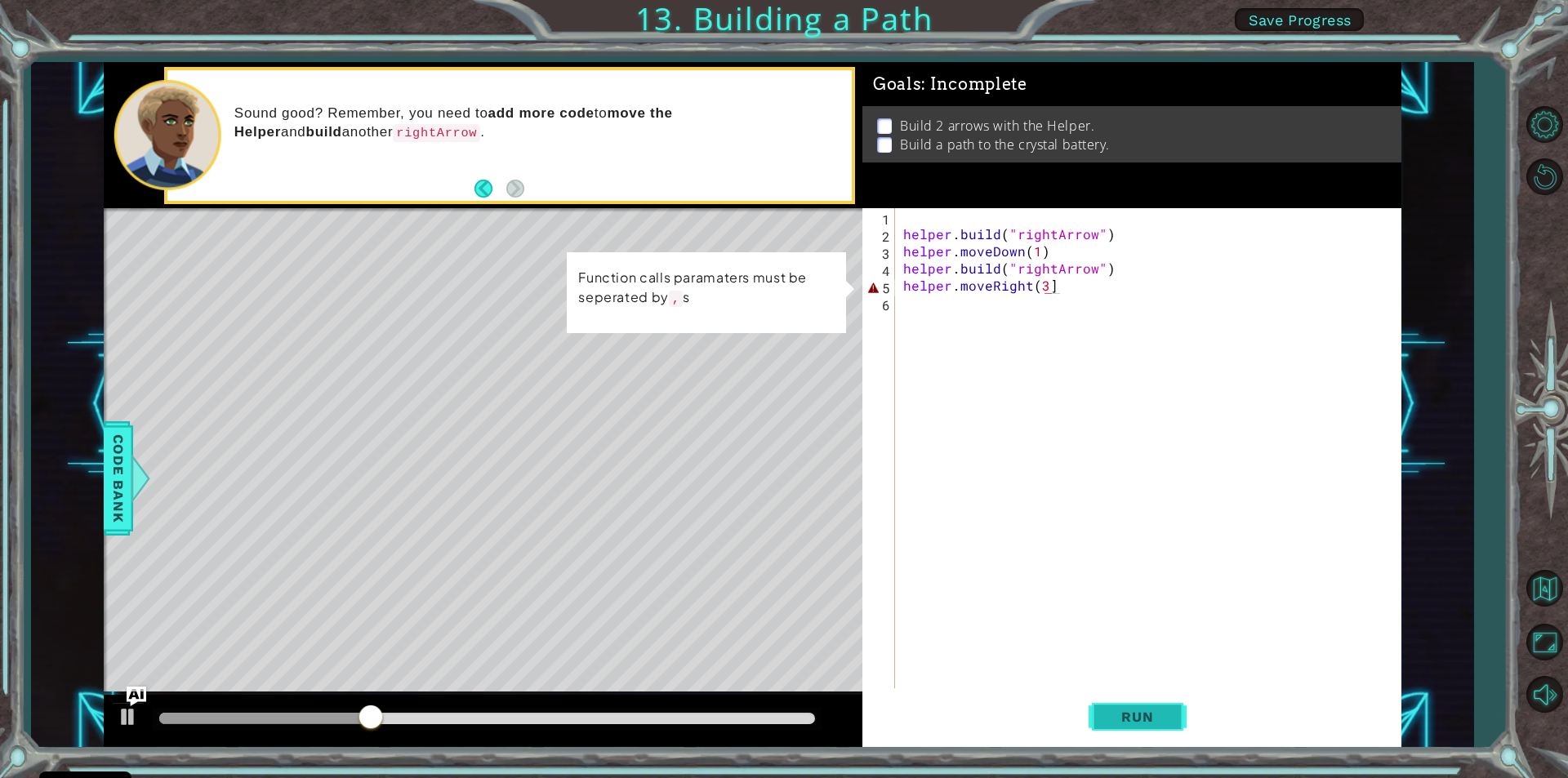
click at [1131, 703] on button "Run" at bounding box center [1138, 717] width 98 height 54
click at [132, 706] on img "Ask AI" at bounding box center [137, 696] width 21 height 21
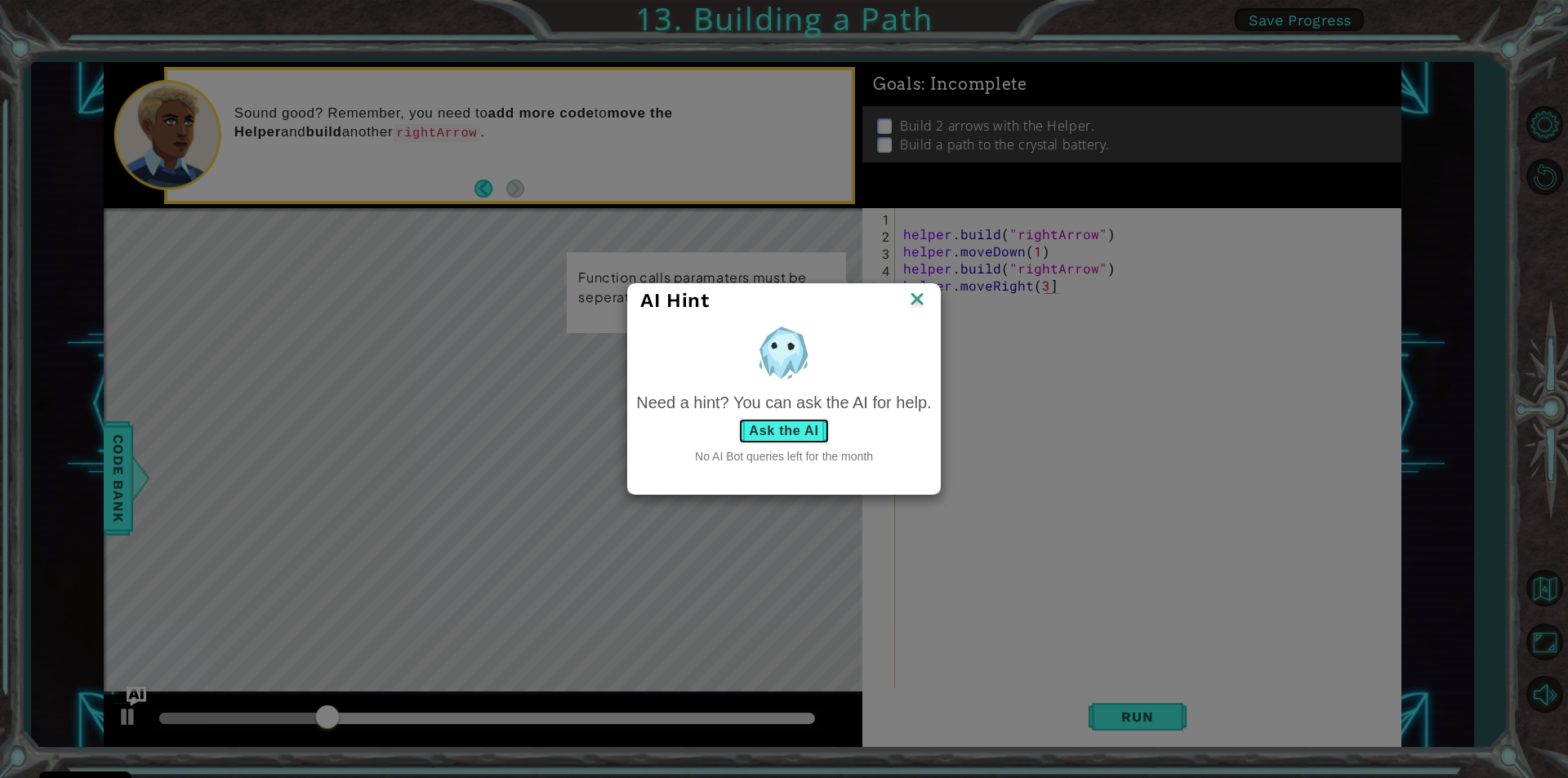
click at [779, 423] on button "Ask the AI" at bounding box center [783, 431] width 91 height 26
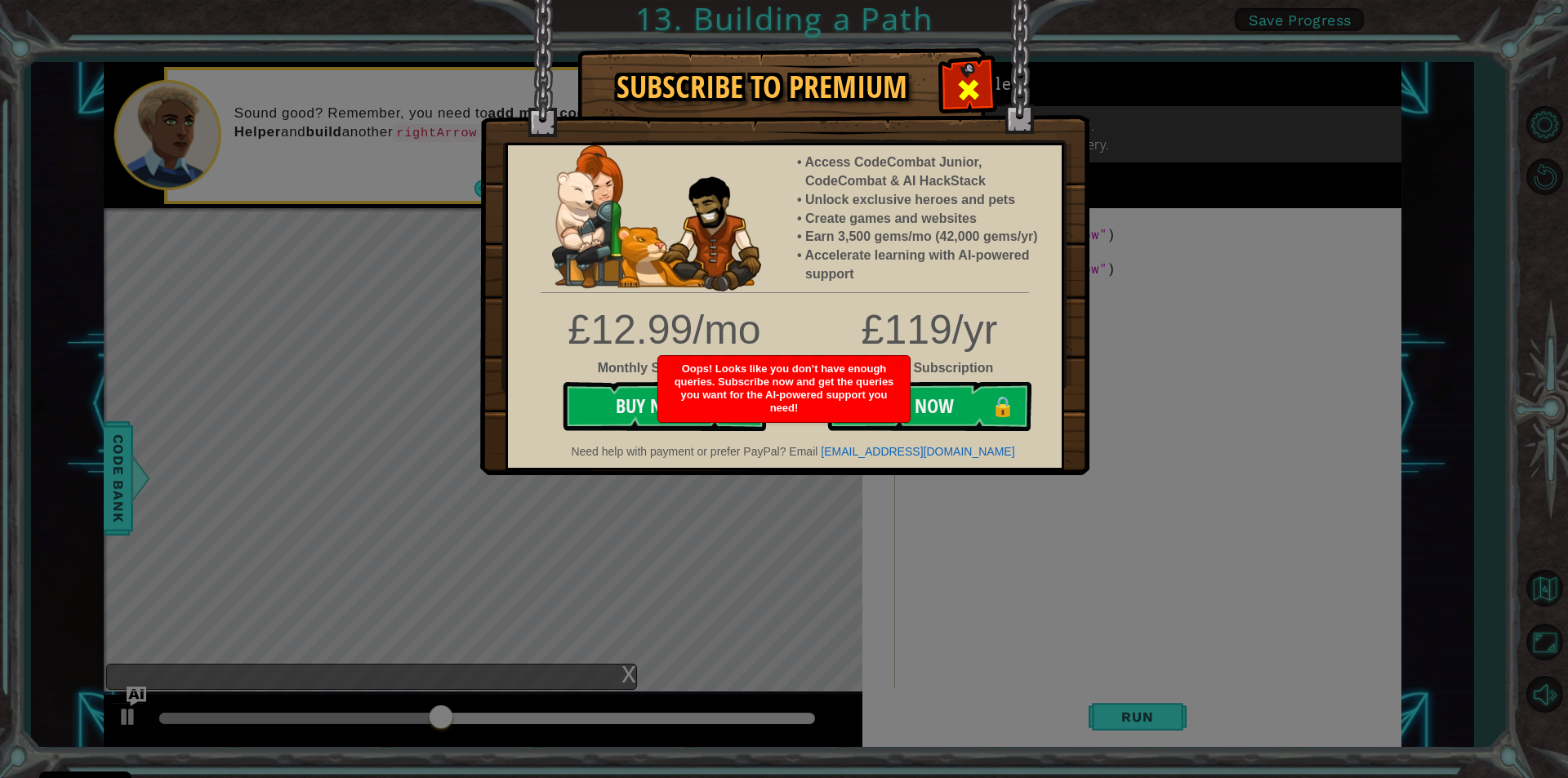
click at [974, 66] on div at bounding box center [968, 87] width 52 height 51
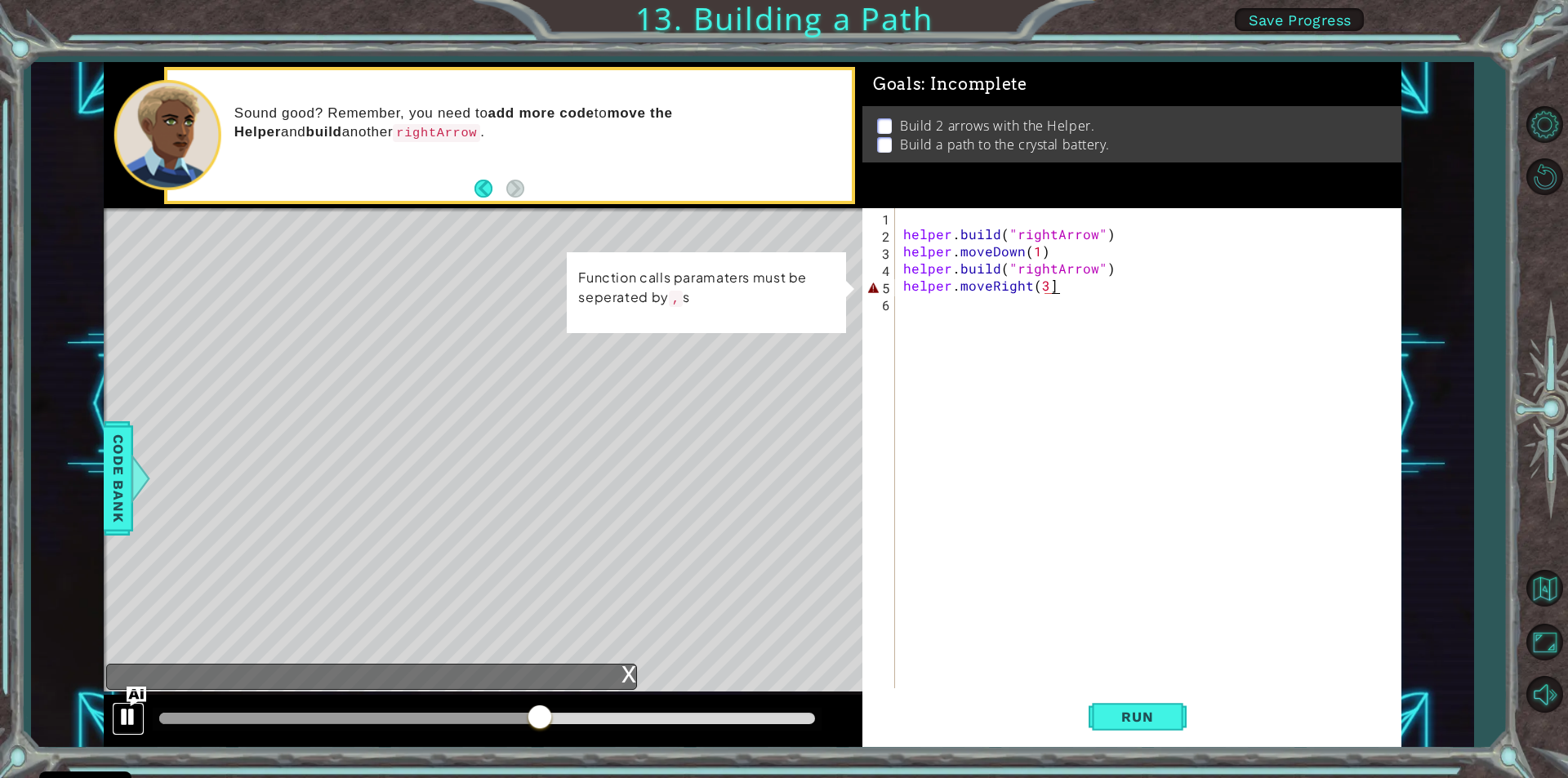
click at [123, 709] on div at bounding box center [128, 717] width 21 height 21
click at [1073, 284] on div "helper . build ( "rightArrow" ) helper . moveDown ( 1 ) helper . build ( "right…" at bounding box center [1152, 465] width 504 height 514
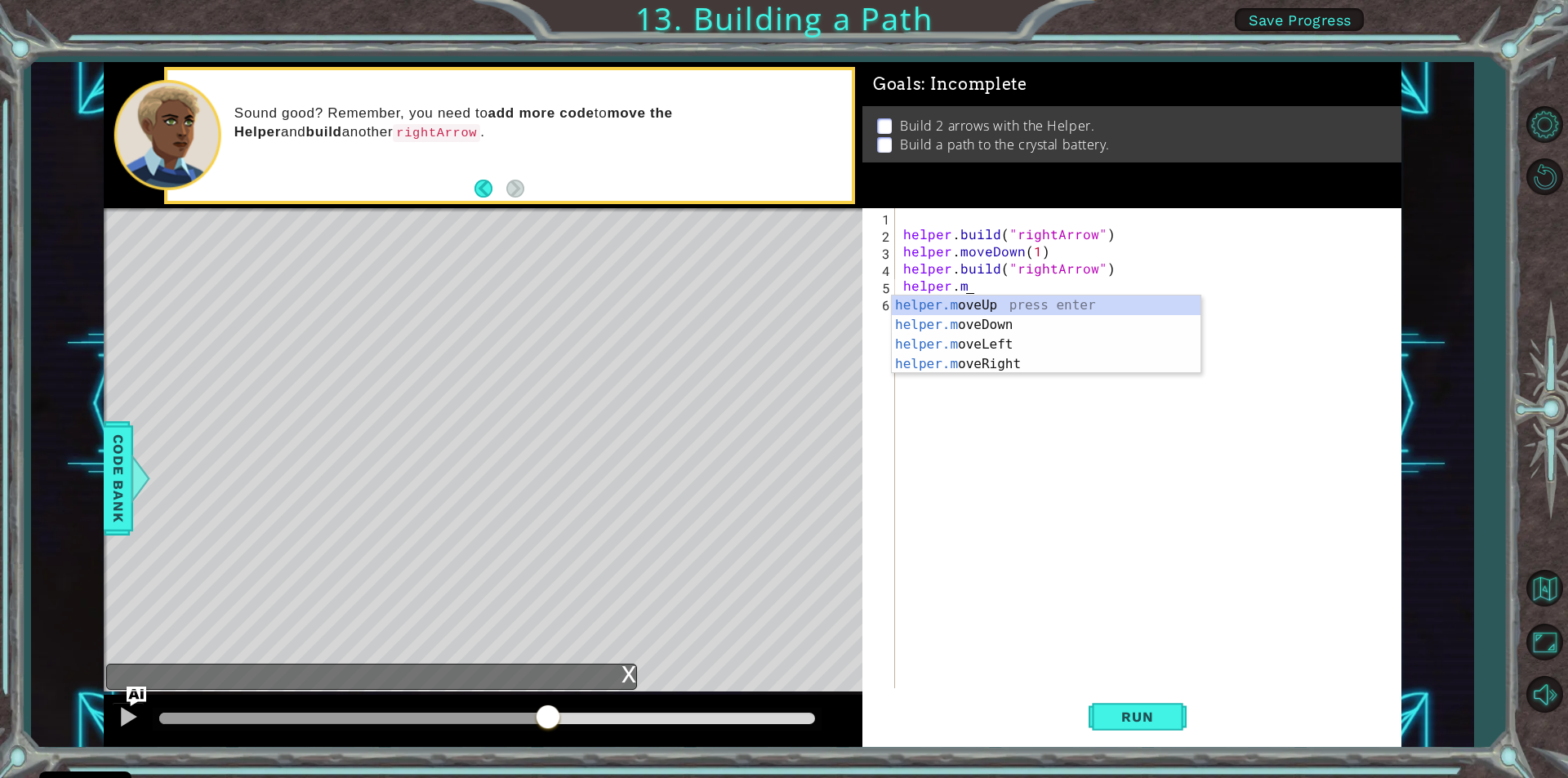
scroll to position [0, 2]
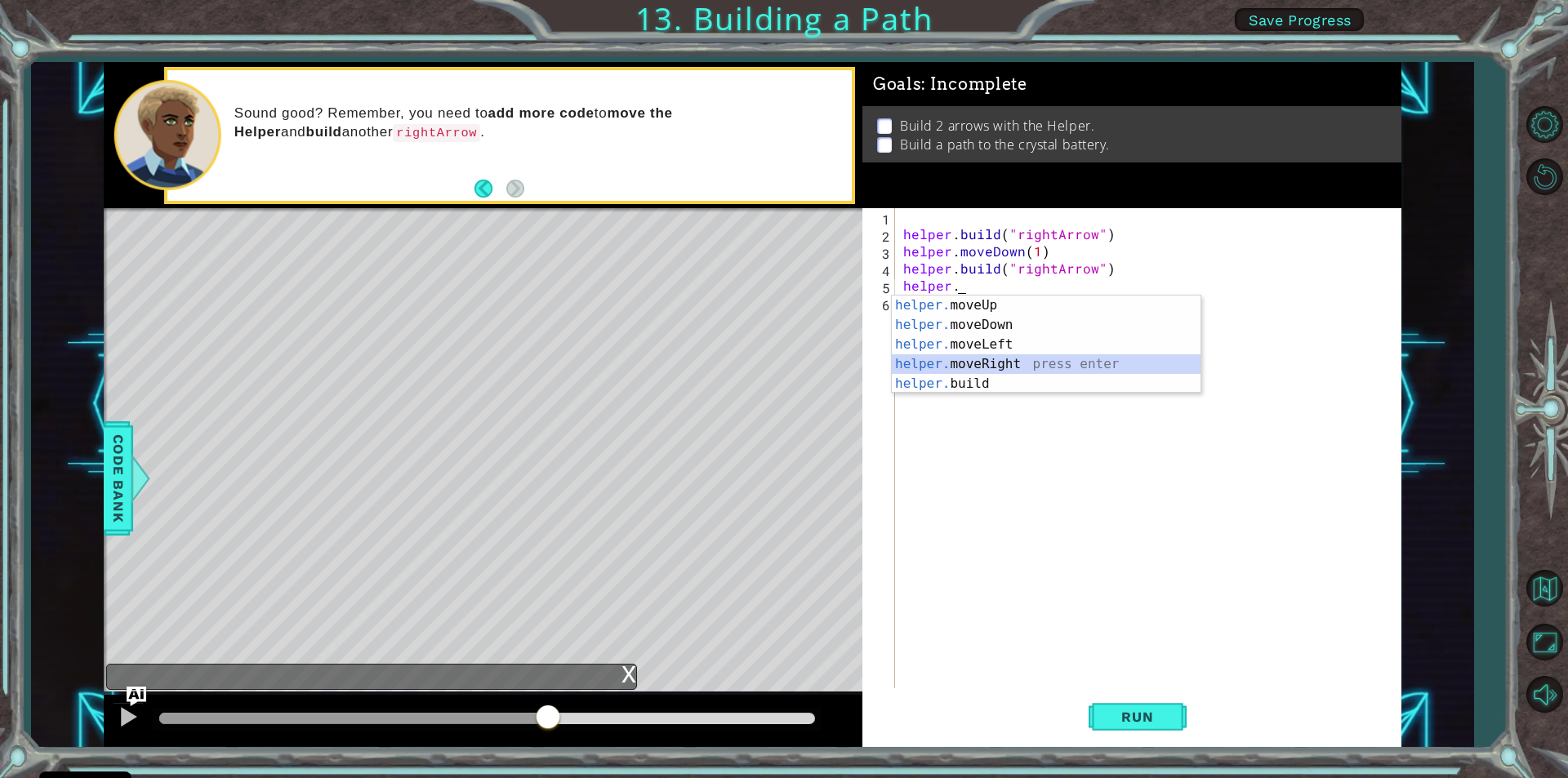
click at [955, 359] on div "helper. moveUp press enter helper. moveDown press enter helper. moveLeft press …" at bounding box center [1046, 364] width 309 height 137
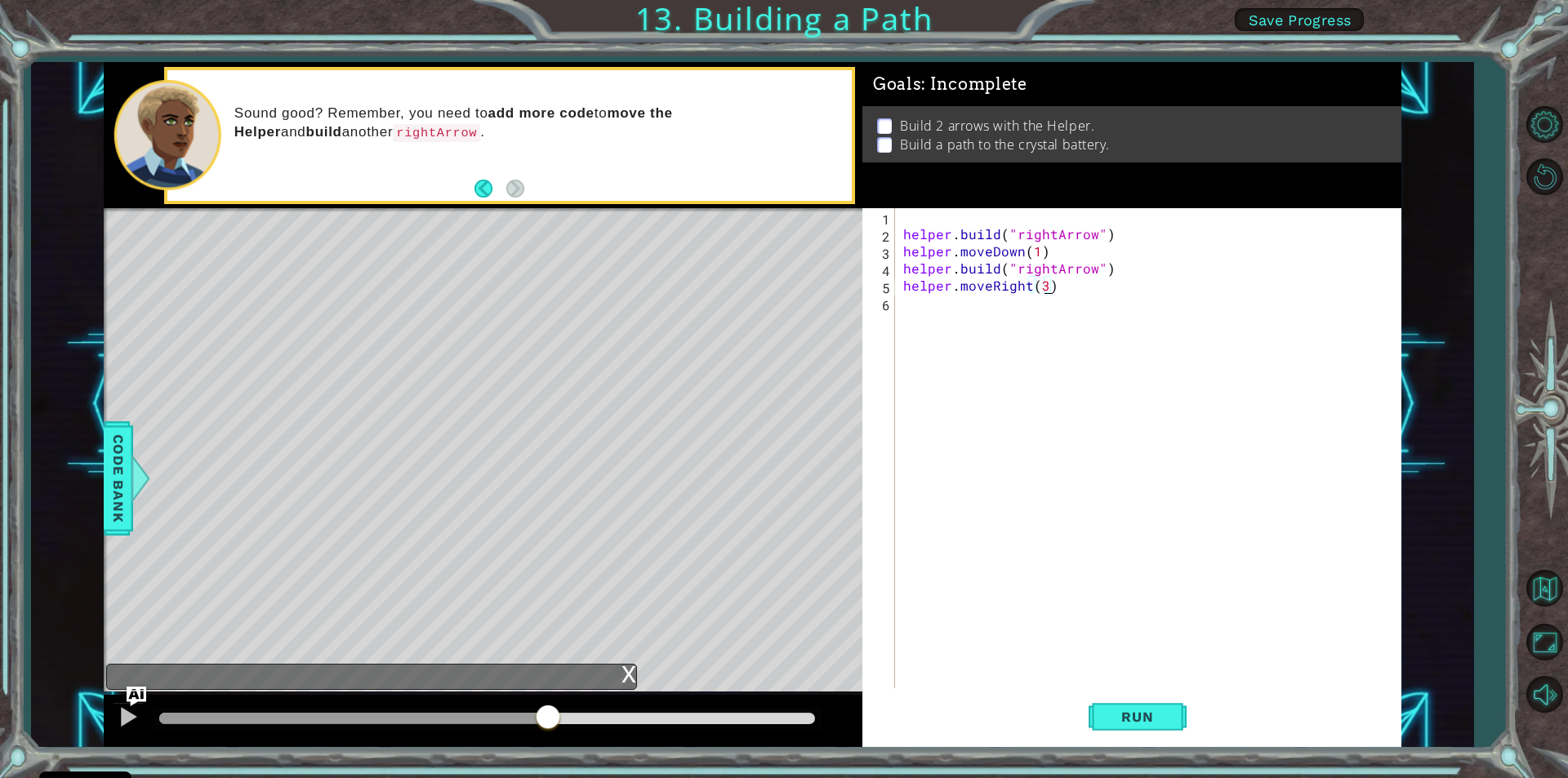
scroll to position [0, 8]
type textarea "helper.moveRight(3)"
click at [1117, 726] on button "Run" at bounding box center [1138, 717] width 98 height 54
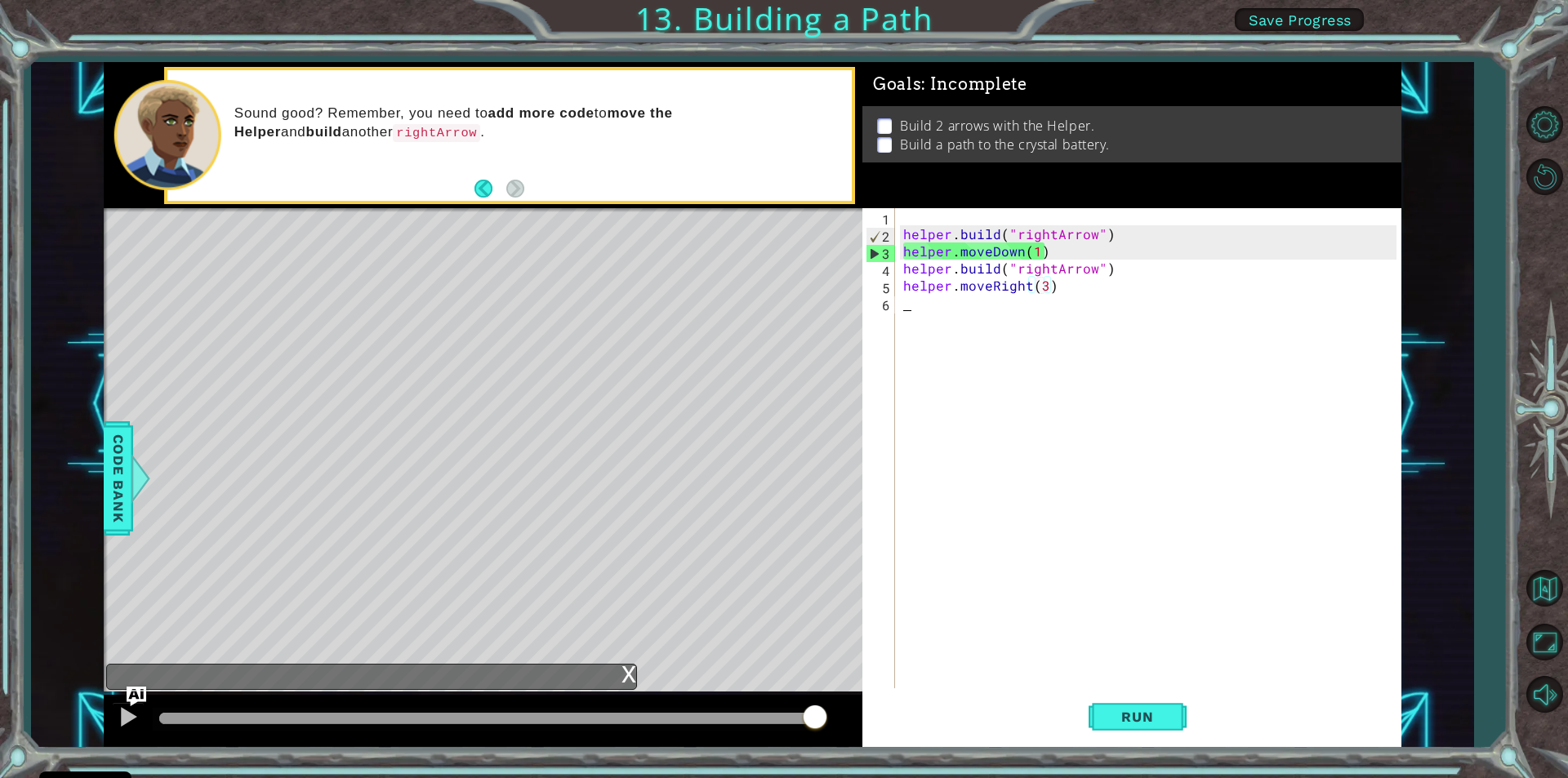
click at [912, 310] on div "helper . build ( "rightArrow" ) helper . moveDown ( 1 ) helper . build ( "right…" at bounding box center [1152, 465] width 504 height 514
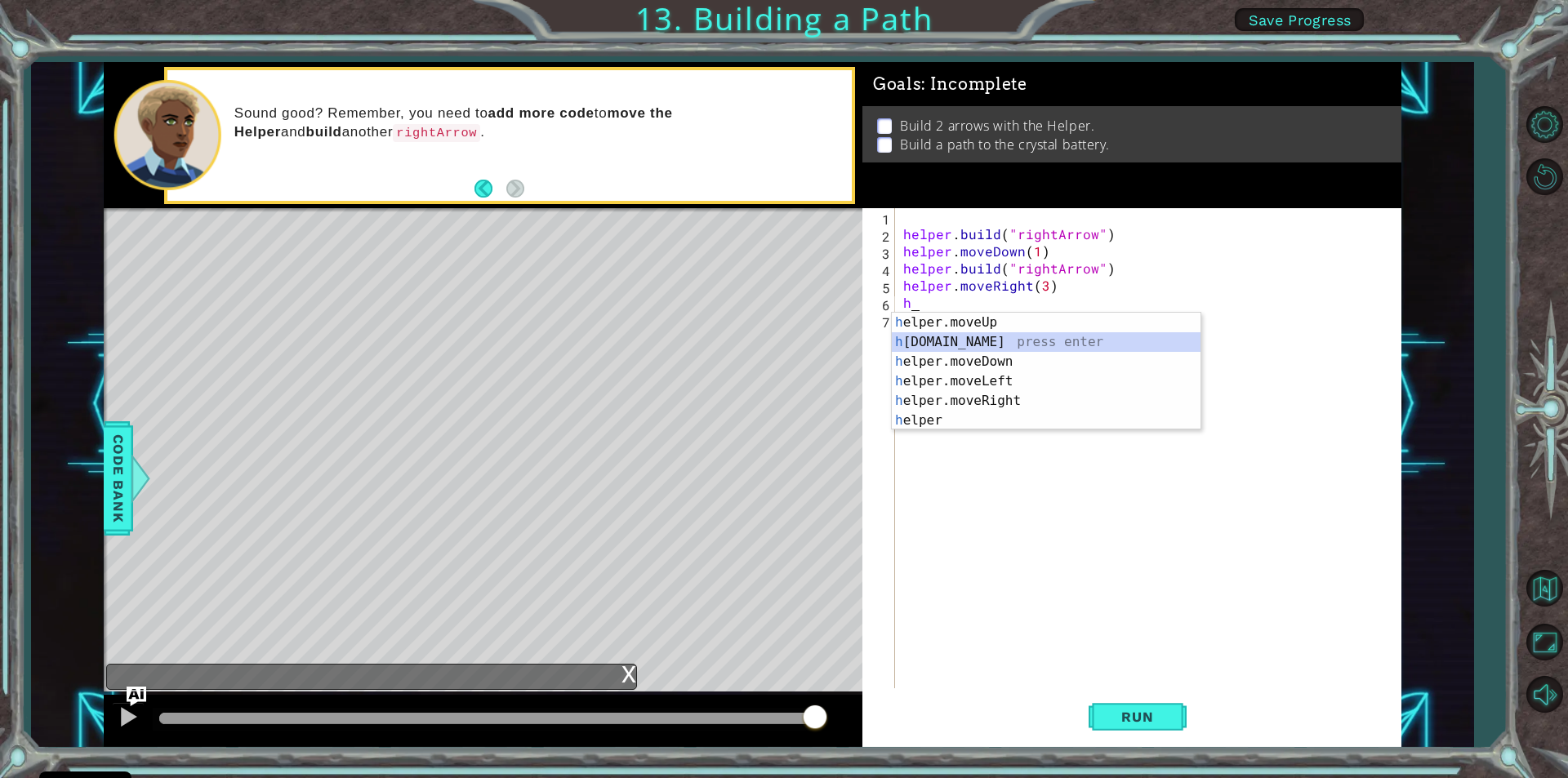
click at [934, 342] on div "h elper.moveUp press enter h [DOMAIN_NAME] press enter h elper.moveDown press e…" at bounding box center [1046, 391] width 309 height 157
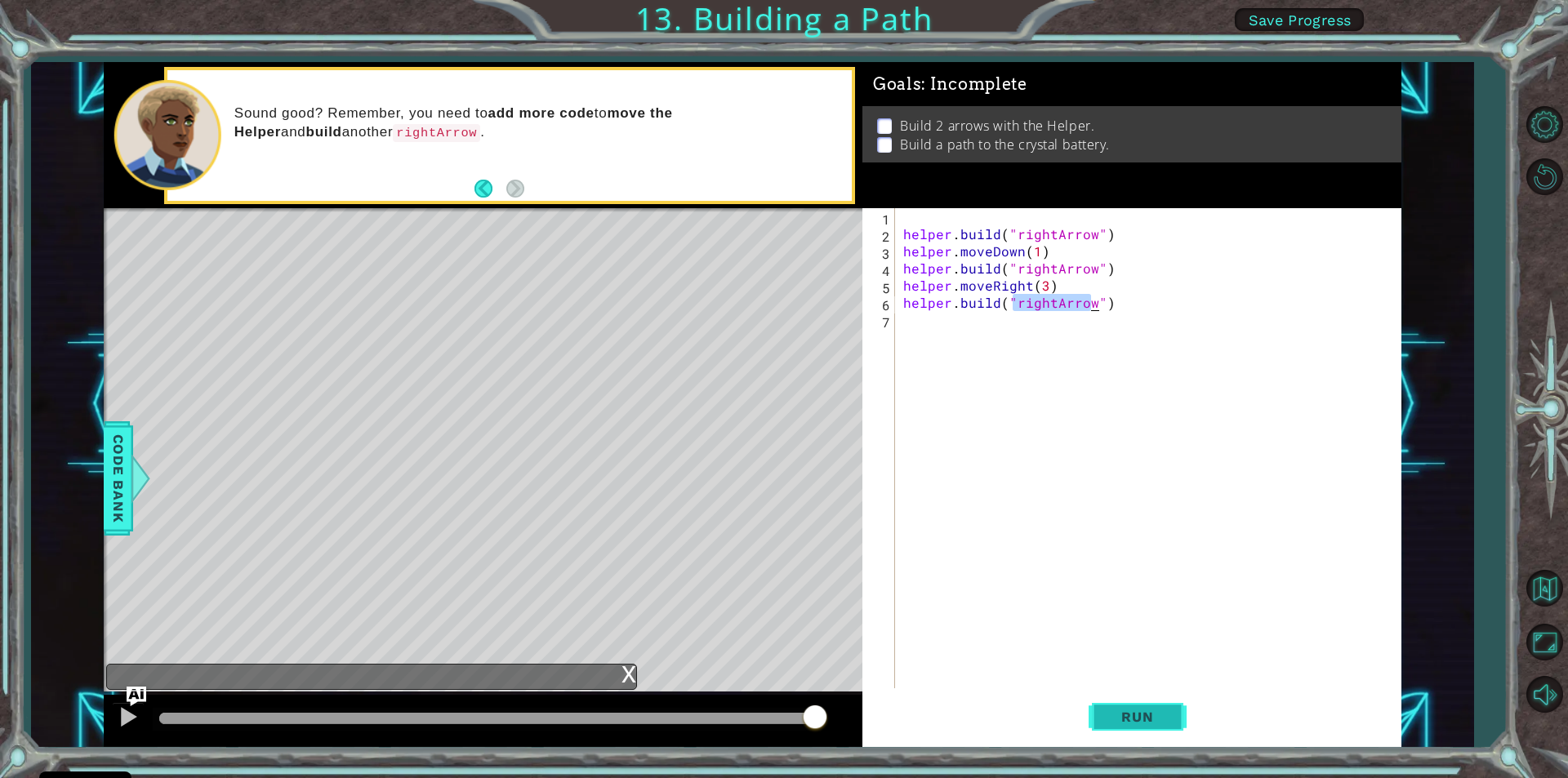
type textarea "[DOMAIN_NAME]("rightArrow")"
click at [1141, 700] on button "Run" at bounding box center [1138, 717] width 98 height 54
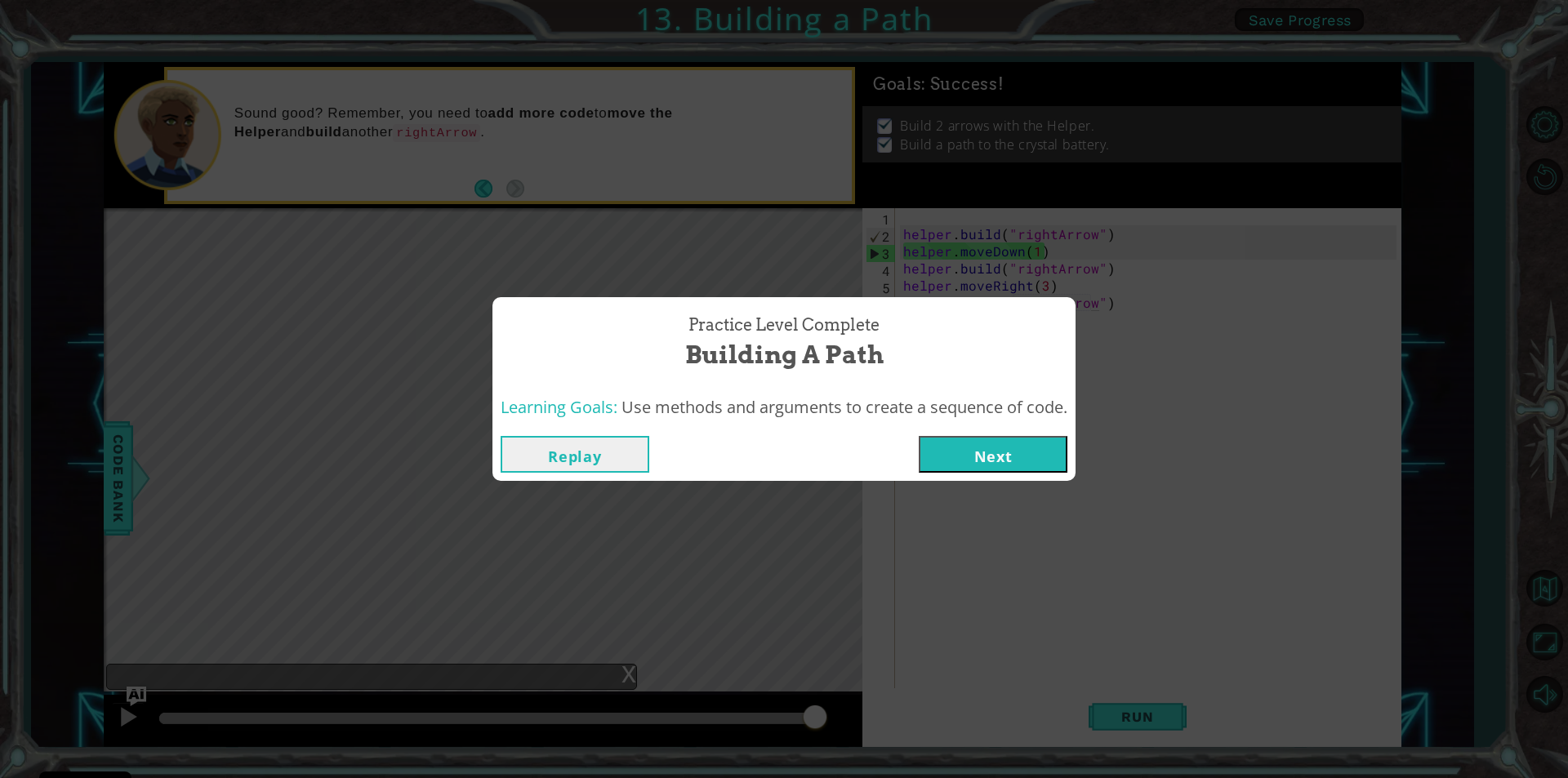
click at [975, 442] on button "Next" at bounding box center [993, 454] width 149 height 37
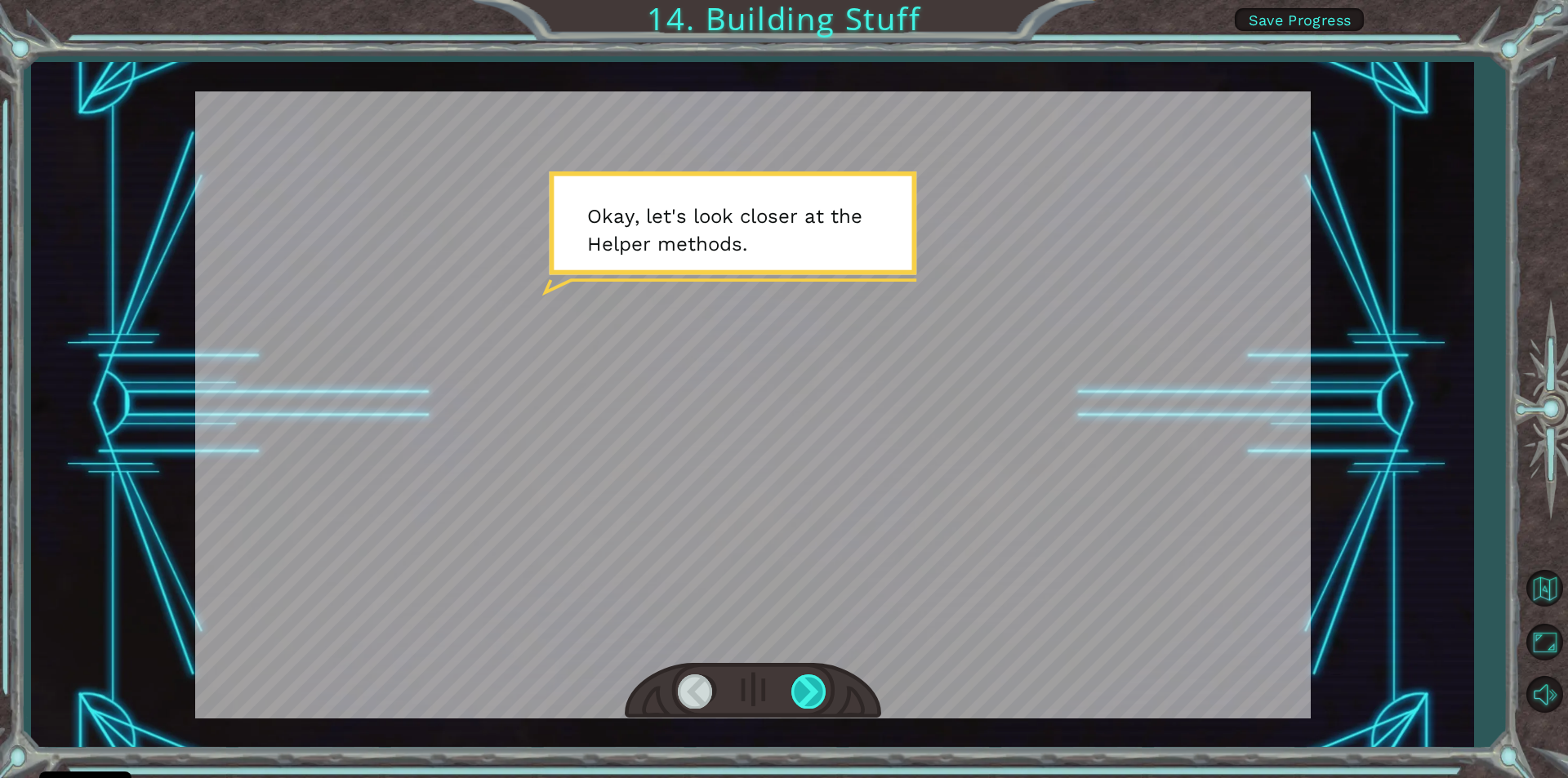
click at [816, 676] on div at bounding box center [809, 691] width 37 height 34
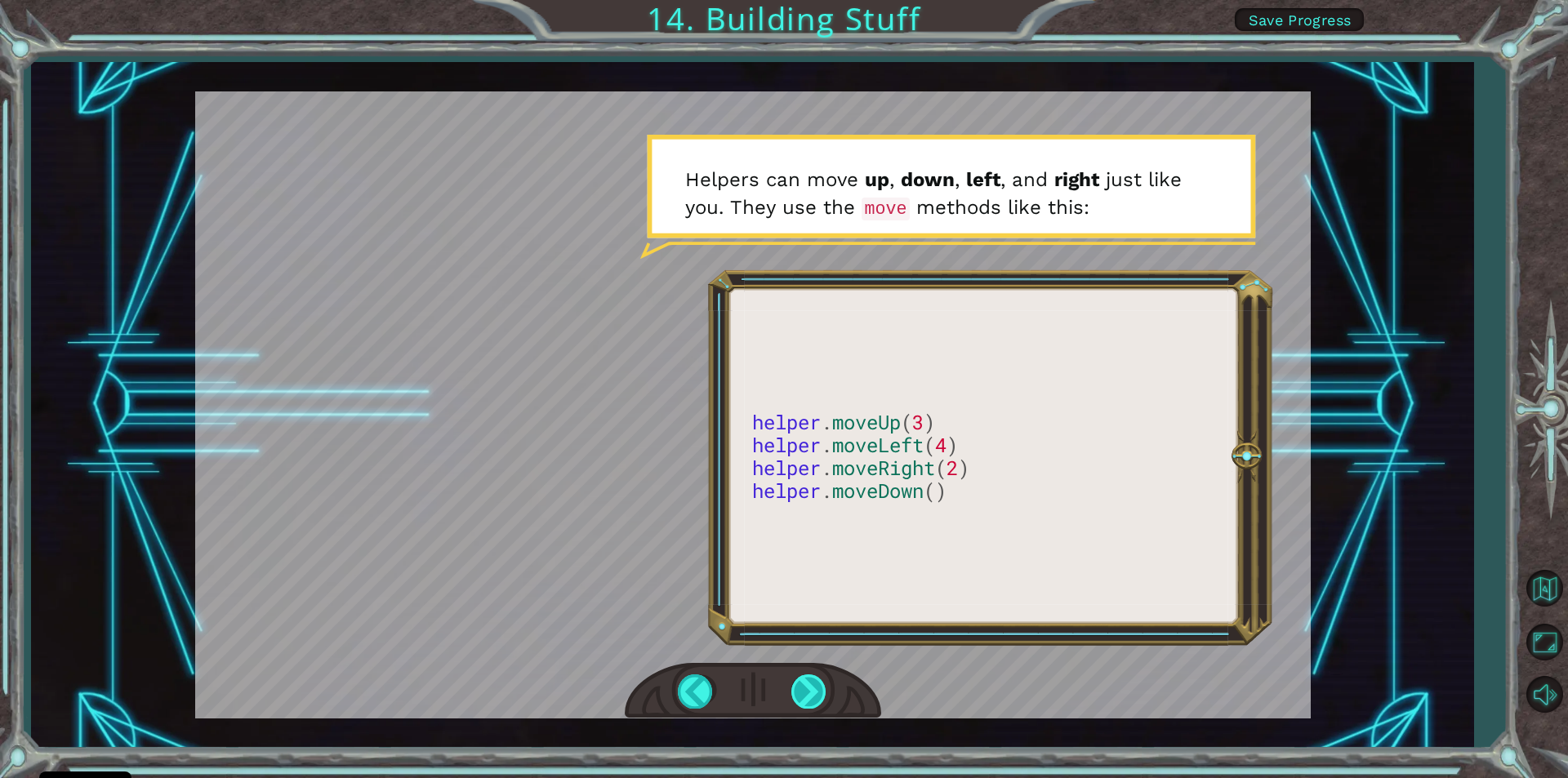
click at [805, 695] on div at bounding box center [809, 691] width 37 height 34
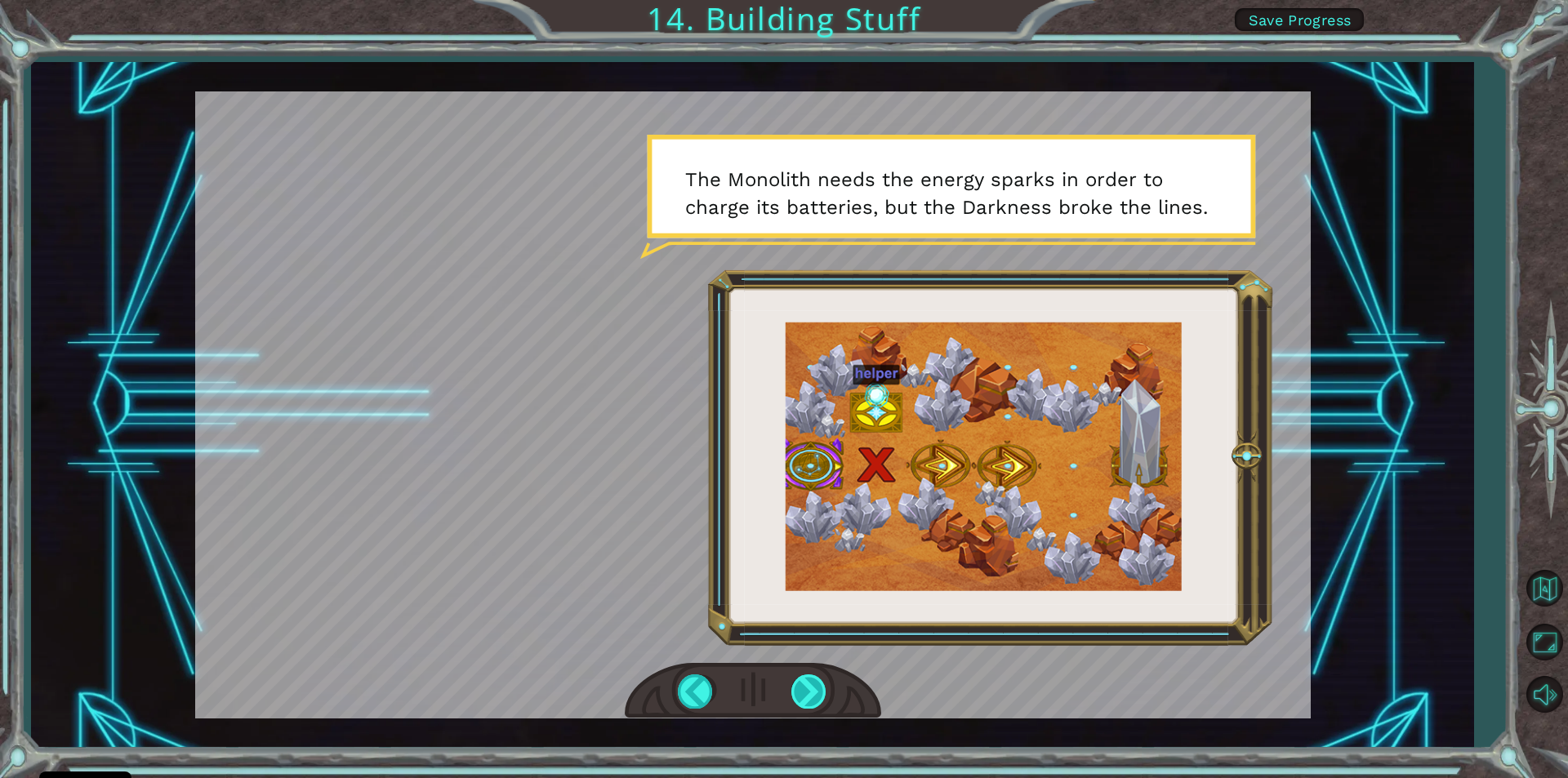
click at [822, 694] on div at bounding box center [809, 691] width 37 height 34
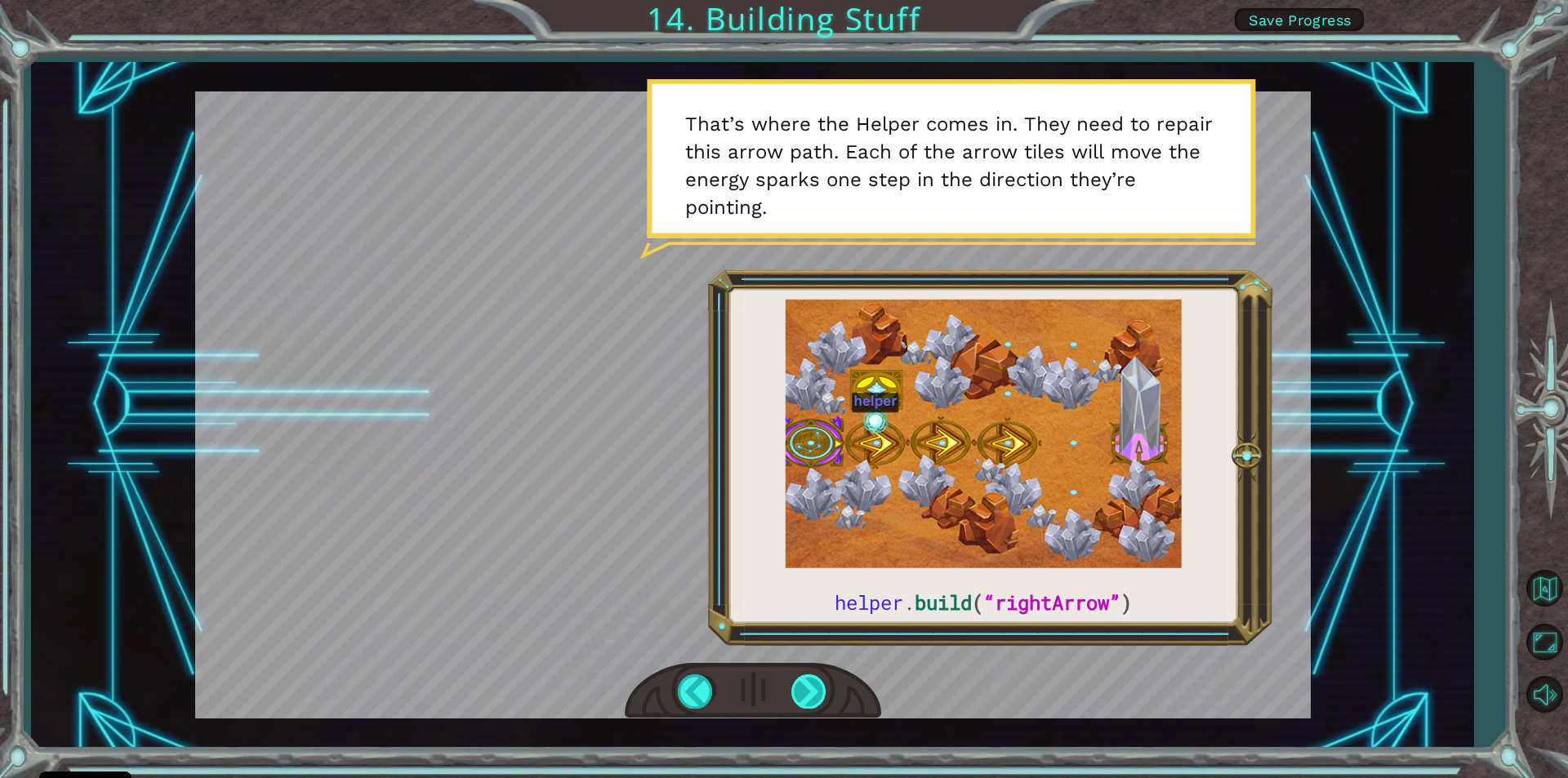
click at [800, 700] on div at bounding box center [809, 691] width 37 height 34
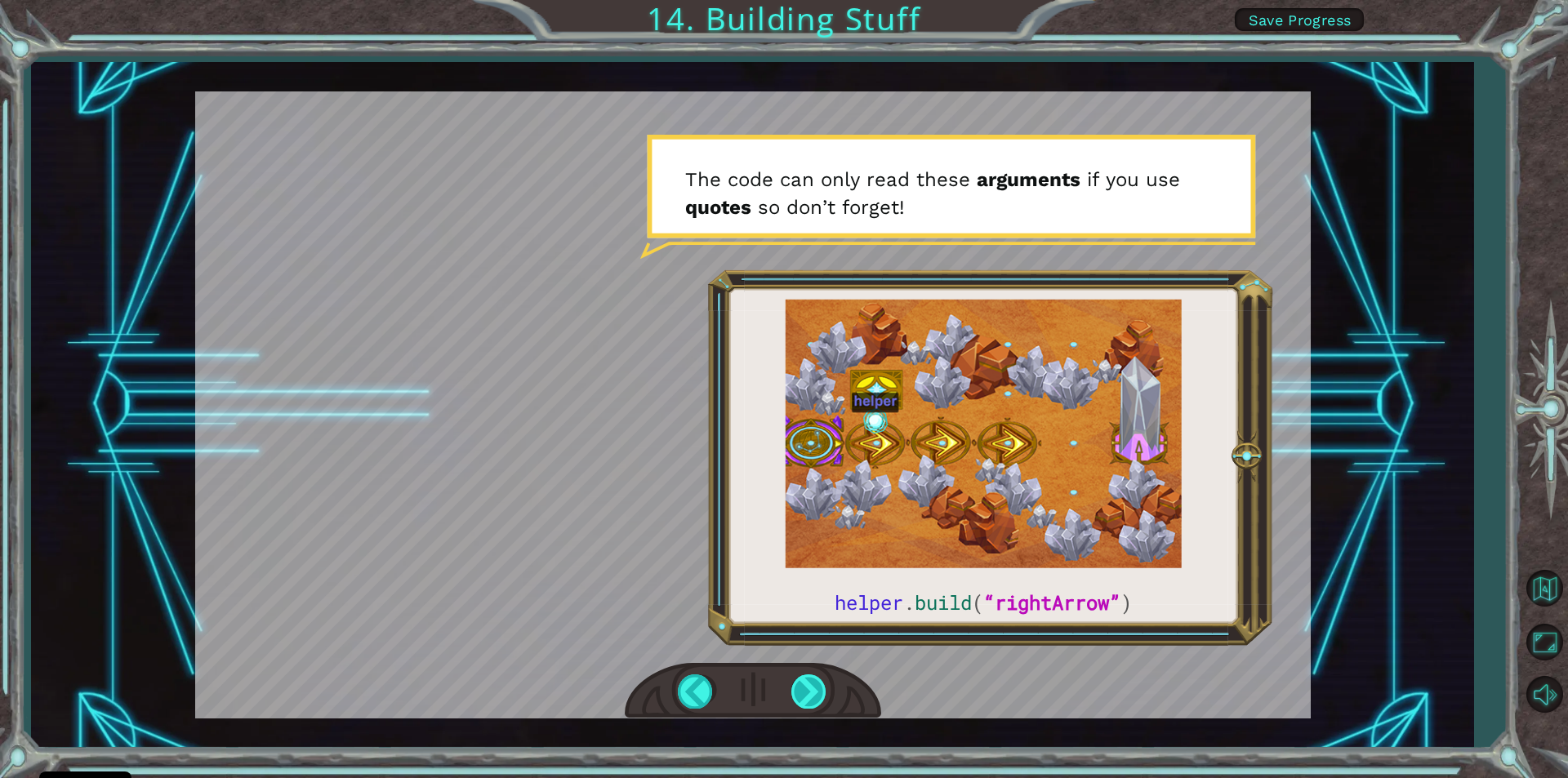
click at [800, 700] on div at bounding box center [809, 691] width 37 height 34
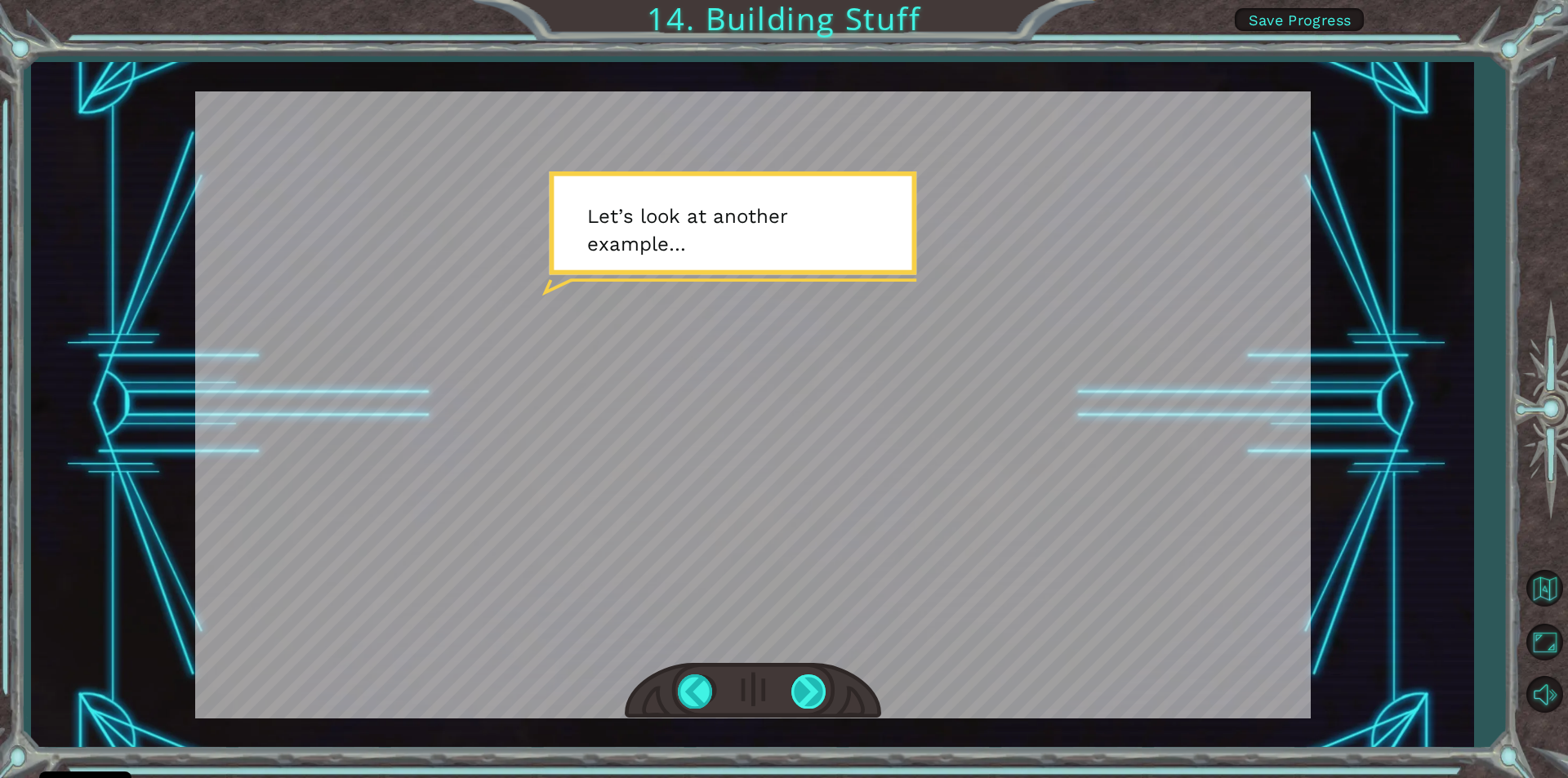
click at [800, 700] on div at bounding box center [809, 691] width 37 height 34
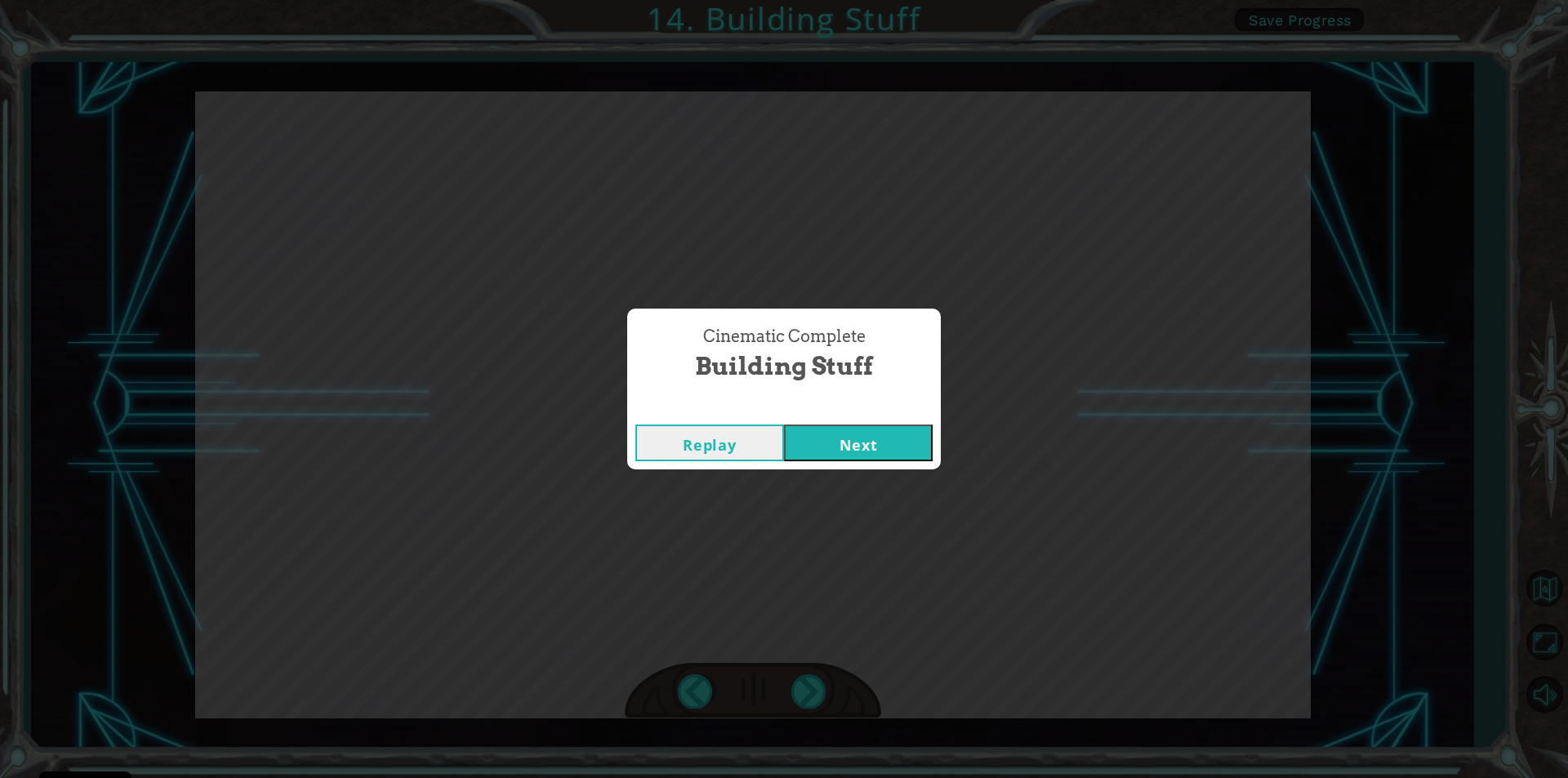
click at [841, 438] on button "Next" at bounding box center [858, 442] width 149 height 37
